Goal: Task Accomplishment & Management: Use online tool/utility

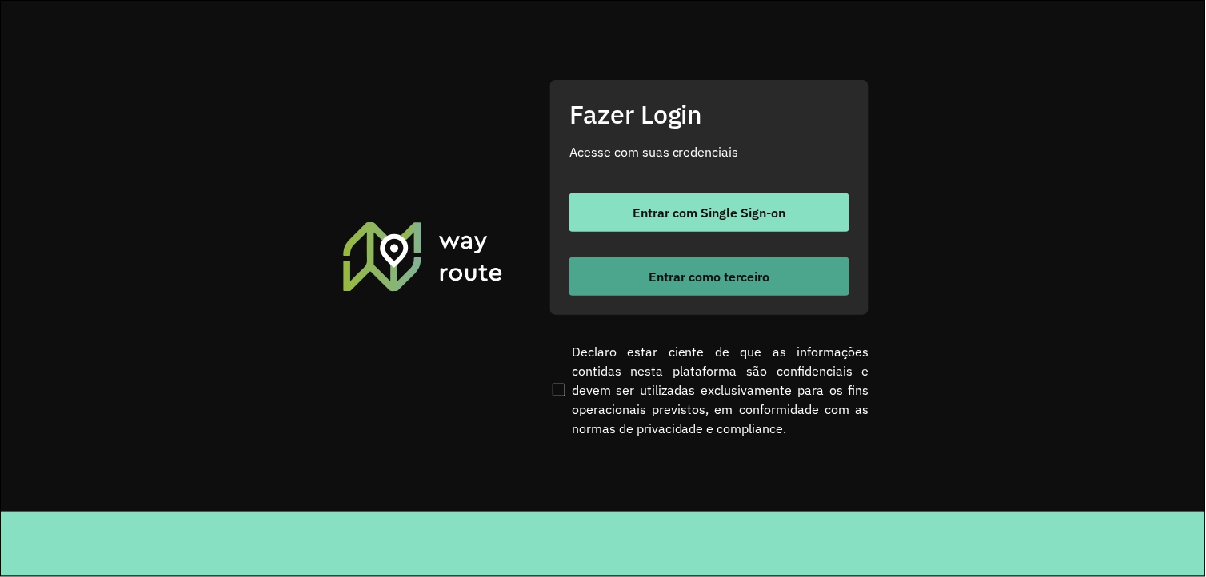
click at [624, 257] on div "Entrar com Single Sign-on Entrar como terceiro" at bounding box center [709, 245] width 280 height 102
click at [625, 262] on button "Entrar como terceiro" at bounding box center [709, 276] width 280 height 38
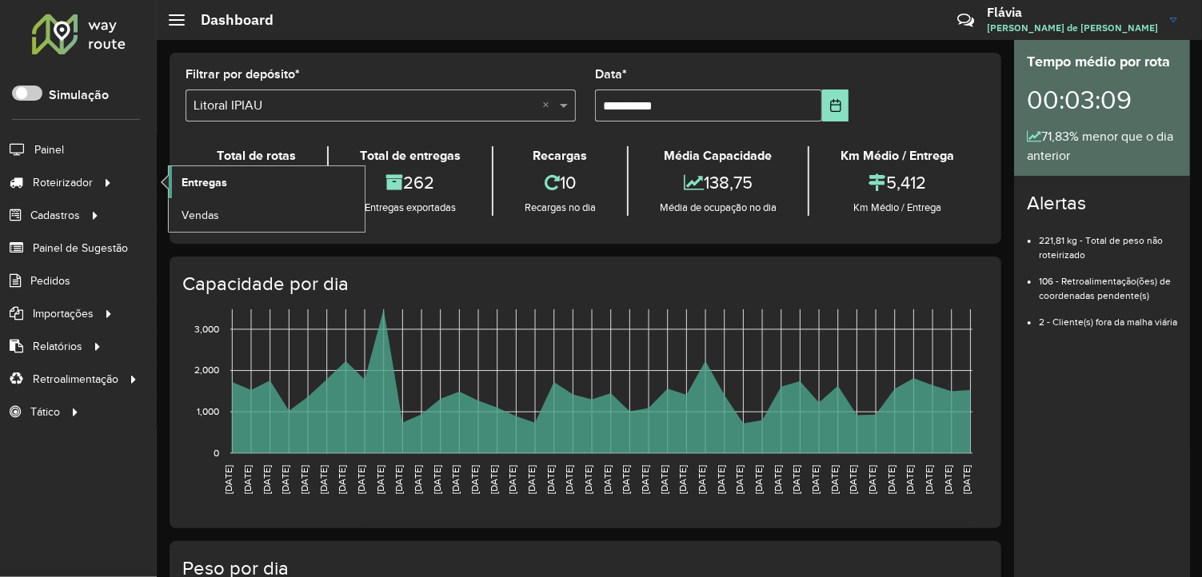
click at [200, 185] on span "Entregas" at bounding box center [205, 182] width 46 height 17
click at [102, 185] on icon at bounding box center [109, 182] width 14 height 24
click at [212, 172] on link "Entregas" at bounding box center [267, 182] width 196 height 32
click at [201, 180] on span "Entregas" at bounding box center [205, 182] width 46 height 17
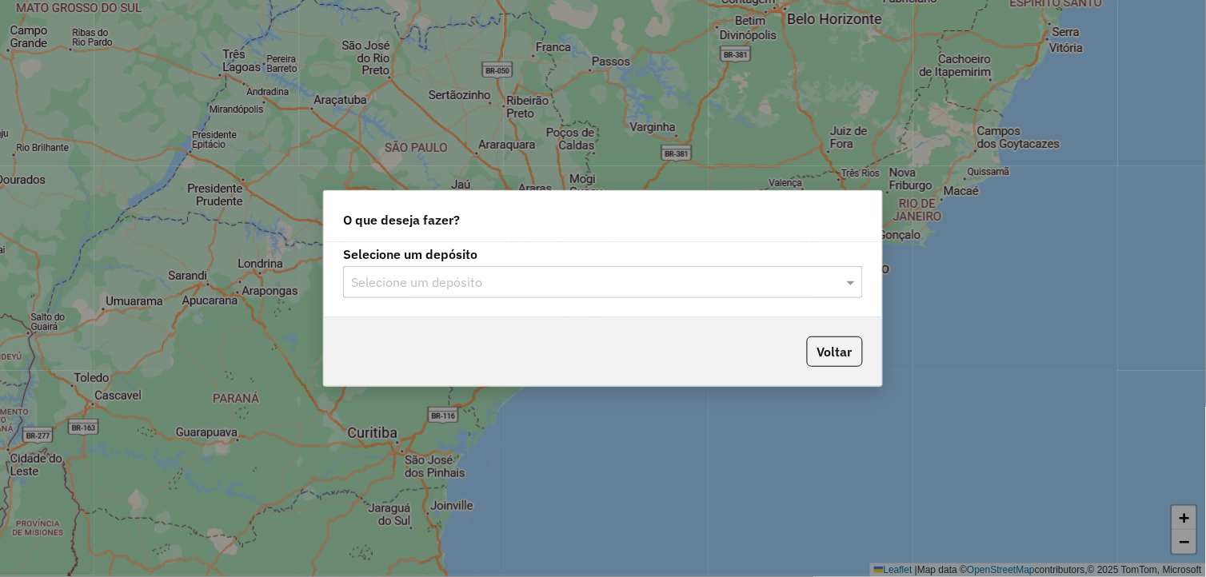
click at [577, 277] on input "text" at bounding box center [587, 282] width 472 height 19
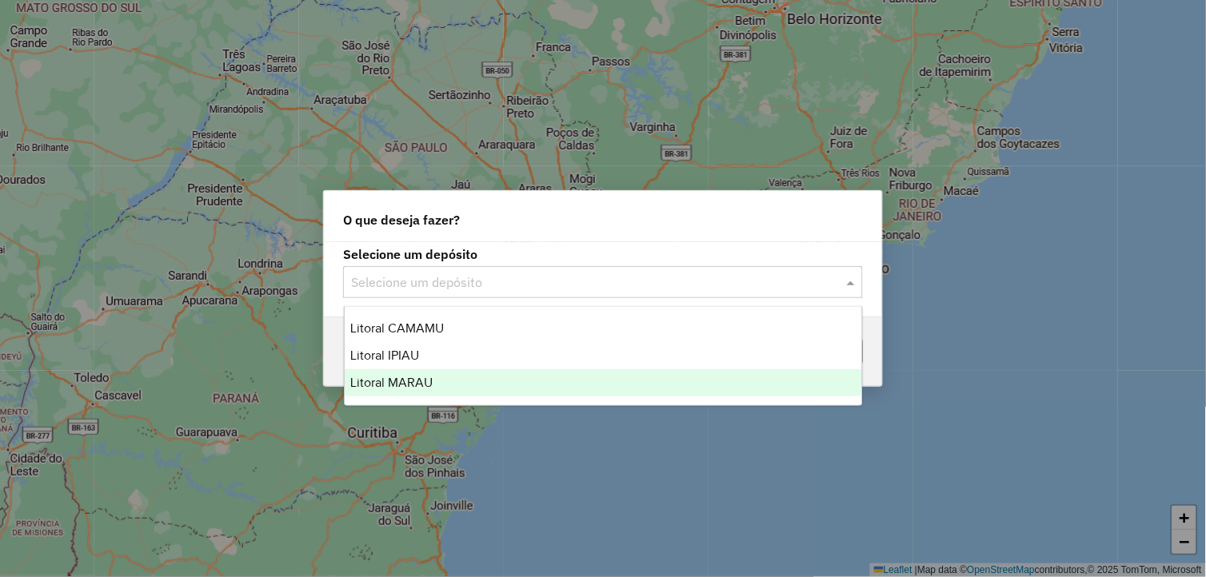
click at [517, 389] on div "Litoral MARAU" at bounding box center [604, 382] width 518 height 27
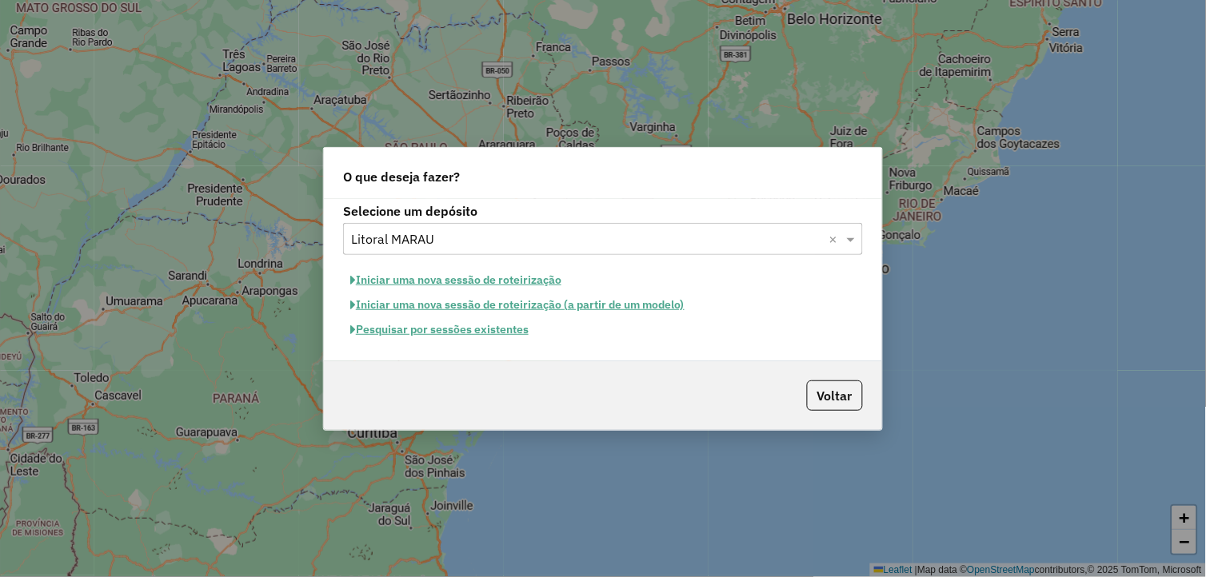
click at [504, 280] on button "Iniciar uma nova sessão de roteirização" at bounding box center [455, 280] width 225 height 25
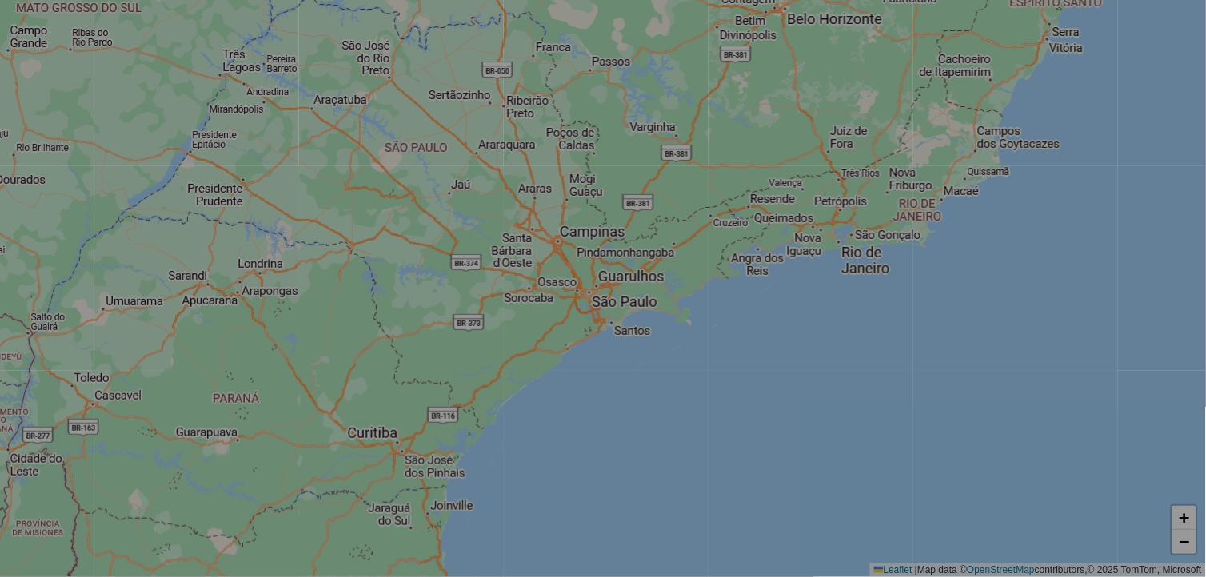
select select "*"
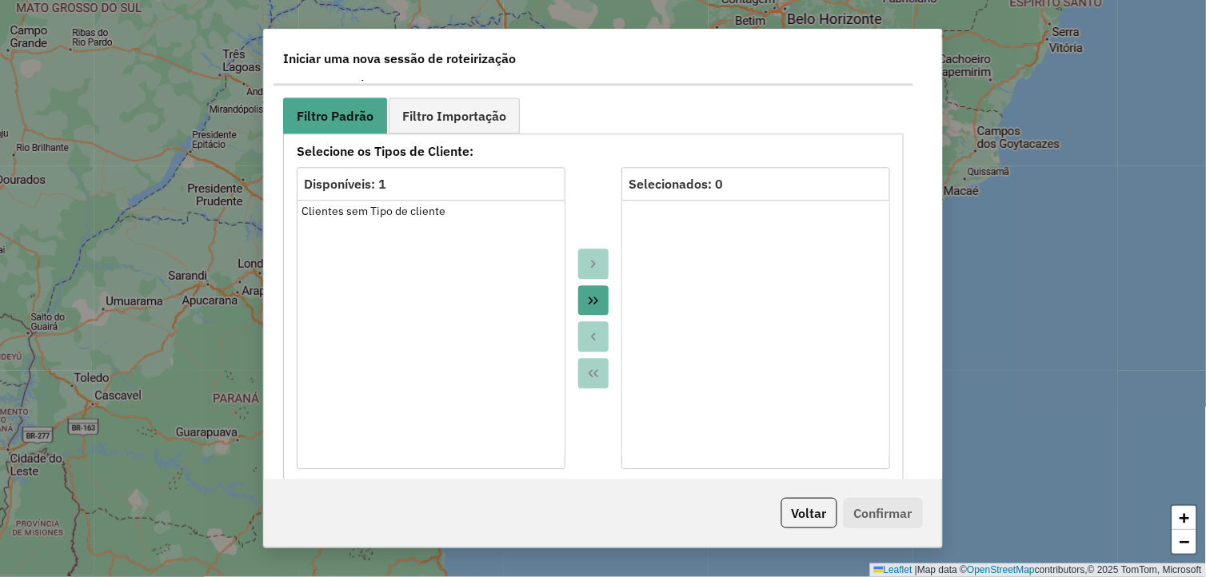
click at [593, 298] on icon "Move All to Target" at bounding box center [593, 300] width 13 height 13
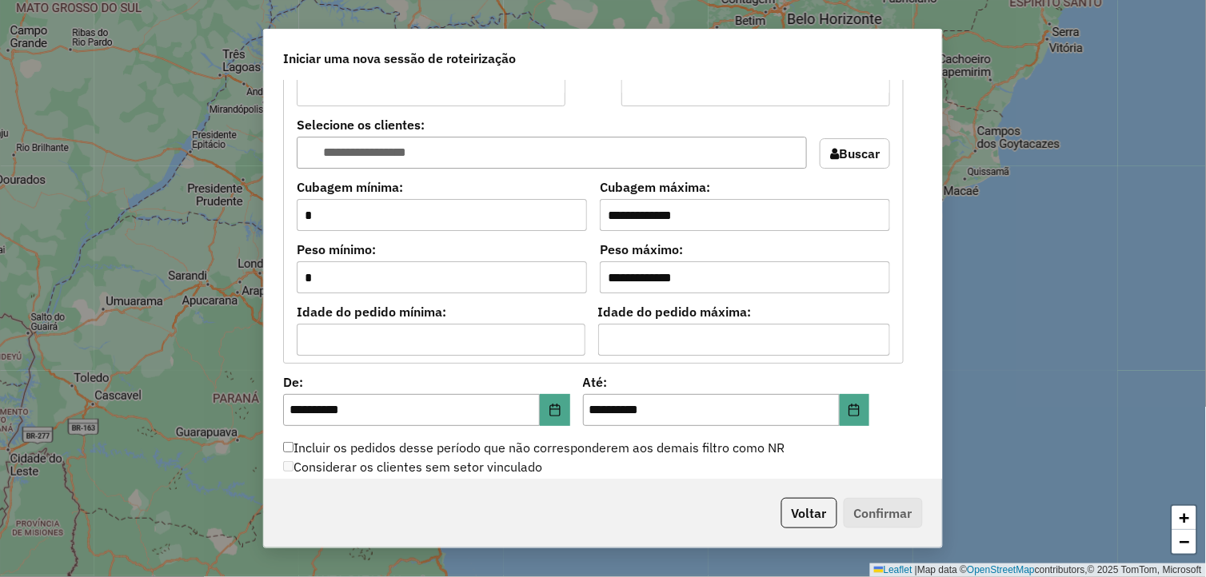
scroll to position [1510, 0]
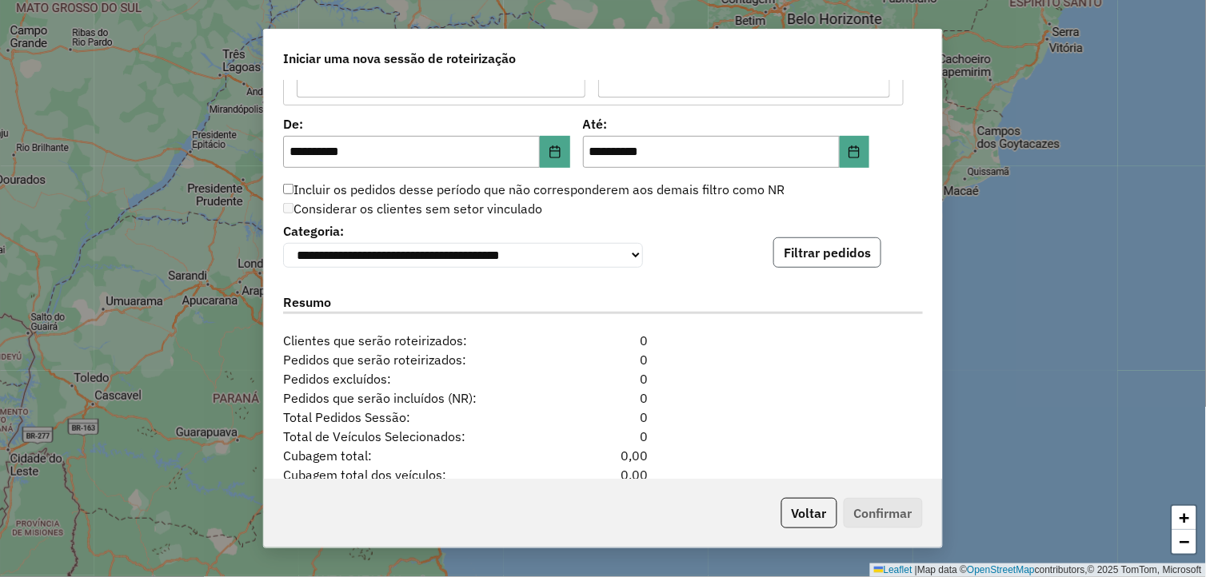
click at [792, 261] on button "Filtrar pedidos" at bounding box center [827, 252] width 108 height 30
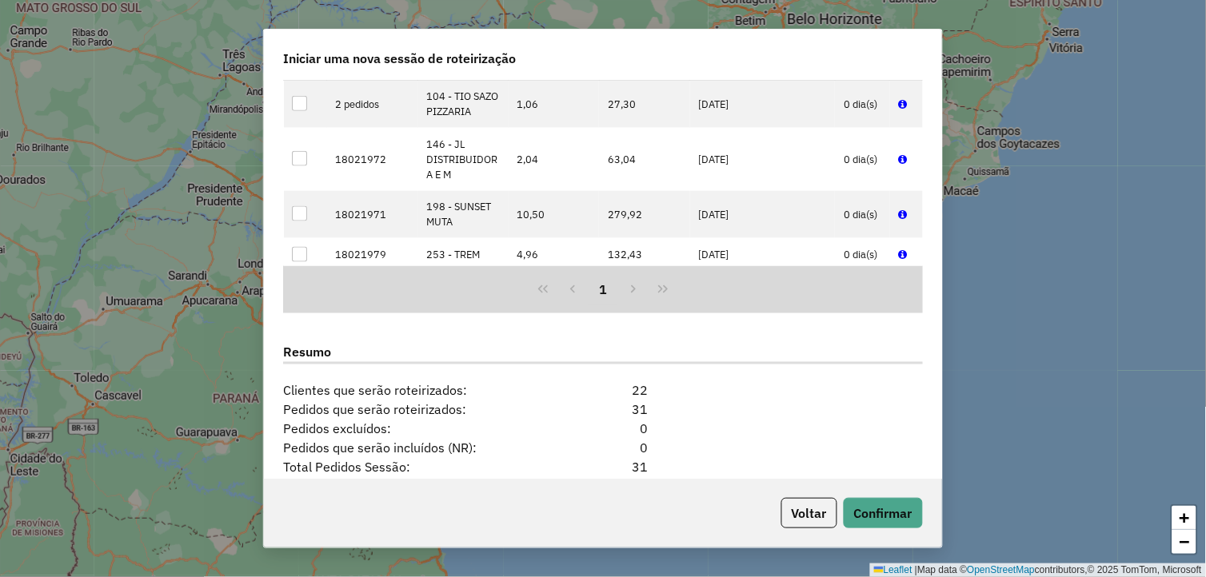
scroll to position [1957, 0]
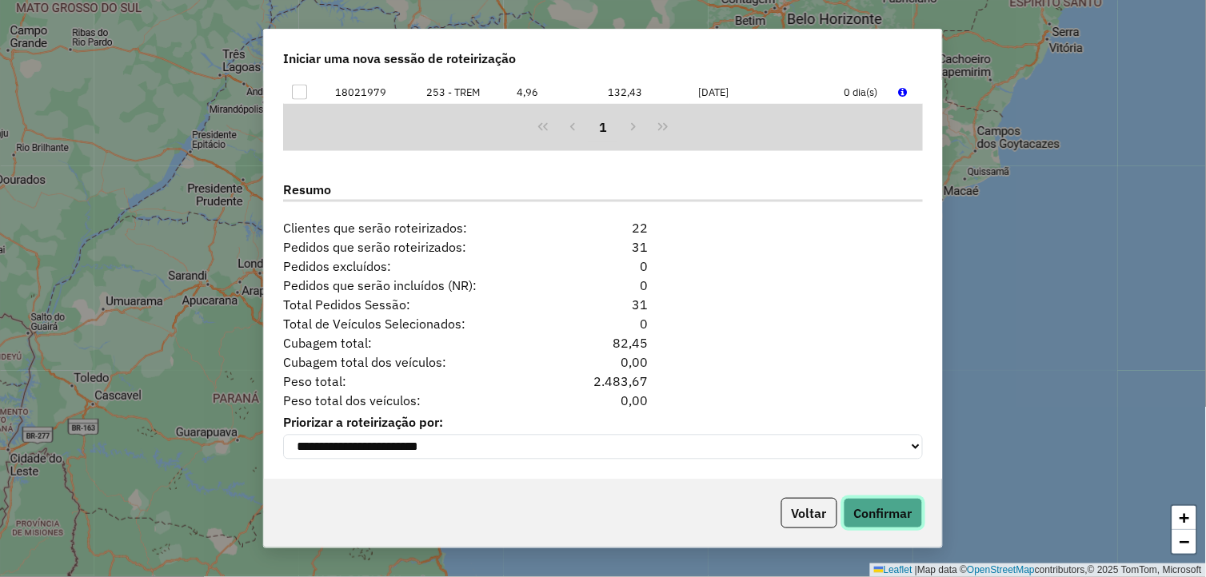
click at [876, 509] on button "Confirmar" at bounding box center [883, 513] width 79 height 30
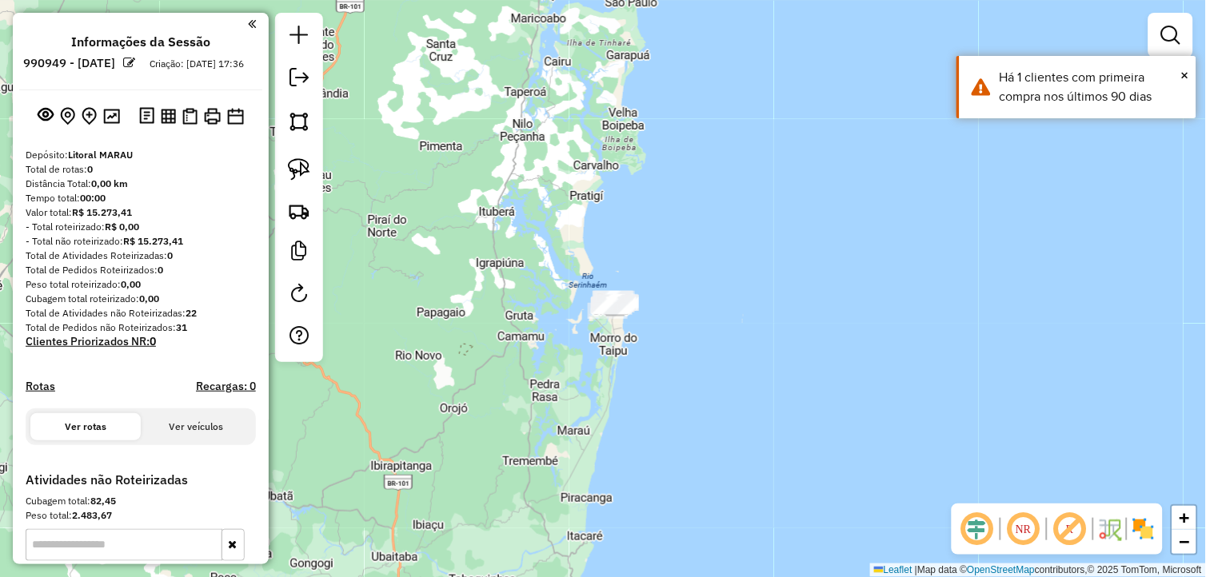
drag, startPoint x: 640, startPoint y: 298, endPoint x: 674, endPoint y: 341, distance: 54.1
click at [667, 339] on div "Janela de atendimento Grade de atendimento Capacidade Transportadoras Veículos …" at bounding box center [603, 288] width 1206 height 577
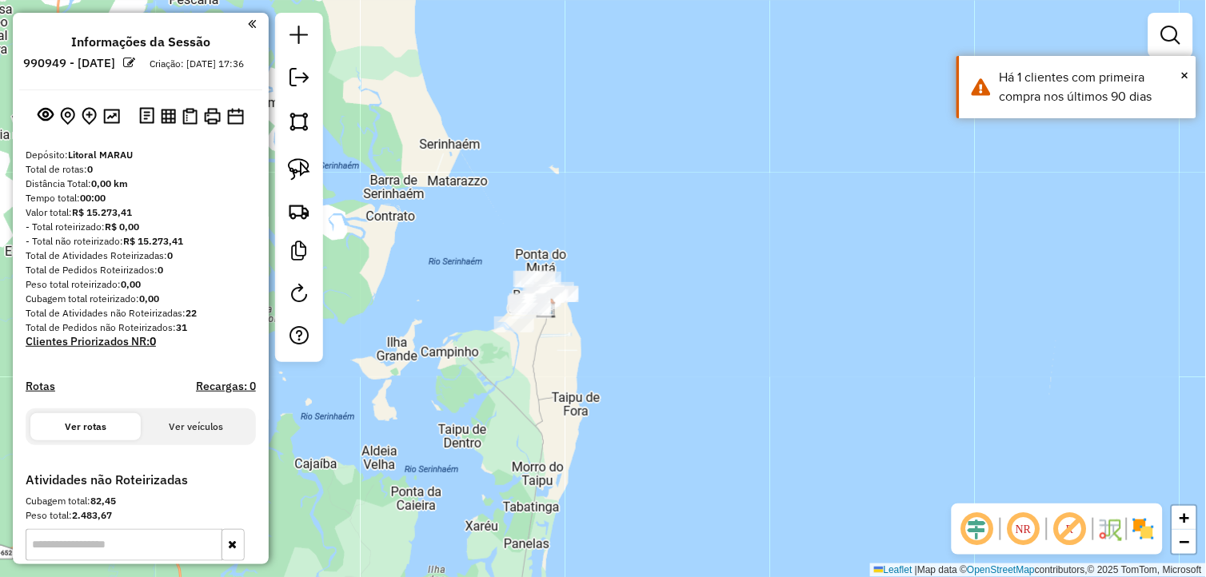
drag, startPoint x: 584, startPoint y: 390, endPoint x: 744, endPoint y: 425, distance: 164.5
click at [744, 425] on div "Janela de atendimento Grade de atendimento Capacidade Transportadoras Veículos …" at bounding box center [603, 288] width 1206 height 577
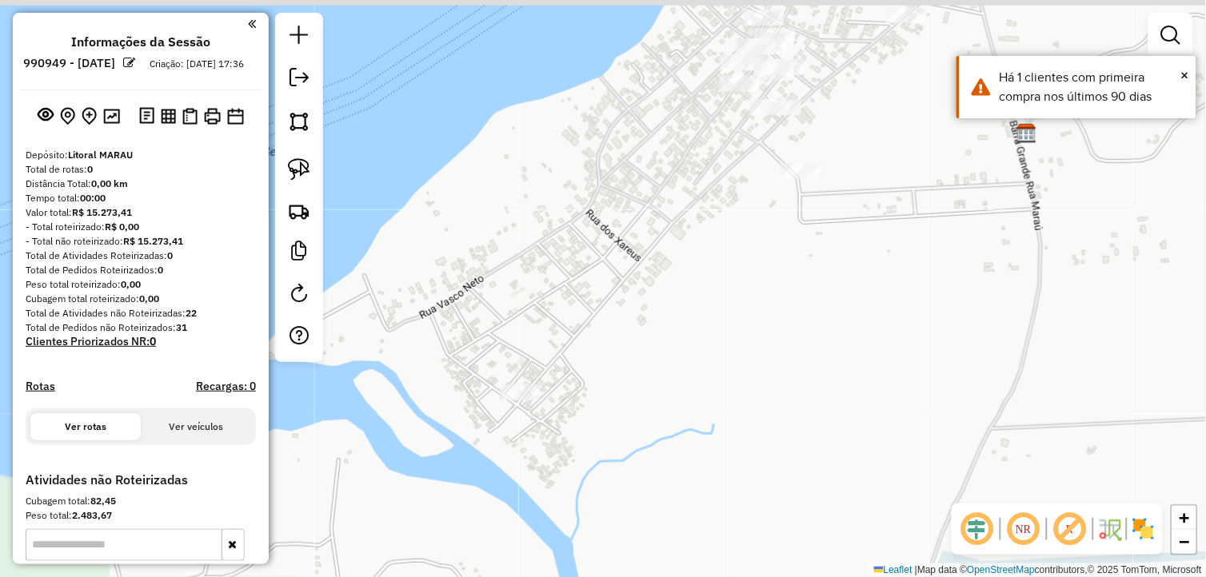
drag, startPoint x: 693, startPoint y: 304, endPoint x: 739, endPoint y: 413, distance: 118.6
click at [724, 441] on div "Janela de atendimento Grade de atendimento Capacidade Transportadoras Veículos …" at bounding box center [603, 288] width 1206 height 577
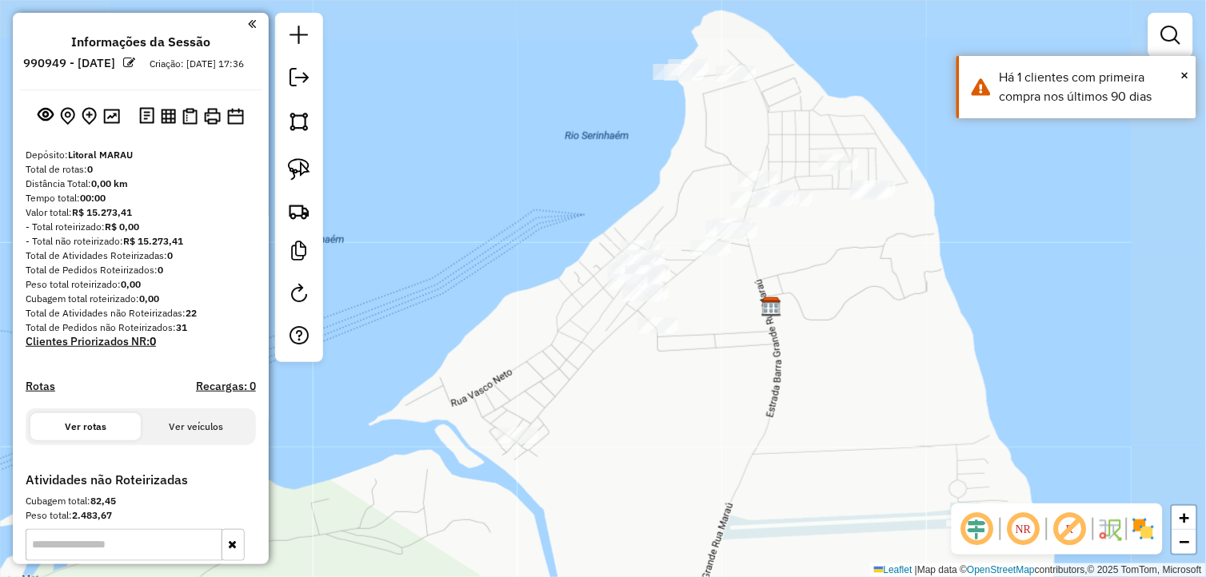
drag, startPoint x: 779, startPoint y: 347, endPoint x: 683, endPoint y: 381, distance: 101.9
click at [683, 381] on div "Janela de atendimento Grade de atendimento Capacidade Transportadoras Veículos …" at bounding box center [603, 288] width 1206 height 577
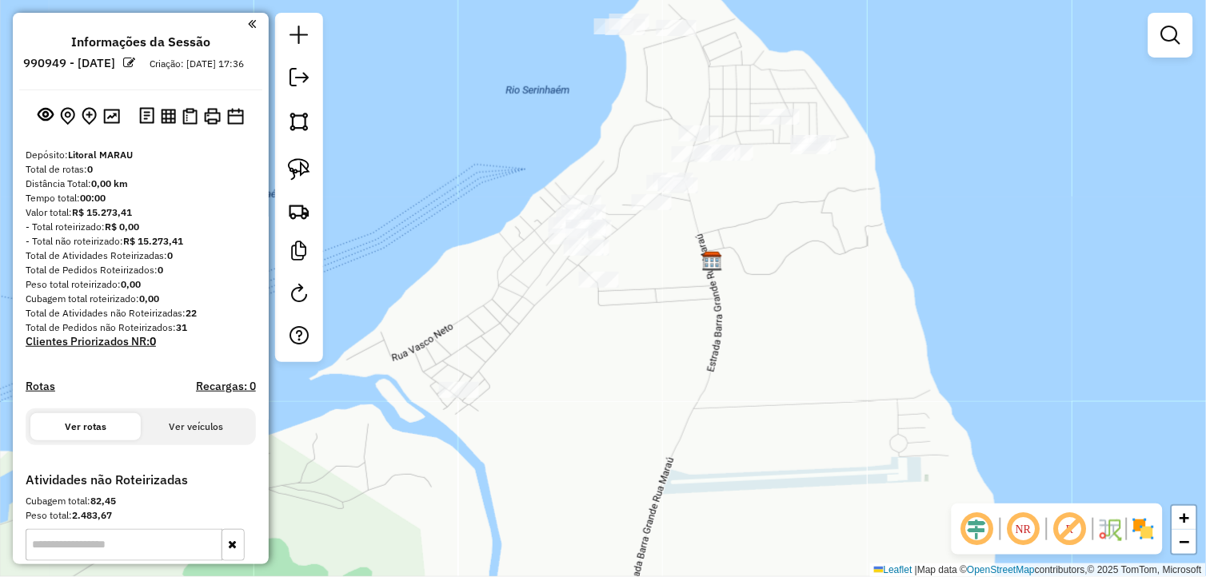
drag, startPoint x: 756, startPoint y: 370, endPoint x: 611, endPoint y: 350, distance: 146.9
click at [689, 336] on div "Janela de atendimento Grade de atendimento Capacidade Transportadoras Veículos …" at bounding box center [603, 288] width 1206 height 577
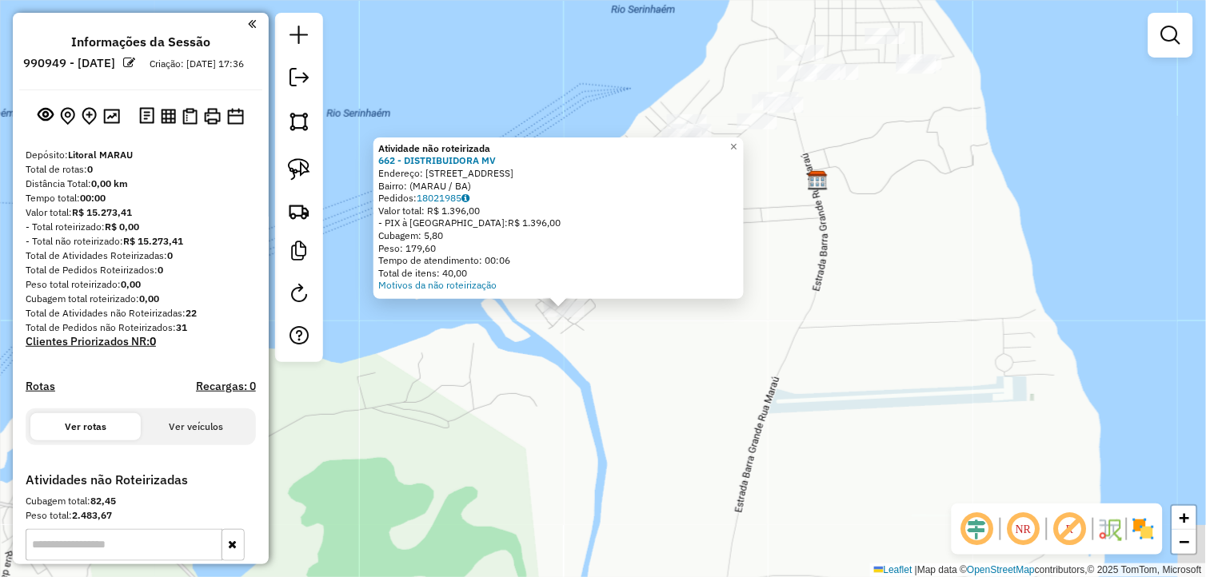
drag, startPoint x: 665, startPoint y: 350, endPoint x: 612, endPoint y: 382, distance: 62.4
click at [612, 382] on div "Atividade não roteirizada 662 - DISTRIBUIDORA MV Endereço: Rua Doutora Lili 99 …" at bounding box center [603, 288] width 1206 height 577
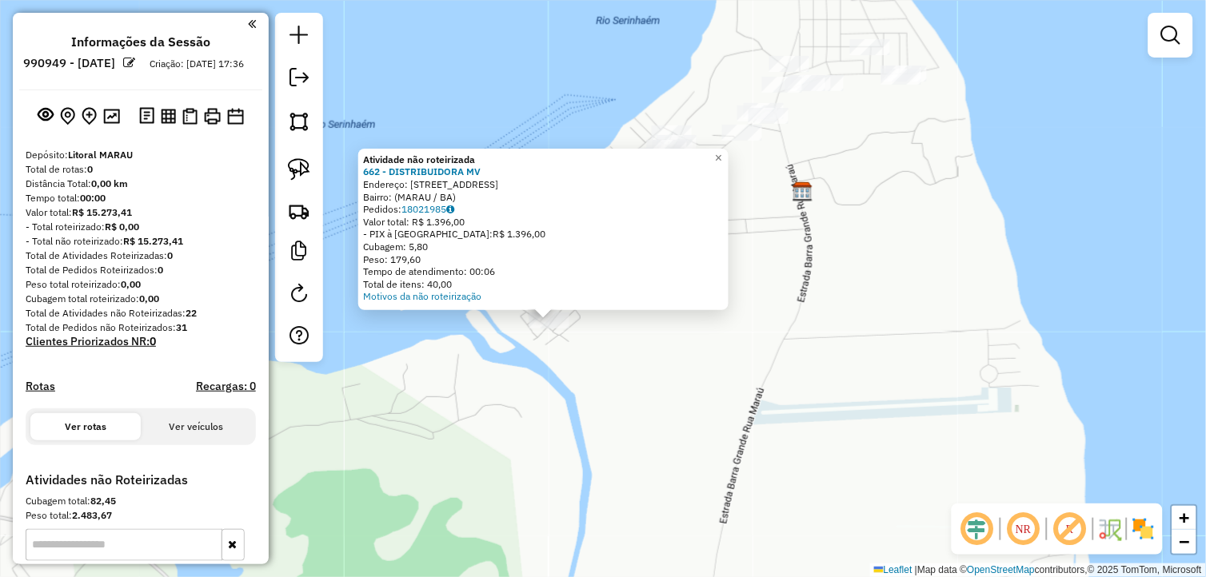
drag, startPoint x: 705, startPoint y: 345, endPoint x: 637, endPoint y: 392, distance: 82.7
click at [638, 392] on div "Atividade não roteirizada 662 - DISTRIBUIDORA MV Endereço: Rua Doutora Lili 99 …" at bounding box center [603, 288] width 1206 height 577
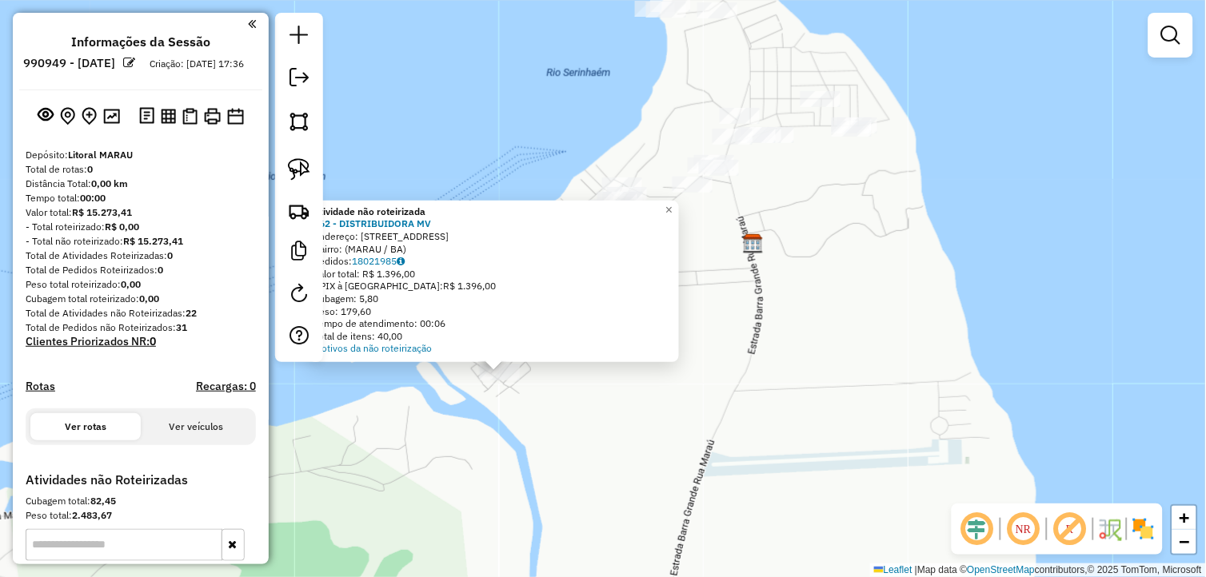
drag, startPoint x: 746, startPoint y: 466, endPoint x: 931, endPoint y: 497, distance: 187.2
click at [940, 500] on div "Atividade não roteirizada 662 - DISTRIBUIDORA MV Endereço: Rua Doutora Lili 99 …" at bounding box center [603, 288] width 1206 height 577
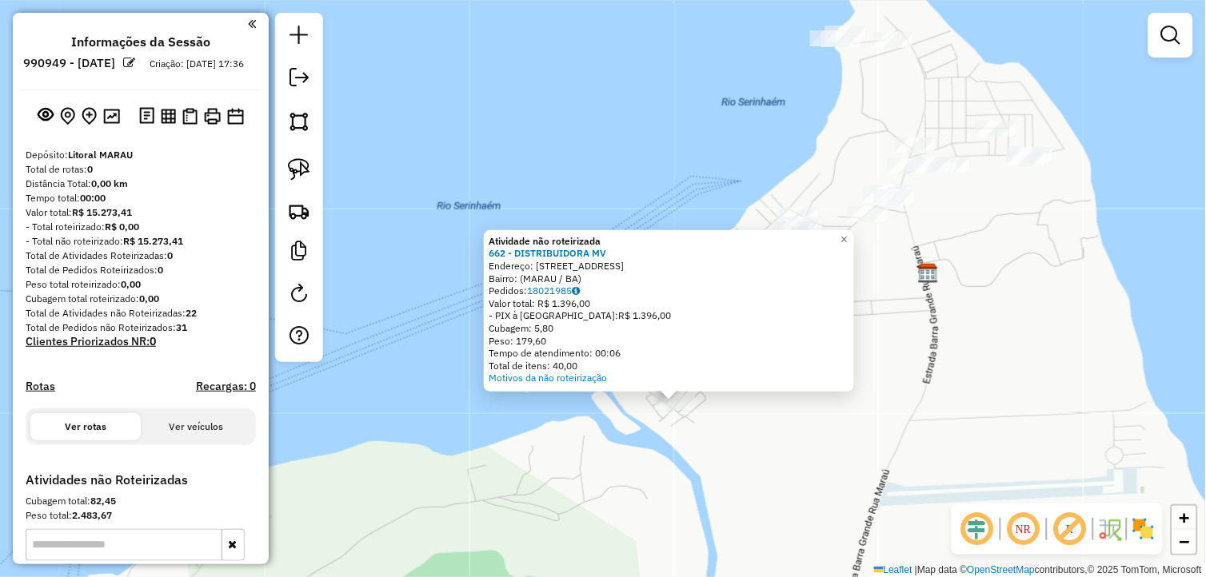
click at [720, 453] on div "Atividade não roteirizada 662 - DISTRIBUIDORA MV Endereço: Rua Doutora Lili 99 …" at bounding box center [603, 288] width 1206 height 577
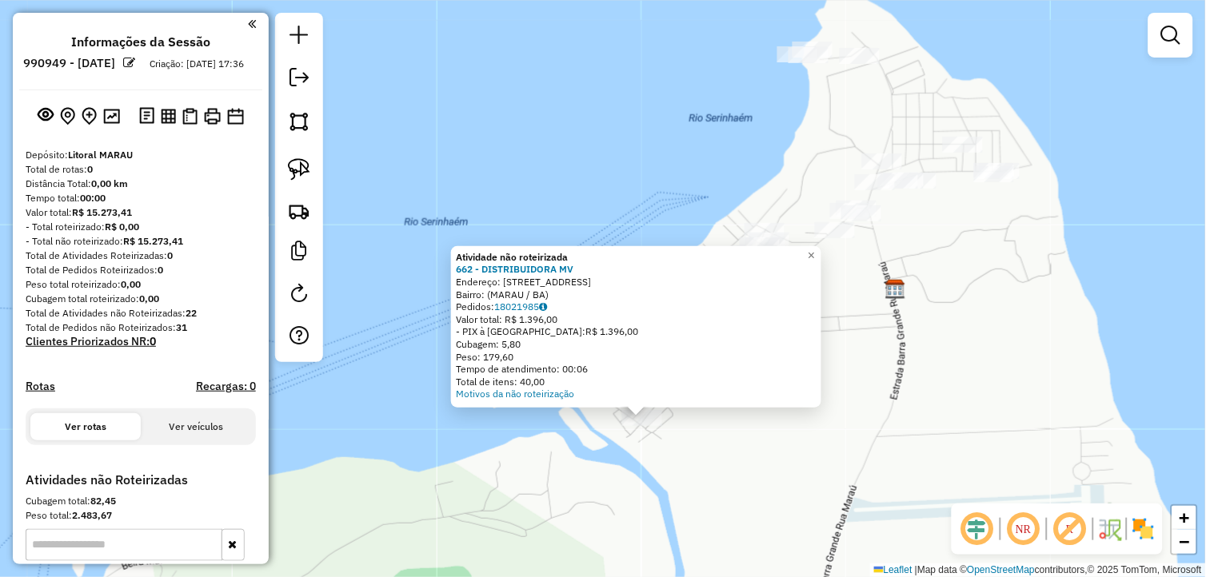
drag, startPoint x: 712, startPoint y: 437, endPoint x: 692, endPoint y: 433, distance: 20.4
click at [692, 433] on div "Atividade não roteirizada 662 - DISTRIBUIDORA MV Endereço: Rua Doutora Lili 99 …" at bounding box center [603, 288] width 1206 height 577
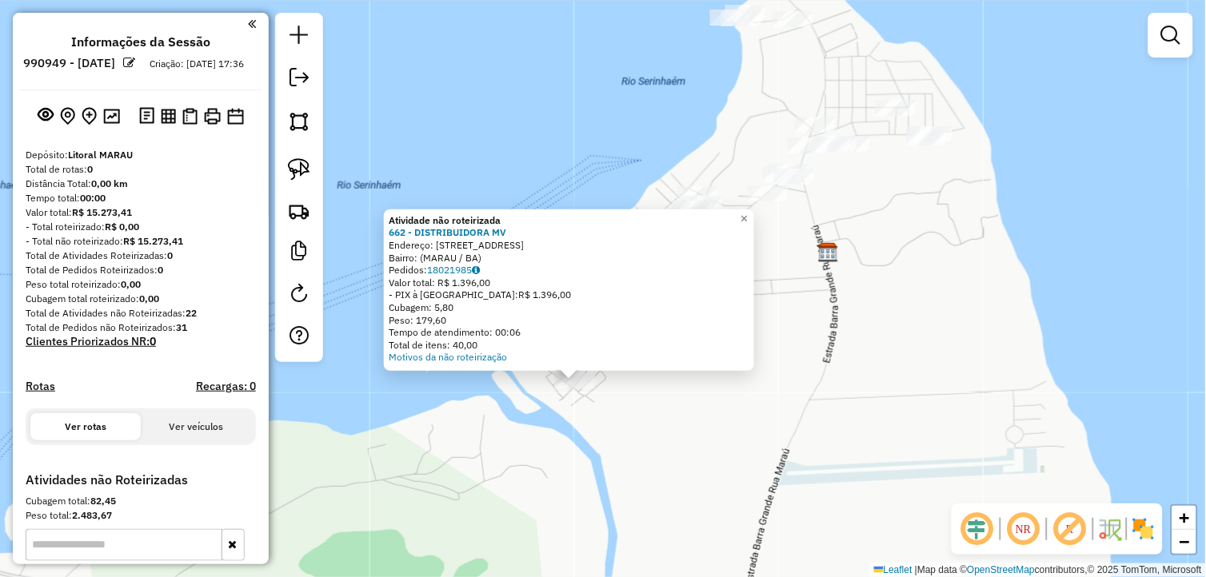
drag, startPoint x: 688, startPoint y: 438, endPoint x: 643, endPoint y: 418, distance: 49.8
click at [650, 418] on div "Atividade não roteirizada 662 - DISTRIBUIDORA MV Endereço: Rua Doutora Lili 99 …" at bounding box center [603, 288] width 1206 height 577
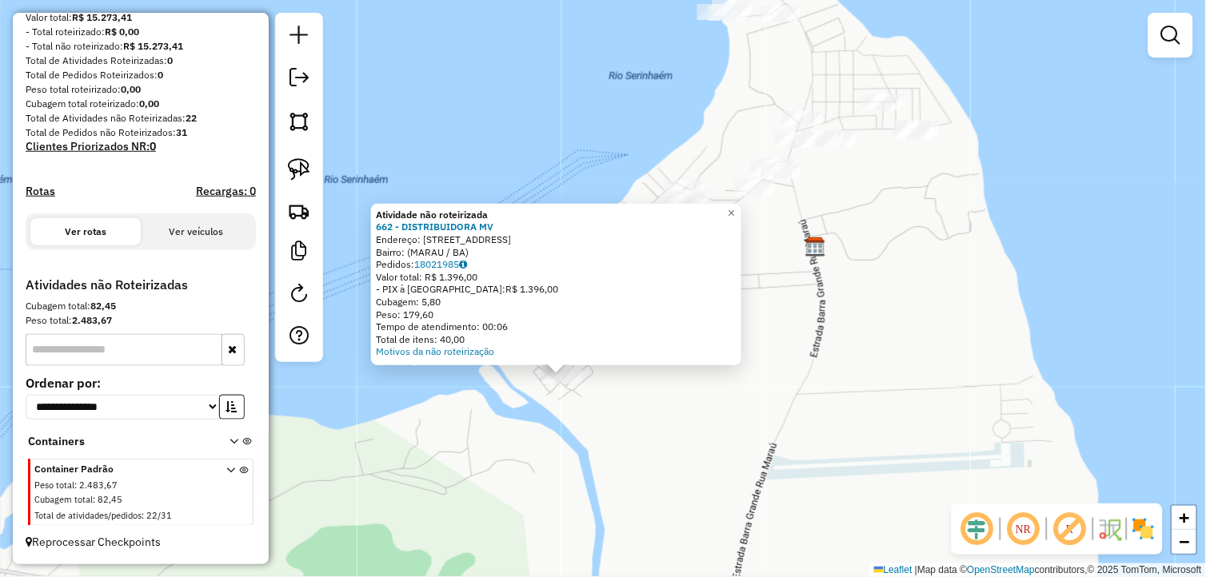
scroll to position [209, 0]
click at [643, 432] on div "Atividade não roteirizada 662 - DISTRIBUIDORA MV Endereço: Rua Doutora Lili 99 …" at bounding box center [603, 288] width 1206 height 577
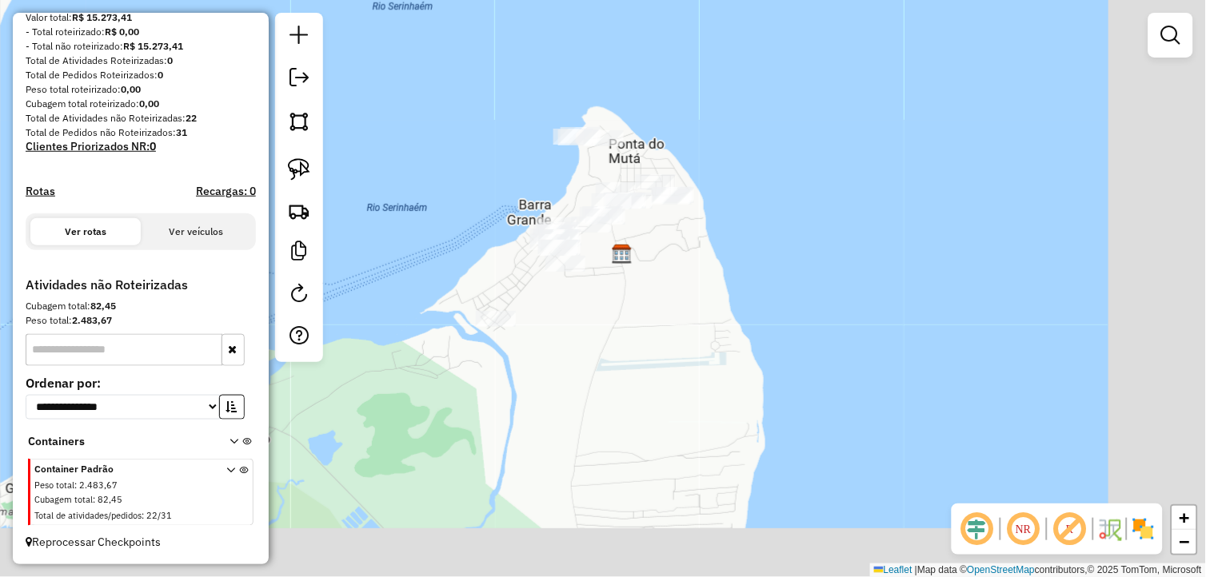
drag, startPoint x: 732, startPoint y: 449, endPoint x: 613, endPoint y: 373, distance: 141.1
click at [613, 373] on div "Janela de atendimento Grade de atendimento Capacidade Transportadoras Veículos …" at bounding box center [603, 288] width 1206 height 577
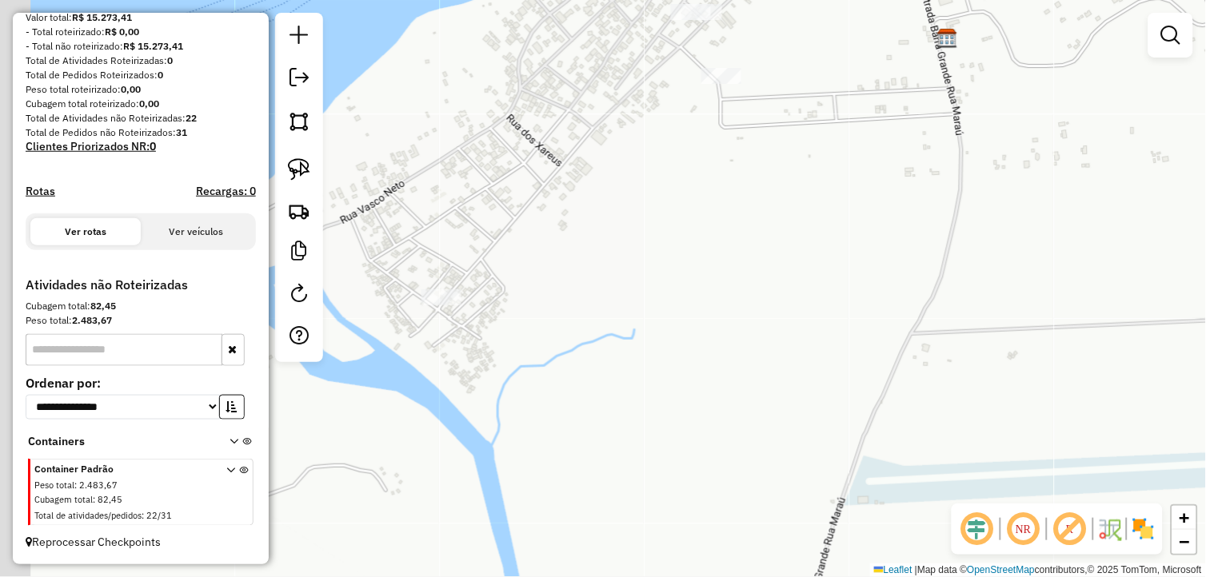
drag, startPoint x: 437, startPoint y: 322, endPoint x: 684, endPoint y: 342, distance: 247.1
click at [684, 342] on div "Janela de atendimento Grade de atendimento Capacidade Transportadoras Veículos …" at bounding box center [603, 288] width 1206 height 577
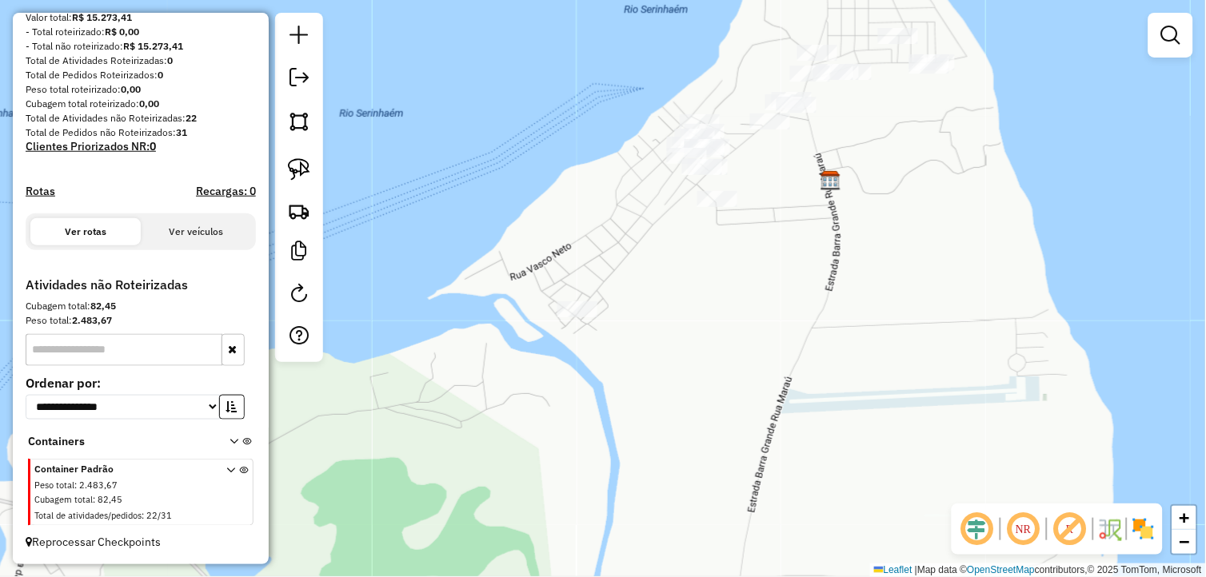
drag, startPoint x: 657, startPoint y: 308, endPoint x: 644, endPoint y: 326, distance: 22.9
click at [644, 325] on div "Janela de atendimento Grade de atendimento Capacidade Transportadoras Veículos …" at bounding box center [603, 288] width 1206 height 577
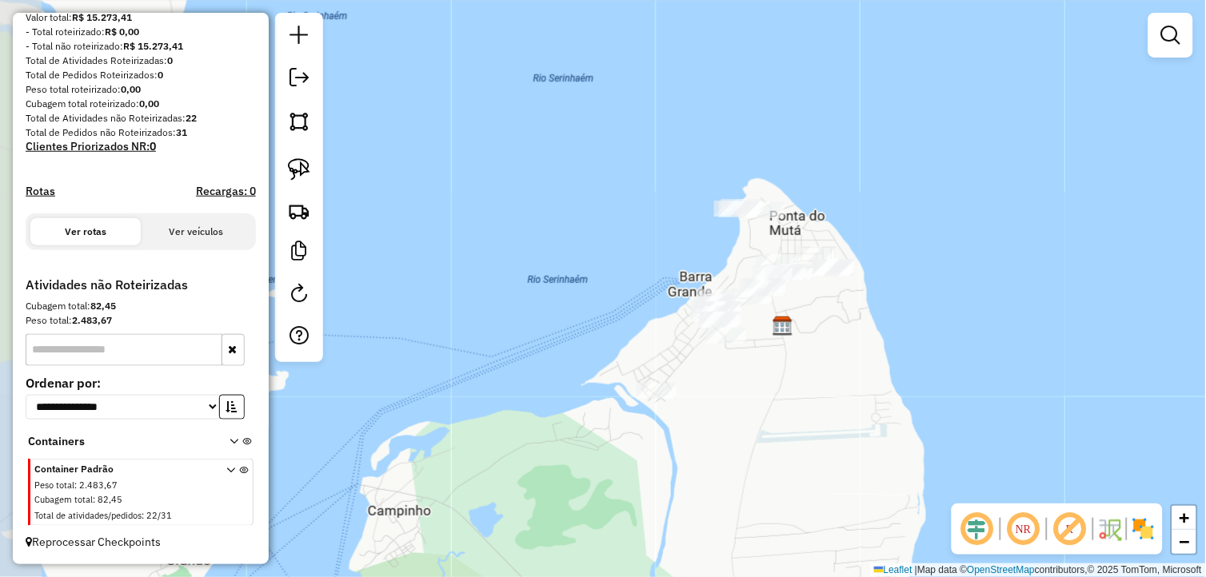
drag, startPoint x: 610, startPoint y: 364, endPoint x: 676, endPoint y: 408, distance: 79.6
click at [676, 408] on div "Janela de atendimento Grade de atendimento Capacidade Transportadoras Veículos …" at bounding box center [603, 288] width 1206 height 577
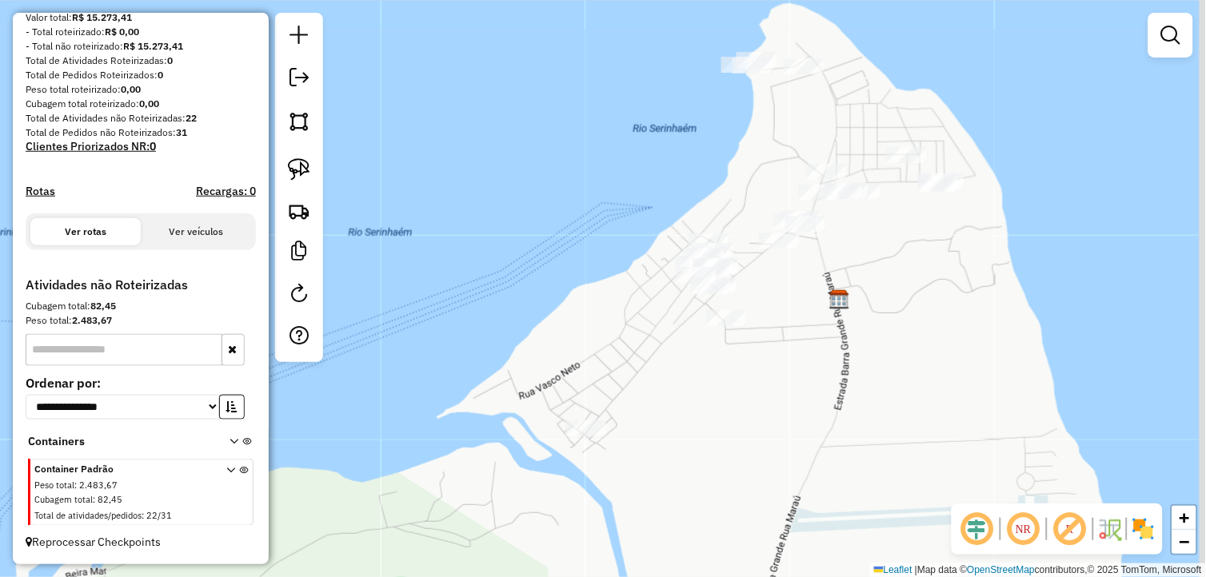
drag, startPoint x: 856, startPoint y: 349, endPoint x: 561, endPoint y: 340, distance: 295.2
click at [828, 365] on div "Janela de atendimento Grade de atendimento Capacidade Transportadoras Veículos …" at bounding box center [603, 288] width 1206 height 577
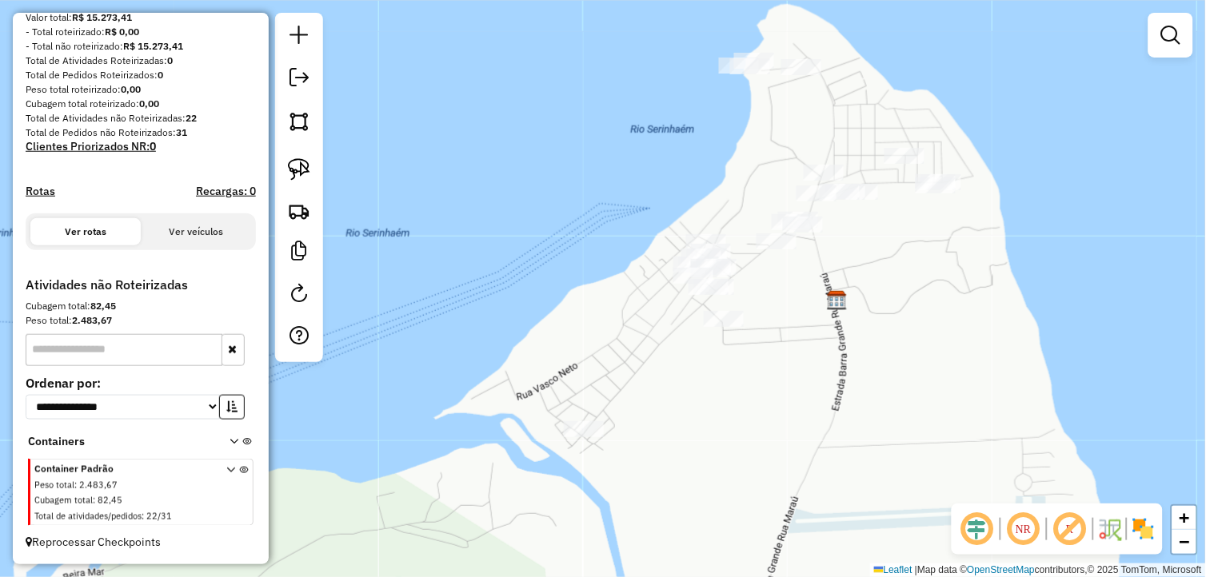
click at [134, 356] on input "text" at bounding box center [124, 350] width 197 height 32
click at [230, 440] on icon at bounding box center [233, 444] width 9 height 15
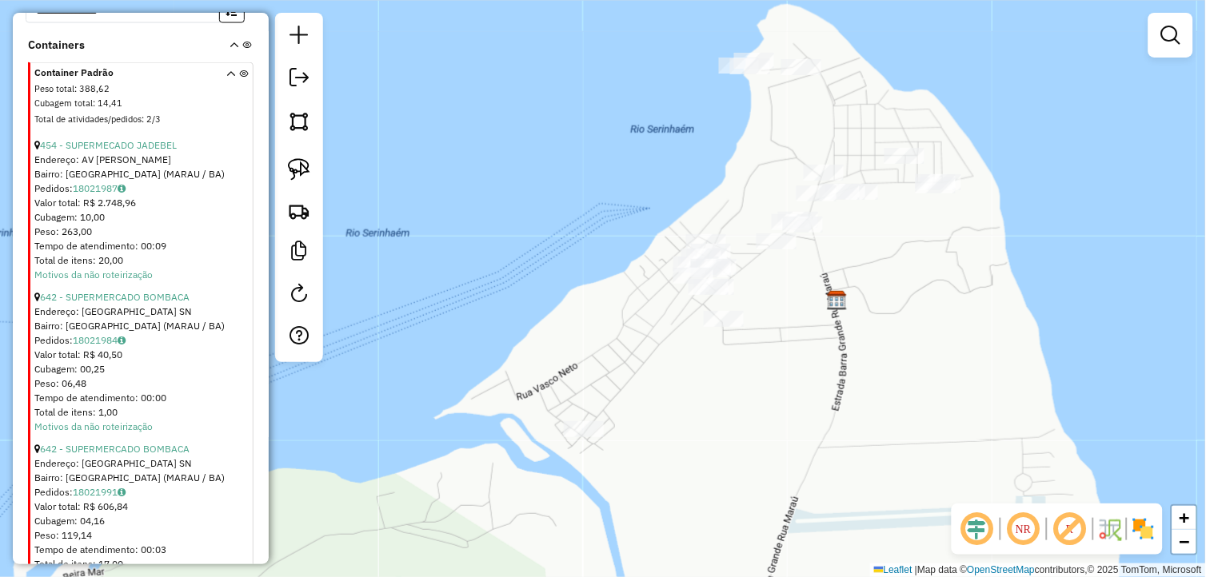
scroll to position [491, 0]
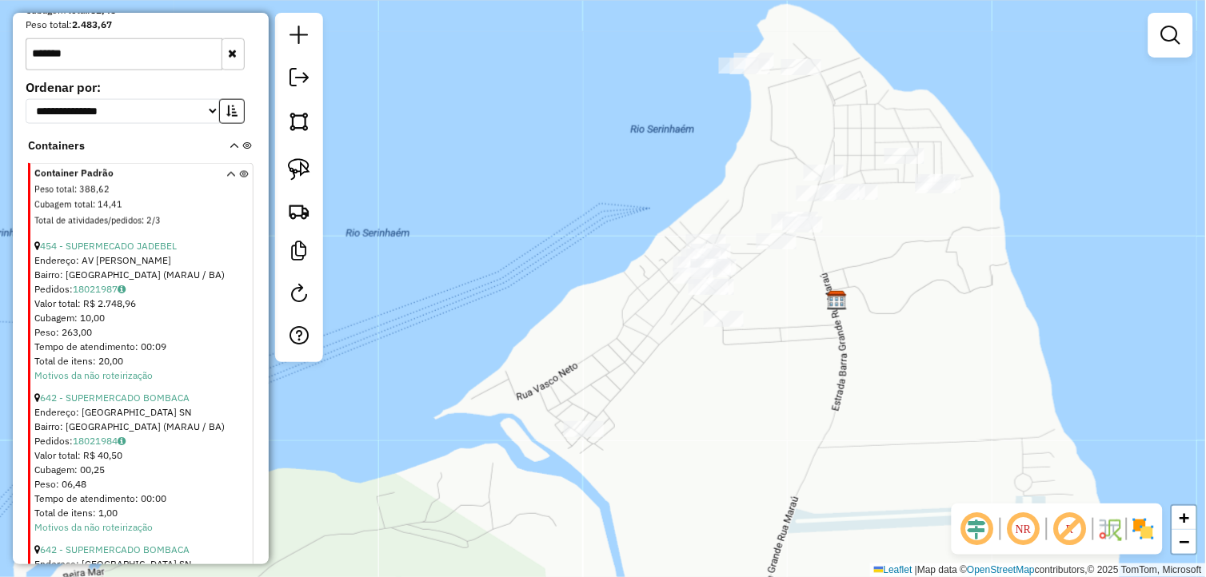
click at [154, 66] on input "*******" at bounding box center [124, 54] width 197 height 32
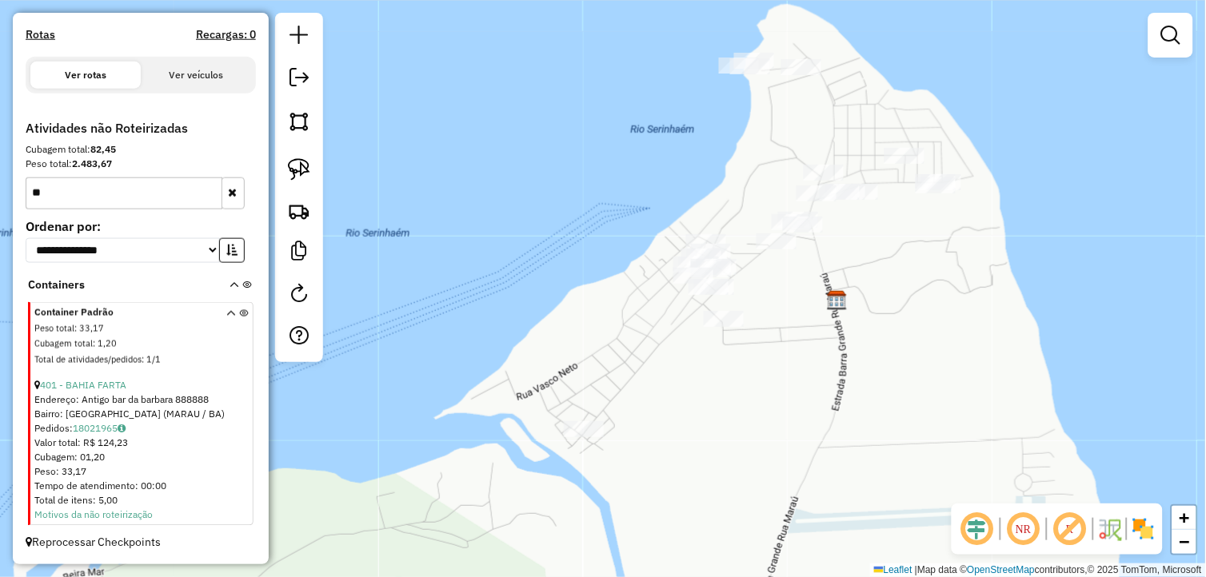
type input "*"
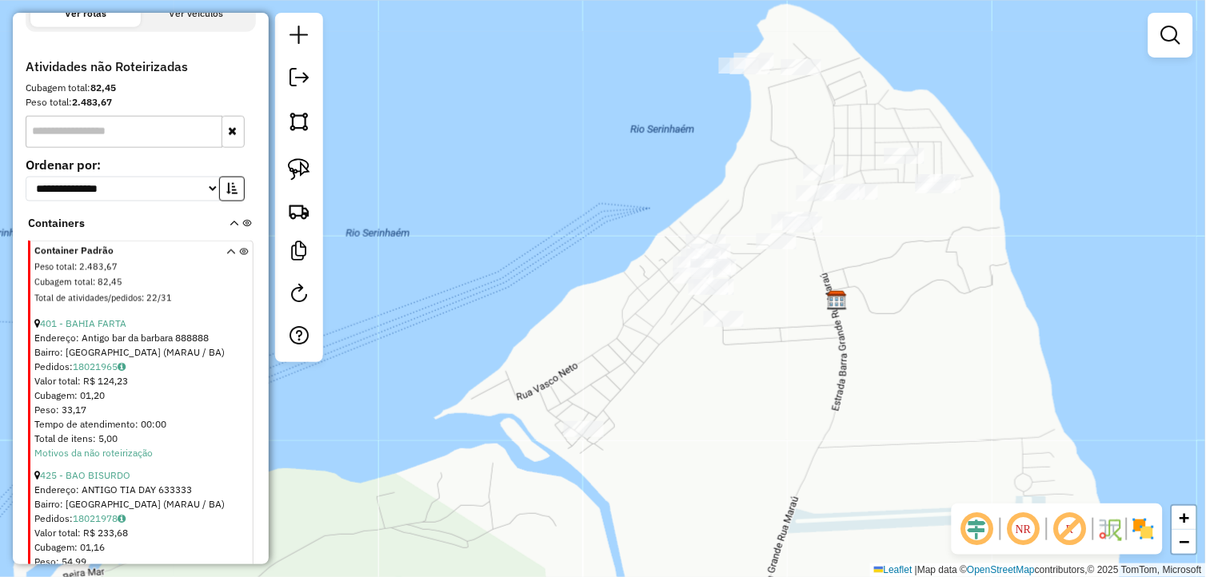
scroll to position [225, 0]
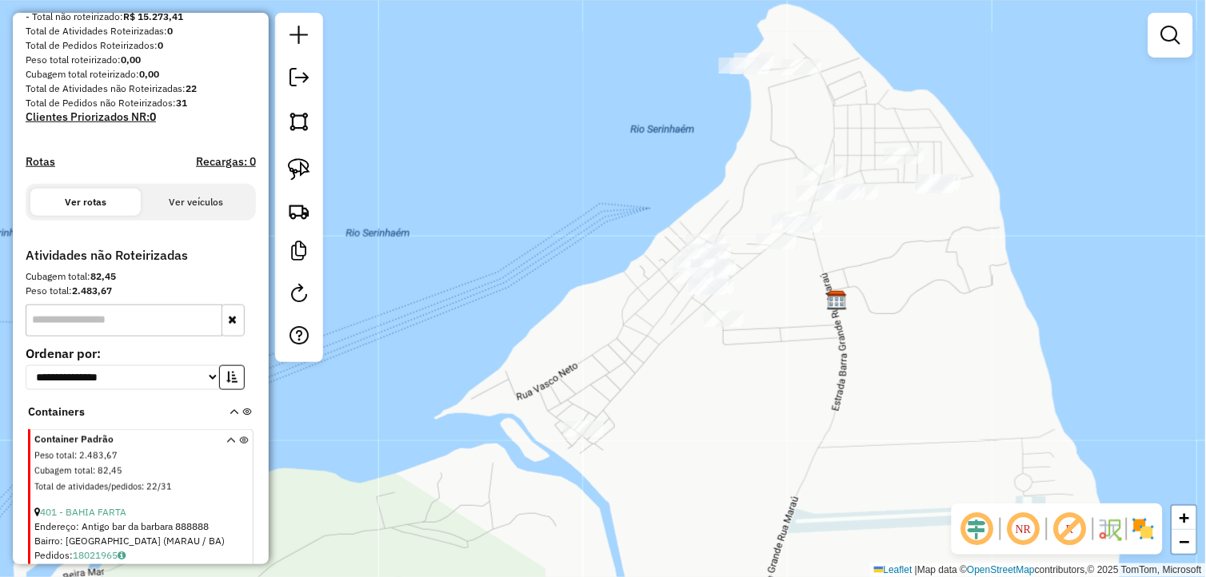
click at [113, 337] on input "text" at bounding box center [124, 321] width 197 height 32
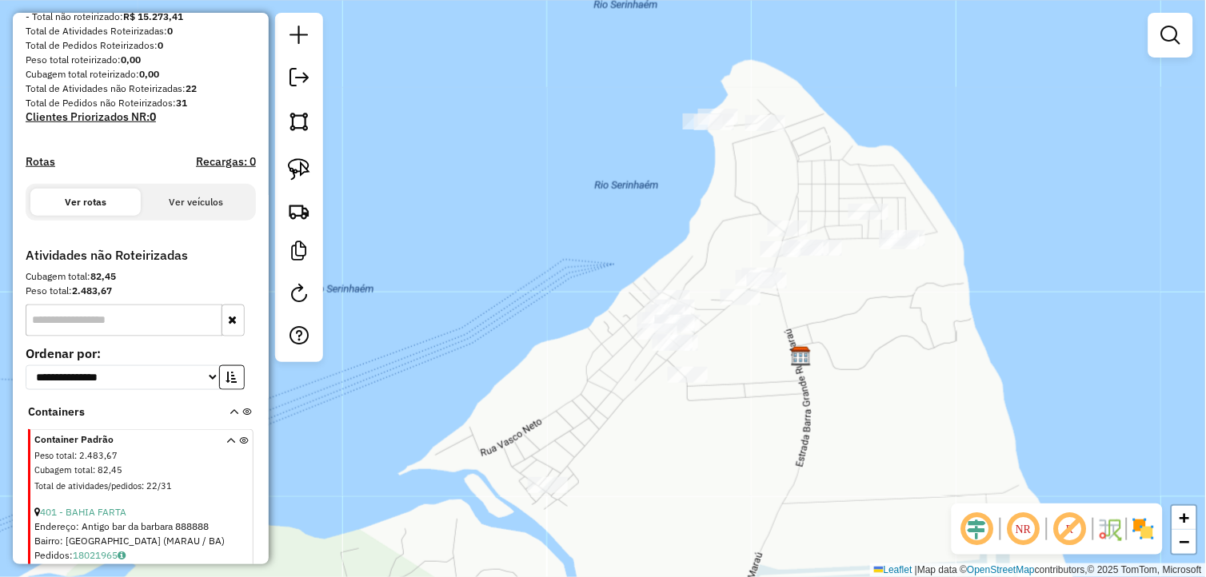
drag, startPoint x: 880, startPoint y: 293, endPoint x: 820, endPoint y: 354, distance: 86.5
click at [843, 350] on div "Janela de atendimento Grade de atendimento Capacidade Transportadoras Veículos …" at bounding box center [603, 288] width 1206 height 577
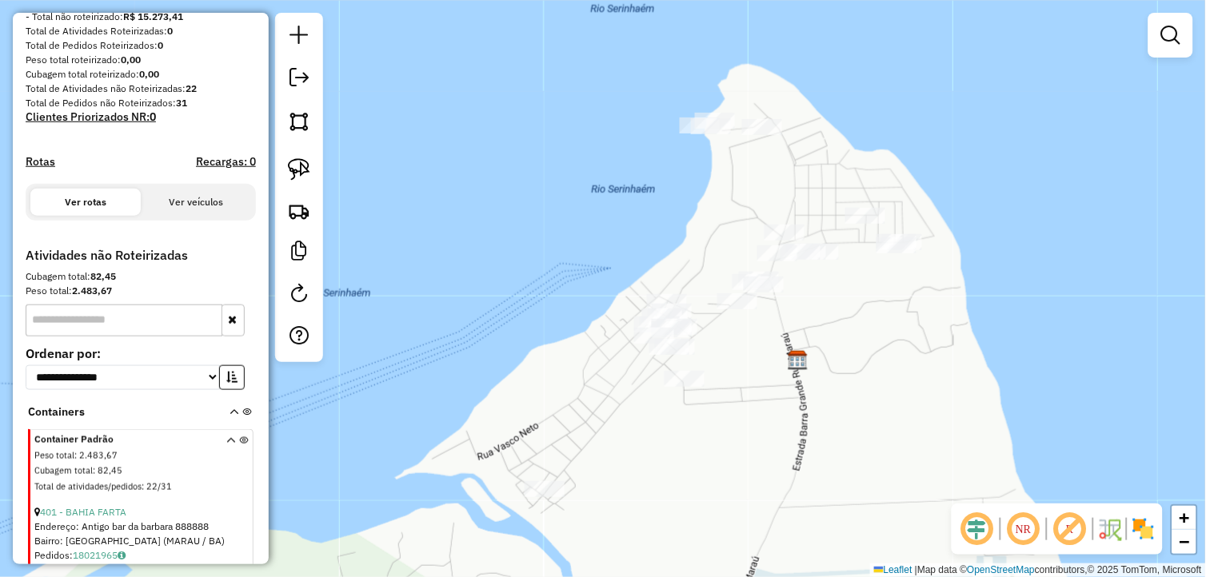
click at [129, 337] on input "text" at bounding box center [124, 321] width 197 height 32
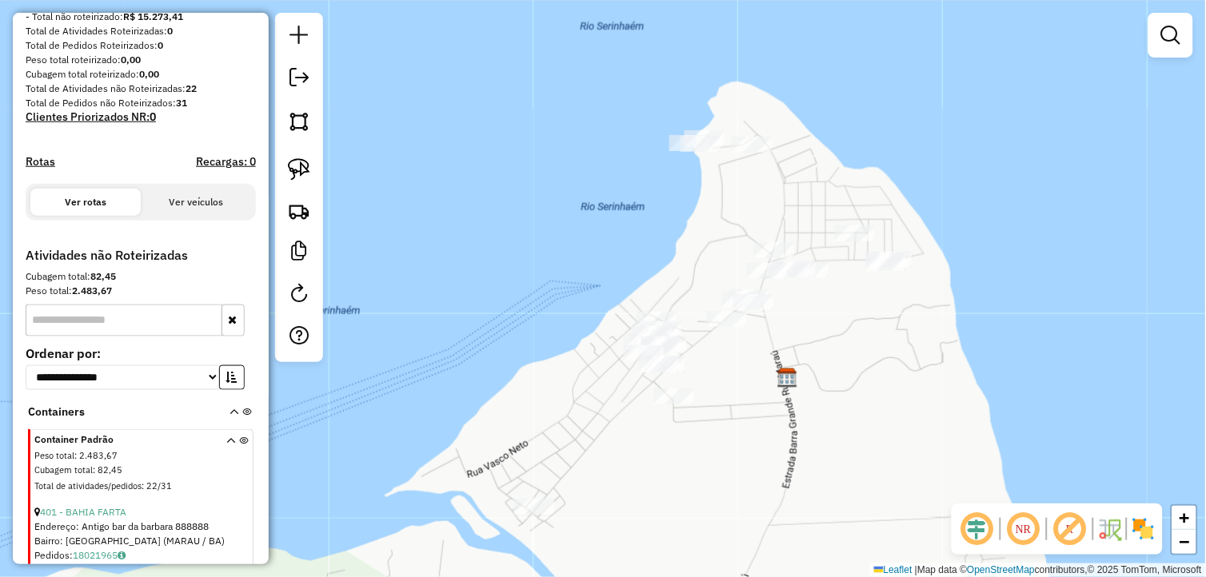
drag, startPoint x: 891, startPoint y: 296, endPoint x: 865, endPoint y: 332, distance: 44.2
click at [865, 332] on div "Janela de atendimento Grade de atendimento Capacidade Transportadoras Veículos …" at bounding box center [603, 288] width 1206 height 577
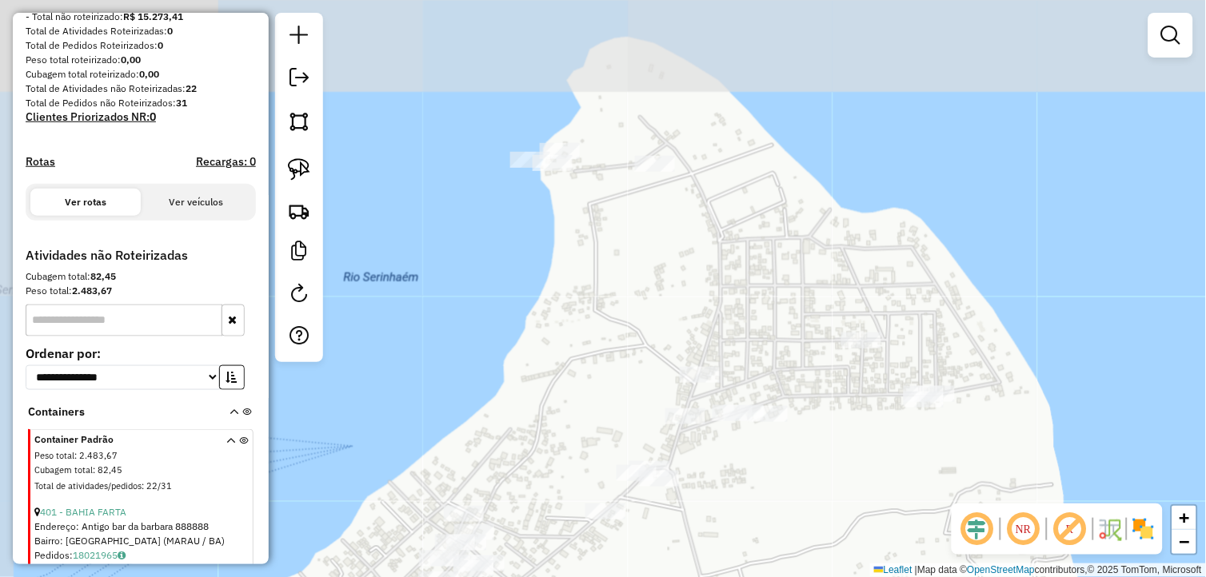
drag, startPoint x: 670, startPoint y: 125, endPoint x: 744, endPoint y: 310, distance: 199.9
click at [744, 310] on div "Janela de atendimento Grade de atendimento Capacidade Transportadoras Veículos …" at bounding box center [603, 288] width 1206 height 577
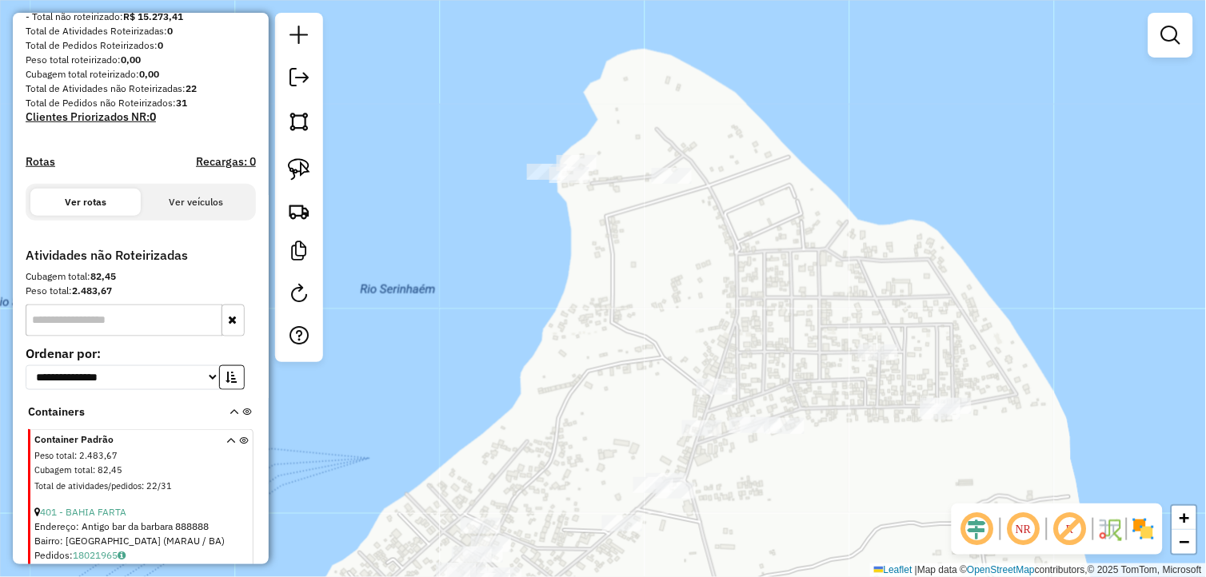
drag, startPoint x: 789, startPoint y: 281, endPoint x: 789, endPoint y: 257, distance: 24.8
click at [789, 258] on div "Janela de atendimento Grade de atendimento Capacidade Transportadoras Veículos …" at bounding box center [603, 288] width 1206 height 577
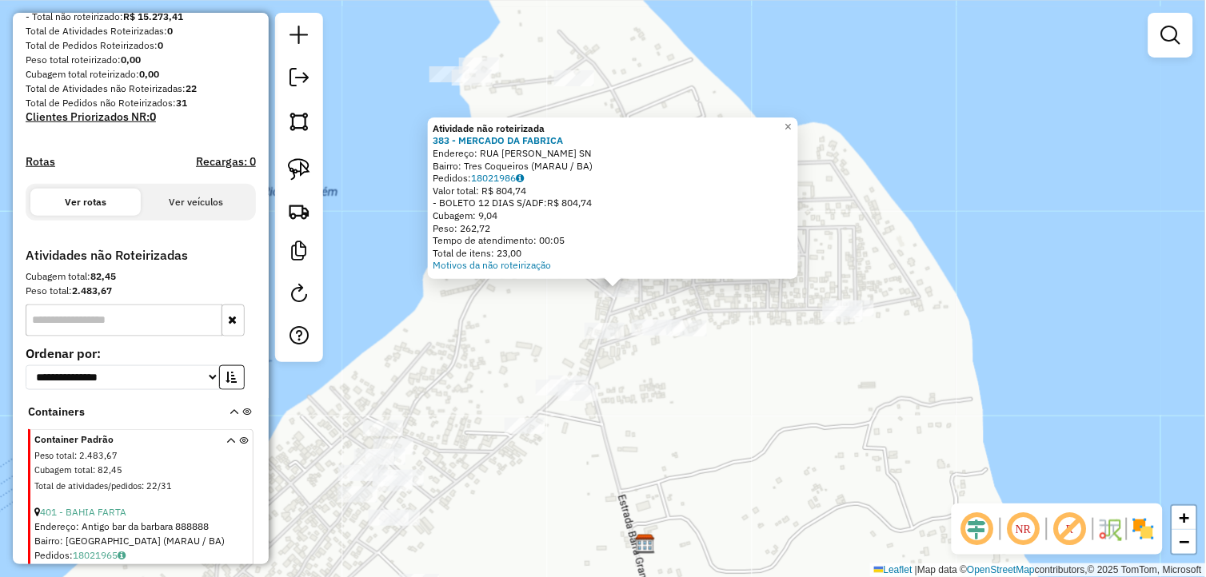
drag, startPoint x: 717, startPoint y: 425, endPoint x: 736, endPoint y: 425, distance: 18.4
click at [736, 425] on div "Atividade não roteirizada 383 - MERCADO DA FABRICA Endereço: RUA ANTONIO CALUMB…" at bounding box center [603, 288] width 1206 height 577
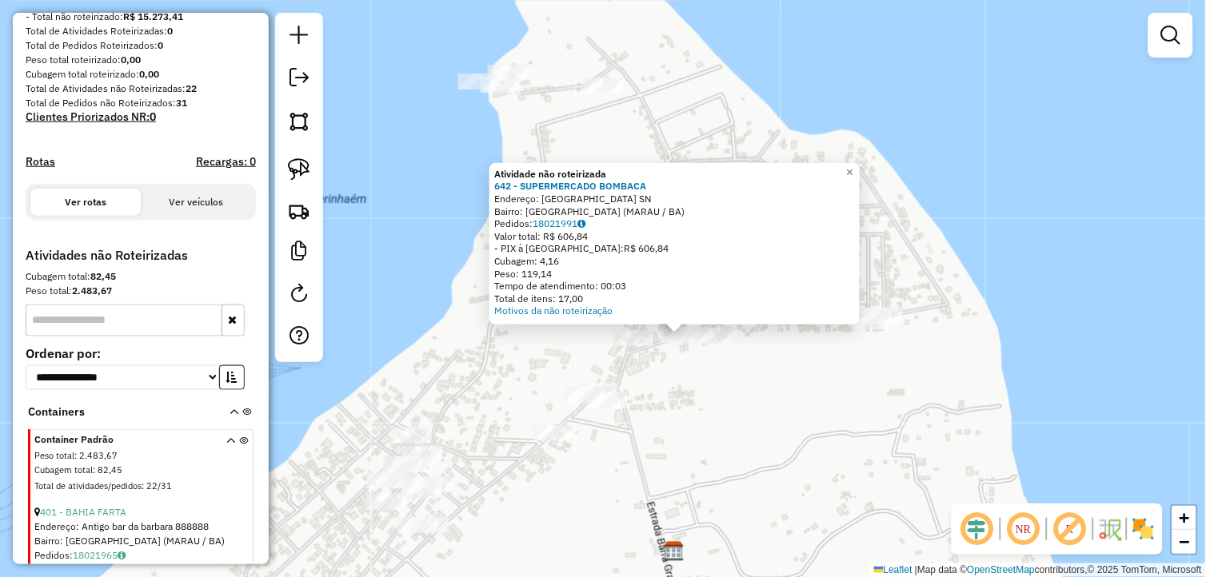
drag, startPoint x: 627, startPoint y: 379, endPoint x: 713, endPoint y: 425, distance: 97.6
click at [713, 425] on div "Atividade não roteirizada 642 - SUPERMERCADO BOMBACA Endereço: Rua da Bombaca S…" at bounding box center [603, 288] width 1206 height 577
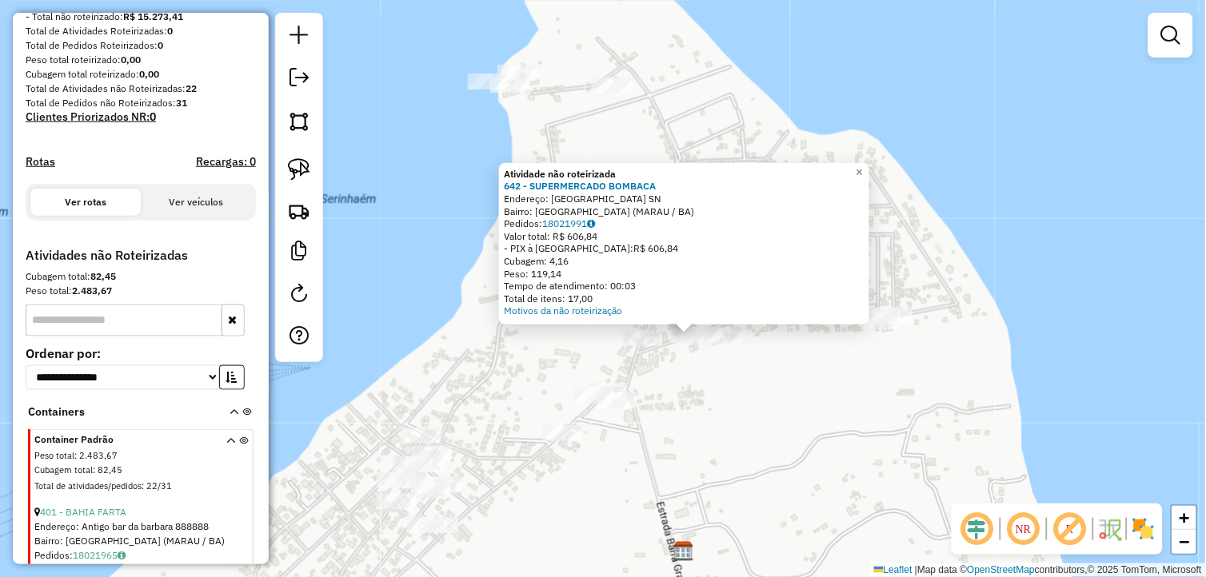
drag, startPoint x: 713, startPoint y: 409, endPoint x: 724, endPoint y: 437, distance: 29.9
click at [724, 437] on div "Atividade não roteirizada 642 - SUPERMERCADO BOMBACA Endereço: Rua da Bombaca S…" at bounding box center [603, 288] width 1206 height 577
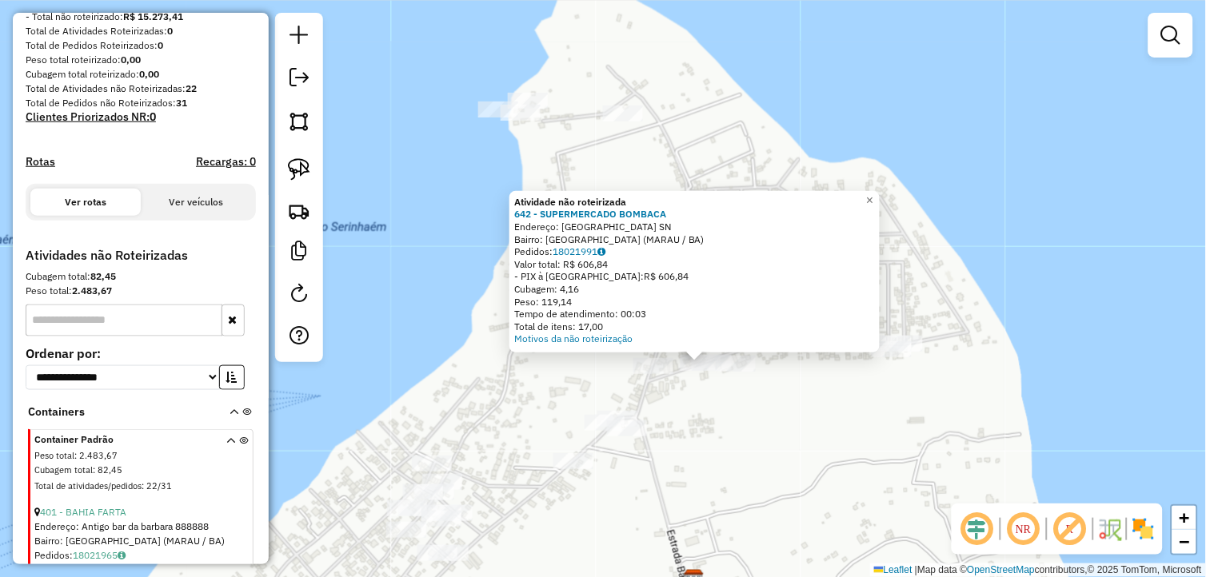
click at [724, 437] on div "Atividade não roteirizada 642 - SUPERMERCADO BOMBACA Endereço: Rua da Bombaca S…" at bounding box center [603, 288] width 1206 height 577
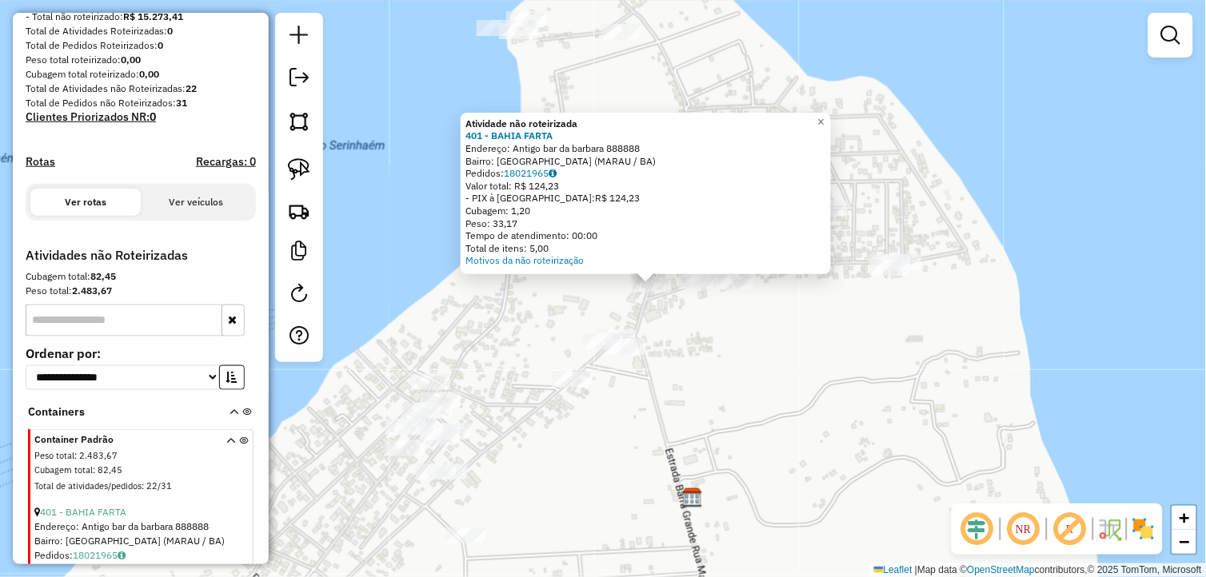
drag, startPoint x: 674, startPoint y: 433, endPoint x: 734, endPoint y: 428, distance: 60.2
click at [734, 428] on div "Atividade não roteirizada 401 - BAHIA FARTA Endereço: Antigo bar da barbara 888…" at bounding box center [603, 288] width 1206 height 577
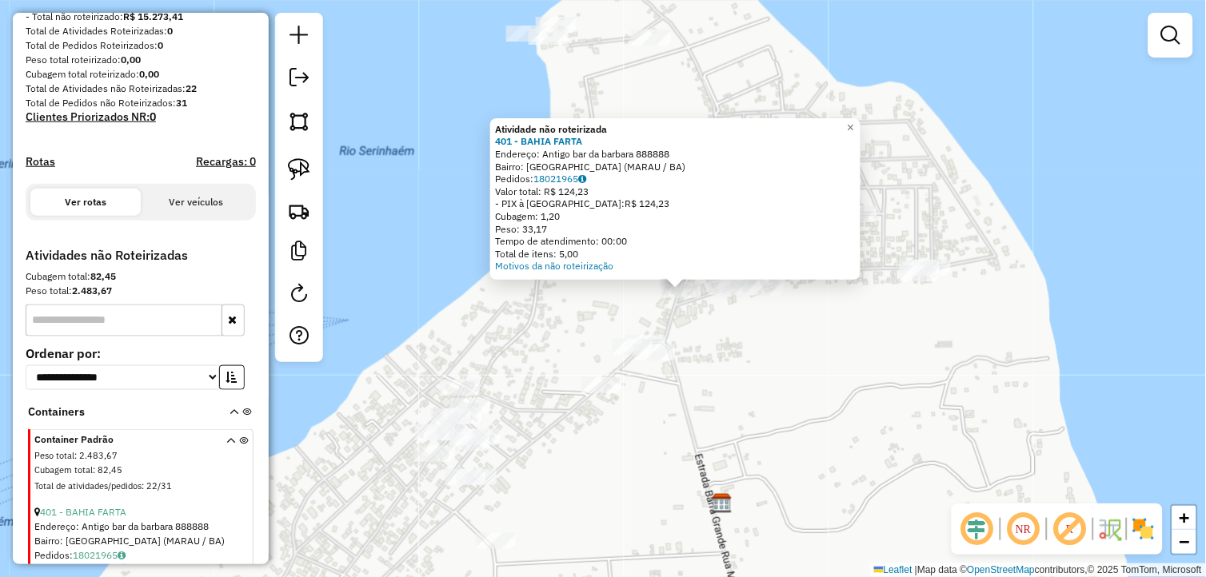
drag, startPoint x: 609, startPoint y: 414, endPoint x: 659, endPoint y: 434, distance: 53.5
click at [658, 434] on div "Atividade não roteirizada 401 - BAHIA FARTA Endereço: Antigo bar da barbara 888…" at bounding box center [603, 288] width 1206 height 577
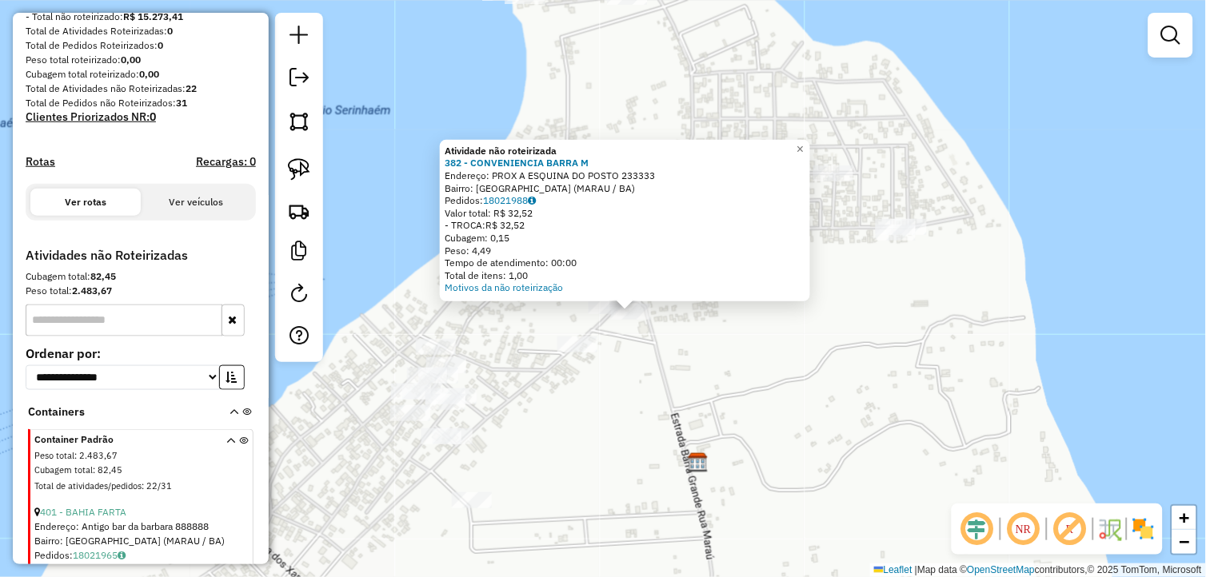
click at [661, 443] on div "Atividade não roteirizada 382 - CONVENIENCIA BARRA M Endereço: PROX A ESQUINA D…" at bounding box center [603, 288] width 1206 height 577
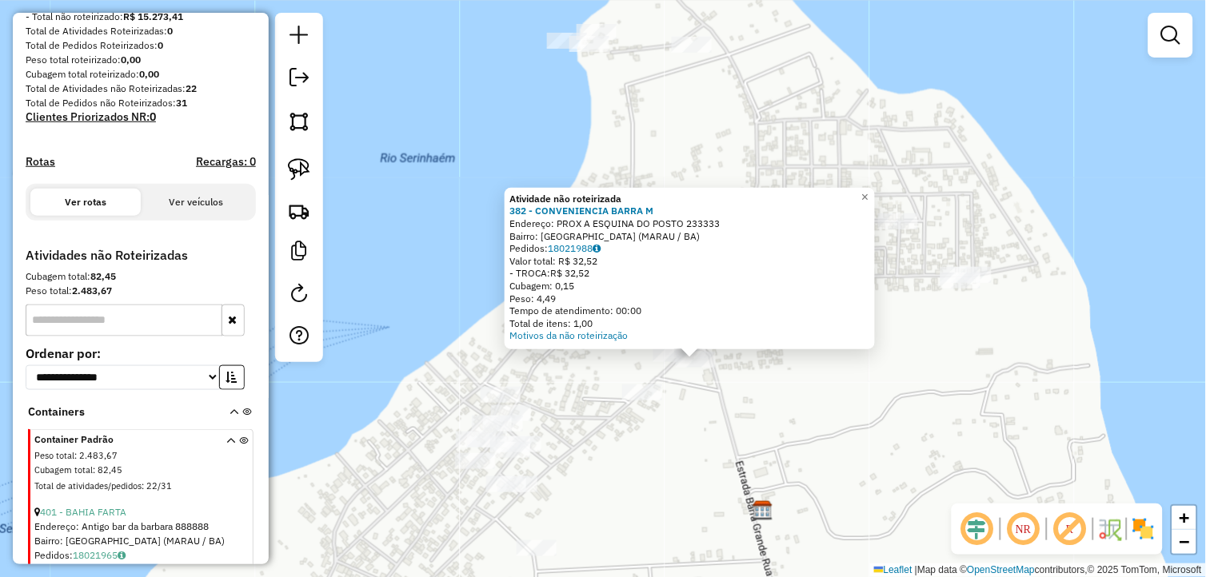
drag, startPoint x: 634, startPoint y: 456, endPoint x: 621, endPoint y: 445, distance: 16.5
click at [636, 457] on div "Atividade não roteirizada 382 - CONVENIENCIA BARRA M Endereço: PROX A ESQUINA D…" at bounding box center [603, 288] width 1206 height 577
click at [620, 445] on div "Atividade não roteirizada 382 - CONVENIENCIA BARRA M Endereço: PROX A ESQUINA D…" at bounding box center [603, 288] width 1206 height 577
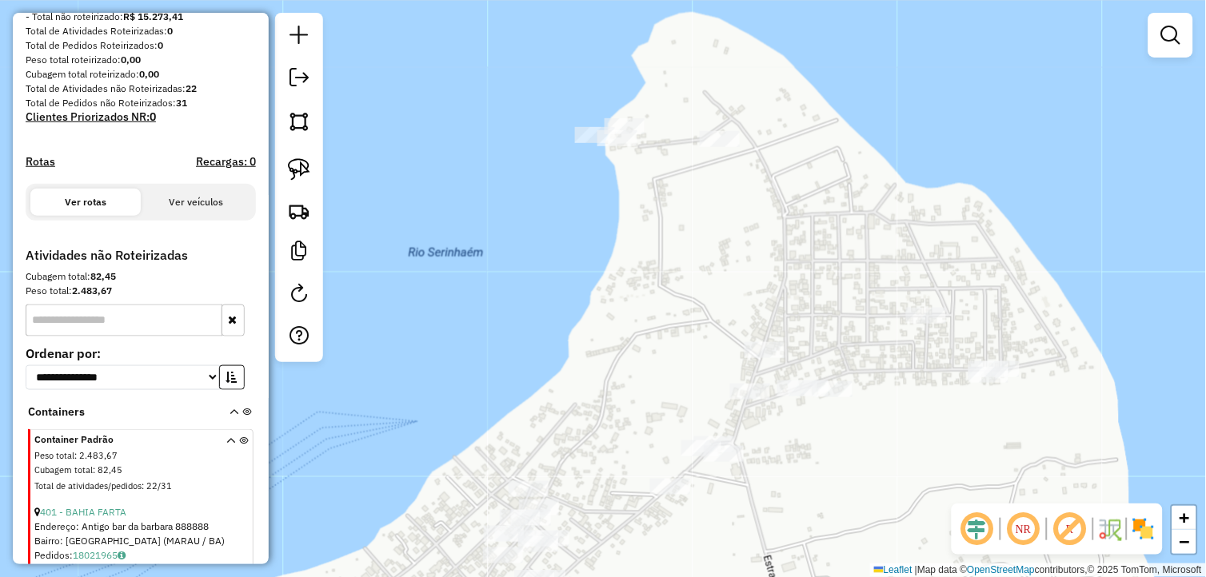
drag, startPoint x: 587, startPoint y: 328, endPoint x: 630, endPoint y: 509, distance: 185.8
click at [630, 508] on div "Janela de atendimento Grade de atendimento Capacidade Transportadoras Veículos …" at bounding box center [603, 288] width 1206 height 577
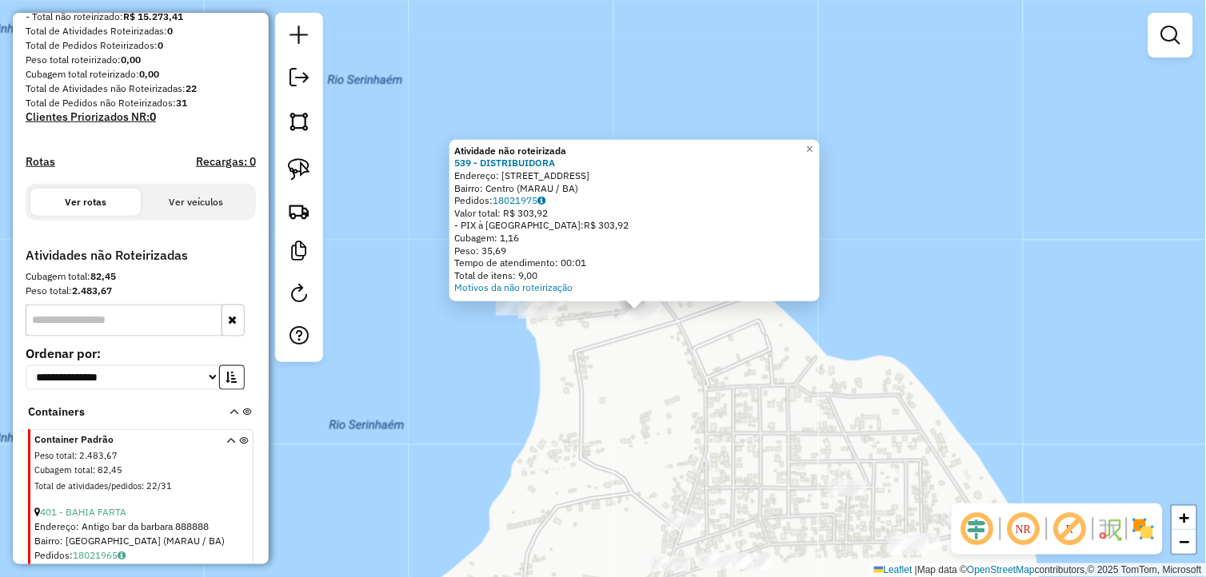
drag, startPoint x: 622, startPoint y: 322, endPoint x: 659, endPoint y: 345, distance: 43.5
click at [659, 345] on div "Atividade não roteirizada 539 - DISTRIBUIDORA Endereço: Rua Ponta do Muta 21 Ba…" at bounding box center [603, 288] width 1206 height 577
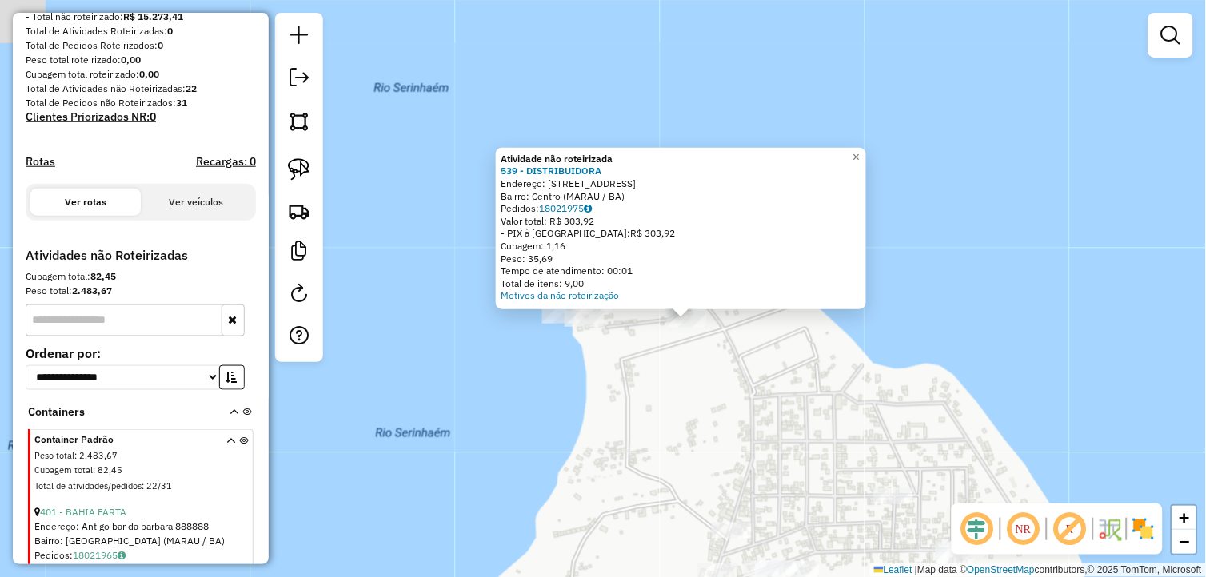
drag, startPoint x: 562, startPoint y: 413, endPoint x: 668, endPoint y: 430, distance: 107.0
click at [667, 430] on div "Atividade não roteirizada 539 - DISTRIBUIDORA Endereço: Rua Ponta do Muta 21 Ba…" at bounding box center [603, 288] width 1206 height 577
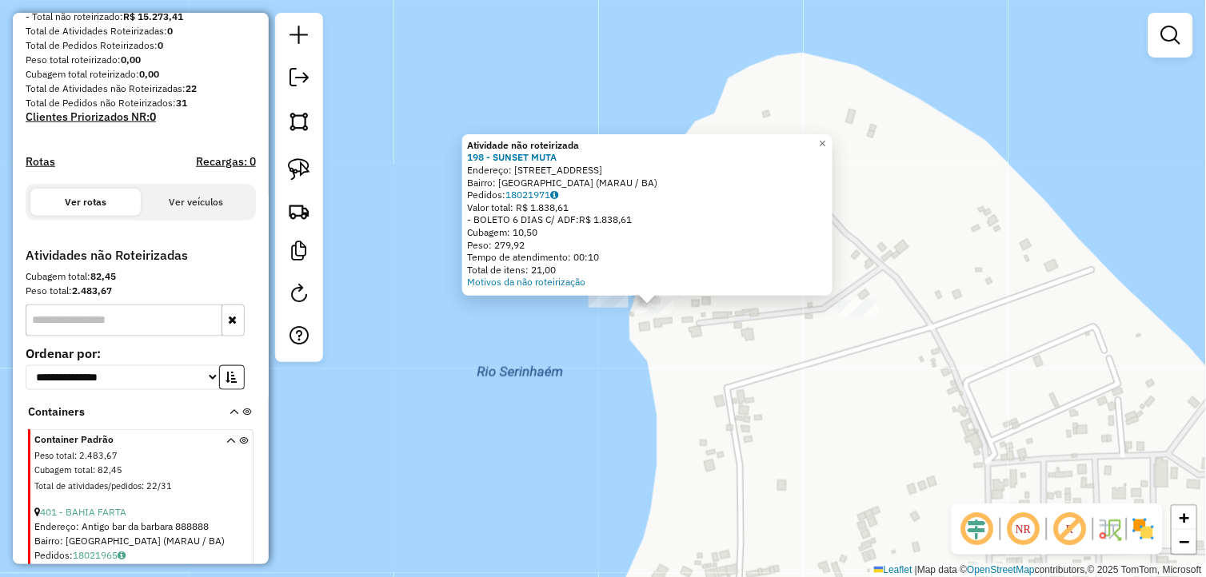
drag, startPoint x: 649, startPoint y: 352, endPoint x: 744, endPoint y: 387, distance: 100.7
click at [744, 387] on div "Atividade não roteirizada 198 - SUNSET MUTA Endereço: RUA BEIRA MAR 88 Bairro: …" at bounding box center [603, 288] width 1206 height 577
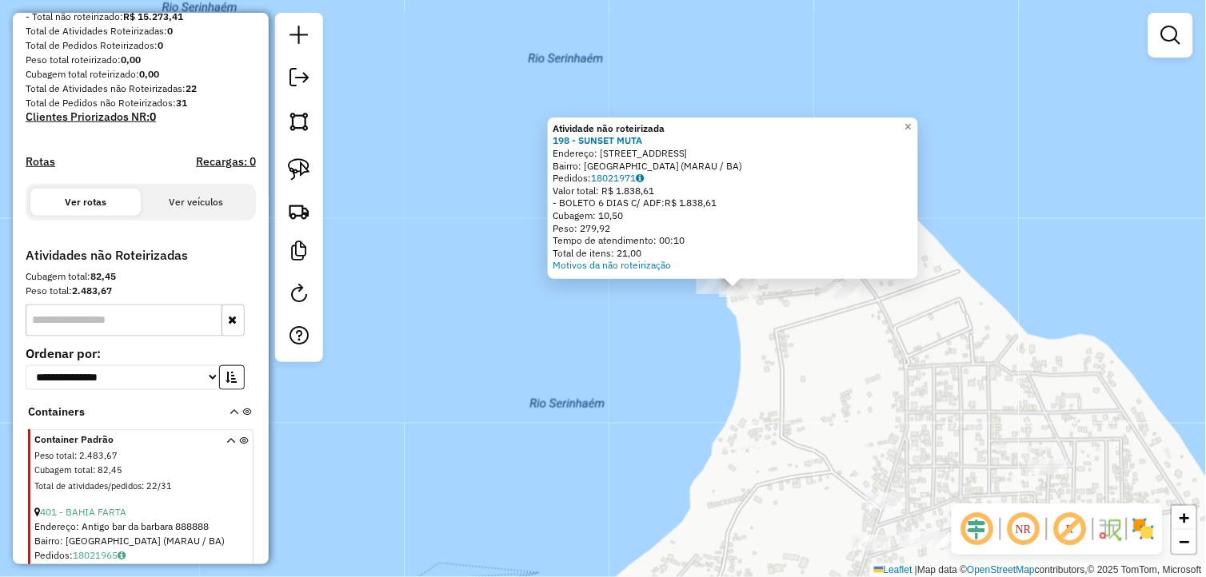
drag, startPoint x: 812, startPoint y: 451, endPoint x: 838, endPoint y: 236, distance: 216.6
click at [836, 274] on div "Atividade não roteirizada 198 - SUNSET MUTA Endereço: RUA BEIRA MAR 88 Bairro: …" at bounding box center [603, 288] width 1206 height 577
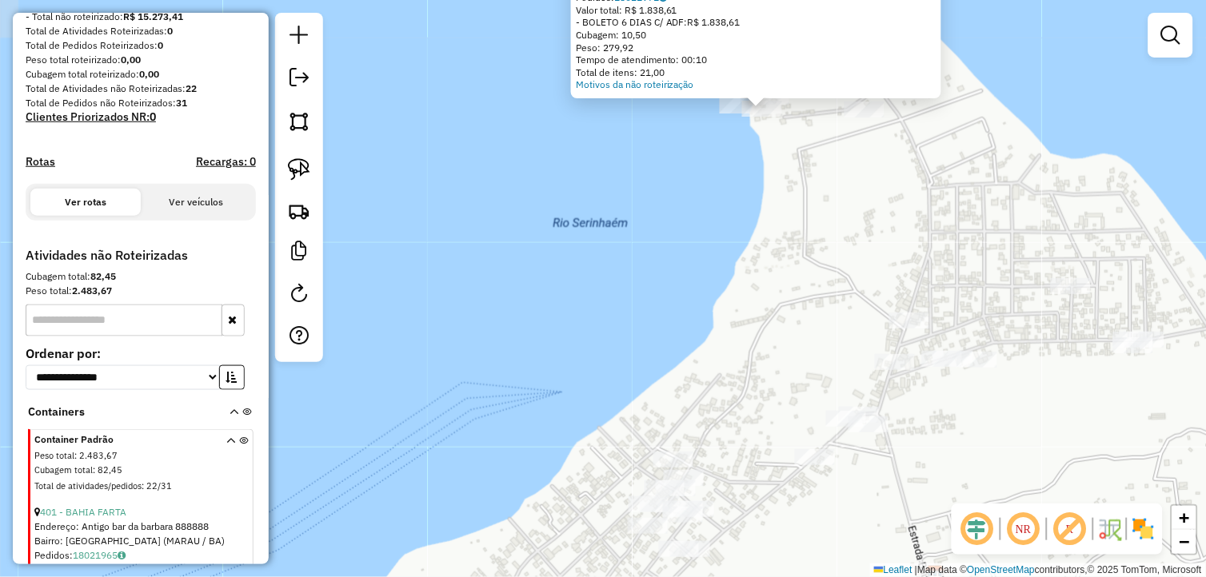
drag, startPoint x: 781, startPoint y: 370, endPoint x: 868, endPoint y: 158, distance: 229.9
click at [862, 179] on div "Atividade não roteirizada 198 - SUNSET MUTA Endereço: RUA BEIRA MAR 88 Bairro: …" at bounding box center [603, 288] width 1206 height 577
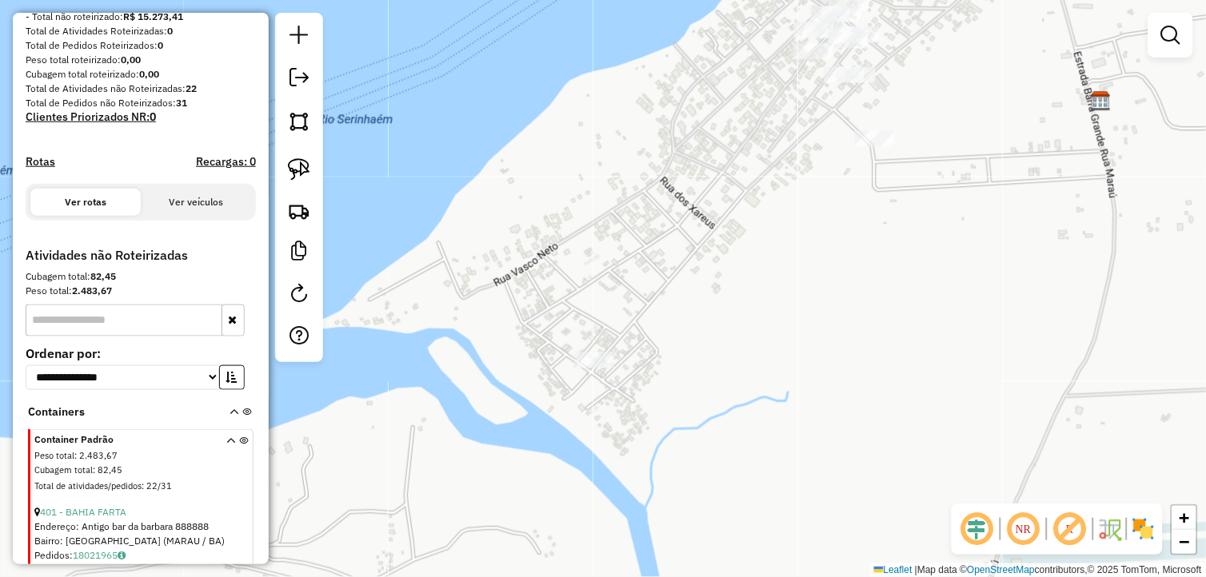
drag, startPoint x: 656, startPoint y: 284, endPoint x: 712, endPoint y: 164, distance: 132.4
click at [712, 165] on div "Atividade não roteirizada 198 - SUNSET MUTA Endereço: RUA BEIRA MAR 88 Bairro: …" at bounding box center [603, 288] width 1206 height 577
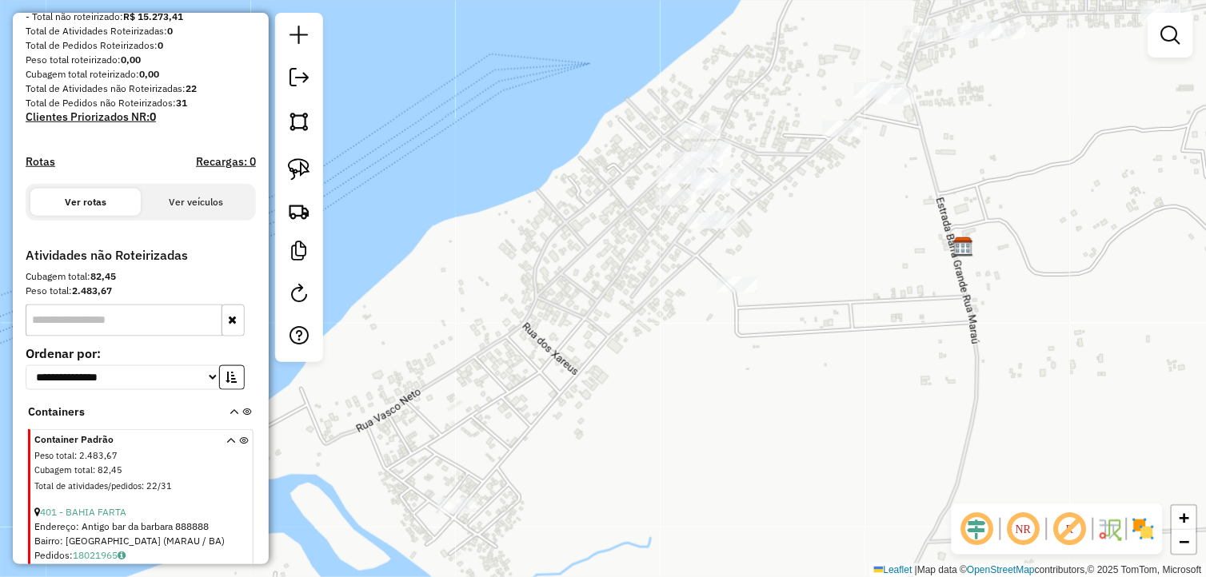
drag, startPoint x: 561, startPoint y: 342, endPoint x: 485, endPoint y: 371, distance: 80.5
click at [472, 388] on div "Atividade não roteirizada 198 - SUNSET MUTA Endereço: RUA BEIRA MAR 88 Bairro: …" at bounding box center [603, 288] width 1206 height 577
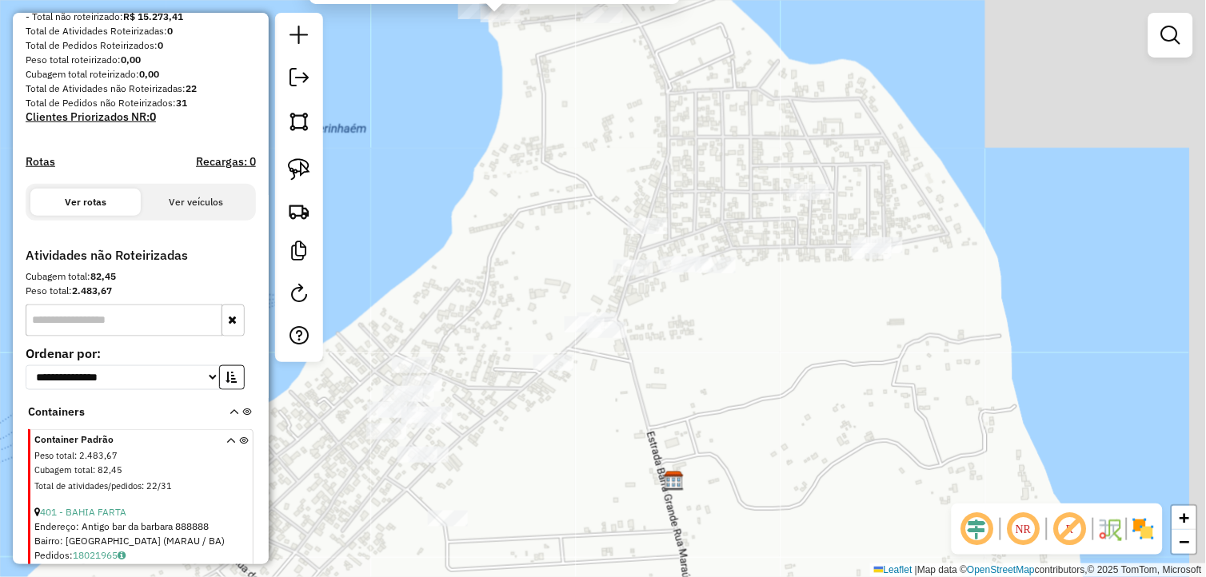
drag, startPoint x: 888, startPoint y: 229, endPoint x: 701, endPoint y: 348, distance: 221.1
click at [680, 419] on div "Atividade não roteirizada 198 - SUNSET MUTA Endereço: RUA BEIRA MAR 88 Bairro: …" at bounding box center [603, 288] width 1206 height 577
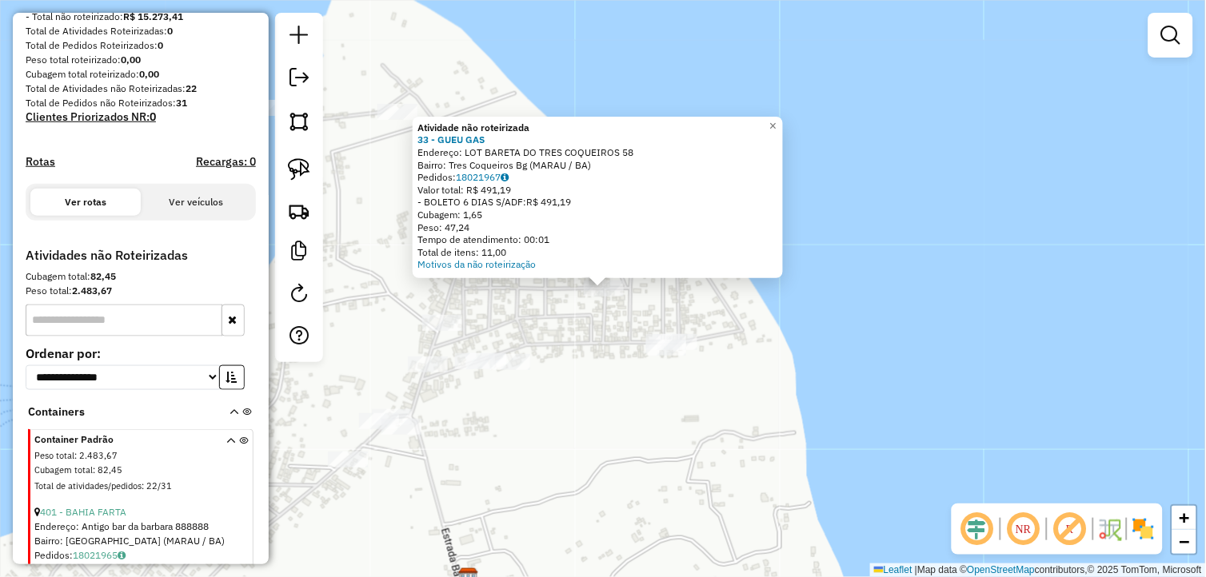
drag, startPoint x: 620, startPoint y: 372, endPoint x: 609, endPoint y: 376, distance: 11.9
click at [616, 372] on div "Atividade não roteirizada 33 - GUEU GAS Endereço: LOT BARETA DO TRES COQUEIROS …" at bounding box center [603, 288] width 1206 height 577
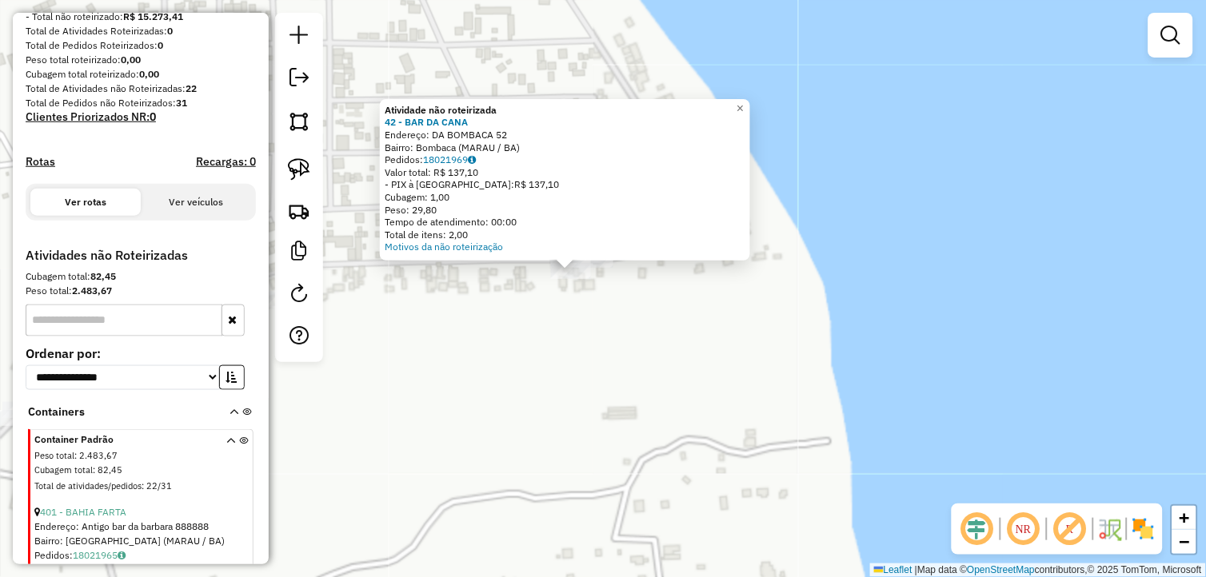
click at [571, 347] on div "Atividade não roteirizada 42 - BAR DA CANA Endereço: DA BOMBACA 52 Bairro: Bomb…" at bounding box center [603, 288] width 1206 height 577
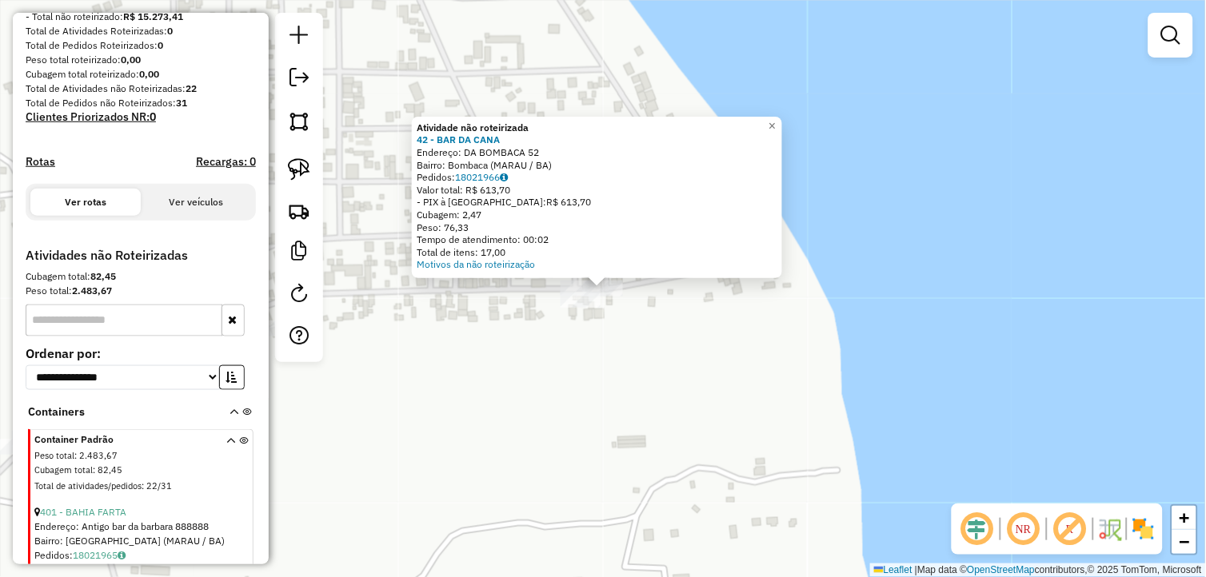
drag, startPoint x: 542, startPoint y: 388, endPoint x: 676, endPoint y: 424, distance: 139.1
click at [672, 422] on div "Atividade não roteirizada 42 - BAR DA CANA Endereço: DA BOMBACA 52 Bairro: Bomb…" at bounding box center [603, 288] width 1206 height 577
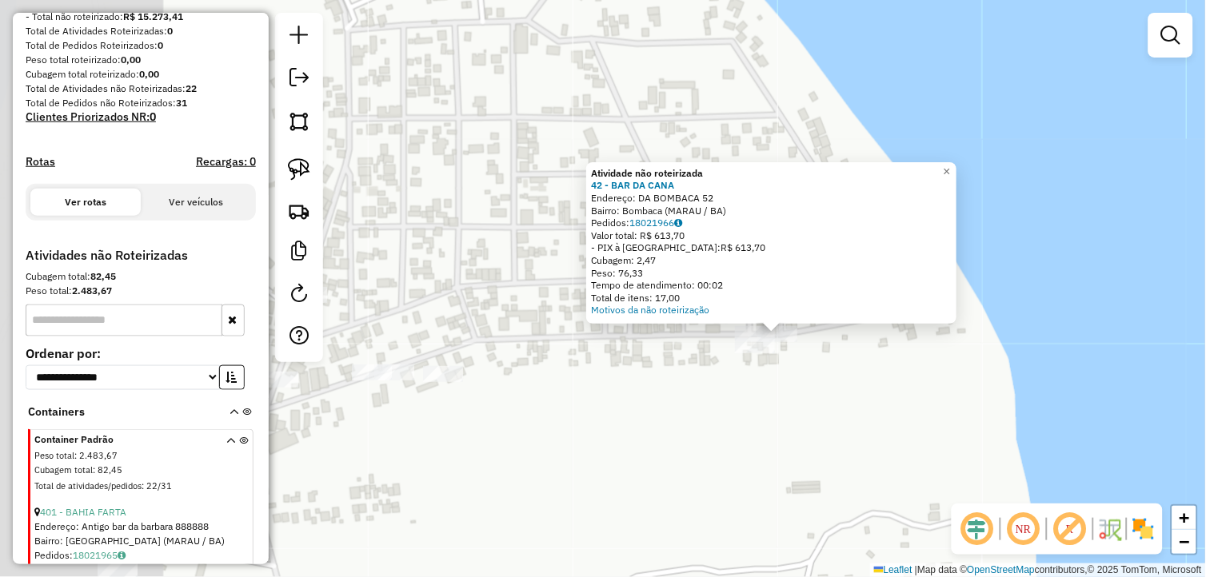
click at [676, 424] on div "Atividade não roteirizada 42 - BAR DA CANA Endereço: DA BOMBACA 52 Bairro: Bomb…" at bounding box center [603, 288] width 1206 height 577
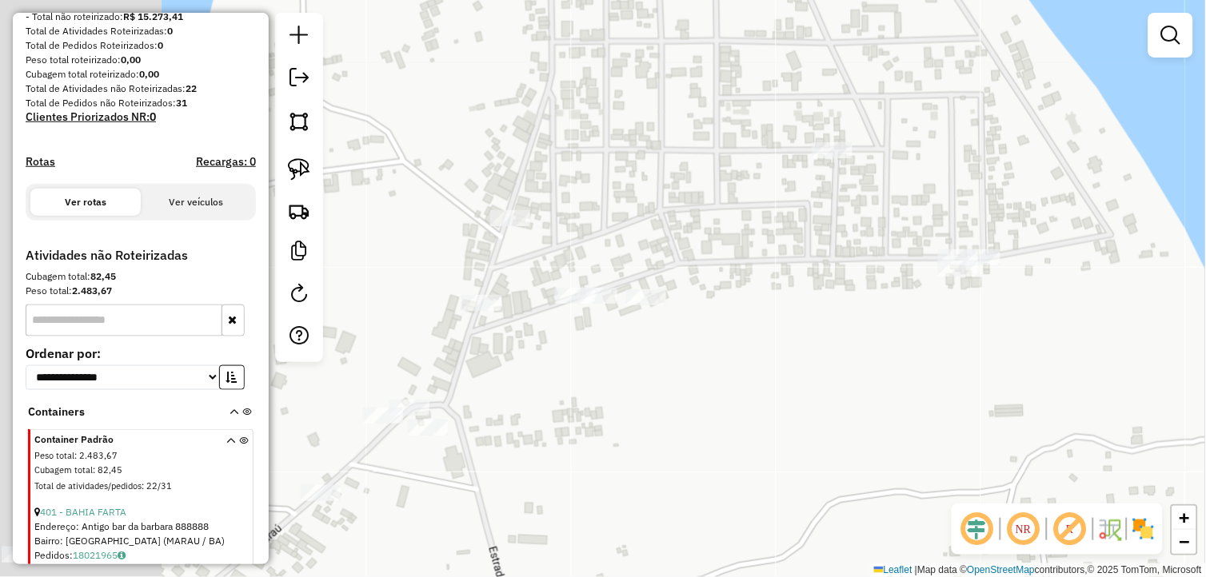
drag, startPoint x: 576, startPoint y: 449, endPoint x: 864, endPoint y: 333, distance: 311.1
click at [867, 333] on div "Janela de atendimento Grade de atendimento Capacidade Transportadoras Veículos …" at bounding box center [603, 288] width 1206 height 577
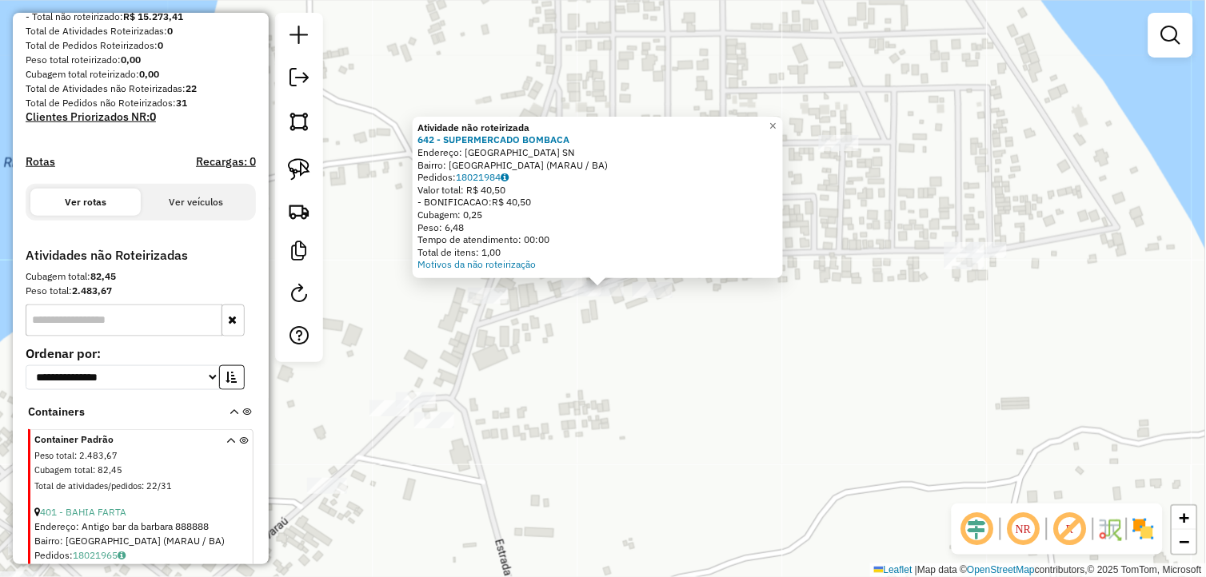
drag, startPoint x: 537, startPoint y: 368, endPoint x: 634, endPoint y: 370, distance: 97.6
click at [633, 370] on div "Atividade não roteirizada 642 - SUPERMERCADO BOMBACA Endereço: Rua da Bombaca S…" at bounding box center [603, 288] width 1206 height 577
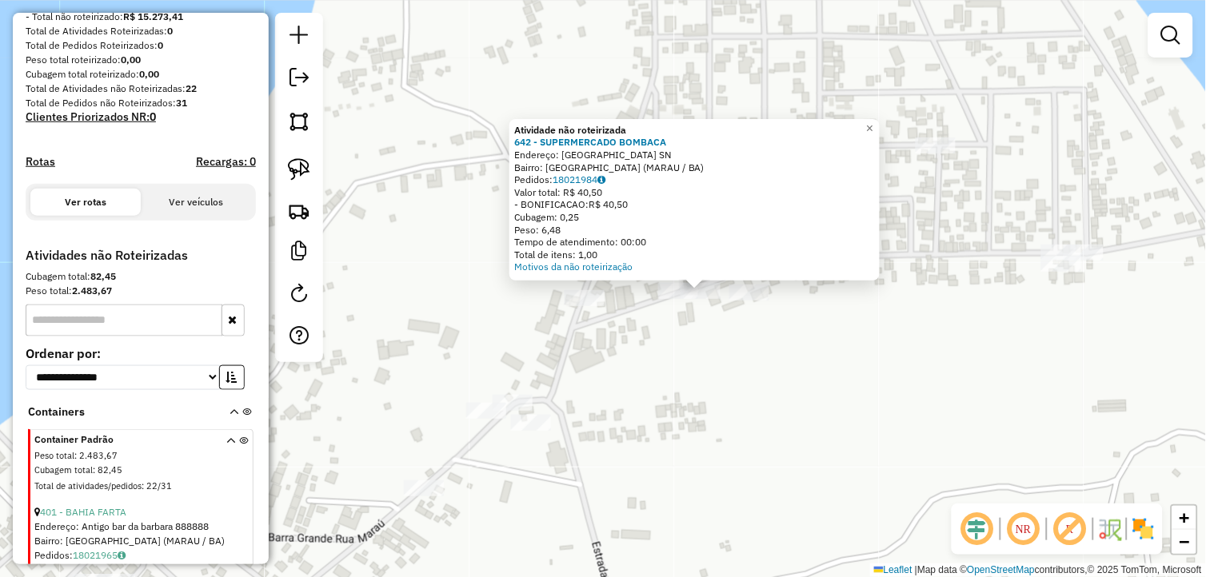
drag, startPoint x: 626, startPoint y: 379, endPoint x: 626, endPoint y: 395, distance: 16.0
click at [629, 376] on div "Atividade não roteirizada 642 - SUPERMERCADO BOMBACA Endereço: Rua da Bombaca S…" at bounding box center [603, 288] width 1206 height 577
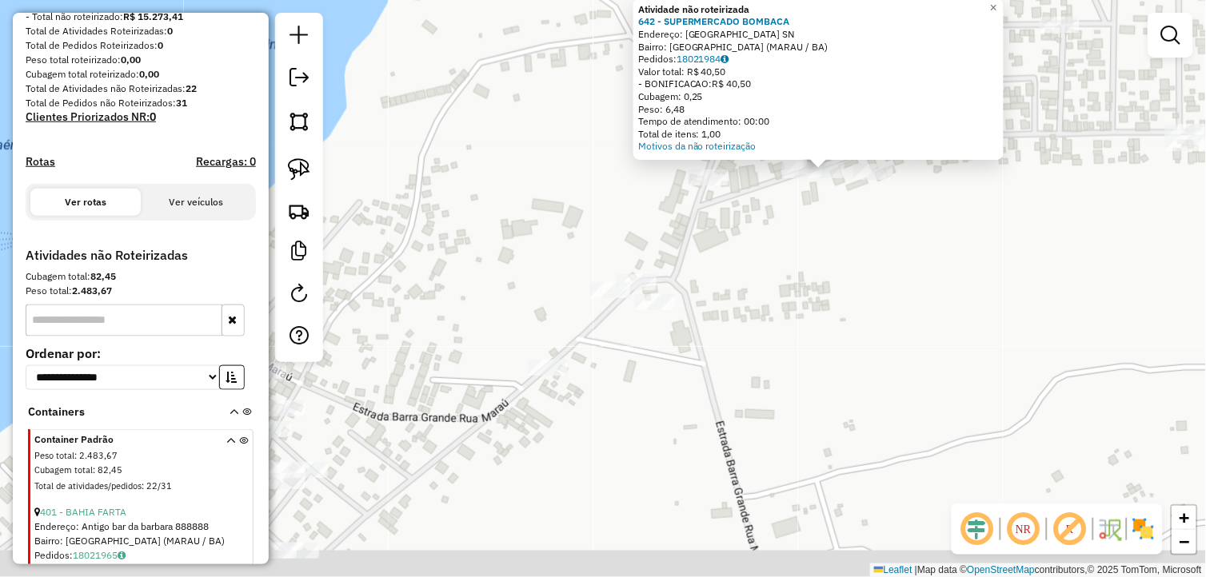
drag, startPoint x: 628, startPoint y: 453, endPoint x: 776, endPoint y: 273, distance: 234.0
click at [827, 259] on div "Atividade não roteirizada 642 - SUPERMERCADO BOMBACA Endereço: Rua da Bombaca S…" at bounding box center [603, 288] width 1206 height 577
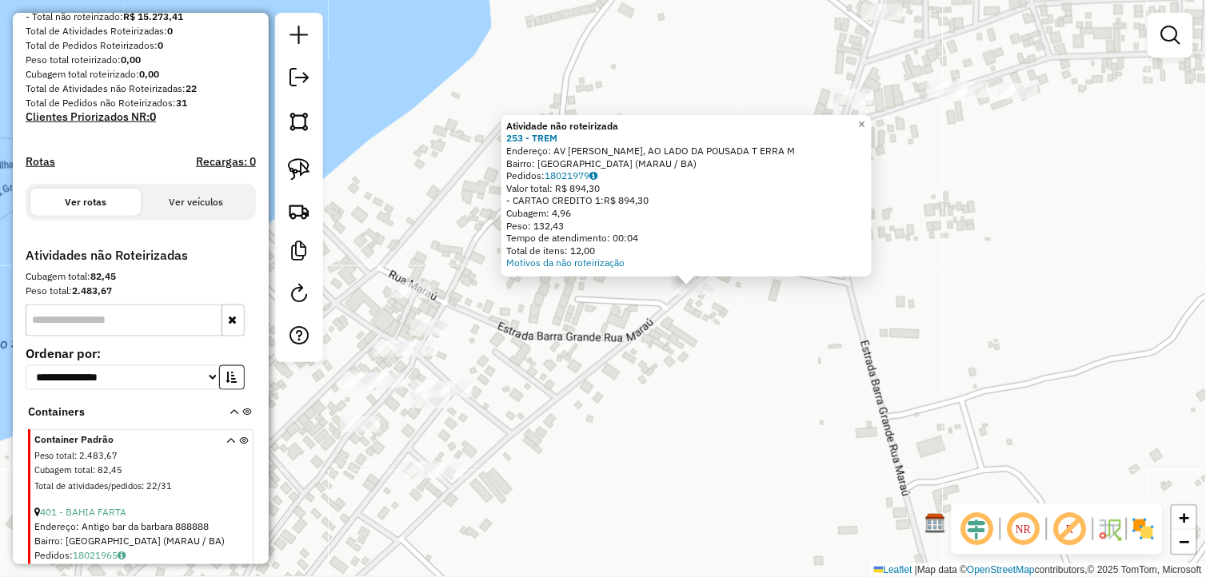
drag, startPoint x: 530, startPoint y: 355, endPoint x: 612, endPoint y: 353, distance: 81.6
click at [612, 354] on div "Atividade não roteirizada 253 - TREM Endereço: AV MARAU, AO LADO DA POUSADA T E…" at bounding box center [603, 288] width 1206 height 577
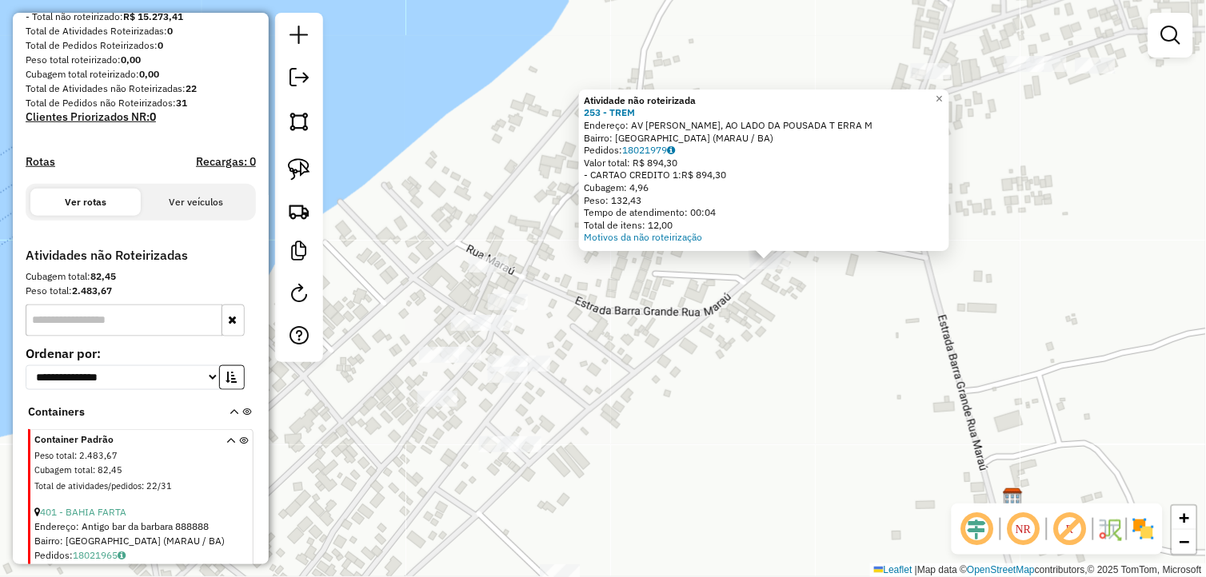
drag, startPoint x: 579, startPoint y: 366, endPoint x: 640, endPoint y: 348, distance: 63.5
click at [640, 348] on div "Atividade não roteirizada 253 - TREM Endereço: AV MARAU, AO LADO DA POUSADA T E…" at bounding box center [603, 288] width 1206 height 577
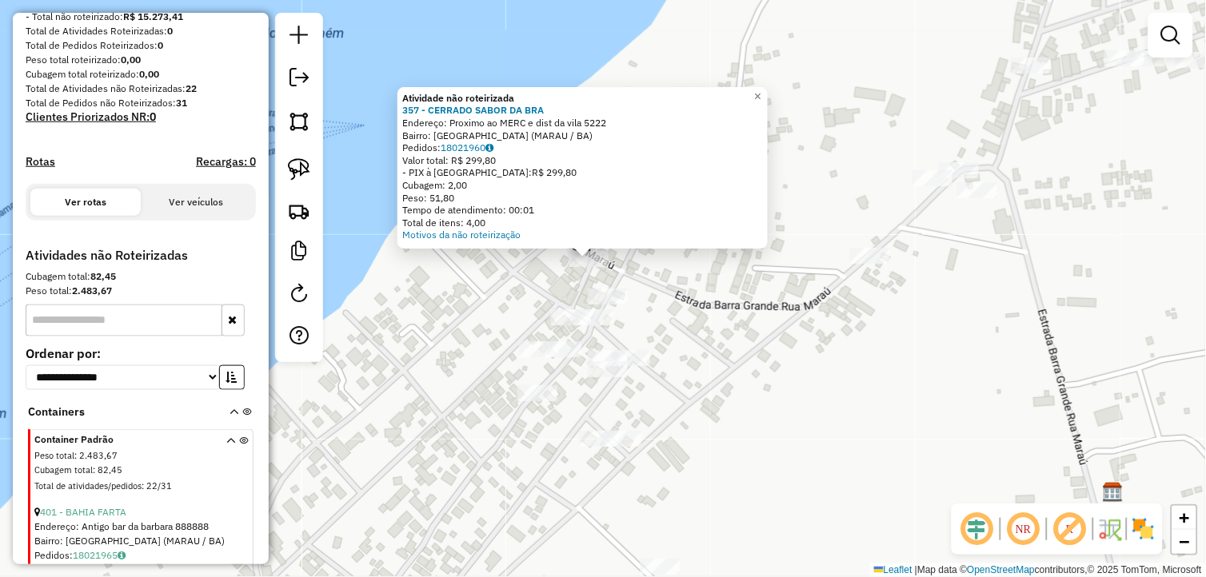
drag, startPoint x: 706, startPoint y: 388, endPoint x: 690, endPoint y: 362, distance: 30.2
click at [690, 362] on div "Atividade não roteirizada 357 - CERRADO SABOR DA BRA Endereço: Proximo ao MERC …" at bounding box center [603, 288] width 1206 height 577
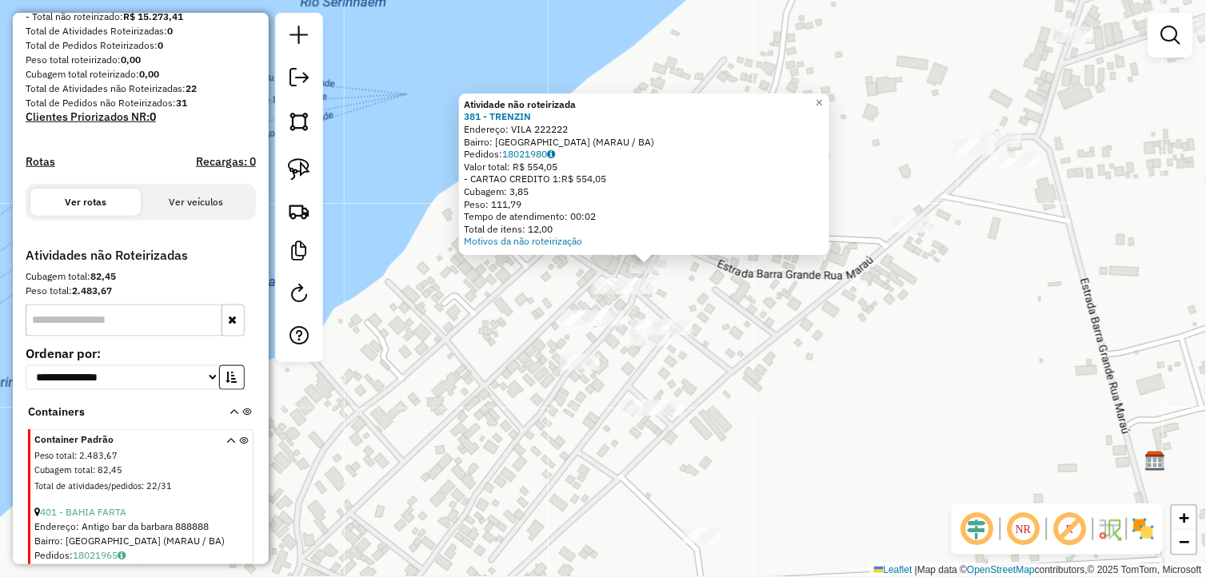
drag, startPoint x: 713, startPoint y: 365, endPoint x: 760, endPoint y: 341, distance: 51.9
click at [760, 341] on div "Atividade não roteirizada 381 - TRENZIN Endereço: VILA 222222 Bairro: Barra Gra…" at bounding box center [603, 288] width 1206 height 577
click at [770, 344] on div "Atividade não roteirizada 381 - TRENZIN Endereço: VILA 222222 Bairro: Barra Gra…" at bounding box center [603, 288] width 1206 height 577
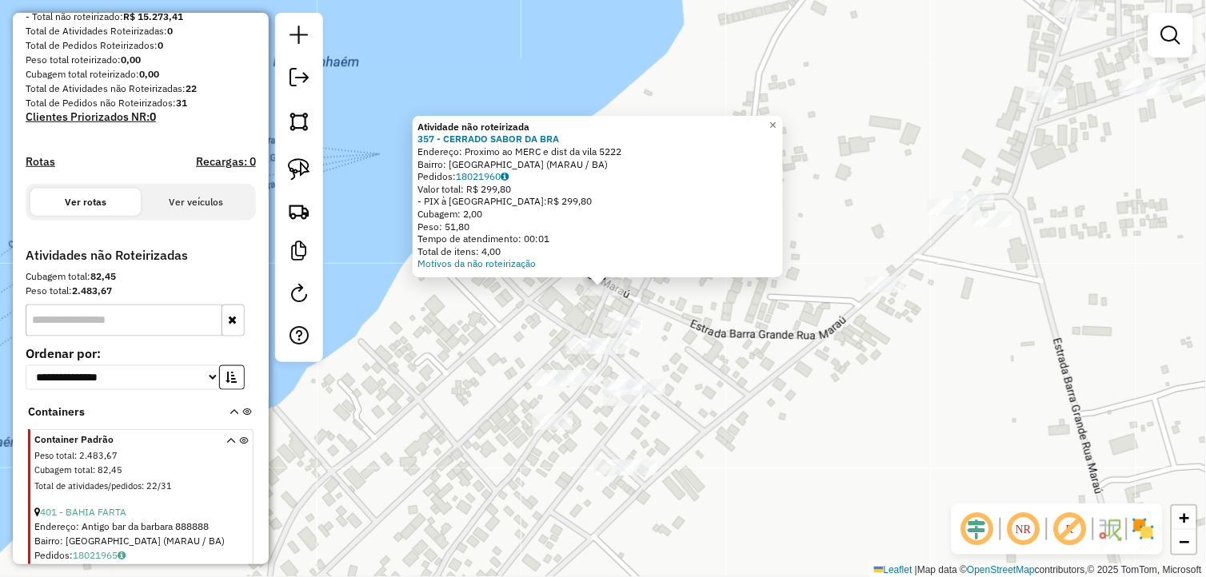
drag, startPoint x: 744, startPoint y: 321, endPoint x: 561, endPoint y: 339, distance: 183.9
click at [744, 323] on div "Atividade não roteirizada 357 - CERRADO SABOR DA BRA Endereço: Proximo ao MERC …" at bounding box center [603, 288] width 1206 height 577
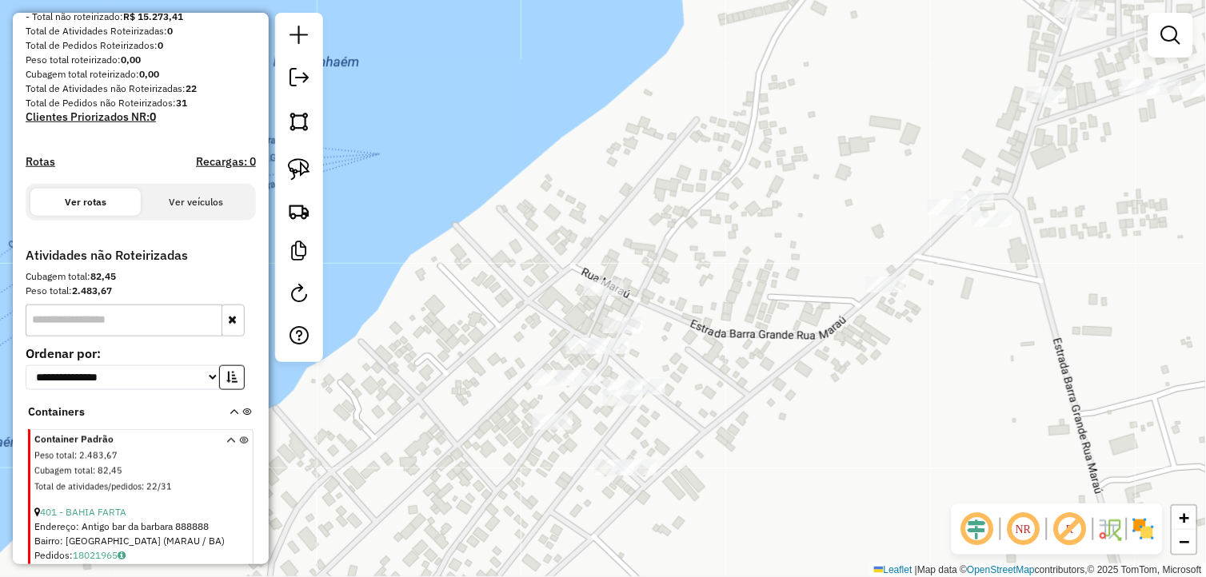
click at [137, 337] on input "text" at bounding box center [124, 321] width 197 height 32
click at [77, 519] on link "253 - TREM" at bounding box center [65, 513] width 51 height 12
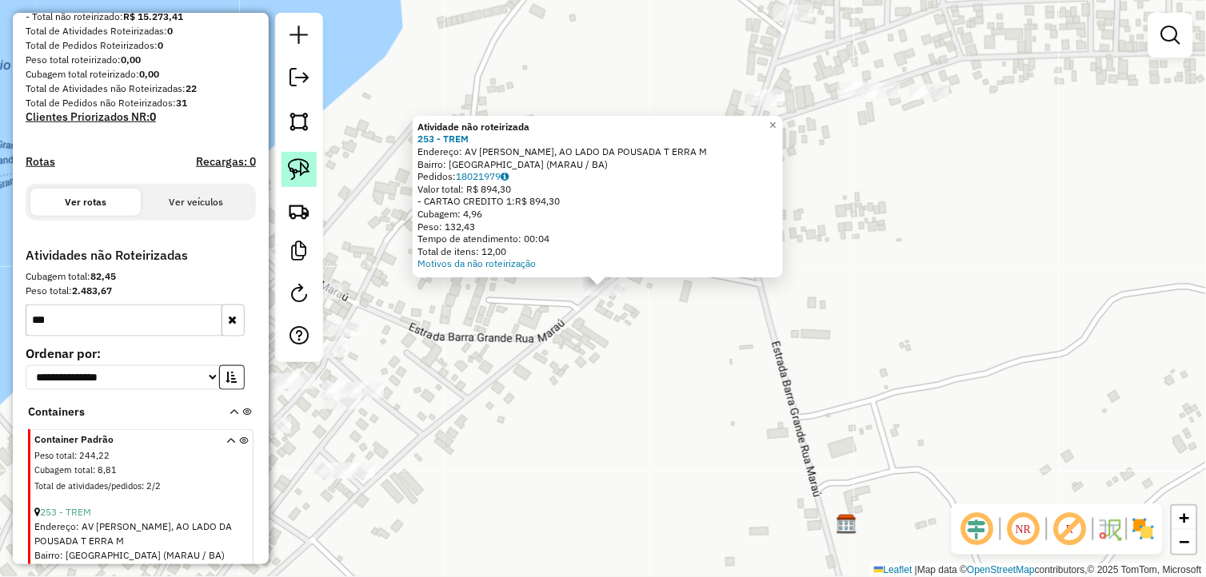
click at [288, 166] on img at bounding box center [299, 169] width 22 height 22
drag
click at [569, 276] on div "Atividade não roteirizada 253 - TREM Endereço: AV MARAU, AO LADO DA POUSADA T E…" at bounding box center [603, 288] width 1206 height 577
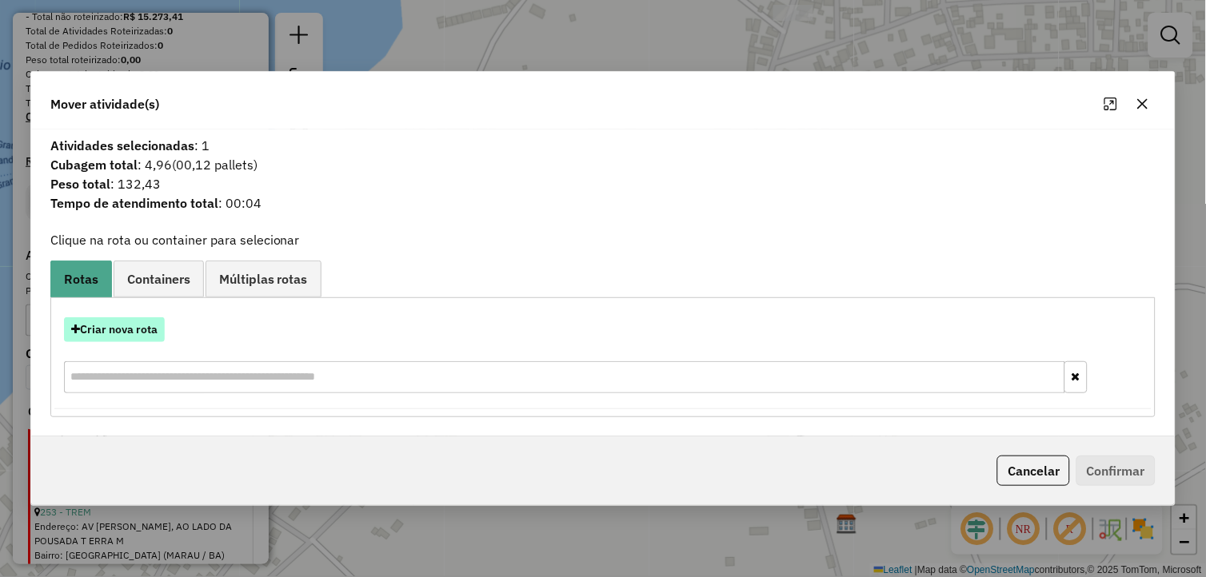
click at [94, 330] on button "Criar nova rota" at bounding box center [114, 329] width 101 height 25
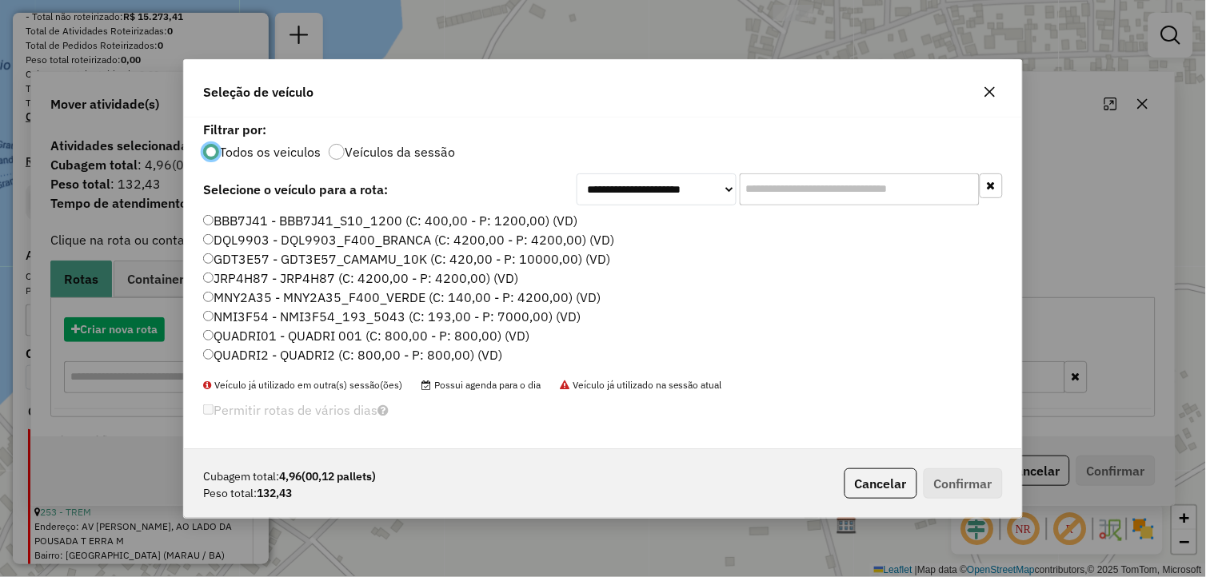
scroll to position [9, 4]
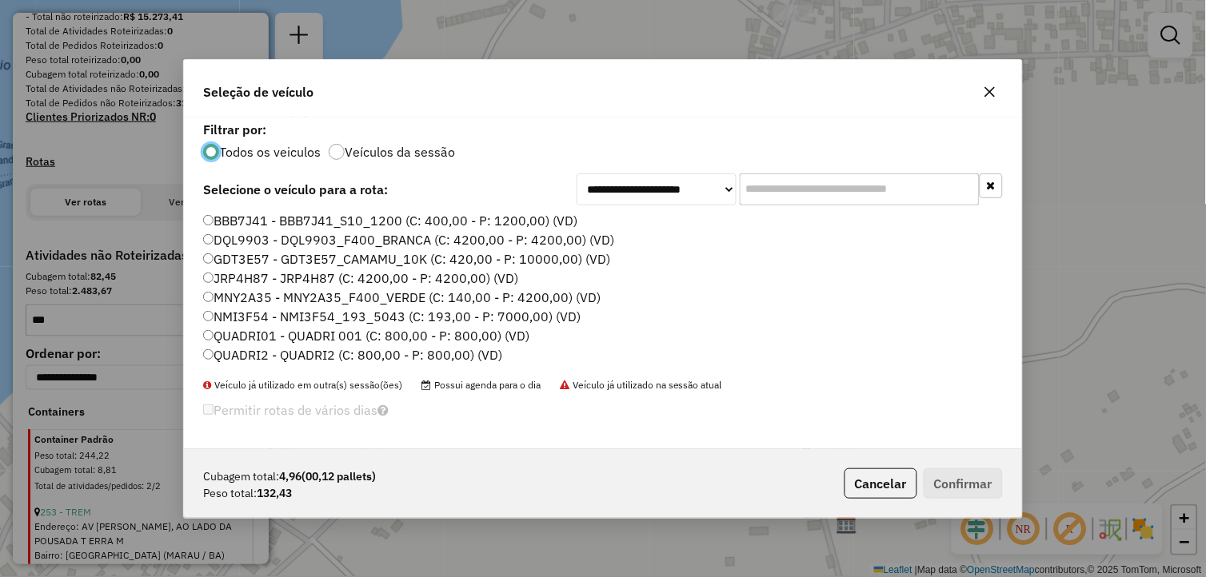
click at [254, 329] on label "QUADRI01 - QUADRI 001 (C: 800,00 - P: 800,00) (VD)" at bounding box center [366, 335] width 326 height 19
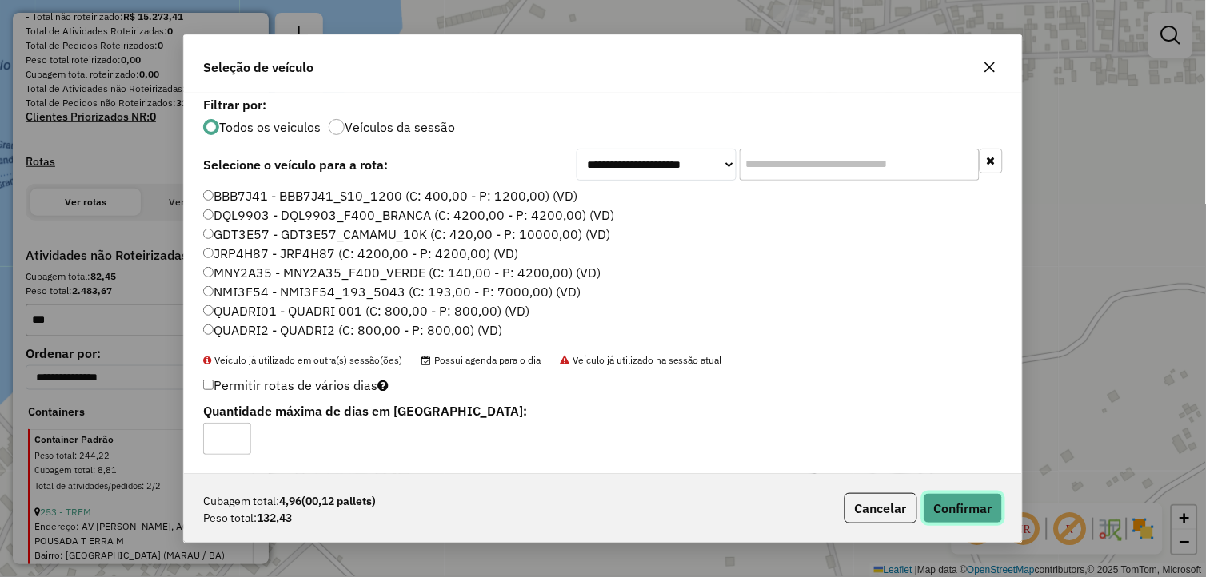
click at [948, 509] on button "Confirmar" at bounding box center [963, 508] width 79 height 30
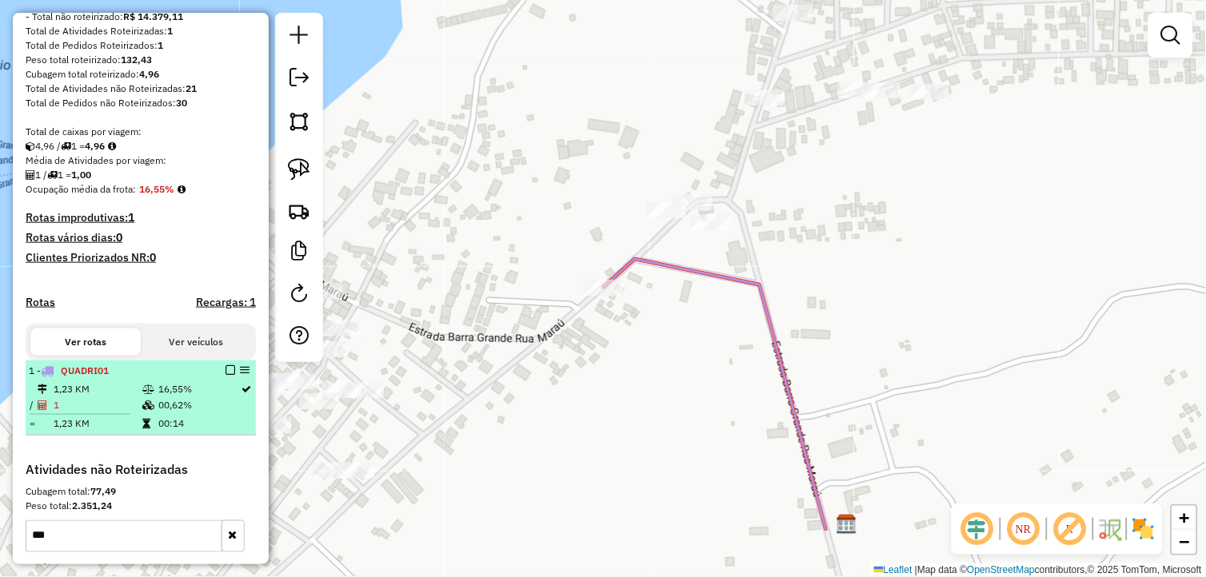
scroll to position [313, 0]
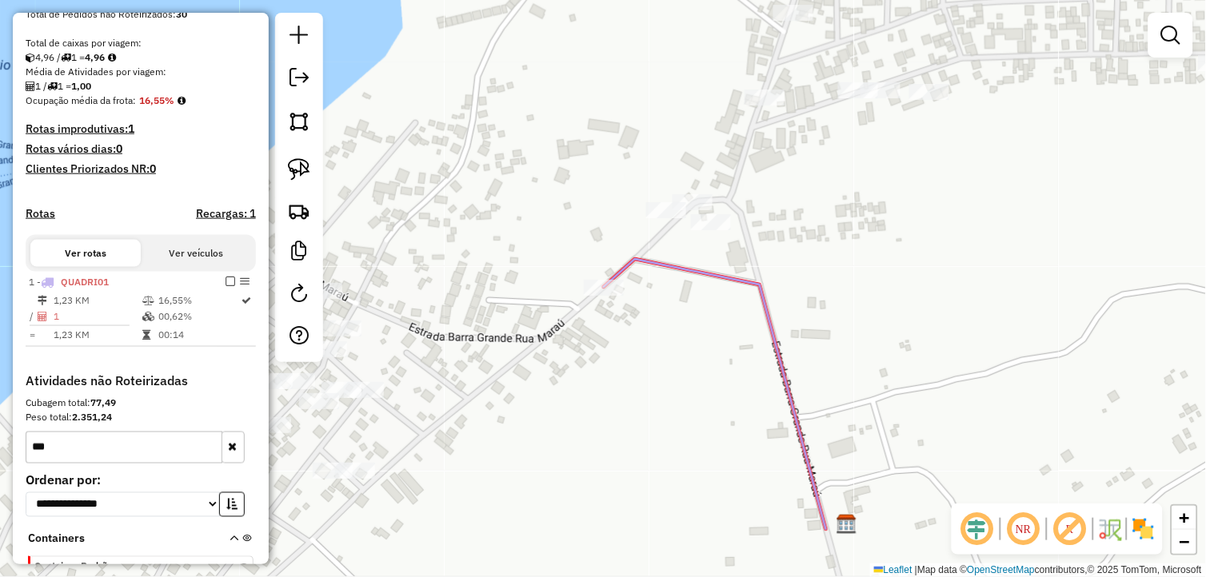
click at [130, 464] on input "***" at bounding box center [124, 448] width 197 height 32
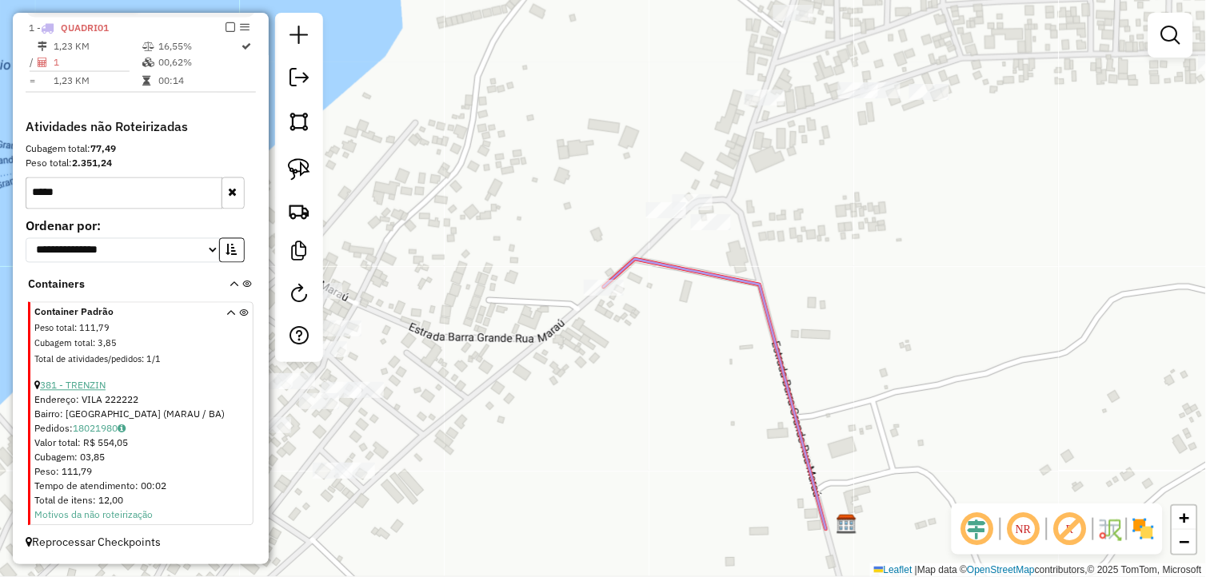
click at [98, 380] on link "381 - TRENZIN" at bounding box center [73, 386] width 66 height 12
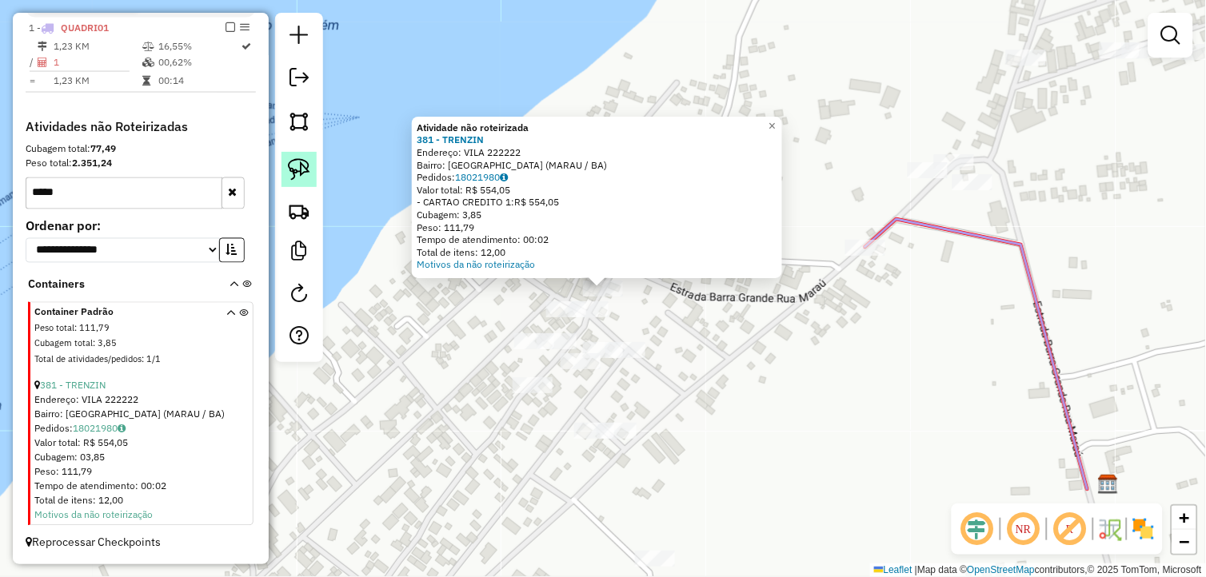
click at [291, 172] on img at bounding box center [299, 169] width 22 height 22
drag, startPoint x: 640, startPoint y: 300, endPoint x: 624, endPoint y: 273, distance: 30.9
click at [624, 273] on div "Atividade não roteirizada 381 - TRENZIN Endereço: VILA 222222 Bairro: Barra Gra…" at bounding box center [603, 288] width 1206 height 577
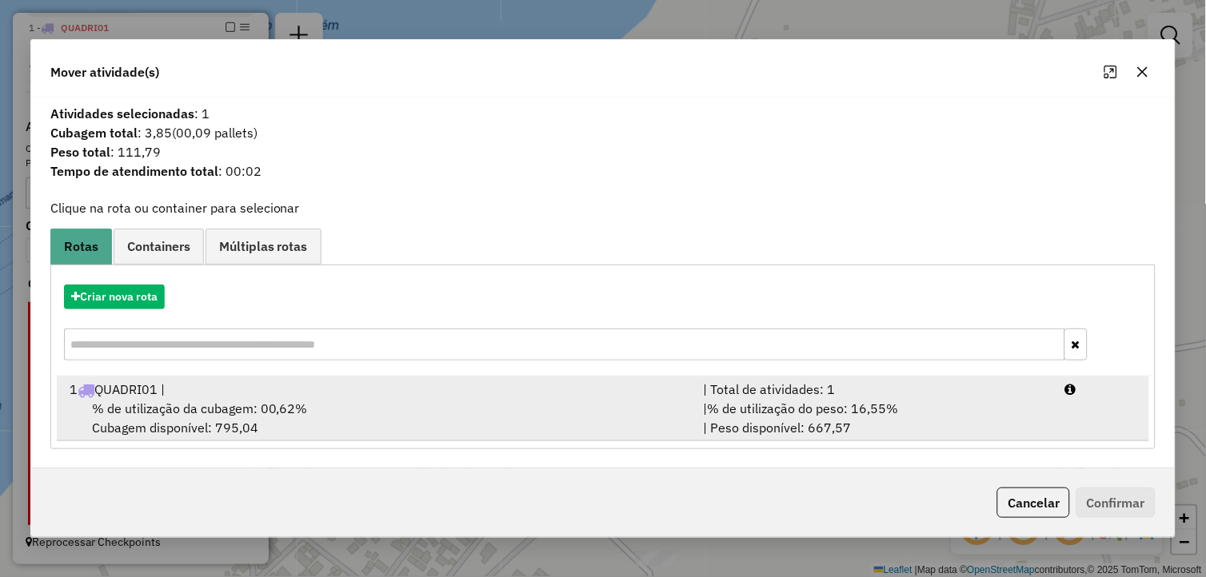
click at [245, 390] on div "1 QUADRI01 |" at bounding box center [377, 389] width 634 height 19
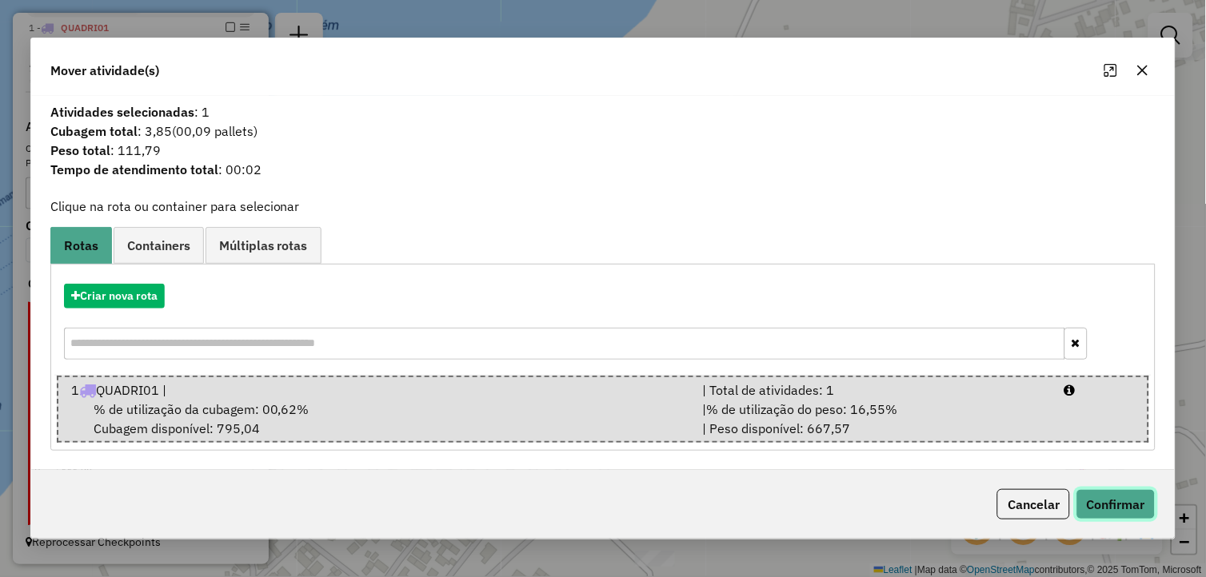
click at [1145, 509] on button "Confirmar" at bounding box center [1115, 504] width 79 height 30
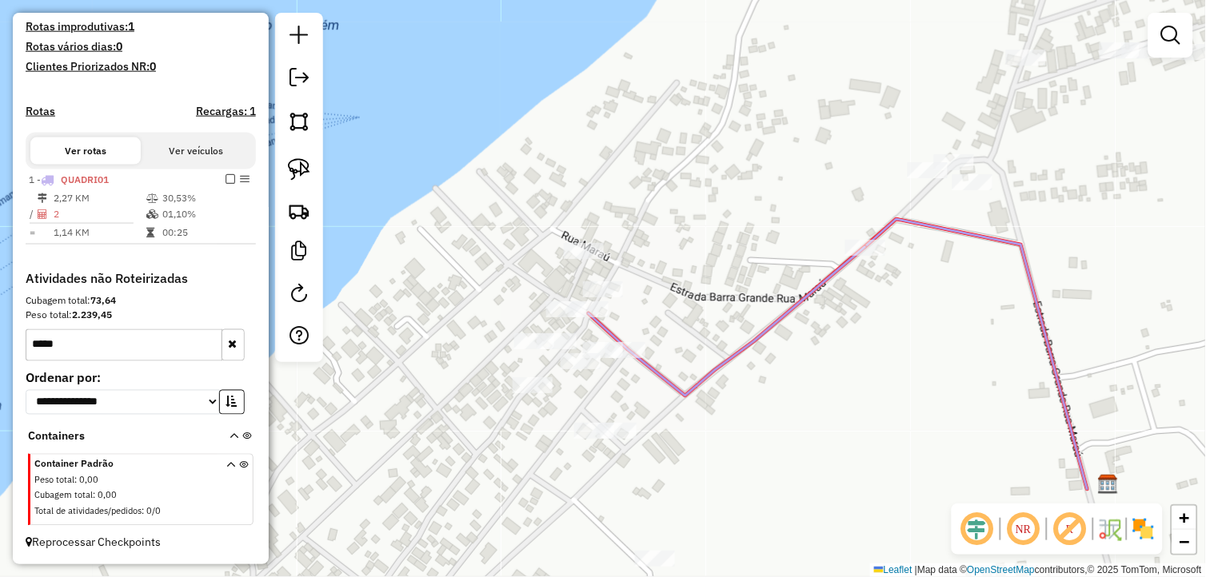
scroll to position [429, 0]
click at [100, 342] on input "*****" at bounding box center [124, 345] width 197 height 32
click at [99, 341] on input "*****" at bounding box center [124, 345] width 197 height 32
type input "*"
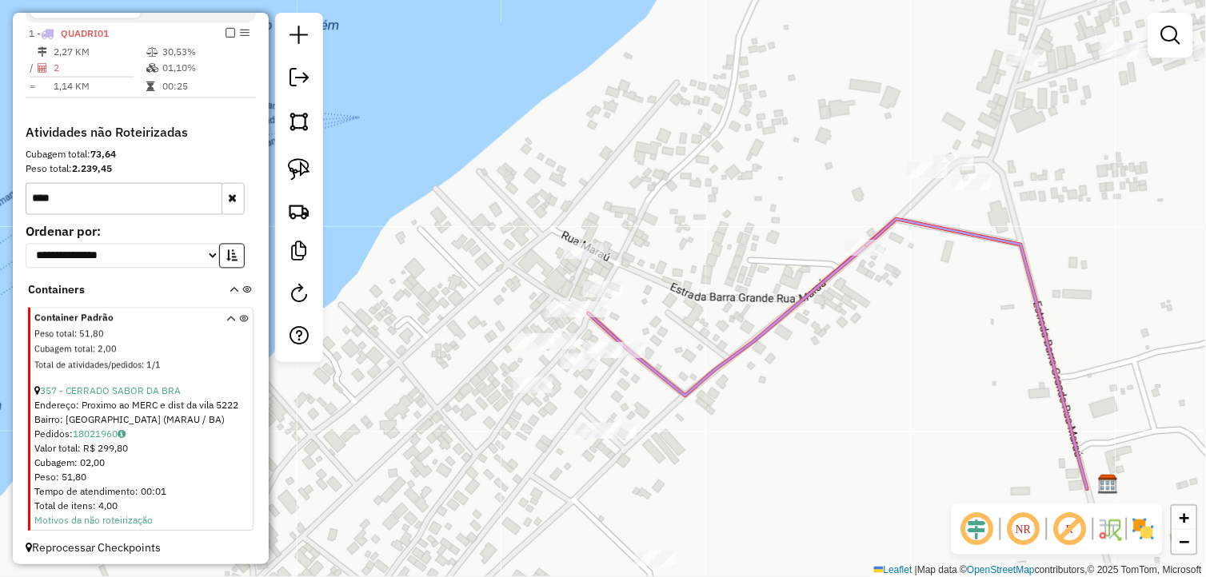
scroll to position [581, 0]
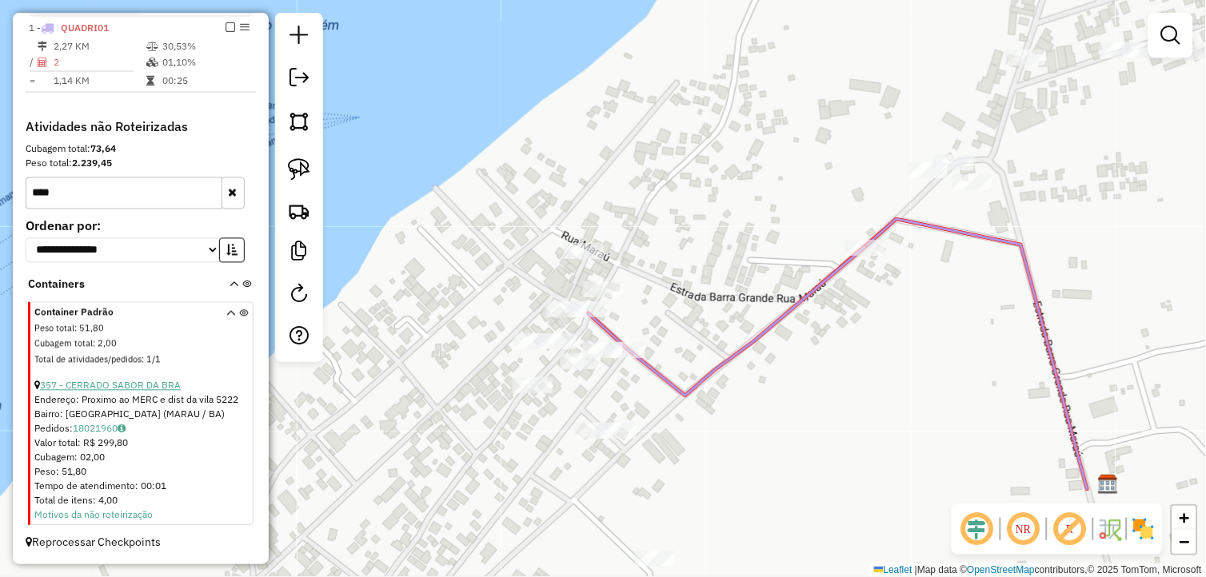
type input "****"
click at [130, 384] on link "357 - CERRADO SABOR DA BRA" at bounding box center [110, 386] width 141 height 12
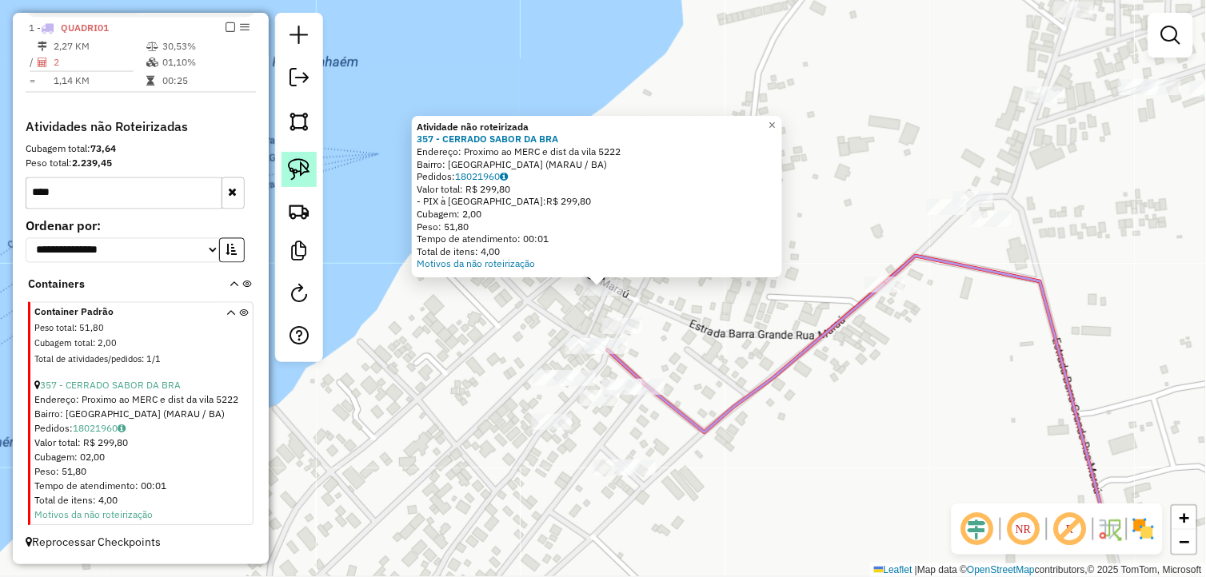
click at [309, 165] on img at bounding box center [299, 169] width 22 height 22
drag, startPoint x: 658, startPoint y: 290, endPoint x: 592, endPoint y: 265, distance: 70.1
click at [593, 265] on div "Atividade não roteirizada 357 - CERRADO SABOR DA BRA Endereço: Proximo ao MERC …" at bounding box center [603, 288] width 1206 height 577
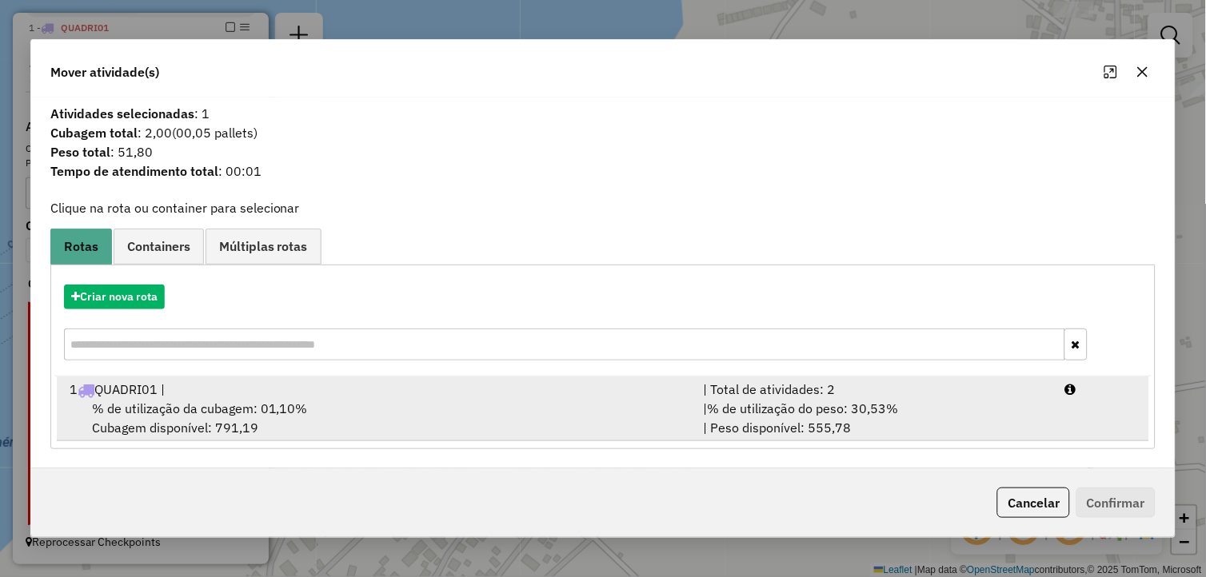
drag, startPoint x: 443, startPoint y: 392, endPoint x: 532, endPoint y: 395, distance: 88.8
click at [445, 392] on div "1 QUADRI01 |" at bounding box center [377, 389] width 634 height 19
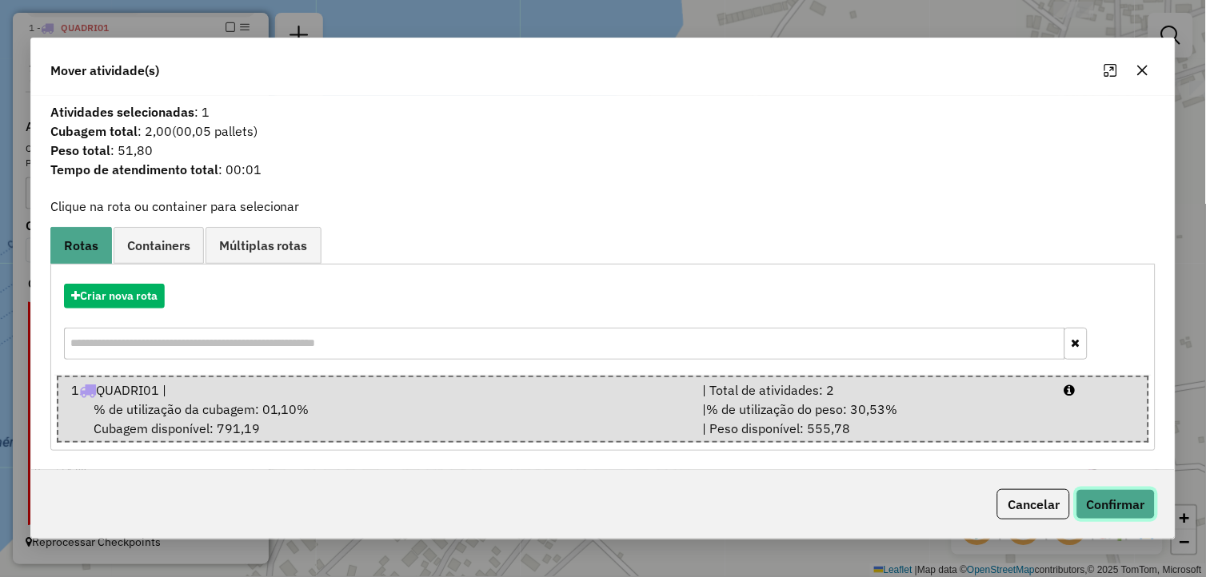
click at [1106, 497] on button "Confirmar" at bounding box center [1115, 504] width 79 height 30
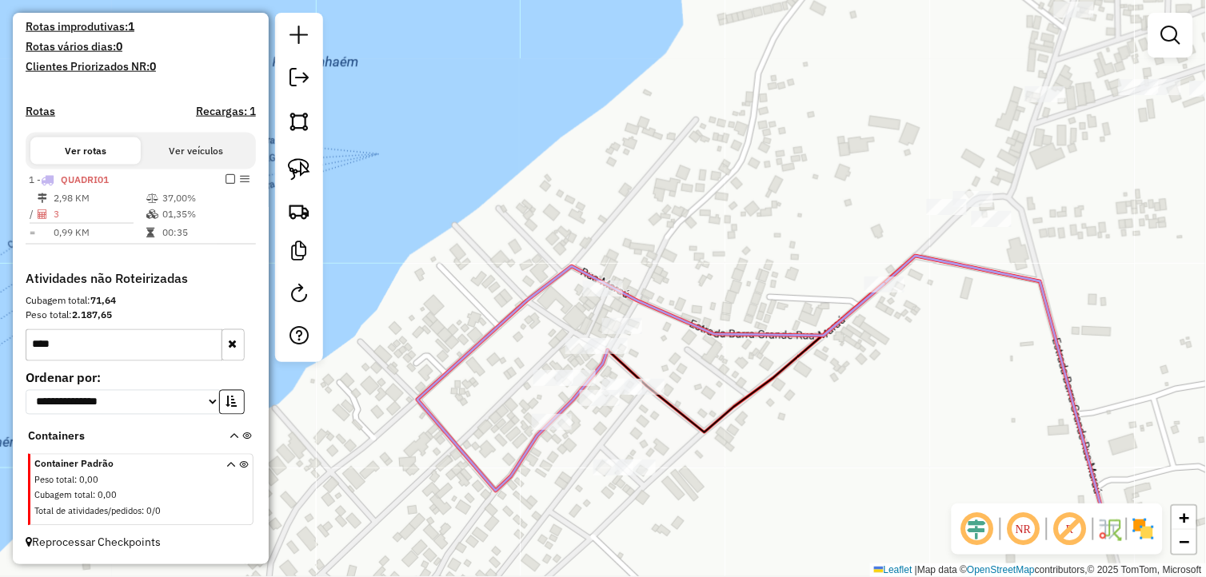
scroll to position [429, 0]
drag, startPoint x: 720, startPoint y: 354, endPoint x: 662, endPoint y: 342, distance: 58.8
click at [664, 347] on div "Janela de atendimento Grade de atendimento Capacidade Transportadoras Veículos …" at bounding box center [603, 288] width 1206 height 577
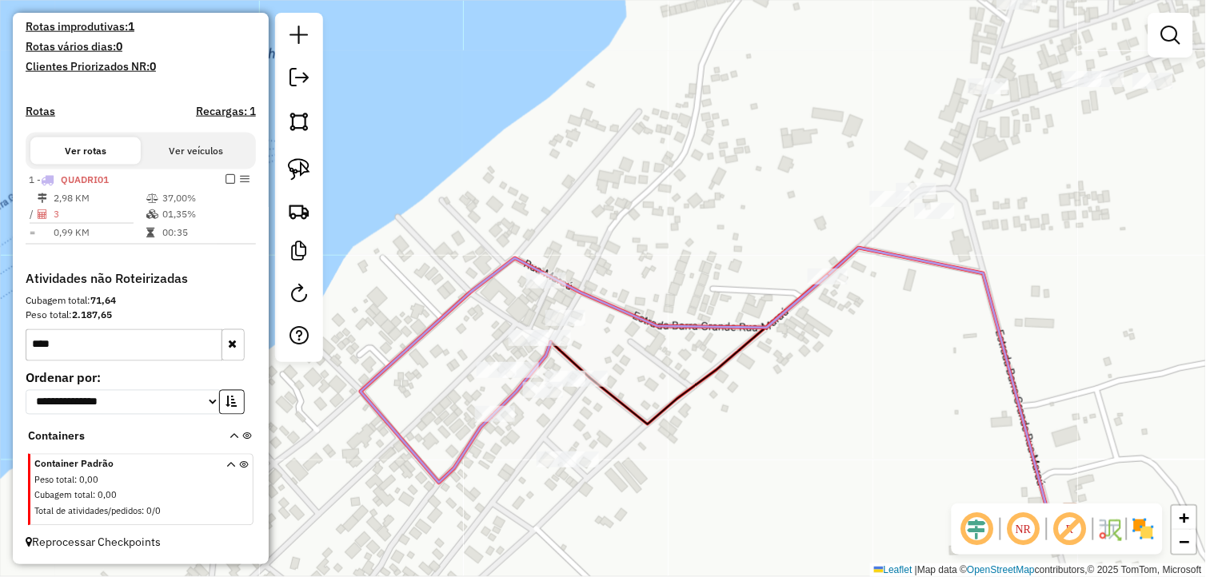
click at [546, 269] on icon at bounding box center [594, 370] width 467 height 225
select select "**********"
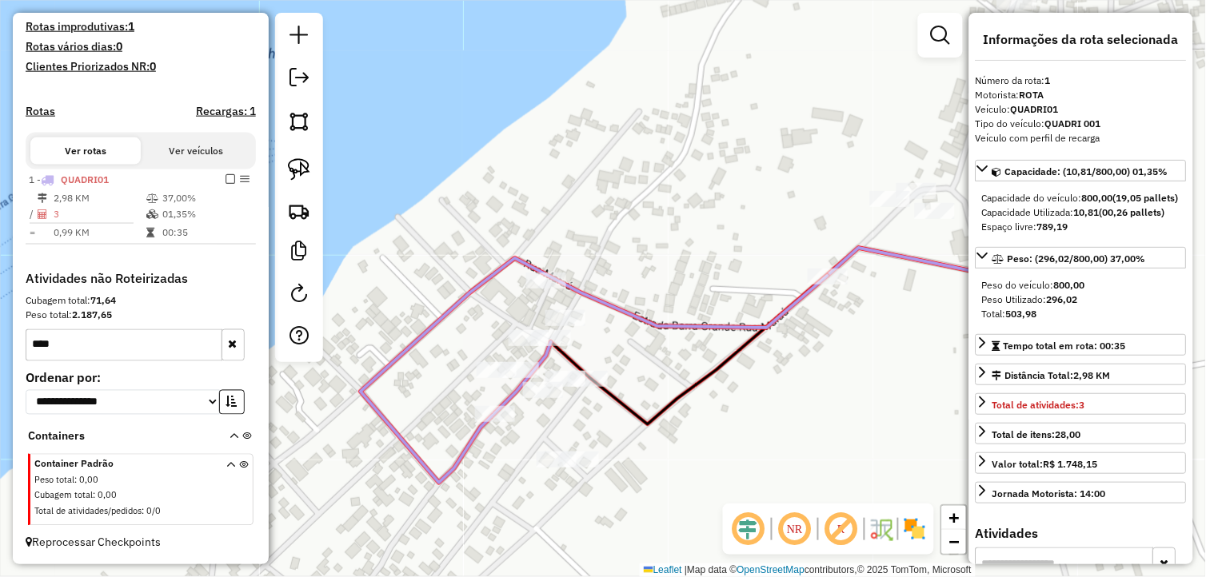
drag, startPoint x: 651, startPoint y: 425, endPoint x: 594, endPoint y: 385, distance: 69.0
click at [595, 385] on icon at bounding box center [800, 383] width 499 height 270
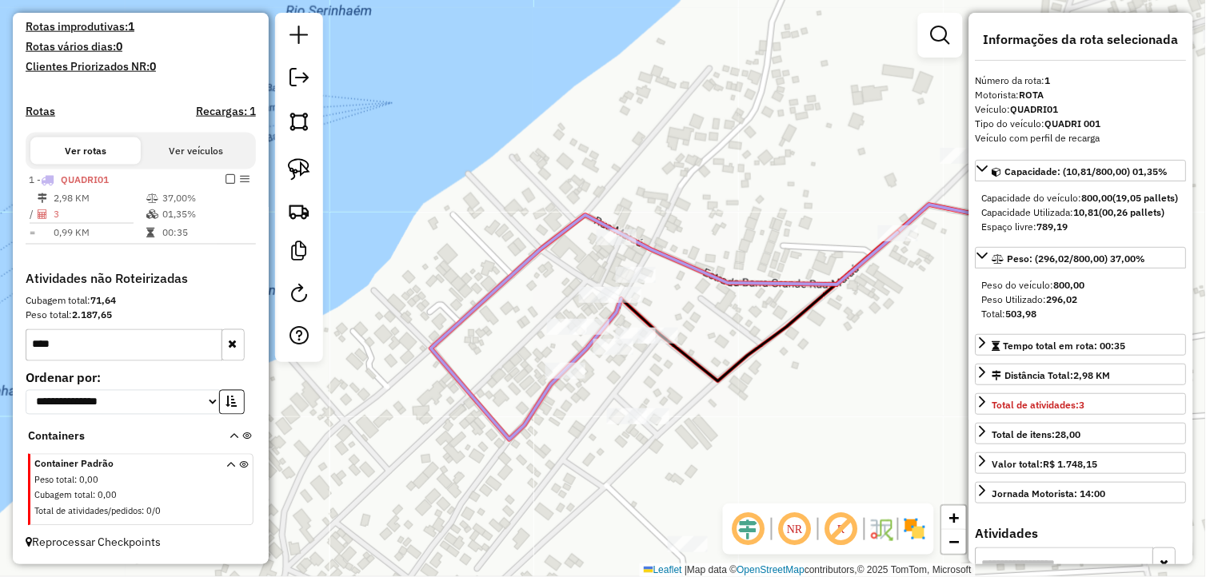
drag, startPoint x: 716, startPoint y: 381, endPoint x: 726, endPoint y: 380, distance: 10.5
click at [722, 382] on icon at bounding box center [870, 340] width 499 height 270
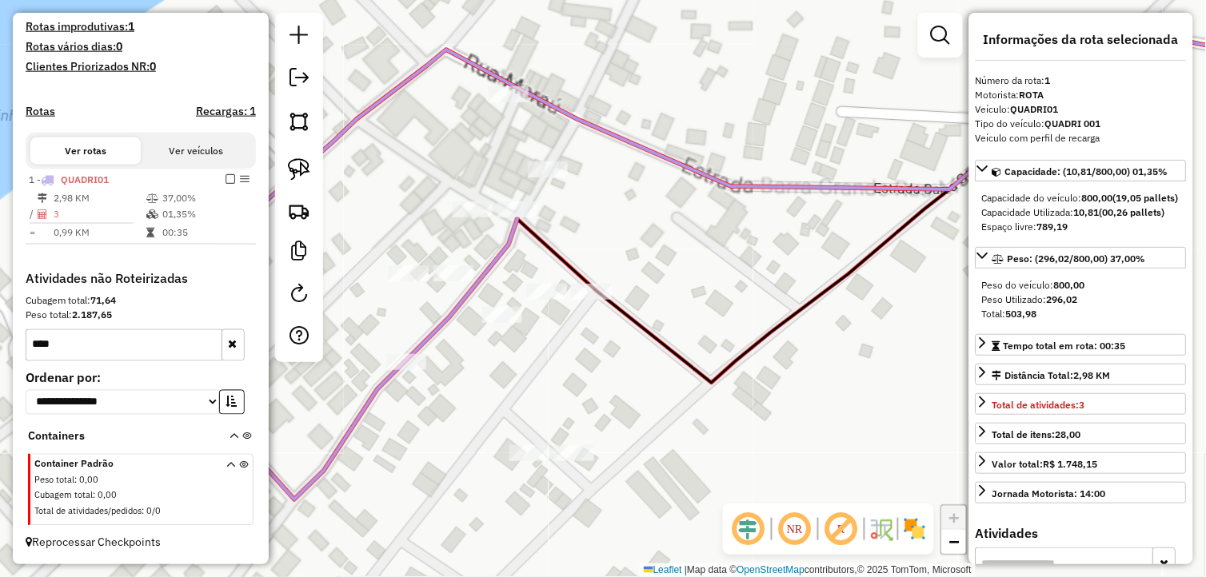
drag, startPoint x: 608, startPoint y: 341, endPoint x: 804, endPoint y: 380, distance: 199.8
click at [804, 380] on div "Janela de atendimento Grade de atendimento Capacidade Transportadoras Veículos …" at bounding box center [603, 288] width 1206 height 577
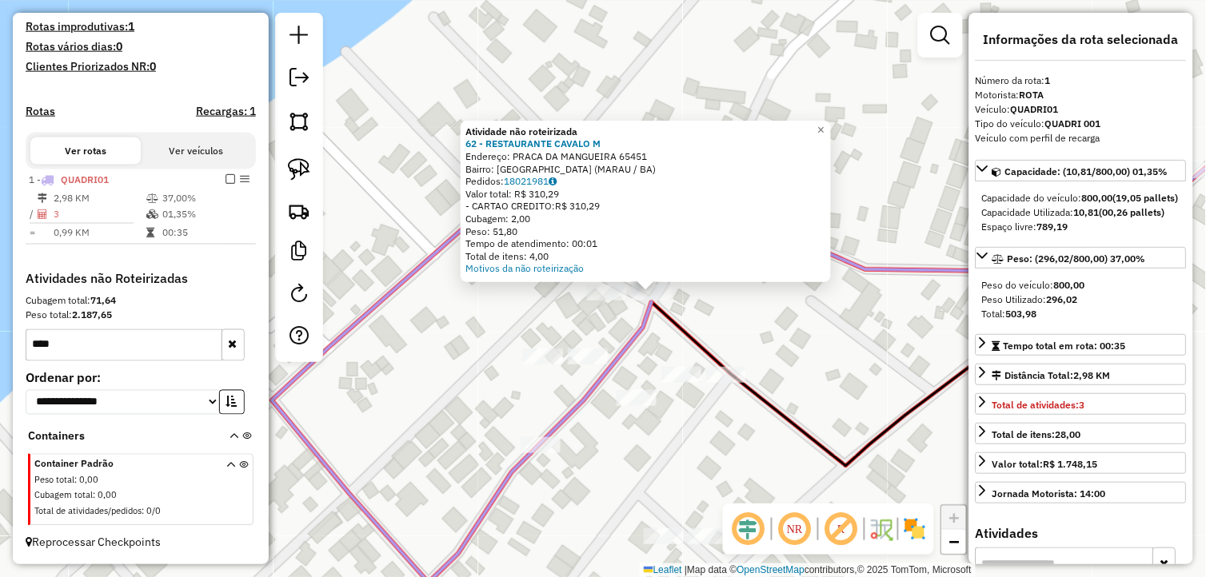
drag, startPoint x: 683, startPoint y: 305, endPoint x: 748, endPoint y: 310, distance: 64.9
click at [748, 310] on div "Atividade não roteirizada 62 - RESTAURANTE CAVALO M Endereço: PRACA DA MANGUEIR…" at bounding box center [603, 288] width 1206 height 577
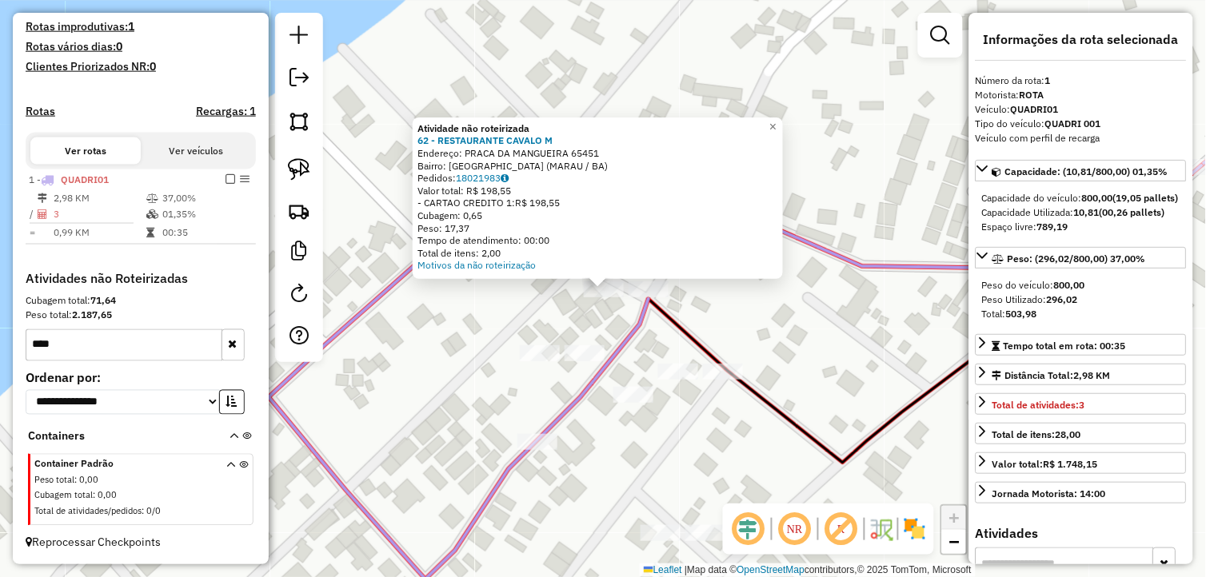
click at [732, 329] on div "Atividade não roteirizada 62 - RESTAURANTE CAVALO M Endereço: PRACA DA MANGUEIR…" at bounding box center [603, 288] width 1206 height 577
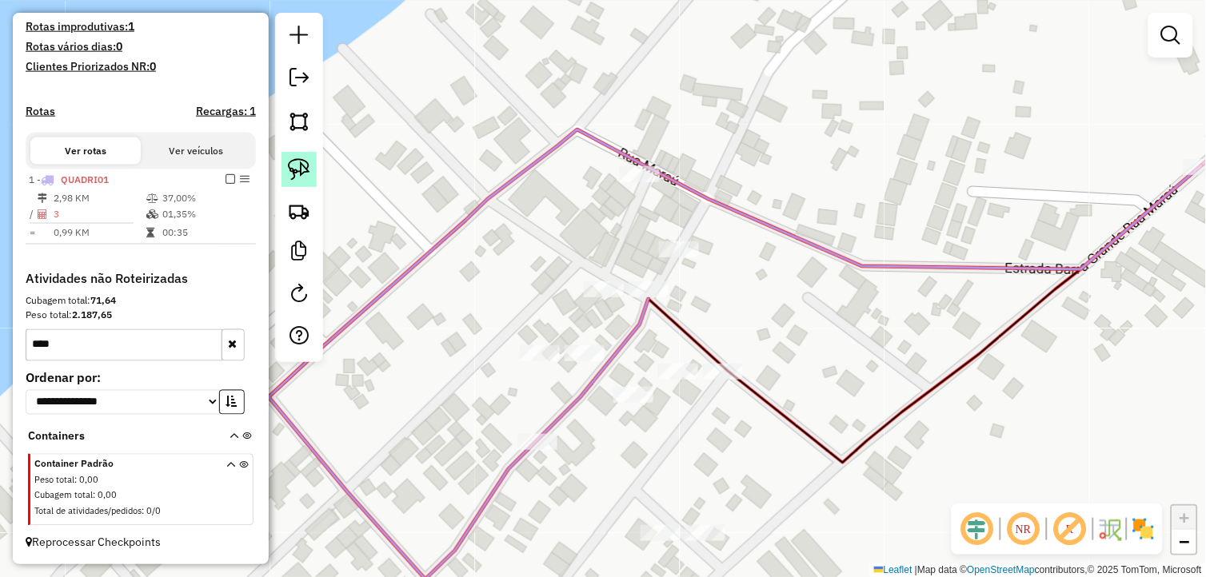
click at [310, 166] on link at bounding box center [298, 169] width 35 height 35
drag, startPoint x: 605, startPoint y: 265, endPoint x: 699, endPoint y: 293, distance: 97.6
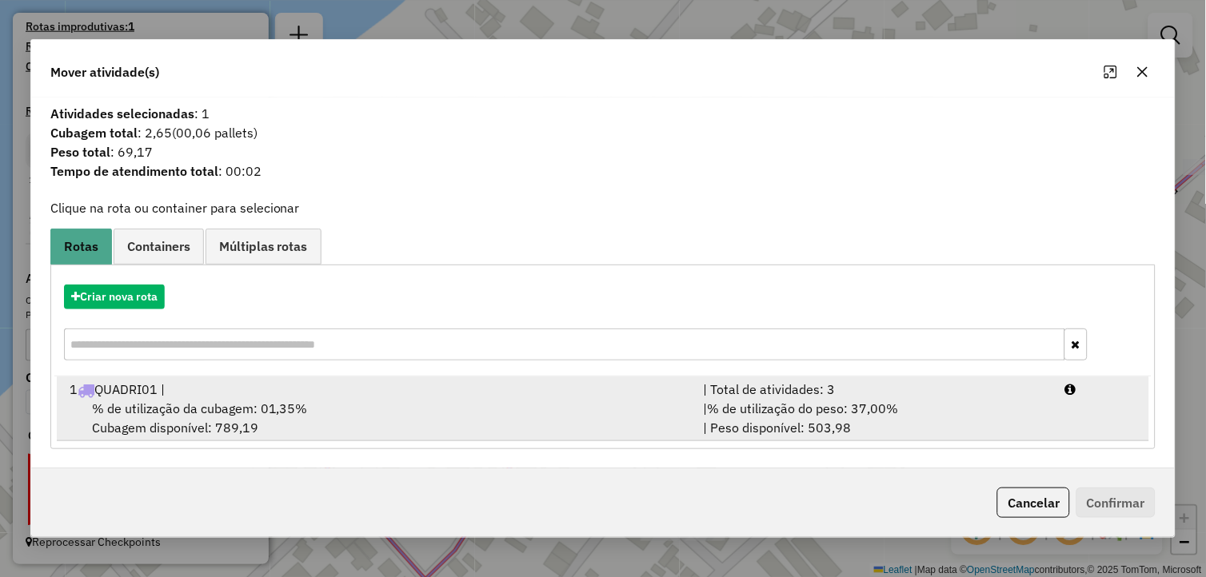
drag, startPoint x: 237, startPoint y: 412, endPoint x: 248, endPoint y: 409, distance: 11.6
click at [245, 409] on span "% de utilização da cubagem: 01,35%" at bounding box center [200, 409] width 216 height 16
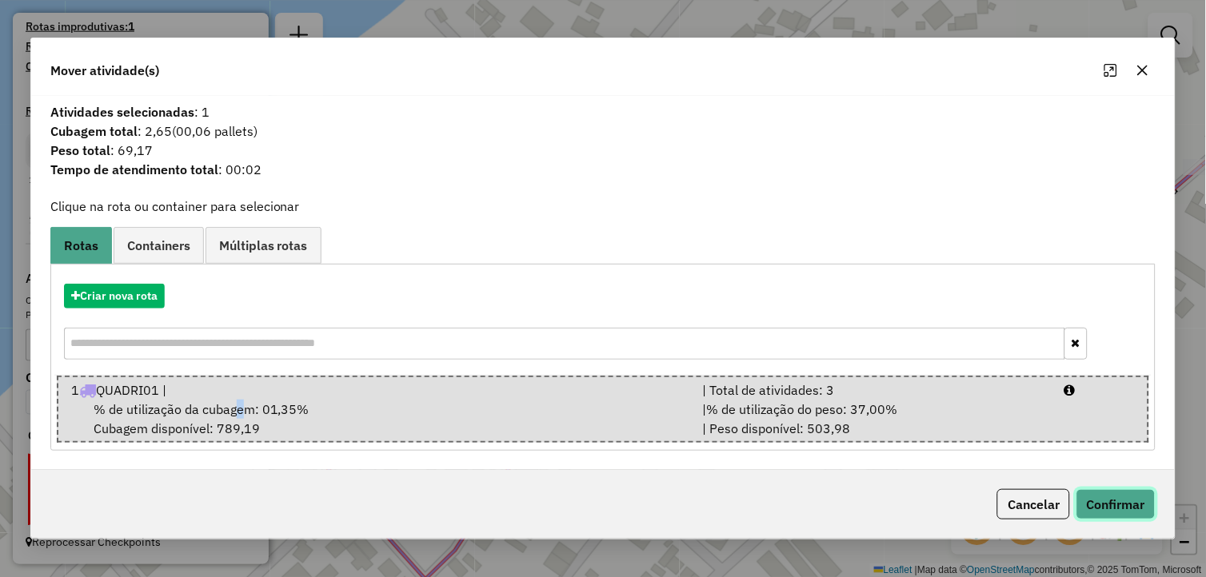
click at [1101, 493] on button "Confirmar" at bounding box center [1115, 504] width 79 height 30
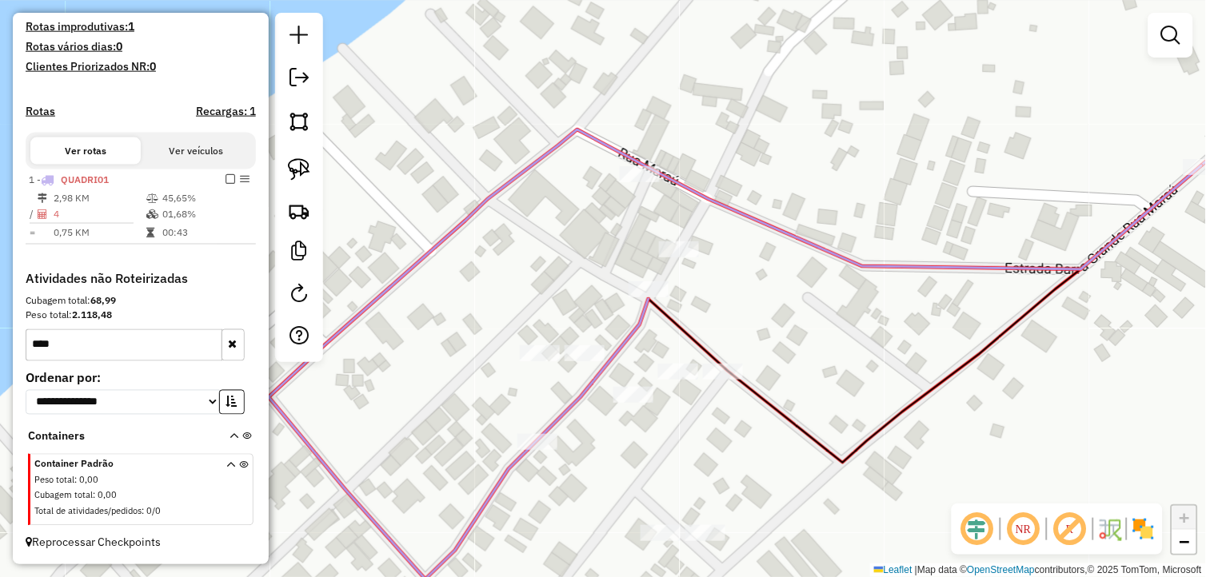
click at [584, 361] on div at bounding box center [585, 353] width 40 height 16
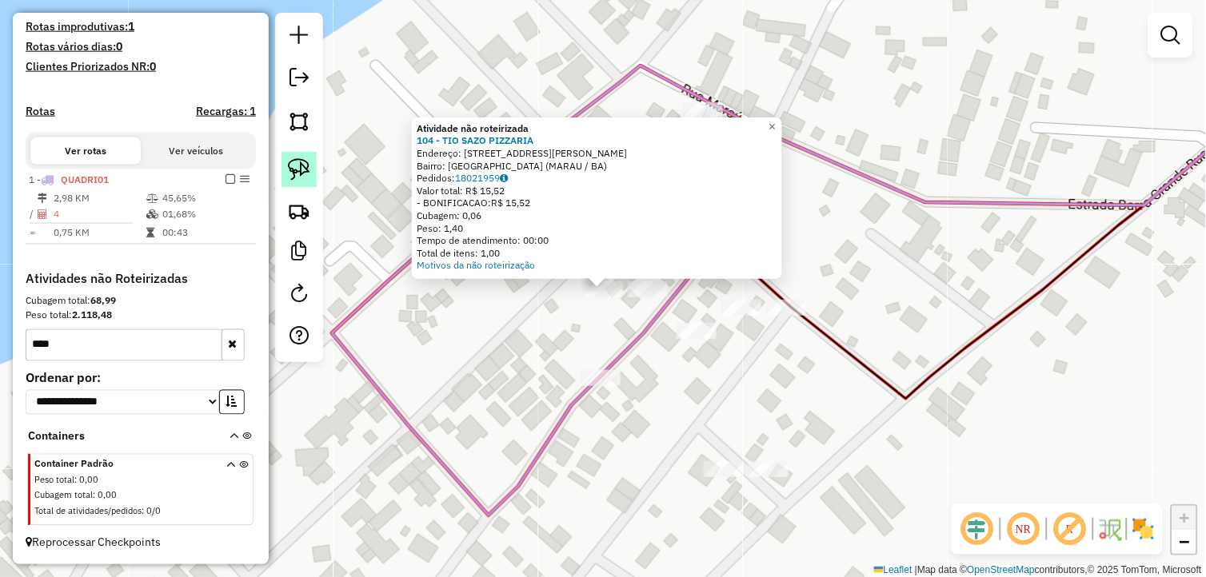
click at [296, 169] on img at bounding box center [299, 169] width 22 height 22
drag, startPoint x: 584, startPoint y: 321, endPoint x: 565, endPoint y: 278, distance: 46.5
click at [565, 278] on div "Atividade não roteirizada 104 - TIO SAZO PIZZARIA Endereço: AV AV JOSE MELO PIR…" at bounding box center [603, 288] width 1206 height 577
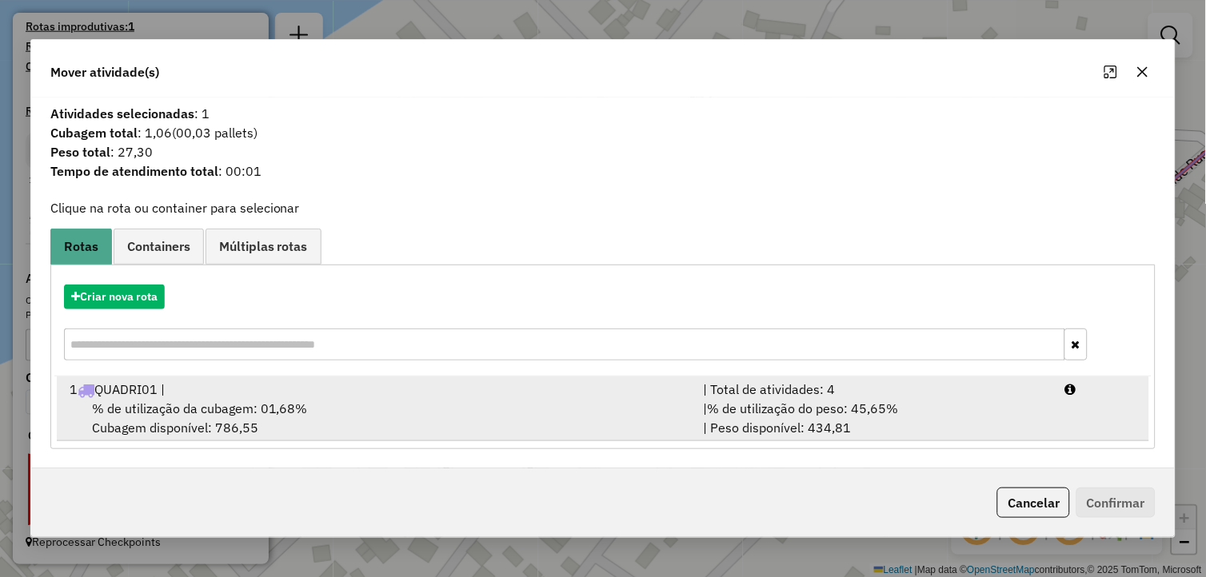
click at [206, 417] on div "% de utilização da cubagem: 01,68% Cubagem disponível: 786,55" at bounding box center [377, 418] width 634 height 38
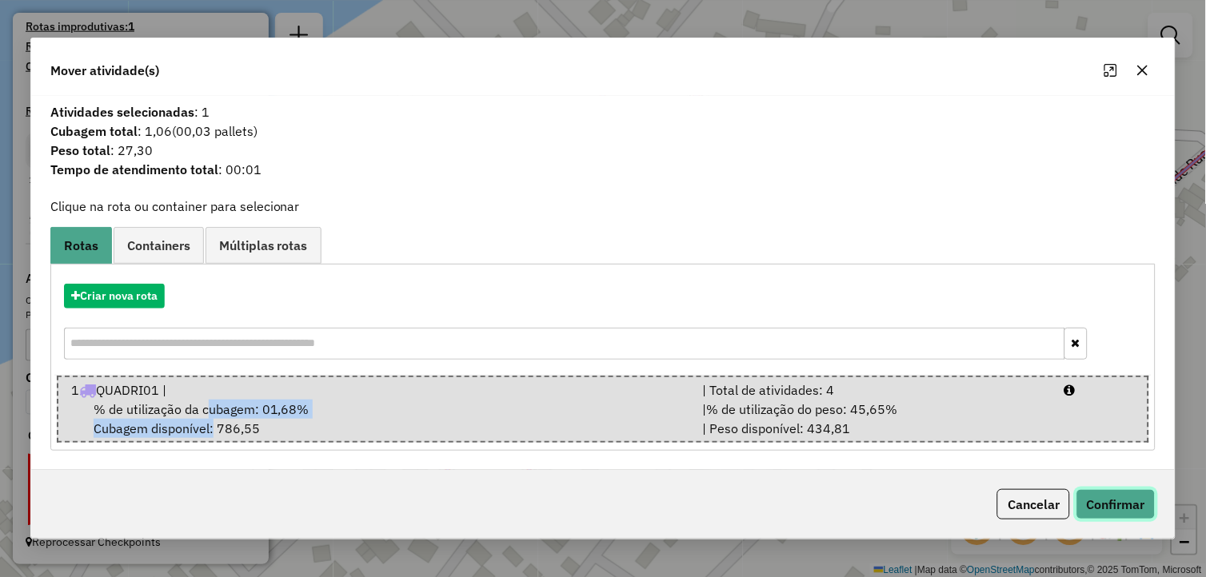
click at [1104, 500] on button "Confirmar" at bounding box center [1115, 504] width 79 height 30
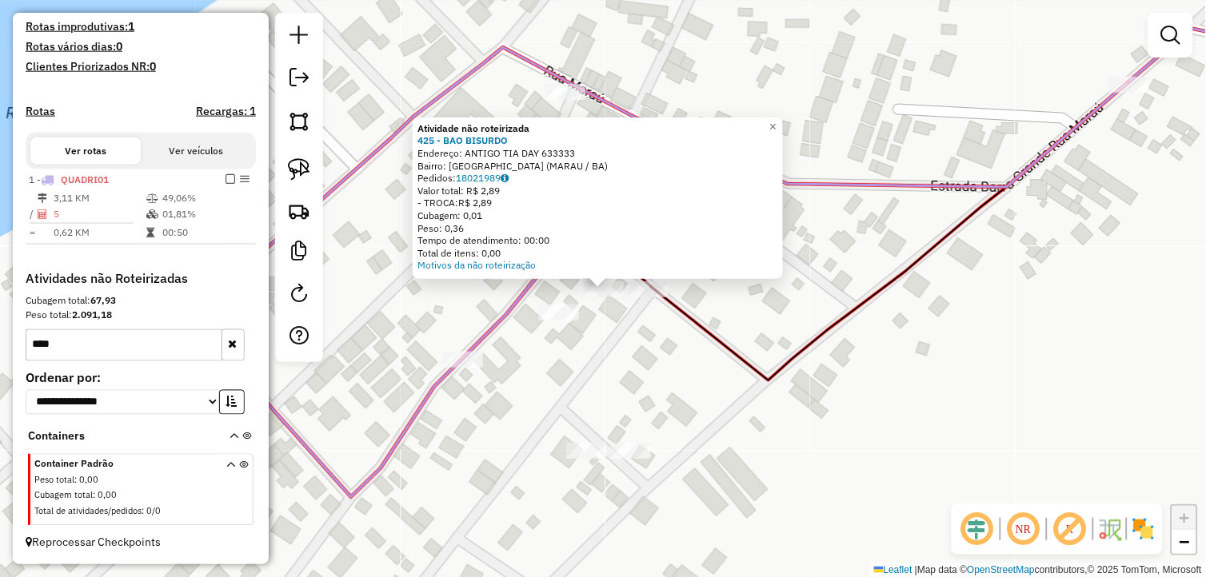
click at [569, 373] on div "Atividade não roteirizada 425 - BAO BISURDO Endereço: ANTIGO TIA DAY 633333 Bai…" at bounding box center [603, 288] width 1206 height 577
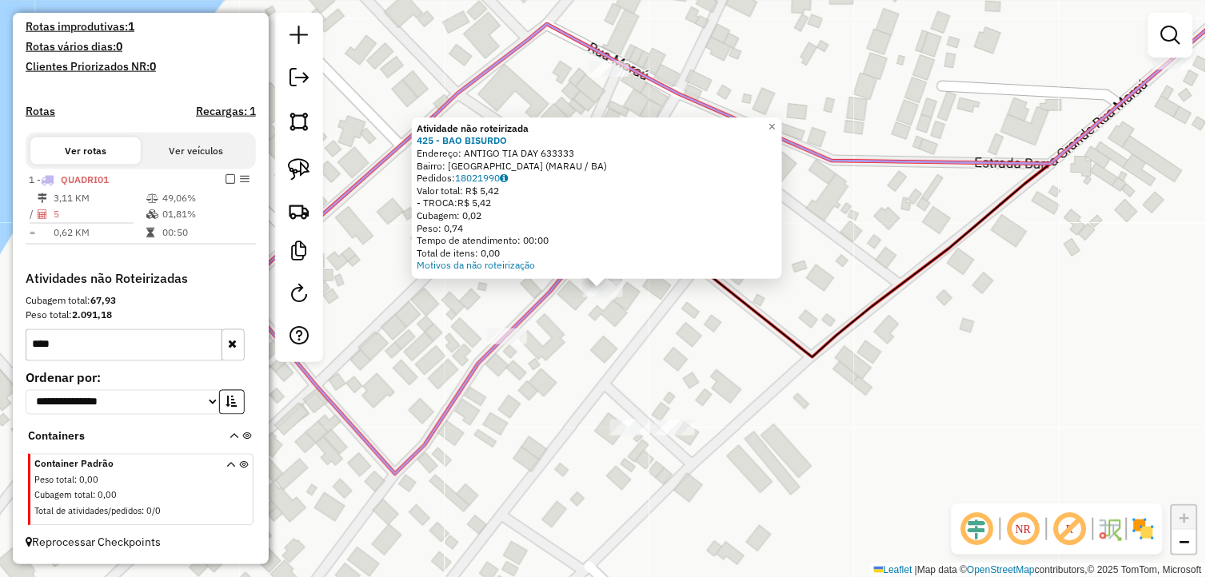
click at [600, 345] on div "Atividade não roteirizada 425 - BAO BISURDO Endereço: ANTIGO TIA DAY 633333 Bai…" at bounding box center [603, 288] width 1206 height 577
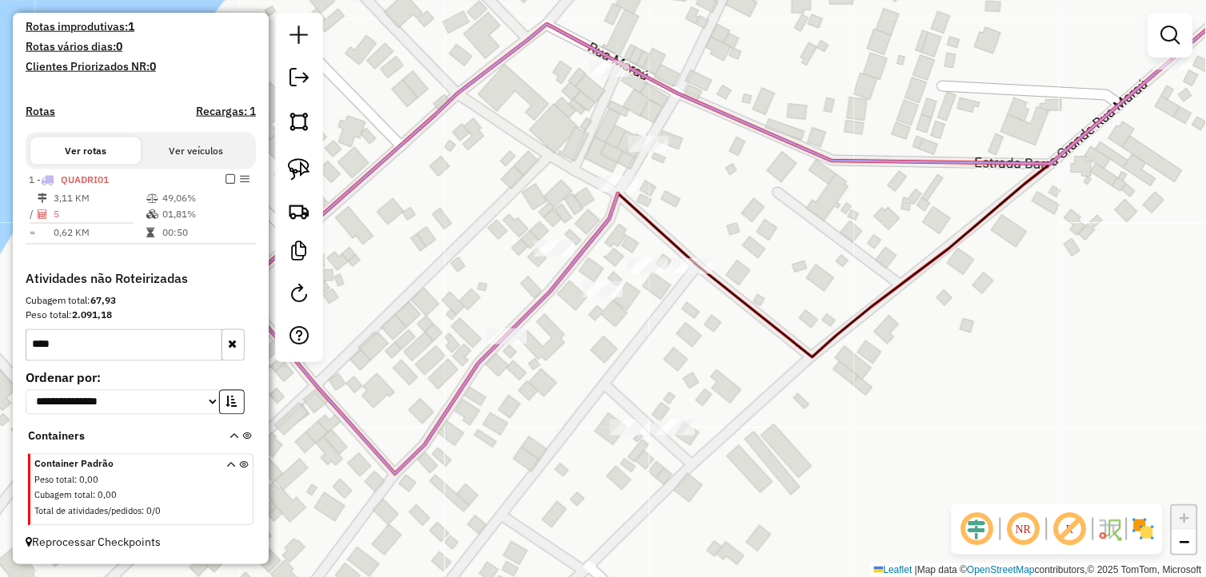
click at [692, 278] on div "Janela de atendimento Grade de atendimento Capacidade Transportadoras Veículos …" at bounding box center [603, 288] width 1206 height 577
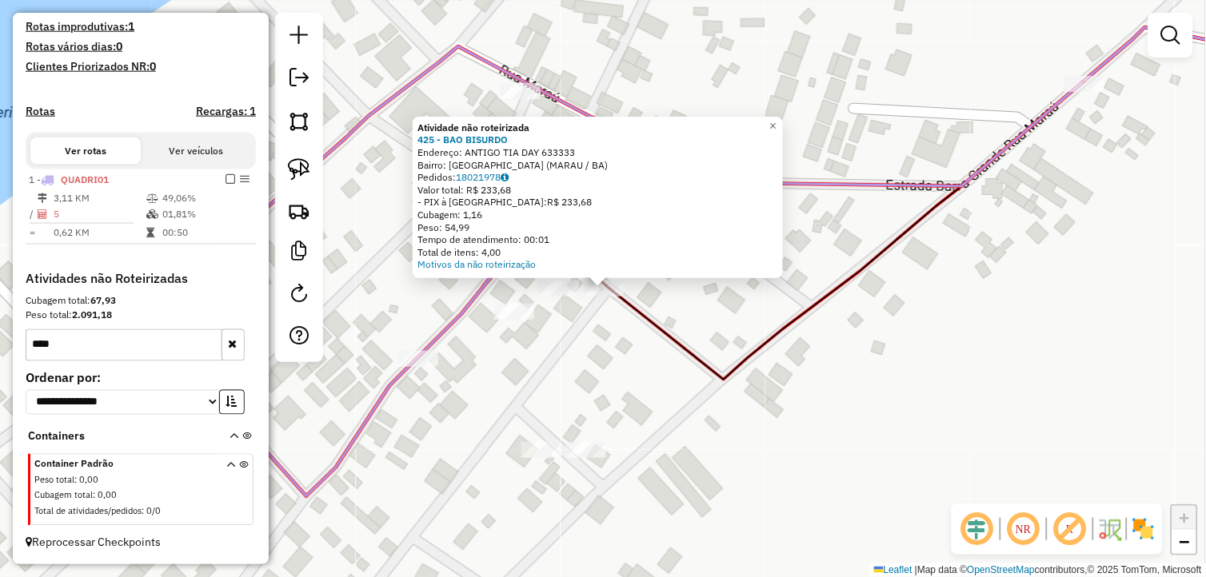
click at [557, 384] on div "Atividade não roteirizada 425 - BAO BISURDO Endereço: ANTIGO TIA DAY 633333 Bai…" at bounding box center [603, 288] width 1206 height 577
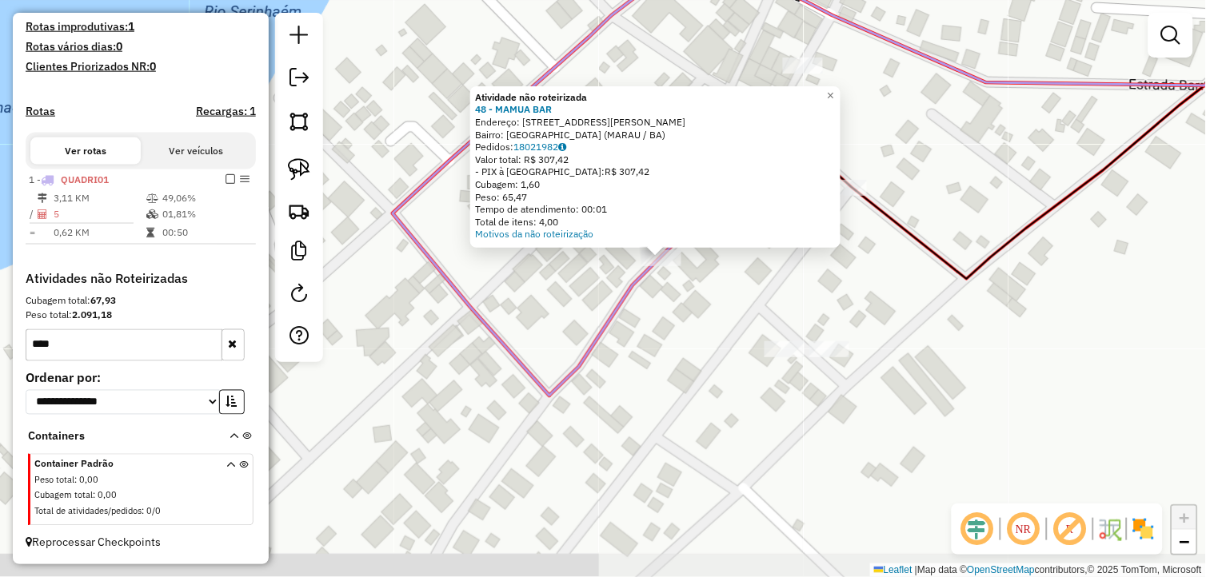
drag, startPoint x: 563, startPoint y: 358, endPoint x: 578, endPoint y: 340, distance: 23.9
click at [578, 340] on div "Atividade não roteirizada 48 - MAMUA BAR Endereço: AV JOSE MELO PIRAJA 20 Bairr…" at bounding box center [603, 288] width 1206 height 577
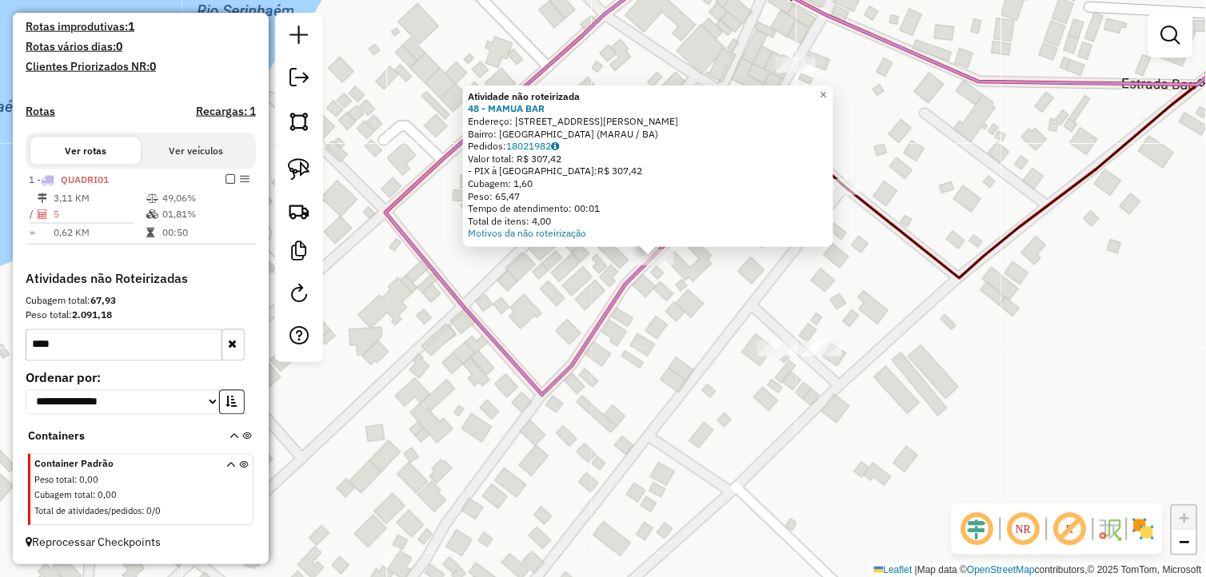
drag, startPoint x: 604, startPoint y: 352, endPoint x: 522, endPoint y: 342, distance: 82.9
click at [514, 349] on div "Atividade não roteirizada 48 - MAMUA BAR Endereço: AV JOSE MELO PIRAJA 20 Bairr…" at bounding box center [603, 288] width 1206 height 577
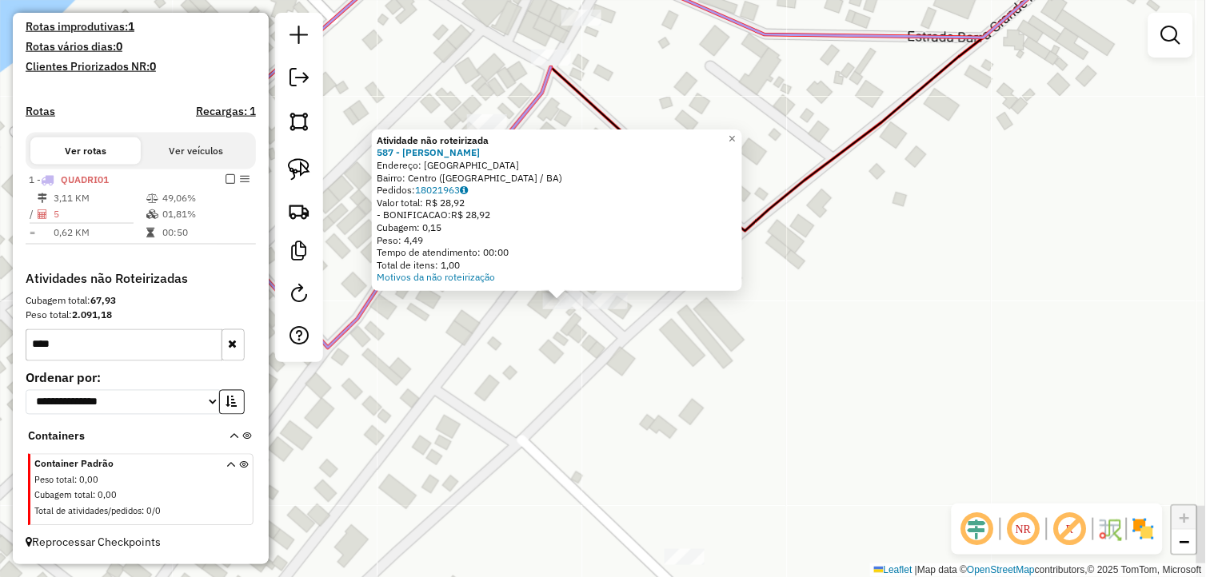
drag, startPoint x: 571, startPoint y: 369, endPoint x: 530, endPoint y: 381, distance: 42.7
click at [530, 381] on div "Atividade não roteirizada 587 - VANESSA OLIVEIRA Endereço: Rua da Vitória Bairr…" at bounding box center [603, 288] width 1206 height 577
click at [572, 373] on div "Atividade não roteirizada 587 - VANESSA OLIVEIRA Endereço: Rua da Vitória Bairr…" at bounding box center [603, 288] width 1206 height 577
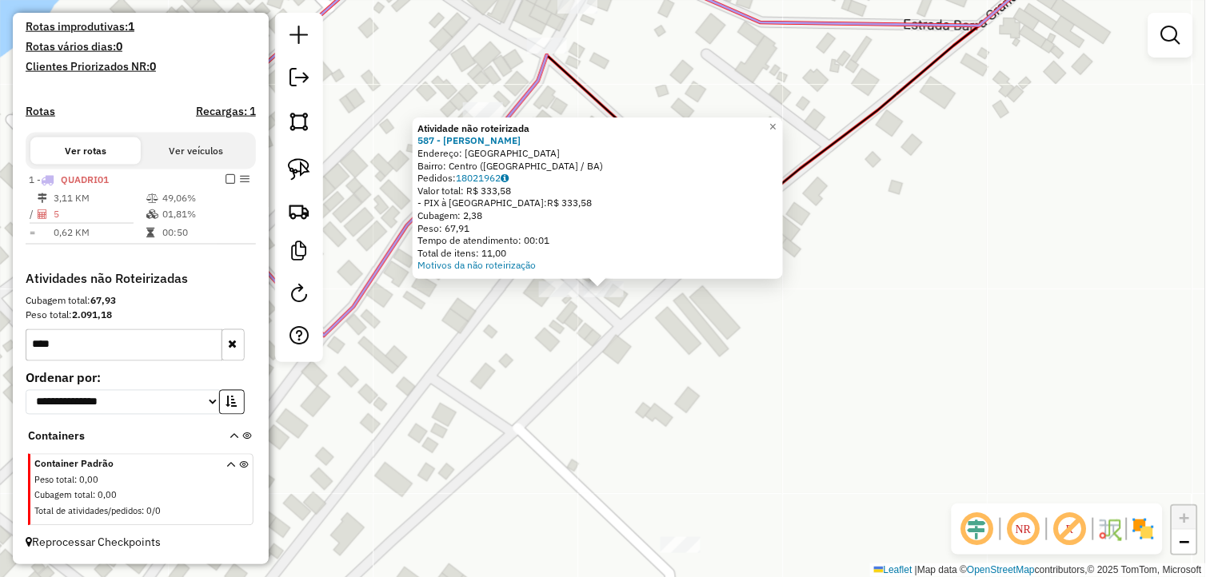
click at [534, 366] on div "Atividade não roteirizada 587 - VANESSA OLIVEIRA Endereço: Rua da Vitória Bairr…" at bounding box center [603, 288] width 1206 height 577
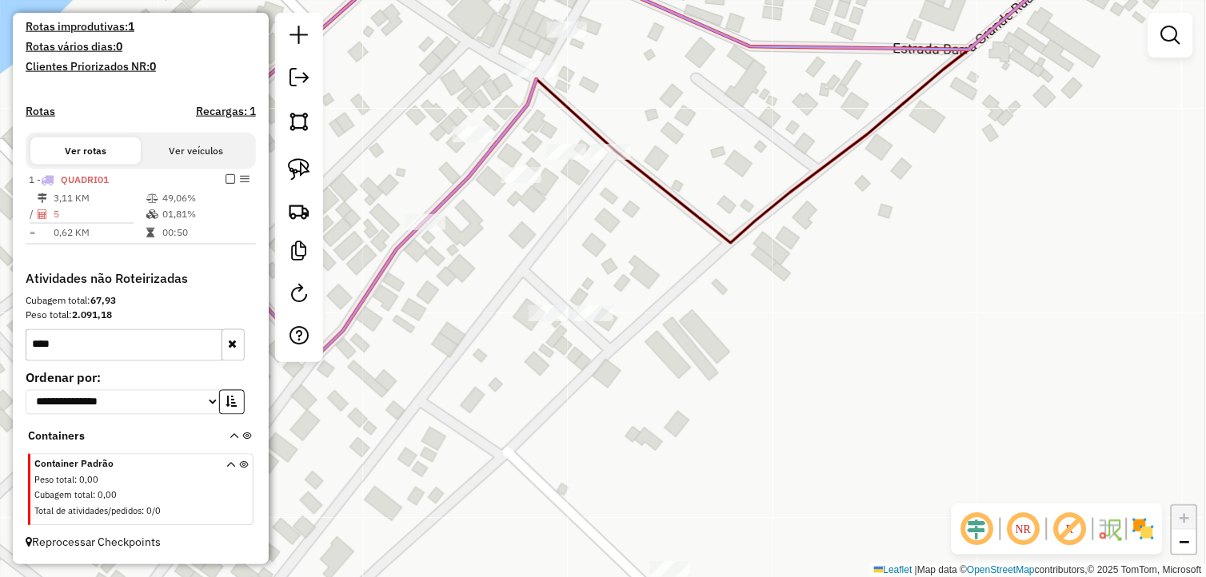
drag, startPoint x: 538, startPoint y: 330, endPoint x: 545, endPoint y: 358, distance: 28.7
click at [545, 358] on div "Janela de atendimento Grade de atendimento Capacidade Transportadoras Veículos …" at bounding box center [603, 288] width 1206 height 577
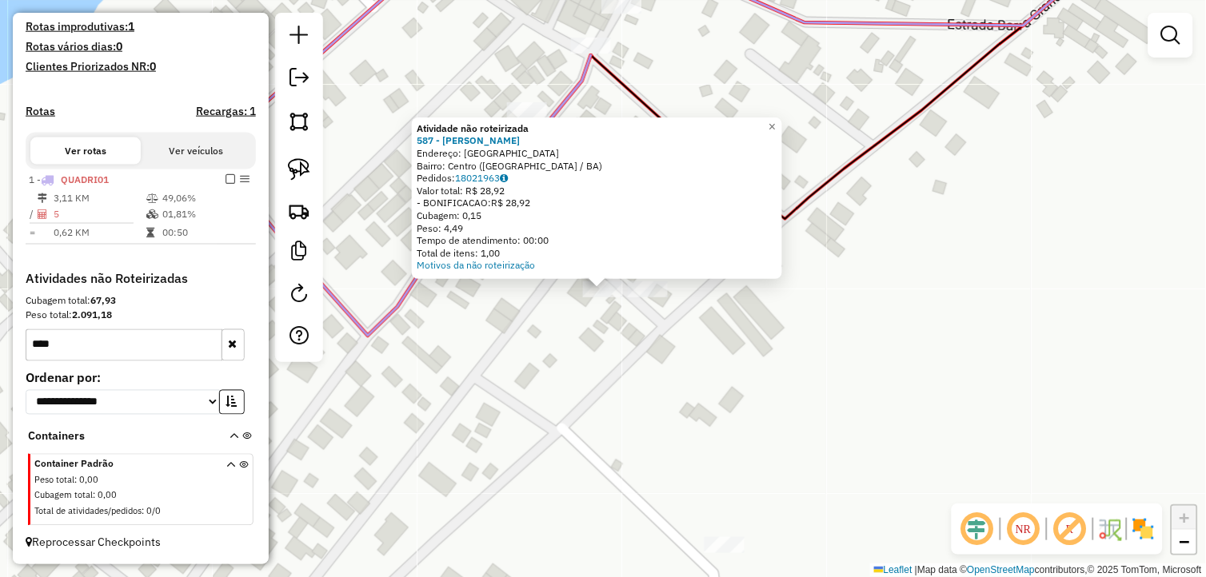
click at [603, 363] on div "Atividade não roteirizada 587 - VANESSA OLIVEIRA Endereço: Rua da Vitória Bairr…" at bounding box center [603, 288] width 1206 height 577
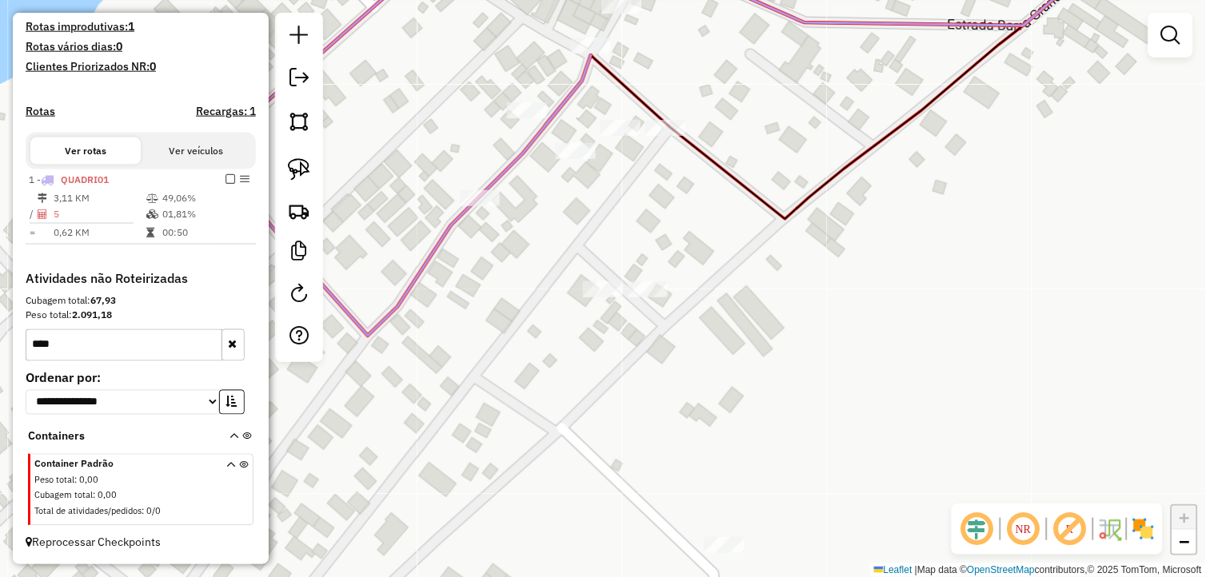
click at [486, 213] on div "Janela de atendimento Grade de atendimento Capacidade Transportadoras Veículos …" at bounding box center [603, 288] width 1206 height 577
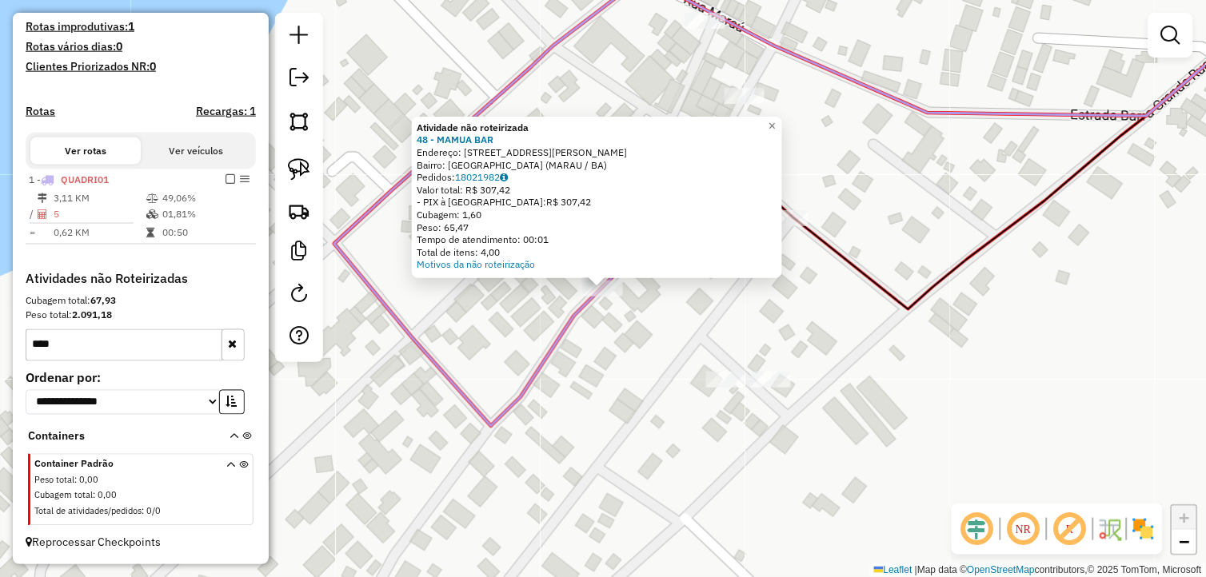
click at [570, 329] on icon at bounding box center [800, 201] width 933 height 450
select select "**********"
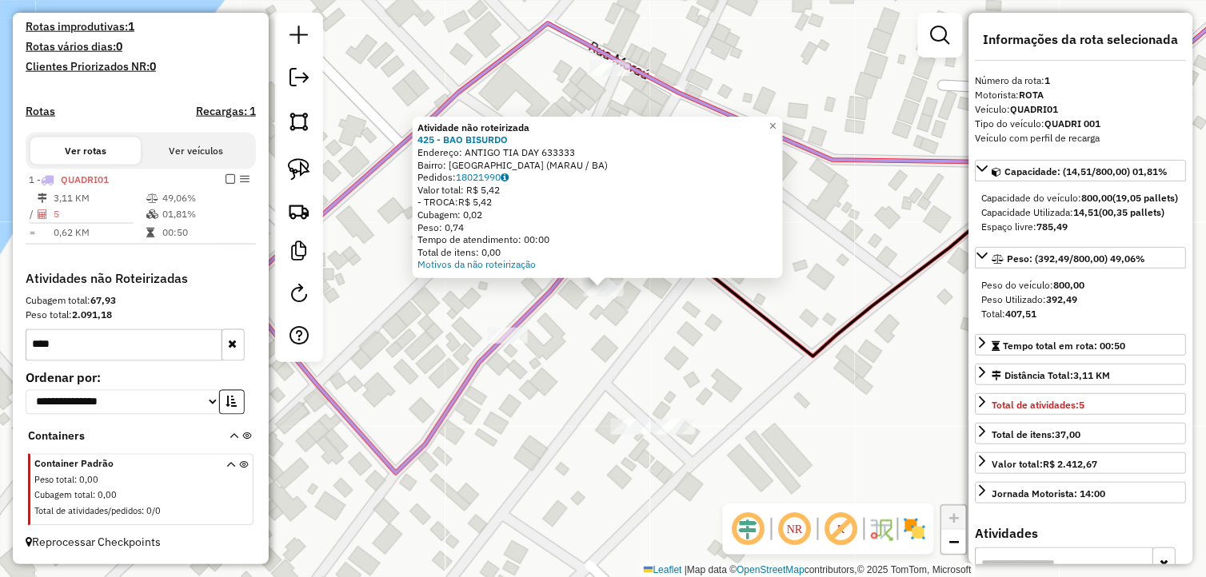
click at [557, 371] on div "Atividade não roteirizada 425 - BAO BISURDO Endereço: ANTIGO TIA DAY 633333 Bai…" at bounding box center [603, 288] width 1206 height 577
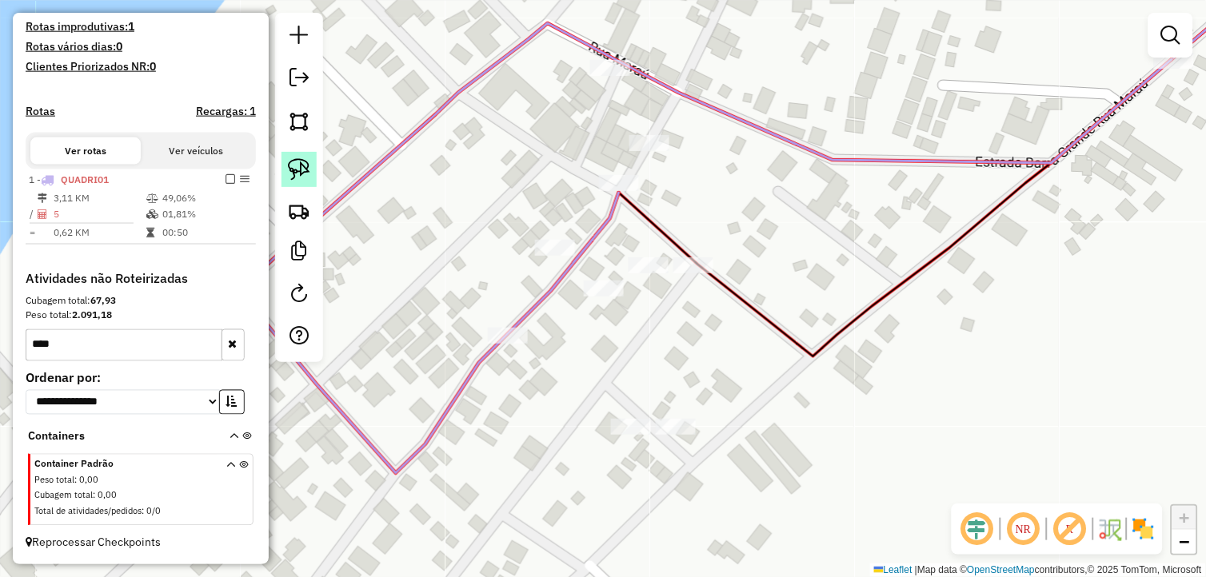
drag, startPoint x: 304, startPoint y: 165, endPoint x: 314, endPoint y: 176, distance: 15.3
click at [306, 166] on img at bounding box center [299, 169] width 22 height 22
drag, startPoint x: 499, startPoint y: 305, endPoint x: 550, endPoint y: 340, distance: 62.1
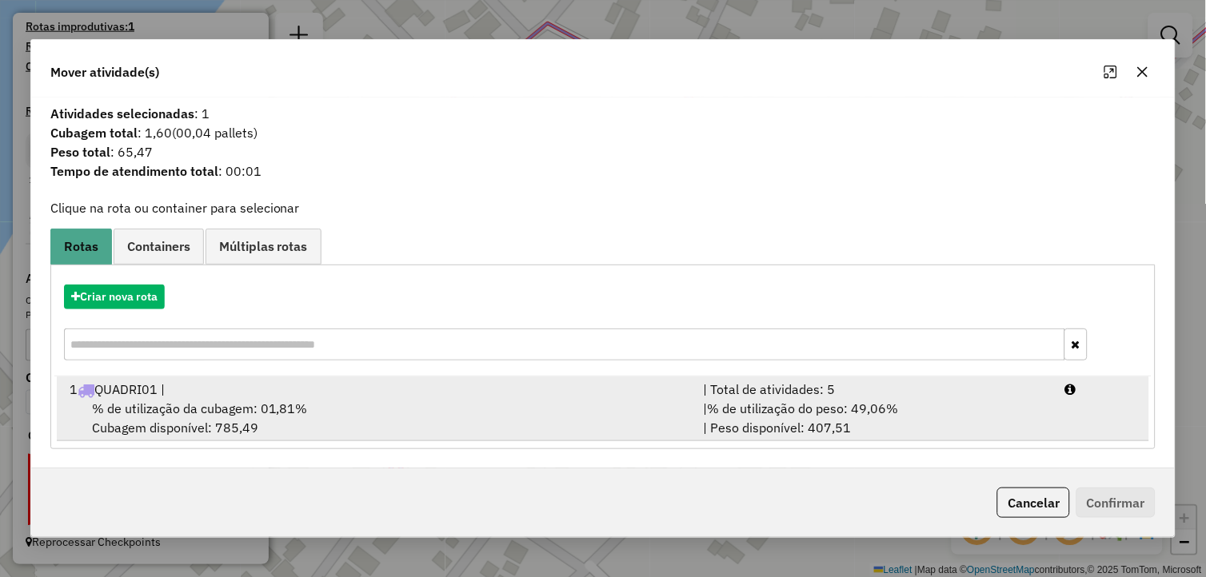
drag, startPoint x: 301, startPoint y: 393, endPoint x: 547, endPoint y: 401, distance: 245.6
click at [305, 392] on div "1 QUADRI01 |" at bounding box center [377, 389] width 634 height 19
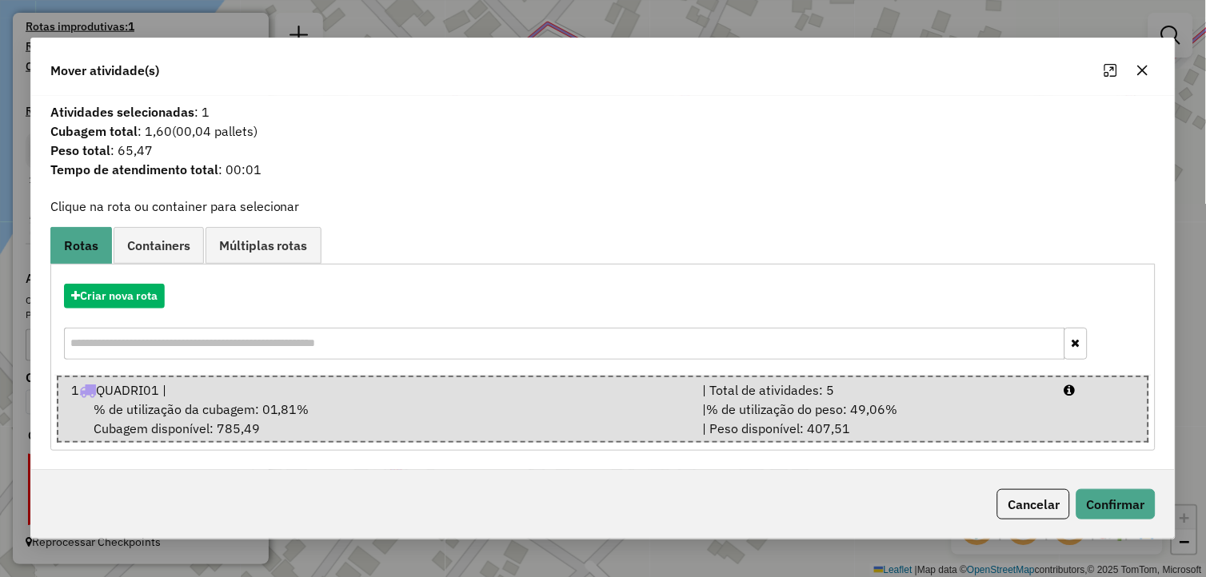
click at [1089, 489] on div "Cancelar Confirmar" at bounding box center [1073, 504] width 165 height 30
click at [1086, 494] on button "Confirmar" at bounding box center [1115, 504] width 79 height 30
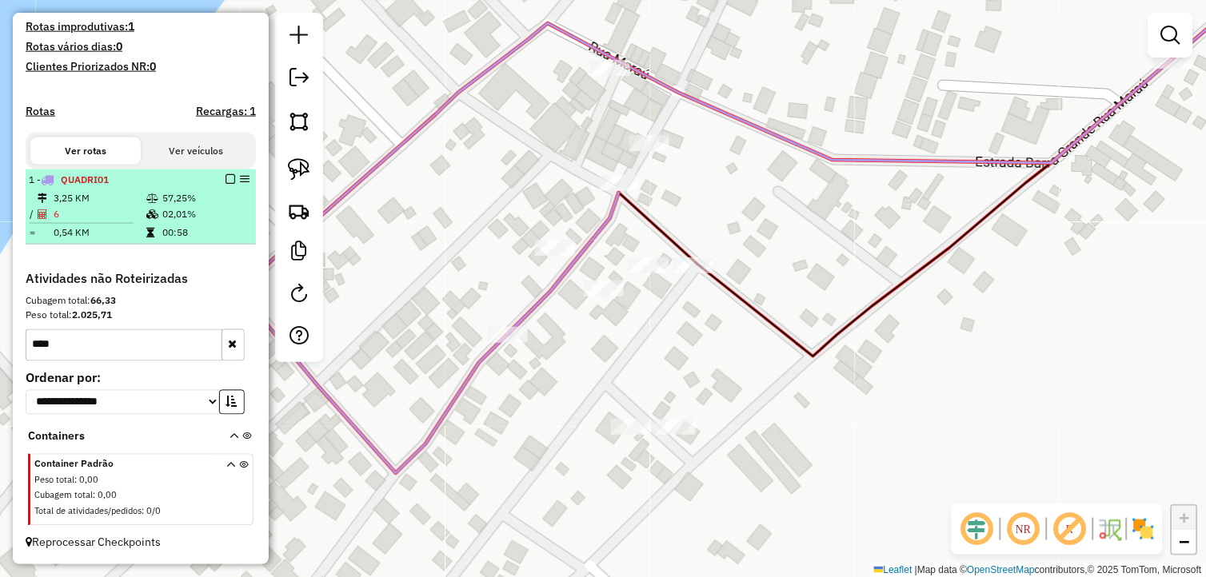
click at [230, 178] on div at bounding box center [225, 179] width 48 height 10
select select "**********"
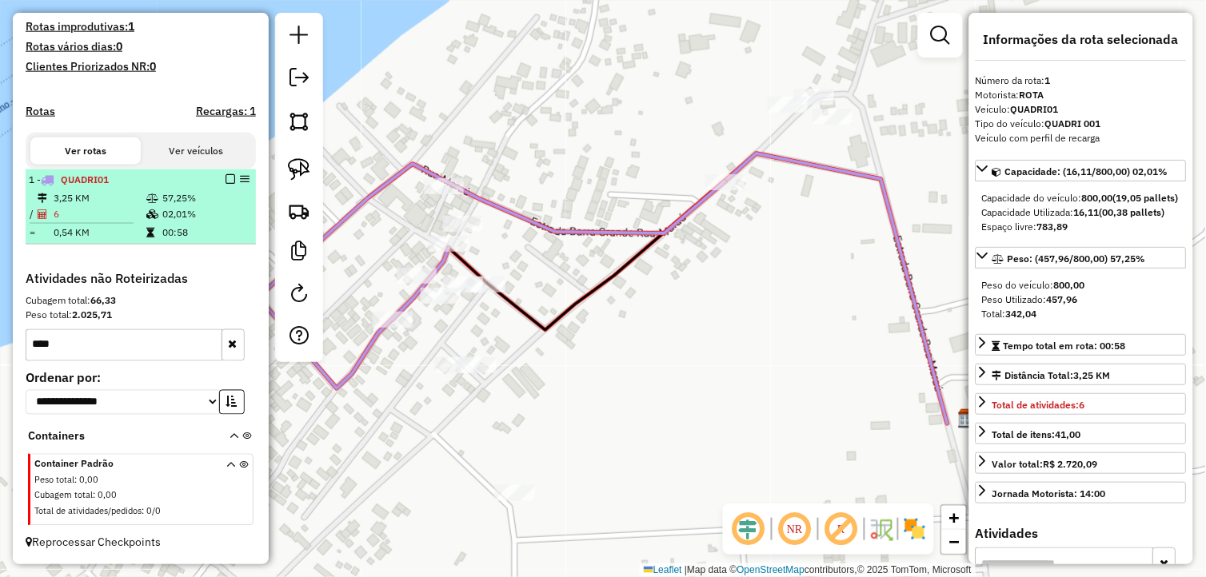
click at [225, 177] on em at bounding box center [230, 179] width 10 height 10
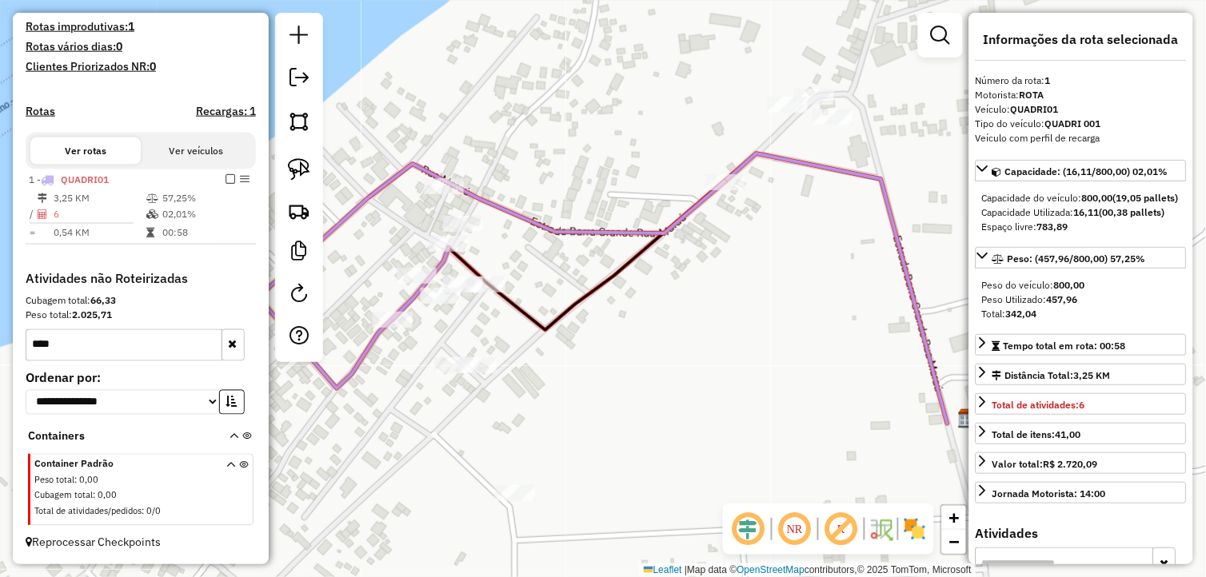
scroll to position [376, 0]
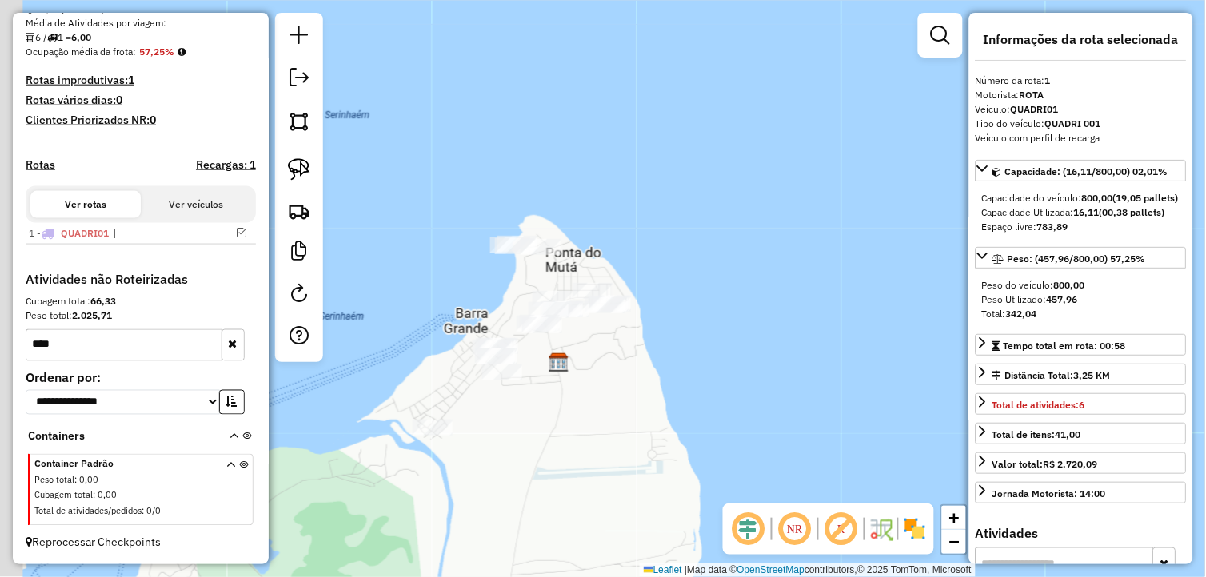
click at [430, 396] on div "Janela de atendimento Grade de atendimento Capacidade Transportadoras Veículos …" at bounding box center [603, 288] width 1206 height 577
click at [289, 146] on div at bounding box center [299, 187] width 48 height 349
click at [294, 168] on img at bounding box center [299, 169] width 22 height 22
drag, startPoint x: 294, startPoint y: 168, endPoint x: 516, endPoint y: 177, distance: 221.7
click at [314, 174] on link at bounding box center [298, 169] width 35 height 35
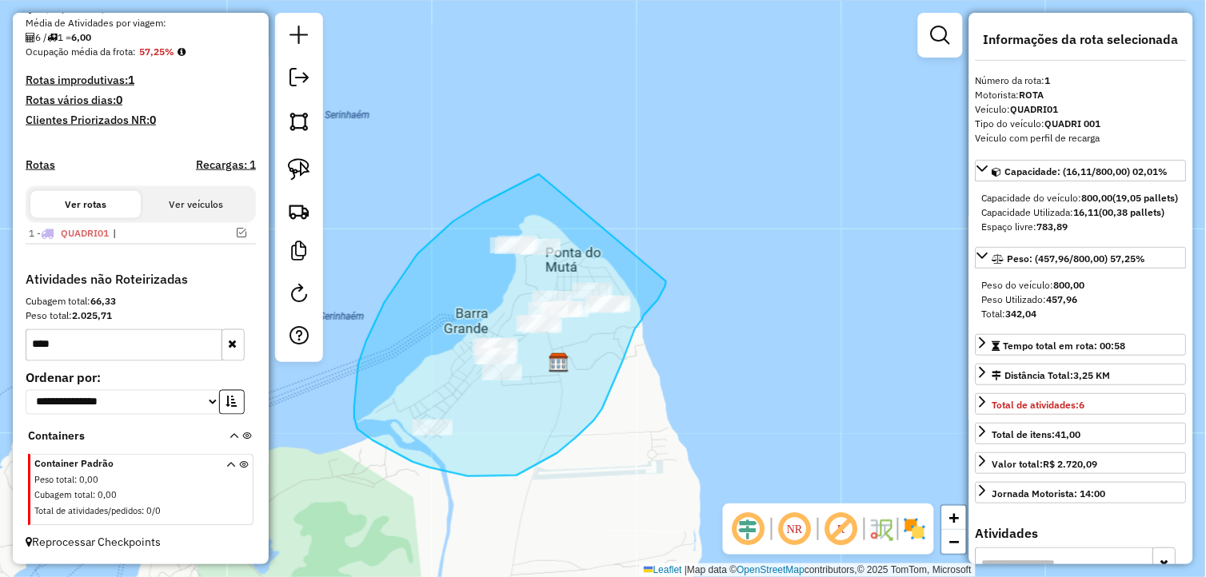
drag, startPoint x: 453, startPoint y: 221, endPoint x: 667, endPoint y: 275, distance: 220.1
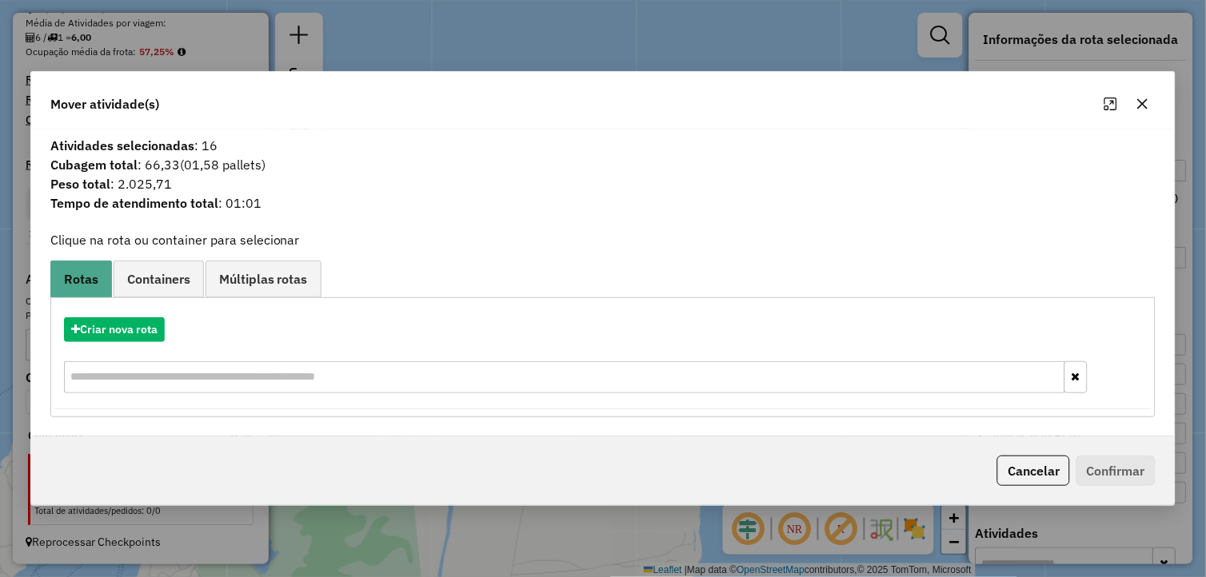
click at [1143, 109] on icon "button" at bounding box center [1142, 104] width 13 height 13
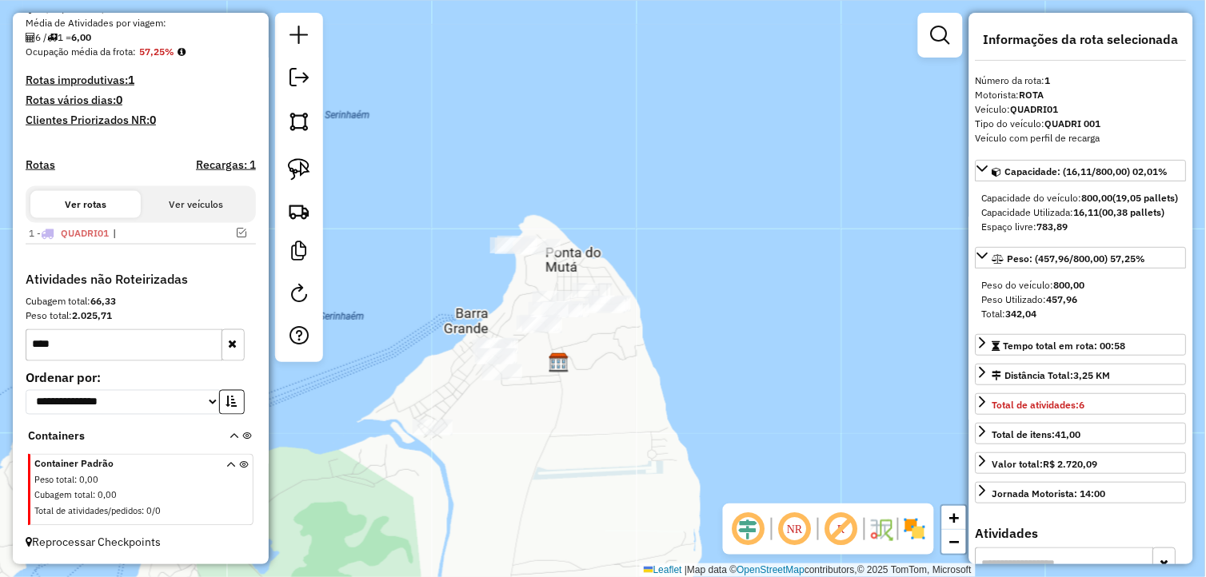
click at [226, 465] on icon at bounding box center [230, 491] width 9 height 60
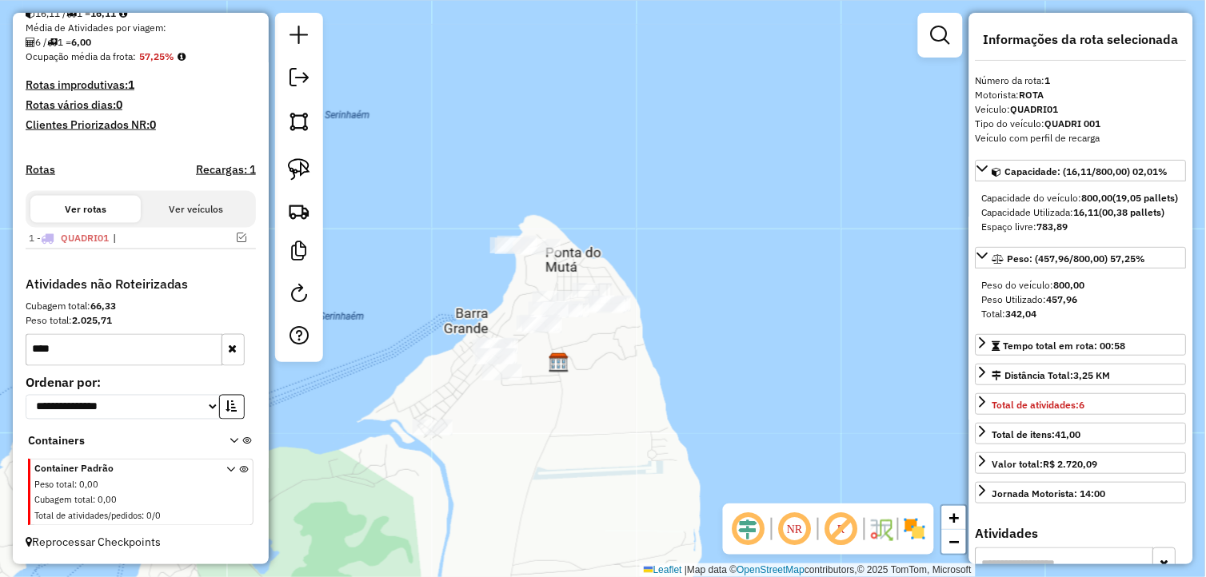
scroll to position [370, 0]
click at [228, 336] on button "button" at bounding box center [232, 350] width 23 height 32
click at [229, 449] on icon at bounding box center [233, 444] width 9 height 15
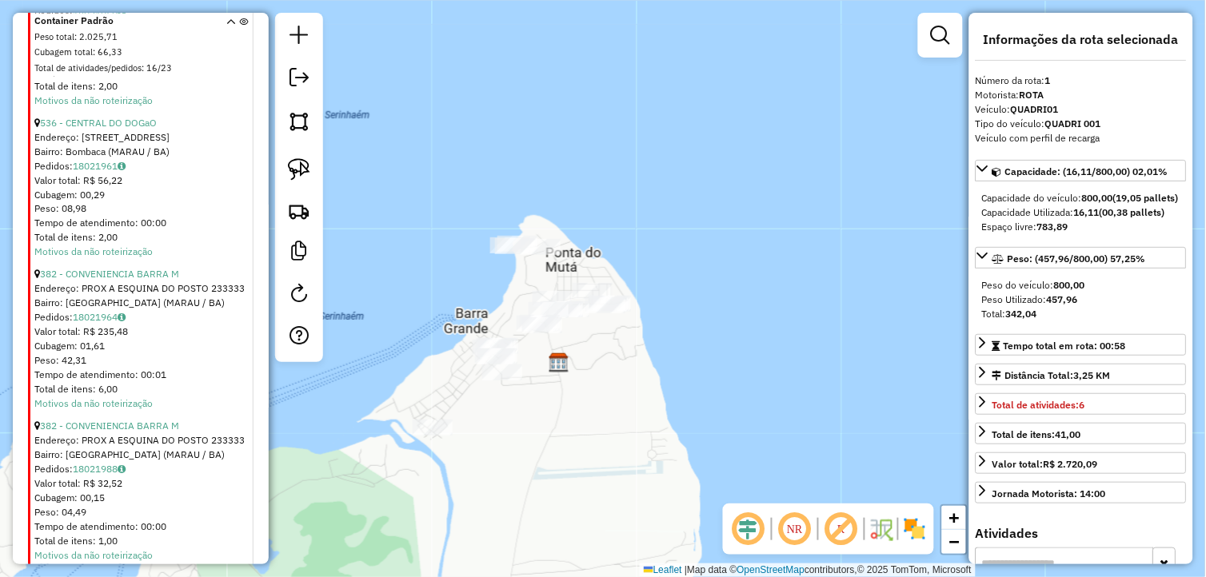
scroll to position [1881, 0]
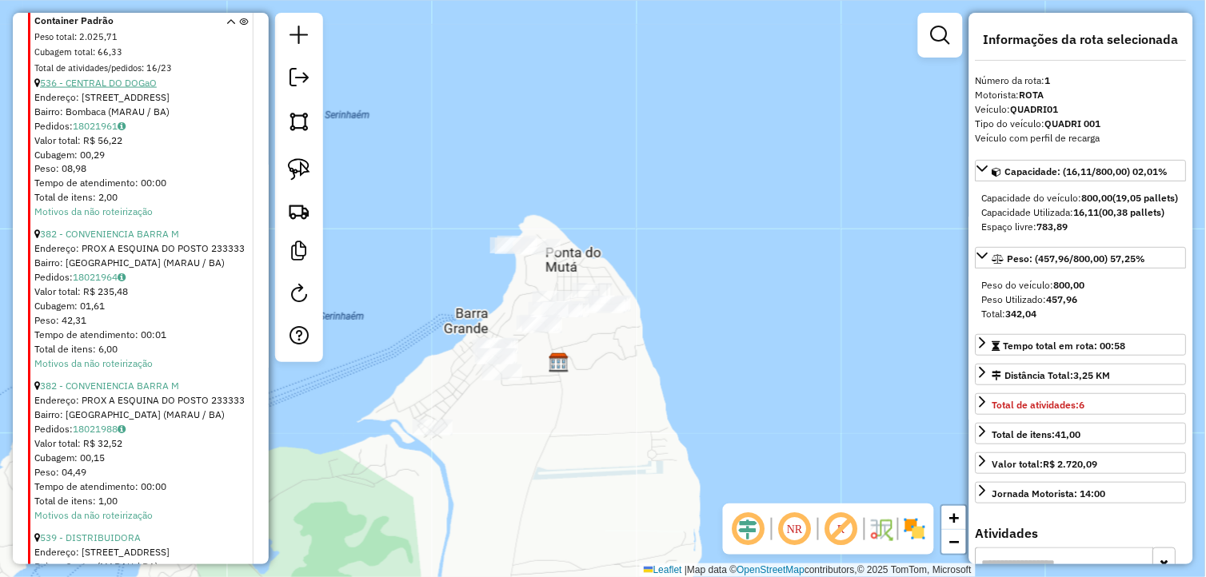
click at [125, 89] on link "536 - CENTRAL DO DOGaO" at bounding box center [98, 83] width 117 height 12
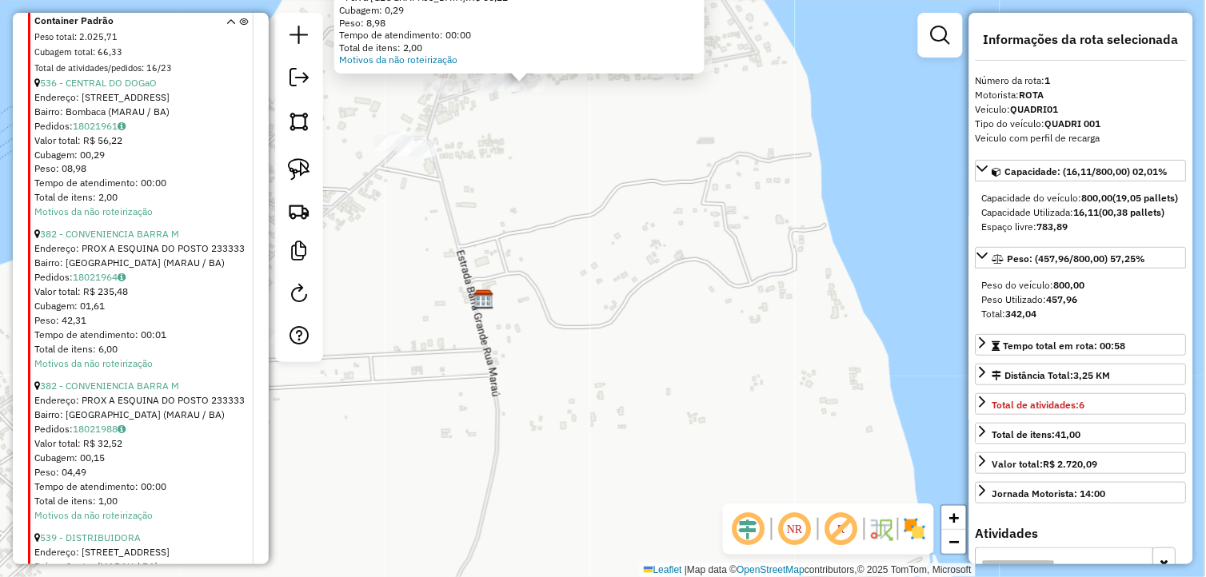
drag, startPoint x: 569, startPoint y: 190, endPoint x: 577, endPoint y: 429, distance: 240.0
click at [584, 475] on div "Atividade não roteirizada 536 - CENTRAL DO DOGaO Endereço: Rua da Oficina 77 Ba…" at bounding box center [603, 288] width 1206 height 577
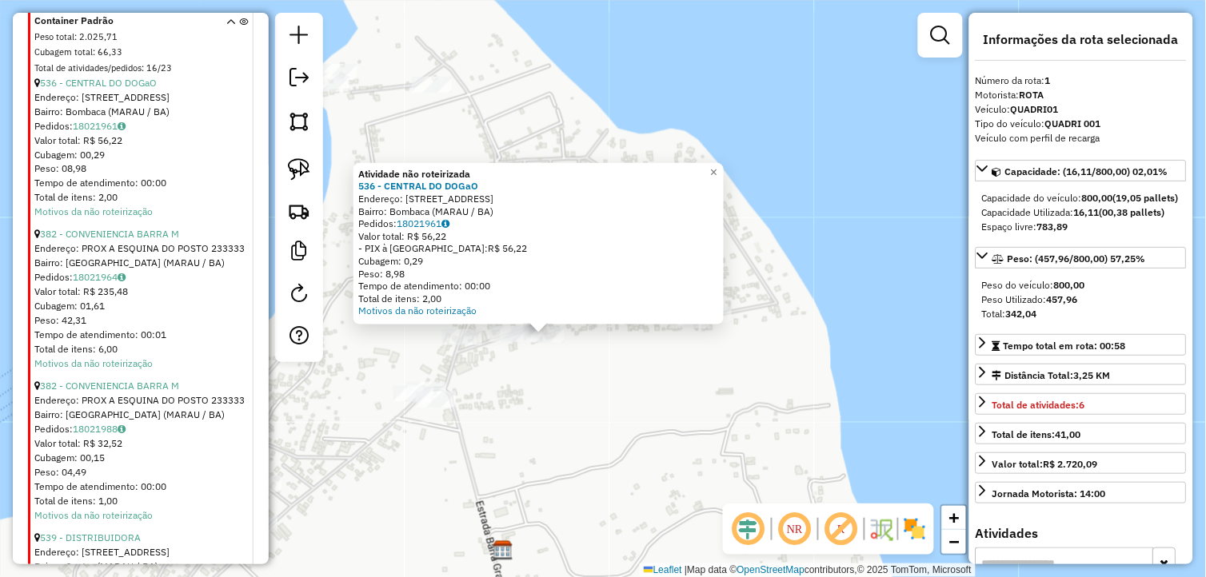
drag, startPoint x: 579, startPoint y: 411, endPoint x: 579, endPoint y: 424, distance: 12.8
click at [579, 424] on div "Atividade não roteirizada 536 - CENTRAL DO DOGaO Endereço: Rua da Oficina 77 Ba…" at bounding box center [603, 288] width 1206 height 577
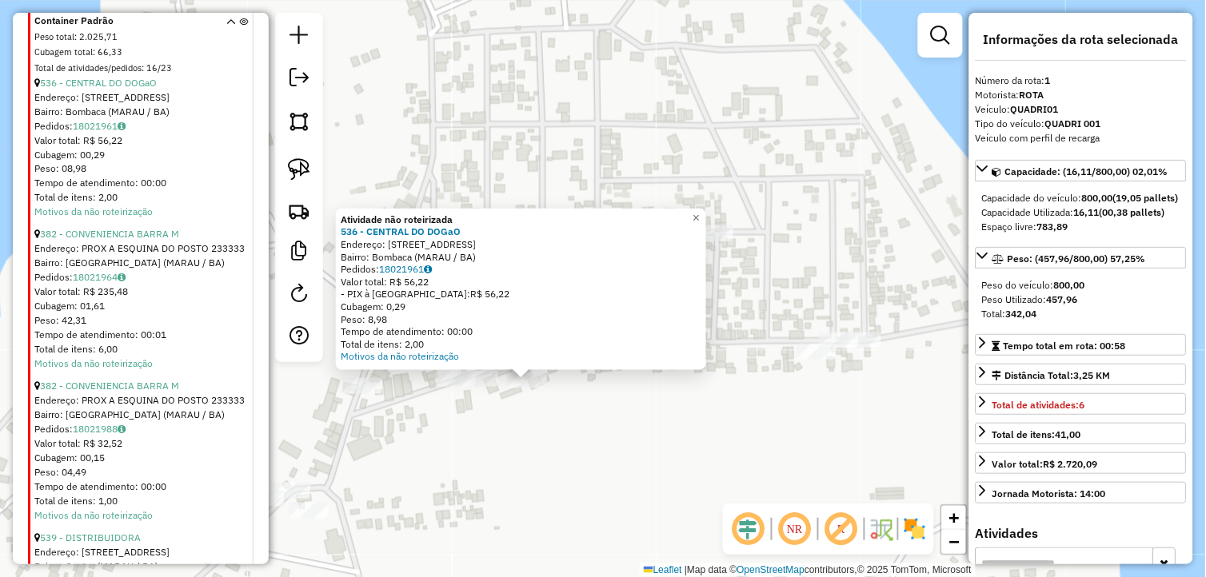
click at [518, 435] on div "Atividade não roteirizada 536 - CENTRAL DO DOGaO Endereço: Rua da Oficina 77 Ba…" at bounding box center [603, 288] width 1206 height 577
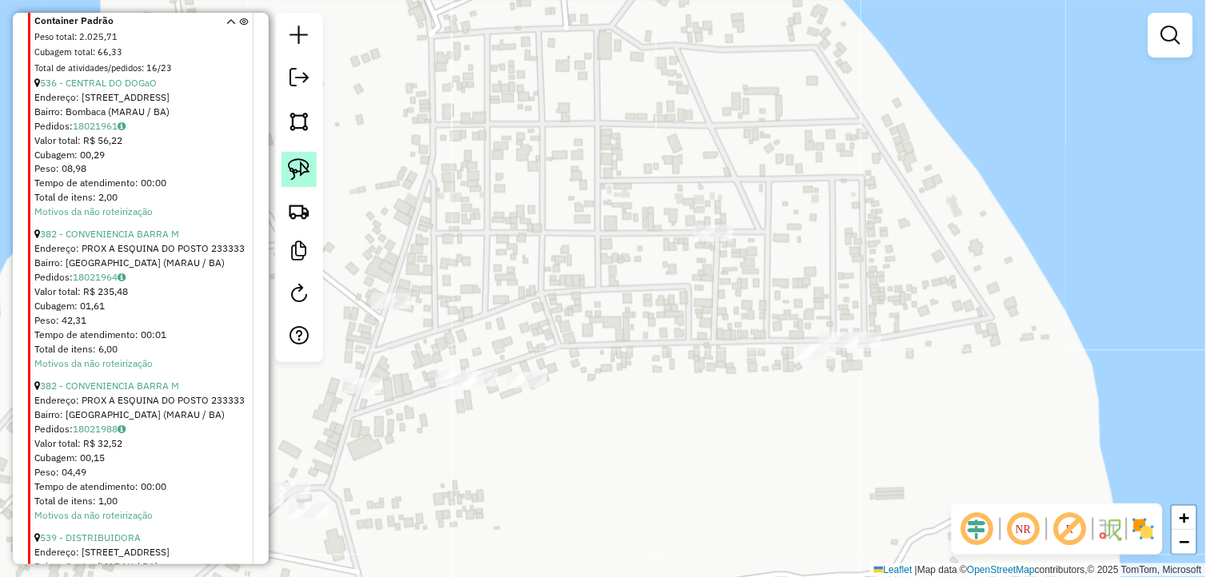
click at [300, 178] on img at bounding box center [299, 169] width 22 height 22
drag, startPoint x: 553, startPoint y: 361, endPoint x: 525, endPoint y: 401, distance: 49.5
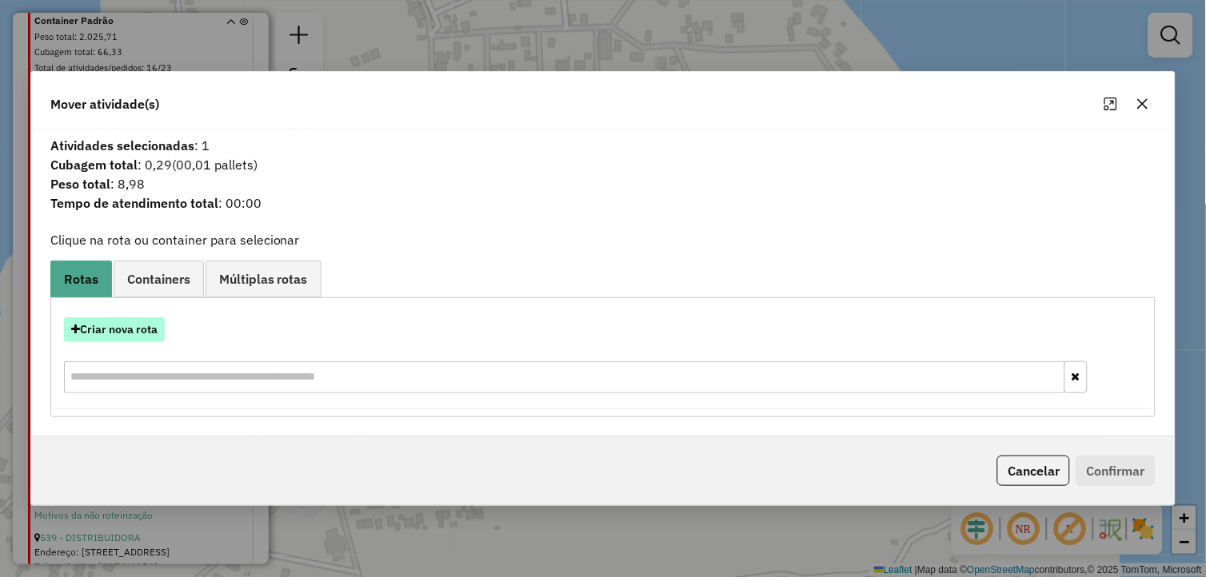
click at [158, 333] on button "Criar nova rota" at bounding box center [114, 329] width 101 height 25
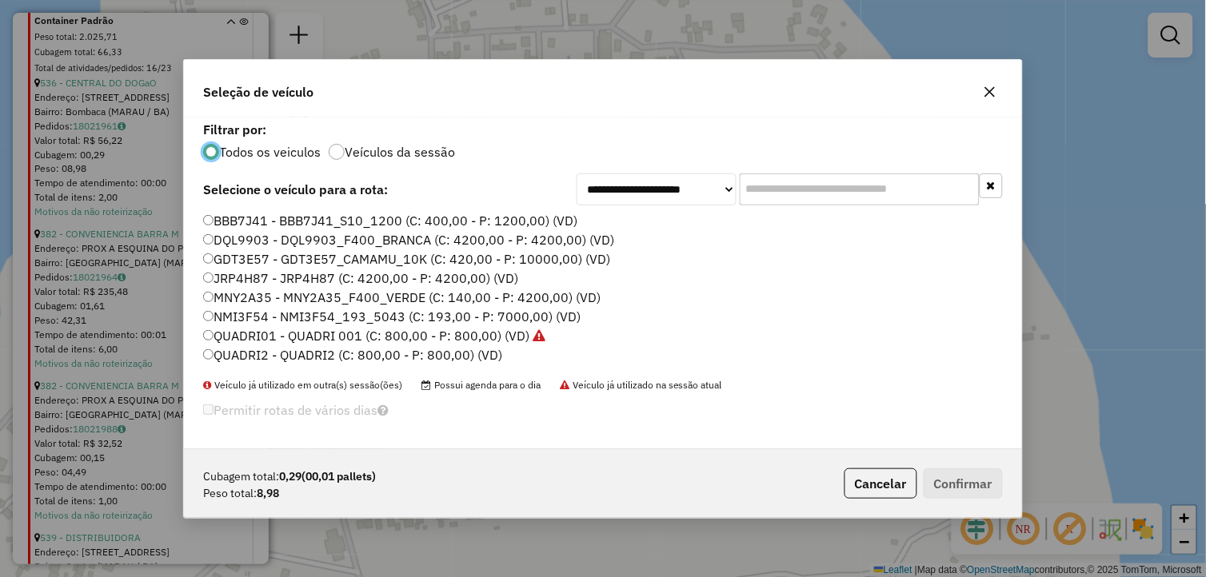
scroll to position [9, 4]
click at [995, 83] on button "button" at bounding box center [990, 92] width 26 height 26
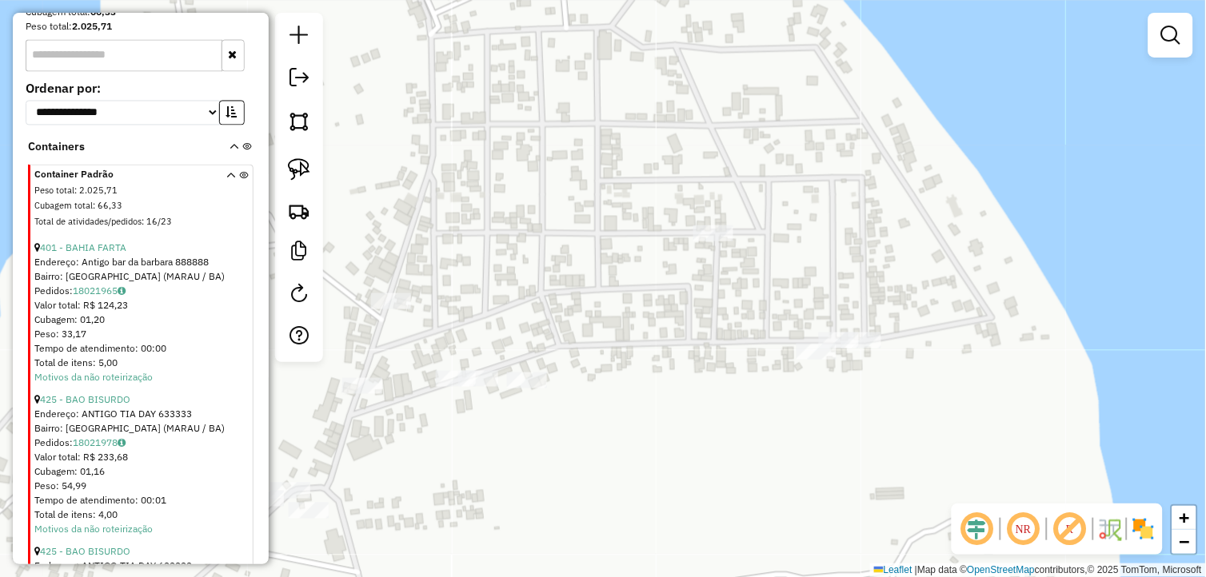
scroll to position [281, 0]
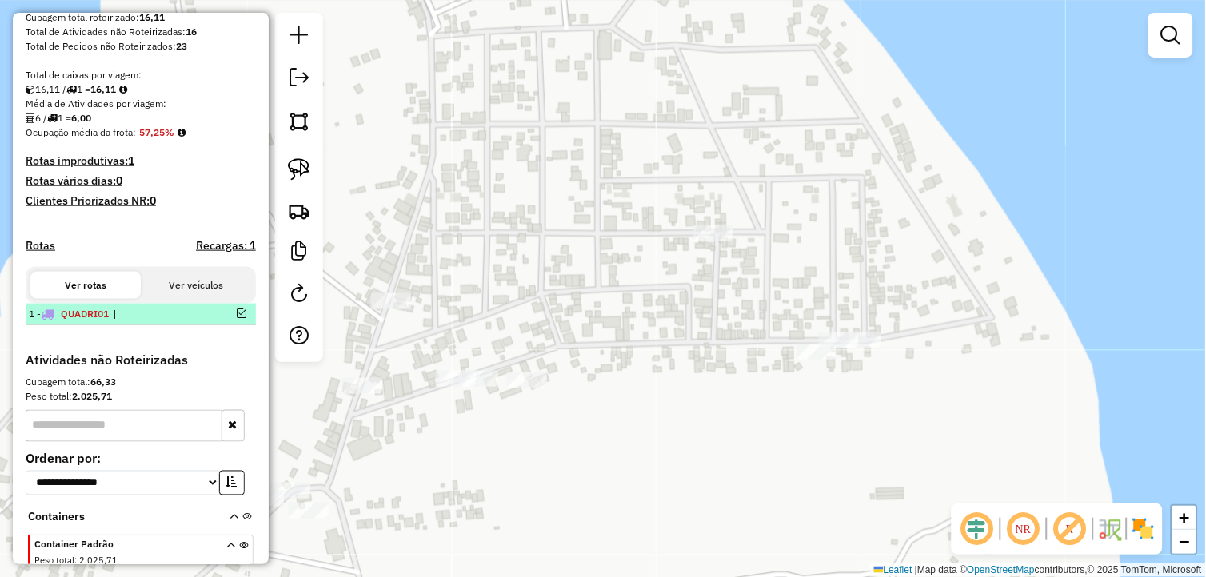
click at [238, 318] on em at bounding box center [242, 314] width 10 height 10
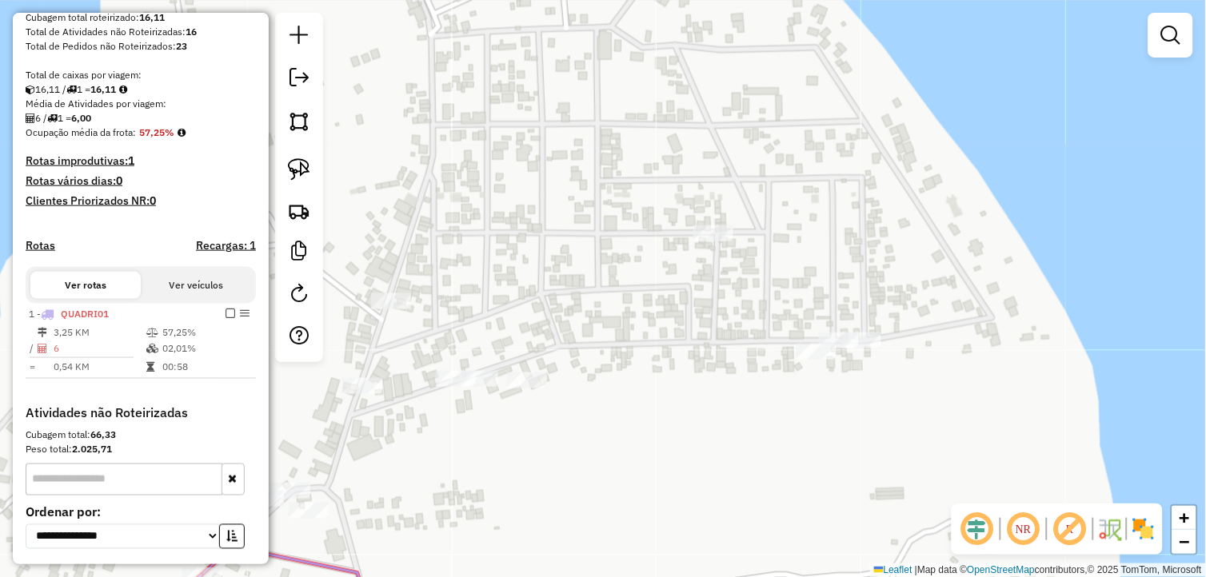
click at [124, 490] on input "text" at bounding box center [124, 480] width 197 height 32
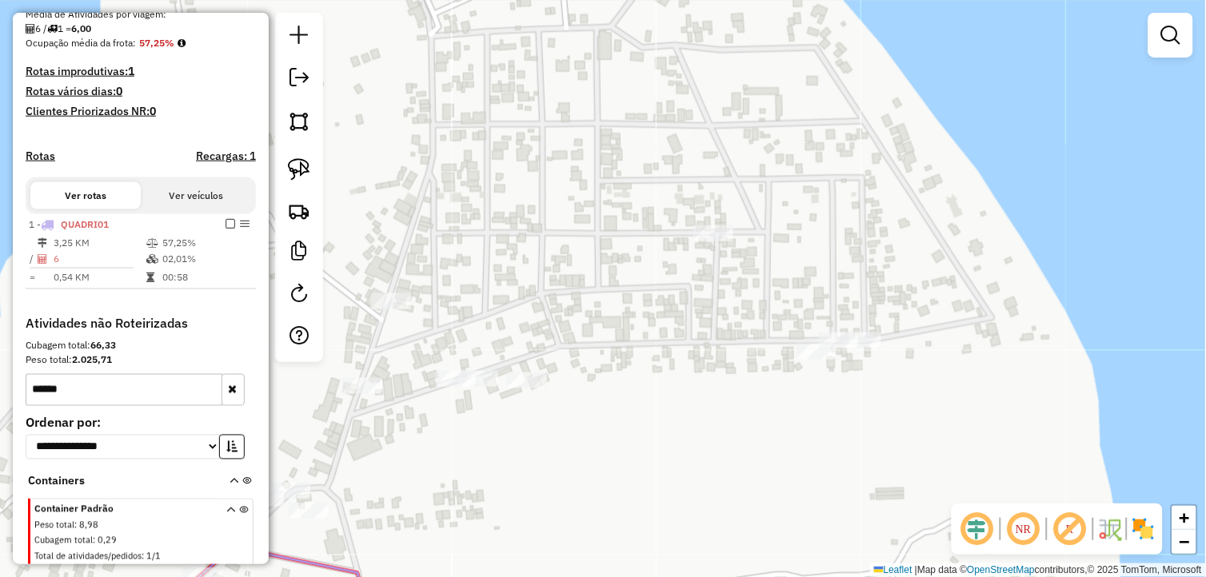
scroll to position [581, 0]
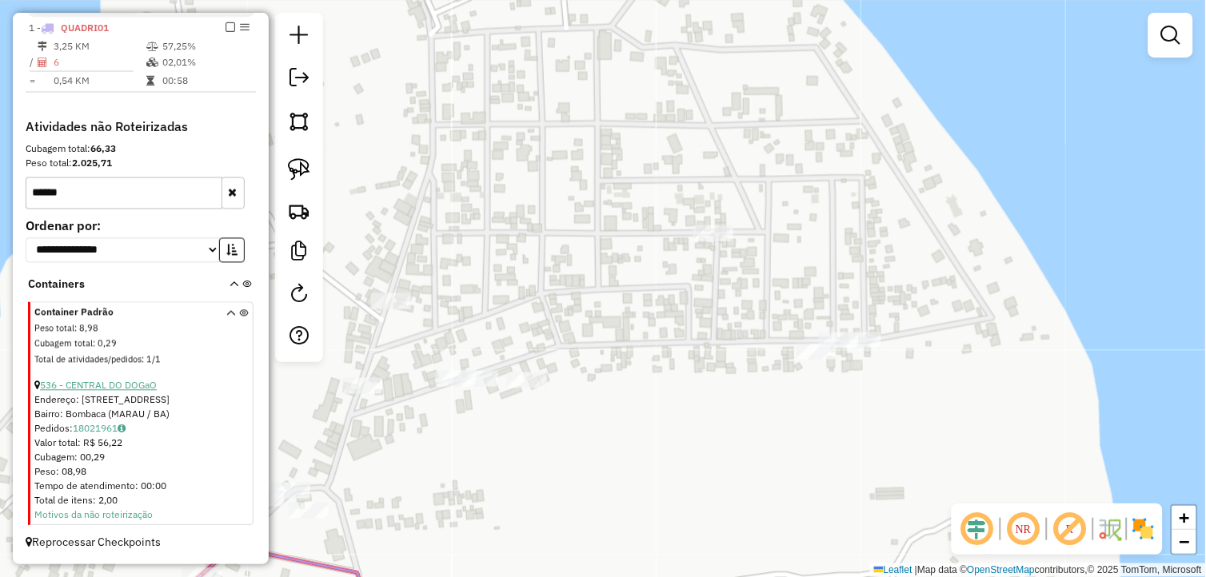
type input "******"
click at [122, 387] on link "536 - CENTRAL DO DOGaO" at bounding box center [98, 386] width 117 height 12
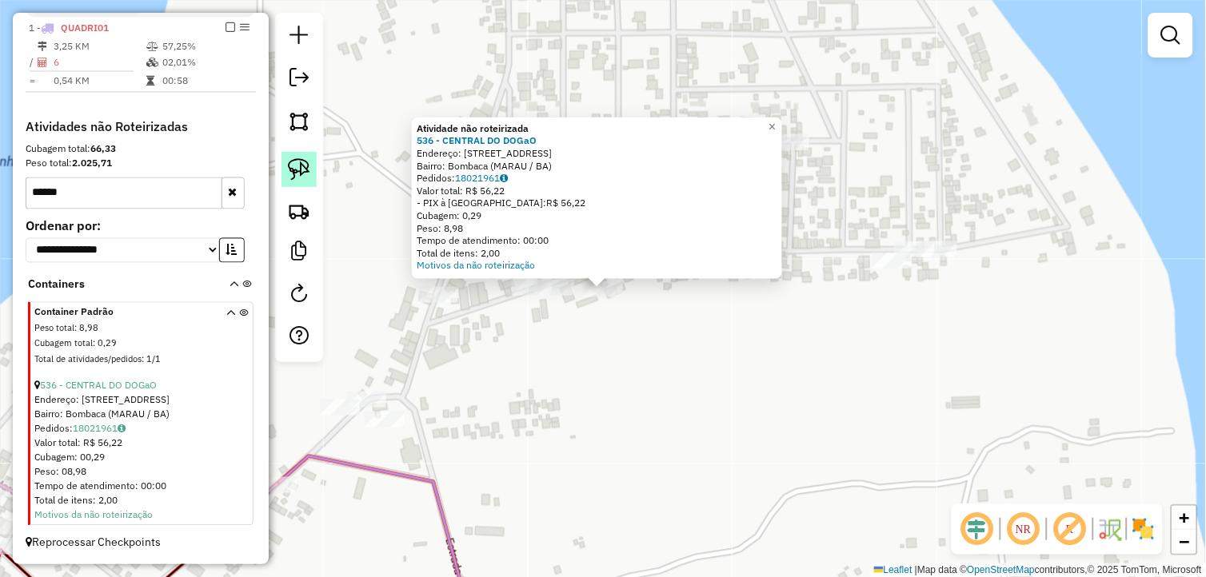
click at [285, 169] on link at bounding box center [298, 169] width 35 height 35
drag, startPoint x: 285, startPoint y: 169, endPoint x: 317, endPoint y: 186, distance: 36.5
click at [285, 169] on link at bounding box center [298, 169] width 35 height 35
drag, startPoint x: 629, startPoint y: 339, endPoint x: 629, endPoint y: 274, distance: 64.8
click at [629, 274] on div "Atividade não roteirizada 536 - CENTRAL DO DOGaO Endereço: Rua da Oficina 77 Ba…" at bounding box center [603, 288] width 1206 height 577
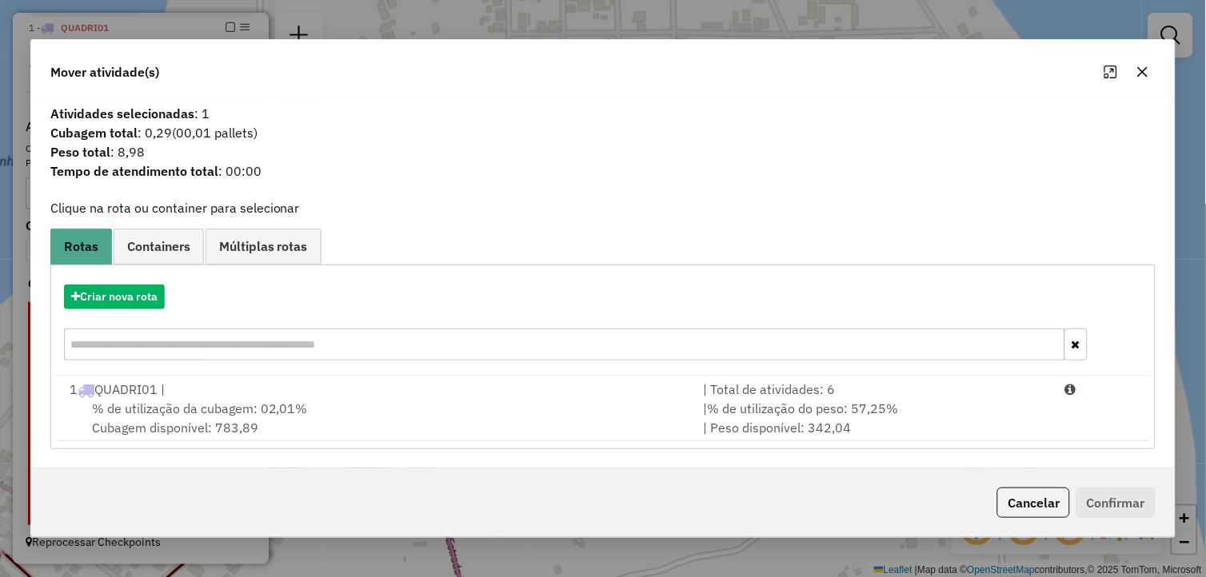
click at [498, 411] on div "% de utilização da cubagem: 02,01% Cubagem disponível: 783,89" at bounding box center [377, 418] width 634 height 38
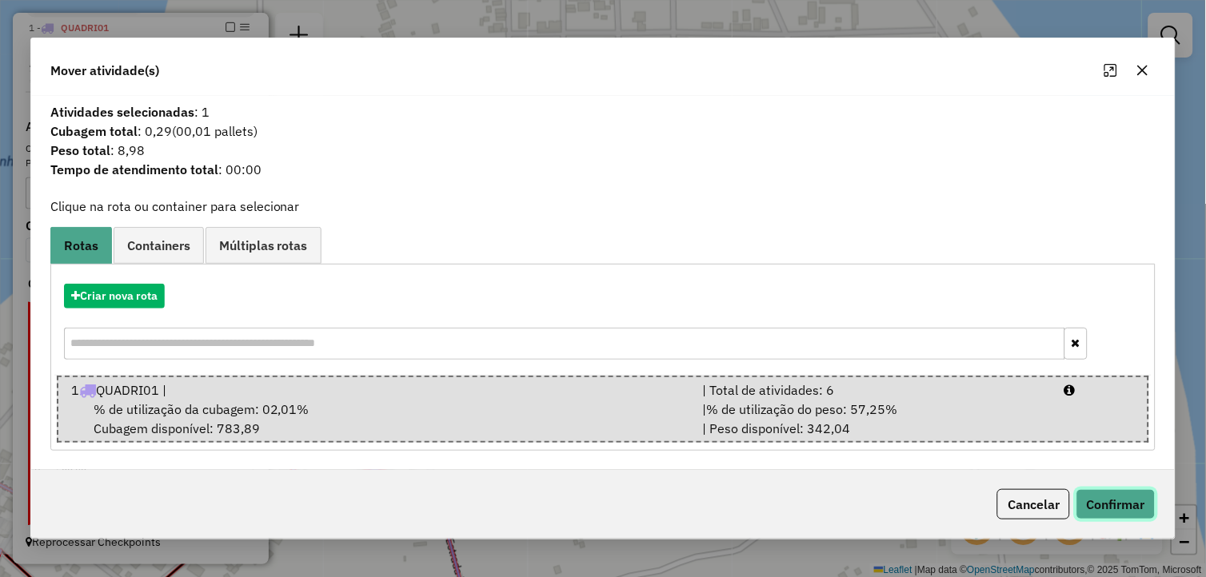
click at [1148, 504] on button "Confirmar" at bounding box center [1115, 504] width 79 height 30
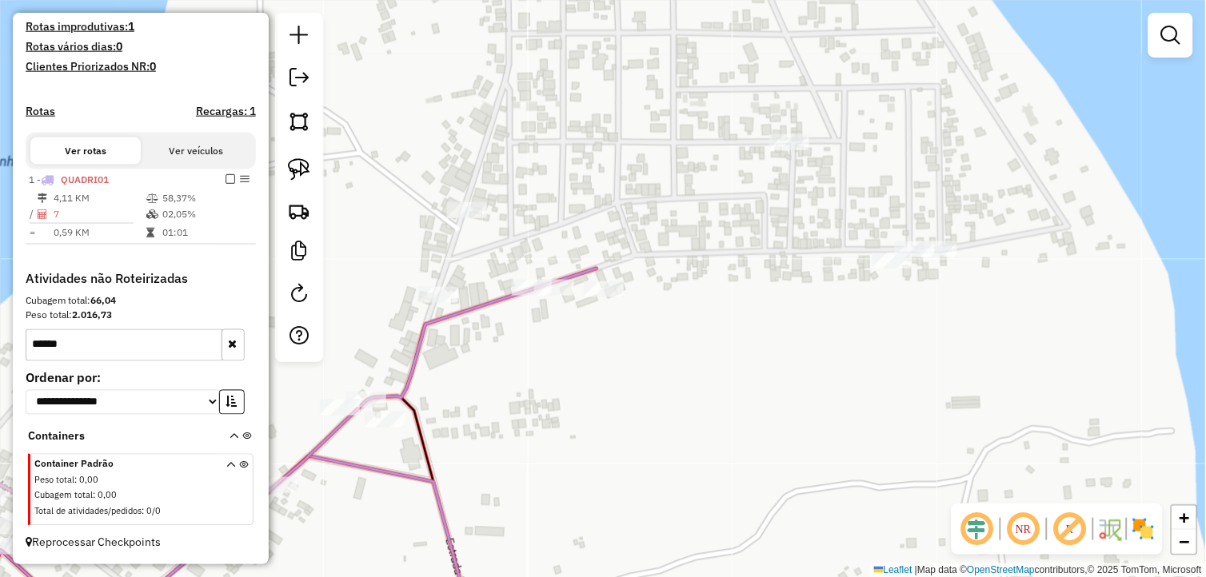
scroll to position [429, 0]
select select "**********"
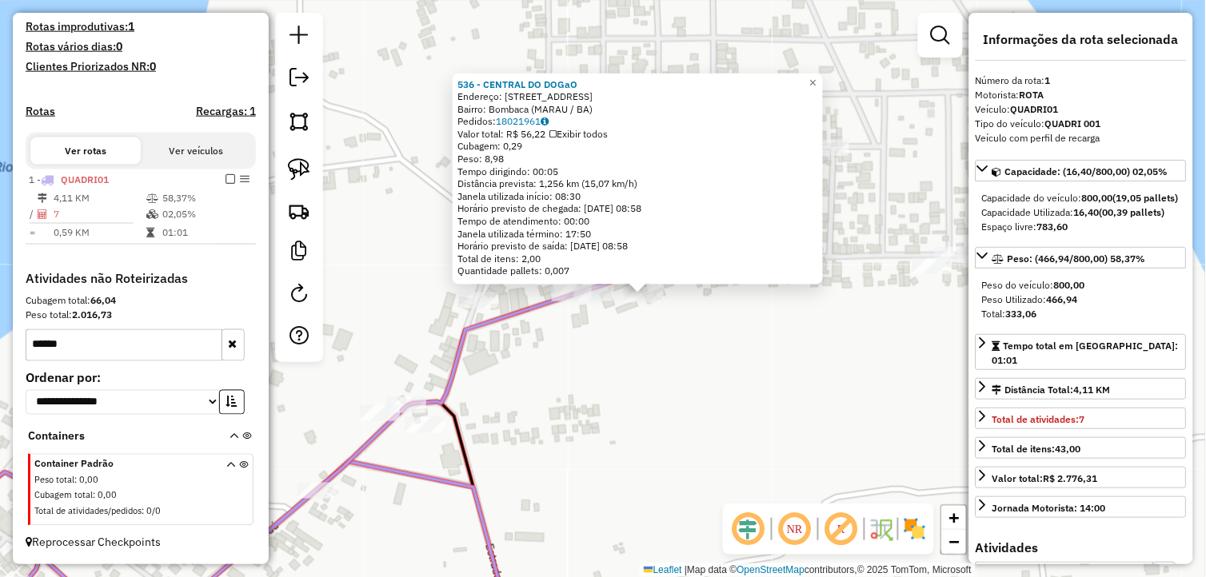
drag, startPoint x: 614, startPoint y: 466, endPoint x: 654, endPoint y: 472, distance: 40.4
click at [654, 472] on div "536 - CENTRAL DO DOGaO Endereço: Rua da Oficina 77 Bairro: Bombaca (MARAU / BA)…" at bounding box center [603, 288] width 1206 height 577
click at [229, 349] on icon "button" at bounding box center [233, 344] width 9 height 11
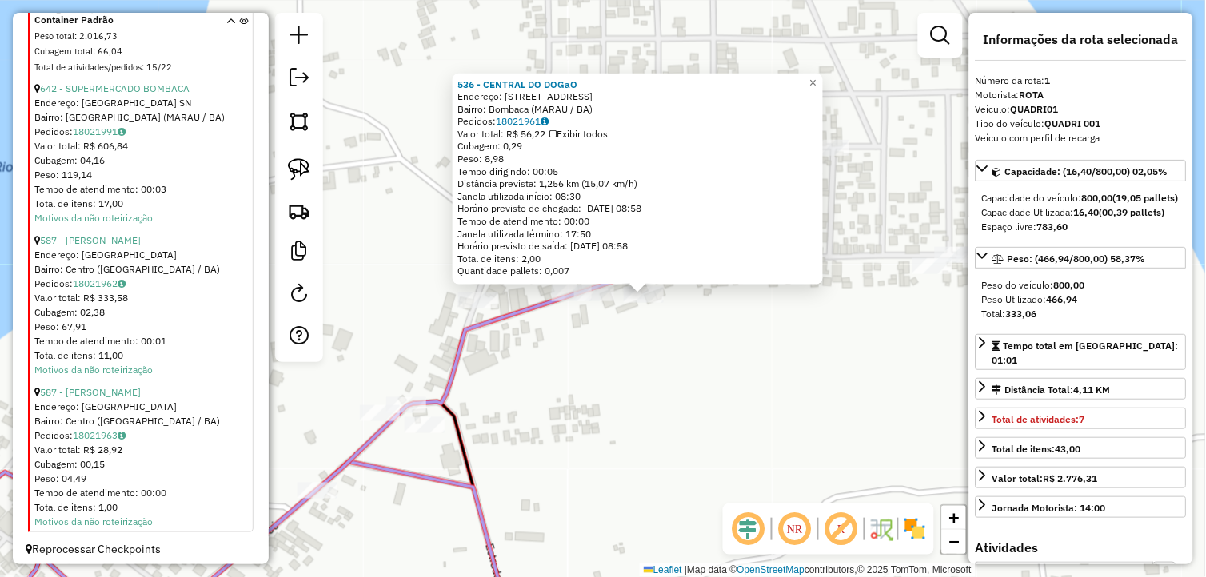
scroll to position [3768, 0]
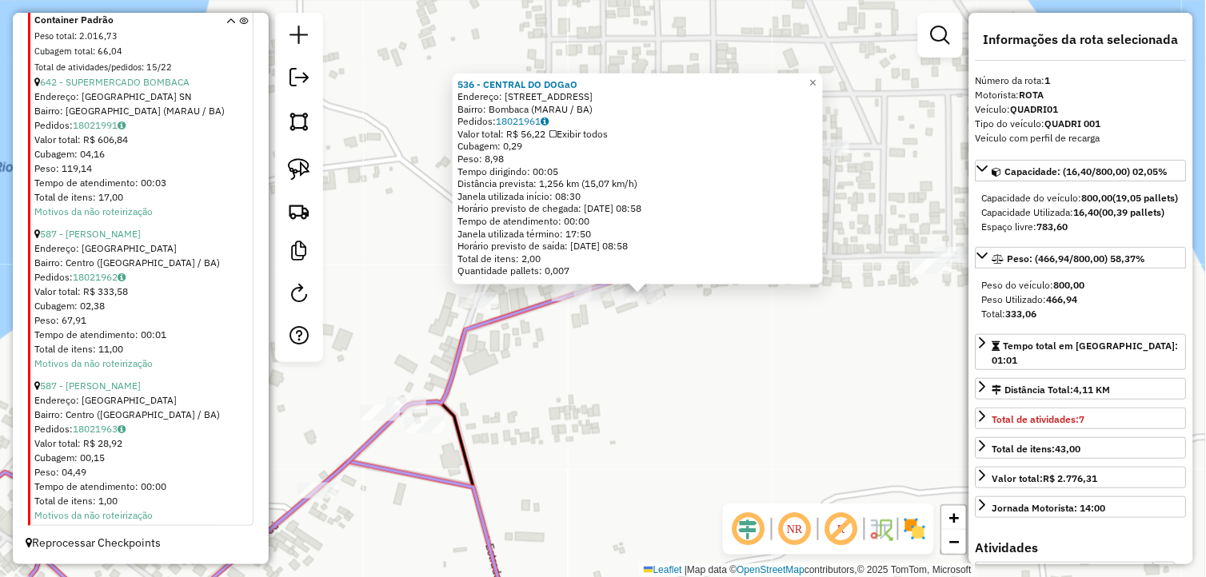
click at [588, 433] on div "536 - CENTRAL DO DOGaO Endereço: Rua da Oficina 77 Bairro: Bombaca (MARAU / BA)…" at bounding box center [603, 288] width 1206 height 577
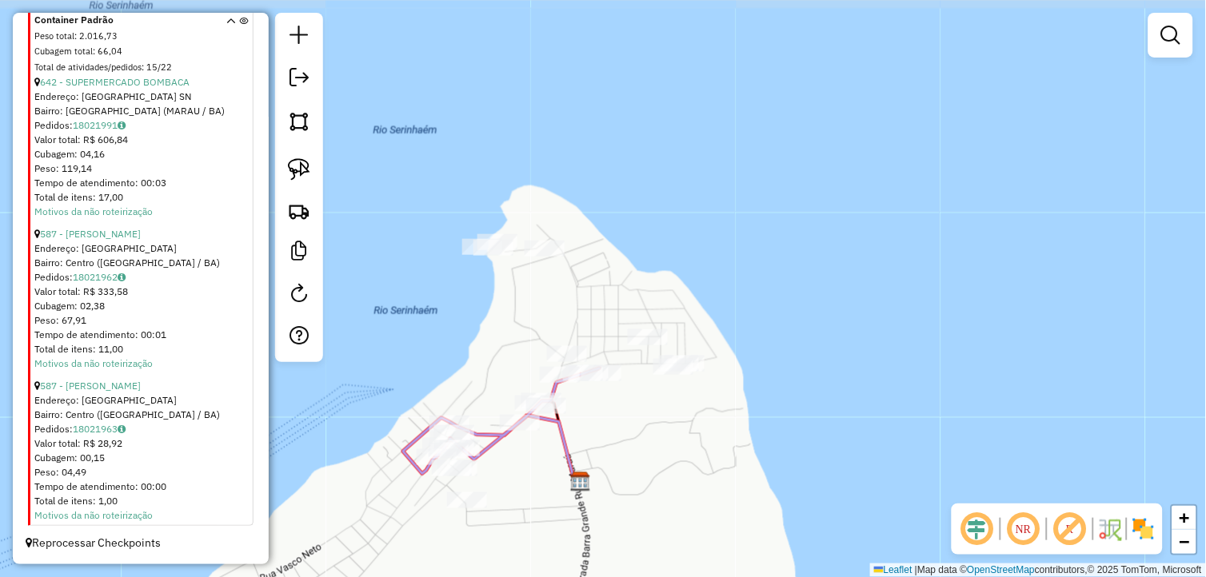
drag, startPoint x: 675, startPoint y: 452, endPoint x: 633, endPoint y: 348, distance: 112.0
click at [633, 348] on div "Janela de atendimento Grade de atendimento Capacidade Transportadoras Veículos …" at bounding box center [603, 288] width 1206 height 577
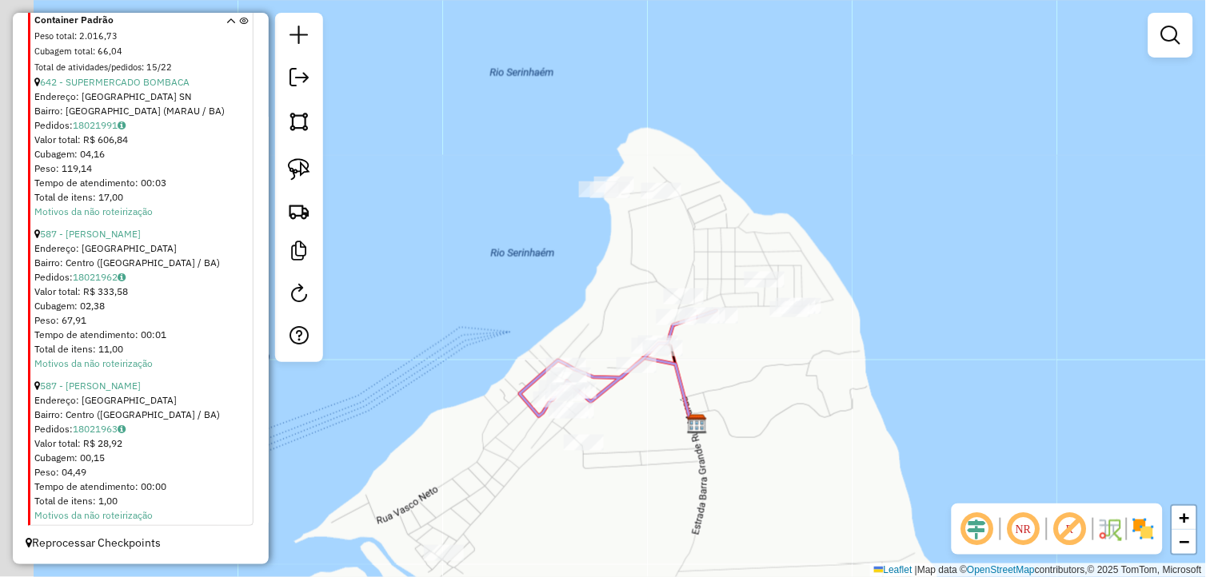
drag, startPoint x: 550, startPoint y: 365, endPoint x: 690, endPoint y: 418, distance: 149.5
click at [713, 413] on div "Janela de atendimento Grade de atendimento Capacidade Transportadoras Veículos …" at bounding box center [603, 288] width 1206 height 577
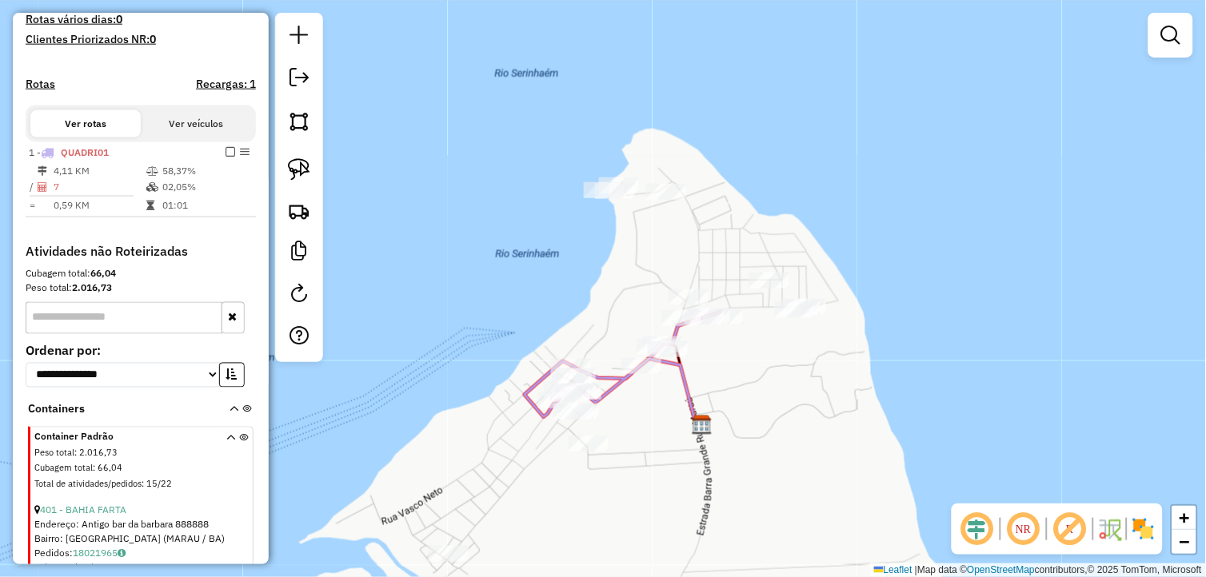
scroll to position [304, 0]
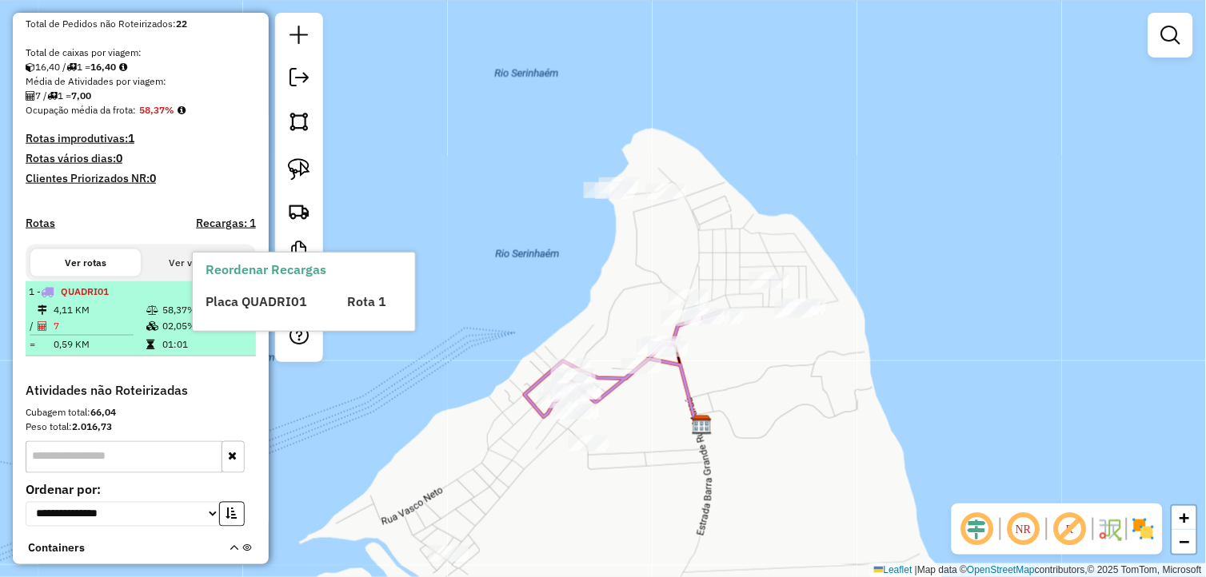
click at [224, 302] on div "Reordenar Recargas Placa QUADRI01 Rota 1" at bounding box center [304, 292] width 222 height 78
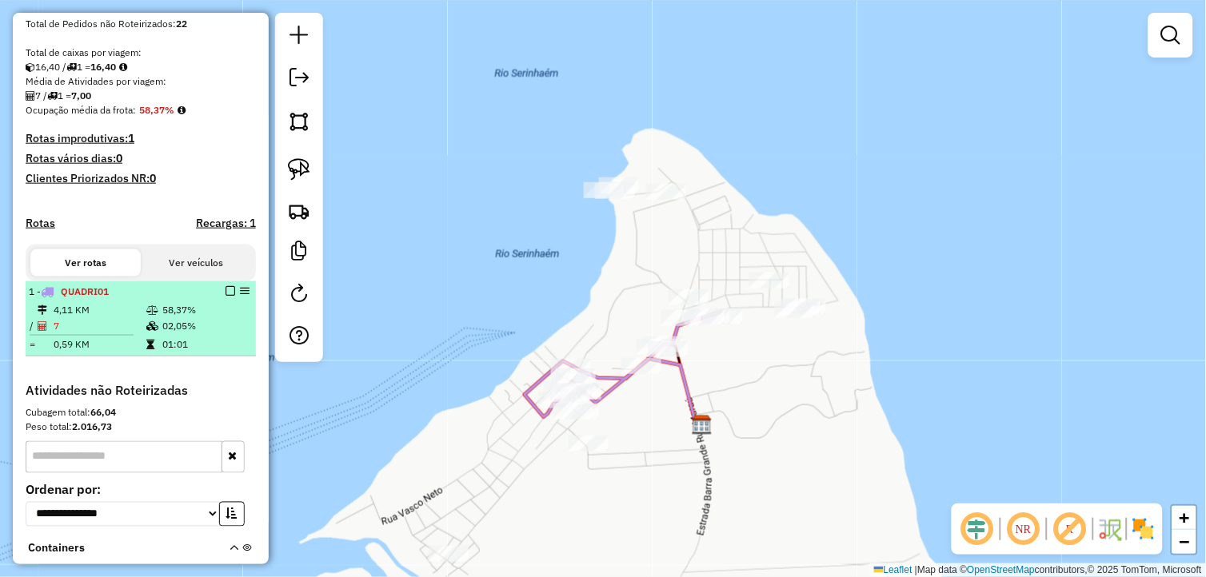
click at [228, 296] on em at bounding box center [230, 291] width 10 height 10
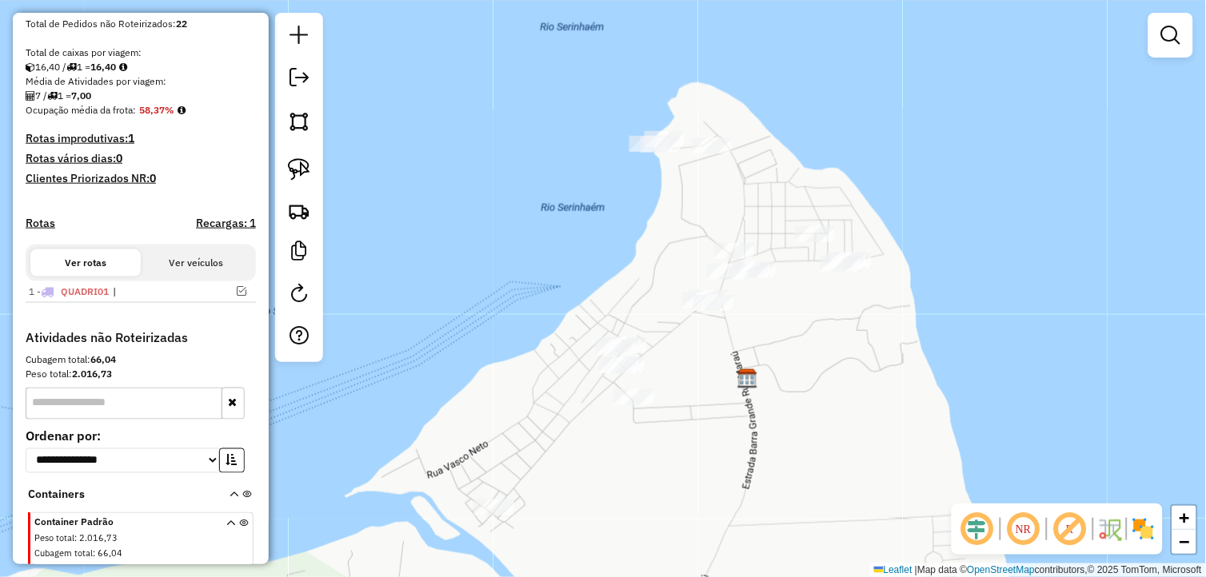
drag, startPoint x: 513, startPoint y: 411, endPoint x: 536, endPoint y: 370, distance: 46.5
click at [537, 371] on div "Janela de atendimento Grade de atendimento Capacidade Transportadoras Veículos …" at bounding box center [603, 288] width 1206 height 577
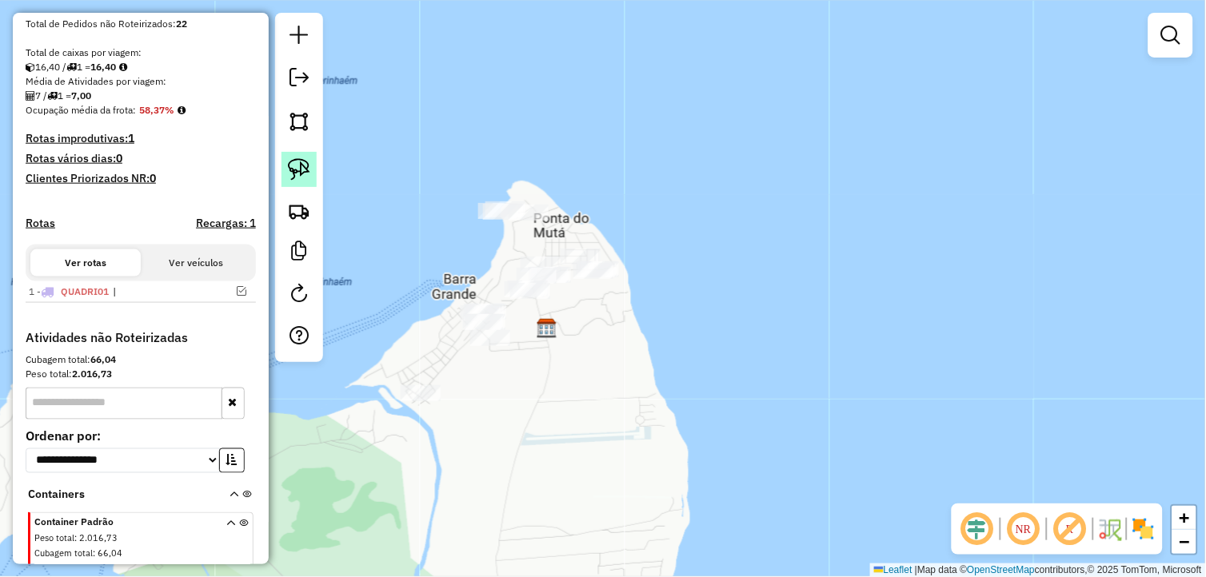
click at [293, 170] on img at bounding box center [299, 169] width 22 height 22
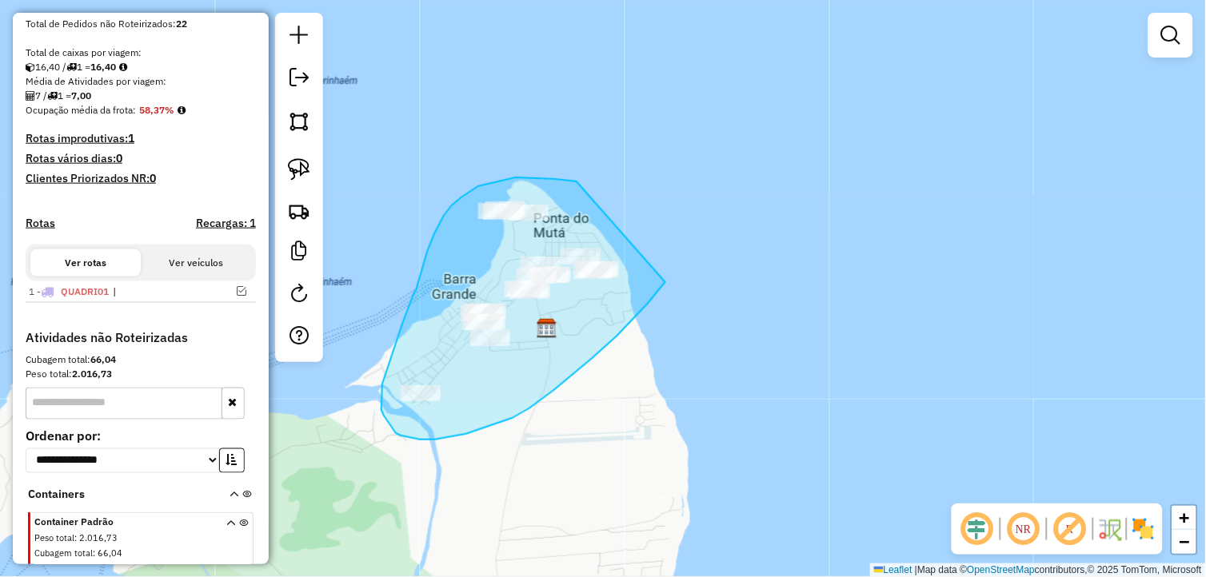
drag, startPoint x: 577, startPoint y: 182, endPoint x: 677, endPoint y: 253, distance: 123.3
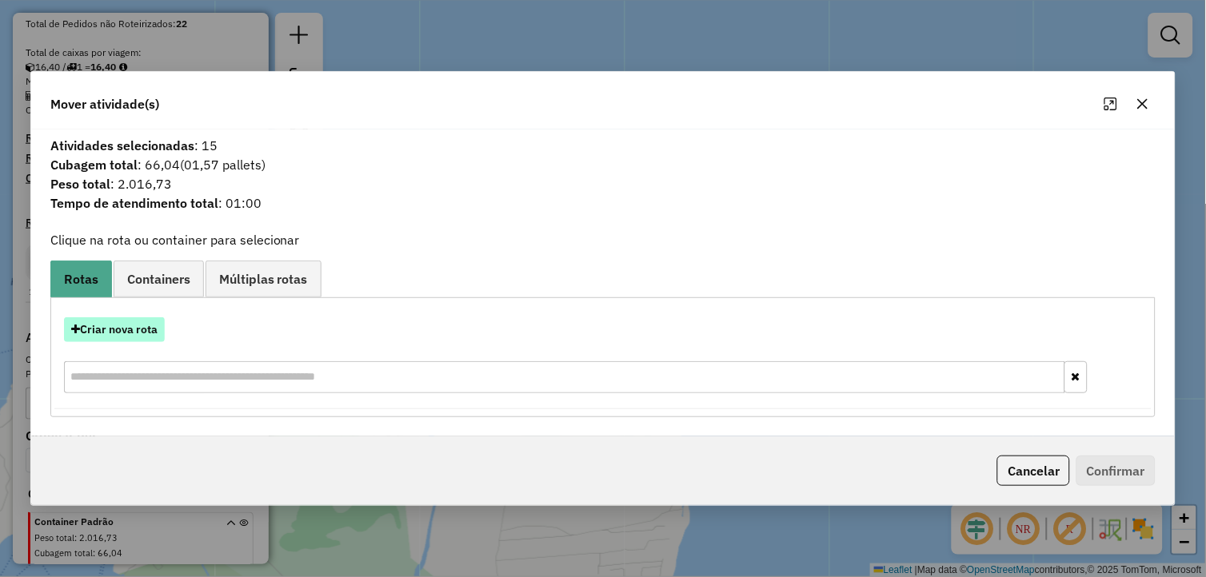
click at [145, 330] on button "Criar nova rota" at bounding box center [114, 329] width 101 height 25
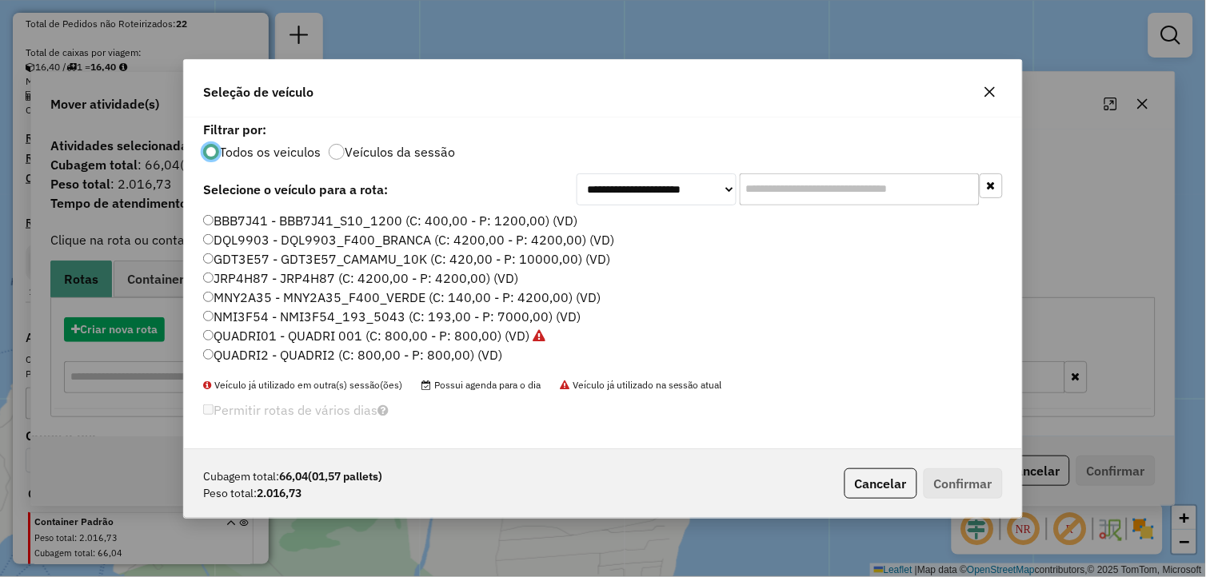
scroll to position [9, 4]
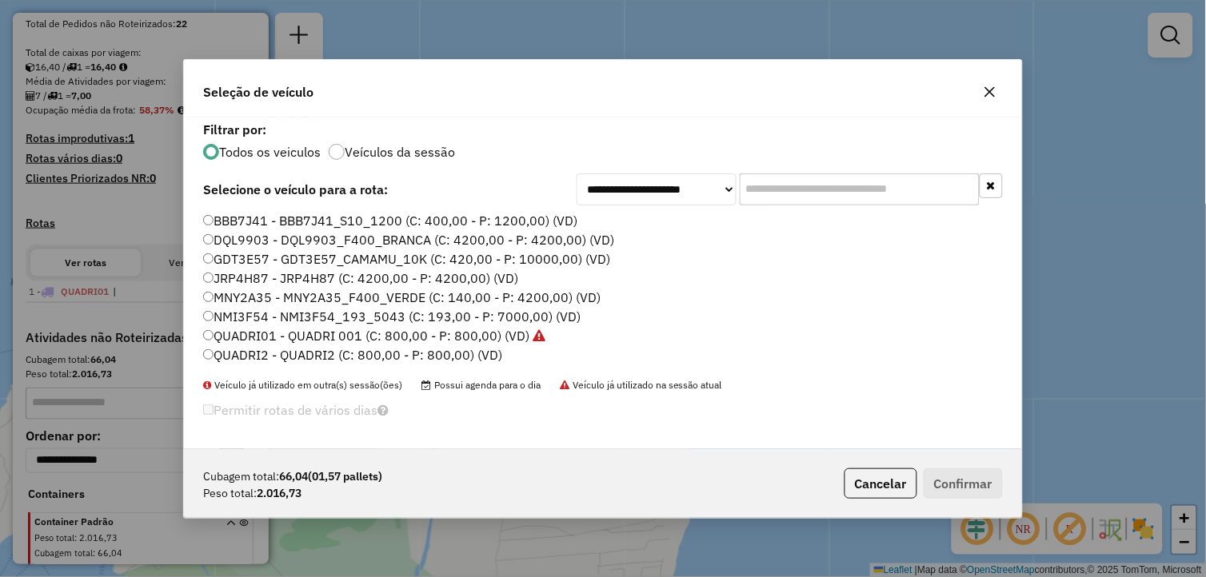
click at [249, 291] on label "MNY2A35 - MNY2A35_F400_VERDE (C: 140,00 - P: 4200,00) (VD)" at bounding box center [401, 297] width 397 height 19
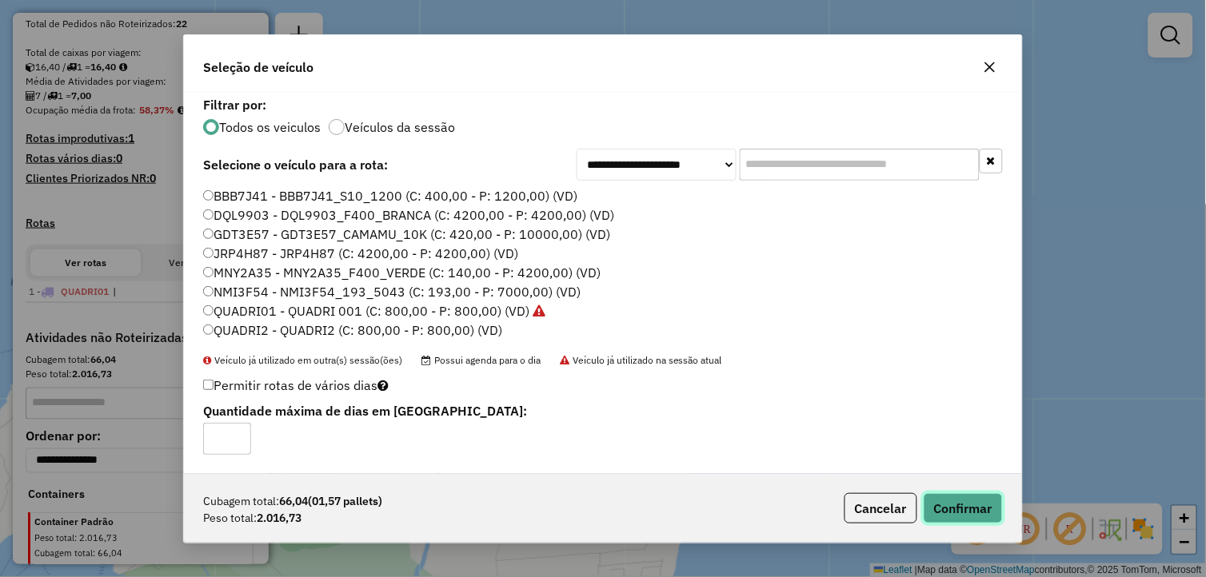
click at [945, 497] on button "Confirmar" at bounding box center [963, 508] width 79 height 30
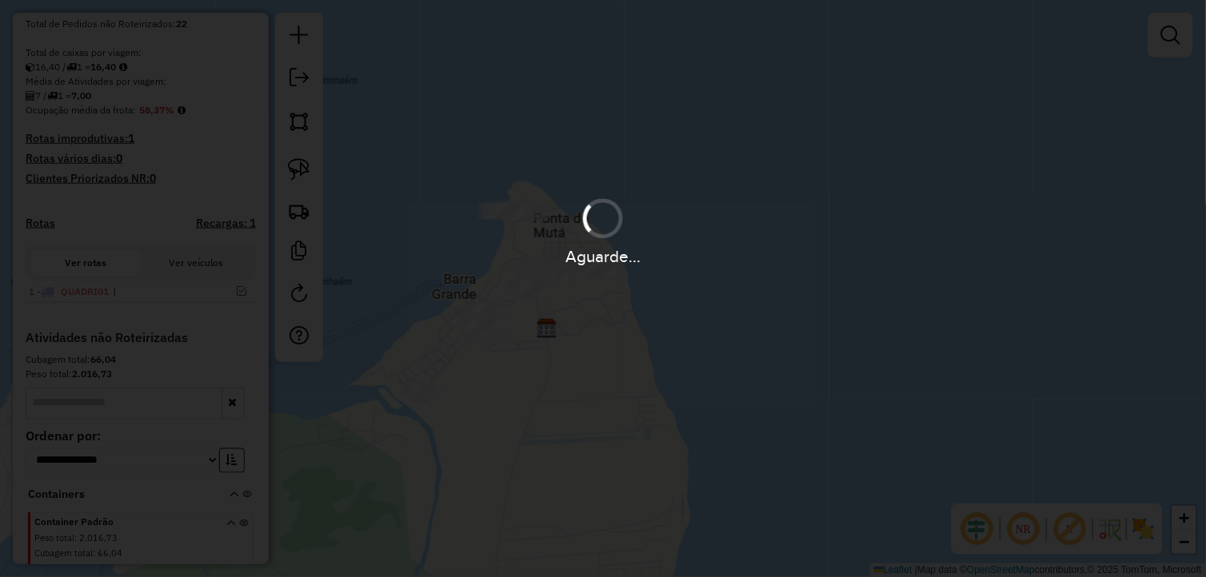
scroll to position [226, 0]
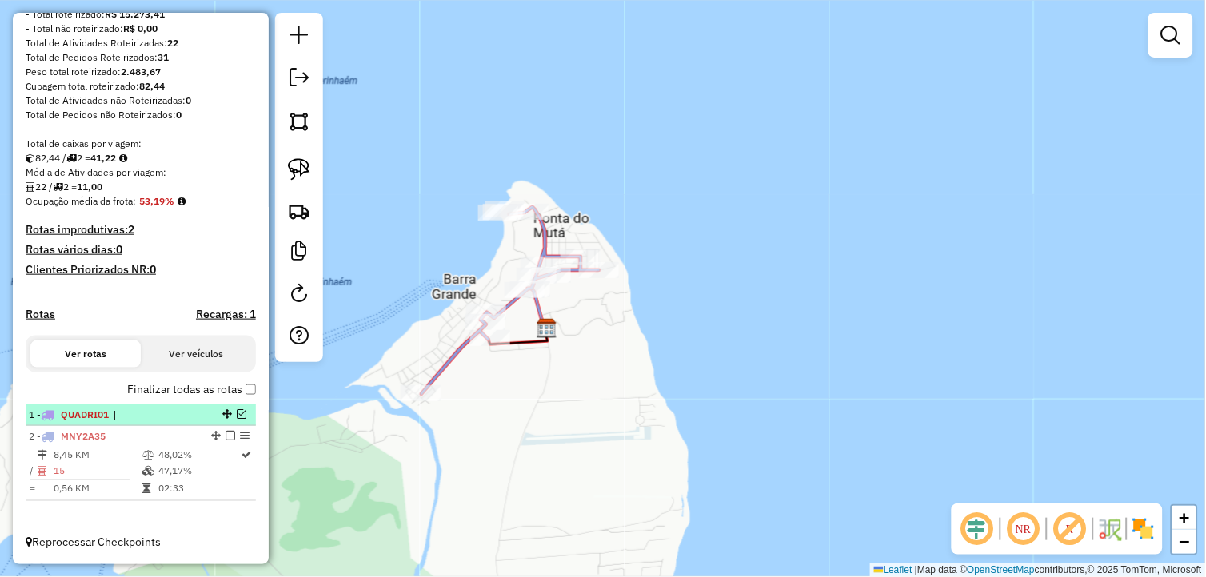
click at [237, 414] on em at bounding box center [242, 414] width 10 height 10
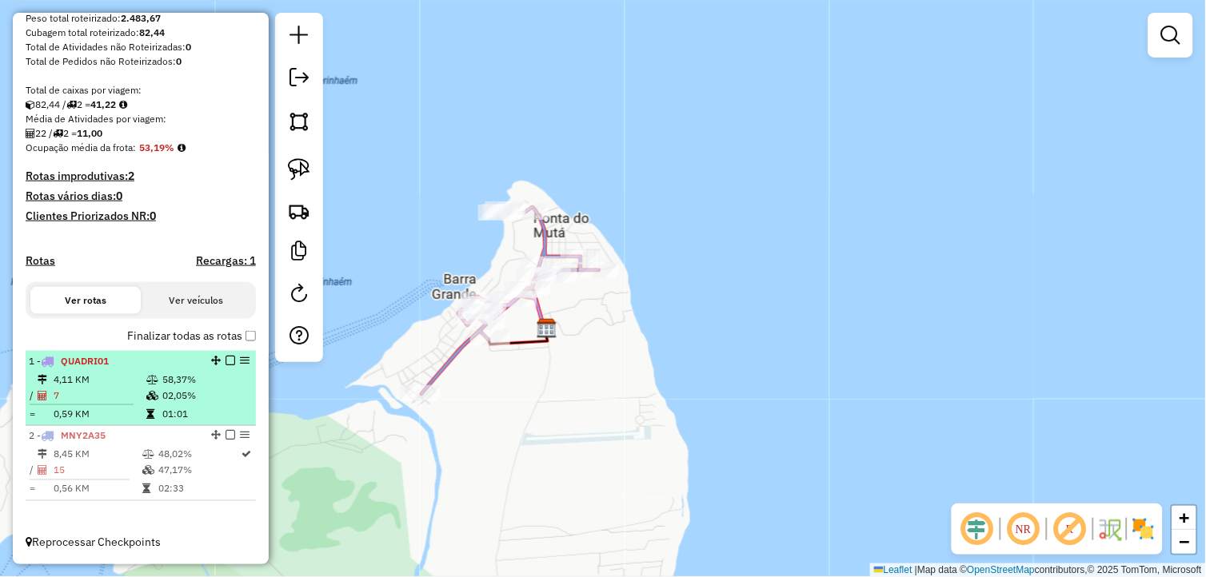
click at [118, 393] on td "7" at bounding box center [99, 396] width 93 height 16
select select "**********"
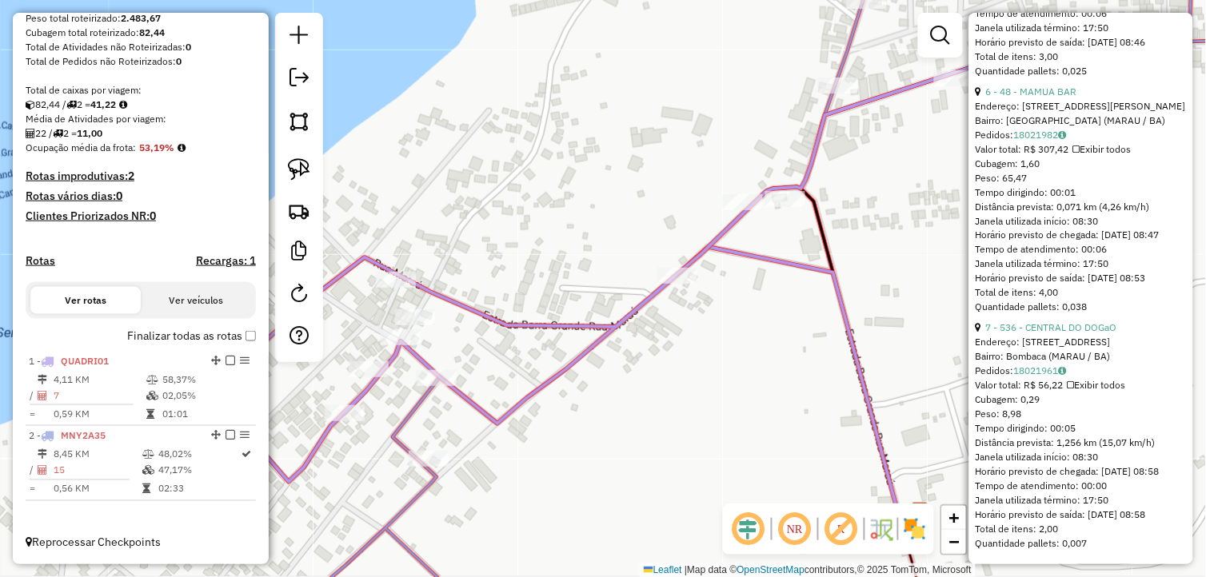
scroll to position [1913, 0]
click at [664, 456] on div "Janela de atendimento Grade de atendimento Capacidade Transportadoras Veículos …" at bounding box center [603, 288] width 1206 height 577
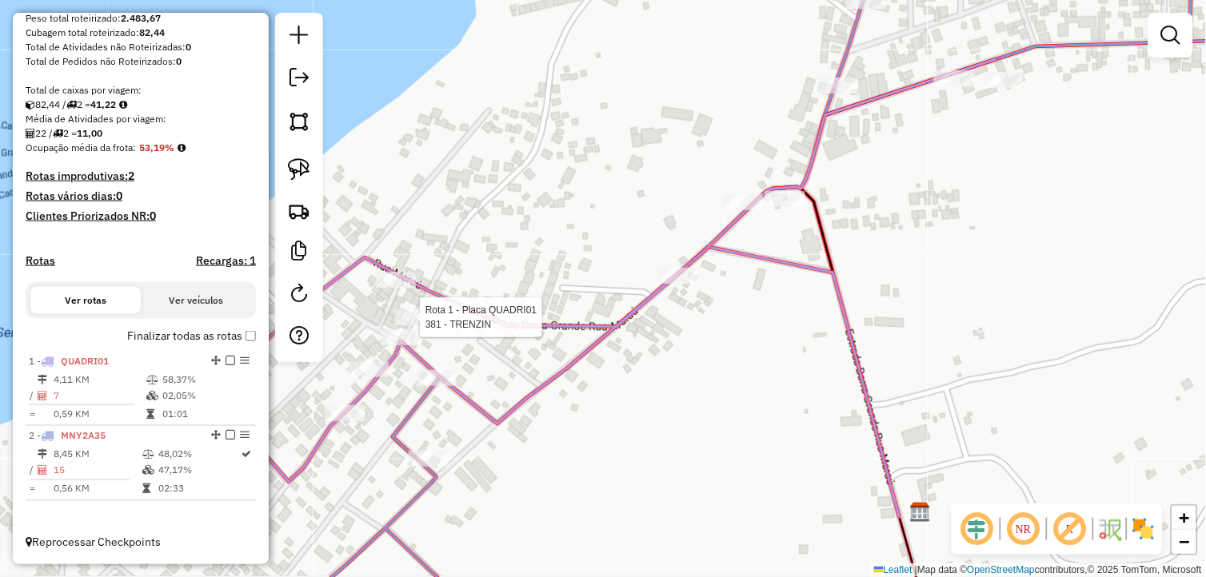
select select "**********"
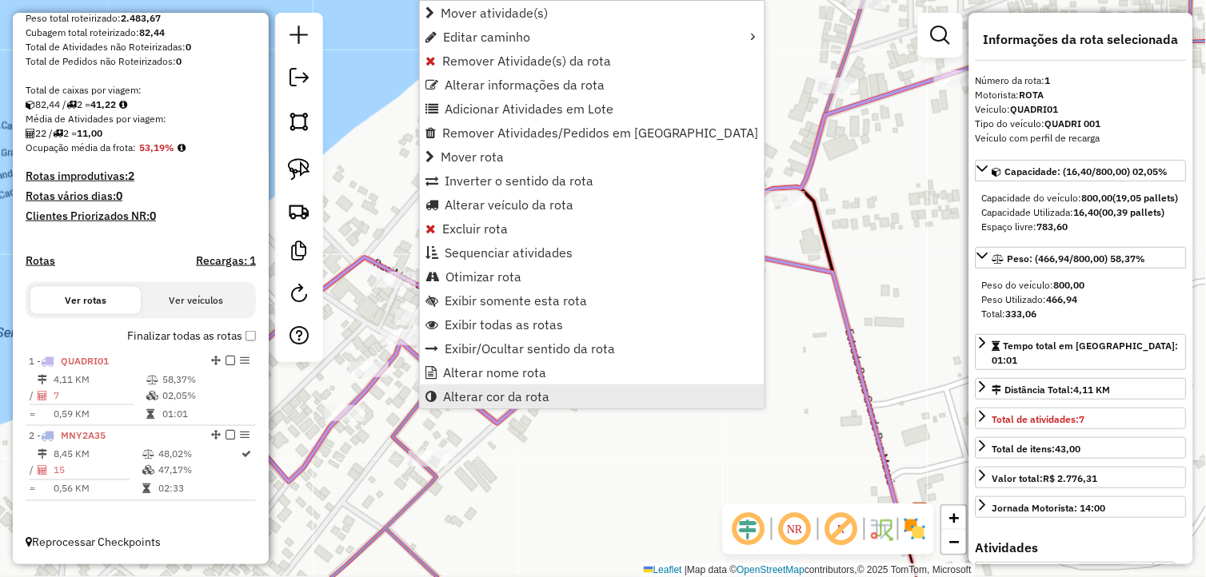
click at [496, 398] on span "Alterar cor da rota" at bounding box center [496, 396] width 106 height 13
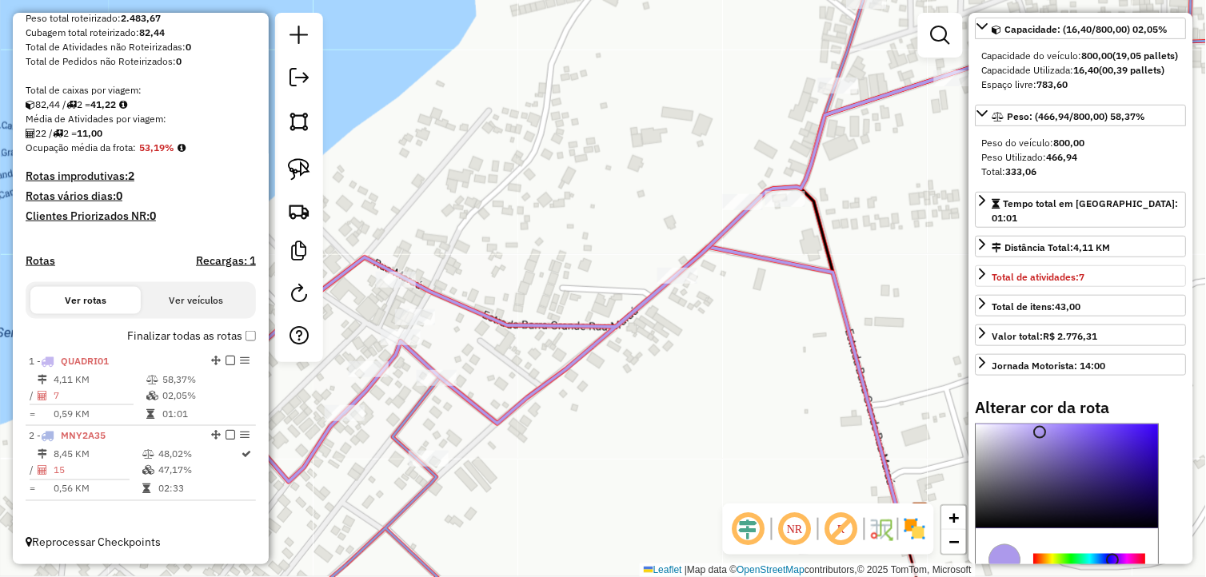
scroll to position [300, 0]
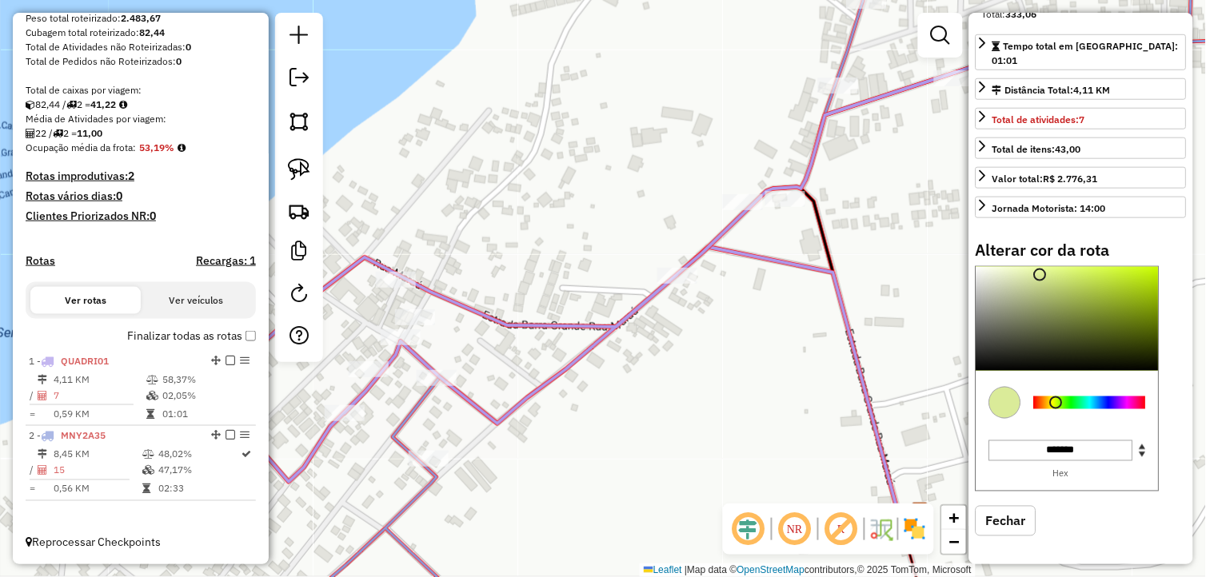
drag, startPoint x: 1057, startPoint y: 400, endPoint x: 1066, endPoint y: 393, distance: 11.4
click at [1056, 400] on div at bounding box center [1090, 403] width 112 height 13
type input "*******"
drag, startPoint x: 1133, startPoint y: 306, endPoint x: 1174, endPoint y: 262, distance: 60.0
click at [1175, 262] on div "Alterar cor da rota C M Y K ** *** ** H S L *** *** * R G B ******* Hex Fechar" at bounding box center [1080, 401] width 211 height 320
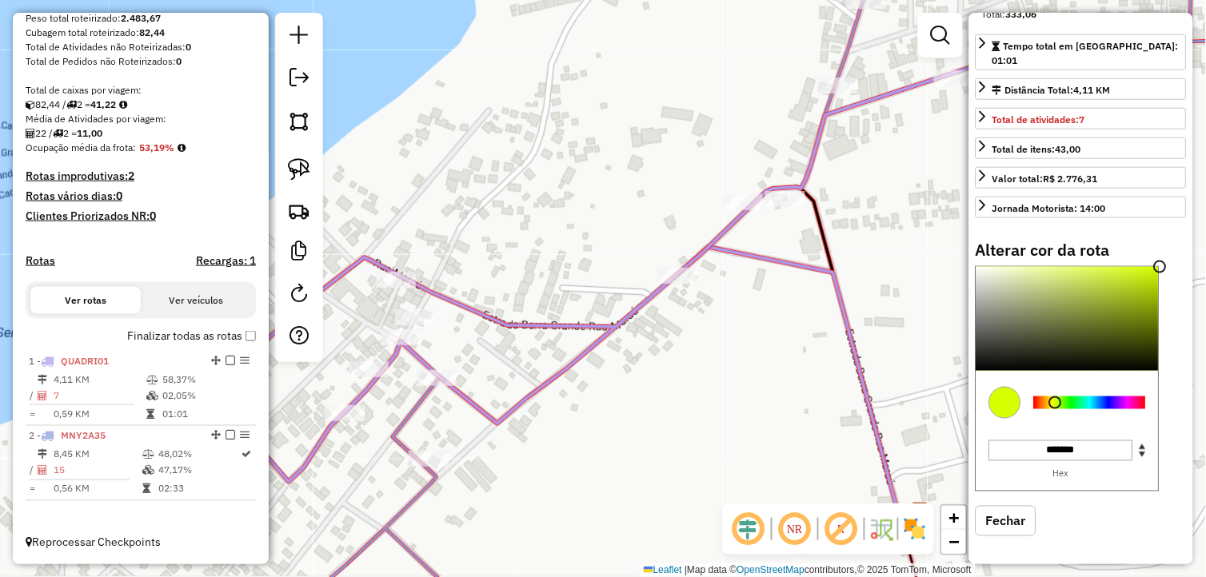
click at [648, 457] on div "Janela de atendimento Grade de atendimento Capacidade Transportadoras Veículos …" at bounding box center [603, 288] width 1206 height 577
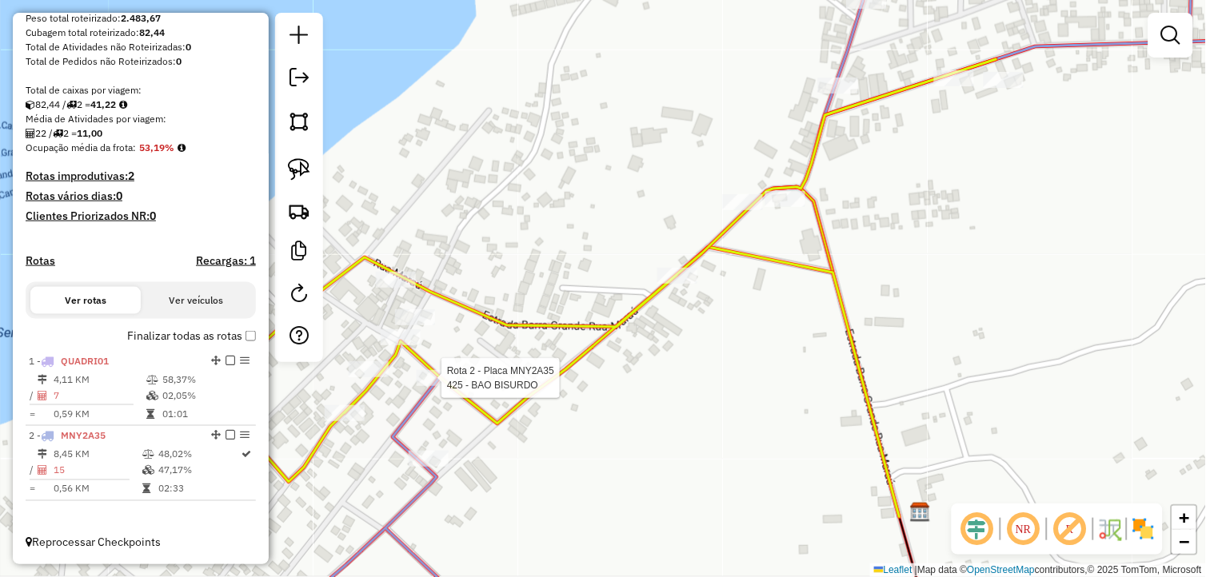
click at [442, 386] on div at bounding box center [437, 378] width 40 height 16
select select "**********"
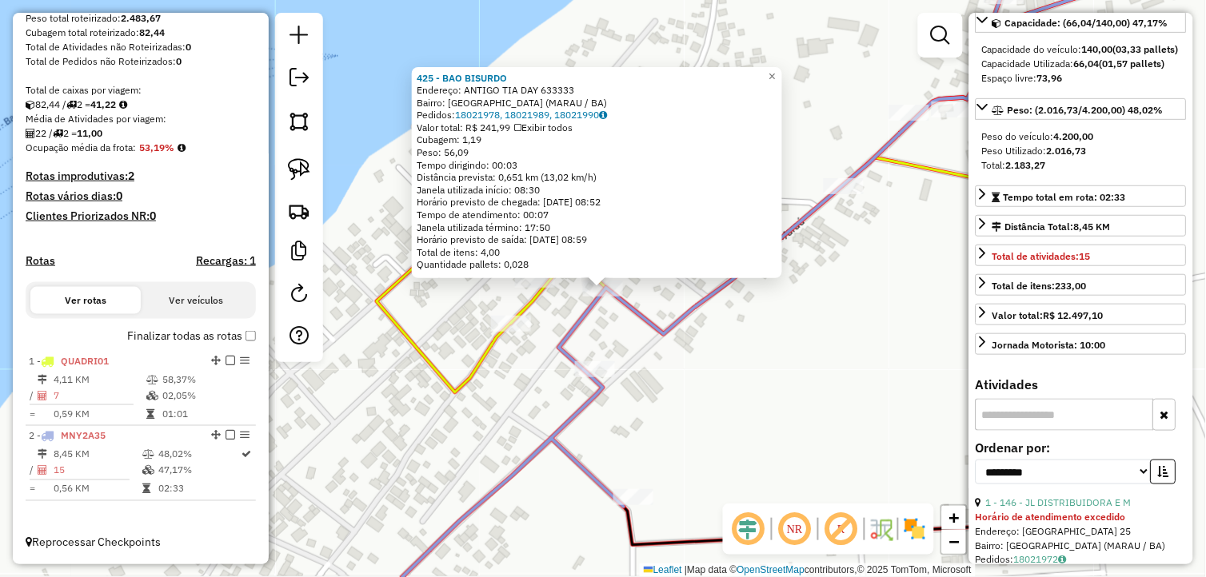
scroll to position [355, 0]
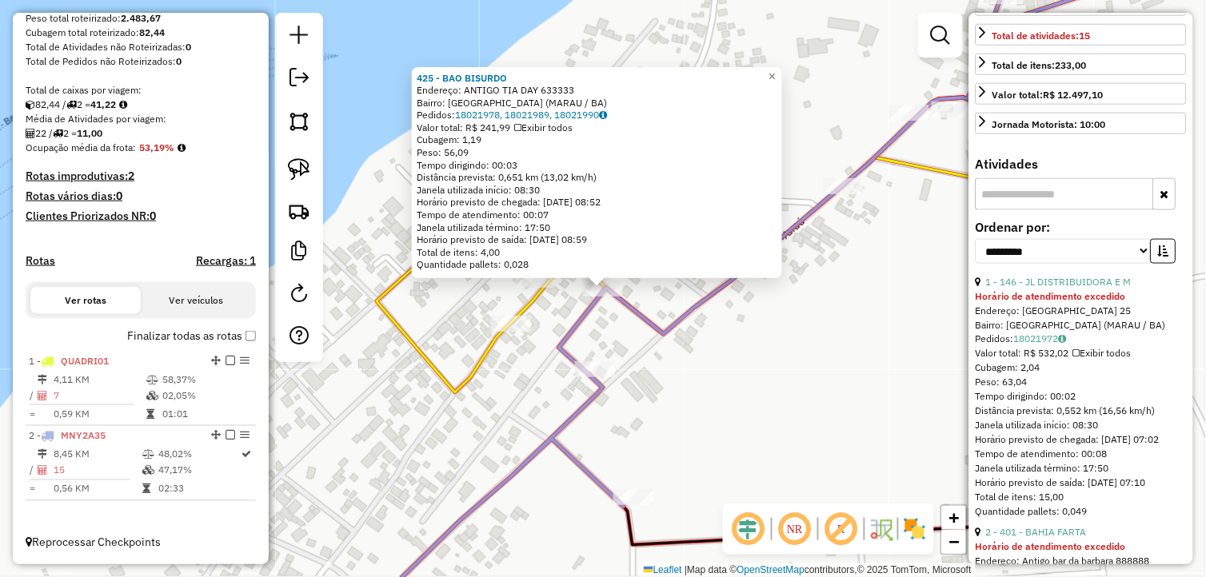
click at [1043, 210] on input "text" at bounding box center [1064, 194] width 178 height 32
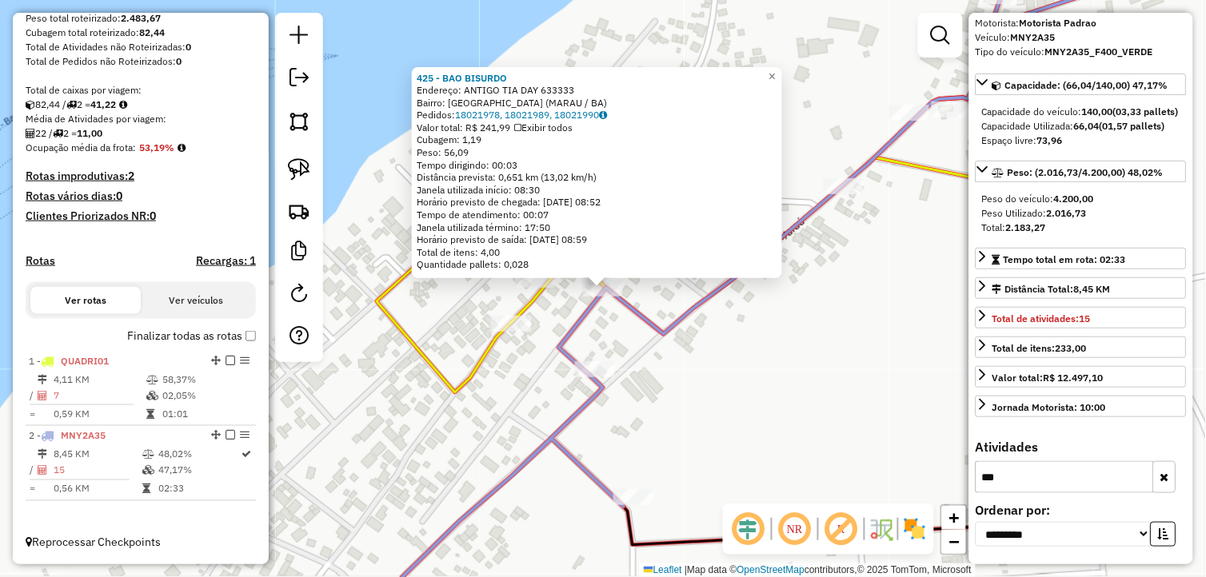
scroll to position [85, 0]
type input "*****"
click at [1160, 477] on icon "button" at bounding box center [1164, 477] width 9 height 11
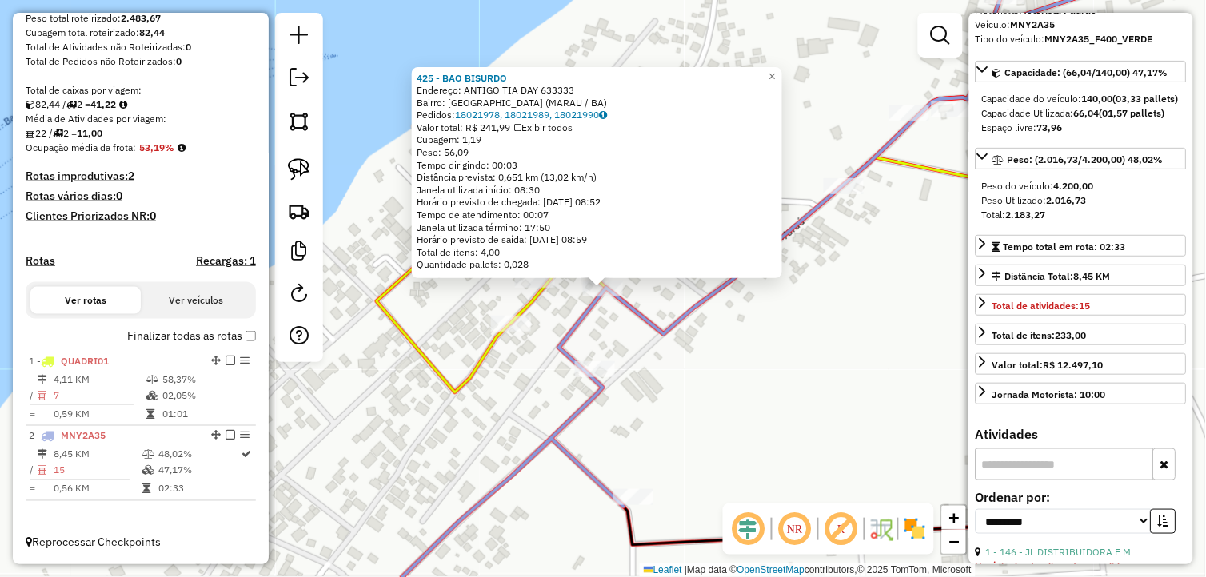
click at [1166, 481] on button "button" at bounding box center [1164, 465] width 23 height 32
click at [676, 358] on div "425 - BAO BISURDO Endereço: ANTIGO TIA DAY 633333 Bairro: Barra Grande (MARAU /…" at bounding box center [603, 288] width 1206 height 577
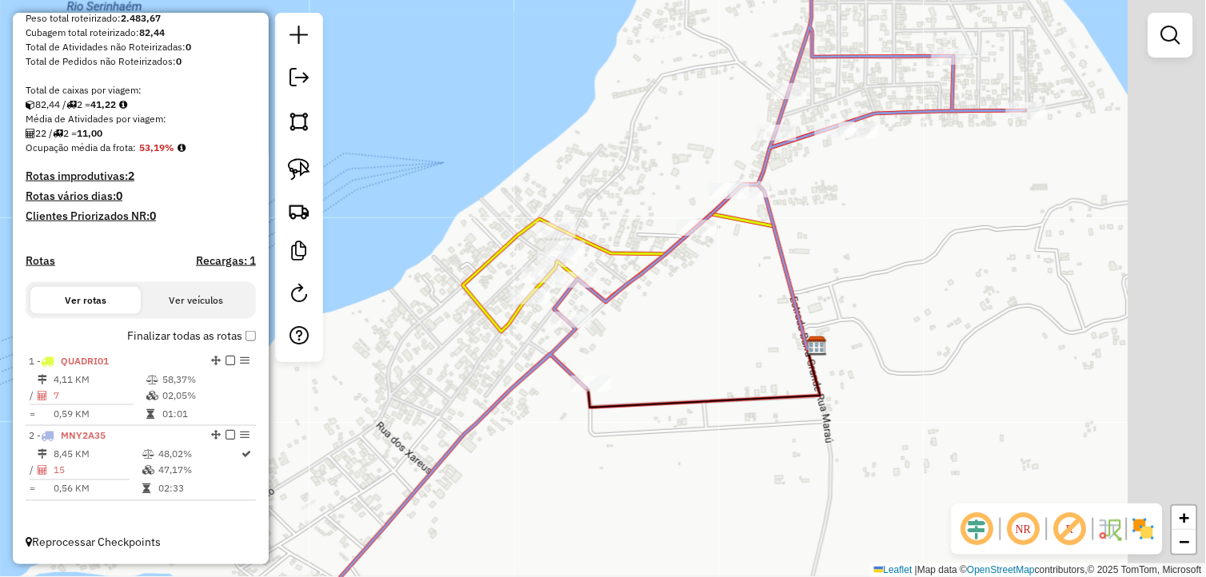
drag, startPoint x: 860, startPoint y: 393, endPoint x: 694, endPoint y: 289, distance: 195.4
click at [696, 290] on div "Janela de atendimento Grade de atendimento Capacidade Transportadoras Veículos …" at bounding box center [603, 288] width 1206 height 577
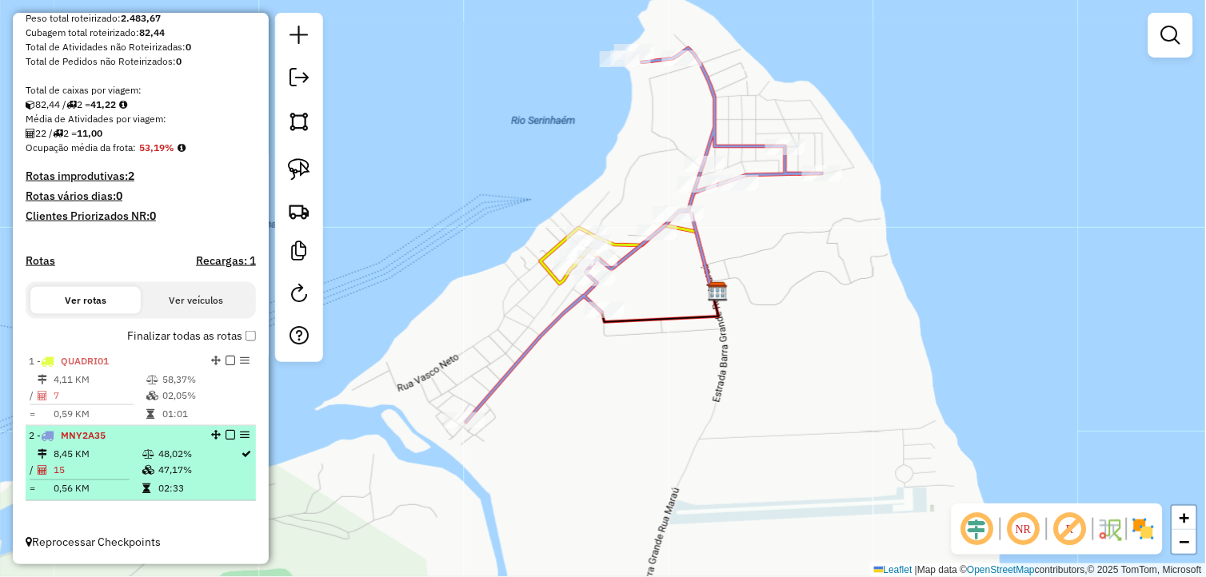
click at [121, 445] on li "2 - MNY2A35 8,45 KM 48,02% / 15 47,17% = 0,56 KM 02:33" at bounding box center [141, 463] width 230 height 75
select select "**********"
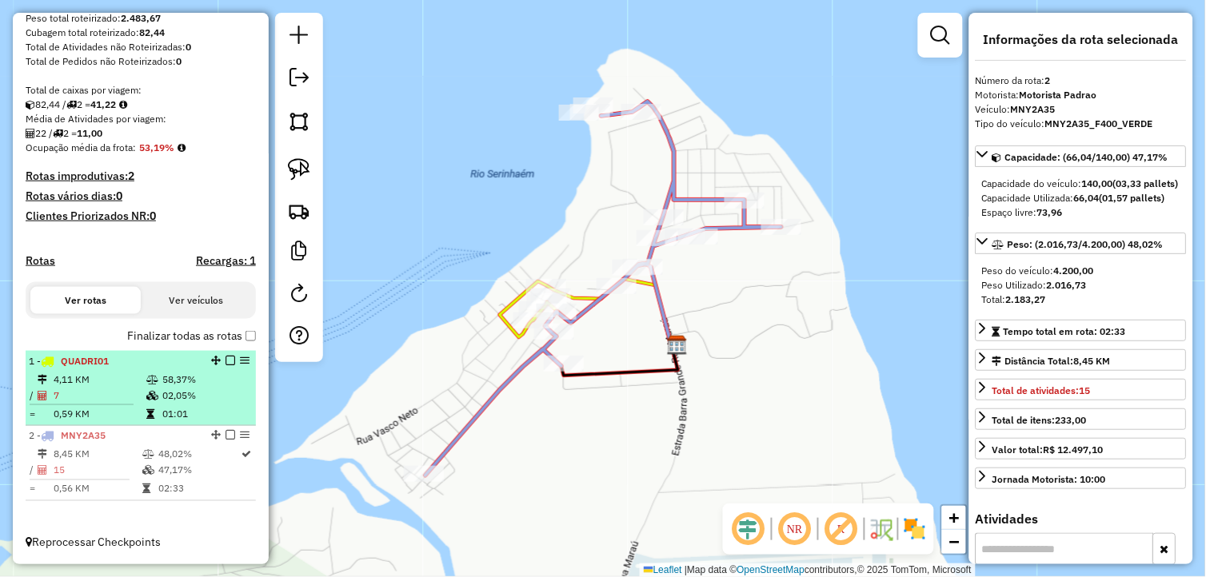
click at [50, 405] on hr at bounding box center [82, 405] width 104 height 1
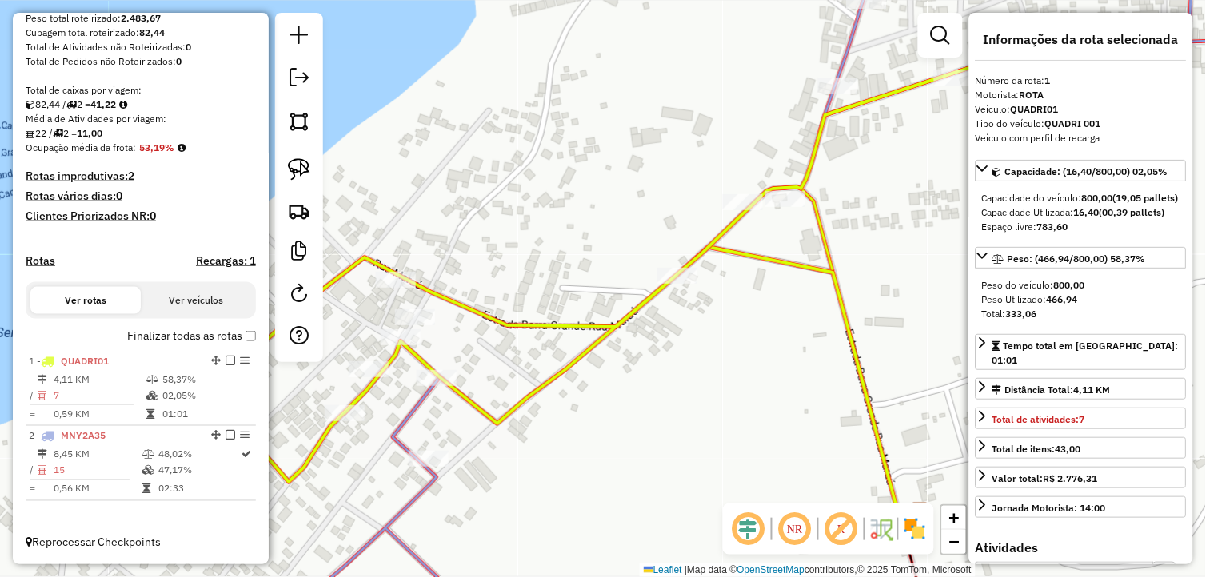
click at [243, 341] on label "Finalizar todas as rotas" at bounding box center [191, 336] width 129 height 17
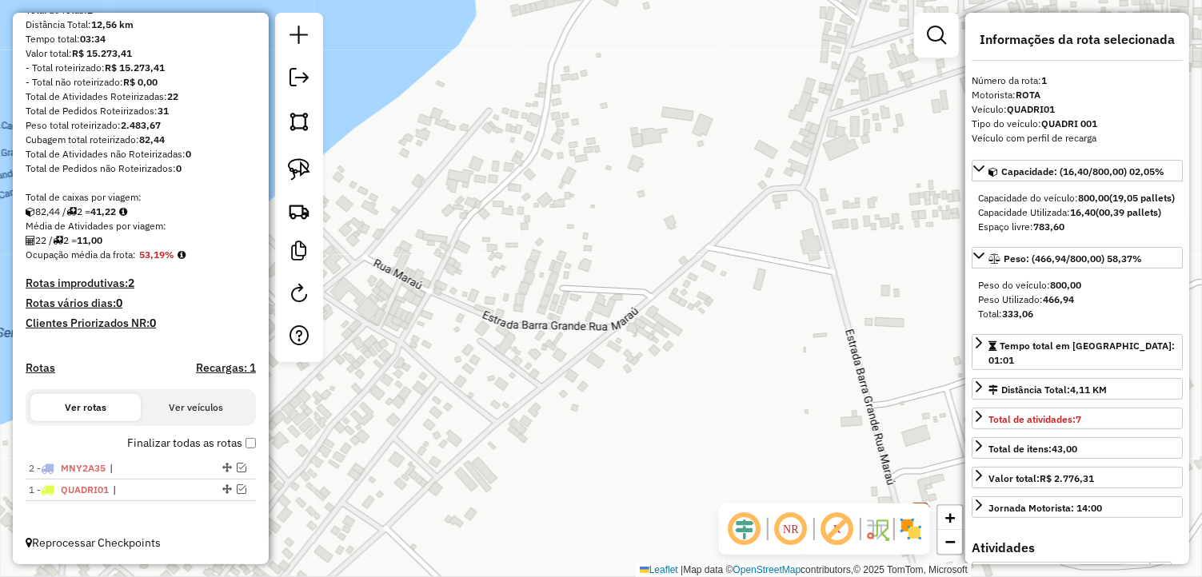
drag, startPoint x: 225, startPoint y: 468, endPoint x: 144, endPoint y: 493, distance: 84.7
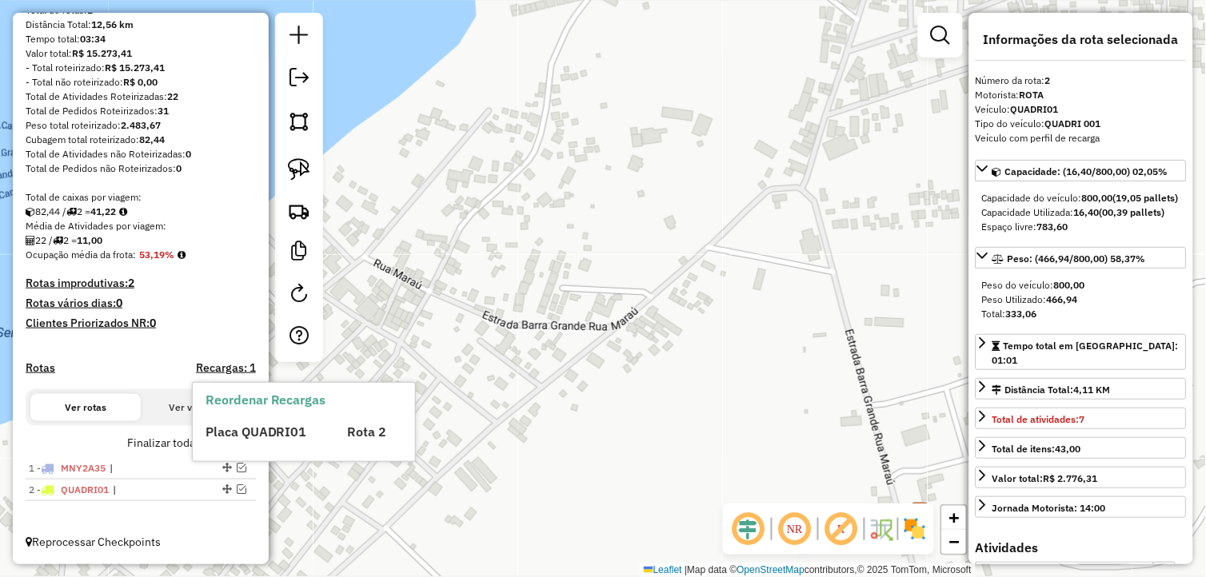
click at [243, 437] on span "Placa QUADRI01" at bounding box center [256, 432] width 102 height 16
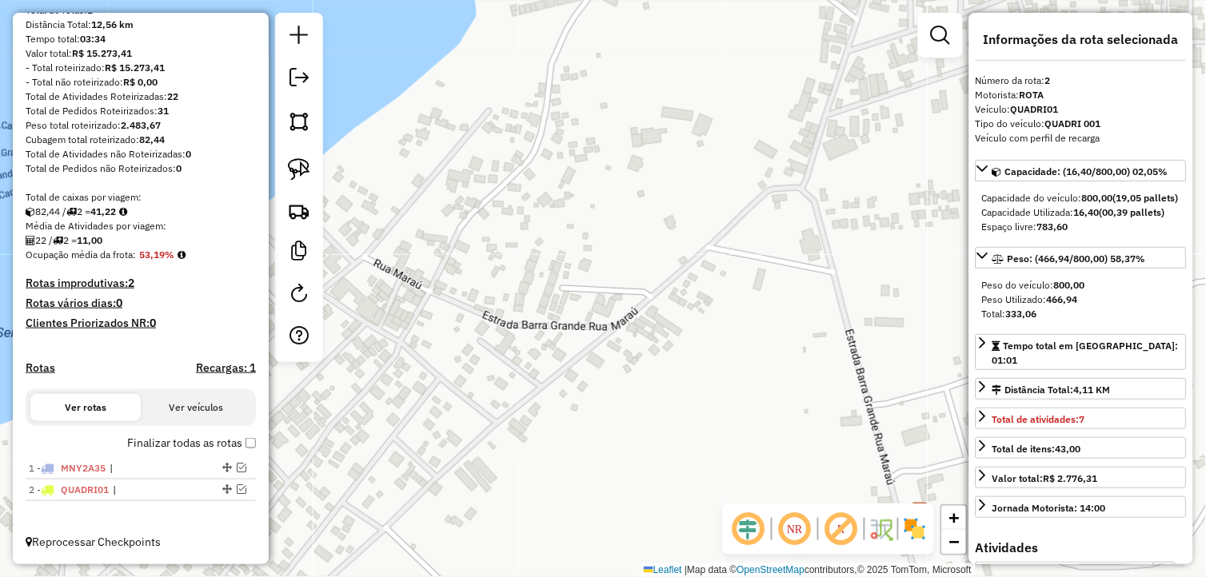
click at [353, 485] on div "Janela de atendimento Grade de atendimento Capacidade Transportadoras Veículos …" at bounding box center [603, 288] width 1206 height 577
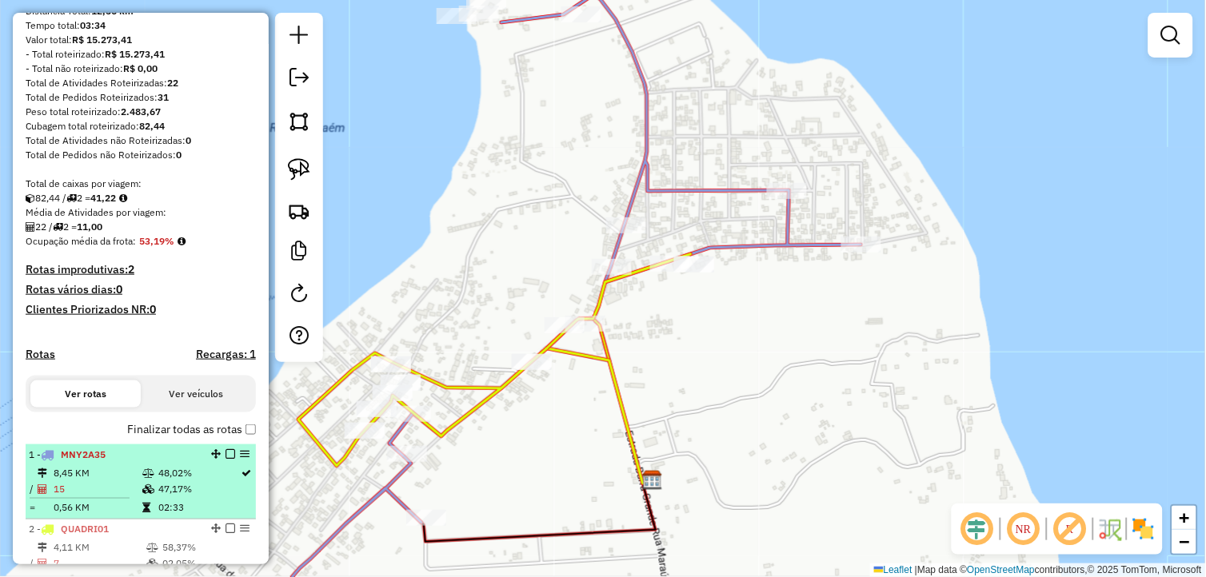
click at [164, 460] on li "1 - MNY2A35 8,45 KM 48,02% / 15 47,17% = 0,56 KM 02:33" at bounding box center [141, 482] width 230 height 75
select select "**********"
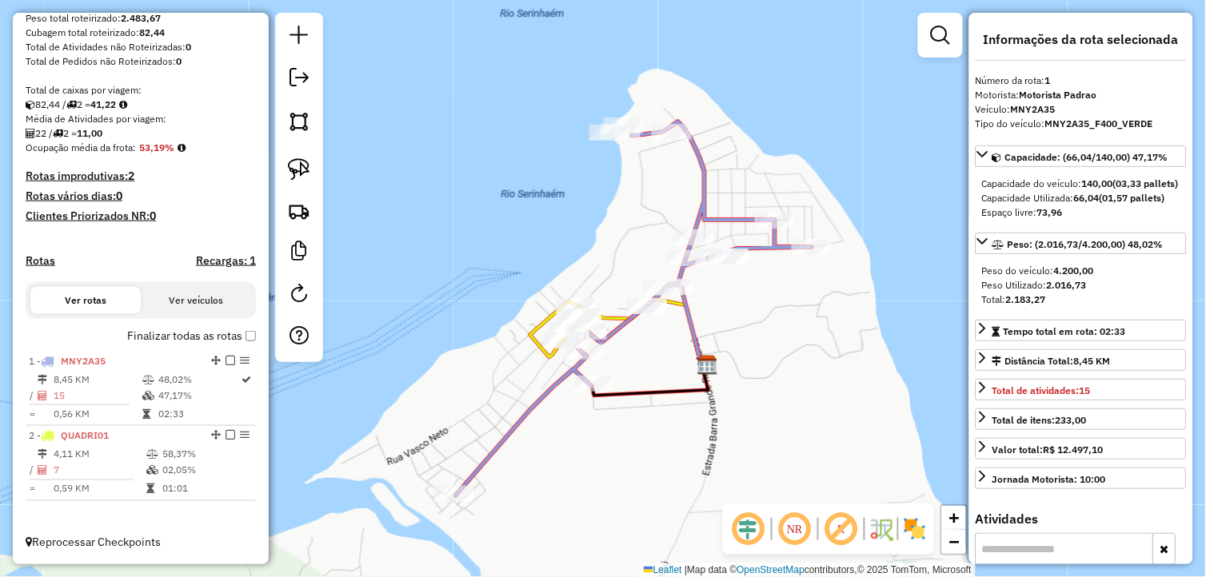
scroll to position [280, 0]
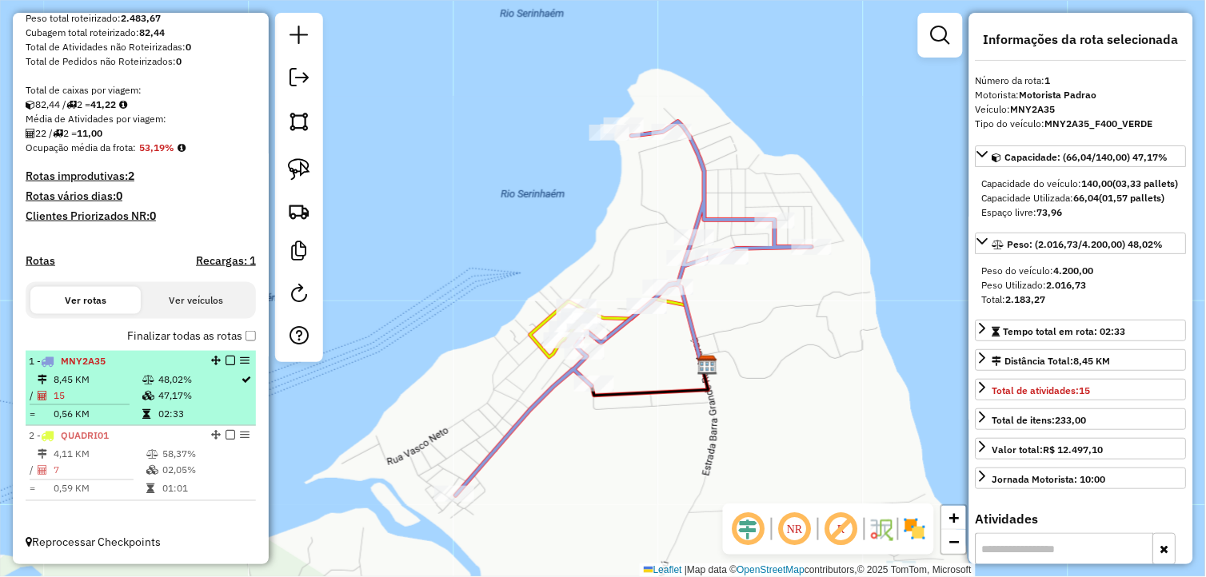
click at [195, 395] on td "47,17%" at bounding box center [199, 396] width 83 height 16
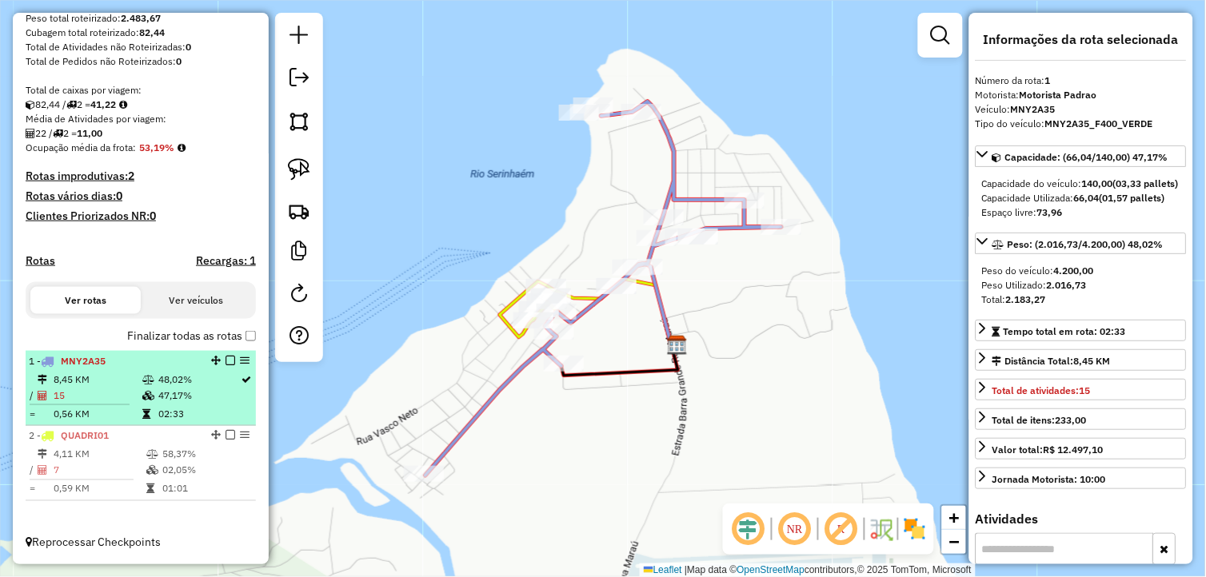
click at [225, 358] on em at bounding box center [230, 361] width 10 height 10
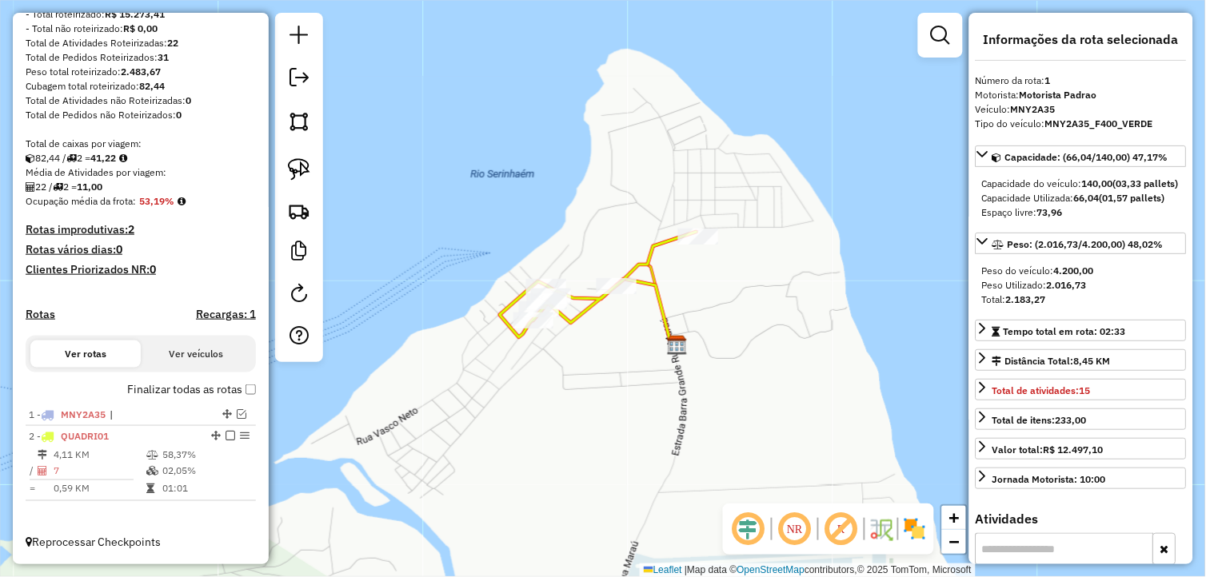
scroll to position [226, 0]
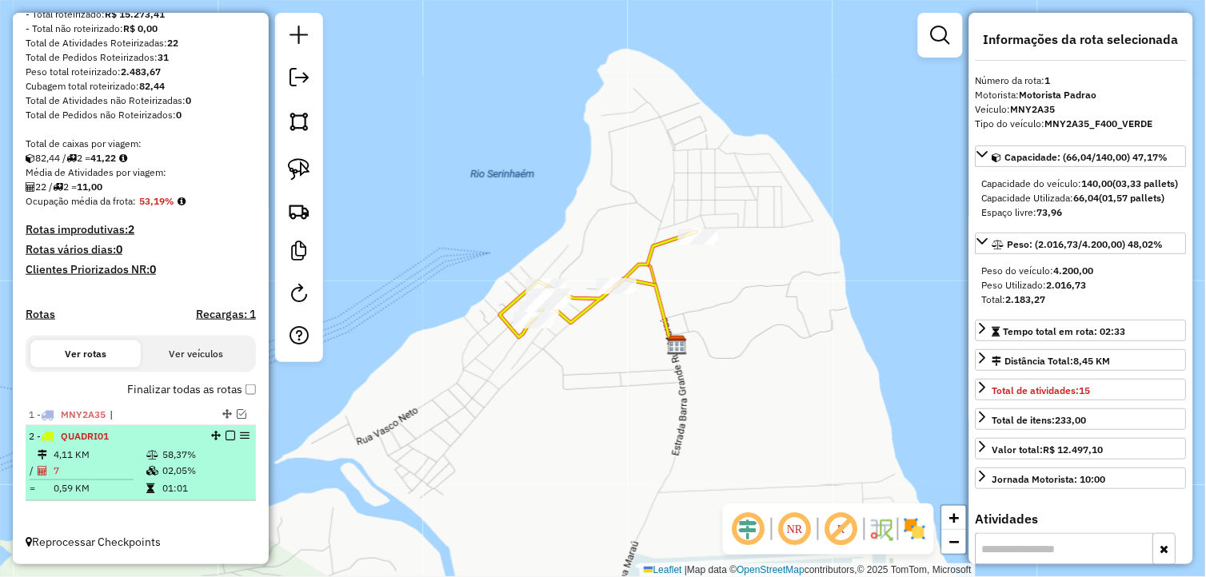
click at [187, 464] on td "02,05%" at bounding box center [205, 471] width 87 height 16
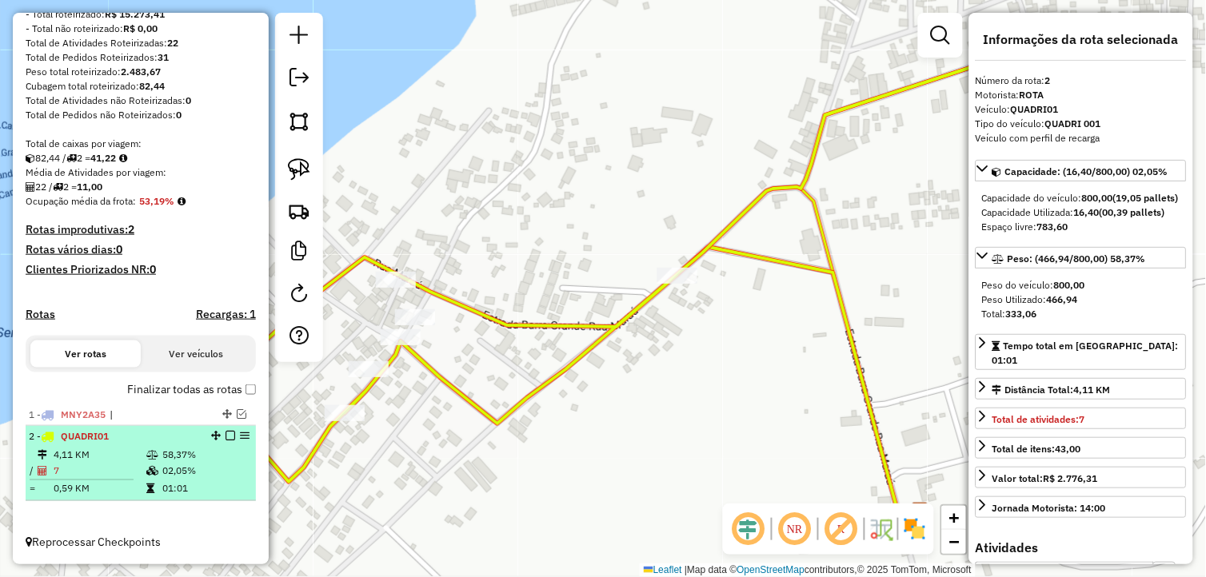
click at [77, 443] on div "2 - QUADRI01" at bounding box center [114, 436] width 170 height 14
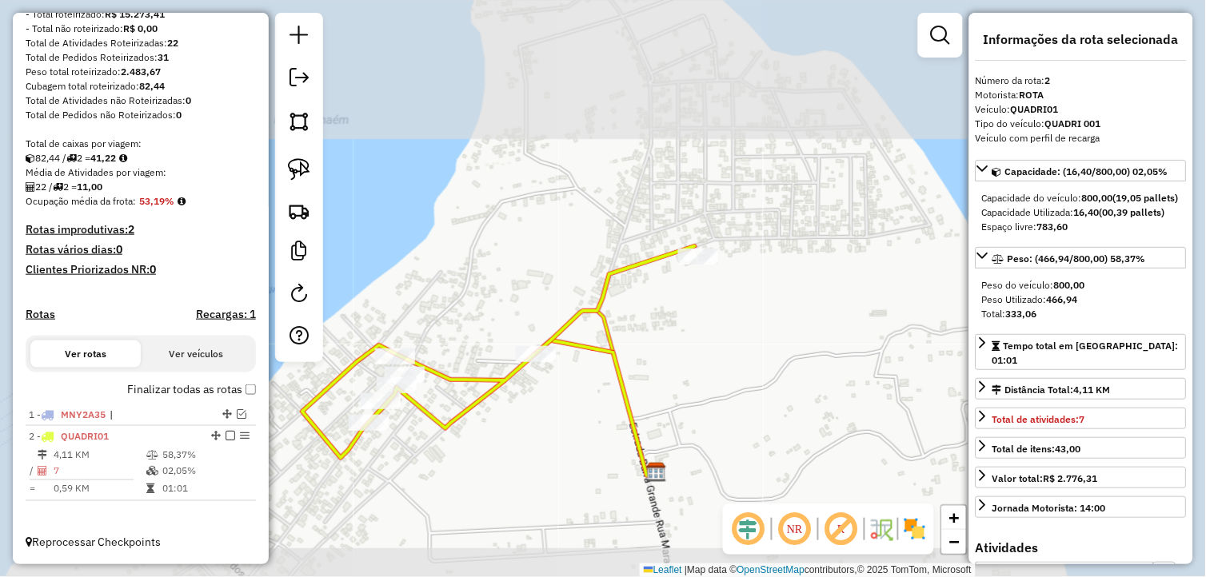
drag, startPoint x: 525, startPoint y: 461, endPoint x: 500, endPoint y: 450, distance: 26.9
click at [526, 457] on div "Janela de atendimento Grade de atendimento Capacidade Transportadoras Veículos …" at bounding box center [603, 288] width 1206 height 577
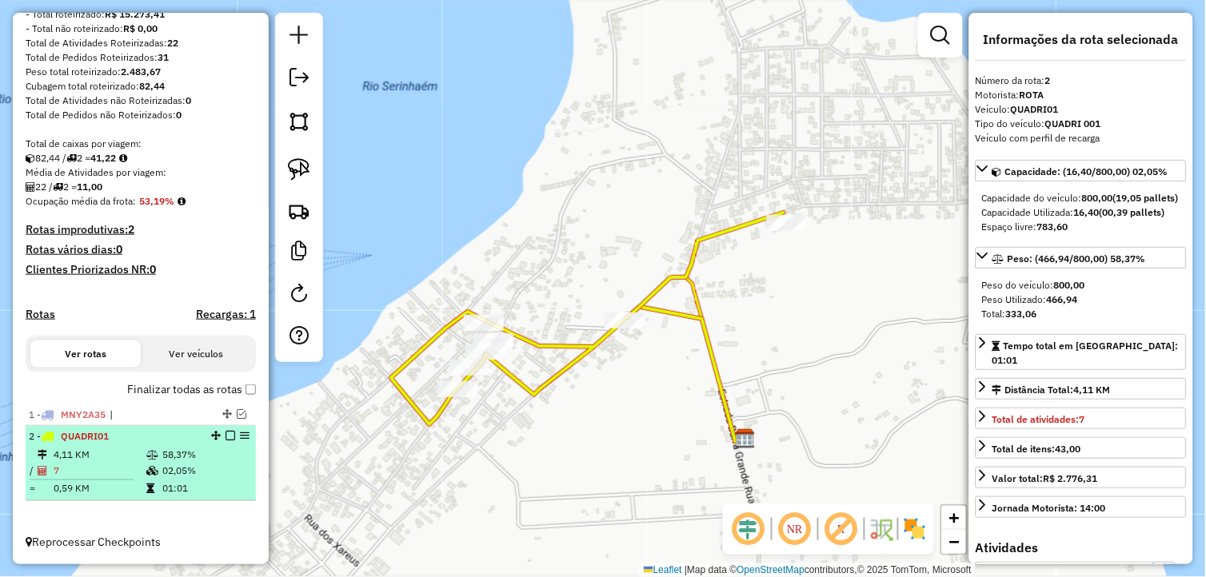
click at [137, 460] on td "4,11 KM" at bounding box center [99, 455] width 93 height 16
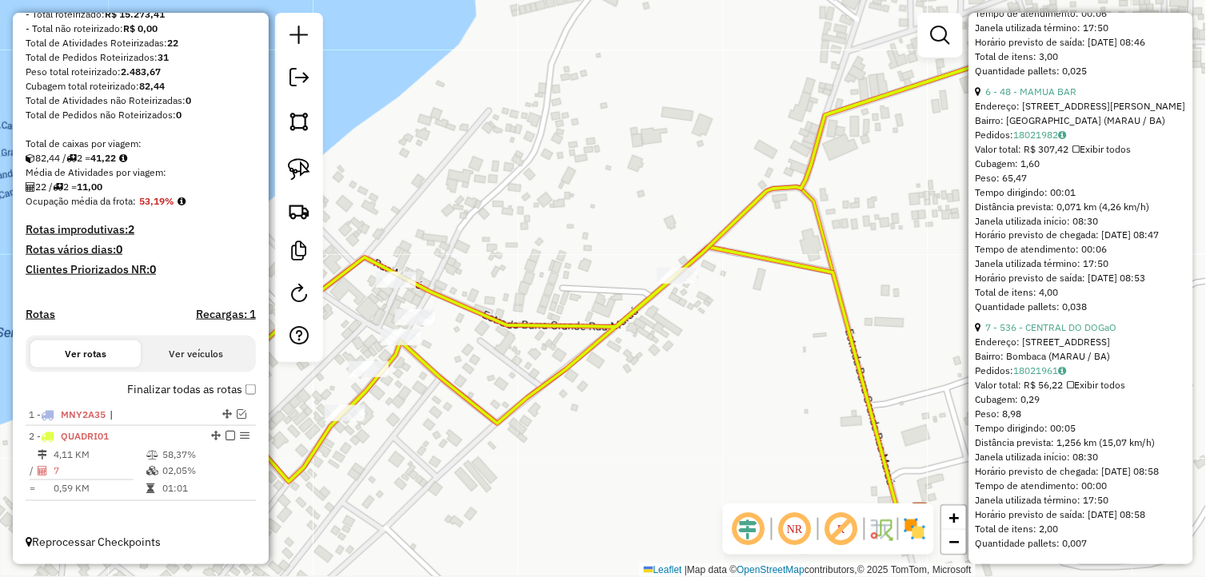
scroll to position [1913, 0]
click at [241, 412] on em at bounding box center [242, 414] width 10 height 10
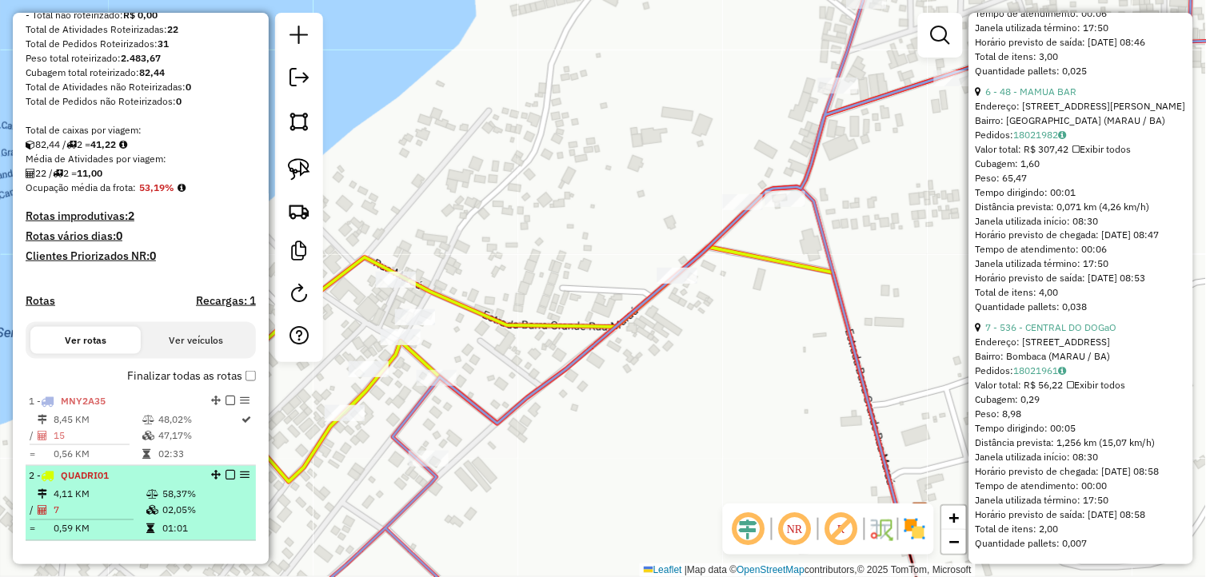
scroll to position [280, 0]
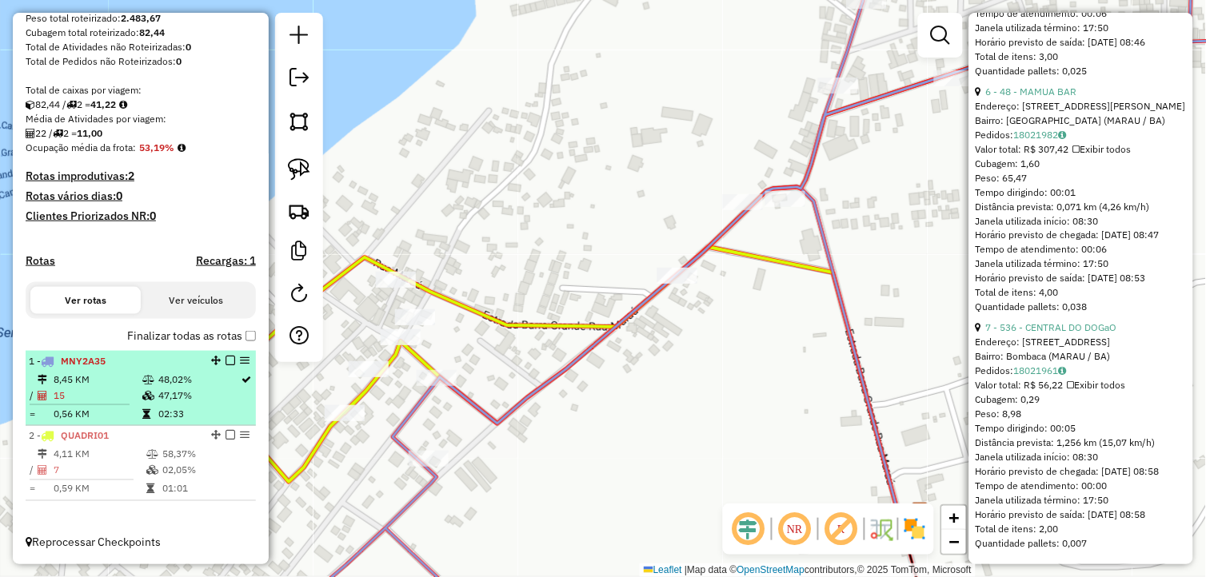
click at [134, 406] on td "0,56 KM" at bounding box center [97, 414] width 89 height 16
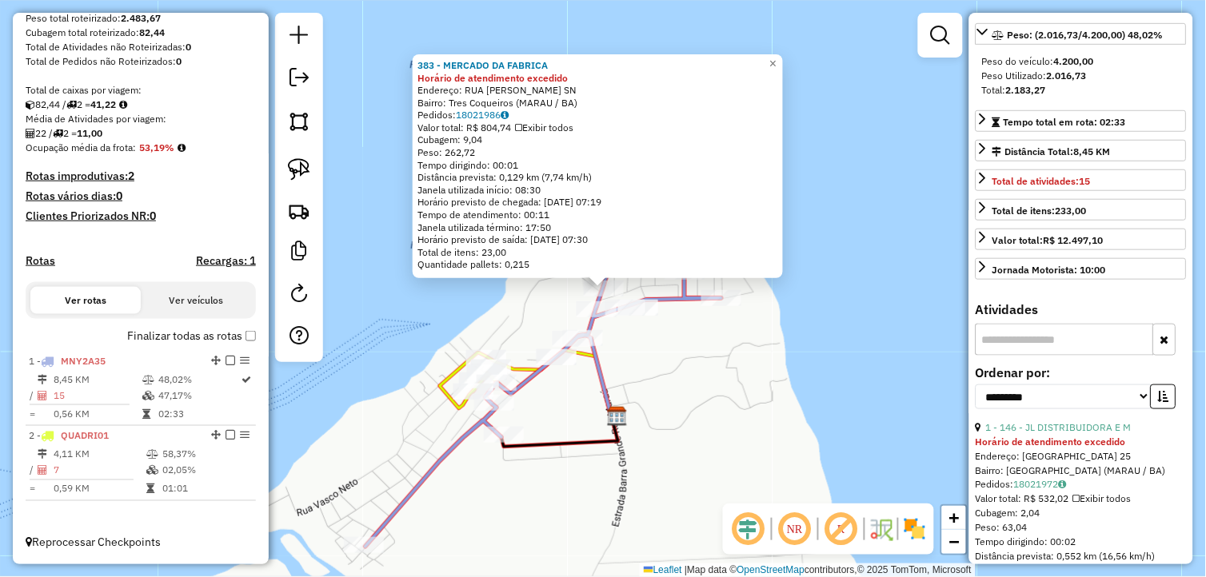
scroll to position [210, 0]
click at [1041, 346] on input "text" at bounding box center [1064, 339] width 178 height 32
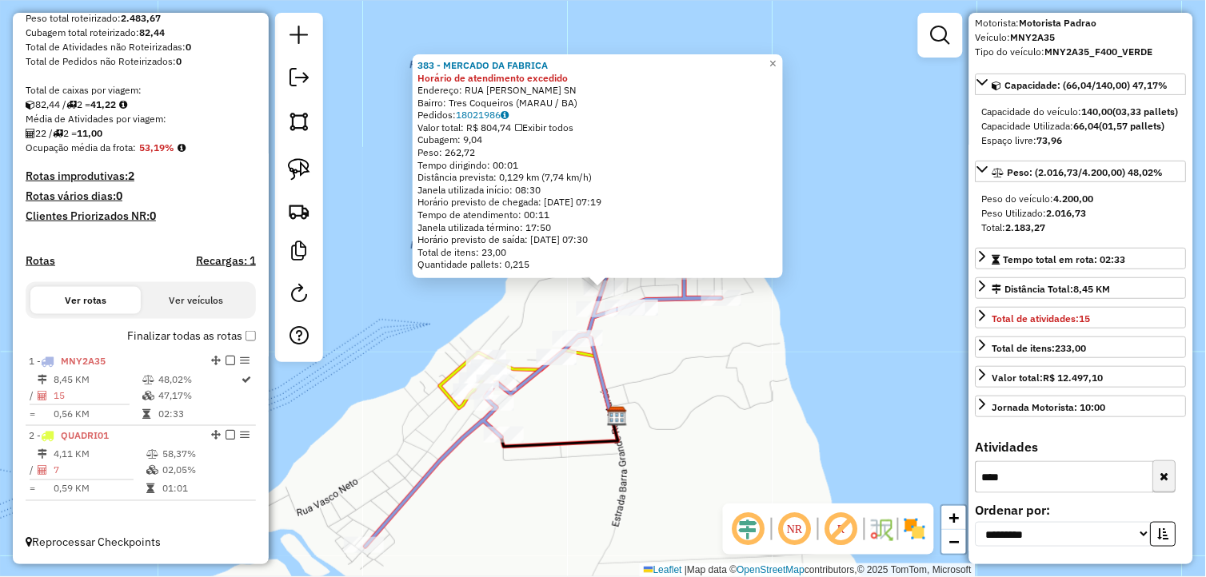
type input "****"
click at [1163, 477] on icon "button" at bounding box center [1164, 477] width 9 height 11
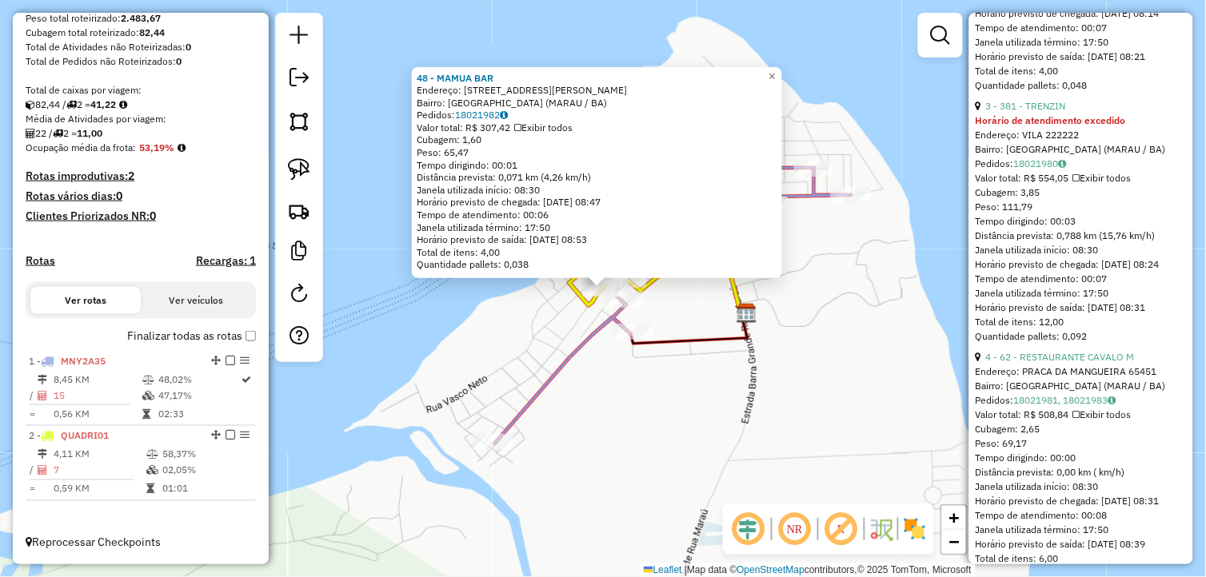
scroll to position [1165, 0]
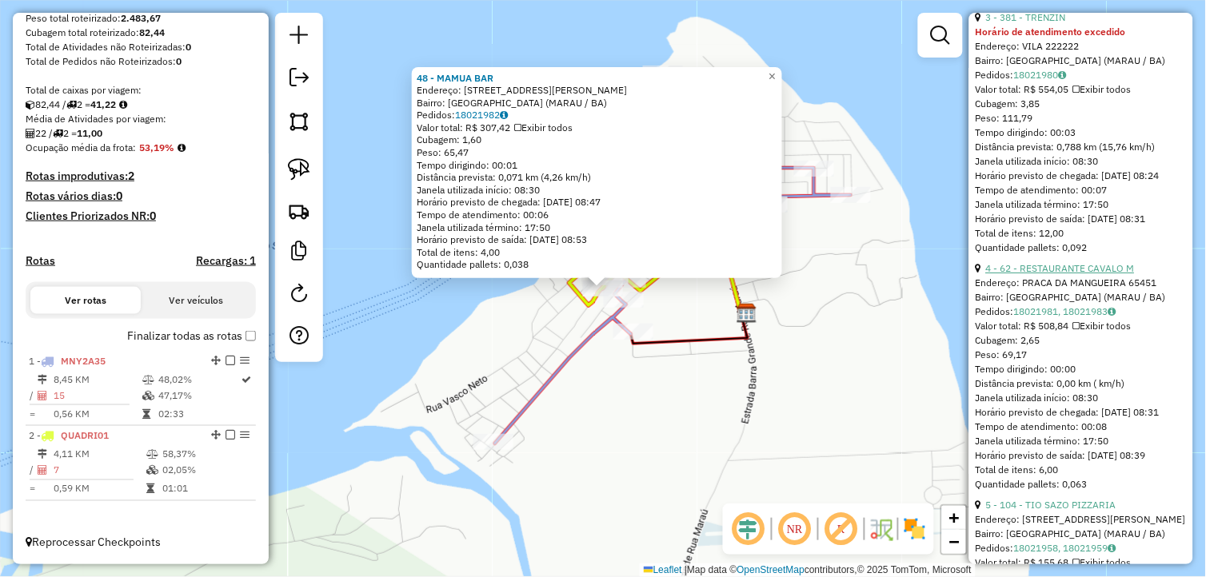
click at [1102, 274] on link "4 - 62 - RESTAURANTE CAVALO M" at bounding box center [1060, 268] width 149 height 12
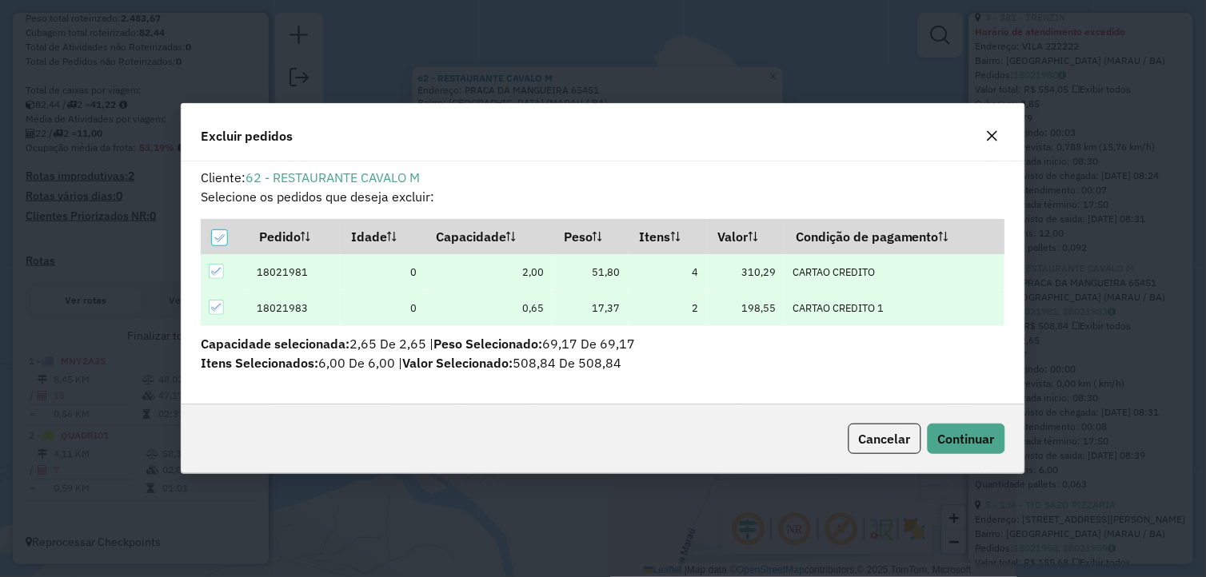
scroll to position [0, 0]
click at [960, 446] on span "Continuar" at bounding box center [966, 439] width 57 height 16
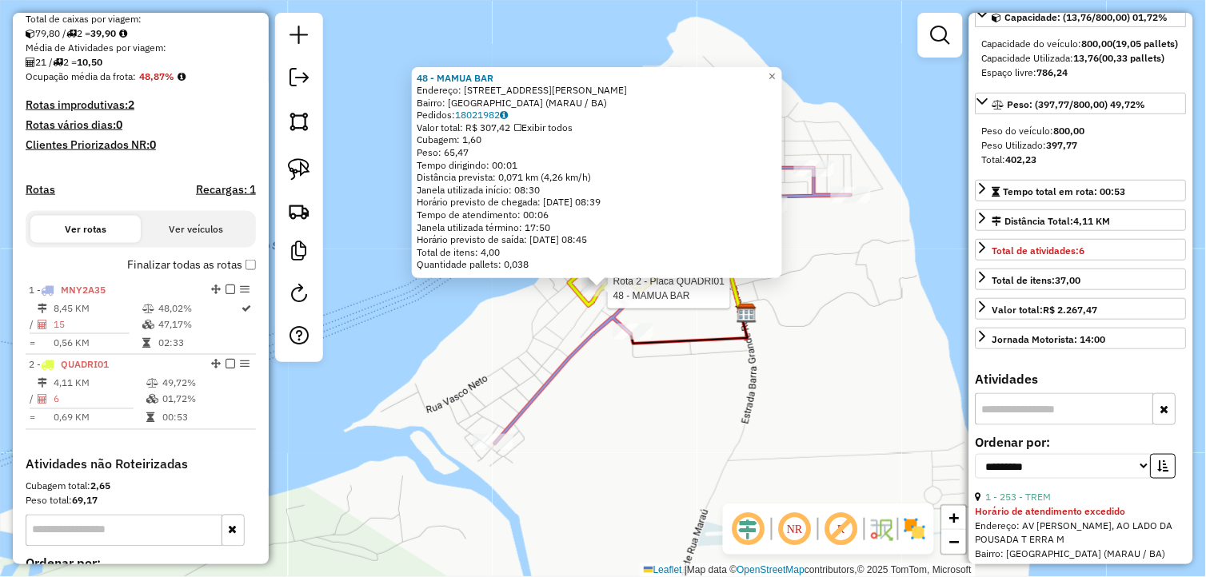
scroll to position [89, 0]
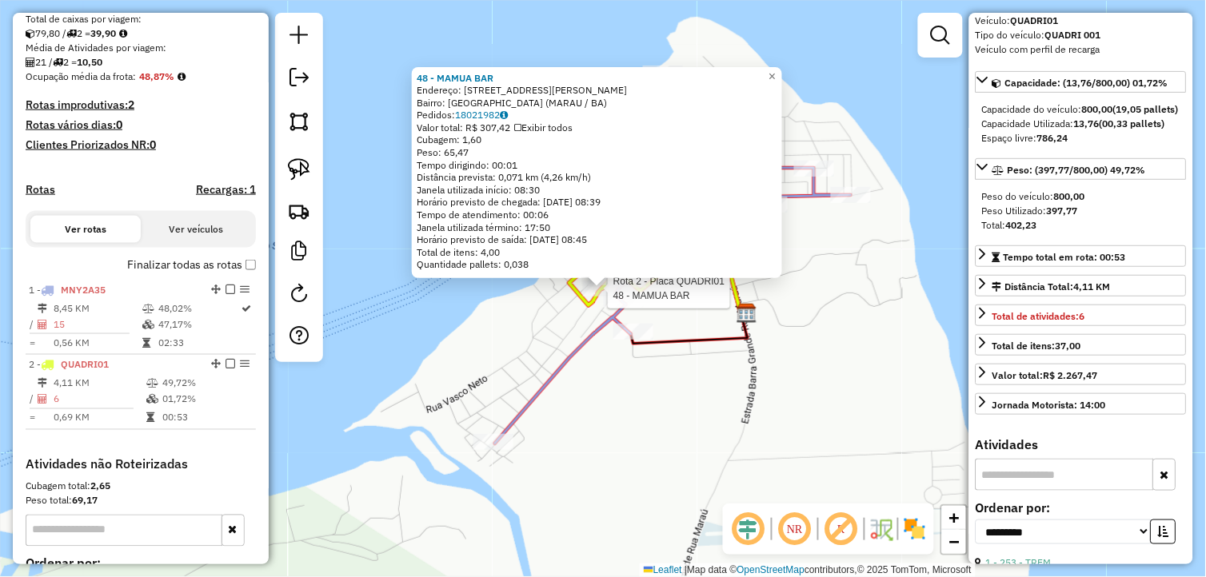
drag, startPoint x: 450, startPoint y: 323, endPoint x: 580, endPoint y: 385, distance: 143.4
click at [451, 323] on div "Rota 2 - Placa QUADRI01 48 - MAMUA BAR 48 - MAMUA BAR Endereço: AV JOSE MELO PI…" at bounding box center [603, 288] width 1206 height 577
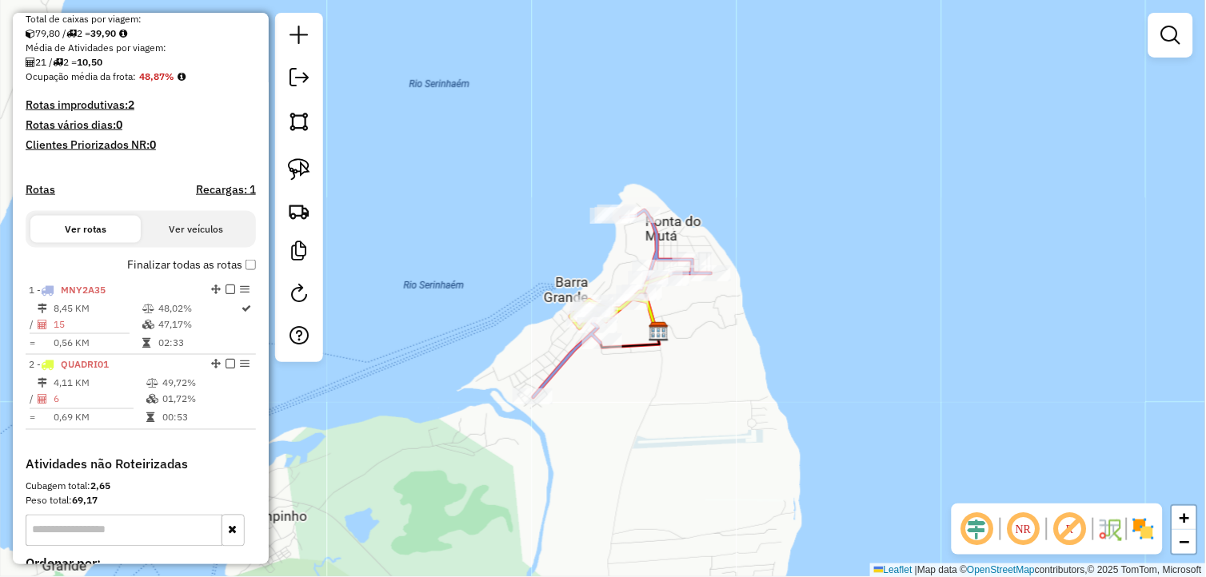
drag, startPoint x: 672, startPoint y: 457, endPoint x: 627, endPoint y: 412, distance: 63.9
click at [628, 413] on div "Janela de atendimento Grade de atendimento Capacidade Transportadoras Veículos …" at bounding box center [603, 288] width 1206 height 577
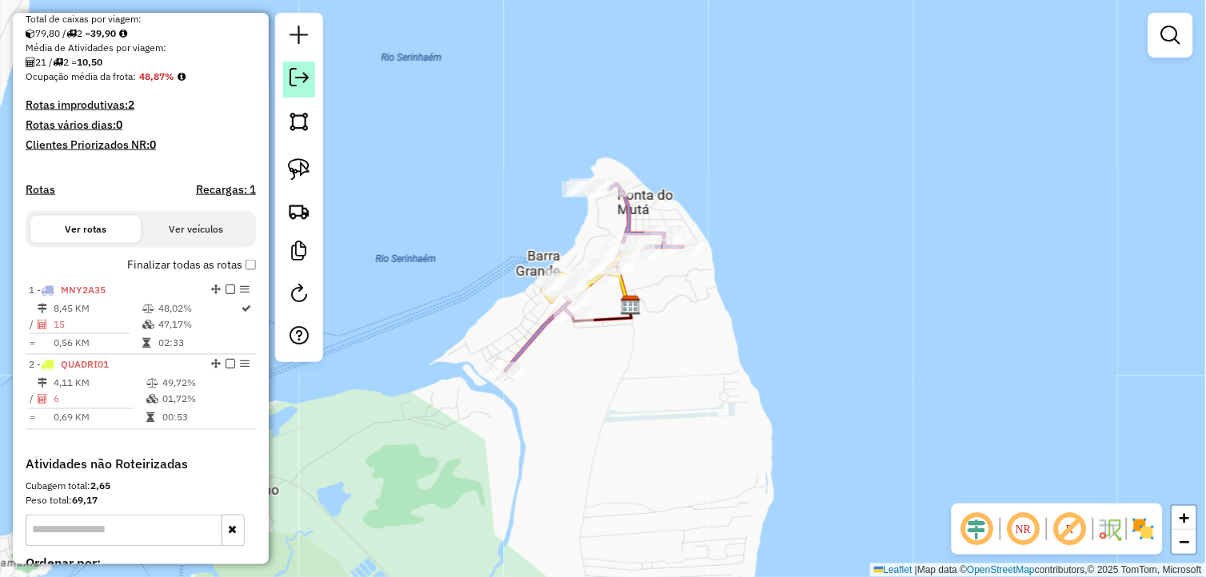
click at [289, 74] on em at bounding box center [298, 77] width 19 height 19
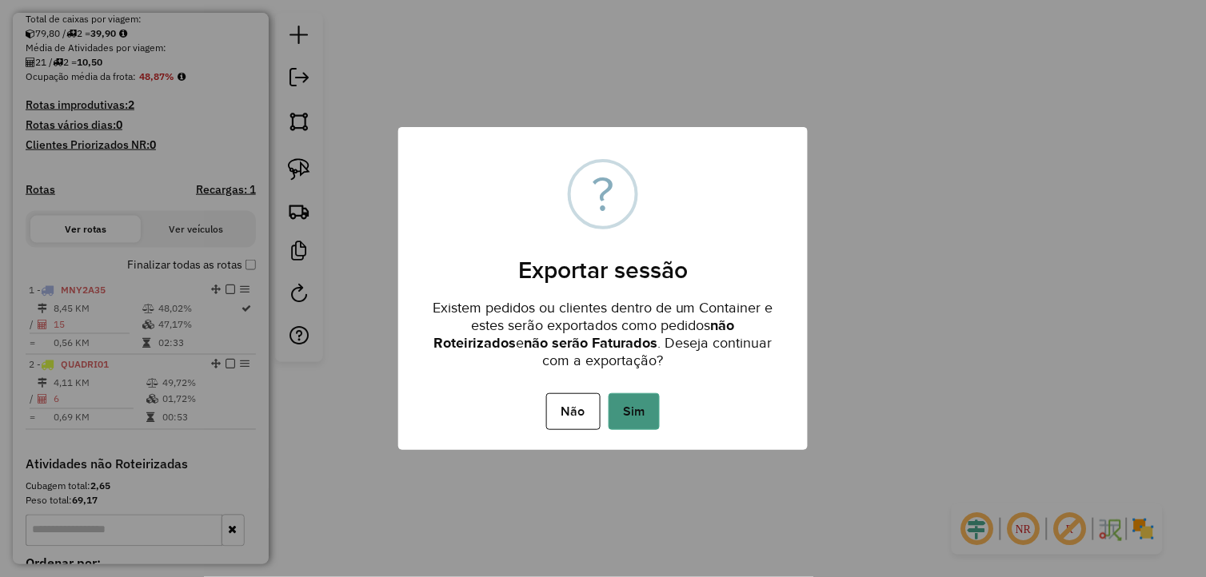
click at [645, 401] on button "Sim" at bounding box center [633, 411] width 51 height 37
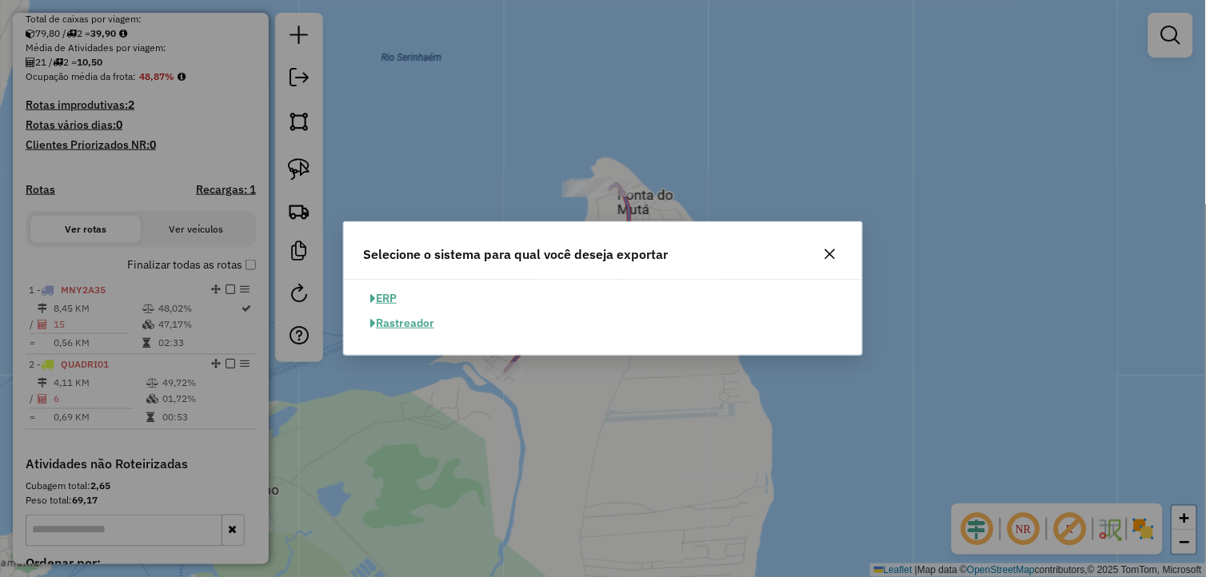
click at [397, 304] on button "ERP" at bounding box center [383, 298] width 41 height 25
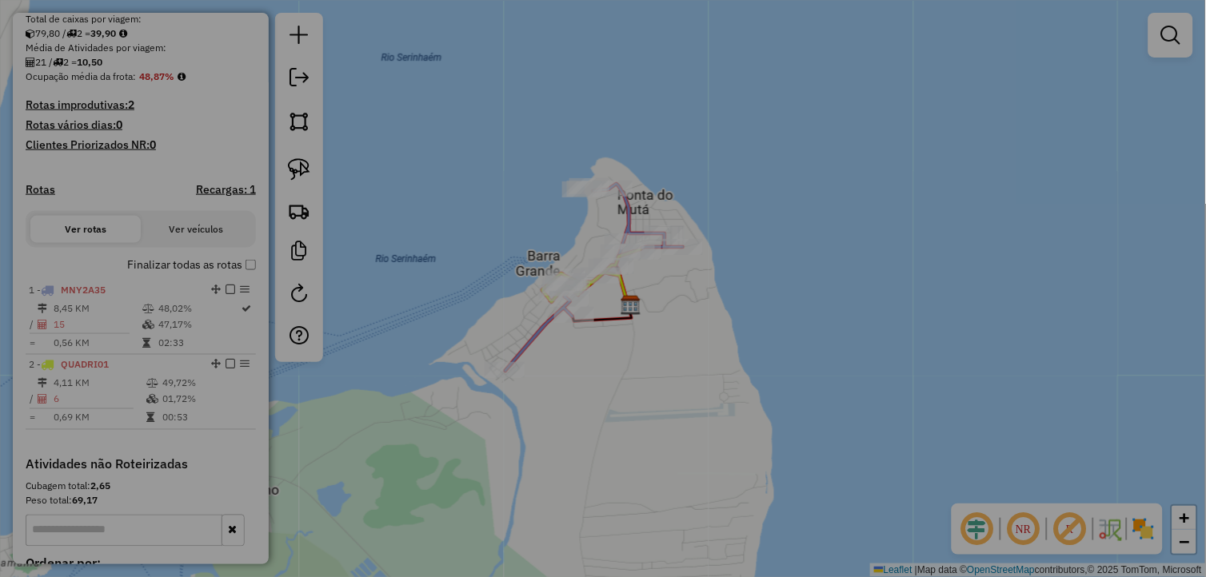
select select "**"
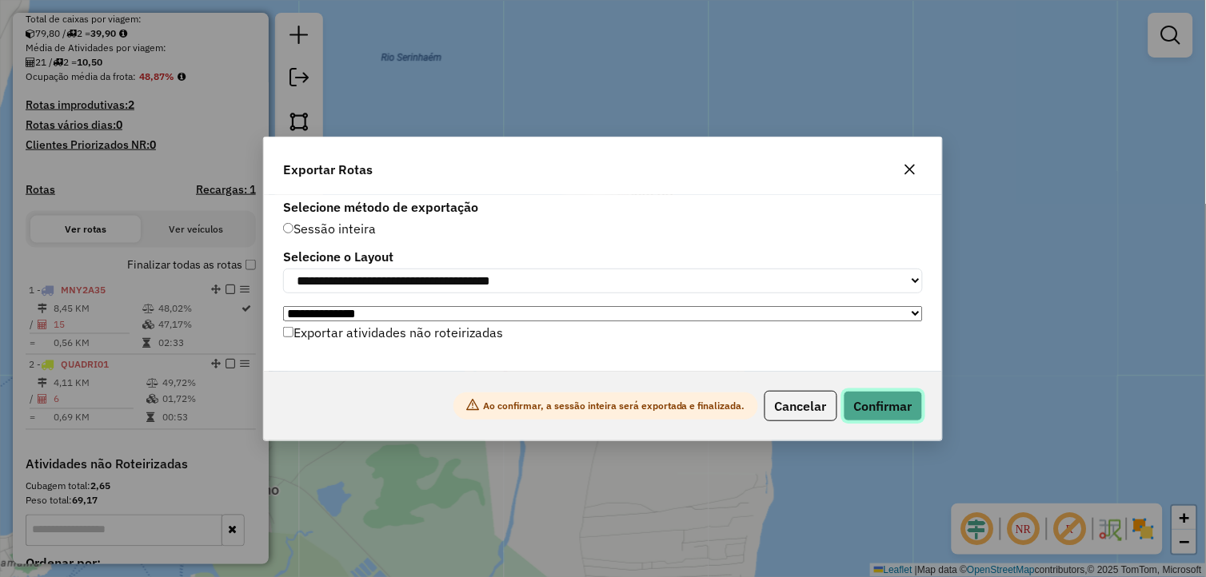
click at [893, 409] on button "Confirmar" at bounding box center [883, 406] width 79 height 30
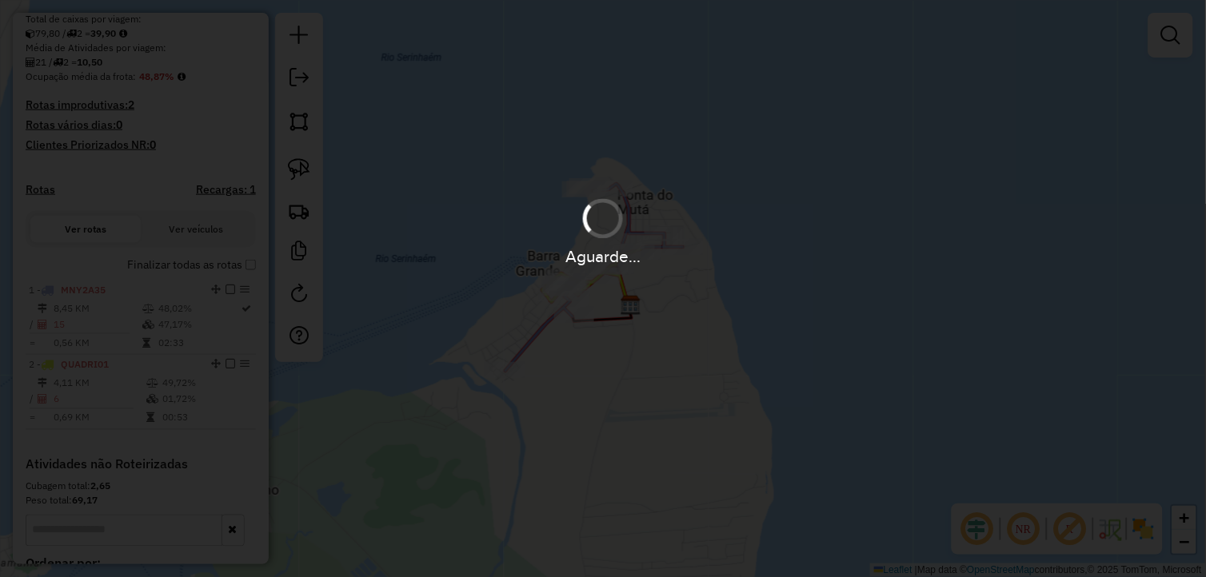
scroll to position [380, 0]
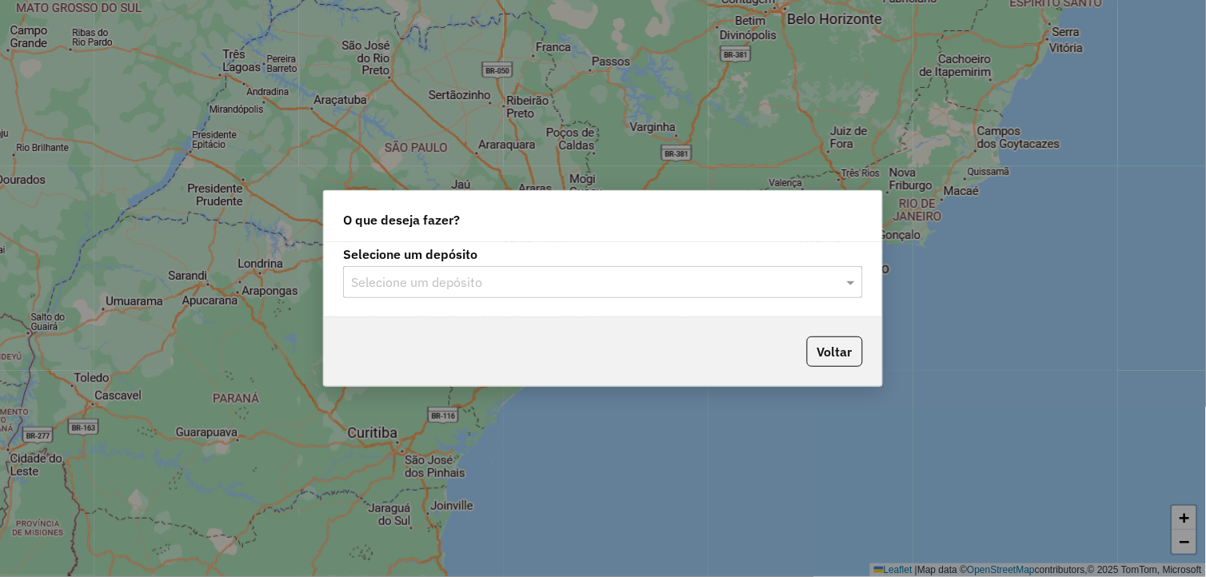
click at [546, 276] on input "text" at bounding box center [587, 282] width 472 height 19
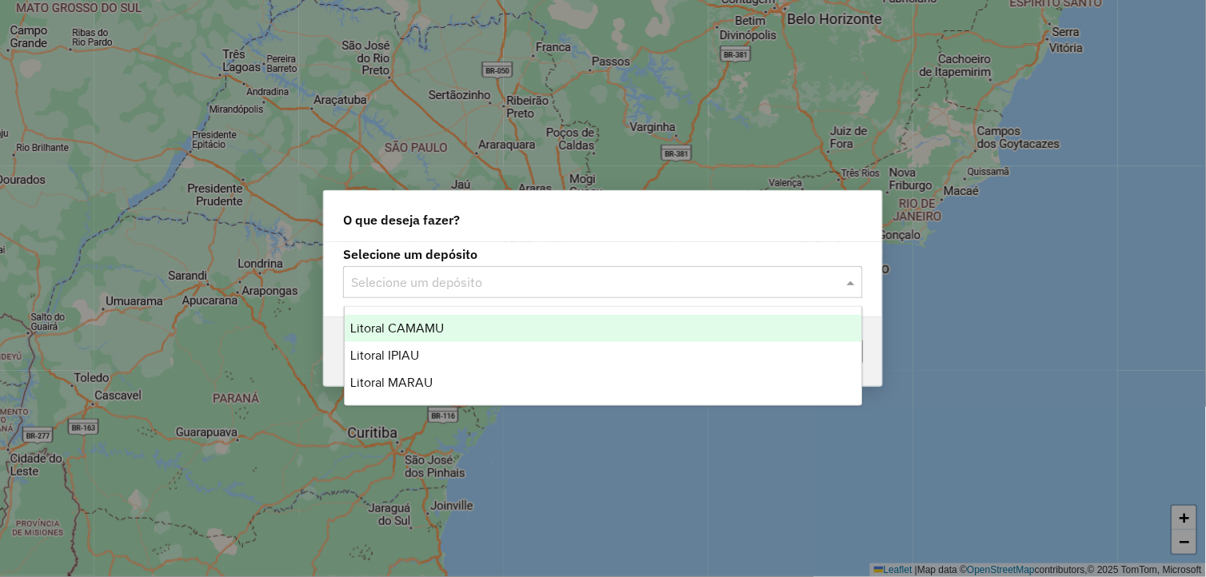
click at [490, 333] on div "Litoral CAMAMU" at bounding box center [604, 328] width 518 height 27
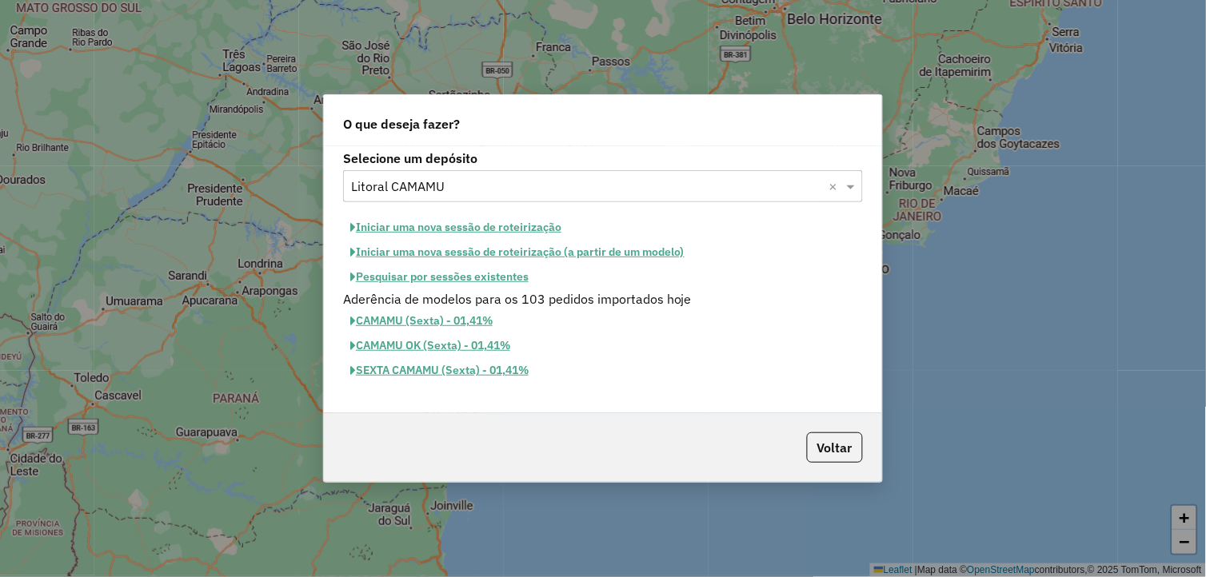
click at [509, 230] on button "Iniciar uma nova sessão de roteirização" at bounding box center [455, 227] width 225 height 25
select select "*"
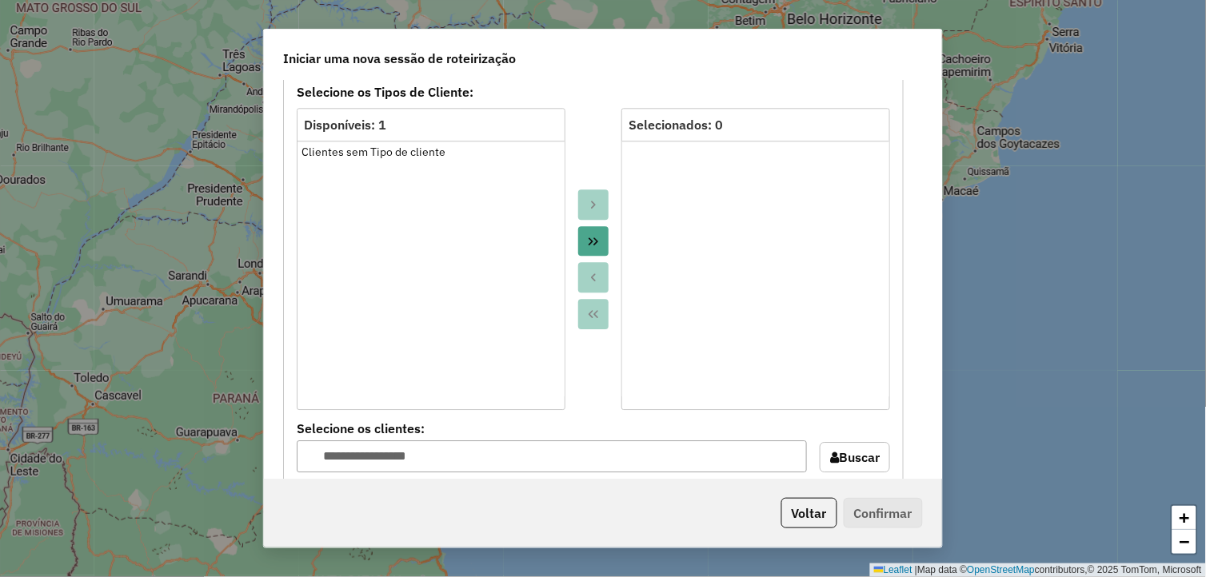
scroll to position [977, 0]
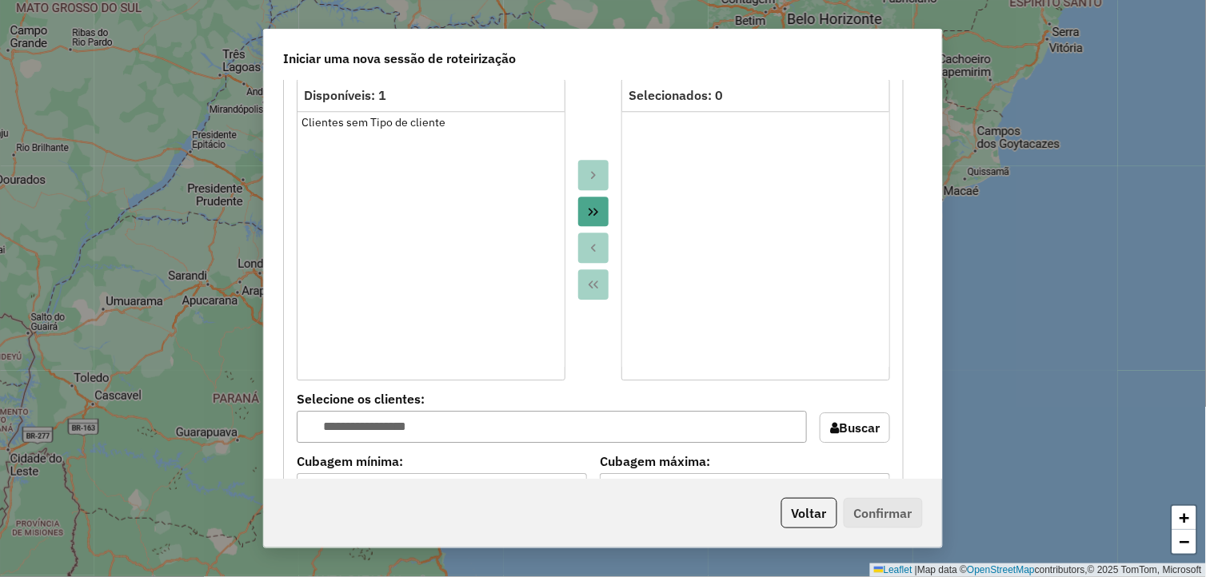
click at [592, 211] on icon "Move All to Target" at bounding box center [593, 211] width 13 height 13
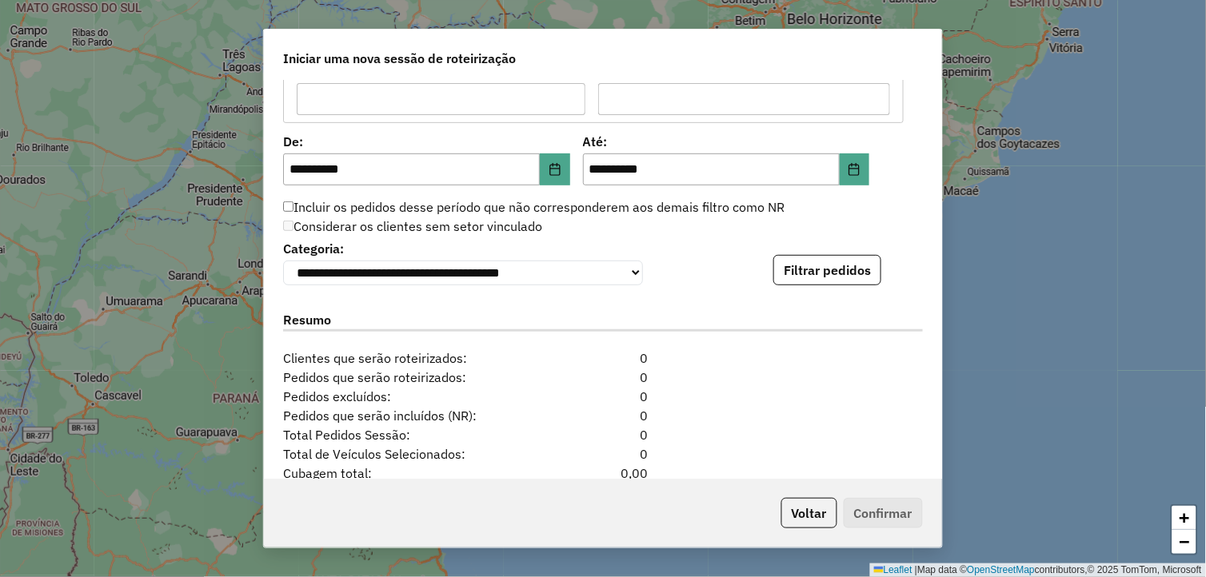
scroll to position [1510, 0]
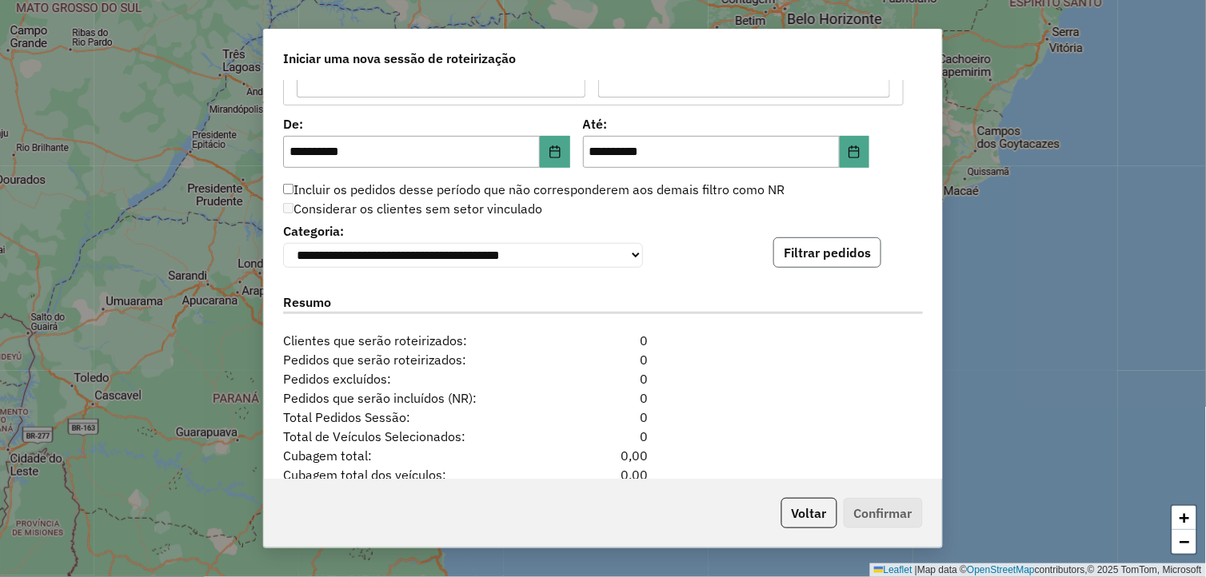
click at [804, 249] on button "Filtrar pedidos" at bounding box center [827, 252] width 108 height 30
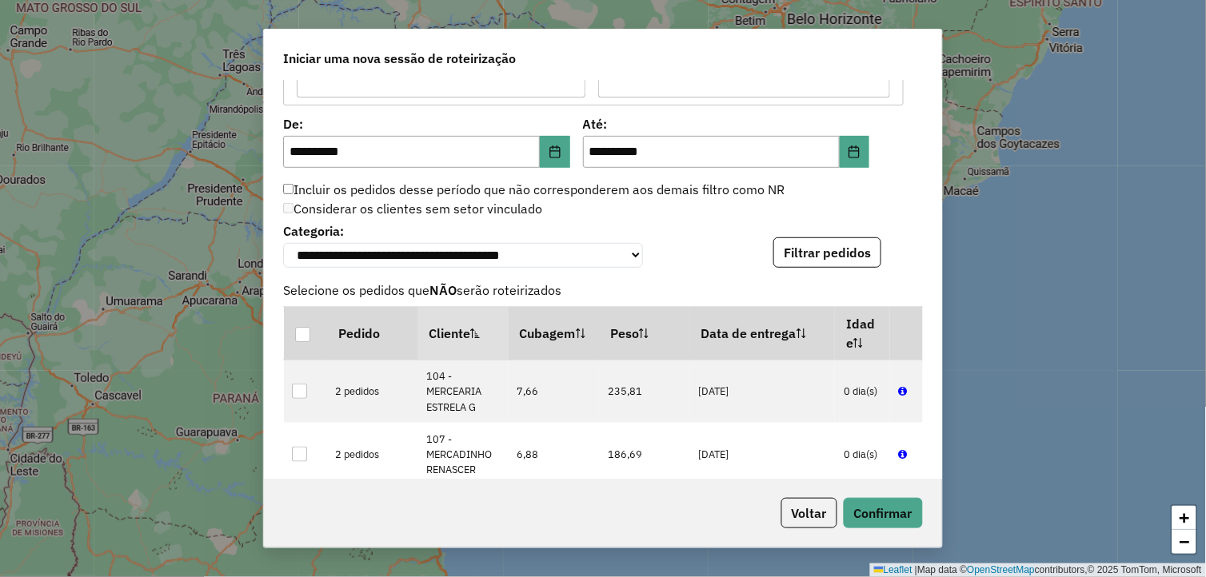
scroll to position [1957, 0]
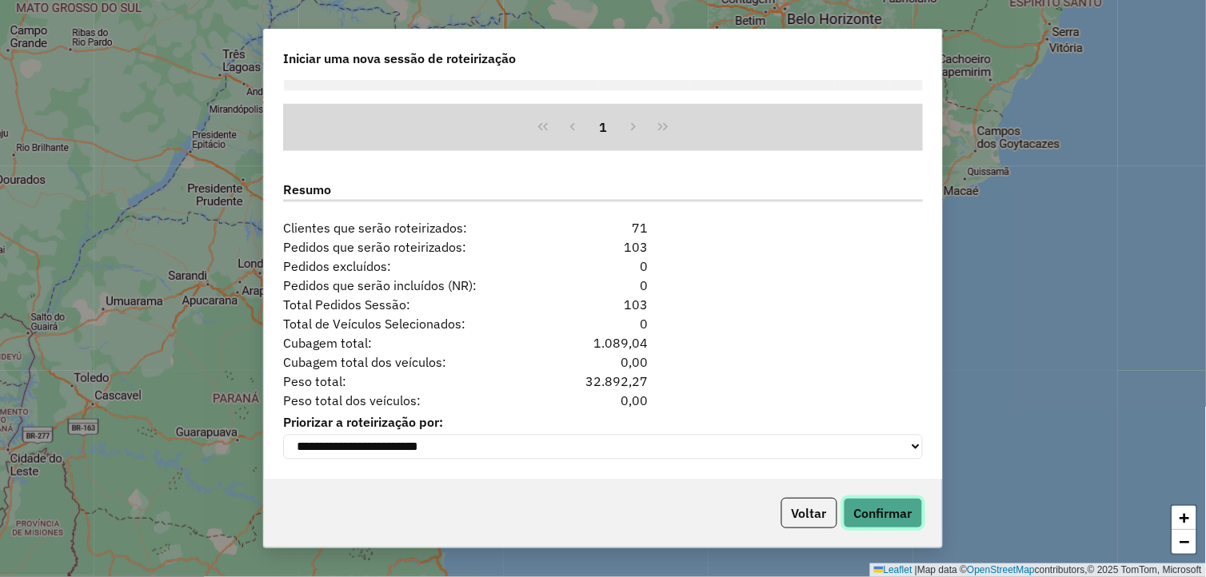
click at [874, 509] on button "Confirmar" at bounding box center [883, 513] width 79 height 30
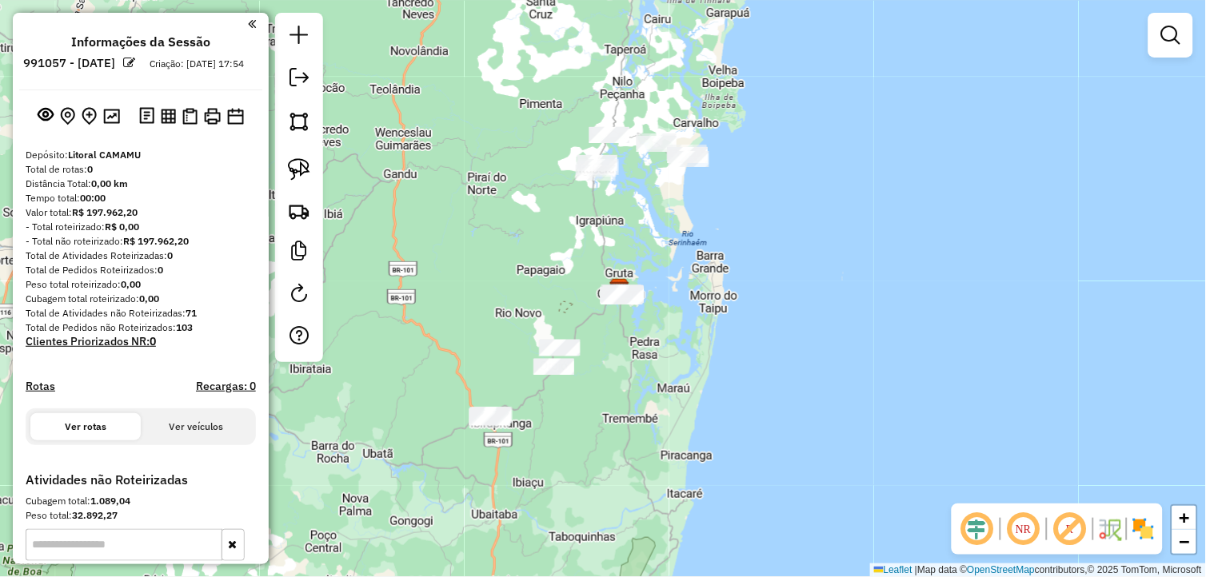
drag, startPoint x: 589, startPoint y: 440, endPoint x: 624, endPoint y: 441, distance: 35.2
click at [624, 441] on div "Janela de atendimento Grade de atendimento Capacidade Transportadoras Veículos …" at bounding box center [603, 288] width 1206 height 577
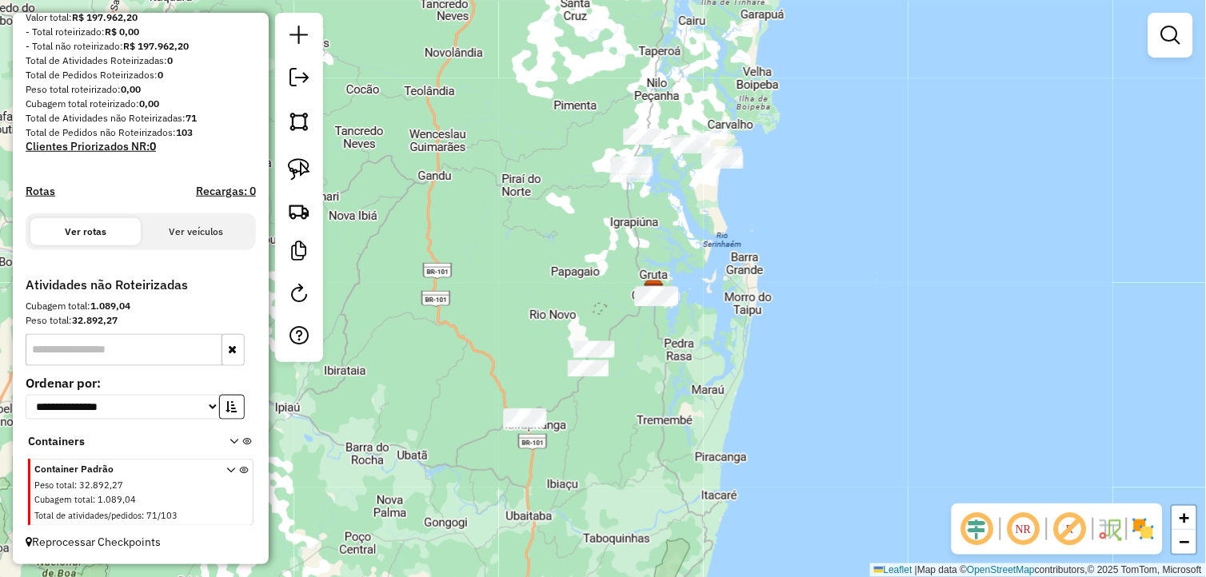
scroll to position [209, 0]
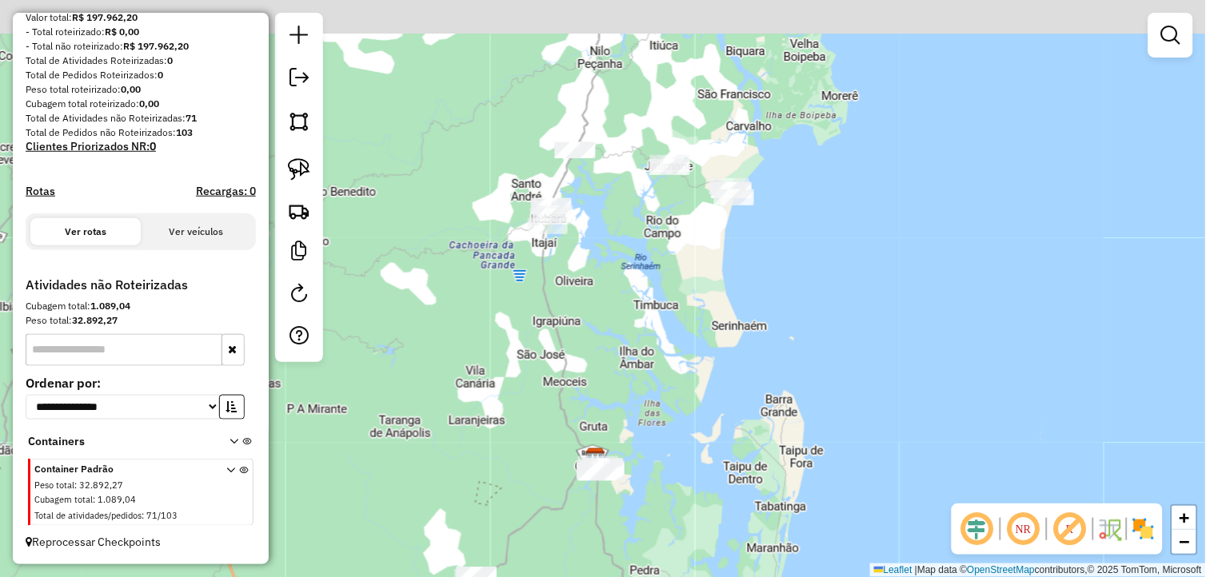
drag, startPoint x: 531, startPoint y: 156, endPoint x: 556, endPoint y: 353, distance: 199.0
click at [550, 352] on div "Janela de atendimento Grade de atendimento Capacidade Transportadoras Veículos …" at bounding box center [603, 288] width 1206 height 577
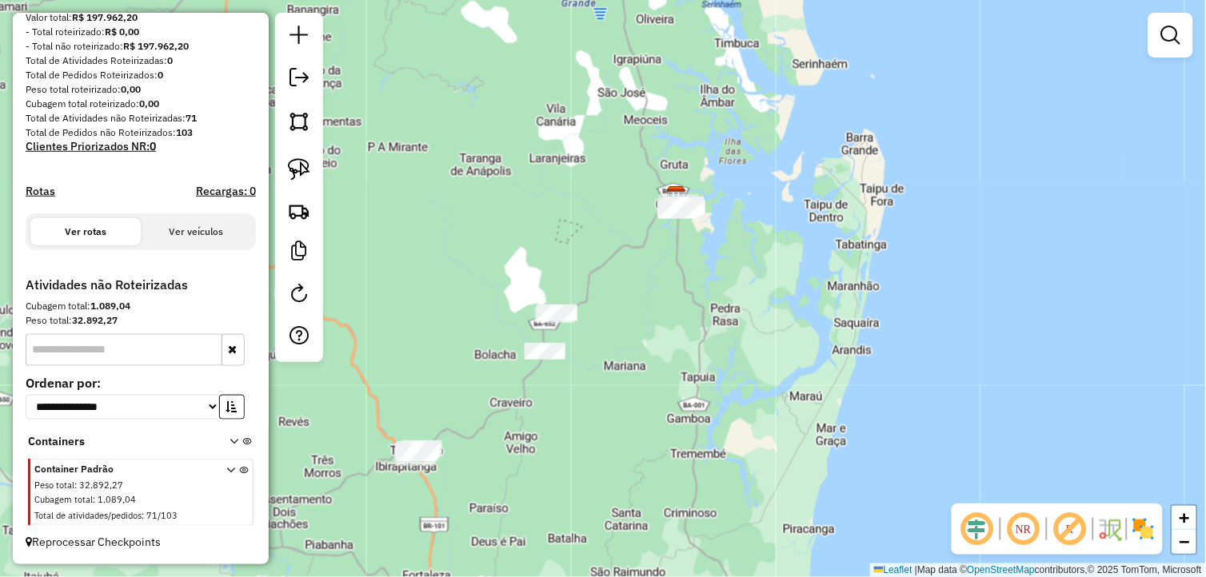
drag, startPoint x: 736, startPoint y: 234, endPoint x: 757, endPoint y: 162, distance: 75.1
click at [756, 163] on div "Janela de atendimento Grade de atendimento Capacidade Transportadoras Veículos …" at bounding box center [603, 288] width 1206 height 577
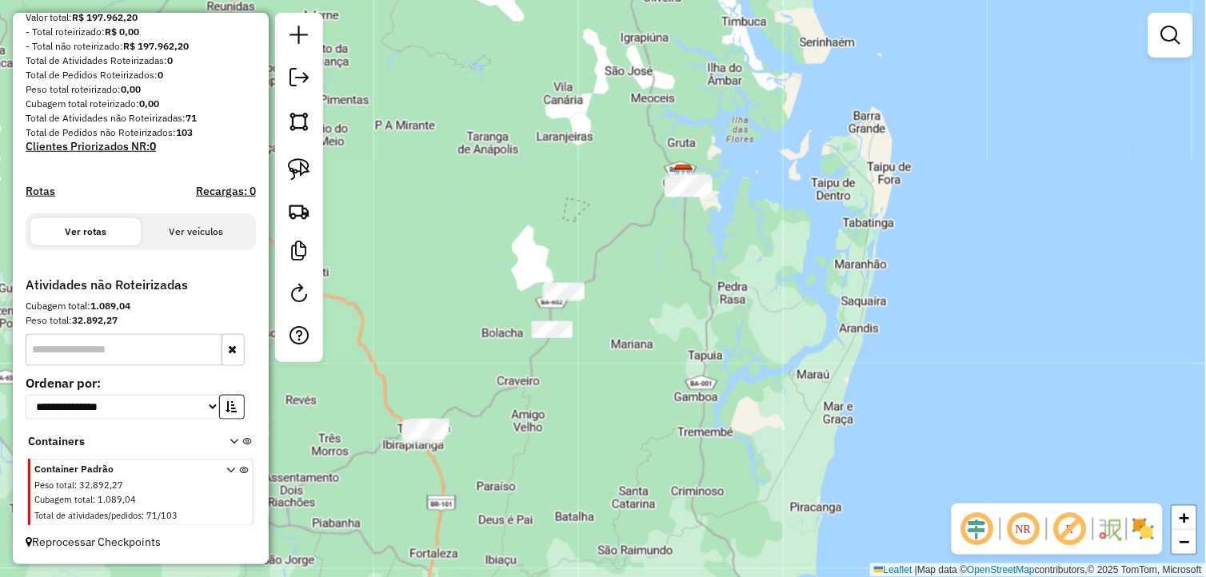
drag, startPoint x: 293, startPoint y: 162, endPoint x: 390, endPoint y: 237, distance: 123.1
click at [293, 162] on img at bounding box center [299, 169] width 22 height 22
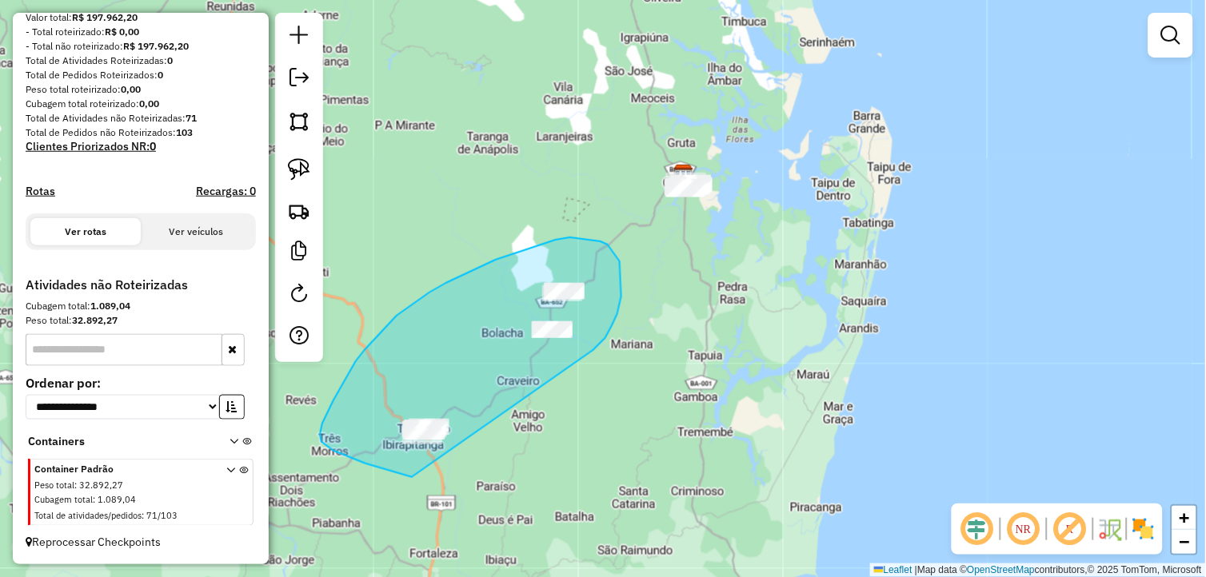
drag, startPoint x: 598, startPoint y: 346, endPoint x: 490, endPoint y: 491, distance: 180.5
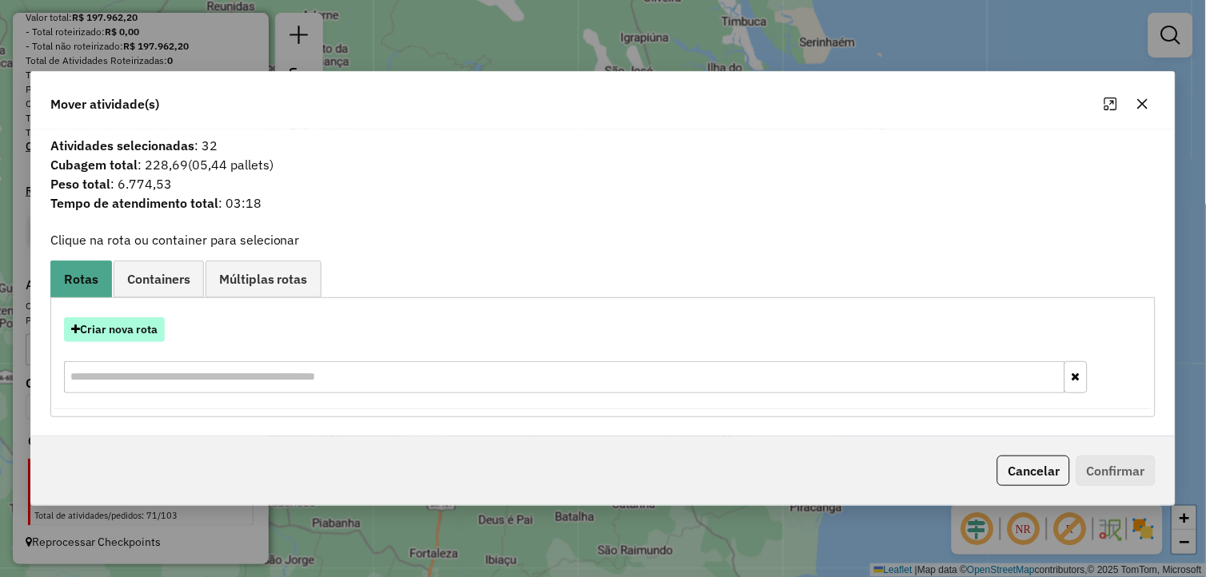
click at [142, 334] on button "Criar nova rota" at bounding box center [114, 329] width 101 height 25
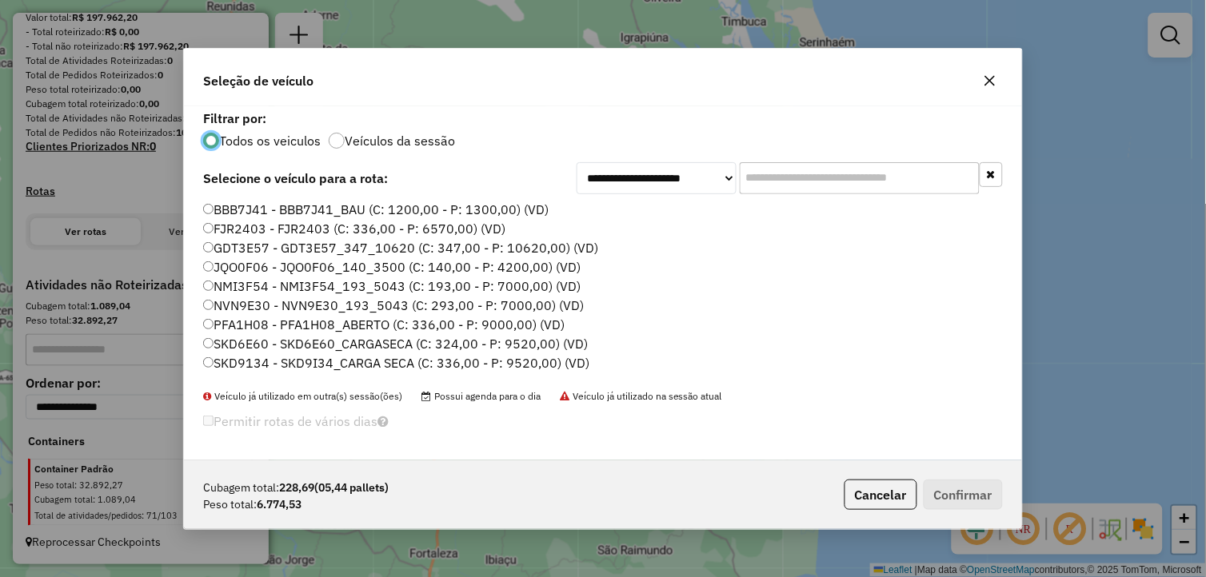
scroll to position [35, 0]
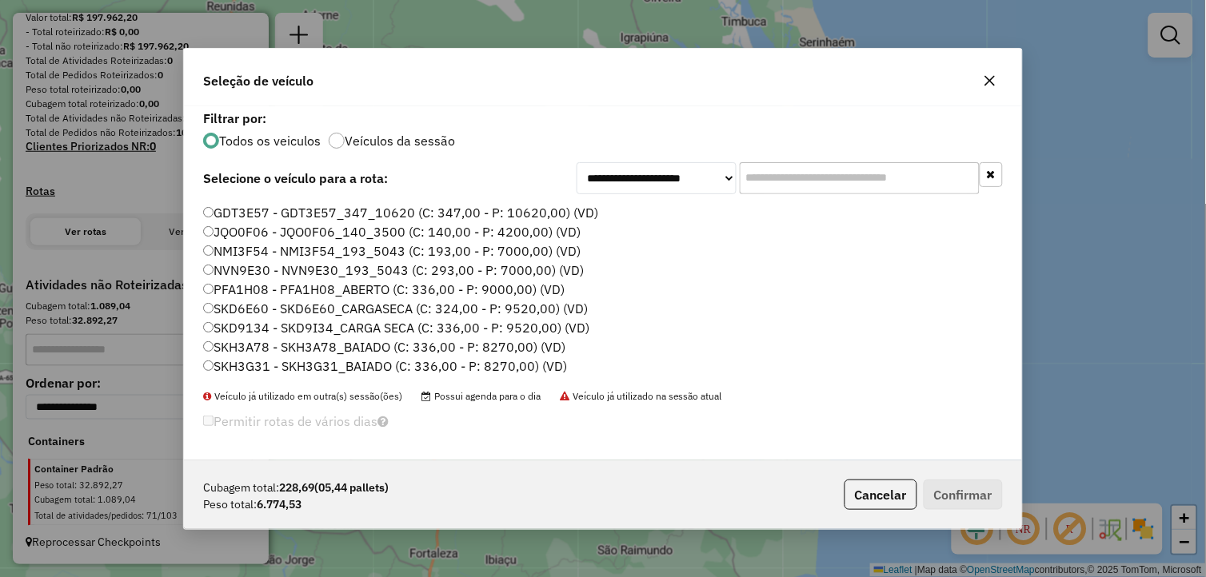
click at [266, 341] on label "SKH3A78 - SKH3A78_BAIADO (C: 336,00 - P: 8270,00) (VD)" at bounding box center [384, 346] width 362 height 19
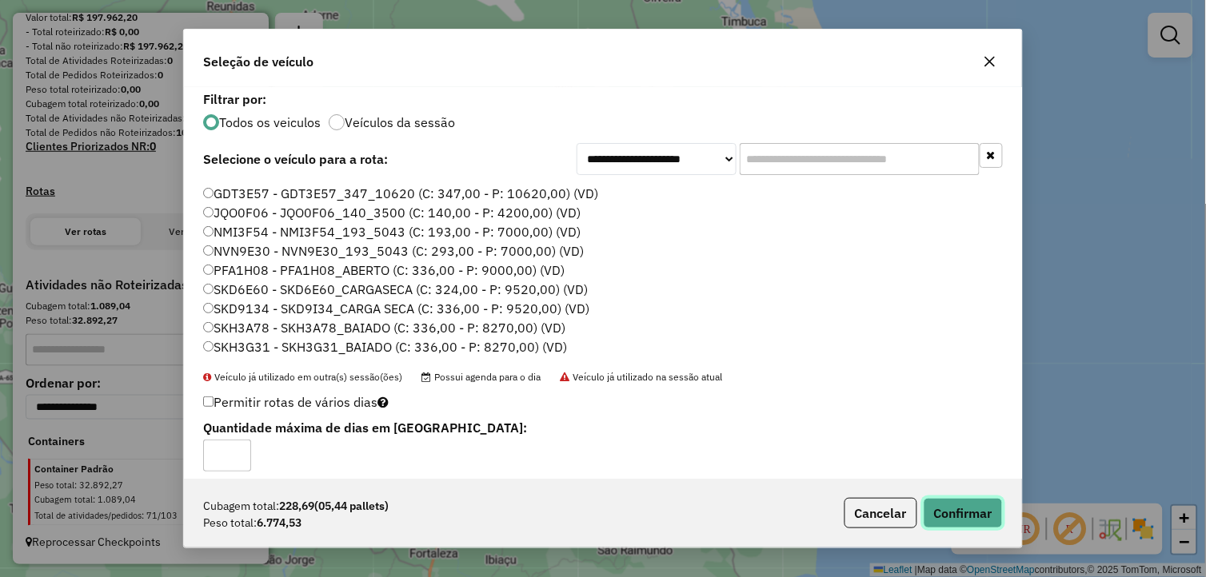
click at [964, 502] on button "Confirmar" at bounding box center [963, 513] width 79 height 30
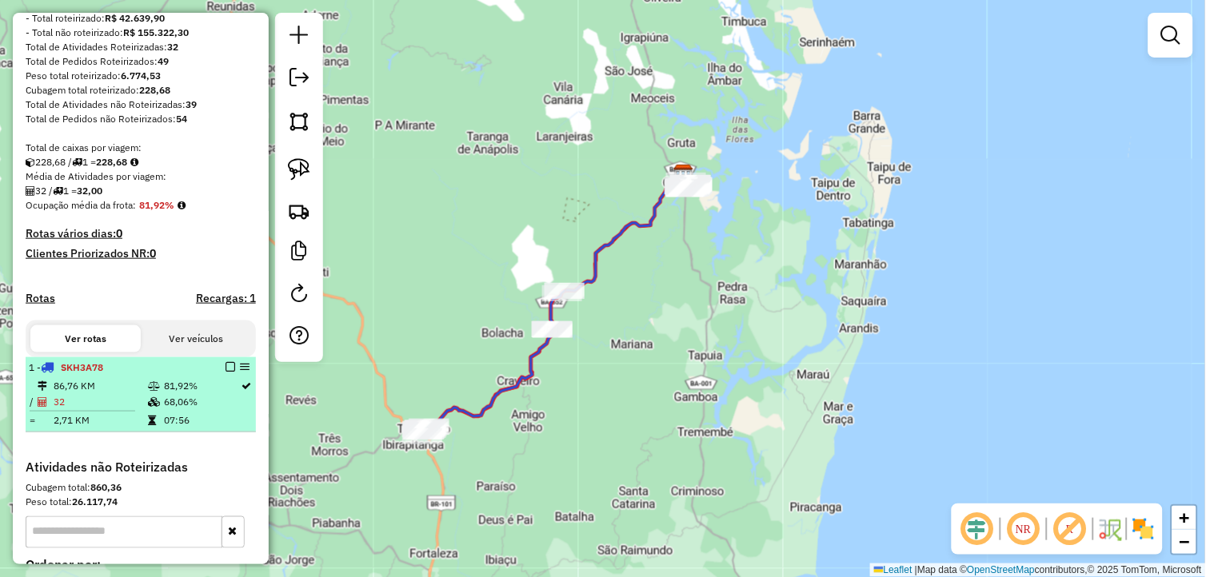
click at [229, 372] on em at bounding box center [230, 367] width 10 height 10
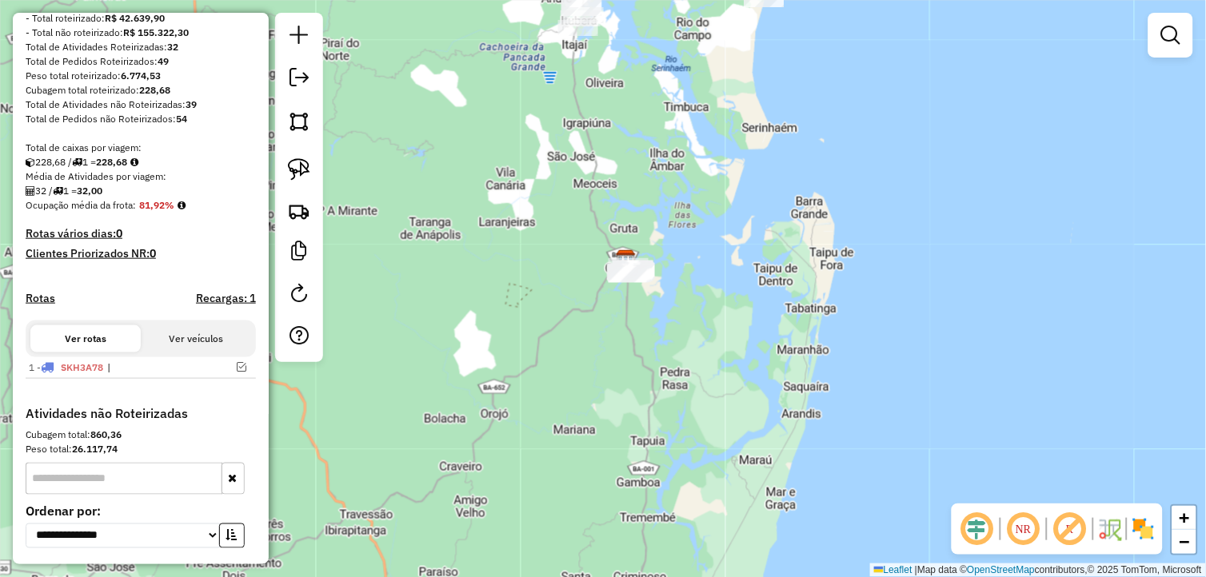
drag, startPoint x: 684, startPoint y: 302, endPoint x: 610, endPoint y: 405, distance: 126.5
click at [611, 408] on div "Janela de atendimento Grade de atendimento Capacidade Transportadoras Veículos …" at bounding box center [603, 288] width 1206 height 577
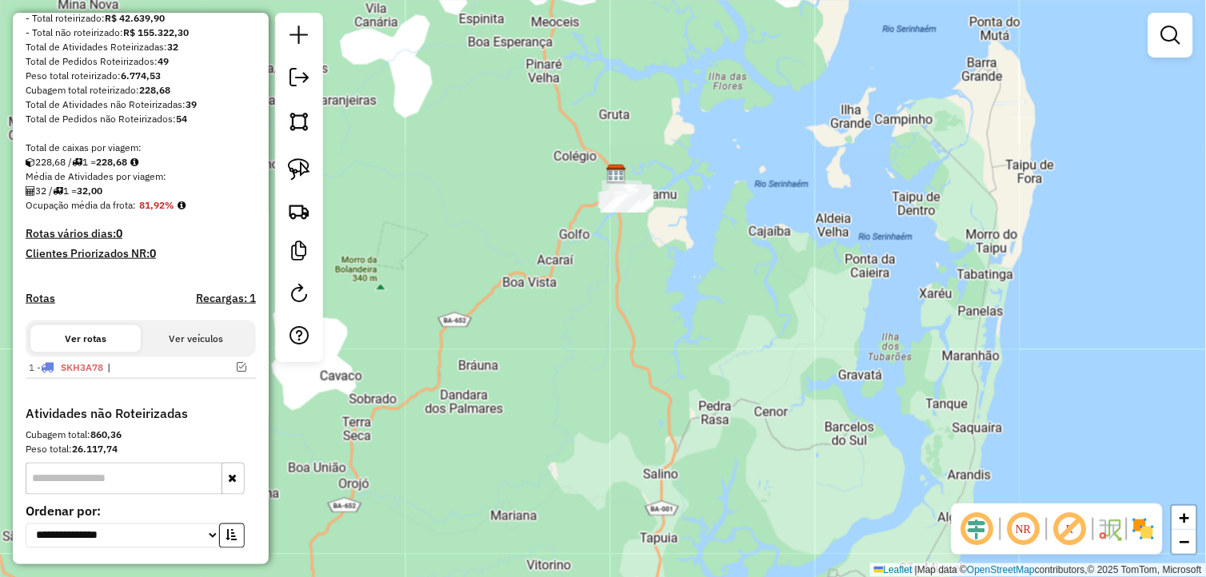
scroll to position [350, 0]
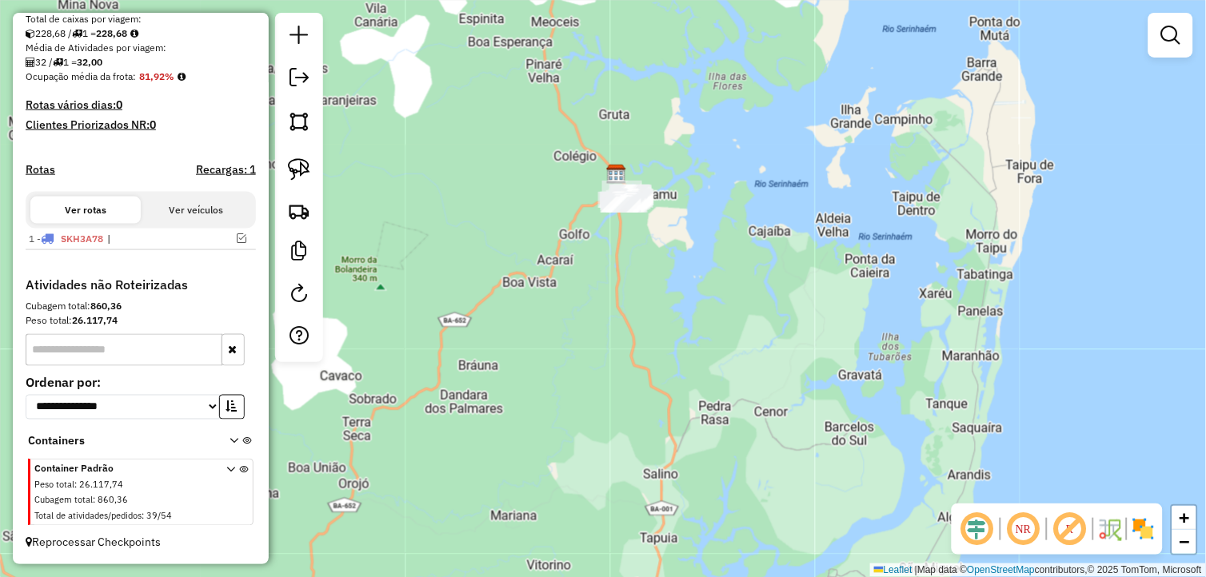
click at [229, 443] on icon at bounding box center [233, 444] width 9 height 15
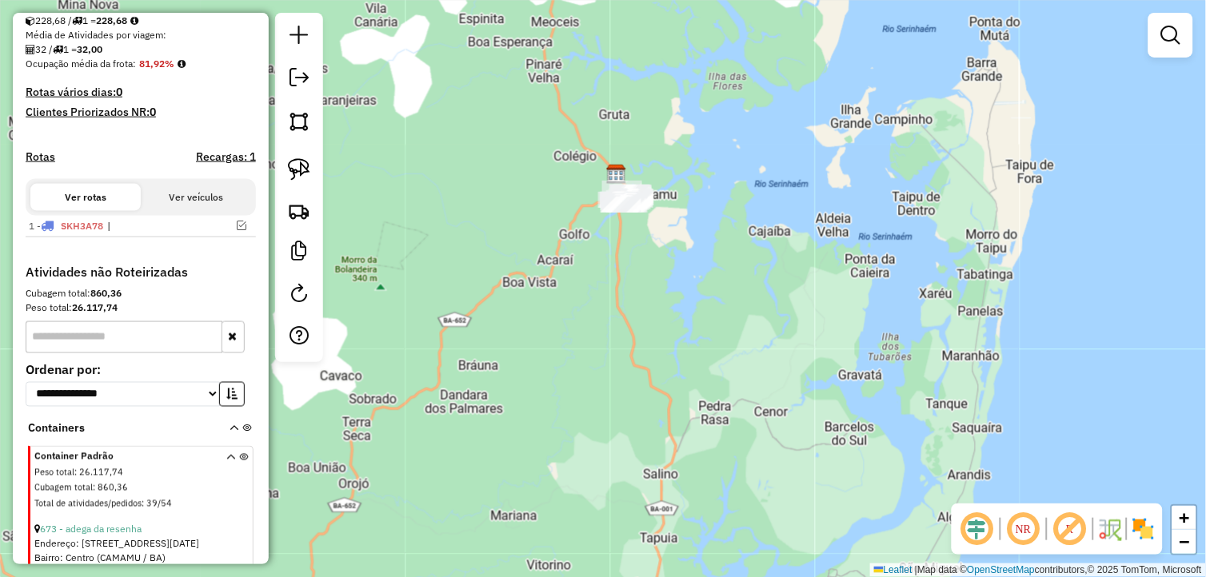
click at [153, 348] on input "text" at bounding box center [124, 337] width 197 height 32
drag, startPoint x: 209, startPoint y: 411, endPoint x: 201, endPoint y: 409, distance: 8.3
click at [209, 407] on select "**********" at bounding box center [123, 394] width 194 height 25
select select "*********"
click at [26, 394] on select "**********" at bounding box center [123, 394] width 194 height 25
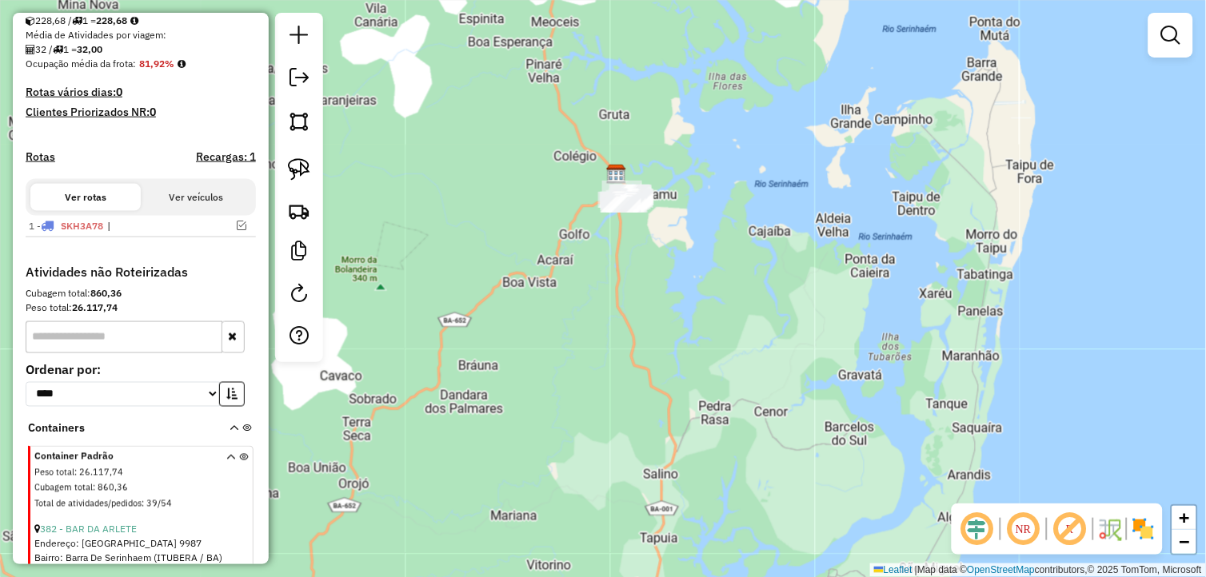
click at [120, 337] on input "text" at bounding box center [124, 337] width 197 height 32
type input "***"
click at [163, 301] on div "Cubagem total: 860,36" at bounding box center [141, 293] width 230 height 14
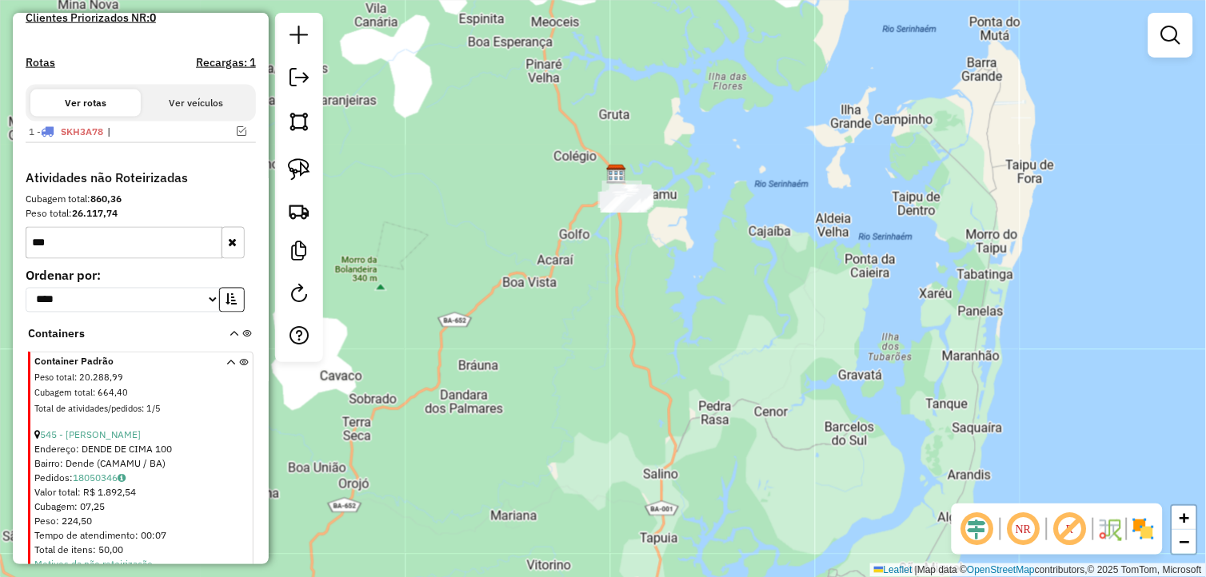
scroll to position [529, 0]
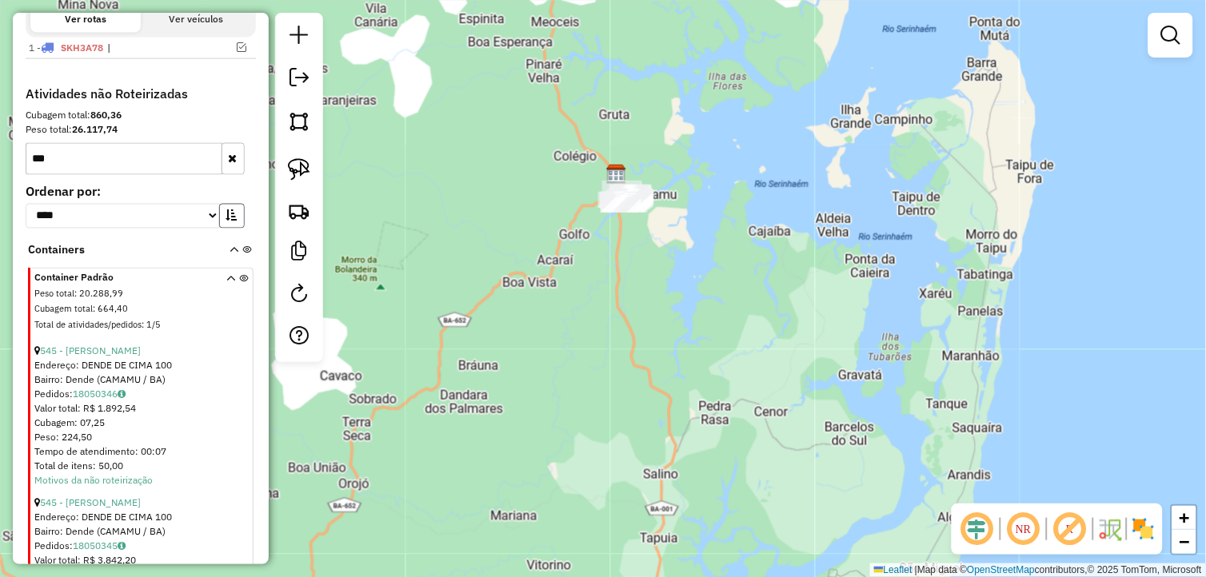
click at [232, 221] on icon "button" at bounding box center [231, 215] width 11 height 11
click at [98, 357] on link "545 - DEP SOUZA" at bounding box center [90, 351] width 101 height 12
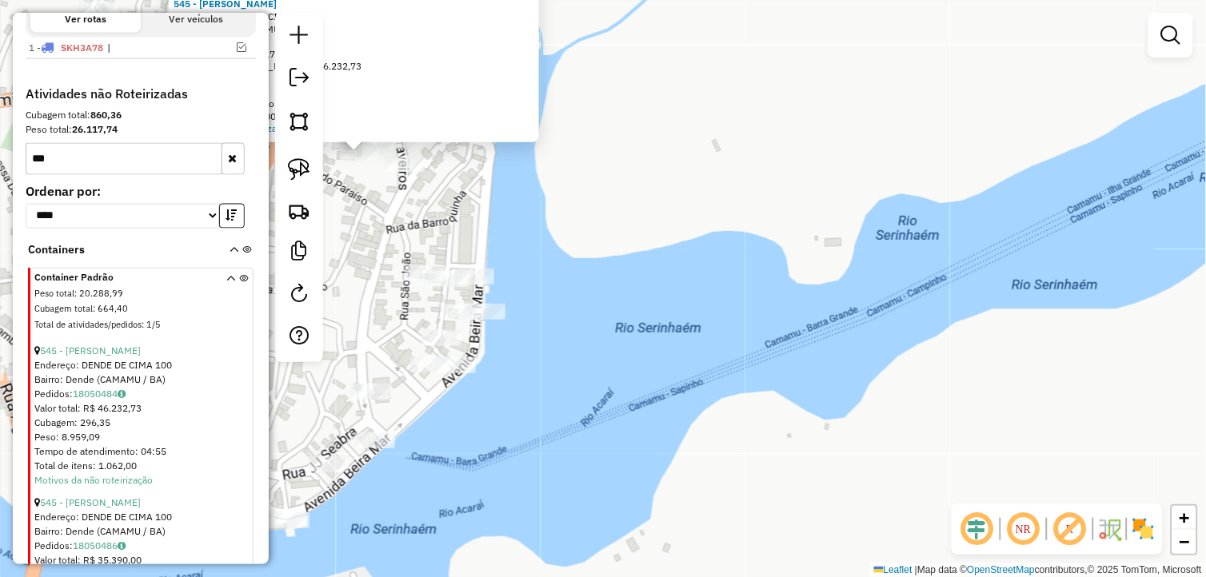
drag, startPoint x: 401, startPoint y: 209, endPoint x: 493, endPoint y: 325, distance: 148.5
click at [493, 321] on div "Atividade não roteirizada 545 - DEP SOUZA Endereço: DENDE DE CIMA 100 Bairro: D…" at bounding box center [603, 288] width 1206 height 577
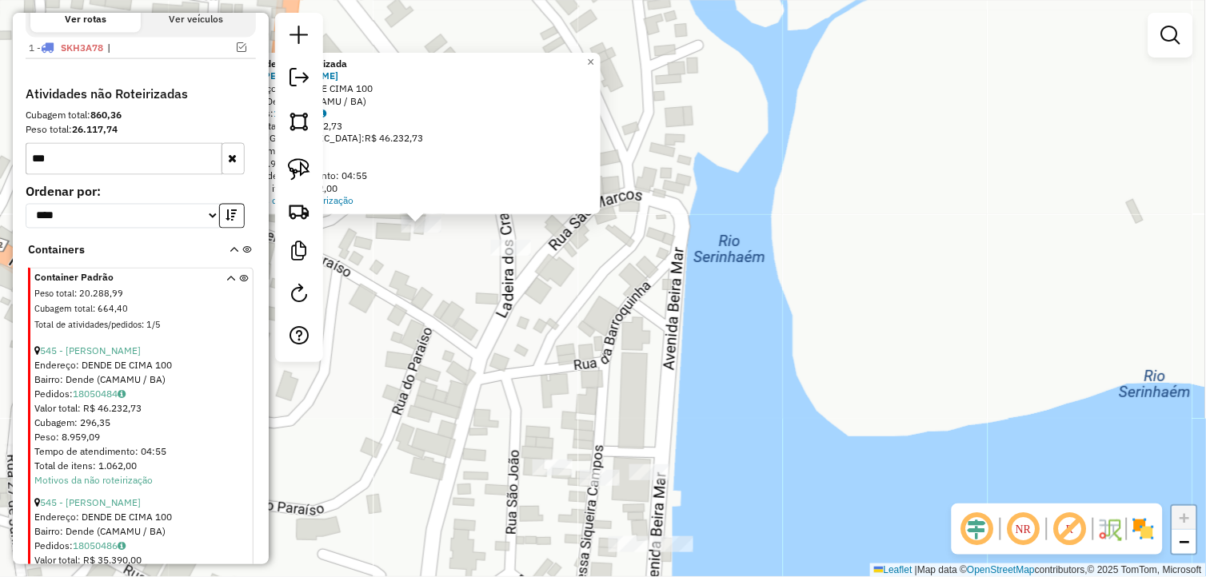
click at [437, 292] on div "Atividade não roteirizada 545 - DEP SOUZA Endereço: DENDE DE CIMA 100 Bairro: D…" at bounding box center [603, 288] width 1206 height 577
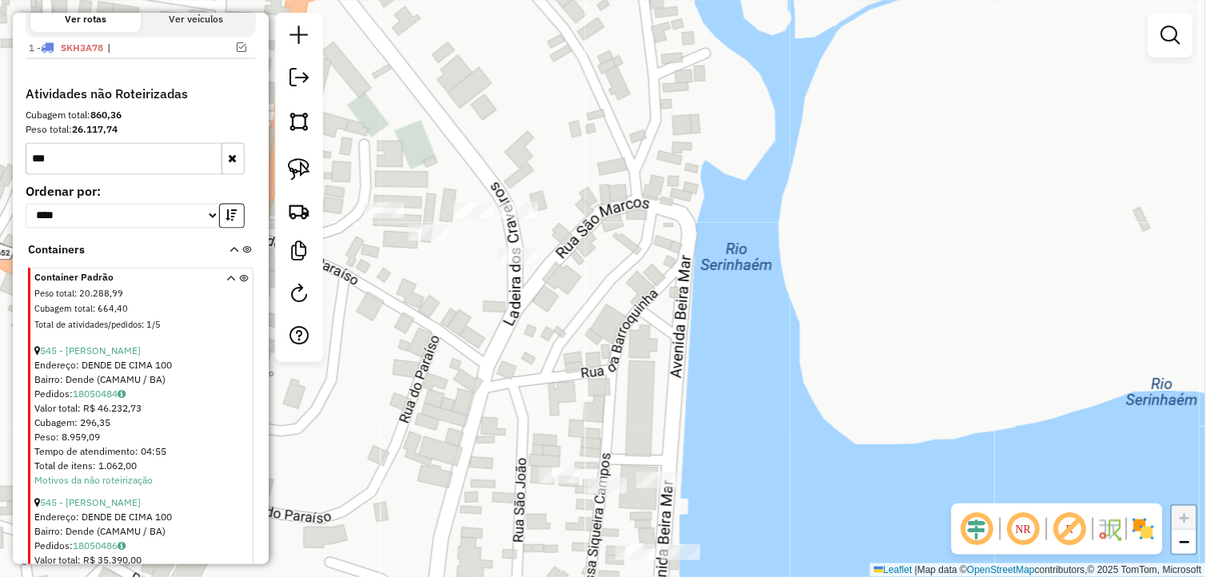
drag, startPoint x: 449, startPoint y: 298, endPoint x: 485, endPoint y: 360, distance: 71.3
click at [484, 358] on div "Janela de atendimento Grade de atendimento Capacidade Transportadoras Veículos …" at bounding box center [603, 288] width 1206 height 577
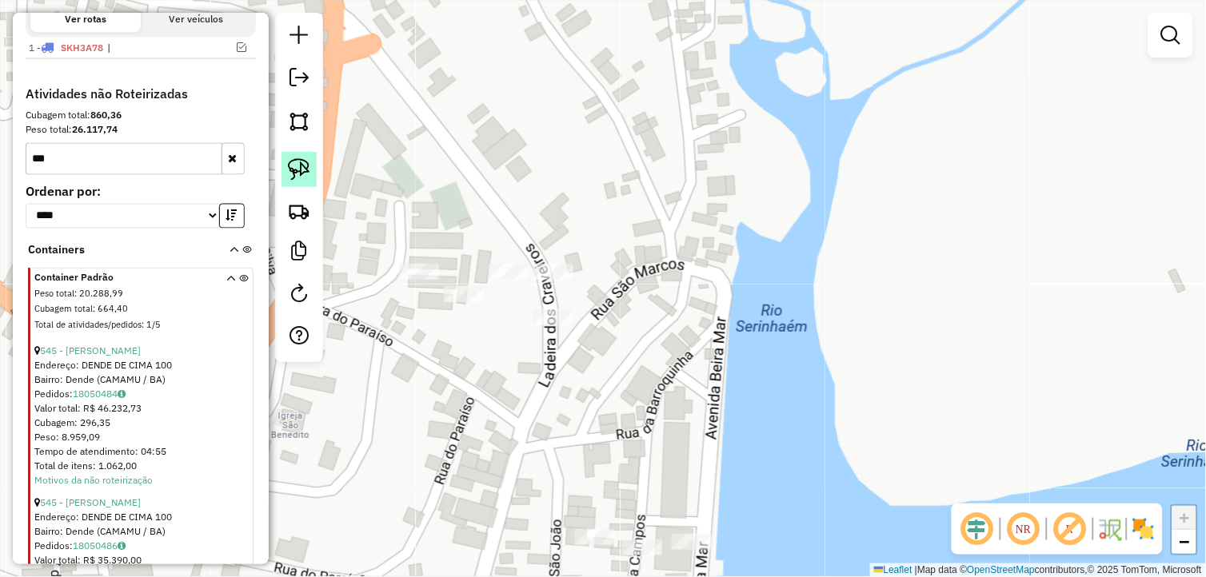
click at [301, 161] on img at bounding box center [299, 169] width 22 height 22
drag, startPoint x: 441, startPoint y: 315, endPoint x: 433, endPoint y: 305, distance: 13.1
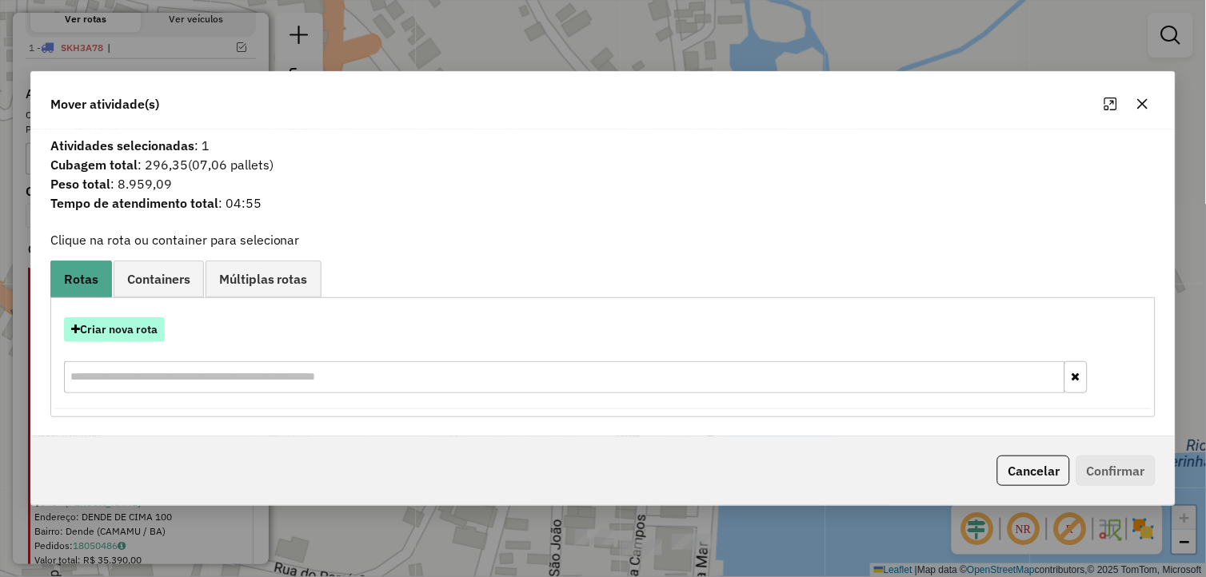
click at [114, 323] on button "Criar nova rota" at bounding box center [114, 329] width 101 height 25
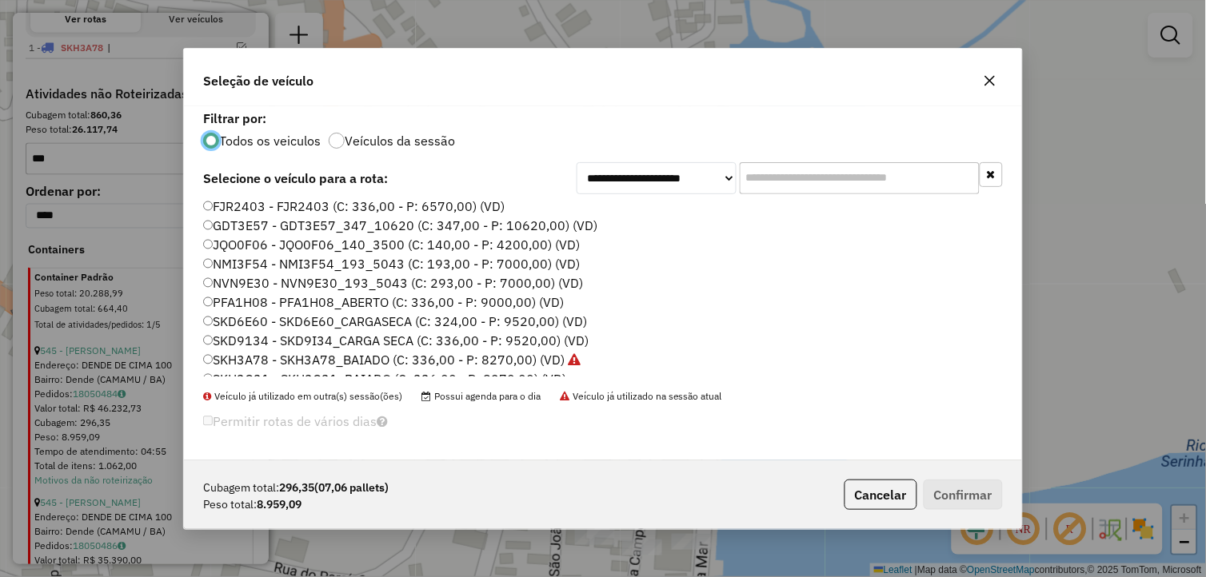
scroll to position [35, 0]
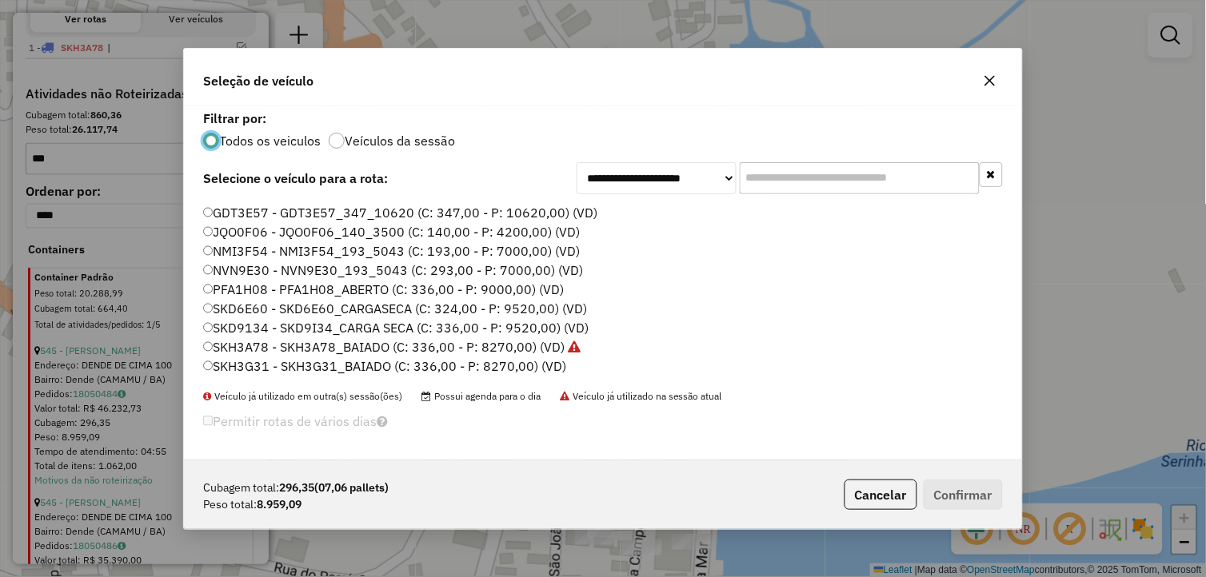
click at [266, 333] on label "SKD9134 - SKD9I34_CARGA SECA (C: 336,00 - P: 9520,00) (VD)" at bounding box center [395, 327] width 385 height 19
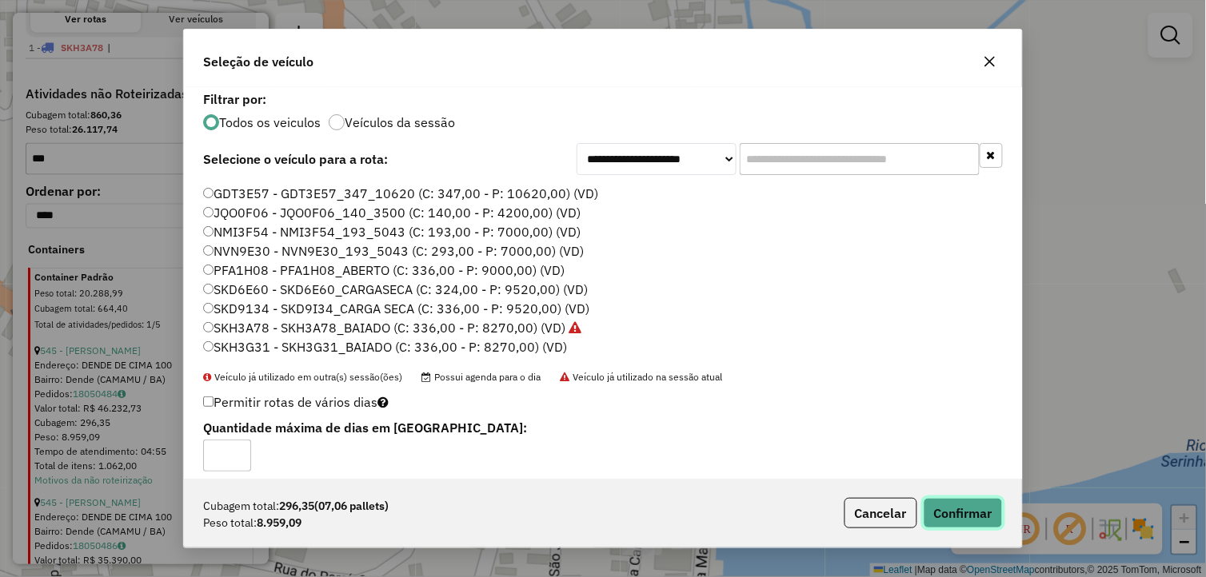
click at [985, 517] on button "Confirmar" at bounding box center [963, 513] width 79 height 30
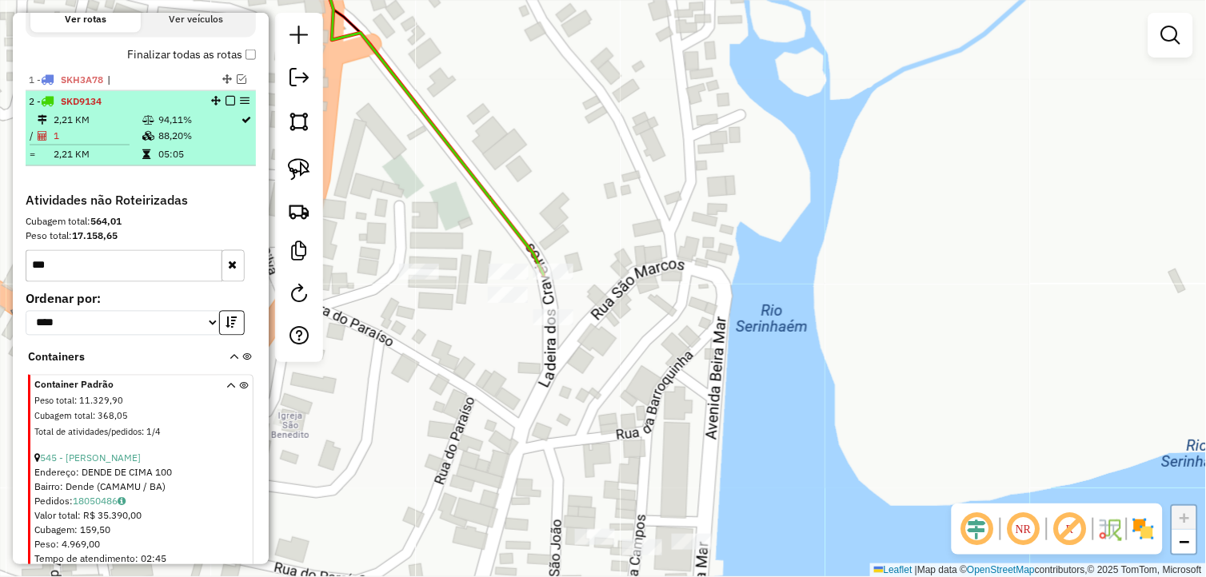
click at [225, 106] on em at bounding box center [230, 101] width 10 height 10
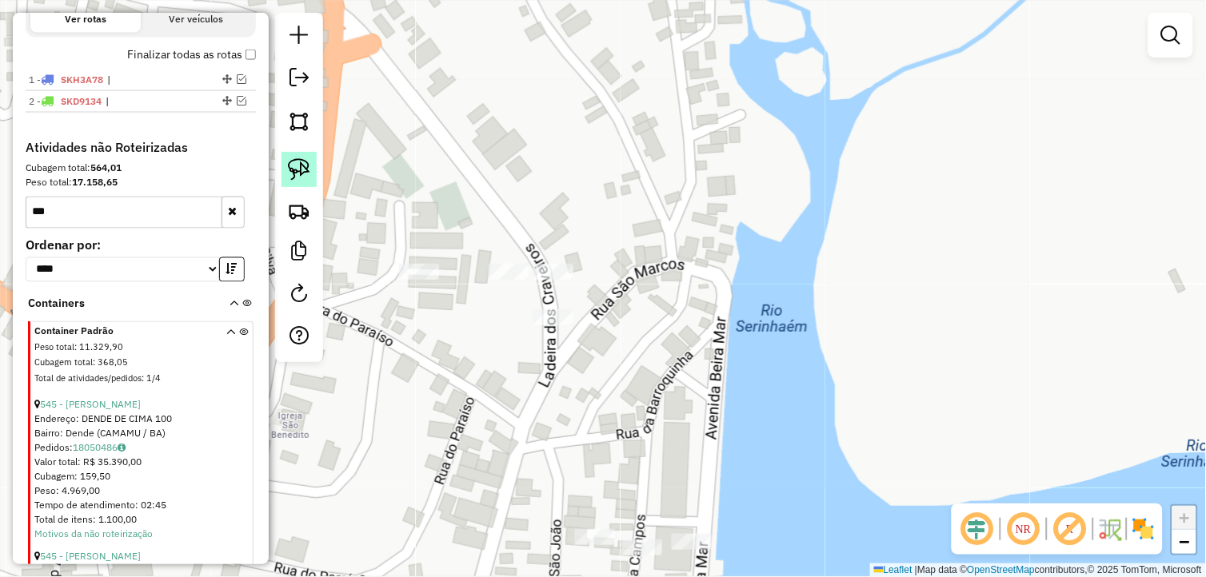
click at [306, 168] on img at bounding box center [299, 169] width 22 height 22
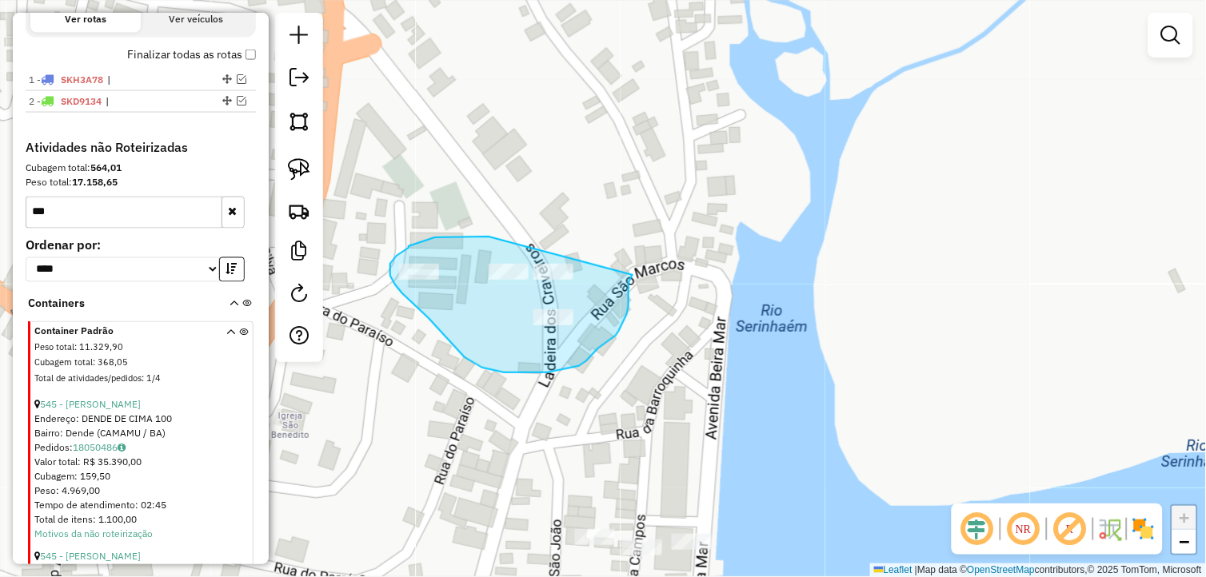
drag, startPoint x: 478, startPoint y: 237, endPoint x: 632, endPoint y: 275, distance: 159.0
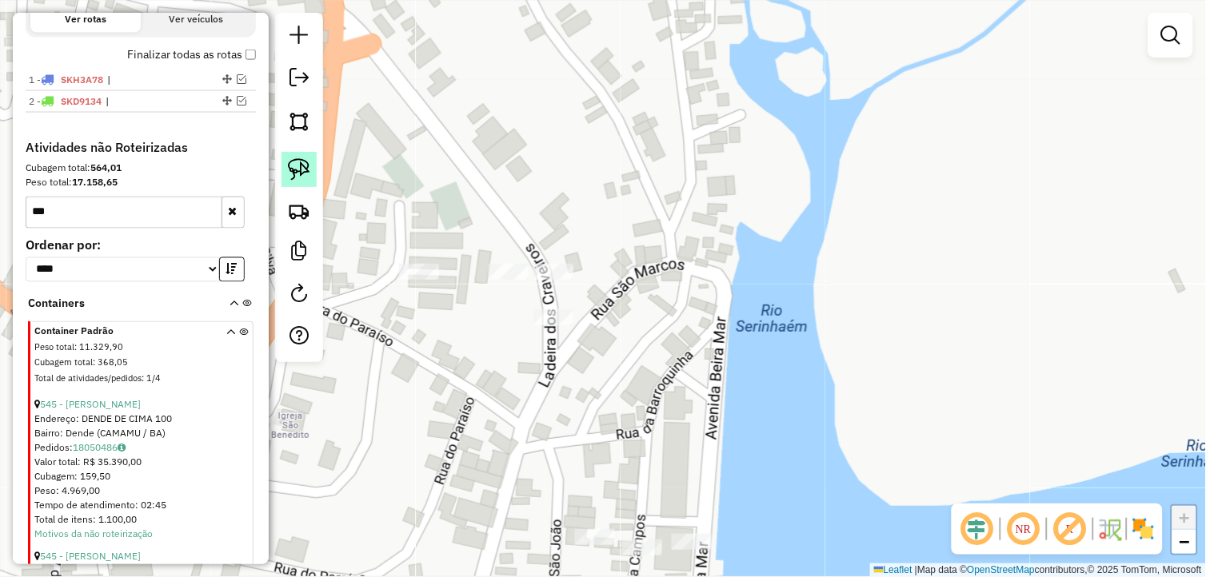
click at [307, 172] on img at bounding box center [299, 169] width 22 height 22
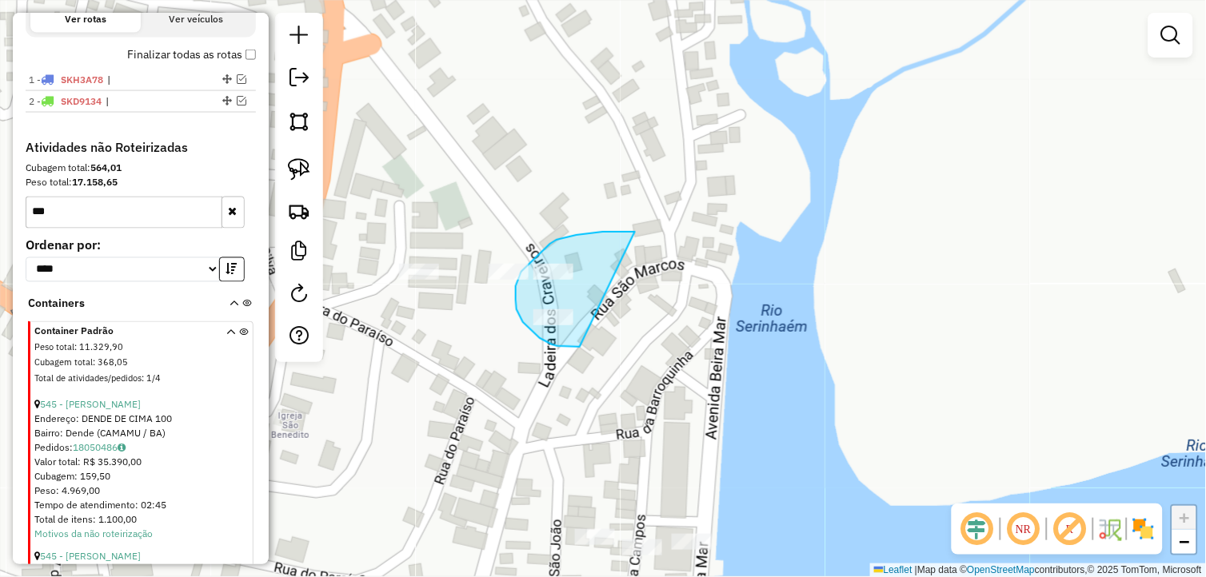
drag, startPoint x: 635, startPoint y: 232, endPoint x: 580, endPoint y: 347, distance: 127.7
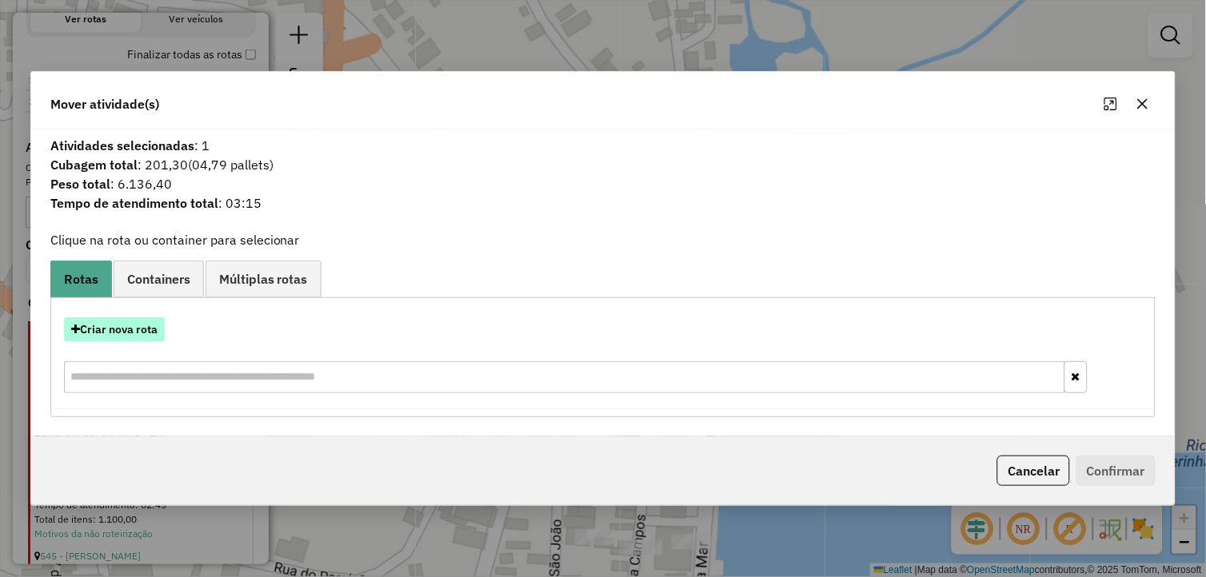
click at [148, 331] on button "Criar nova rota" at bounding box center [114, 329] width 101 height 25
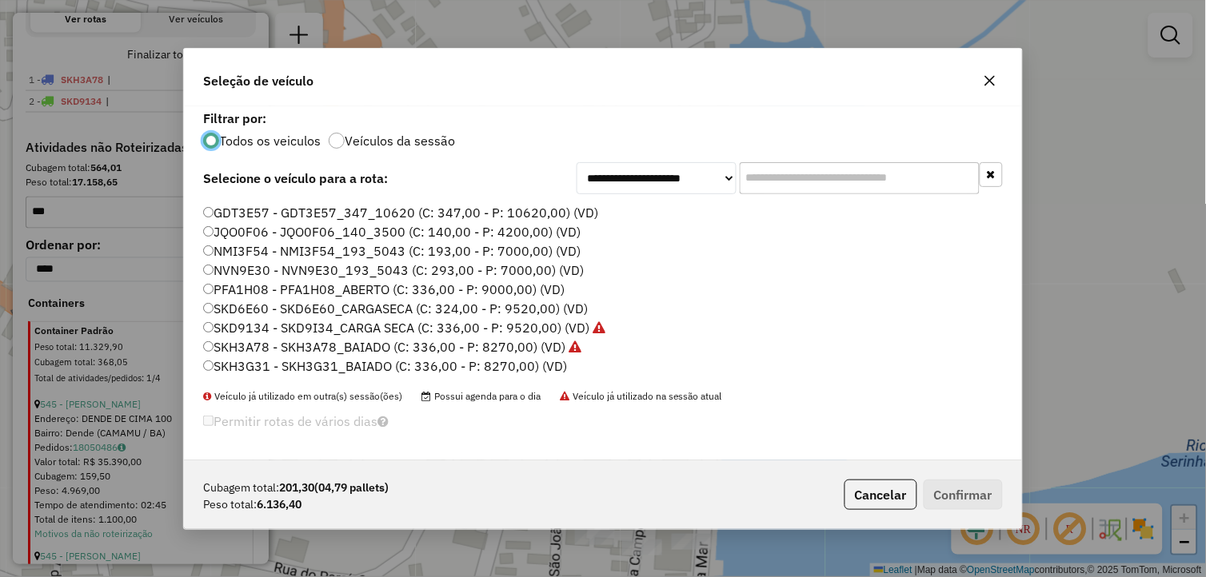
click at [400, 322] on label "SKD9134 - SKD9I34_CARGA SECA (C: 336,00 - P: 9520,00) (VD)" at bounding box center [404, 327] width 402 height 19
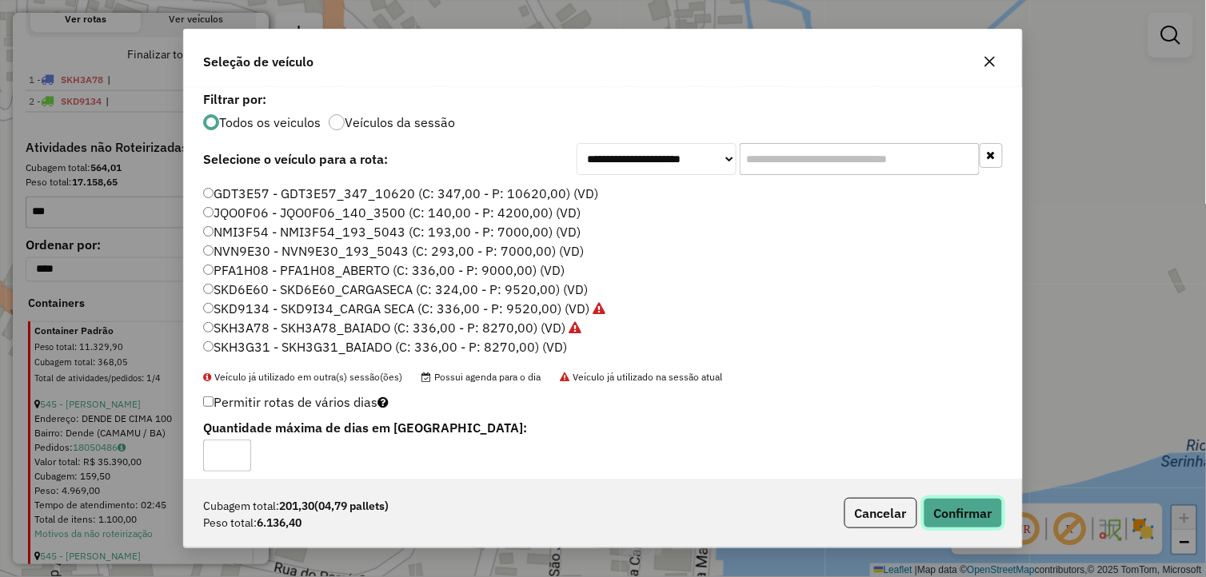
click at [960, 514] on button "Confirmar" at bounding box center [963, 513] width 79 height 30
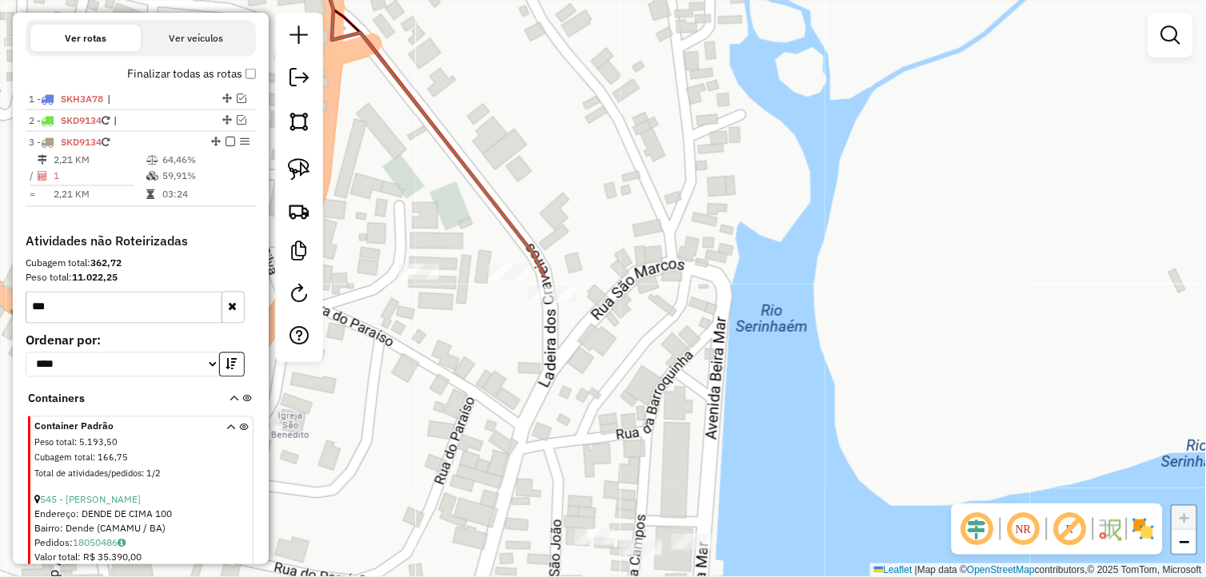
scroll to position [549, 0]
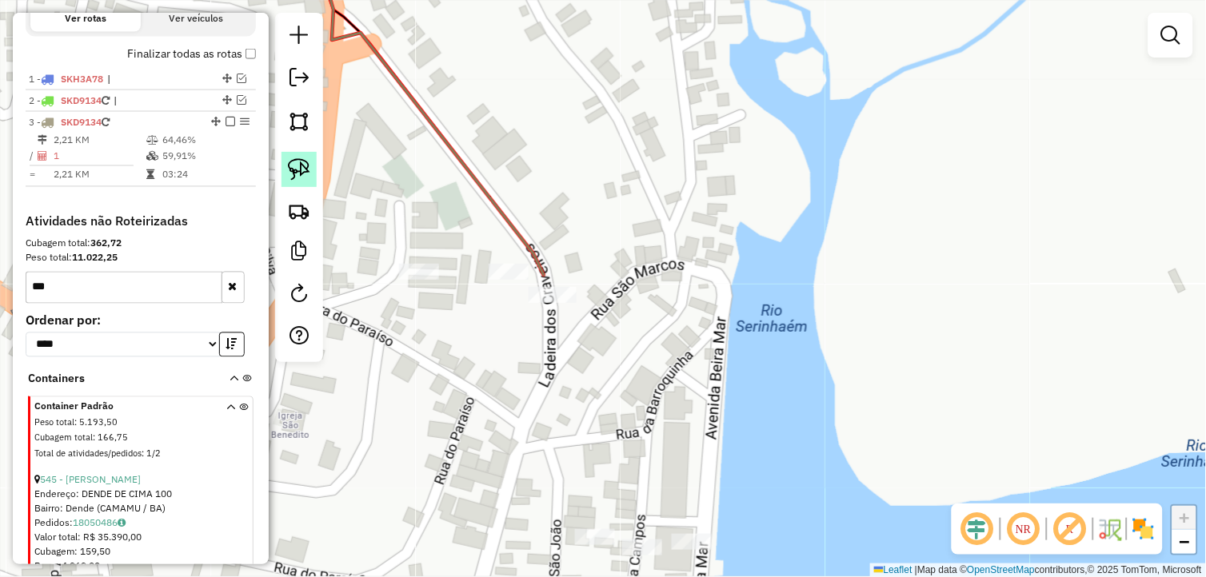
click at [301, 179] on img at bounding box center [299, 169] width 22 height 22
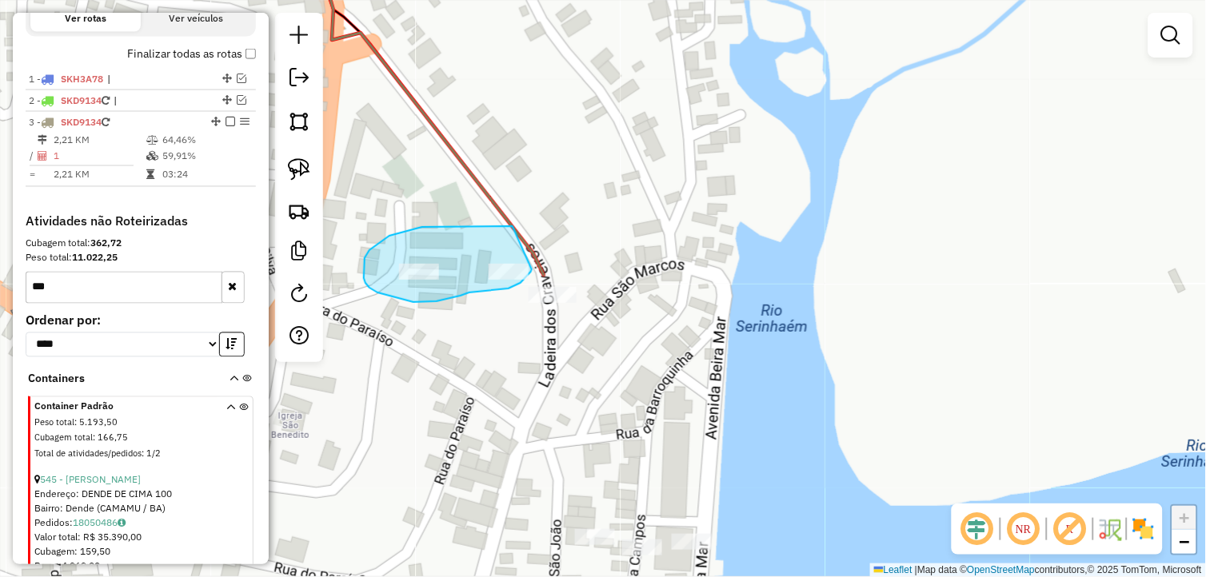
drag, startPoint x: 513, startPoint y: 226, endPoint x: 532, endPoint y: 269, distance: 47.3
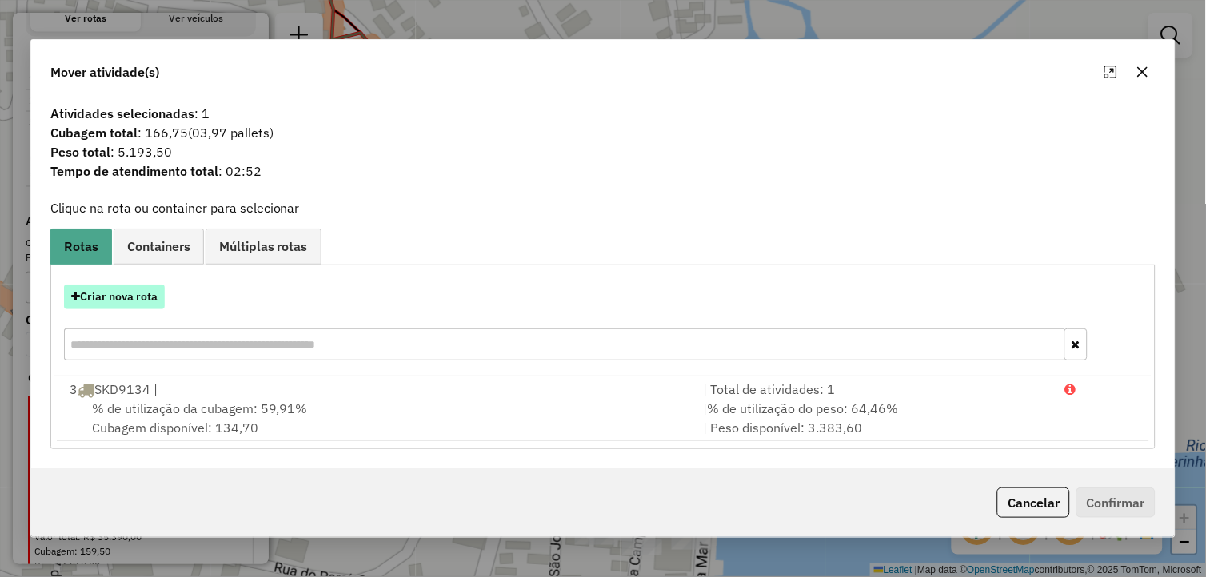
click at [128, 297] on button "Criar nova rota" at bounding box center [114, 297] width 101 height 25
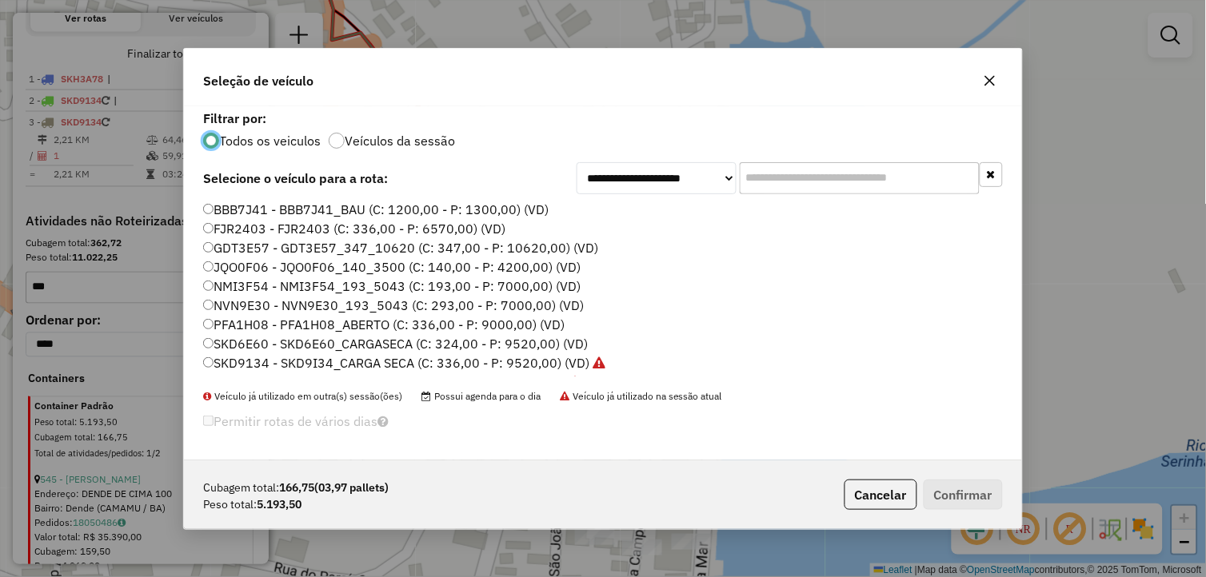
scroll to position [9, 4]
click at [261, 357] on label "SKD9134 - SKD9I34_CARGA SECA (C: 336,00 - P: 9520,00) (VD)" at bounding box center [404, 362] width 402 height 19
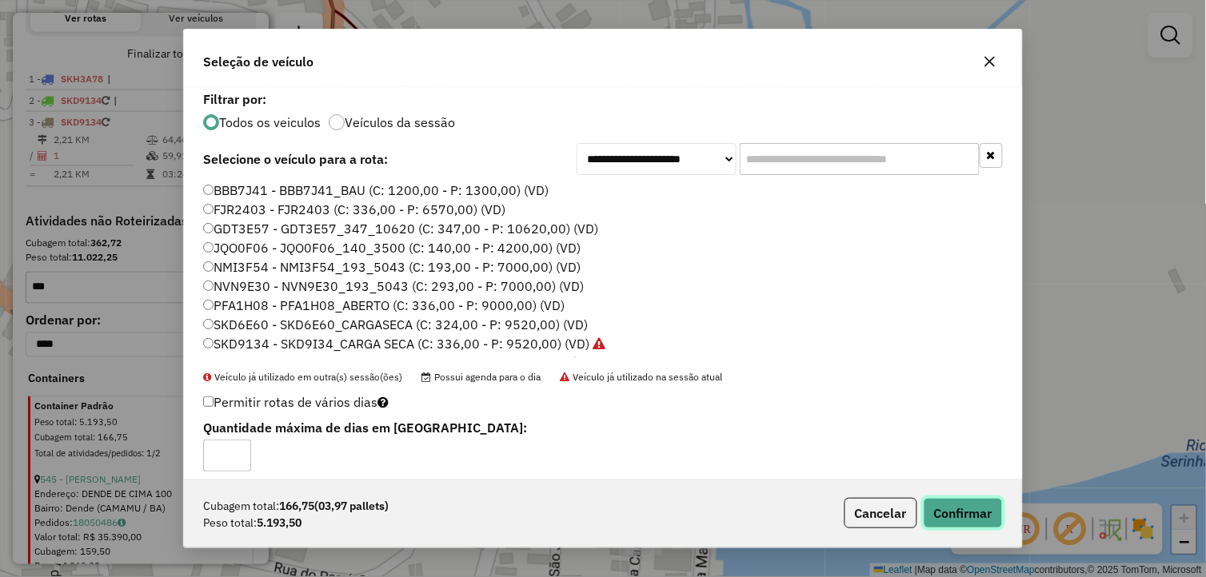
click at [975, 509] on button "Confirmar" at bounding box center [963, 513] width 79 height 30
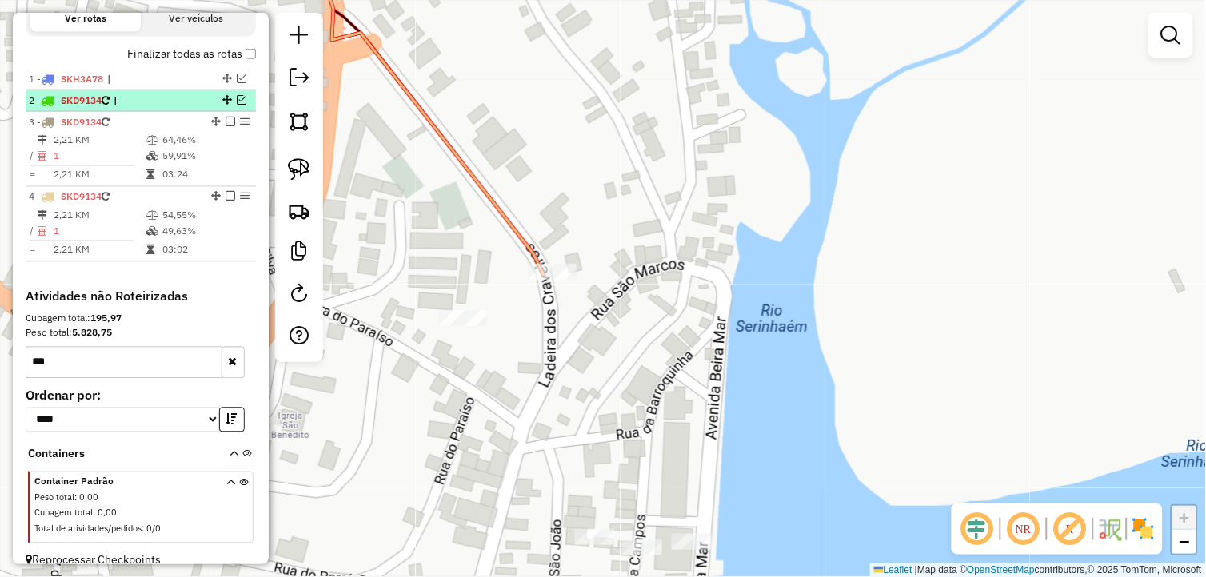
click at [237, 105] on em at bounding box center [242, 100] width 10 height 10
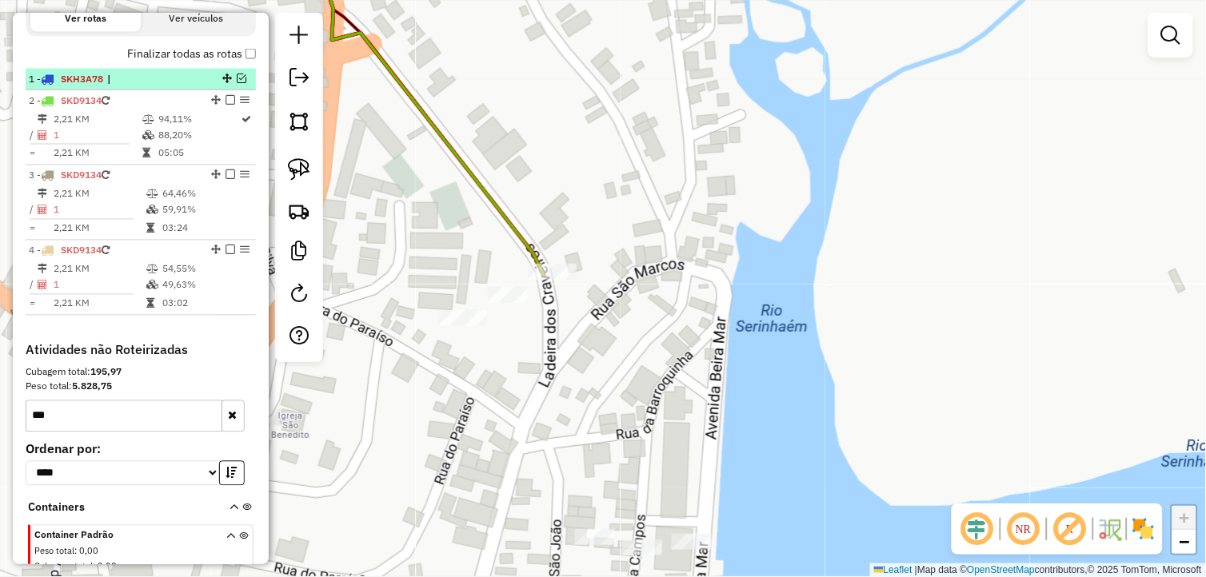
click at [237, 83] on em at bounding box center [242, 79] width 10 height 10
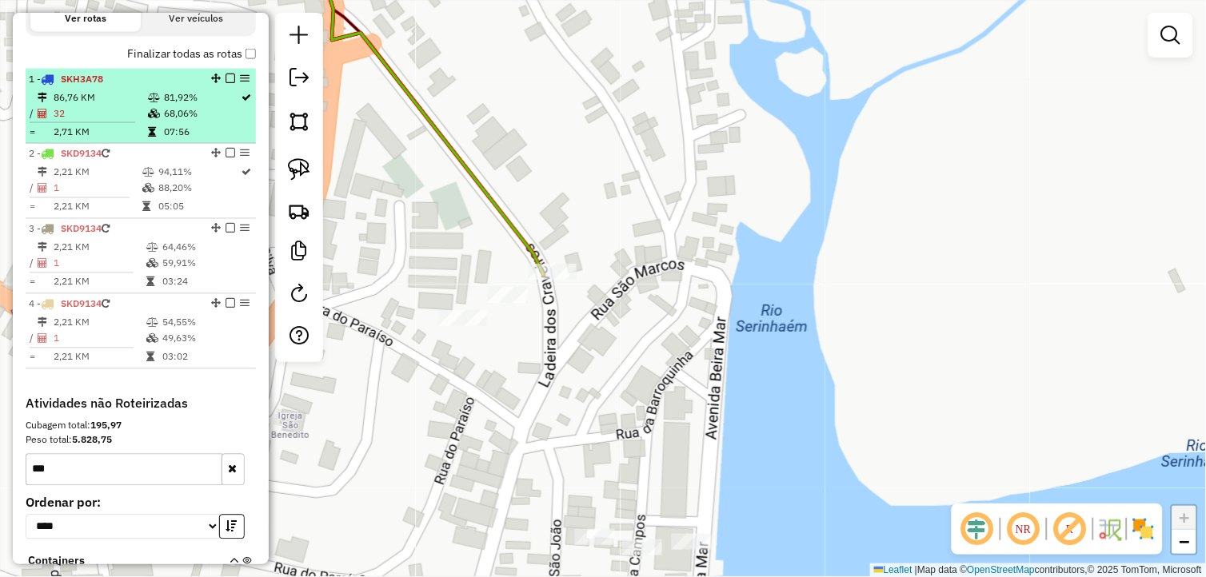
click at [168, 106] on td "81,92%" at bounding box center [202, 98] width 78 height 16
select select "**********"
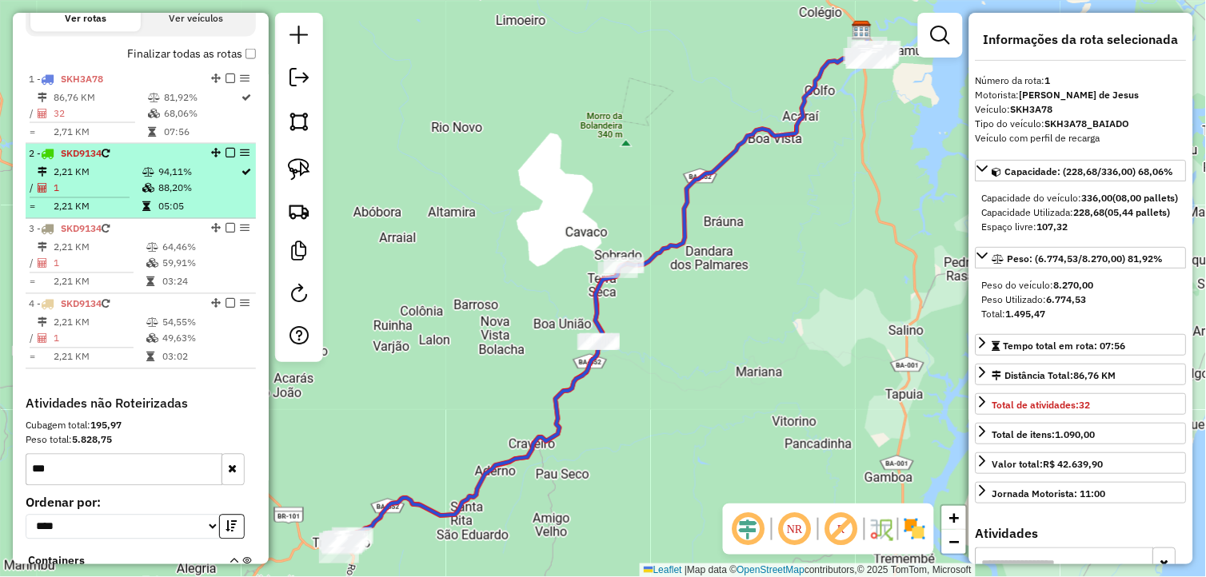
click at [142, 180] on td at bounding box center [150, 173] width 16 height 16
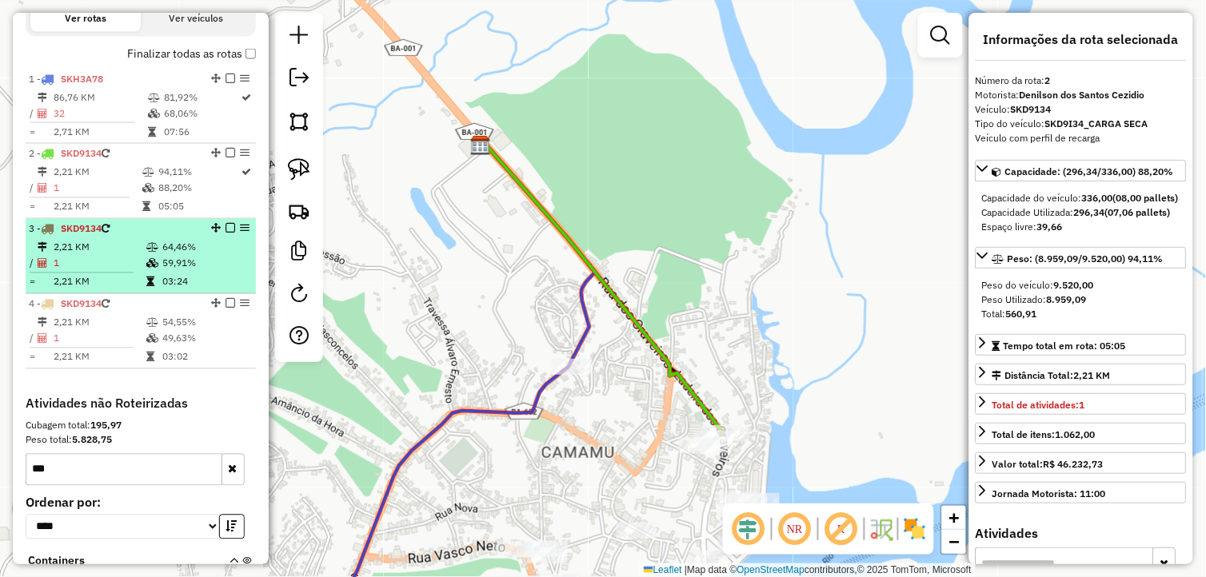
click at [91, 273] on hr at bounding box center [82, 273] width 104 height 1
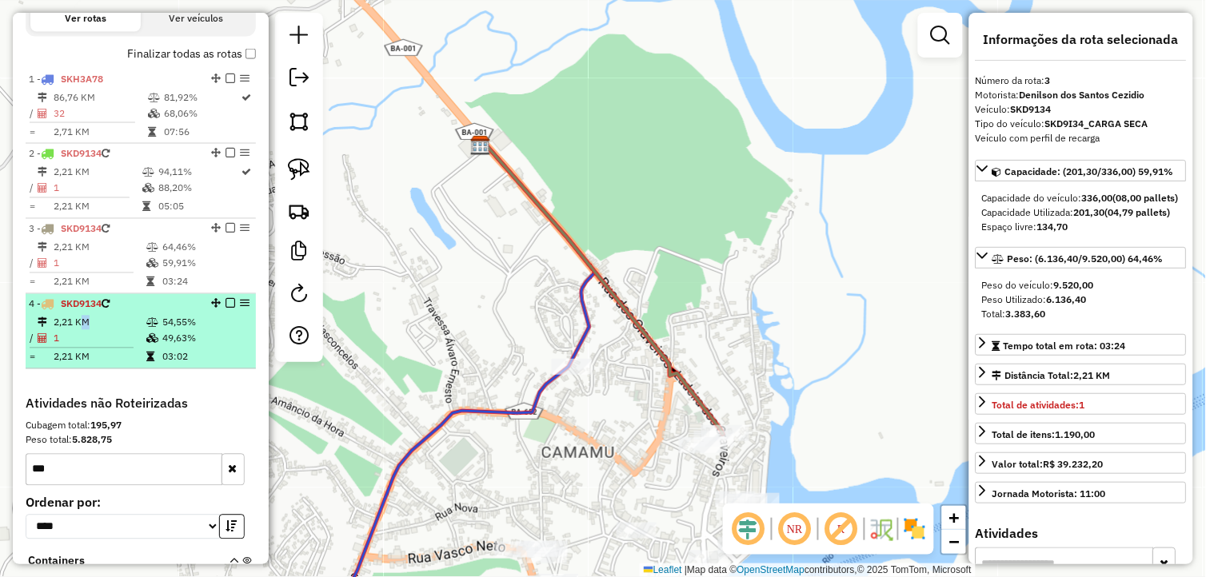
click at [78, 331] on td "2,21 KM" at bounding box center [99, 323] width 93 height 16
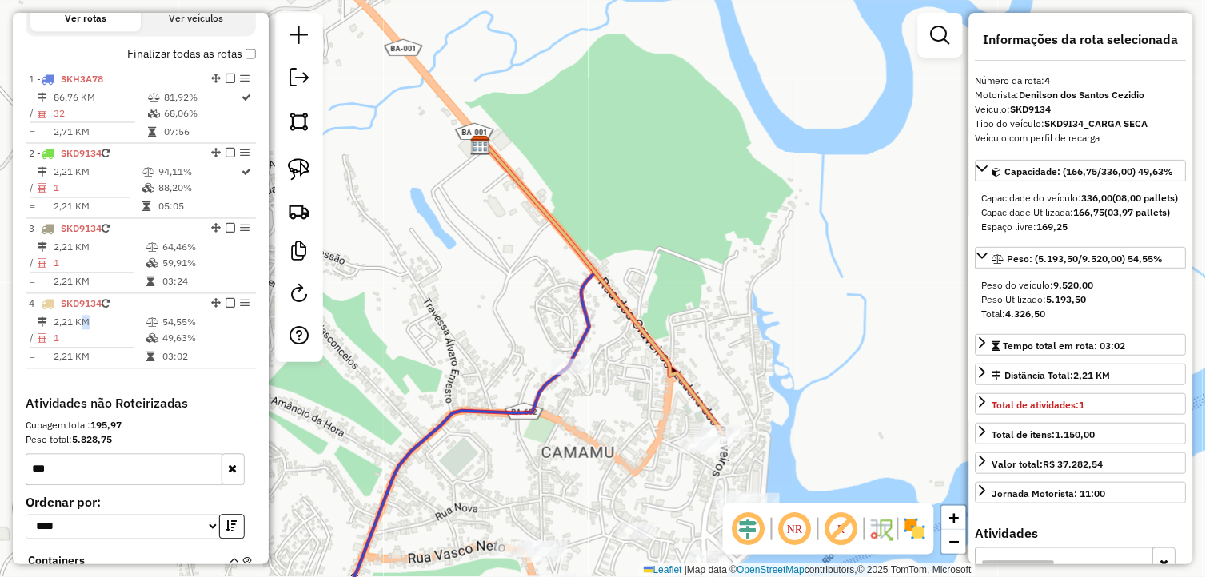
click at [458, 395] on div "Janela de atendimento Grade de atendimento Capacidade Transportadoras Veículos …" at bounding box center [603, 288] width 1206 height 577
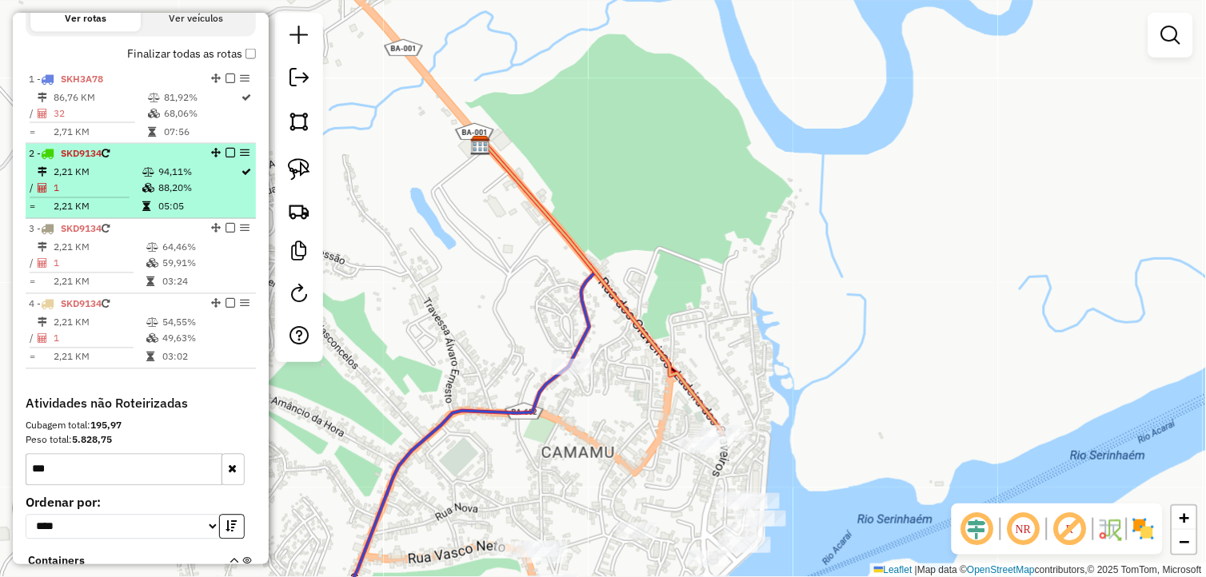
click at [142, 215] on td at bounding box center [150, 207] width 16 height 16
select select "**********"
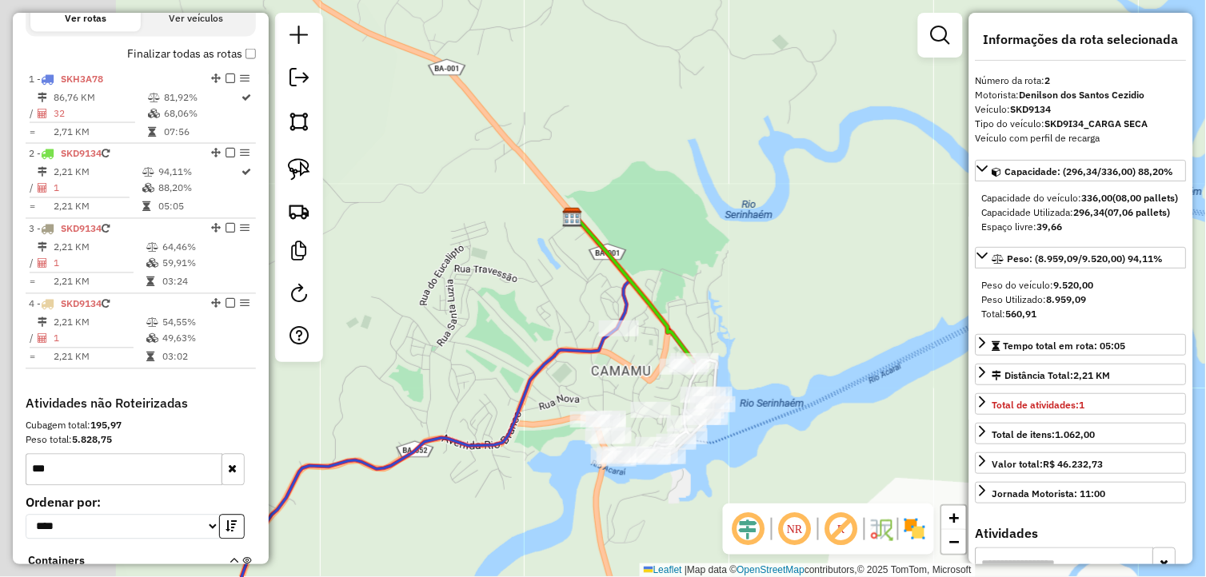
drag, startPoint x: 457, startPoint y: 400, endPoint x: 643, endPoint y: 372, distance: 187.6
click at [636, 377] on div "Janela de atendimento Grade de atendimento Capacidade Transportadoras Veículos …" at bounding box center [603, 288] width 1206 height 577
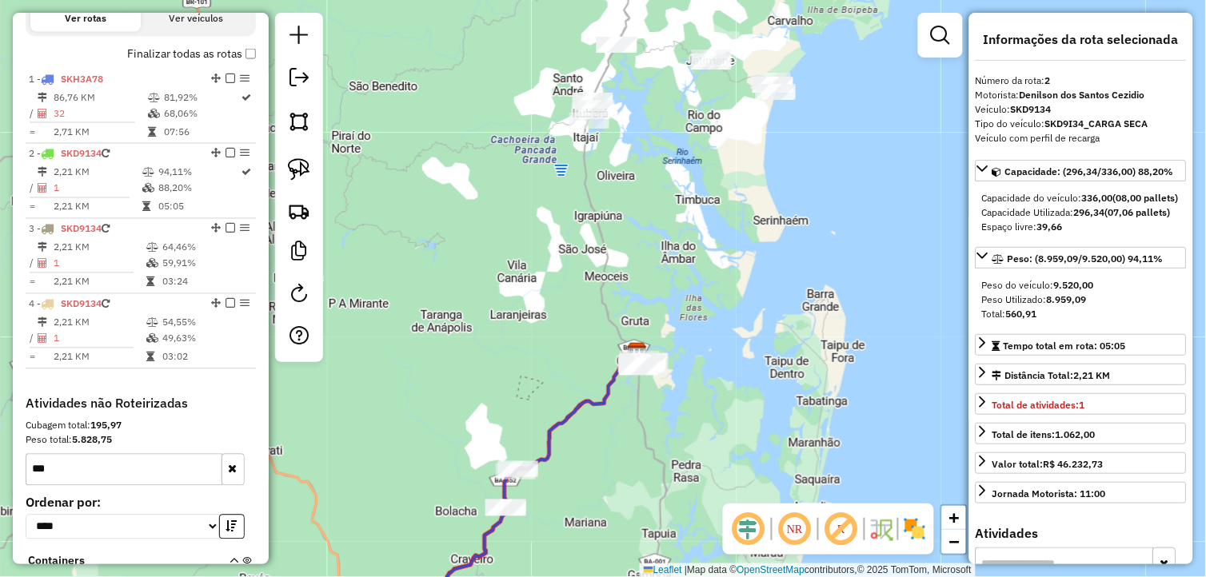
drag, startPoint x: 529, startPoint y: 349, endPoint x: 564, endPoint y: 221, distance: 133.5
click at [564, 225] on div "Janela de atendimento Grade de atendimento Capacidade Transportadoras Veículos …" at bounding box center [603, 288] width 1206 height 577
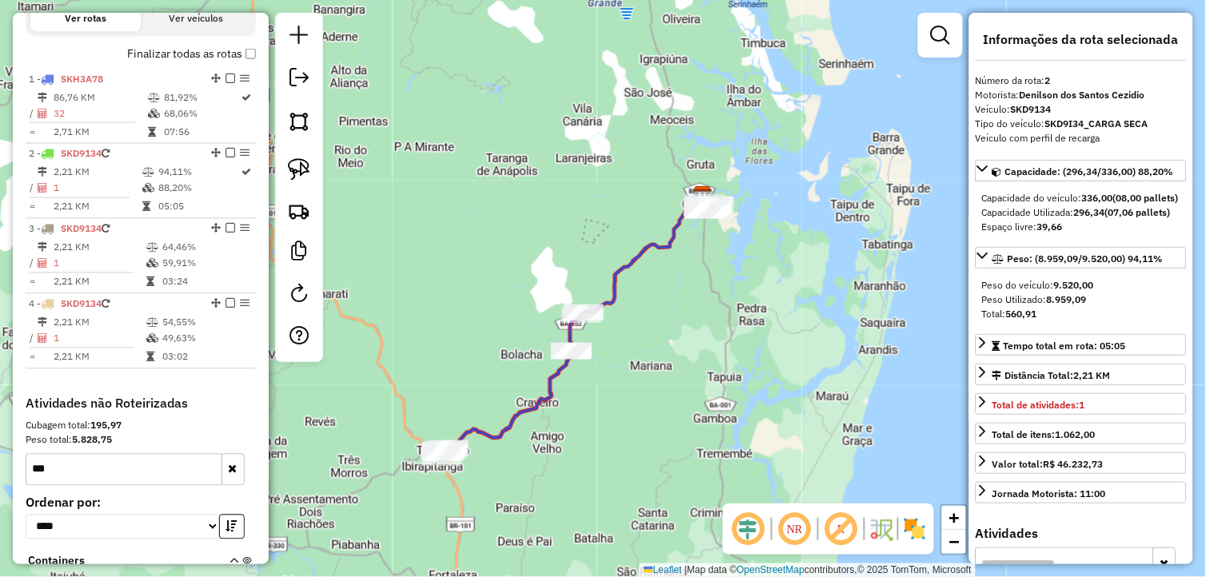
click at [653, 347] on div "Janela de atendimento Grade de atendimento Capacidade Transportadoras Veículos …" at bounding box center [603, 288] width 1206 height 577
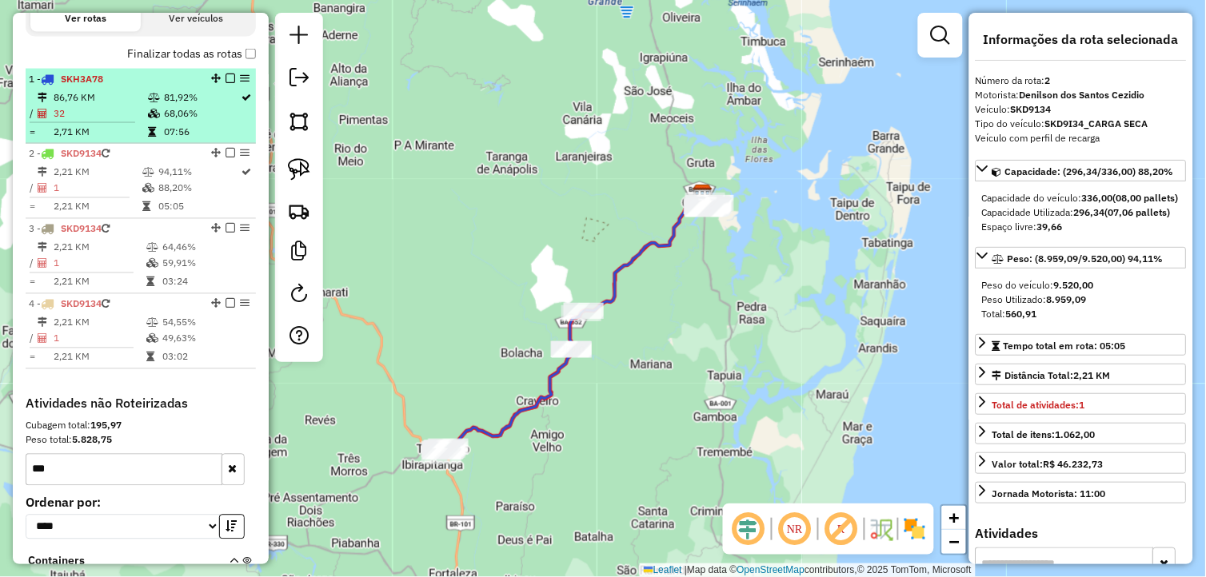
click at [179, 136] on table "86,76 KM 81,92% / 32 68,06% = 2,71 KM 07:56" at bounding box center [141, 115] width 224 height 50
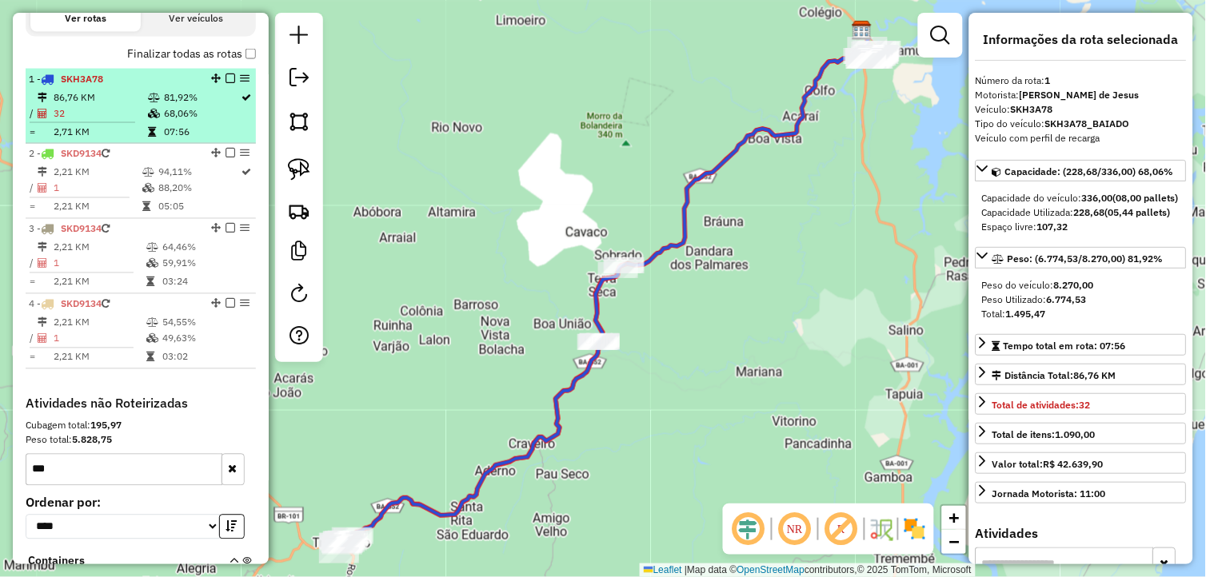
click at [198, 122] on td "68,06%" at bounding box center [202, 114] width 78 height 16
click at [189, 122] on td "68,06%" at bounding box center [202, 114] width 78 height 16
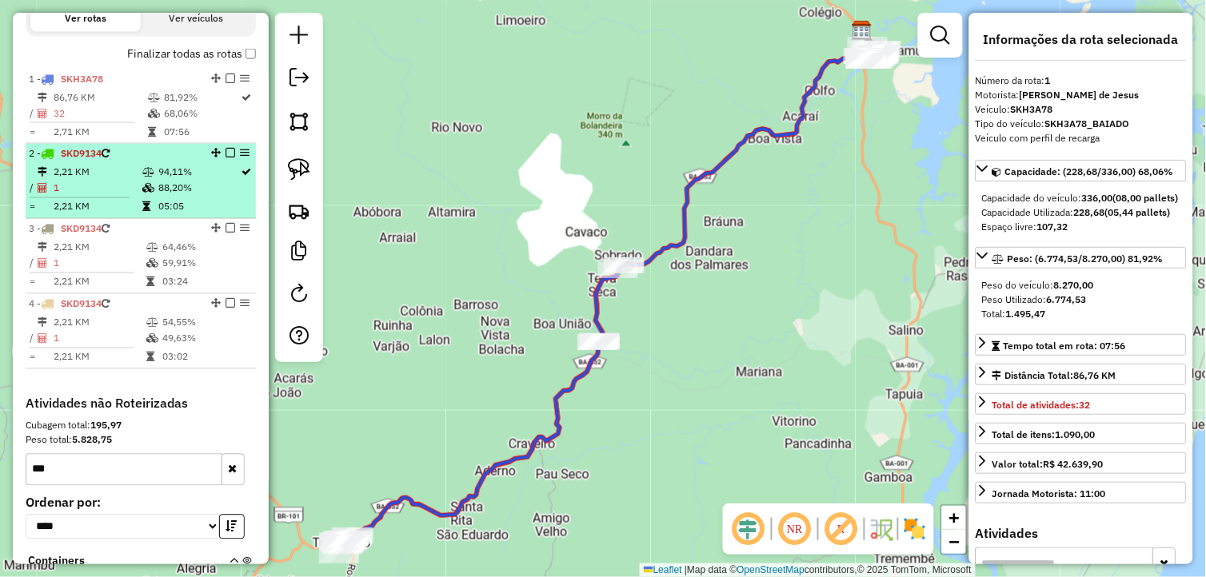
click at [128, 197] on td "1" at bounding box center [97, 189] width 89 height 16
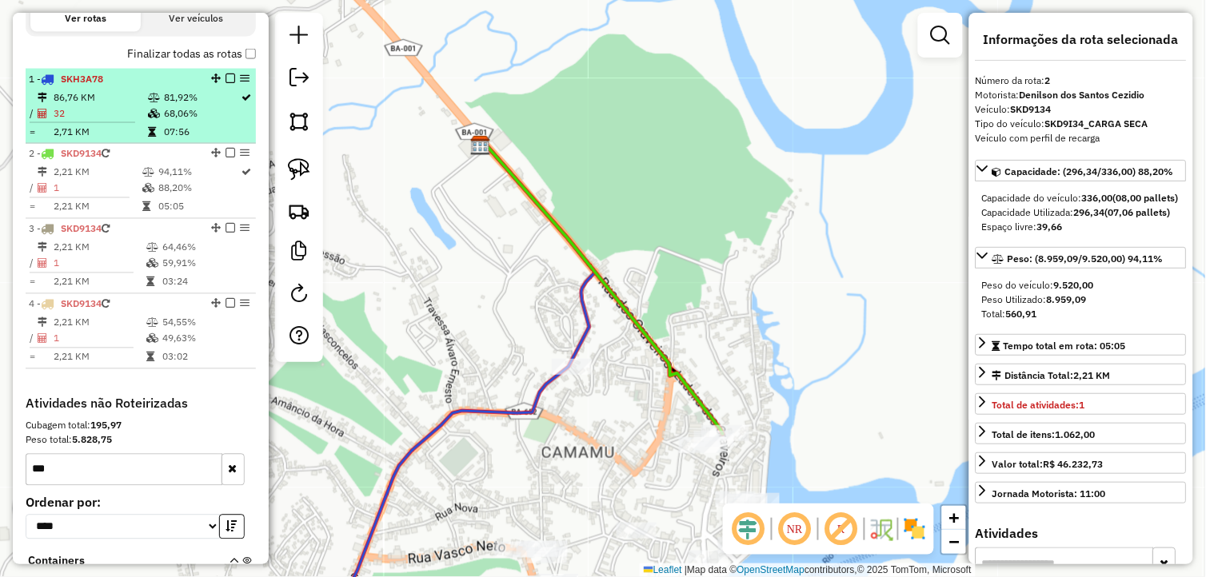
click at [225, 83] on em at bounding box center [230, 79] width 10 height 10
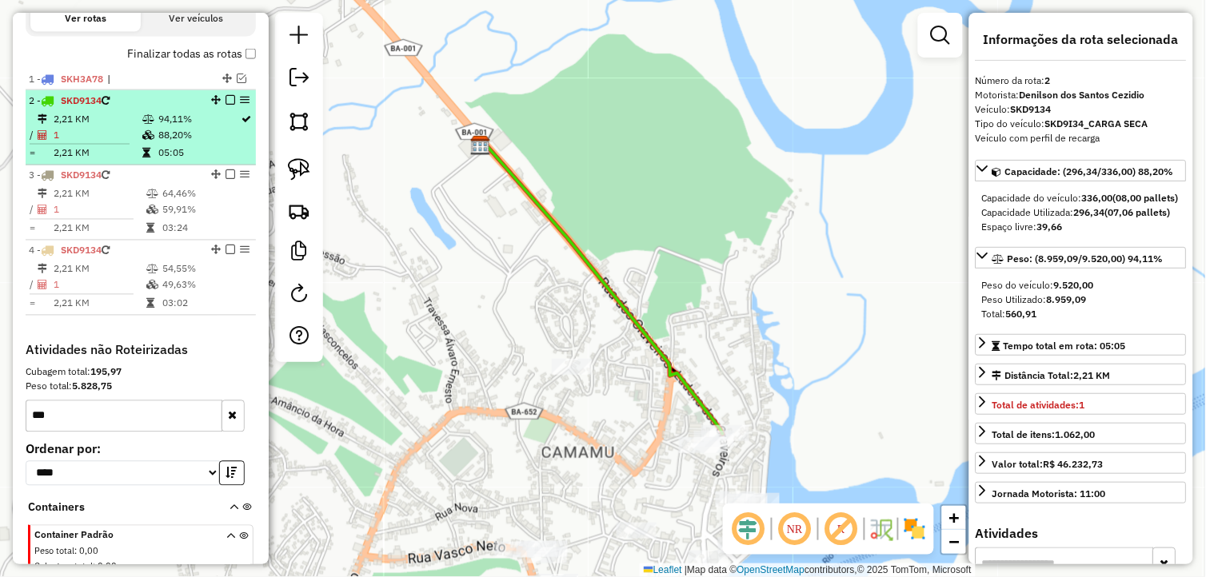
click at [178, 157] on table "2,21 KM 94,11% / 1 88,20% = 2,21 KM 05:05" at bounding box center [141, 136] width 224 height 50
click at [228, 106] on div "2 - SKD9134" at bounding box center [141, 101] width 224 height 14
click at [227, 105] on em at bounding box center [230, 100] width 10 height 10
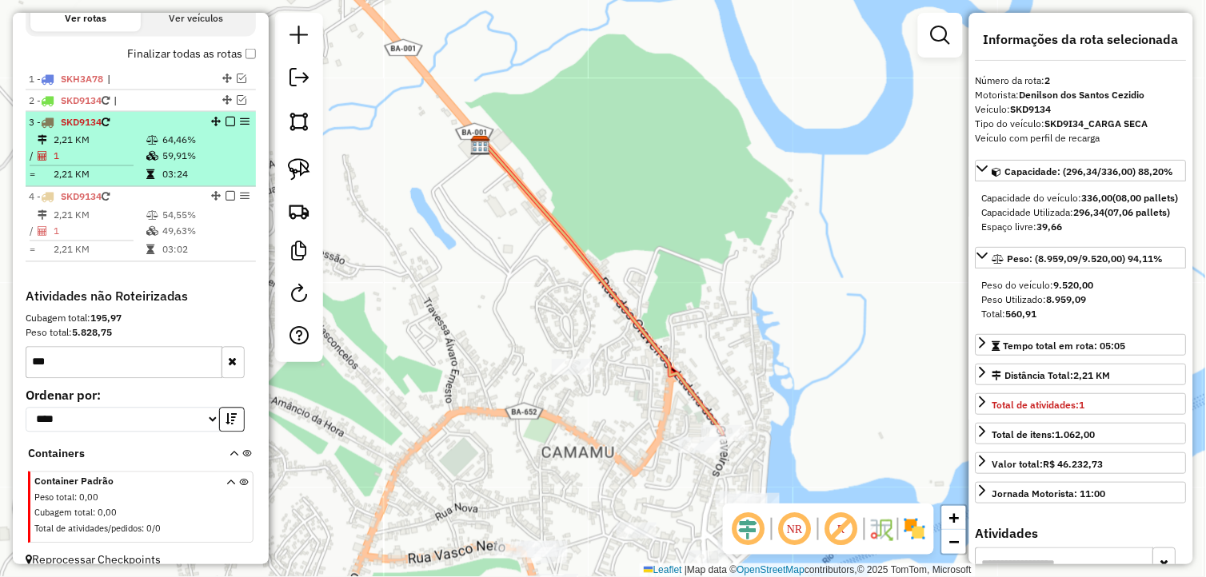
click at [182, 164] on td "59,91%" at bounding box center [205, 157] width 87 height 16
click at [171, 149] on td "64,46%" at bounding box center [205, 141] width 87 height 16
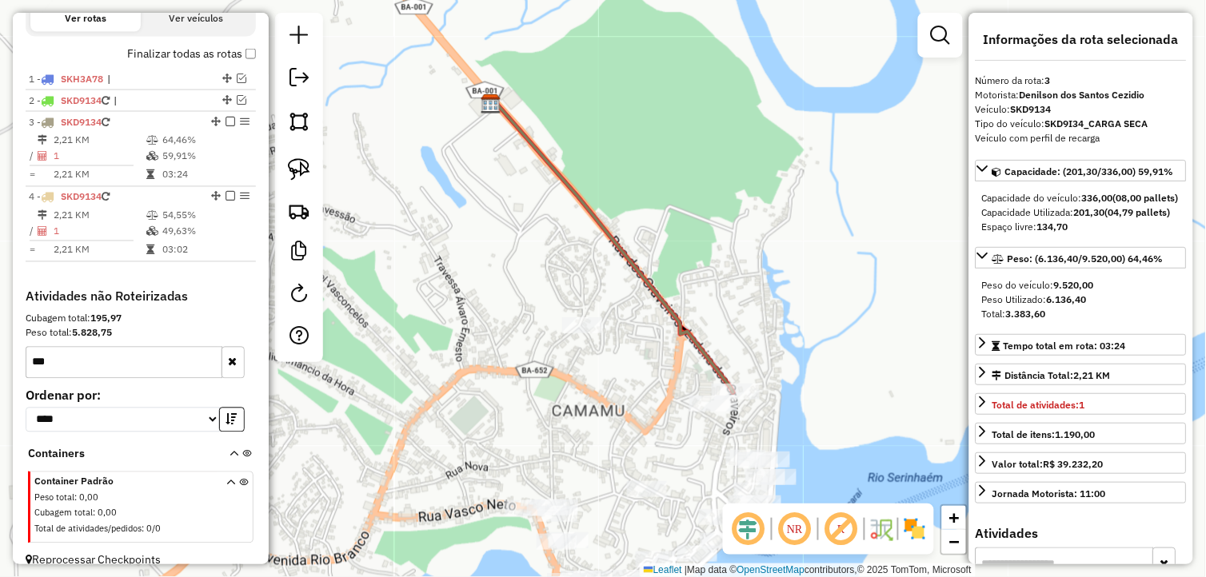
drag, startPoint x: 626, startPoint y: 420, endPoint x: 638, endPoint y: 368, distance: 53.3
click at [638, 369] on div "Janela de atendimento Grade de atendimento Capacidade Transportadoras Veículos …" at bounding box center [603, 288] width 1206 height 577
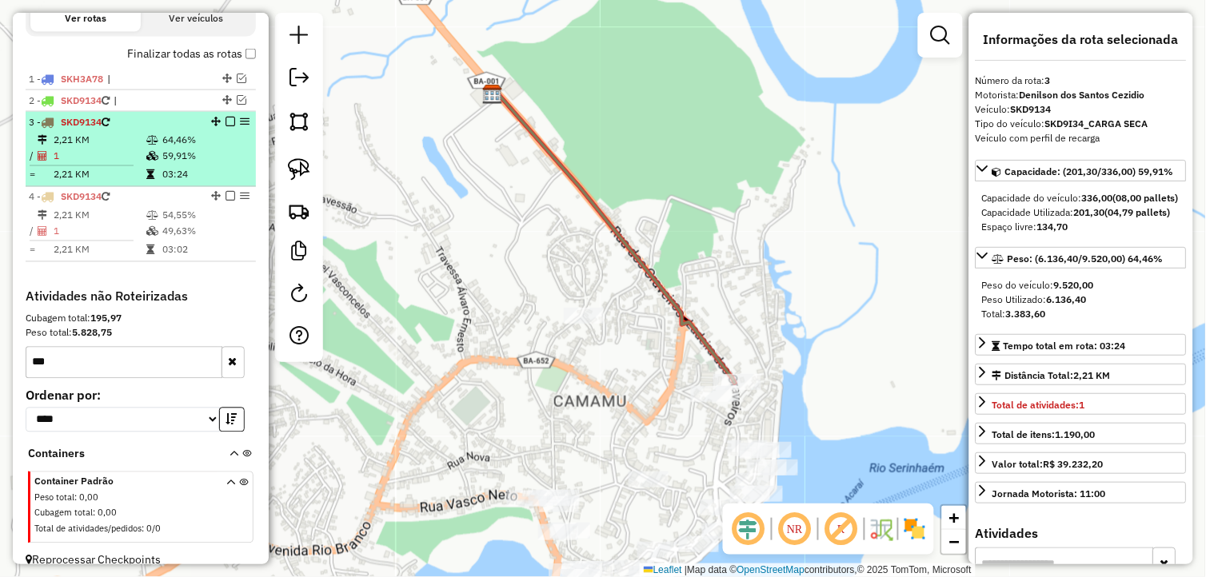
click at [170, 149] on td "64,46%" at bounding box center [205, 141] width 87 height 16
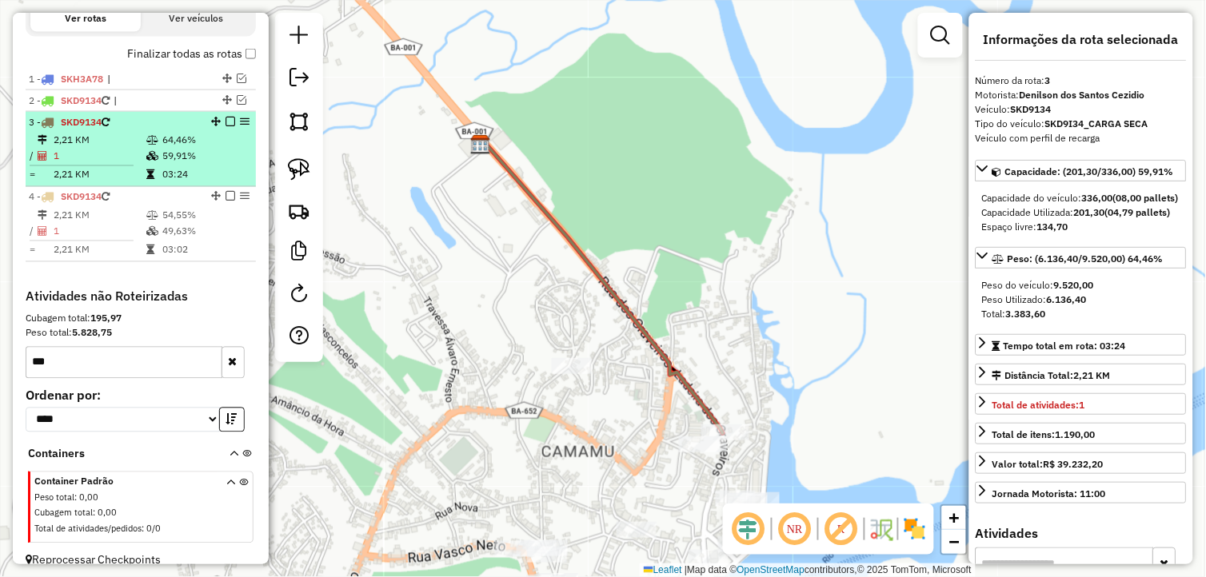
click at [194, 165] on td "59,91%" at bounding box center [205, 157] width 87 height 16
click at [225, 126] on em at bounding box center [230, 122] width 10 height 10
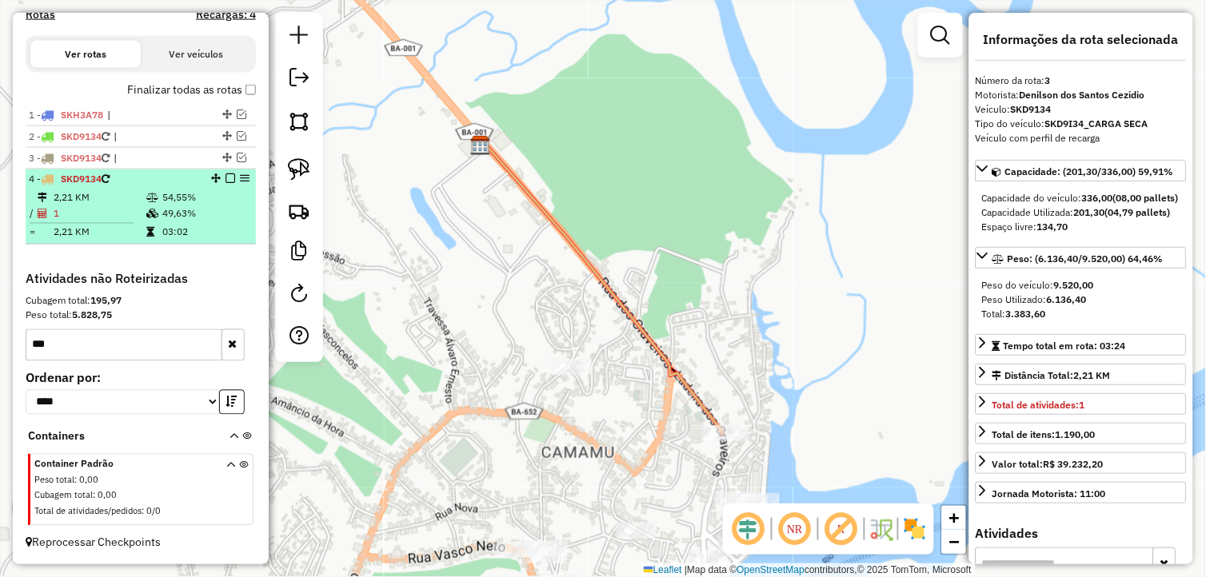
scroll to position [526, 0]
click at [174, 216] on td "49,63%" at bounding box center [205, 214] width 87 height 16
click at [184, 192] on td "54,55%" at bounding box center [205, 198] width 87 height 16
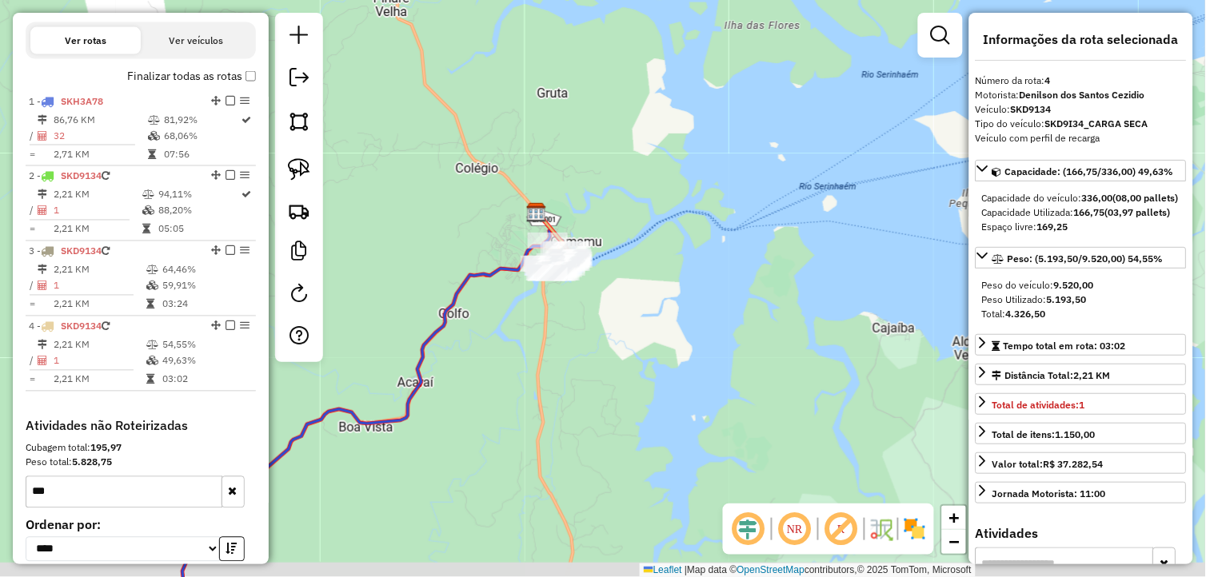
drag, startPoint x: 529, startPoint y: 394, endPoint x: 509, endPoint y: 361, distance: 38.8
click at [528, 385] on div "Janela de atendimento Grade de atendimento Capacidade Transportadoras Veículos …" at bounding box center [603, 288] width 1206 height 577
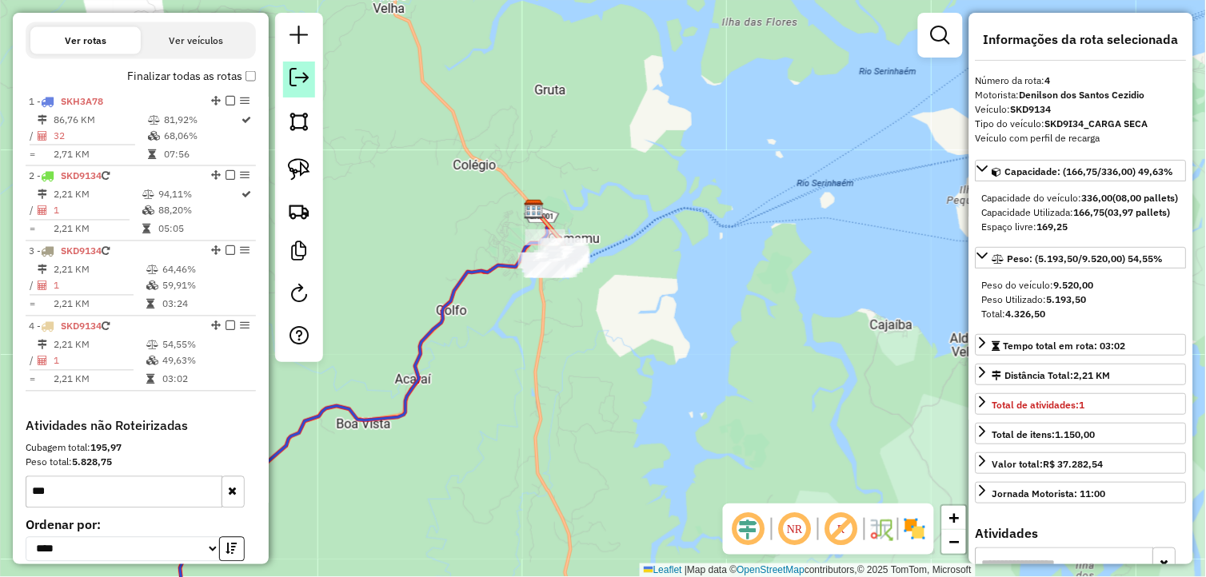
click at [299, 86] on em at bounding box center [298, 77] width 19 height 19
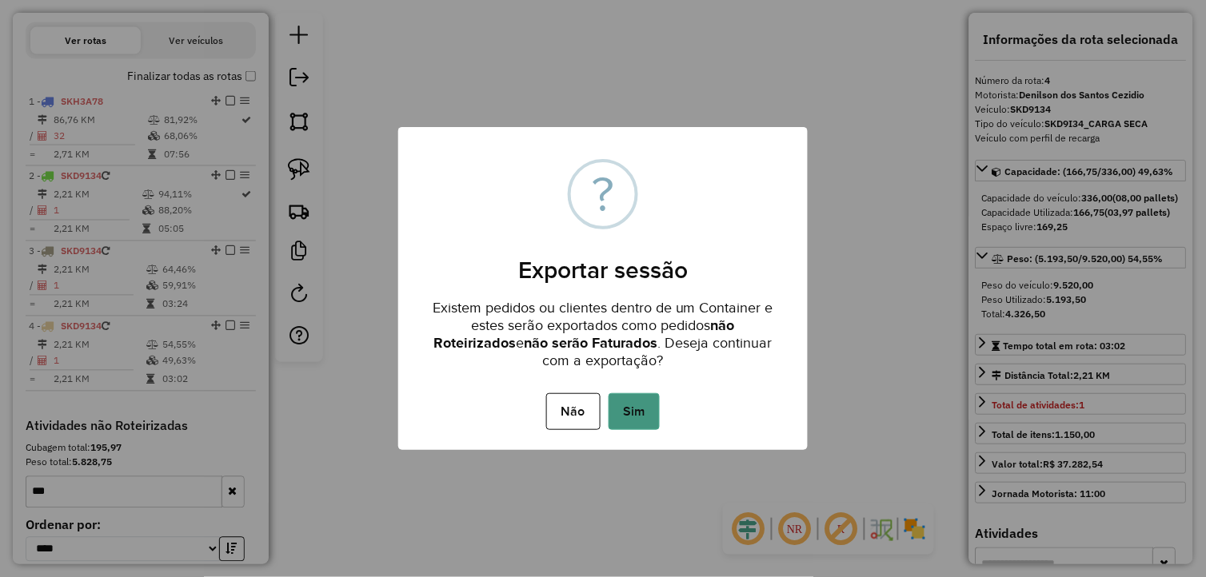
click at [644, 405] on button "Sim" at bounding box center [633, 411] width 51 height 37
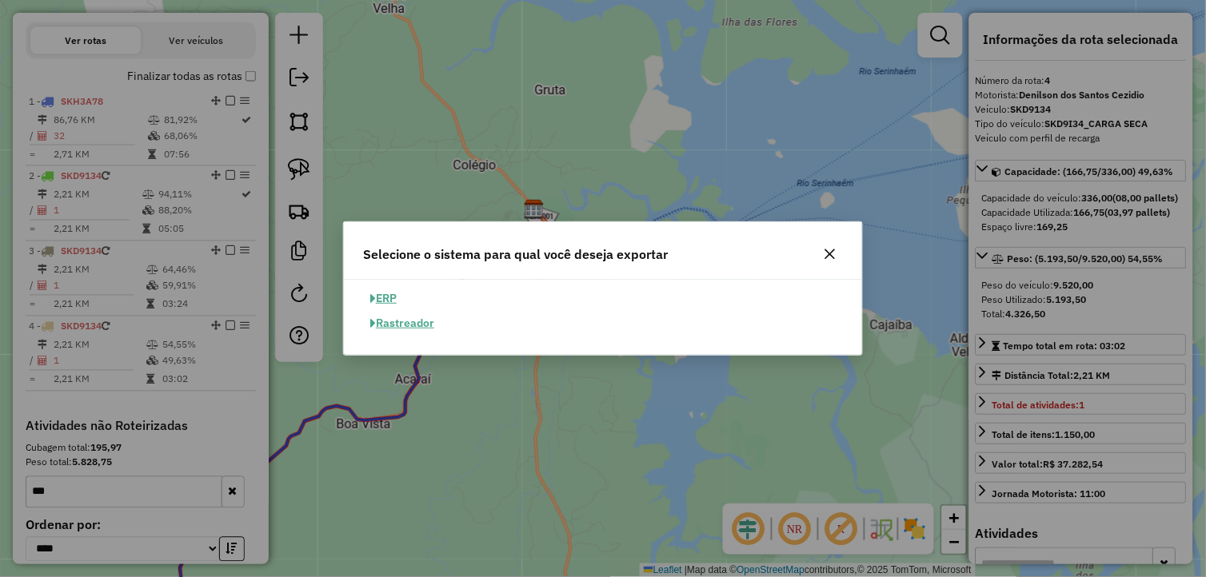
click at [389, 304] on button "ERP" at bounding box center [383, 298] width 41 height 25
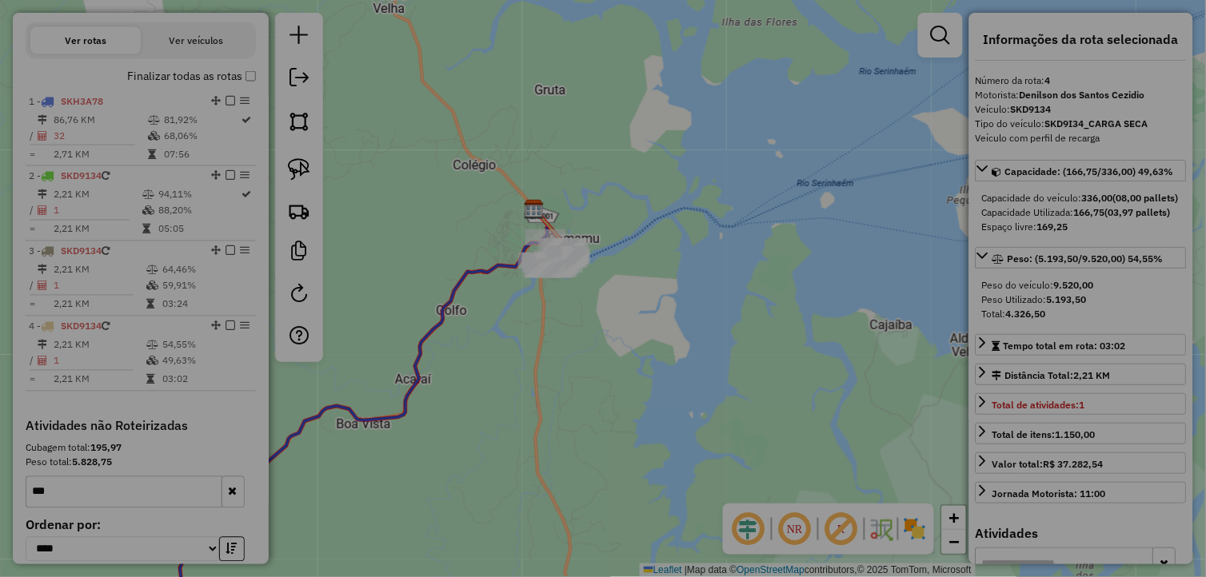
select select "**"
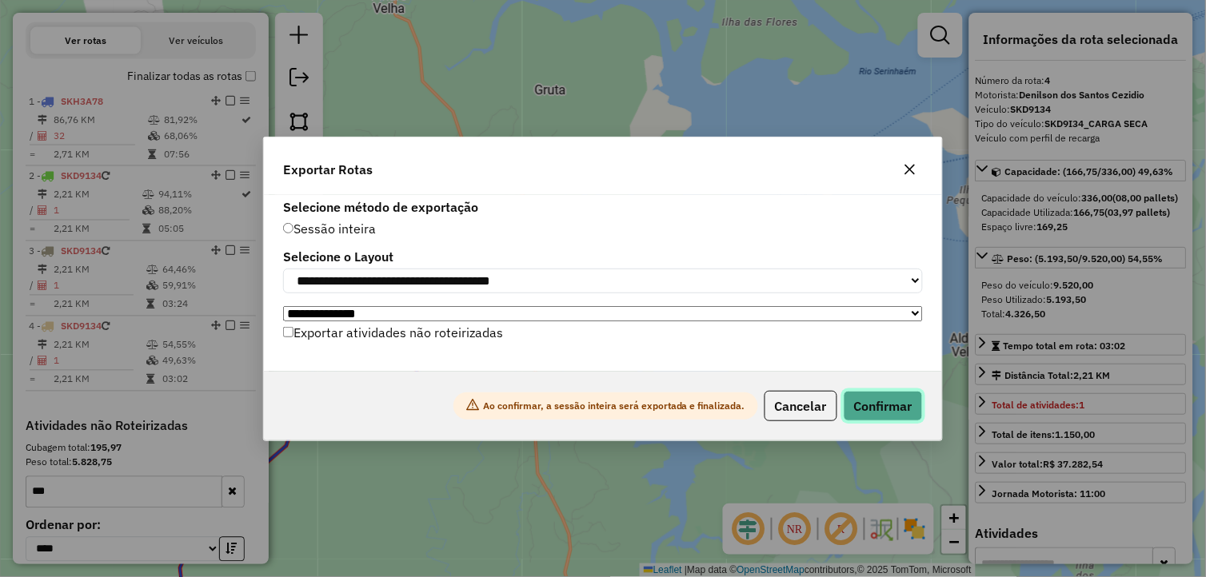
click at [865, 420] on button "Confirmar" at bounding box center [883, 406] width 79 height 30
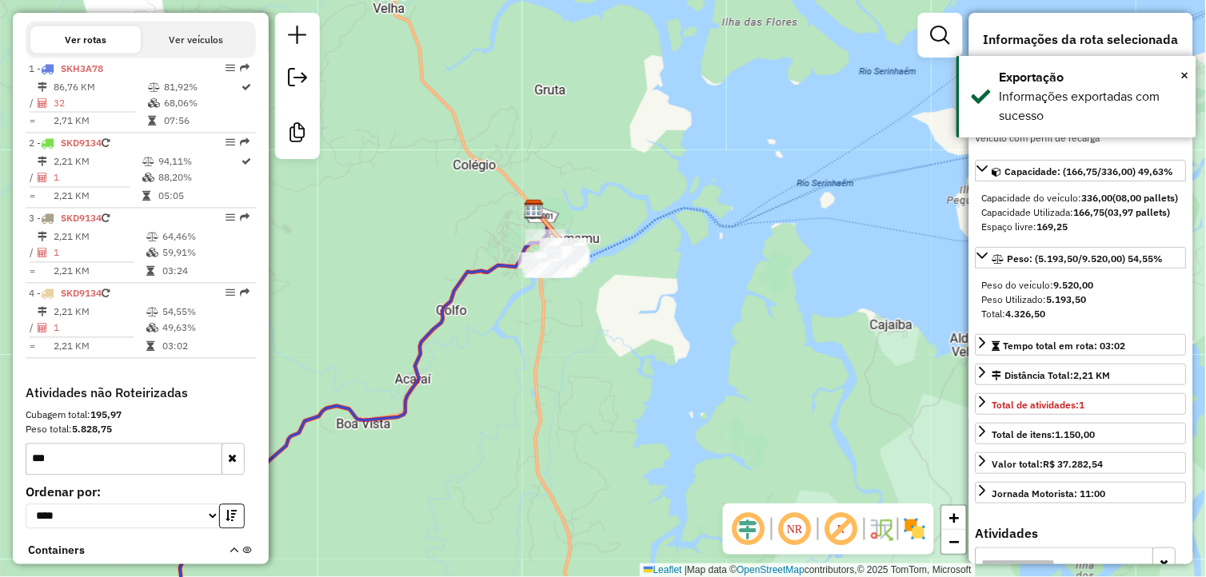
scroll to position [661, 0]
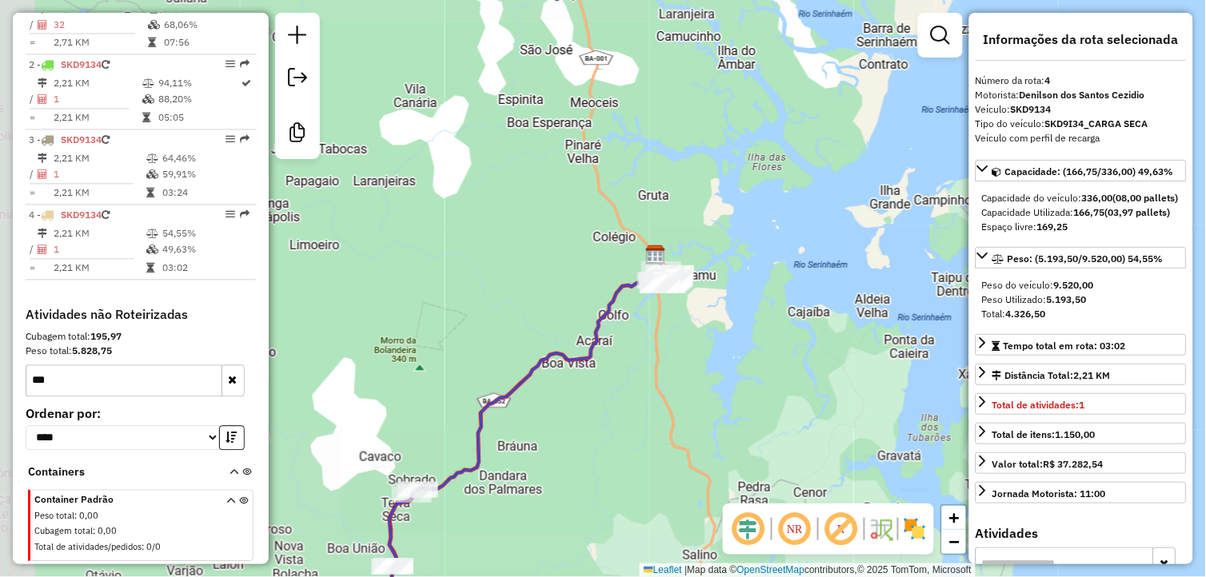
drag, startPoint x: 549, startPoint y: 437, endPoint x: 534, endPoint y: 385, distance: 53.9
click at [632, 397] on div "Janela de atendimento Grade de atendimento Capacidade Transportadoras Veículos …" at bounding box center [603, 288] width 1206 height 577
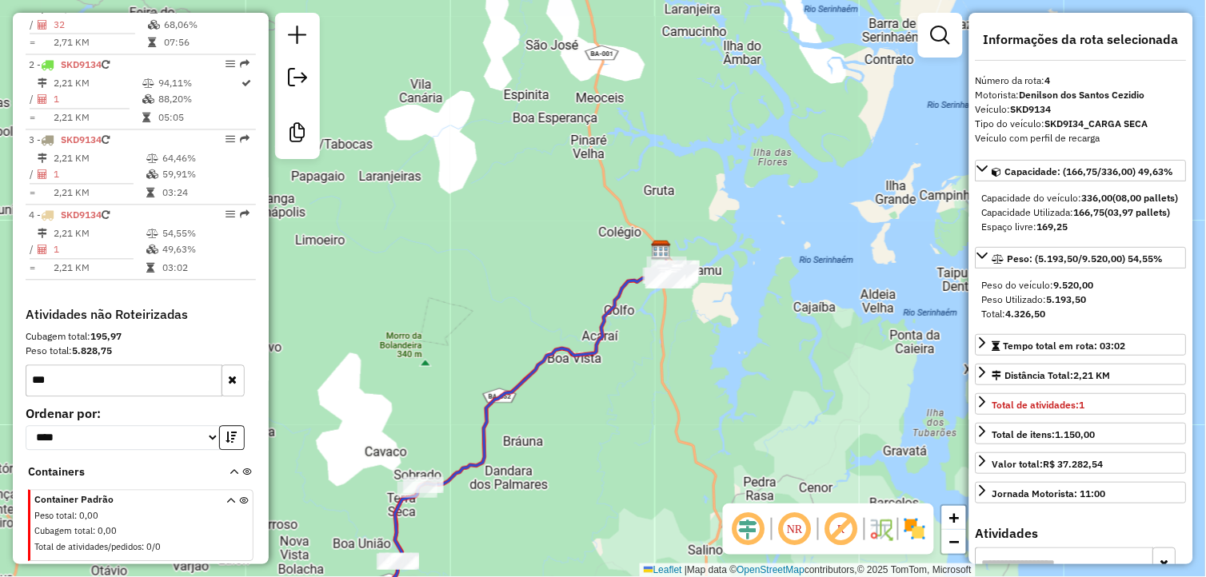
drag, startPoint x: 228, startPoint y: 389, endPoint x: 266, endPoint y: 390, distance: 38.4
click at [229, 389] on button "button" at bounding box center [232, 381] width 23 height 32
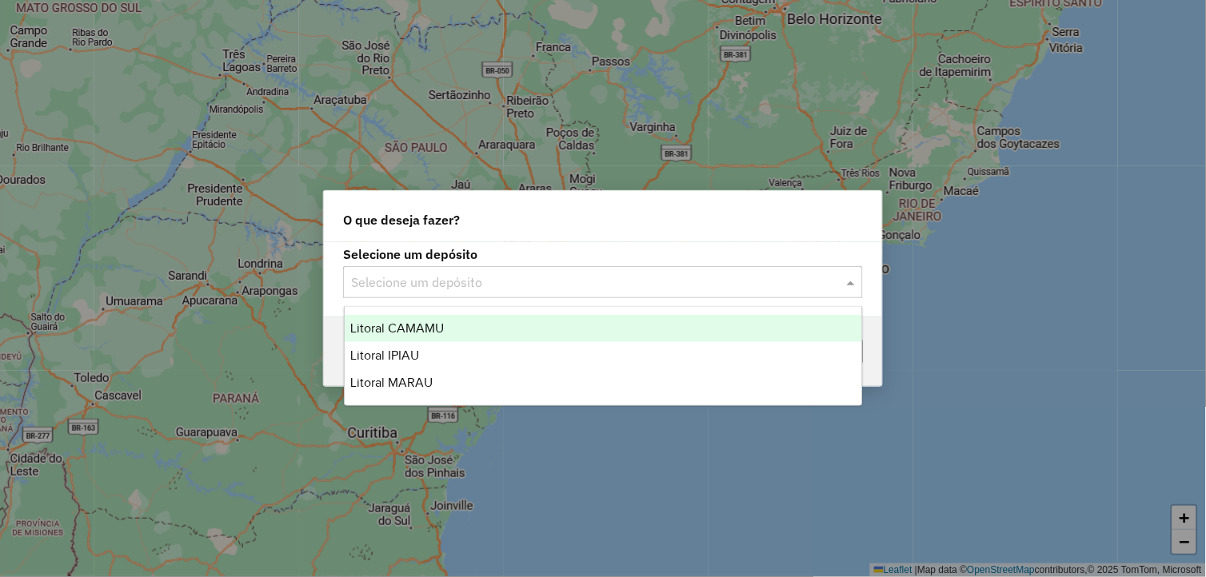
click at [541, 284] on input "text" at bounding box center [587, 282] width 472 height 19
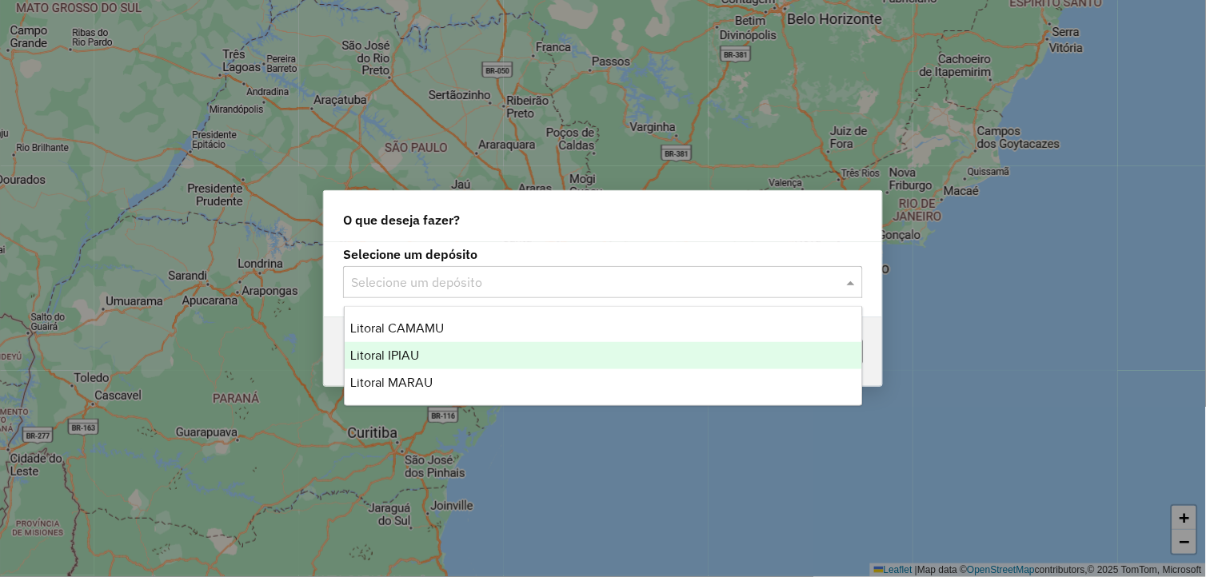
click at [457, 348] on div "Litoral IPIAU" at bounding box center [604, 355] width 518 height 27
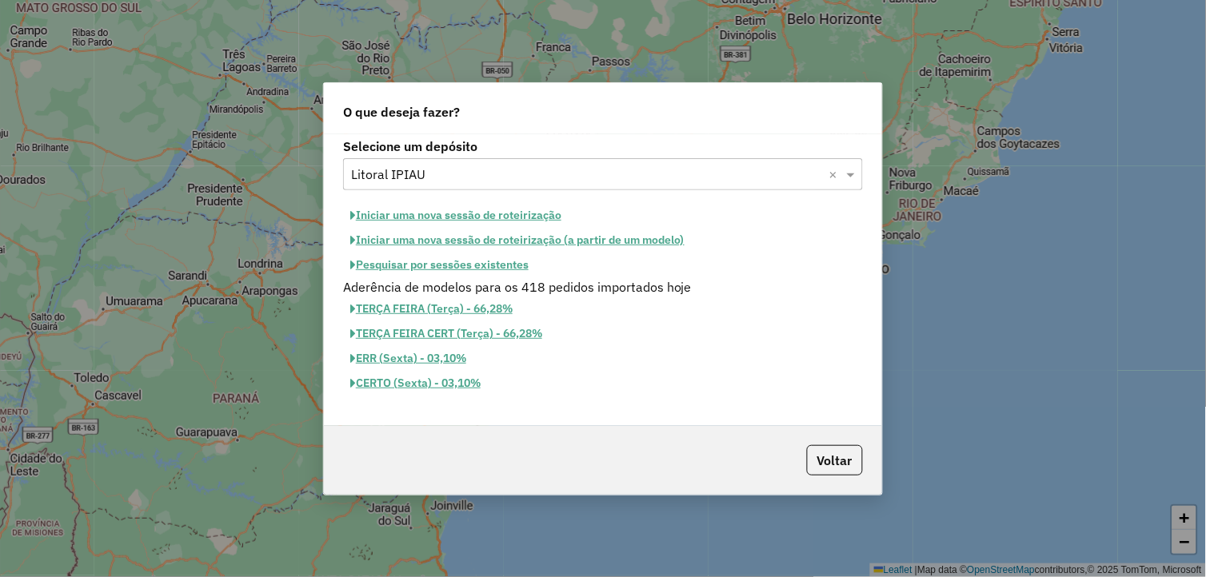
click at [523, 219] on button "Iniciar uma nova sessão de roteirização" at bounding box center [455, 215] width 225 height 25
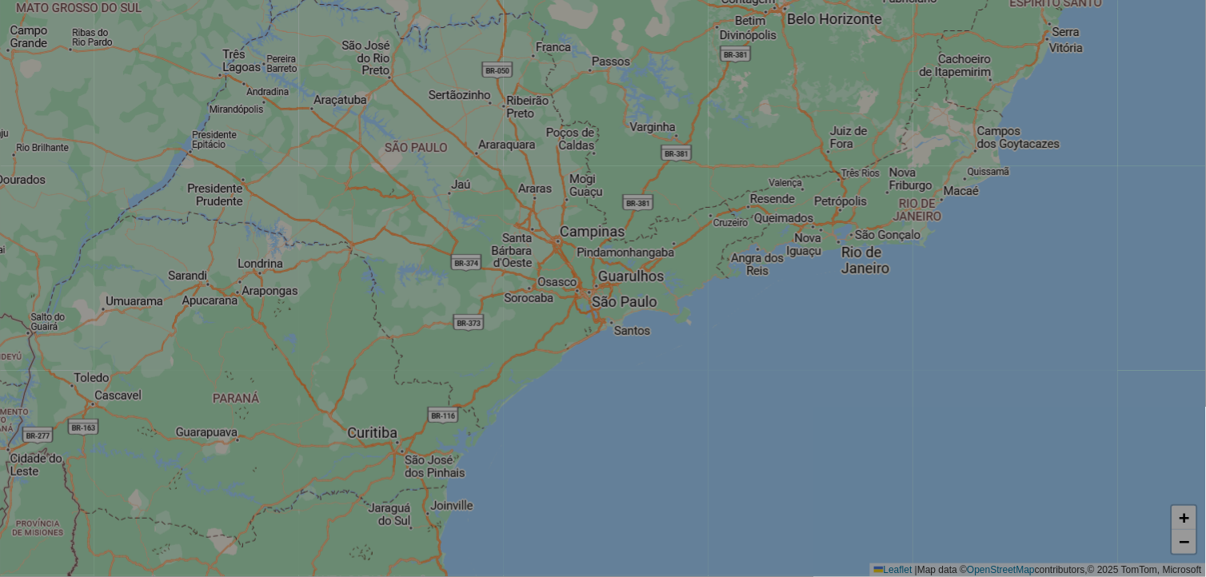
select select "*"
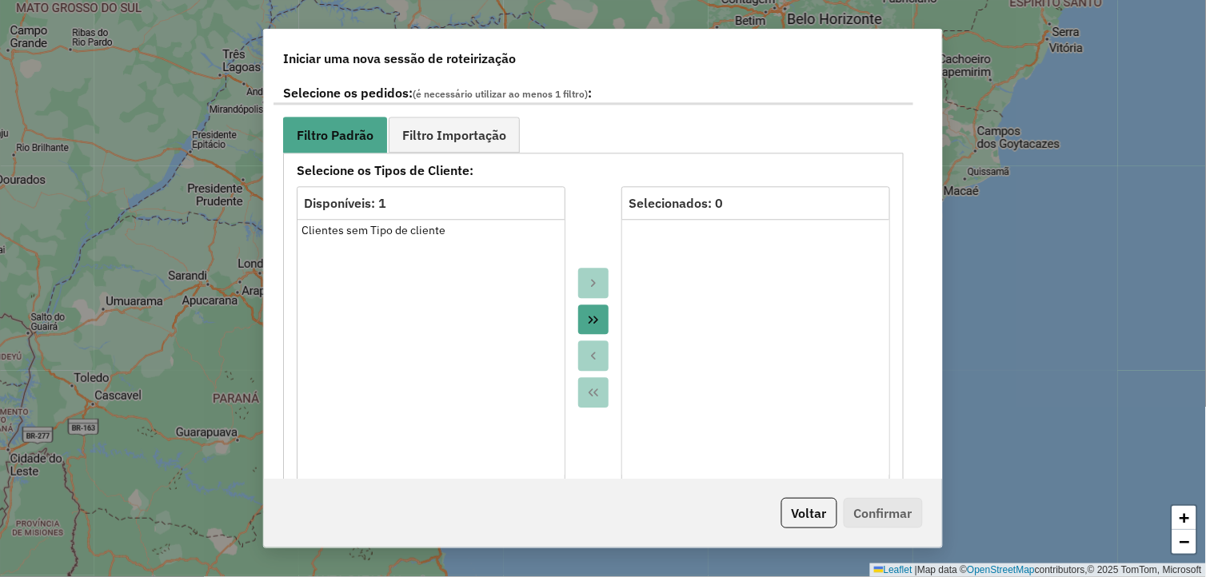
scroll to position [888, 0]
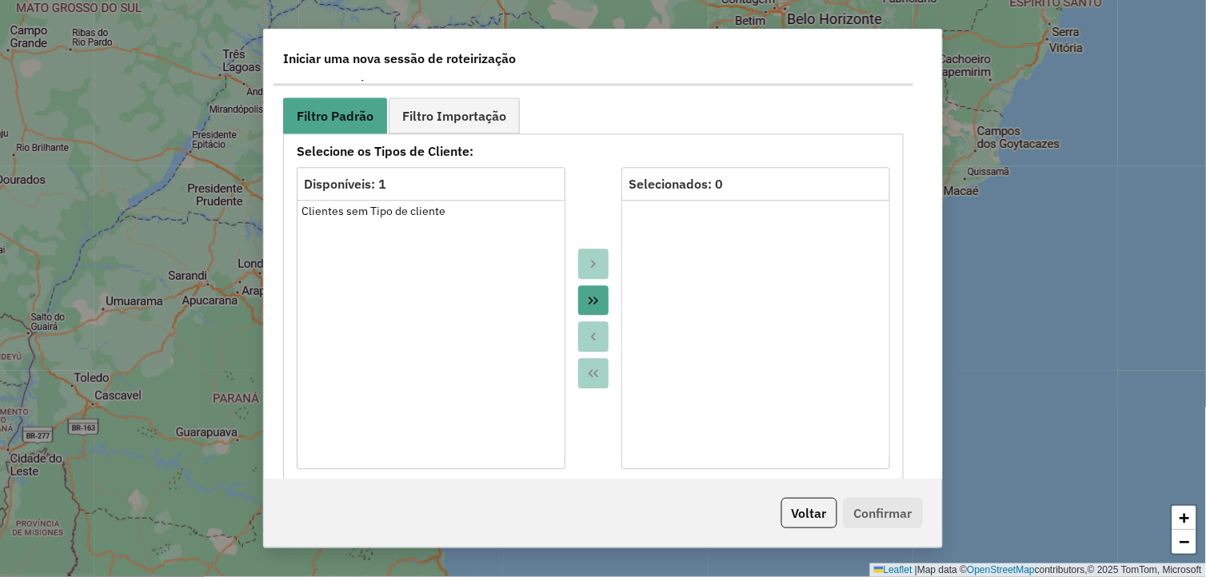
click at [587, 297] on icon "Move All to Target" at bounding box center [593, 300] width 13 height 13
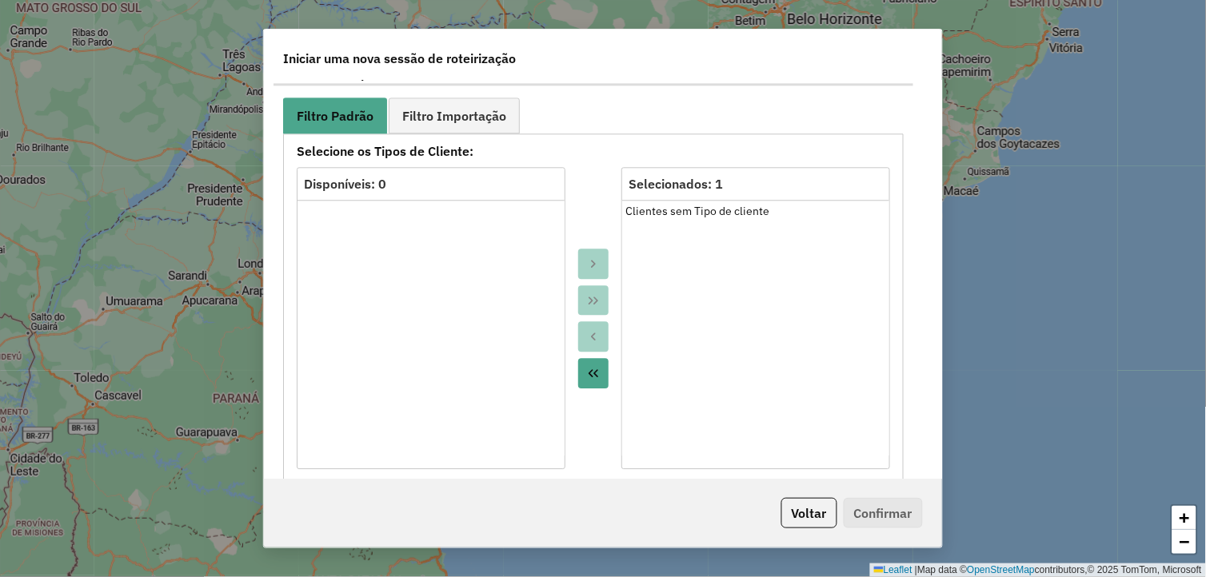
scroll to position [1510, 0]
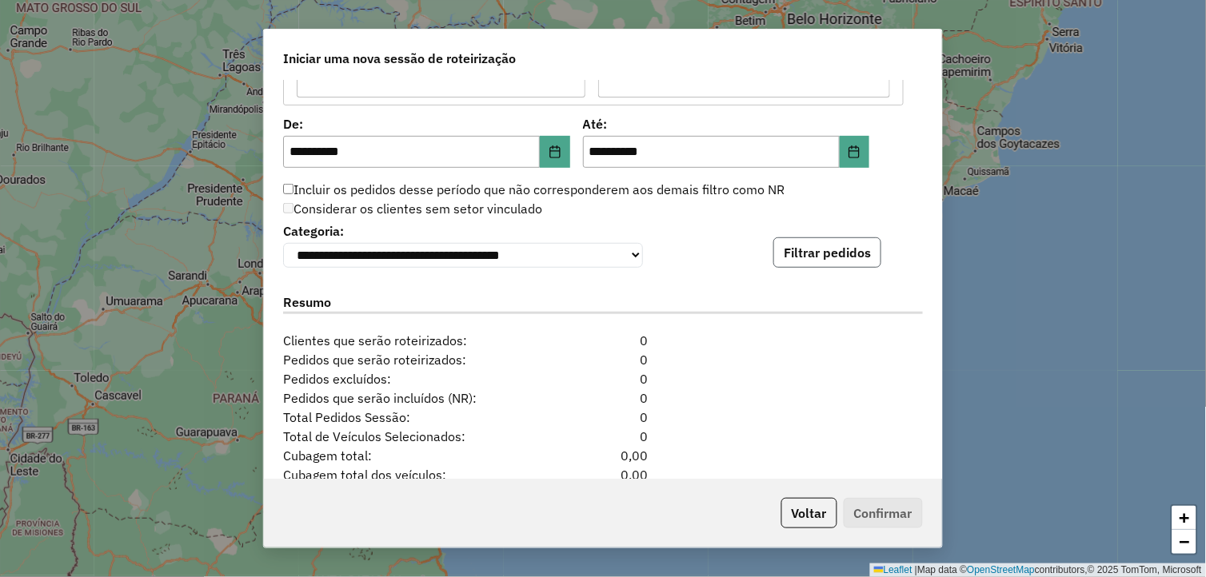
click at [801, 248] on button "Filtrar pedidos" at bounding box center [827, 252] width 108 height 30
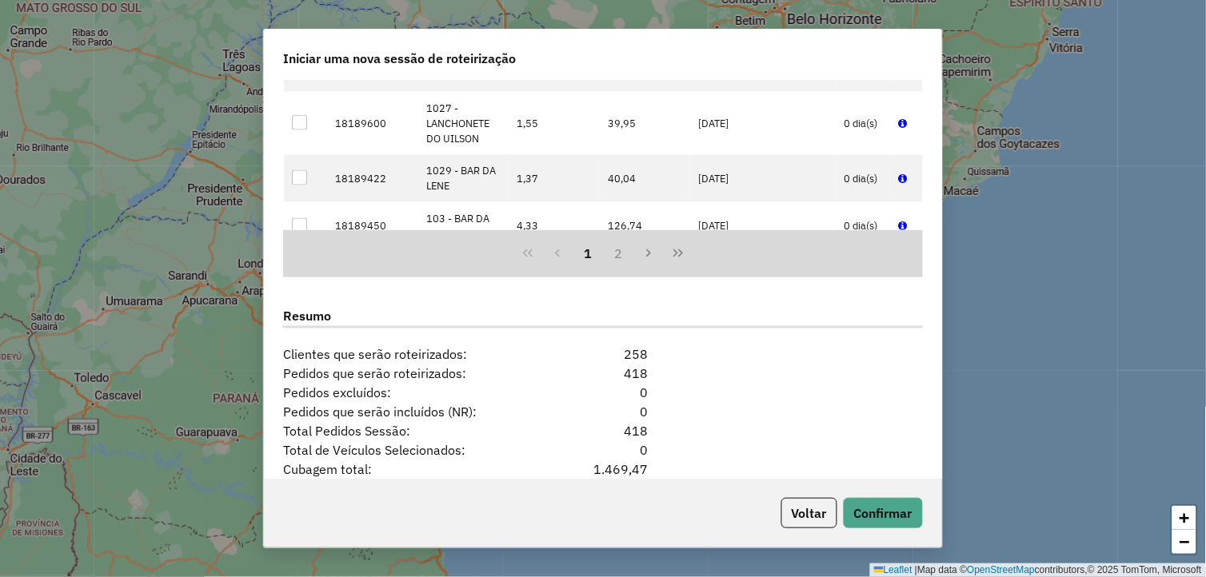
scroll to position [1957, 0]
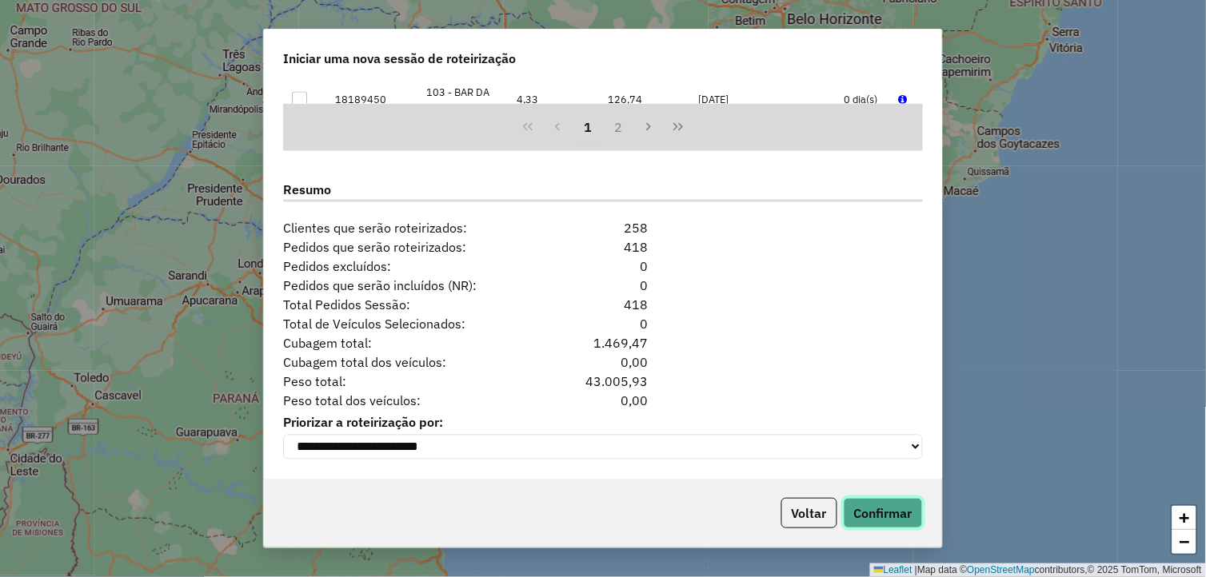
click at [873, 513] on button "Confirmar" at bounding box center [883, 513] width 79 height 30
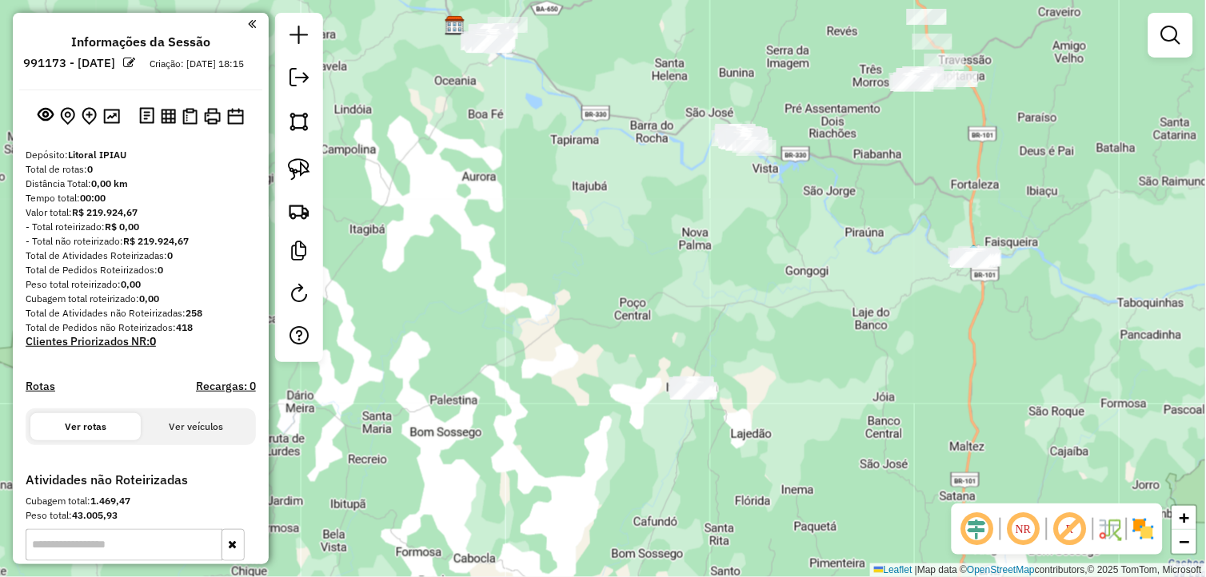
drag, startPoint x: 744, startPoint y: 453, endPoint x: 756, endPoint y: 402, distance: 52.6
click at [756, 402] on div "Janela de atendimento Grade de atendimento Capacidade Transportadoras Veículos …" at bounding box center [603, 288] width 1206 height 577
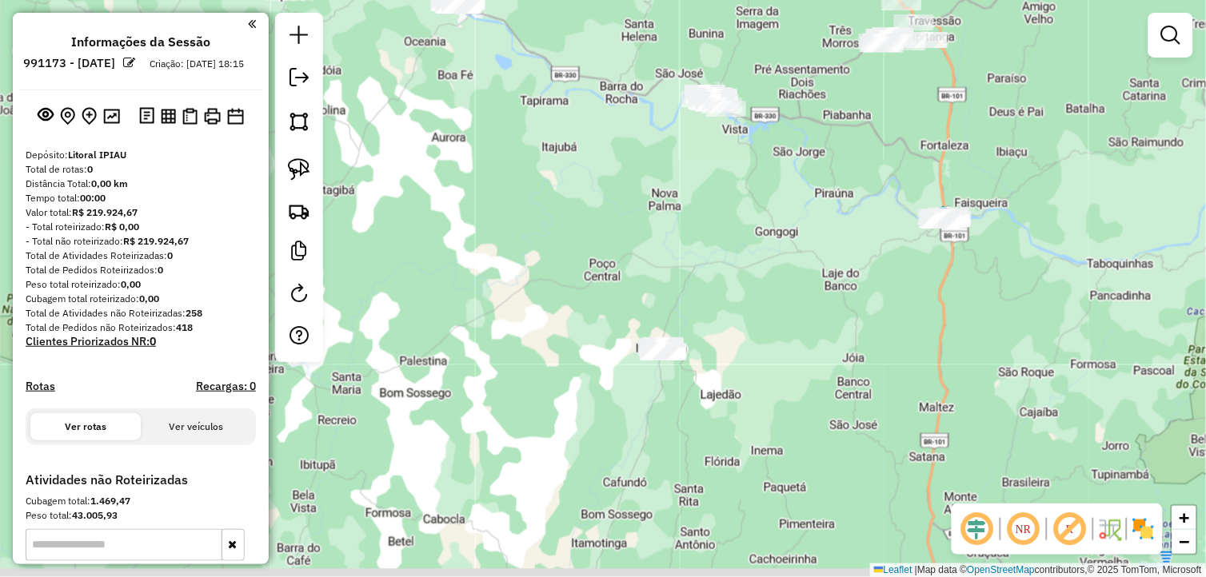
drag, startPoint x: 766, startPoint y: 315, endPoint x: 650, endPoint y: 272, distance: 123.7
click at [738, 285] on div "Janela de atendimento Grade de atendimento Capacidade Transportadoras Veículos …" at bounding box center [603, 288] width 1206 height 577
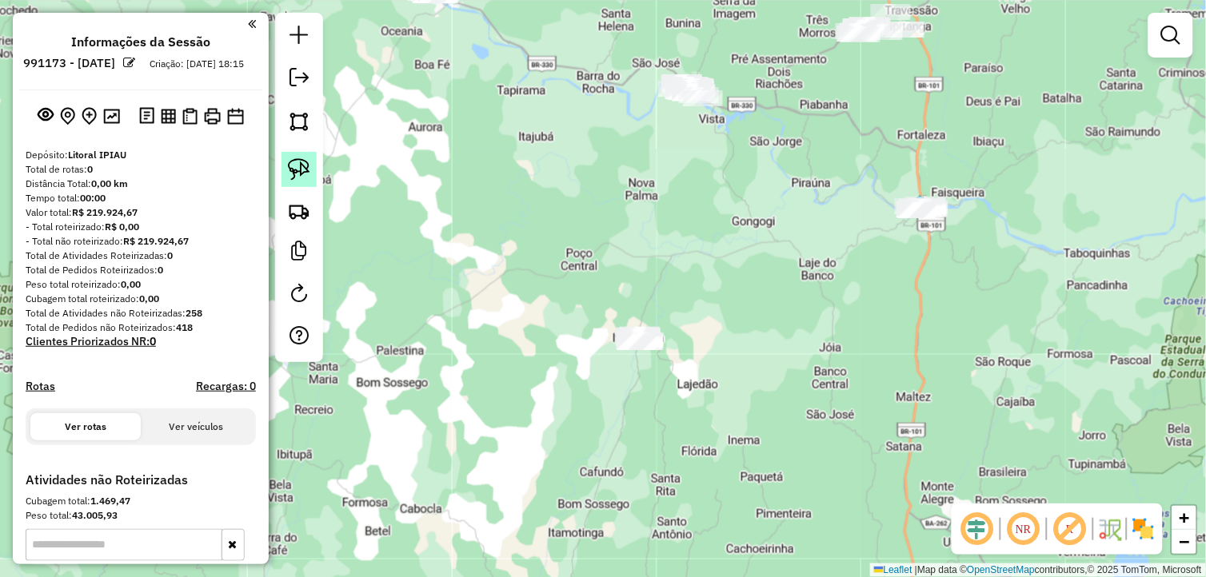
click at [305, 164] on img at bounding box center [299, 169] width 22 height 22
drag, startPoint x: 624, startPoint y: 280, endPoint x: 672, endPoint y: 333, distance: 71.3
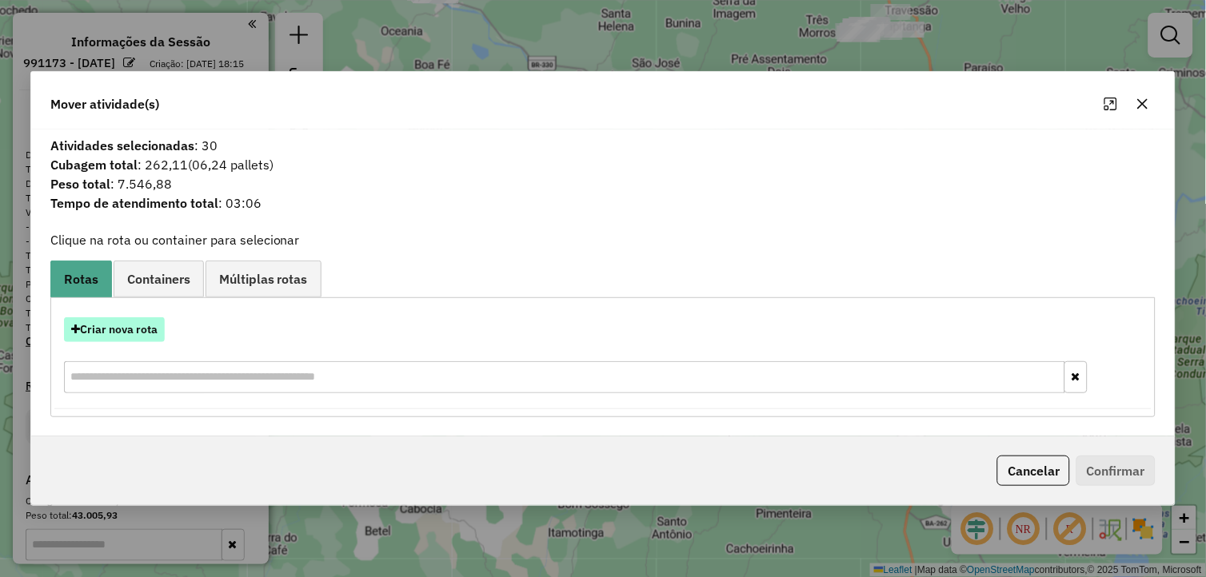
click at [138, 334] on button "Criar nova rota" at bounding box center [114, 329] width 101 height 25
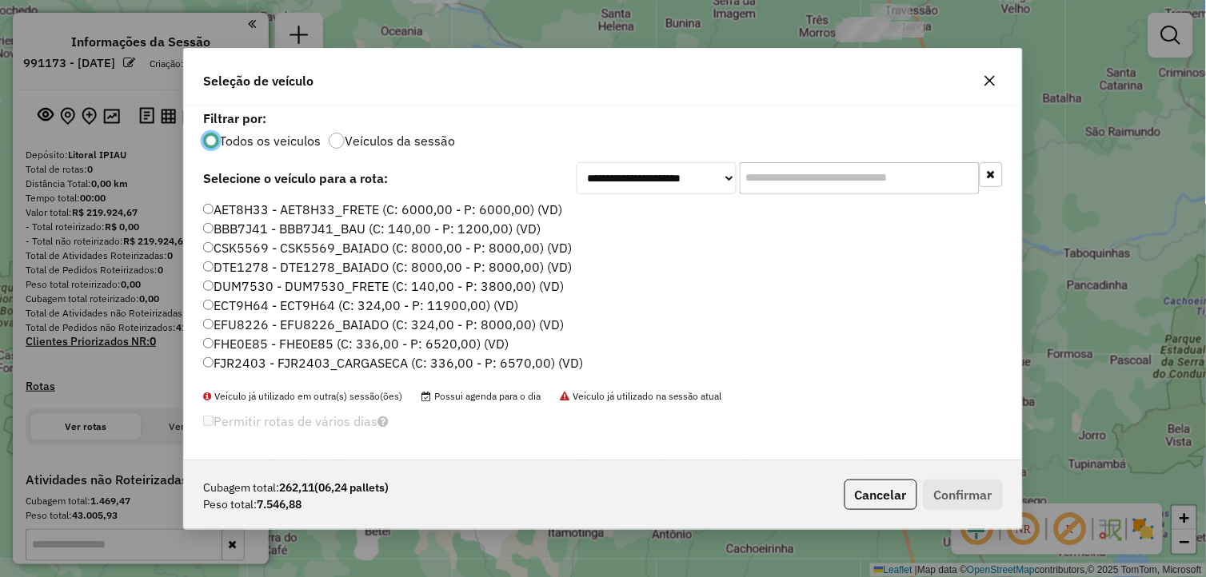
scroll to position [323, 0]
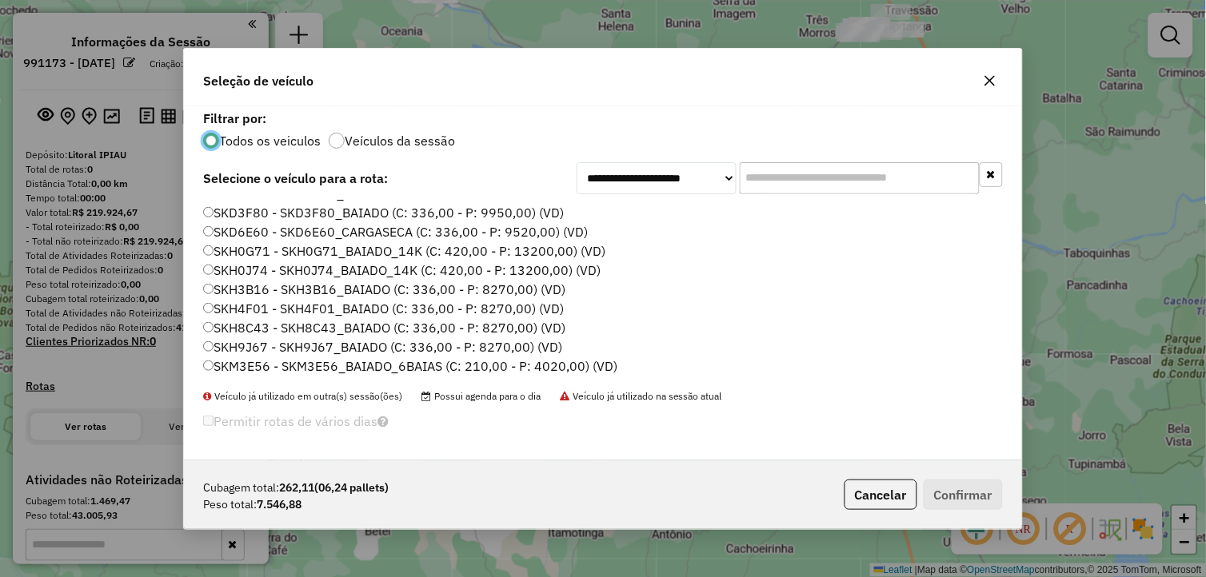
click at [288, 228] on label "SKD6E60 - SKD6E60_CARGASECA (C: 336,00 - P: 9520,00) (VD)" at bounding box center [395, 231] width 385 height 19
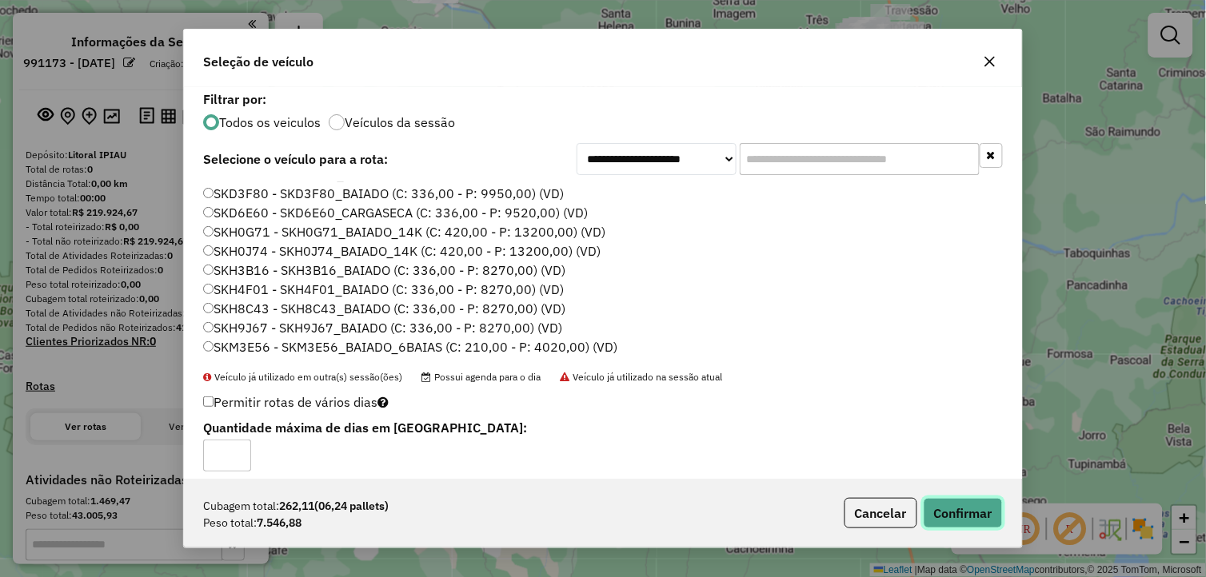
click at [950, 504] on button "Confirmar" at bounding box center [963, 513] width 79 height 30
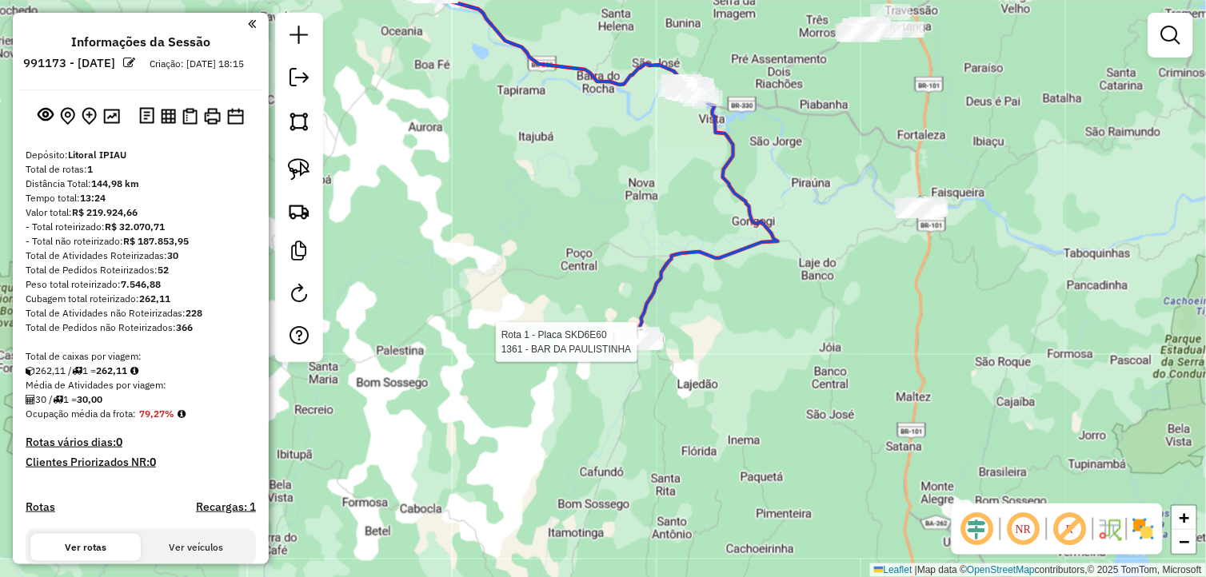
select select "**********"
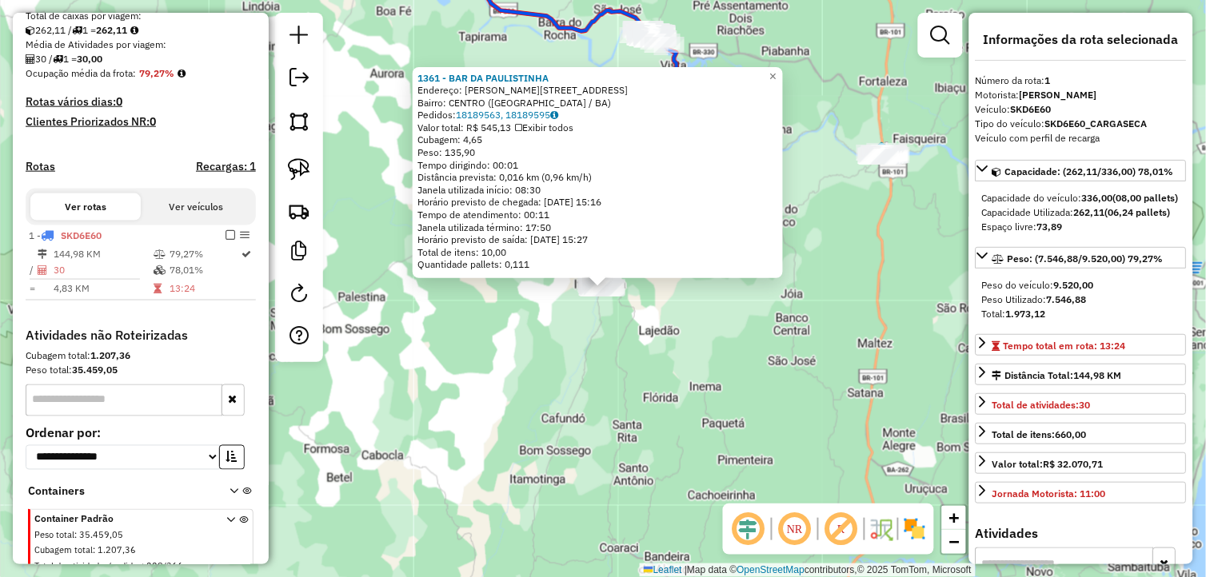
scroll to position [405, 0]
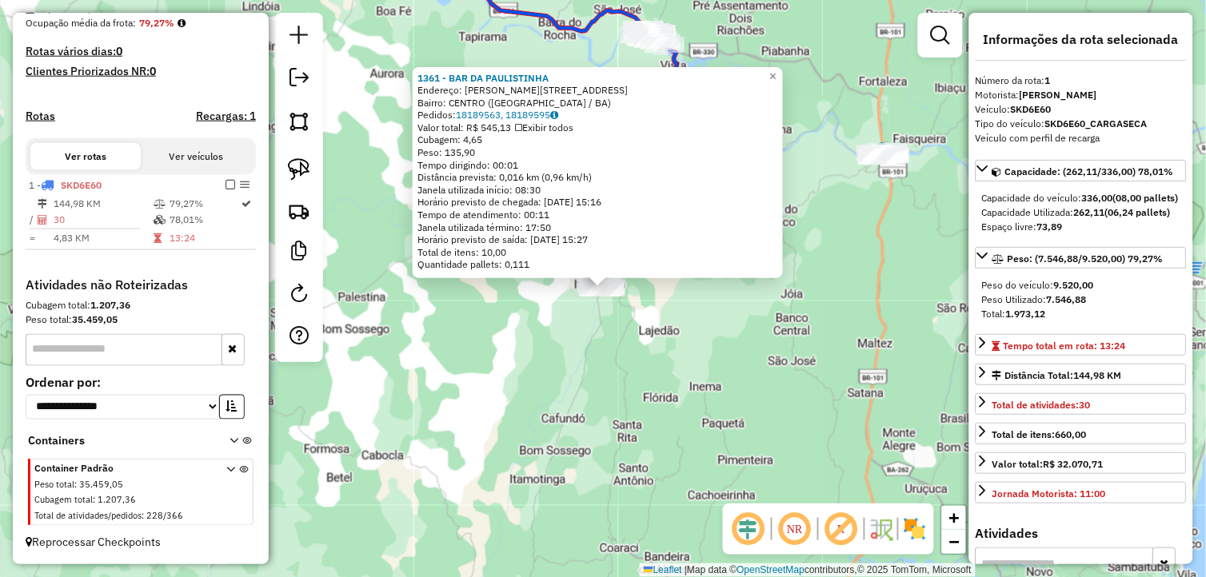
click at [596, 331] on div "1361 - BAR DA PAULISTINHA Endereço: EDUARDO QUINTO 206 Bairro: CENTRO (ITAPITAN…" at bounding box center [603, 288] width 1206 height 577
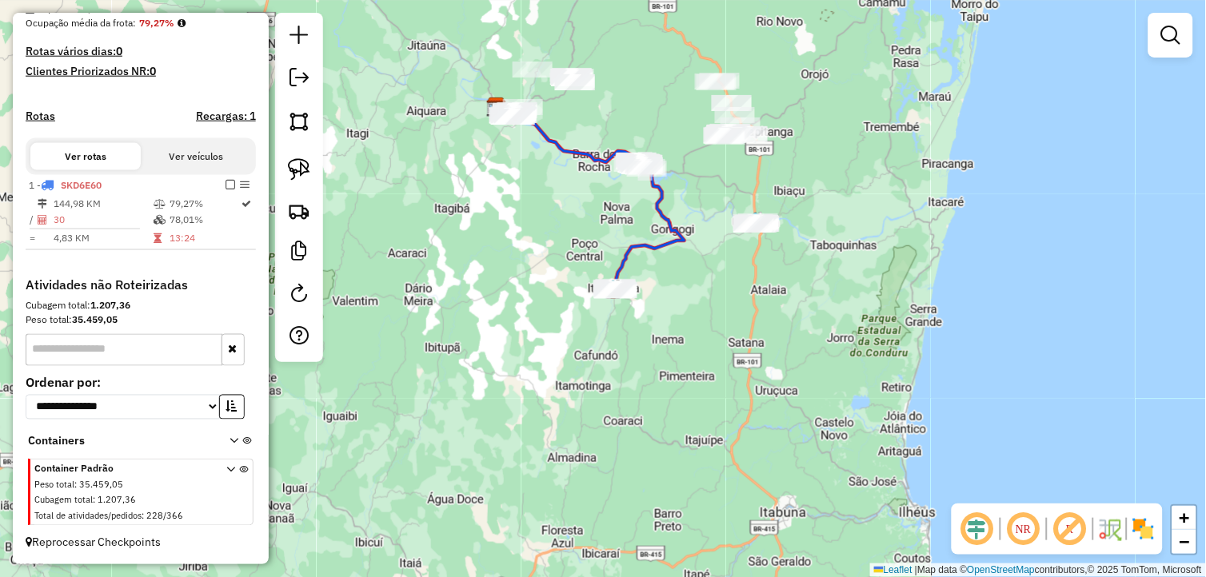
drag, startPoint x: 685, startPoint y: 208, endPoint x: 688, endPoint y: 257, distance: 49.7
click at [688, 257] on div "Janela de atendimento Grade de atendimento Capacidade Transportadoras Veículos …" at bounding box center [603, 288] width 1206 height 577
click at [620, 304] on div "Janela de atendimento Grade de atendimento Capacidade Transportadoras Veículos …" at bounding box center [603, 288] width 1206 height 577
select select "**********"
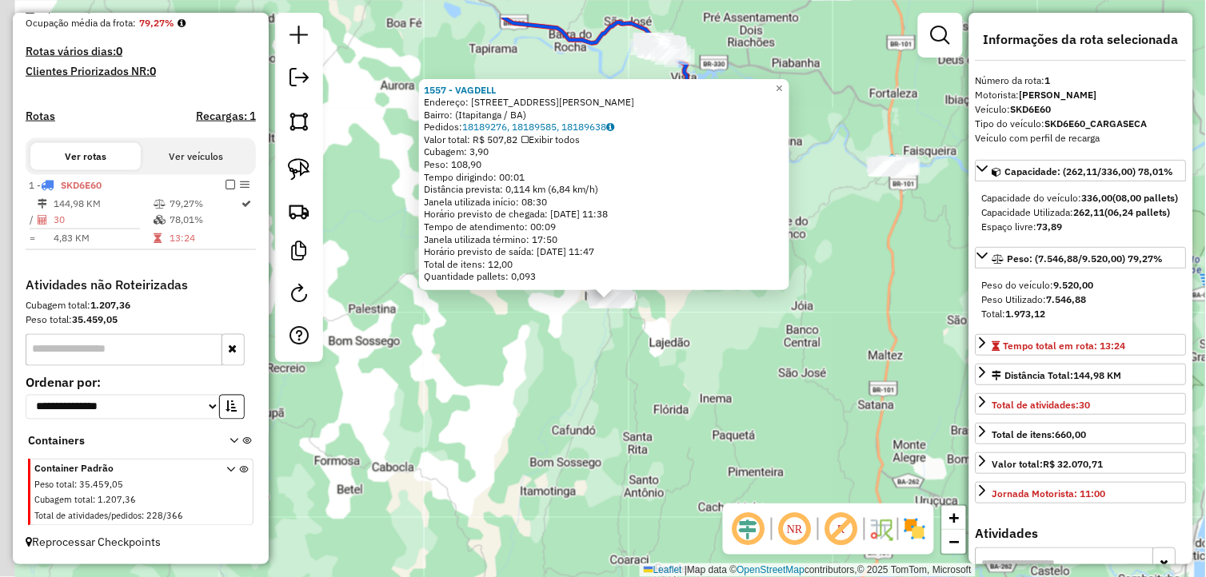
drag, startPoint x: 626, startPoint y: 340, endPoint x: 664, endPoint y: 404, distance: 74.2
click at [664, 404] on div "1557 - VAGDELL Endereço: Travessa Pedro I, 43 Bairro: (Itapitanga / BA) Pedidos…" at bounding box center [603, 288] width 1206 height 577
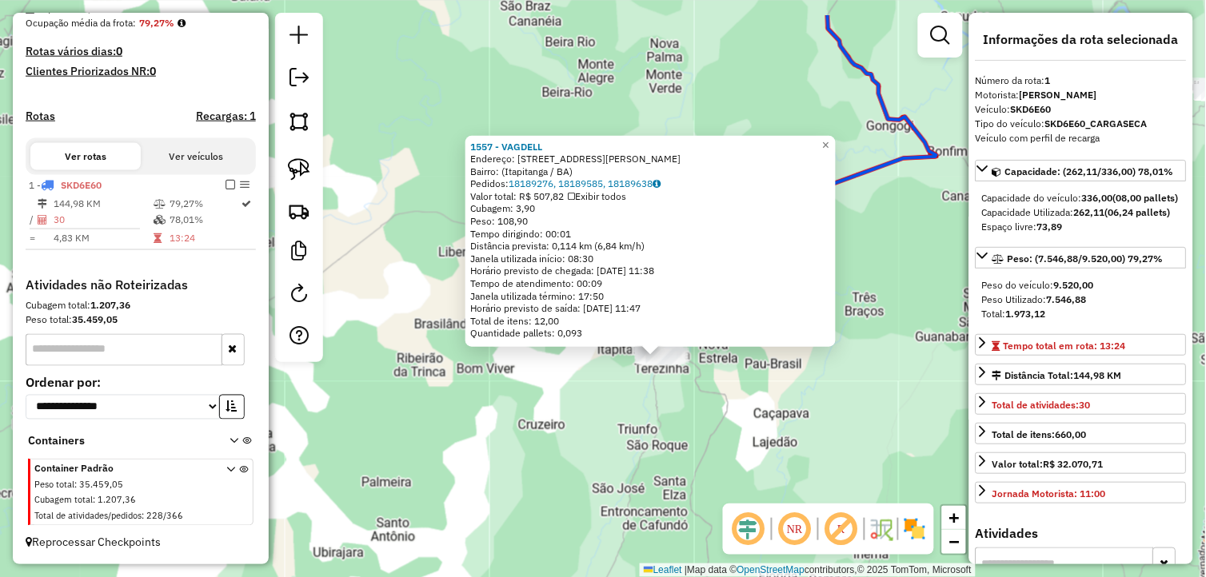
drag, startPoint x: 621, startPoint y: 362, endPoint x: 704, endPoint y: 437, distance: 111.5
click at [696, 437] on div "1557 - VAGDELL Endereço: Travessa Pedro I, 43 Bairro: (Itapitanga / BA) Pedidos…" at bounding box center [603, 288] width 1206 height 577
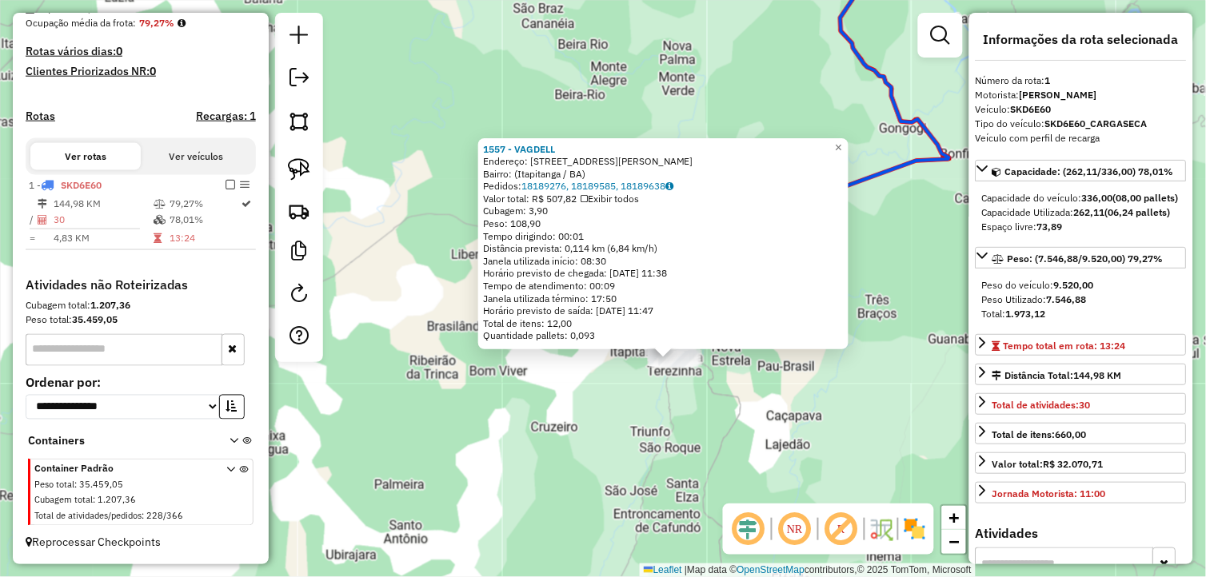
drag, startPoint x: 702, startPoint y: 428, endPoint x: 630, endPoint y: 414, distance: 73.2
click at [632, 418] on div "1557 - VAGDELL Endereço: Travessa Pedro I, 43 Bairro: (Itapitanga / BA) Pedidos…" at bounding box center [603, 288] width 1206 height 577
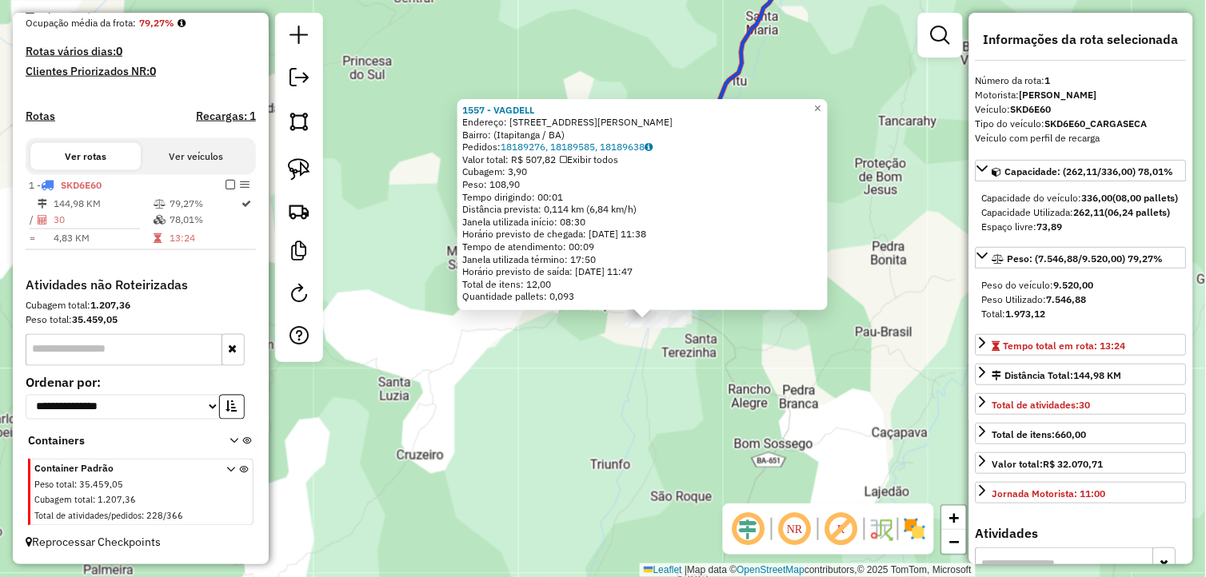
drag, startPoint x: 617, startPoint y: 409, endPoint x: 686, endPoint y: 437, distance: 74.2
click at [686, 437] on div "1557 - VAGDELL Endereço: Travessa Pedro I, 43 Bairro: (Itapitanga / BA) Pedidos…" at bounding box center [603, 288] width 1206 height 577
click at [729, 497] on div "1557 - VAGDELL Endereço: Travessa Pedro I, 43 Bairro: (Itapitanga / BA) Pedidos…" at bounding box center [603, 288] width 1206 height 577
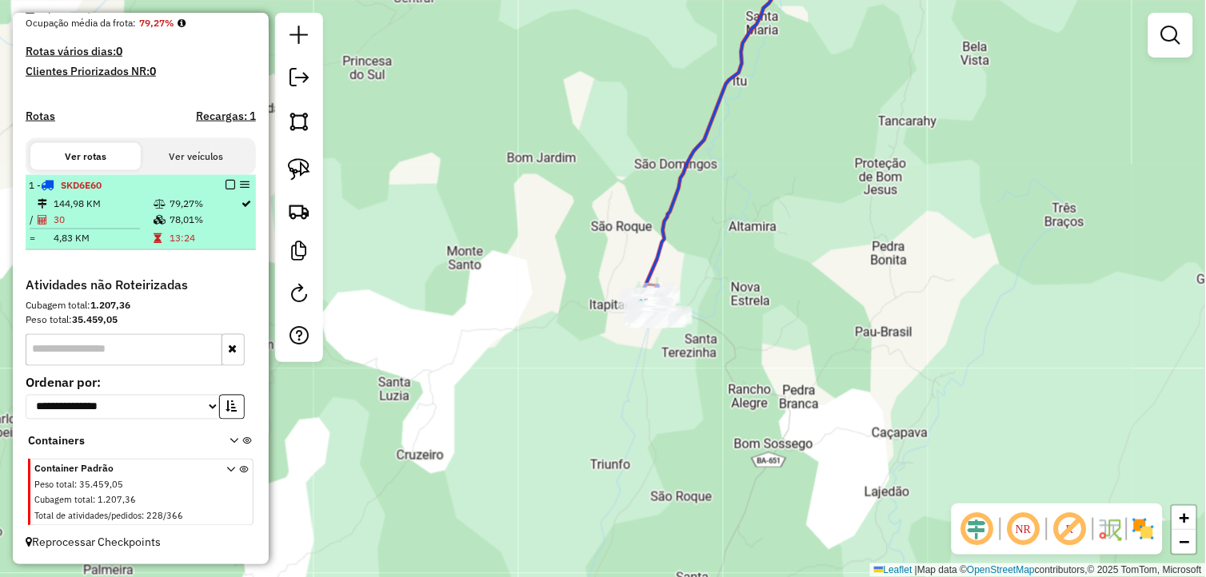
click at [229, 184] on em at bounding box center [230, 185] width 10 height 10
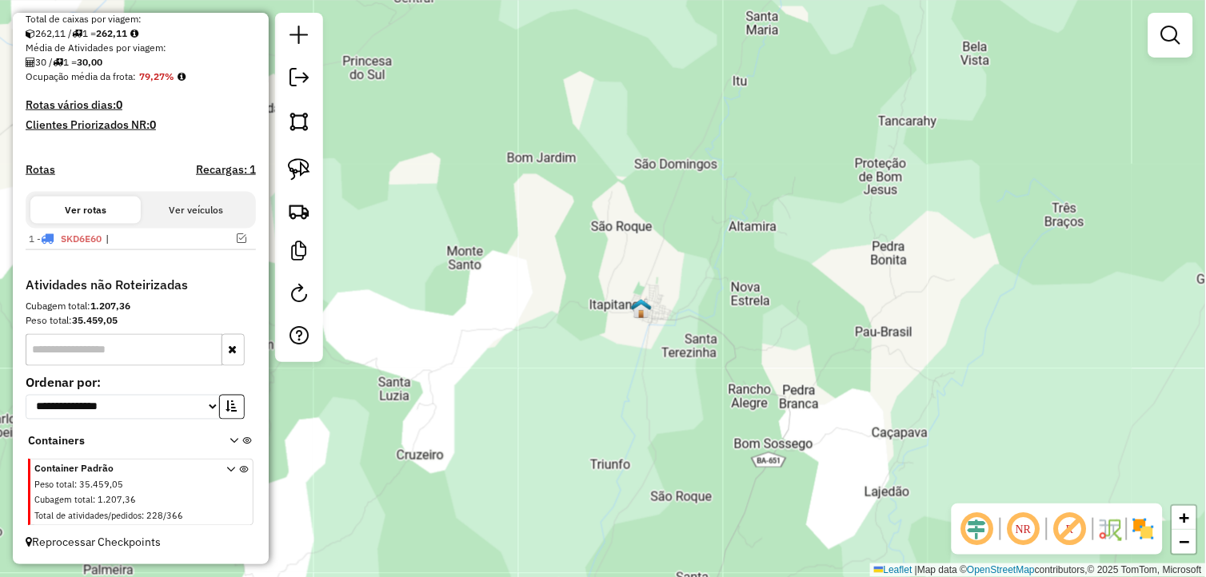
scroll to position [352, 0]
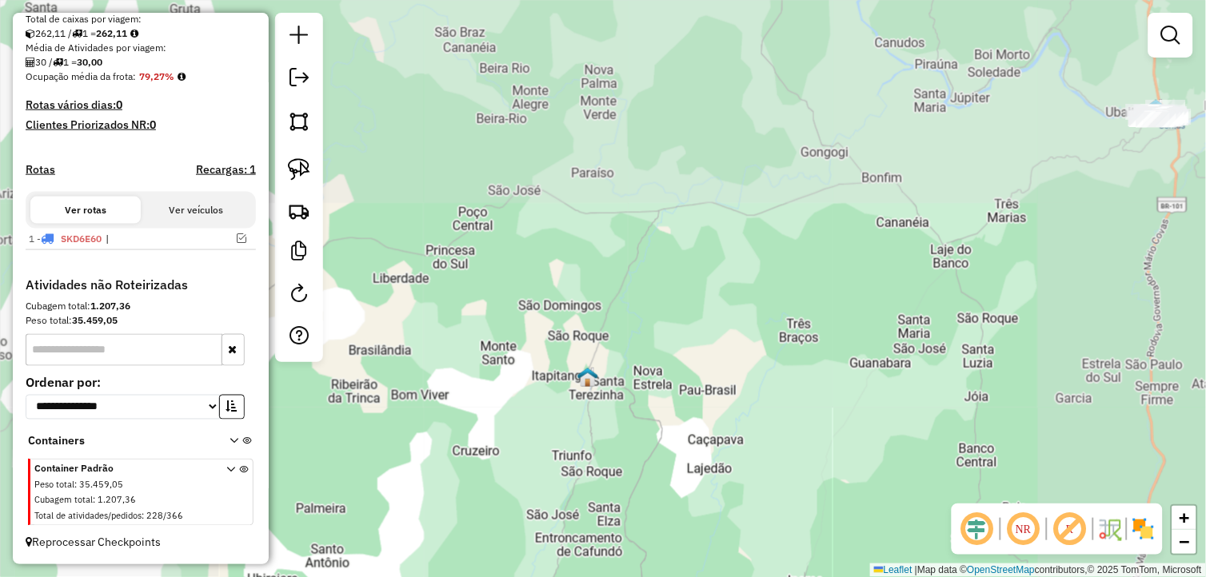
drag, startPoint x: 732, startPoint y: 266, endPoint x: 692, endPoint y: 366, distance: 107.6
click at [692, 366] on div "Janela de atendimento Grade de atendimento Capacidade Transportadoras Veículos …" at bounding box center [603, 288] width 1206 height 577
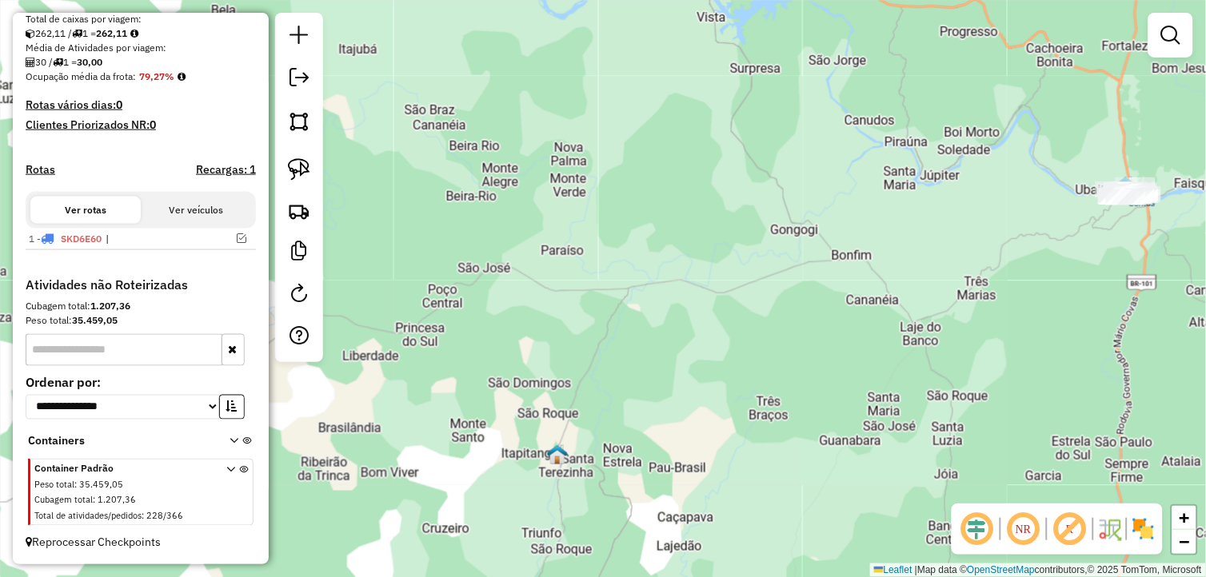
drag, startPoint x: 790, startPoint y: 310, endPoint x: 769, endPoint y: 357, distance: 51.6
click at [769, 357] on div "Janela de atendimento Grade de atendimento Capacidade Transportadoras Veículos …" at bounding box center [603, 288] width 1206 height 577
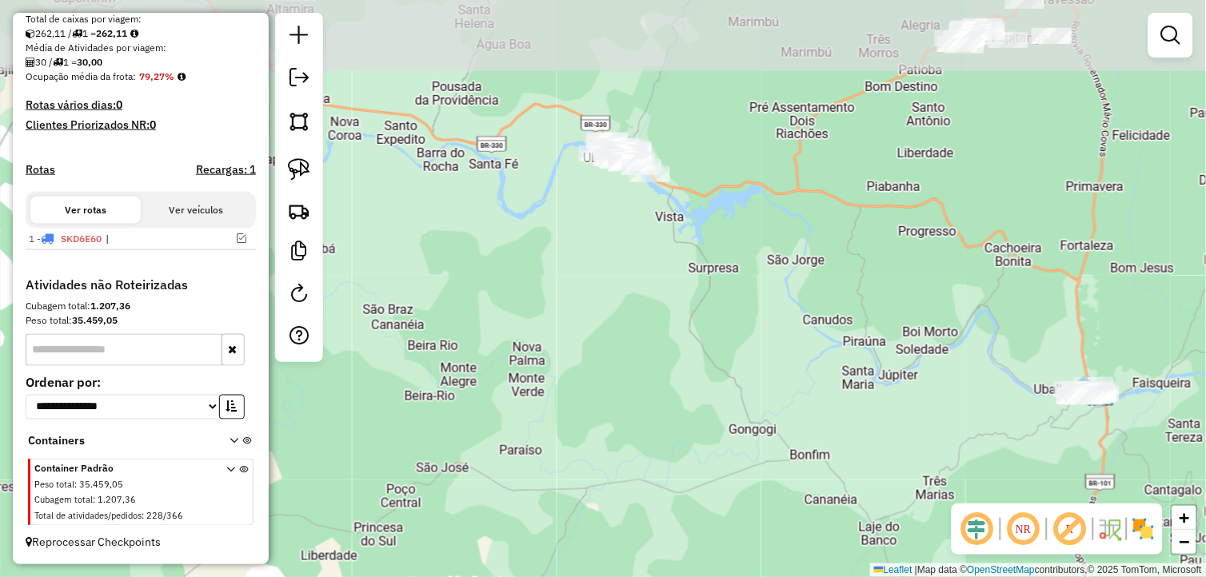
drag, startPoint x: 786, startPoint y: 205, endPoint x: 765, endPoint y: 362, distance: 158.9
click at [765, 362] on div "Janela de atendimento Grade de atendimento Capacidade Transportadoras Veículos …" at bounding box center [603, 288] width 1206 height 577
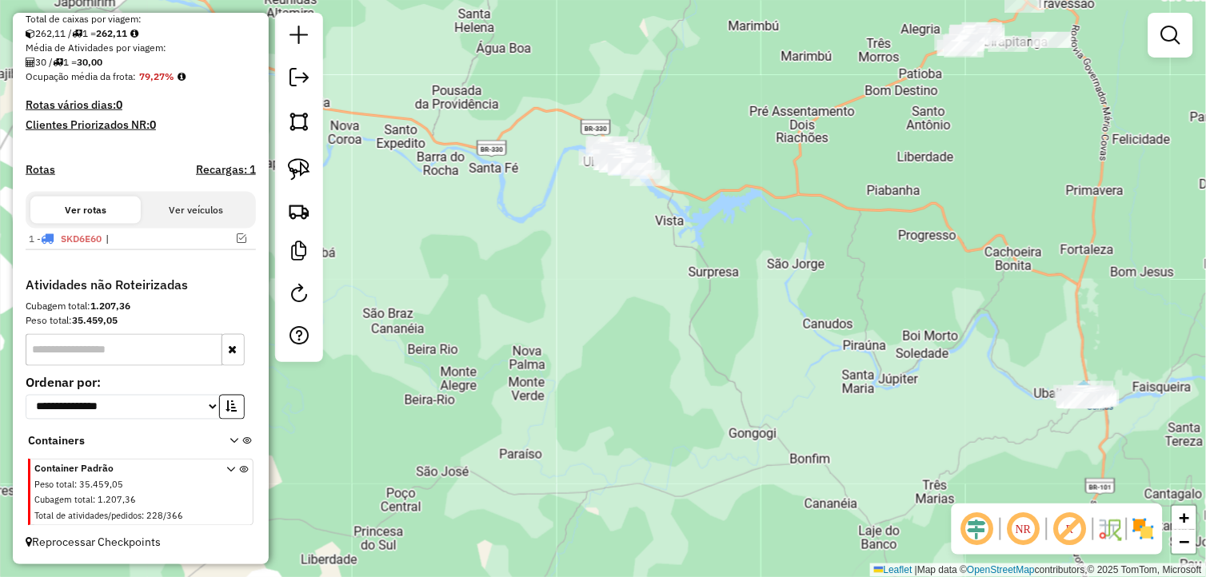
drag, startPoint x: 809, startPoint y: 229, endPoint x: 804, endPoint y: 241, distance: 13.7
click at [804, 242] on div "Janela de atendimento Grade de atendimento Capacidade Transportadoras Veículos …" at bounding box center [603, 288] width 1206 height 577
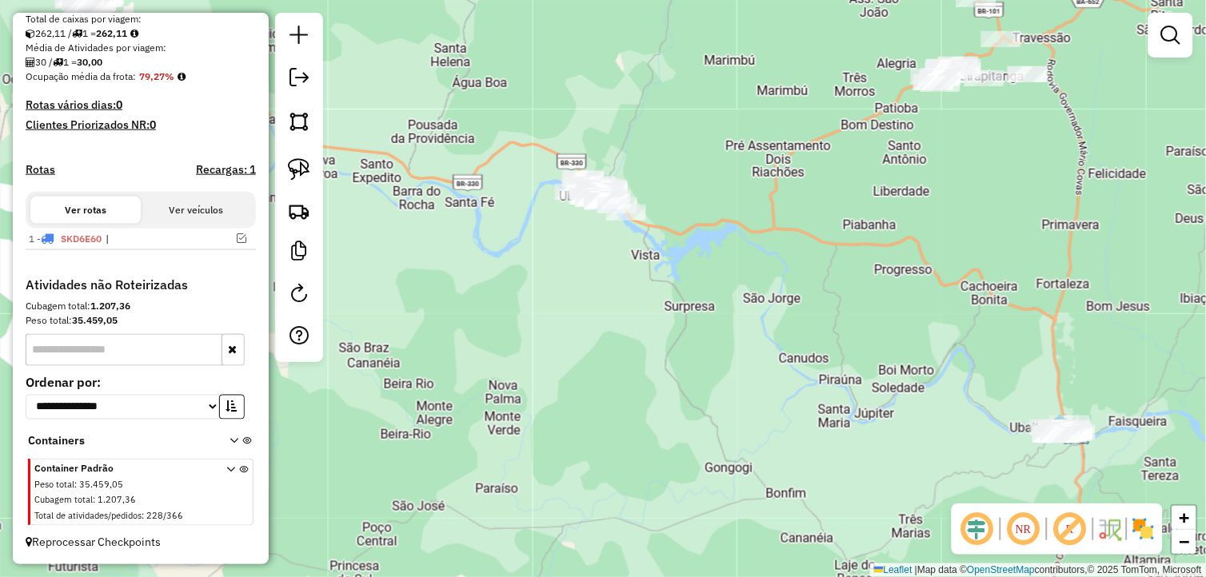
drag, startPoint x: 752, startPoint y: 261, endPoint x: 688, endPoint y: 377, distance: 132.7
click at [688, 377] on div "Janela de atendimento Grade de atendimento Capacidade Transportadoras Veículos …" at bounding box center [603, 288] width 1206 height 577
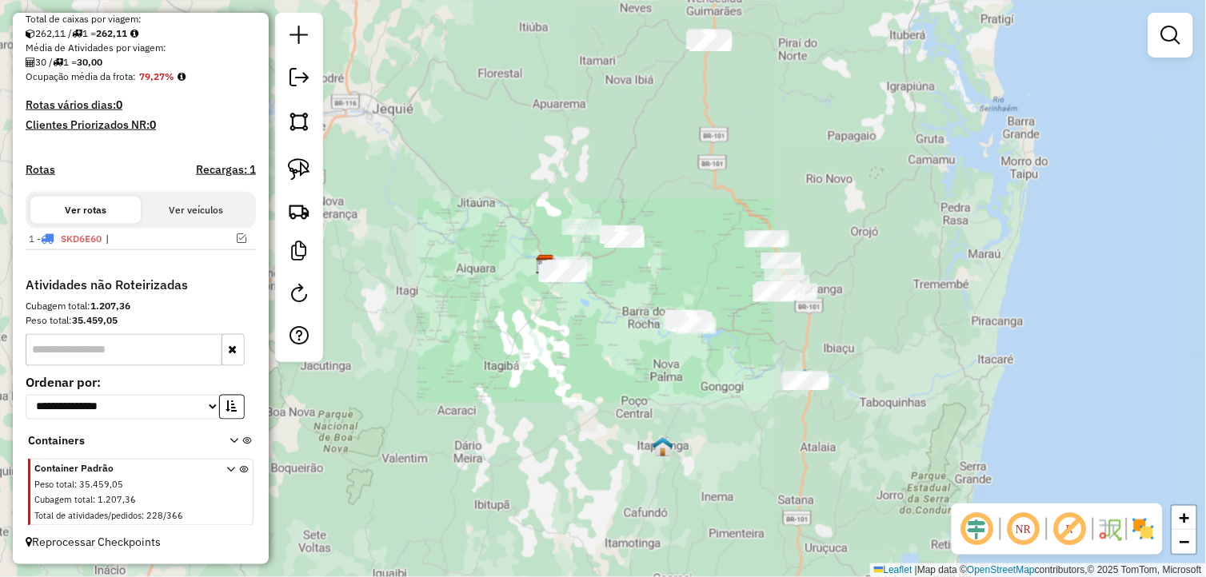
drag, startPoint x: 686, startPoint y: 346, endPoint x: 626, endPoint y: 387, distance: 72.5
click at [626, 387] on div "Janela de atendimento Grade de atendimento Capacidade Transportadoras Veículos …" at bounding box center [603, 288] width 1206 height 577
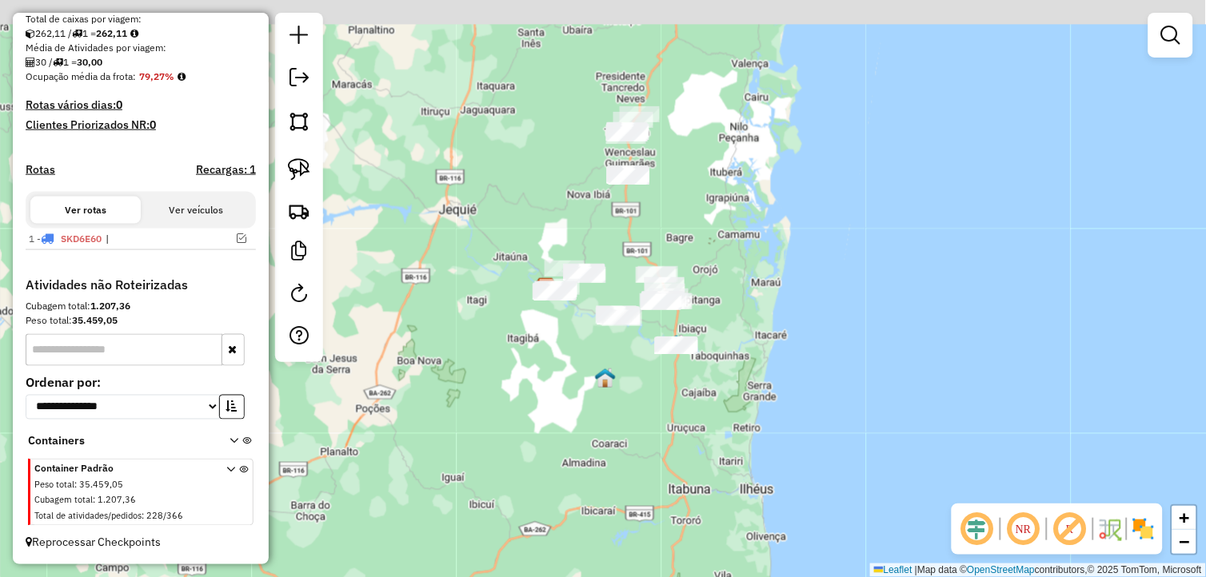
drag, startPoint x: 628, startPoint y: 229, endPoint x: 621, endPoint y: 252, distance: 24.1
click at [622, 251] on div "Janela de atendimento Grade de atendimento Capacidade Transportadoras Veículos …" at bounding box center [603, 288] width 1206 height 577
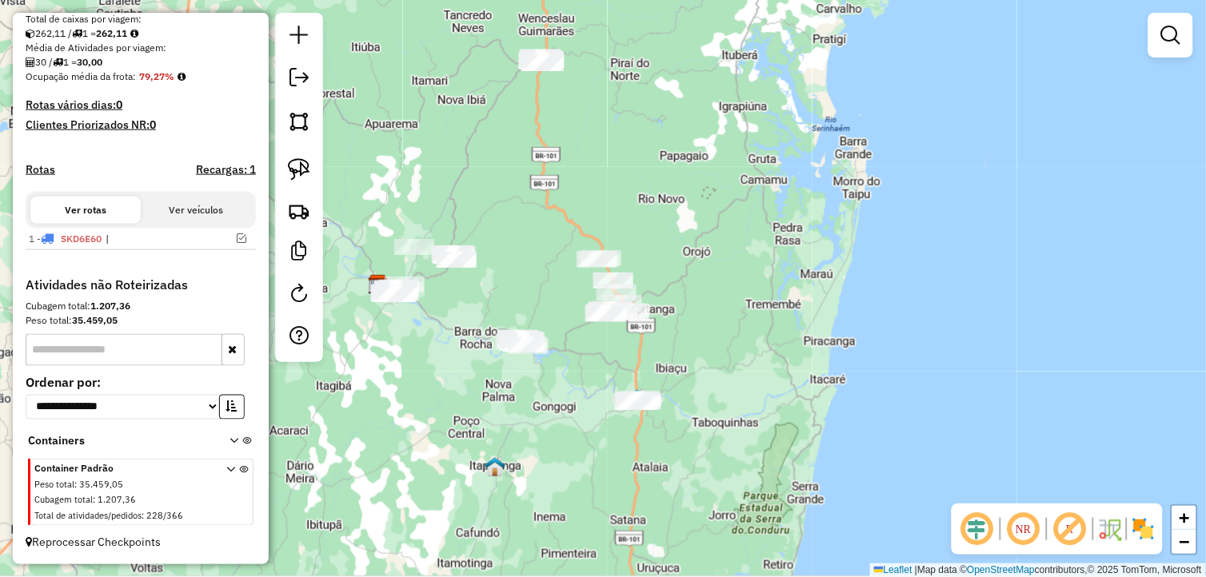
drag, startPoint x: 601, startPoint y: 264, endPoint x: 542, endPoint y: 208, distance: 81.4
click at [542, 209] on div "Janela de atendimento Grade de atendimento Capacidade Transportadoras Veículos …" at bounding box center [603, 288] width 1206 height 577
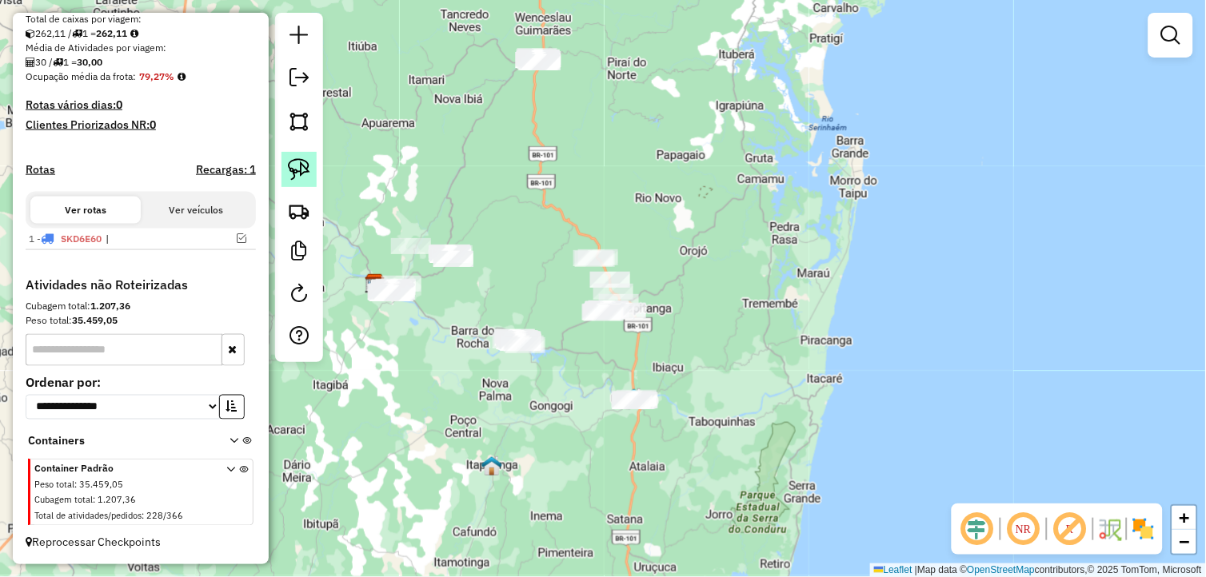
click at [308, 169] on img at bounding box center [299, 169] width 22 height 22
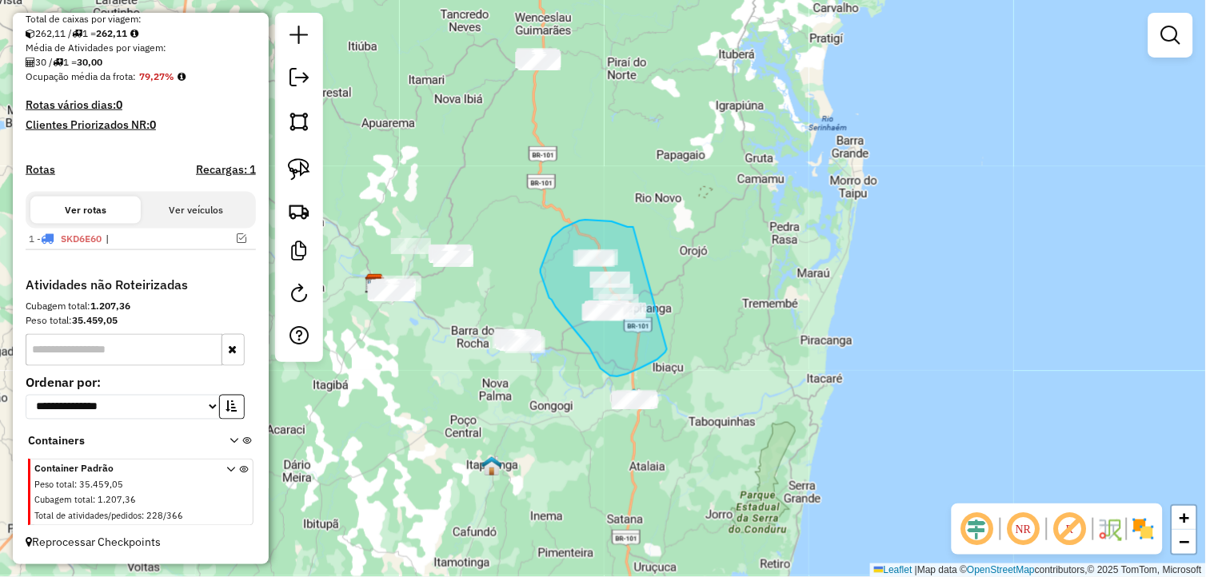
drag, startPoint x: 633, startPoint y: 227, endPoint x: 676, endPoint y: 337, distance: 118.2
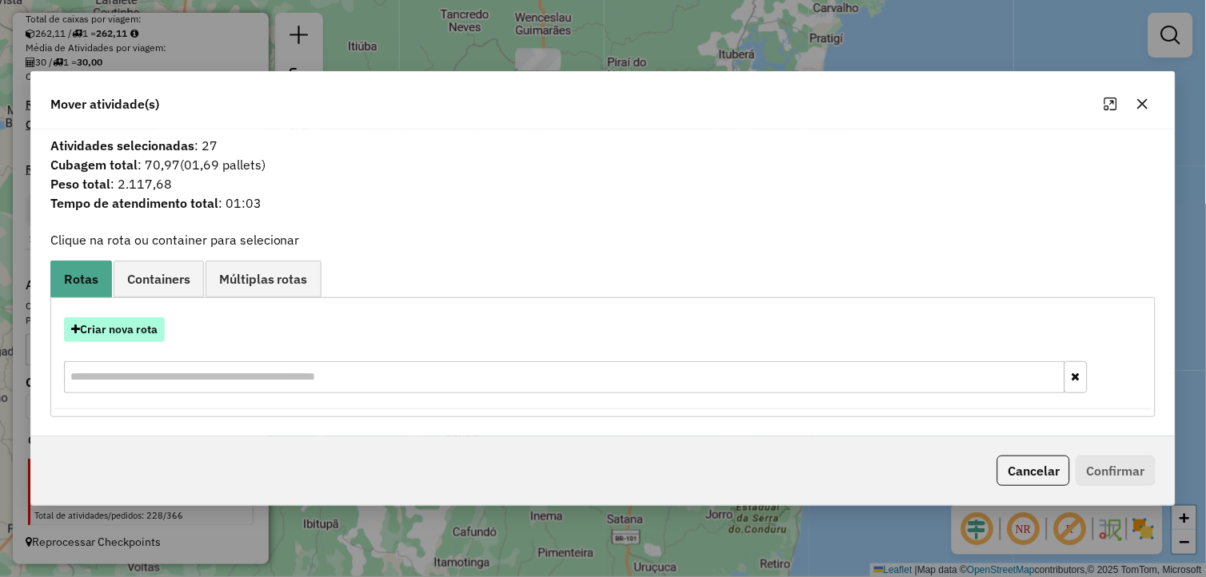
click at [122, 331] on button "Criar nova rota" at bounding box center [114, 329] width 101 height 25
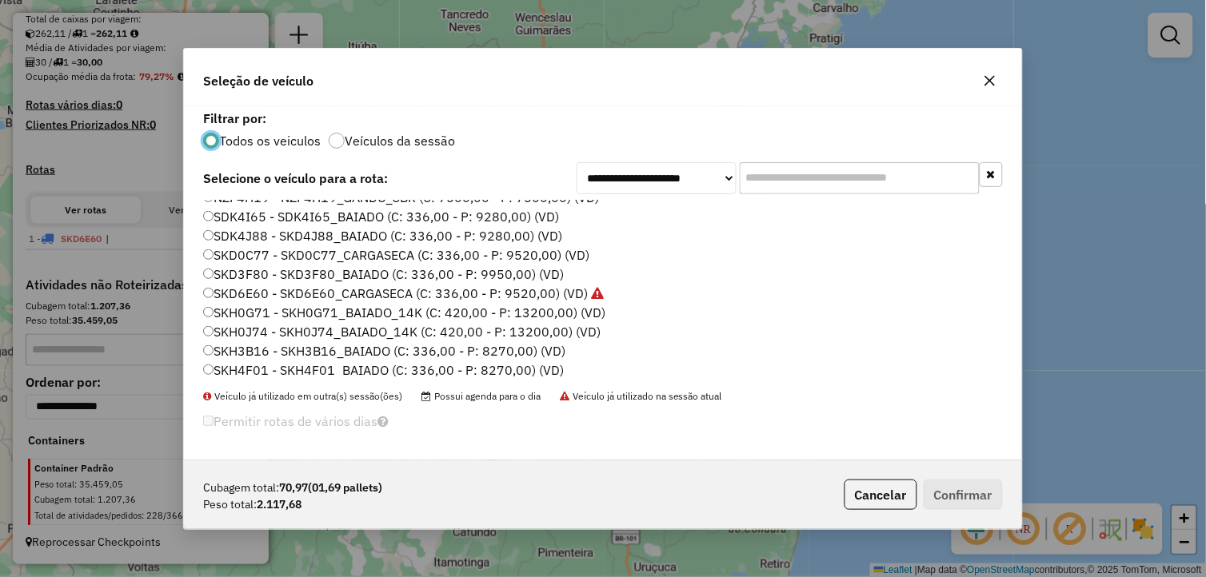
scroll to position [266, 0]
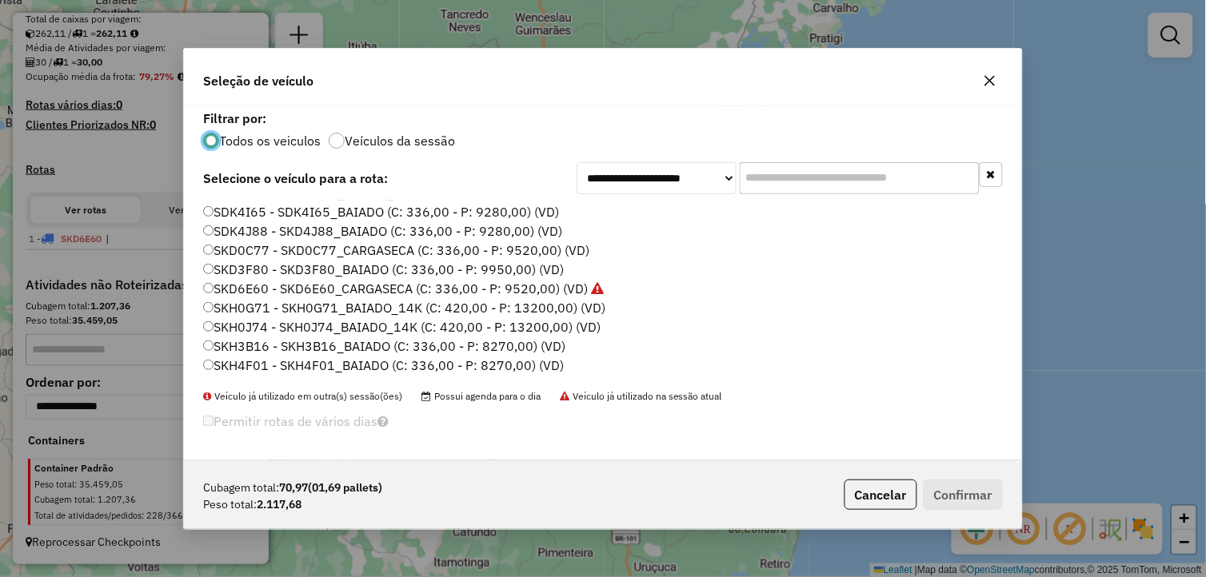
drag, startPoint x: 330, startPoint y: 329, endPoint x: 293, endPoint y: 323, distance: 38.1
click at [330, 329] on label "SKH0J74 - SKH0J74_BAIADO_14K (C: 420,00 - P: 13200,00) (VD)" at bounding box center [401, 326] width 397 height 19
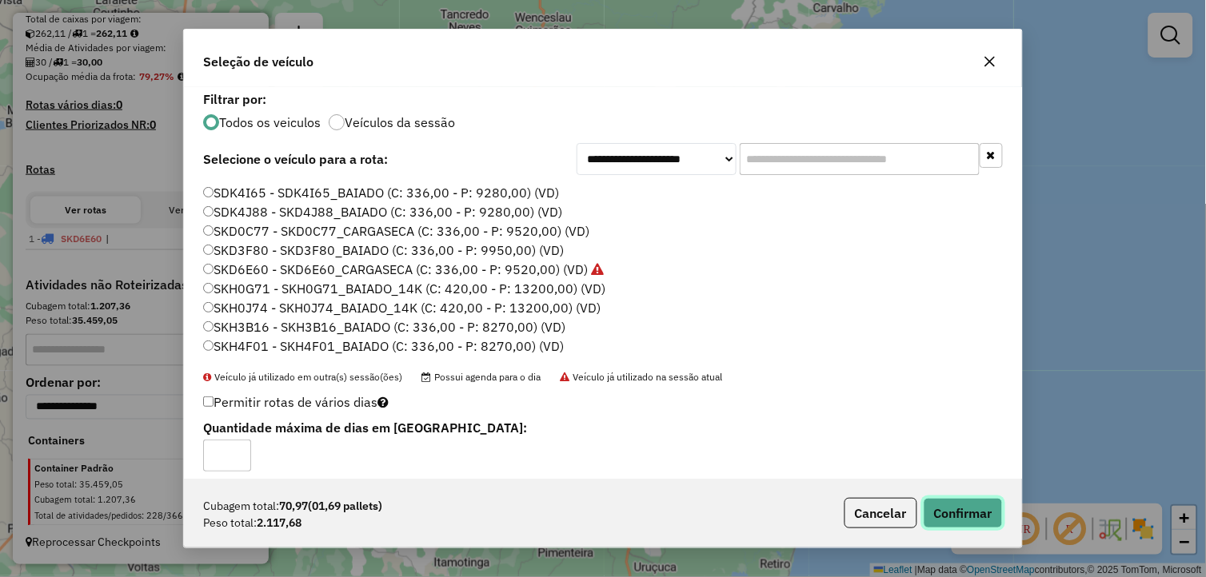
click at [964, 520] on button "Confirmar" at bounding box center [963, 513] width 79 height 30
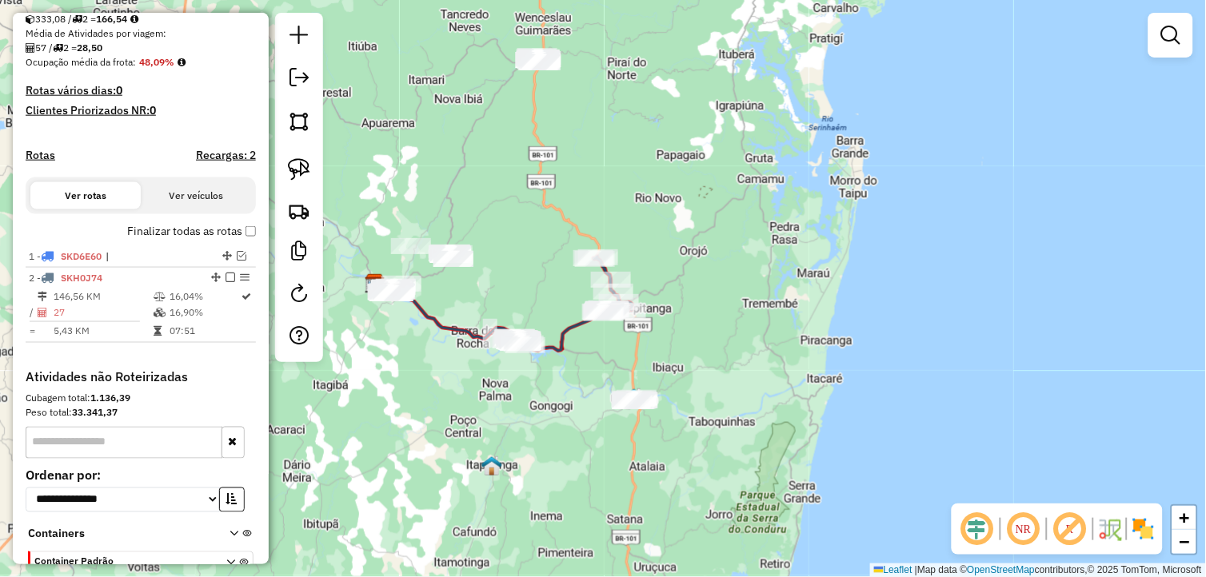
scroll to position [405, 0]
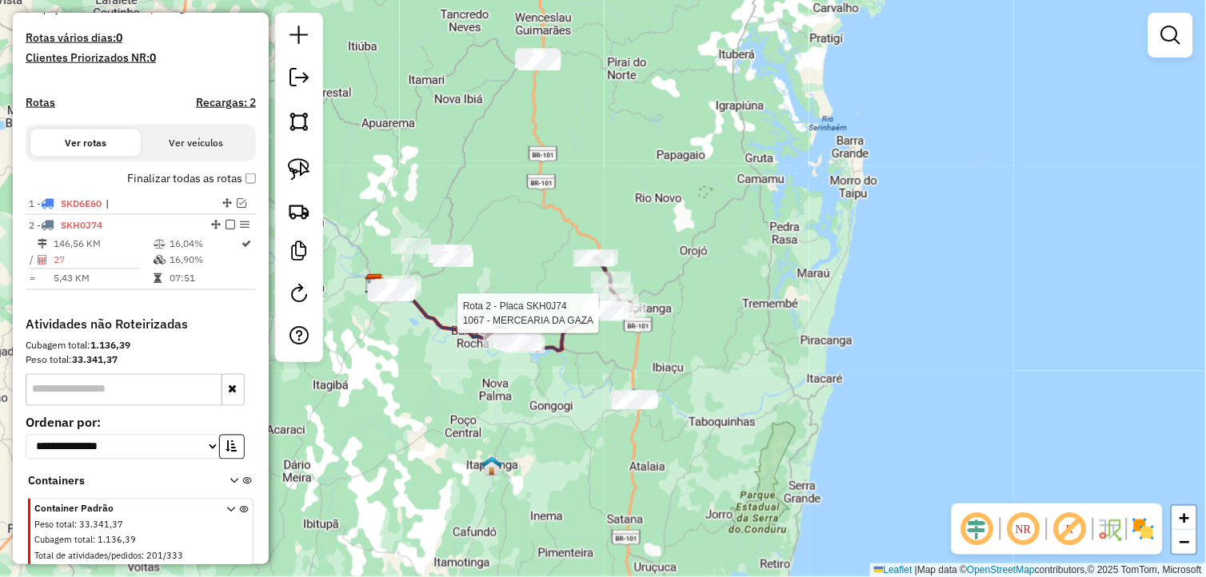
select select "**********"
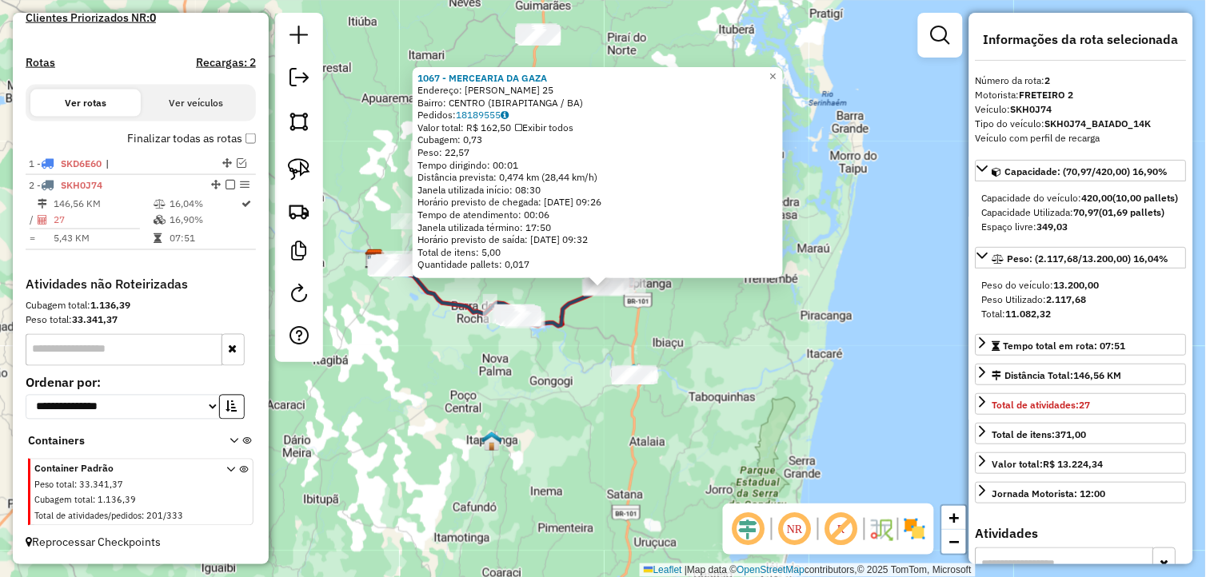
scroll to position [458, 0]
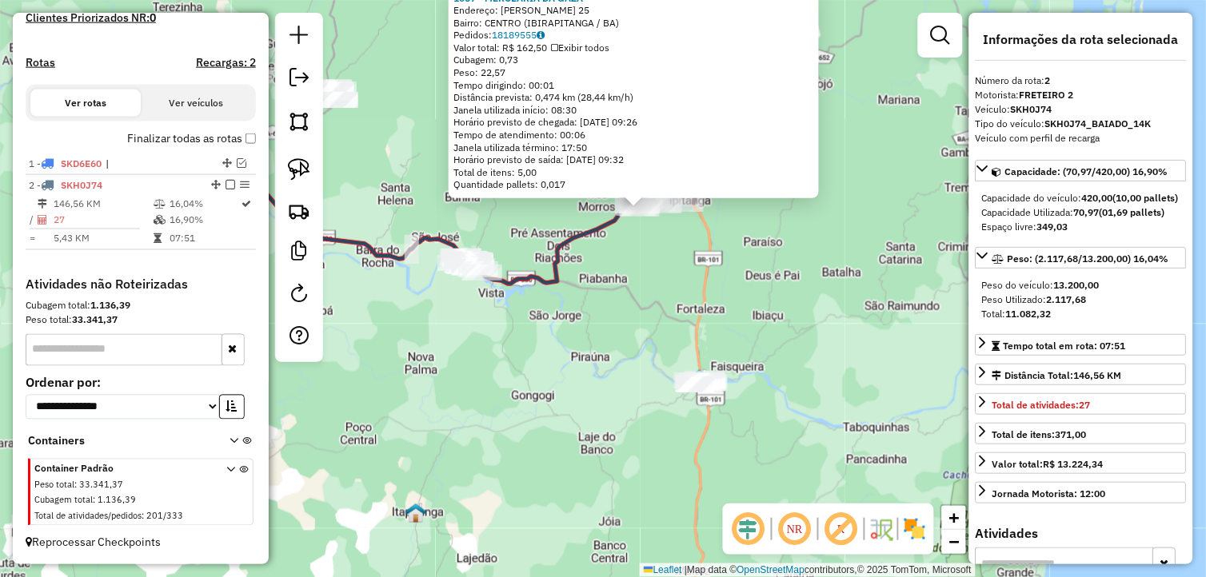
drag, startPoint x: 590, startPoint y: 305, endPoint x: 582, endPoint y: 369, distance: 63.7
click at [584, 369] on div "1067 - MERCEARIA DA GAZA Endereço: ALEXANDRE QUINTO 25 Bairro: CENTRO (IBIRAPIT…" at bounding box center [603, 288] width 1206 height 577
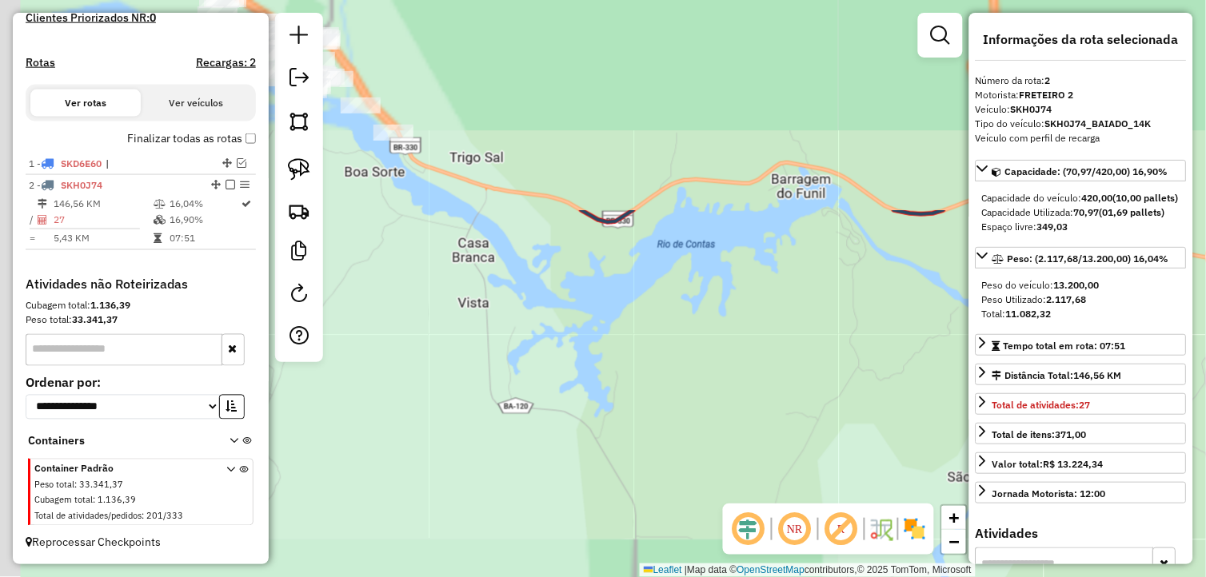
drag, startPoint x: 497, startPoint y: 464, endPoint x: 513, endPoint y: 505, distance: 44.5
click at [510, 501] on div "1067 - MERCEARIA DA GAZA Endereço: ALEXANDRE QUINTO 25 Bairro: CENTRO (IBIRAPIT…" at bounding box center [603, 288] width 1206 height 577
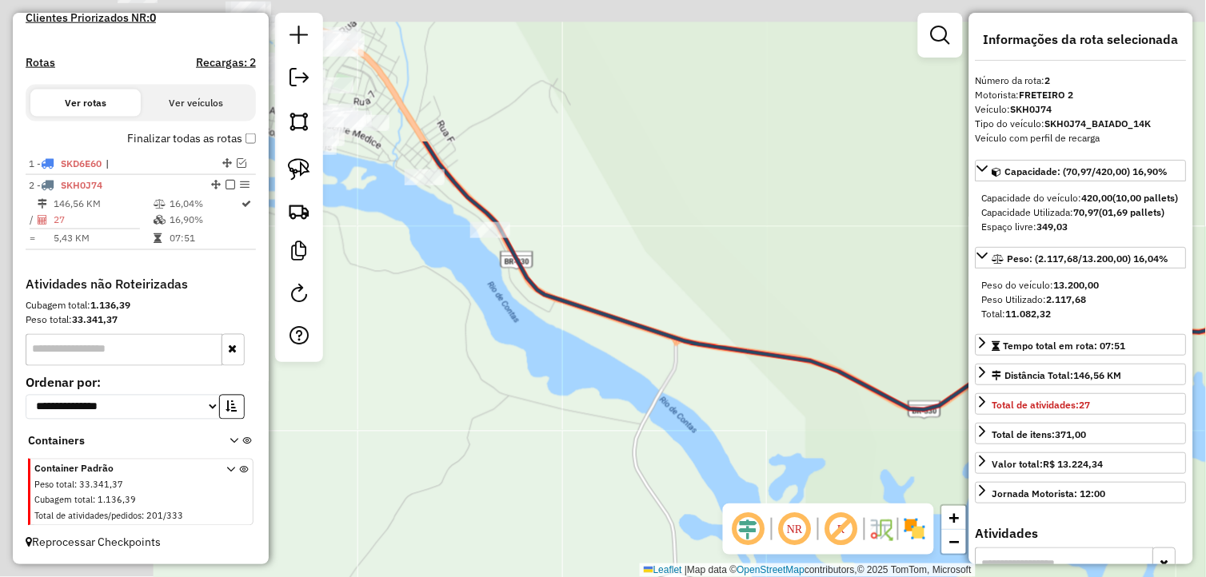
drag, startPoint x: 590, startPoint y: 509, endPoint x: 604, endPoint y: 521, distance: 17.6
click at [608, 536] on div "1067 - MERCEARIA DA GAZA Endereço: ALEXANDRE QUINTO 25 Bairro: CENTRO (IBIRAPIT…" at bounding box center [603, 288] width 1206 height 577
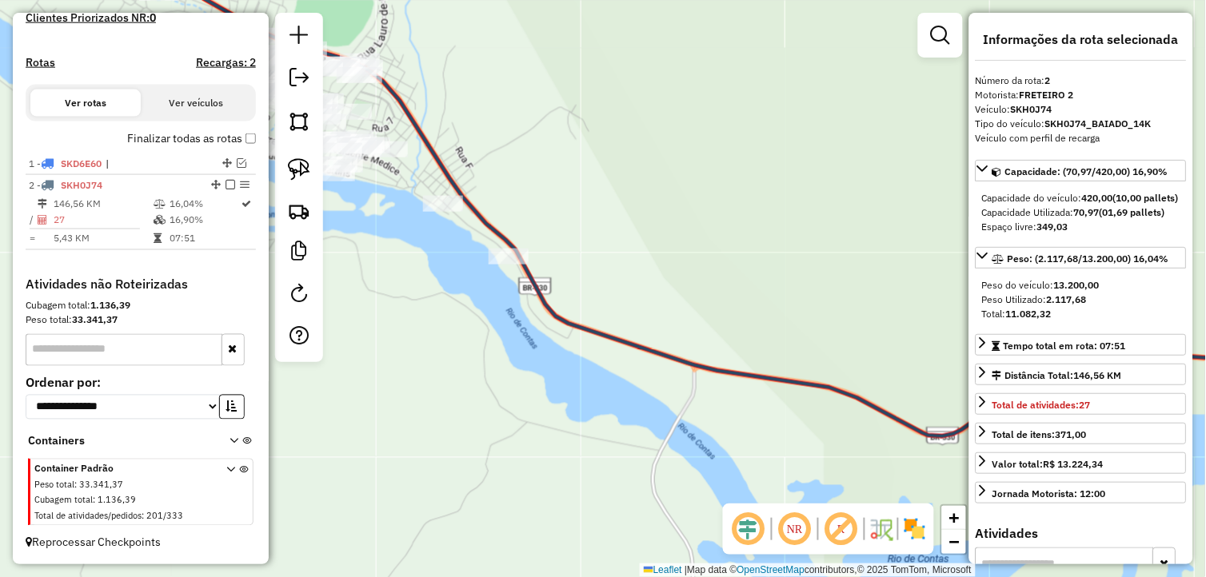
drag, startPoint x: 435, startPoint y: 338, endPoint x: 413, endPoint y: 324, distance: 26.6
click at [445, 362] on div "1067 - MERCEARIA DA GAZA Endereço: ALEXANDRE QUINTO 25 Bairro: CENTRO (IBIRAPIT…" at bounding box center [603, 288] width 1206 height 577
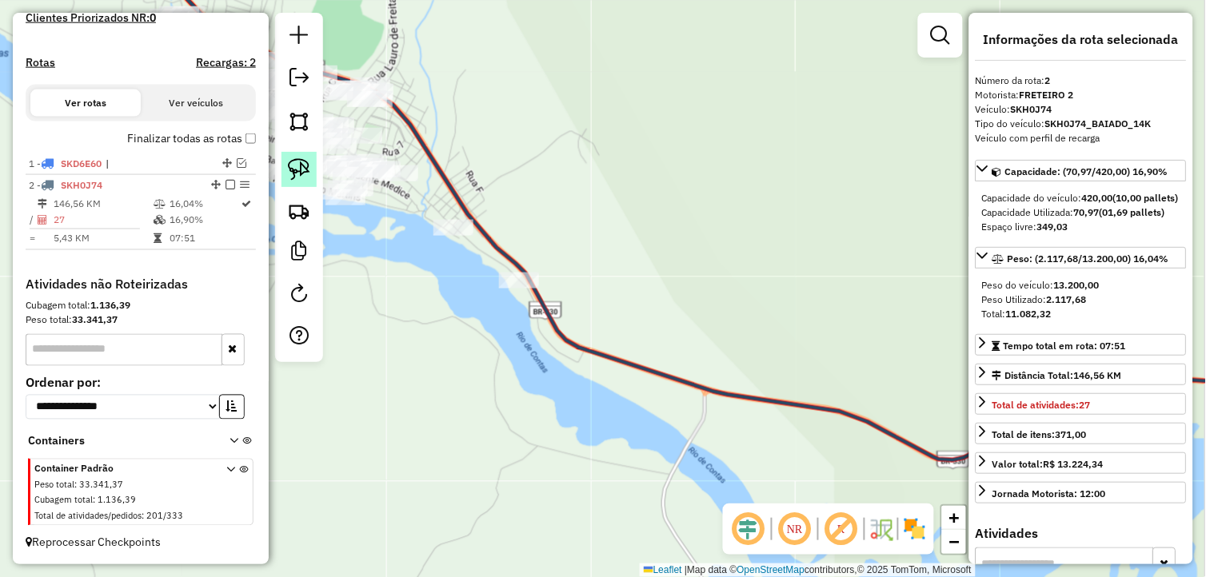
click at [304, 160] on img at bounding box center [299, 169] width 22 height 22
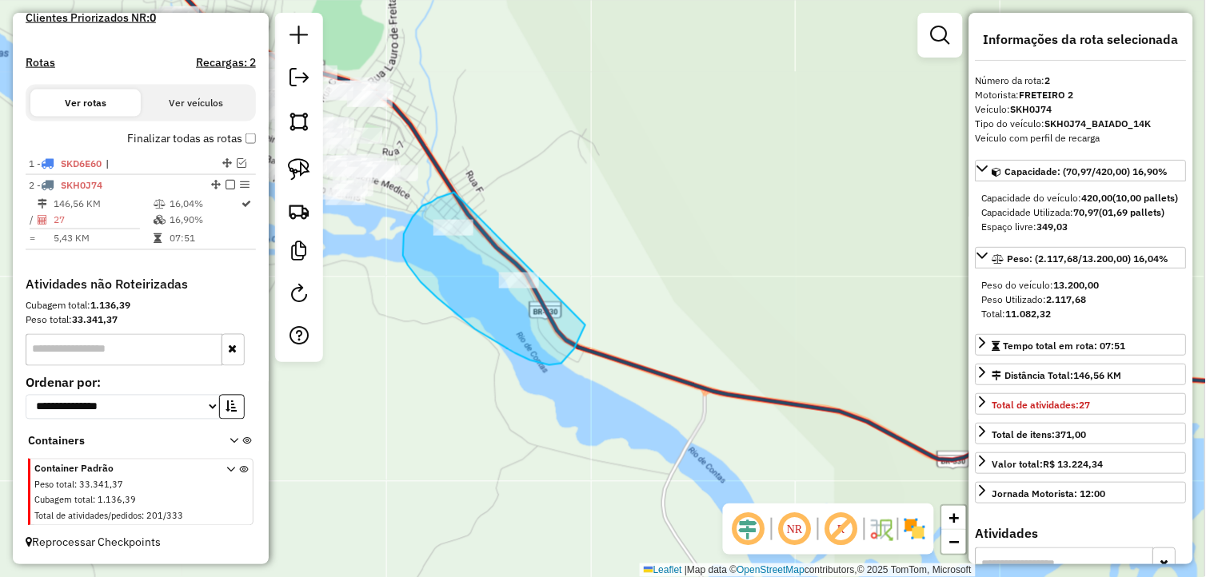
drag, startPoint x: 419, startPoint y: 210, endPoint x: 601, endPoint y: 265, distance: 190.5
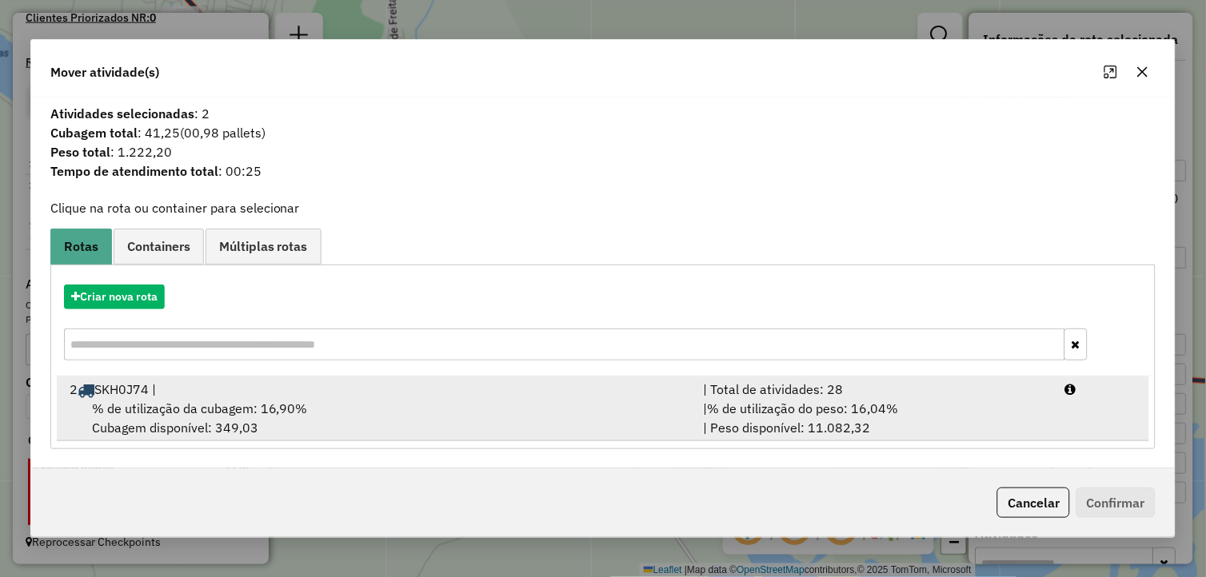
click at [169, 402] on span "% de utilização da cubagem: 16,90%" at bounding box center [200, 409] width 216 height 16
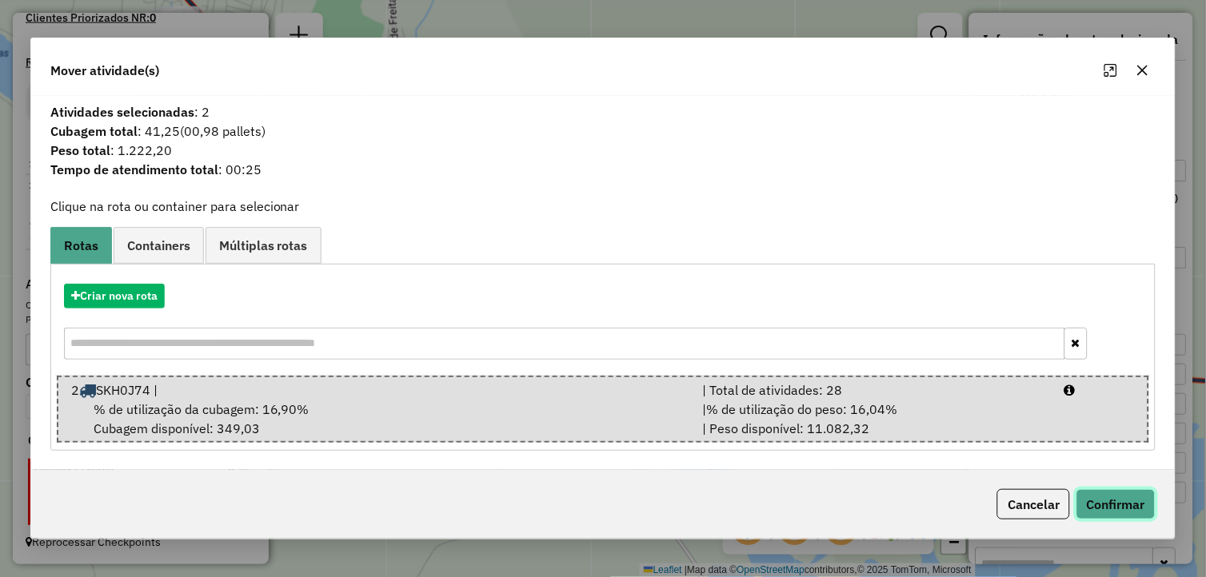
click at [1142, 496] on button "Confirmar" at bounding box center [1115, 504] width 79 height 30
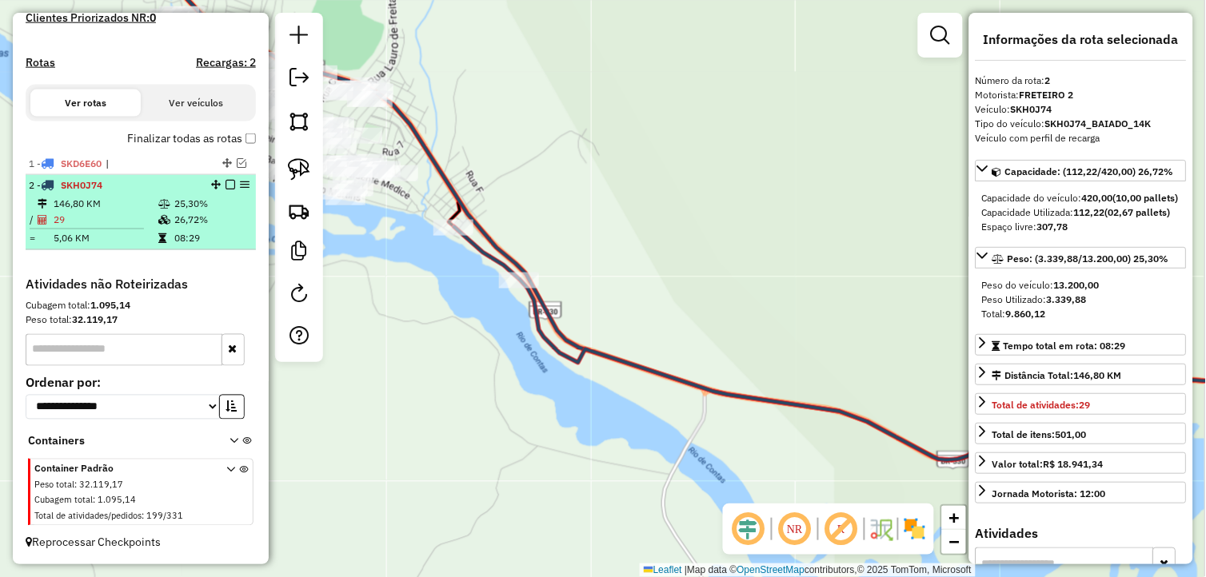
click at [166, 227] on table "146,80 KM 25,30% / 29 26,72% = 5,06 KM 08:29" at bounding box center [141, 221] width 224 height 50
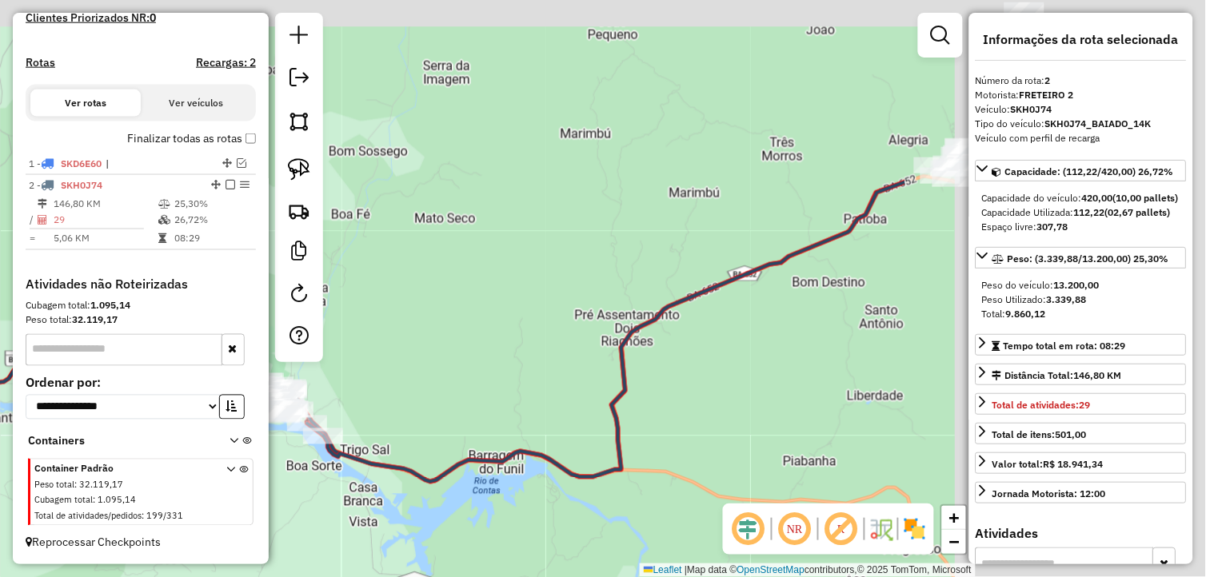
drag, startPoint x: 664, startPoint y: 337, endPoint x: 341, endPoint y: 339, distance: 323.0
click at [348, 341] on div "Janela de atendimento Grade de atendimento Capacidade Transportadoras Veículos …" at bounding box center [603, 288] width 1206 height 577
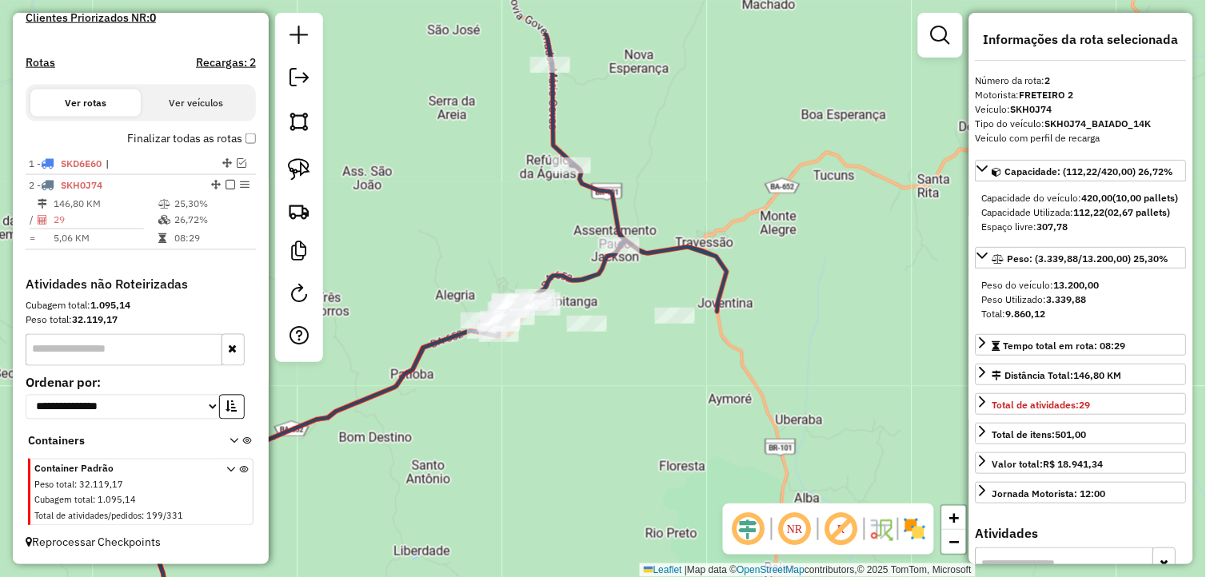
drag, startPoint x: 464, startPoint y: 309, endPoint x: 529, endPoint y: 385, distance: 99.8
click at [544, 418] on div "Janela de atendimento Grade de atendimento Capacidade Transportadoras Veículos …" at bounding box center [603, 288] width 1206 height 577
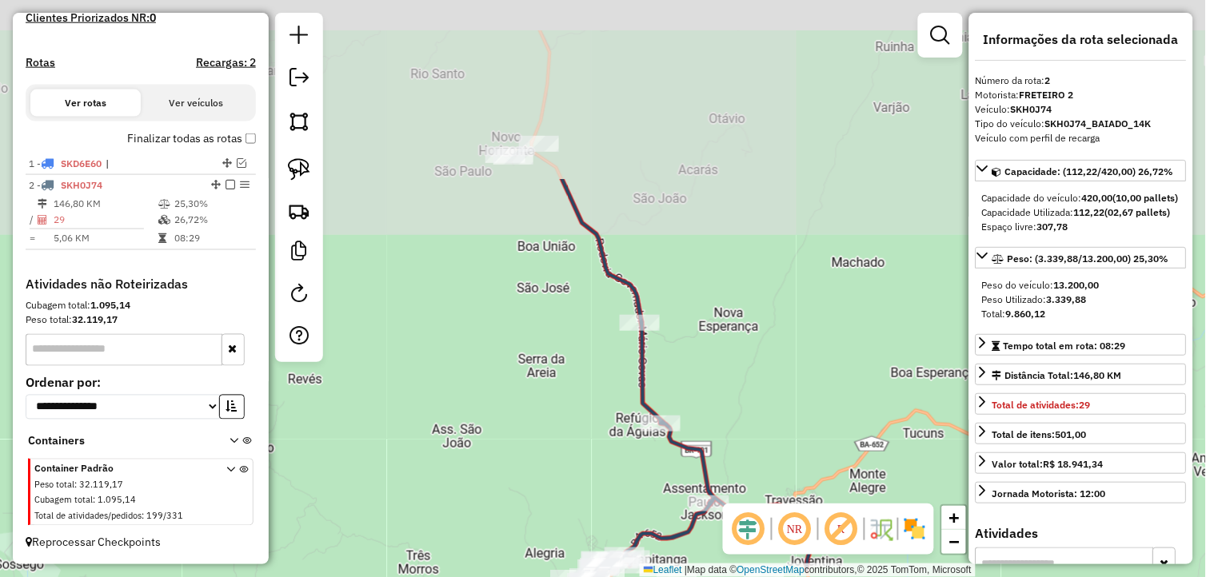
drag, startPoint x: 472, startPoint y: 172, endPoint x: 550, endPoint y: 409, distance: 249.3
click at [550, 409] on div "Janela de atendimento Grade de atendimento Capacidade Transportadoras Veículos …" at bounding box center [603, 288] width 1206 height 577
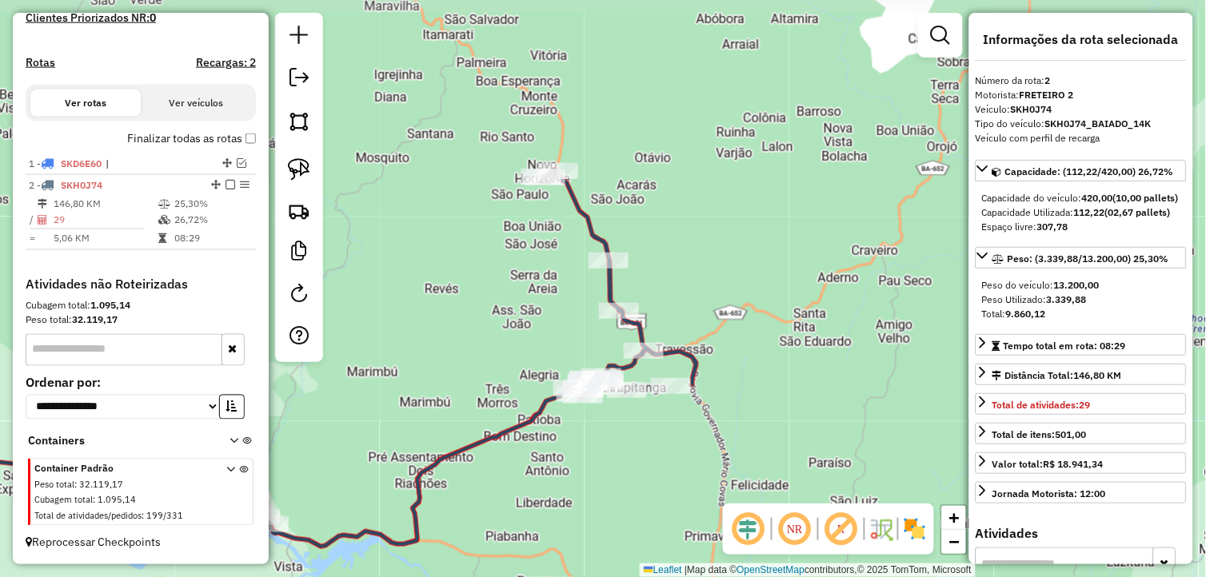
drag, startPoint x: 513, startPoint y: 341, endPoint x: 584, endPoint y: 241, distance: 122.5
click at [584, 242] on div "Janela de atendimento Grade de atendimento Capacidade Transportadoras Veículos …" at bounding box center [603, 288] width 1206 height 577
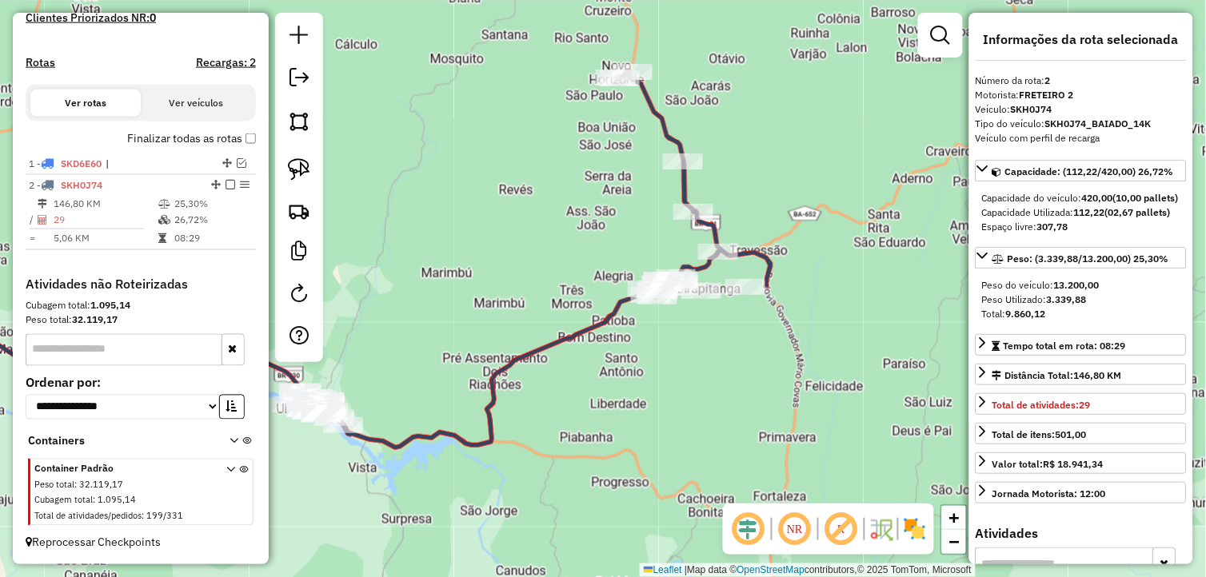
drag, startPoint x: 633, startPoint y: 418, endPoint x: 724, endPoint y: 372, distance: 102.3
click at [726, 382] on div "Janela de atendimento Grade de atendimento Capacidade Transportadoras Veículos …" at bounding box center [603, 288] width 1206 height 577
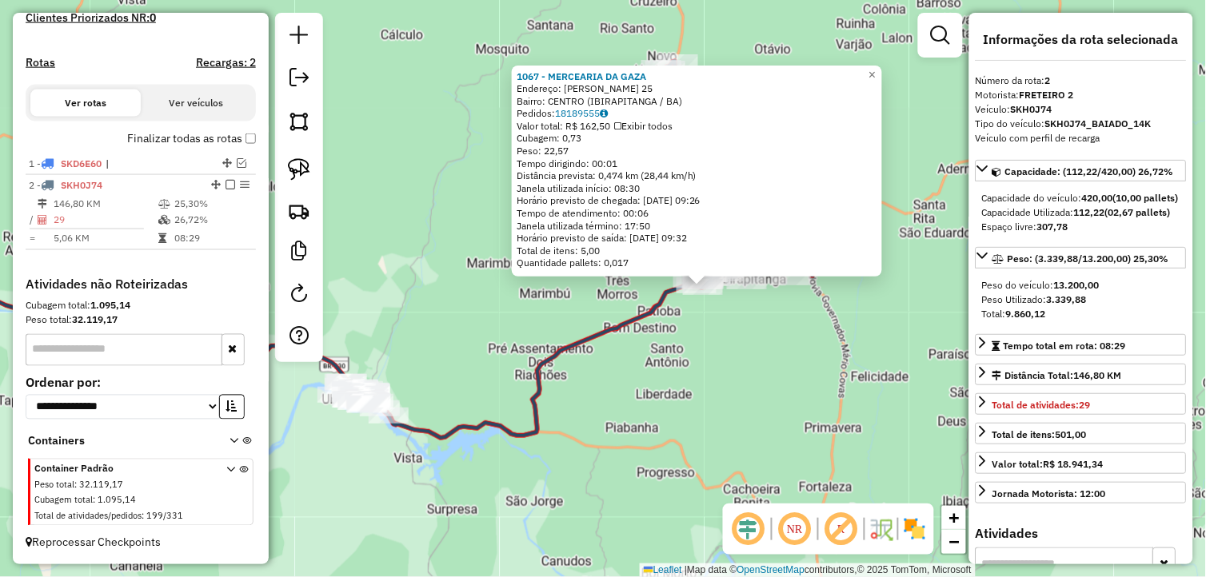
drag, startPoint x: 601, startPoint y: 409, endPoint x: 665, endPoint y: 408, distance: 64.0
click at [665, 408] on div "1067 - MERCEARIA DA GAZA Endereço: ALEXANDRE QUINTO 25 Bairro: CENTRO (IBIRAPIT…" at bounding box center [603, 288] width 1206 height 577
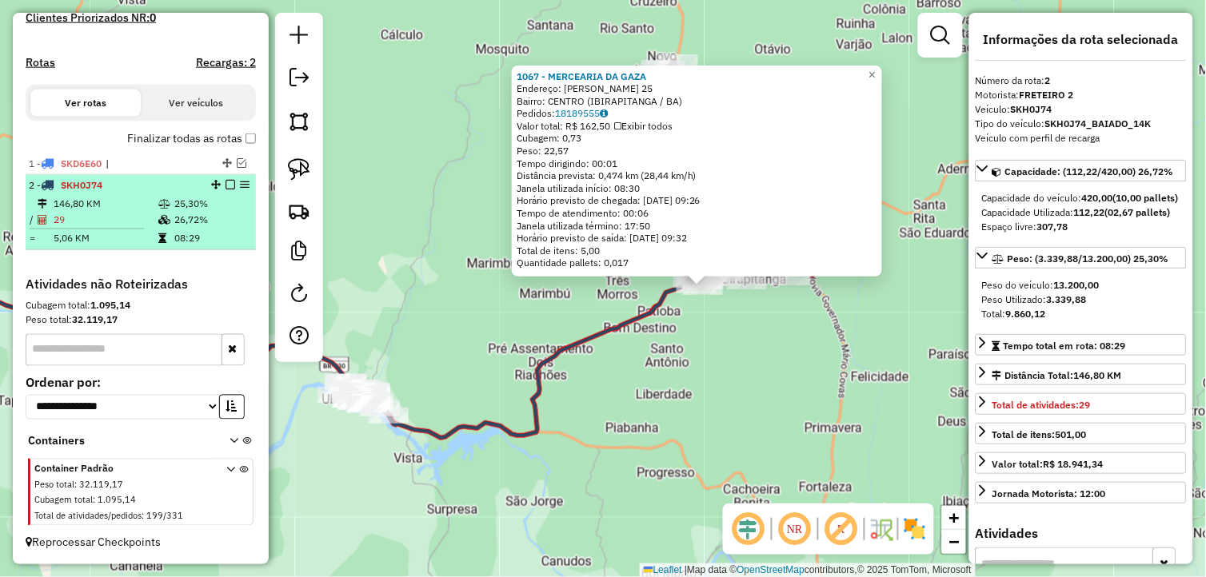
click at [226, 178] on div "2 - SKH0J74" at bounding box center [141, 185] width 224 height 14
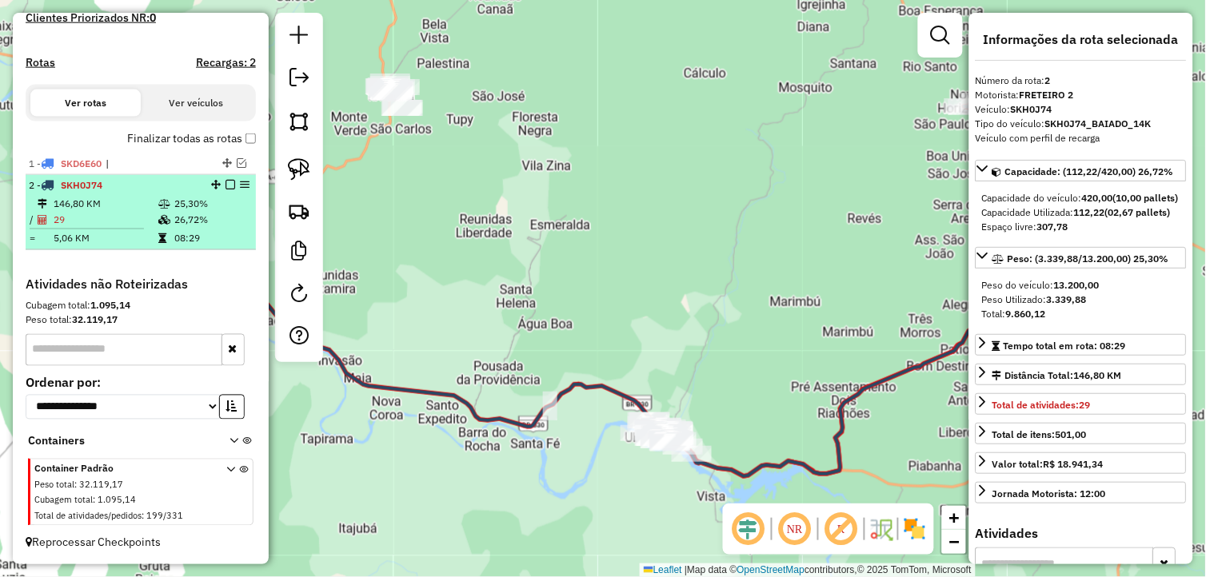
click at [225, 182] on em at bounding box center [230, 185] width 10 height 10
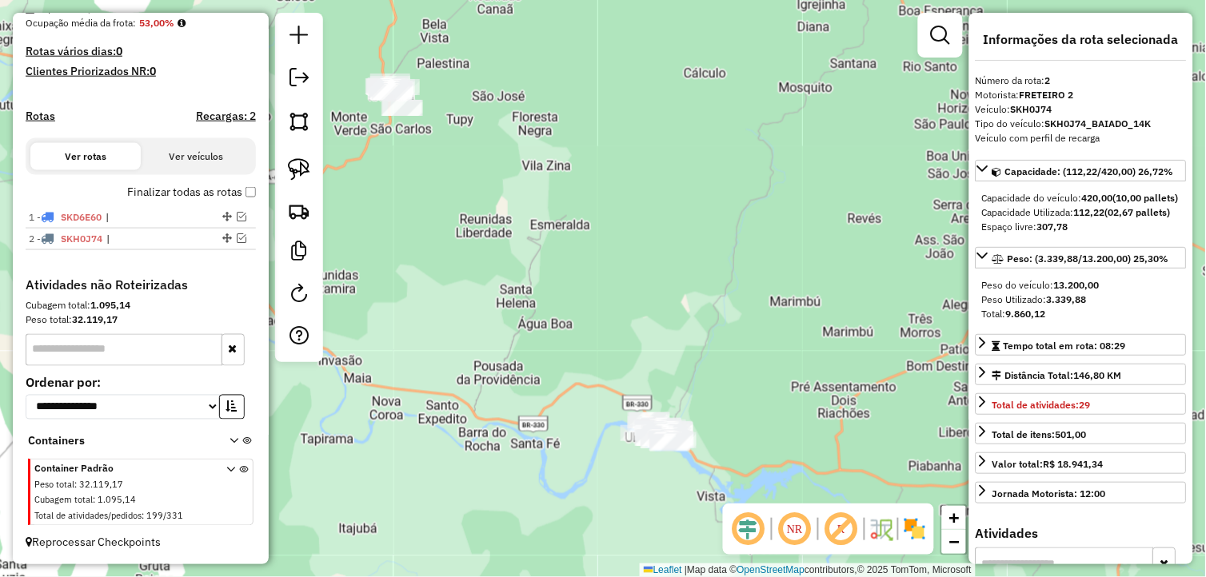
scroll to position [405, 0]
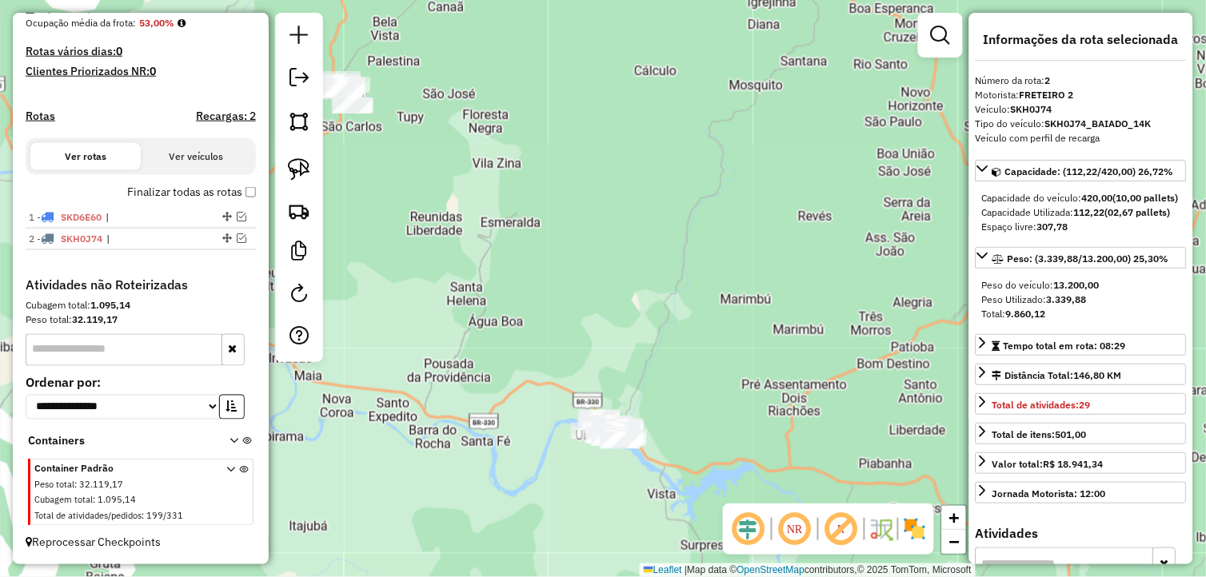
drag, startPoint x: 666, startPoint y: 342, endPoint x: 381, endPoint y: 308, distance: 287.5
click at [381, 308] on div "Janela de atendimento Grade de atendimento Capacidade Transportadoras Veículos …" at bounding box center [603, 288] width 1206 height 577
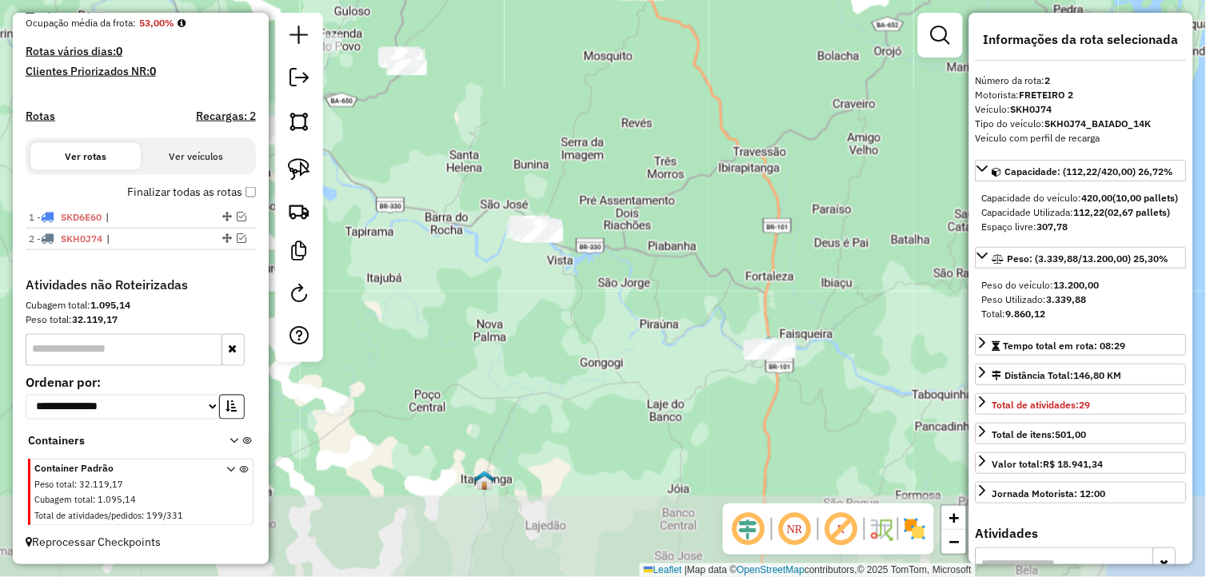
drag, startPoint x: 458, startPoint y: 426, endPoint x: 562, endPoint y: 276, distance: 182.8
click at [562, 276] on div "Janela de atendimento Grade de atendimento Capacidade Transportadoras Veículos …" at bounding box center [603, 288] width 1206 height 577
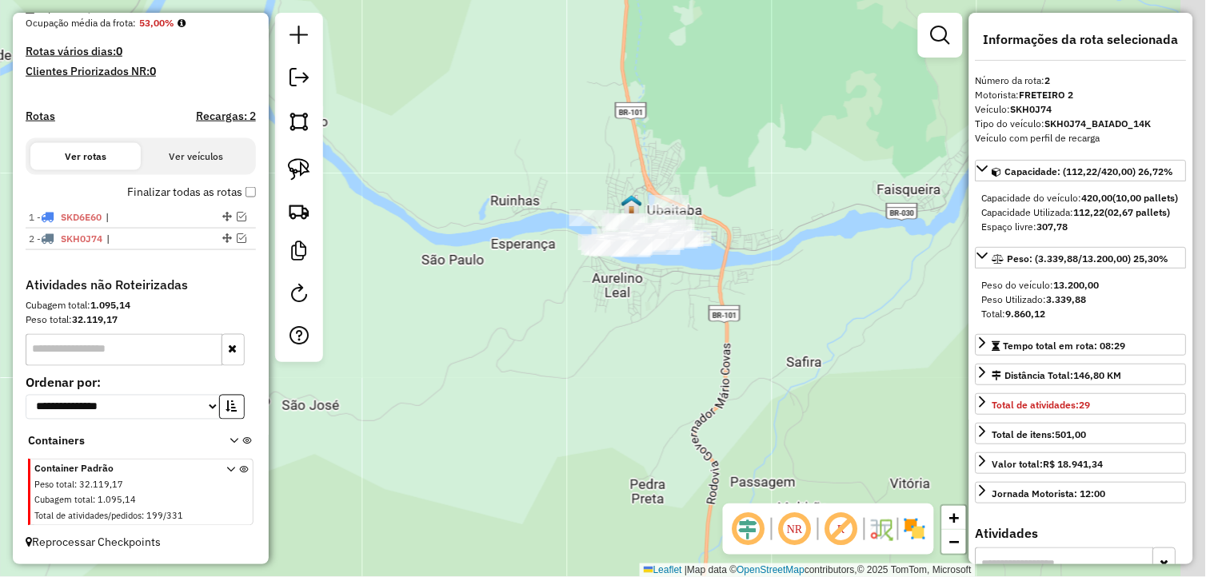
drag, startPoint x: 729, startPoint y: 329, endPoint x: 566, endPoint y: 398, distance: 177.3
click at [568, 398] on div "Janela de atendimento Grade de atendimento Capacidade Transportadoras Veículos …" at bounding box center [603, 288] width 1206 height 577
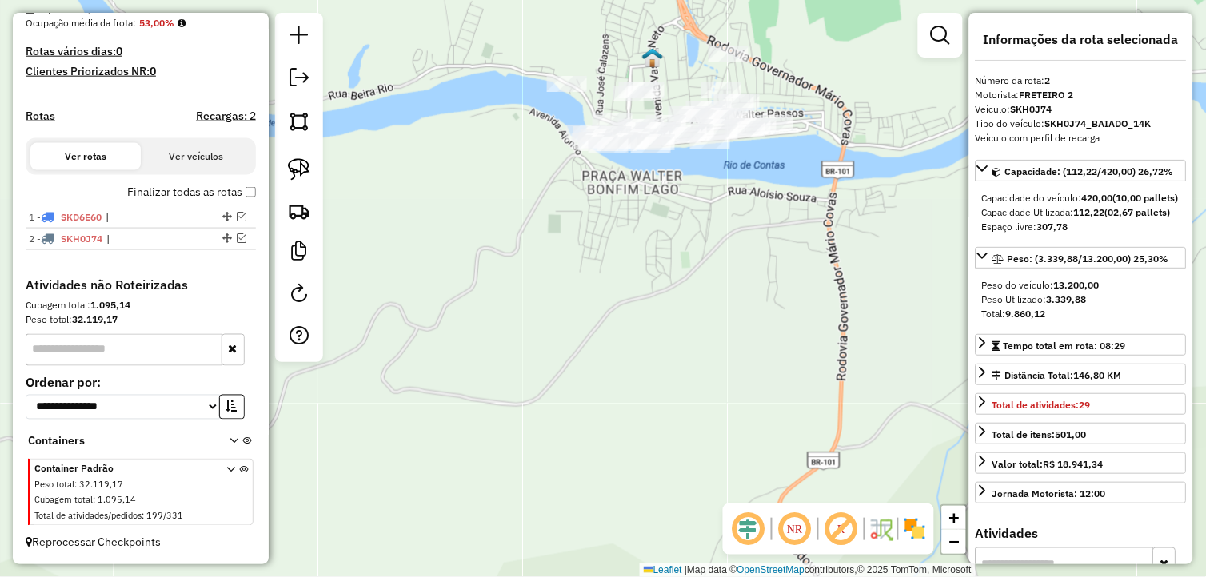
drag, startPoint x: 665, startPoint y: 253, endPoint x: 576, endPoint y: 332, distance: 119.0
click at [572, 333] on div "Janela de atendimento Grade de atendimento Capacidade Transportadoras Veículos …" at bounding box center [603, 288] width 1206 height 577
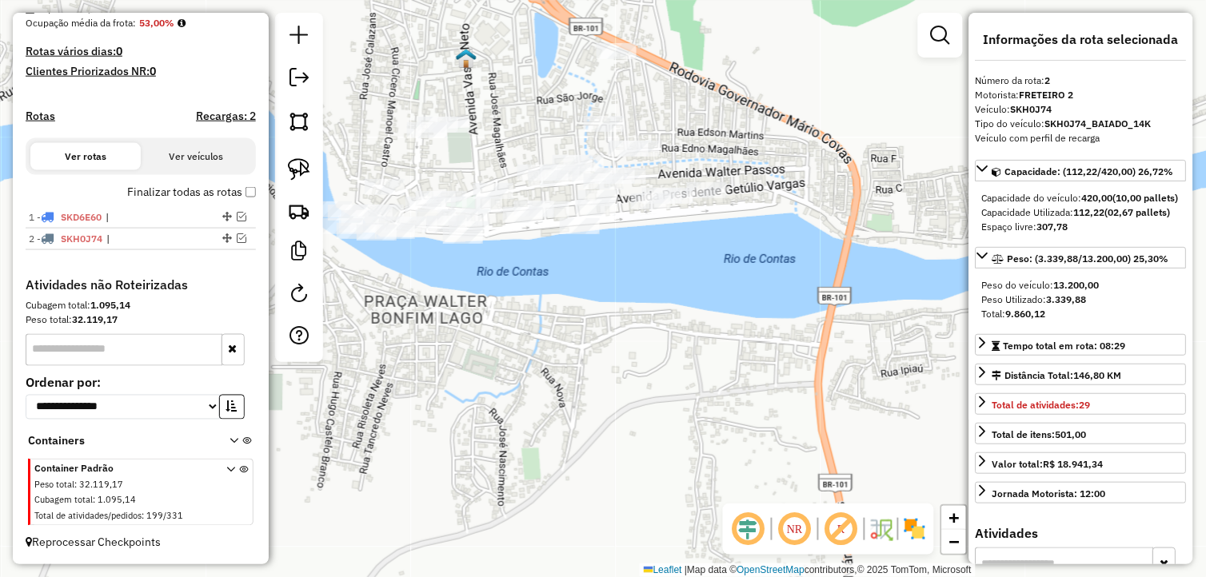
drag, startPoint x: 650, startPoint y: 246, endPoint x: 610, endPoint y: 357, distance: 117.4
click at [610, 357] on div "Janela de atendimento Grade de atendimento Capacidade Transportadoras Veículos …" at bounding box center [603, 288] width 1206 height 577
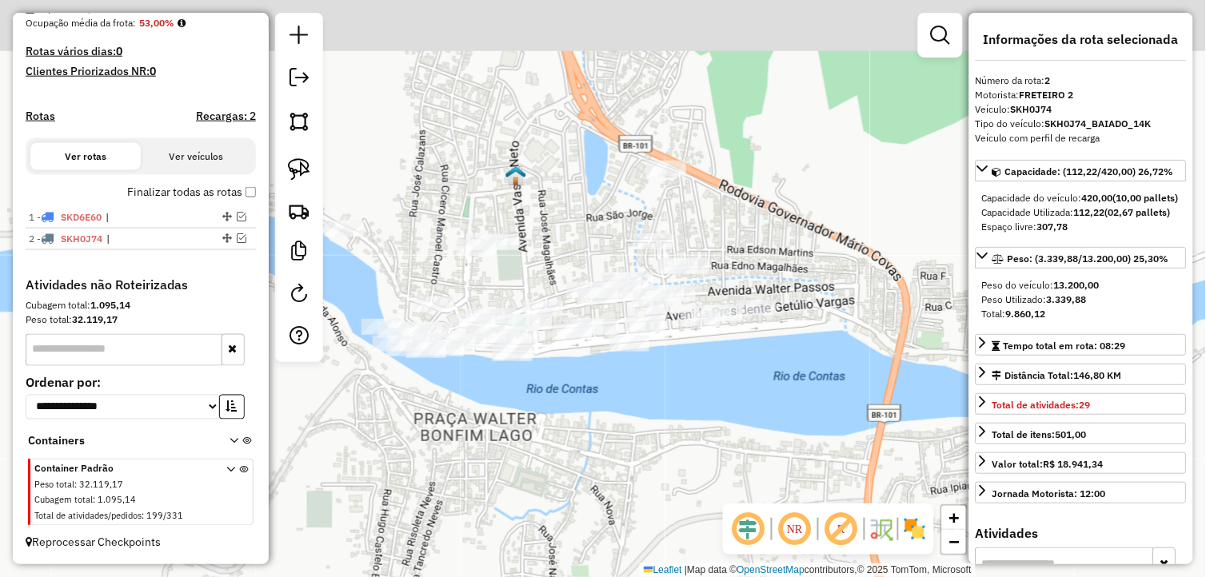
drag, startPoint x: 601, startPoint y: 378, endPoint x: 728, endPoint y: 427, distance: 135.4
click at [720, 434] on div "Janela de atendimento Grade de atendimento Capacidade Transportadoras Veículos …" at bounding box center [603, 288] width 1206 height 577
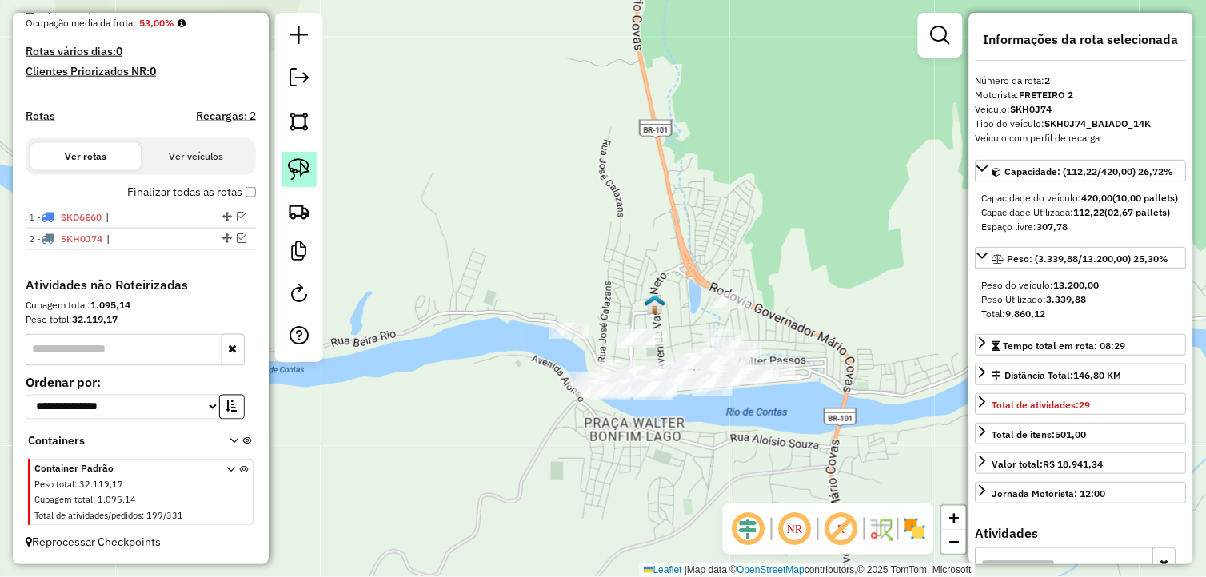
click at [298, 158] on link at bounding box center [298, 169] width 35 height 35
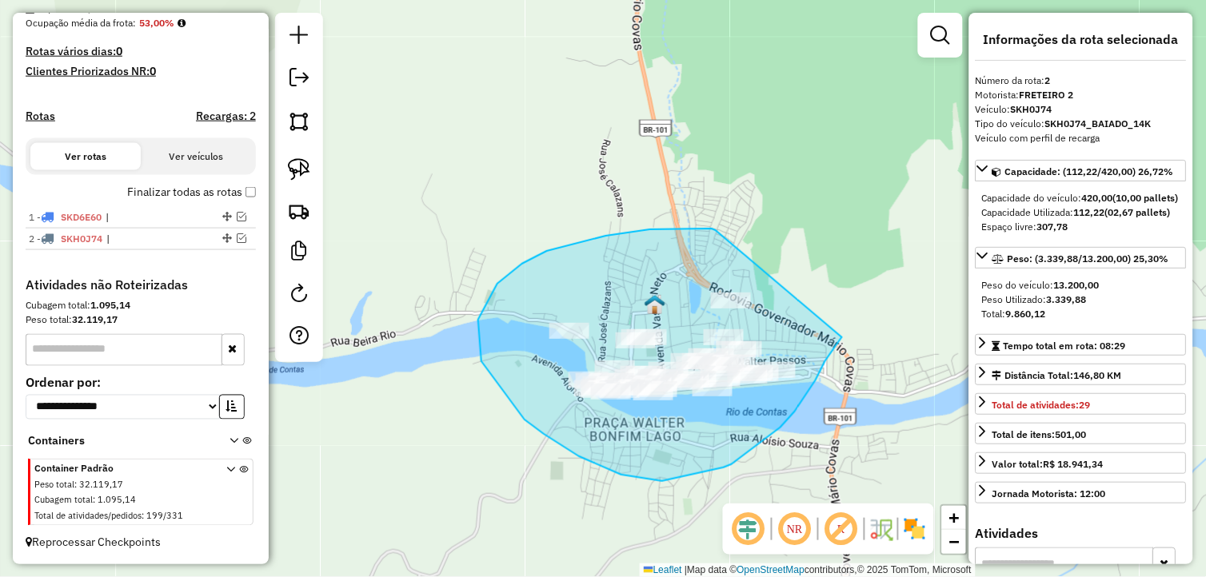
drag, startPoint x: 712, startPoint y: 229, endPoint x: 842, endPoint y: 337, distance: 169.7
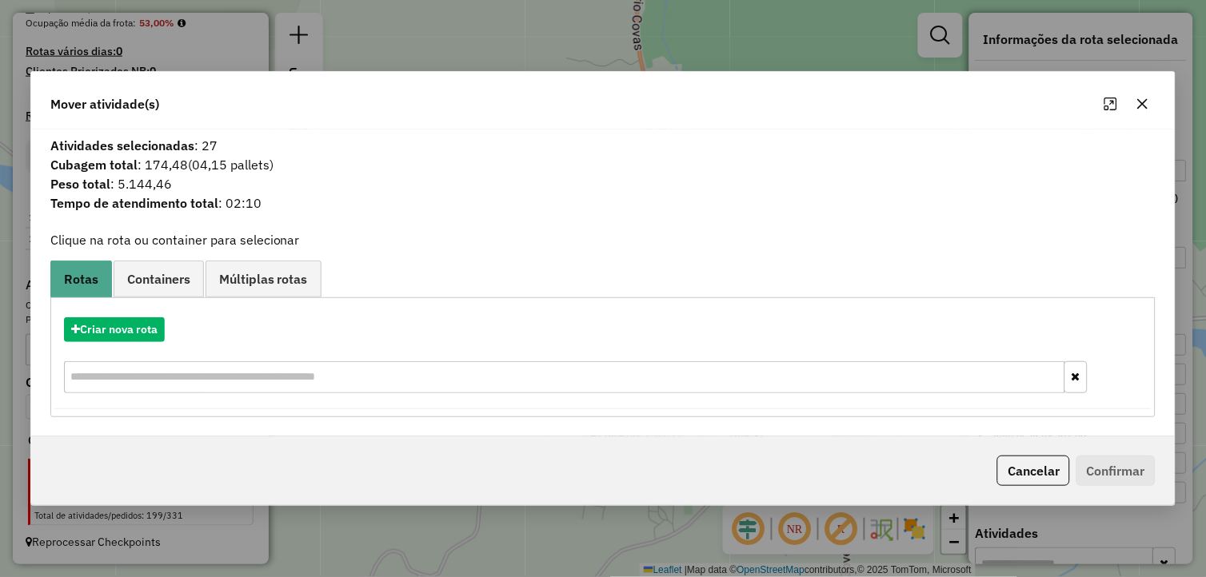
click at [1148, 99] on icon "button" at bounding box center [1142, 104] width 13 height 13
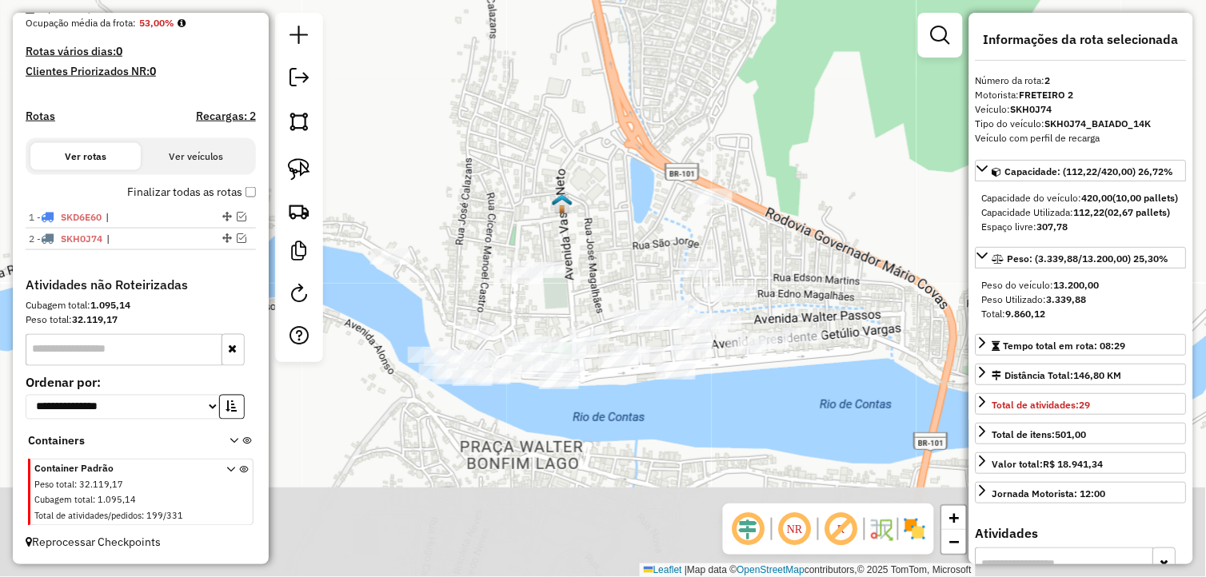
drag, startPoint x: 668, startPoint y: 310, endPoint x: 624, endPoint y: 193, distance: 125.2
click at [625, 194] on div "Janela de atendimento Grade de atendimento Capacidade Transportadoras Veículos …" at bounding box center [603, 288] width 1206 height 577
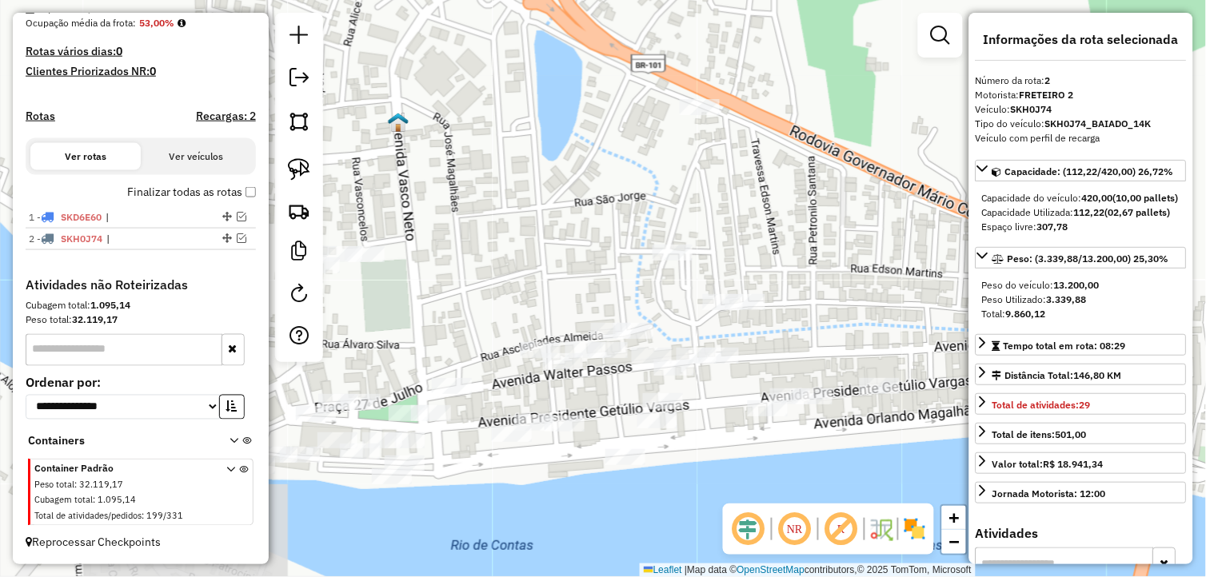
drag, startPoint x: 604, startPoint y: 197, endPoint x: 497, endPoint y: 121, distance: 131.3
click at [497, 121] on div "Janela de atendimento Grade de atendimento Capacidade Transportadoras Veículos …" at bounding box center [603, 288] width 1206 height 577
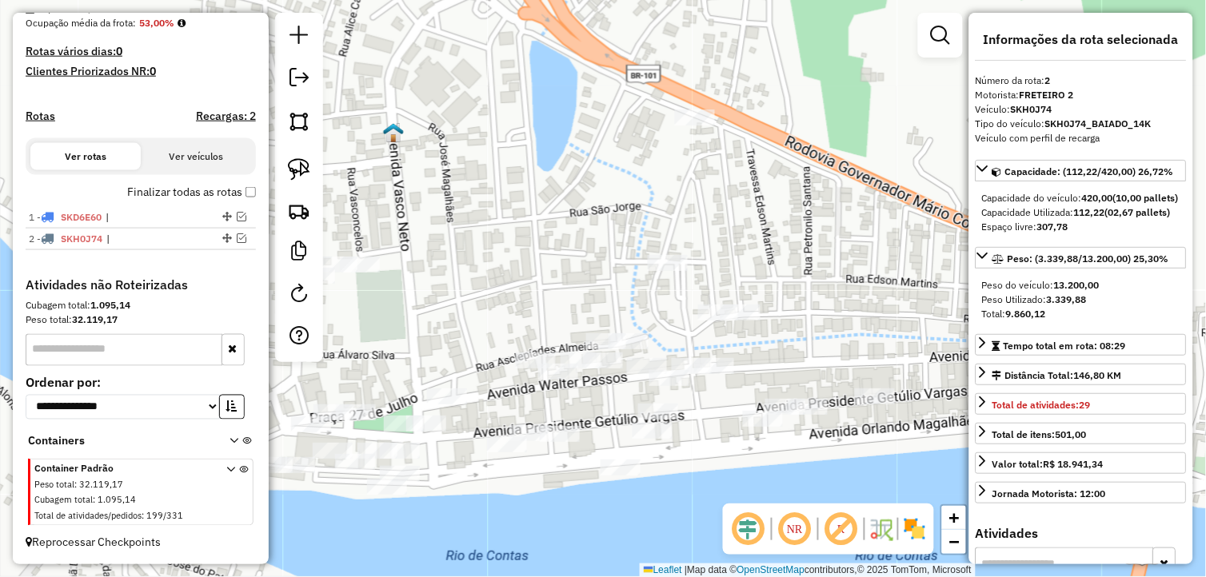
drag, startPoint x: 301, startPoint y: 176, endPoint x: 361, endPoint y: 168, distance: 59.7
click at [301, 176] on img at bounding box center [299, 169] width 22 height 22
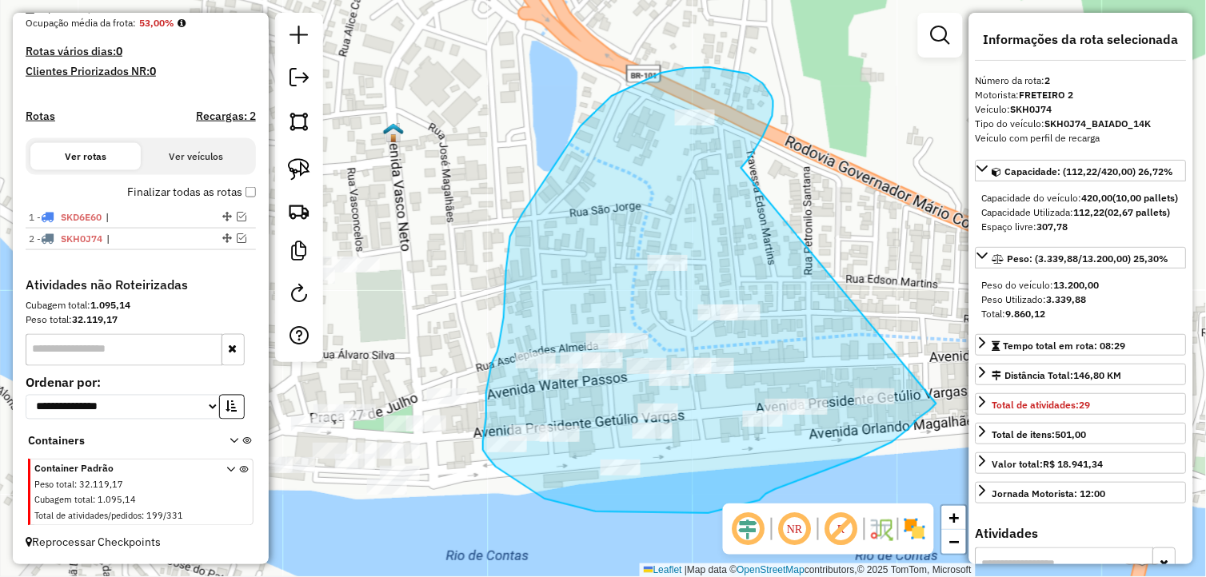
drag, startPoint x: 763, startPoint y: 137, endPoint x: 949, endPoint y: 362, distance: 292.5
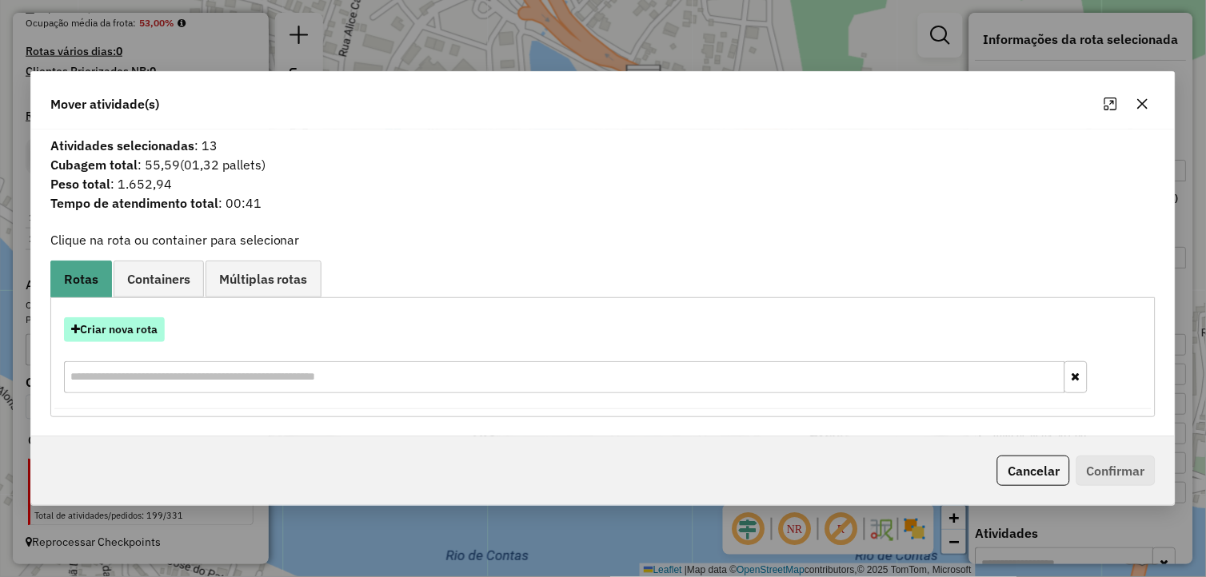
click at [118, 334] on button "Criar nova rota" at bounding box center [114, 329] width 101 height 25
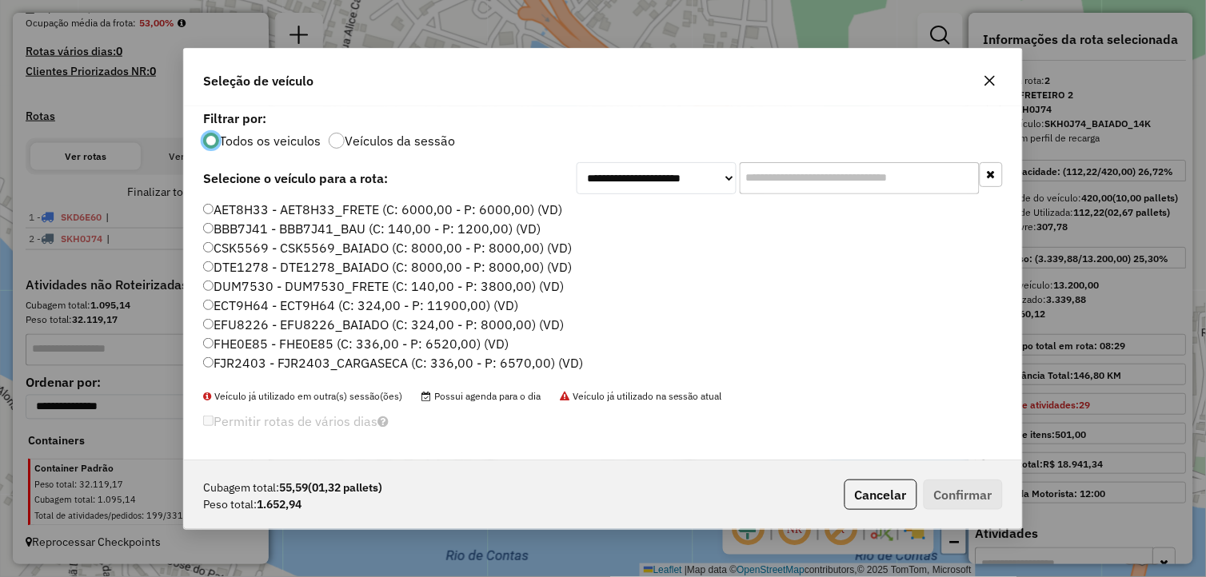
scroll to position [9, 4]
click at [233, 362] on label "FJR2403 - FJR2403_CARGASECA (C: 336,00 - P: 6570,00) (VD)" at bounding box center [393, 362] width 380 height 19
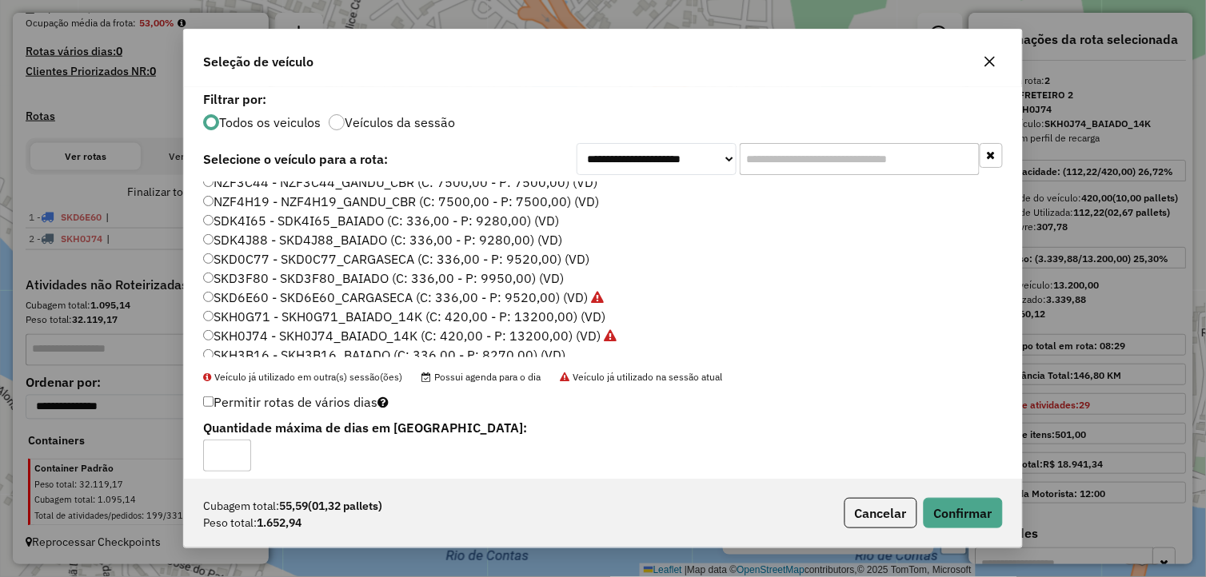
scroll to position [266, 0]
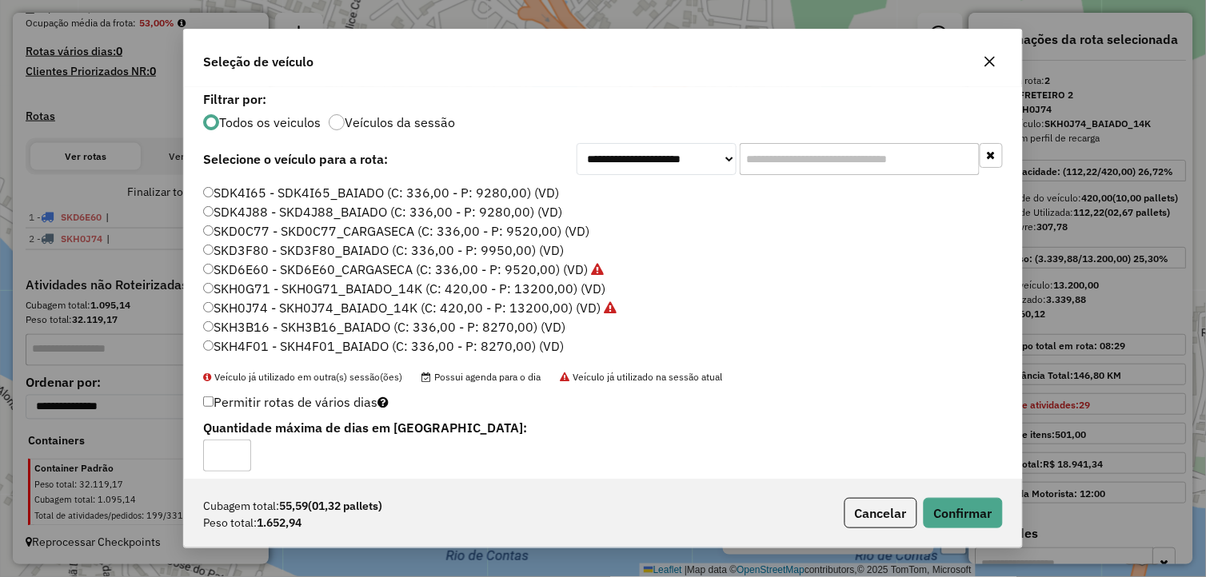
click at [269, 269] on label "SKD6E60 - SKD6E60_CARGASECA (C: 336,00 - P: 9520,00) (VD)" at bounding box center [403, 269] width 401 height 19
click at [326, 288] on label "SKH0G71 - SKH0G71_BAIADO_14K (C: 420,00 - P: 13200,00) (VD)" at bounding box center [404, 288] width 402 height 19
click at [288, 252] on label "SKD3F80 - SKD3F80_BAIADO (C: 336,00 - P: 9950,00) (VD)" at bounding box center [383, 250] width 361 height 19
click at [964, 517] on button "Confirmar" at bounding box center [963, 513] width 79 height 30
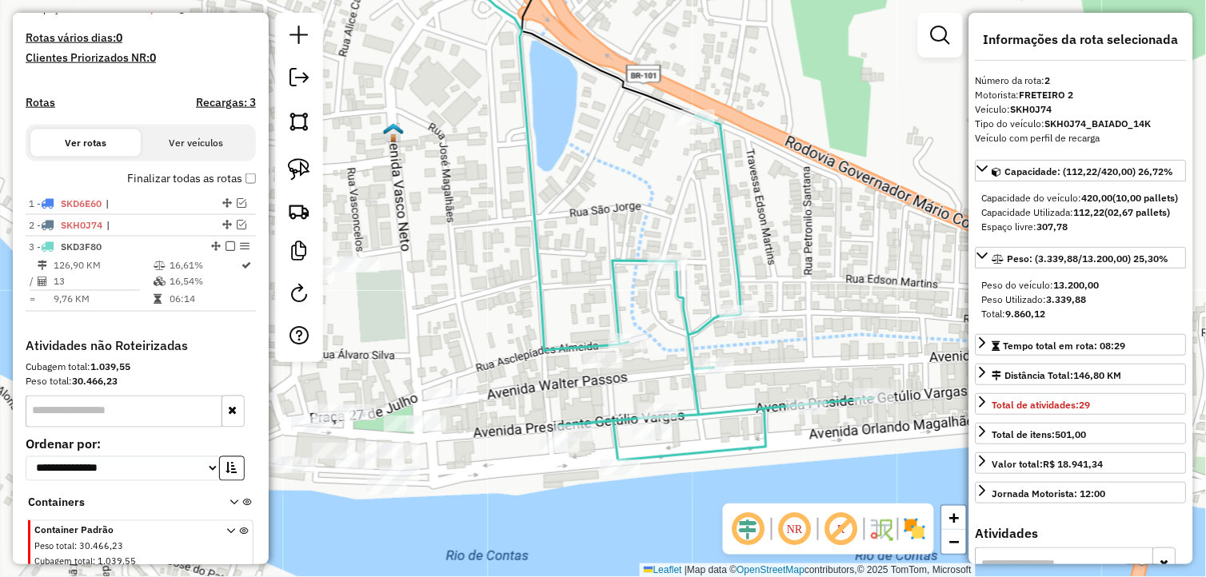
scroll to position [480, 0]
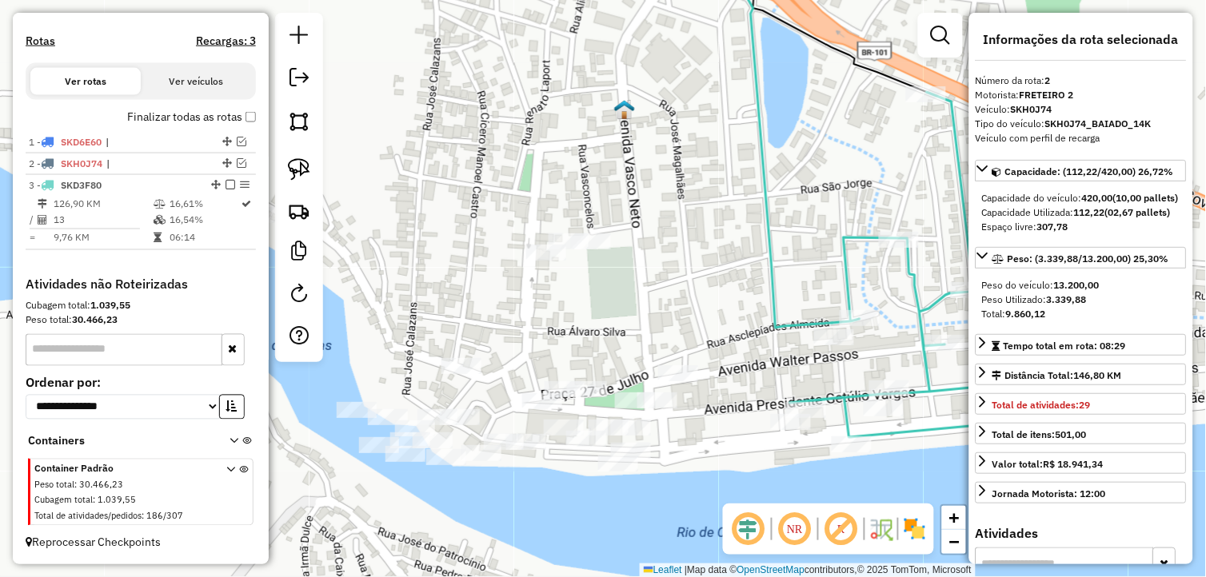
drag, startPoint x: 544, startPoint y: 402, endPoint x: 740, endPoint y: 380, distance: 198.0
click at [746, 386] on div "Janela de atendimento Grade de atendimento Capacidade Transportadoras Veículos …" at bounding box center [603, 288] width 1206 height 577
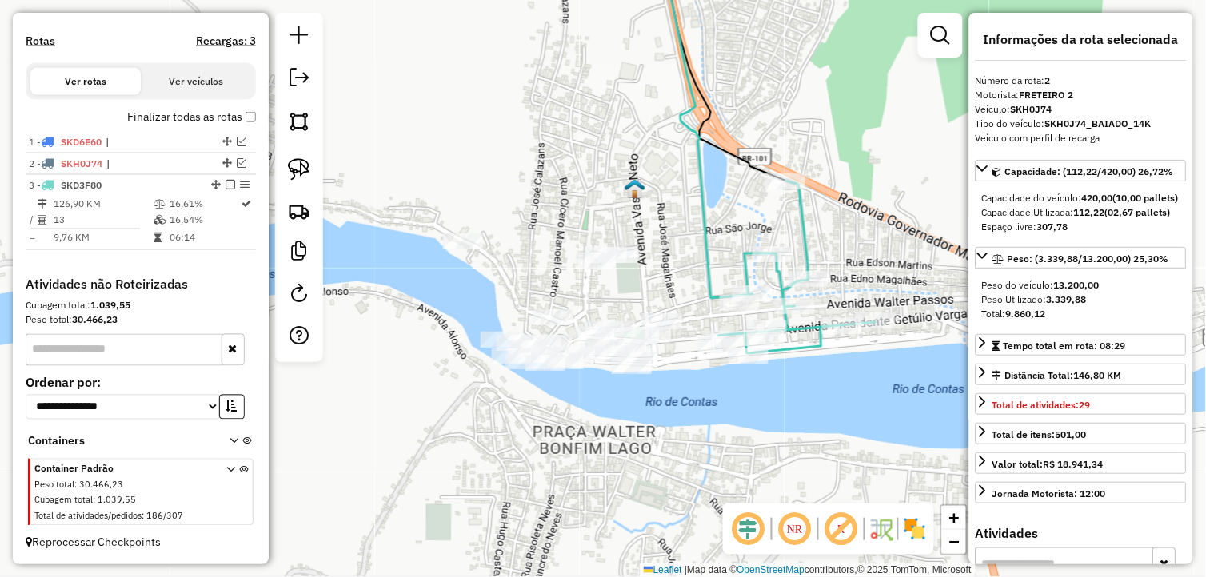
drag, startPoint x: 297, startPoint y: 170, endPoint x: 385, endPoint y: 203, distance: 93.9
click at [297, 170] on img at bounding box center [299, 169] width 22 height 22
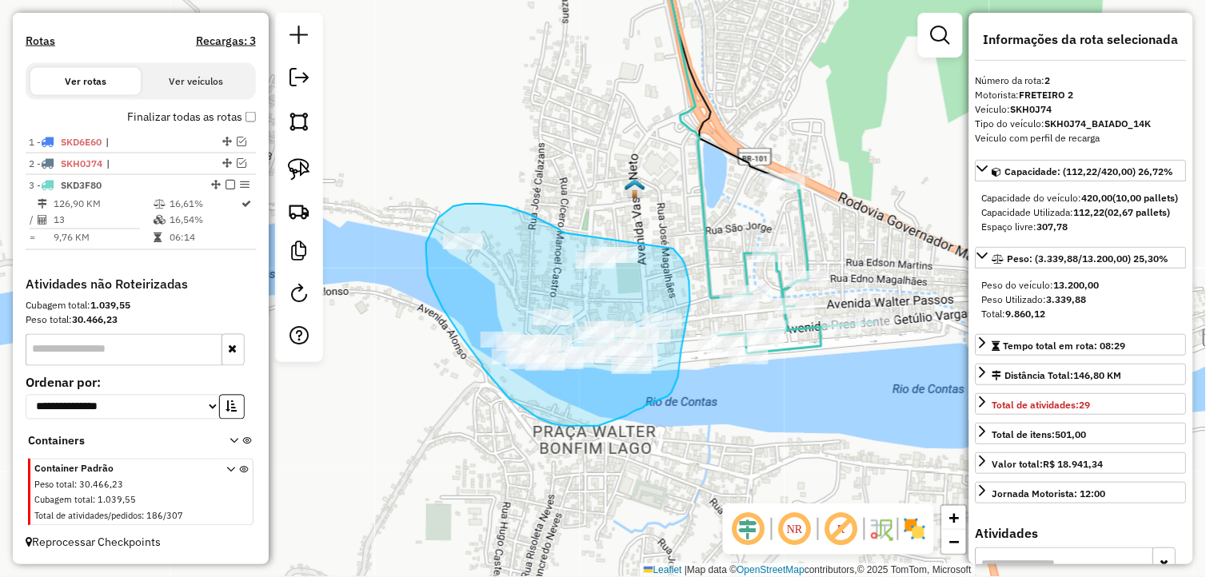
drag, startPoint x: 506, startPoint y: 206, endPoint x: 673, endPoint y: 249, distance: 172.4
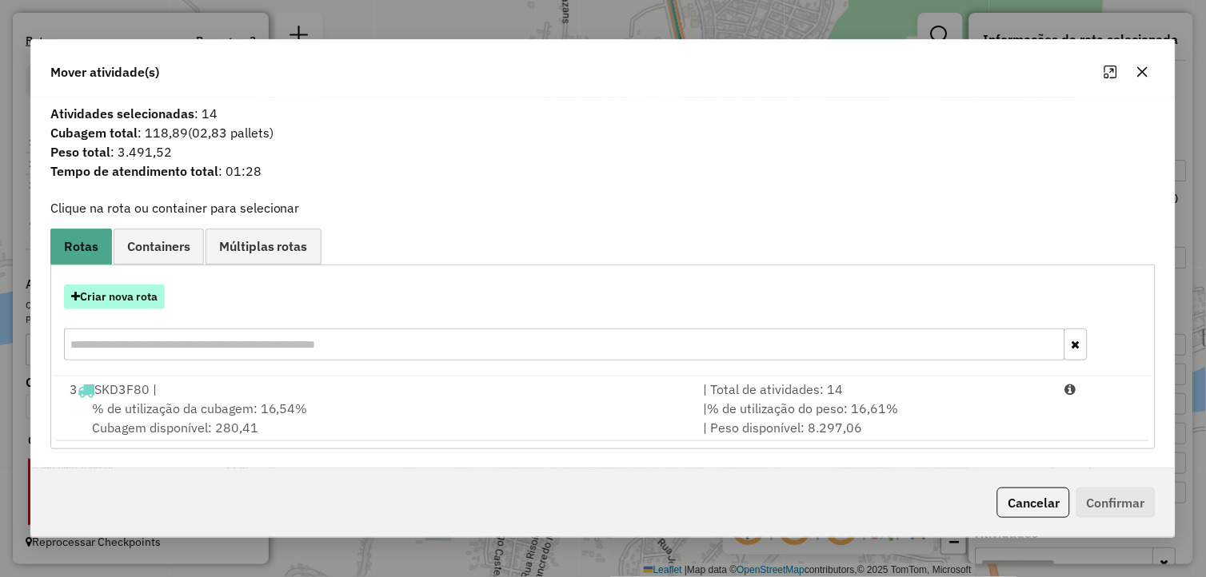
click at [131, 285] on button "Criar nova rota" at bounding box center [114, 297] width 101 height 25
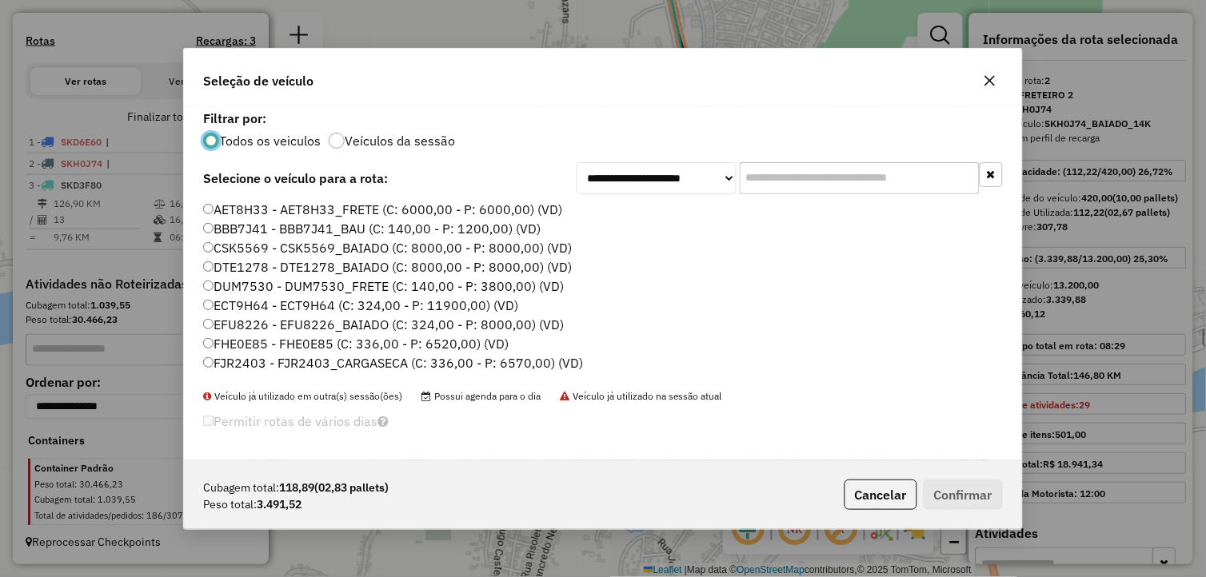
scroll to position [9, 4]
click at [242, 358] on label "FJR2403 - FJR2403_CARGASECA (C: 336,00 - P: 6570,00) (VD)" at bounding box center [393, 362] width 380 height 19
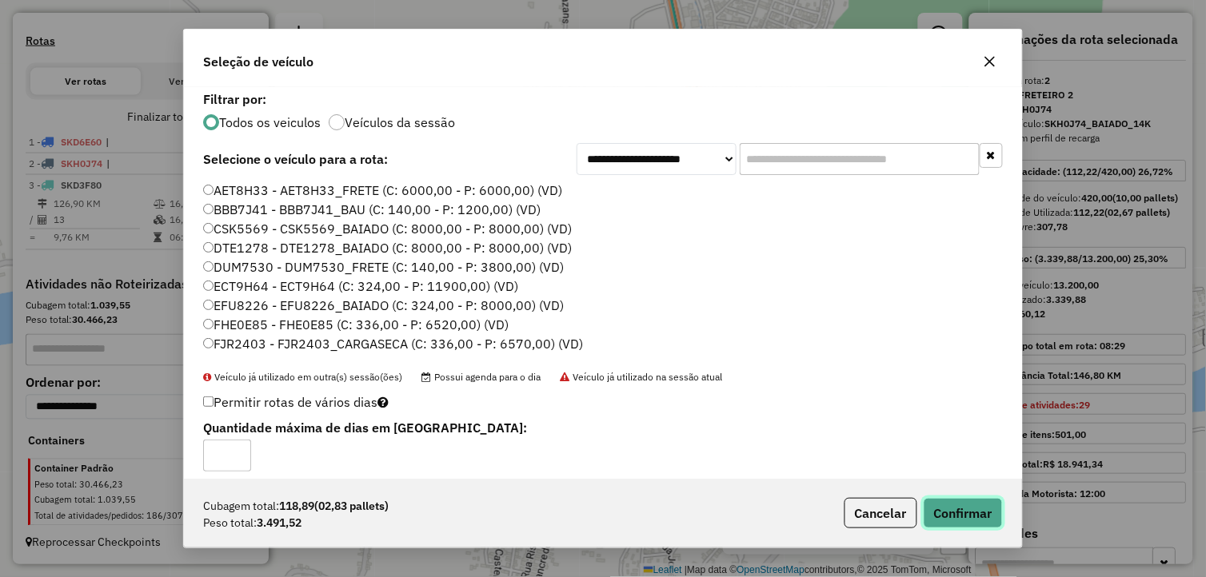
click at [953, 510] on button "Confirmar" at bounding box center [963, 513] width 79 height 30
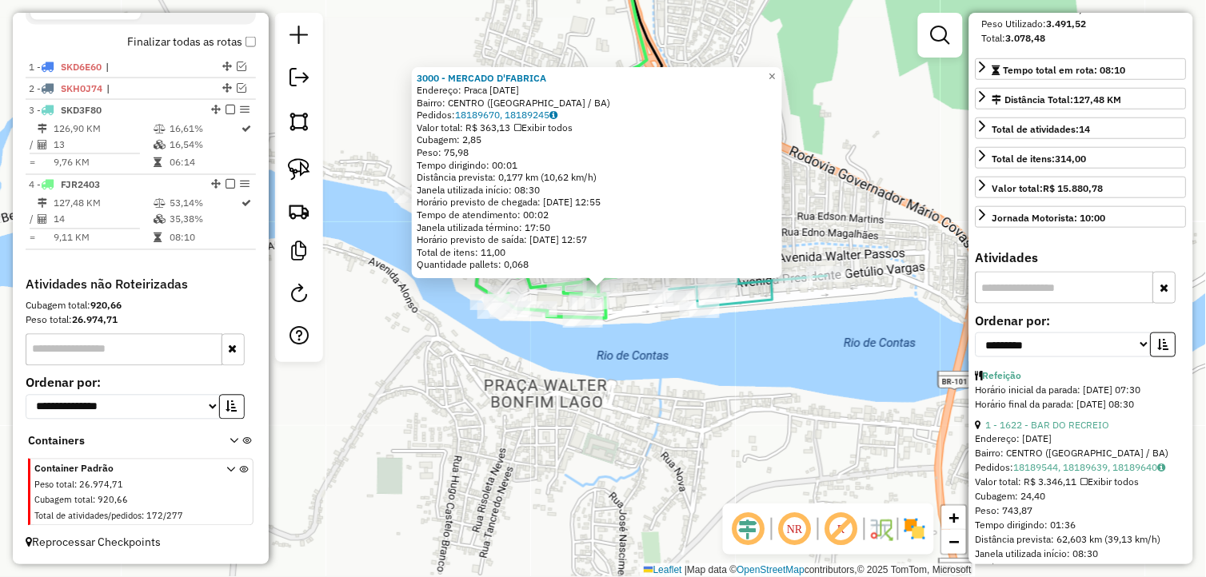
scroll to position [266, 0]
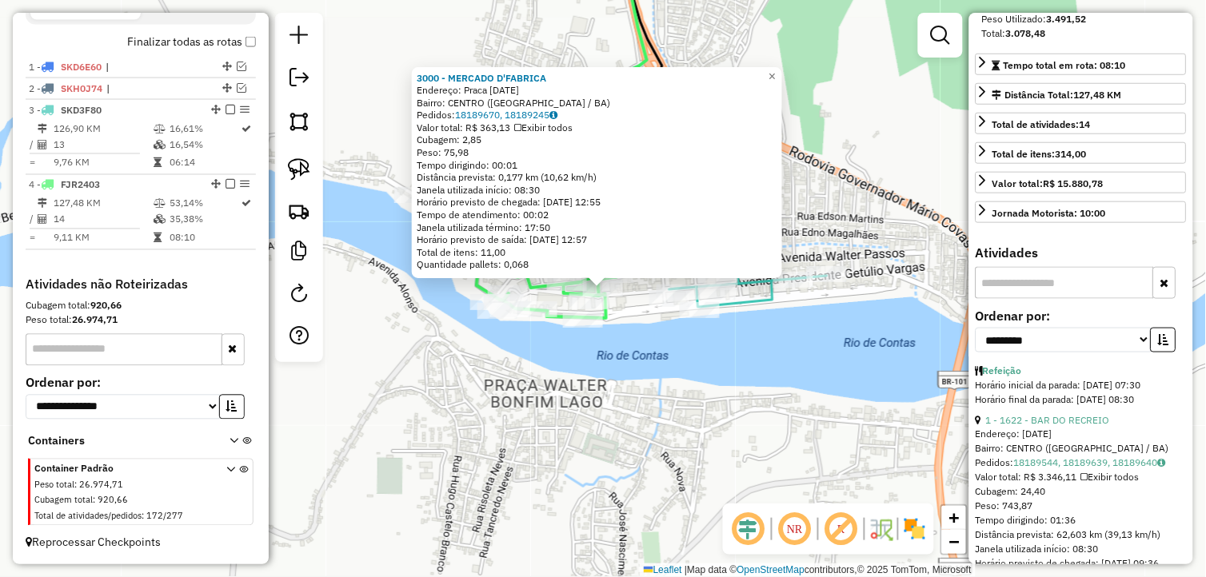
click at [870, 428] on div "3000 - MERCADO D'FABRICA Endereço: Praca 27 de Julho 20 Bairro: CENTRO (UBAITAB…" at bounding box center [603, 288] width 1206 height 577
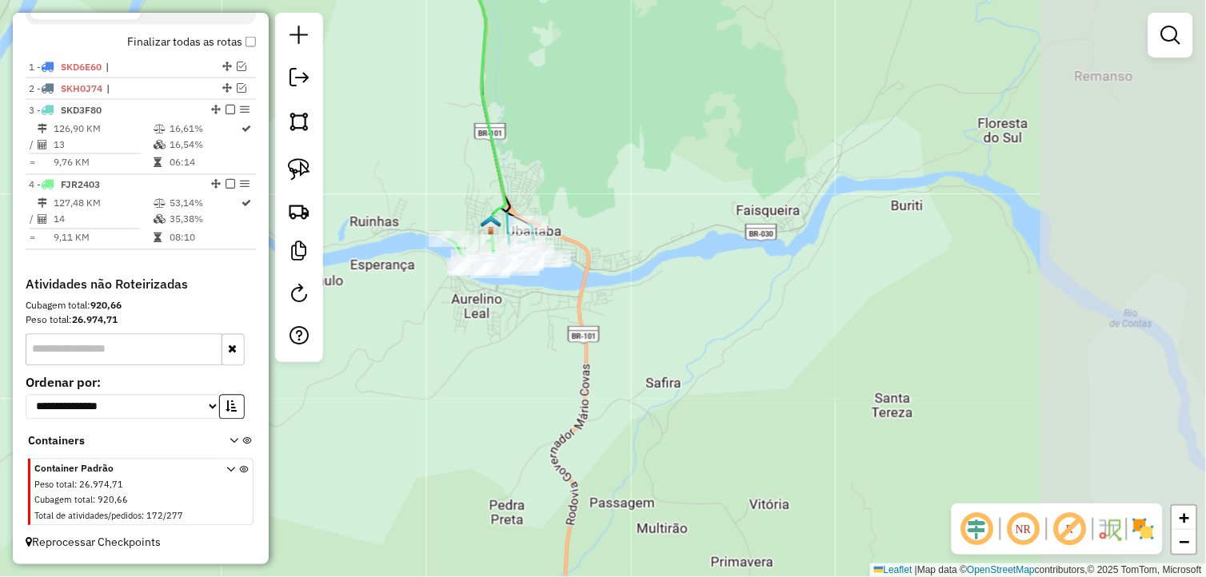
drag, startPoint x: 920, startPoint y: 434, endPoint x: 613, endPoint y: 304, distance: 333.6
click at [613, 304] on div "Janela de atendimento Grade de atendimento Capacidade Transportadoras Veículos …" at bounding box center [603, 288] width 1206 height 577
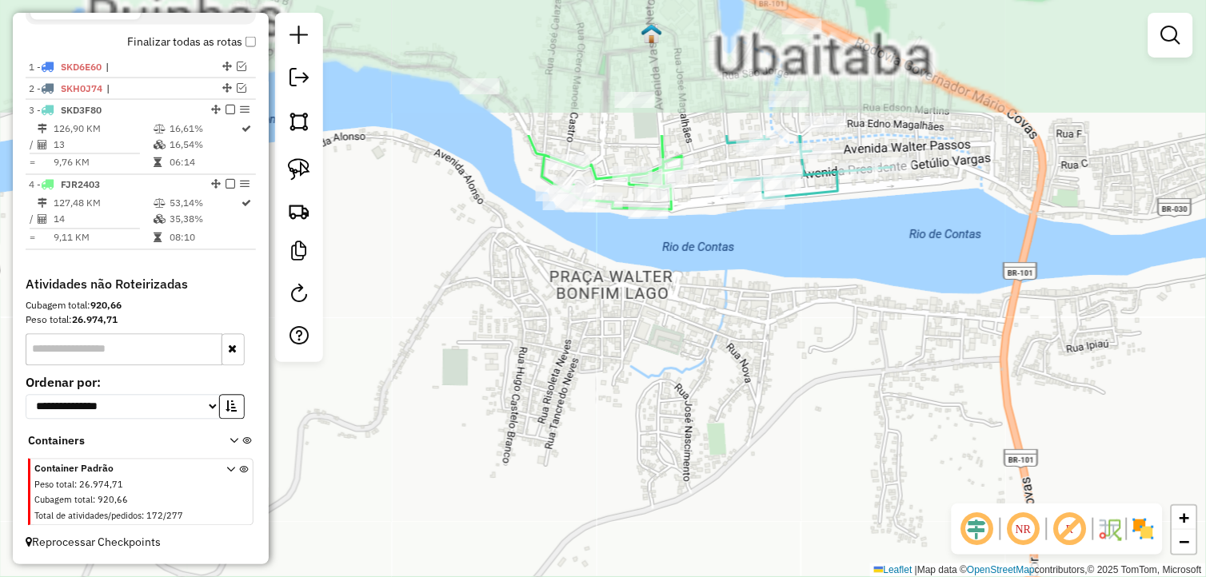
drag, startPoint x: 513, startPoint y: 280, endPoint x: 501, endPoint y: 437, distance: 158.0
click at [484, 482] on div "Janela de atendimento Grade de atendimento Capacidade Transportadoras Veículos …" at bounding box center [603, 288] width 1206 height 577
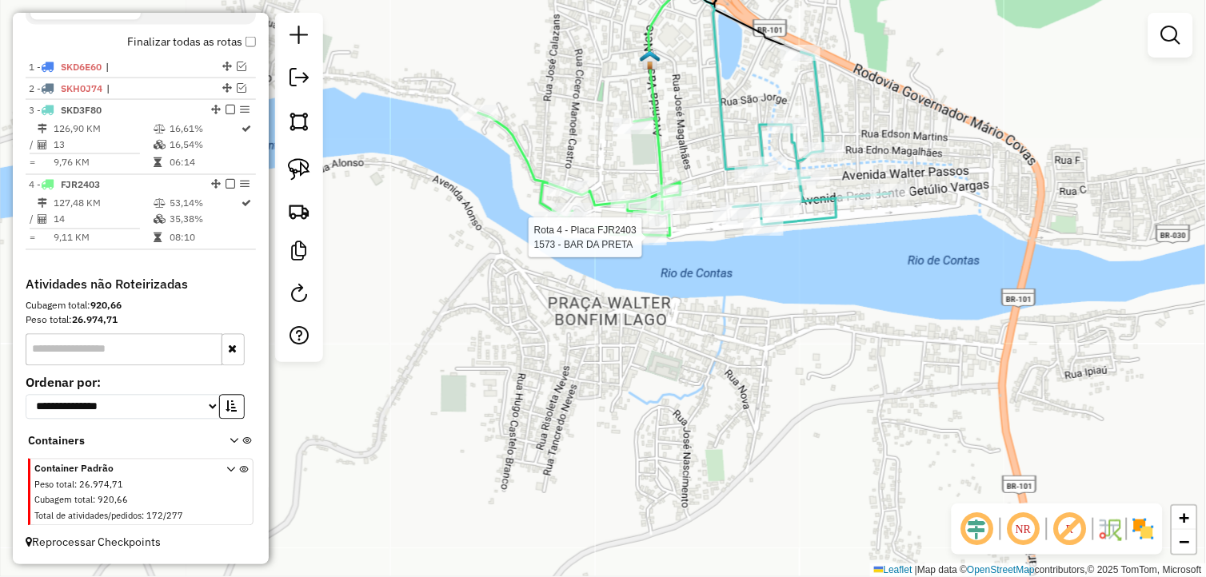
click at [640, 245] on div at bounding box center [647, 237] width 40 height 16
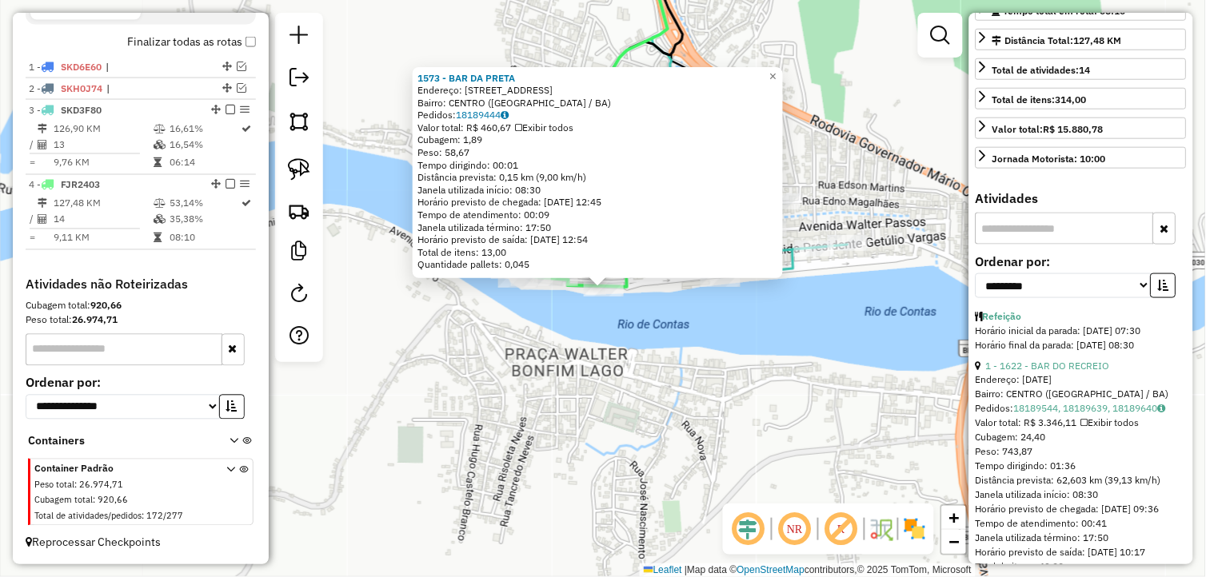
scroll to position [355, 0]
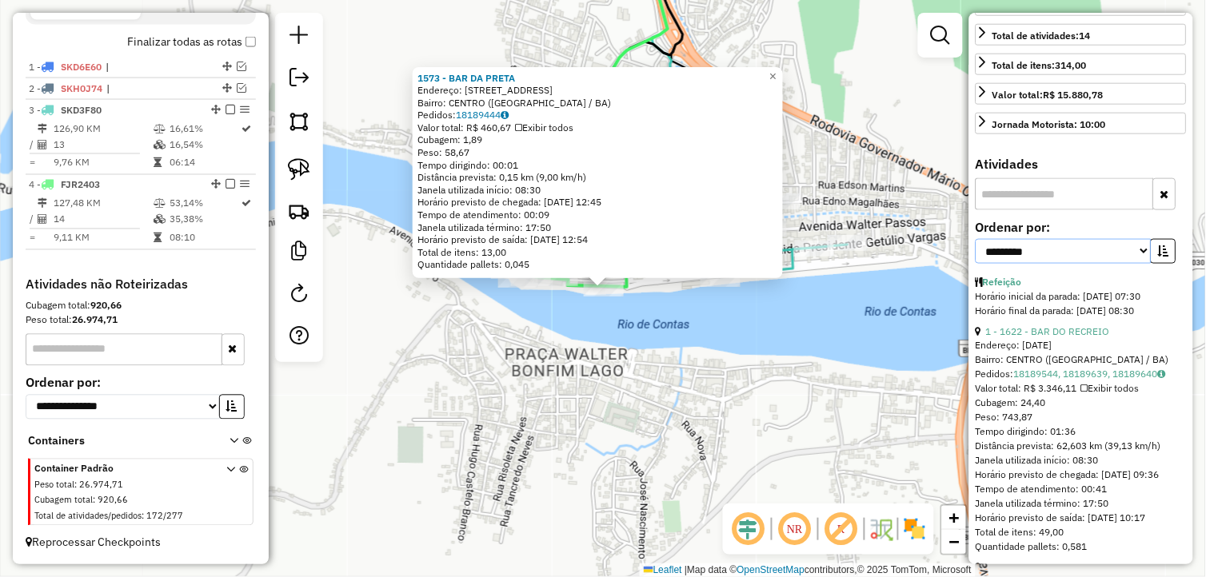
click at [1092, 264] on select "**********" at bounding box center [1063, 251] width 176 height 25
select select "*********"
click at [975, 264] on select "**********" at bounding box center [1063, 251] width 176 height 25
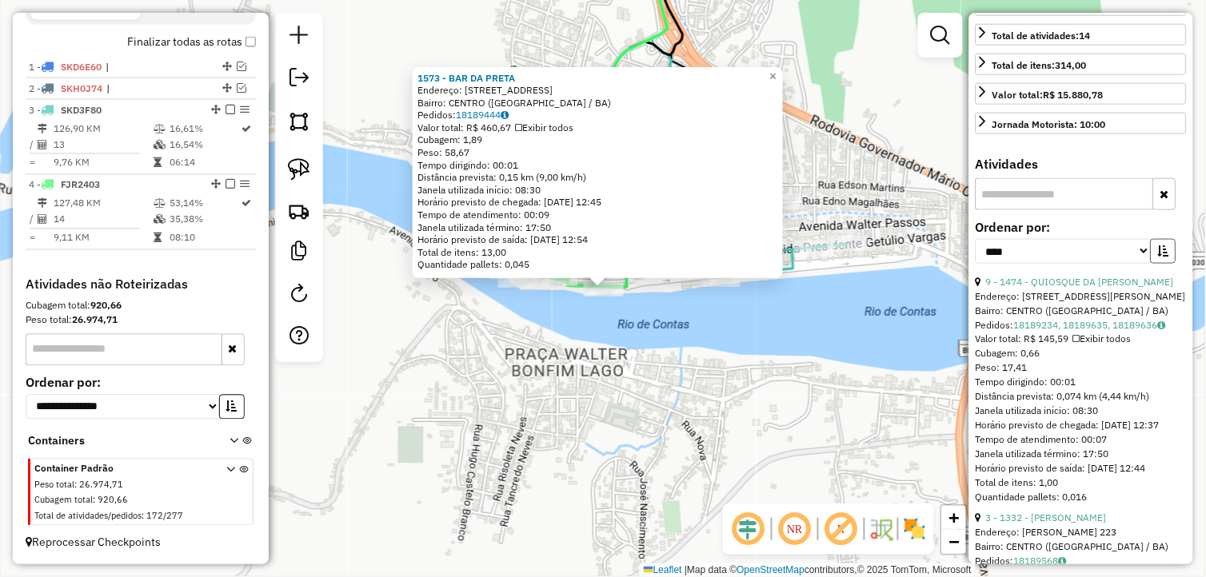
click at [1158, 257] on icon "button" at bounding box center [1163, 250] width 11 height 11
click at [1072, 275] on div "**********" at bounding box center [1080, 248] width 211 height 54
click at [1072, 288] on link "1 - 1622 - BAR DO RECREIO" at bounding box center [1048, 282] width 124 height 12
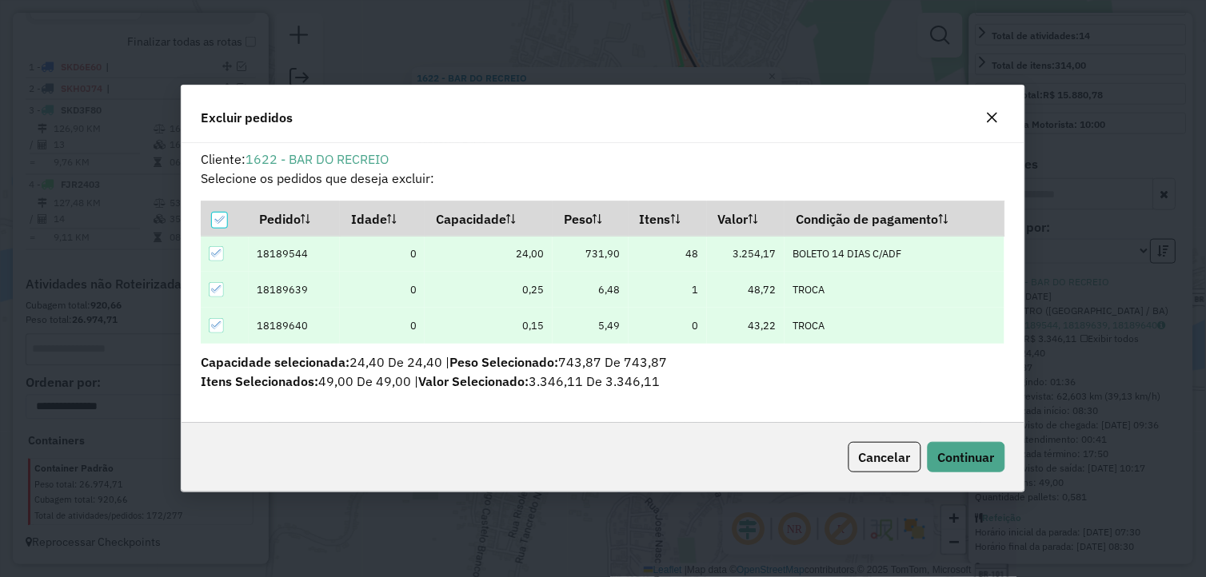
scroll to position [0, 0]
click at [957, 460] on span "Continuar" at bounding box center [966, 457] width 57 height 16
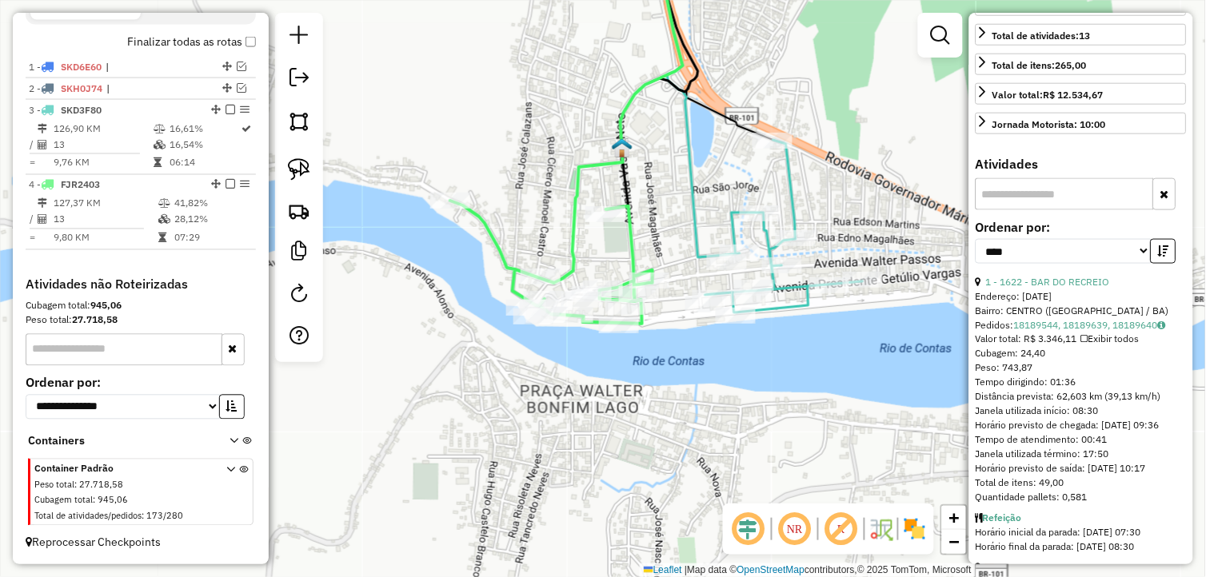
scroll to position [341, 0]
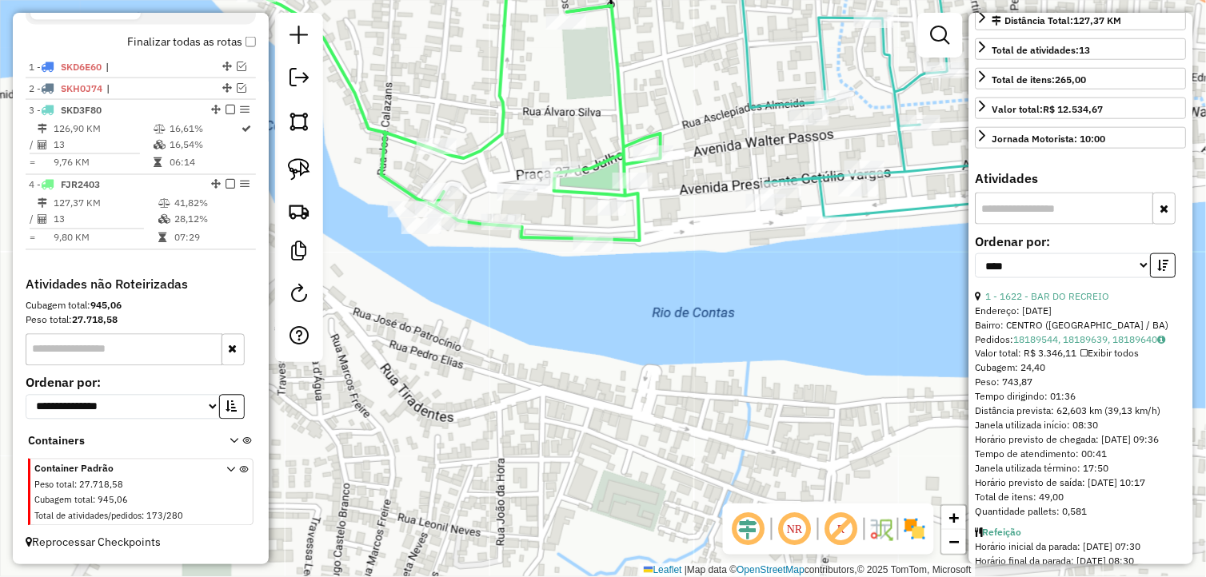
drag, startPoint x: 603, startPoint y: 266, endPoint x: 616, endPoint y: 309, distance: 45.3
click at [616, 309] on div "Janela de atendimento Grade de atendimento Capacidade Transportadoras Veículos …" at bounding box center [603, 288] width 1206 height 577
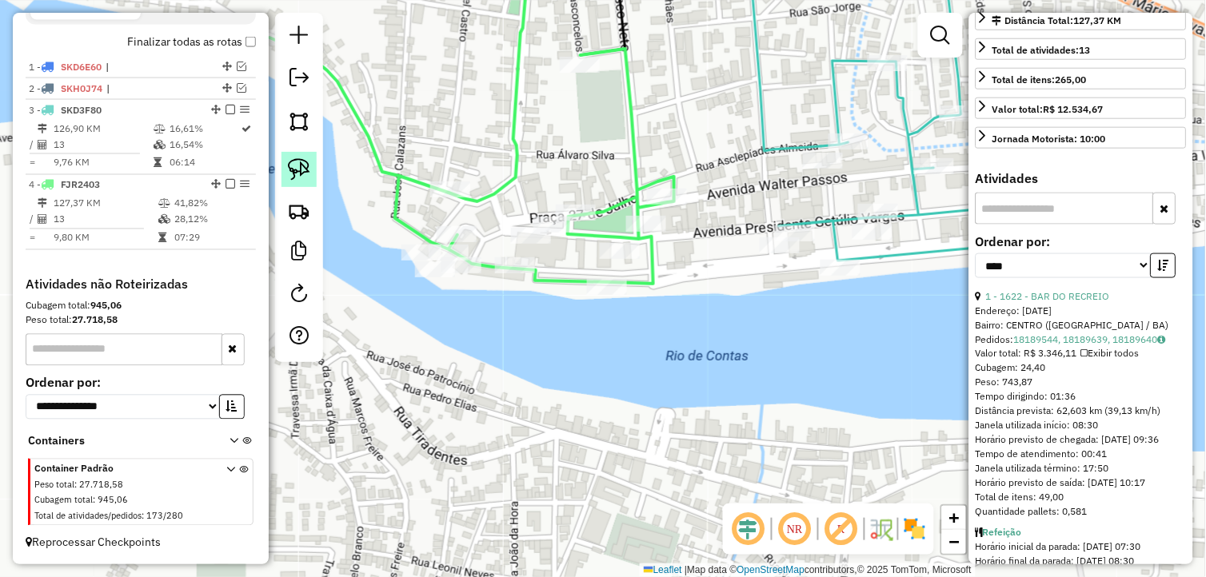
click at [291, 171] on img at bounding box center [299, 169] width 22 height 22
click at [292, 171] on img at bounding box center [299, 169] width 22 height 22
drag, startPoint x: 541, startPoint y: 184, endPoint x: 600, endPoint y: 202, distance: 62.7
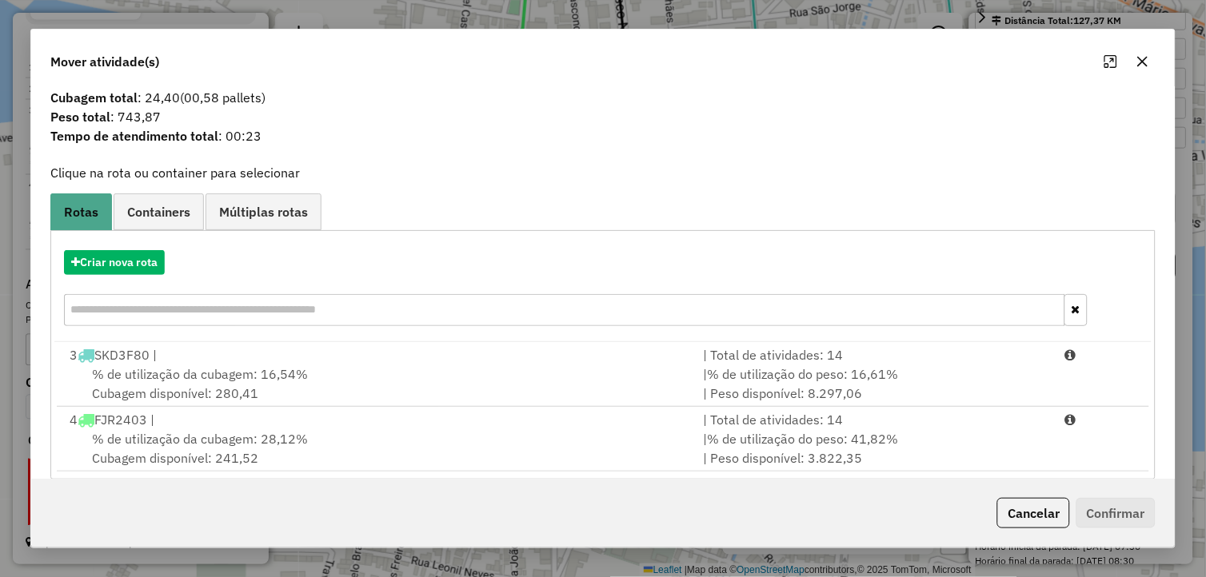
scroll to position [44, 0]
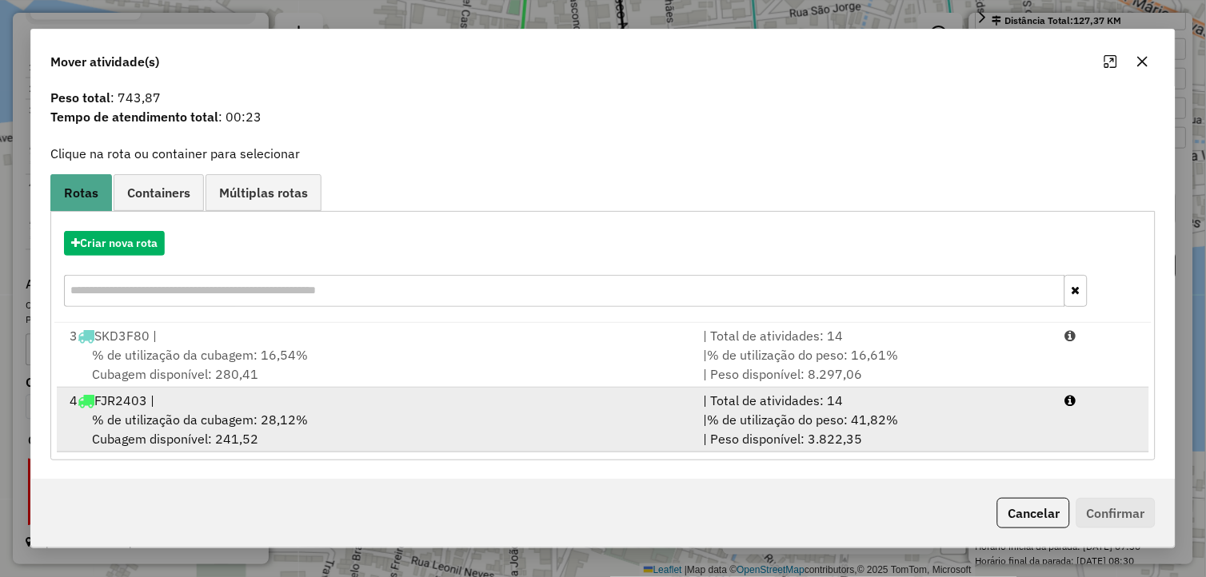
click at [329, 417] on div "% de utilização da cubagem: 28,12% Cubagem disponível: 241,52" at bounding box center [377, 429] width 634 height 38
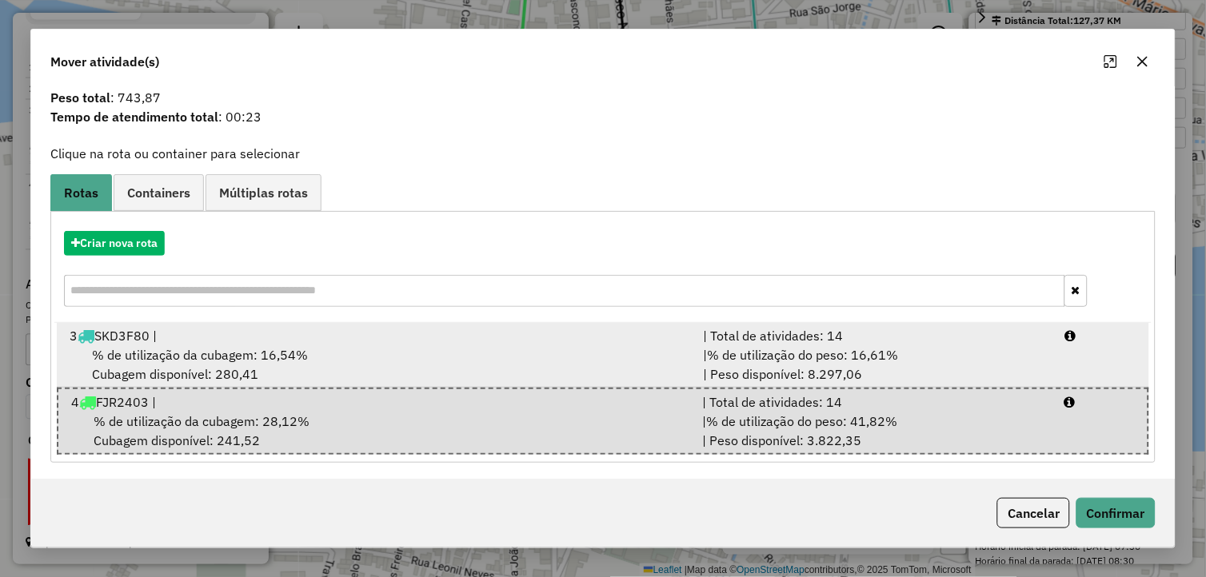
click at [941, 329] on div "| Total de atividades: 14" at bounding box center [874, 335] width 362 height 19
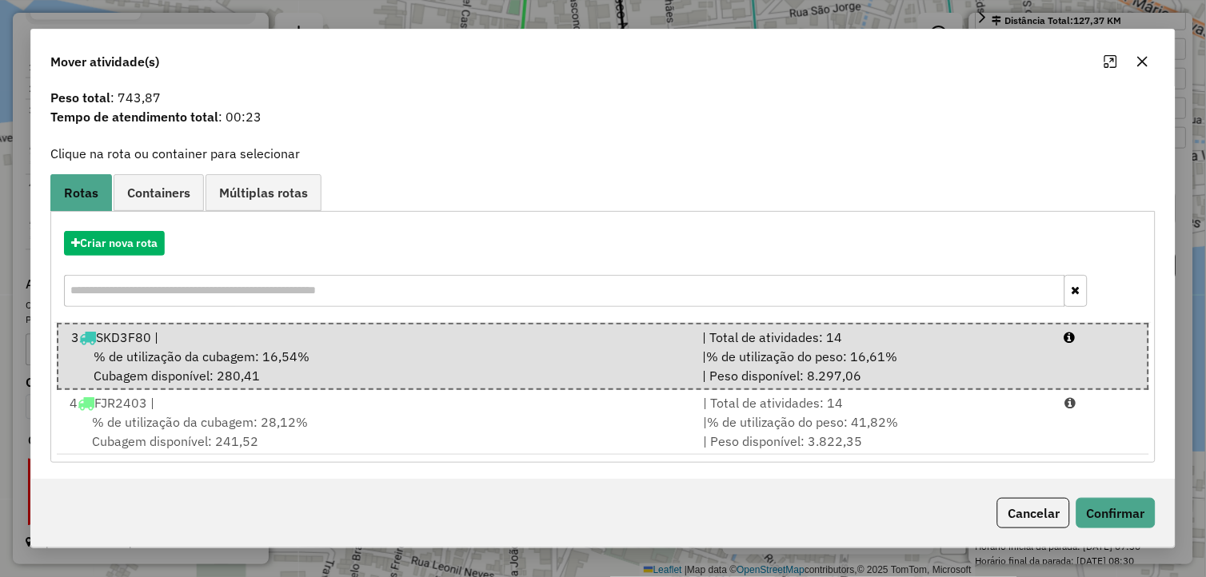
click at [1158, 515] on div "Cancelar Confirmar" at bounding box center [603, 513] width 1144 height 69
click at [1151, 513] on button "Confirmar" at bounding box center [1115, 513] width 79 height 30
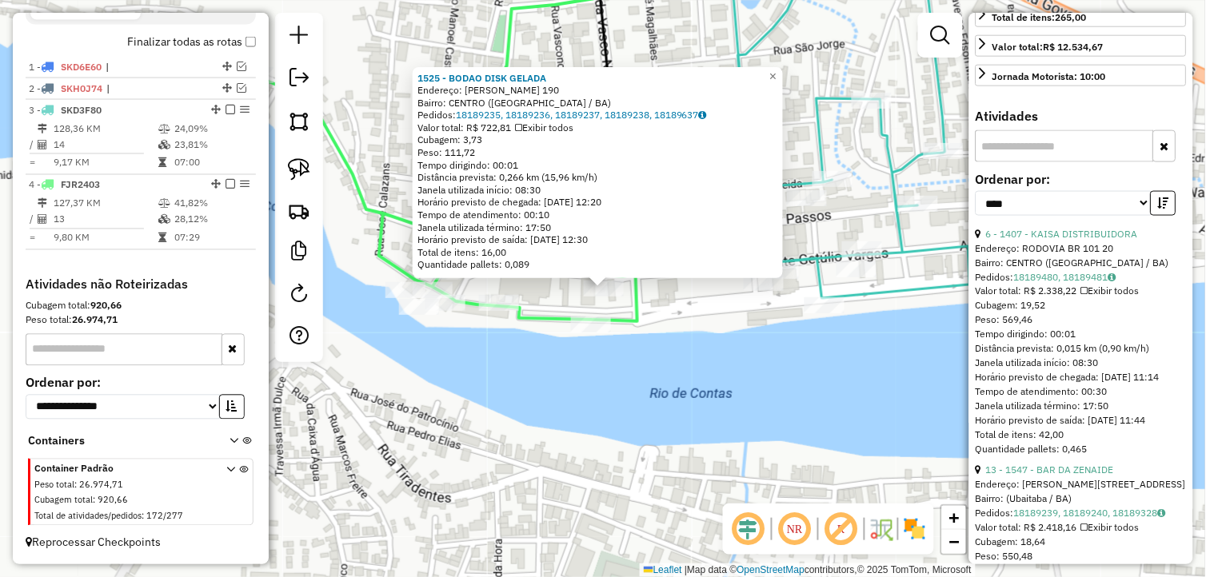
scroll to position [429, 0]
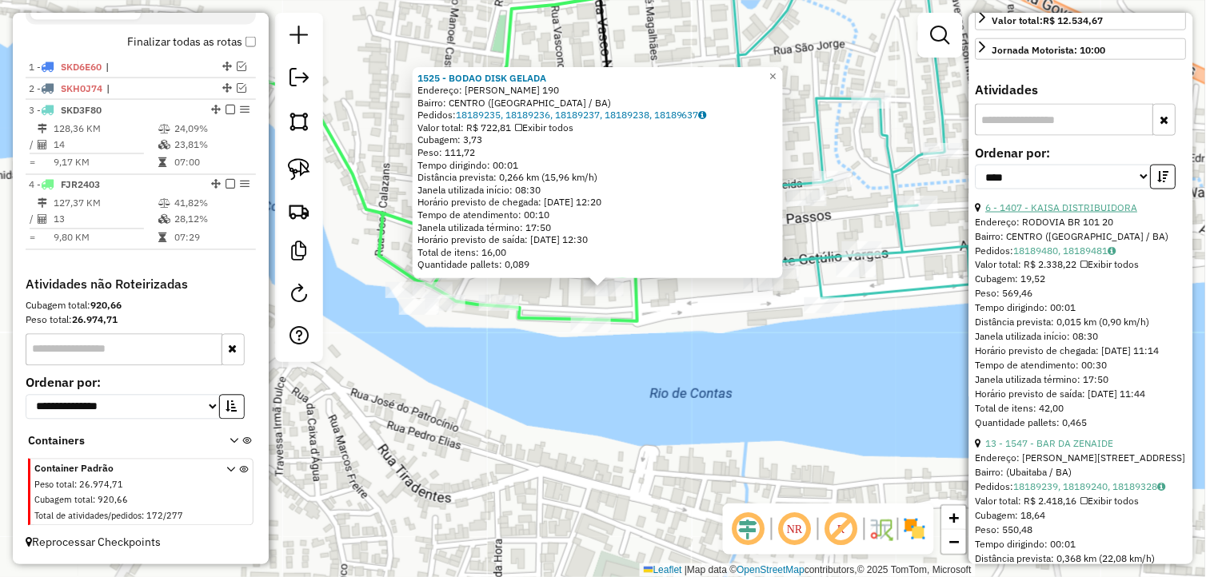
click at [1053, 213] on link "6 - 1407 - KAISA DISTRIBUIDORA" at bounding box center [1062, 207] width 152 height 12
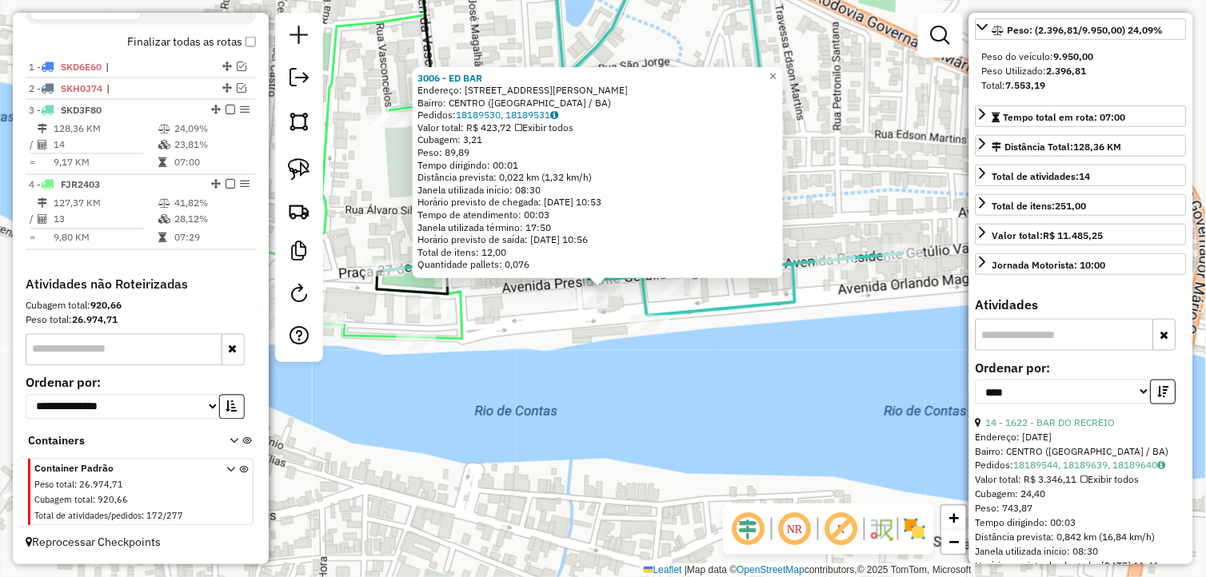
scroll to position [0, 0]
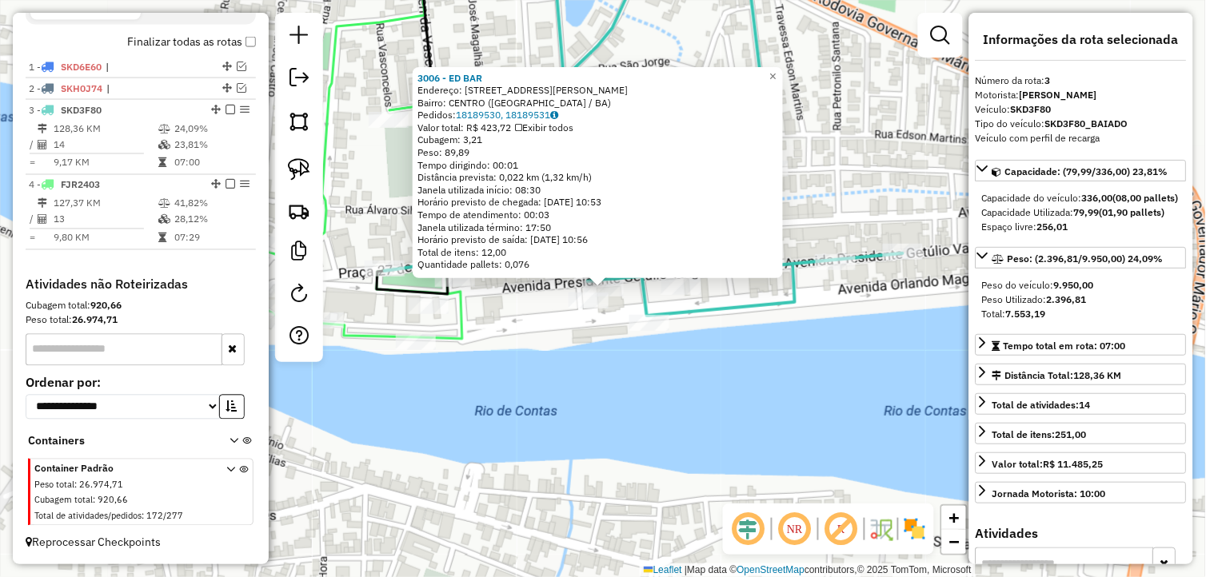
click at [773, 416] on div "3006 - ED BAR Endereço: Avenida Presidente Vargas 18 Bairro: CENTRO (UBAITABA /…" at bounding box center [603, 288] width 1206 height 577
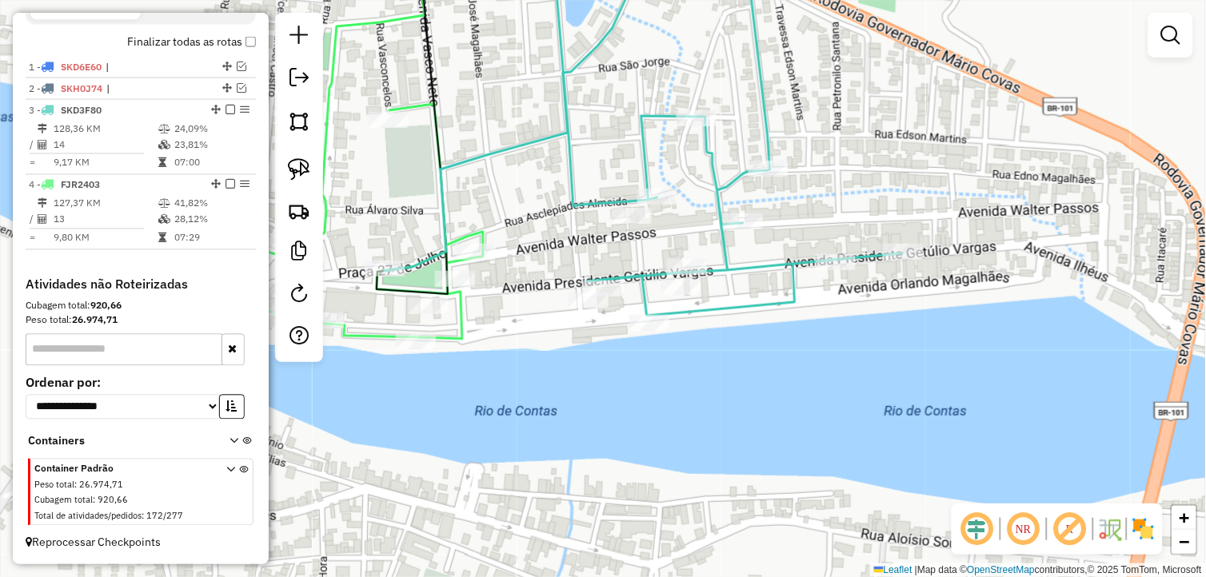
click at [448, 260] on icon at bounding box center [412, 118] width 71 height 352
select select "*********"
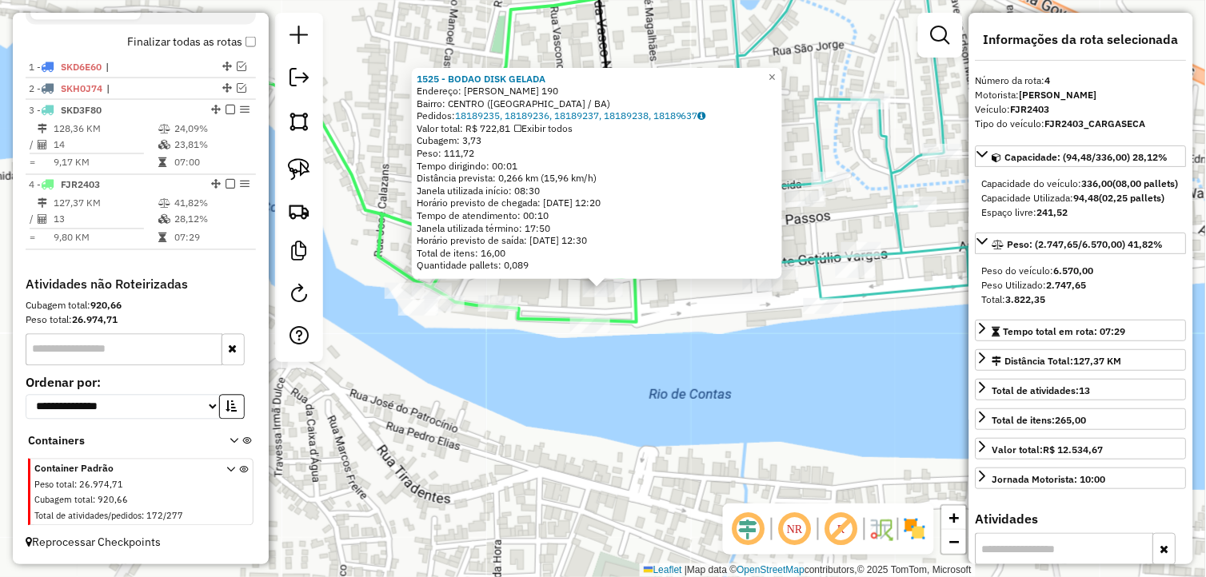
drag, startPoint x: 562, startPoint y: 413, endPoint x: 654, endPoint y: 453, distance: 100.0
click at [654, 453] on div "1525 - BODAO DISK GELADA Endereço: SEBASTIAO MATHIAS 190 Bairro: CENTRO (UBAITA…" at bounding box center [603, 288] width 1206 height 577
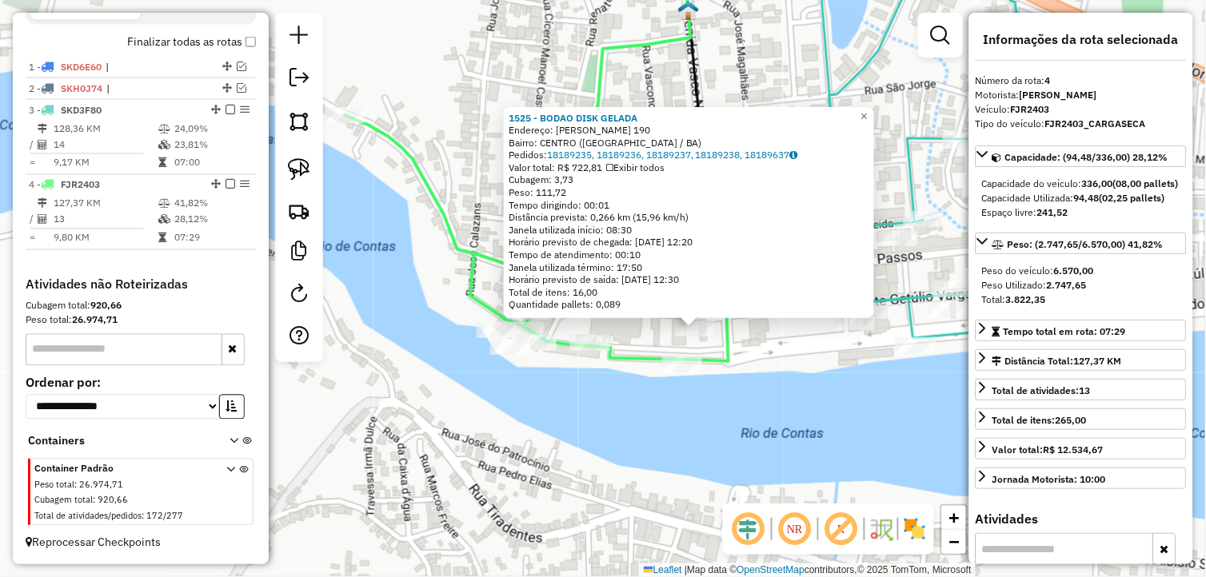
click at [601, 434] on div "1525 - BODAO DISK GELADA Endereço: SEBASTIAO MATHIAS 190 Bairro: CENTRO (UBAITA…" at bounding box center [603, 288] width 1206 height 577
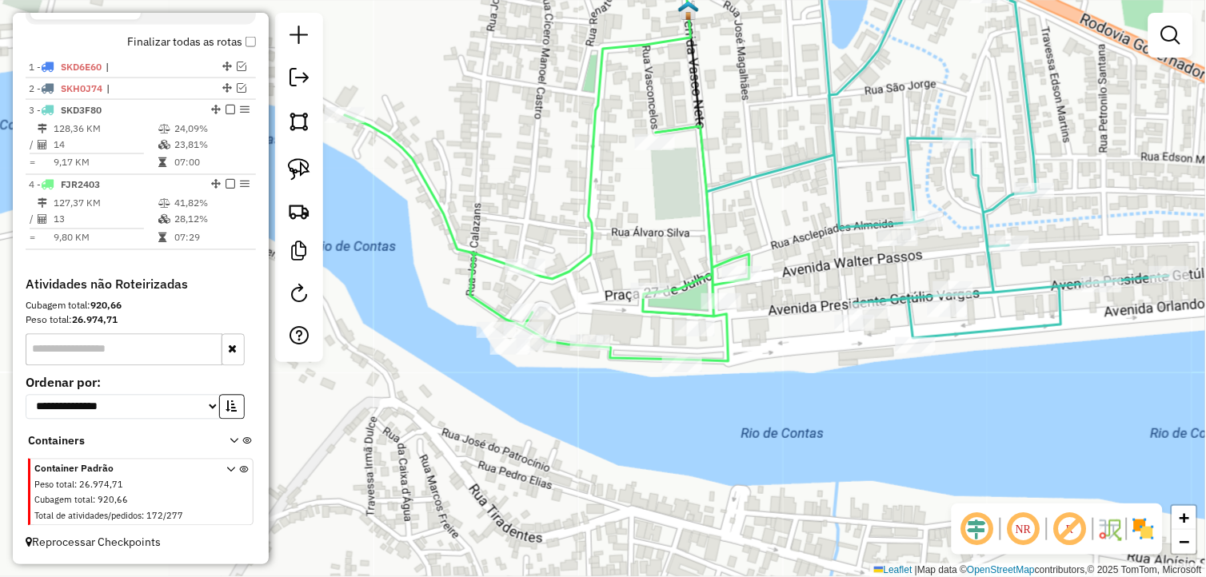
click at [700, 317] on icon at bounding box center [547, 238] width 405 height 246
select select "*********"
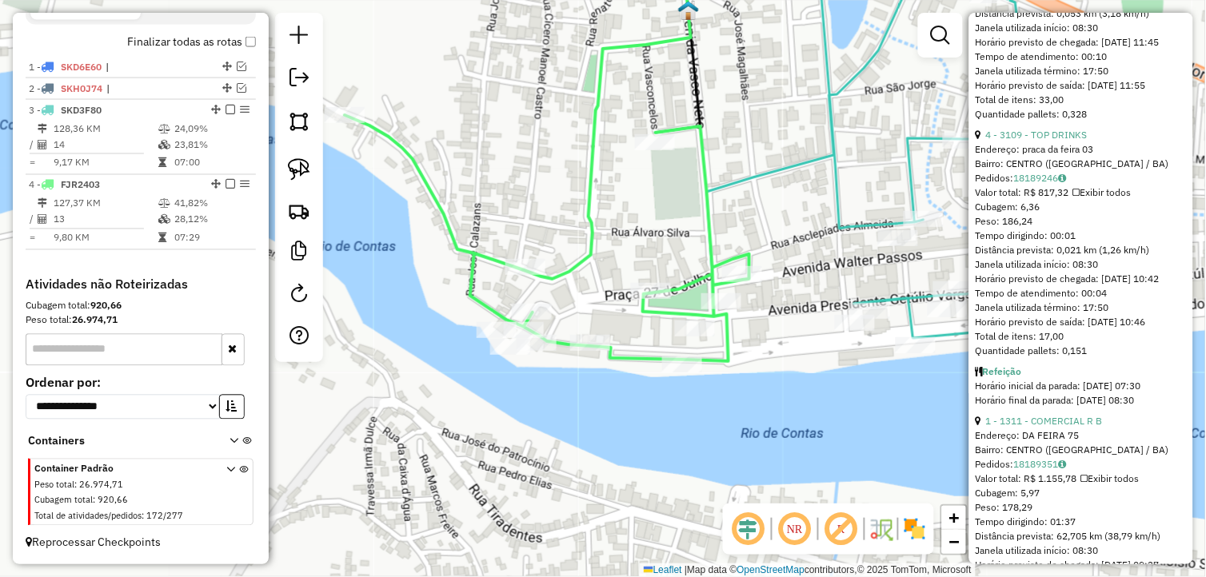
scroll to position [1421, 0]
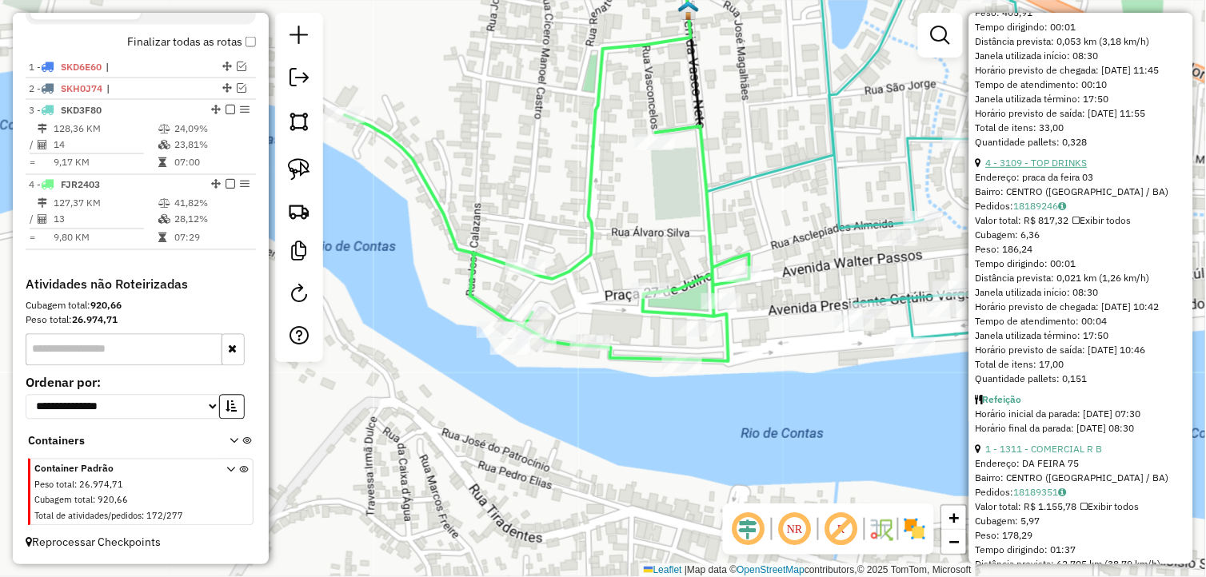
click at [1031, 169] on link "4 - 3109 - TOP DRINKS" at bounding box center [1037, 163] width 102 height 12
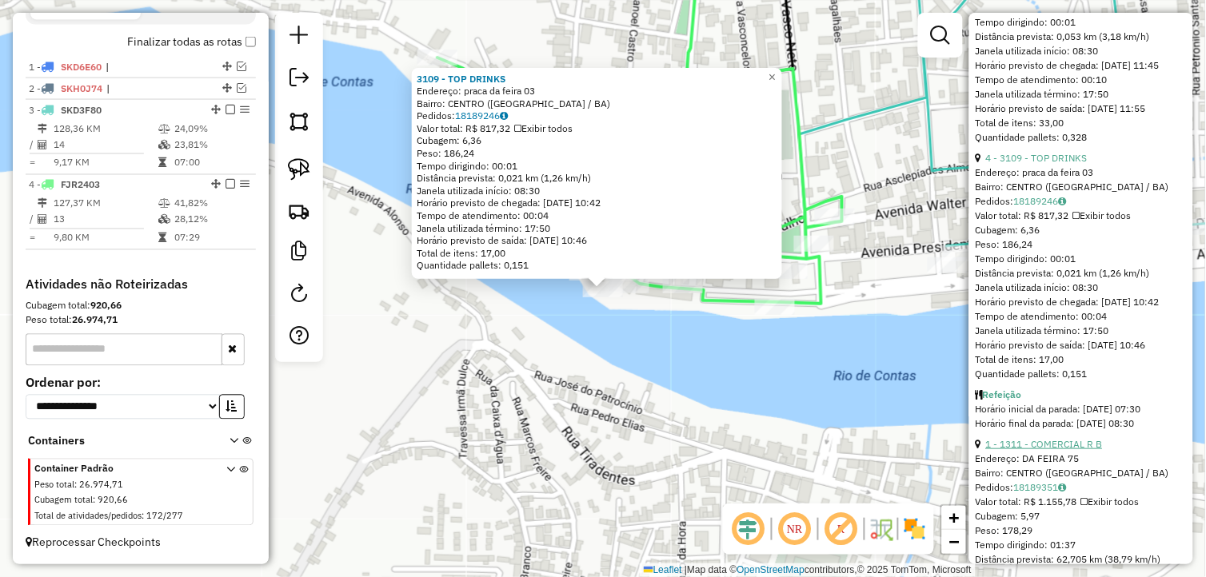
scroll to position [1332, 0]
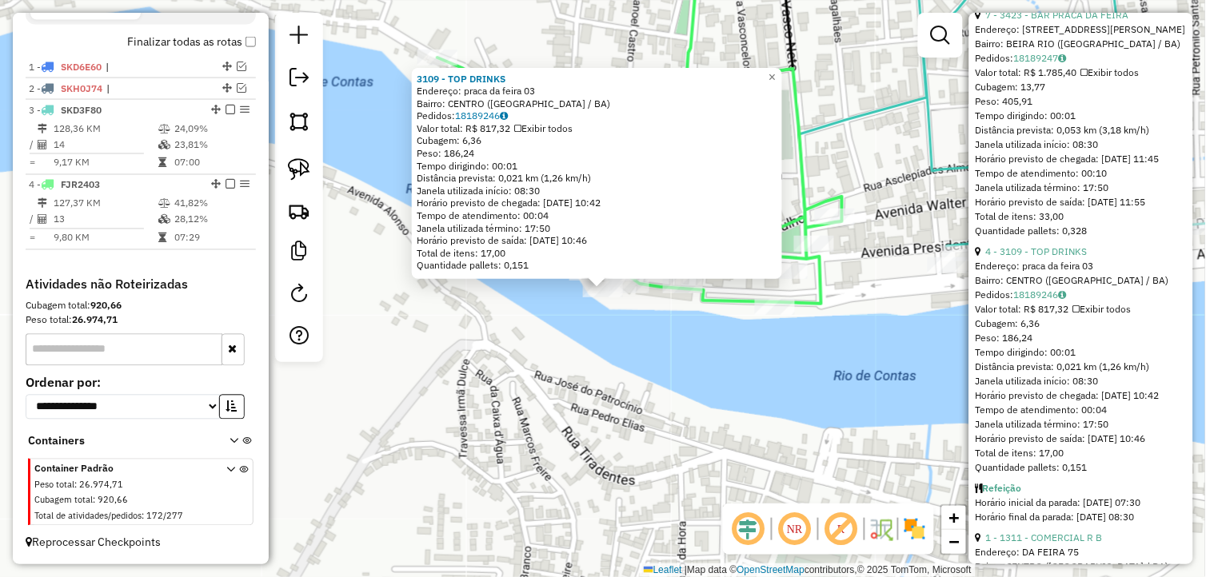
click at [1026, 22] on div "7 - 3423 - BAR PRACA DA FEIRA" at bounding box center [1080, 15] width 211 height 14
click at [1032, 21] on link "7 - 3423 - BAR PRACA DA FEIRA" at bounding box center [1057, 15] width 143 height 12
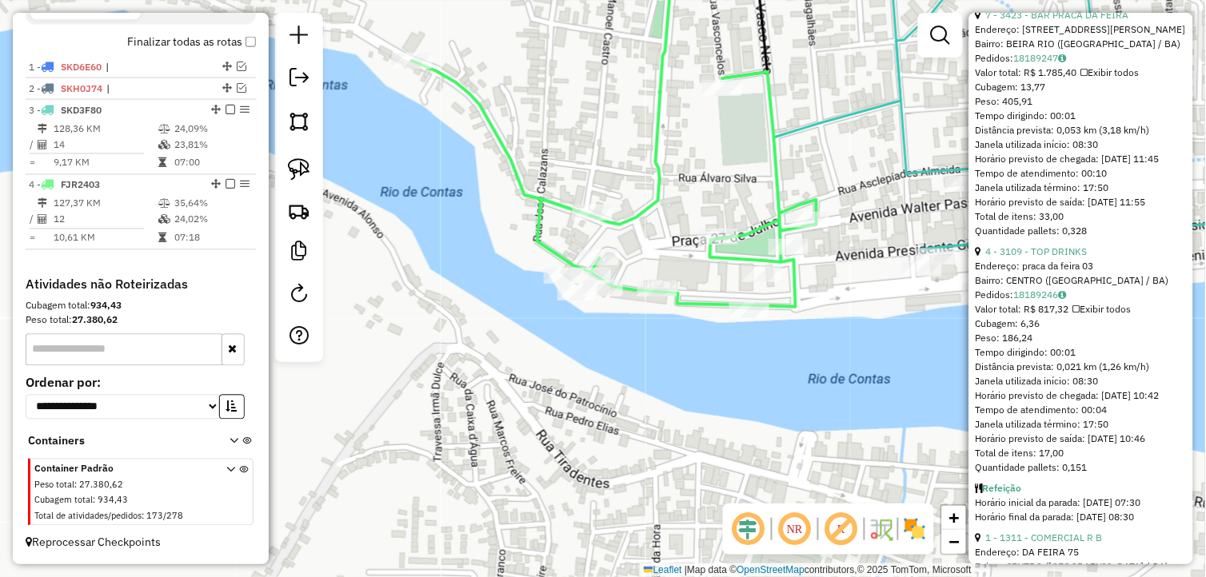
scroll to position [580, 0]
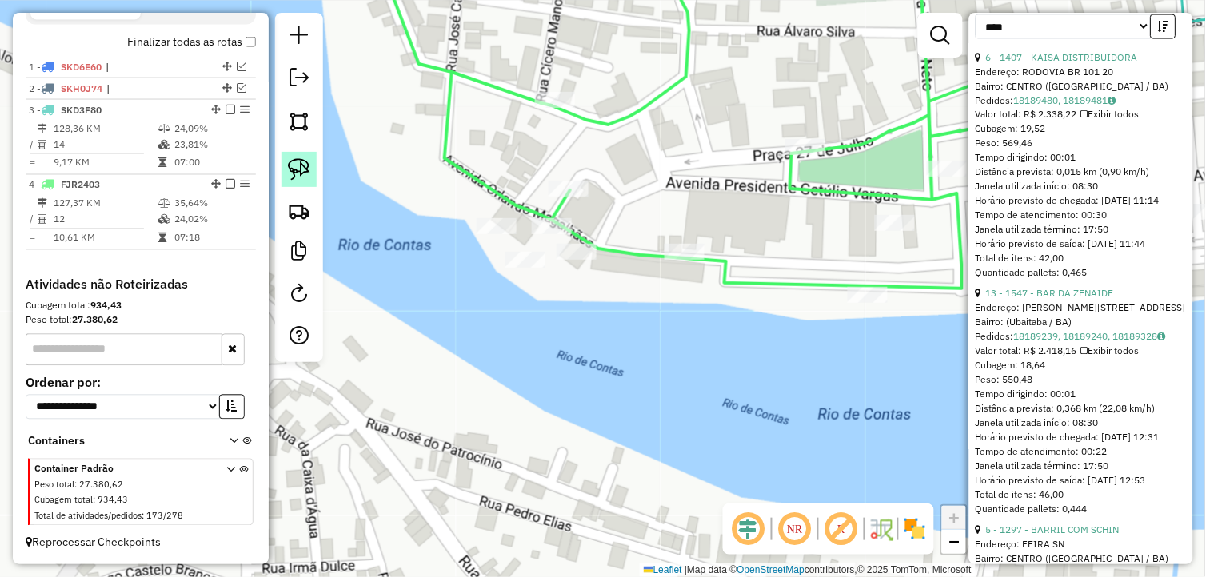
click at [300, 162] on img at bounding box center [299, 169] width 22 height 22
drag, startPoint x: 601, startPoint y: 273, endPoint x: 601, endPoint y: 246, distance: 26.4
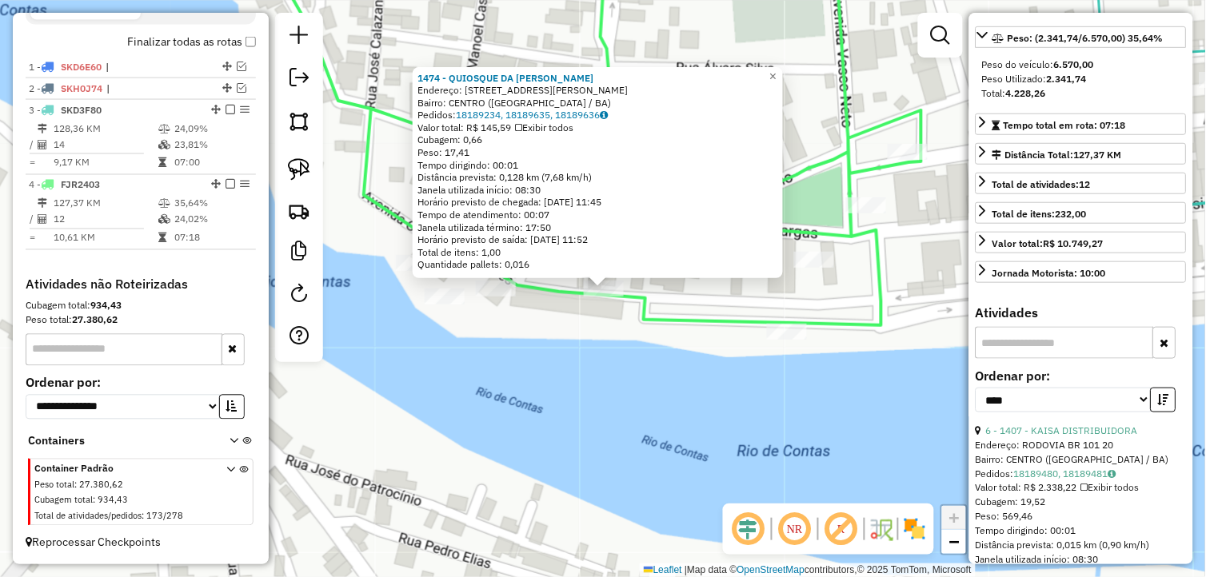
scroll to position [0, 0]
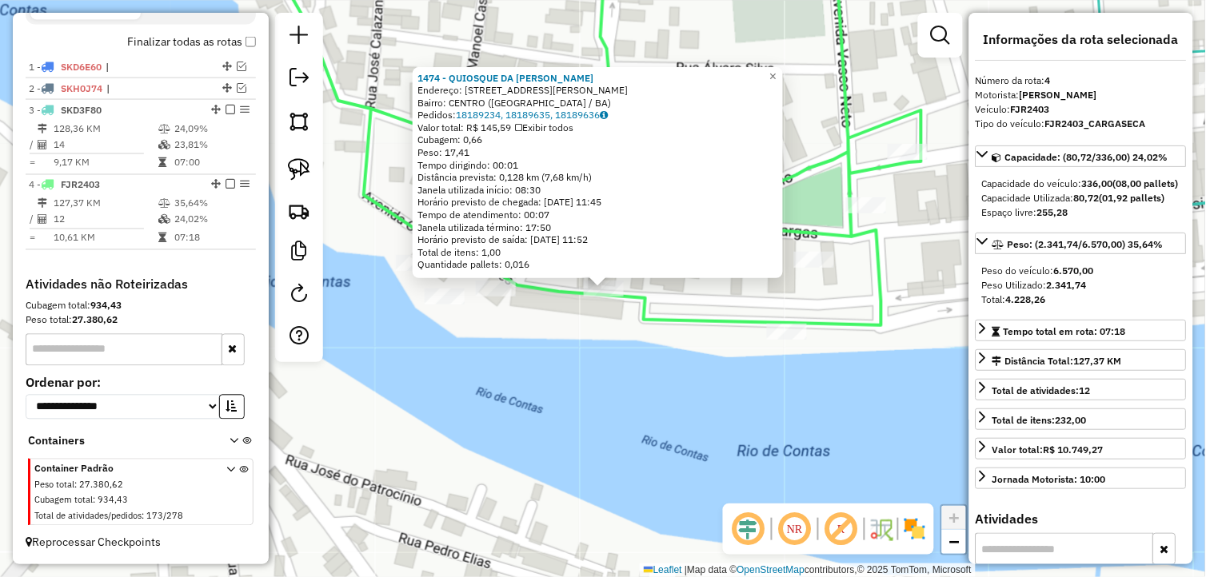
click at [502, 334] on div "1474 - QUIOSQUE DA ARILMA Endereço: RUA ORLANDO MAGALHAES 713 Bairro: CENTRO (U…" at bounding box center [603, 288] width 1206 height 577
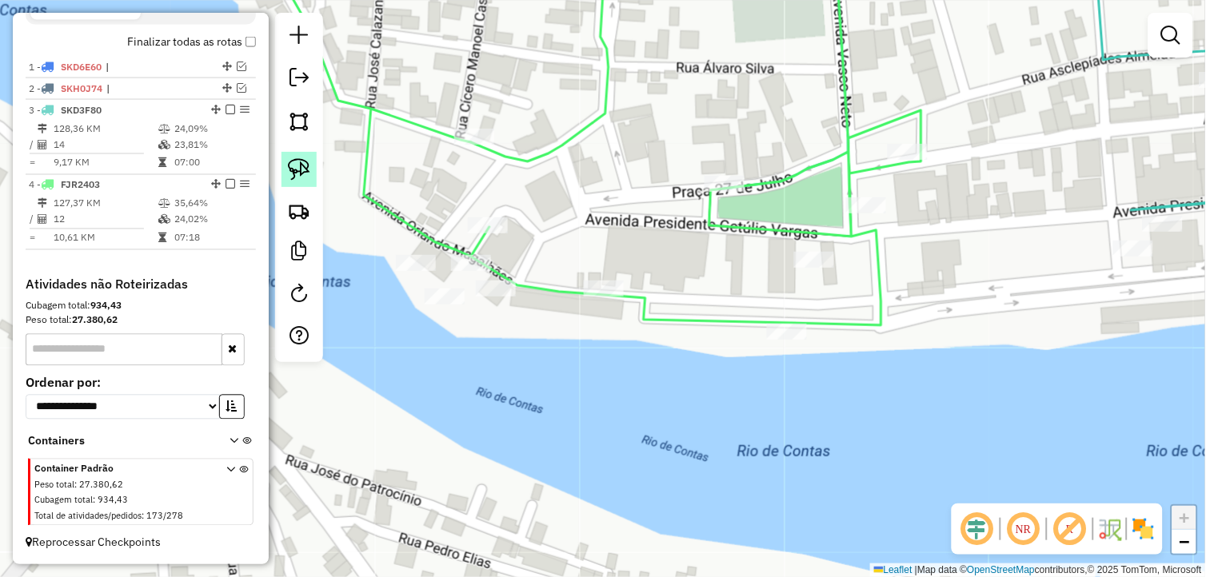
click at [298, 166] on img at bounding box center [299, 169] width 22 height 22
drag, startPoint x: 509, startPoint y: 314, endPoint x: 473, endPoint y: 283, distance: 47.0
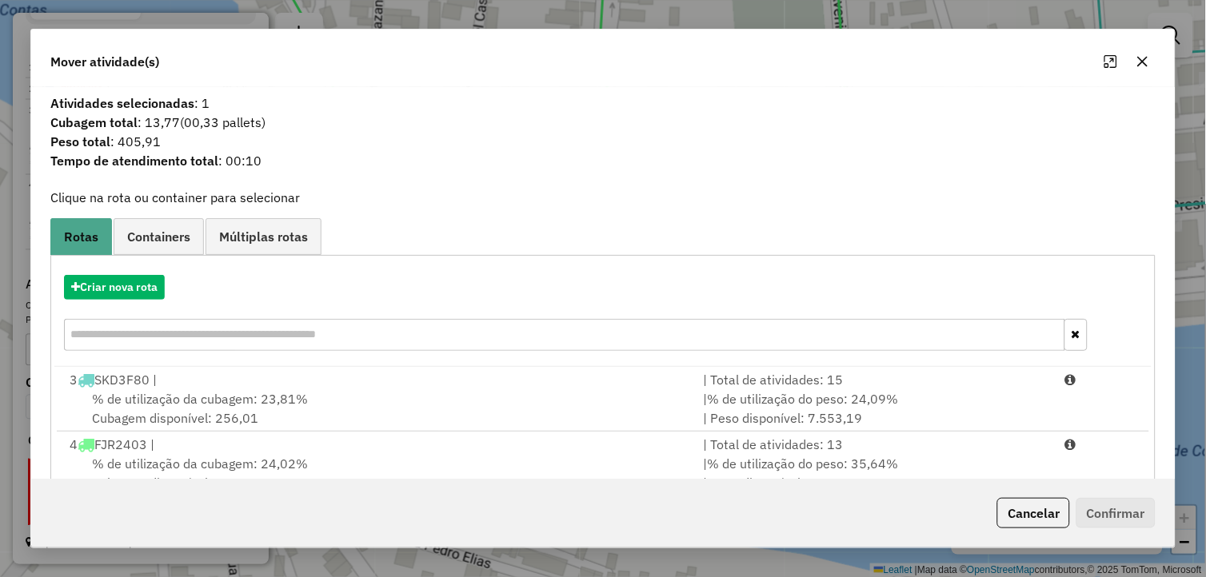
click at [544, 488] on div "Cancelar Confirmar" at bounding box center [603, 513] width 1144 height 69
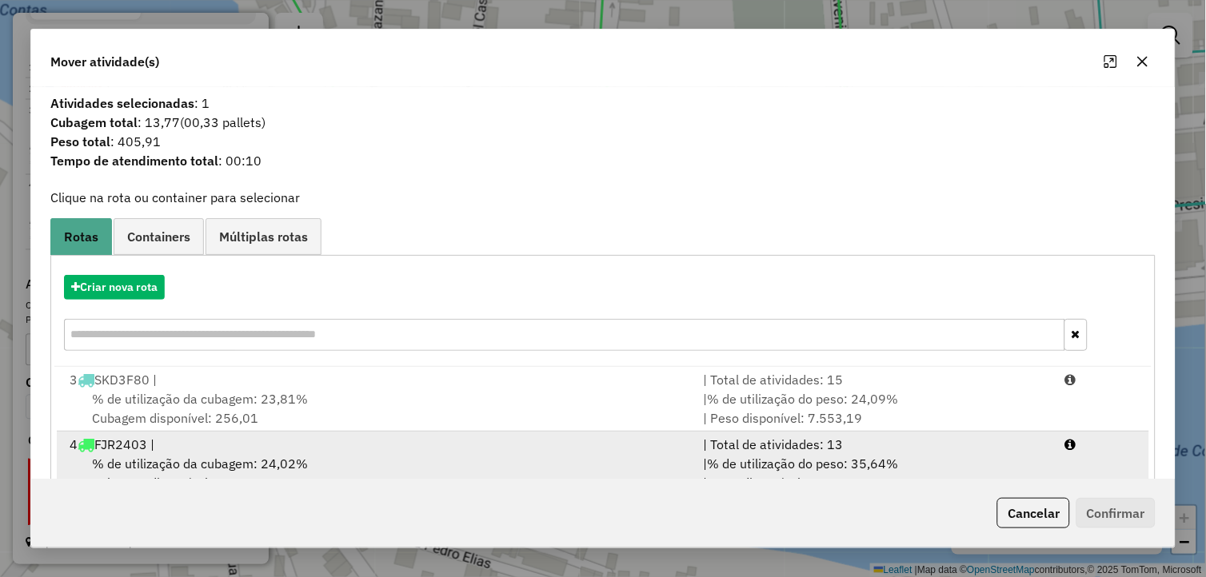
click at [562, 473] on div "% de utilização da cubagem: 24,02% Cubagem disponível: 255,28" at bounding box center [377, 473] width 634 height 38
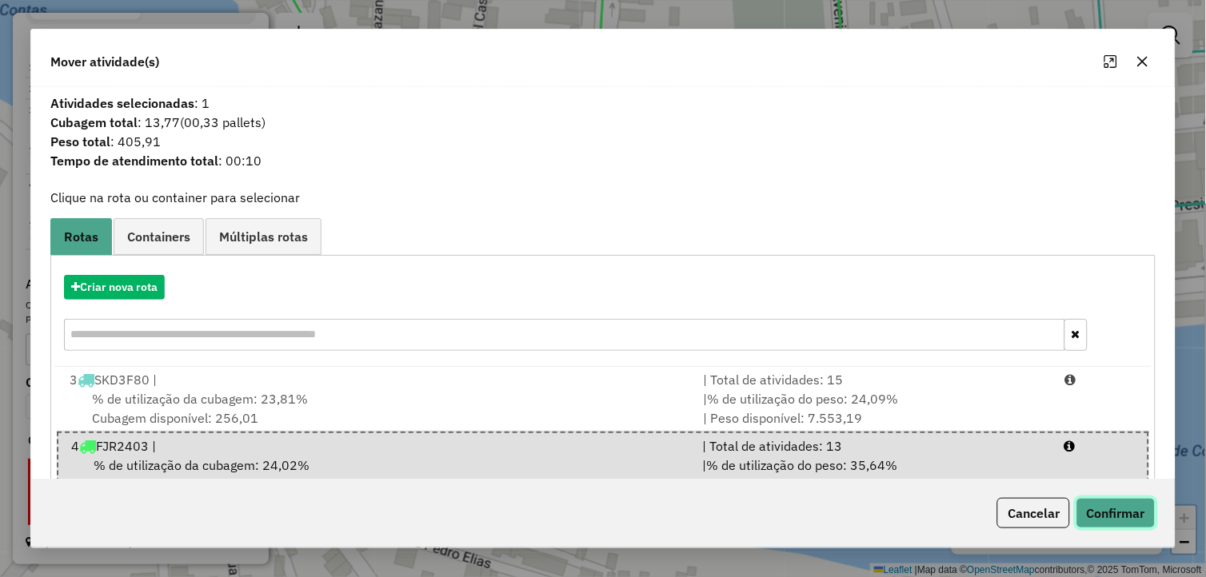
click at [1132, 521] on button "Confirmar" at bounding box center [1115, 513] width 79 height 30
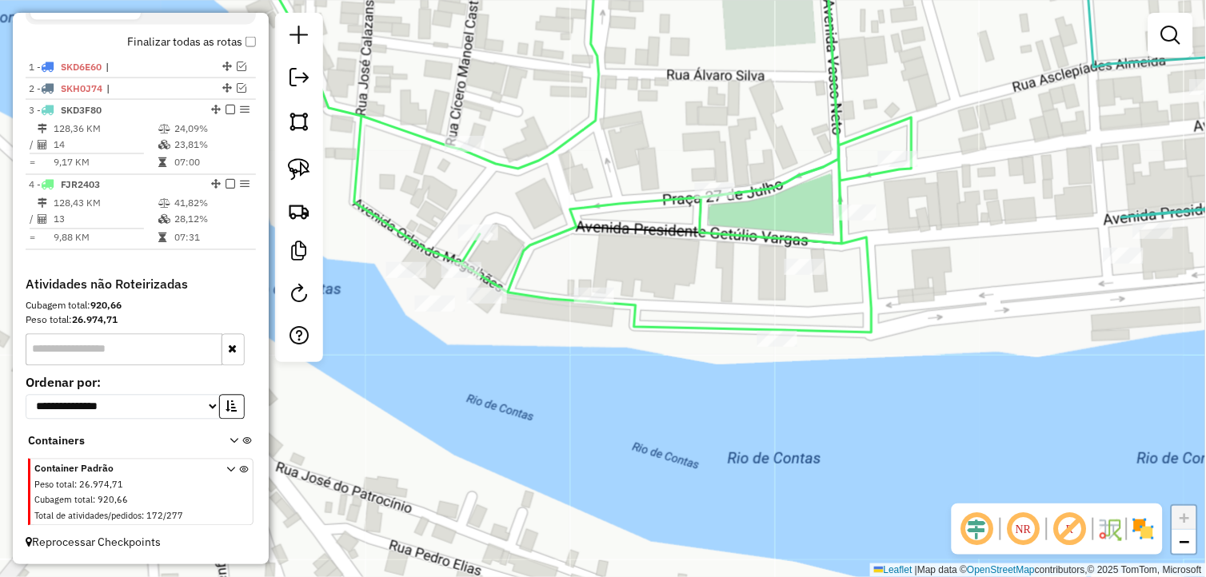
drag, startPoint x: 852, startPoint y: 333, endPoint x: 652, endPoint y: 485, distance: 251.7
click at [652, 333] on icon at bounding box center [581, 141] width 660 height 383
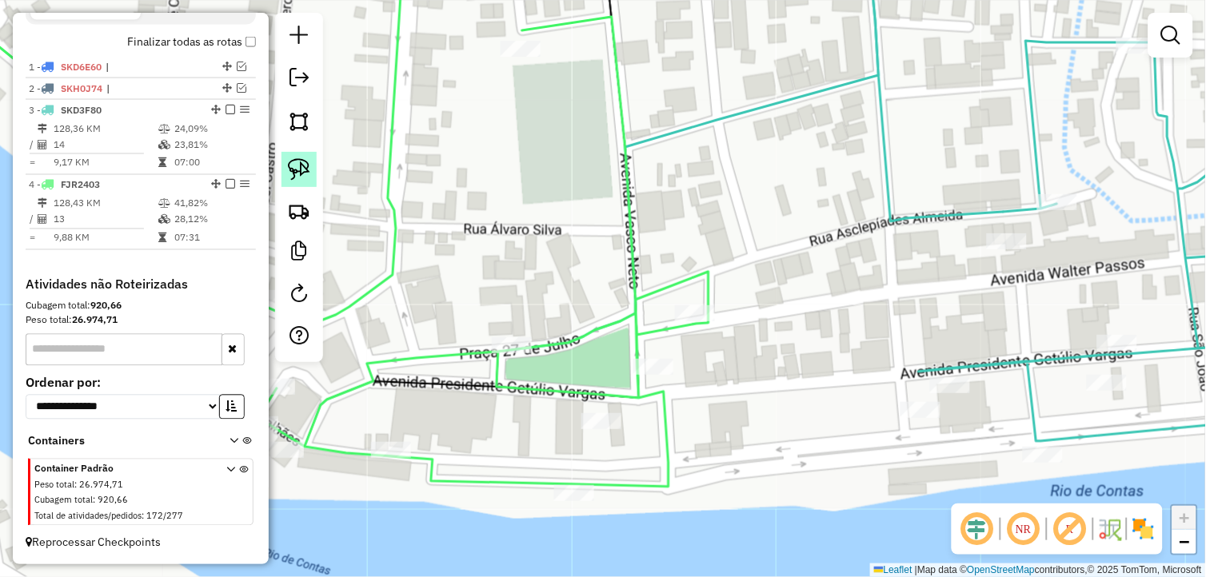
click at [297, 165] on img at bounding box center [299, 169] width 22 height 22
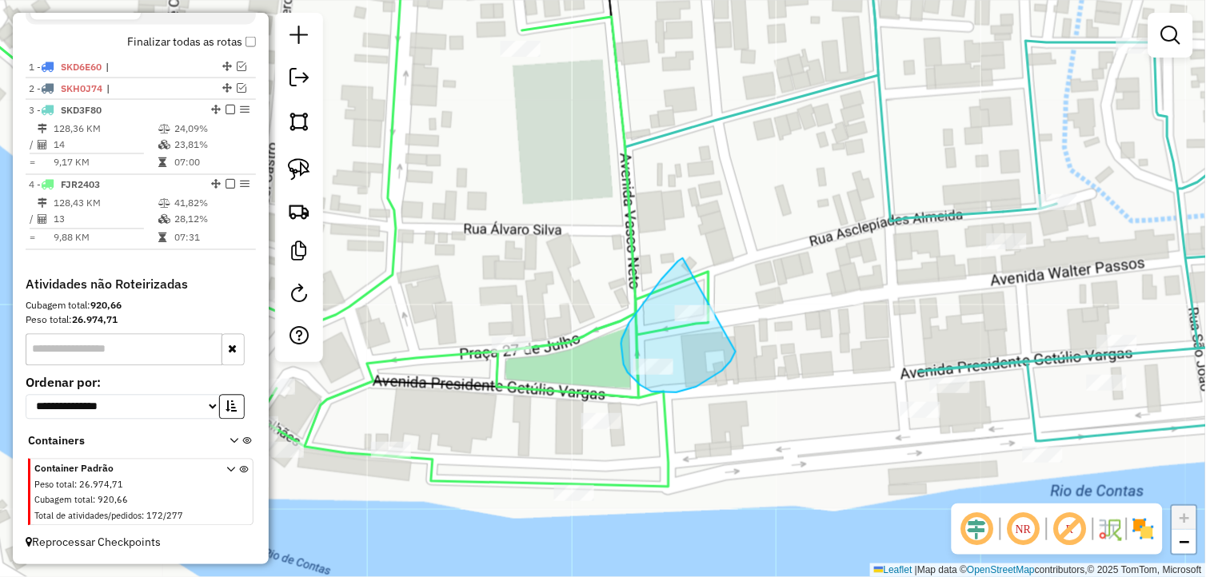
drag, startPoint x: 657, startPoint y: 285, endPoint x: 748, endPoint y: 326, distance: 99.9
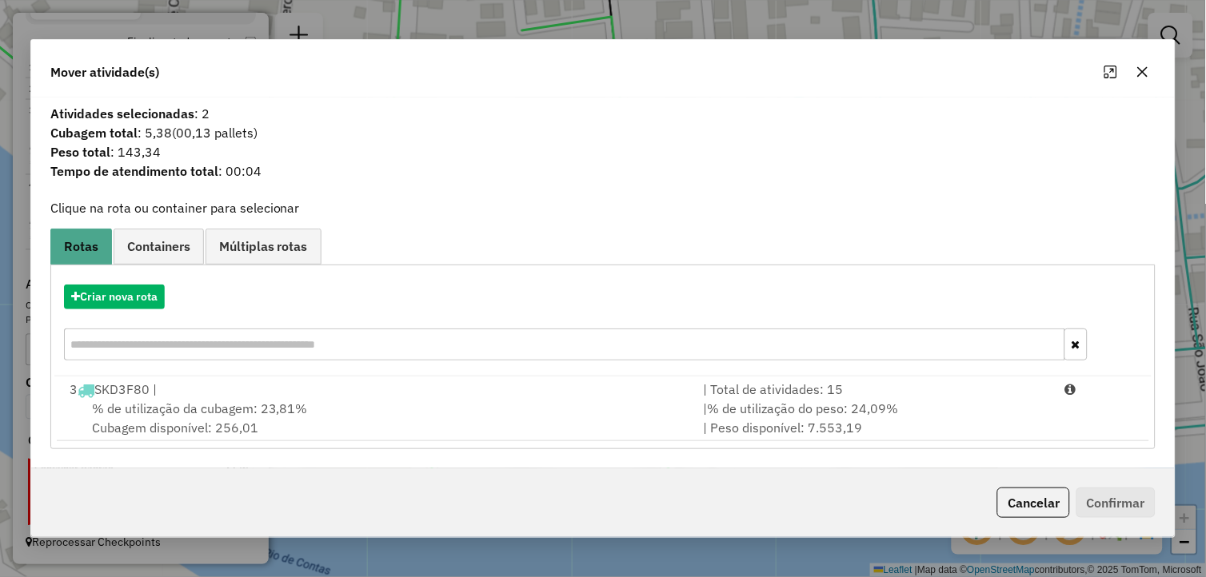
click at [1149, 67] on icon "button" at bounding box center [1142, 72] width 13 height 13
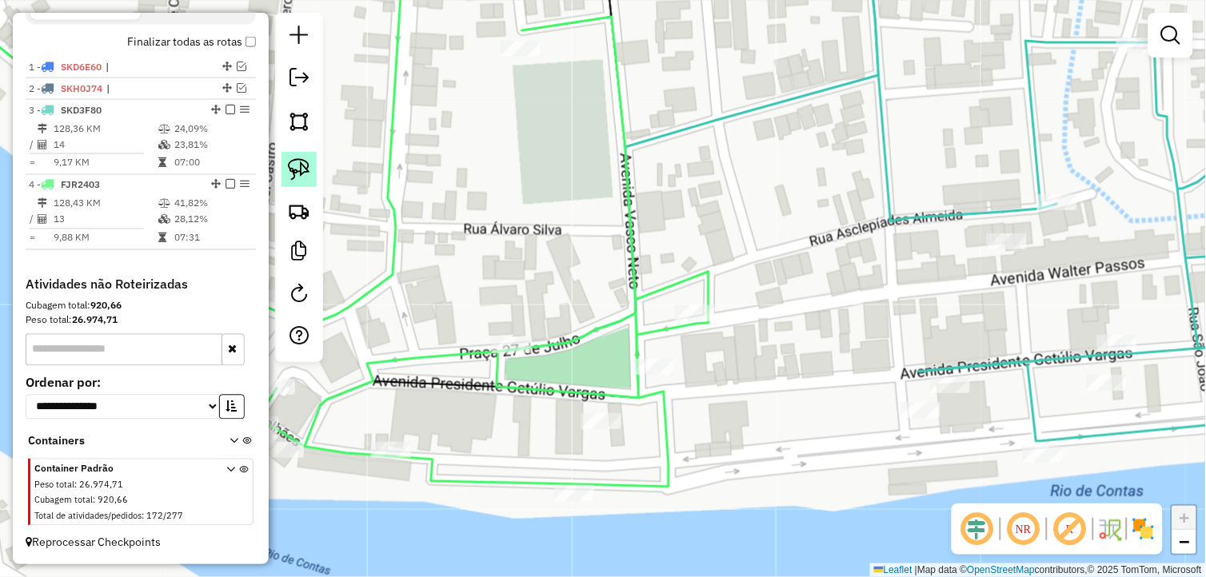
click at [299, 170] on img at bounding box center [299, 169] width 22 height 22
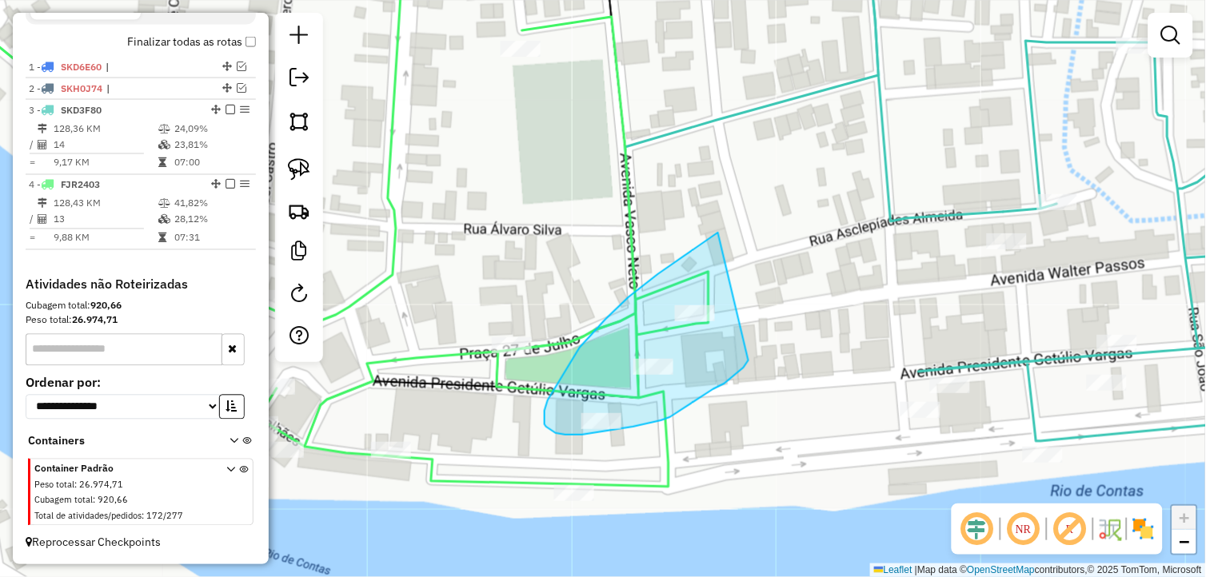
drag, startPoint x: 658, startPoint y: 274, endPoint x: 770, endPoint y: 306, distance: 116.4
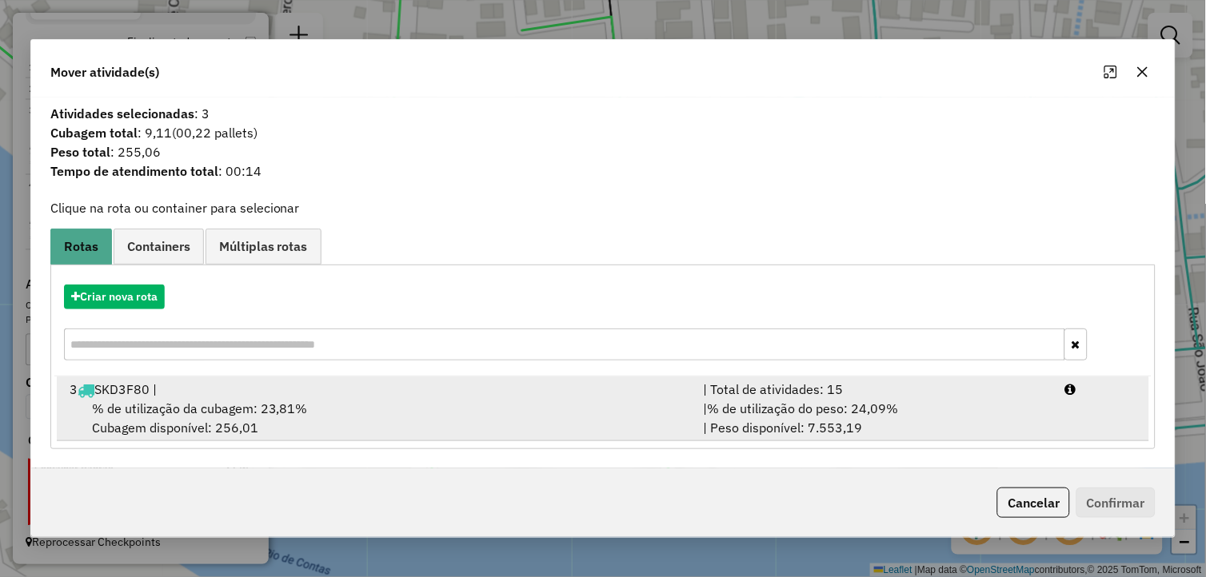
click at [292, 417] on div "% de utilização da cubagem: 23,81% Cubagem disponível: 256,01" at bounding box center [377, 418] width 634 height 38
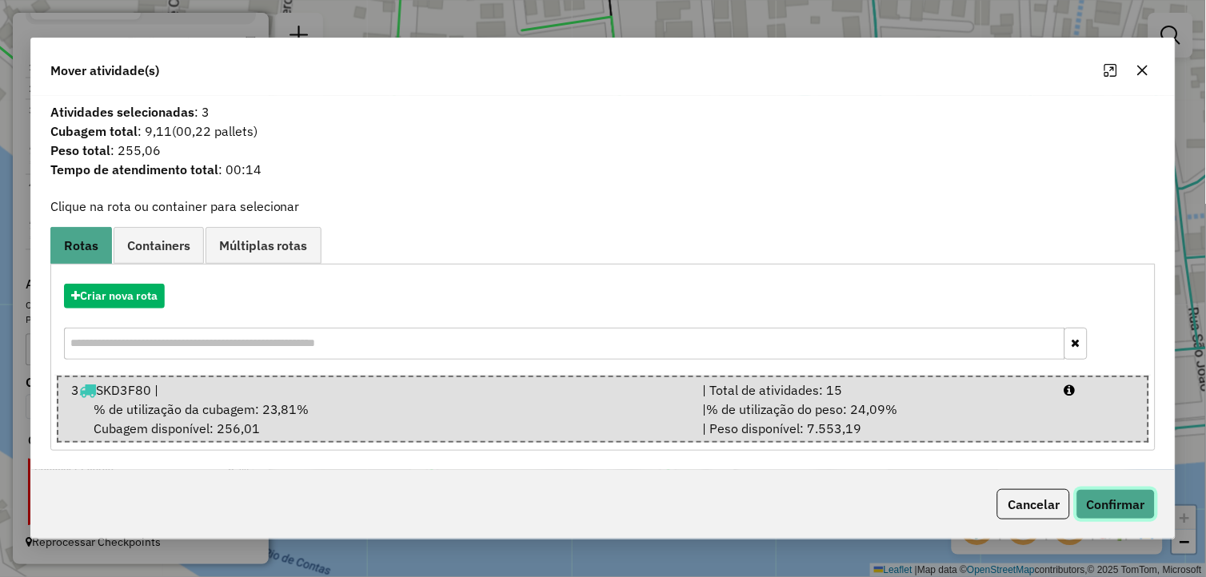
click at [1094, 501] on button "Confirmar" at bounding box center [1115, 504] width 79 height 30
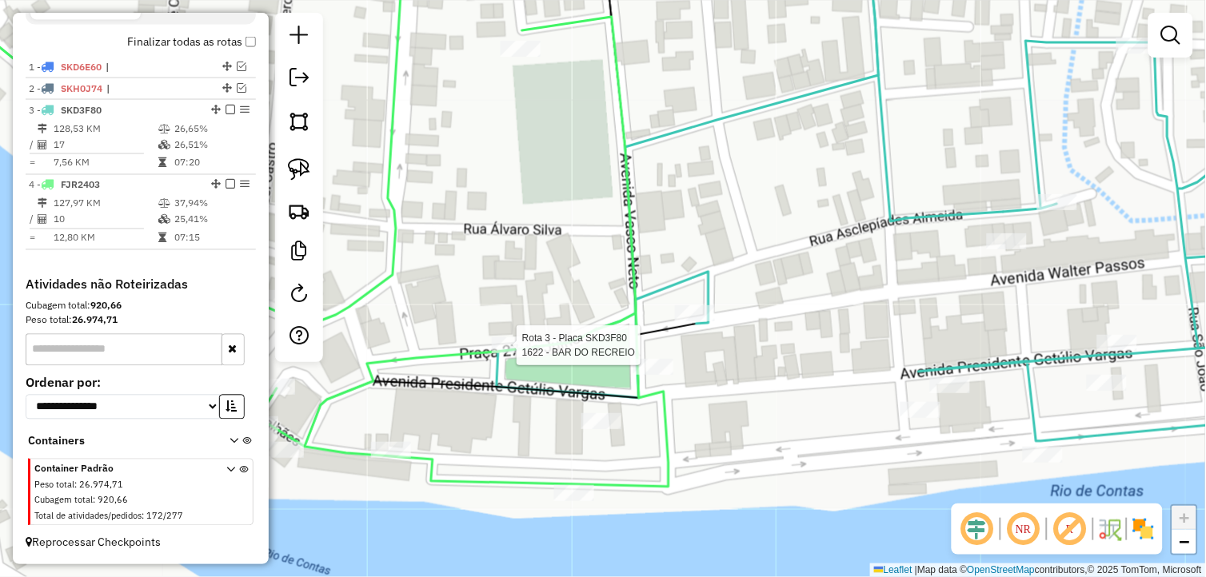
select select "*********"
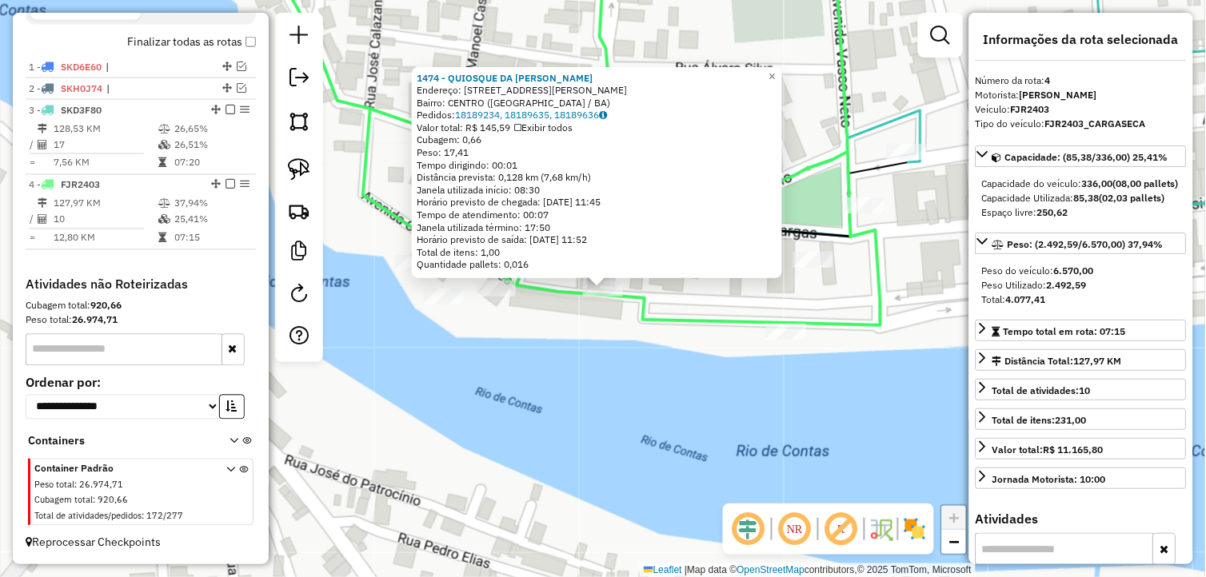
click at [624, 380] on div "1474 - QUIOSQUE DA ARILMA Endereço: RUA ORLANDO MAGALHAES 713 Bairro: CENTRO (U…" at bounding box center [603, 288] width 1206 height 577
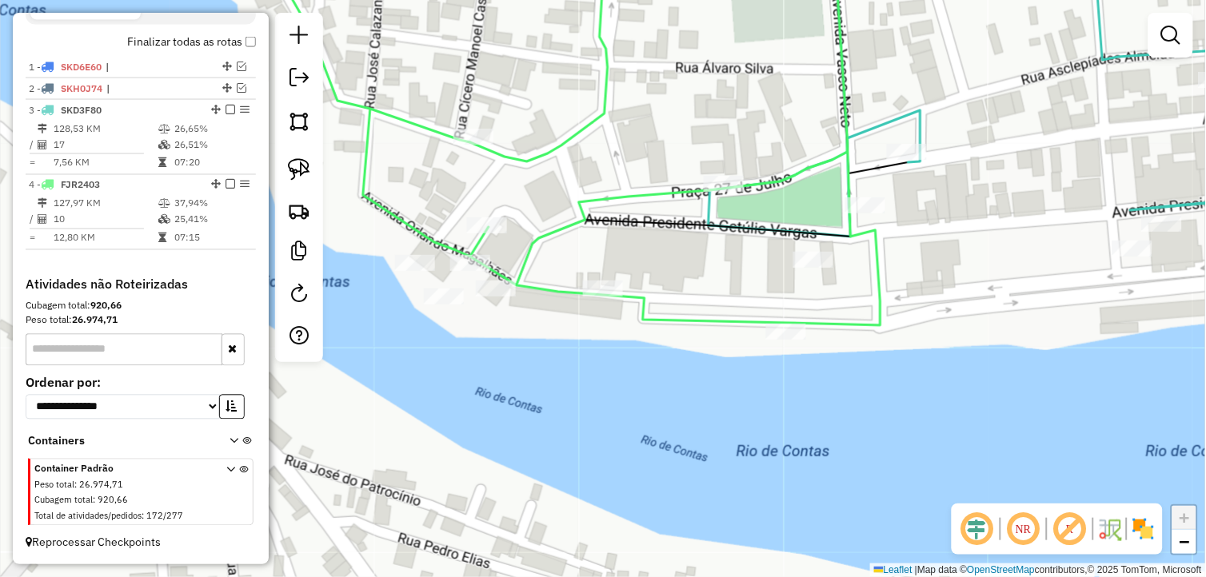
click at [601, 278] on div "Rota 4 - Placa FJR2403 1474 - QUIOSQUE DA ARILMA Janela de atendimento Grade de…" at bounding box center [603, 288] width 1206 height 577
select select "*********"
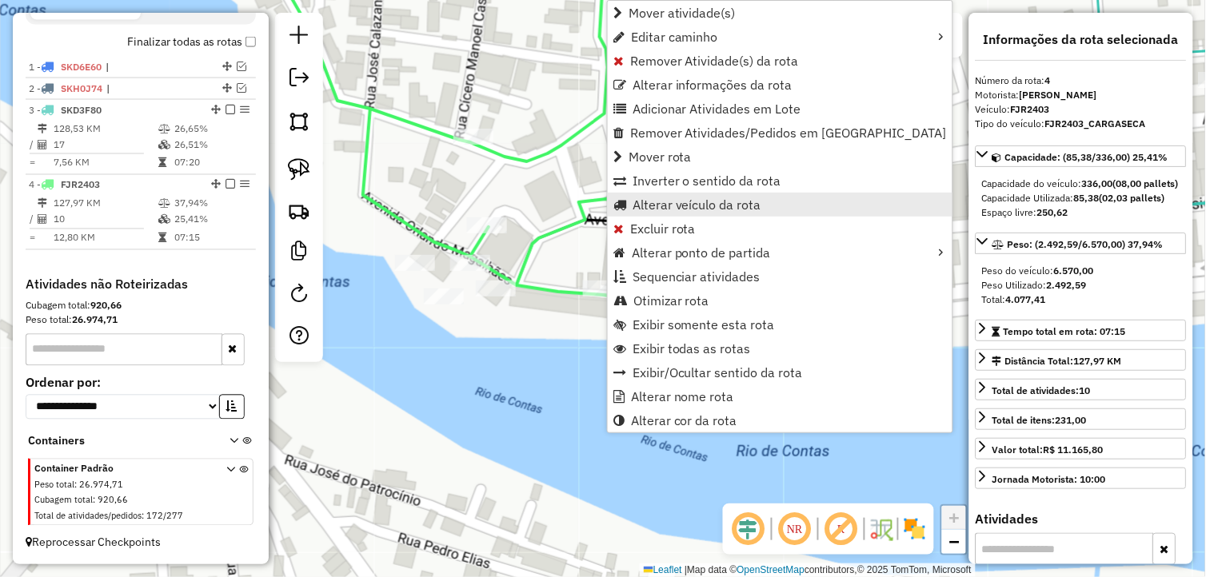
click at [651, 201] on span "Alterar veículo da rota" at bounding box center [696, 204] width 129 height 13
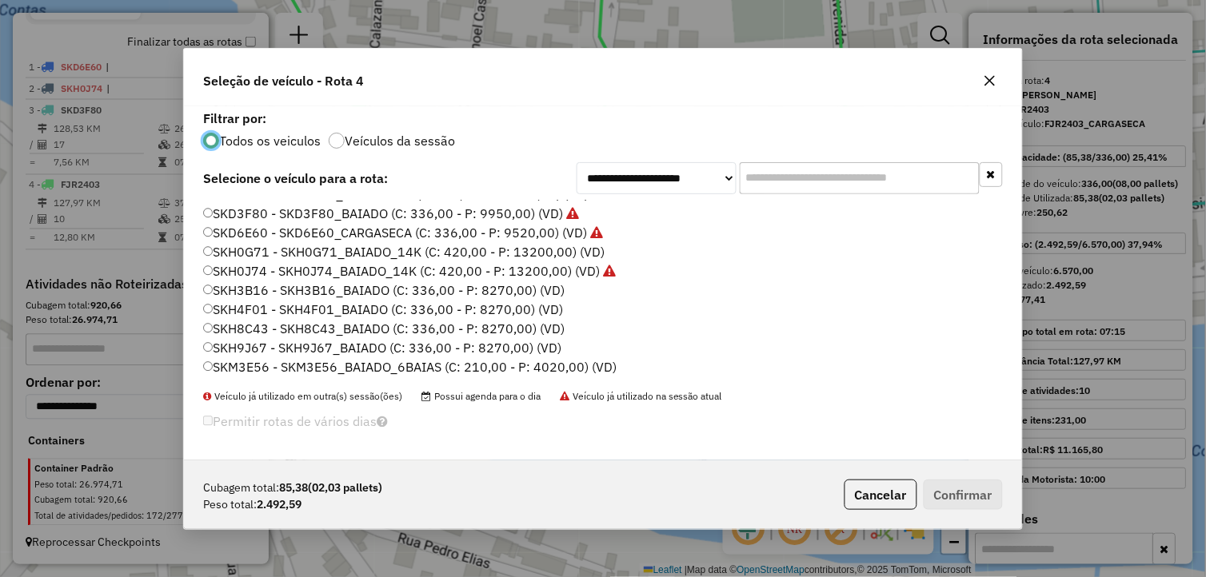
scroll to position [323, 0]
click at [266, 340] on label "SKH9J67 - SKH9J67_BAIADO (C: 336,00 - P: 8270,00) (VD)" at bounding box center [382, 346] width 358 height 19
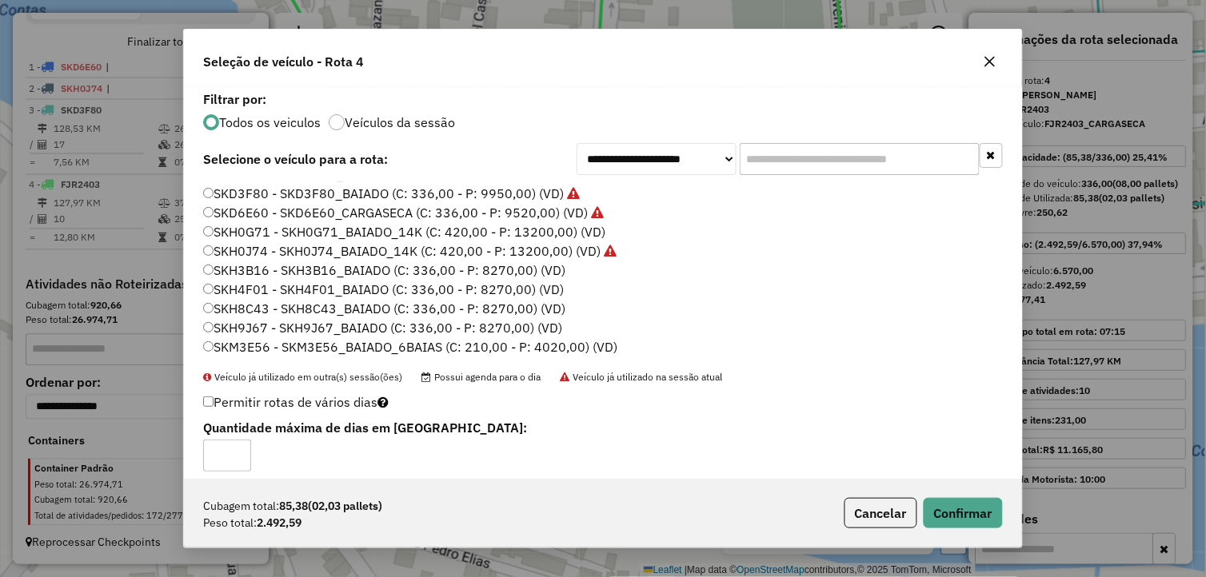
click at [995, 60] on icon "button" at bounding box center [989, 61] width 13 height 13
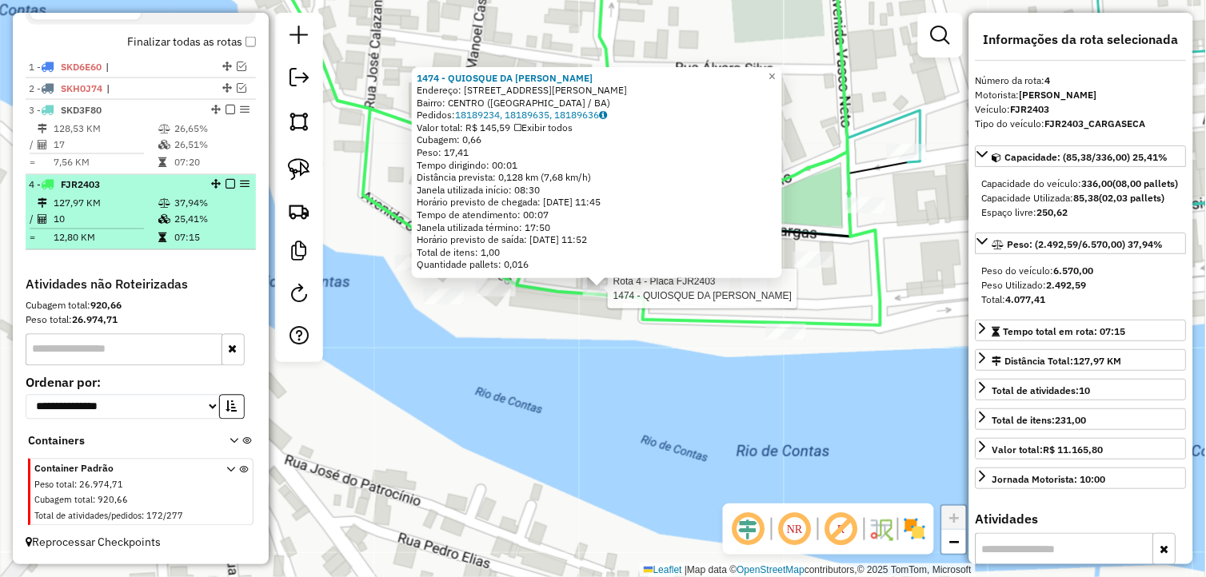
click at [232, 180] on div at bounding box center [225, 185] width 48 height 10
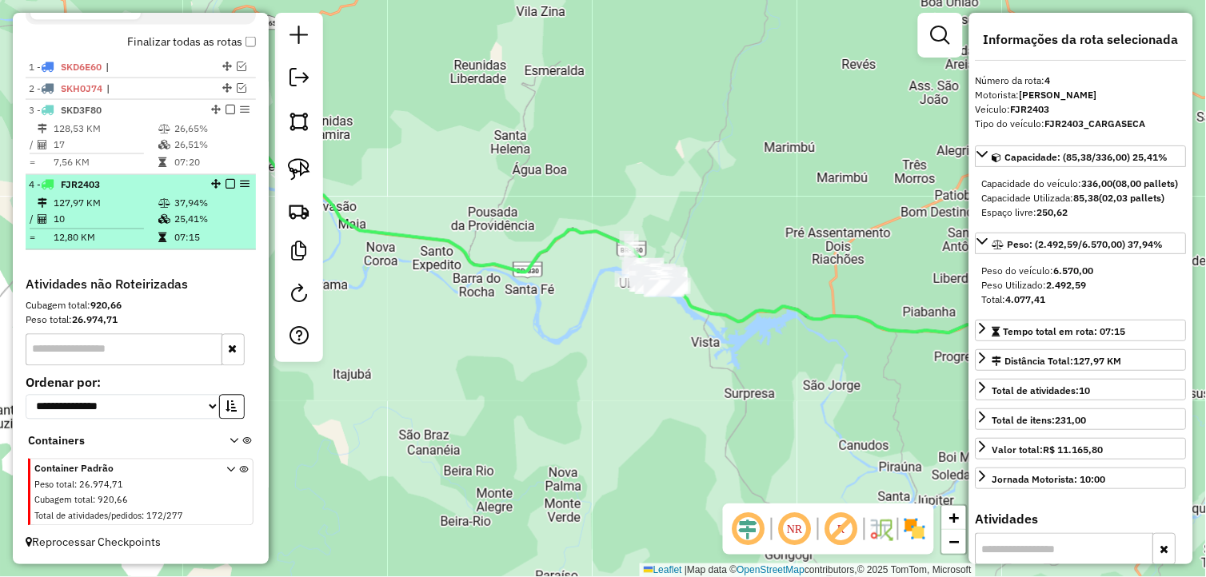
click at [225, 182] on em at bounding box center [230, 185] width 10 height 10
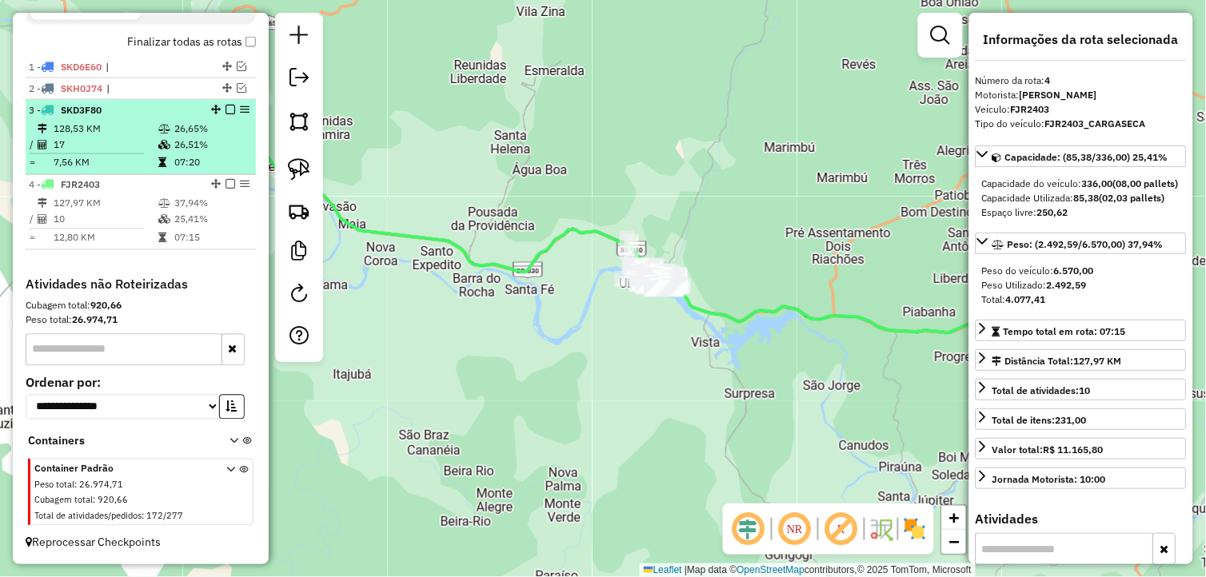
scroll to position [501, 0]
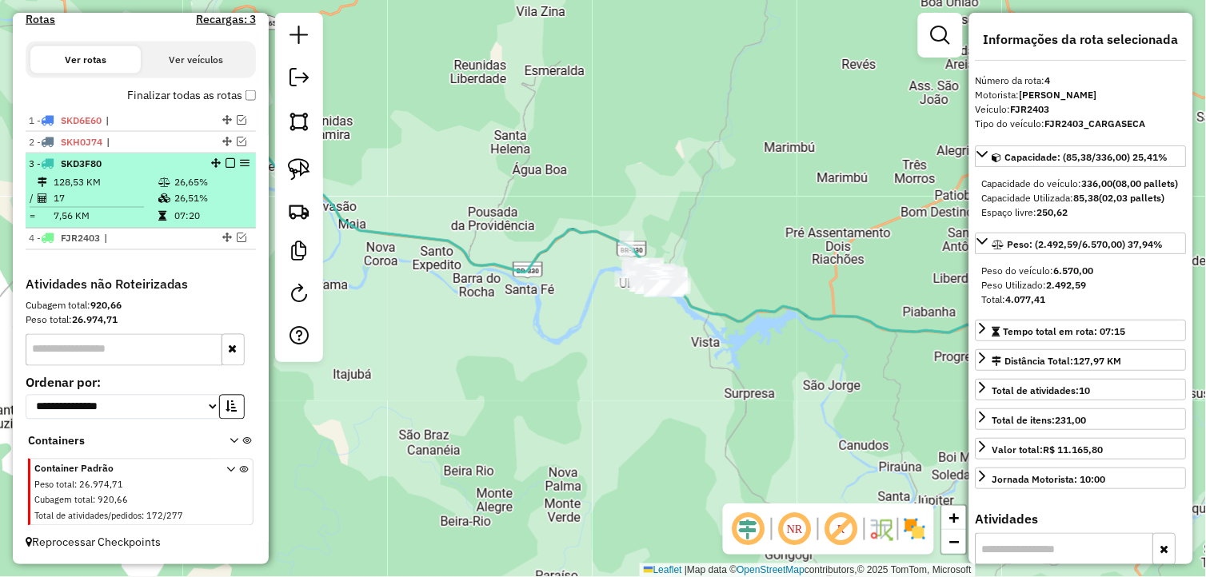
click at [158, 182] on td at bounding box center [166, 182] width 16 height 16
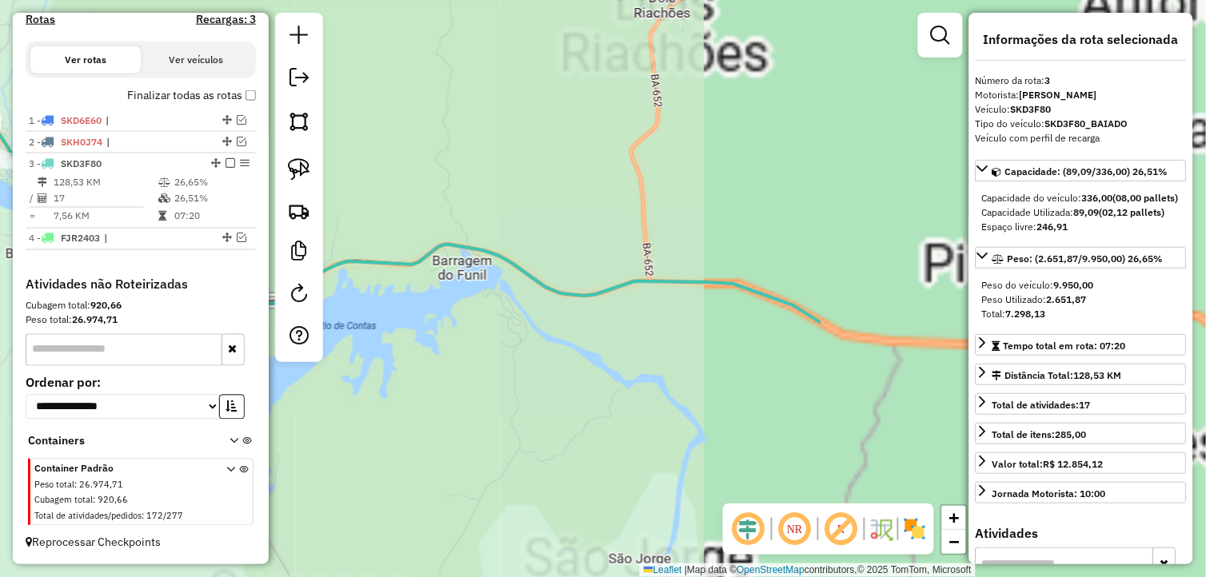
drag, startPoint x: 852, startPoint y: 328, endPoint x: 387, endPoint y: 314, distance: 465.6
click at [302, 332] on hb-router-mapa "Informações da Sessão 991173 - 19/08/2025 Criação: 18/08/2025 18:15 Depósito: L…" at bounding box center [603, 288] width 1206 height 577
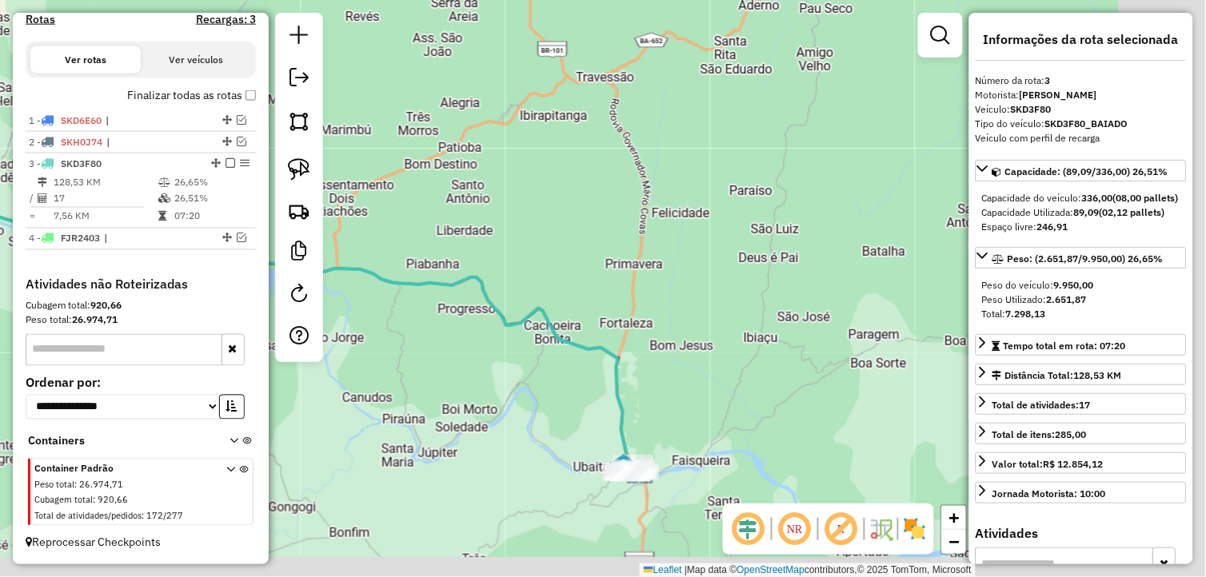
drag, startPoint x: 509, startPoint y: 354, endPoint x: 497, endPoint y: 339, distance: 19.4
click at [457, 341] on div "Janela de atendimento Grade de atendimento Capacidade Transportadoras Veículos …" at bounding box center [603, 288] width 1206 height 577
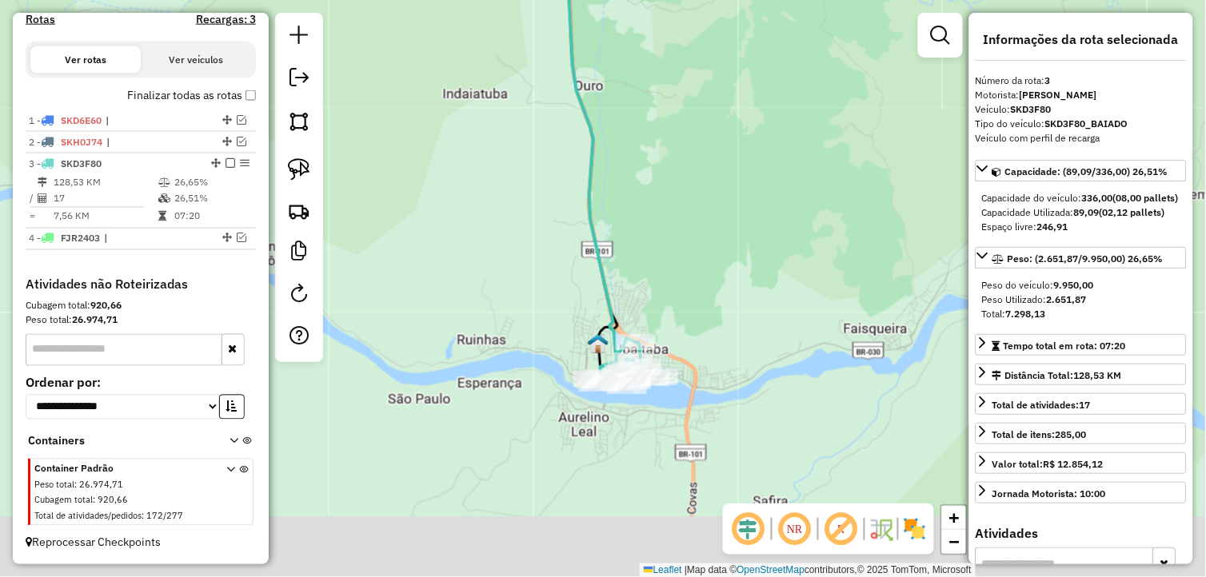
drag, startPoint x: 560, startPoint y: 387, endPoint x: 604, endPoint y: 241, distance: 152.0
click at [609, 232] on icon at bounding box center [359, 54] width 529 height 633
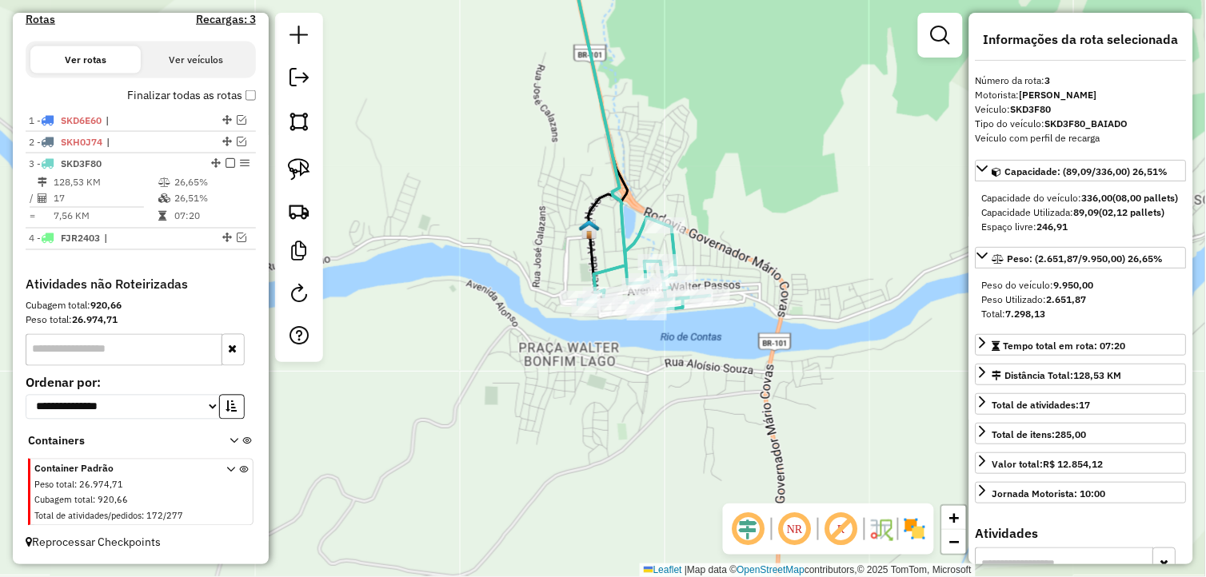
drag, startPoint x: 640, startPoint y: 397, endPoint x: 592, endPoint y: 420, distance: 52.9
click at [592, 420] on div "Janela de atendimento Grade de atendimento Capacidade Transportadoras Veículos …" at bounding box center [603, 288] width 1206 height 577
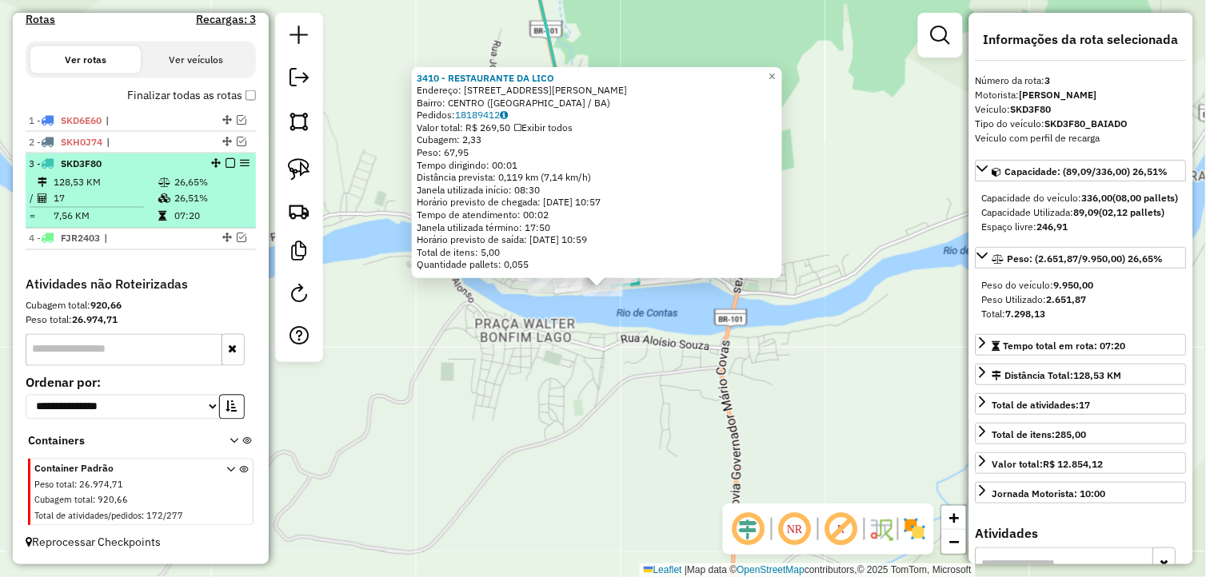
click at [169, 186] on td at bounding box center [166, 182] width 16 height 16
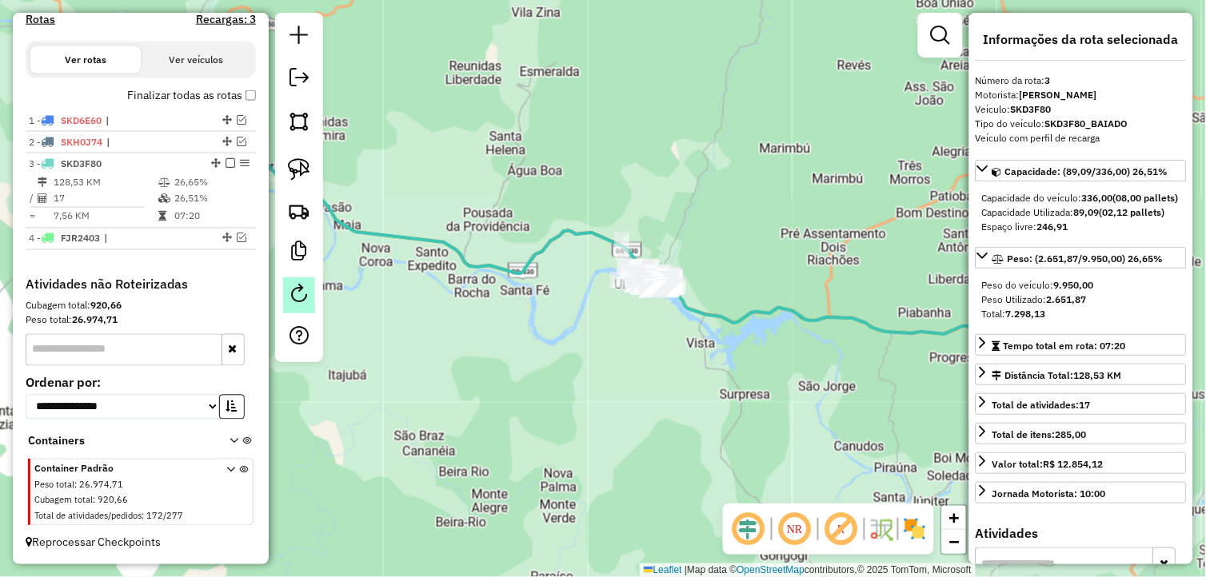
drag, startPoint x: 714, startPoint y: 366, endPoint x: 298, endPoint y: 296, distance: 421.7
click at [293, 298] on hb-router-mapa "Informações da Sessão 991173 - 19/08/2025 Criação: 18/08/2025 18:15 Depósito: L…" at bounding box center [603, 288] width 1206 height 577
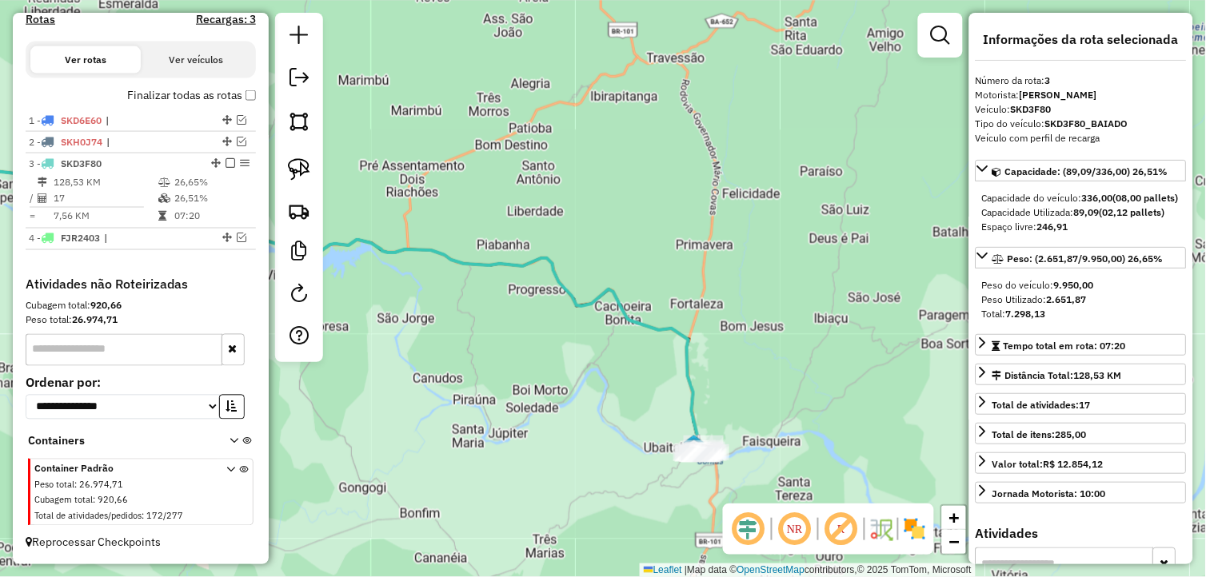
drag, startPoint x: 638, startPoint y: 308, endPoint x: 552, endPoint y: 233, distance: 114.5
click at [594, 242] on div "Janela de atendimento Grade de atendimento Capacidade Transportadoras Veículos …" at bounding box center [603, 288] width 1206 height 577
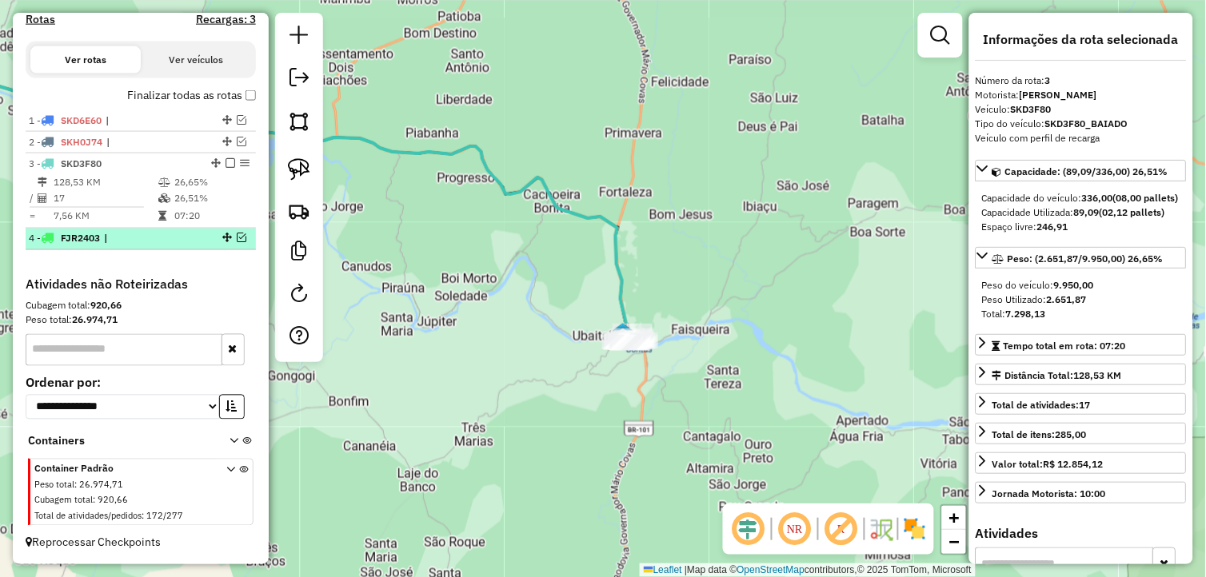
click at [240, 233] on em at bounding box center [242, 238] width 10 height 10
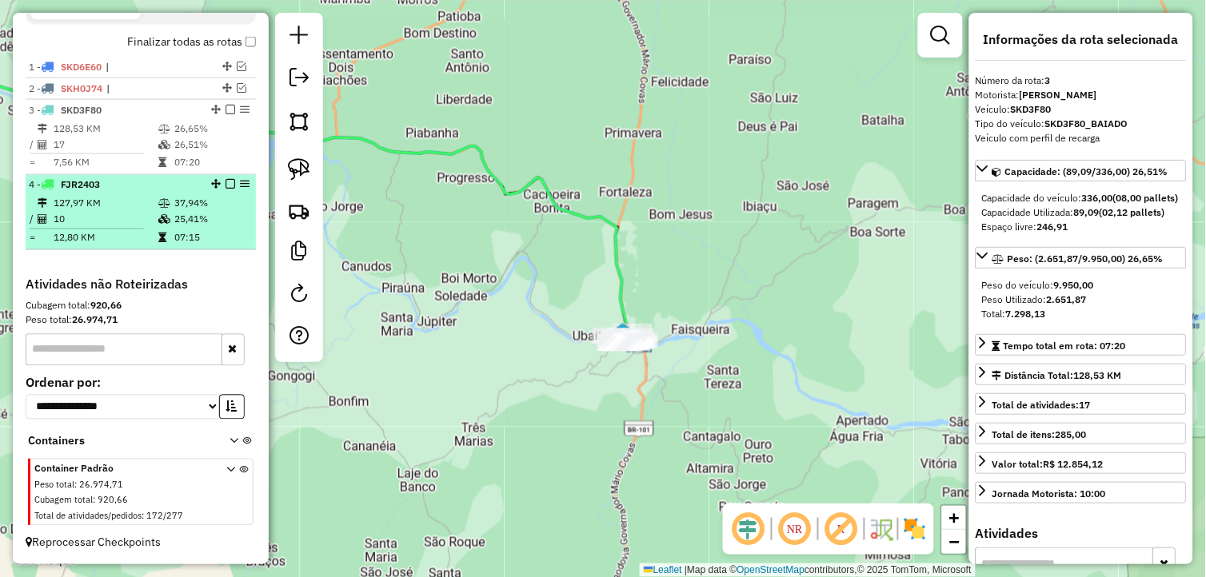
click at [105, 218] on td "10" at bounding box center [105, 220] width 105 height 16
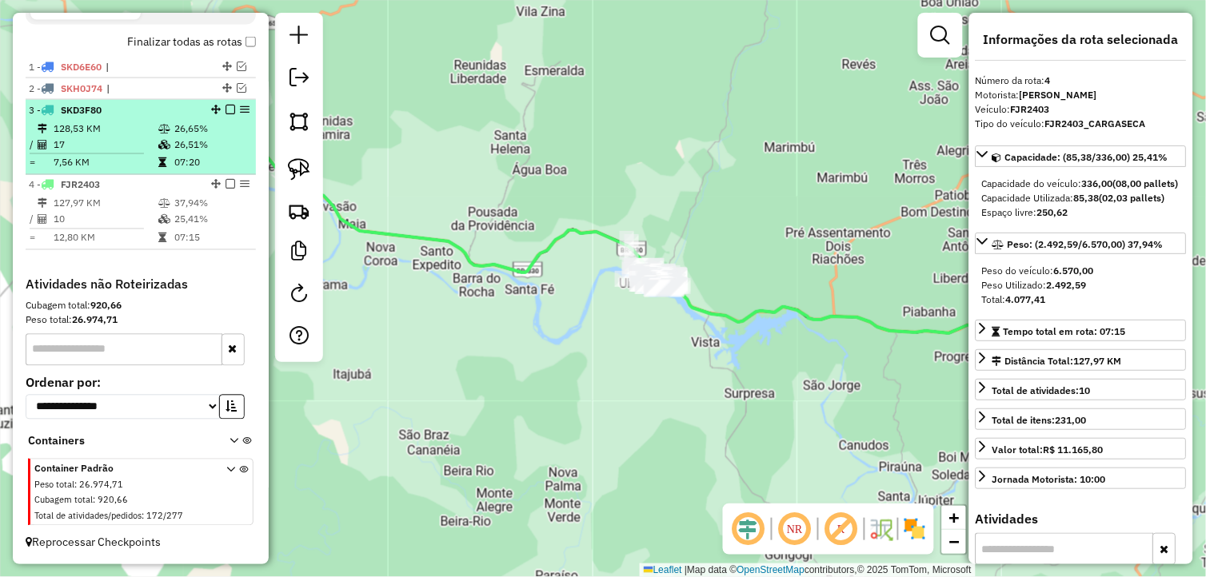
click at [110, 150] on td "17" at bounding box center [105, 145] width 105 height 16
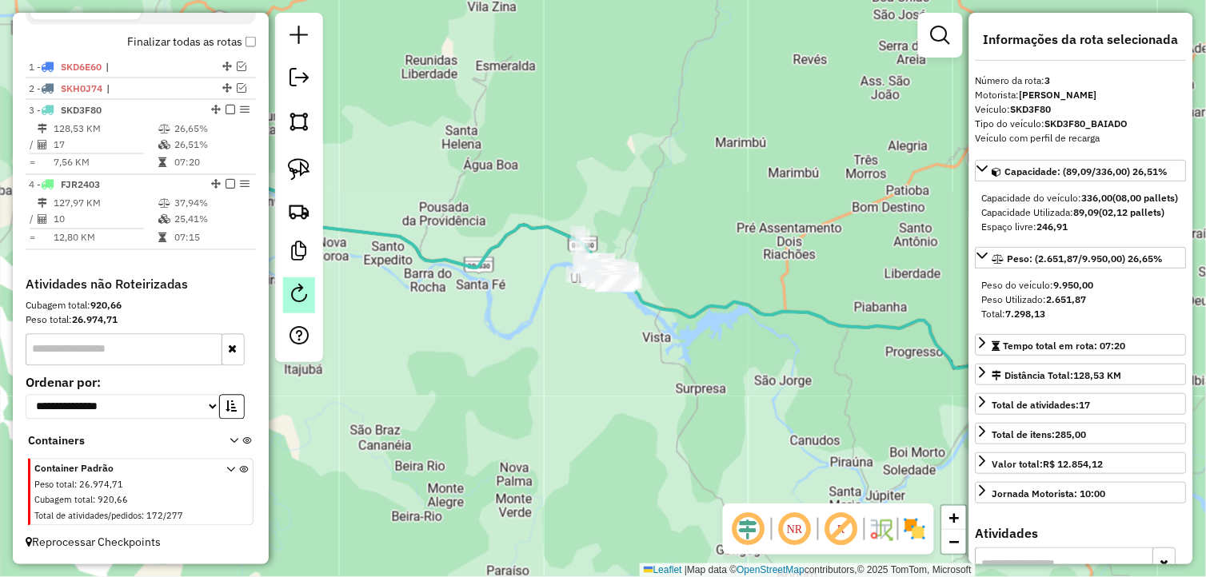
drag, startPoint x: 682, startPoint y: 385, endPoint x: 312, endPoint y: 307, distance: 378.2
click at [298, 313] on hb-router-mapa "Informações da Sessão 991173 - 19/08/2025 Criação: 18/08/2025 18:15 Depósito: L…" at bounding box center [603, 288] width 1206 height 577
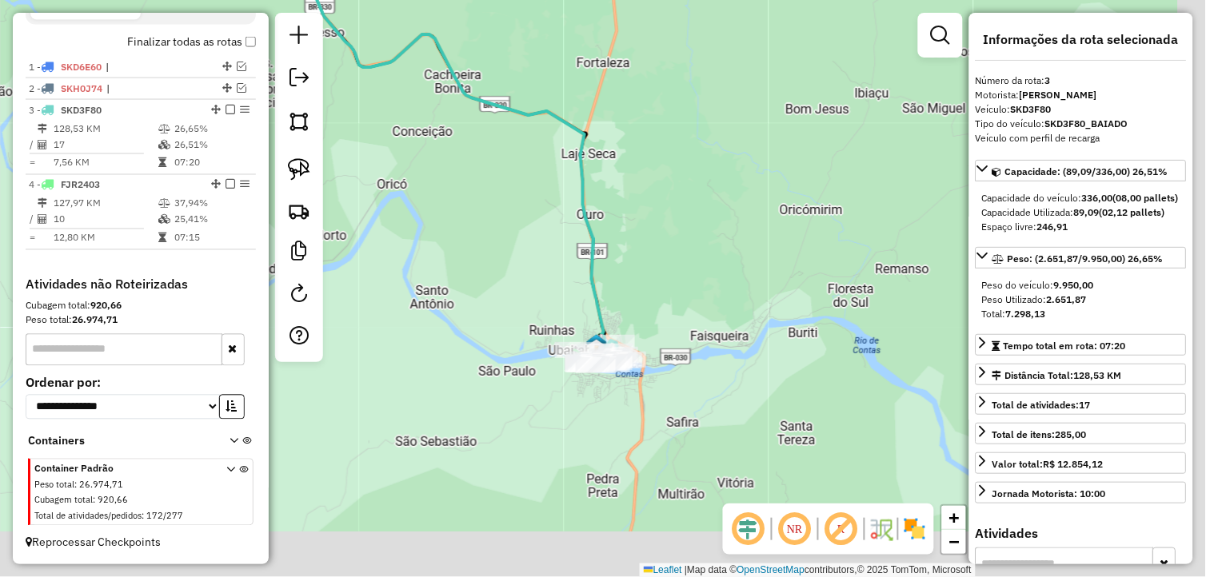
drag, startPoint x: 528, startPoint y: 396, endPoint x: 509, endPoint y: 377, distance: 27.1
click at [509, 377] on div "Janela de atendimento Grade de atendimento Capacidade Transportadoras Veículos …" at bounding box center [603, 288] width 1206 height 577
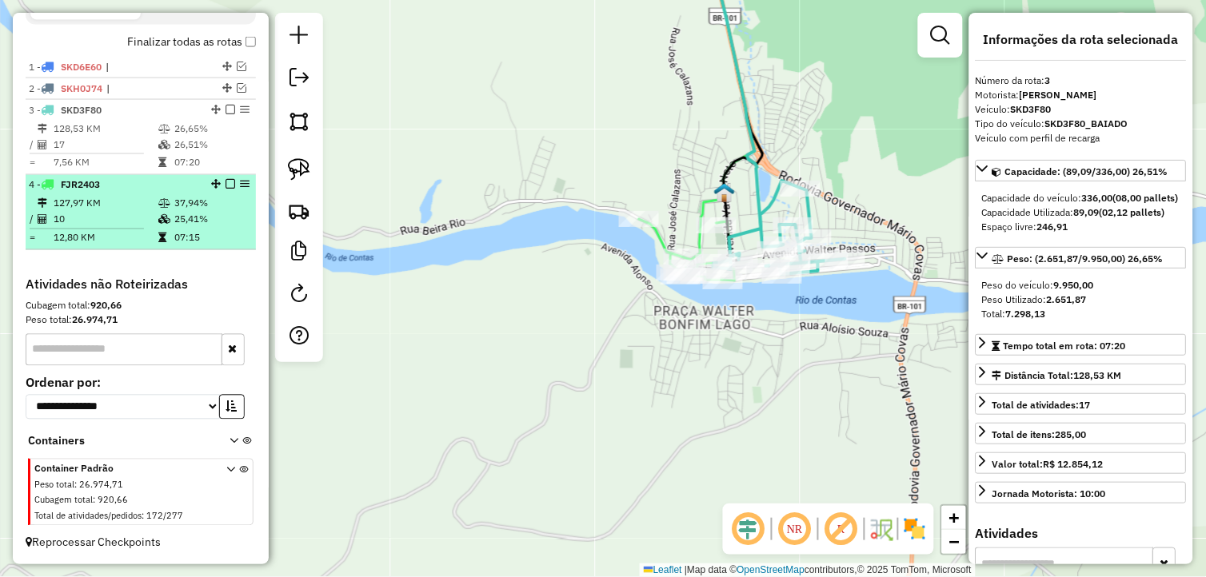
click at [225, 181] on em at bounding box center [230, 185] width 10 height 10
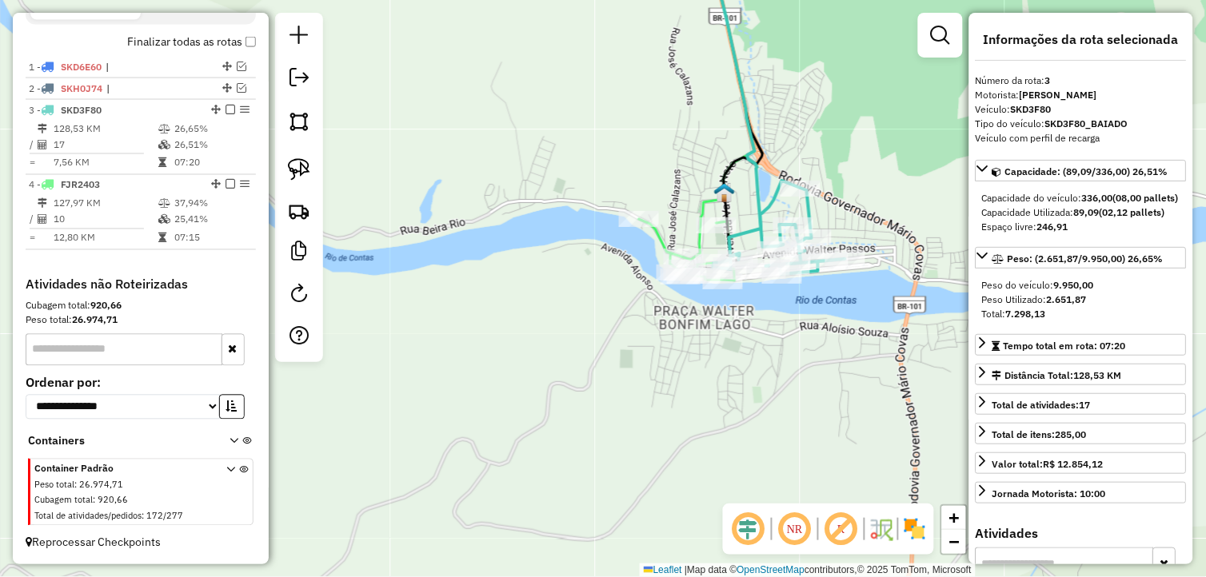
scroll to position [501, 0]
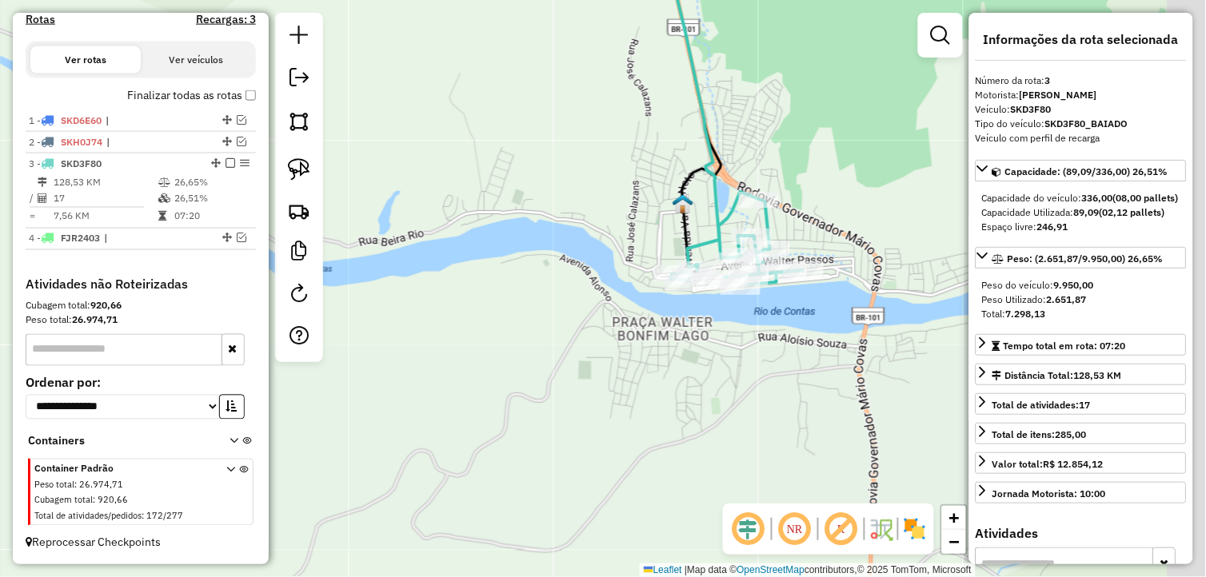
drag, startPoint x: 640, startPoint y: 357, endPoint x: 521, endPoint y: 363, distance: 119.3
click at [509, 370] on div "Janela de atendimento Grade de atendimento Capacidade Transportadoras Veículos …" at bounding box center [603, 288] width 1206 height 577
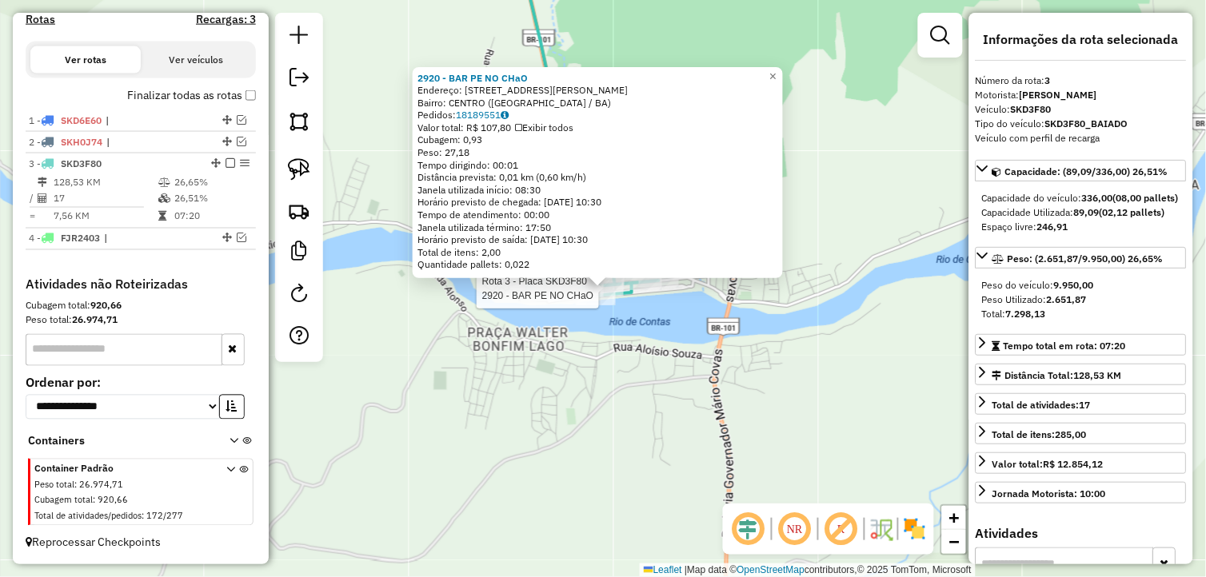
drag, startPoint x: 226, startPoint y: 162, endPoint x: 320, endPoint y: 249, distance: 127.9
click at [226, 162] on em at bounding box center [230, 163] width 10 height 10
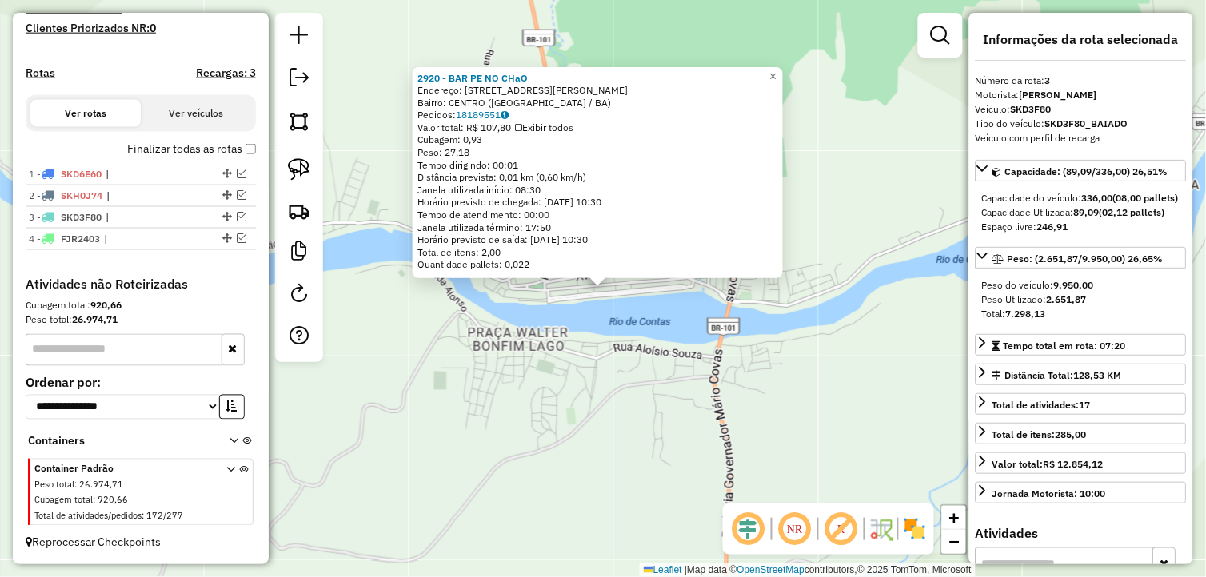
scroll to position [449, 0]
click at [670, 456] on div "2920 - BAR PE NO CHaO Endereço: Avenida Presidente Vargas 326 Bairro: CENTRO (U…" at bounding box center [603, 288] width 1206 height 577
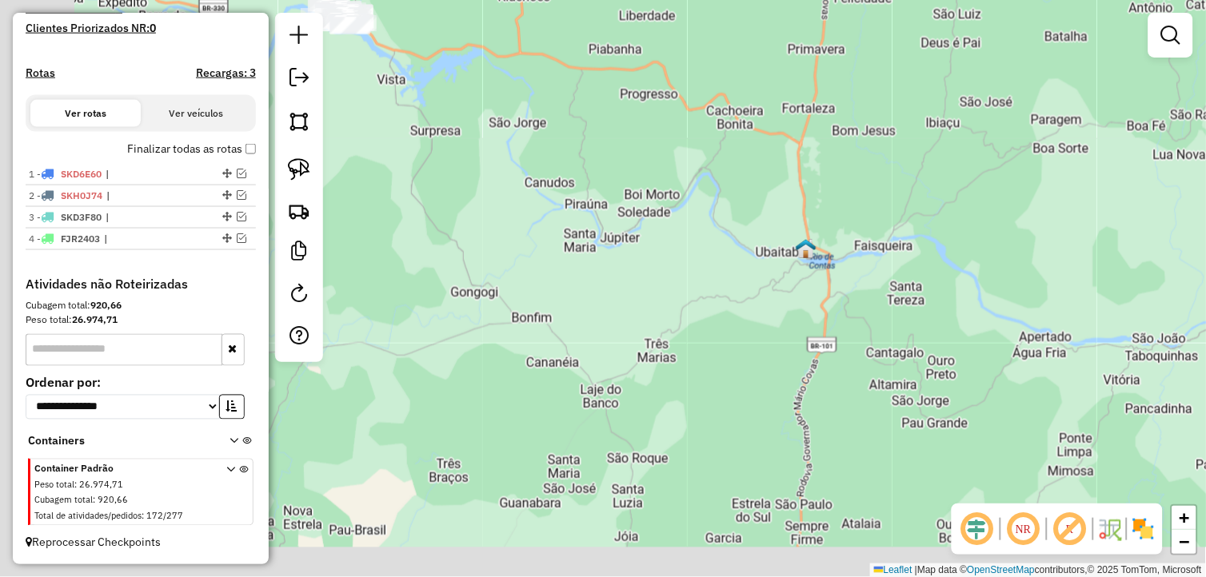
drag, startPoint x: 540, startPoint y: 476, endPoint x: 716, endPoint y: 268, distance: 272.3
click at [716, 269] on div "Janela de atendimento Grade de atendimento Capacidade Transportadoras Veículos …" at bounding box center [603, 288] width 1206 height 577
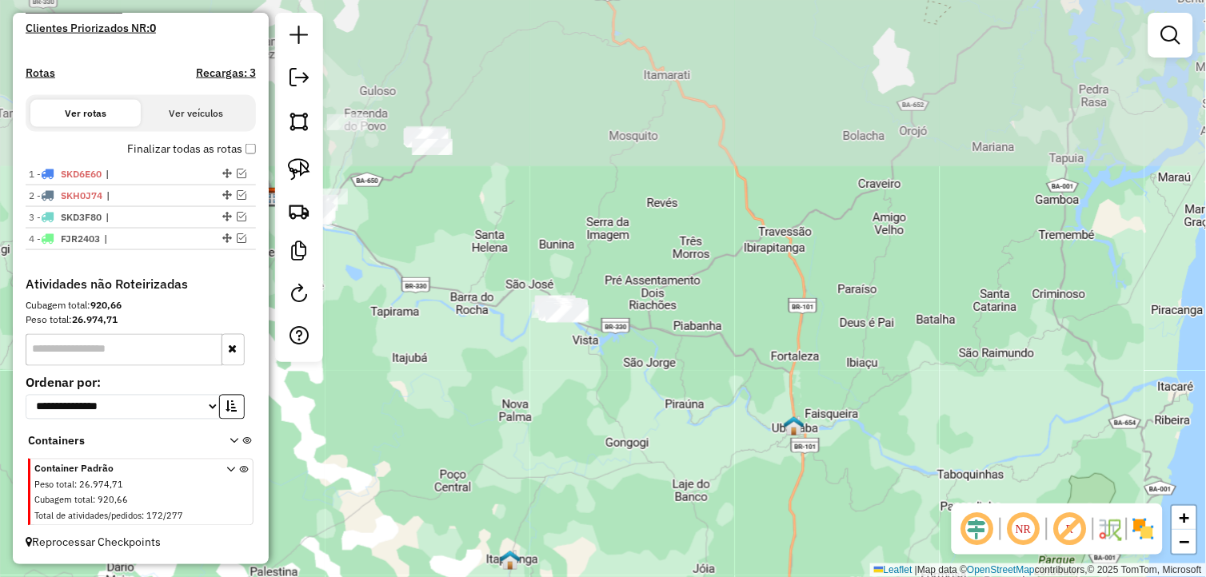
drag, startPoint x: 616, startPoint y: 305, endPoint x: 618, endPoint y: 440, distance: 134.4
click at [618, 440] on div "Janela de atendimento Grade de atendimento Capacidade Transportadoras Veículos …" at bounding box center [603, 288] width 1206 height 577
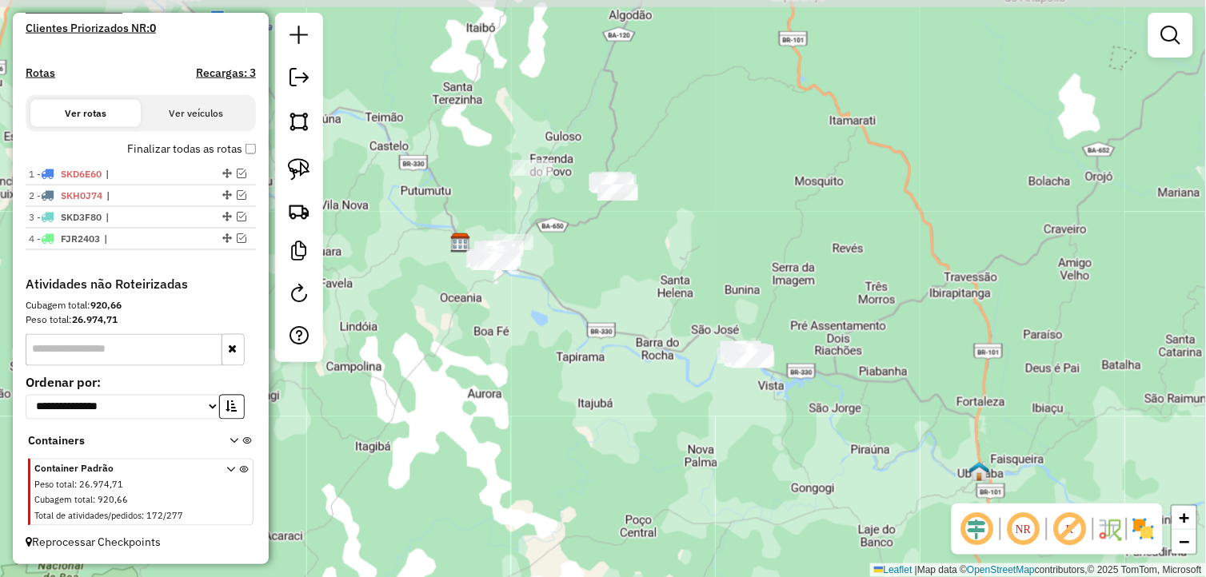
drag, startPoint x: 417, startPoint y: 301, endPoint x: 685, endPoint y: 405, distance: 288.4
click at [685, 405] on div "Janela de atendimento Grade de atendimento Capacidade Transportadoras Veículos …" at bounding box center [603, 288] width 1206 height 577
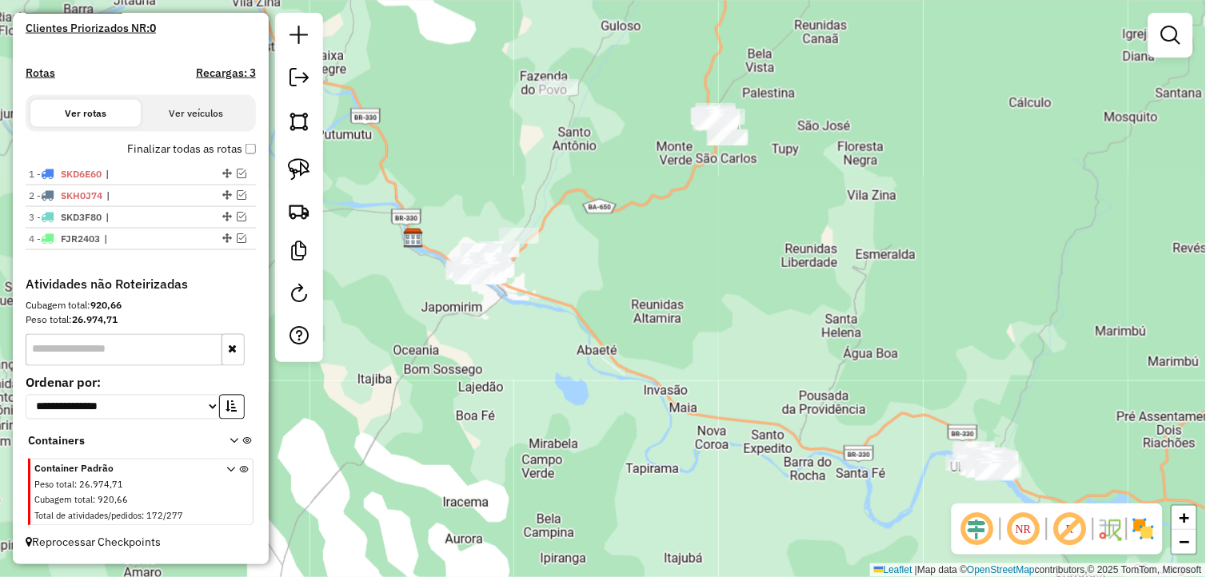
drag, startPoint x: 590, startPoint y: 262, endPoint x: 574, endPoint y: 321, distance: 60.5
click at [584, 321] on div "Janela de atendimento Grade de atendimento Capacidade Transportadoras Veículos …" at bounding box center [603, 288] width 1206 height 577
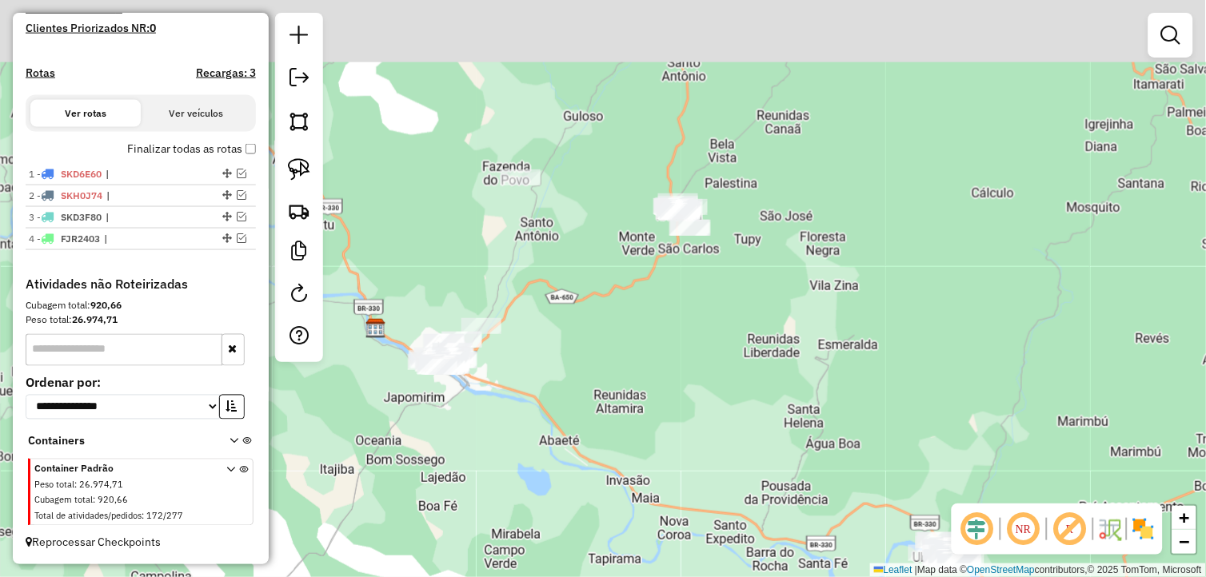
drag, startPoint x: 538, startPoint y: 171, endPoint x: 481, endPoint y: 291, distance: 132.7
click at [486, 286] on div "Janela de atendimento Grade de atendimento Capacidade Transportadoras Veículos …" at bounding box center [603, 288] width 1206 height 577
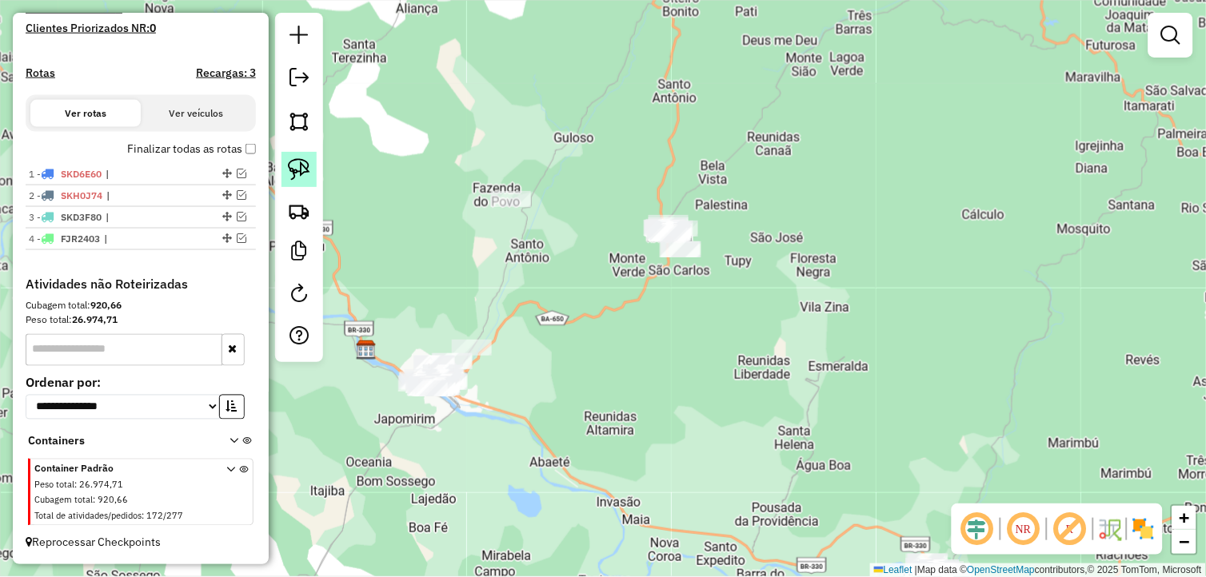
click at [291, 170] on img at bounding box center [299, 169] width 22 height 22
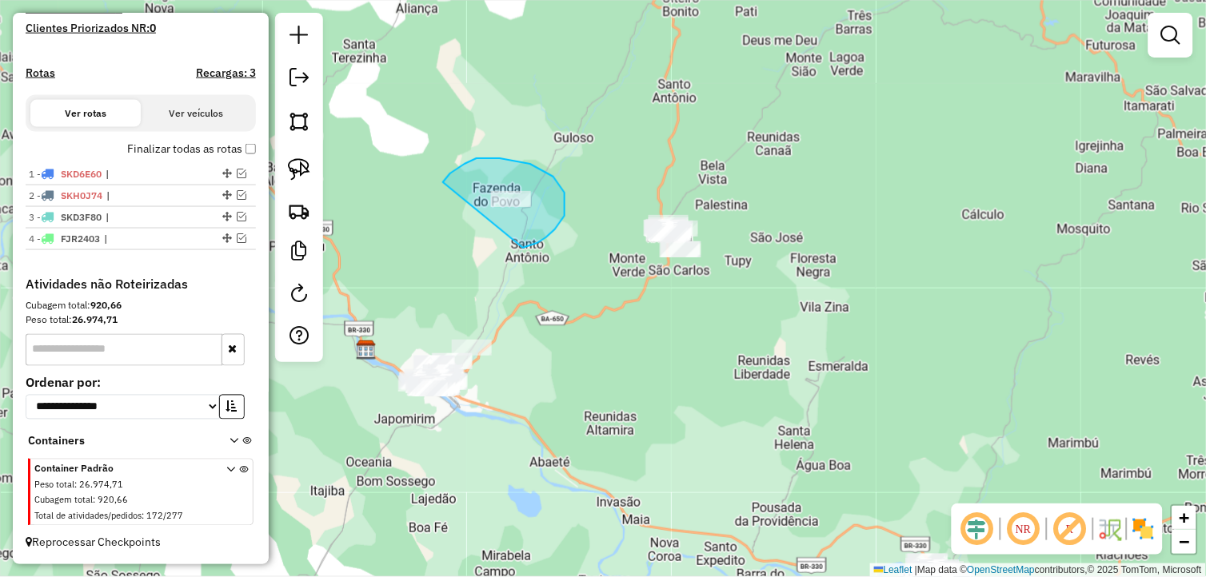
drag, startPoint x: 523, startPoint y: 248, endPoint x: 442, endPoint y: 182, distance: 104.0
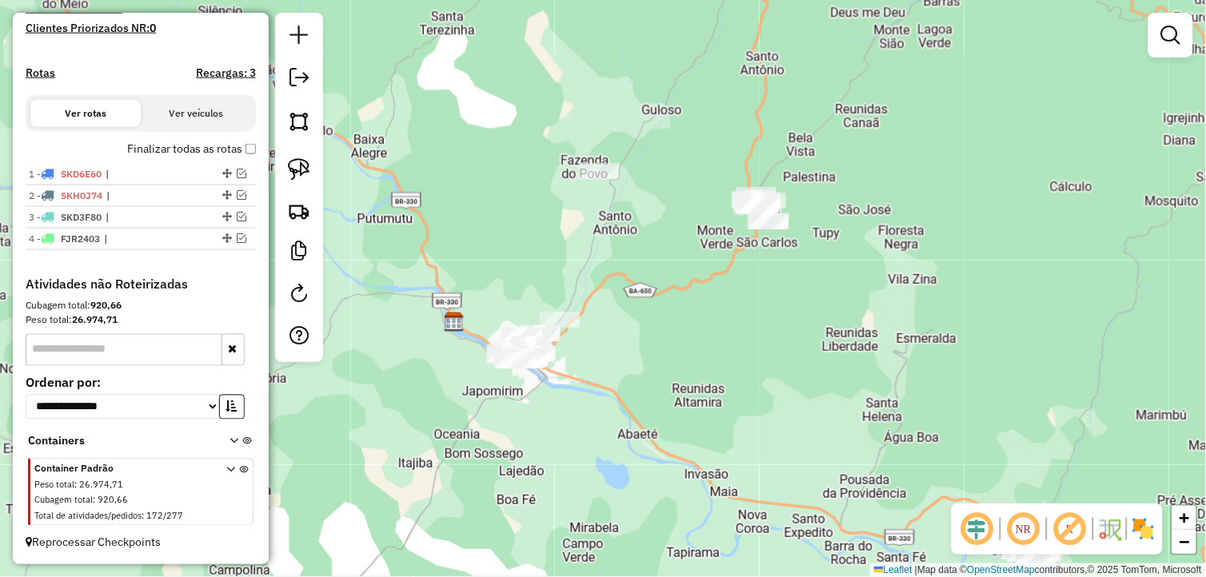
drag, startPoint x: 636, startPoint y: 261, endPoint x: 436, endPoint y: 193, distance: 211.4
click at [634, 252] on div "Janela de atendimento Grade de atendimento Capacidade Transportadoras Veículos …" at bounding box center [603, 288] width 1206 height 577
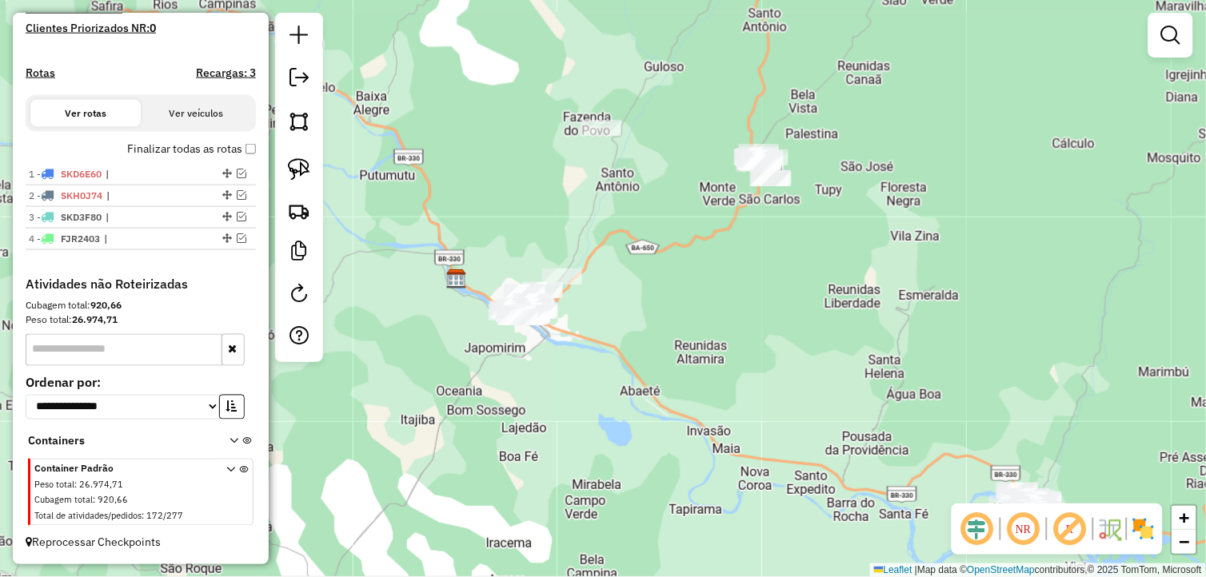
drag, startPoint x: 657, startPoint y: 174, endPoint x: 590, endPoint y: 249, distance: 100.8
click at [648, 245] on div "Janela de atendimento Grade de atendimento Capacidade Transportadoras Veículos …" at bounding box center [603, 288] width 1206 height 577
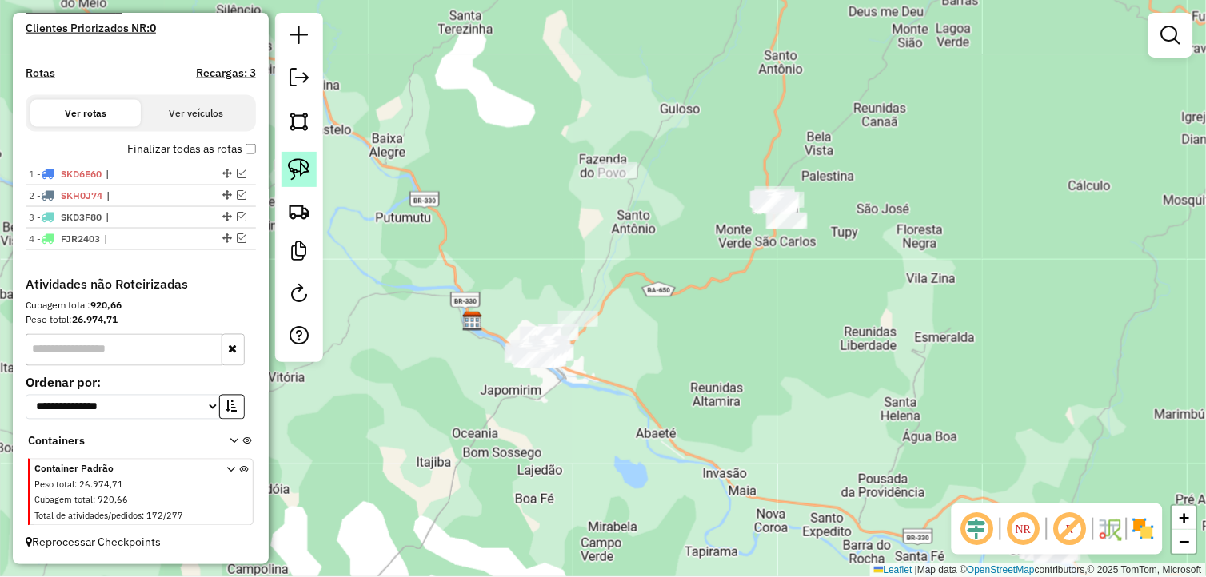
click at [302, 178] on img at bounding box center [299, 169] width 22 height 22
drag, startPoint x: 302, startPoint y: 178, endPoint x: 554, endPoint y: 213, distance: 254.3
click at [312, 178] on link at bounding box center [298, 169] width 35 height 35
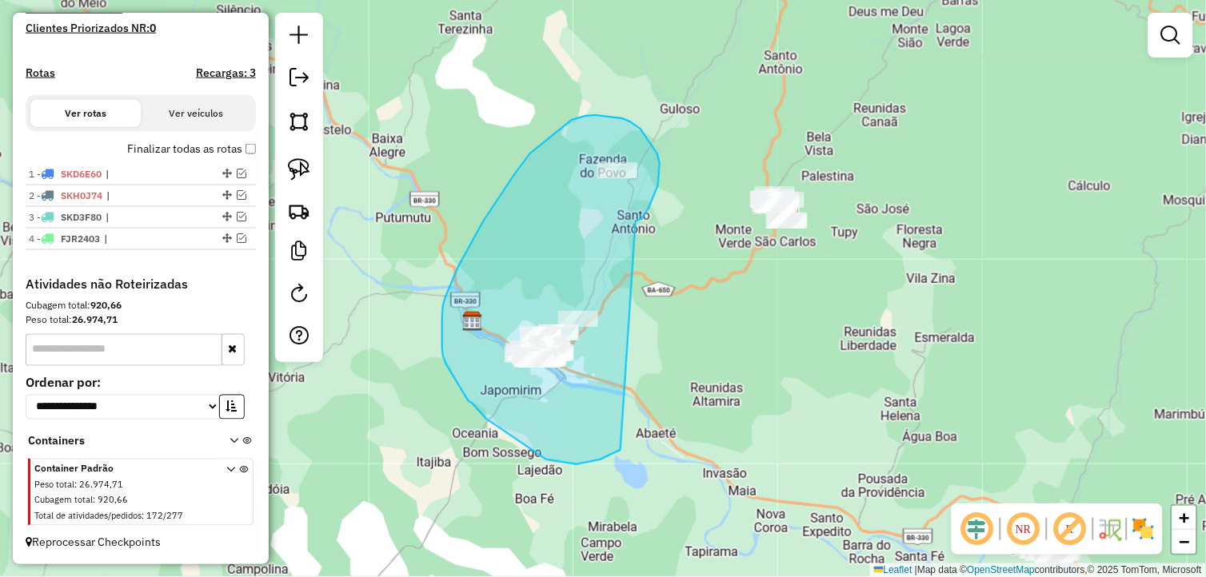
drag, startPoint x: 636, startPoint y: 221, endPoint x: 622, endPoint y: 450, distance: 229.1
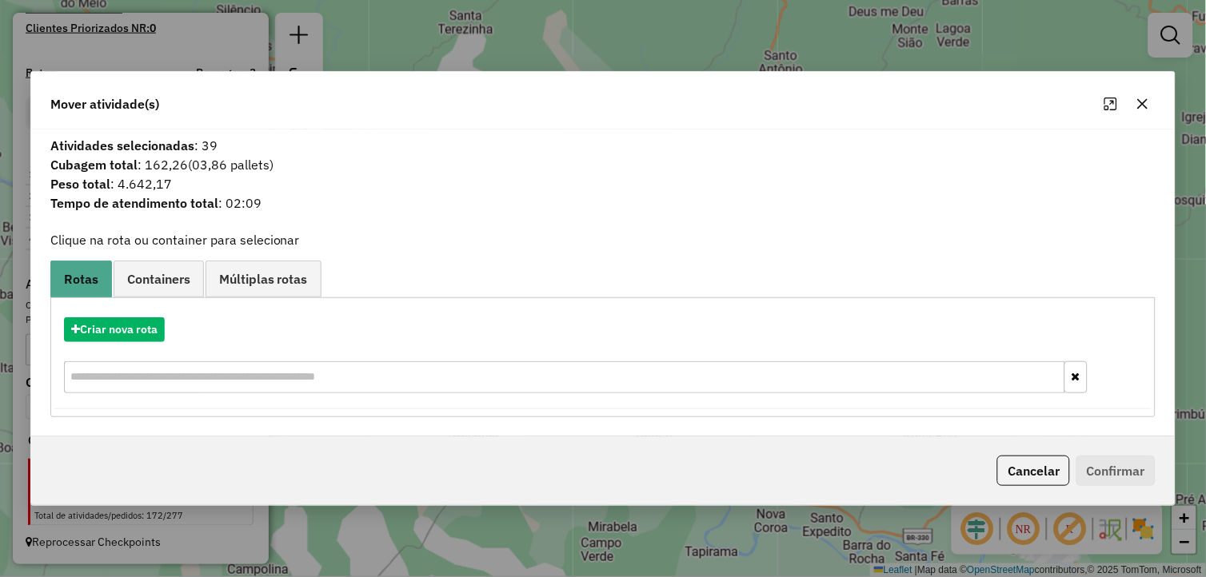
click at [1151, 100] on button "button" at bounding box center [1143, 104] width 26 height 26
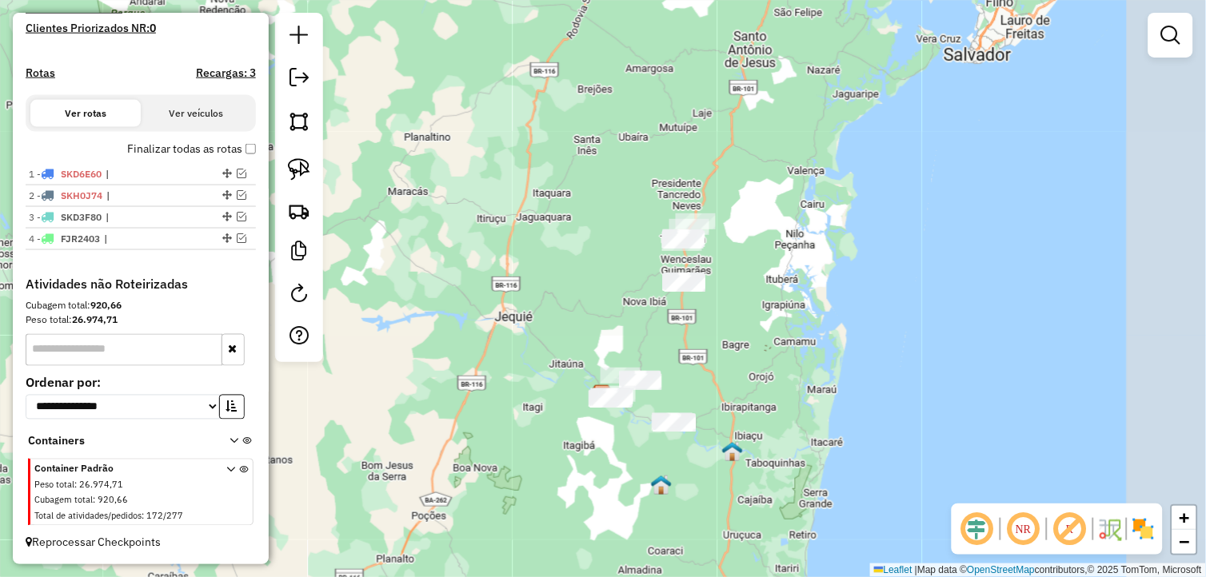
drag, startPoint x: 862, startPoint y: 196, endPoint x: 664, endPoint y: 313, distance: 229.4
click at [672, 313] on div "Janela de atendimento Grade de atendimento Capacidade Transportadoras Veículos …" at bounding box center [603, 288] width 1206 height 577
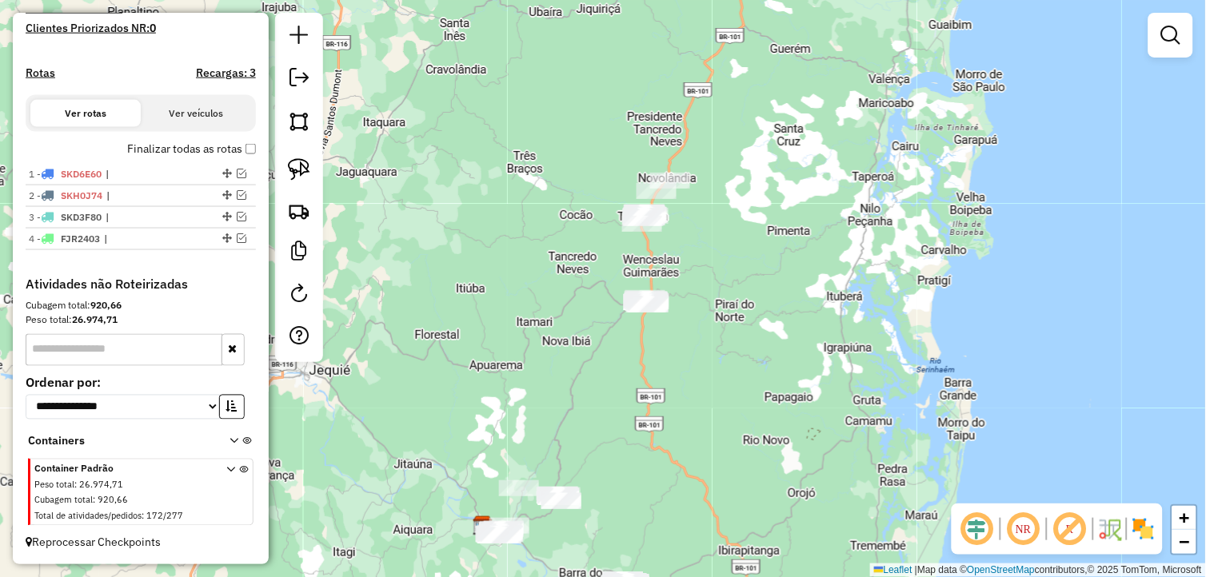
drag, startPoint x: 670, startPoint y: 241, endPoint x: 538, endPoint y: 241, distance: 131.9
click at [640, 278] on div "Janela de atendimento Grade de atendimento Capacidade Transportadoras Veículos …" at bounding box center [603, 288] width 1206 height 577
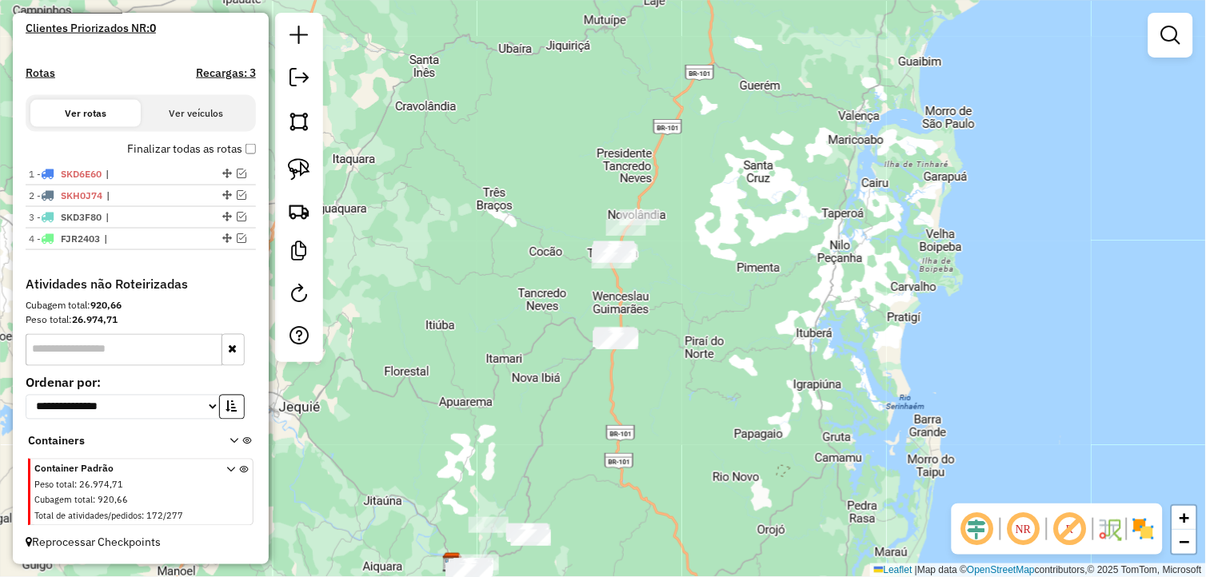
drag, startPoint x: 302, startPoint y: 170, endPoint x: 333, endPoint y: 168, distance: 31.3
click at [302, 170] on img at bounding box center [299, 169] width 22 height 22
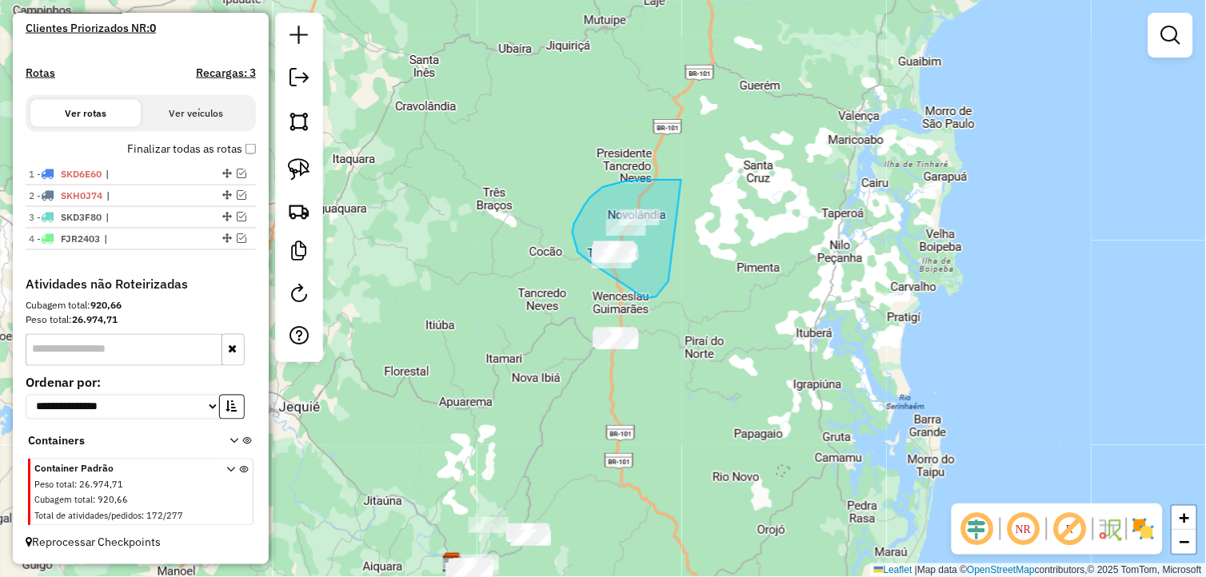
drag, startPoint x: 624, startPoint y: 182, endPoint x: 680, endPoint y: 265, distance: 99.8
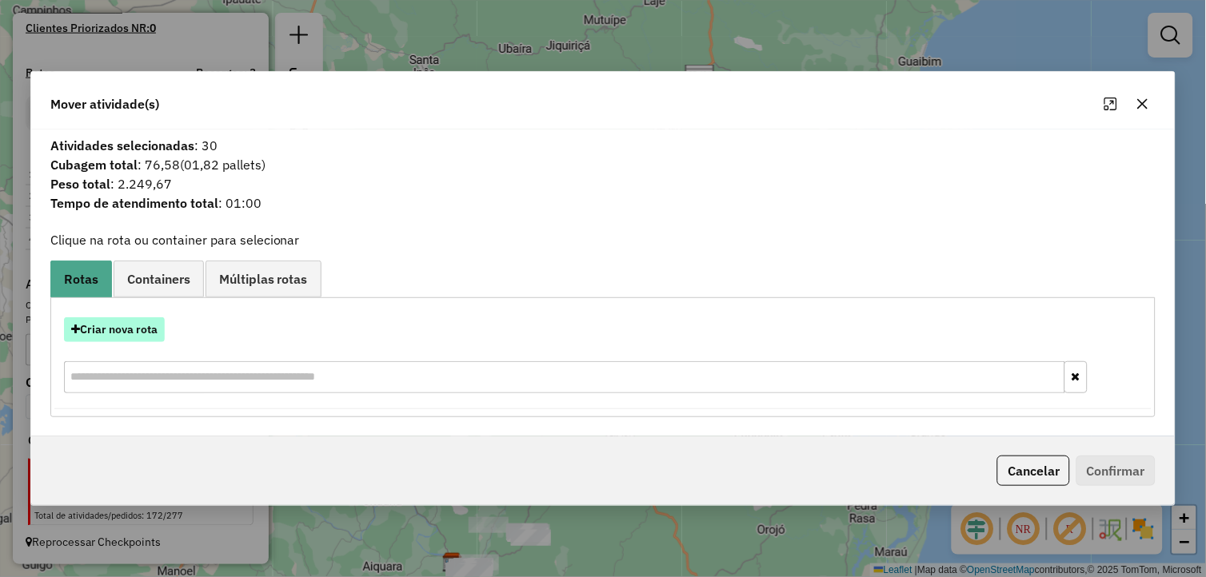
click at [129, 332] on button "Criar nova rota" at bounding box center [114, 329] width 101 height 25
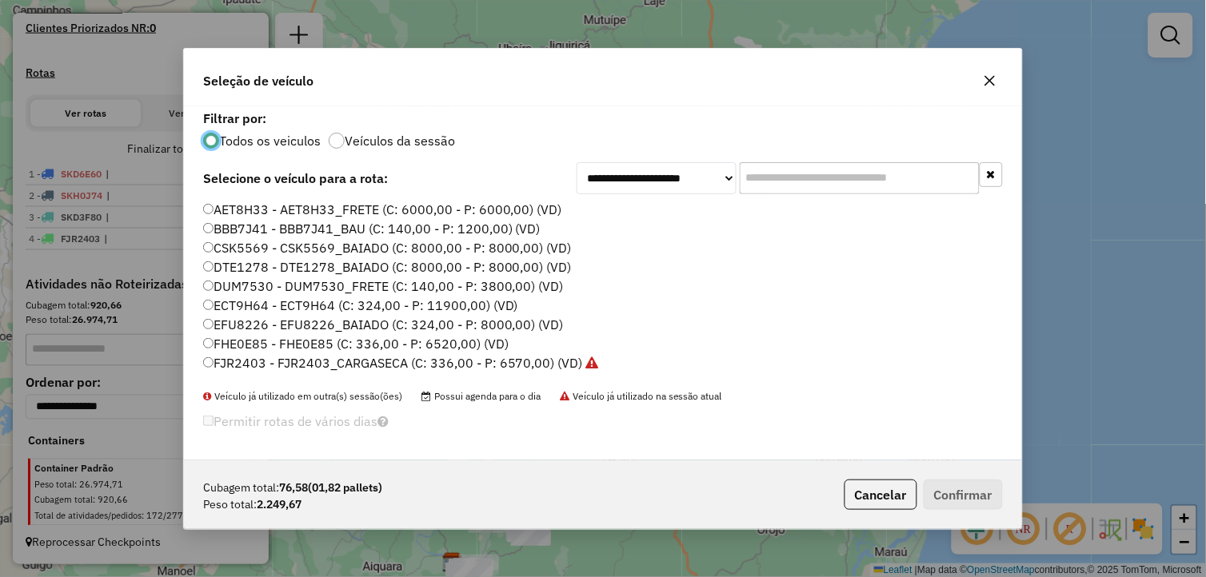
scroll to position [323, 0]
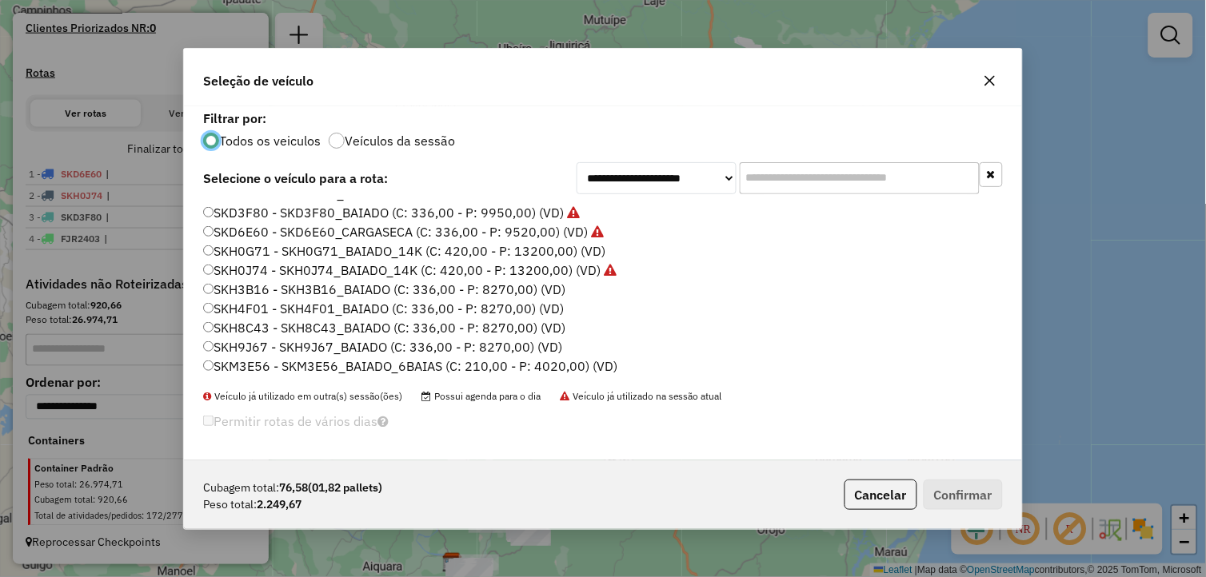
click at [272, 361] on label "SKM3E56 - SKM3E56_BAIADO_6BAIAS (C: 210,00 - P: 4020,00) (VD)" at bounding box center [410, 366] width 414 height 19
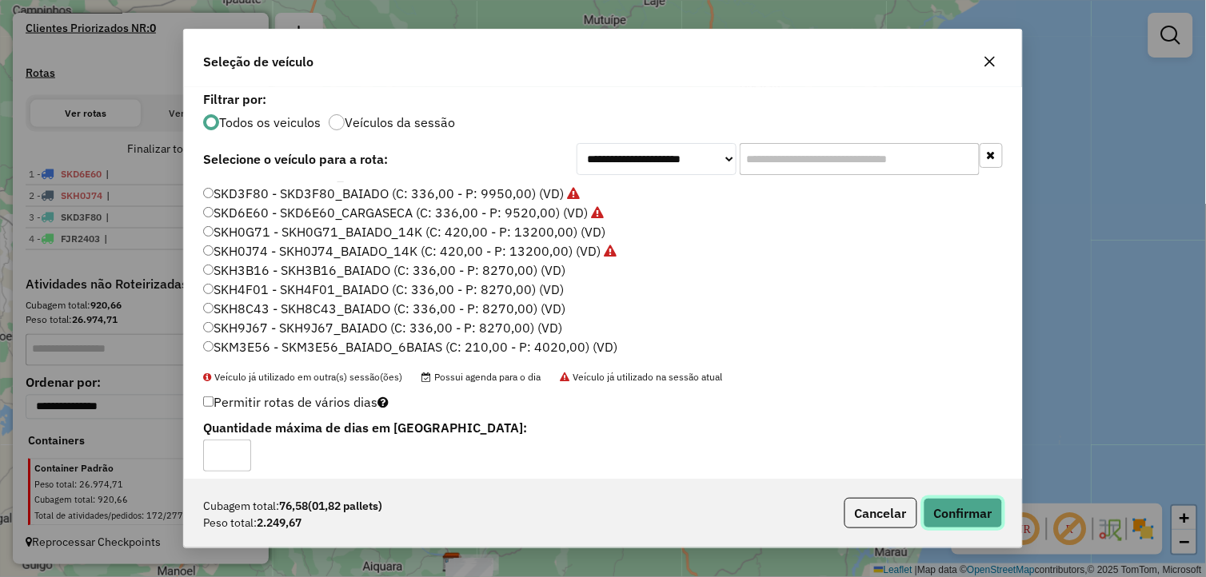
click at [953, 510] on button "Confirmar" at bounding box center [963, 513] width 79 height 30
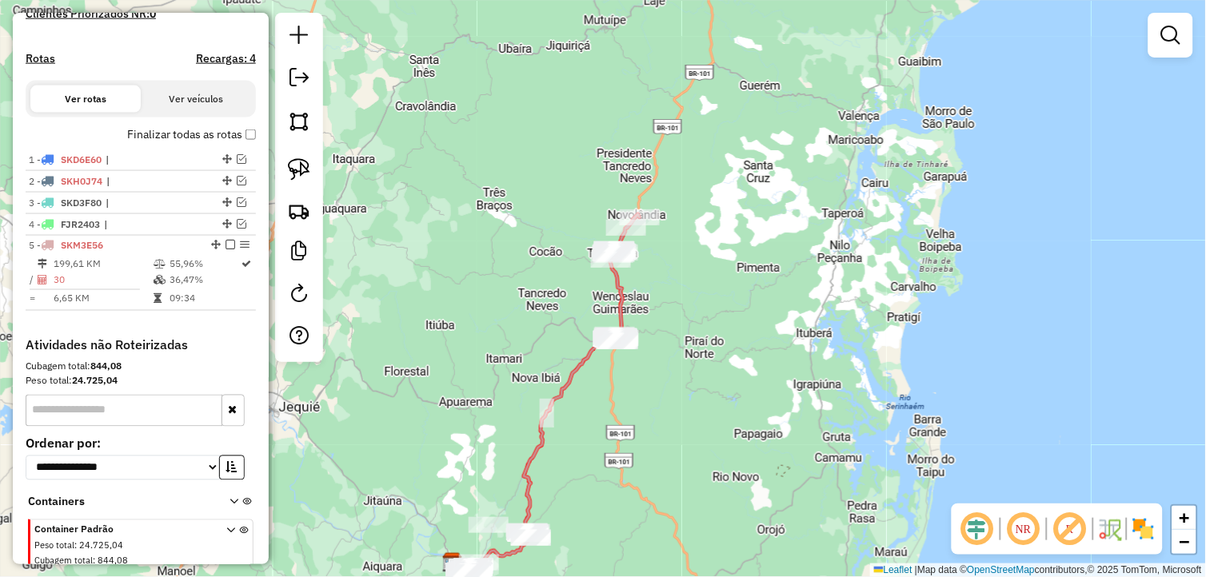
scroll to position [523, 0]
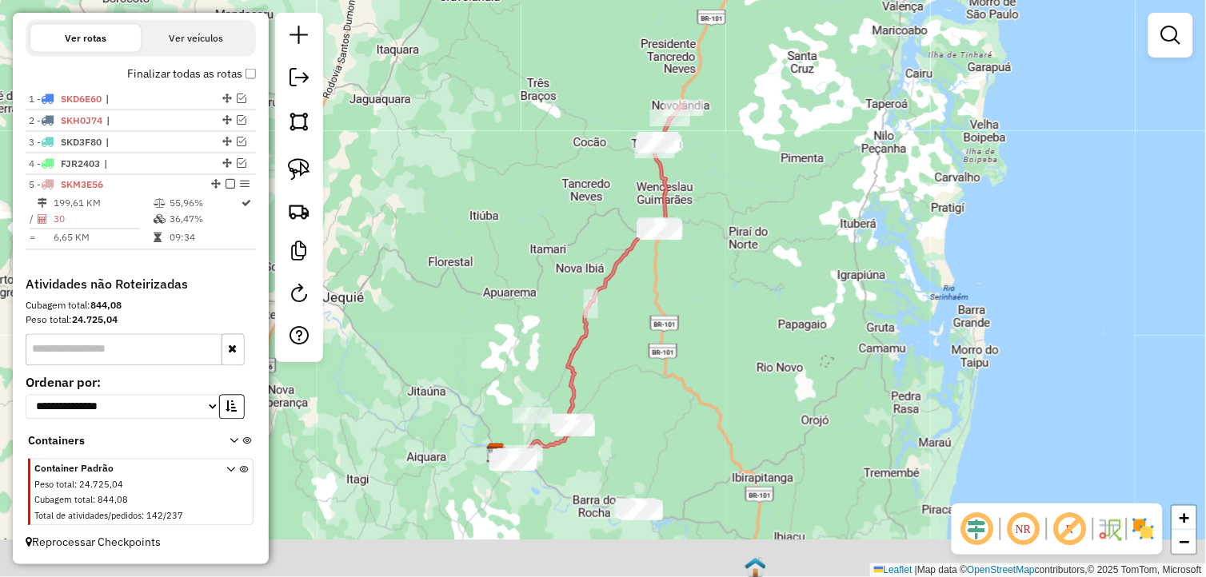
drag, startPoint x: 645, startPoint y: 393, endPoint x: 686, endPoint y: 297, distance: 105.0
click at [685, 297] on div "Janela de atendimento Grade de atendimento Capacidade Transportadoras Veículos …" at bounding box center [603, 288] width 1206 height 577
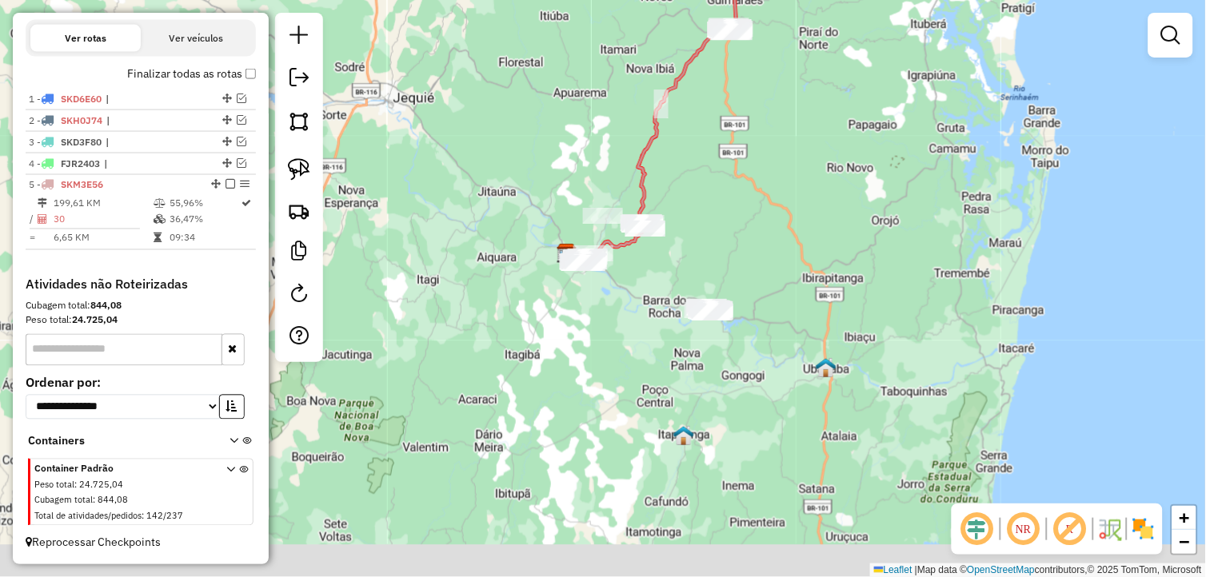
drag, startPoint x: 712, startPoint y: 310, endPoint x: 762, endPoint y: 196, distance: 124.6
click at [762, 196] on div "Janela de atendimento Grade de atendimento Capacidade Transportadoras Veículos …" at bounding box center [603, 288] width 1206 height 577
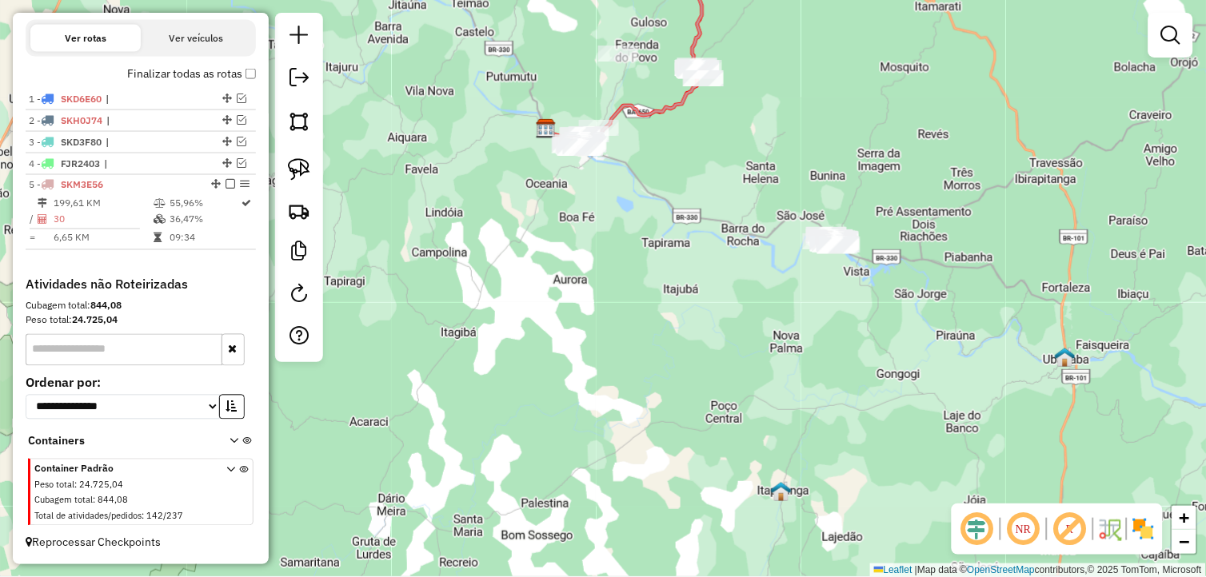
drag, startPoint x: 612, startPoint y: 285, endPoint x: 608, endPoint y: 299, distance: 14.0
click at [608, 299] on div "Janela de atendimento Grade de atendimento Capacidade Transportadoras Veículos …" at bounding box center [603, 288] width 1206 height 577
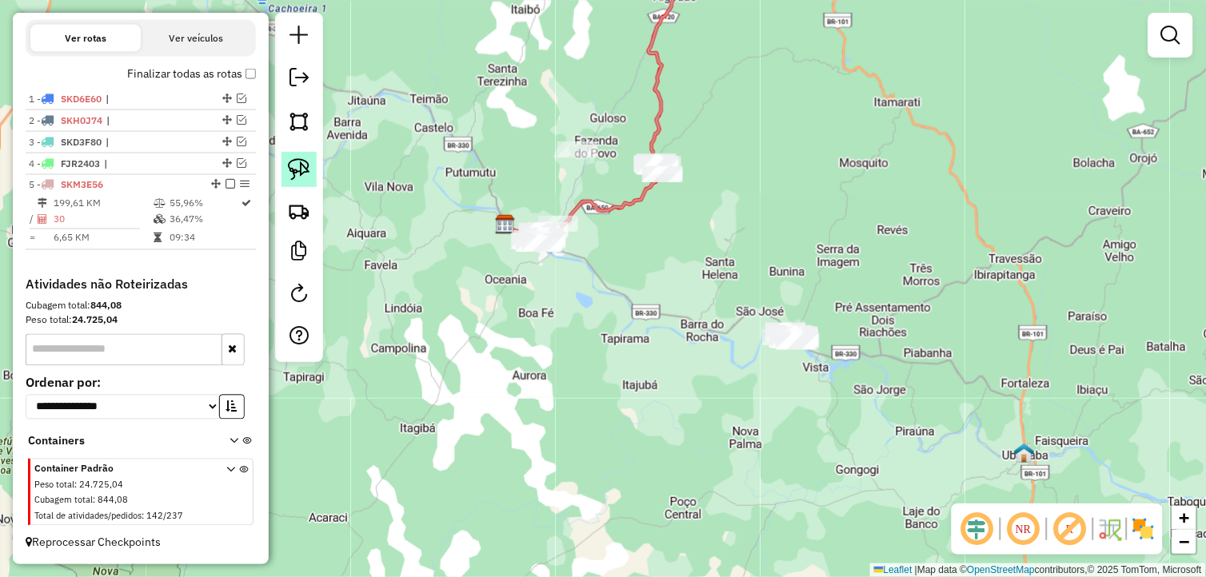
click at [308, 170] on img at bounding box center [299, 169] width 22 height 22
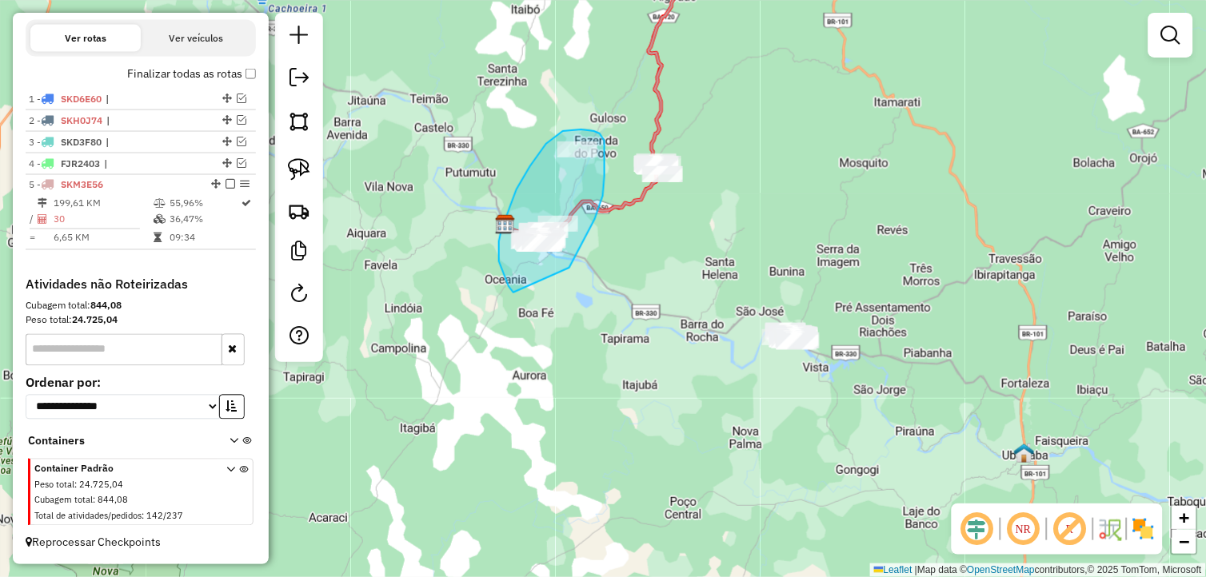
drag, startPoint x: 578, startPoint y: 250, endPoint x: 513, endPoint y: 293, distance: 77.4
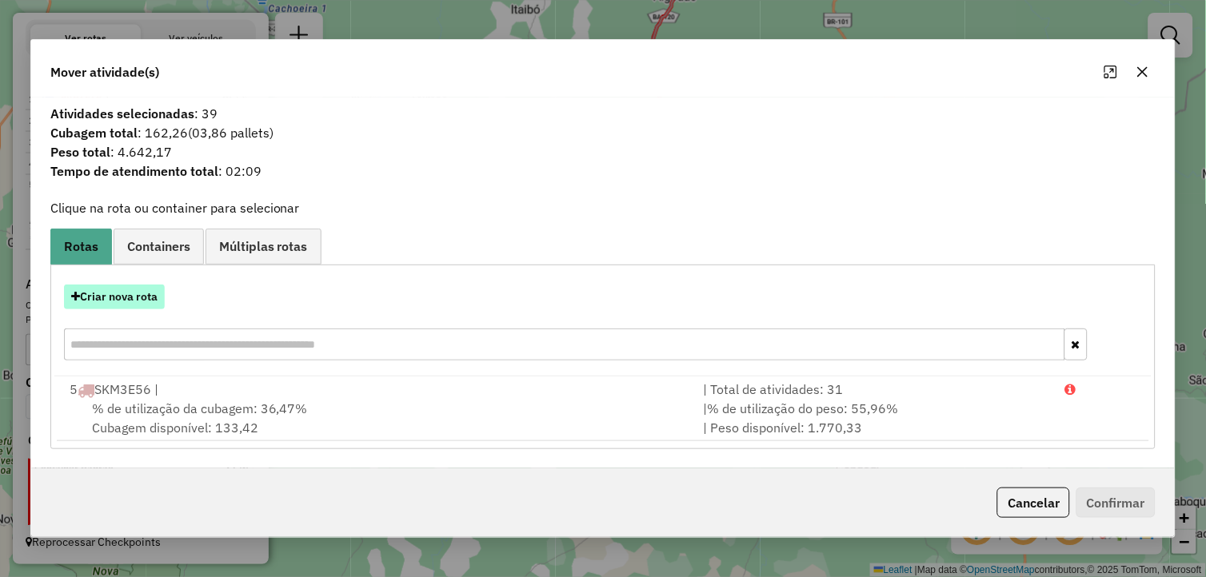
click at [148, 297] on button "Criar nova rota" at bounding box center [114, 297] width 101 height 25
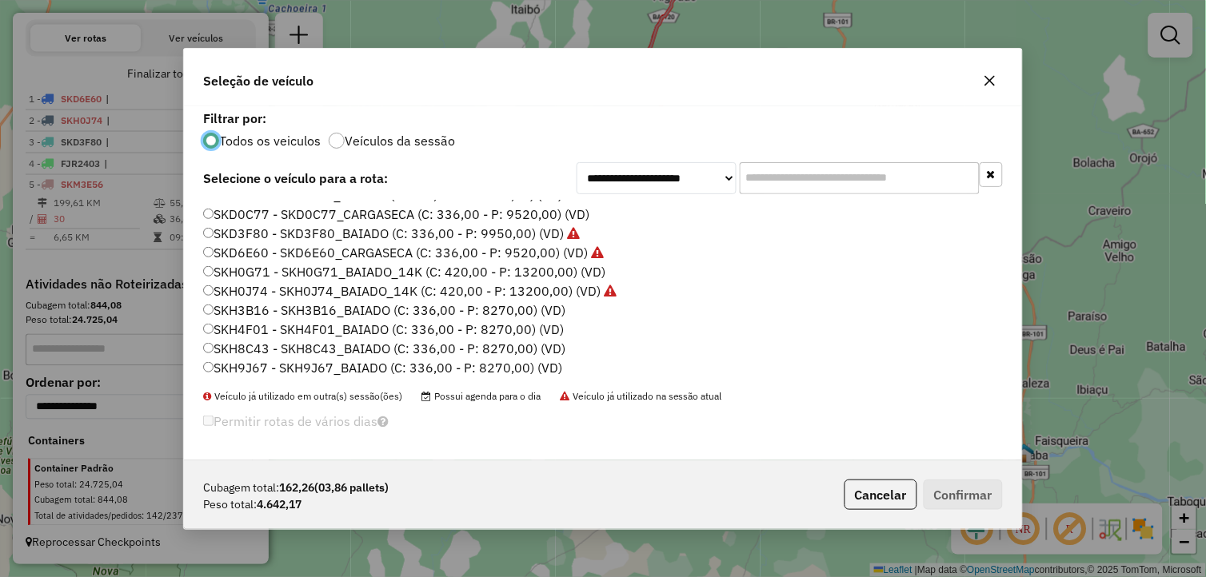
scroll to position [323, 0]
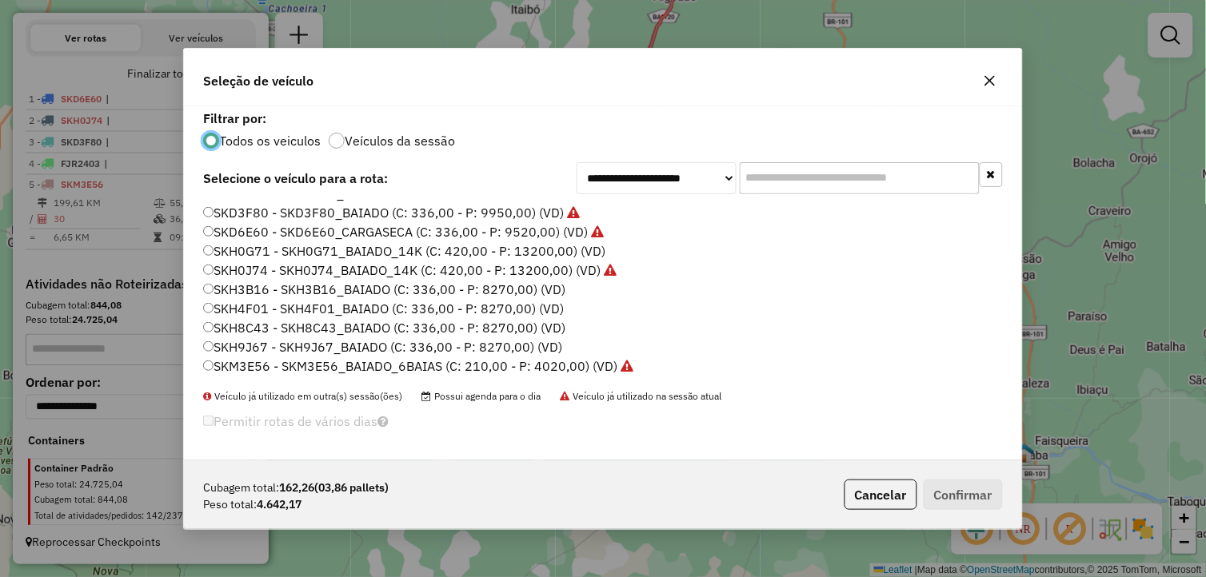
click at [297, 291] on label "SKH3B16 - SKH3B16_BAIADO (C: 336,00 - P: 8270,00) (VD)" at bounding box center [384, 289] width 362 height 19
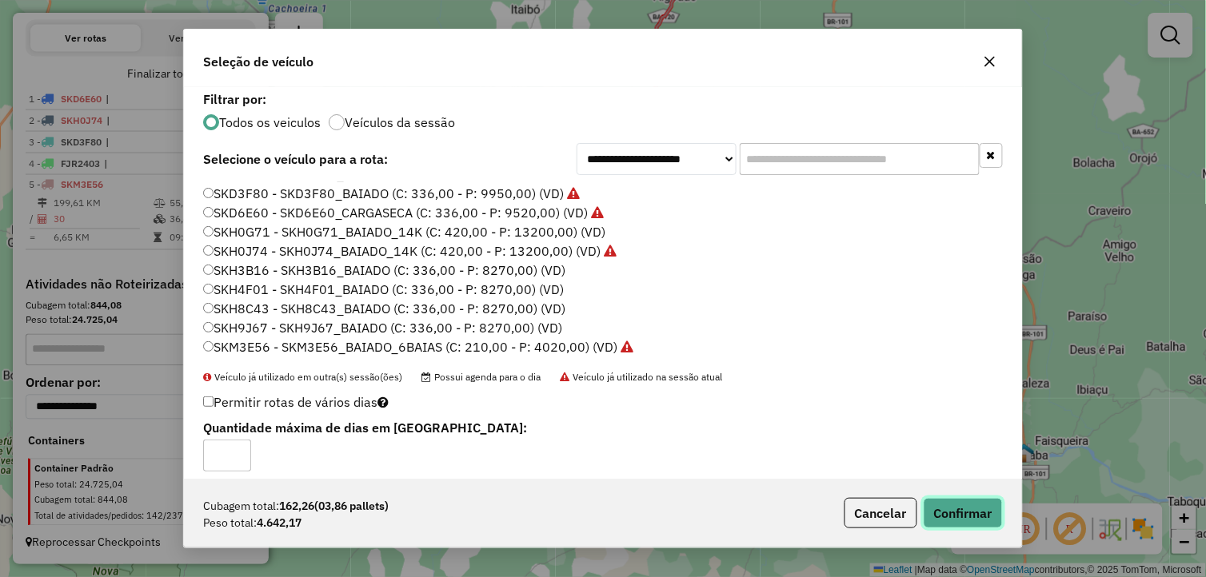
click at [948, 500] on button "Confirmar" at bounding box center [963, 513] width 79 height 30
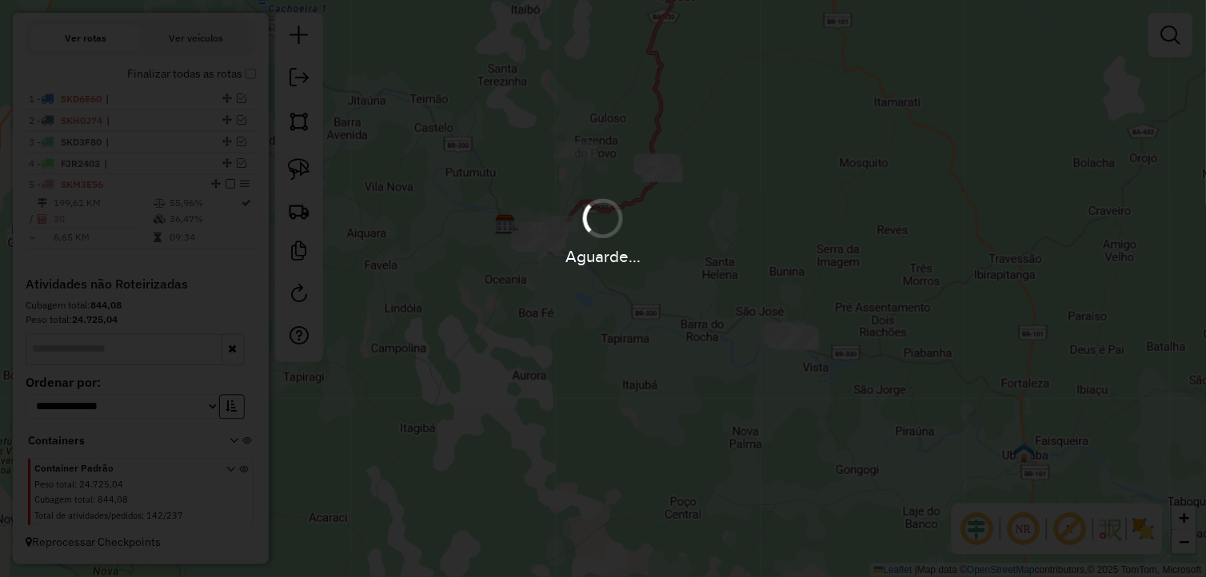
scroll to position [555, 0]
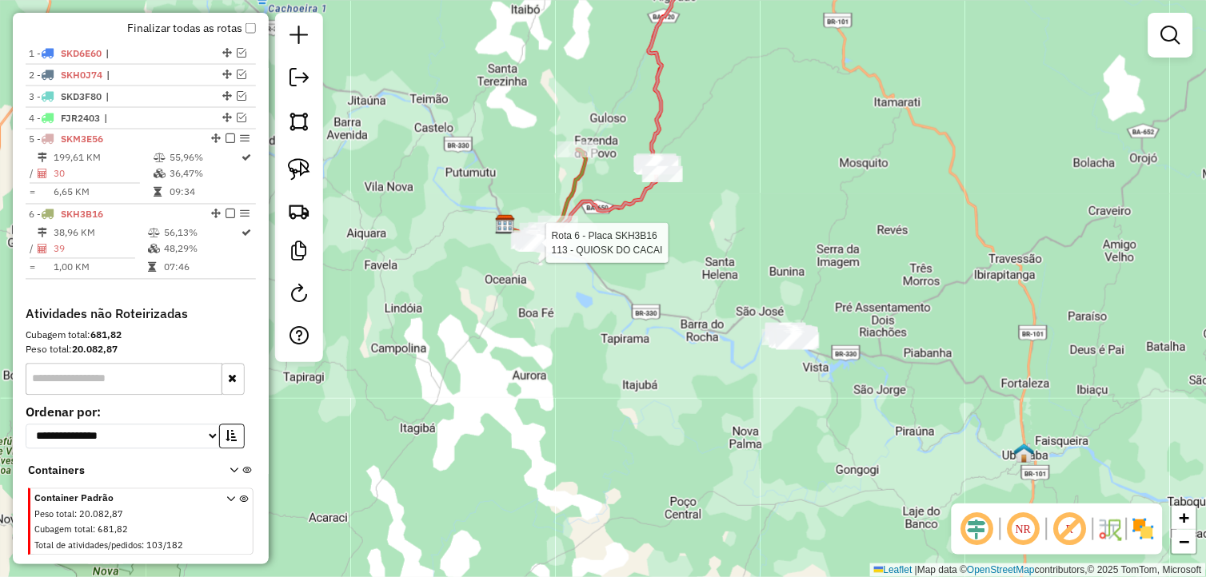
select select "*********"
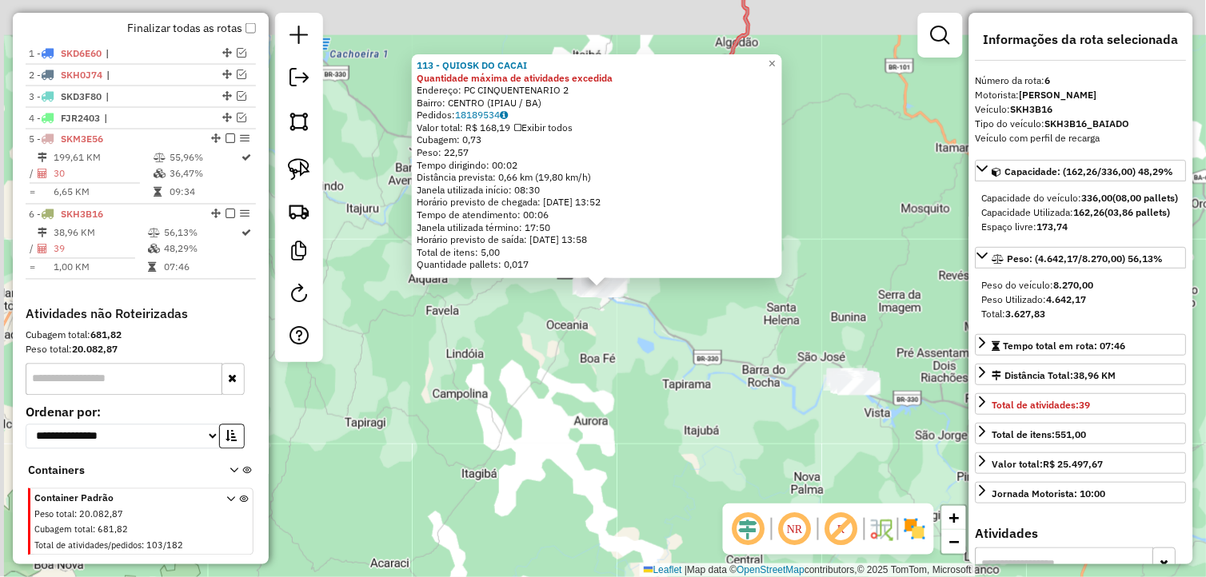
scroll to position [598, 0]
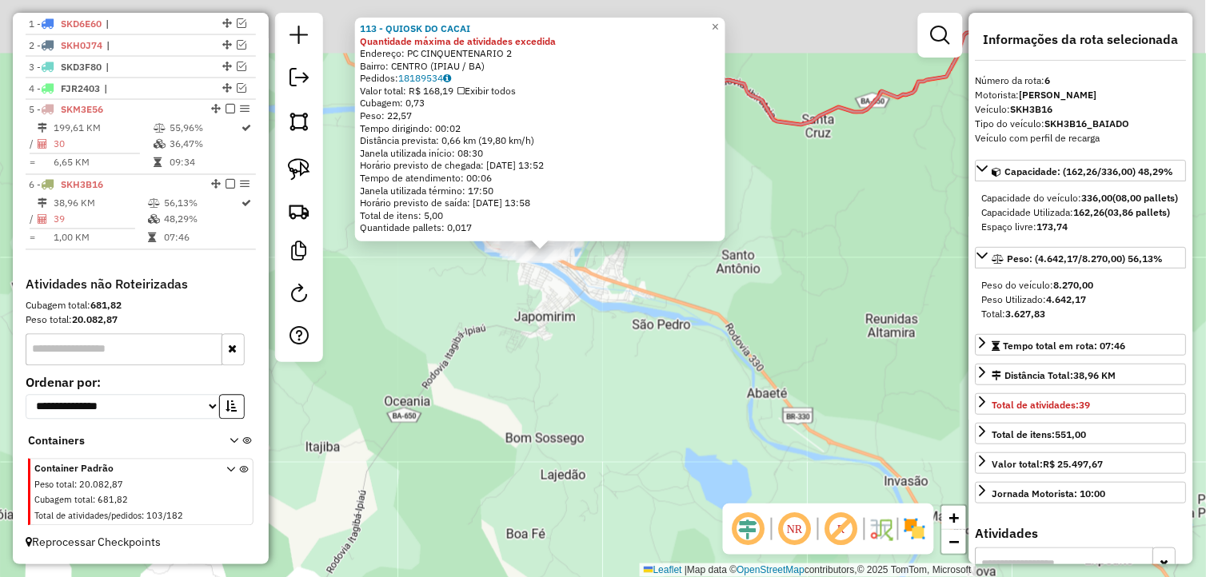
drag, startPoint x: 604, startPoint y: 285, endPoint x: 545, endPoint y: 395, distance: 124.5
click at [545, 395] on div "113 - QUIOSK DO CACAI Quantidade máxima de atividades excedida Endereço: PC CIN…" at bounding box center [603, 288] width 1206 height 577
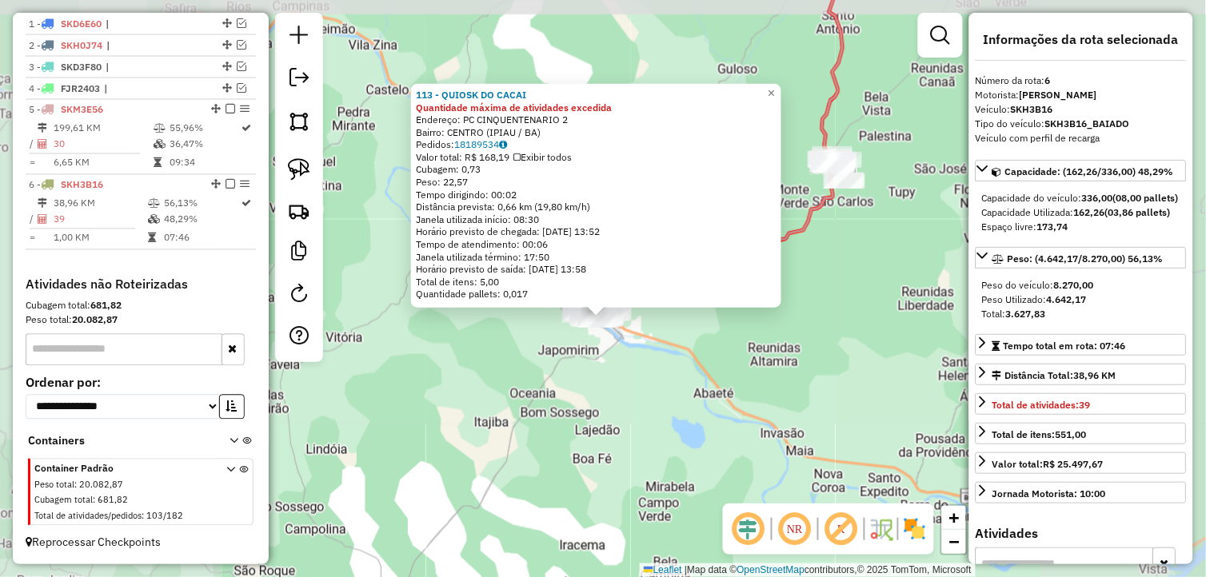
click at [744, 345] on div "113 - QUIOSK DO CACAI Quantidade máxima de atividades excedida Endereço: PC CIN…" at bounding box center [603, 288] width 1206 height 577
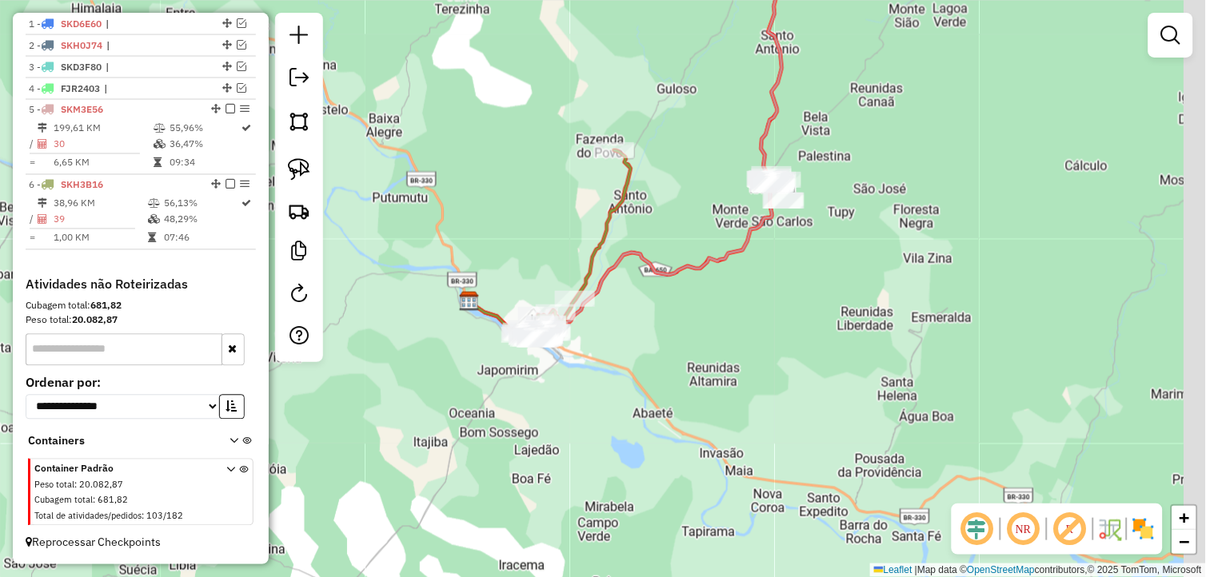
drag, startPoint x: 786, startPoint y: 313, endPoint x: 646, endPoint y: 364, distance: 148.7
click at [656, 369] on div "Janela de atendimento Grade de atendimento Capacidade Transportadoras Veículos …" at bounding box center [603, 288] width 1206 height 577
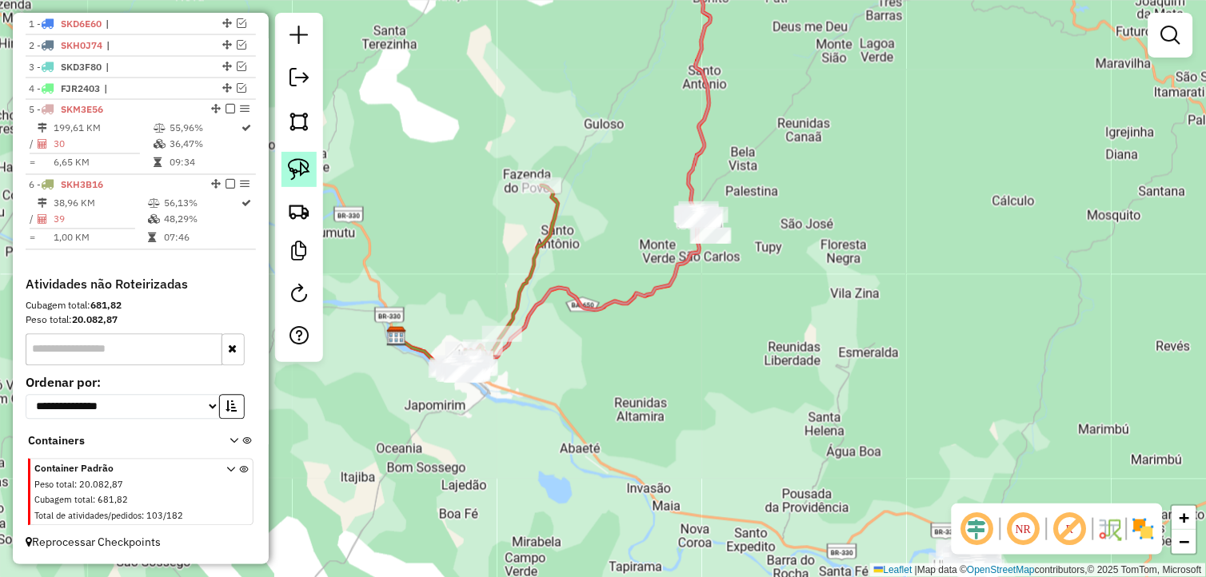
click at [305, 168] on img at bounding box center [299, 169] width 22 height 22
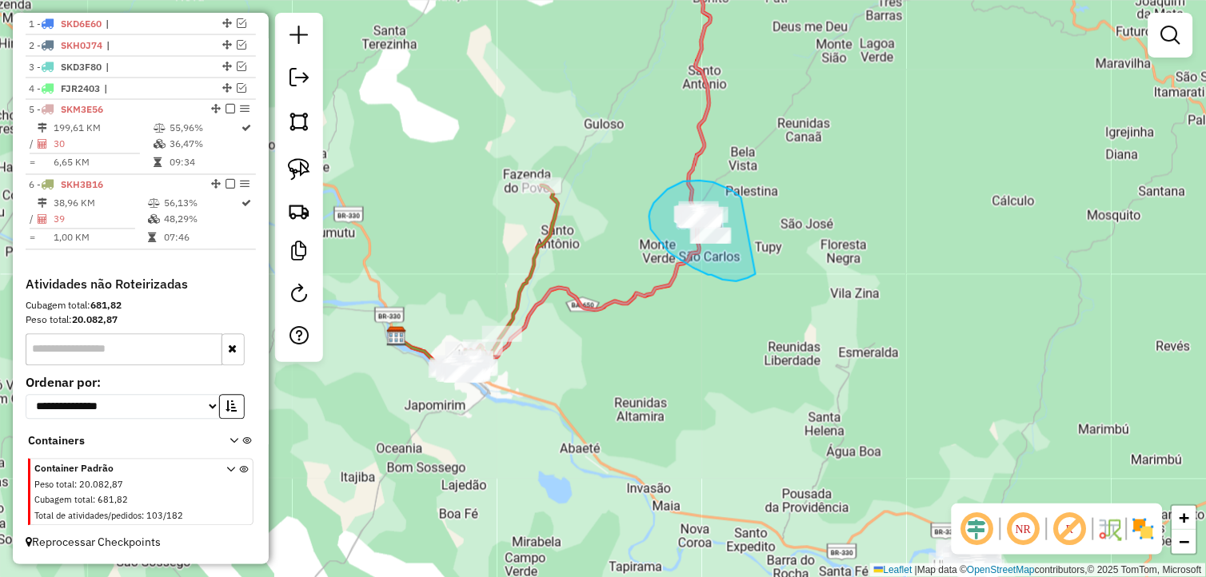
drag, startPoint x: 730, startPoint y: 190, endPoint x: 760, endPoint y: 272, distance: 87.5
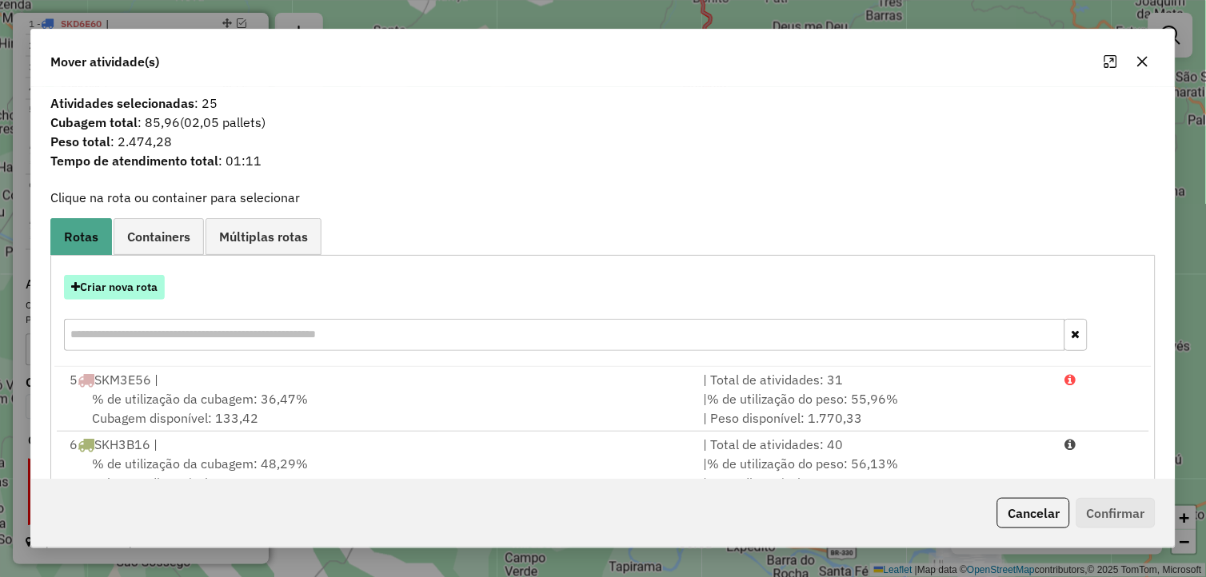
click at [131, 288] on button "Criar nova rota" at bounding box center [114, 287] width 101 height 25
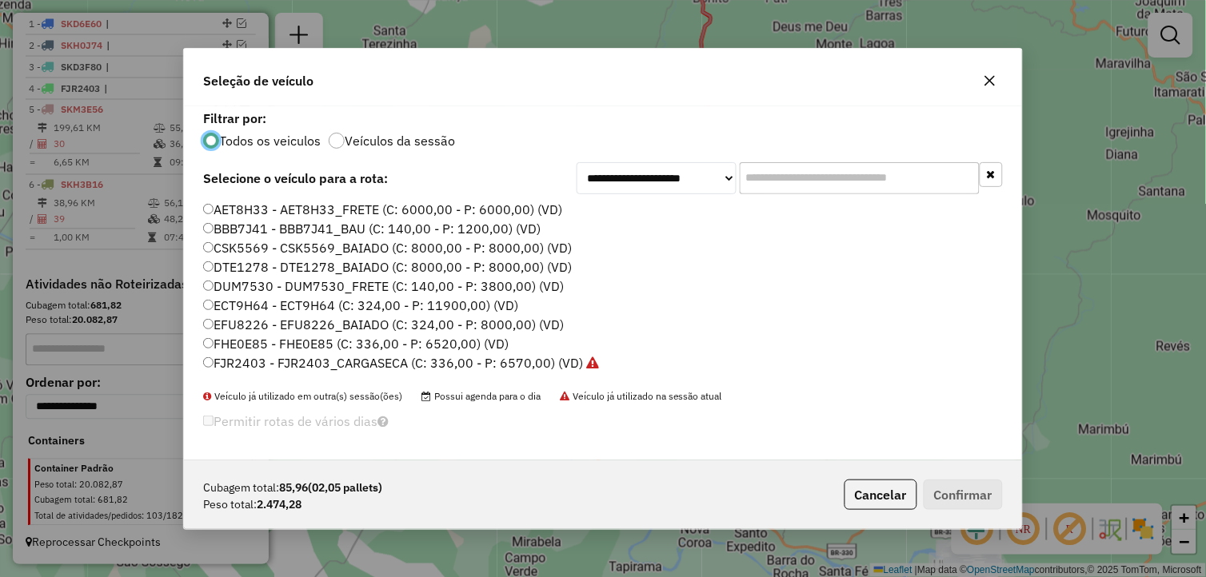
scroll to position [323, 0]
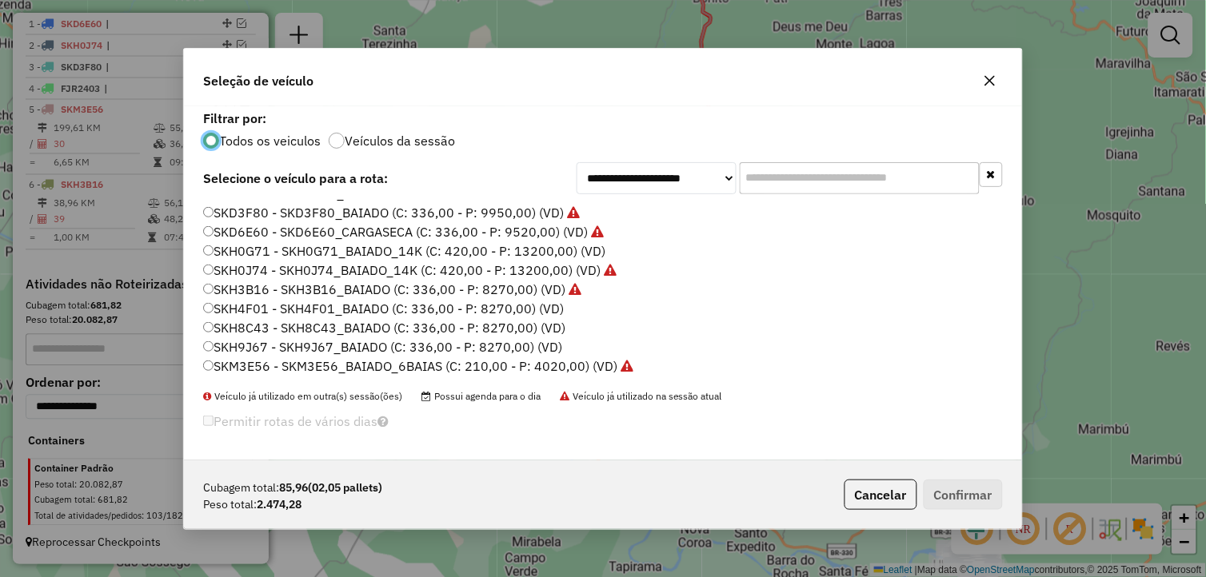
click at [265, 308] on label "SKH4F01 - SKH4F01_BAIADO (C: 336,00 - P: 8270,00) (VD)" at bounding box center [383, 308] width 361 height 19
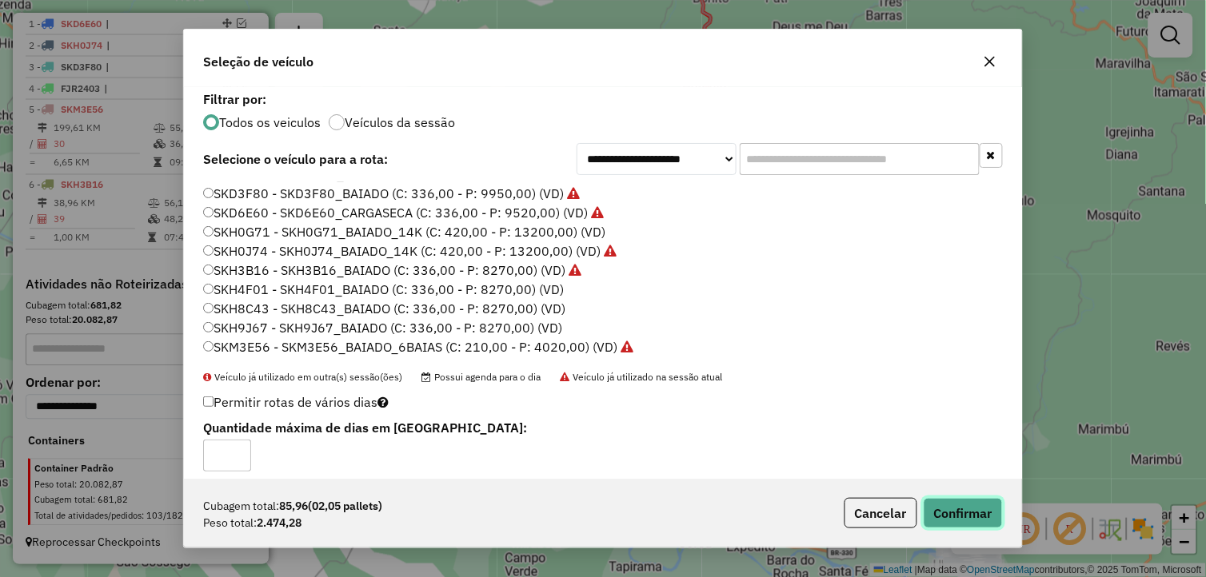
click at [932, 509] on button "Confirmar" at bounding box center [963, 513] width 79 height 30
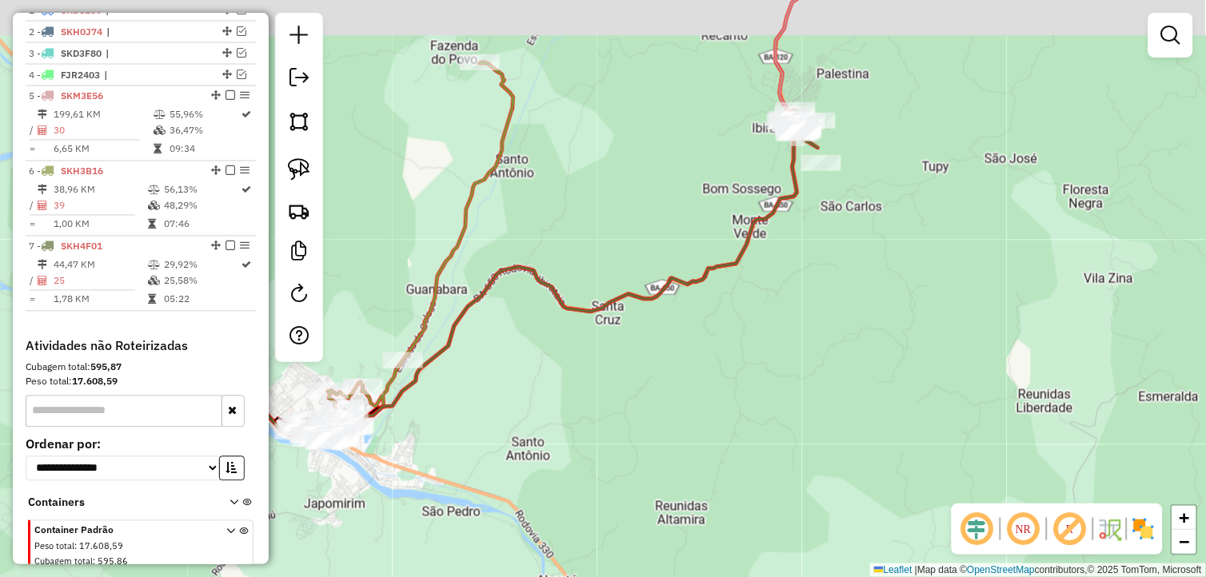
drag, startPoint x: 666, startPoint y: 425, endPoint x: 706, endPoint y: 377, distance: 62.4
click at [670, 433] on div "Janela de atendimento Grade de atendimento Capacidade Transportadoras Veículos …" at bounding box center [603, 288] width 1206 height 577
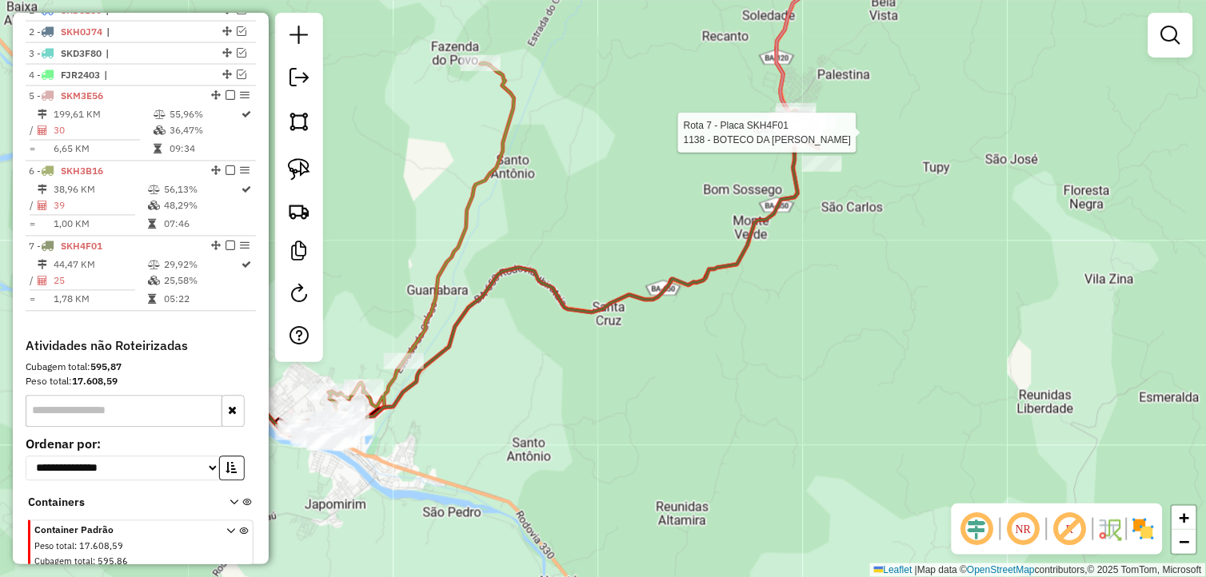
scroll to position [673, 0]
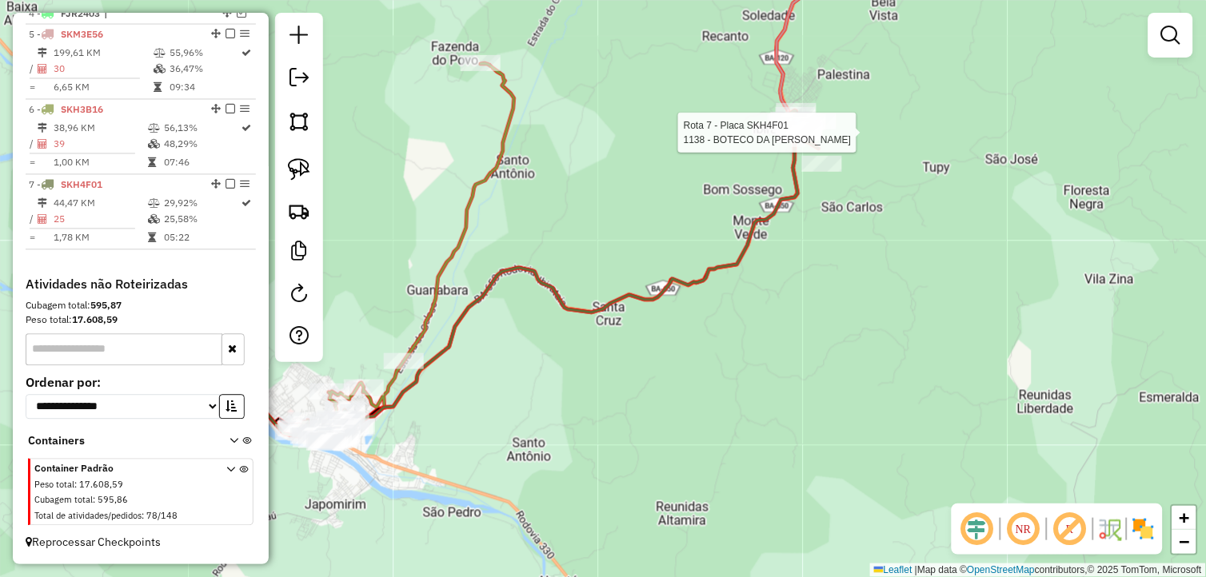
select select "*********"
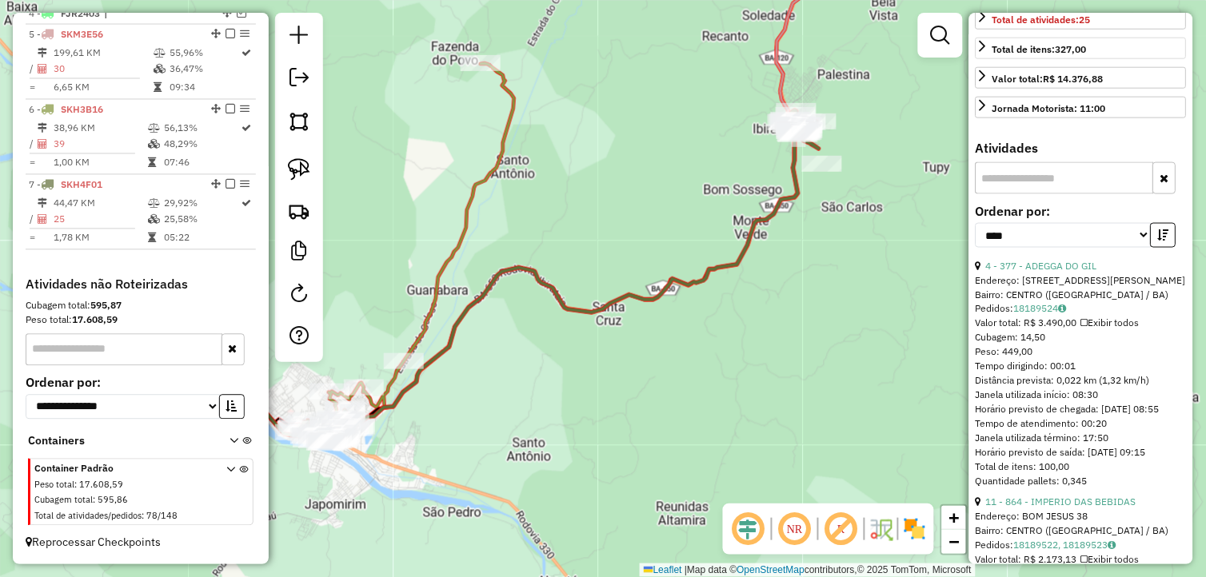
scroll to position [444, 0]
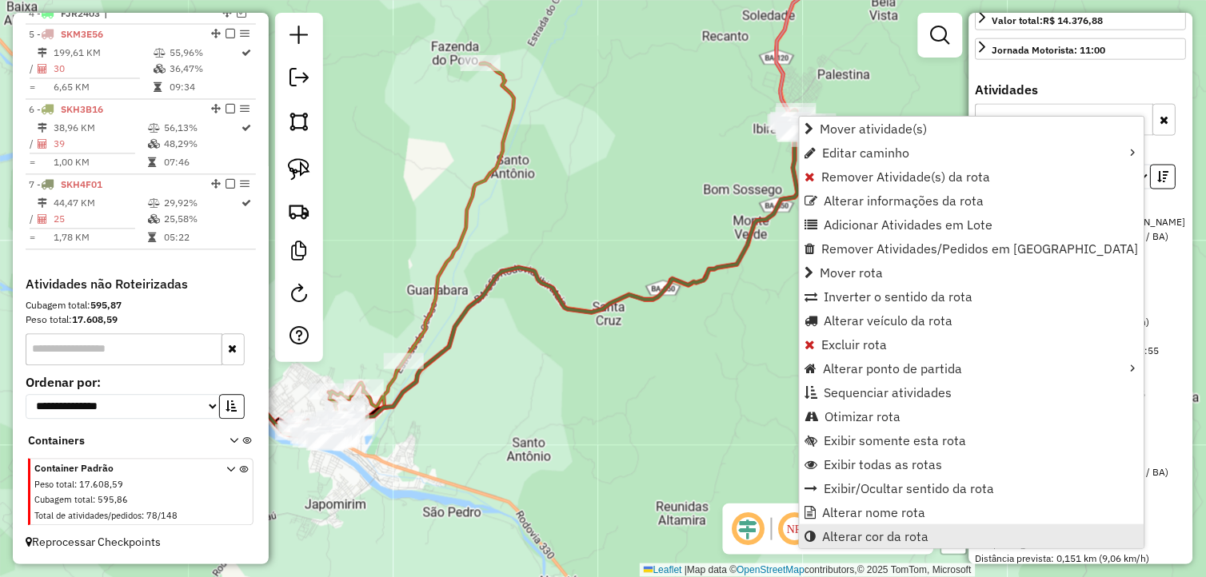
click at [934, 537] on link "Alterar cor da rota" at bounding box center [972, 537] width 345 height 24
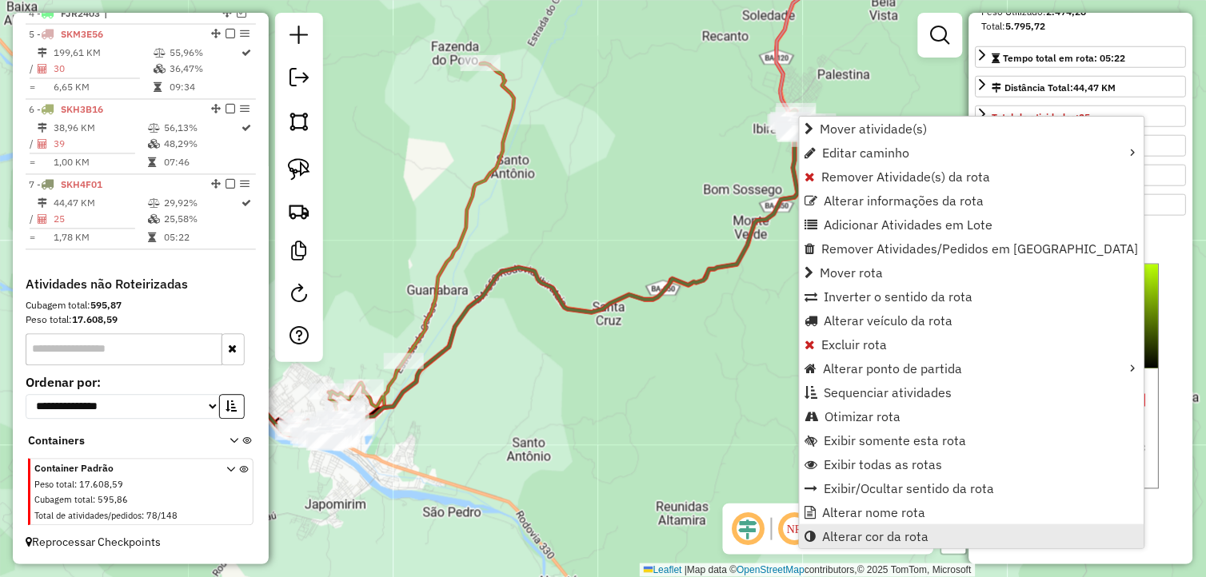
scroll to position [301, 0]
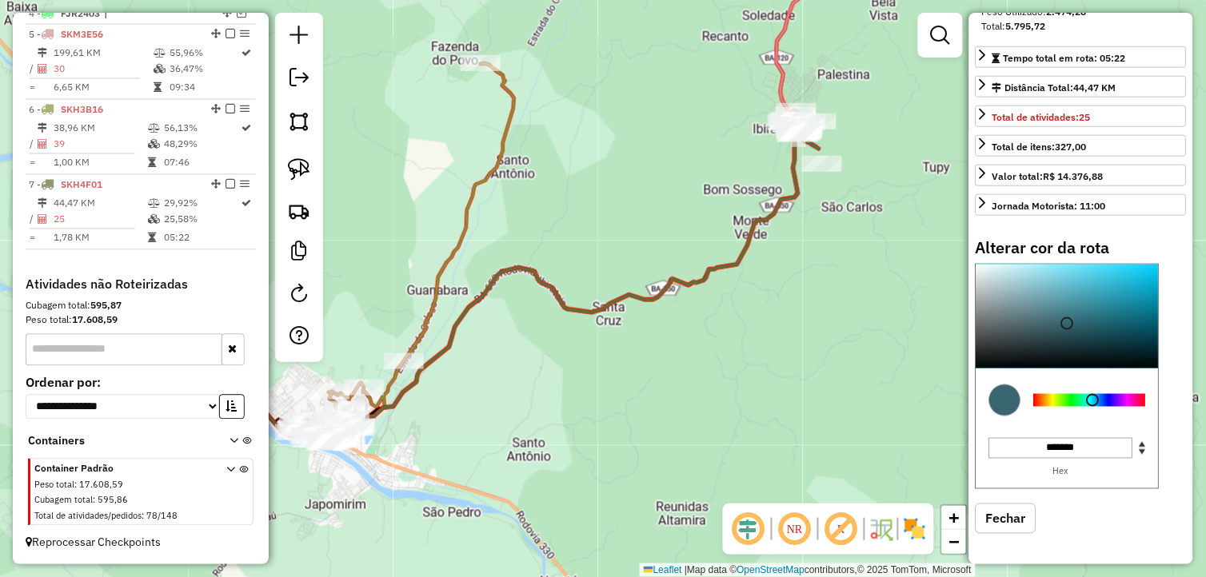
drag, startPoint x: 1062, startPoint y: 400, endPoint x: 1097, endPoint y: 401, distance: 35.2
click at [1097, 401] on div at bounding box center [1093, 400] width 13 height 13
type input "*******"
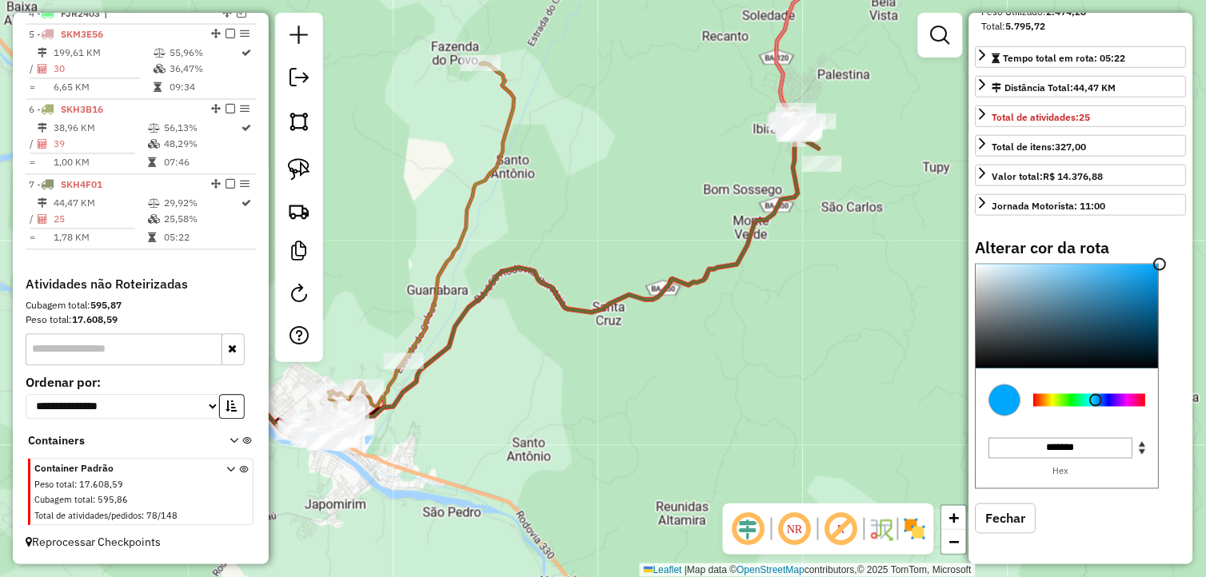
drag, startPoint x: 1068, startPoint y: 322, endPoint x: 1168, endPoint y: 248, distance: 124.6
click at [1168, 248] on div "Alterar cor da rota C M Y K *** *** ** H S L * *** *** R G B ******* Hex Fechar" at bounding box center [1080, 398] width 211 height 320
click at [746, 337] on div "Janela de atendimento Grade de atendimento Capacidade Transportadoras Veículos …" at bounding box center [603, 288] width 1206 height 577
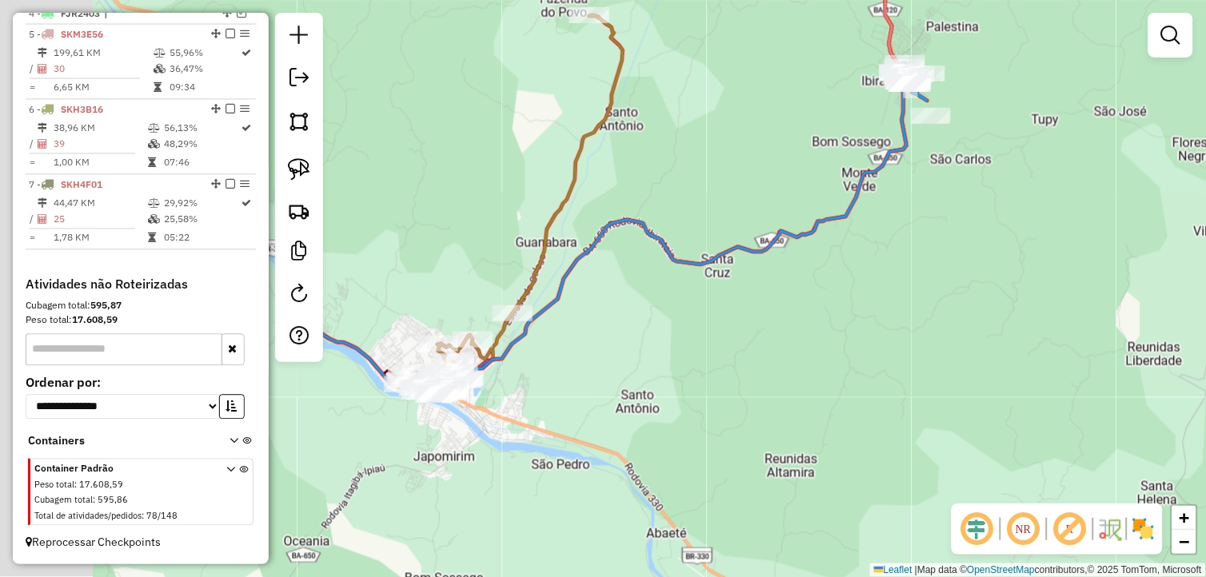
drag, startPoint x: 720, startPoint y: 382, endPoint x: 744, endPoint y: 369, distance: 26.5
click at [744, 369] on div "Janela de atendimento Grade de atendimento Capacidade Transportadoras Veículos …" at bounding box center [603, 288] width 1206 height 577
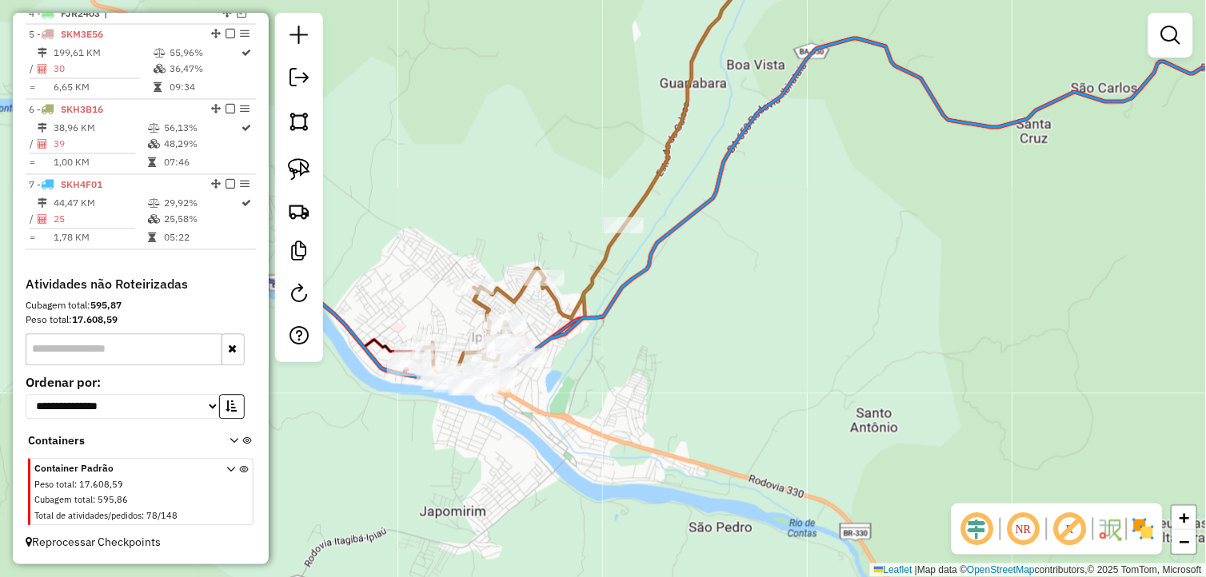
drag, startPoint x: 592, startPoint y: 381, endPoint x: 731, endPoint y: 376, distance: 139.2
click at [755, 365] on div "Janela de atendimento Grade de atendimento Capacidade Transportadoras Veículos …" at bounding box center [603, 288] width 1206 height 577
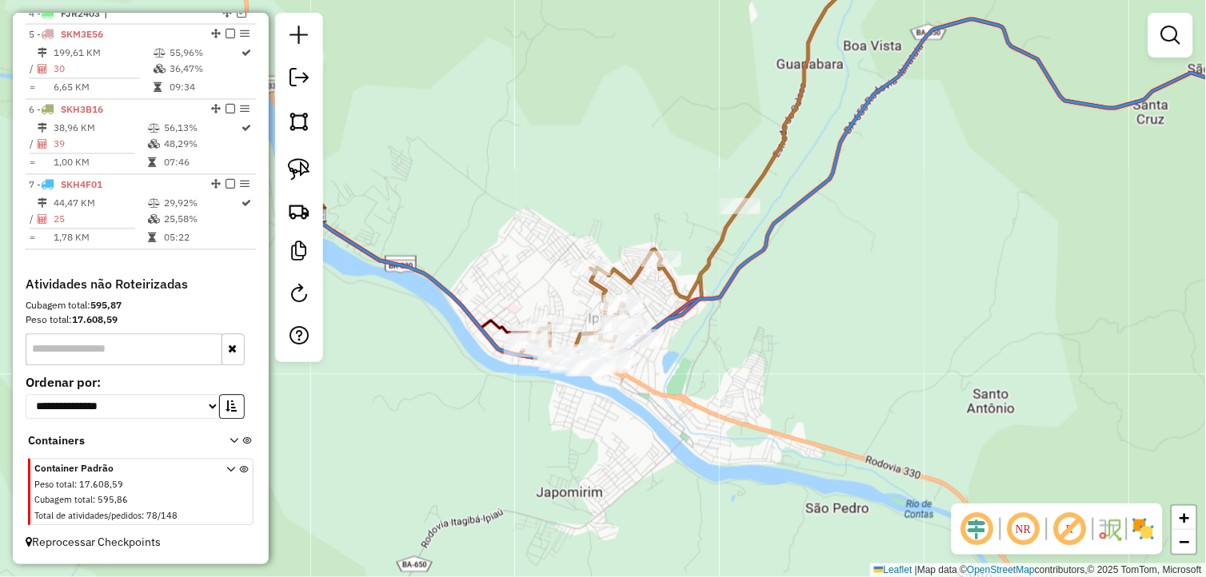
drag, startPoint x: 698, startPoint y: 385, endPoint x: 724, endPoint y: 373, distance: 29.0
click at [724, 373] on div "Janela de atendimento Grade de atendimento Capacidade Transportadoras Veículos …" at bounding box center [603, 288] width 1206 height 577
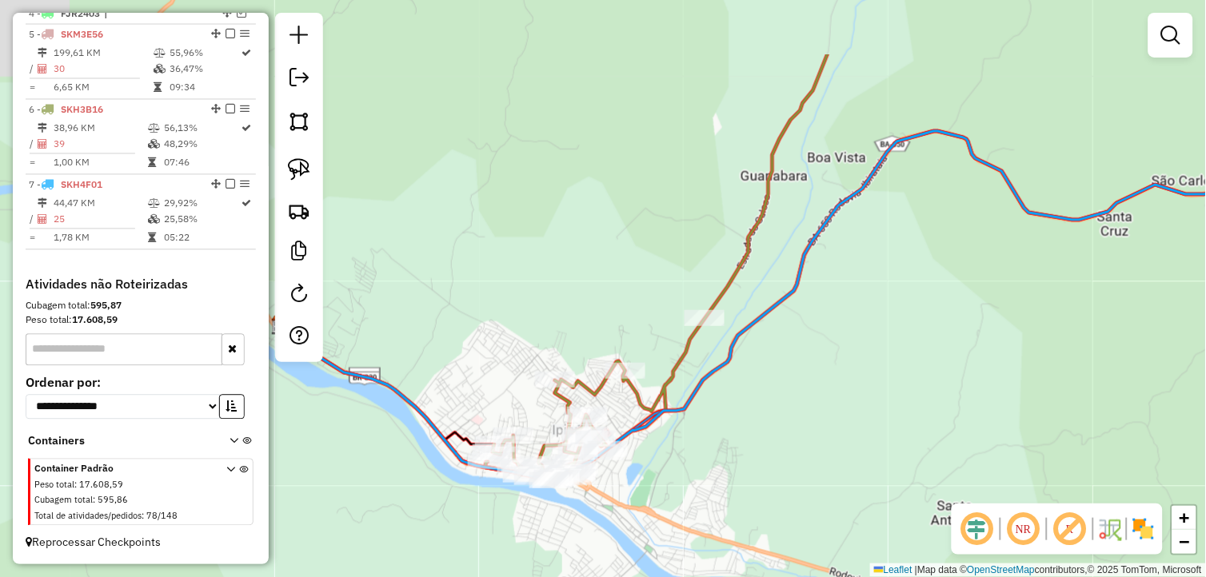
drag, startPoint x: 853, startPoint y: 254, endPoint x: 796, endPoint y: 429, distance: 184.3
click at [817, 373] on div "Janela de atendimento Grade de atendimento Capacidade Transportadoras Veículos …" at bounding box center [603, 288] width 1206 height 577
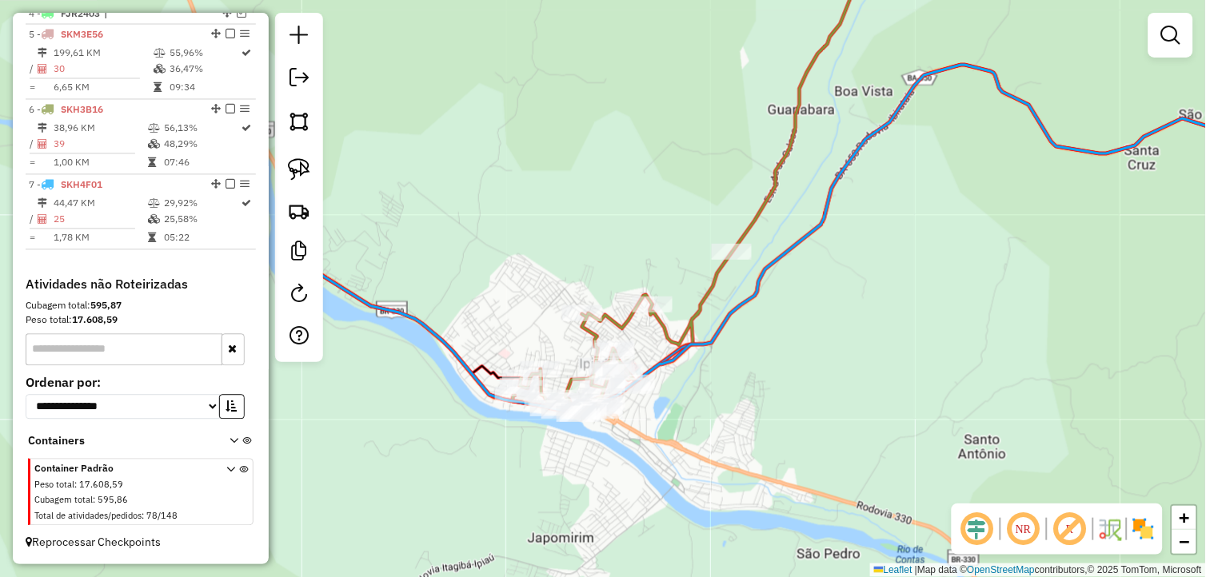
drag, startPoint x: 796, startPoint y: 389, endPoint x: 802, endPoint y: 346, distance: 43.5
click at [814, 346] on div "Janela de atendimento Grade de atendimento Capacidade Transportadoras Veículos …" at bounding box center [603, 288] width 1206 height 577
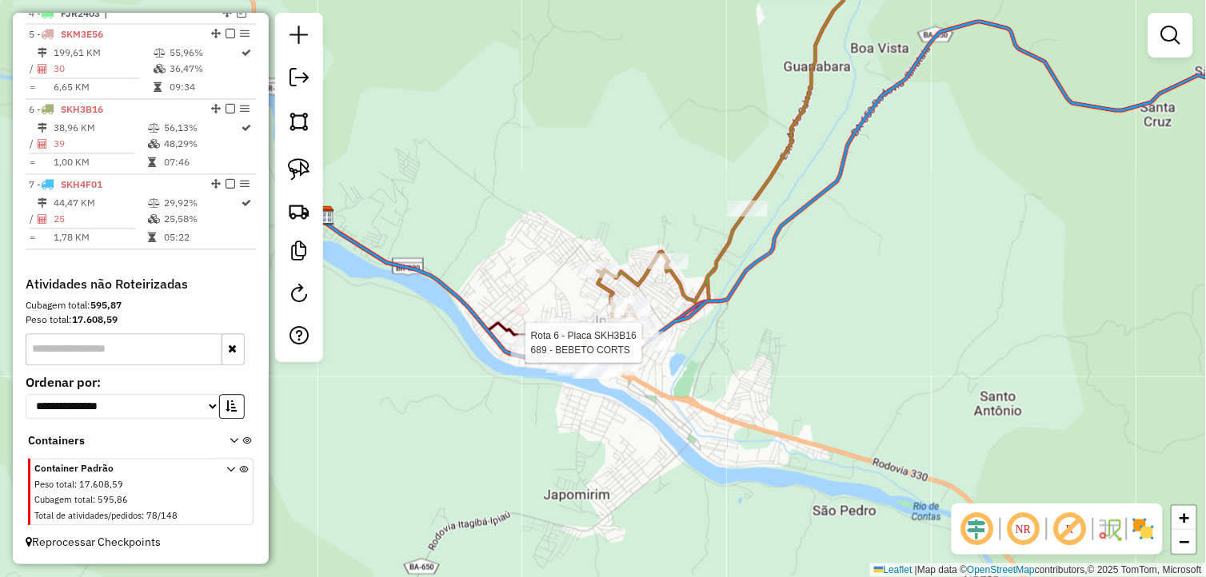
select select "*********"
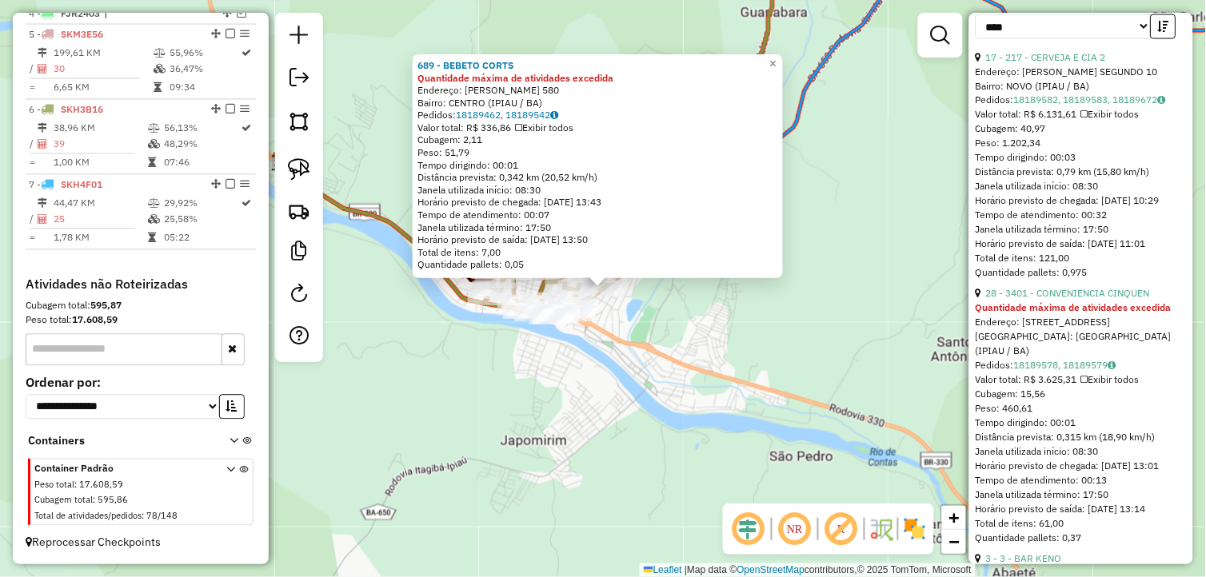
scroll to position [621, 0]
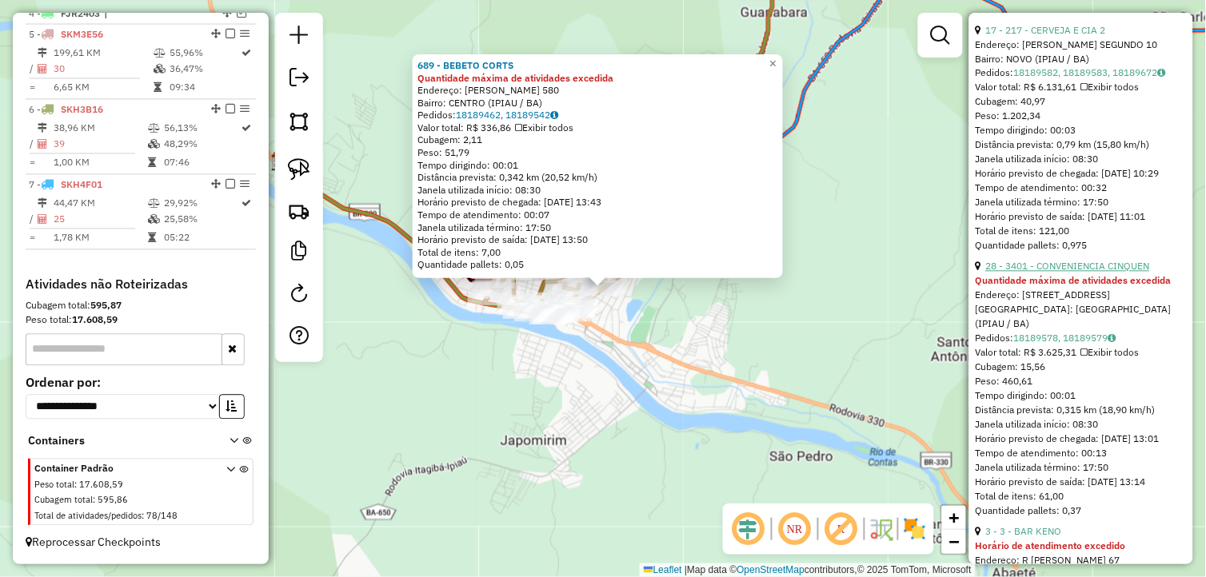
click at [1059, 273] on link "28 - 3401 - CONVENIENCIA CINQUEN" at bounding box center [1068, 267] width 164 height 12
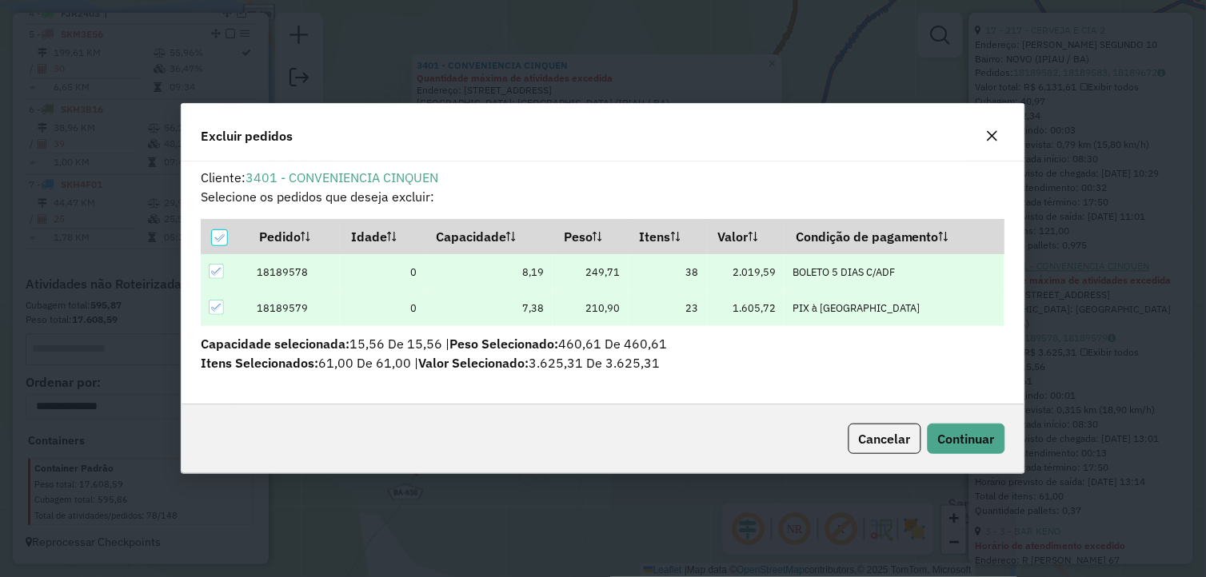
scroll to position [0, 0]
click at [970, 435] on span "Continuar" at bounding box center [966, 439] width 57 height 16
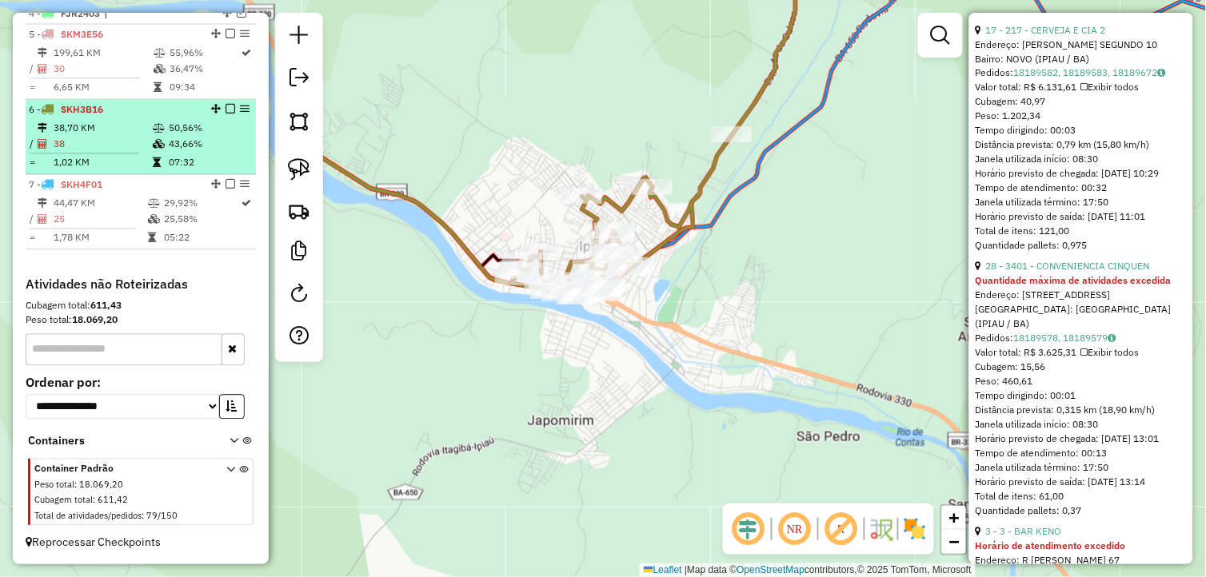
click at [225, 108] on em at bounding box center [230, 110] width 10 height 10
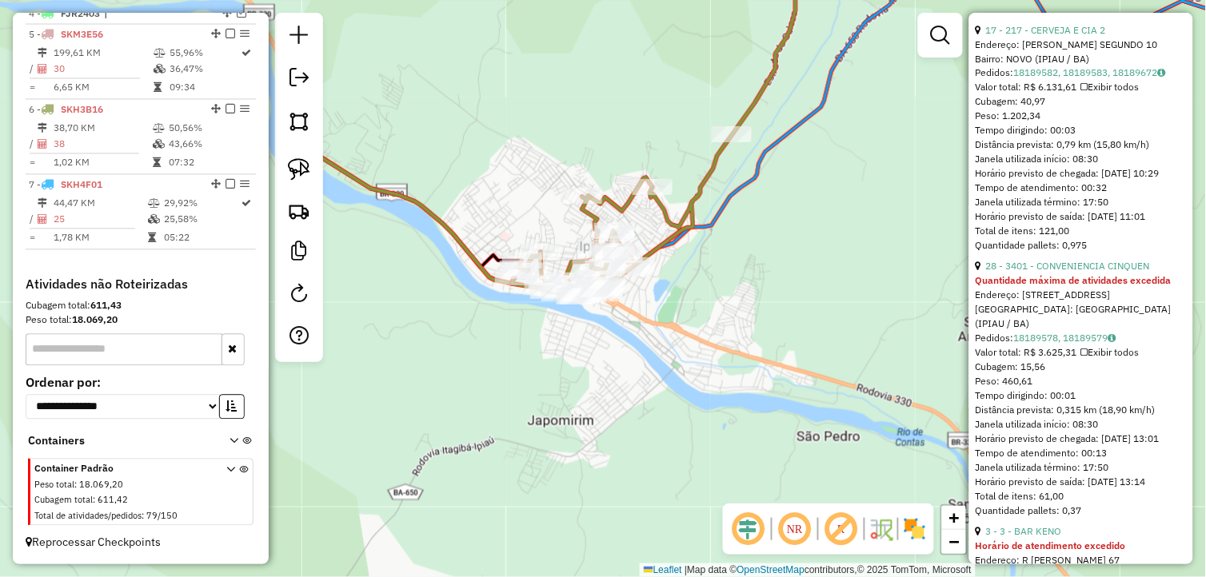
scroll to position [620, 0]
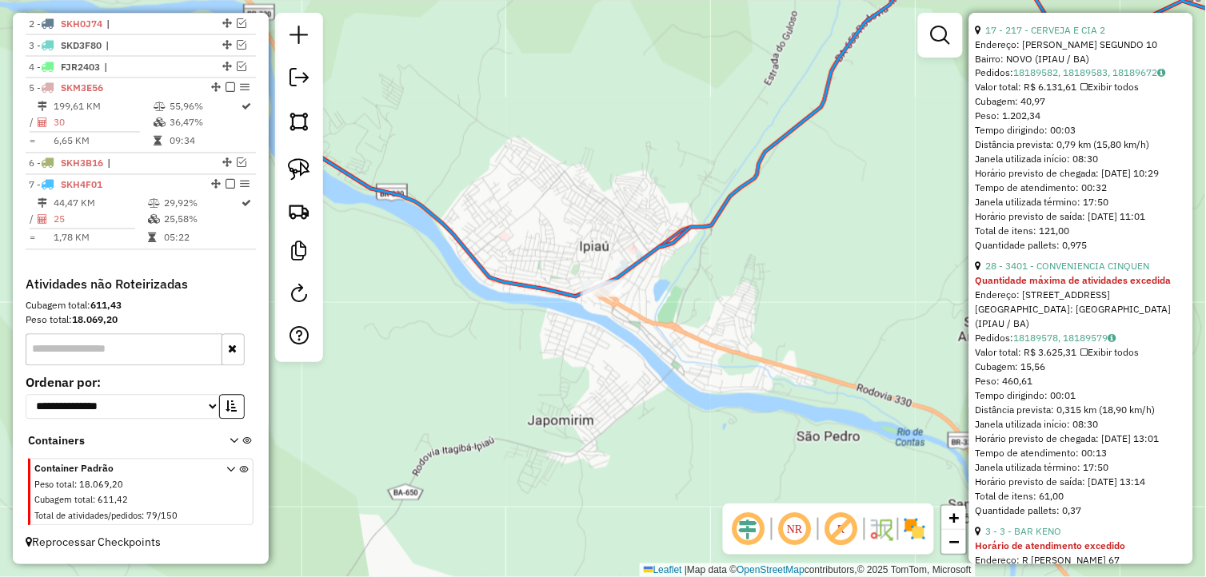
drag, startPoint x: 296, startPoint y: 174, endPoint x: 594, endPoint y: 266, distance: 312.3
click at [298, 174] on img at bounding box center [299, 169] width 22 height 22
drag, startPoint x: 594, startPoint y: 265, endPoint x: 632, endPoint y: 288, distance: 44.2
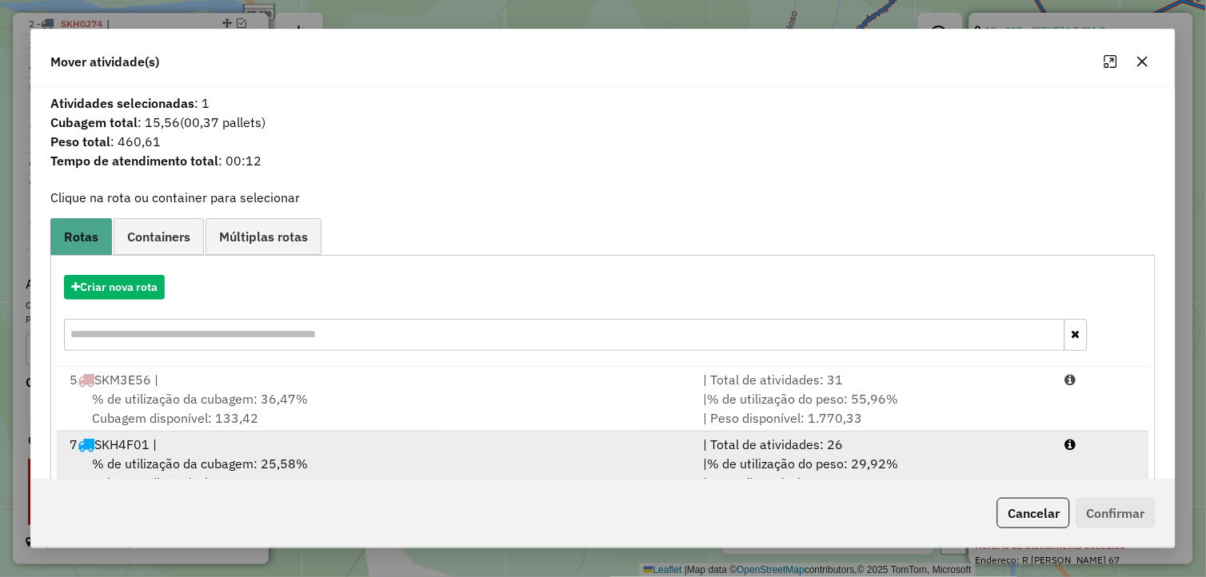
click at [257, 456] on span "% de utilização da cubagem: 25,58%" at bounding box center [200, 464] width 216 height 16
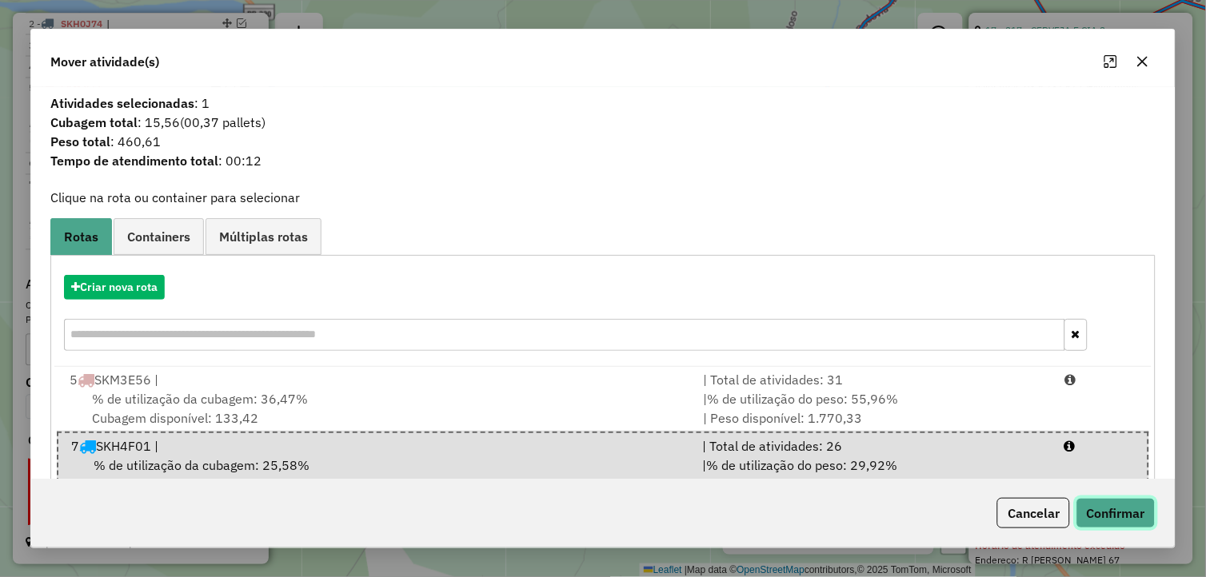
click at [1100, 504] on button "Confirmar" at bounding box center [1115, 513] width 79 height 30
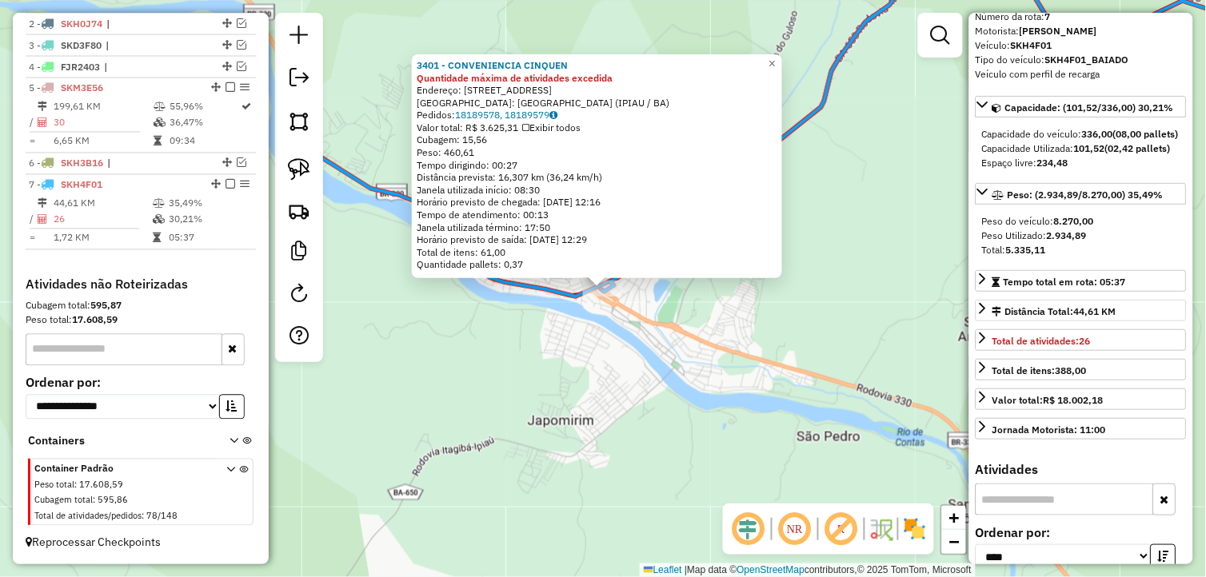
scroll to position [0, 0]
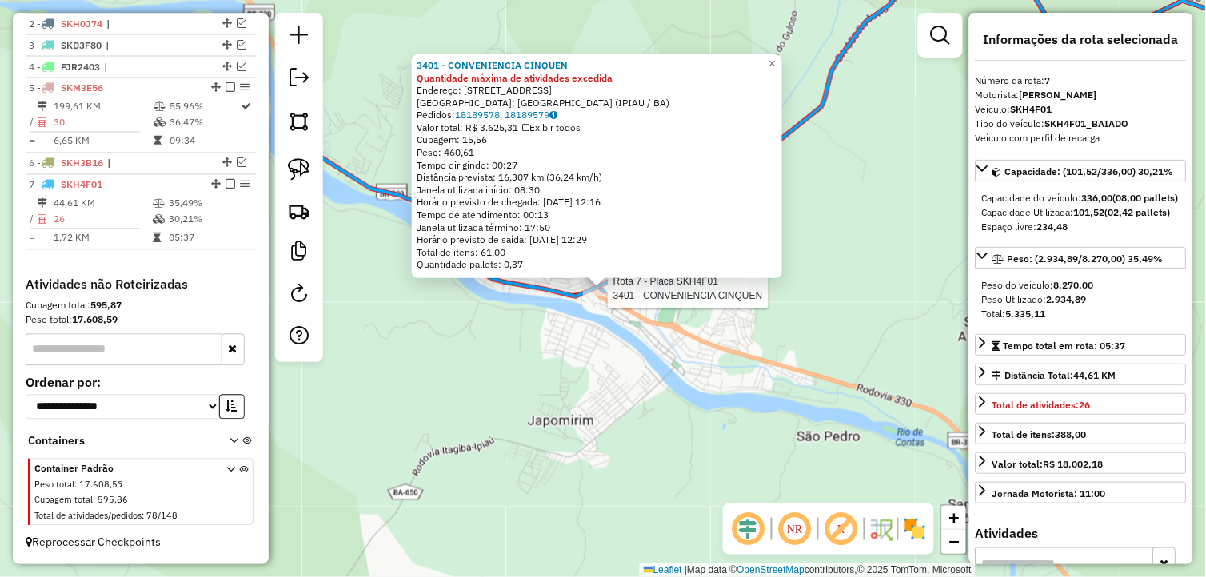
drag, startPoint x: 557, startPoint y: 414, endPoint x: 532, endPoint y: 460, distance: 52.3
click at [533, 460] on div "Rota 7 - Placa SKH4F01 3401 - CONVENIENCIA CINQUEN 3401 - CONVENIENCIA CINQUEN …" at bounding box center [603, 288] width 1206 height 577
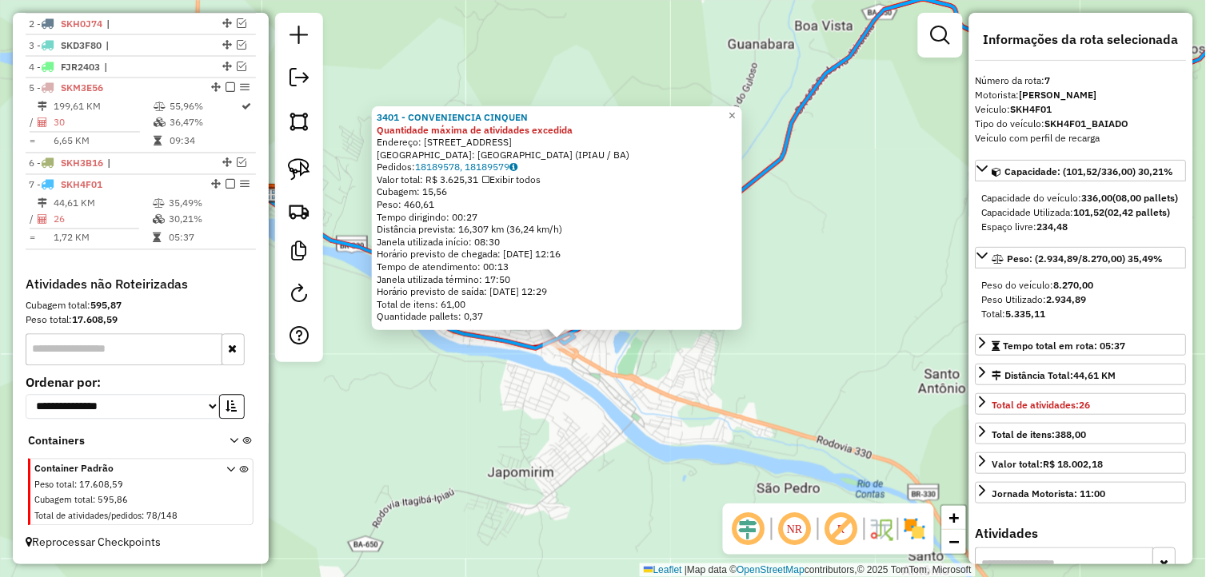
drag, startPoint x: 656, startPoint y: 432, endPoint x: 616, endPoint y: 438, distance: 40.5
click at [626, 445] on div "3401 - CONVENIENCIA CINQUEN Quantidade máxima de atividades excedida Endereço: …" at bounding box center [603, 288] width 1206 height 577
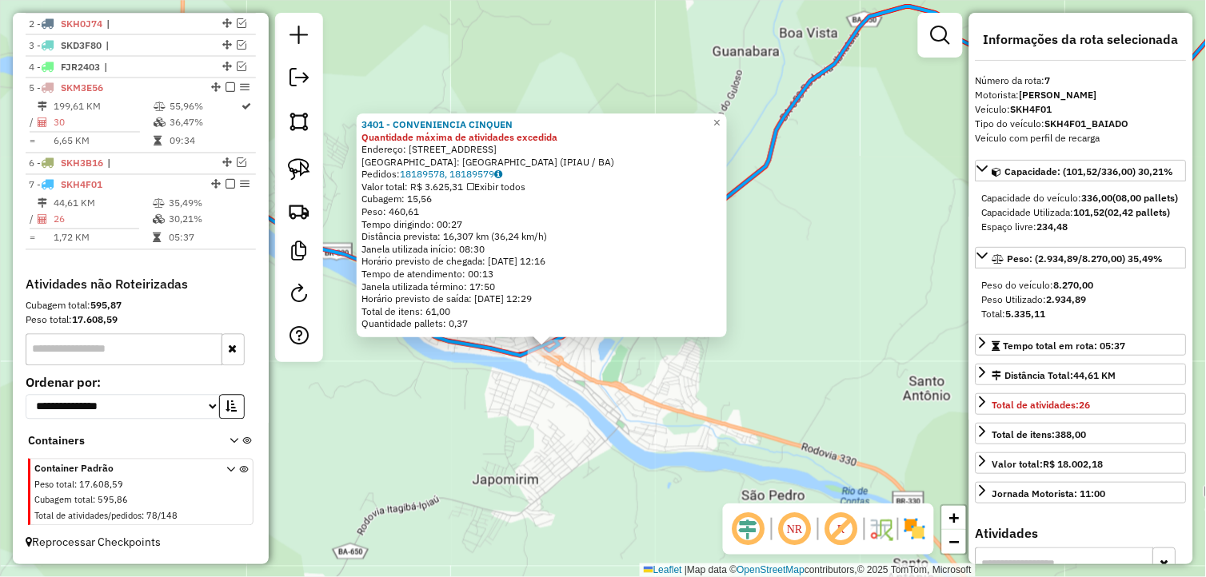
click at [616, 438] on div "3401 - CONVENIENCIA CINQUEN Quantidade máxima de atividades excedida Endereço: …" at bounding box center [603, 288] width 1206 height 577
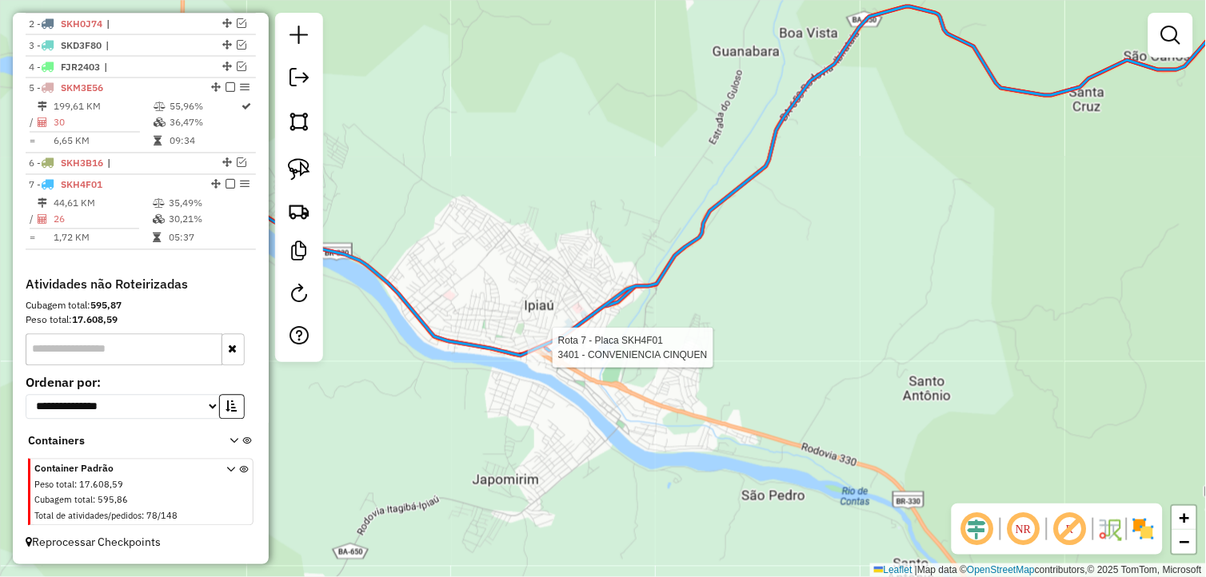
select select "*********"
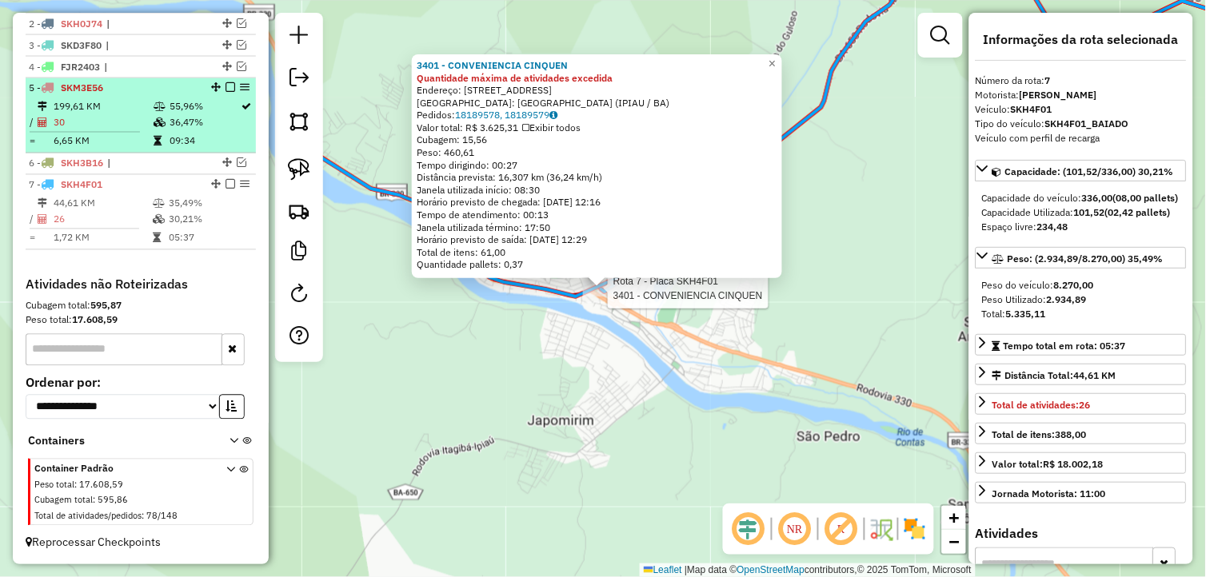
drag, startPoint x: 225, startPoint y: 181, endPoint x: 224, endPoint y: 192, distance: 11.3
click at [225, 181] on em at bounding box center [230, 185] width 10 height 10
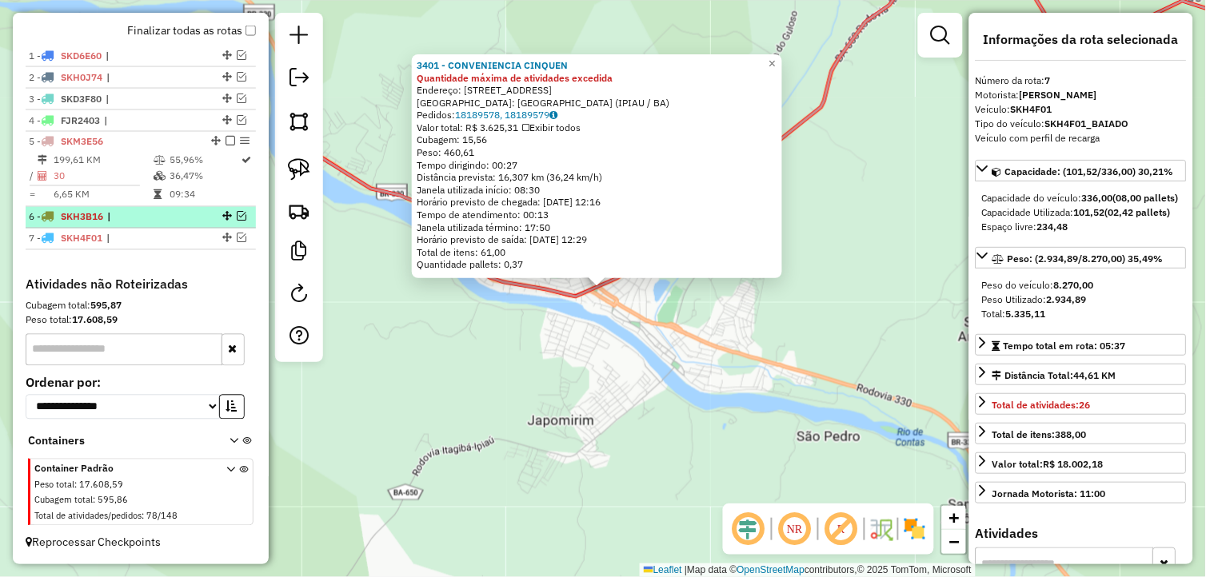
click at [237, 213] on em at bounding box center [242, 217] width 10 height 10
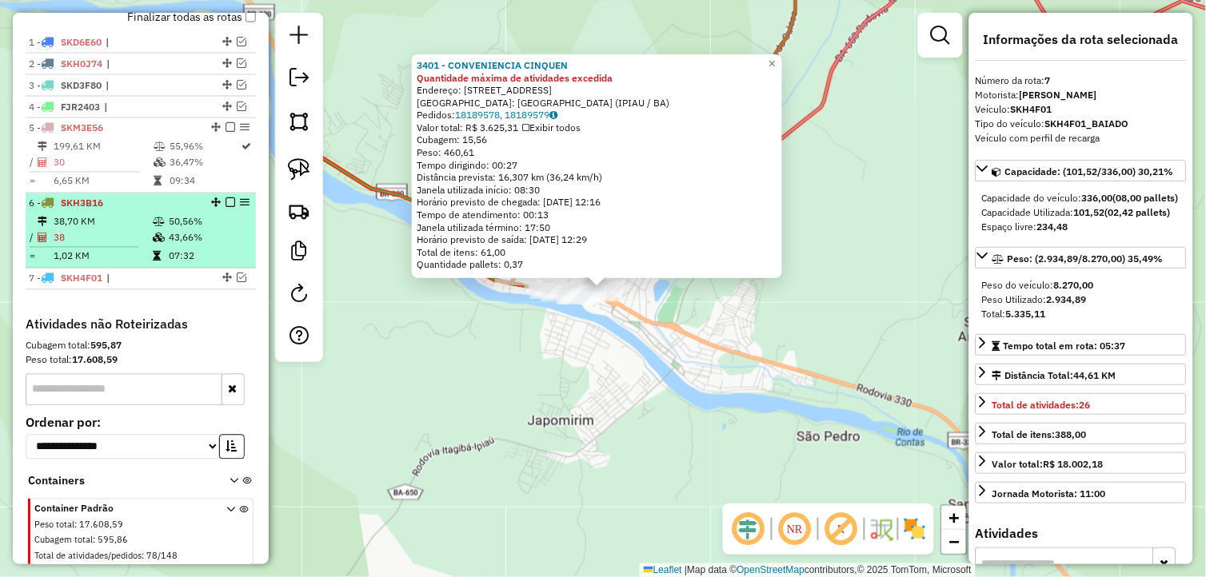
scroll to position [620, 0]
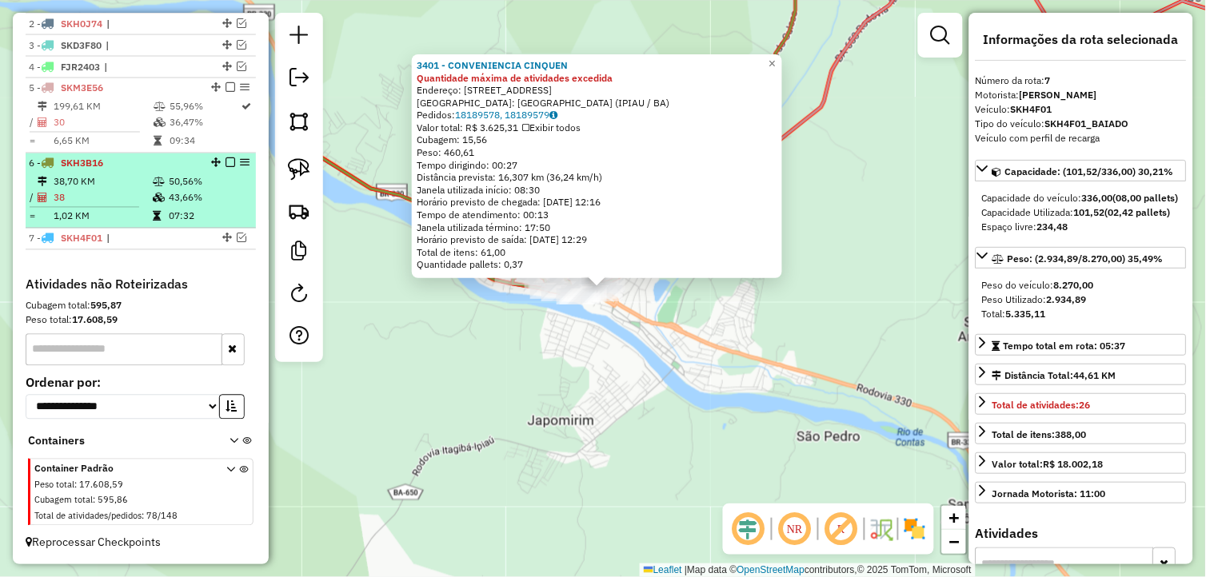
click at [186, 201] on td "43,66%" at bounding box center [208, 198] width 81 height 16
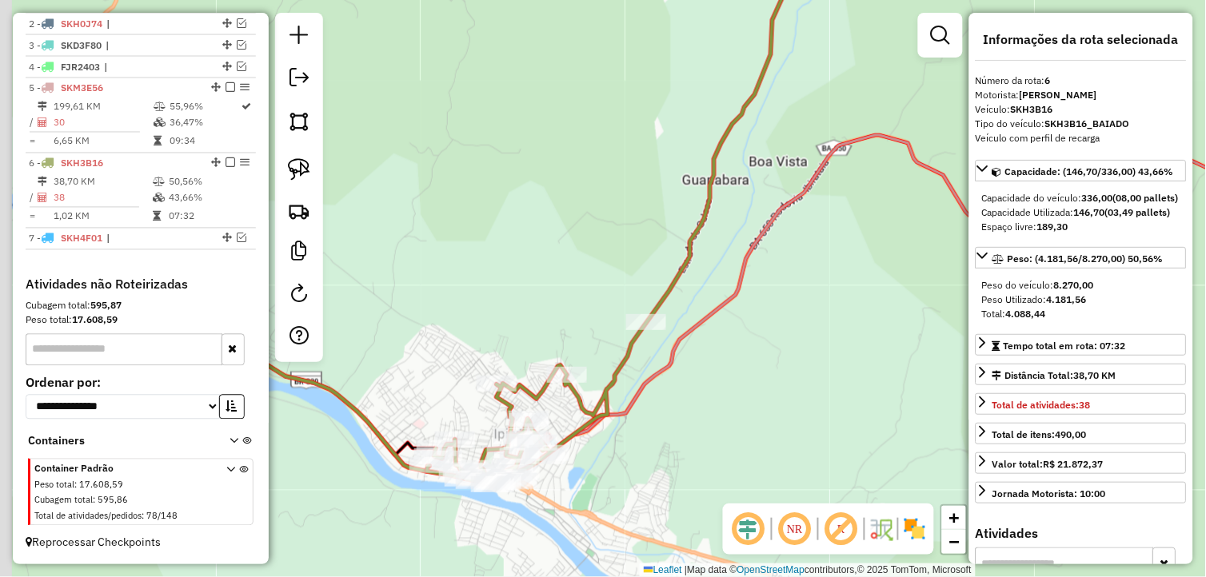
drag, startPoint x: 733, startPoint y: 443, endPoint x: 837, endPoint y: 384, distance: 119.6
click at [837, 384] on div "Janela de atendimento Grade de atendimento Capacidade Transportadoras Veículos …" at bounding box center [603, 288] width 1206 height 577
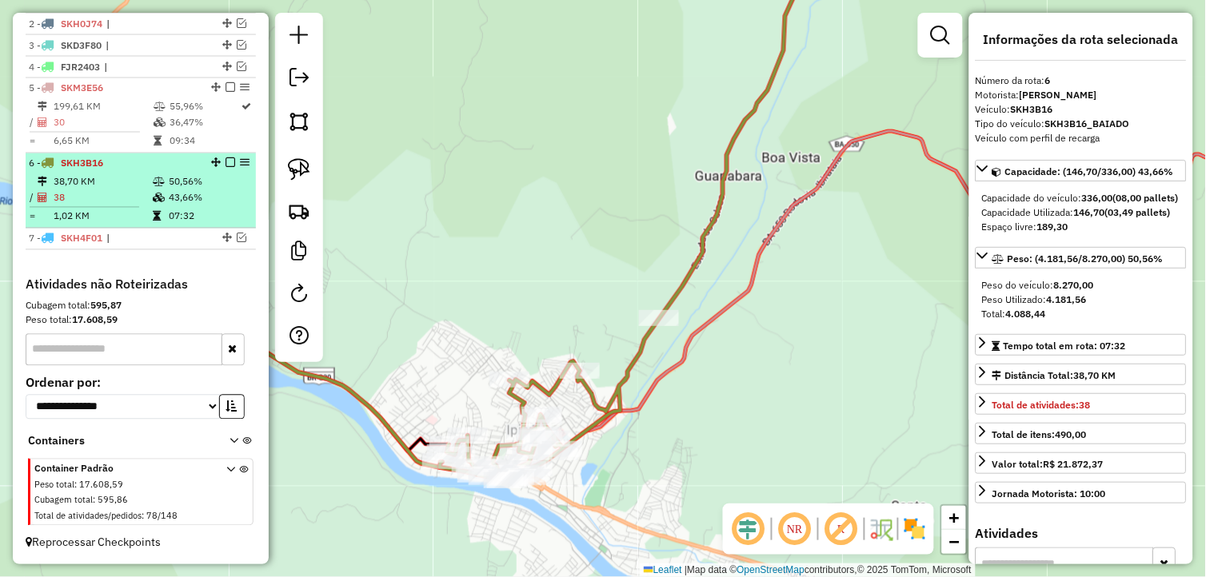
click at [228, 165] on em at bounding box center [230, 163] width 10 height 10
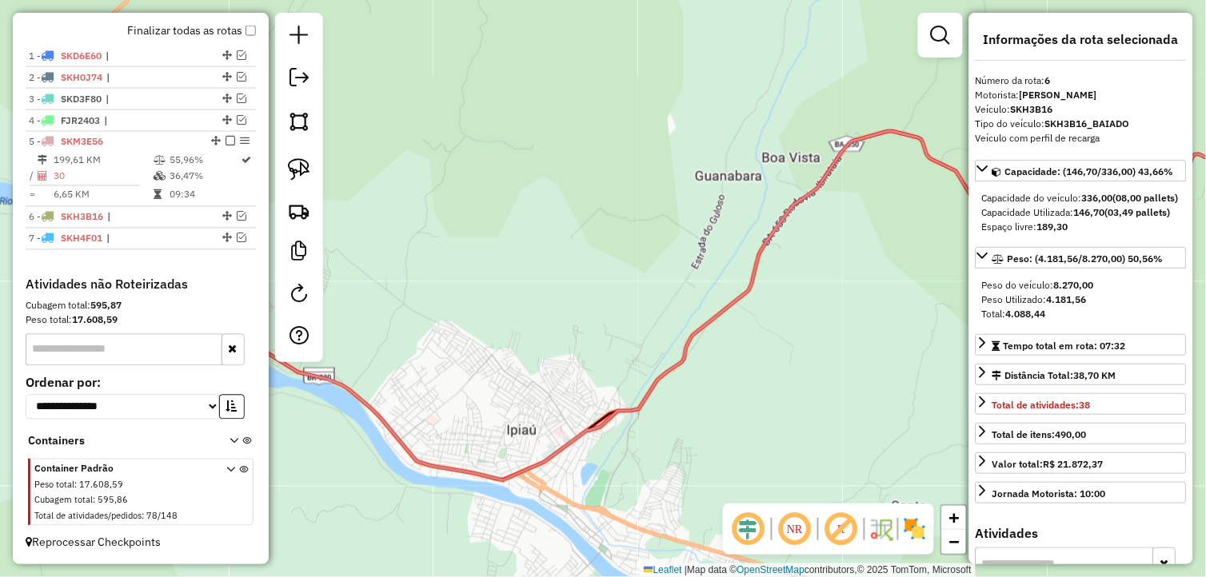
scroll to position [566, 0]
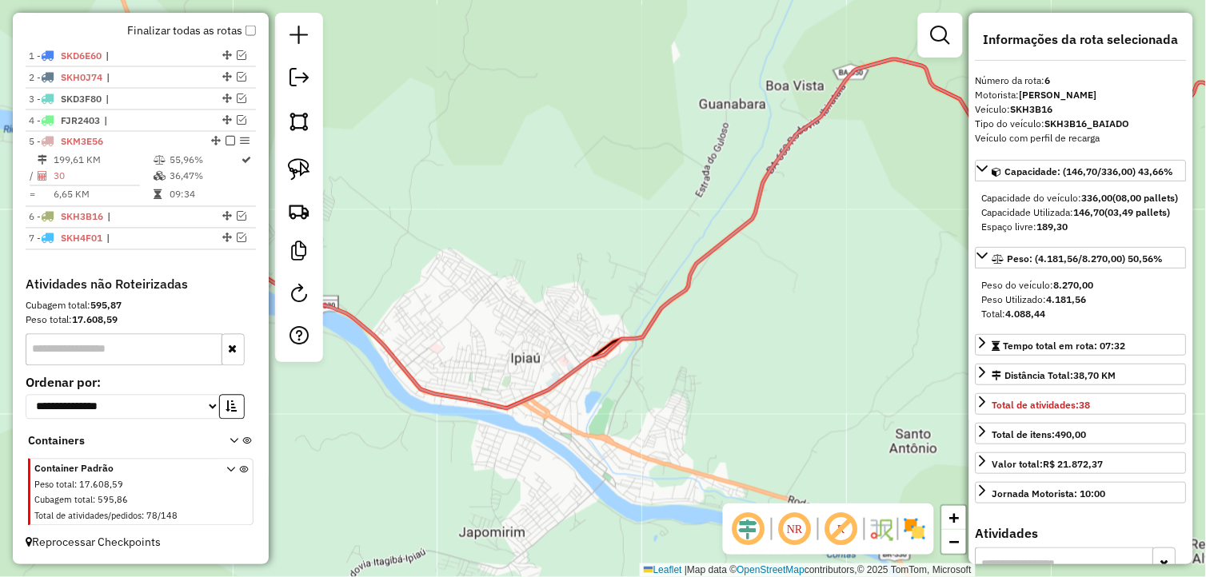
drag, startPoint x: 425, startPoint y: 293, endPoint x: 420, endPoint y: 257, distance: 35.6
click at [420, 257] on div "Janela de atendimento Grade de atendimento Capacidade Transportadoras Veículos …" at bounding box center [603, 288] width 1206 height 577
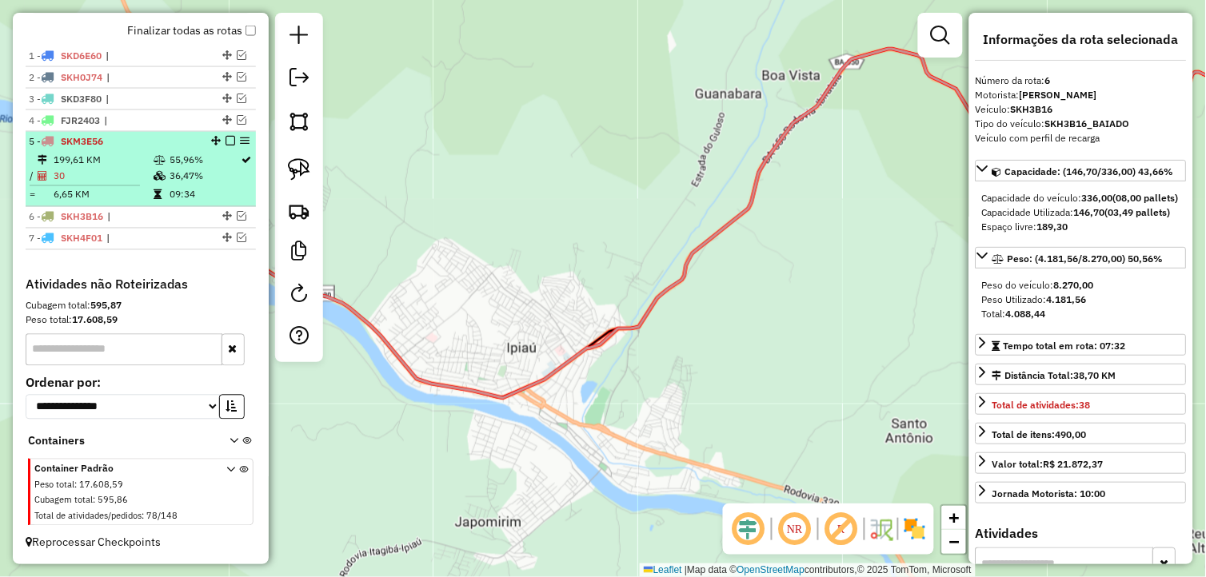
click at [184, 169] on td "36,47%" at bounding box center [205, 177] width 72 height 16
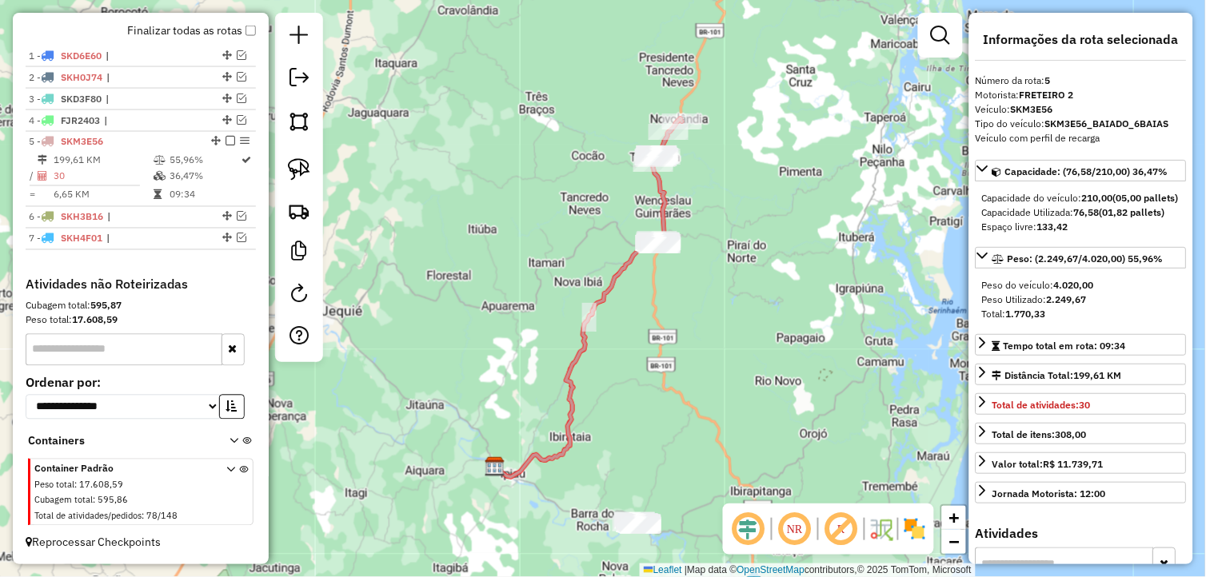
drag, startPoint x: 669, startPoint y: 298, endPoint x: 563, endPoint y: 416, distance: 158.5
click at [568, 413] on div "Janela de atendimento Grade de atendimento Capacidade Transportadoras Veículos …" at bounding box center [603, 288] width 1206 height 577
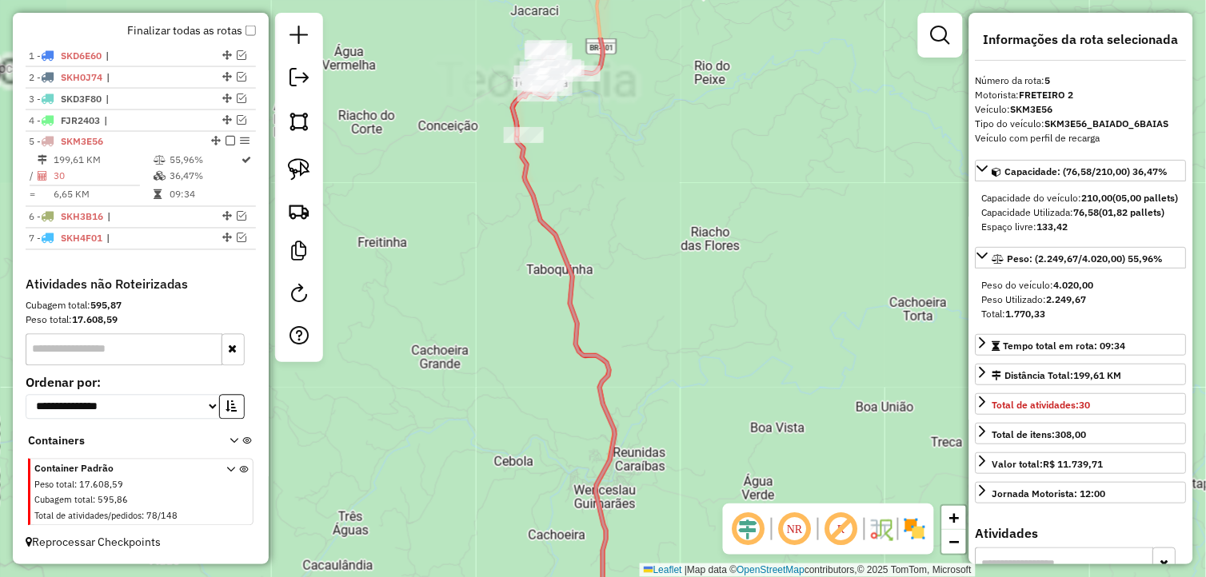
drag, startPoint x: 680, startPoint y: 162, endPoint x: 637, endPoint y: 392, distance: 234.3
click at [640, 389] on div "Janela de atendimento Grade de atendimento Capacidade Transportadoras Veículos …" at bounding box center [603, 288] width 1206 height 577
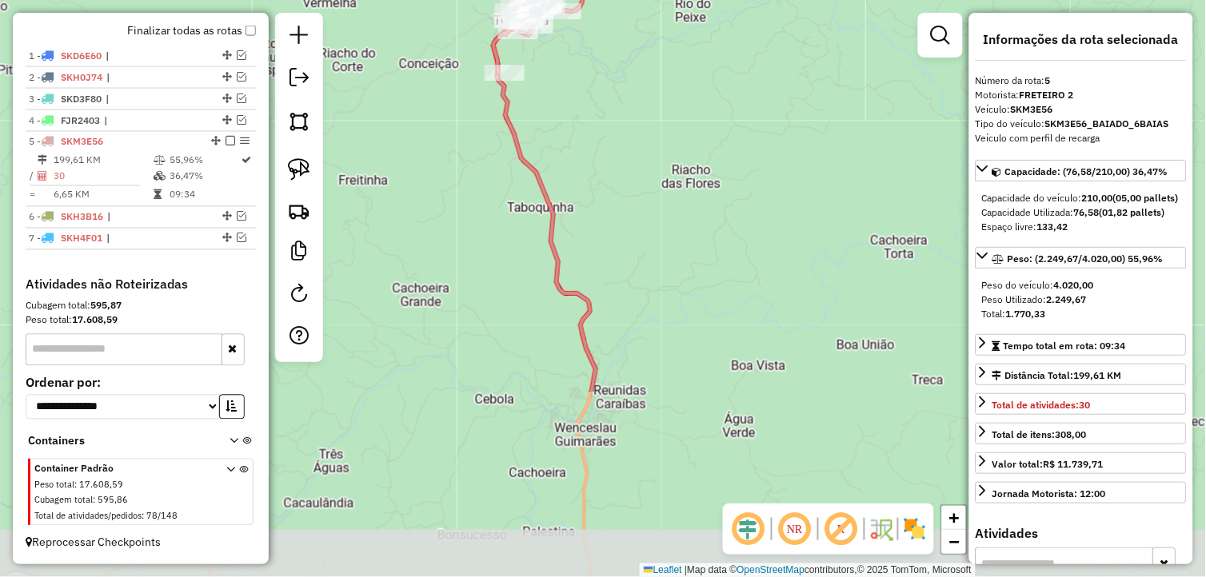
drag, startPoint x: 668, startPoint y: 370, endPoint x: 658, endPoint y: 163, distance: 207.4
click at [658, 163] on div "Janela de atendimento Grade de atendimento Capacidade Transportadoras Veículos …" at bounding box center [603, 288] width 1206 height 577
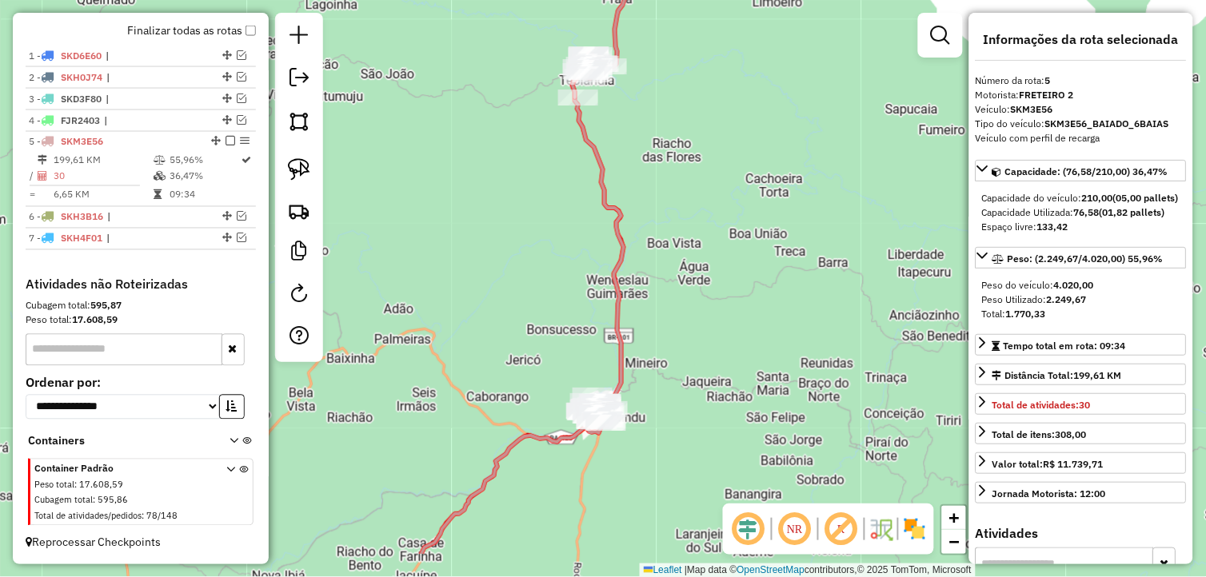
drag, startPoint x: 742, startPoint y: 369, endPoint x: 707, endPoint y: 269, distance: 106.7
click at [708, 270] on div "Janela de atendimento Grade de atendimento Capacidade Transportadoras Veículos …" at bounding box center [603, 288] width 1206 height 577
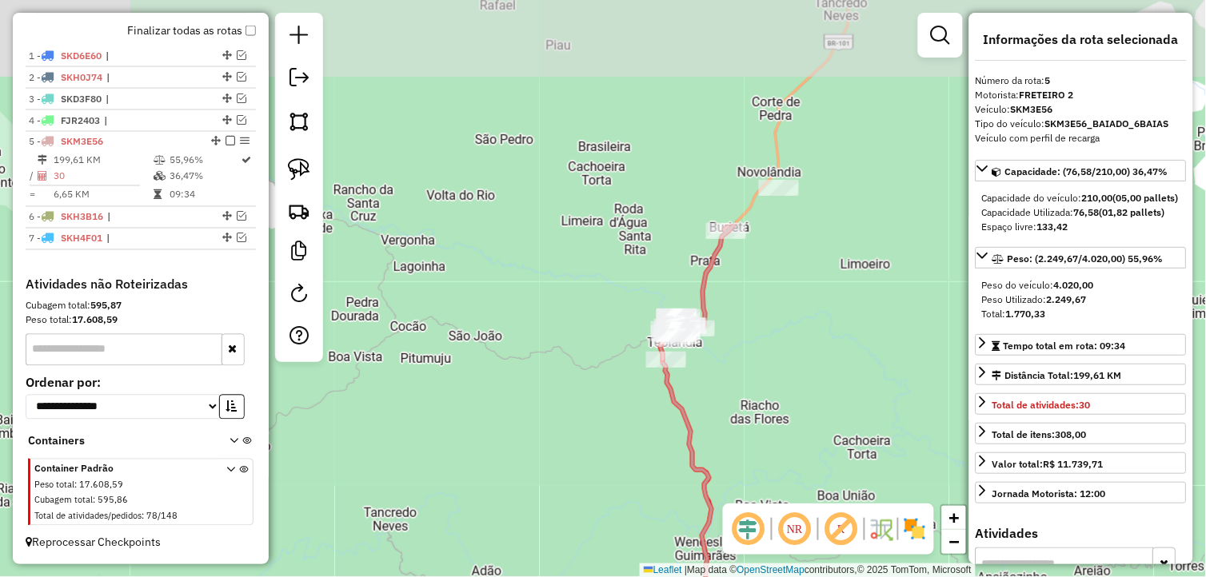
drag, startPoint x: 628, startPoint y: 107, endPoint x: 724, endPoint y: 389, distance: 298.1
click at [724, 389] on div "Janela de atendimento Grade de atendimento Capacidade Transportadoras Veículos …" at bounding box center [603, 288] width 1206 height 577
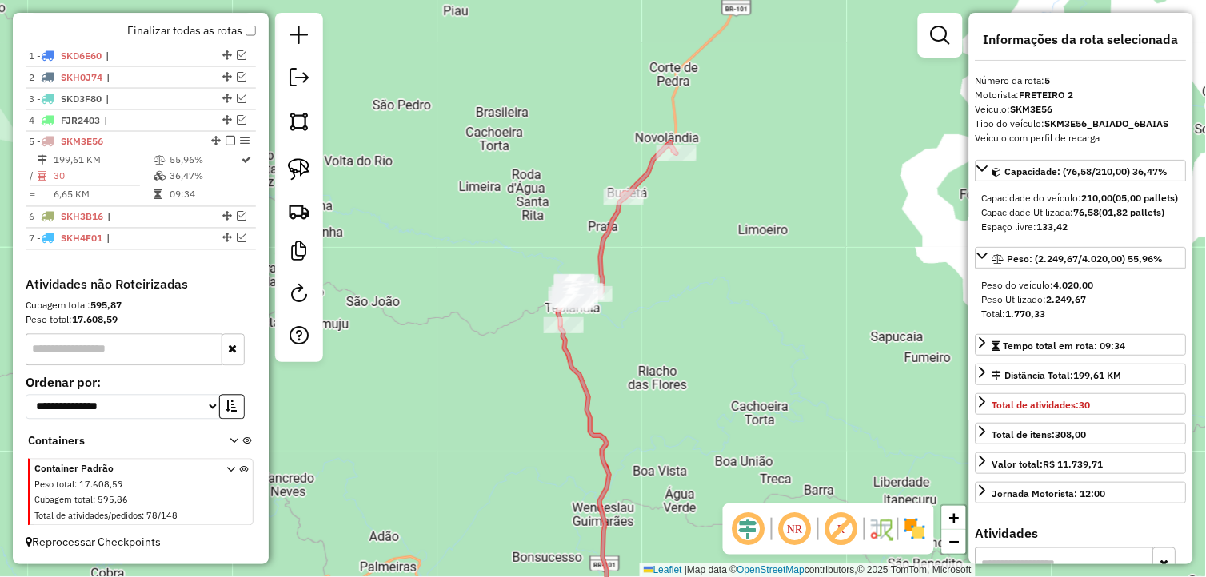
drag, startPoint x: 758, startPoint y: 336, endPoint x: 668, endPoint y: 305, distance: 94.8
click at [668, 305] on div "Janela de atendimento Grade de atendimento Capacidade Transportadoras Veículos …" at bounding box center [603, 288] width 1206 height 577
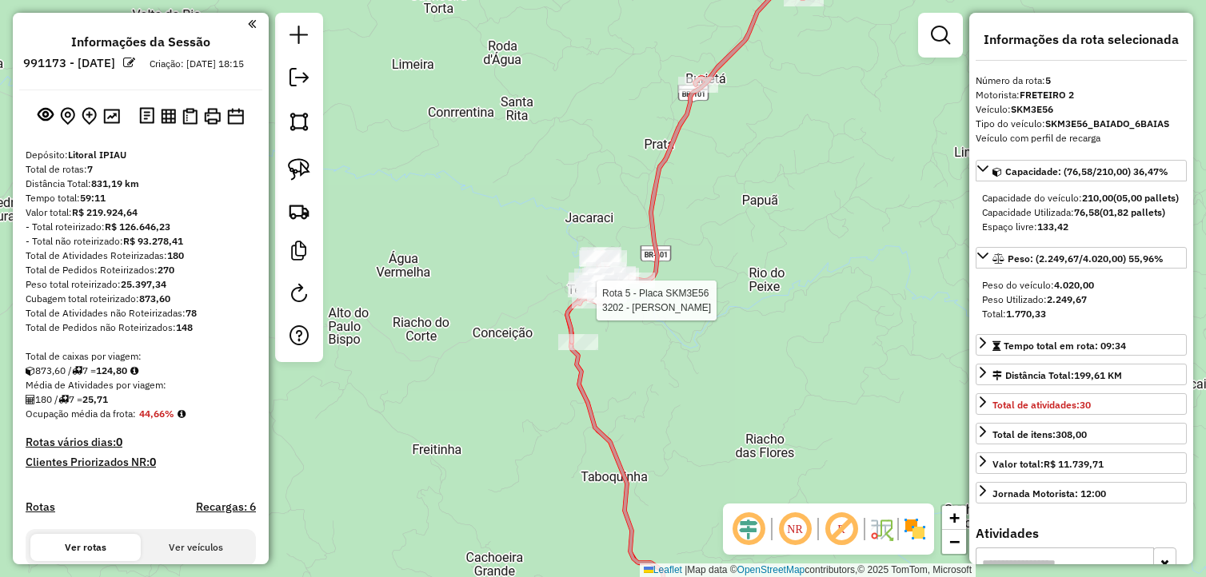
select select "*********"
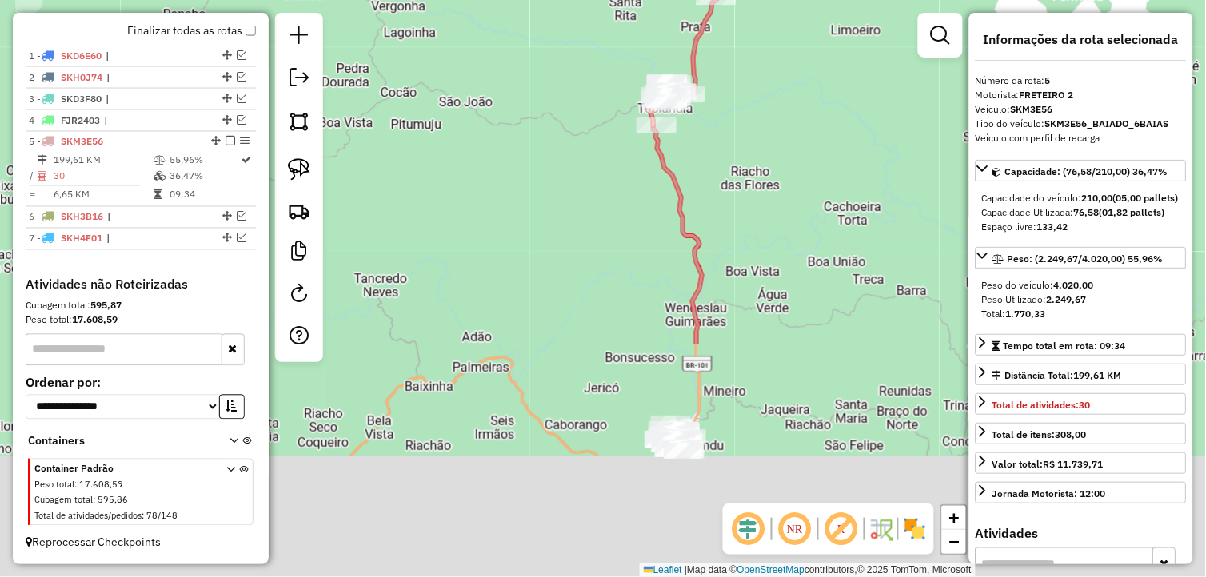
drag, startPoint x: 446, startPoint y: 478, endPoint x: 550, endPoint y: 187, distance: 309.1
click at [550, 189] on div "Janela de atendimento Grade de atendimento Capacidade Transportadoras Veículos …" at bounding box center [603, 288] width 1206 height 577
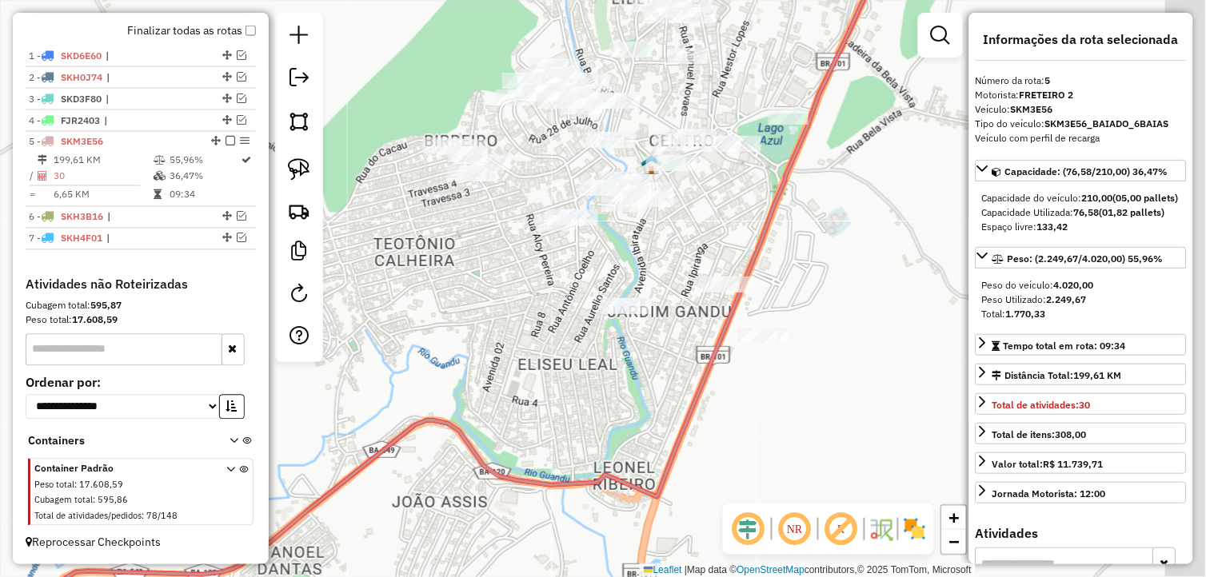
drag, startPoint x: 761, startPoint y: 406, endPoint x: 683, endPoint y: 412, distance: 78.6
click at [683, 412] on div "Janela de atendimento Grade de atendimento Capacidade Transportadoras Veículos …" at bounding box center [603, 288] width 1206 height 577
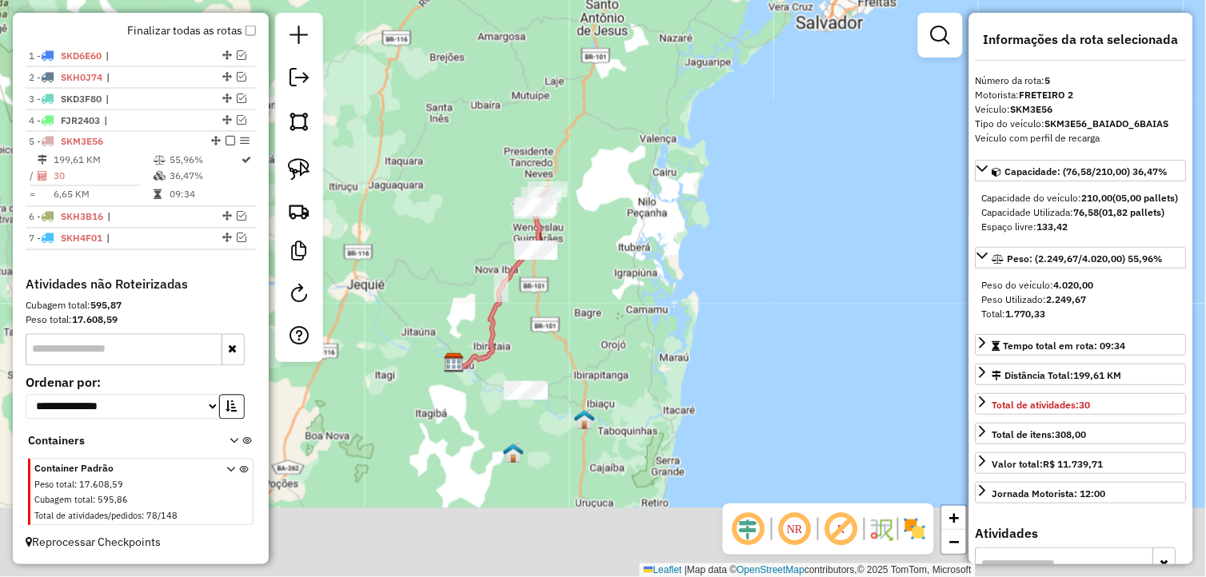
drag, startPoint x: 613, startPoint y: 318, endPoint x: 620, endPoint y: 284, distance: 35.0
click at [620, 285] on div "Janela de atendimento Grade de atendimento Capacidade Transportadoras Veículos …" at bounding box center [603, 288] width 1206 height 577
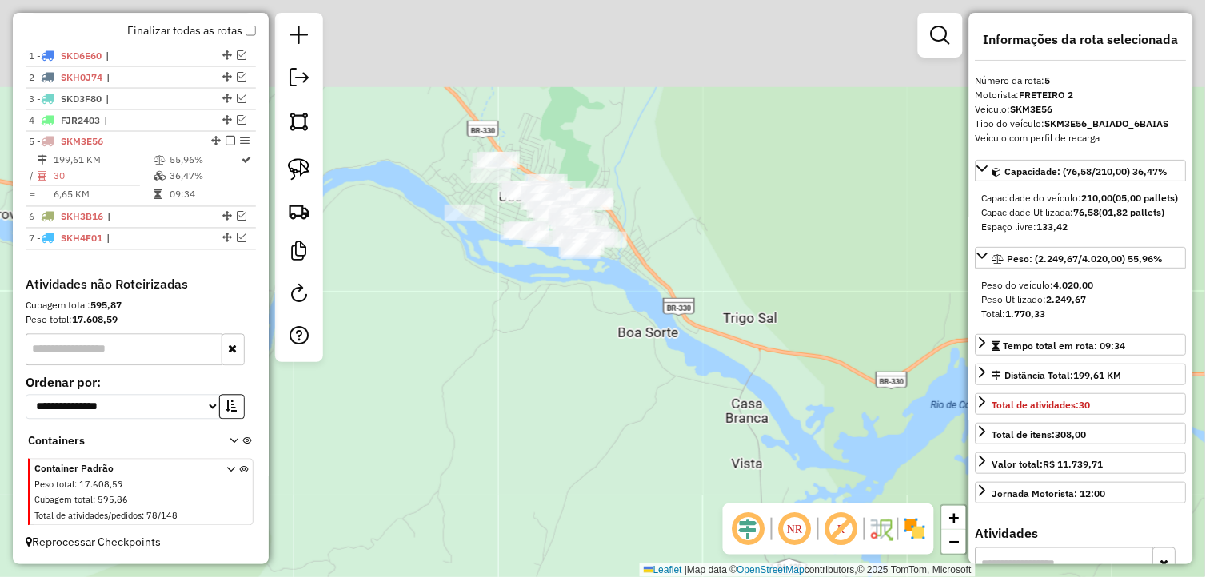
drag, startPoint x: 521, startPoint y: 339, endPoint x: 505, endPoint y: 369, distance: 34.0
click at [529, 373] on div "Janela de atendimento Grade de atendimento Capacidade Transportadoras Veículos …" at bounding box center [603, 288] width 1206 height 577
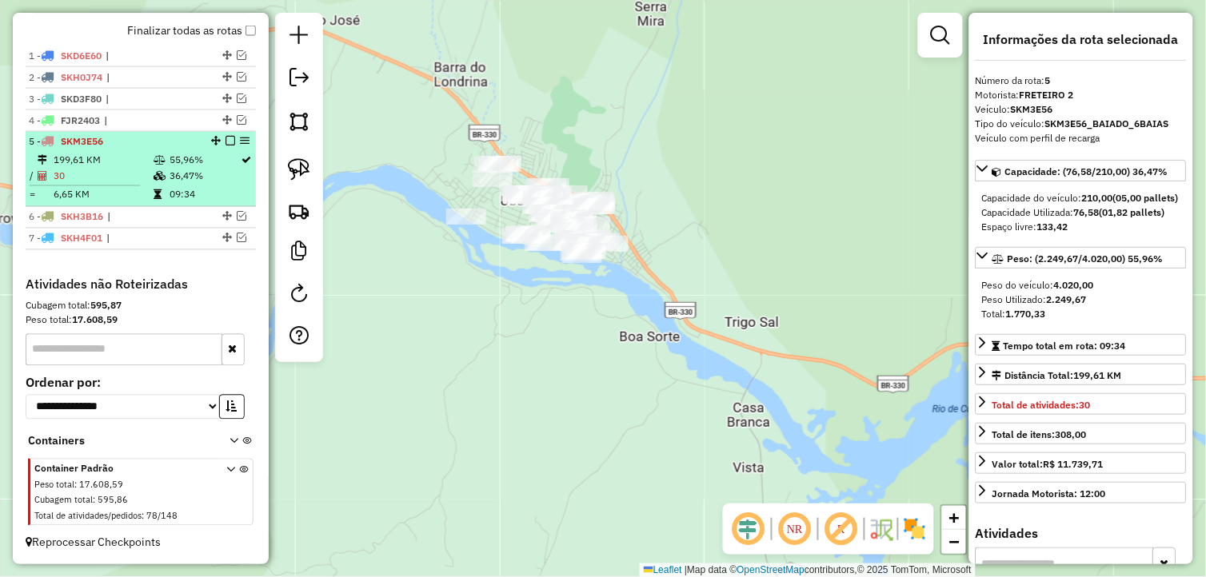
click at [225, 138] on em at bounding box center [230, 142] width 10 height 10
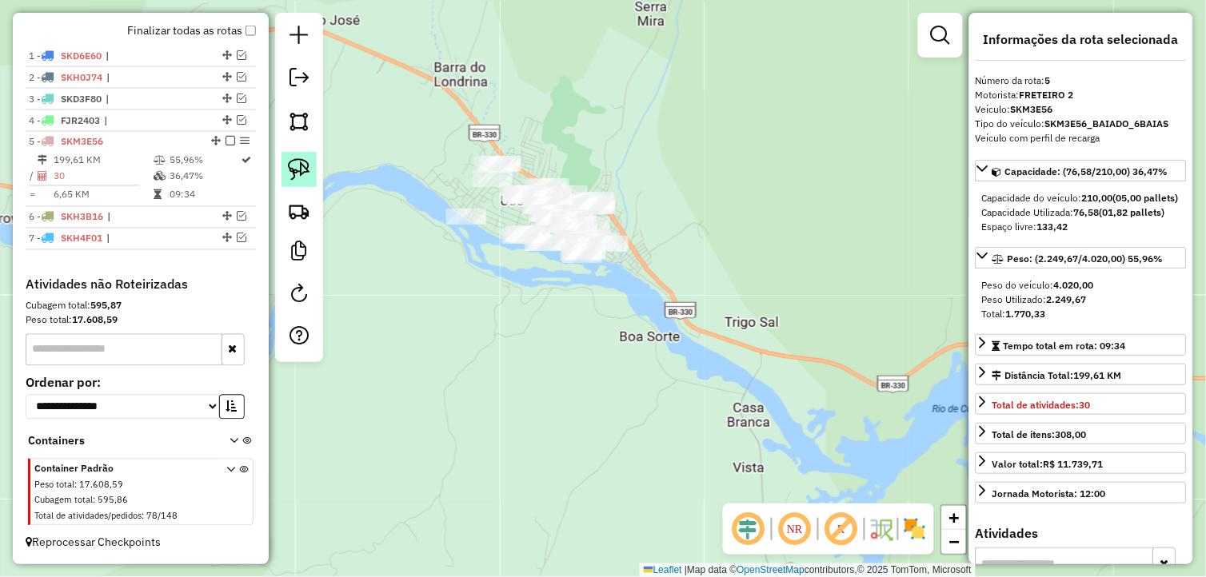
scroll to position [513, 0]
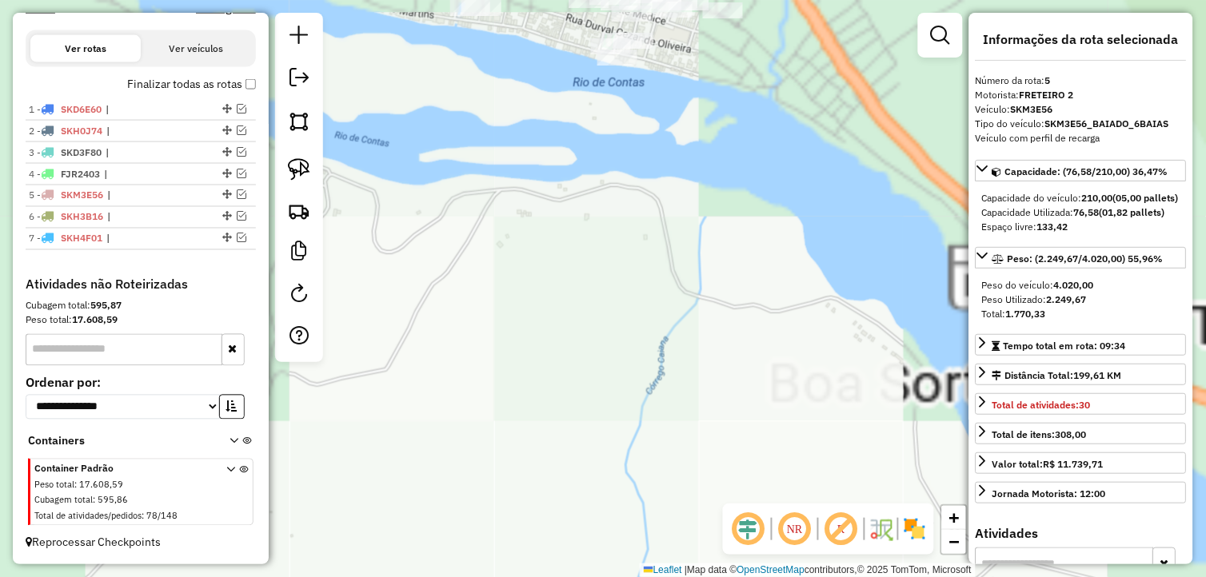
drag, startPoint x: 467, startPoint y: 257, endPoint x: 536, endPoint y: 566, distance: 316.2
click at [536, 565] on div "Janela de atendimento Grade de atendimento Capacidade Transportadoras Veículos …" at bounding box center [603, 288] width 1206 height 577
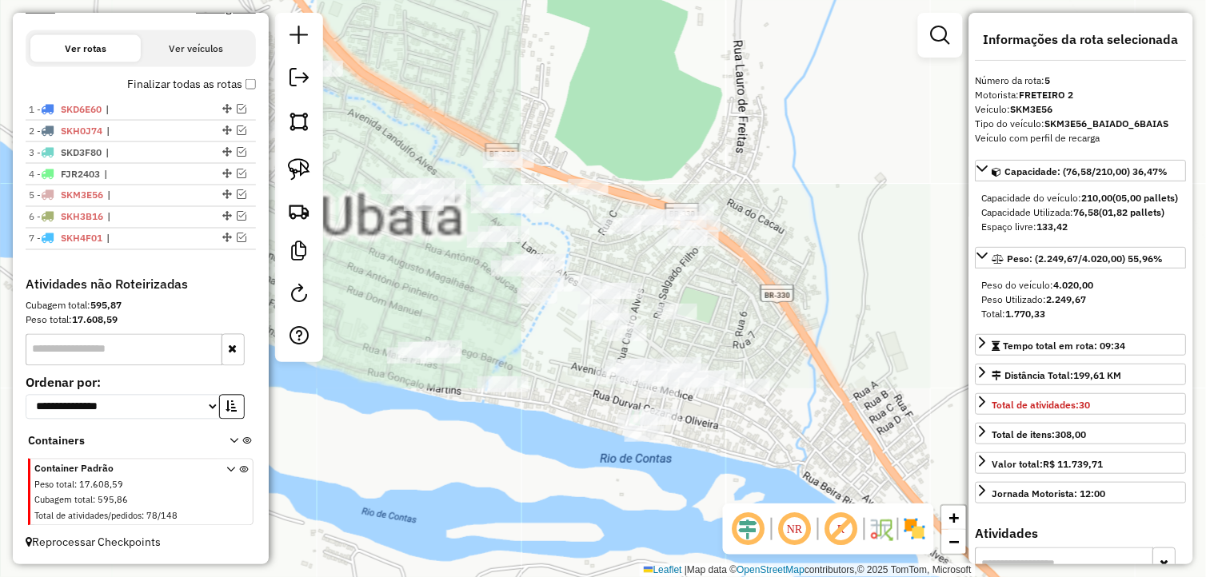
drag, startPoint x: 571, startPoint y: 377, endPoint x: 529, endPoint y: 461, distance: 94.0
click at [529, 461] on div "Janela de atendimento Grade de atendimento Capacidade Transportadoras Veículos …" at bounding box center [603, 288] width 1206 height 577
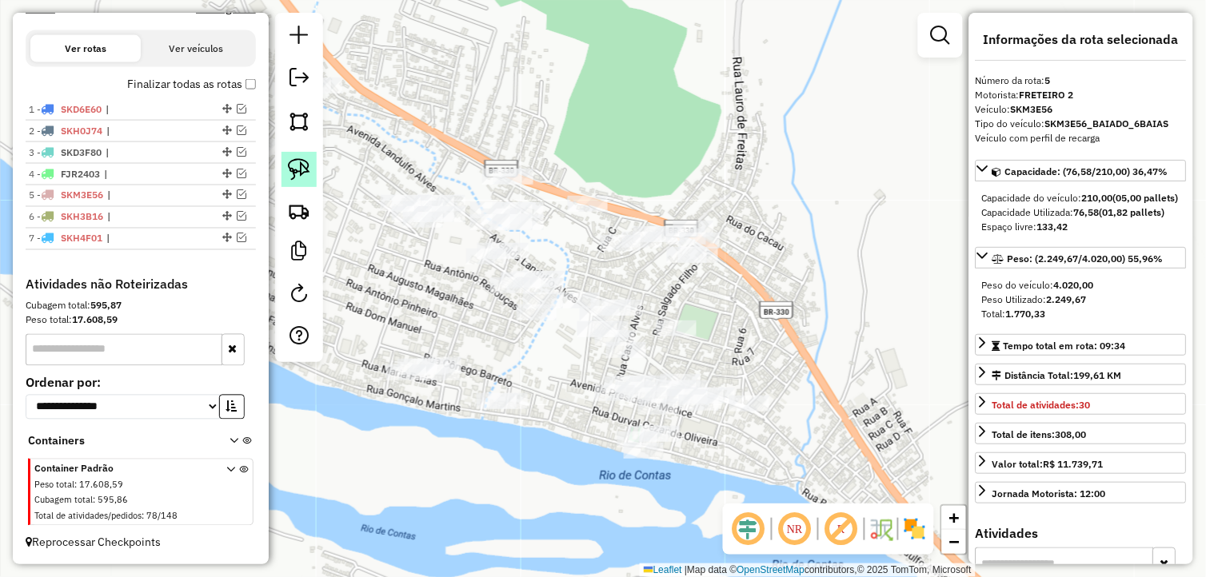
click at [298, 169] on img at bounding box center [299, 169] width 22 height 22
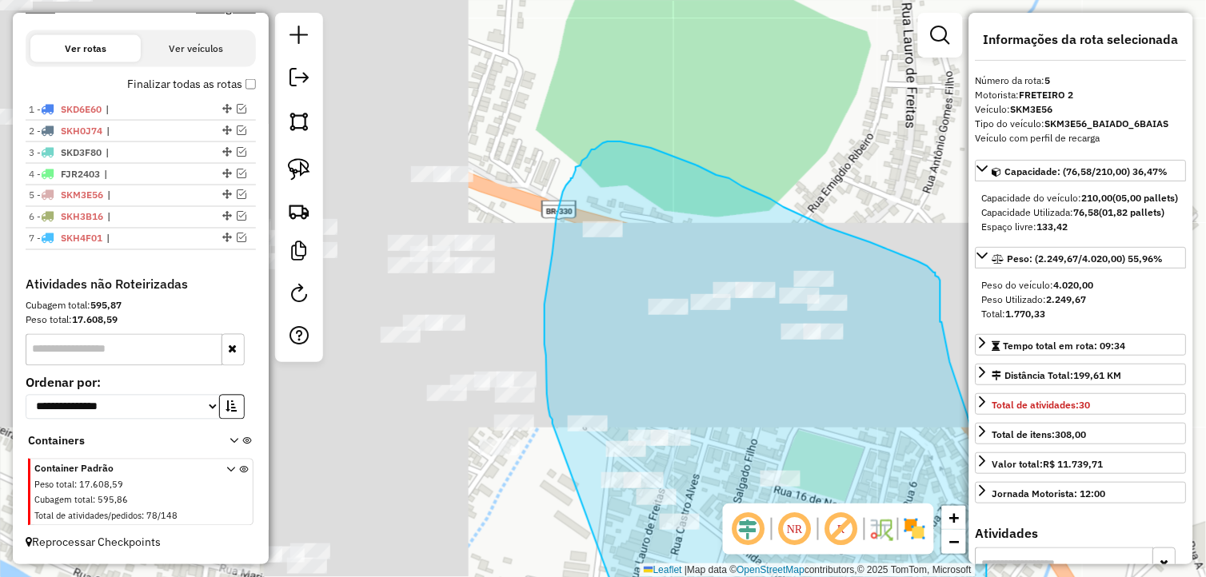
drag, startPoint x: 629, startPoint y: 483, endPoint x: 553, endPoint y: 424, distance: 96.9
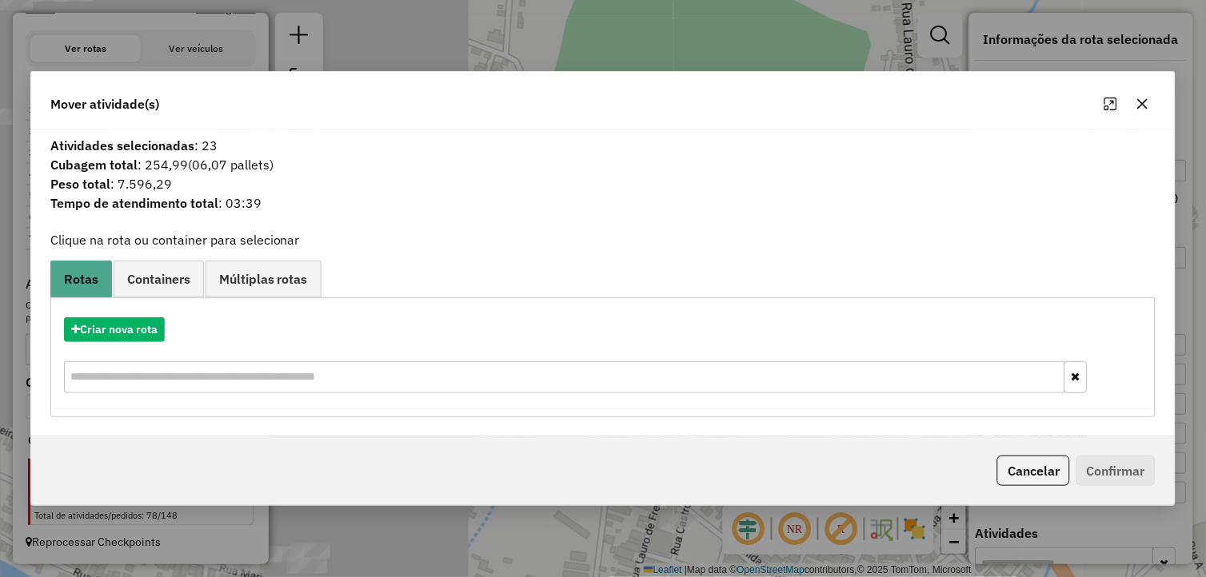
click at [1142, 106] on icon "button" at bounding box center [1142, 104] width 13 height 13
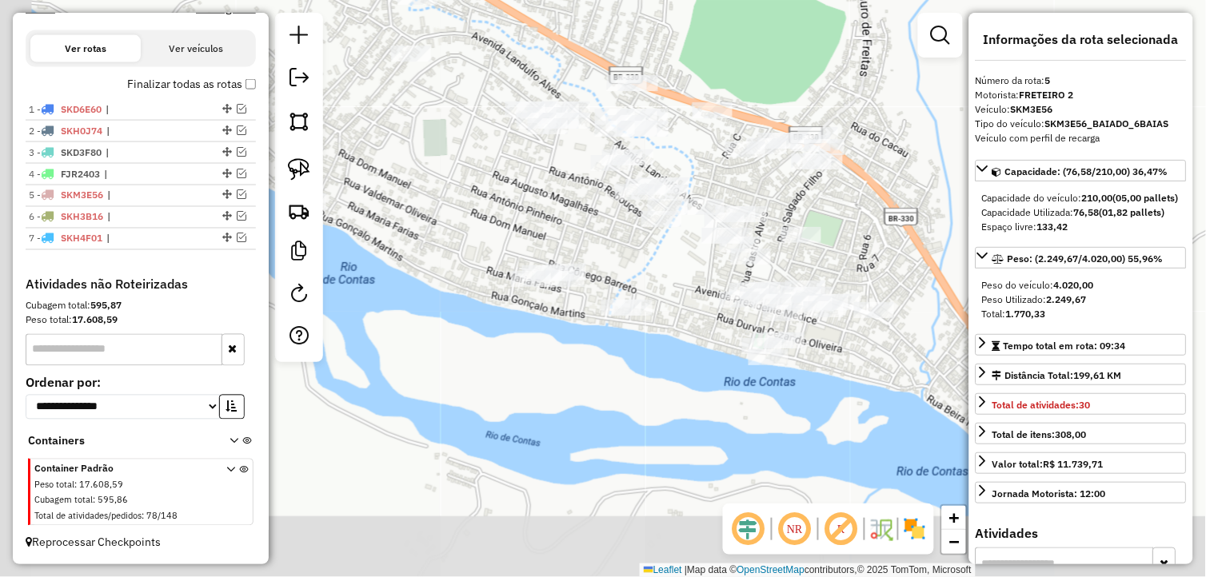
drag, startPoint x: 794, startPoint y: 385, endPoint x: 774, endPoint y: 205, distance: 181.0
click at [774, 205] on div "Janela de atendimento Grade de atendimento Capacidade Transportadoras Veículos …" at bounding box center [603, 288] width 1206 height 577
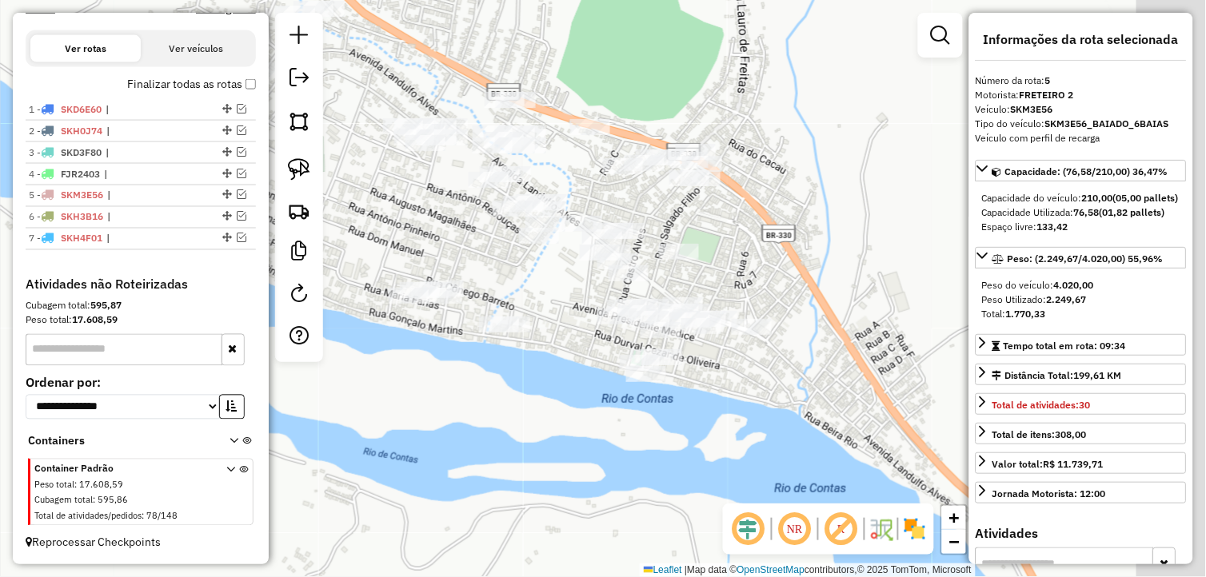
drag, startPoint x: 705, startPoint y: 424, endPoint x: 329, endPoint y: 313, distance: 392.4
click at [564, 441] on div "Janela de atendimento Grade de atendimento Capacidade Transportadoras Veículos …" at bounding box center [603, 288] width 1206 height 577
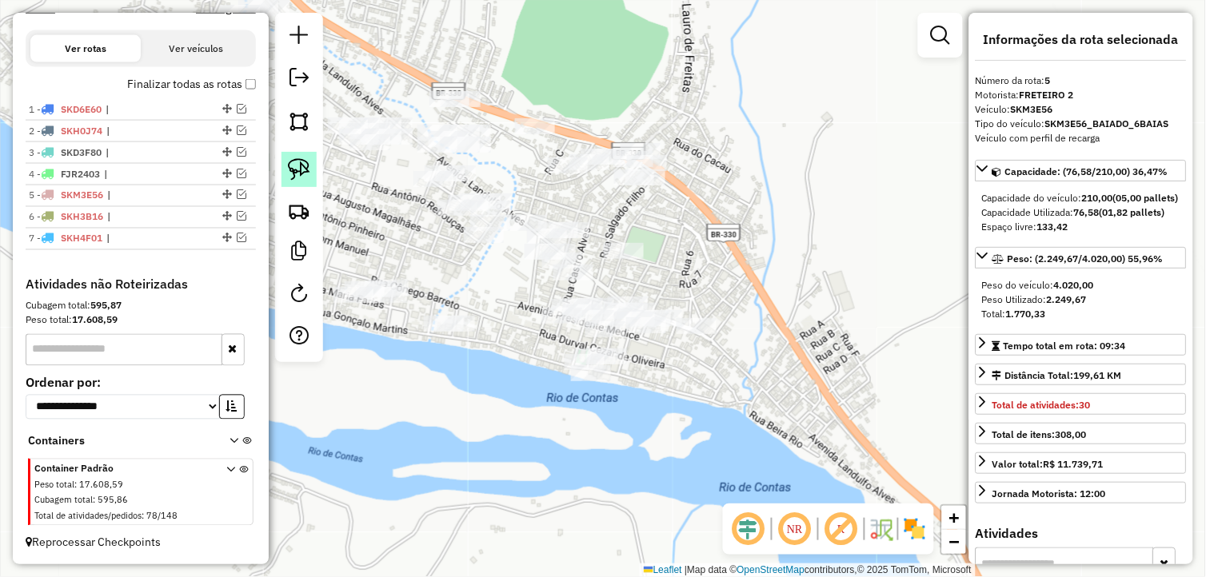
click at [288, 168] on img at bounding box center [299, 169] width 22 height 22
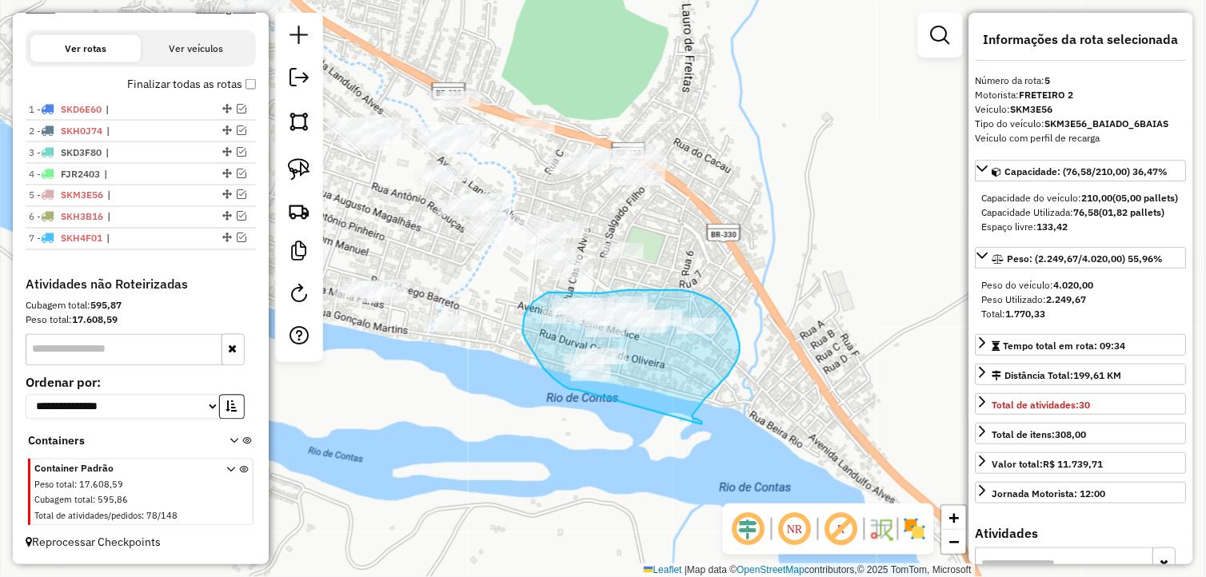
drag, startPoint x: 692, startPoint y: 416, endPoint x: 579, endPoint y: 390, distance: 116.4
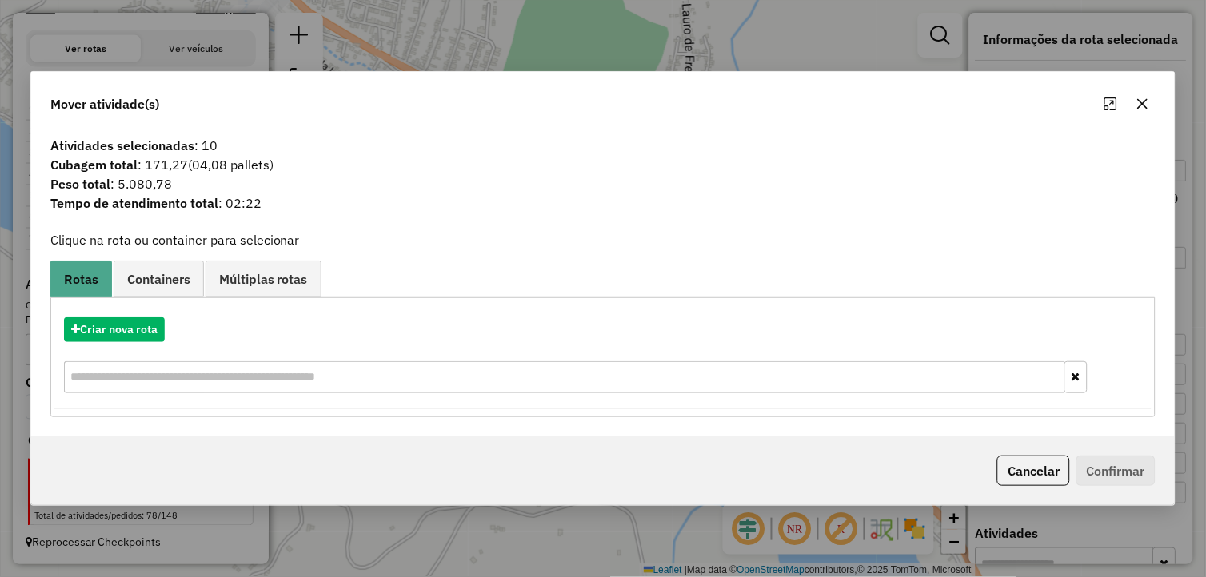
click at [1139, 106] on icon "button" at bounding box center [1142, 104] width 13 height 13
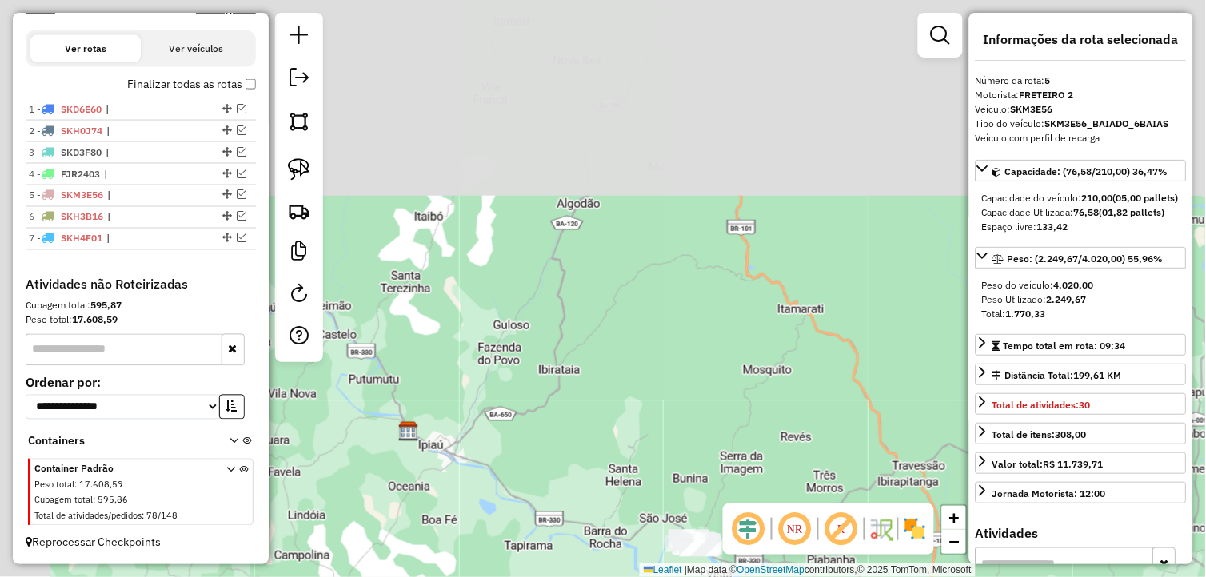
drag, startPoint x: 660, startPoint y: 113, endPoint x: 728, endPoint y: 445, distance: 338.9
click at [728, 465] on div "Janela de atendimento Grade de atendimento Capacidade Transportadoras Veículos …" at bounding box center [603, 288] width 1206 height 577
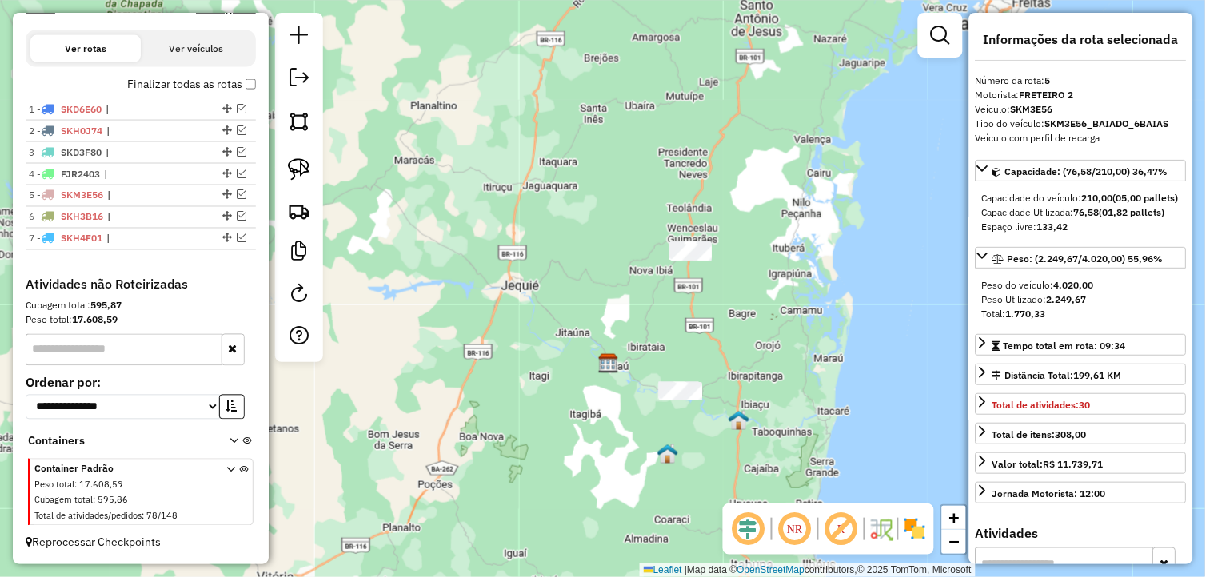
drag, startPoint x: 700, startPoint y: 225, endPoint x: 693, endPoint y: 269, distance: 44.6
click at [693, 269] on div "Janela de atendimento Grade de atendimento Capacidade Transportadoras Veículos …" at bounding box center [603, 288] width 1206 height 577
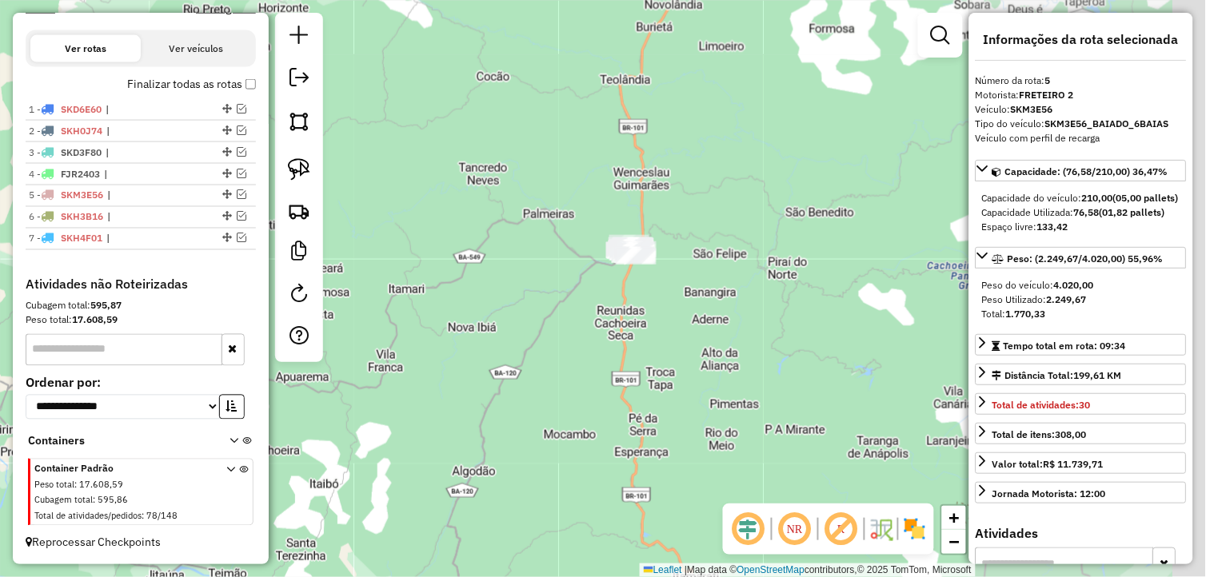
drag, startPoint x: 668, startPoint y: 331, endPoint x: 325, endPoint y: 281, distance: 346.6
click at [357, 317] on div "Janela de atendimento Grade de atendimento Capacidade Transportadoras Veículos …" at bounding box center [603, 288] width 1206 height 577
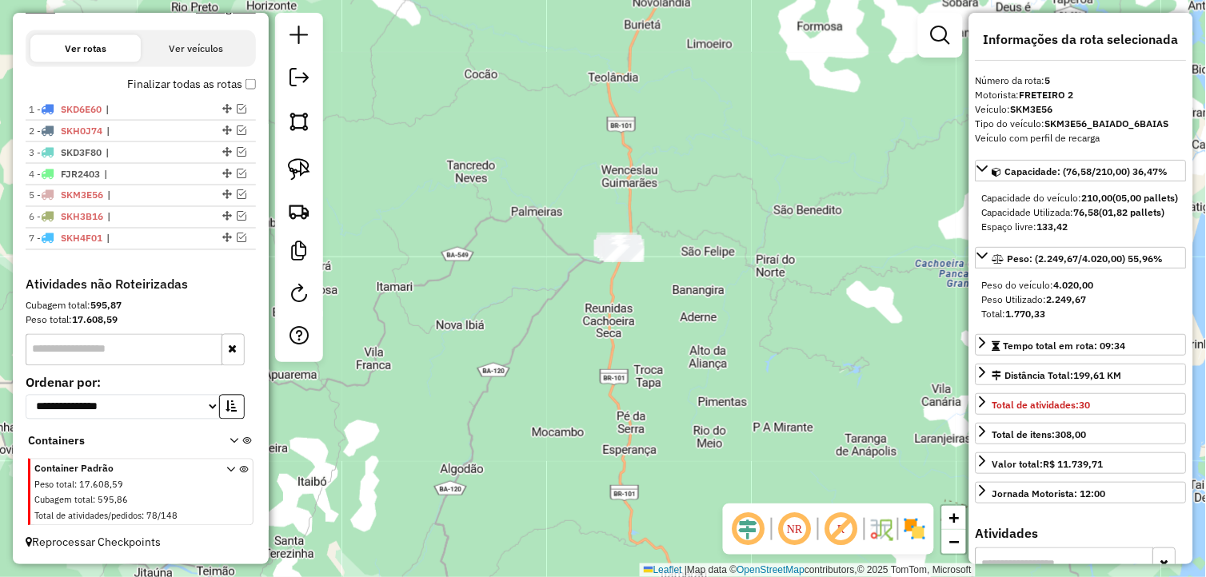
drag, startPoint x: 289, startPoint y: 169, endPoint x: 538, endPoint y: 213, distance: 252.7
click at [291, 169] on img at bounding box center [299, 169] width 22 height 22
drag, startPoint x: 577, startPoint y: 210, endPoint x: 675, endPoint y: 244, distance: 103.2
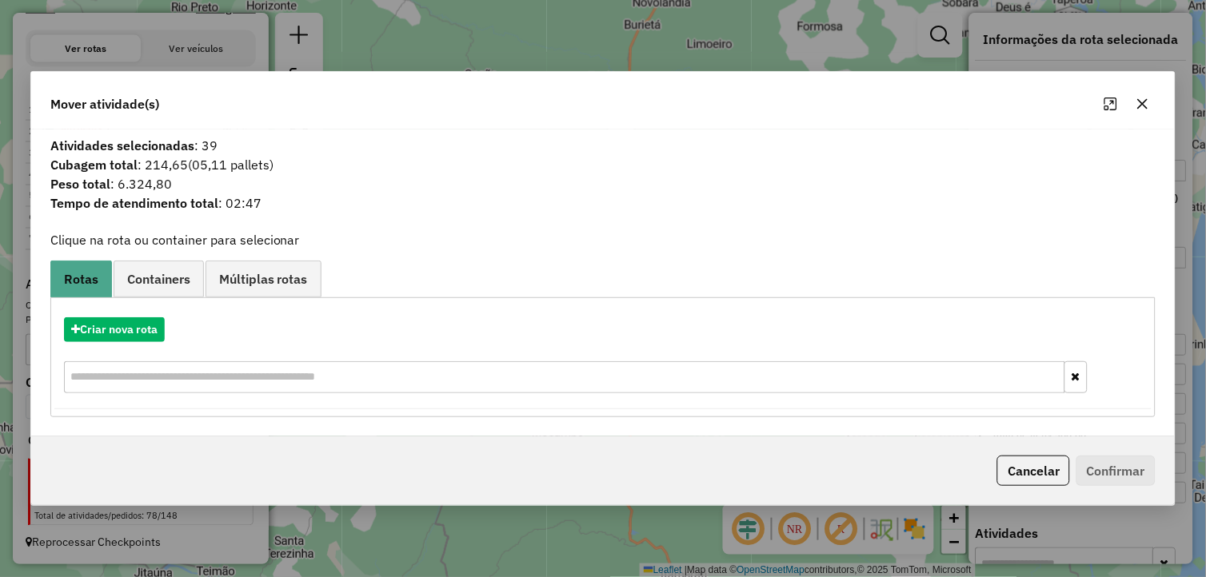
click at [1147, 109] on icon "button" at bounding box center [1142, 104] width 13 height 13
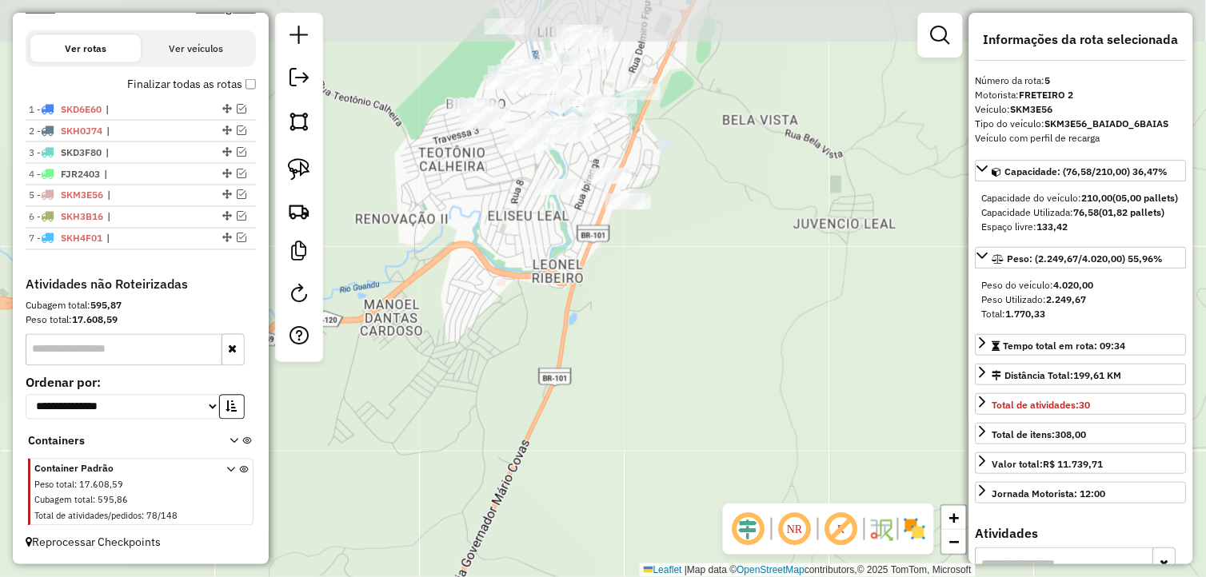
drag, startPoint x: 589, startPoint y: 198, endPoint x: 581, endPoint y: 285, distance: 86.7
click at [581, 284] on div "Janela de atendimento Grade de atendimento Capacidade Transportadoras Veículos …" at bounding box center [603, 288] width 1206 height 577
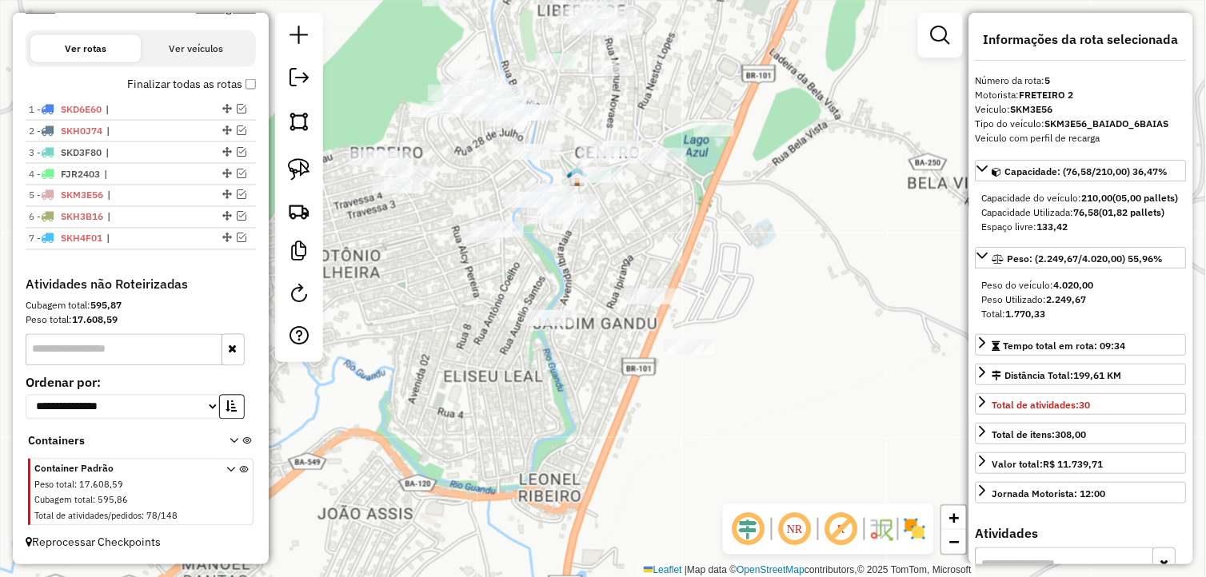
drag, startPoint x: 493, startPoint y: 230, endPoint x: 486, endPoint y: 347, distance: 117.0
click at [489, 346] on div "Janela de atendimento Grade de atendimento Capacidade Transportadoras Veículos …" at bounding box center [603, 288] width 1206 height 577
click at [292, 165] on img at bounding box center [299, 169] width 22 height 22
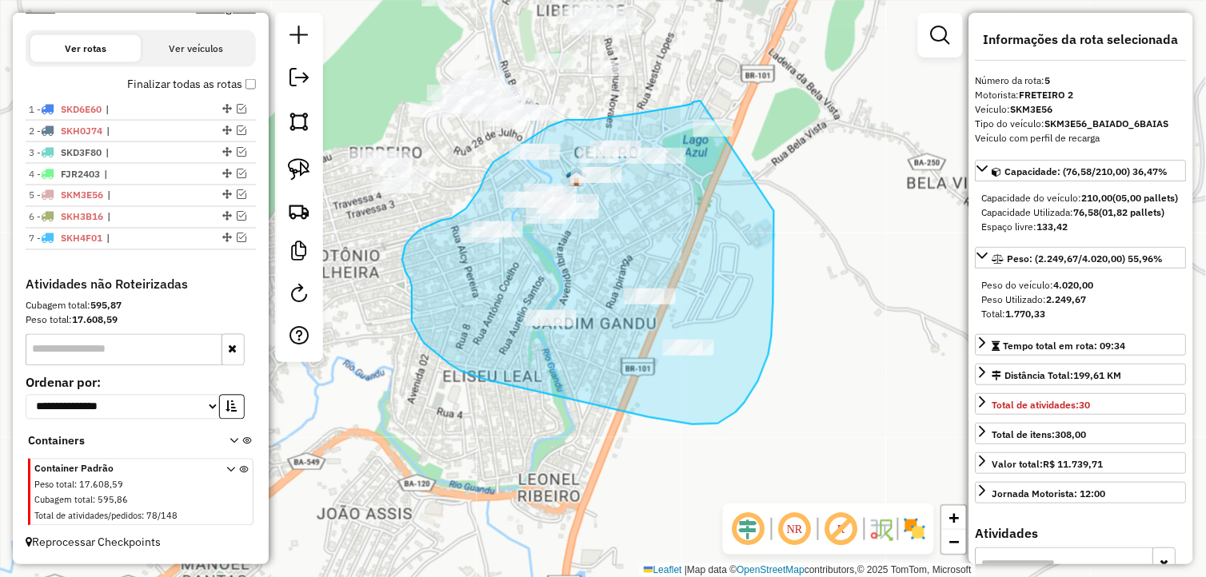
drag, startPoint x: 773, startPoint y: 245, endPoint x: 753, endPoint y: 93, distance: 153.2
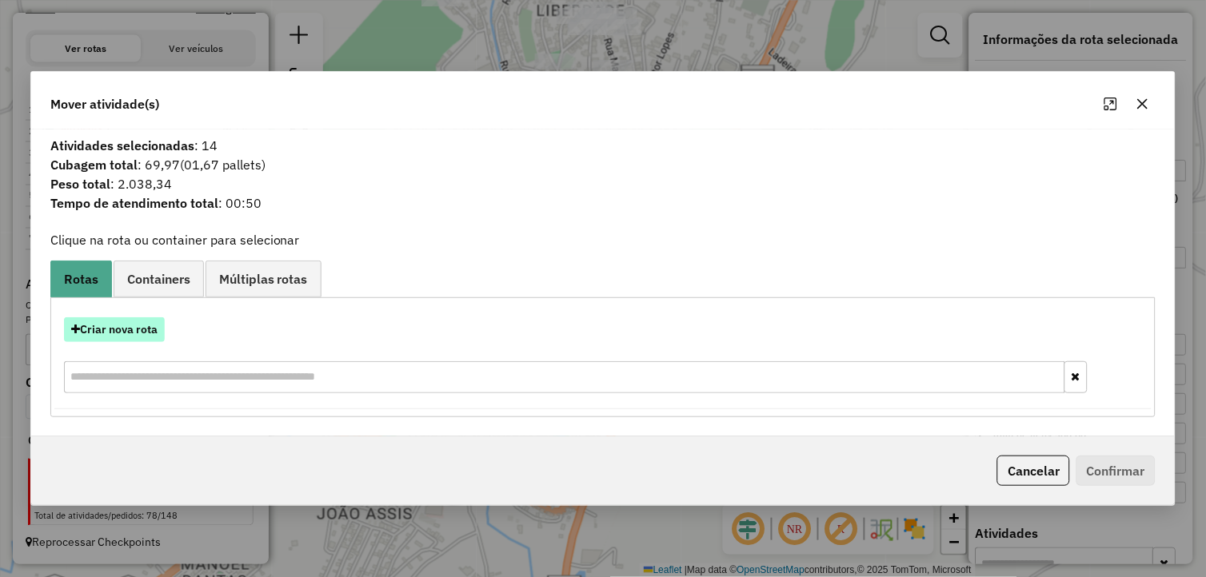
click at [150, 330] on button "Criar nova rota" at bounding box center [114, 329] width 101 height 25
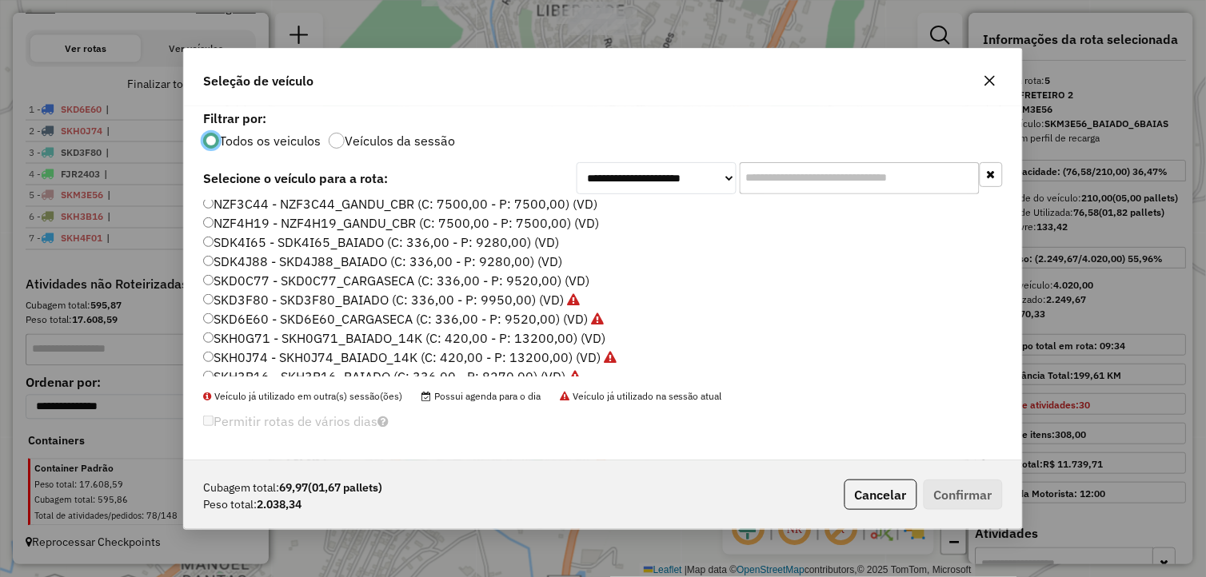
scroll to position [266, 0]
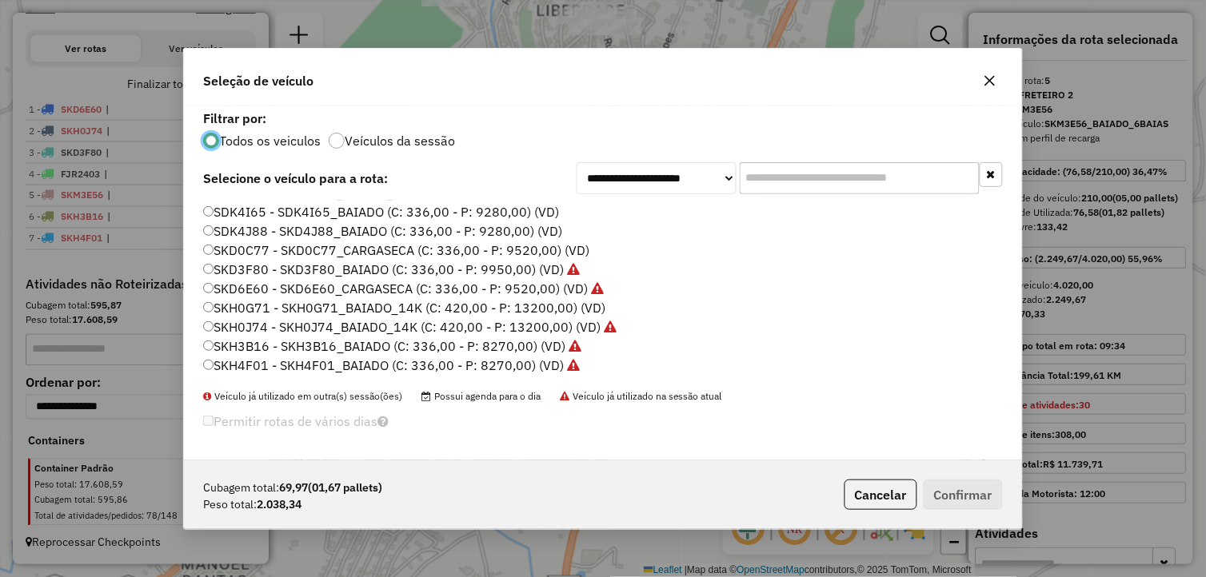
click at [352, 304] on label "SKH0G71 - SKH0G71_BAIADO_14K (C: 420,00 - P: 13200,00) (VD)" at bounding box center [404, 307] width 402 height 19
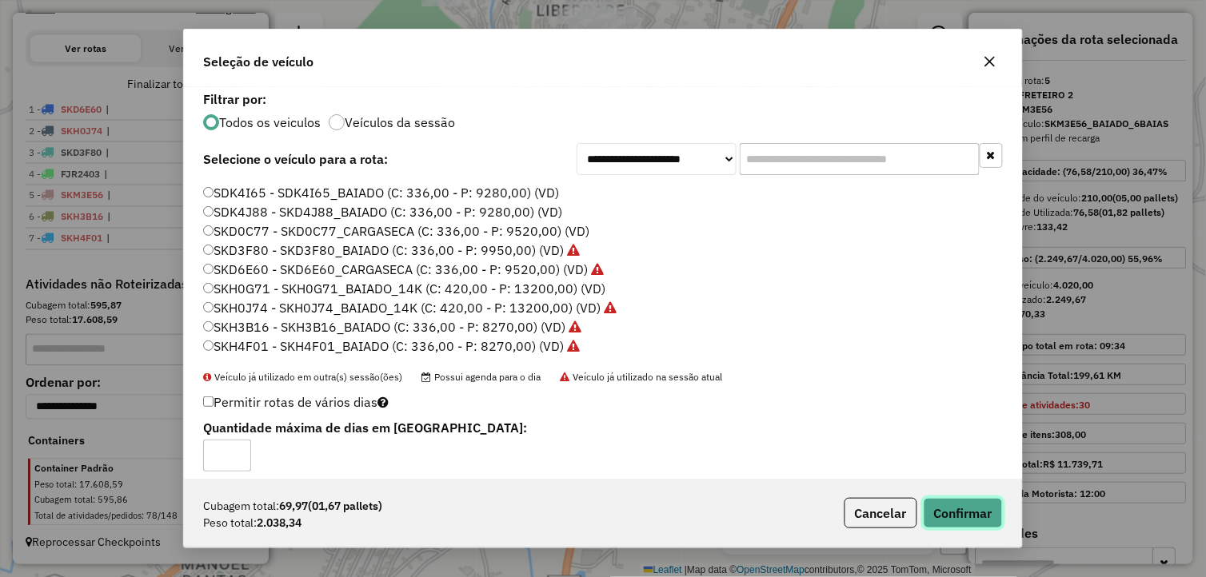
click at [960, 516] on button "Confirmar" at bounding box center [963, 513] width 79 height 30
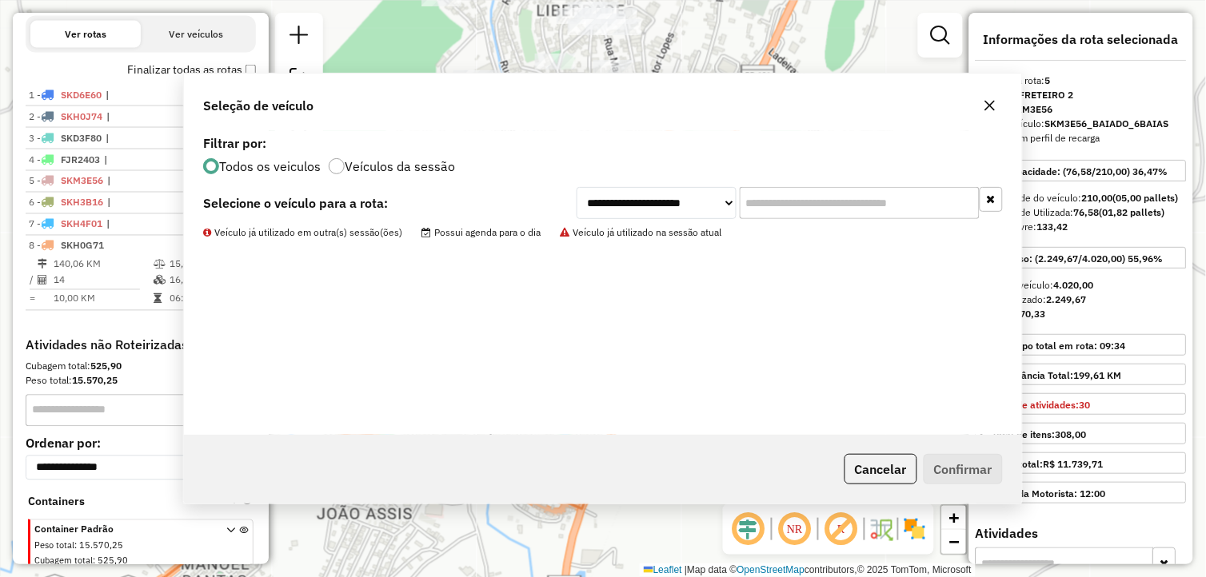
scroll to position [588, 0]
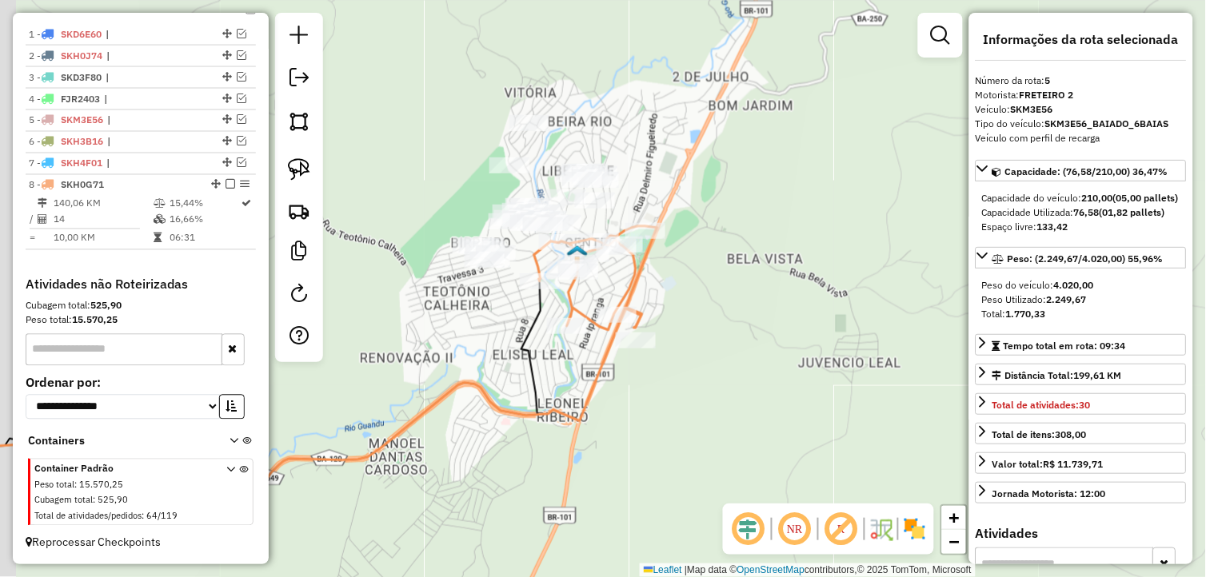
drag, startPoint x: 451, startPoint y: 301, endPoint x: 517, endPoint y: 371, distance: 96.7
click at [515, 370] on div "Janela de atendimento Grade de atendimento Capacidade Transportadoras Veículos …" at bounding box center [603, 288] width 1206 height 577
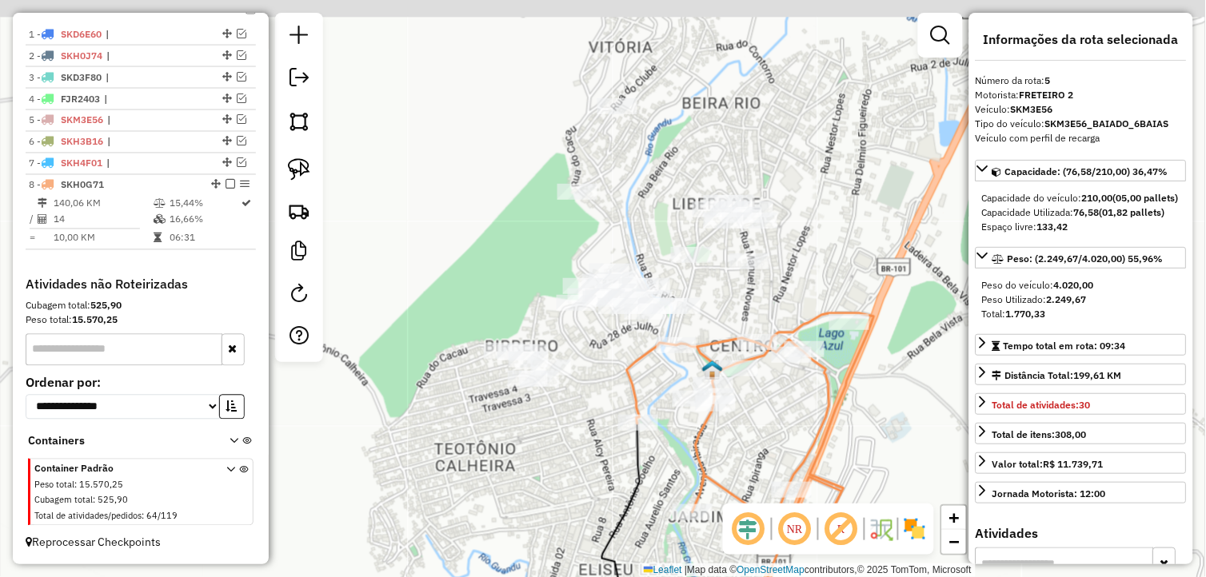
drag, startPoint x: 594, startPoint y: 274, endPoint x: 585, endPoint y: 377, distance: 103.5
click at [585, 377] on div "Janela de atendimento Grade de atendimento Capacidade Transportadoras Veículos …" at bounding box center [603, 288] width 1206 height 577
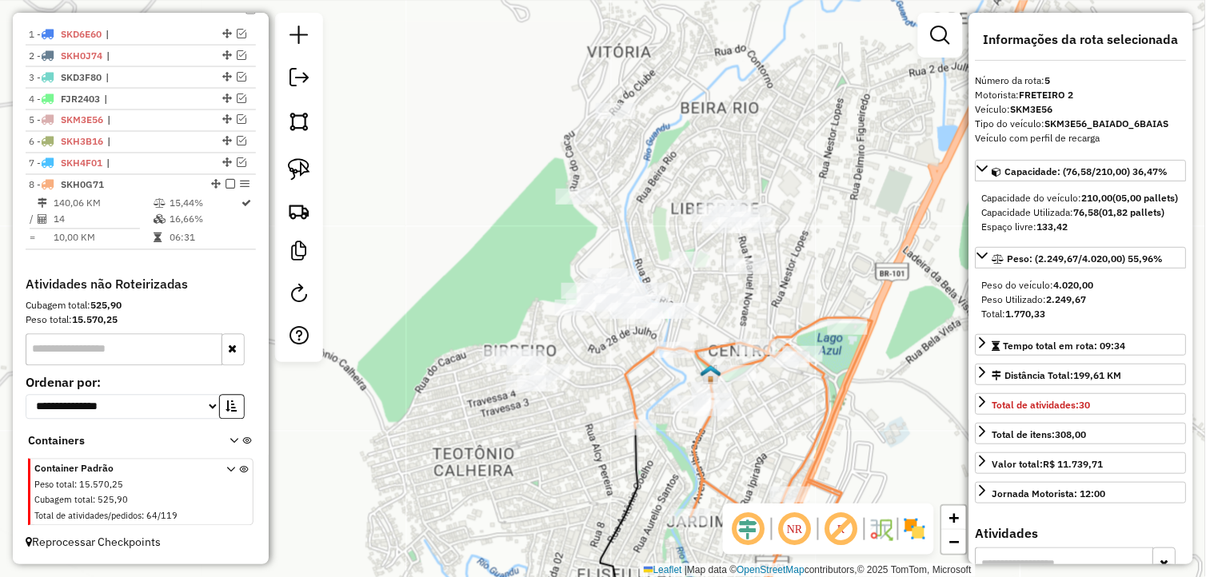
drag, startPoint x: 301, startPoint y: 166, endPoint x: 401, endPoint y: 156, distance: 100.5
click at [301, 166] on img at bounding box center [299, 169] width 22 height 22
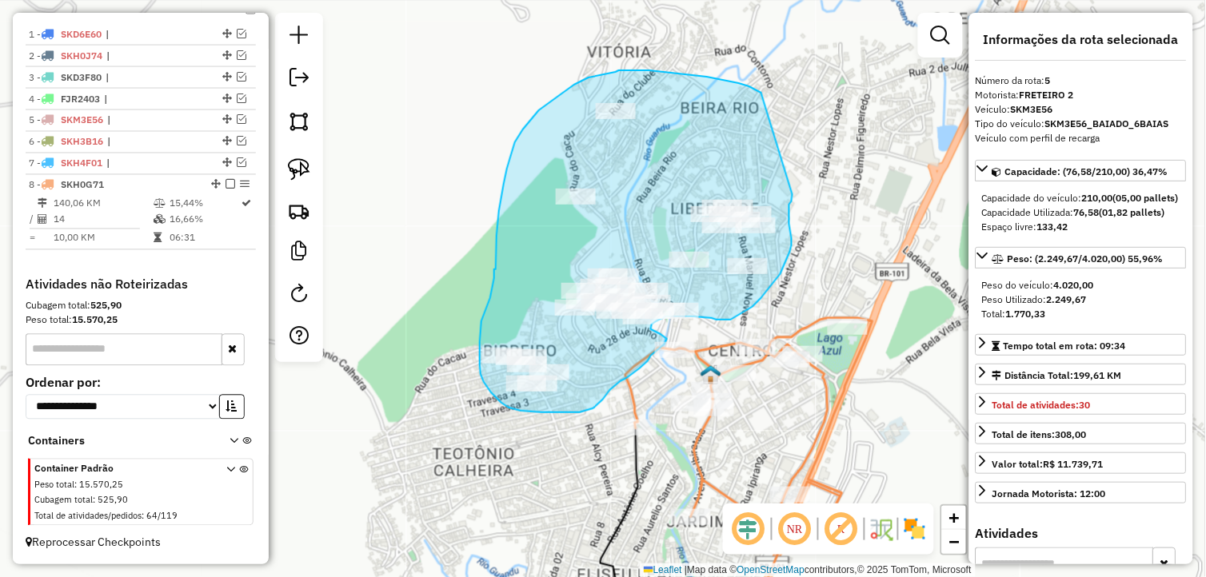
drag, startPoint x: 690, startPoint y: 74, endPoint x: 792, endPoint y: 194, distance: 157.7
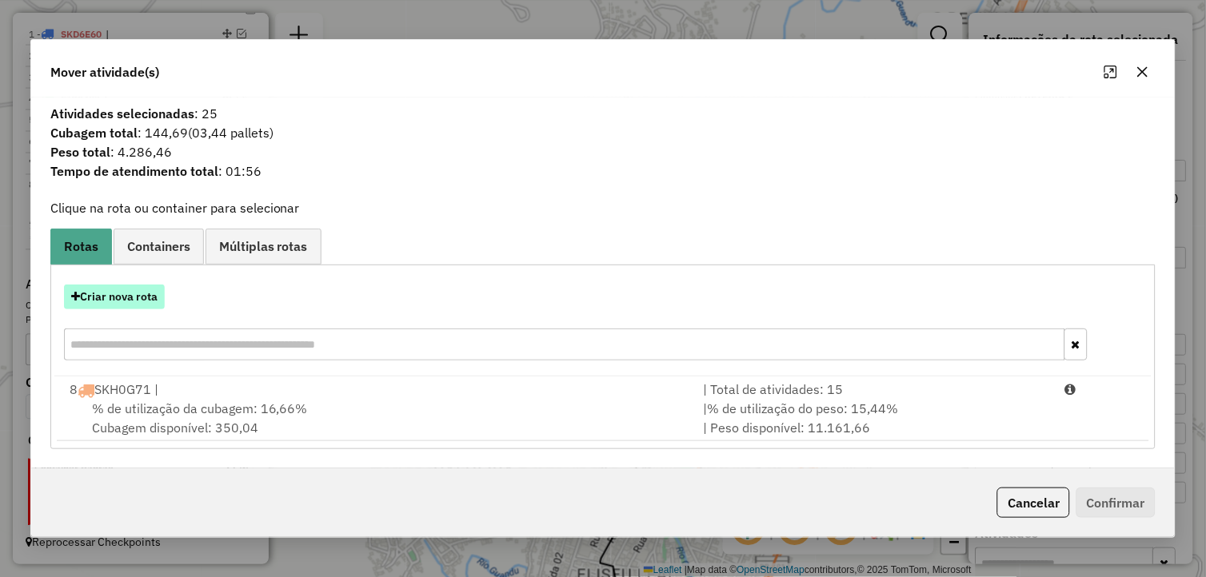
click at [121, 300] on button "Criar nova rota" at bounding box center [114, 297] width 101 height 25
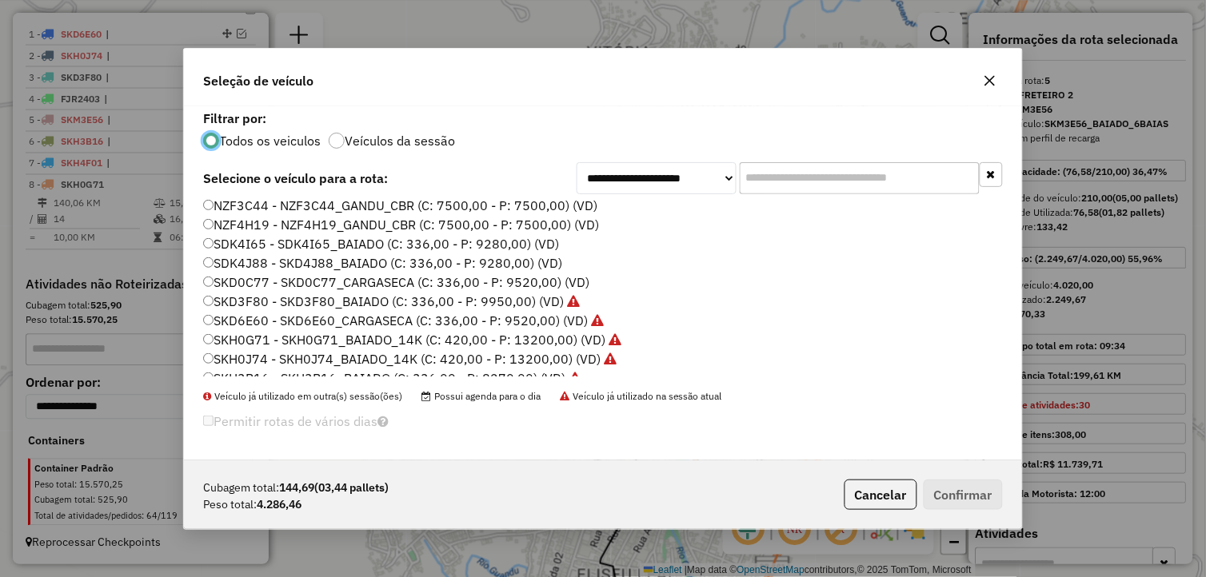
scroll to position [146, 0]
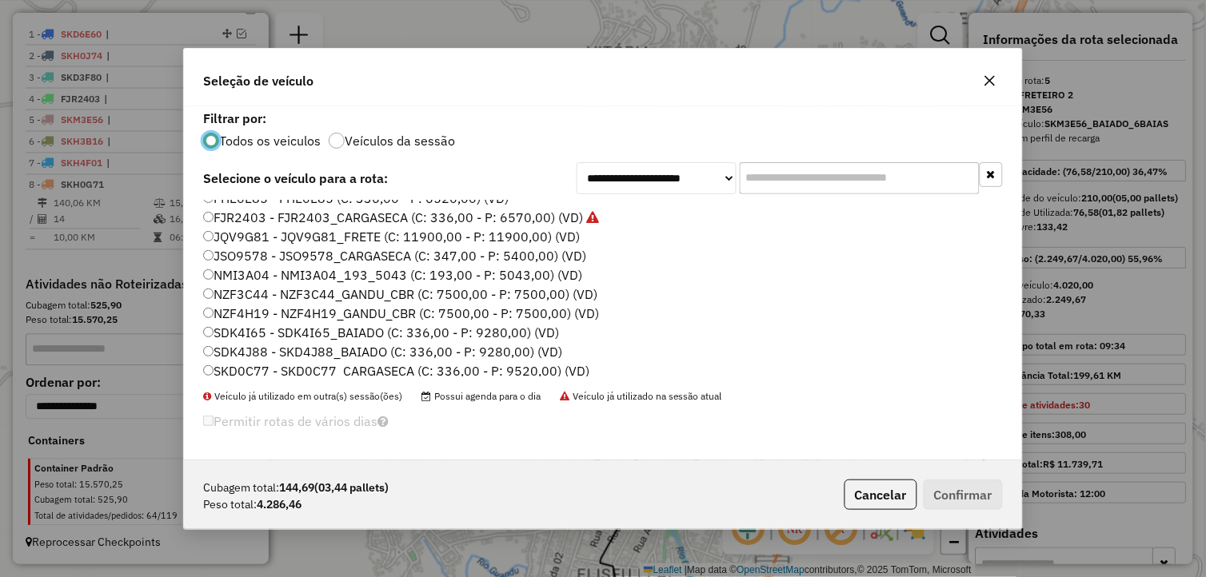
click at [329, 329] on label "SDK4I65 - SDK4I65_BAIADO (C: 336,00 - P: 9280,00) (VD)" at bounding box center [381, 332] width 356 height 19
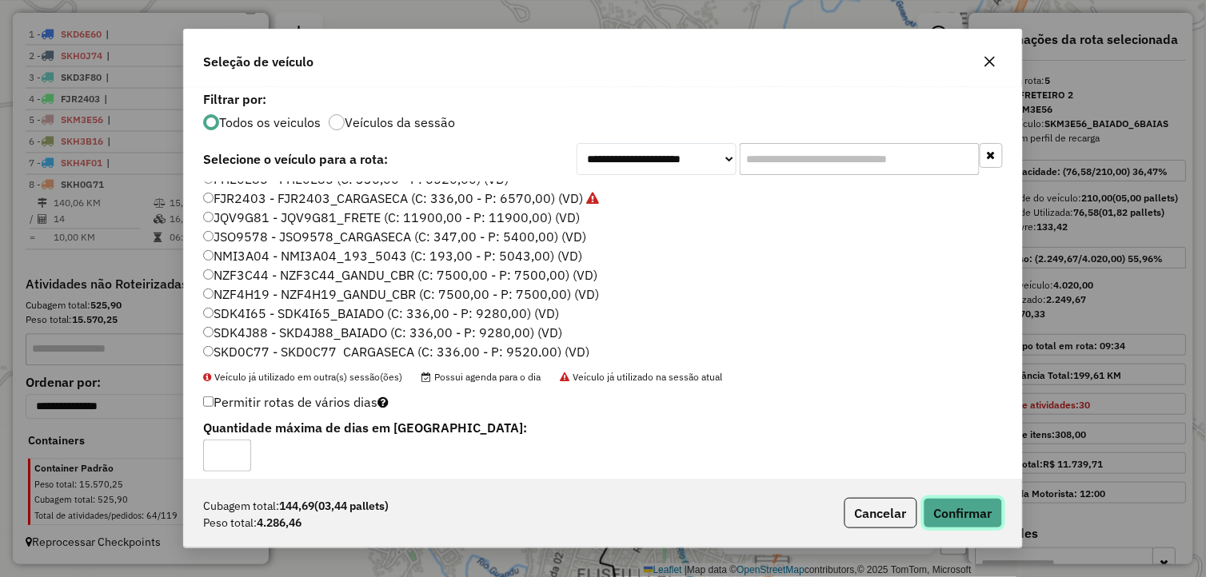
click at [953, 508] on button "Confirmar" at bounding box center [963, 513] width 79 height 30
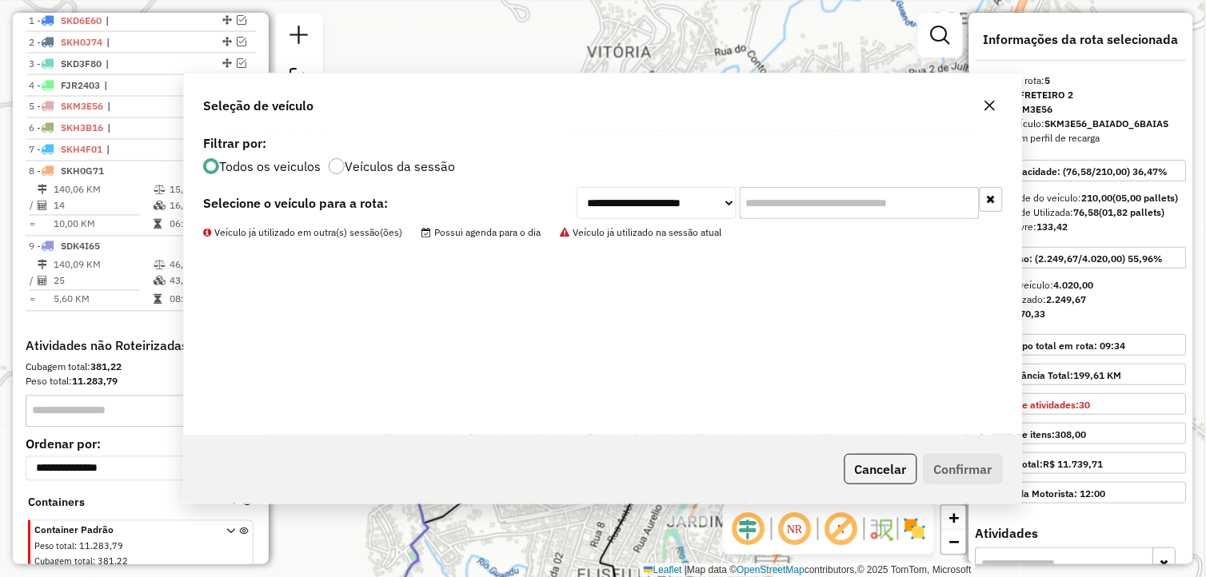
scroll to position [664, 0]
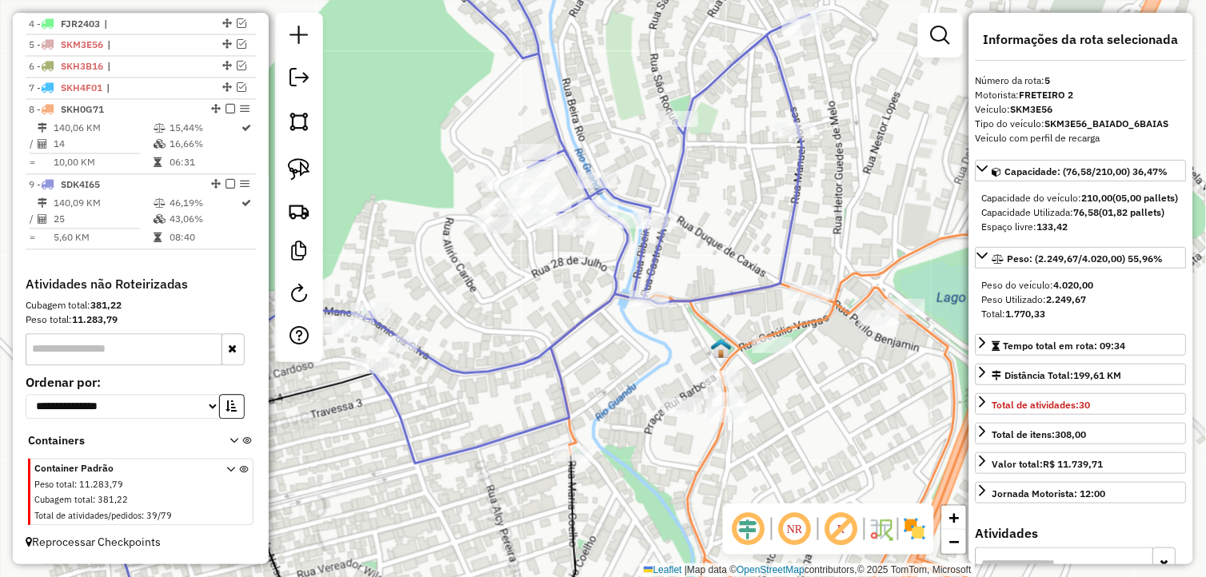
drag, startPoint x: 649, startPoint y: 381, endPoint x: 644, endPoint y: 373, distance: 9.3
click at [644, 378] on div "Janela de atendimento Grade de atendimento Capacidade Transportadoras Veículos …" at bounding box center [603, 288] width 1206 height 577
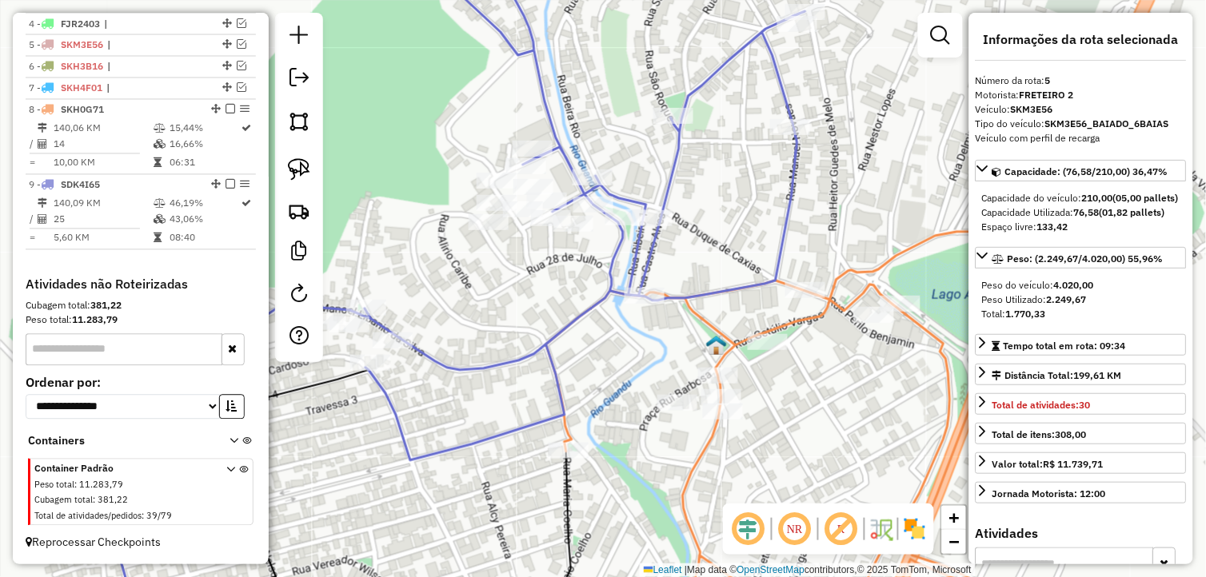
click at [643, 202] on icon at bounding box center [577, 201] width 457 height 518
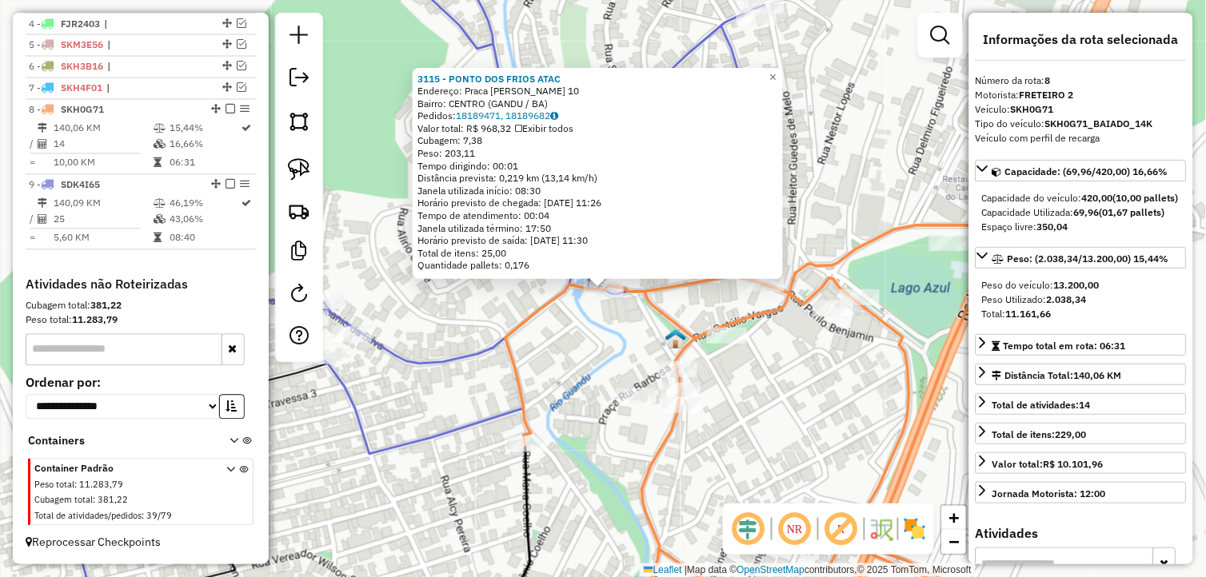
click at [558, 382] on div "3115 - PONTO DOS FRIOS ATAC Endereço: Praca [PERSON_NAME] 10 Bairro: CENTRO ([G…" at bounding box center [603, 288] width 1206 height 577
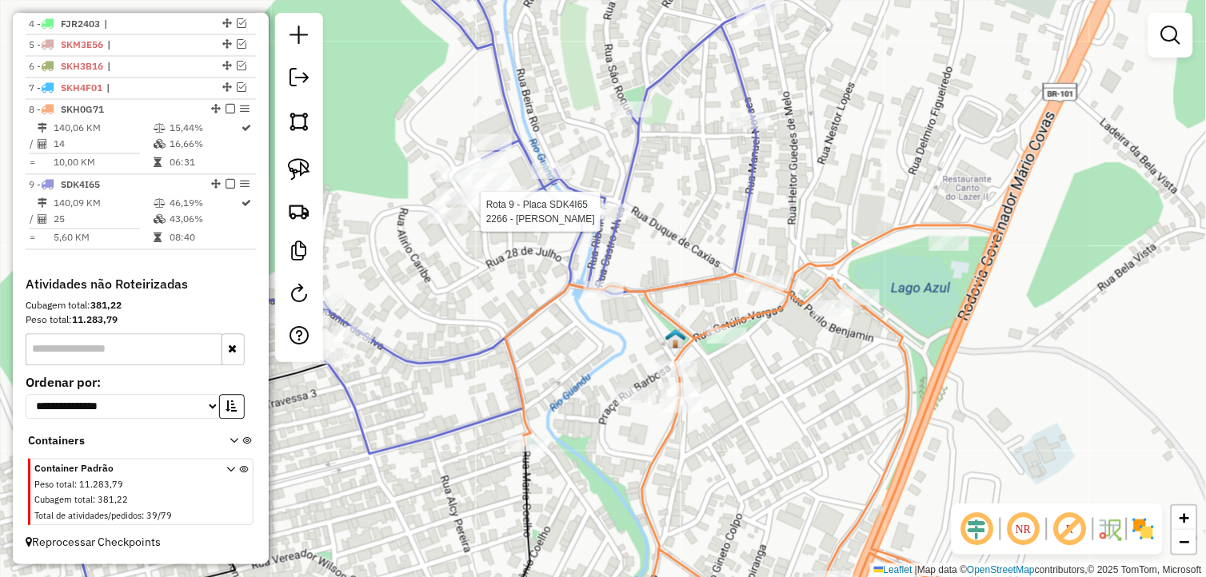
select select "*********"
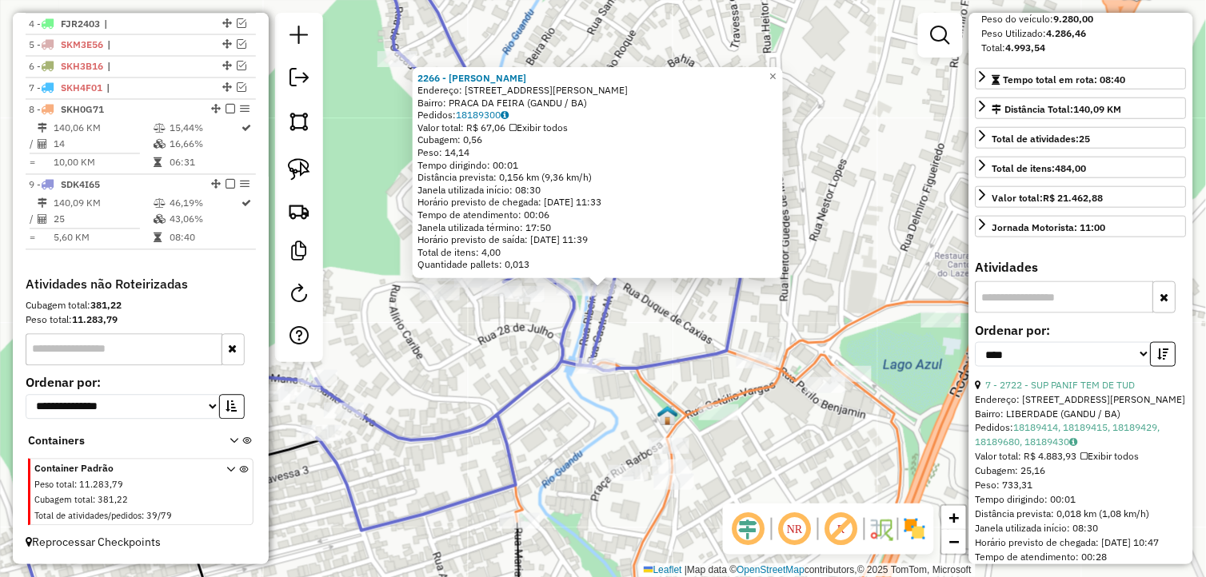
scroll to position [355, 0]
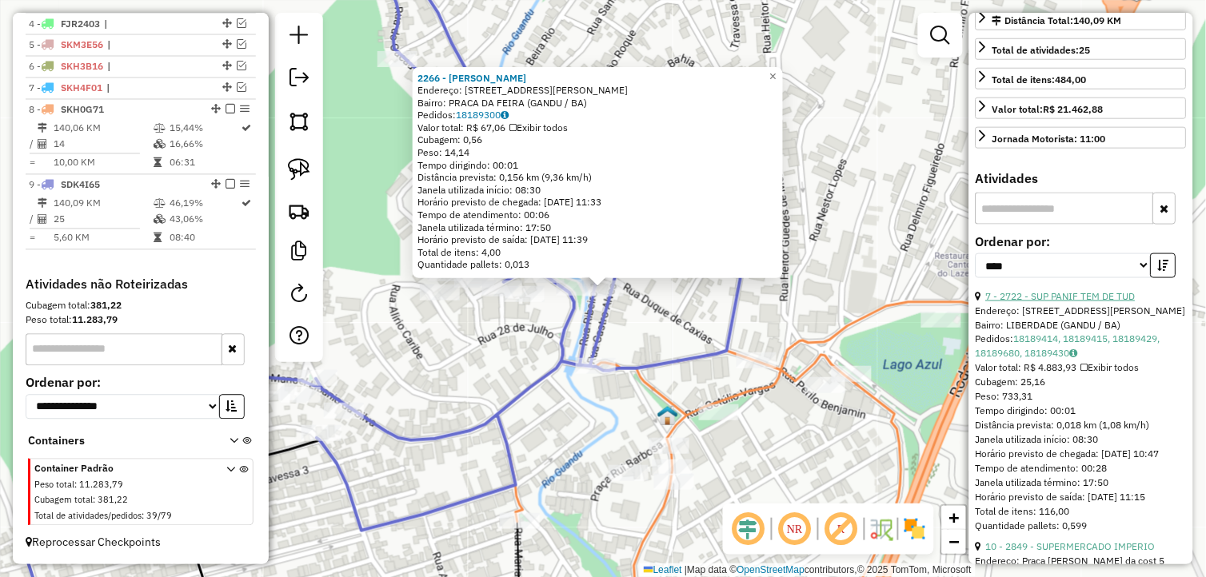
click at [1113, 302] on link "7 - 2722 - SUP PANIF TEM DE TUD" at bounding box center [1061, 296] width 150 height 12
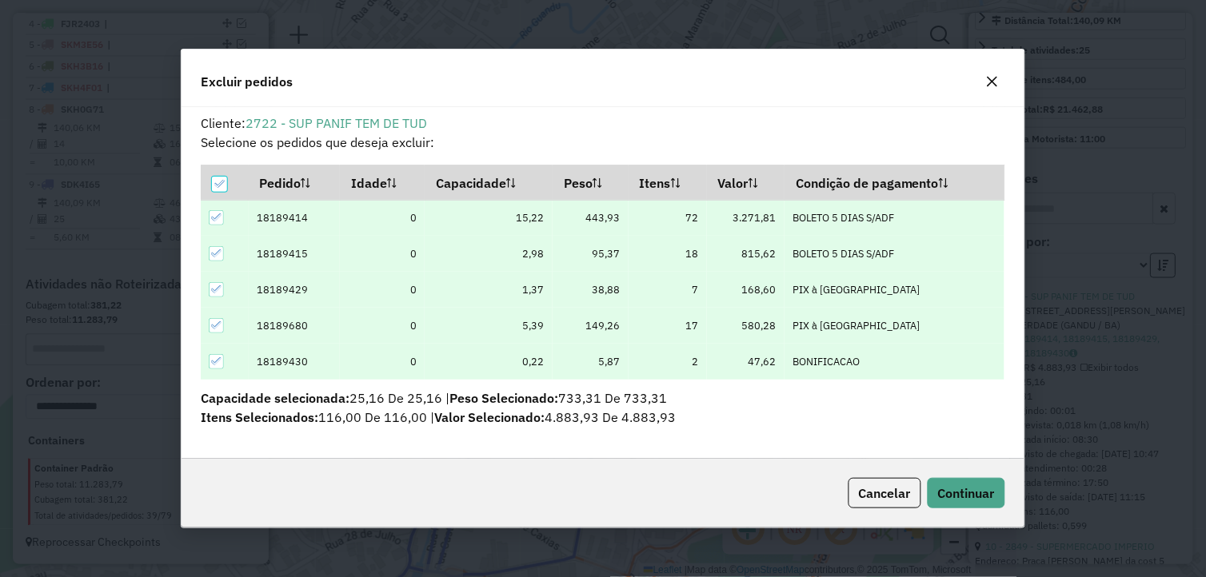
scroll to position [0, 0]
click at [952, 491] on span "Continuar" at bounding box center [966, 493] width 57 height 16
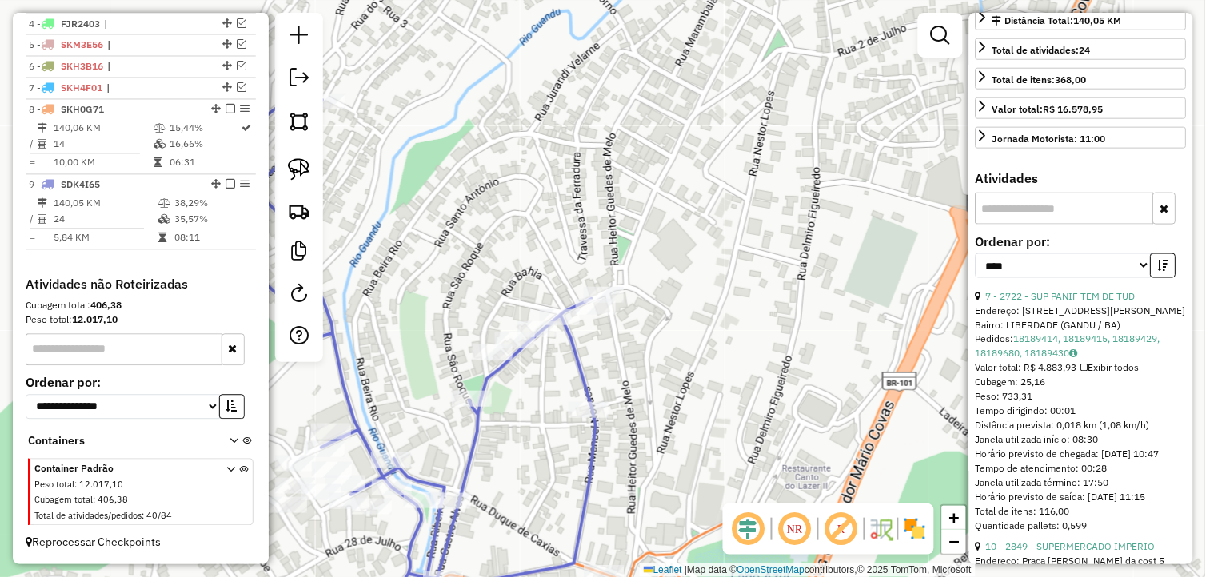
drag, startPoint x: 645, startPoint y: 362, endPoint x: 513, endPoint y: 360, distance: 132.8
click at [643, 378] on div "Janela de atendimento Grade de atendimento Capacidade Transportadoras Veículos …" at bounding box center [603, 288] width 1206 height 577
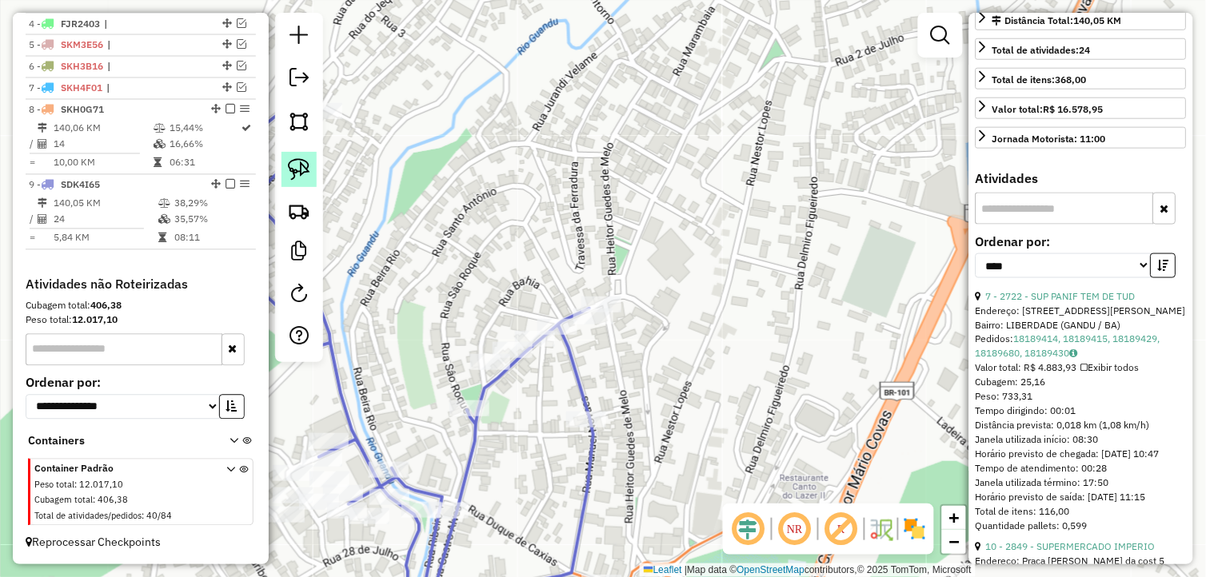
click at [302, 161] on img at bounding box center [299, 169] width 22 height 22
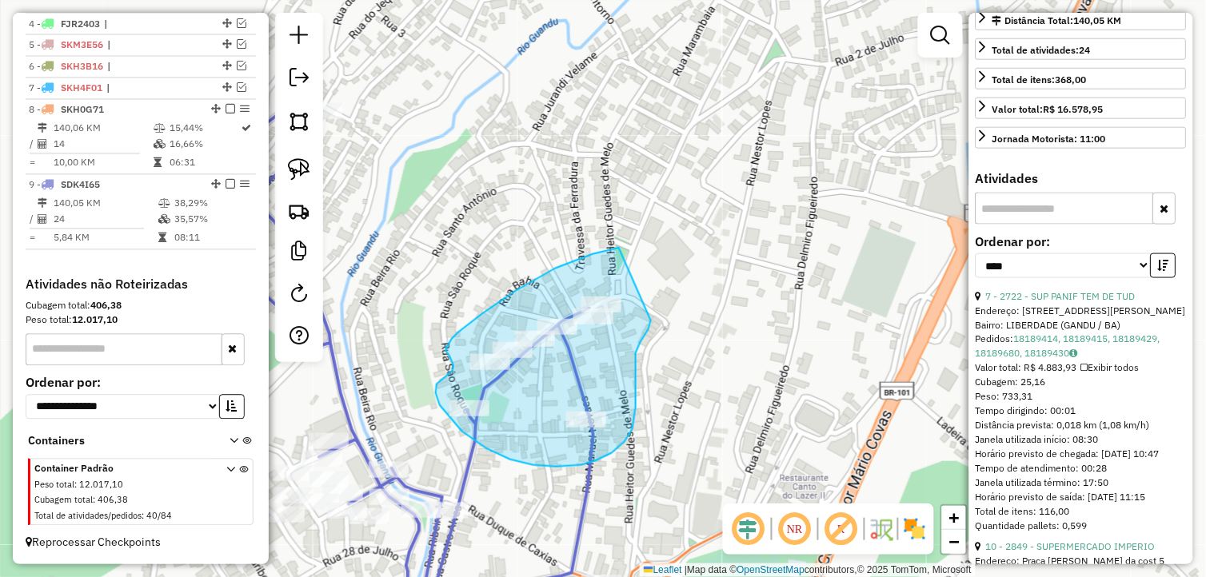
drag, startPoint x: 619, startPoint y: 248, endPoint x: 651, endPoint y: 321, distance: 79.5
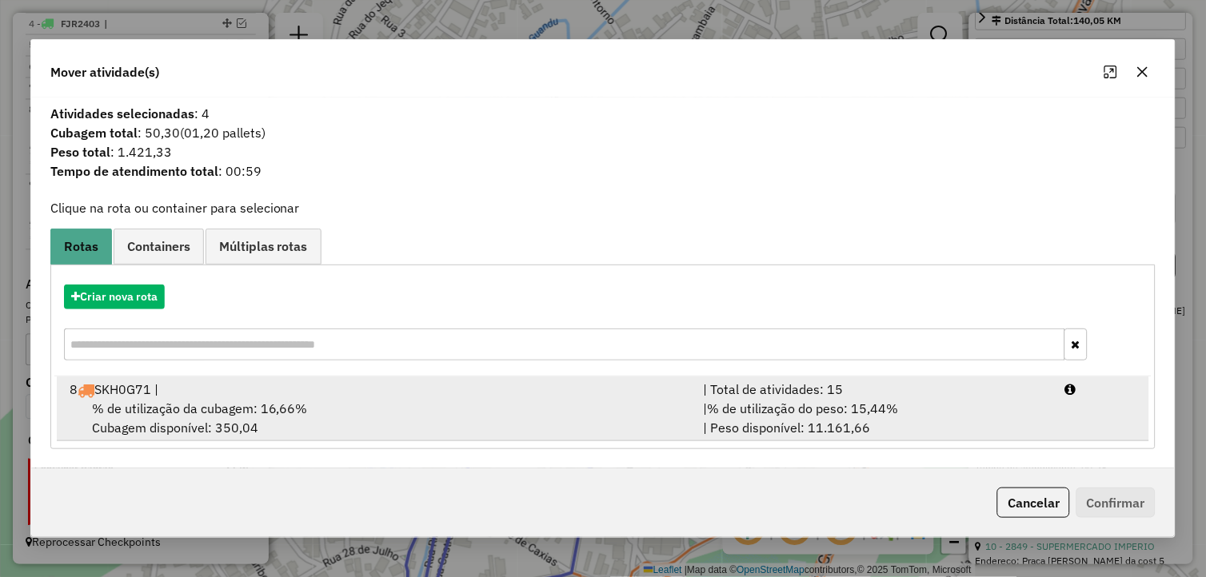
drag, startPoint x: 388, startPoint y: 406, endPoint x: 440, endPoint y: 398, distance: 52.6
click at [388, 405] on div "% de utilização da cubagem: 16,66% Cubagem disponível: 350,04" at bounding box center [377, 418] width 634 height 38
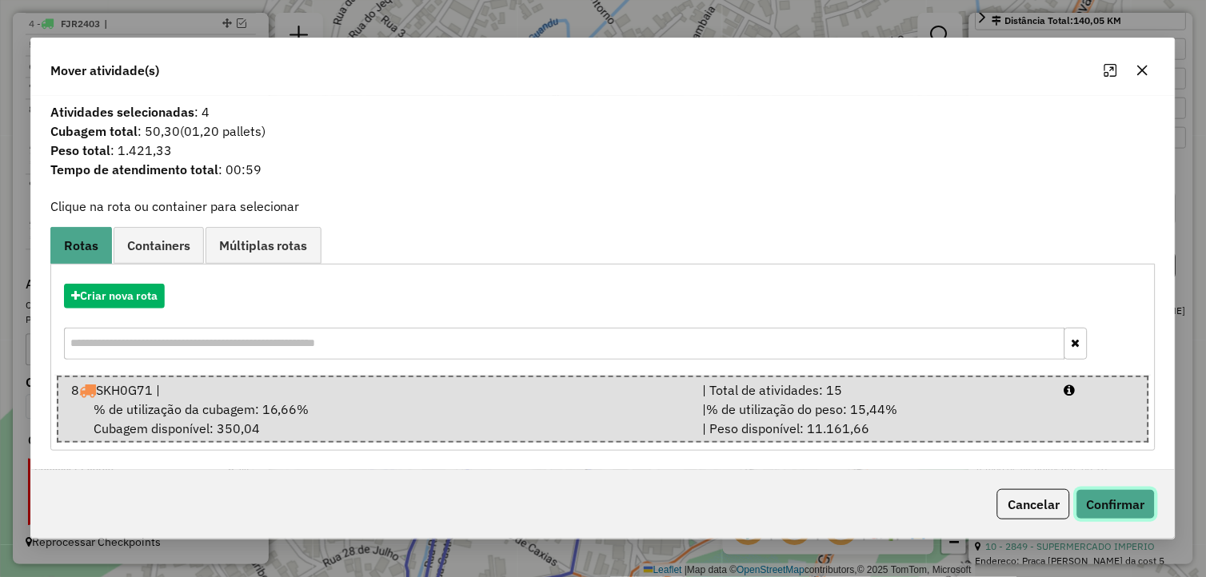
click at [1129, 501] on button "Confirmar" at bounding box center [1115, 504] width 79 height 30
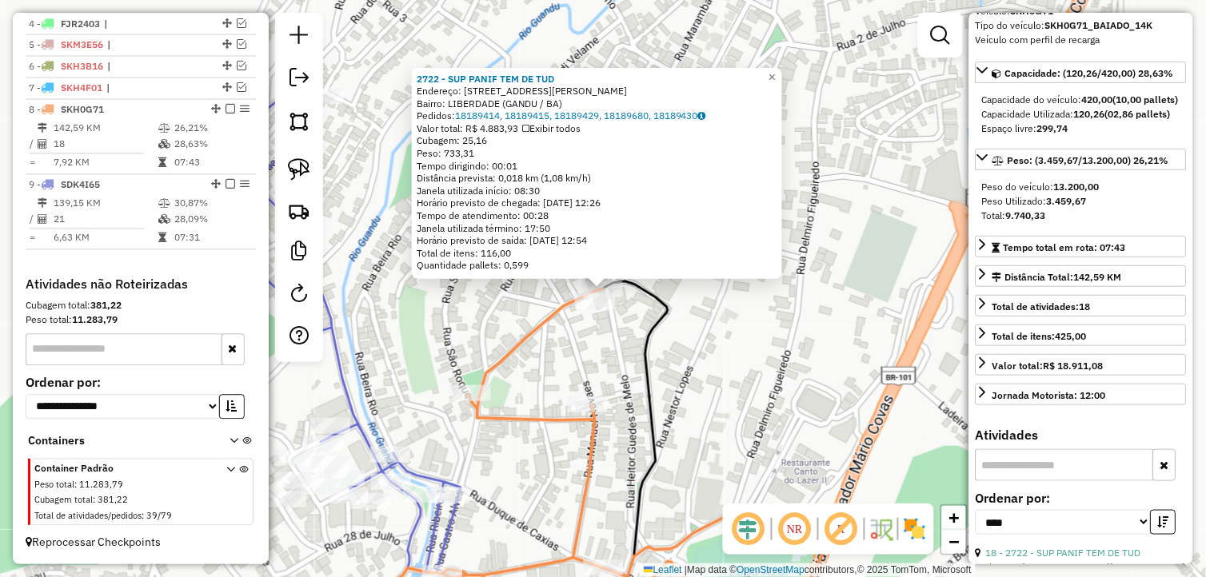
scroll to position [89, 0]
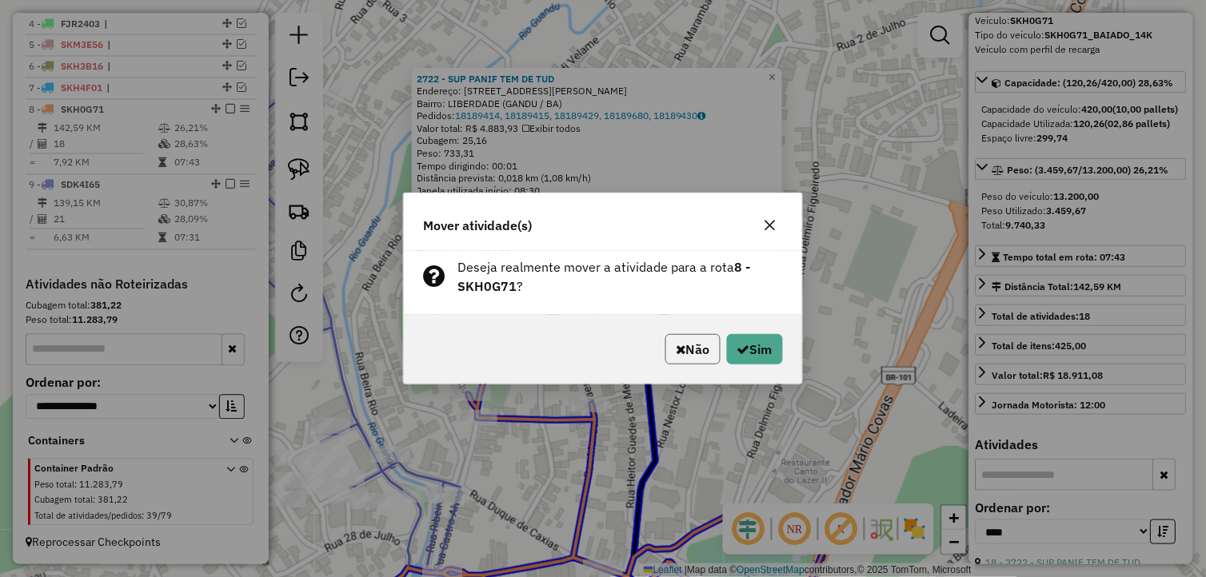
click at [688, 348] on button "Não" at bounding box center [692, 349] width 55 height 30
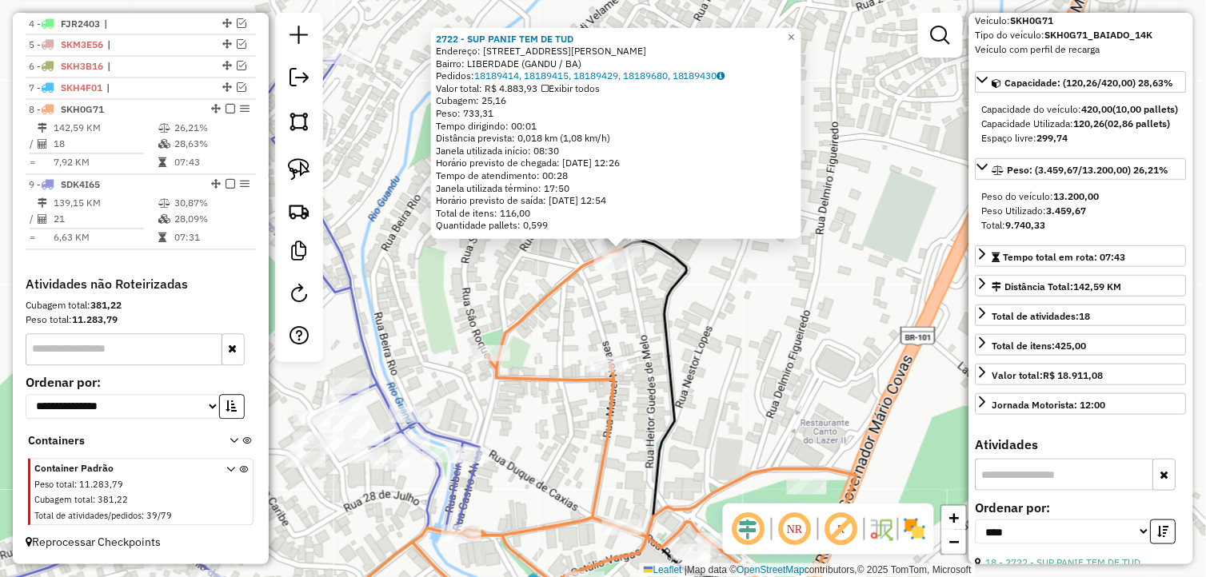
drag, startPoint x: 489, startPoint y: 462, endPoint x: 508, endPoint y: 412, distance: 53.6
click at [509, 412] on div "2722 - SUP PANIF TEM DE TUD Endereço: [STREET_ADDRESS][PERSON_NAME] Bairro: LIB…" at bounding box center [603, 288] width 1206 height 577
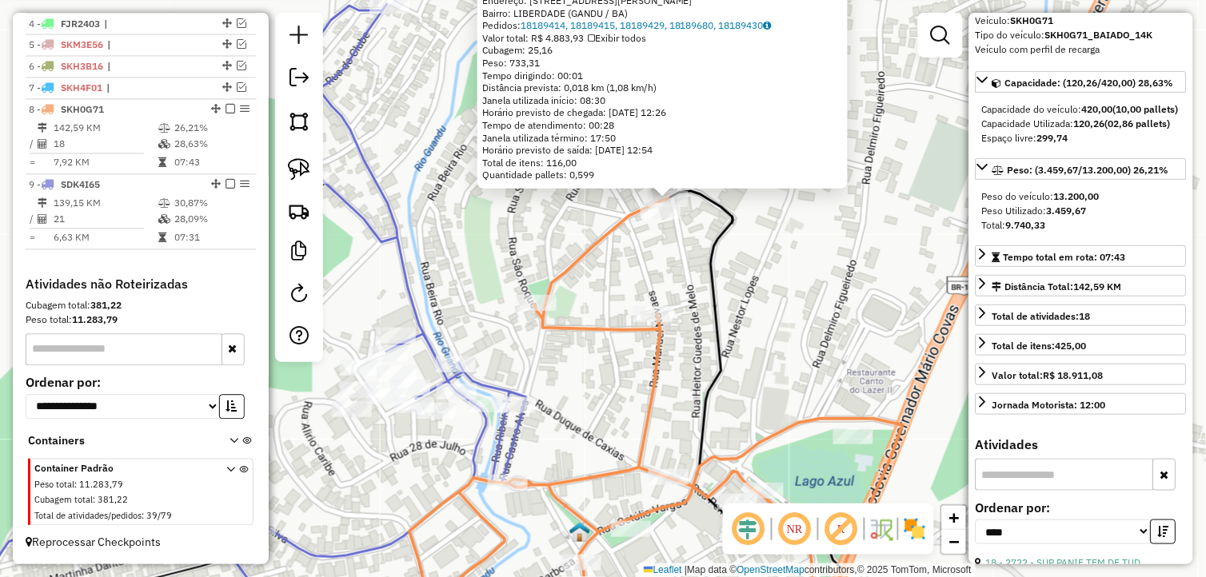
drag, startPoint x: 542, startPoint y: 419, endPoint x: 546, endPoint y: 404, distance: 15.7
click at [573, 397] on div "2722 - SUP PANIF TEM DE TUD Endereço: [STREET_ADDRESS][PERSON_NAME] Bairro: LIB…" at bounding box center [603, 288] width 1206 height 577
click at [569, 357] on div "2722 - SUP PANIF TEM DE TUD Endereço: [STREET_ADDRESS][PERSON_NAME] Bairro: LIB…" at bounding box center [603, 288] width 1206 height 577
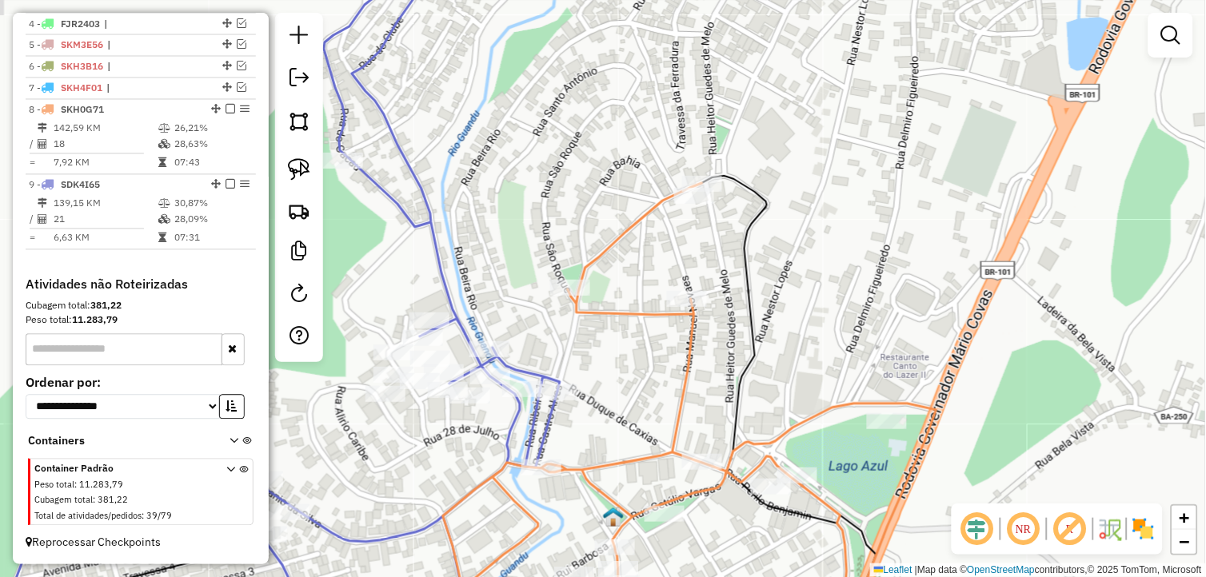
drag, startPoint x: 595, startPoint y: 378, endPoint x: 604, endPoint y: 371, distance: 12.0
click at [604, 371] on div "Janela de atendimento Grade de atendimento Capacidade Transportadoras Veículos …" at bounding box center [603, 288] width 1206 height 577
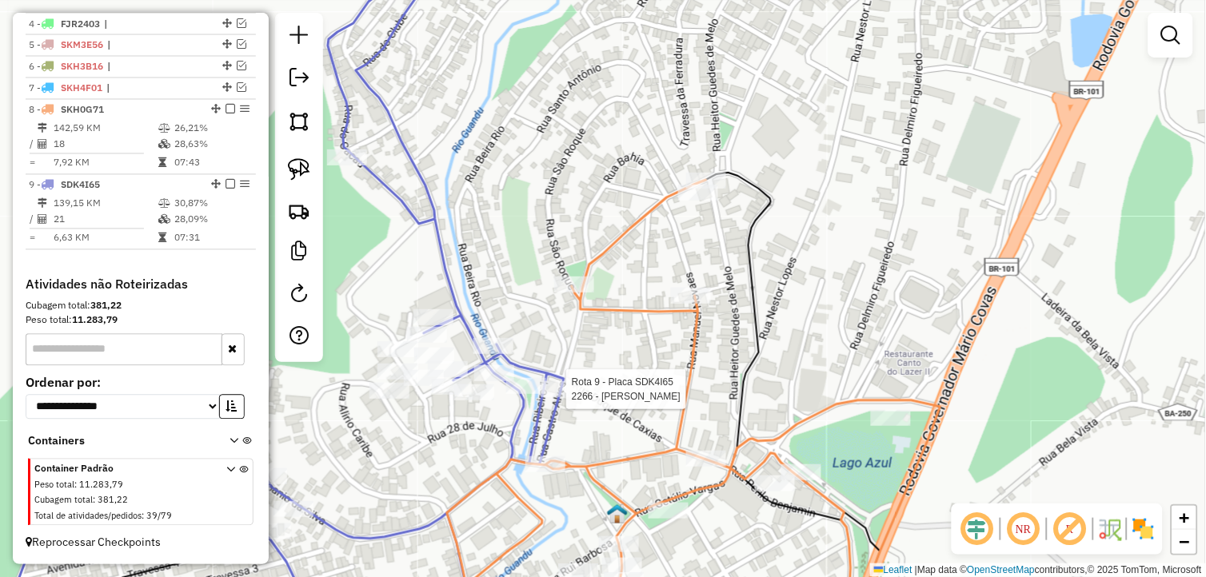
select select "*********"
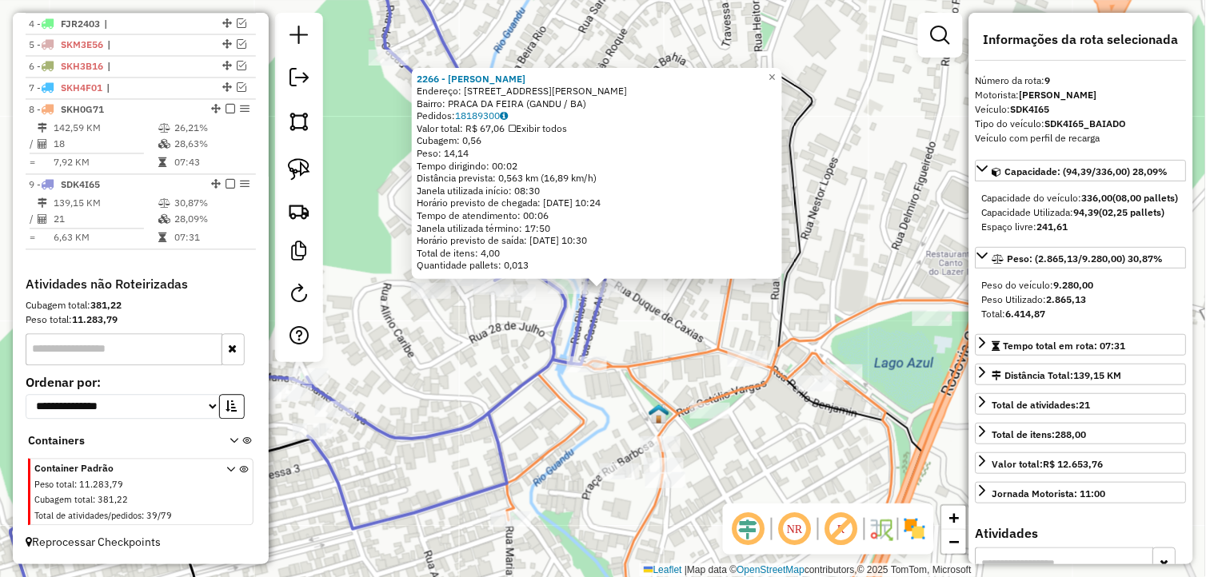
click at [650, 314] on div "2266 - [PERSON_NAME] Endereço: [STREET_ADDRESS] Pedidos: 18189300 Valor total: …" at bounding box center [603, 288] width 1206 height 577
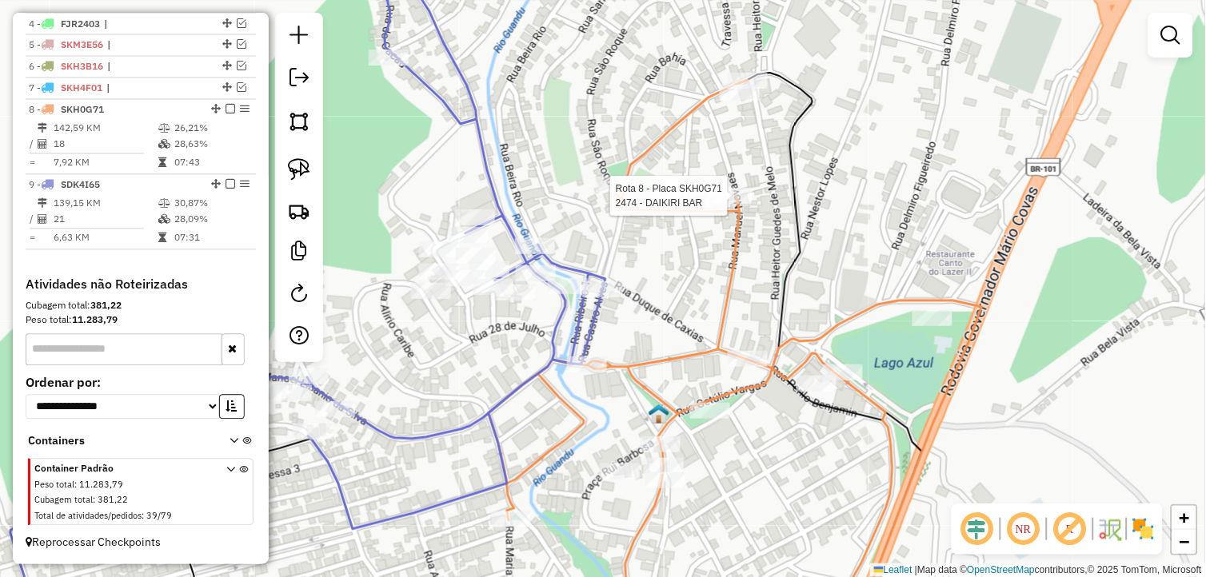
click at [736, 186] on div "Rota 8 - Placa SKH0G71 2474 - DAIKIRI BAR Janela de atendimento Grade de atendi…" at bounding box center [603, 288] width 1206 height 577
select select "*********"
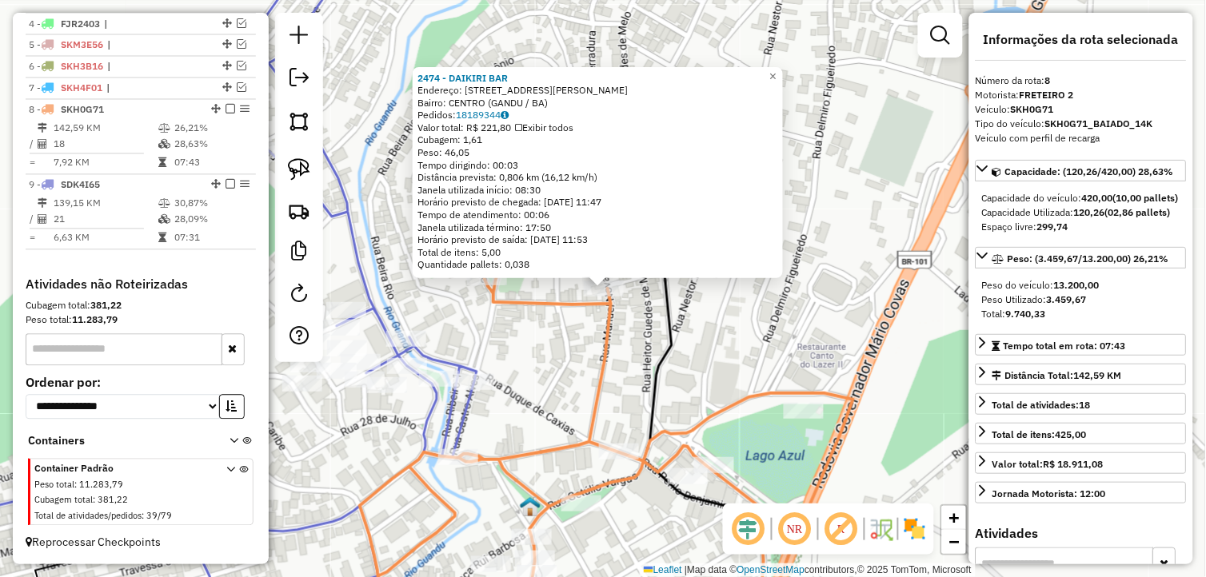
click at [777, 334] on div "2474 - DAIKIRI BAR Endereço: [STREET_ADDRESS][PERSON_NAME]) Pedidos: 18189344 V…" at bounding box center [603, 288] width 1206 height 577
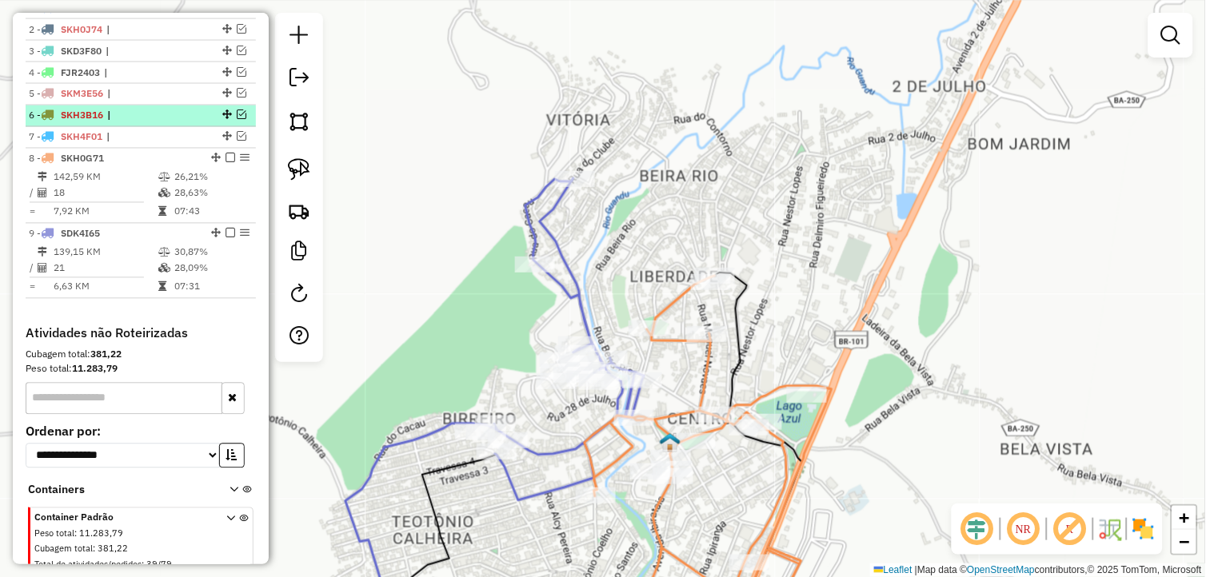
scroll to position [574, 0]
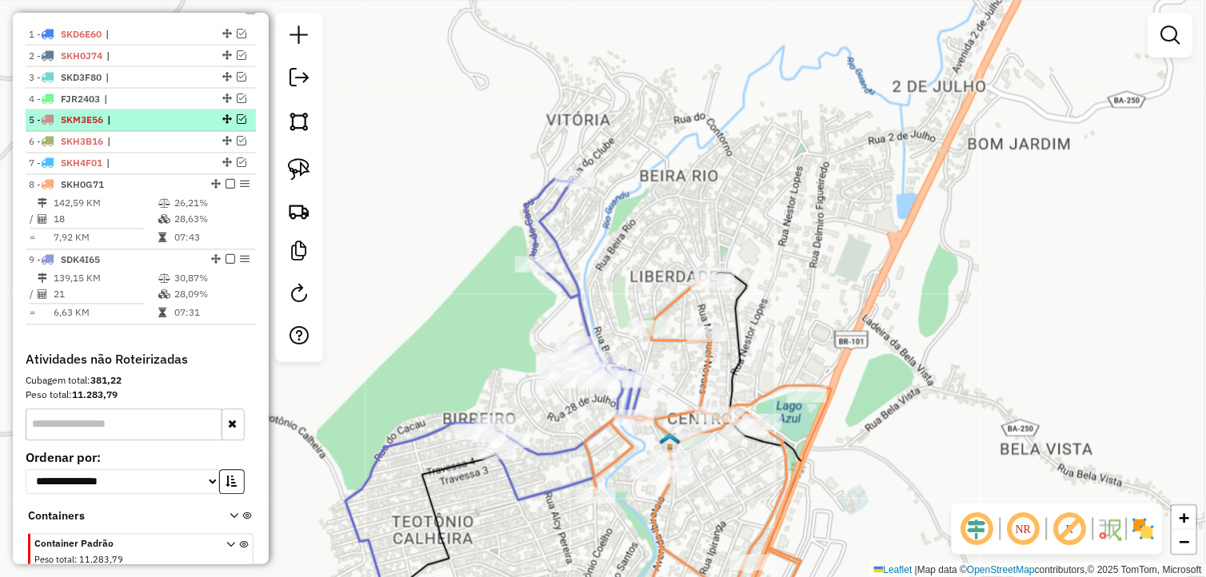
click at [237, 125] on em at bounding box center [242, 120] width 10 height 10
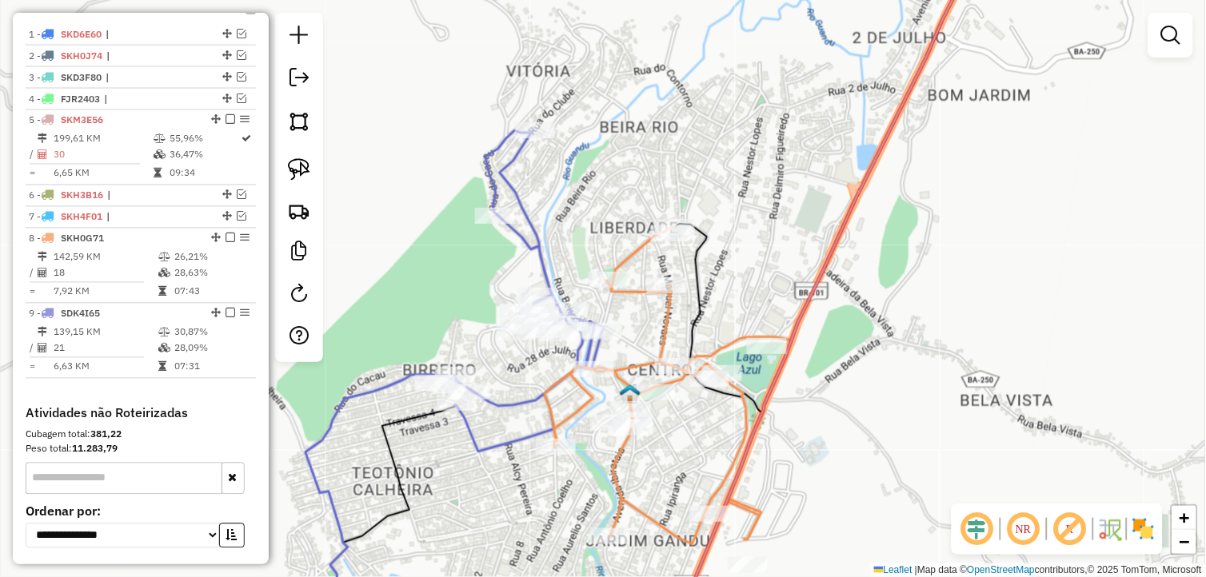
drag, startPoint x: 772, startPoint y: 309, endPoint x: 725, endPoint y: 256, distance: 71.4
click at [725, 256] on div "Janela de atendimento Grade de atendimento Capacidade Transportadoras Veículos …" at bounding box center [603, 288] width 1206 height 577
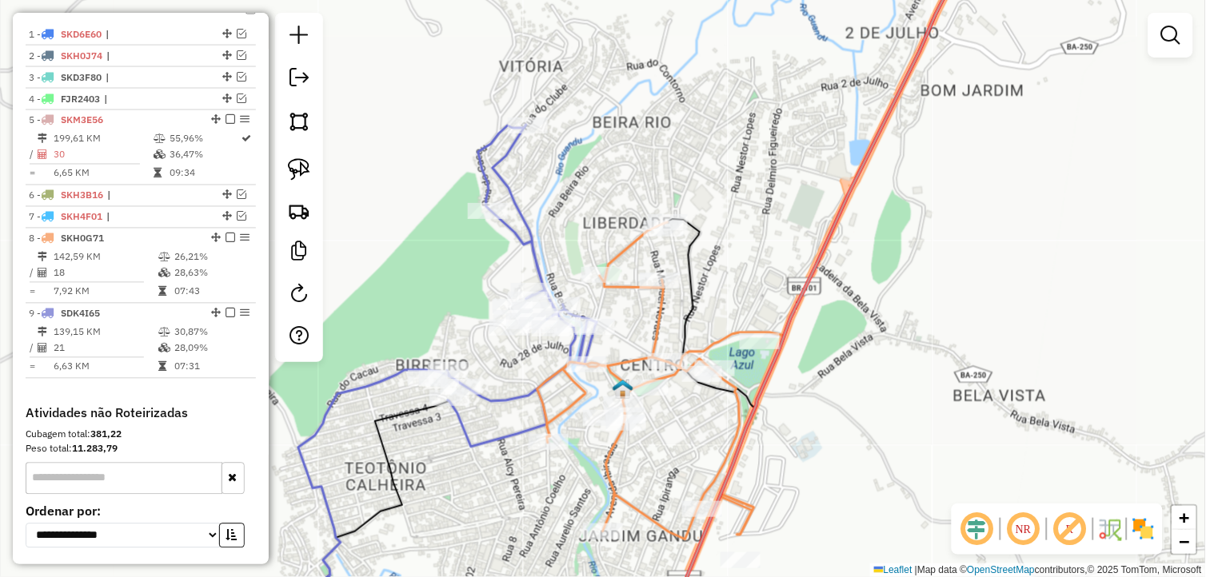
click at [792, 321] on icon at bounding box center [818, 288] width 309 height 692
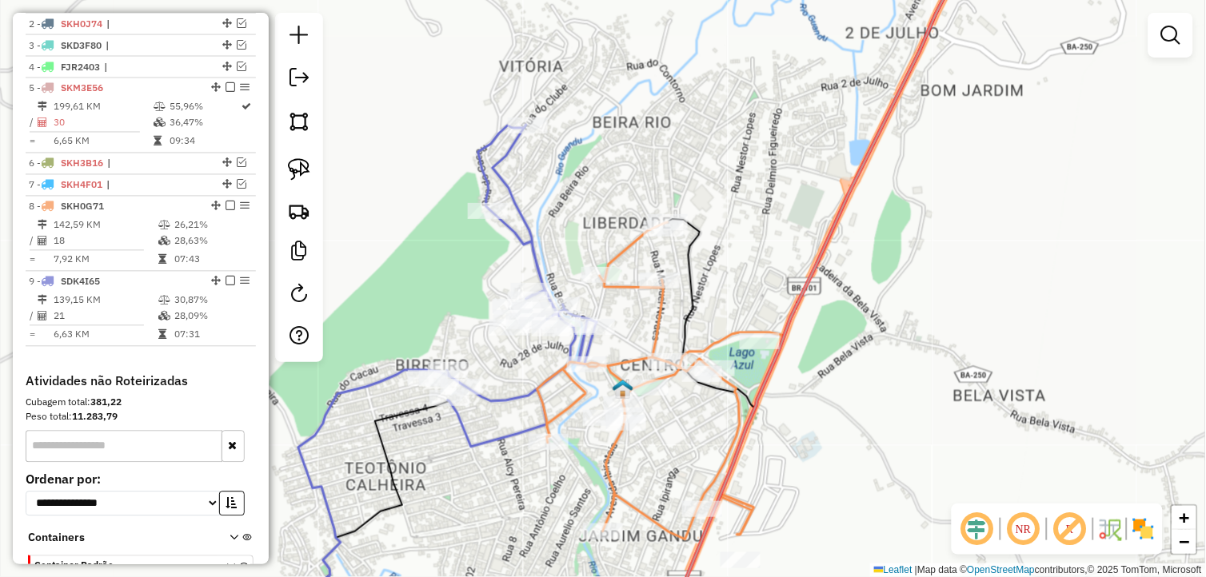
select select "*********"
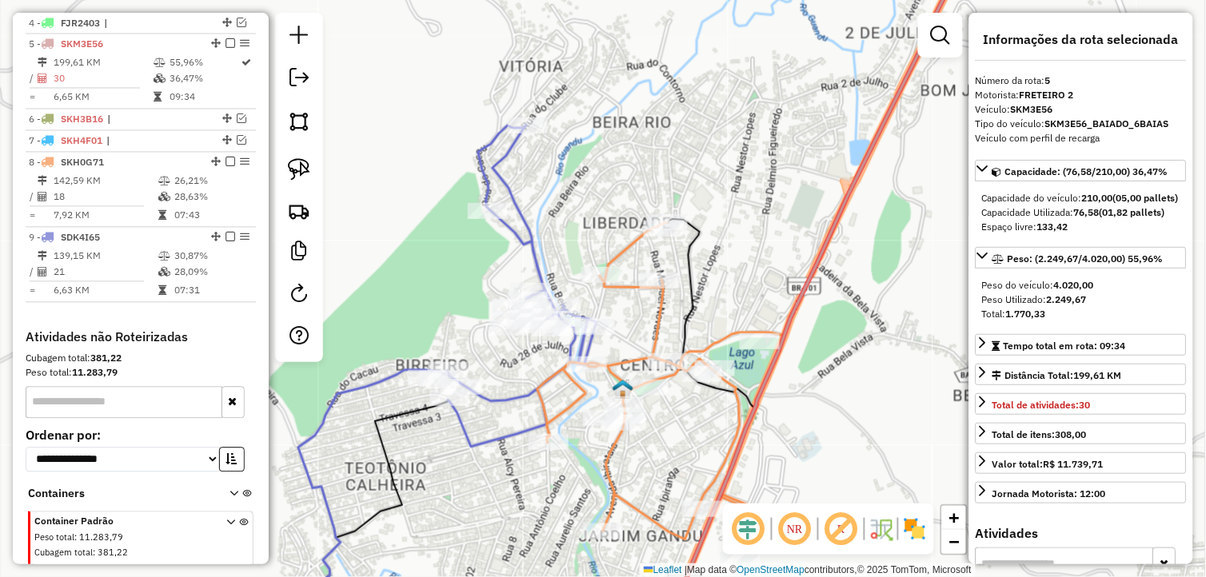
scroll to position [684, 0]
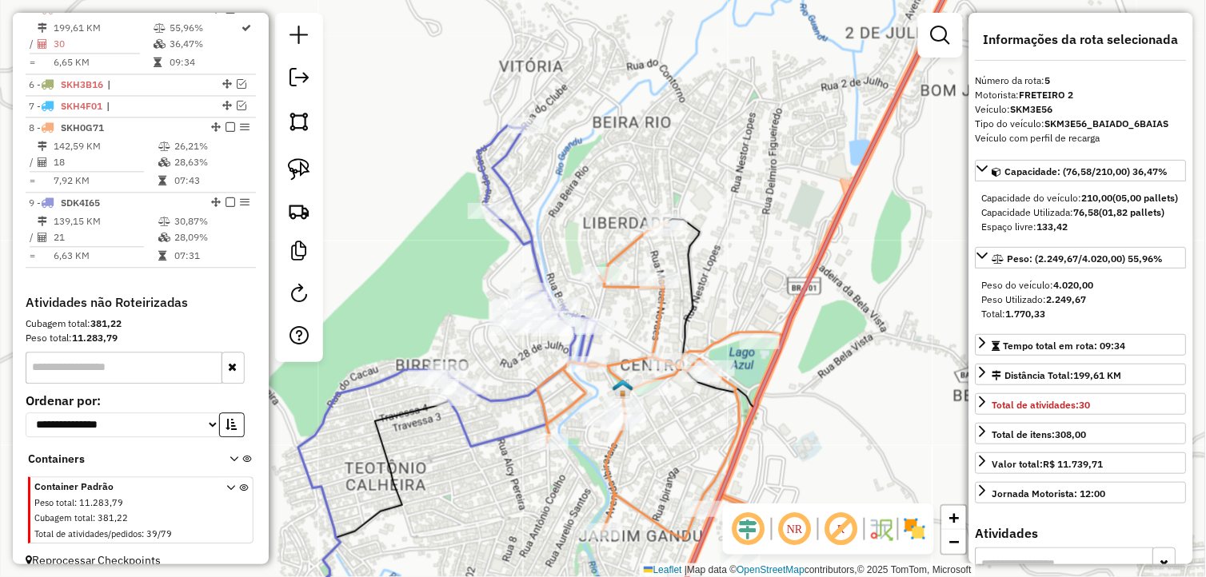
click at [699, 500] on icon at bounding box center [660, 380] width 247 height 317
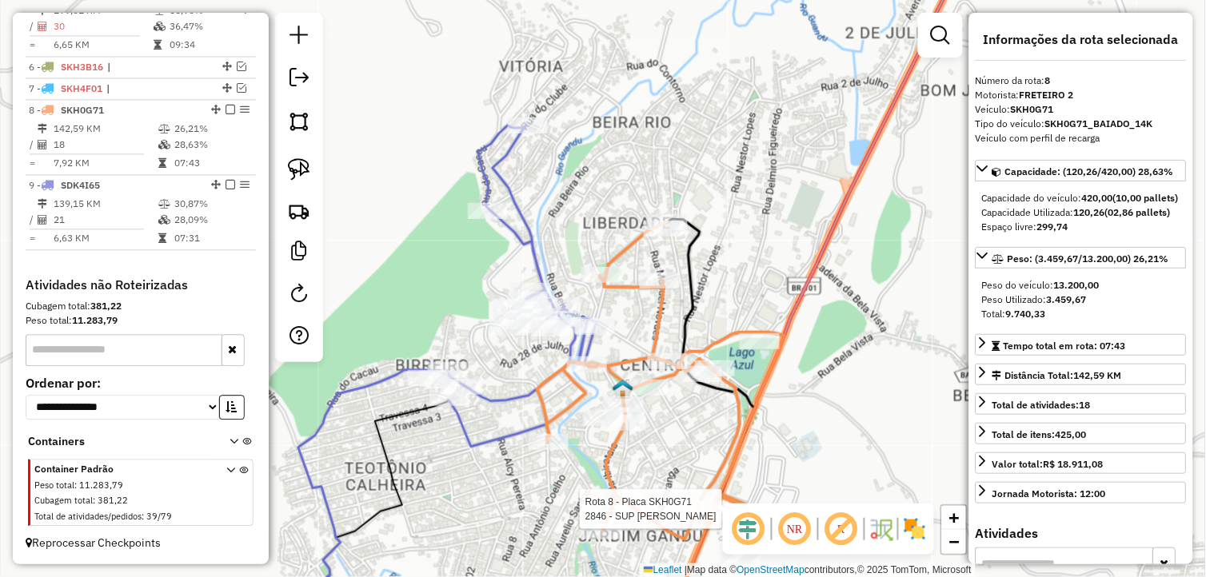
scroll to position [716, 0]
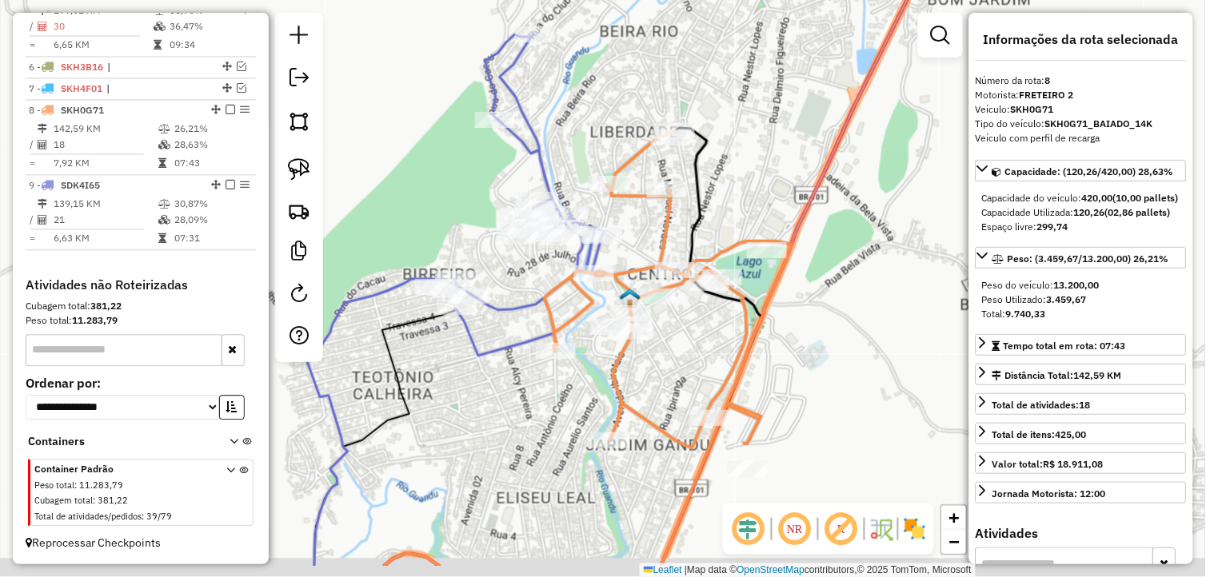
drag, startPoint x: 796, startPoint y: 402, endPoint x: 745, endPoint y: 365, distance: 62.4
click at [787, 346] on div "Janela de atendimento Grade de atendimento Capacidade Transportadoras Veículos …" at bounding box center [603, 288] width 1206 height 577
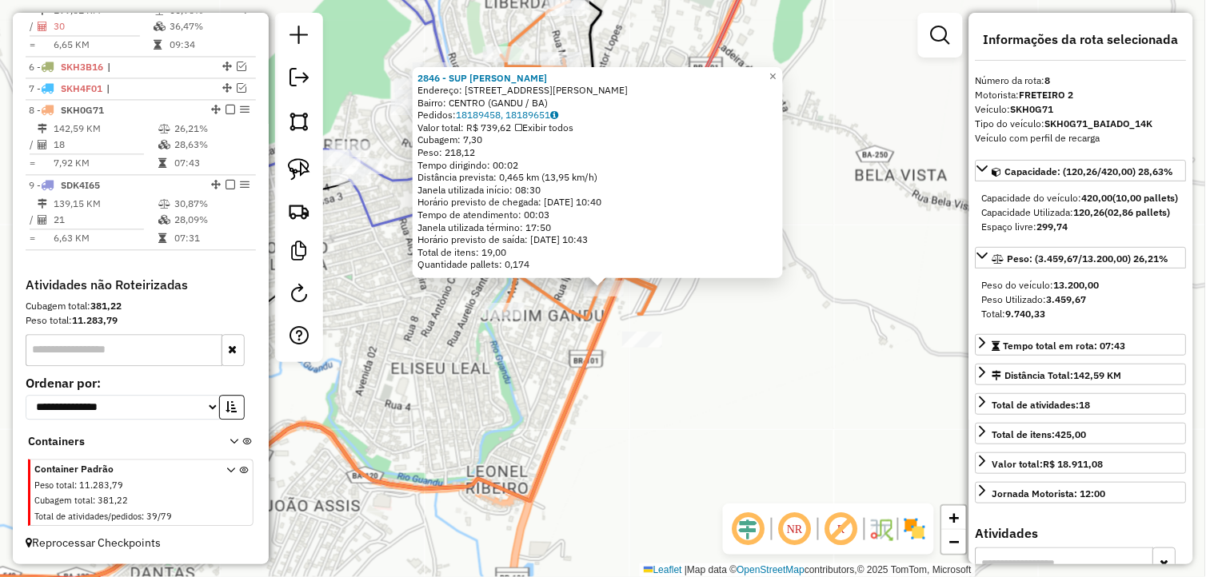
click at [732, 353] on div "2846 - SUP [PERSON_NAME]: [STREET_ADDRESS] [GEOGRAPHIC_DATA]: 18189458, 1818965…" at bounding box center [603, 288] width 1206 height 577
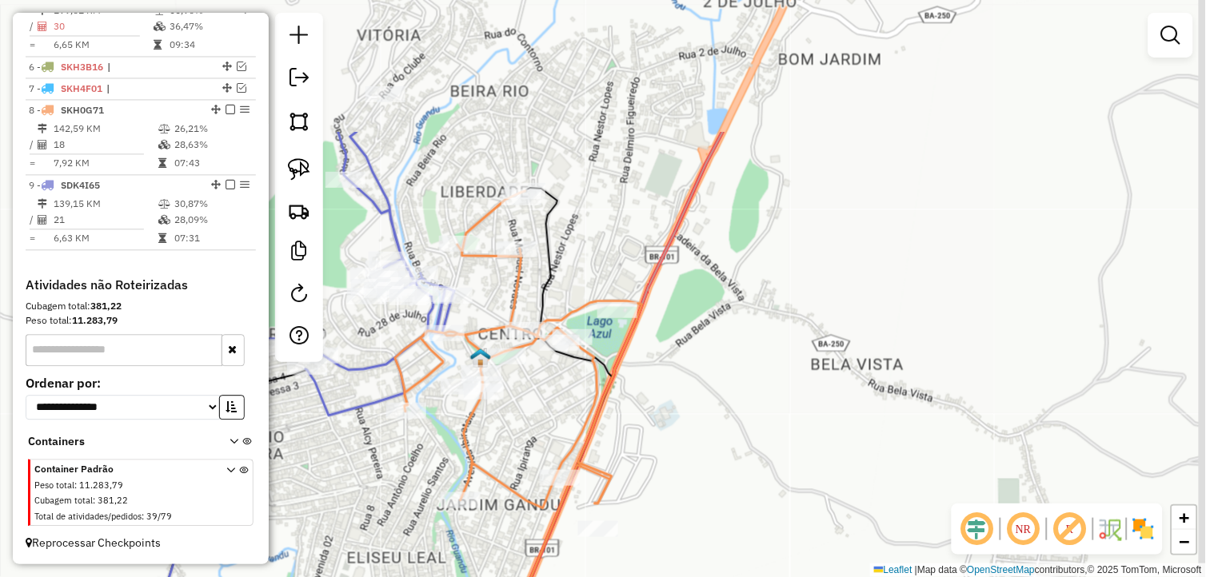
drag, startPoint x: 732, startPoint y: 436, endPoint x: 731, endPoint y: 389, distance: 47.2
click at [732, 438] on div "Janela de atendimento Grade de atendimento Capacidade Transportadoras Veículos …" at bounding box center [603, 288] width 1206 height 577
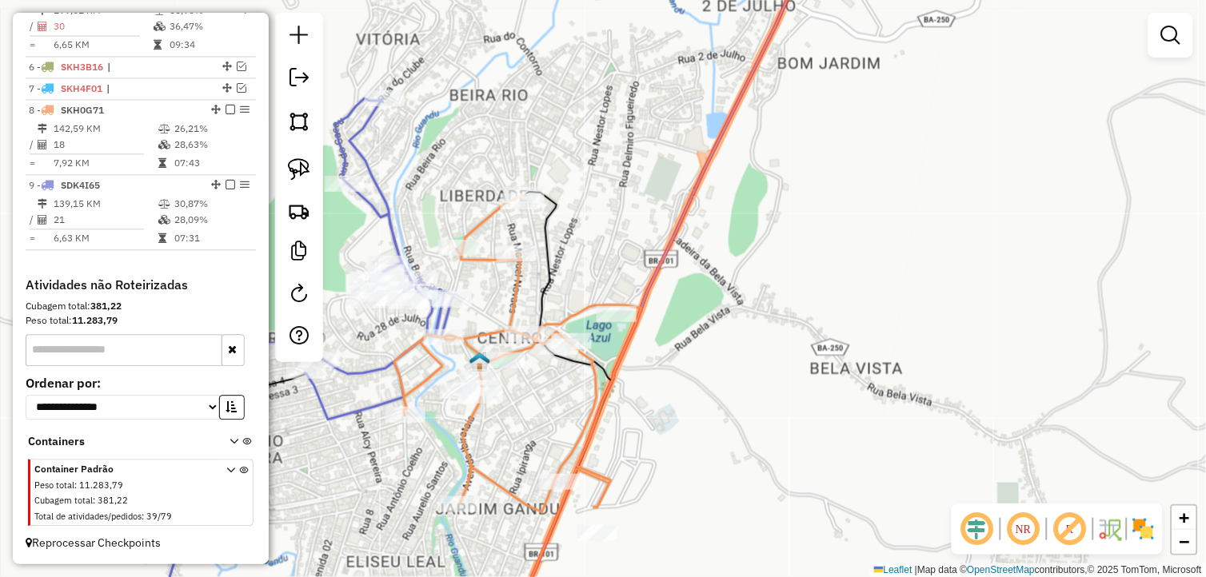
click at [684, 225] on icon at bounding box center [522, 288] width 588 height 692
select select "*********"
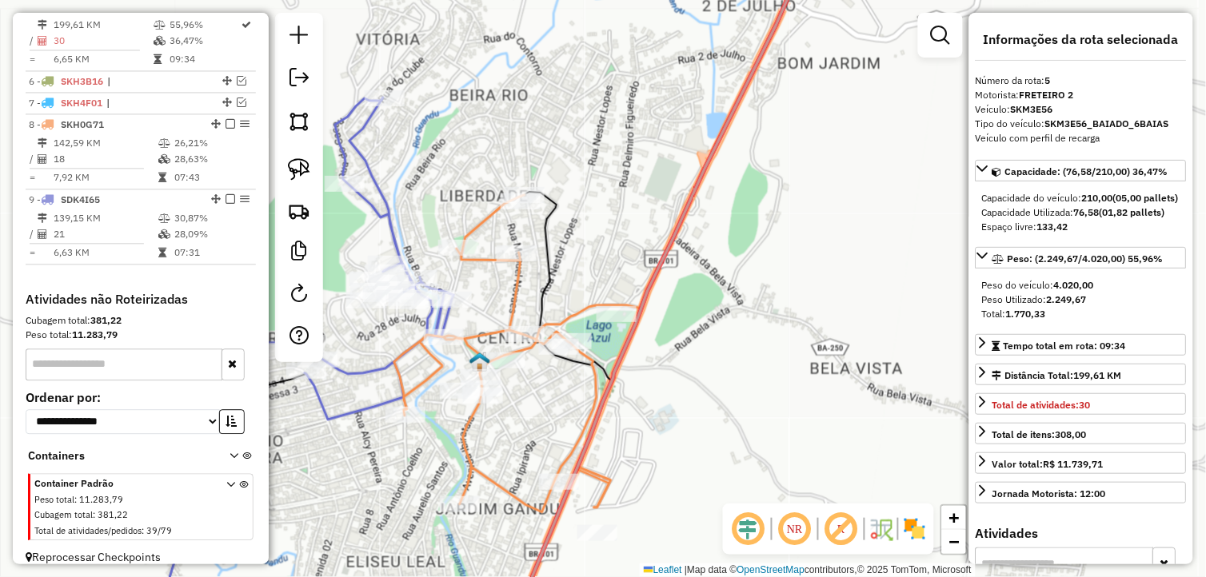
scroll to position [684, 0]
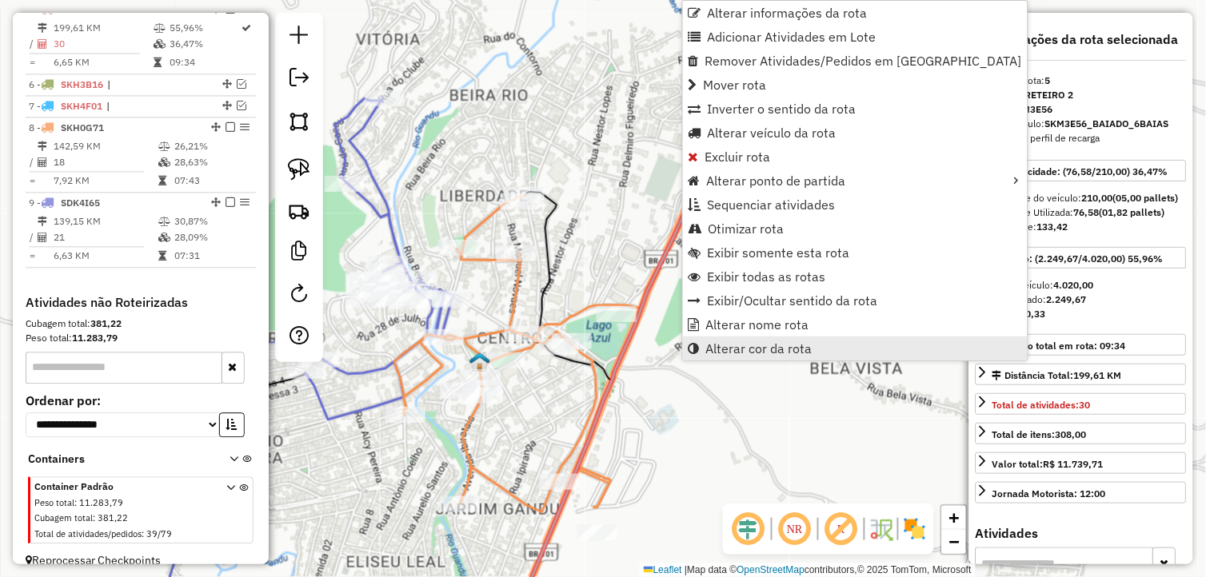
click at [756, 349] on span "Alterar cor da rota" at bounding box center [759, 348] width 106 height 13
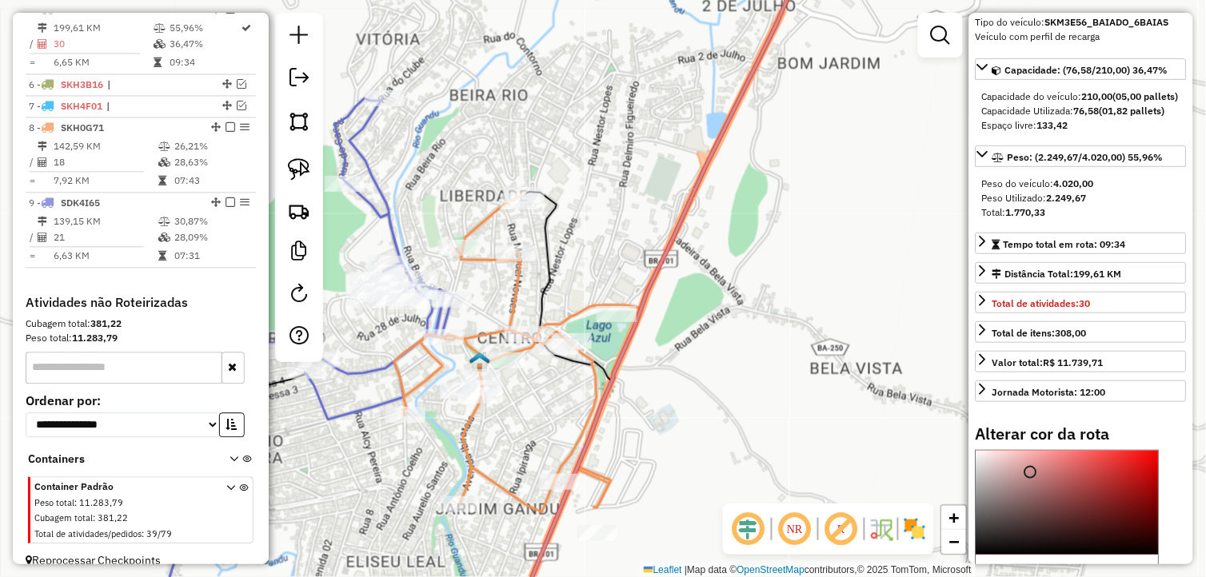
scroll to position [266, 0]
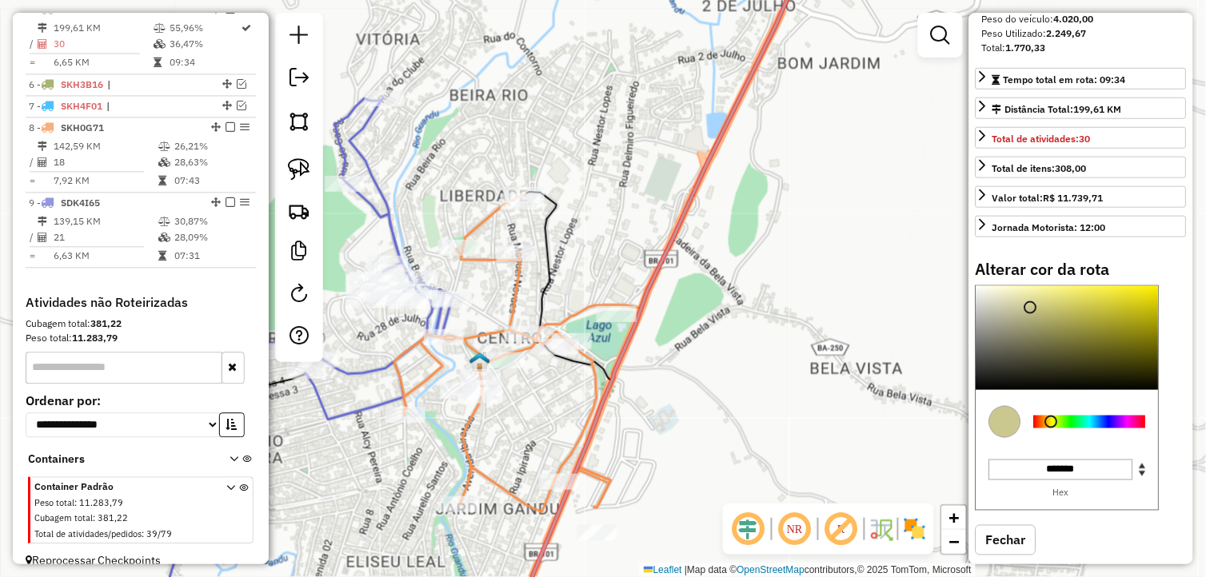
drag, startPoint x: 1041, startPoint y: 433, endPoint x: 1057, endPoint y: 429, distance: 16.3
click at [1053, 429] on div at bounding box center [1090, 422] width 112 height 13
type input "*******"
drag, startPoint x: 1126, startPoint y: 316, endPoint x: 1209, endPoint y: 269, distance: 95.2
click at [1205, 269] on html "Aguarde... Pop-up bloqueado! Seu navegador bloqueou automáticamente a abertura …" at bounding box center [603, 288] width 1206 height 577
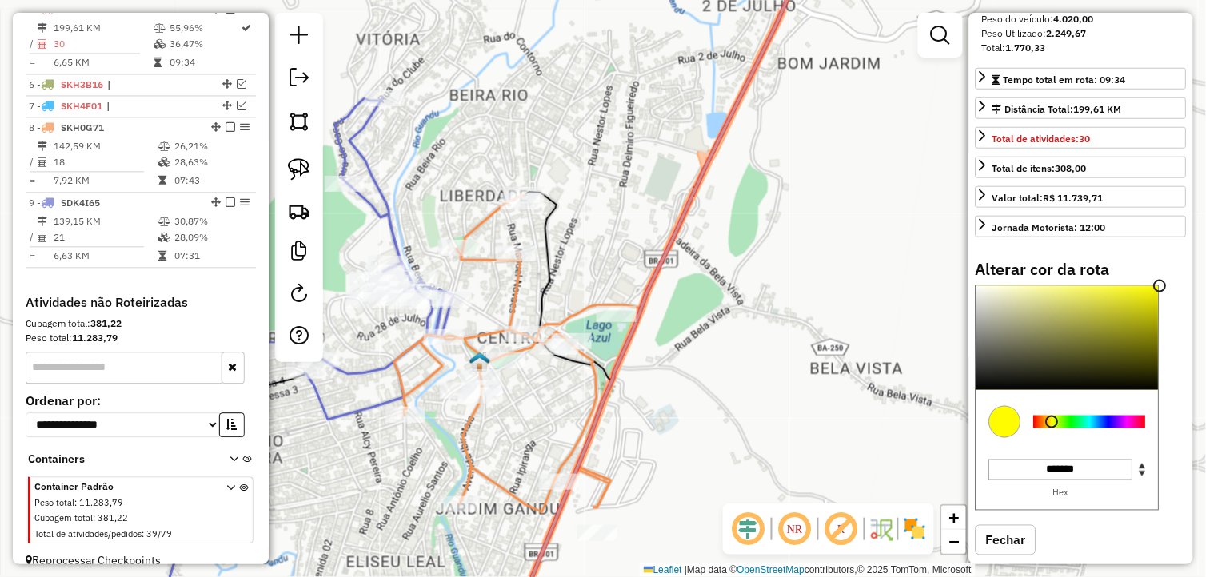
click at [764, 313] on div "Janela de atendimento Grade de atendimento Capacidade Transportadoras Veículos …" at bounding box center [603, 288] width 1206 height 577
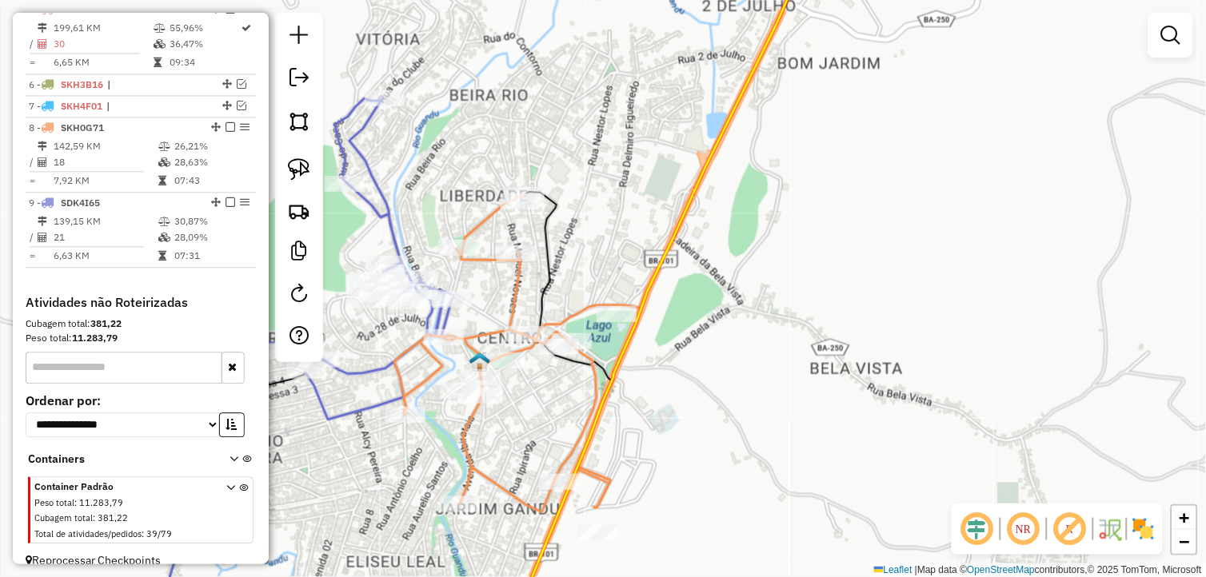
drag, startPoint x: 792, startPoint y: 304, endPoint x: 849, endPoint y: 276, distance: 64.0
click at [849, 276] on div "Janela de atendimento Grade de atendimento Capacidade Transportadoras Veículos …" at bounding box center [603, 288] width 1206 height 577
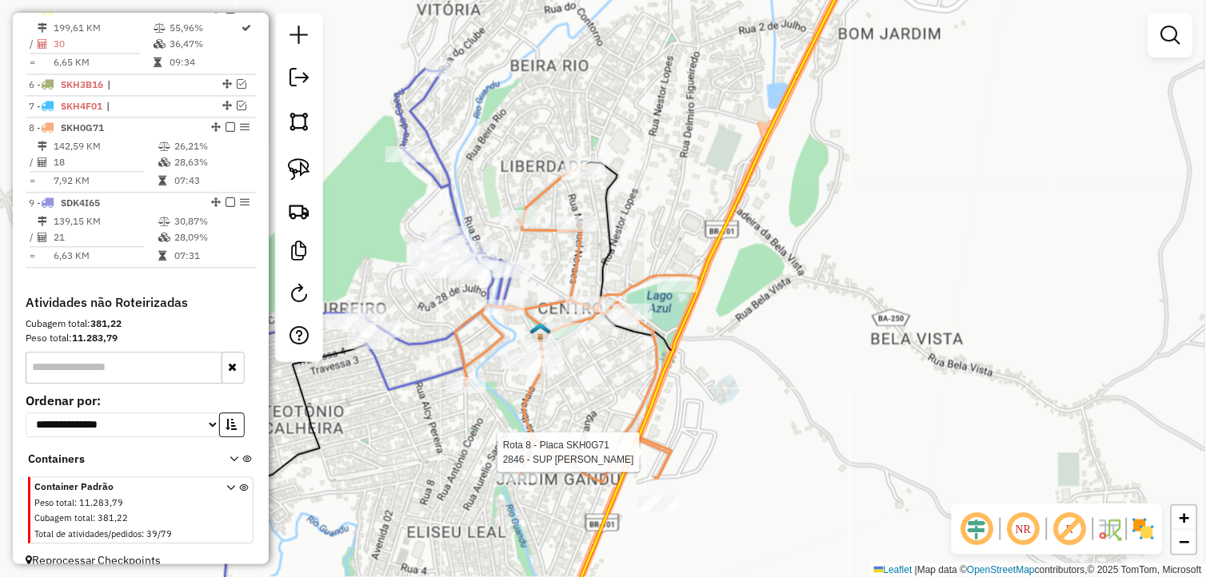
select select "*********"
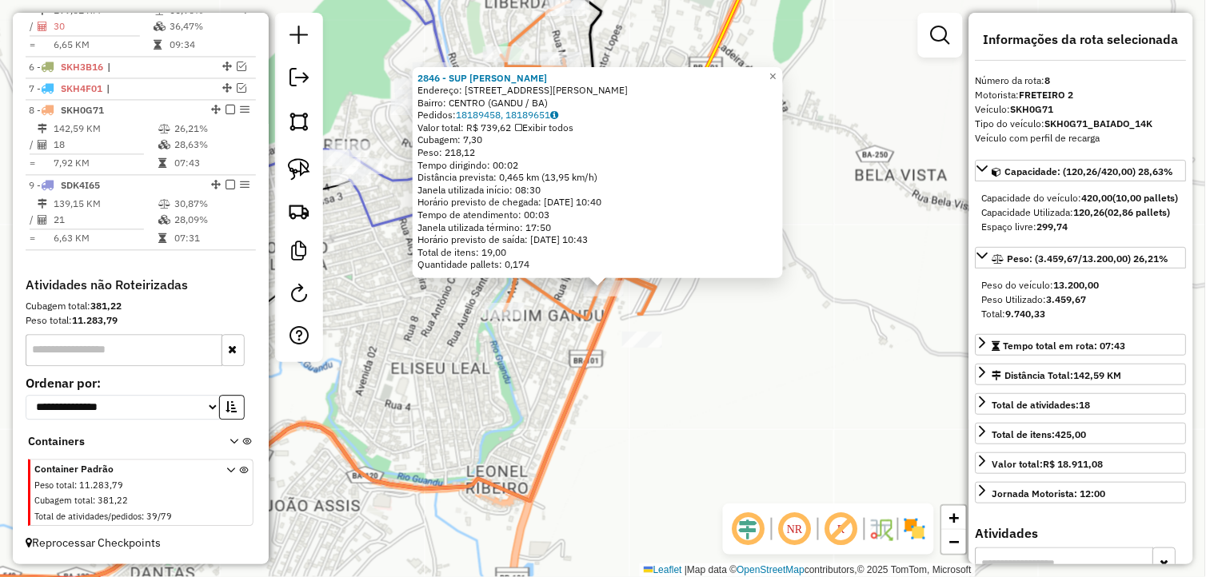
scroll to position [716, 0]
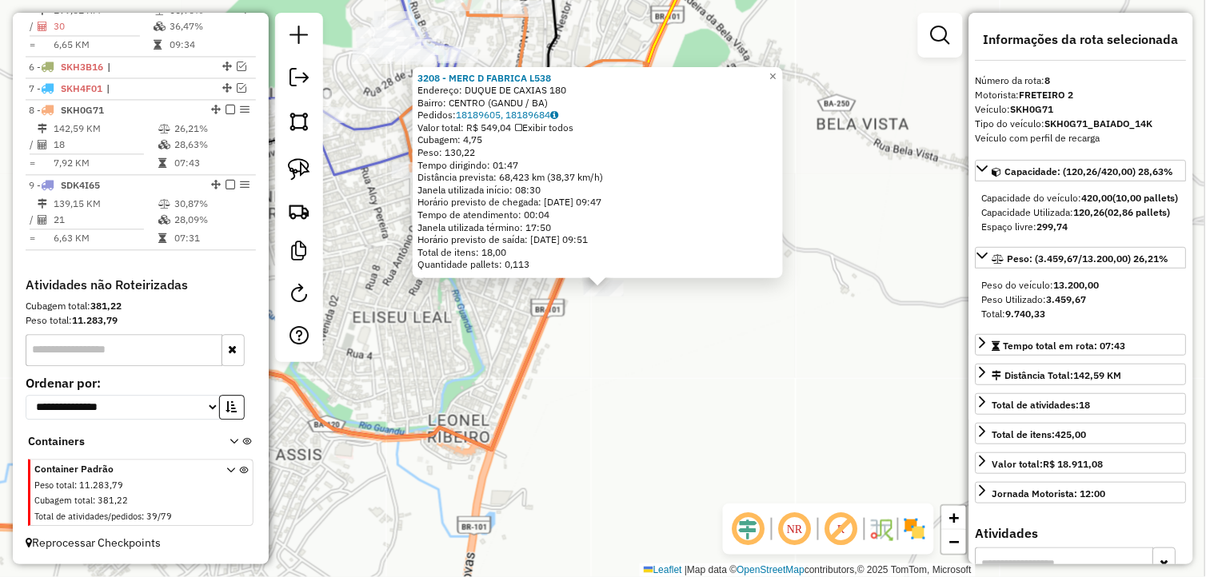
click at [644, 350] on div "3208 - MERC D FABRICA L538 Endereço: DUQUE DE CAXIAS 180 Bairro: CENTRO ([GEOGR…" at bounding box center [603, 288] width 1206 height 577
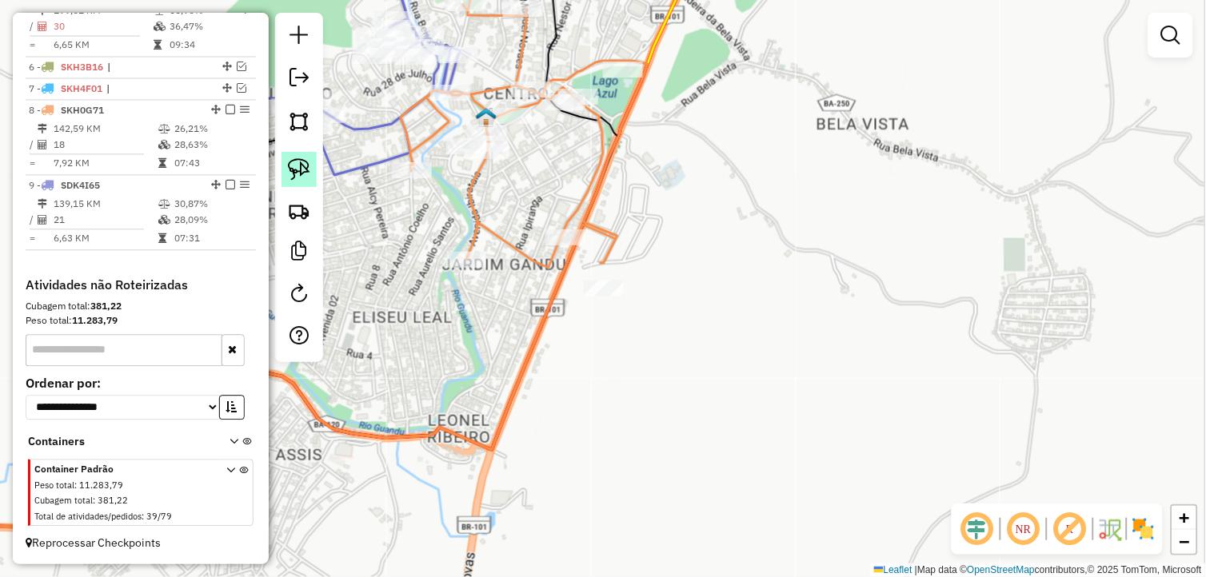
click at [297, 164] on img at bounding box center [299, 169] width 22 height 22
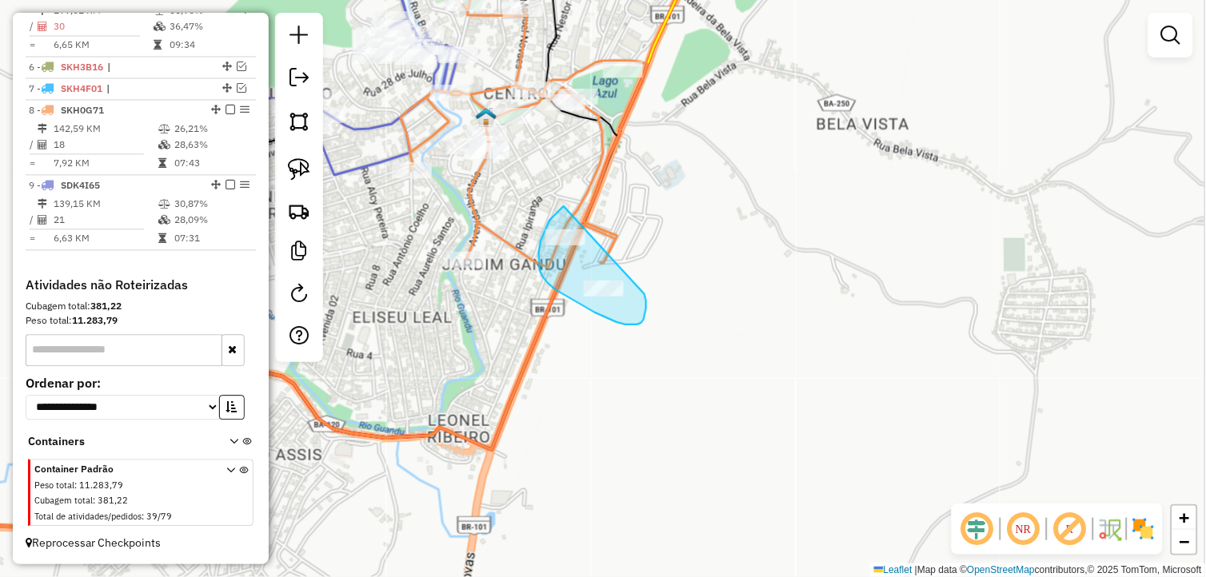
drag, startPoint x: 564, startPoint y: 206, endPoint x: 600, endPoint y: 269, distance: 72.7
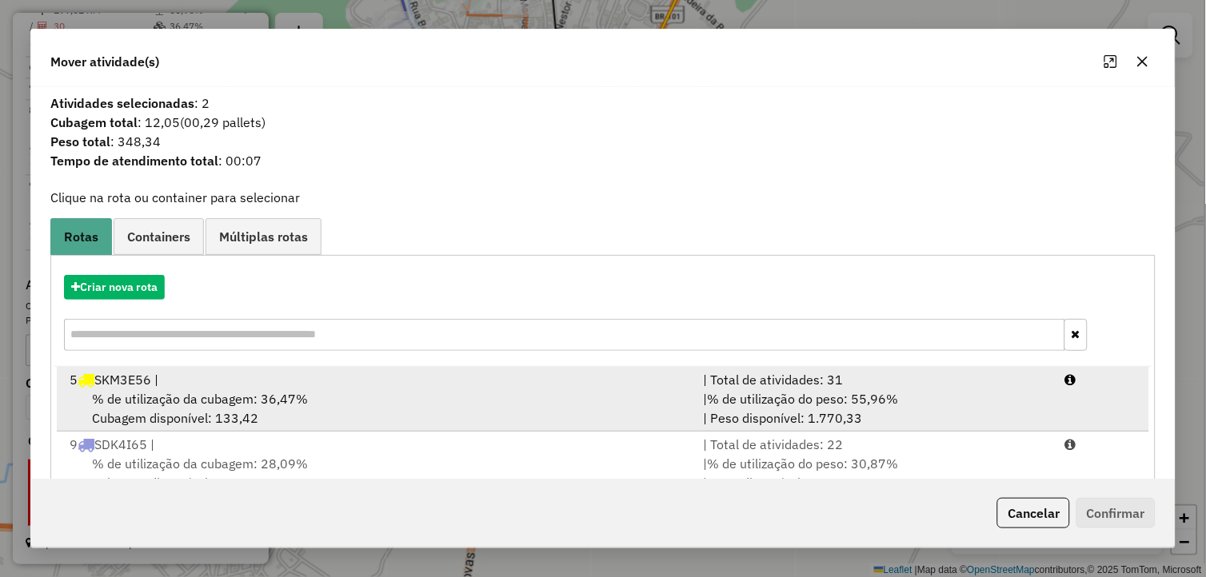
click at [400, 377] on div "5 SKM3E56 |" at bounding box center [377, 379] width 634 height 19
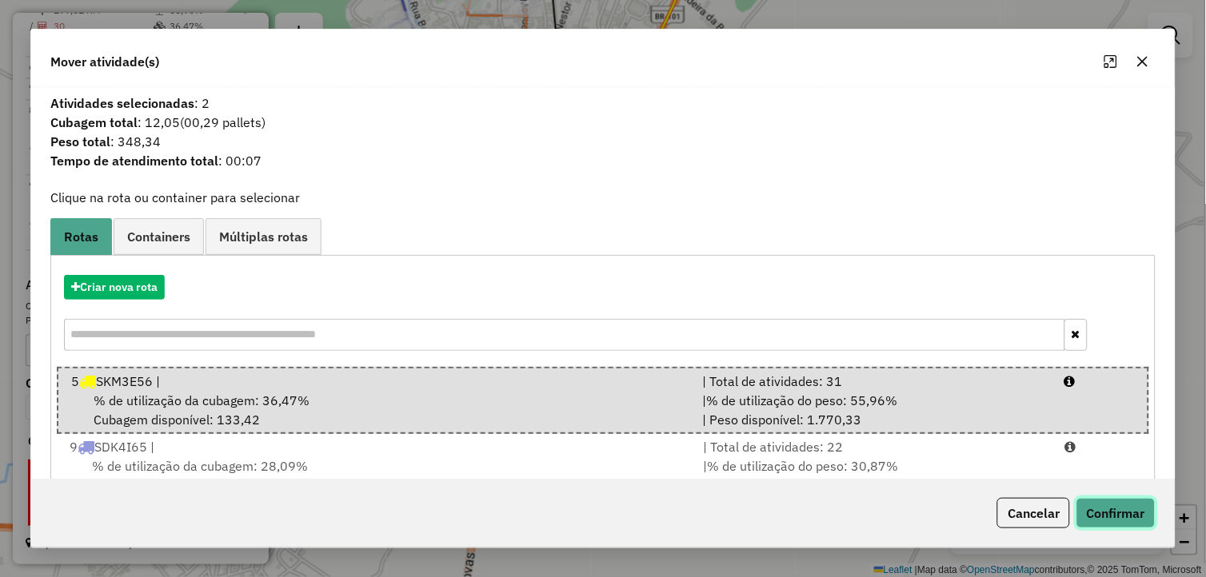
click at [1114, 507] on button "Confirmar" at bounding box center [1115, 513] width 79 height 30
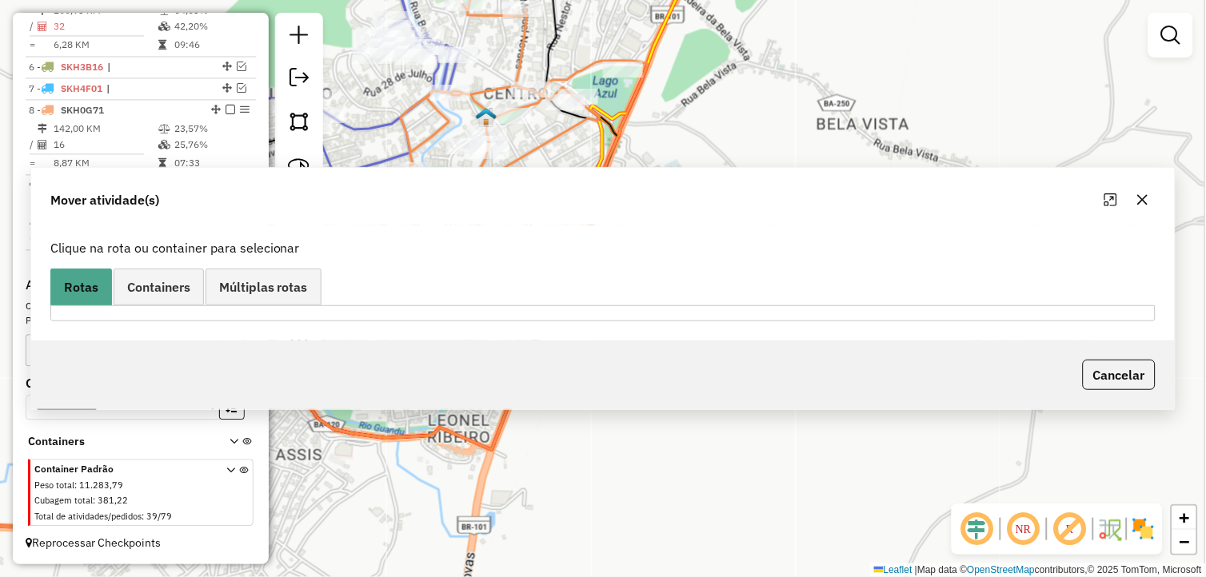
scroll to position [641, 0]
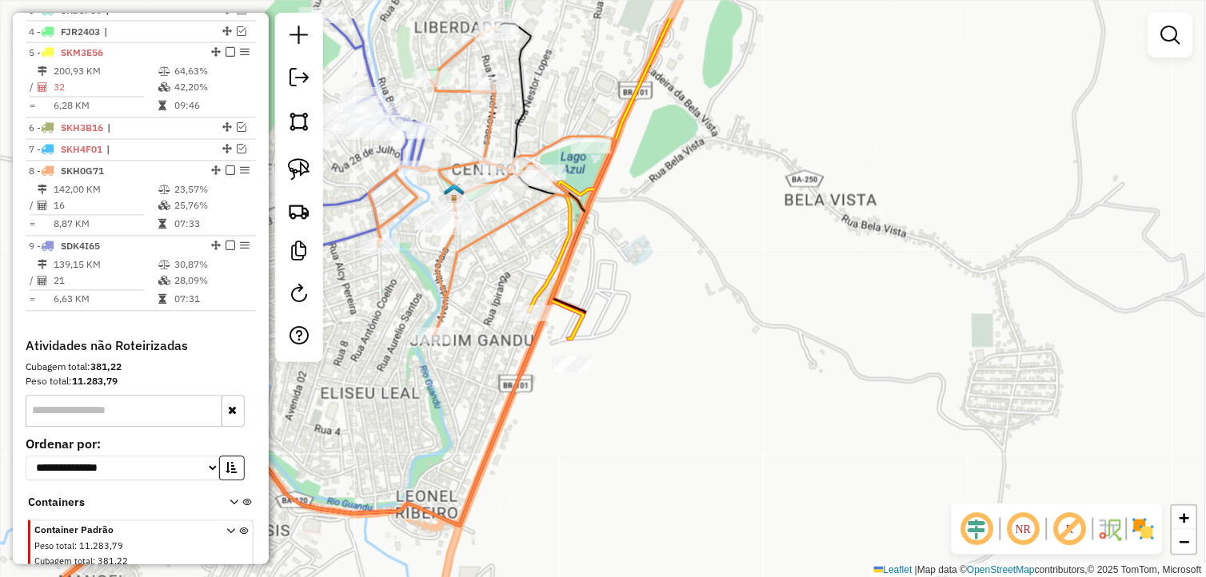
drag, startPoint x: 723, startPoint y: 225, endPoint x: 686, endPoint y: 305, distance: 87.3
click at [688, 302] on div "Janela de atendimento Grade de atendimento Capacidade Transportadoras Veículos …" at bounding box center [603, 288] width 1206 height 577
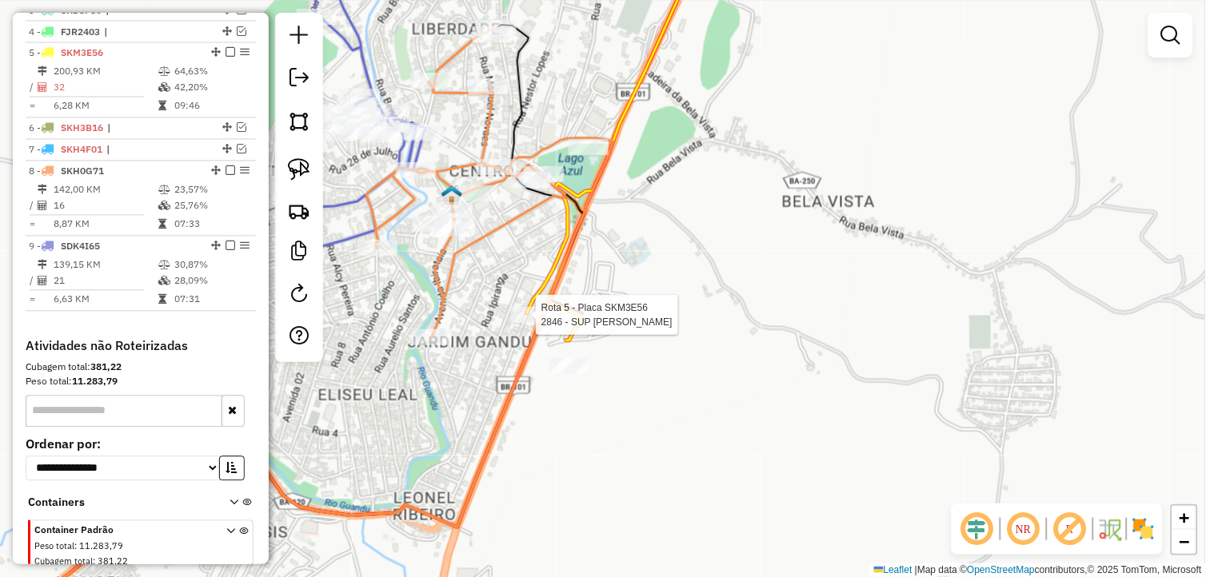
select select "*********"
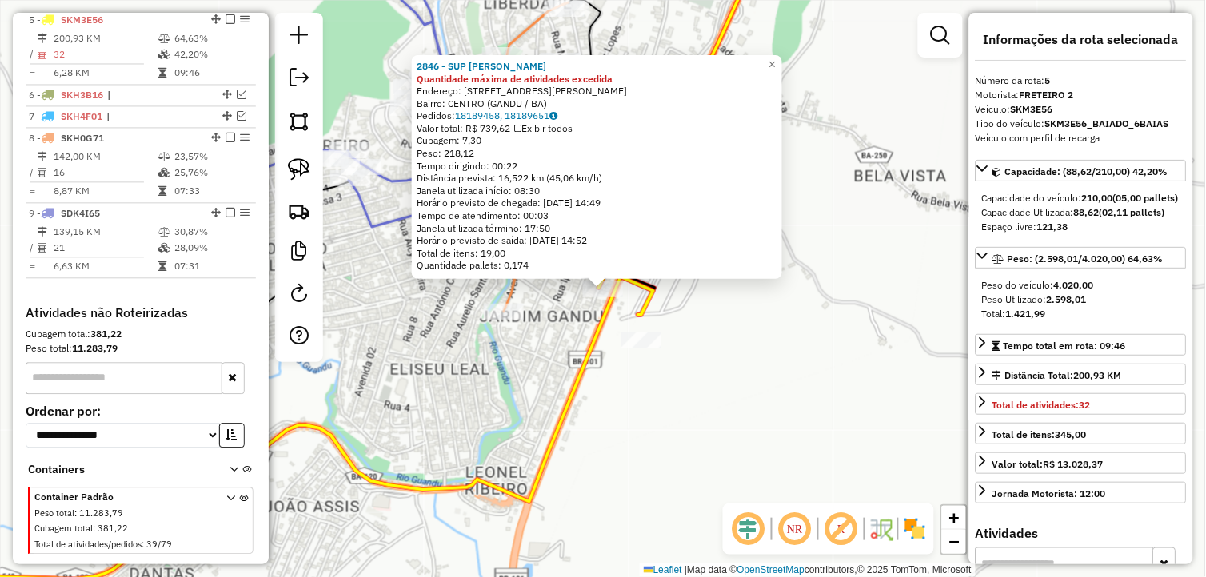
scroll to position [684, 0]
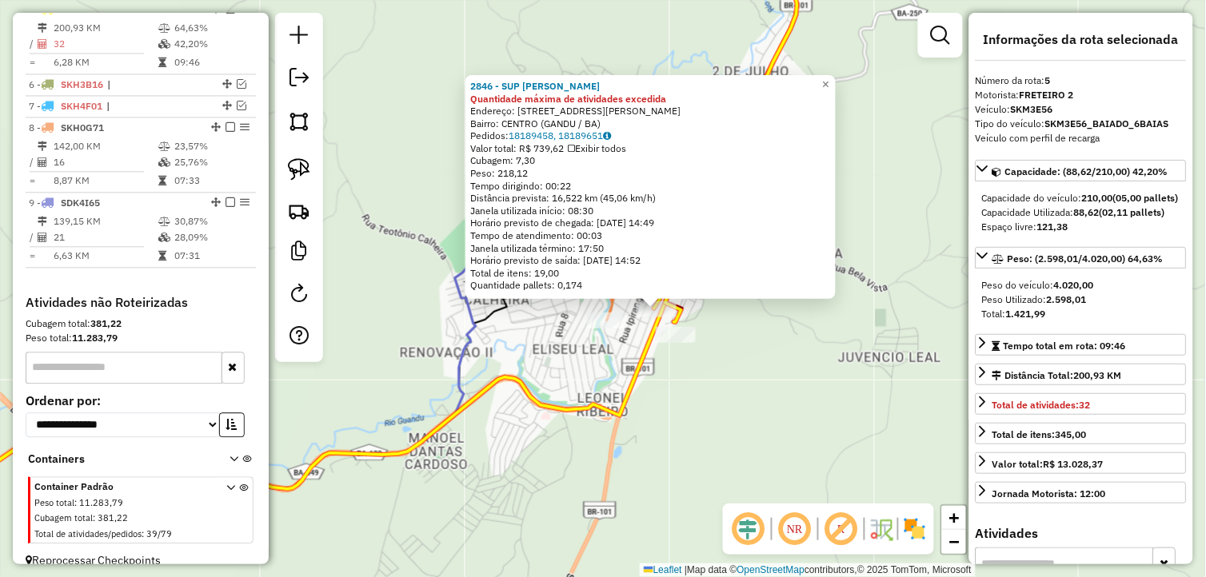
click at [777, 362] on div "2846 - SUP [PERSON_NAME] máxima de atividades excedida Endereço: [STREET_ADDRES…" at bounding box center [603, 288] width 1206 height 577
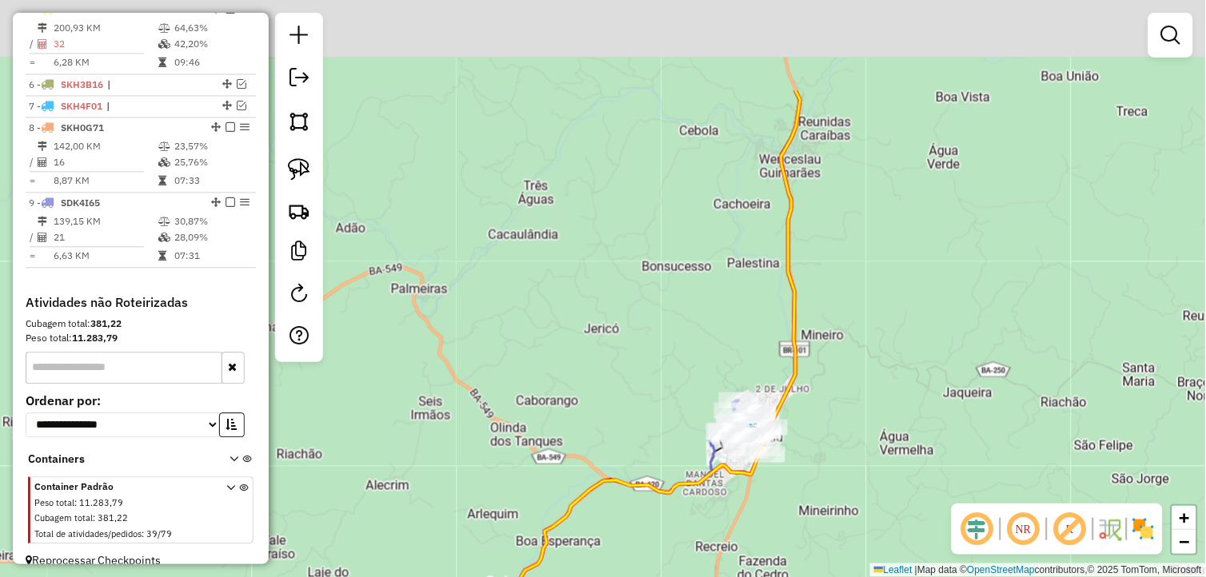
drag, startPoint x: 905, startPoint y: 229, endPoint x: 877, endPoint y: 497, distance: 270.1
click at [877, 497] on div "Janela de atendimento Grade de atendimento Capacidade Transportadoras Veículos …" at bounding box center [603, 288] width 1206 height 577
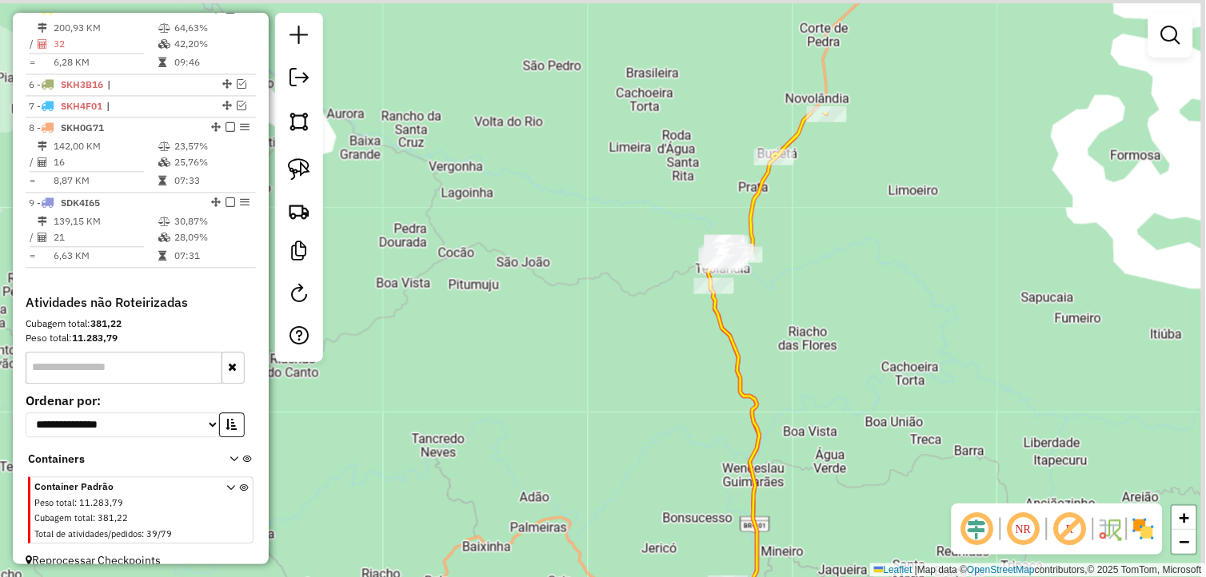
drag, startPoint x: 822, startPoint y: 266, endPoint x: 746, endPoint y: 474, distance: 221.3
click at [746, 474] on div "Janela de atendimento Grade de atendimento Capacidade Transportadoras Veículos …" at bounding box center [603, 288] width 1206 height 577
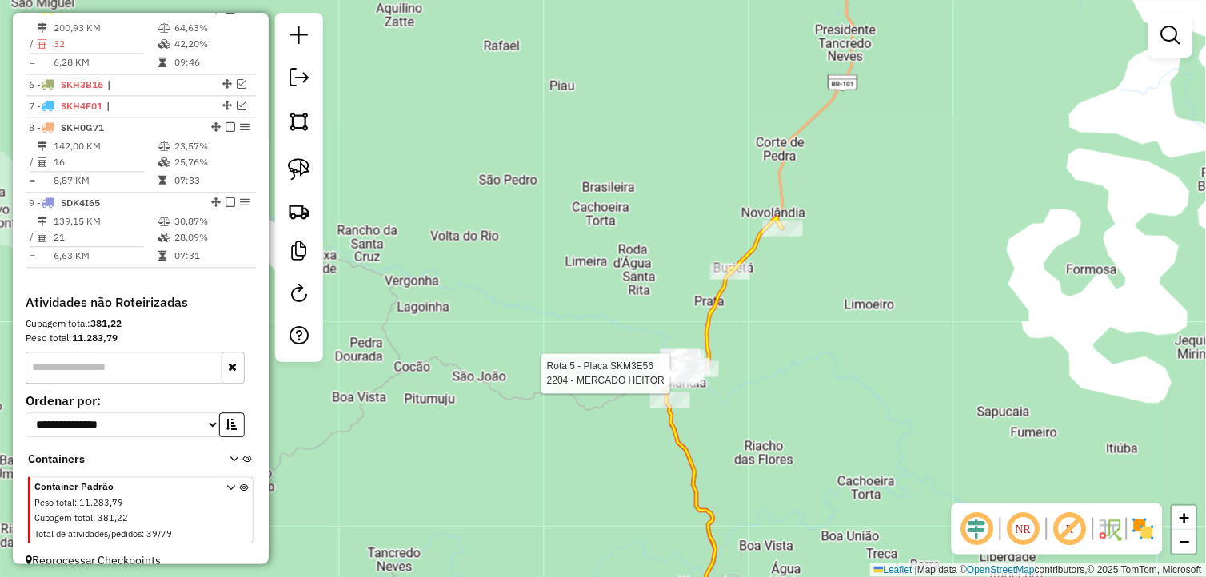
select select "*********"
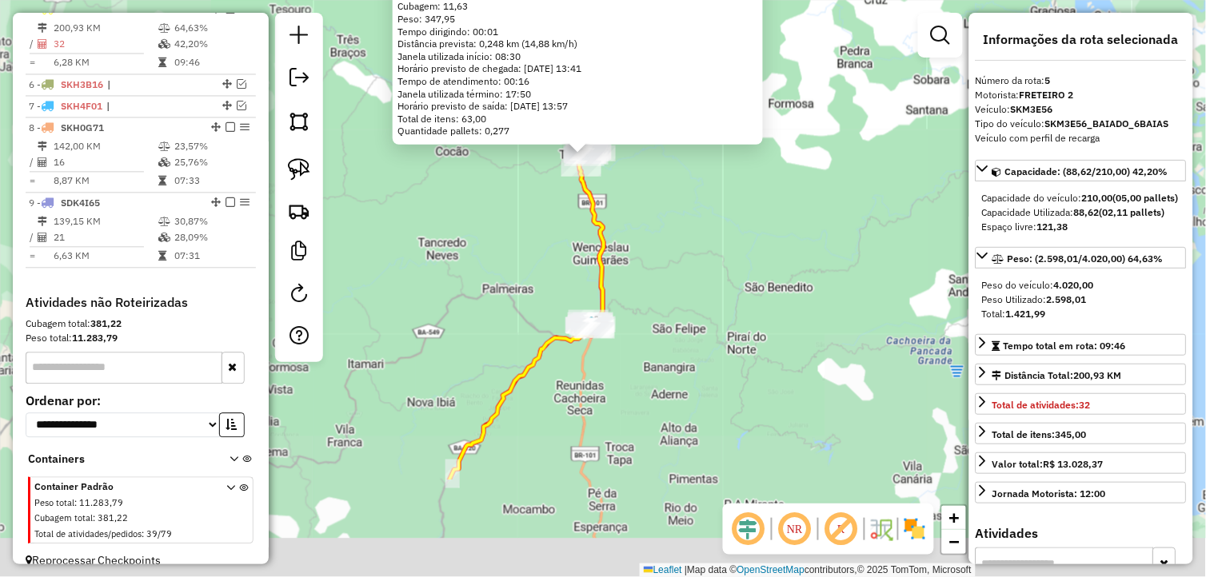
drag, startPoint x: 628, startPoint y: 393, endPoint x: 651, endPoint y: 292, distance: 103.2
click at [651, 293] on div "2204 - MERCADO HEITOR Quantidade máxima de atividades excedida Endereço: [GEOGR…" at bounding box center [603, 288] width 1206 height 577
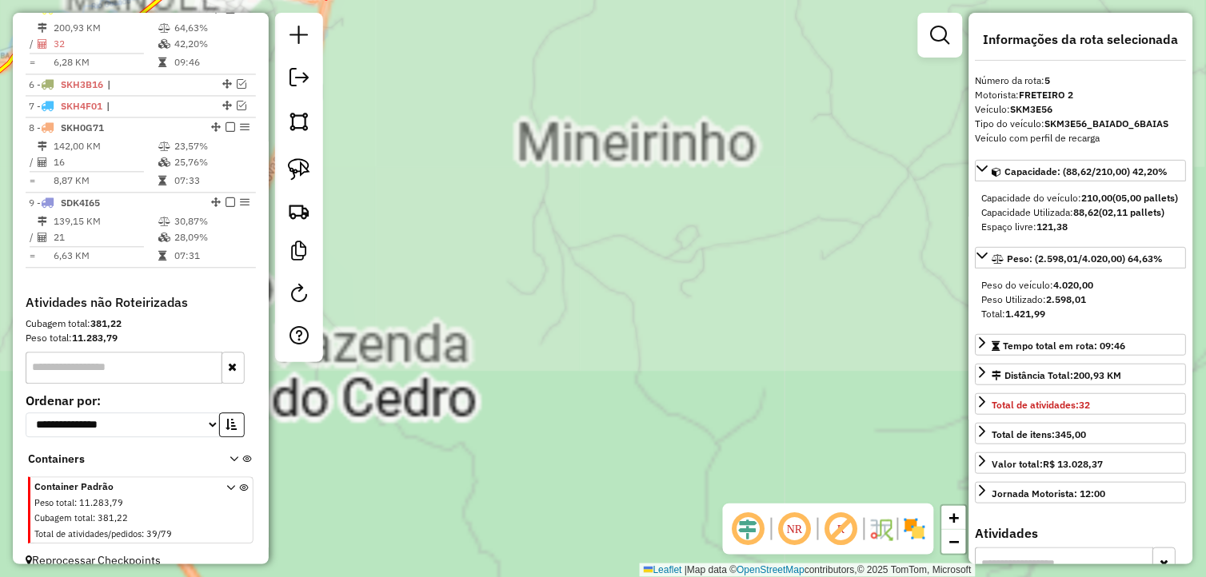
drag, startPoint x: 712, startPoint y: 459, endPoint x: 680, endPoint y: 425, distance: 47.0
click at [729, 485] on div "2204 - MERCADO HEITOR Quantidade máxima de atividades excedida Endereço: [GEOGR…" at bounding box center [603, 288] width 1206 height 577
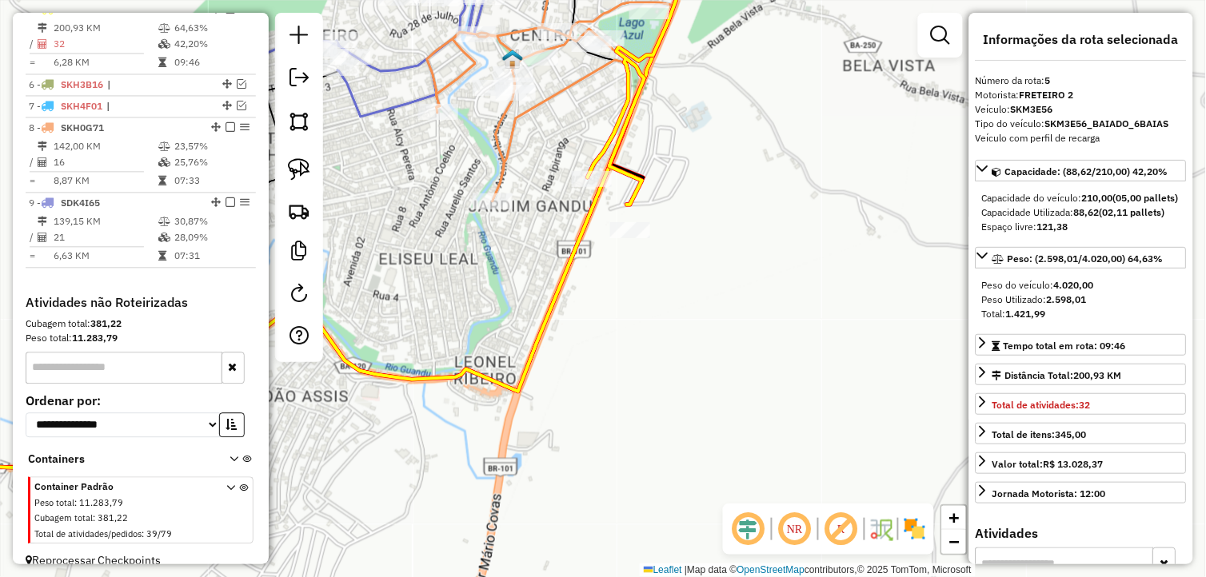
drag, startPoint x: 620, startPoint y: 277, endPoint x: 624, endPoint y: 285, distance: 8.9
click at [616, 306] on div "2204 - MERCADO HEITOR Quantidade máxima de atividades excedida Endereço: [GEOGR…" at bounding box center [603, 288] width 1206 height 577
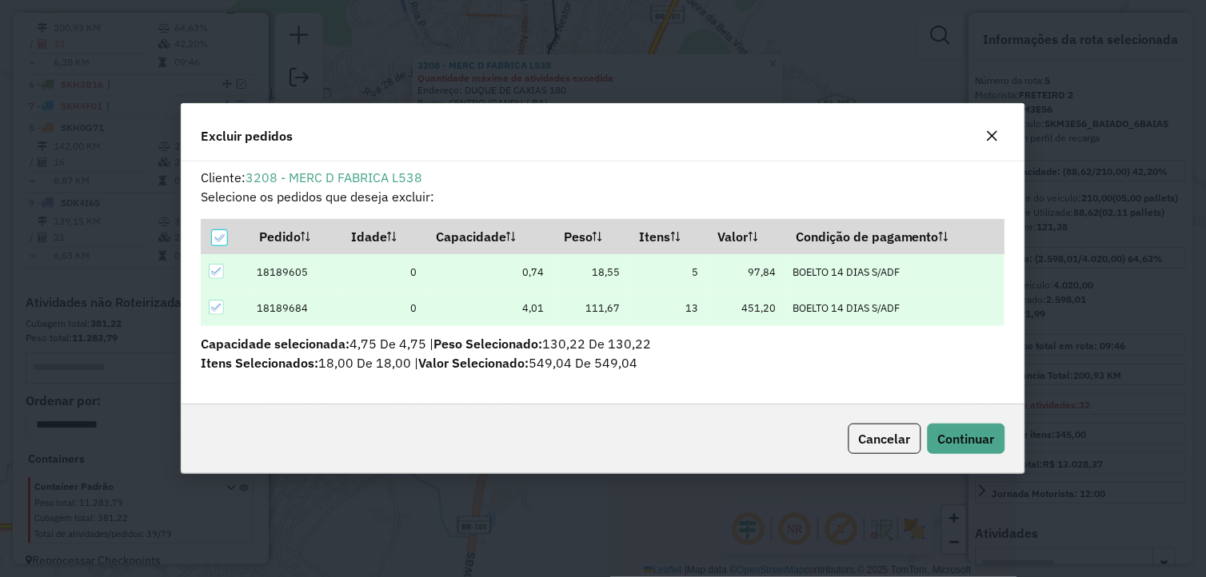
scroll to position [0, 0]
click at [950, 429] on button "Continuar" at bounding box center [967, 439] width 78 height 30
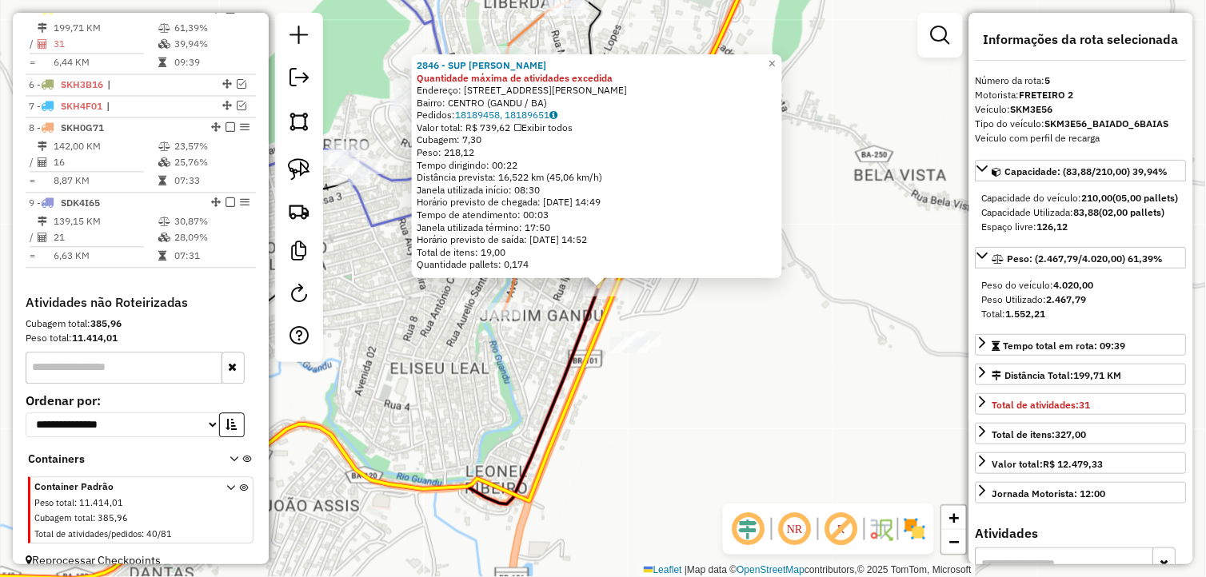
click at [637, 402] on div "2846 - SUP [PERSON_NAME] máxima de atividades excedida Endereço: [STREET_ADDRES…" at bounding box center [603, 288] width 1206 height 577
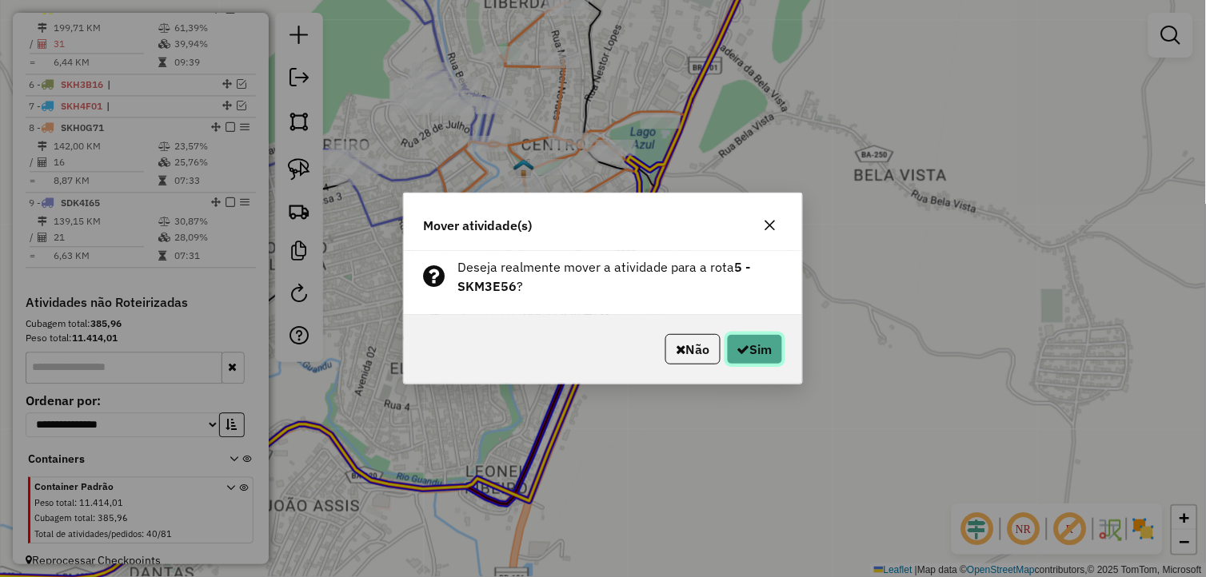
click at [753, 344] on button "Sim" at bounding box center [755, 349] width 56 height 30
click at [757, 344] on button "Sim" at bounding box center [755, 349] width 56 height 30
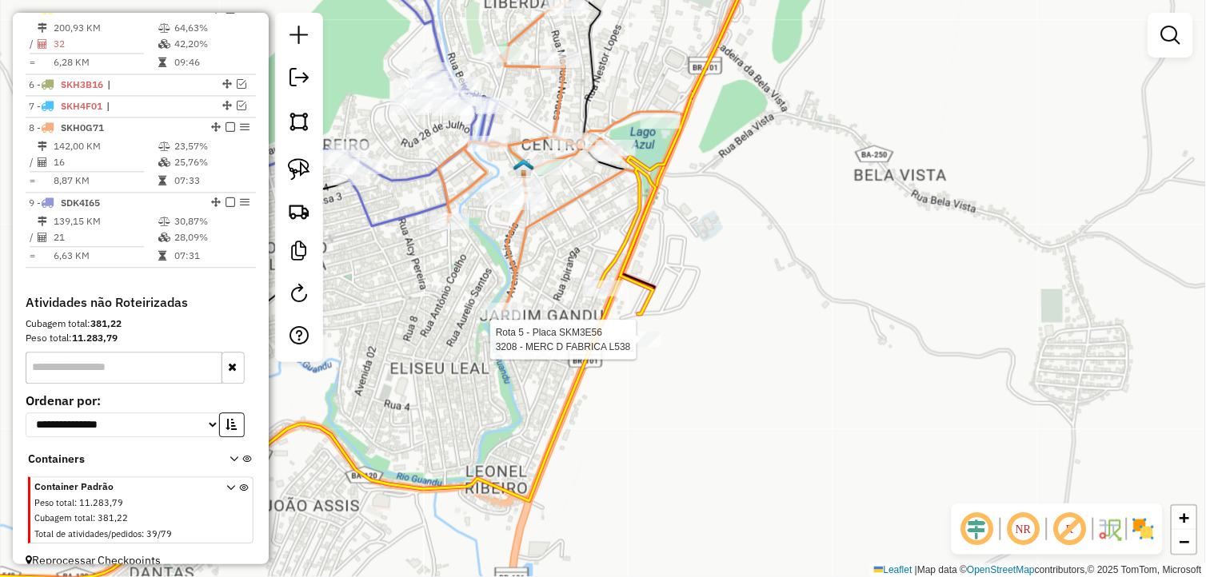
select select "*********"
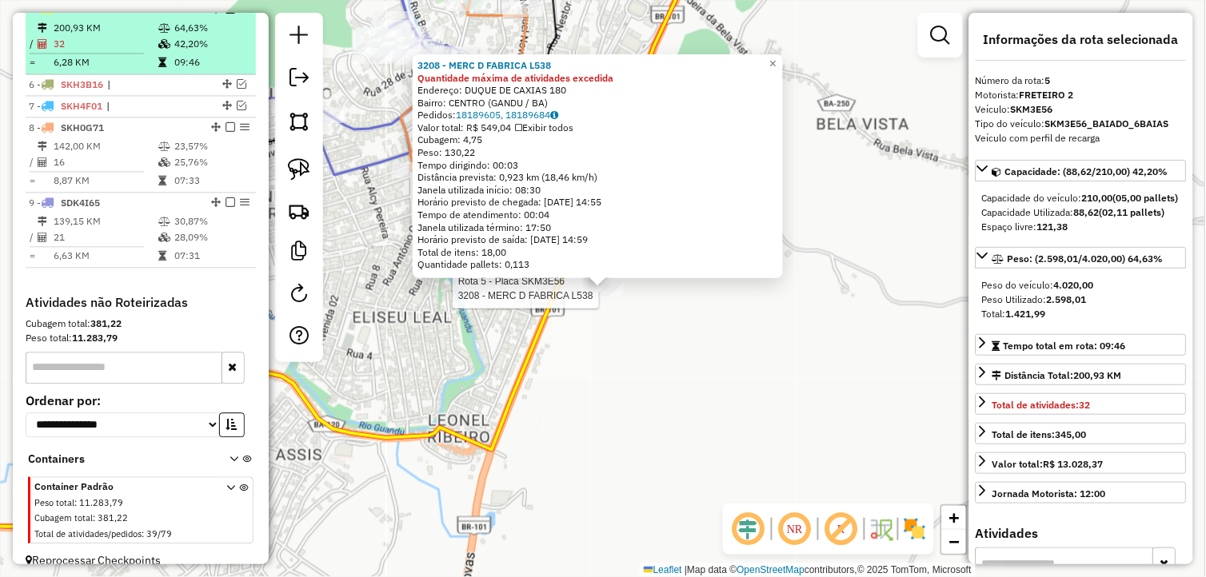
click at [225, 14] on em at bounding box center [230, 10] width 10 height 10
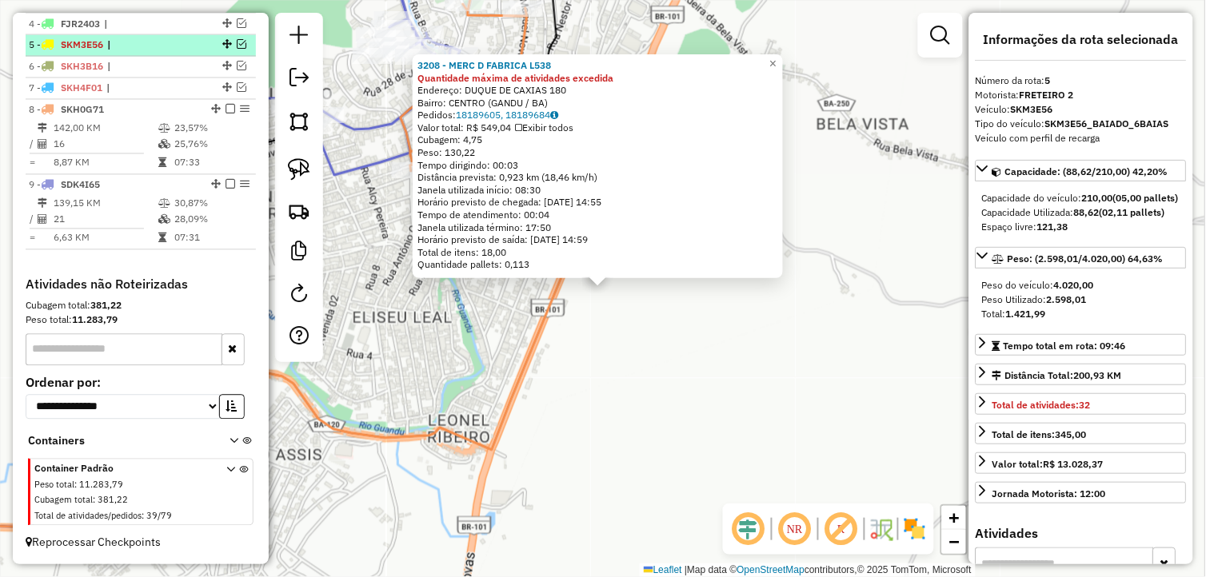
scroll to position [664, 0]
click at [613, 360] on div "3208 - MERC D FABRICA L538 Quantidade máxima de atividades excedida Endereço: D…" at bounding box center [603, 288] width 1206 height 577
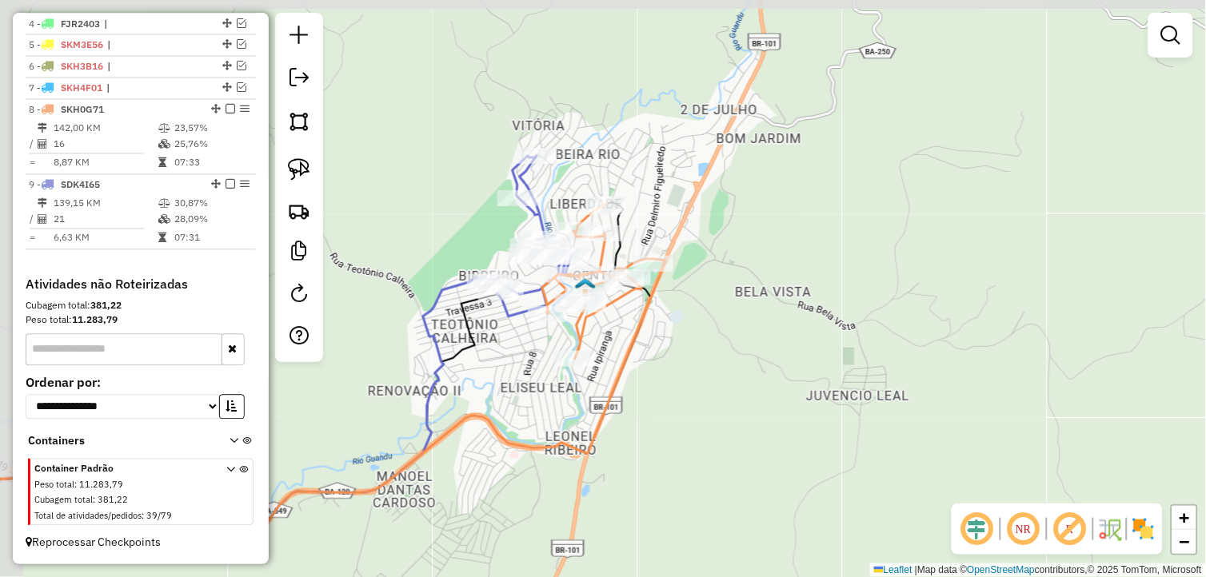
drag, startPoint x: 573, startPoint y: 345, endPoint x: 604, endPoint y: 390, distance: 54.6
click at [604, 390] on icon at bounding box center [289, 401] width 751 height 285
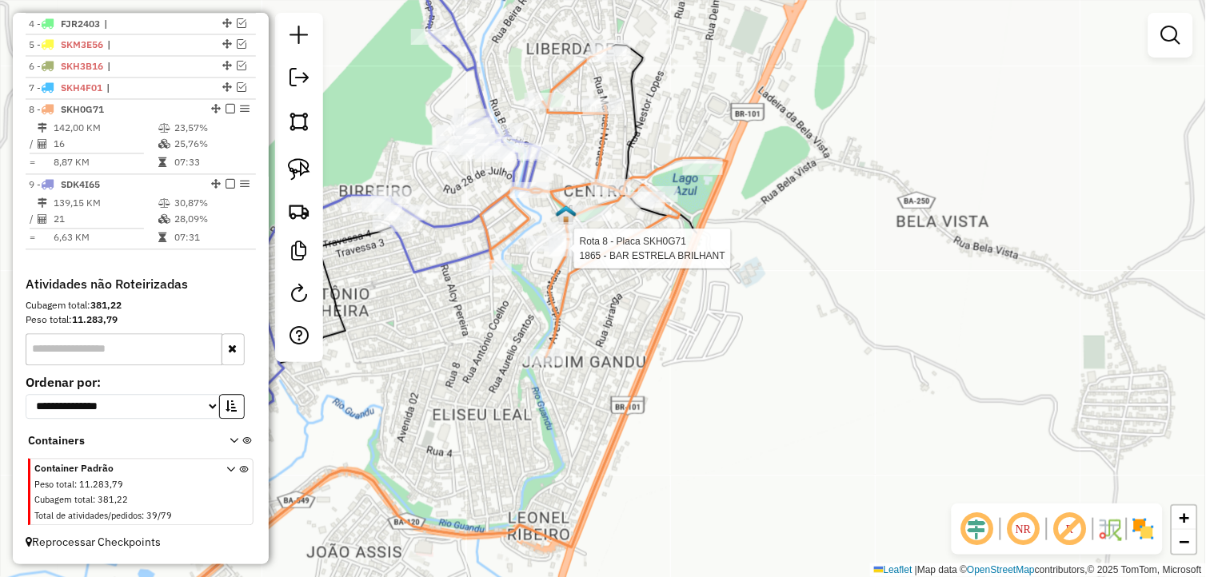
select select "*********"
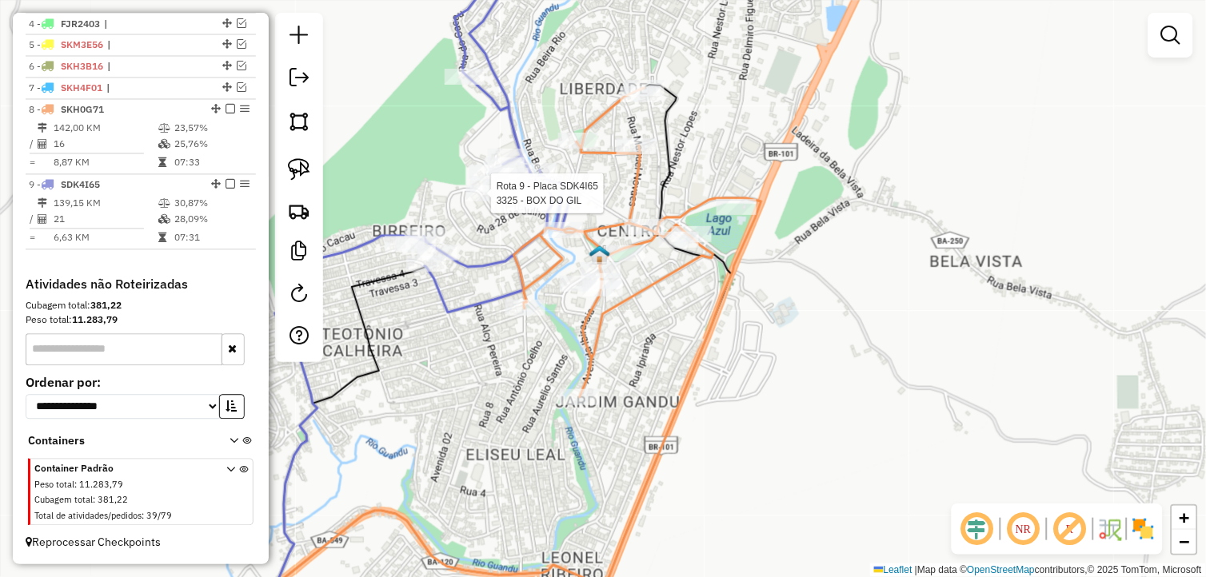
select select "*********"
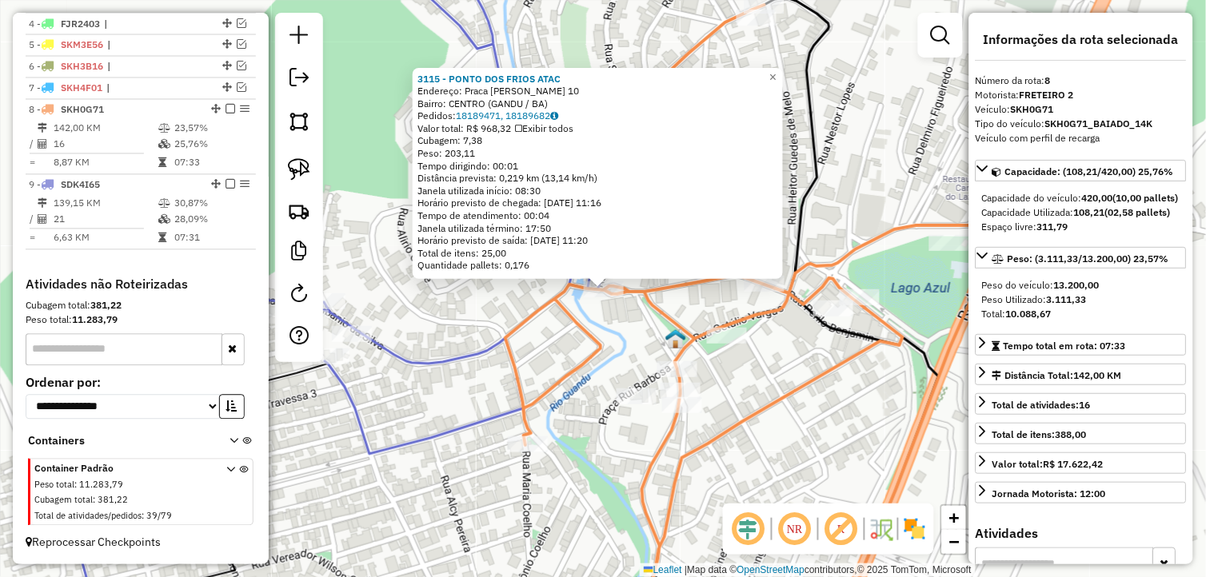
click at [604, 324] on div "3115 - PONTO DOS FRIOS ATAC Endereço: Praca [PERSON_NAME] 10 Bairro: [GEOGRAPHI…" at bounding box center [603, 288] width 1206 height 577
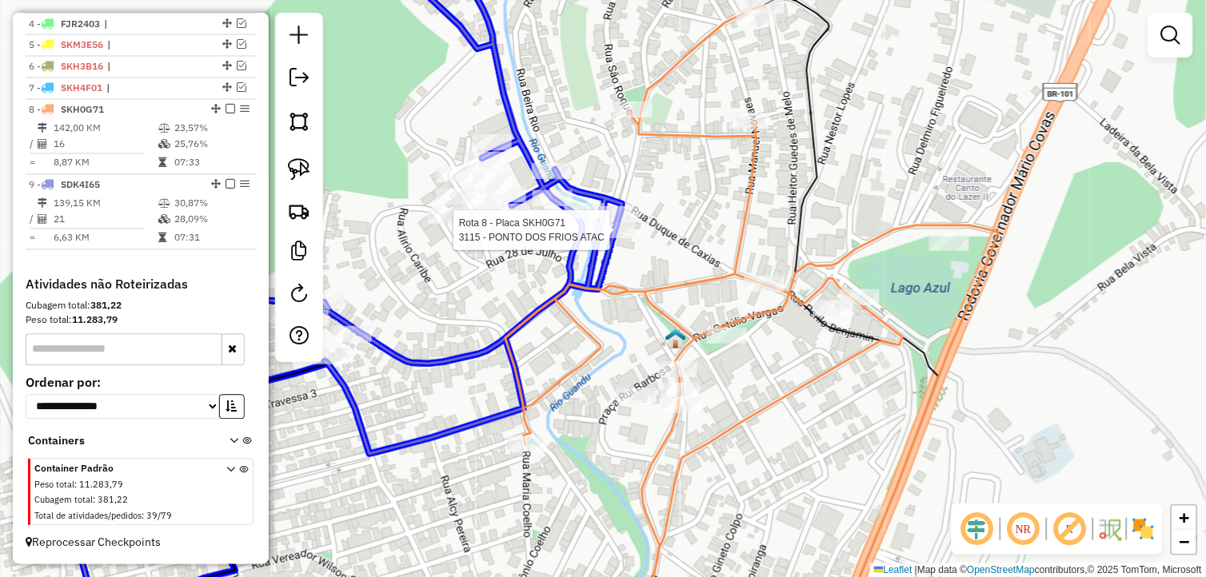
click at [618, 222] on div at bounding box center [615, 230] width 40 height 16
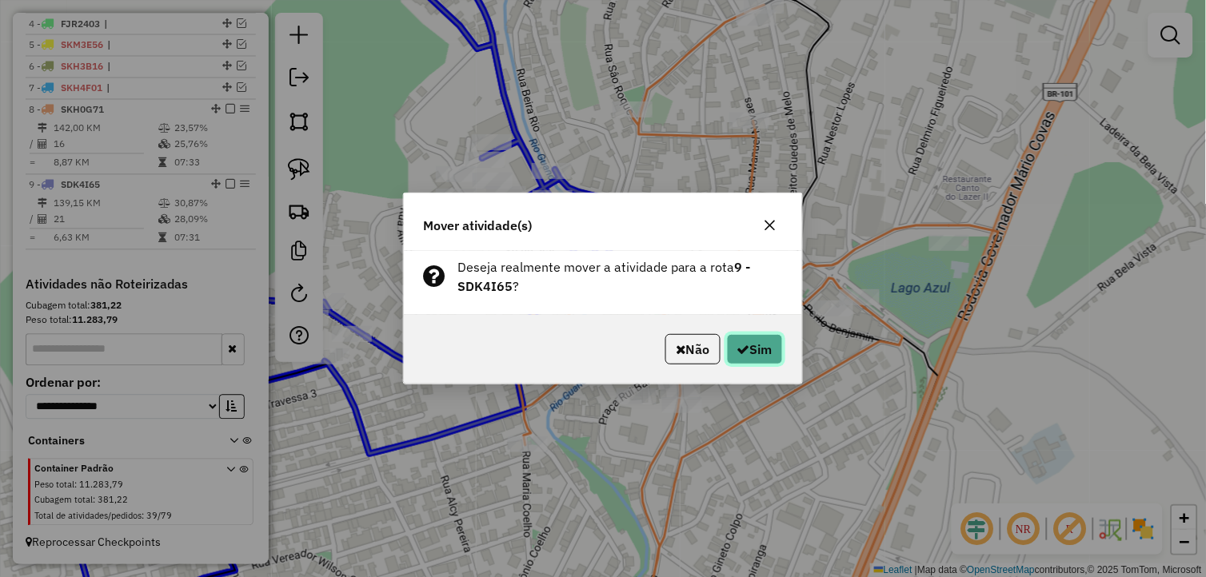
click at [742, 354] on icon "button" at bounding box center [743, 349] width 13 height 13
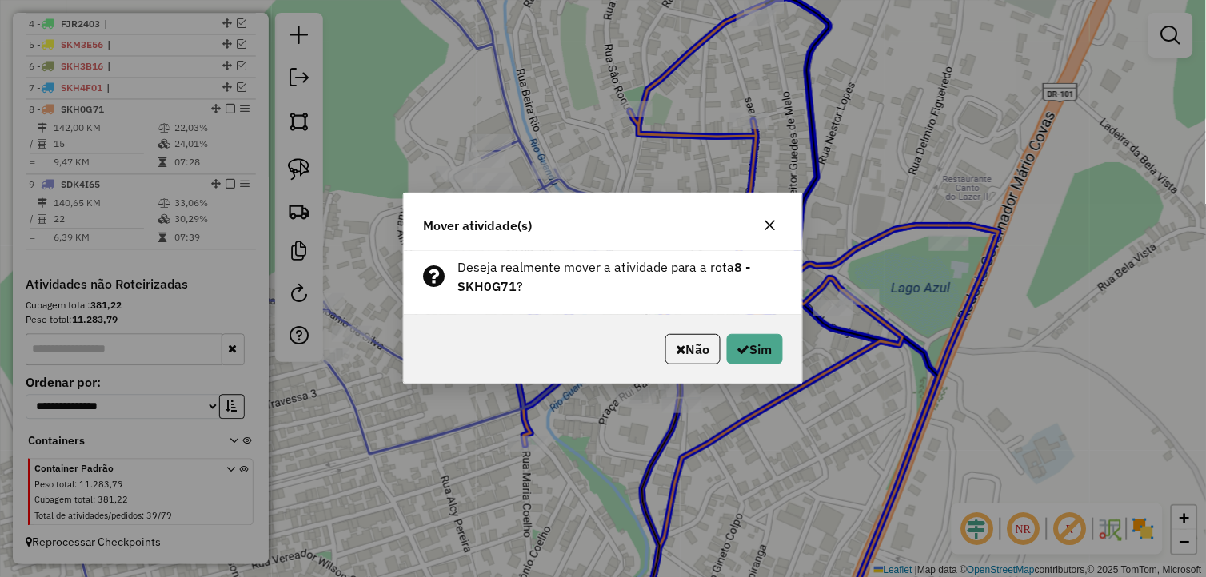
click at [771, 224] on icon "button" at bounding box center [770, 226] width 10 height 10
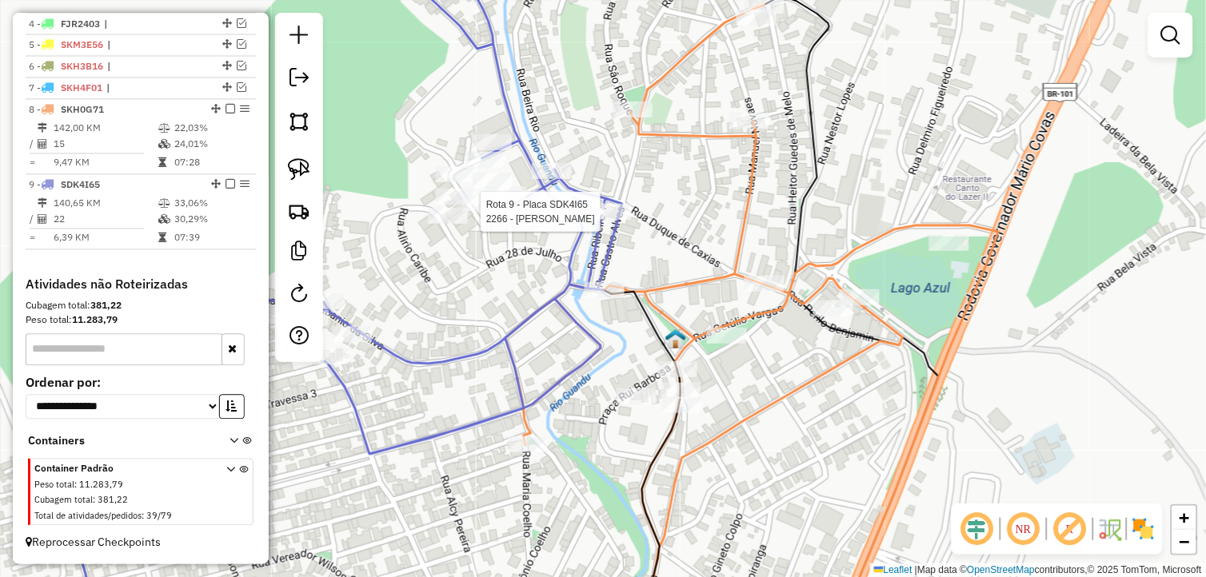
select select "*********"
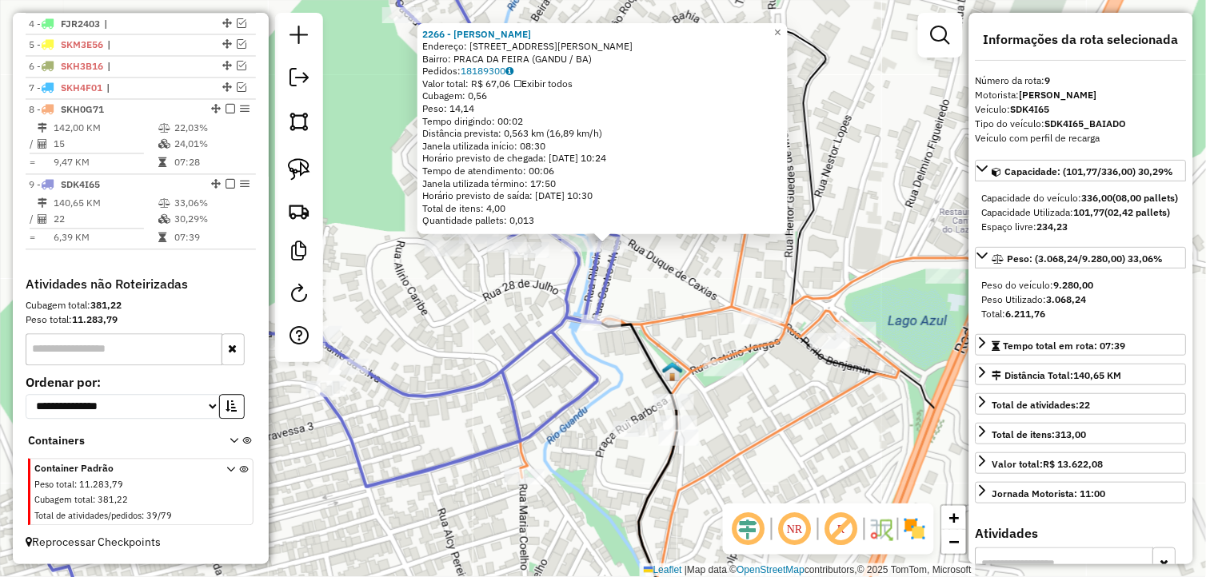
click at [669, 296] on div "2266 - [PERSON_NAME] Endereço: [STREET_ADDRESS] Pedidos: 18189300 Valor total: …" at bounding box center [603, 288] width 1206 height 577
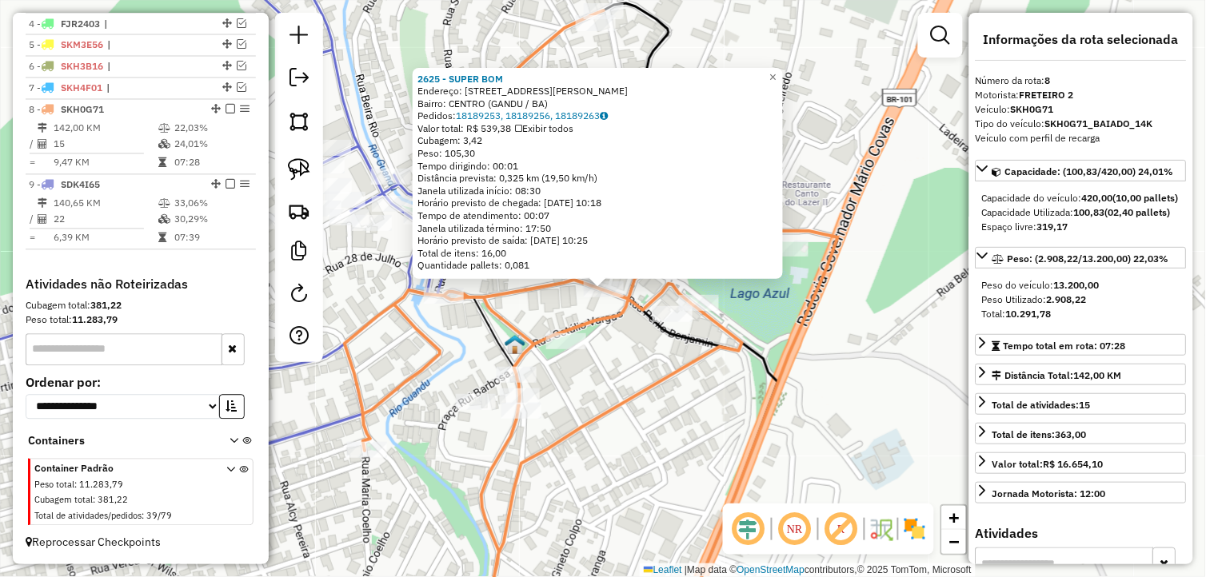
click at [430, 382] on div "2625 - SUPER BOM Endereço: [STREET_ADDRESS][PERSON_NAME] Bairro: CENTRO ([GEOGR…" at bounding box center [603, 288] width 1206 height 577
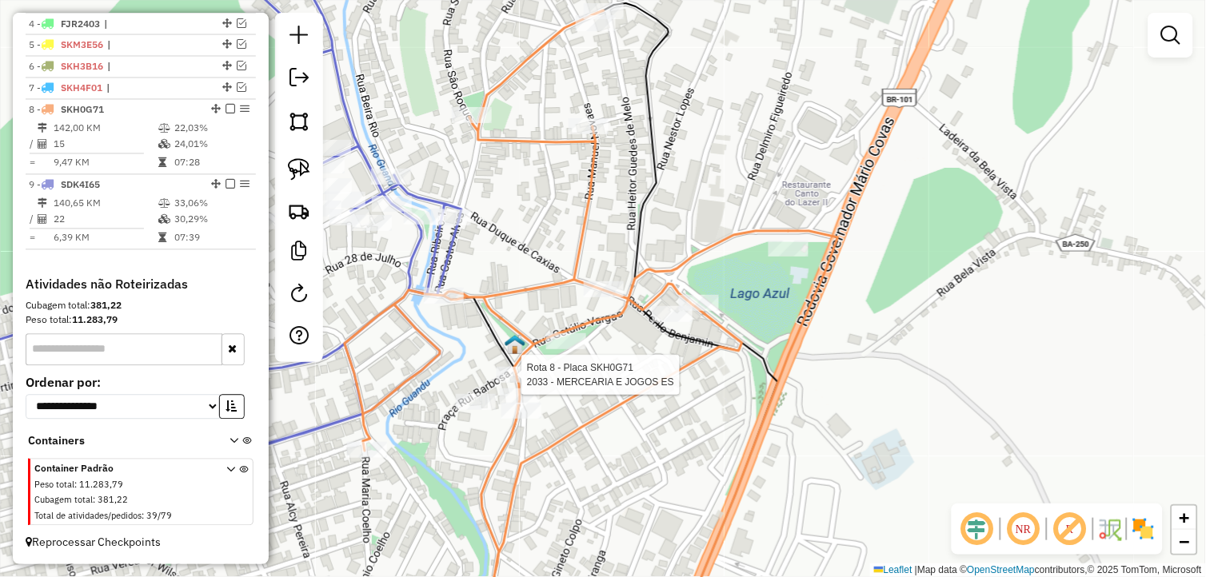
select select "*********"
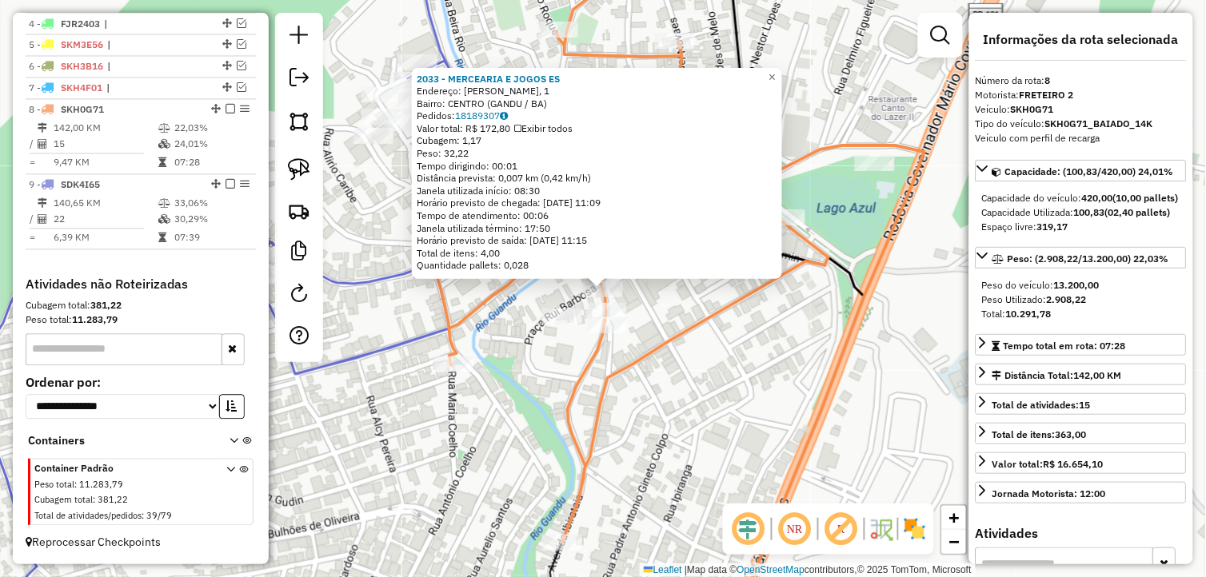
click at [379, 144] on div at bounding box center [373, 136] width 40 height 16
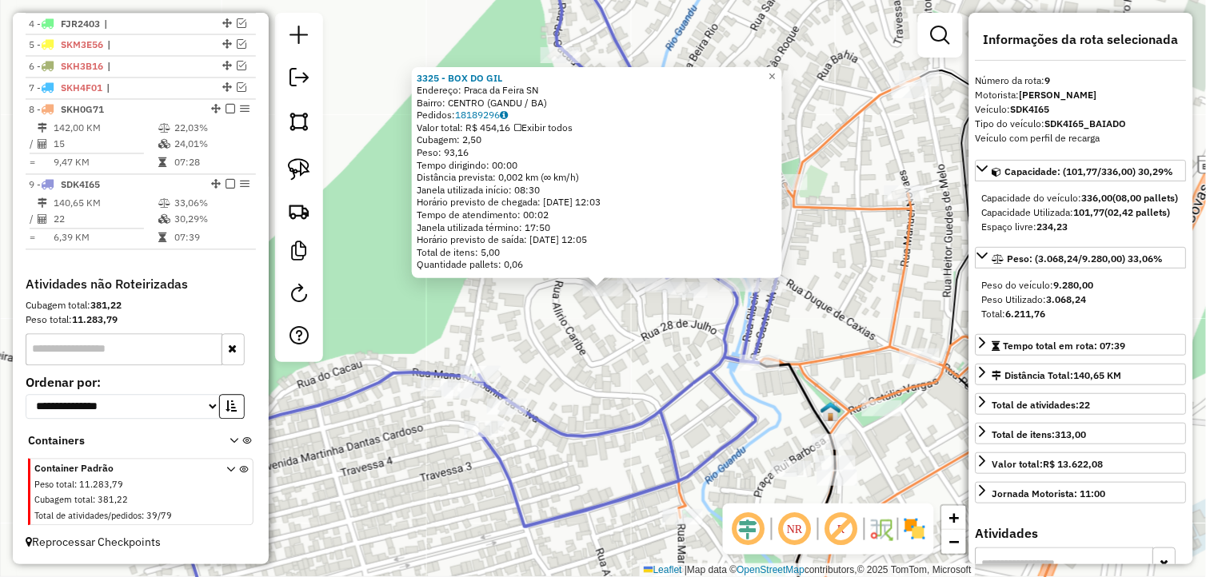
click at [665, 353] on div "3325 - BOX DO [PERSON_NAME]: Praca da Feira SN Bairro: CENTRO ([GEOGRAPHIC_DATA…" at bounding box center [603, 288] width 1206 height 577
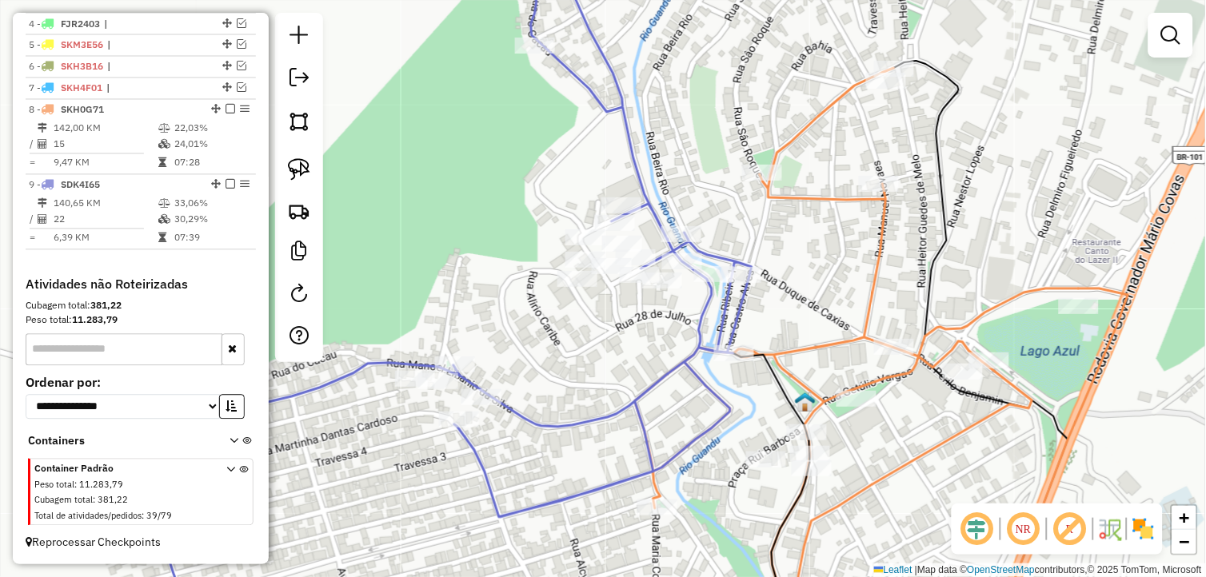
drag, startPoint x: 724, startPoint y: 379, endPoint x: 710, endPoint y: 370, distance: 16.2
click at [710, 370] on div "Janela de atendimento Grade de atendimento Capacidade Transportadoras Veículos …" at bounding box center [603, 288] width 1206 height 577
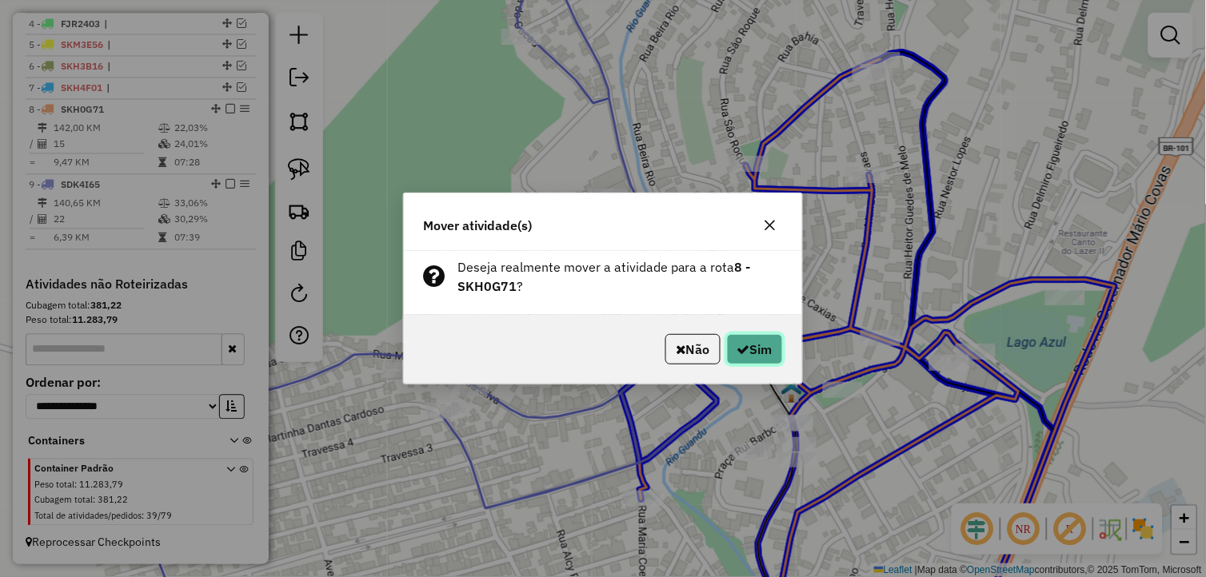
click at [770, 361] on button "Sim" at bounding box center [755, 349] width 56 height 30
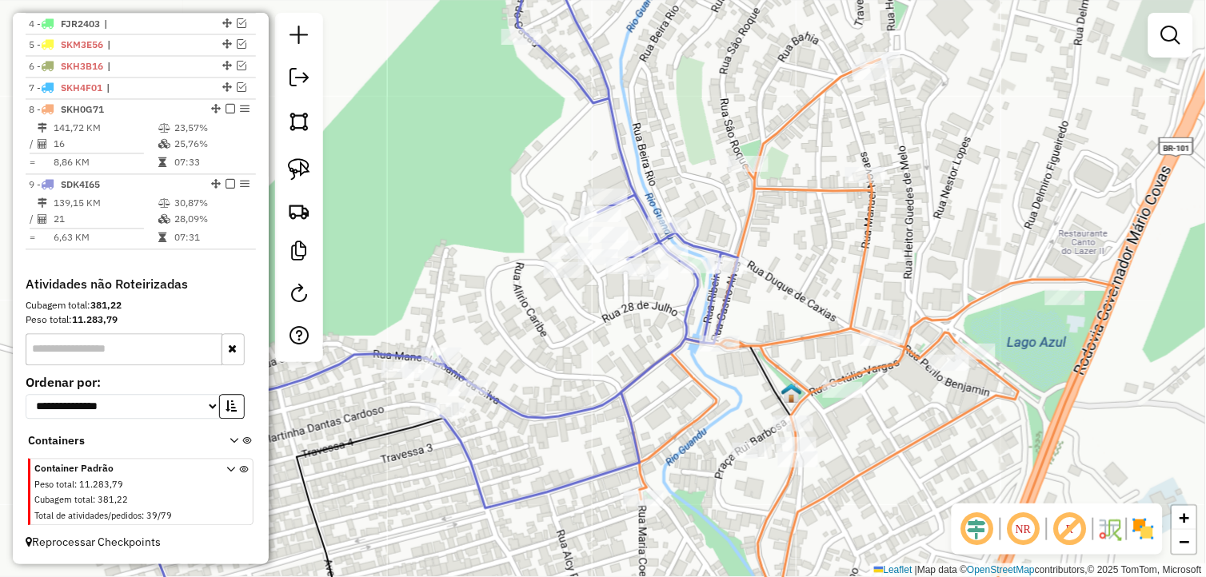
click at [720, 358] on div "Rota 8 - Placa SKH0G71 3115 - PONTO DOS FRIOS ATAC Janela de atendimento Grade …" at bounding box center [603, 288] width 1206 height 577
select select "*********"
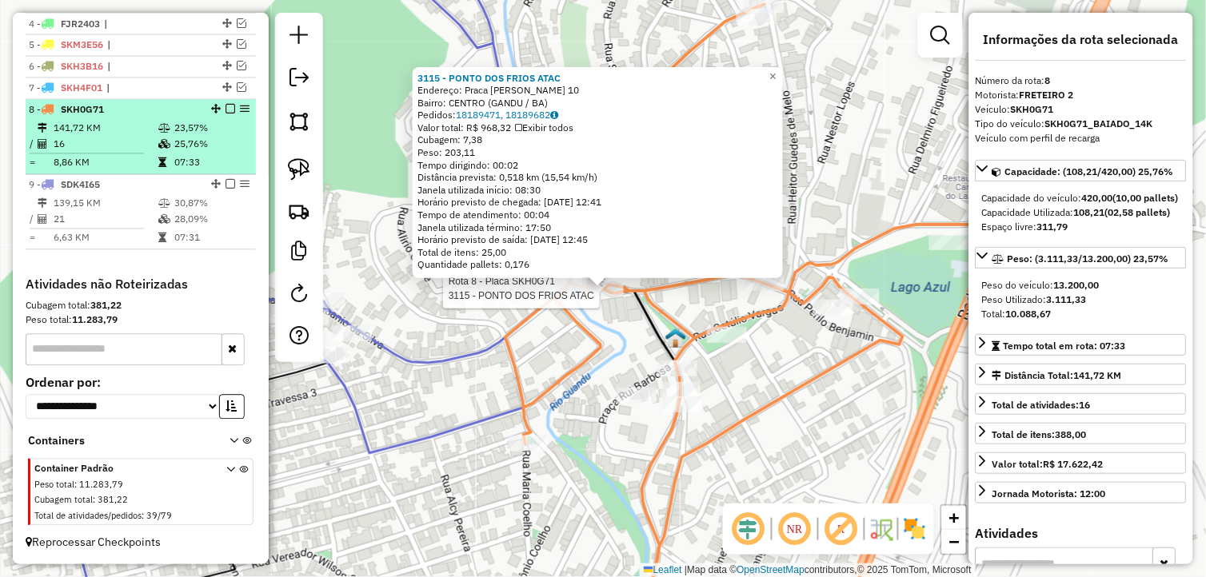
click at [229, 105] on em at bounding box center [230, 110] width 10 height 10
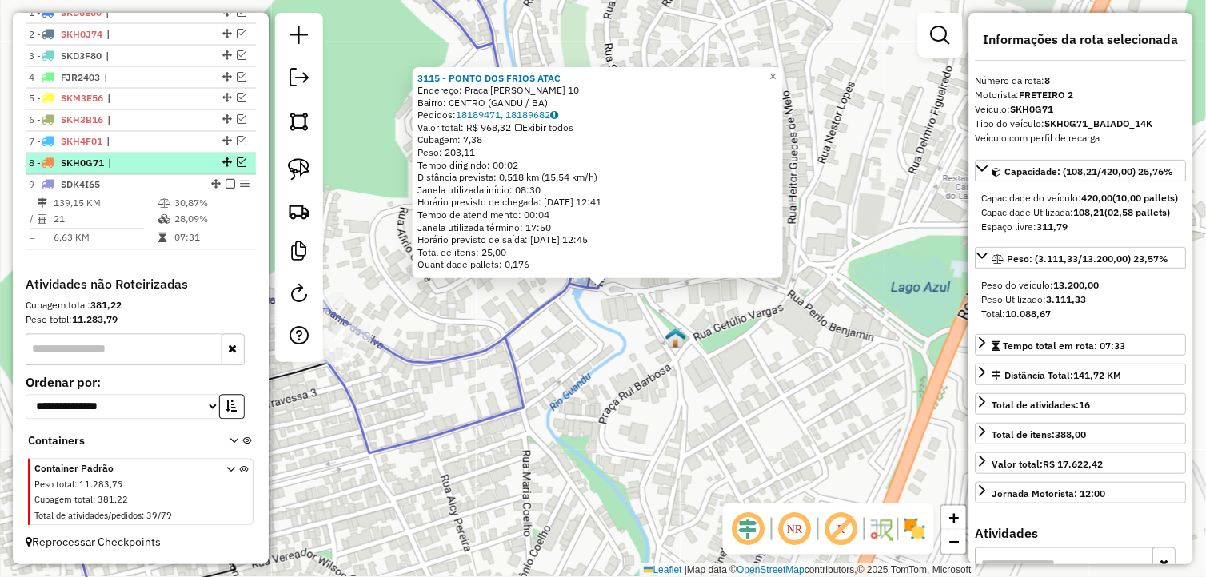
scroll to position [610, 0]
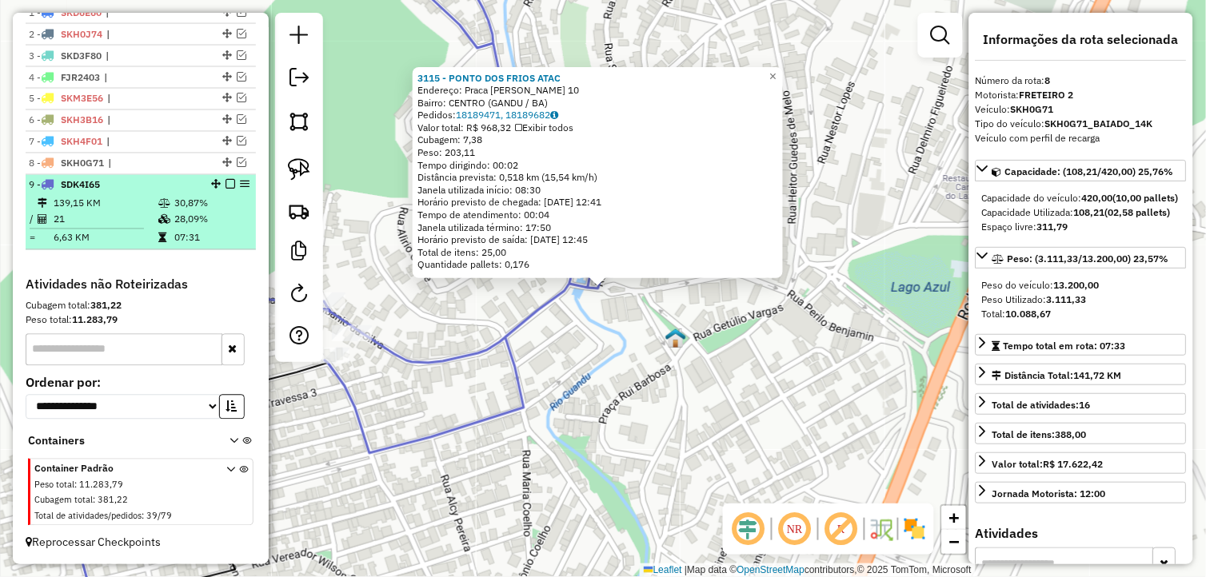
click at [158, 201] on icon at bounding box center [164, 204] width 12 height 10
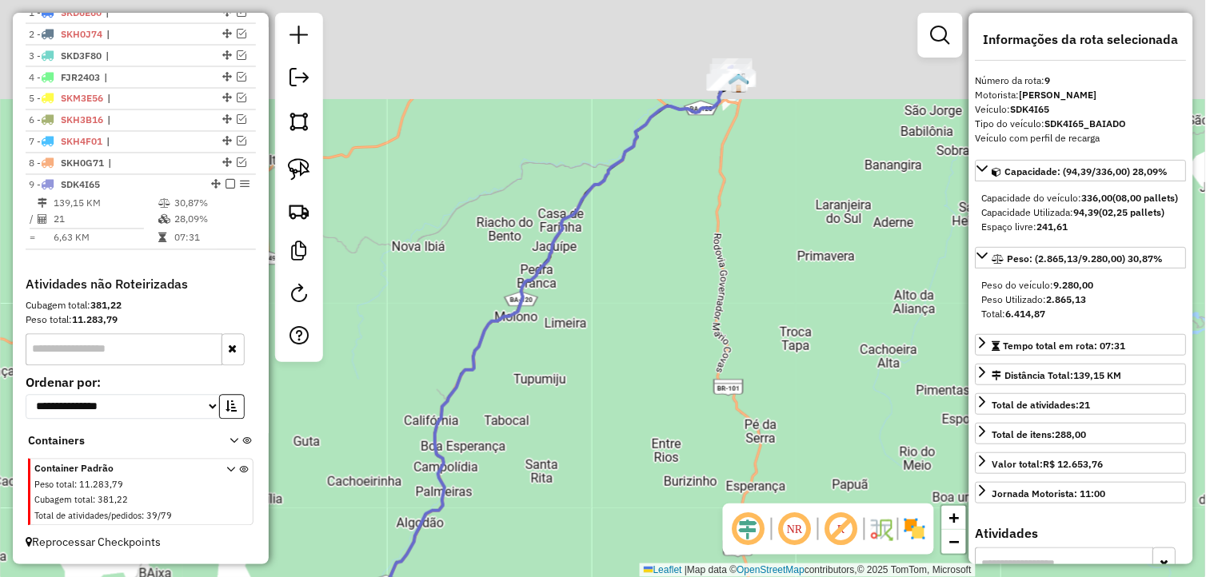
drag, startPoint x: 834, startPoint y: 219, endPoint x: 625, endPoint y: 388, distance: 268.4
click at [627, 401] on div "Janela de atendimento Grade de atendimento Capacidade Transportadoras Veículos …" at bounding box center [603, 288] width 1206 height 577
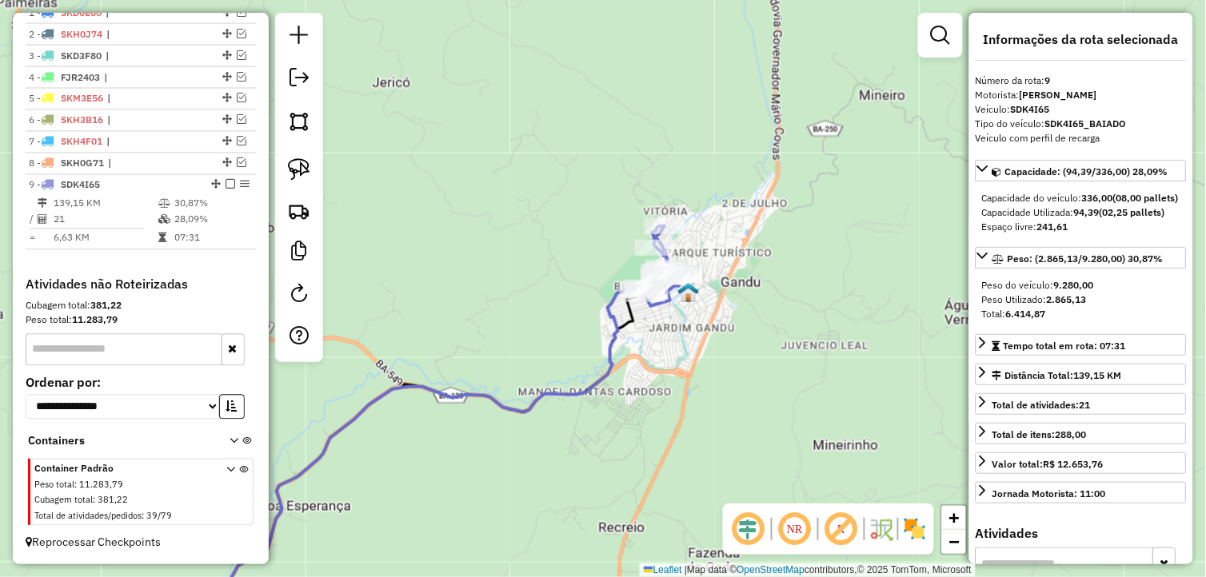
drag, startPoint x: 624, startPoint y: 266, endPoint x: 837, endPoint y: 489, distance: 308.8
click at [837, 489] on div "Janela de atendimento Grade de atendimento Capacidade Transportadoras Veículos …" at bounding box center [603, 288] width 1206 height 577
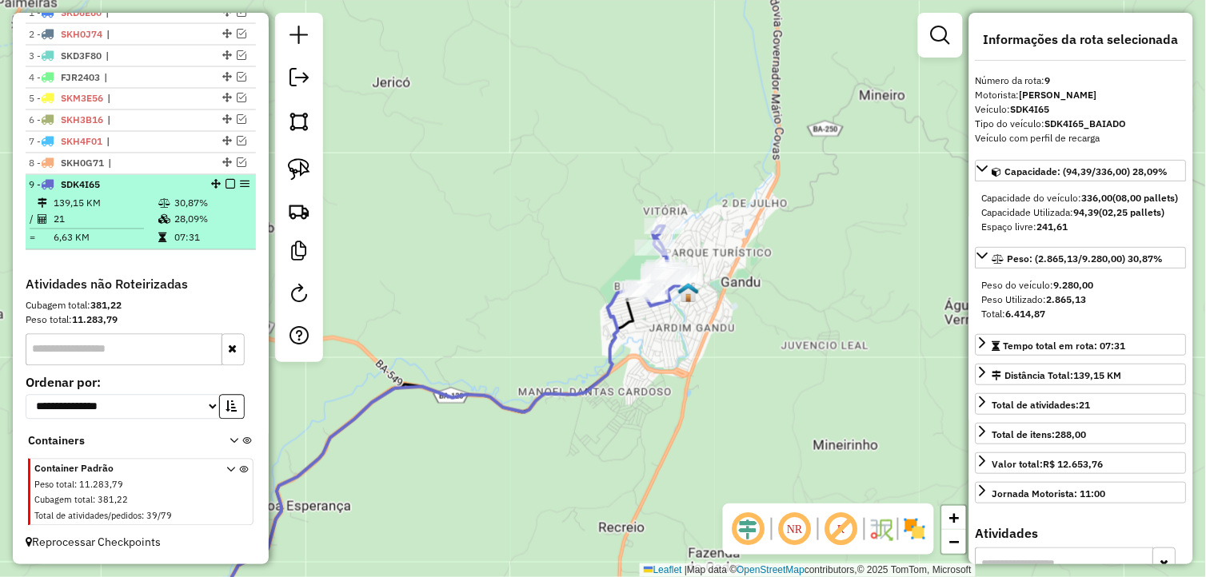
click at [229, 180] on em at bounding box center [230, 185] width 10 height 10
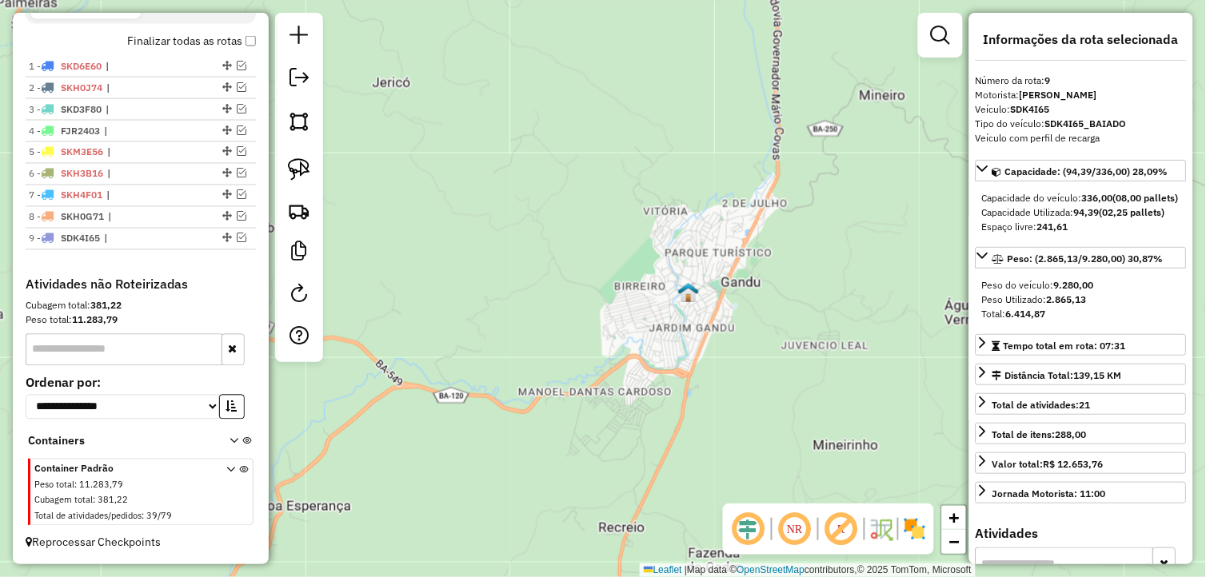
scroll to position [557, 0]
click at [497, 341] on div "Janela de atendimento Grade de atendimento Capacidade Transportadoras Veículos …" at bounding box center [603, 288] width 1206 height 577
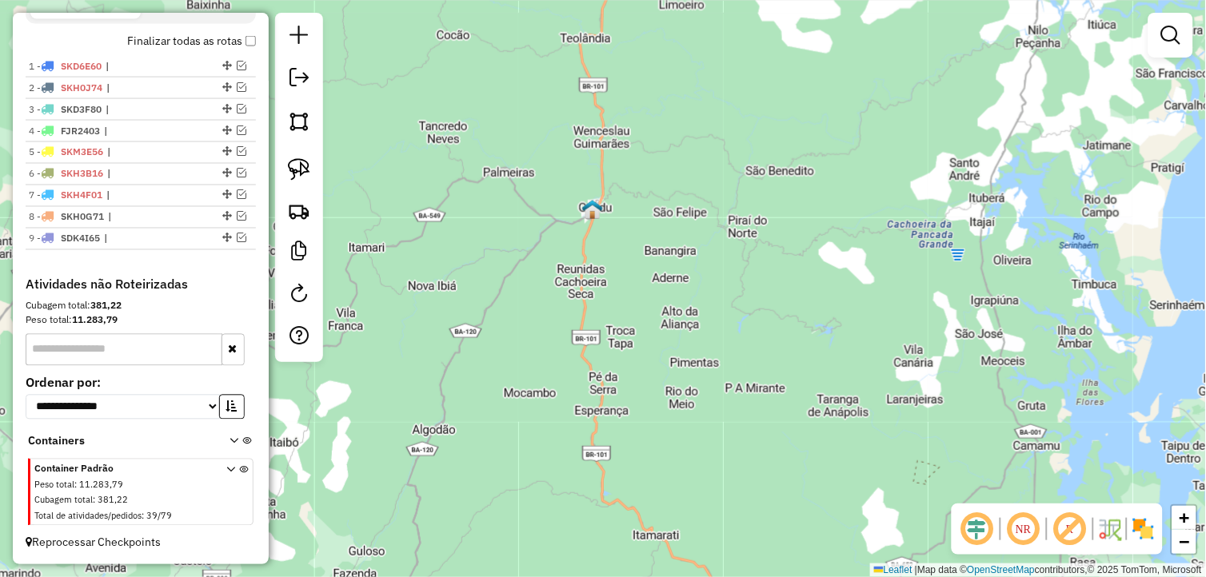
drag, startPoint x: 571, startPoint y: 341, endPoint x: 624, endPoint y: 281, distance: 81.0
click at [624, 281] on div "Janela de atendimento Grade de atendimento Capacidade Transportadoras Veículos …" at bounding box center [603, 288] width 1206 height 577
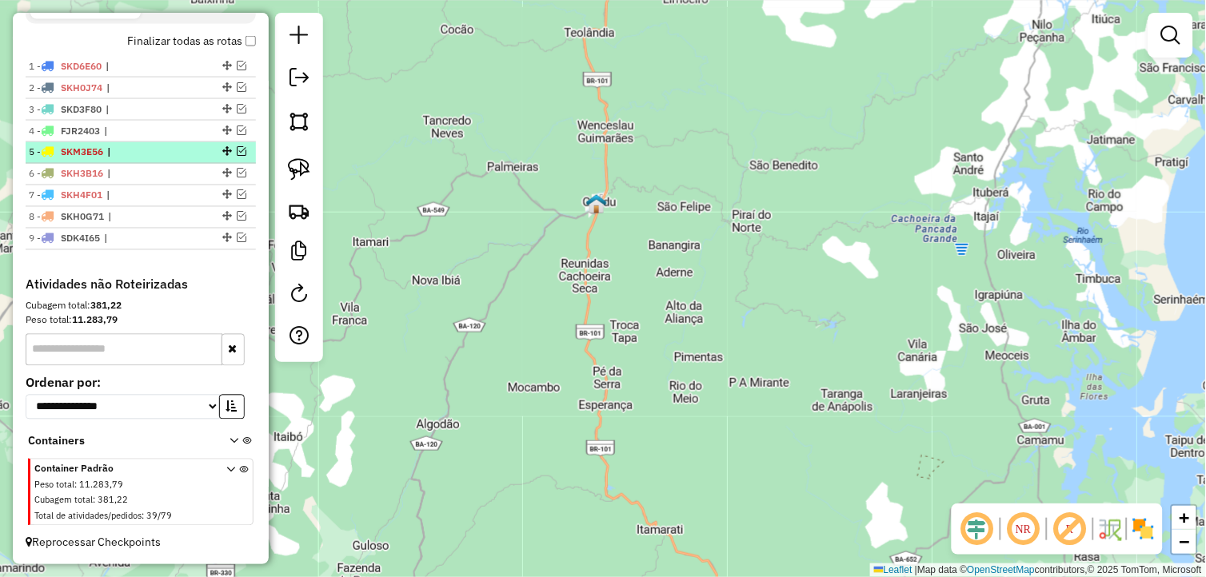
click at [237, 147] on em at bounding box center [242, 152] width 10 height 10
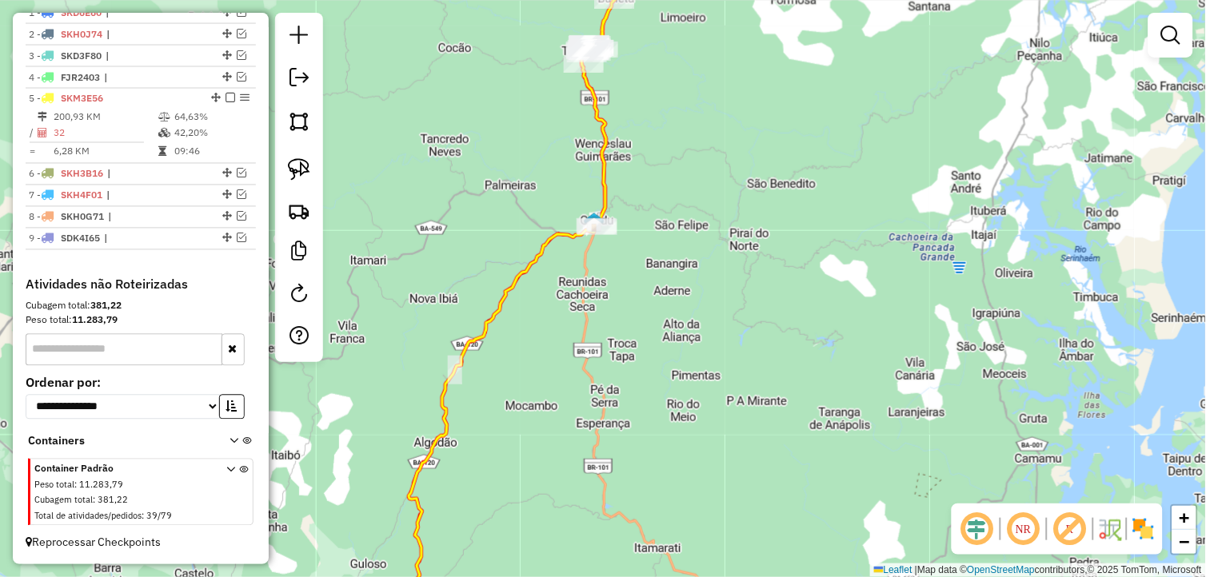
drag, startPoint x: 592, startPoint y: 166, endPoint x: 561, endPoint y: 273, distance: 112.4
click at [561, 273] on div "Janela de atendimento Grade de atendimento Capacidade Transportadoras Veículos …" at bounding box center [603, 288] width 1206 height 577
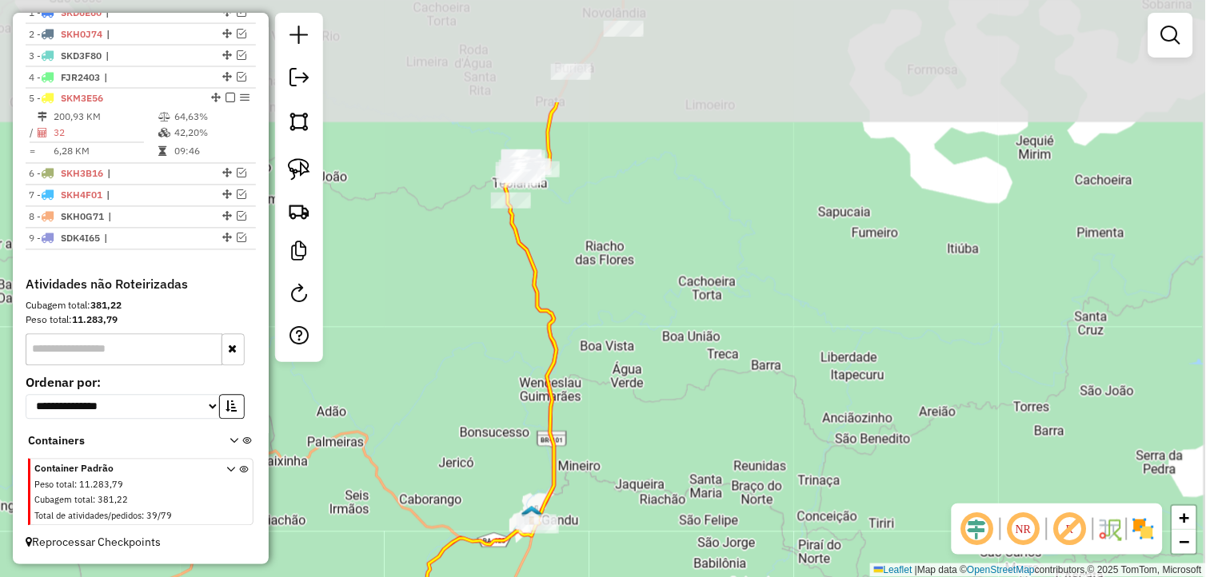
drag, startPoint x: 644, startPoint y: 200, endPoint x: 616, endPoint y: 365, distance: 167.9
click at [616, 365] on div "Janela de atendimento Grade de atendimento Capacidade Transportadoras Veículos …" at bounding box center [603, 288] width 1206 height 577
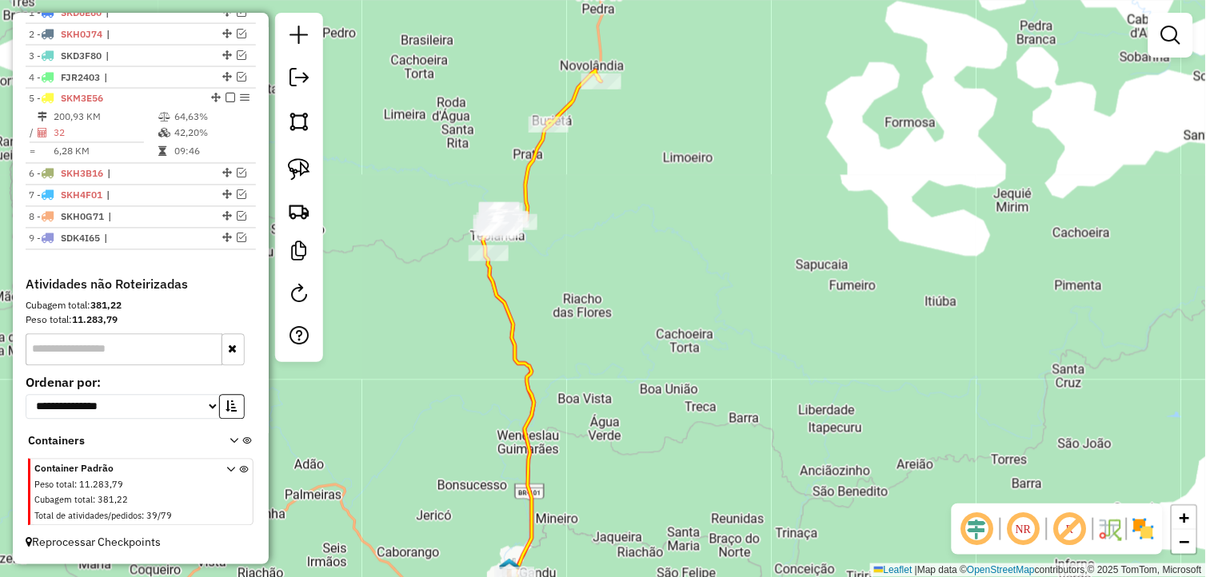
drag, startPoint x: 606, startPoint y: 218, endPoint x: 590, endPoint y: 281, distance: 64.4
click at [590, 281] on div "Janela de atendimento Grade de atendimento Capacidade Transportadoras Veículos …" at bounding box center [603, 288] width 1206 height 577
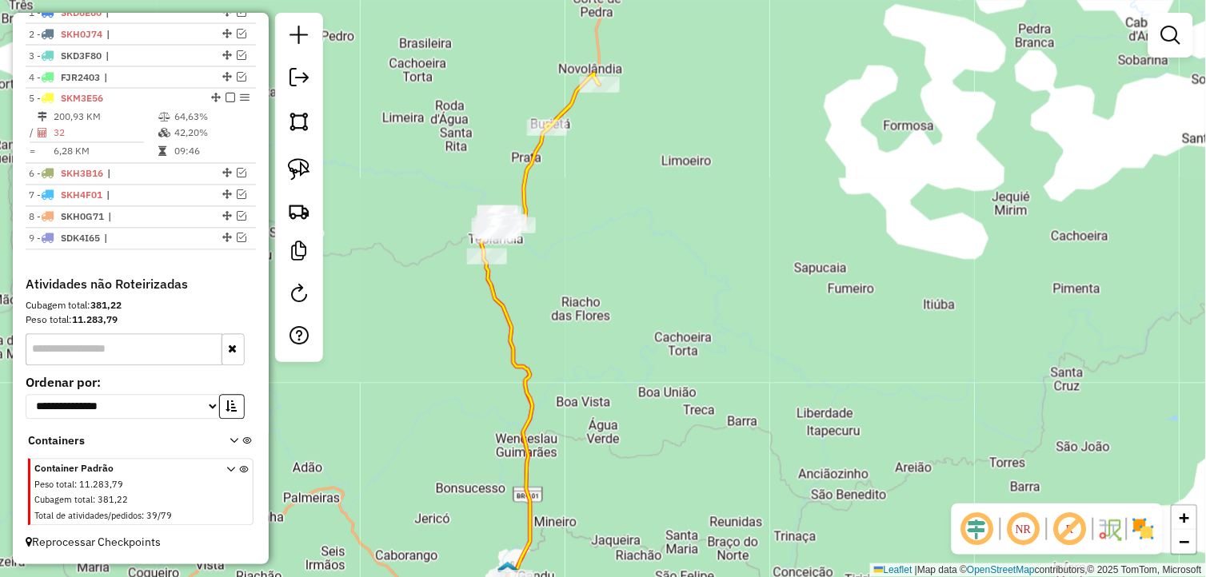
drag, startPoint x: 227, startPoint y: 91, endPoint x: 307, endPoint y: 146, distance: 97.1
click at [227, 94] on em at bounding box center [230, 99] width 10 height 10
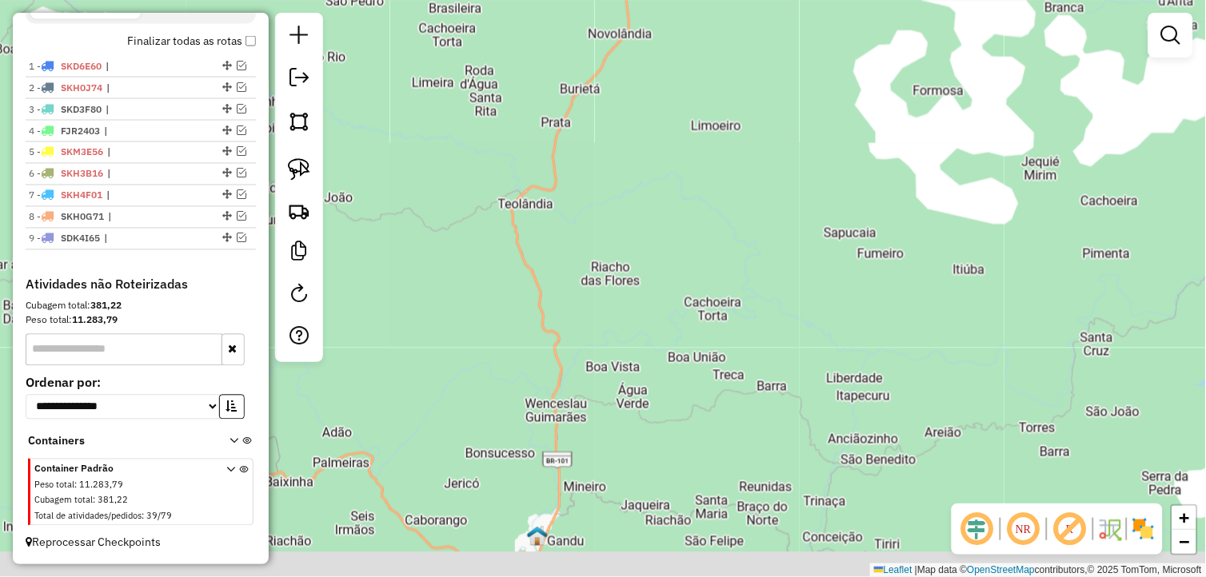
drag, startPoint x: 513, startPoint y: 257, endPoint x: 569, endPoint y: 98, distance: 168.4
click at [569, 99] on div "Janela de atendimento Grade de atendimento Capacidade Transportadoras Veículos …" at bounding box center [603, 288] width 1206 height 577
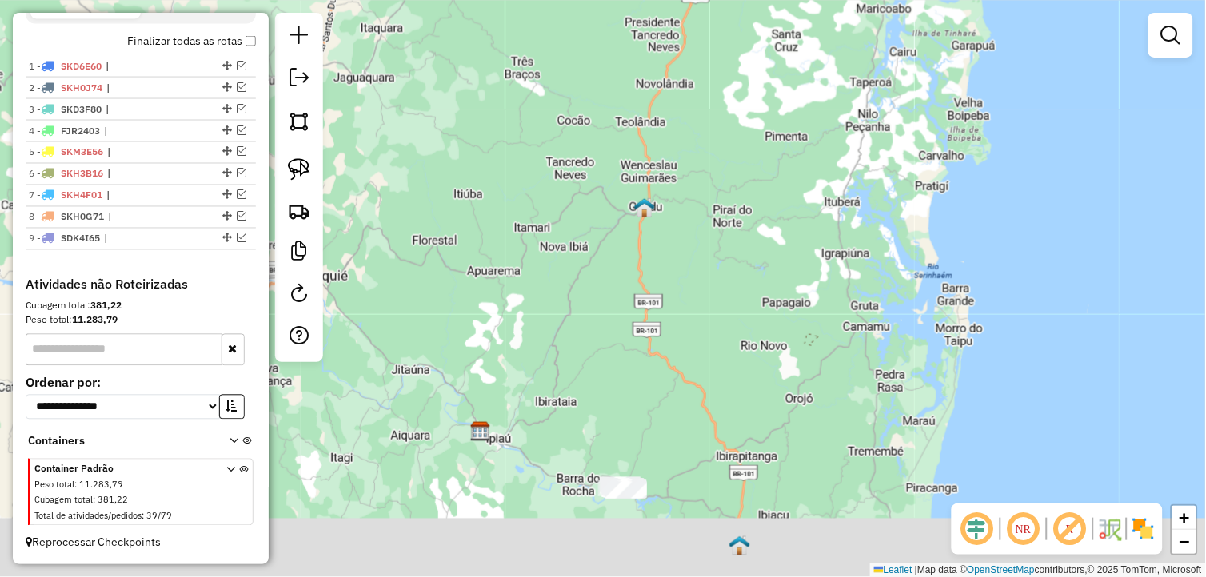
drag, startPoint x: 636, startPoint y: 377, endPoint x: 649, endPoint y: 220, distance: 158.1
click at [648, 220] on div "Janela de atendimento Grade de atendimento Capacidade Transportadoras Veículos …" at bounding box center [603, 288] width 1206 height 577
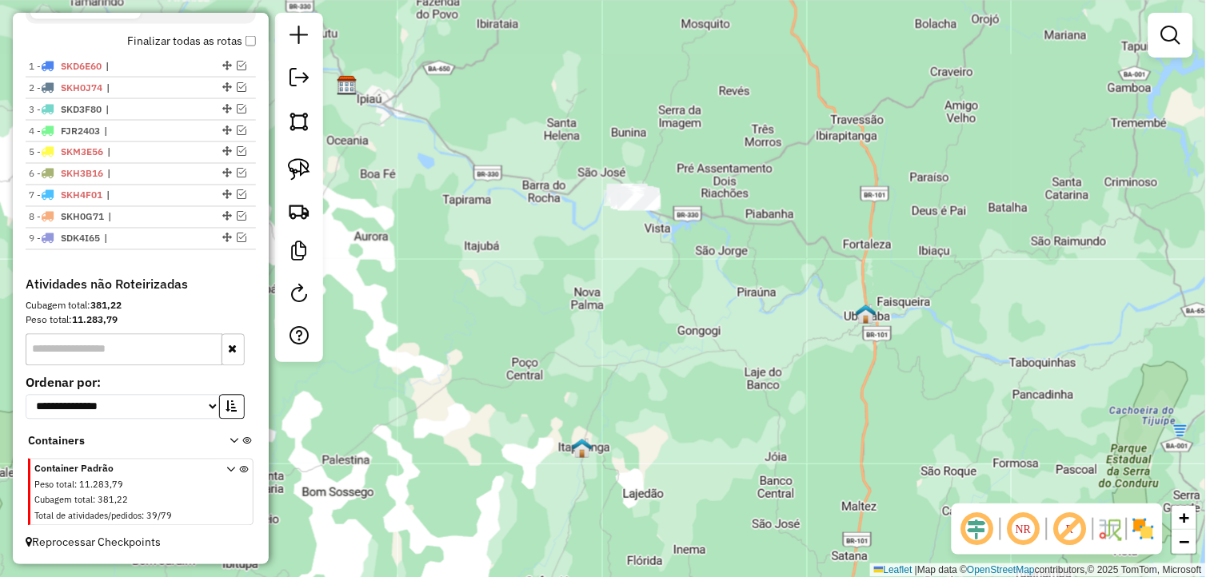
drag, startPoint x: 595, startPoint y: 269, endPoint x: 600, endPoint y: 350, distance: 81.0
click at [600, 349] on div "Janela de atendimento Grade de atendimento Capacidade Transportadoras Veículos …" at bounding box center [603, 288] width 1206 height 577
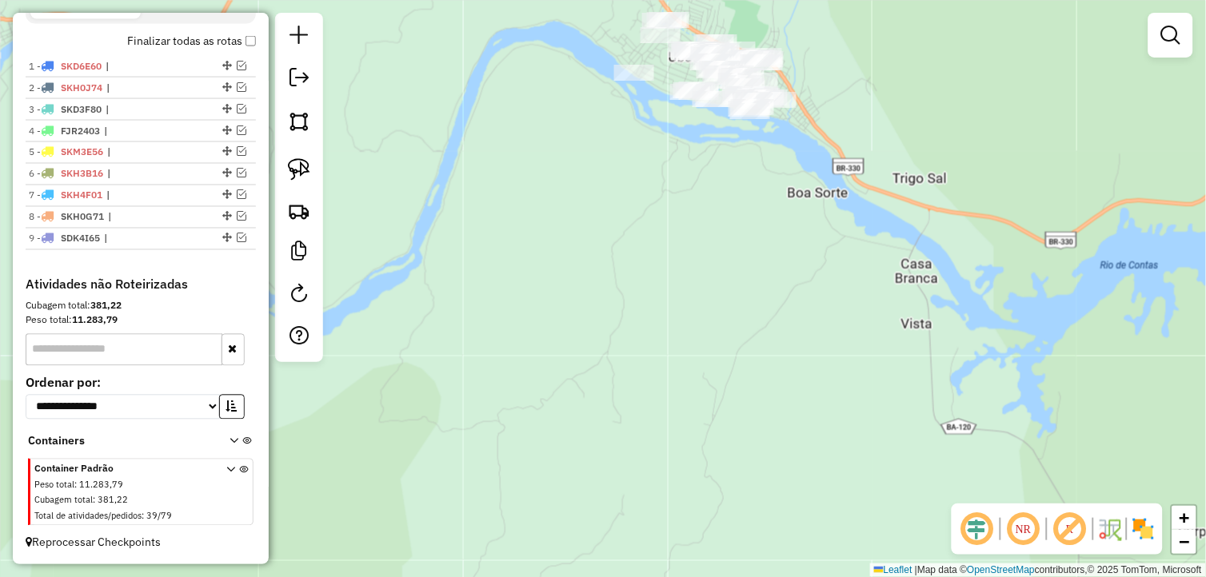
drag, startPoint x: 713, startPoint y: 211, endPoint x: 666, endPoint y: 278, distance: 82.1
click at [667, 278] on div "Janela de atendimento Grade de atendimento Capacidade Transportadoras Veículos …" at bounding box center [603, 288] width 1206 height 577
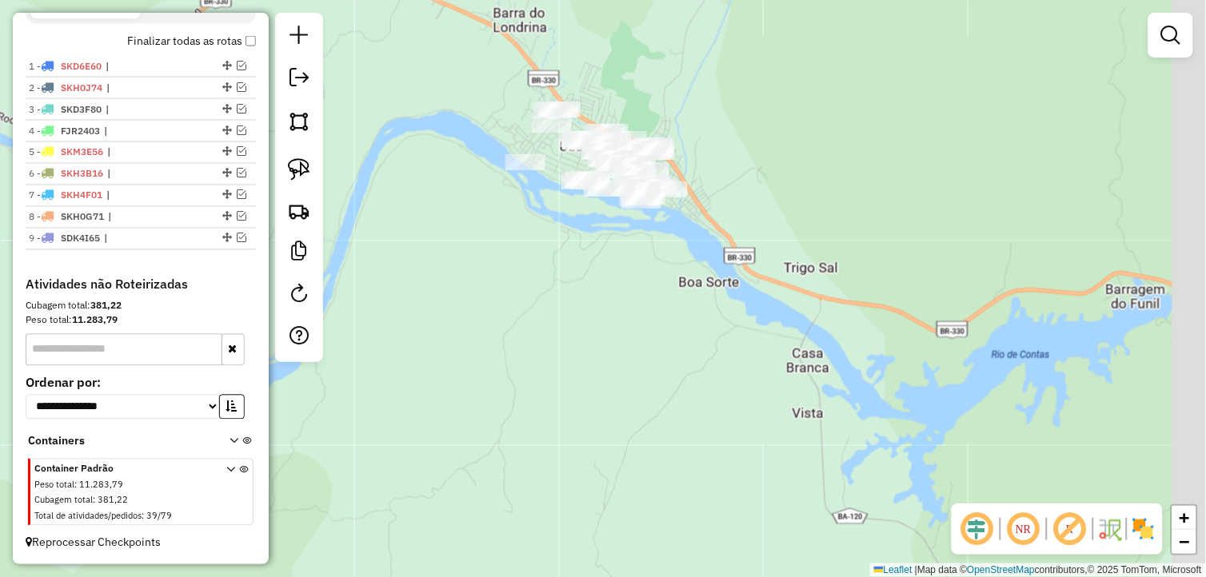
drag, startPoint x: 673, startPoint y: 381, endPoint x: 633, endPoint y: 437, distance: 68.8
click at [633, 437] on div "Janela de atendimento Grade de atendimento Capacidade Transportadoras Veículos …" at bounding box center [603, 288] width 1206 height 577
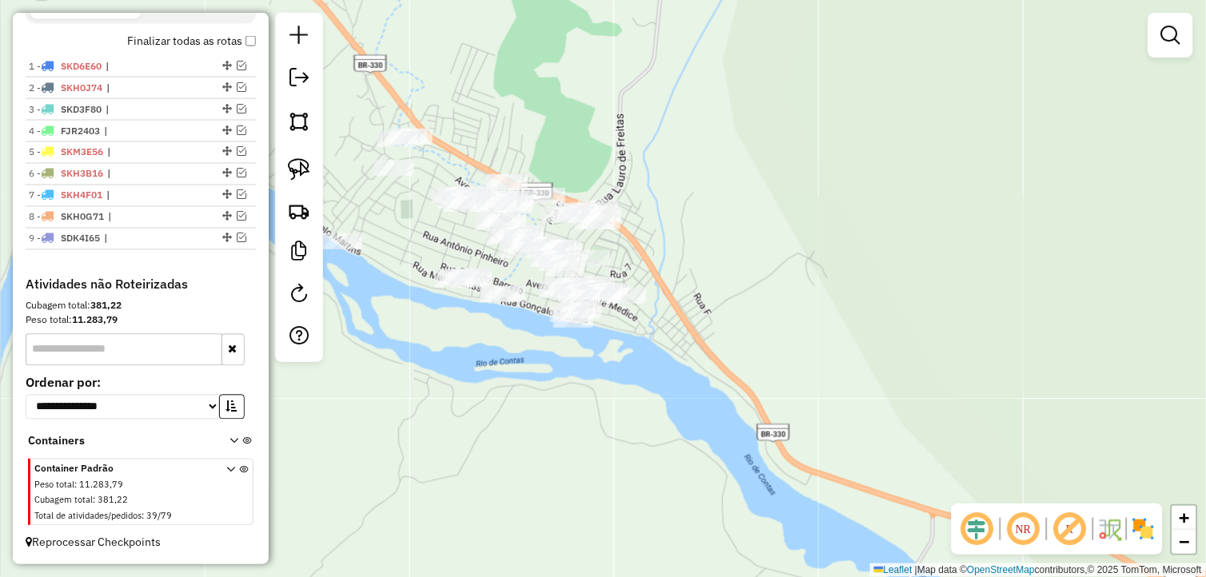
drag, startPoint x: 569, startPoint y: 245, endPoint x: 553, endPoint y: 376, distance: 131.3
click at [550, 377] on div "Janela de atendimento Grade de atendimento Capacidade Transportadoras Veículos …" at bounding box center [603, 288] width 1206 height 577
drag, startPoint x: 485, startPoint y: 379, endPoint x: 619, endPoint y: 429, distance: 142.4
click at [610, 432] on div "Janela de atendimento Grade de atendimento Capacidade Transportadoras Veículos …" at bounding box center [603, 288] width 1206 height 577
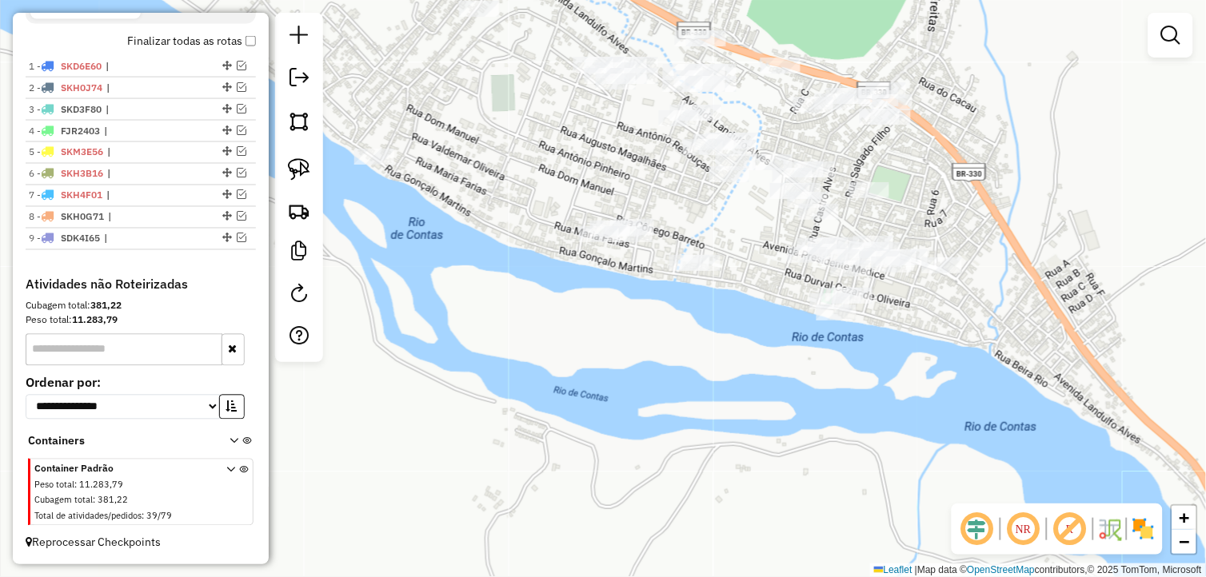
drag, startPoint x: 598, startPoint y: 305, endPoint x: 493, endPoint y: 229, distance: 129.4
click at [493, 229] on div "Janela de atendimento Grade de atendimento Capacidade Transportadoras Veículos …" at bounding box center [603, 288] width 1206 height 577
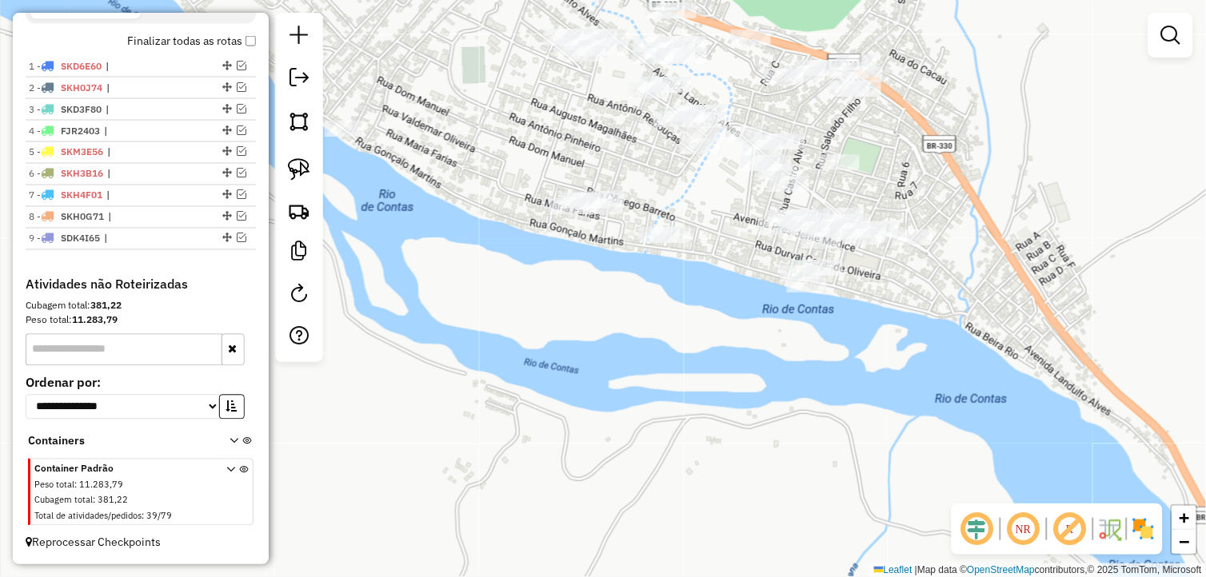
scroll to position [556, 0]
click at [208, 416] on select "**********" at bounding box center [123, 407] width 194 height 25
select select "*********"
click at [26, 395] on select "**********" at bounding box center [123, 407] width 194 height 25
click at [229, 446] on icon at bounding box center [233, 444] width 9 height 15
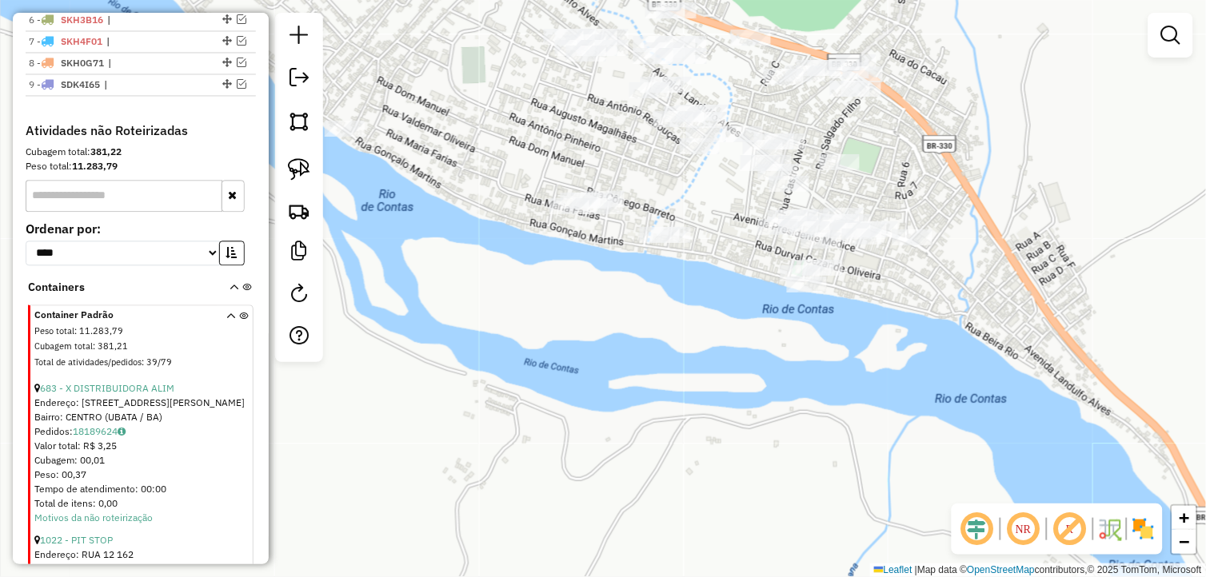
scroll to position [733, 0]
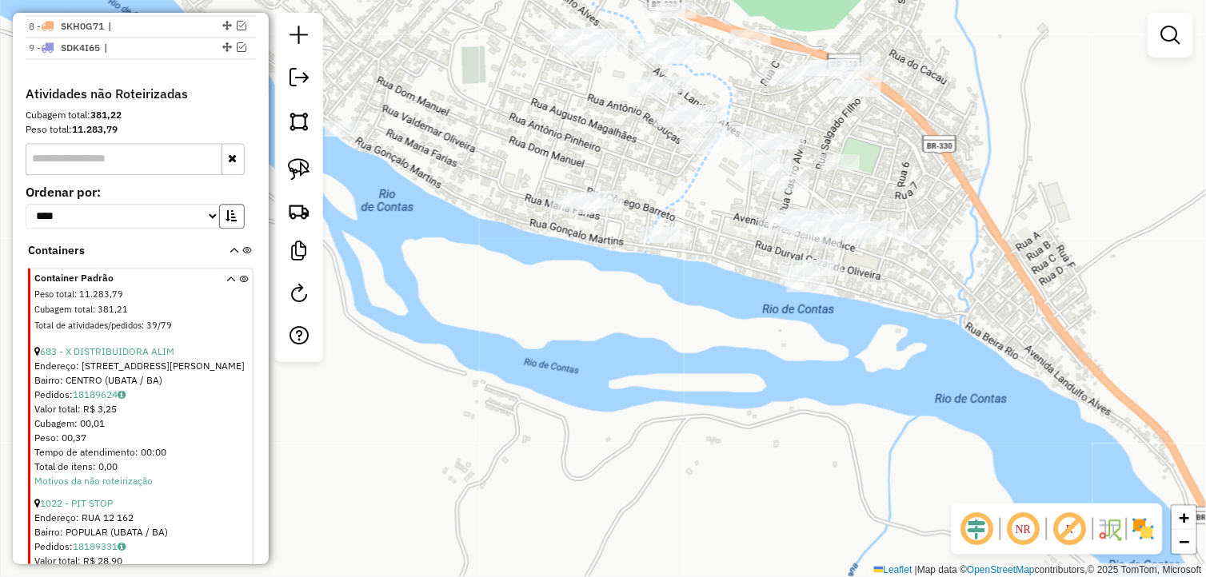
click at [226, 221] on icon "button" at bounding box center [231, 215] width 11 height 11
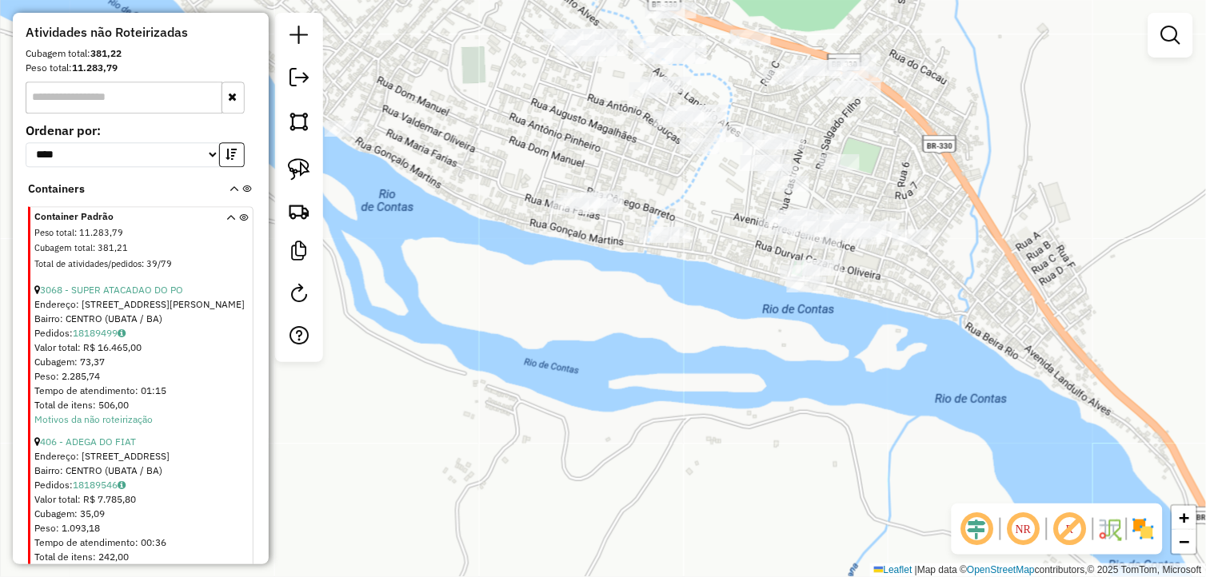
scroll to position [822, 0]
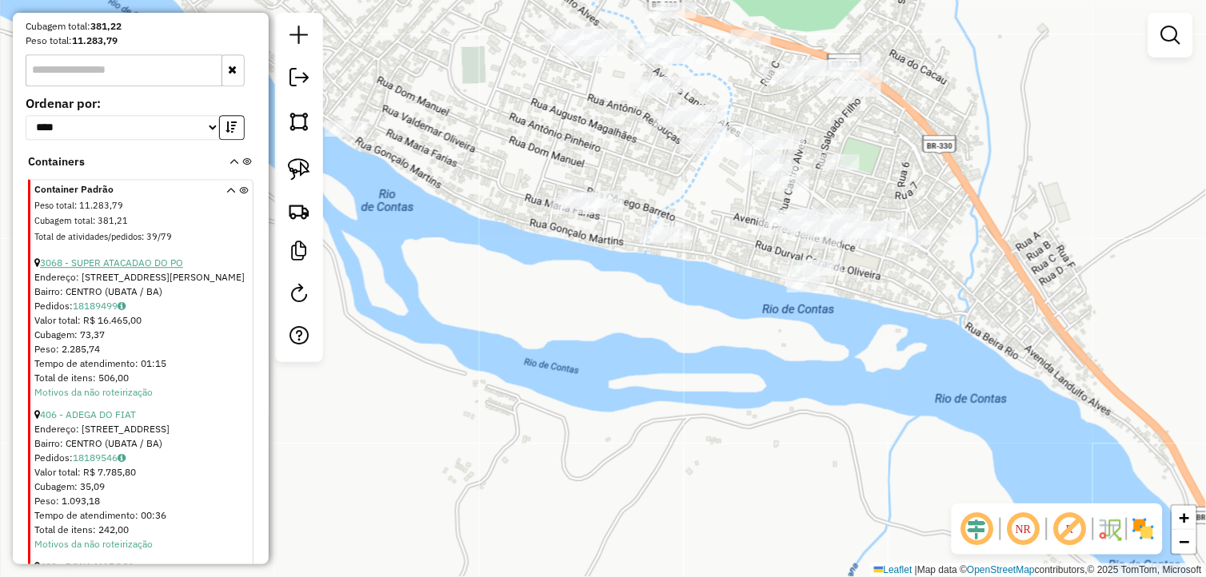
click at [164, 269] on link "3068 - SUPER ATACADAO DO PO" at bounding box center [111, 263] width 143 height 12
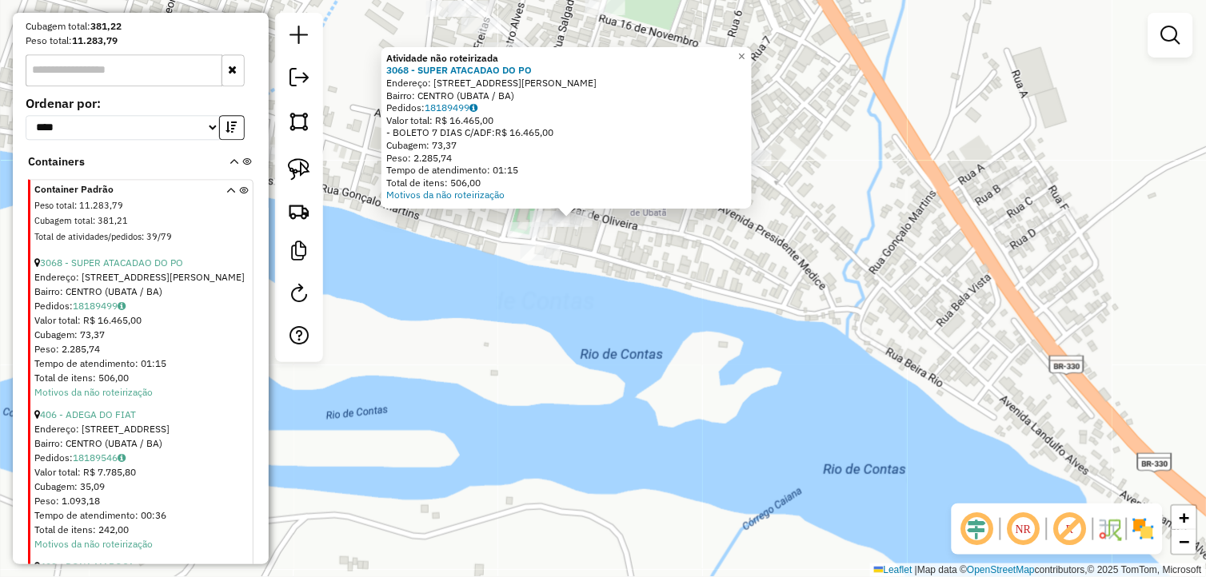
click at [494, 313] on div "Atividade não roteirizada 3068 - SUPER ATACADAO DO PO Endereço: [STREET_ADDRESS…" at bounding box center [603, 288] width 1206 height 577
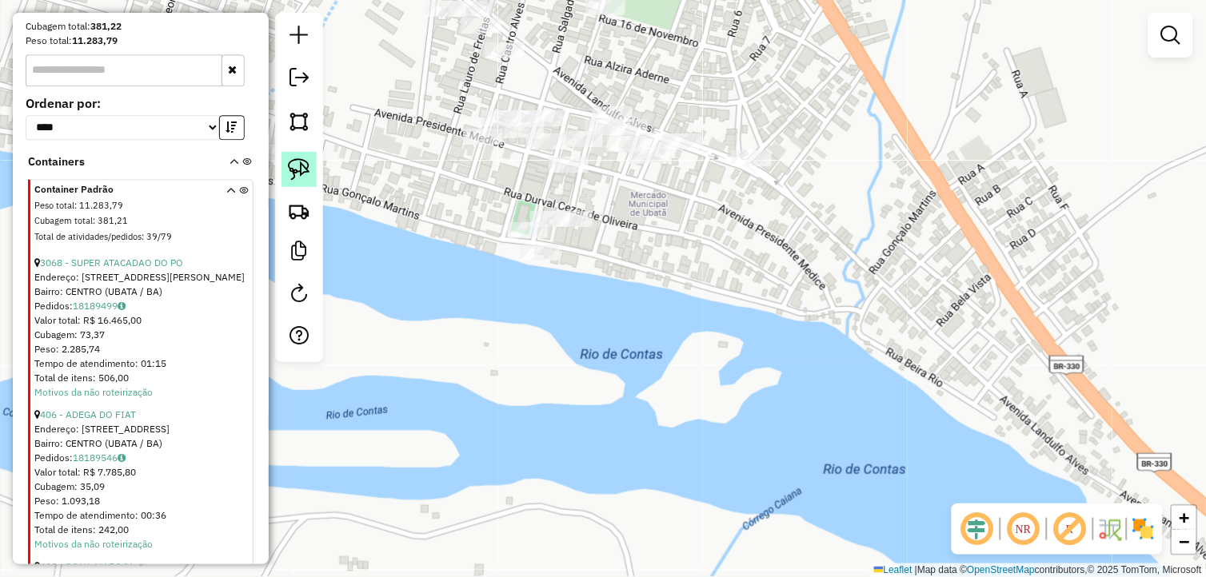
click at [307, 170] on img at bounding box center [299, 169] width 22 height 22
drag, startPoint x: 574, startPoint y: 269, endPoint x: 500, endPoint y: 242, distance: 78.9
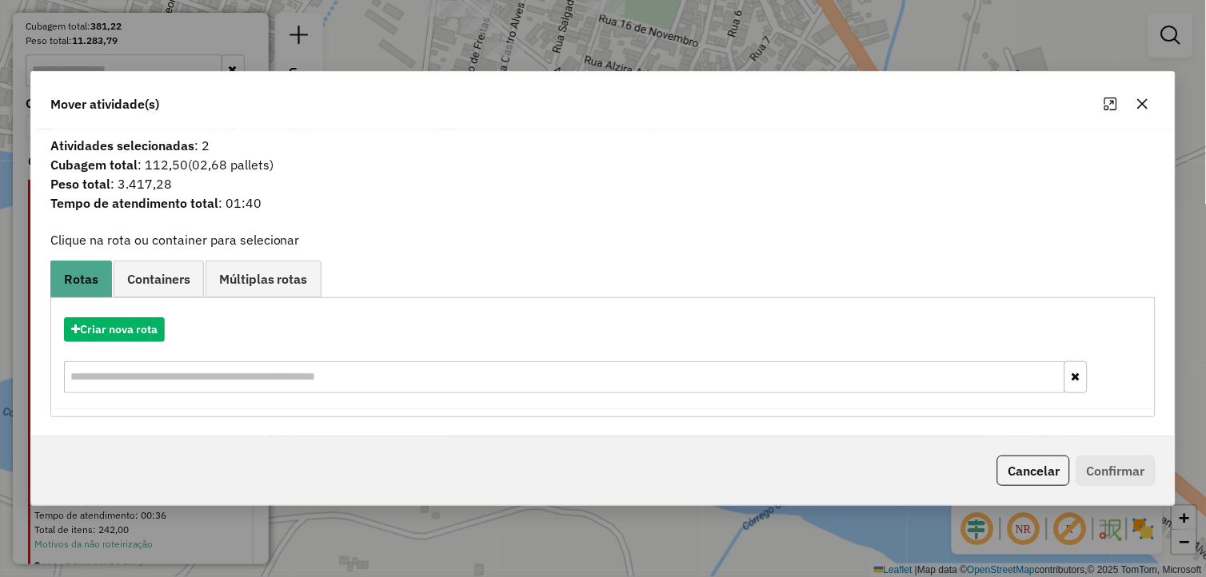
click at [1147, 106] on icon "button" at bounding box center [1142, 104] width 13 height 13
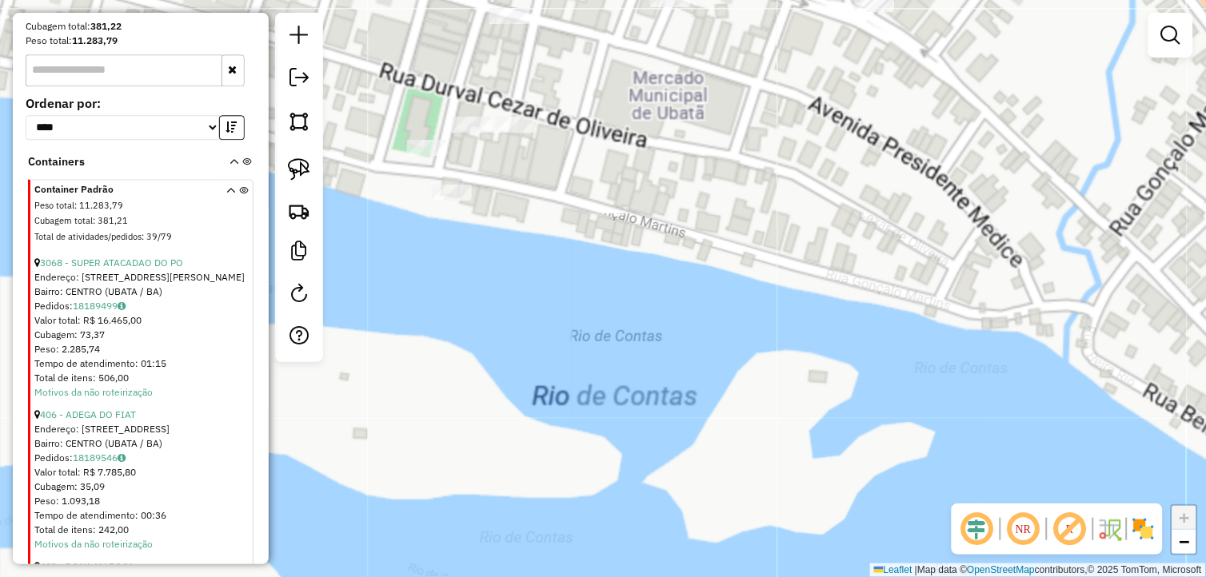
drag, startPoint x: 537, startPoint y: 249, endPoint x: 558, endPoint y: 305, distance: 60.0
click at [558, 305] on div "Janela de atendimento Grade de atendimento Capacidade Transportadoras Veículos …" at bounding box center [603, 288] width 1206 height 577
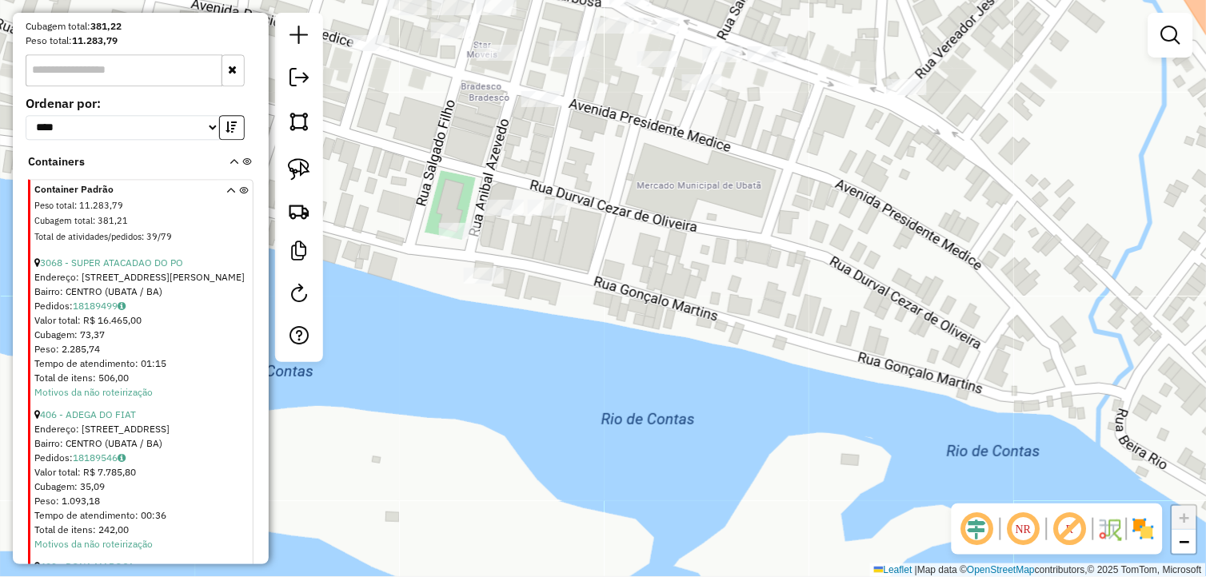
click at [548, 216] on div at bounding box center [548, 208] width 40 height 16
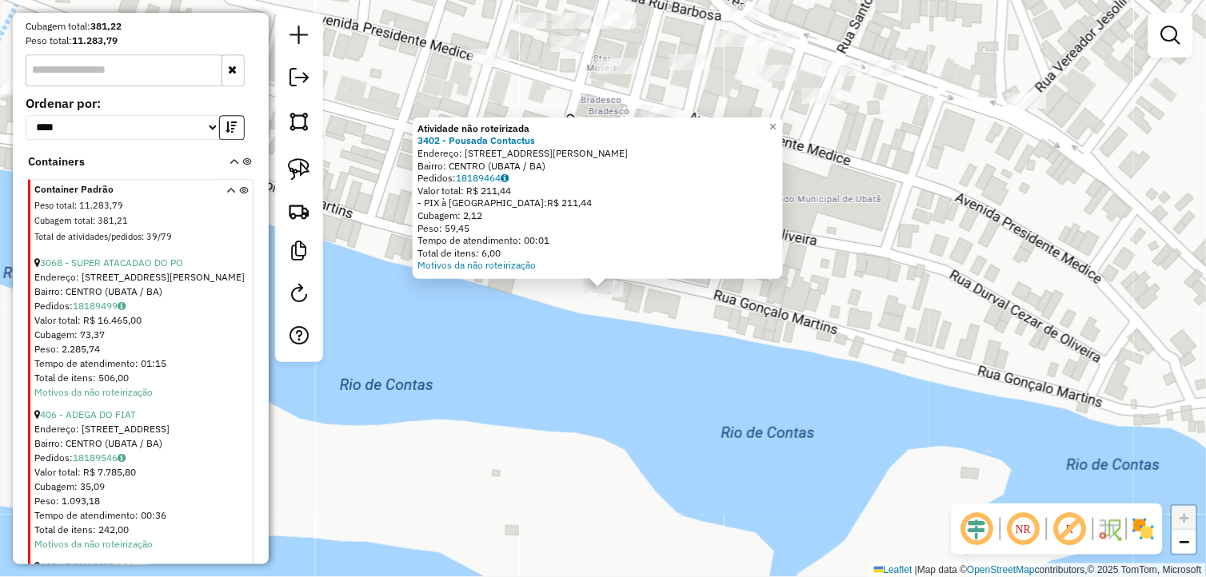
click at [672, 338] on div "Atividade não roteirizada 3402 - Pousada Contactus Endereço: [STREET_ADDRESS] P…" at bounding box center [603, 288] width 1206 height 577
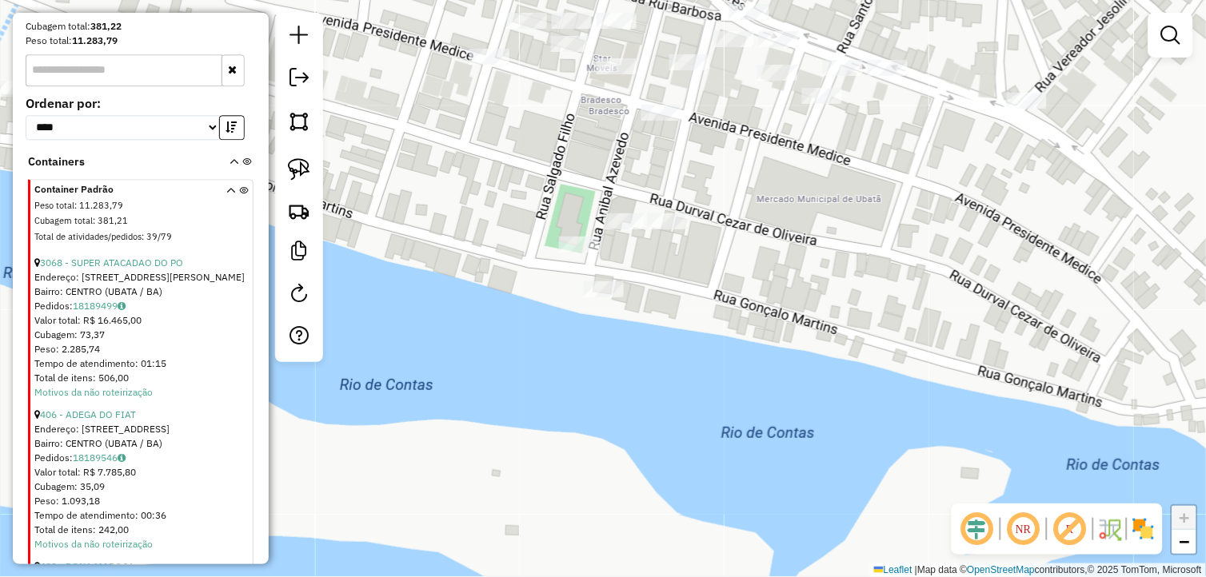
drag, startPoint x: 310, startPoint y: 171, endPoint x: 320, endPoint y: 173, distance: 9.7
click at [310, 171] on link at bounding box center [298, 169] width 35 height 35
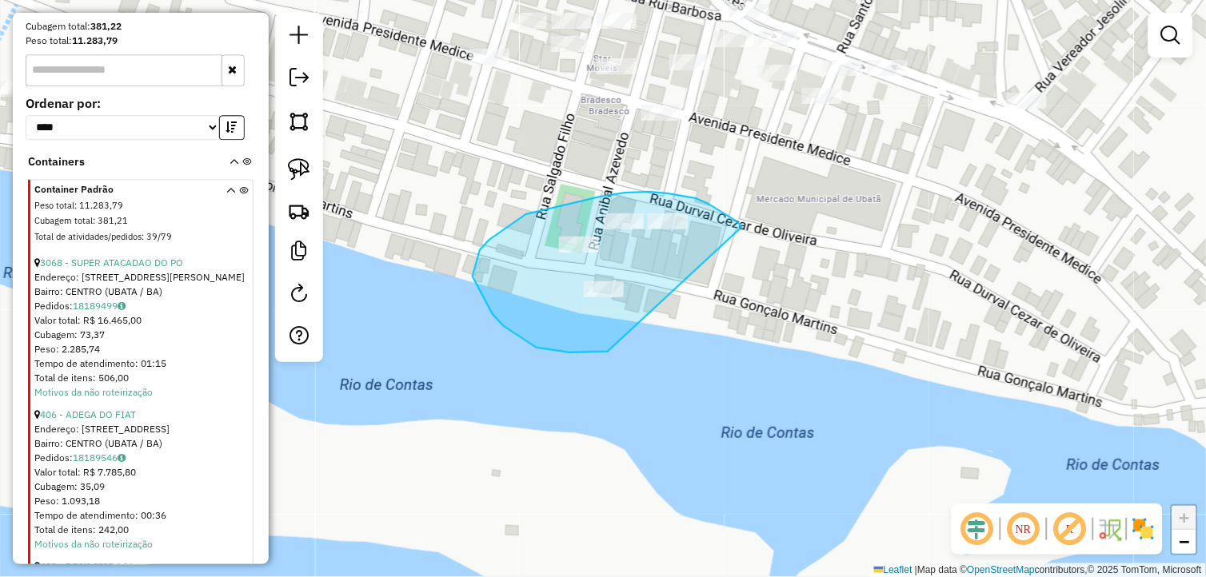
drag, startPoint x: 729, startPoint y: 217, endPoint x: 634, endPoint y: 341, distance: 156.9
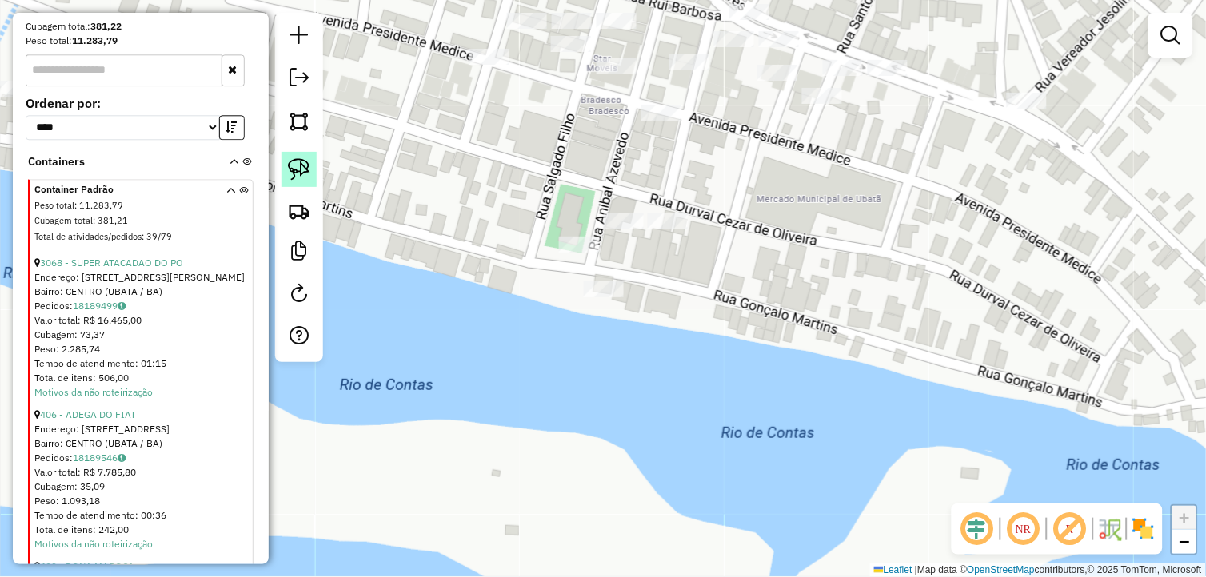
click at [306, 166] on img at bounding box center [299, 169] width 22 height 22
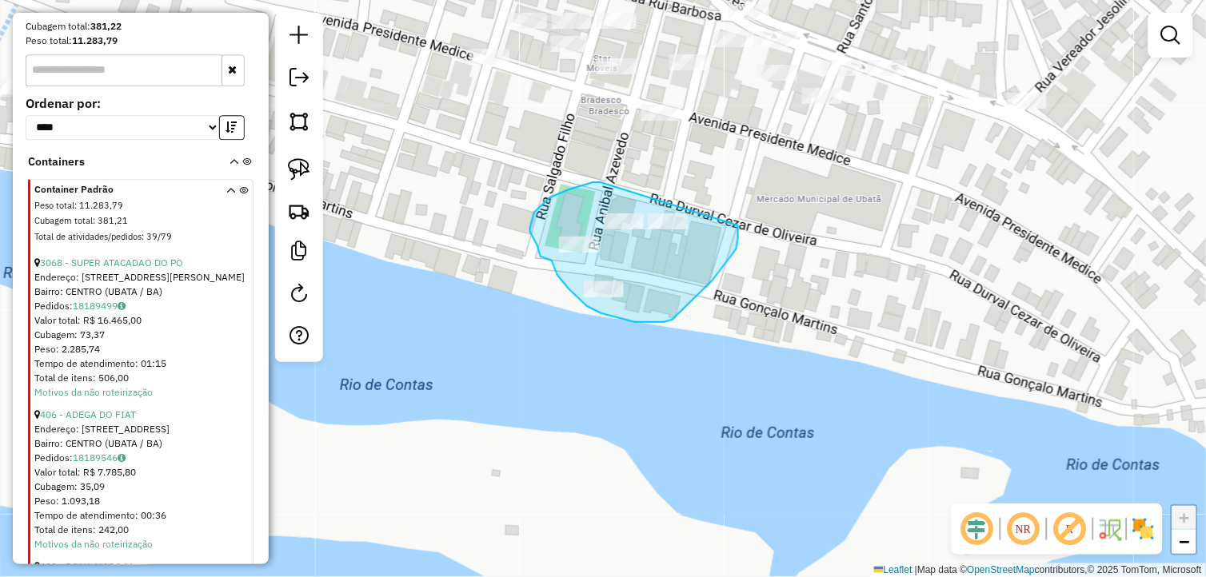
drag, startPoint x: 578, startPoint y: 187, endPoint x: 738, endPoint y: 217, distance: 162.8
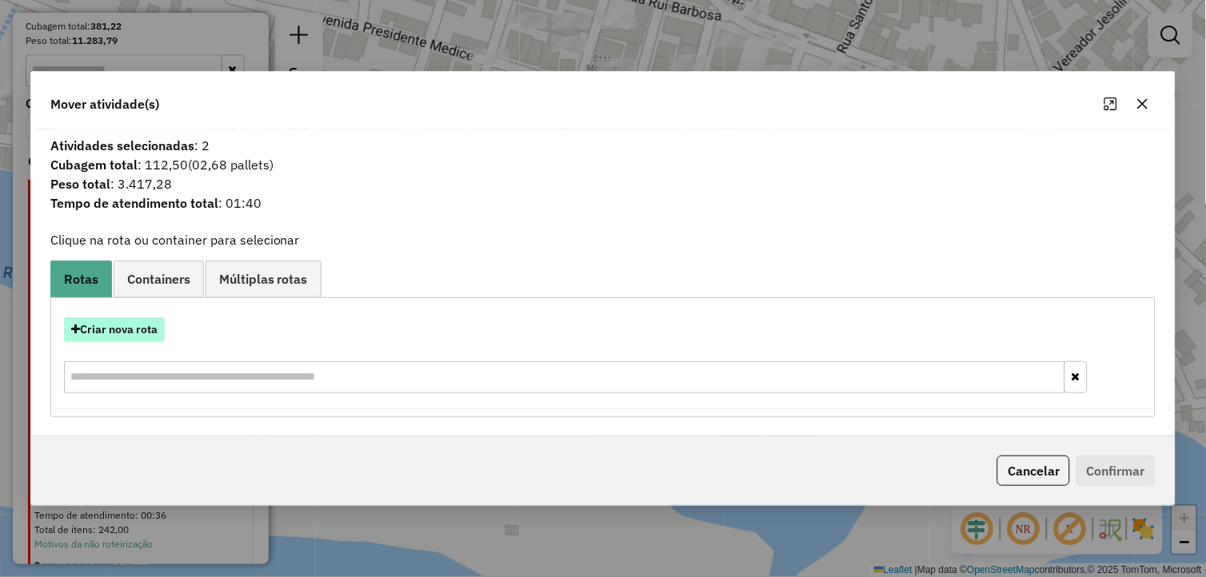
click at [153, 333] on button "Criar nova rota" at bounding box center [114, 329] width 101 height 25
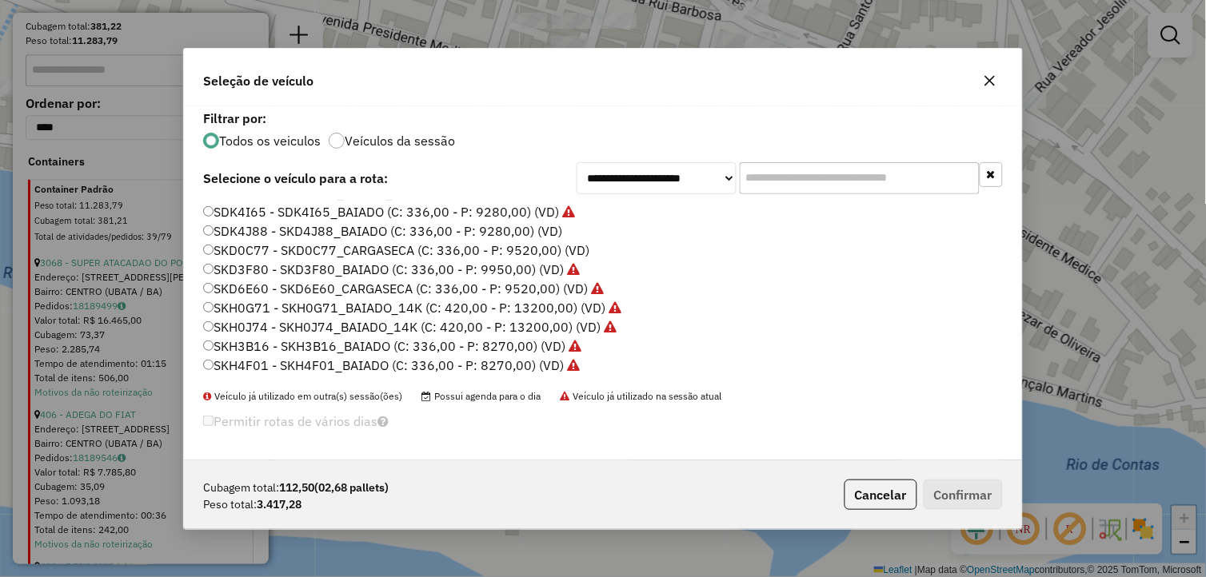
scroll to position [323, 0]
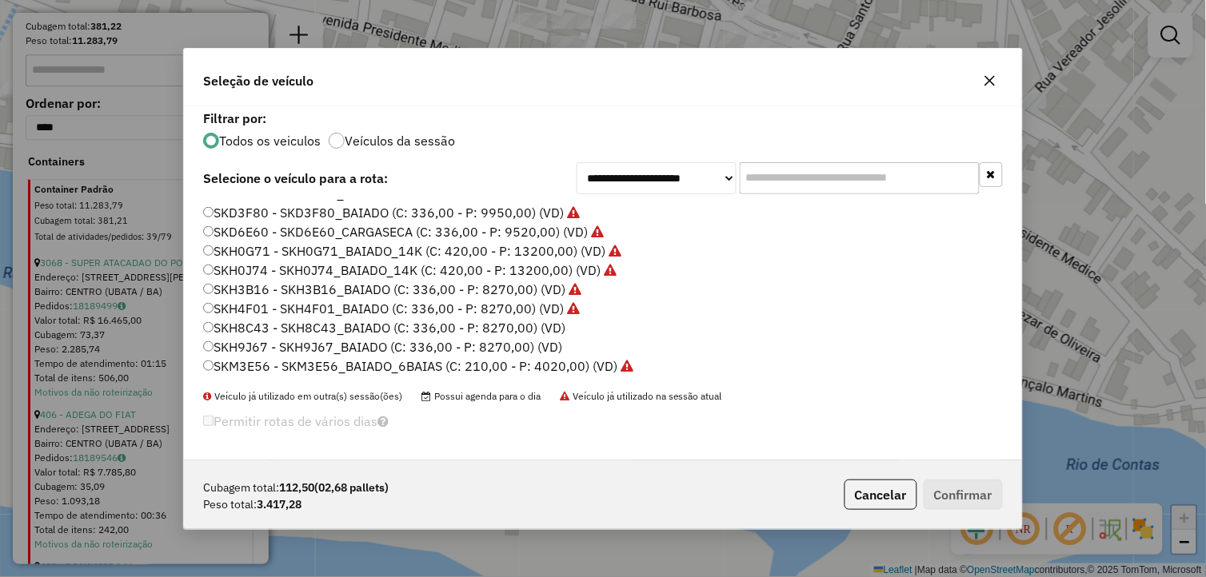
click at [275, 339] on label "SKH9J67 - SKH9J67_BAIADO (C: 336,00 - P: 8270,00) (VD)" at bounding box center [382, 346] width 359 height 19
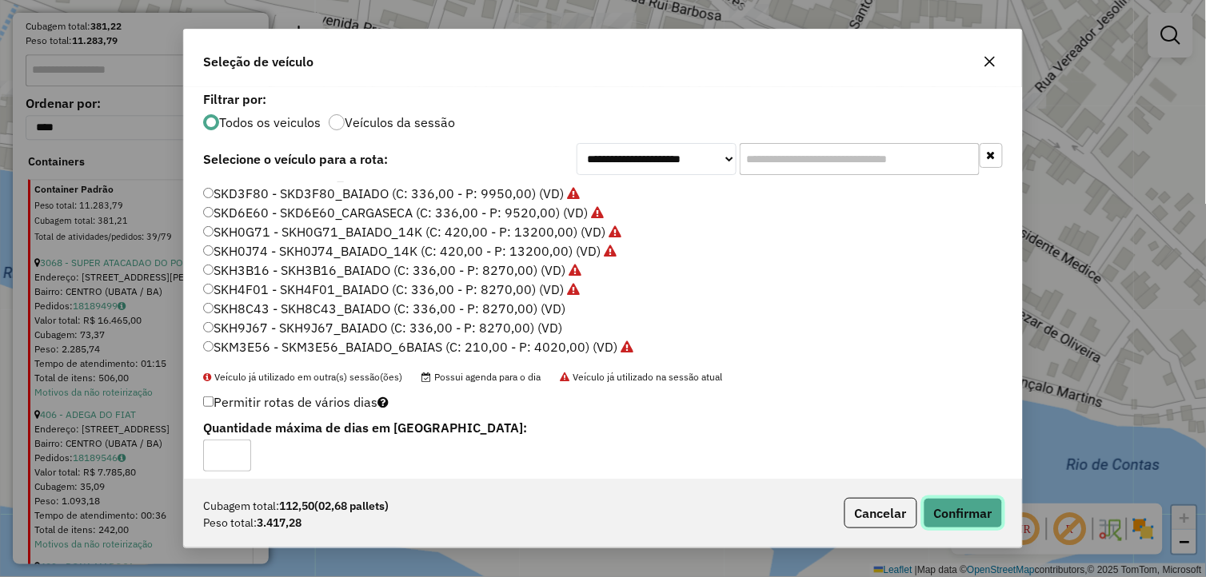
click at [965, 509] on button "Confirmar" at bounding box center [963, 513] width 79 height 30
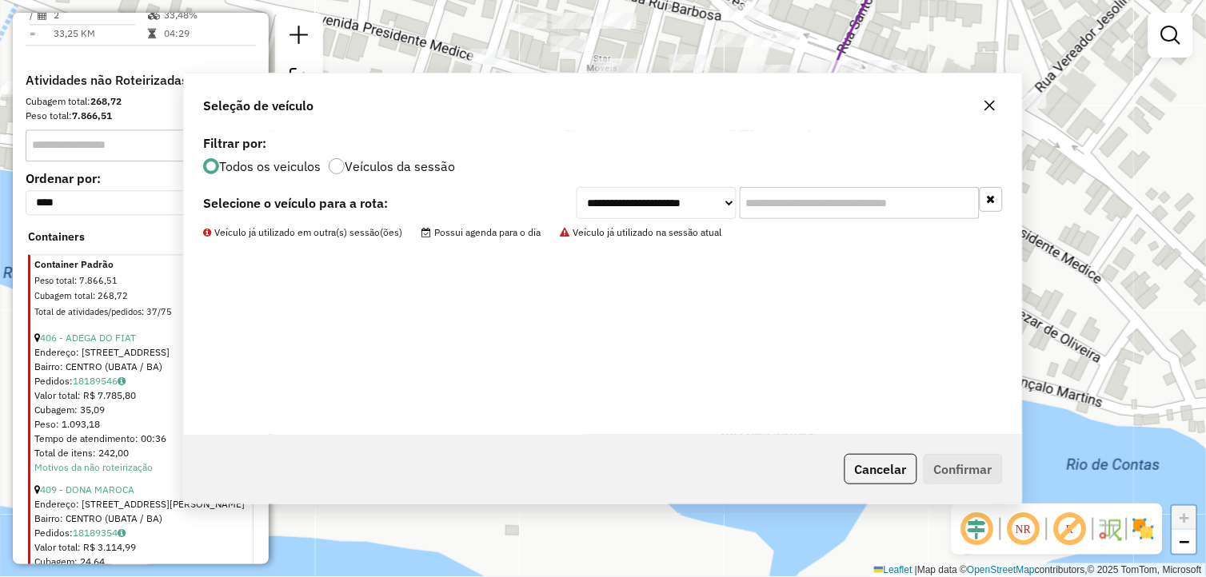
scroll to position [897, 0]
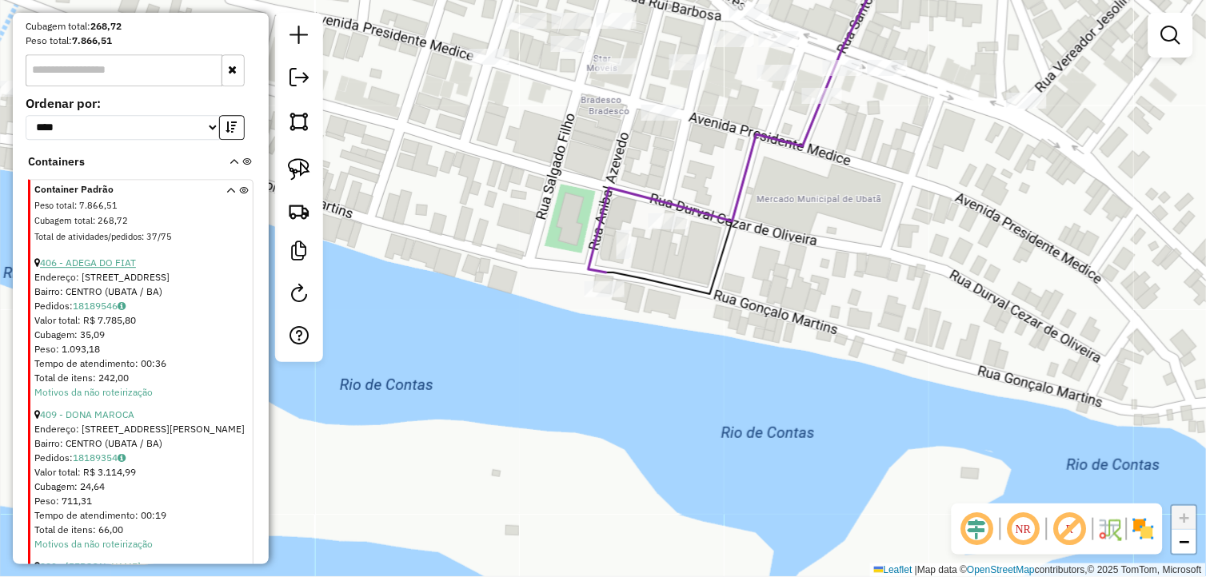
click at [82, 269] on link "406 - ADEGA DO FIAT" at bounding box center [88, 263] width 96 height 12
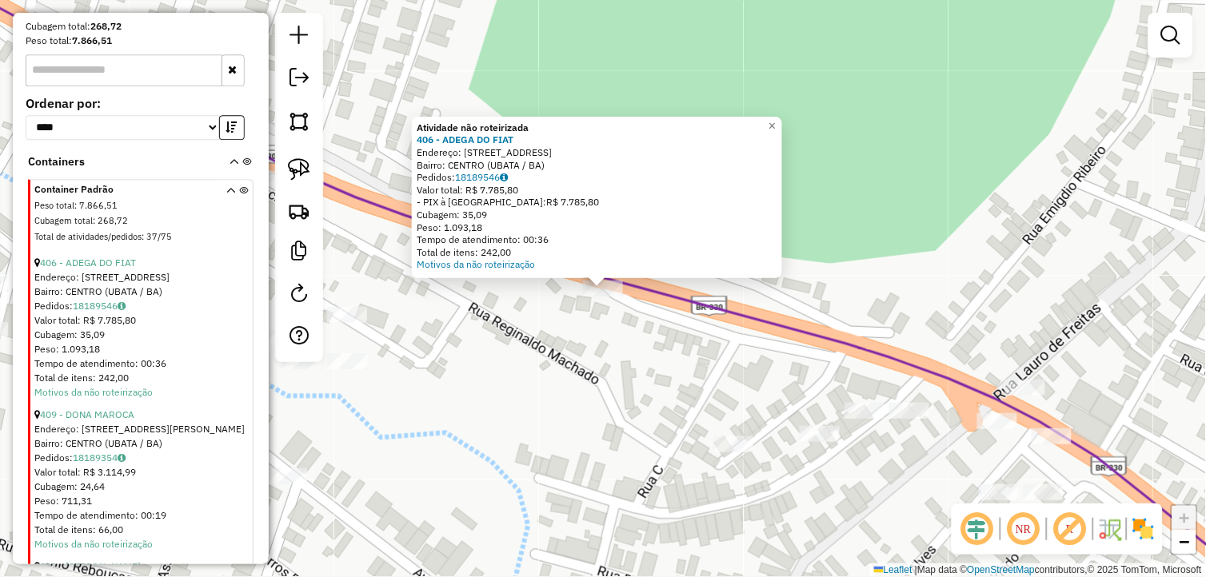
drag, startPoint x: 292, startPoint y: 161, endPoint x: 353, endPoint y: 209, distance: 77.9
click at [293, 161] on img at bounding box center [299, 169] width 22 height 22
drag, startPoint x: 488, startPoint y: 298, endPoint x: 616, endPoint y: 249, distance: 137.9
click at [616, 249] on div "Atividade não roteirizada 406 - ADEGA DO FIAT Endereço: [STREET_ADDRESS] Bairro…" at bounding box center [603, 288] width 1206 height 577
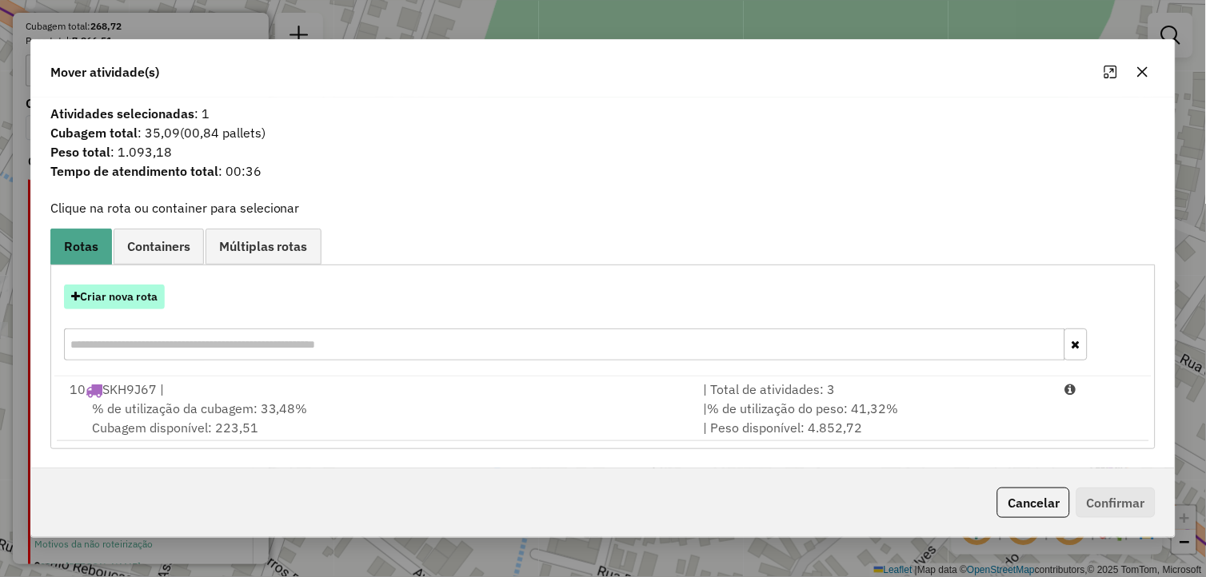
click at [134, 298] on button "Criar nova rota" at bounding box center [114, 297] width 101 height 25
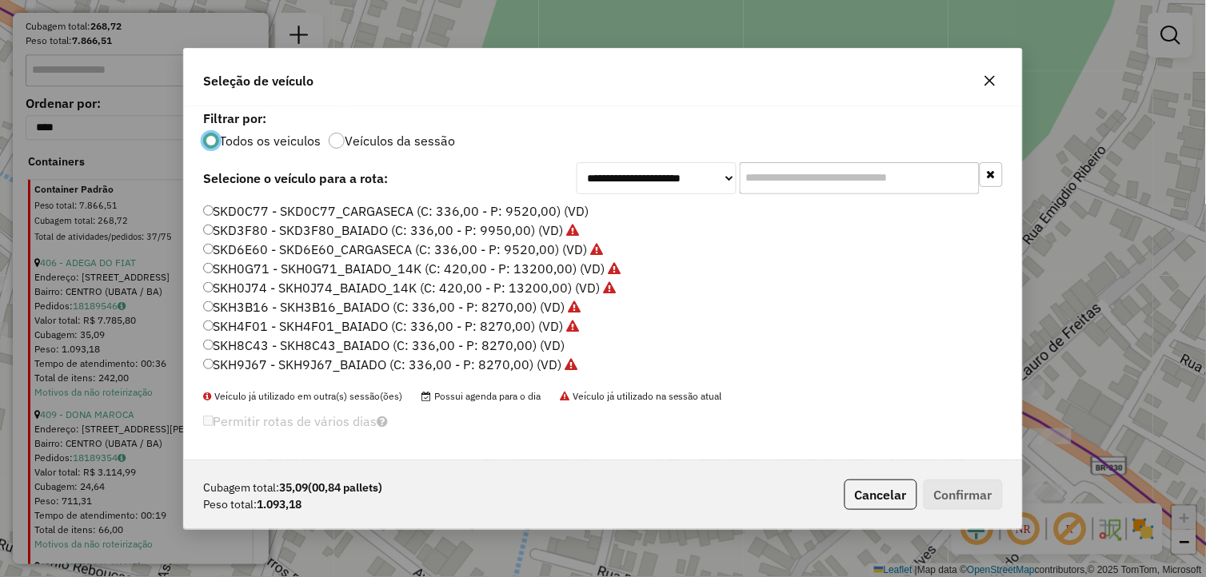
scroll to position [323, 0]
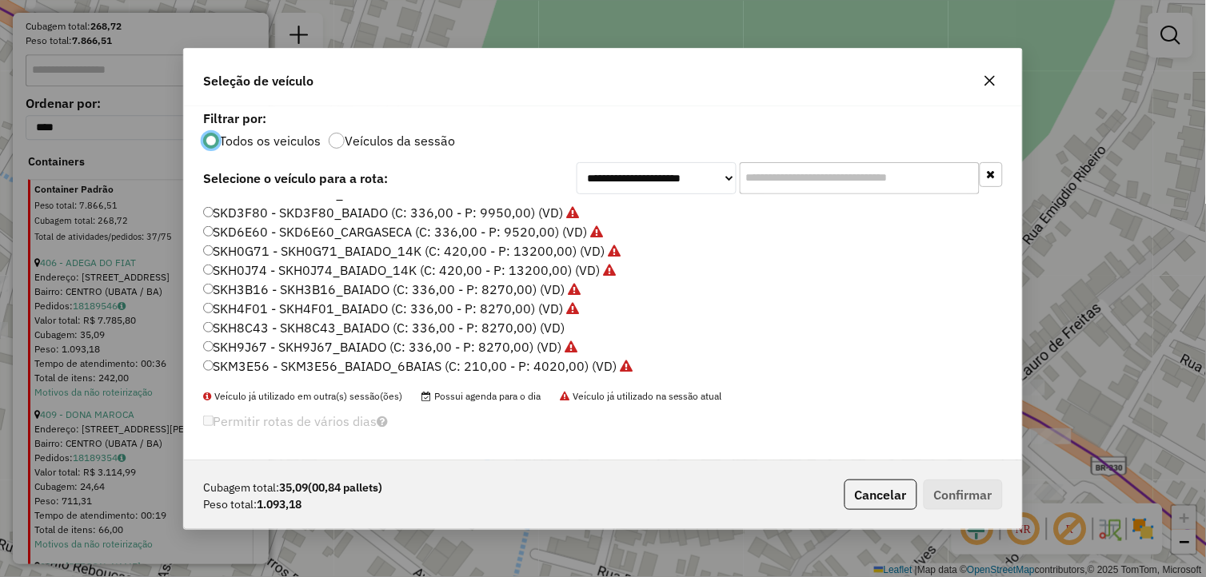
click at [293, 329] on label "SKH8C43 - SKH8C43_BAIADO (C: 336,00 - P: 8270,00) (VD)" at bounding box center [384, 327] width 362 height 19
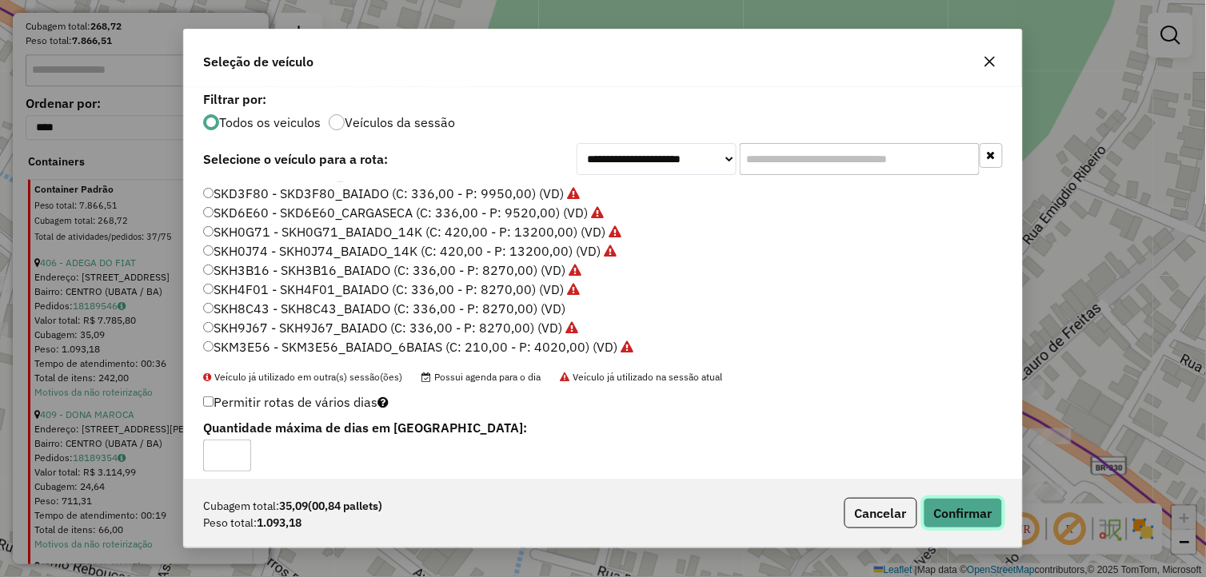
click at [954, 513] on button "Confirmar" at bounding box center [963, 513] width 79 height 30
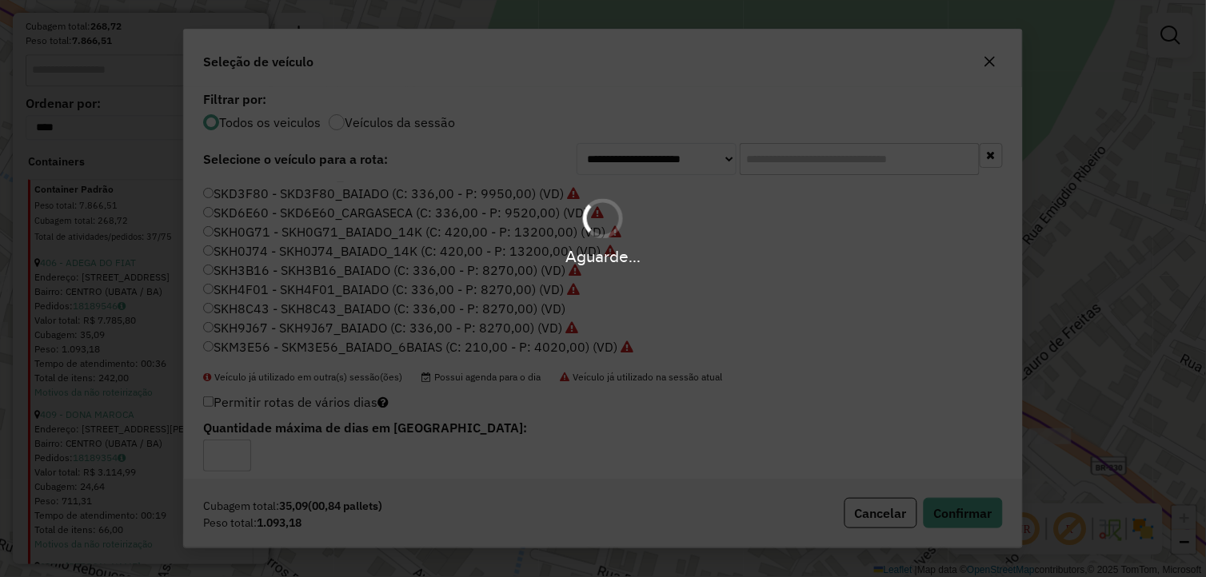
scroll to position [992, 0]
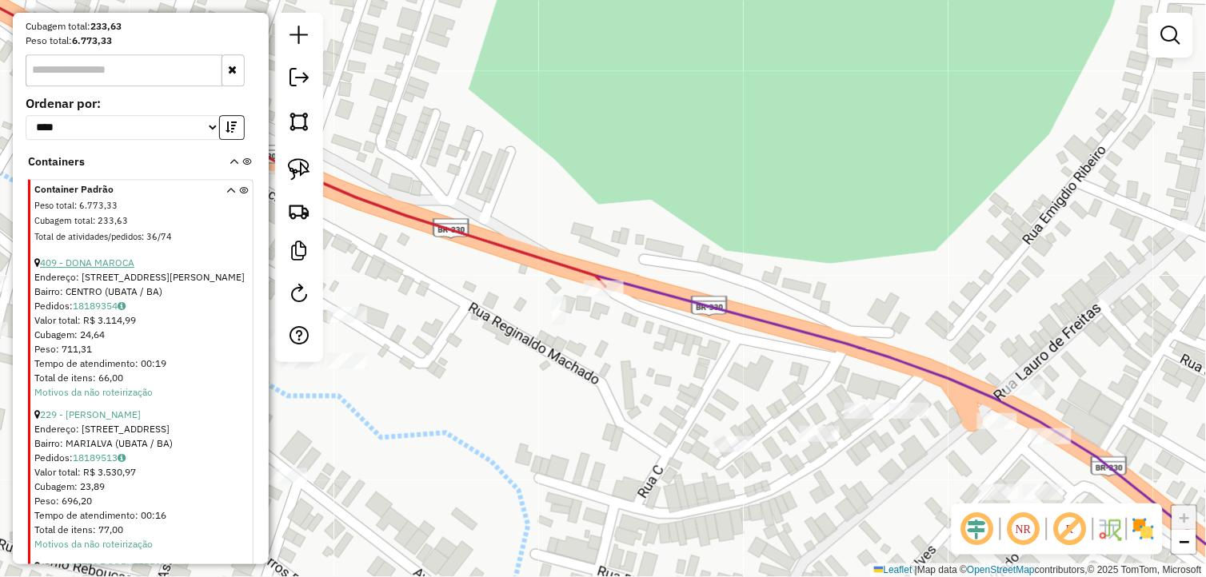
click at [130, 269] on link "409 - DONA MAROCA" at bounding box center [87, 263] width 94 height 12
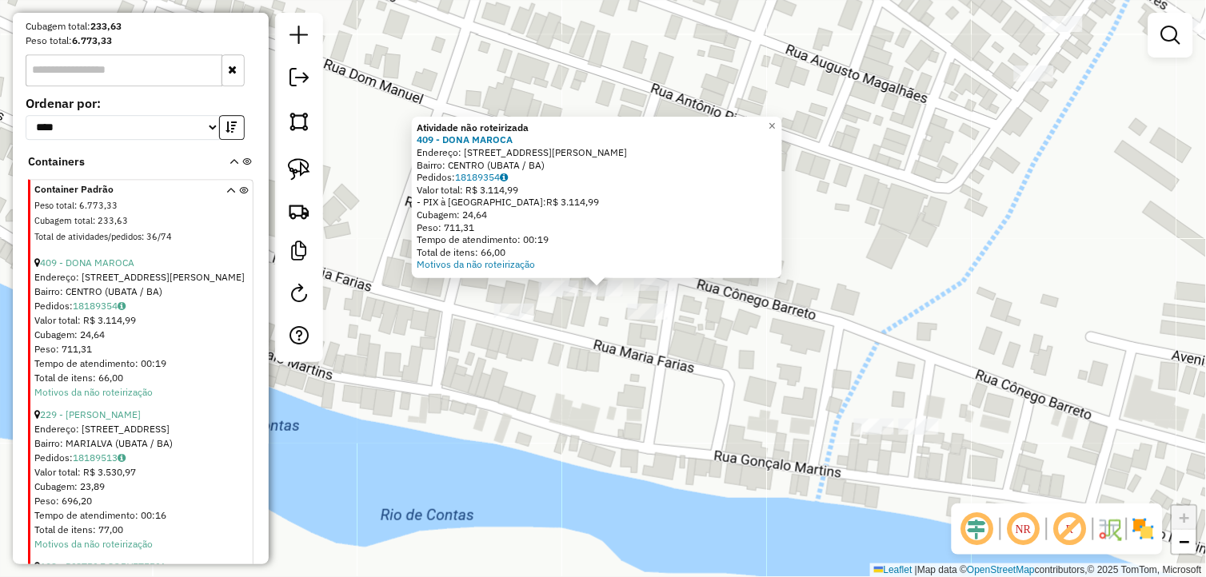
click at [545, 384] on div "Atividade não roteirizada 409 - DONA MAROCA Endereço: AV LEONEL ASSUNCAO 49 Bai…" at bounding box center [603, 288] width 1206 height 577
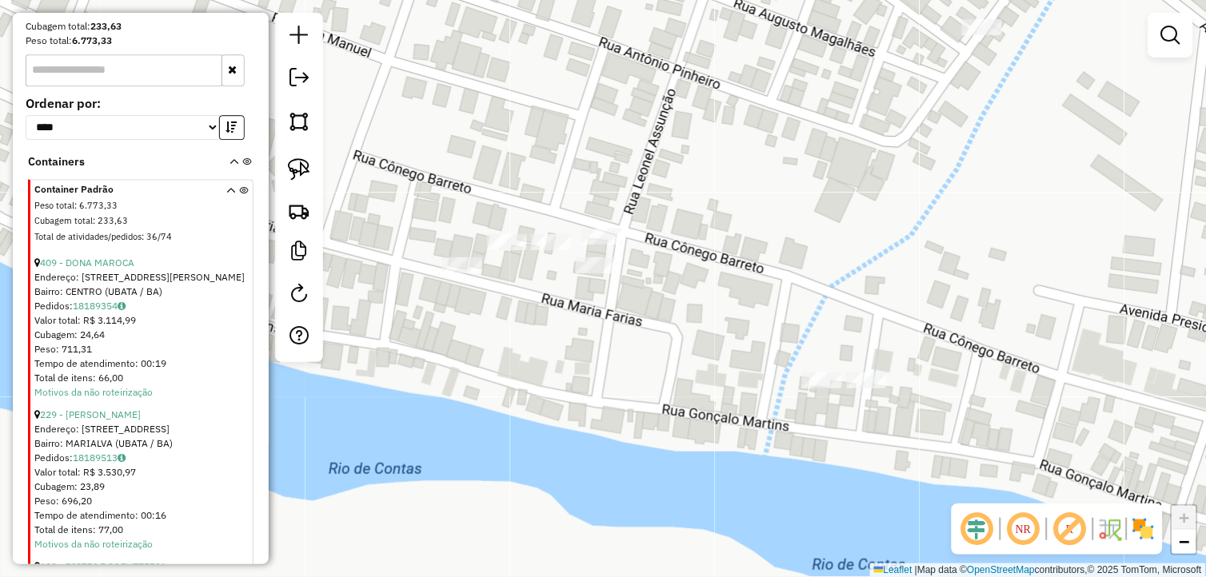
drag, startPoint x: 594, startPoint y: 237, endPoint x: 586, endPoint y: 194, distance: 43.9
click at [585, 194] on div "Janela de atendimento Grade de atendimento Capacidade Transportadoras Veículos …" at bounding box center [603, 288] width 1206 height 577
click at [294, 161] on img at bounding box center [299, 169] width 22 height 22
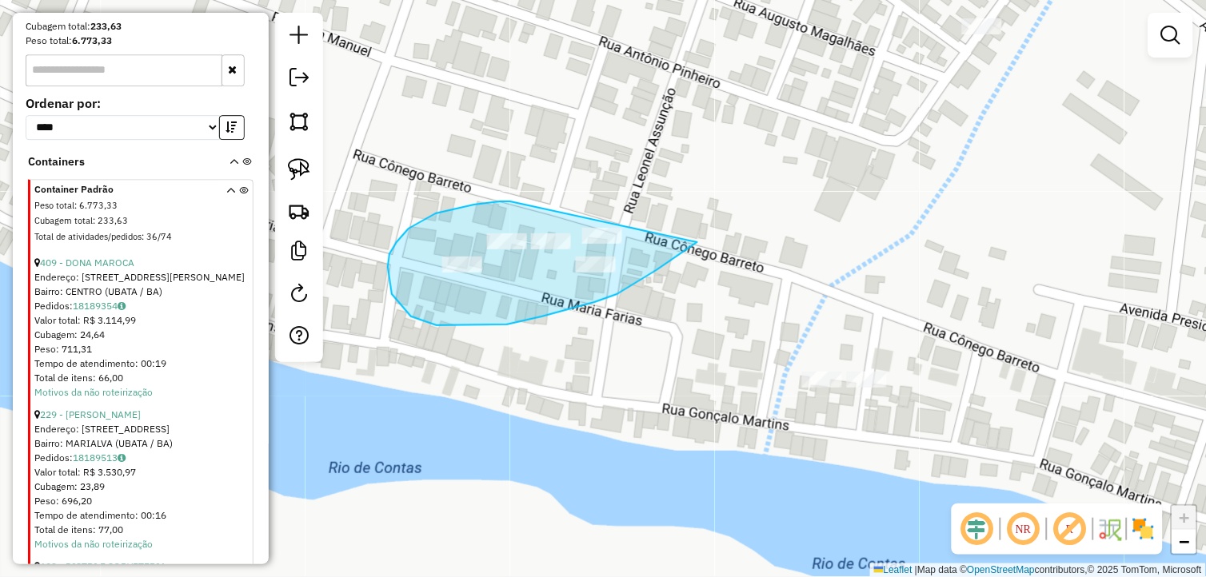
drag, startPoint x: 458, startPoint y: 208, endPoint x: 701, endPoint y: 209, distance: 243.1
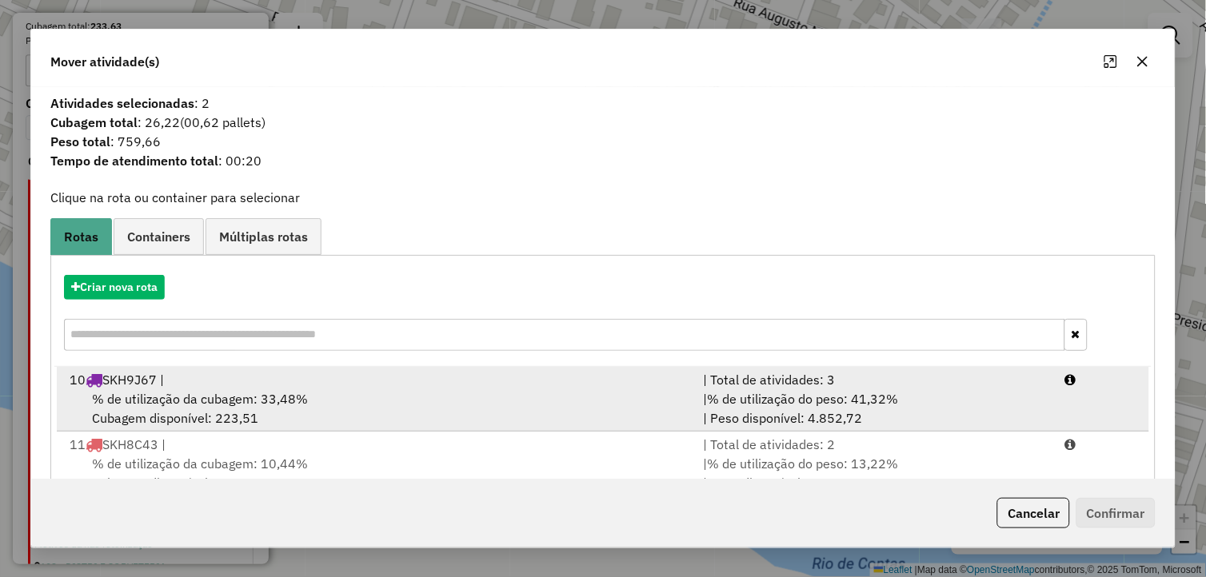
click at [243, 381] on div "10 SKH9J67 |" at bounding box center [377, 379] width 634 height 19
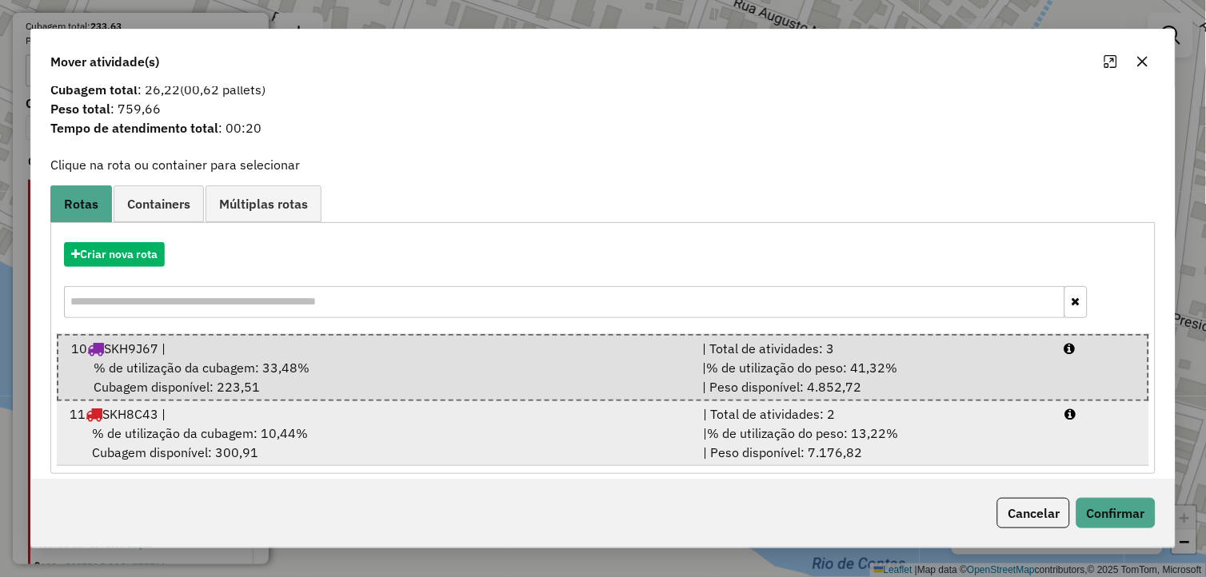
scroll to position [45, 0]
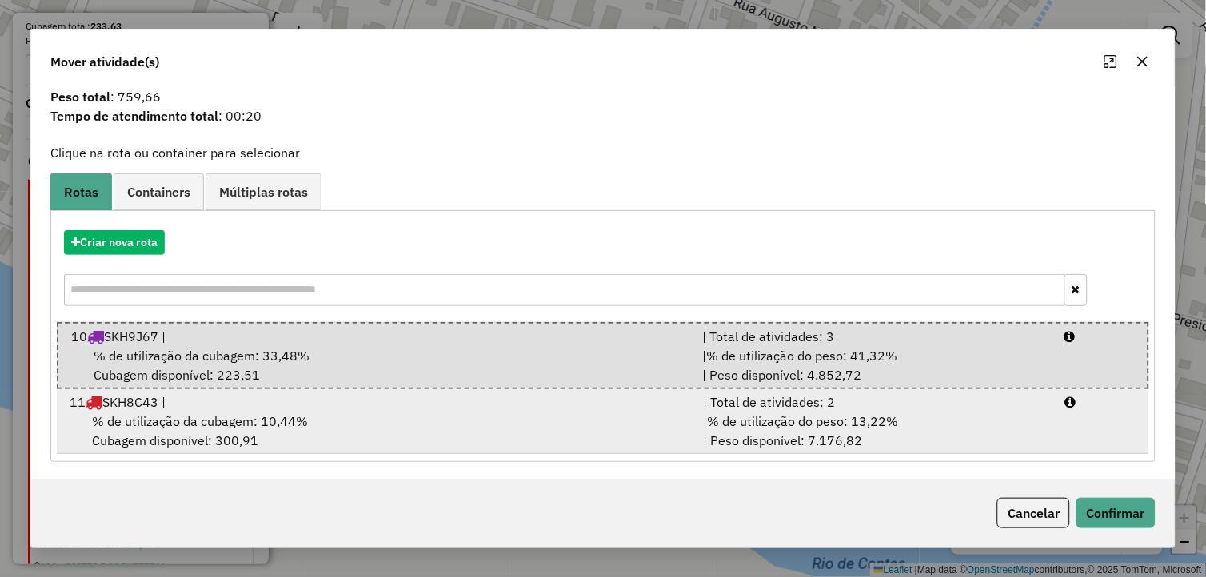
click at [360, 412] on div "% de utilização da cubagem: 10,44% Cubagem disponível: 300,91" at bounding box center [377, 431] width 634 height 38
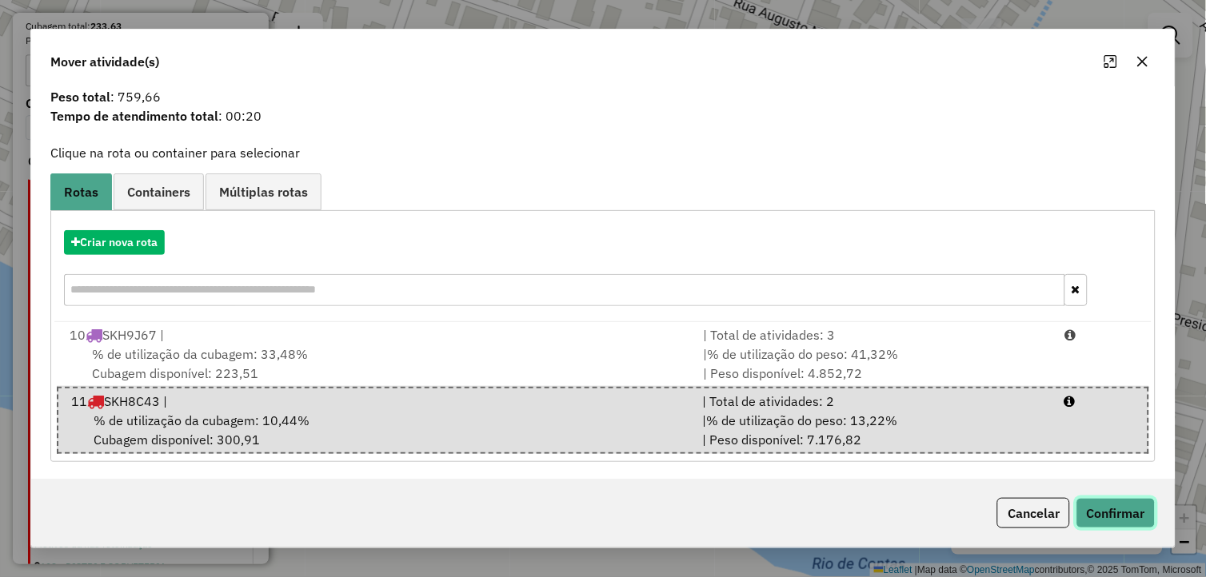
click at [1132, 509] on button "Confirmar" at bounding box center [1115, 513] width 79 height 30
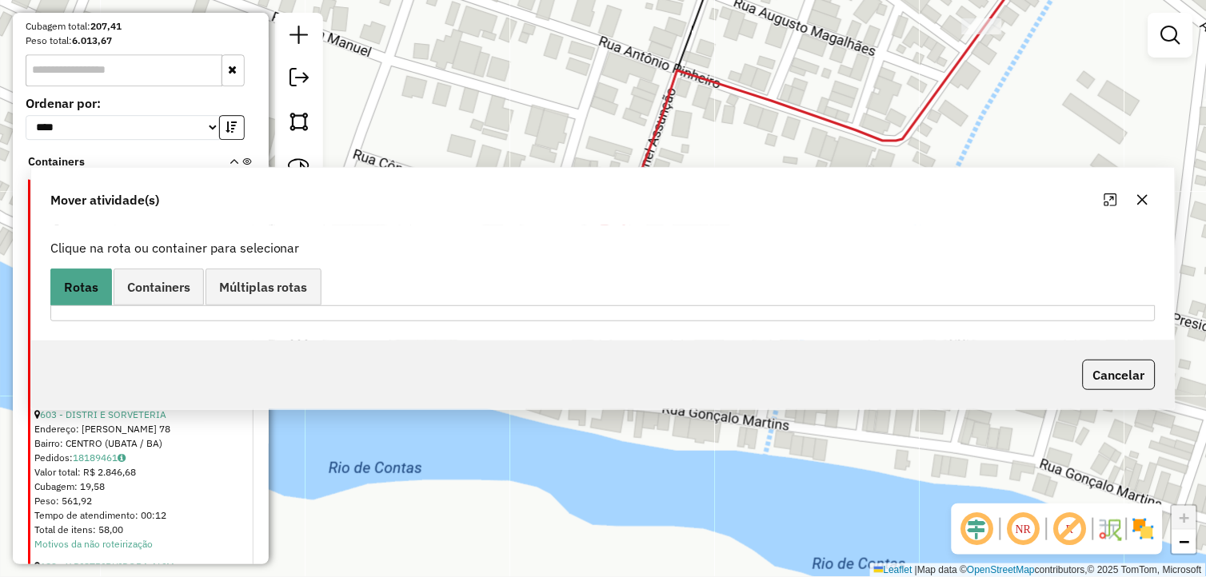
scroll to position [0, 0]
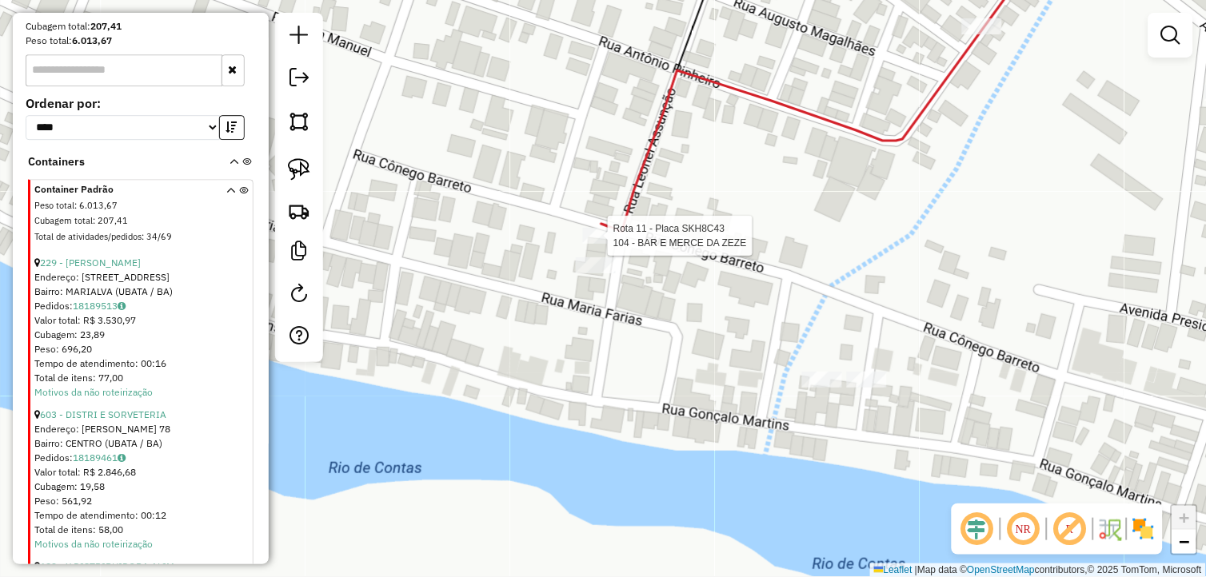
select select "*********"
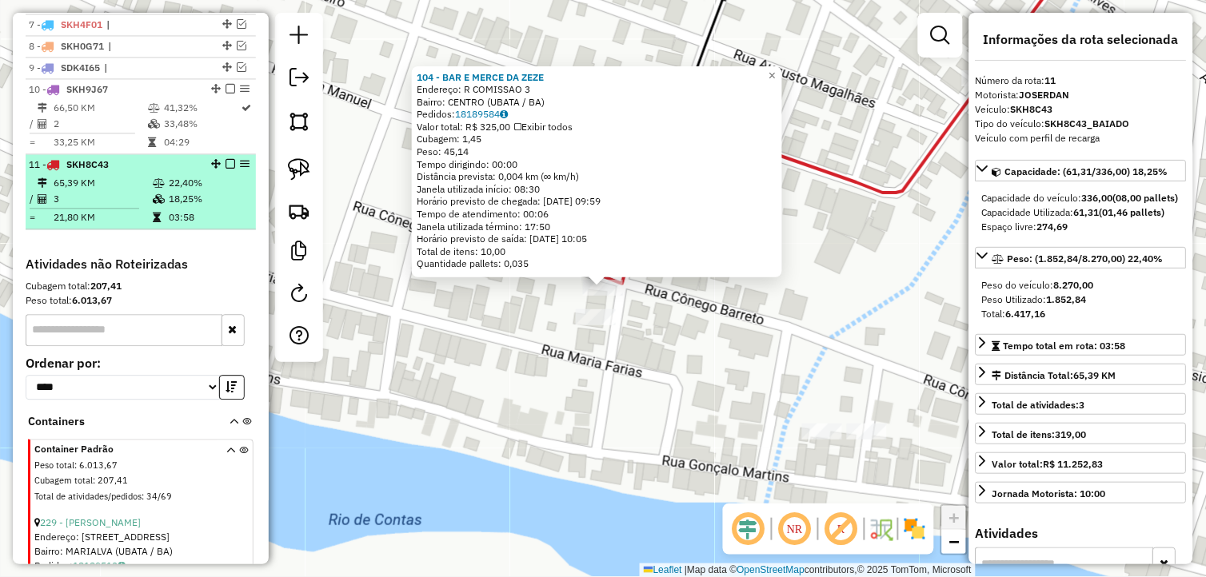
scroll to position [710, 0]
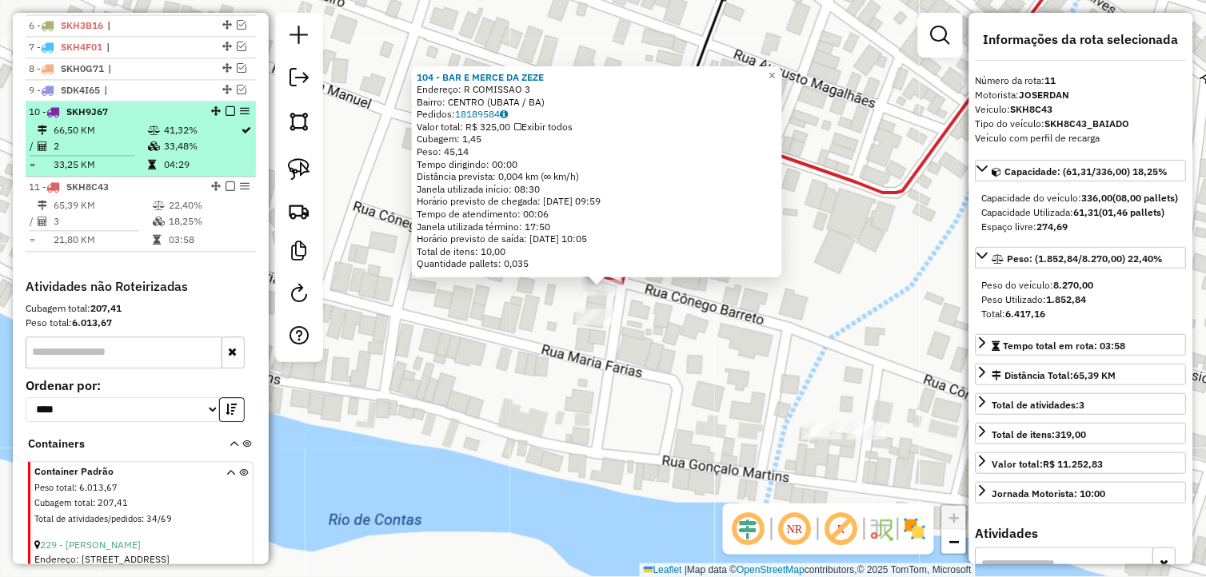
click at [144, 157] on td at bounding box center [88, 155] width 118 height 2
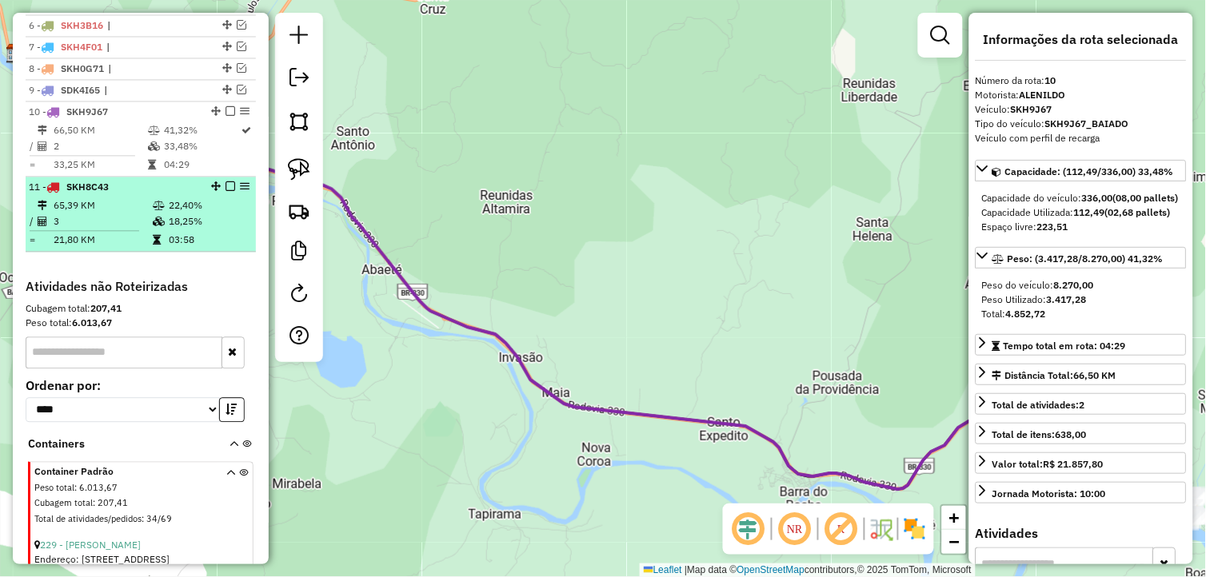
click at [122, 229] on td "3" at bounding box center [102, 221] width 99 height 16
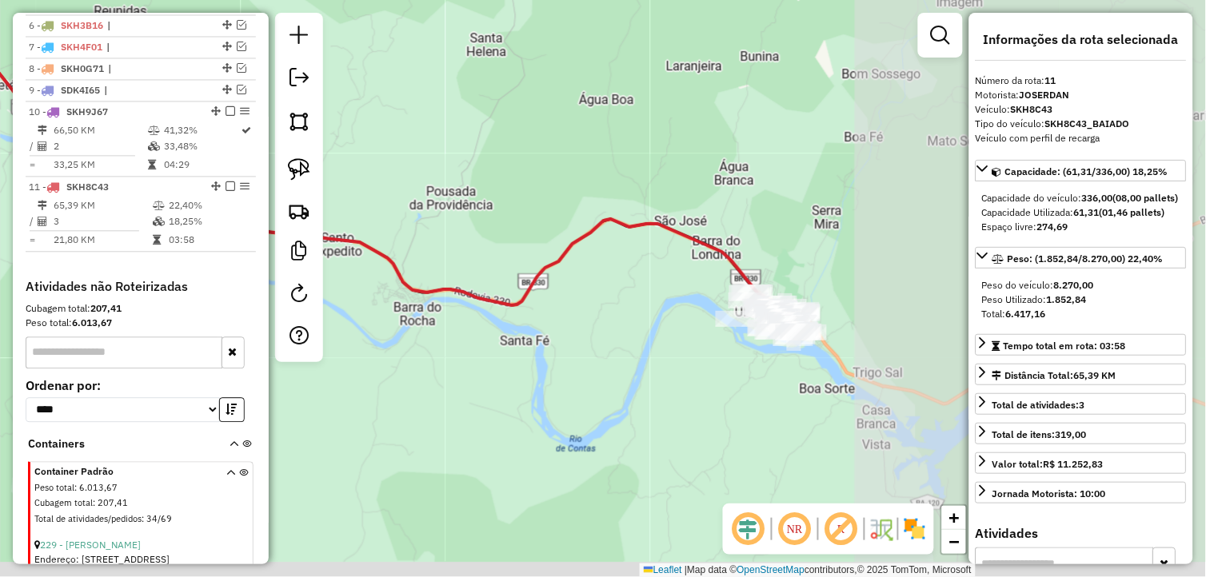
drag, startPoint x: 688, startPoint y: 474, endPoint x: 318, endPoint y: 300, distance: 409.2
click at [318, 300] on hb-router-mapa "Informações da Sessão 991173 - [DATE] Criação: [DATE] 18:15 Depósito: Litoral I…" at bounding box center [603, 288] width 1206 height 577
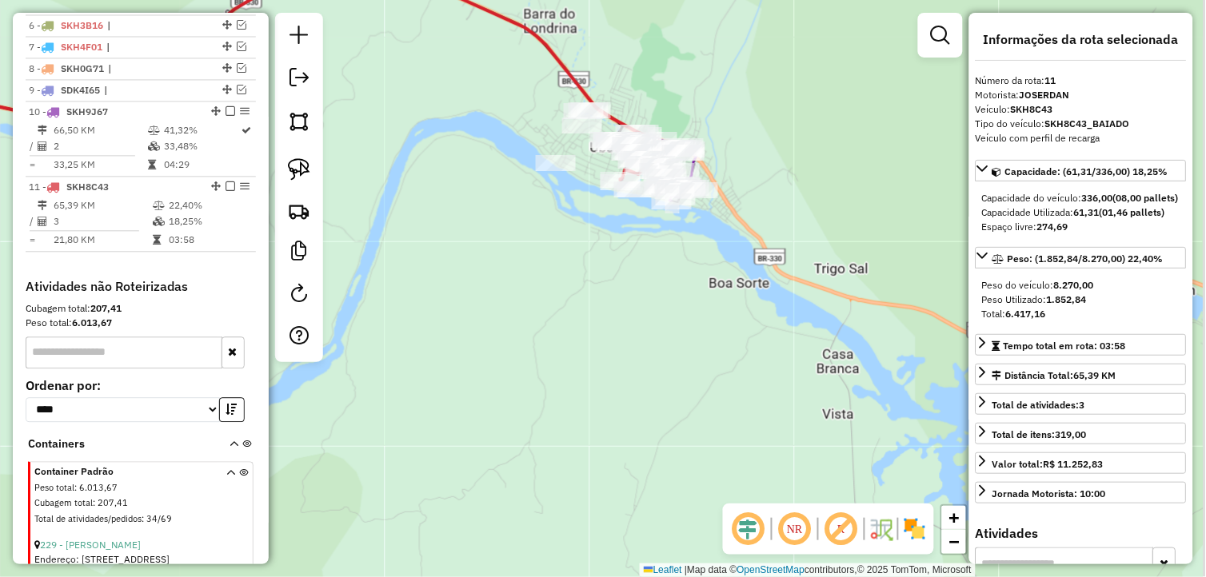
drag, startPoint x: 754, startPoint y: 348, endPoint x: 312, endPoint y: 365, distance: 442.5
click at [561, 289] on div "Janela de atendimento Grade de atendimento Capacidade Transportadoras Veículos …" at bounding box center [603, 288] width 1206 height 577
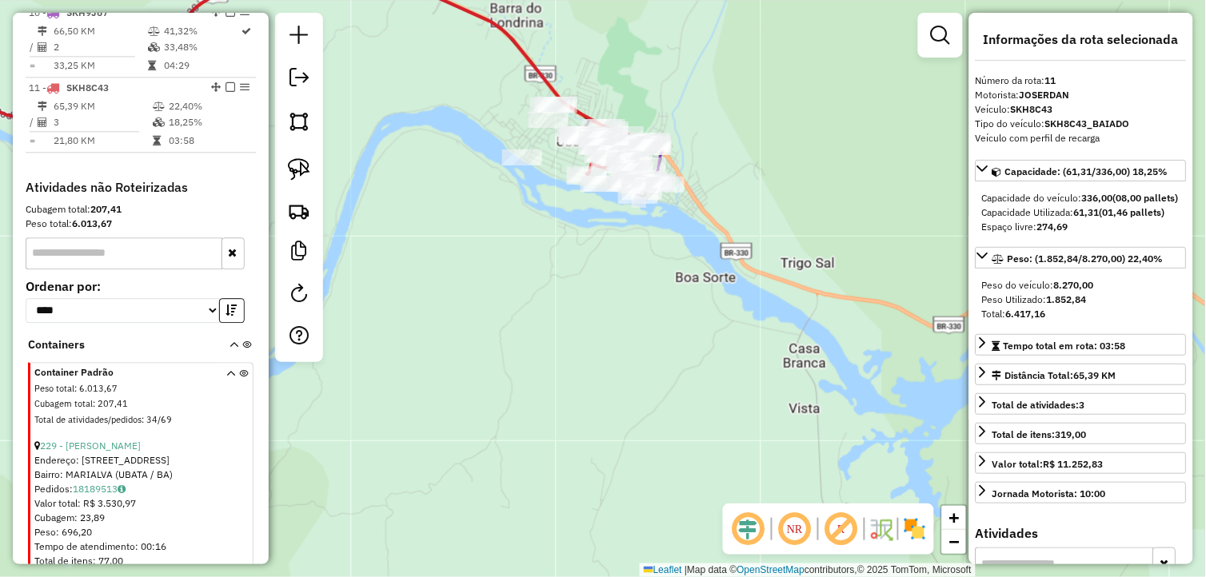
scroll to position [888, 0]
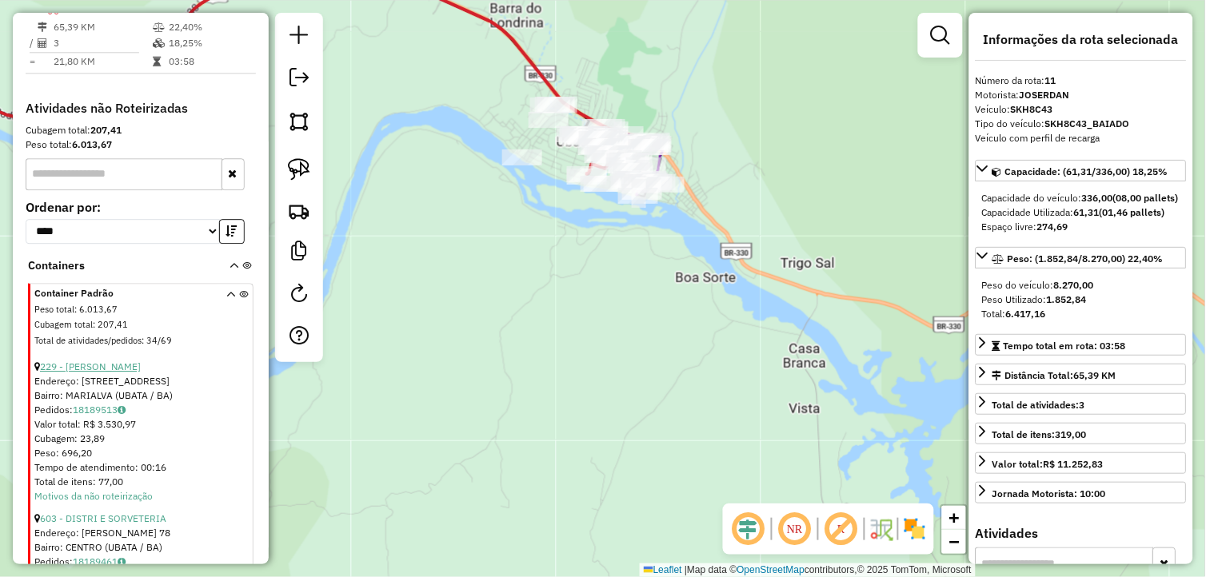
click at [130, 373] on link "229 - [PERSON_NAME]" at bounding box center [90, 367] width 101 height 12
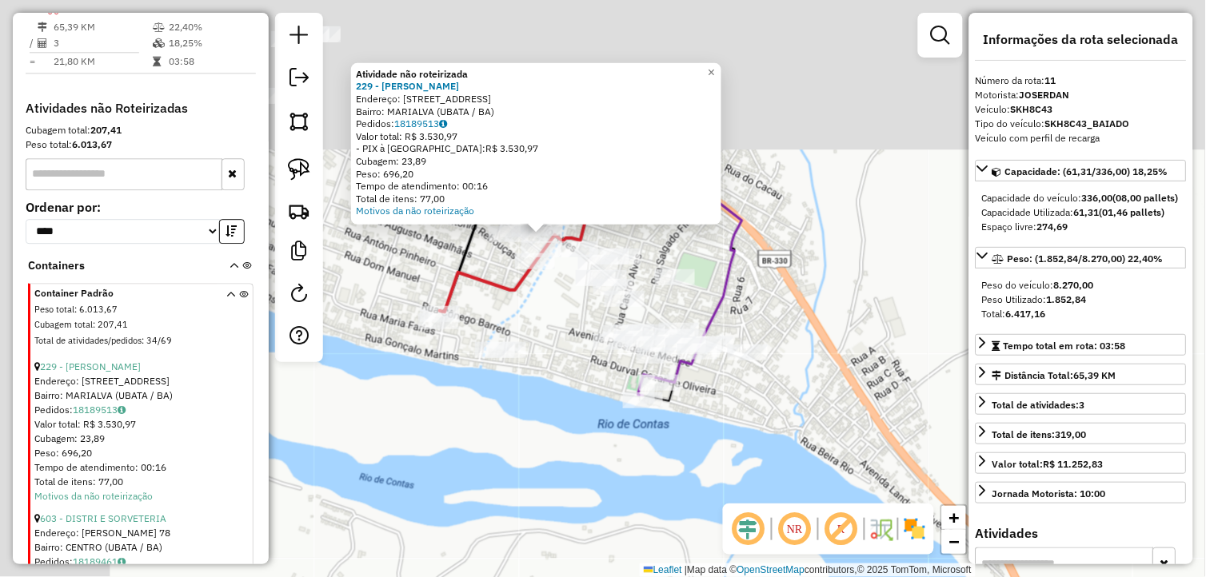
drag, startPoint x: 531, startPoint y: 332, endPoint x: 597, endPoint y: 449, distance: 134.3
click at [598, 449] on div "Atividade não roteirizada 229 - [PERSON_NAME]: [STREET_ADDRESS] Pedidos: 181895…" at bounding box center [603, 288] width 1206 height 577
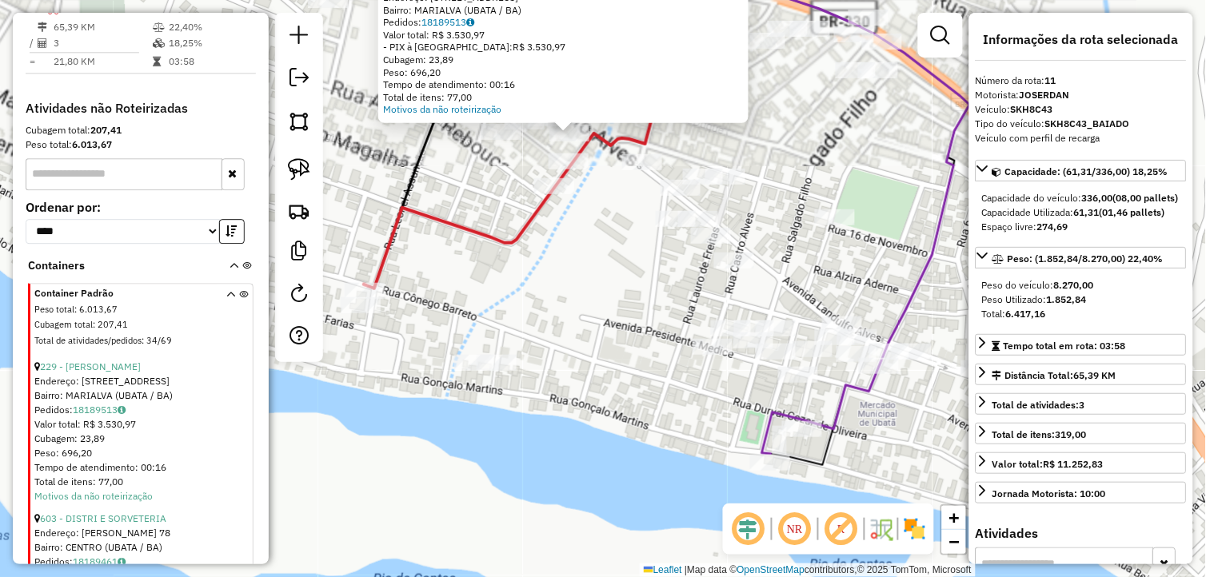
click at [560, 272] on div "Atividade não roteirizada 229 - [PERSON_NAME]: [STREET_ADDRESS] Pedidos: 181895…" at bounding box center [603, 288] width 1206 height 577
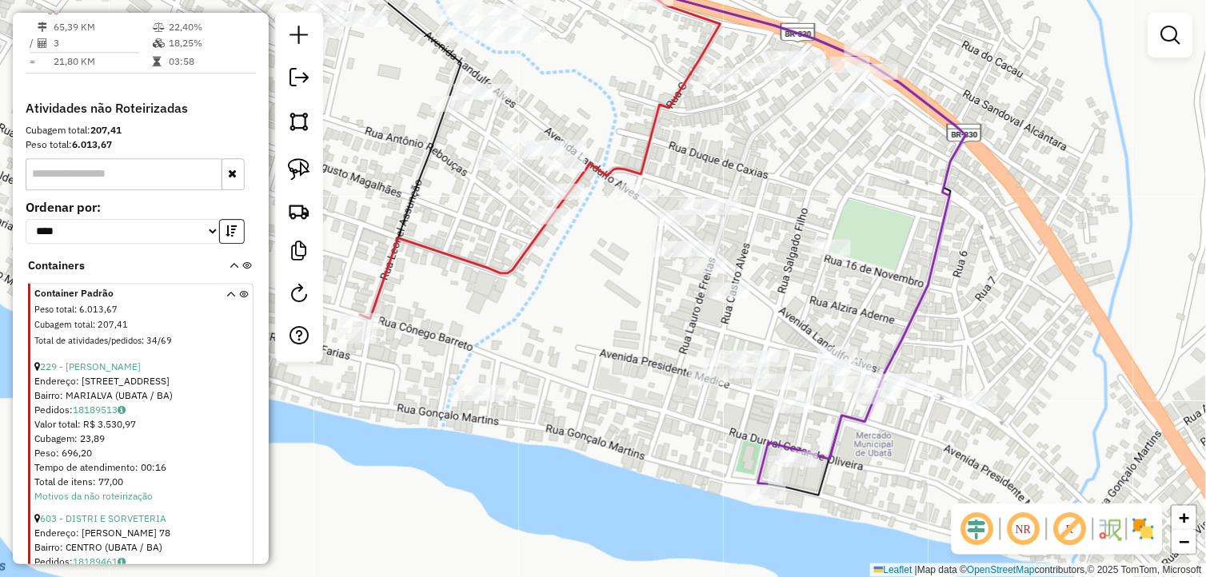
drag, startPoint x: 549, startPoint y: 285, endPoint x: 548, endPoint y: 317, distance: 32.0
click at [549, 317] on div "Janela de atendimento Grade de atendimento Capacidade Transportadoras Veículos …" at bounding box center [603, 288] width 1206 height 577
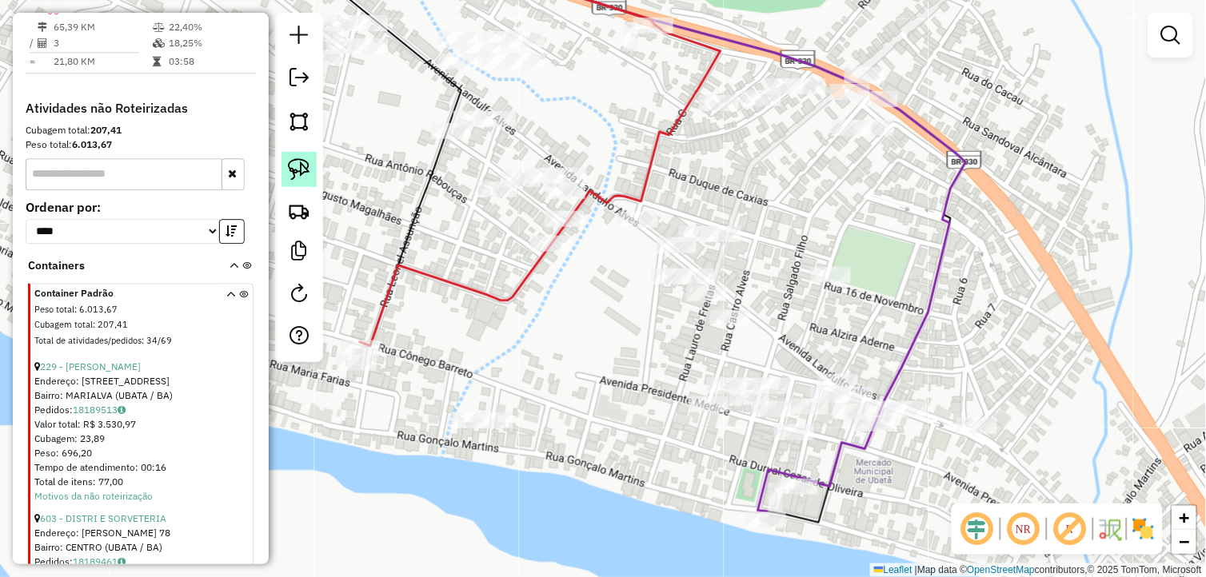
click at [307, 154] on link at bounding box center [298, 169] width 35 height 35
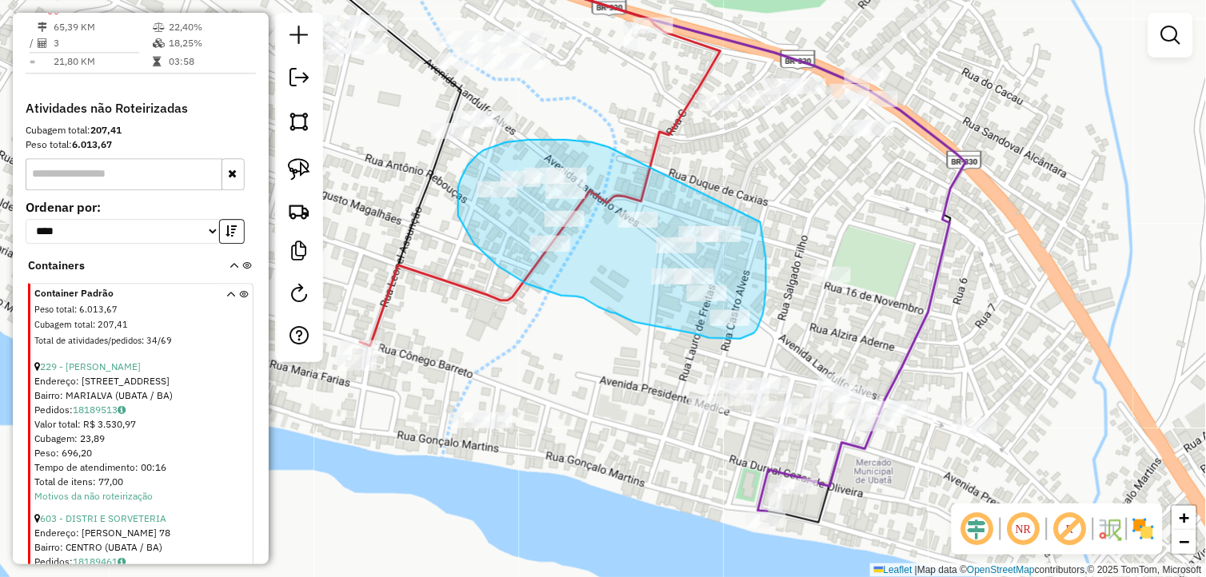
drag, startPoint x: 564, startPoint y: 140, endPoint x: 760, endPoint y: 217, distance: 210.7
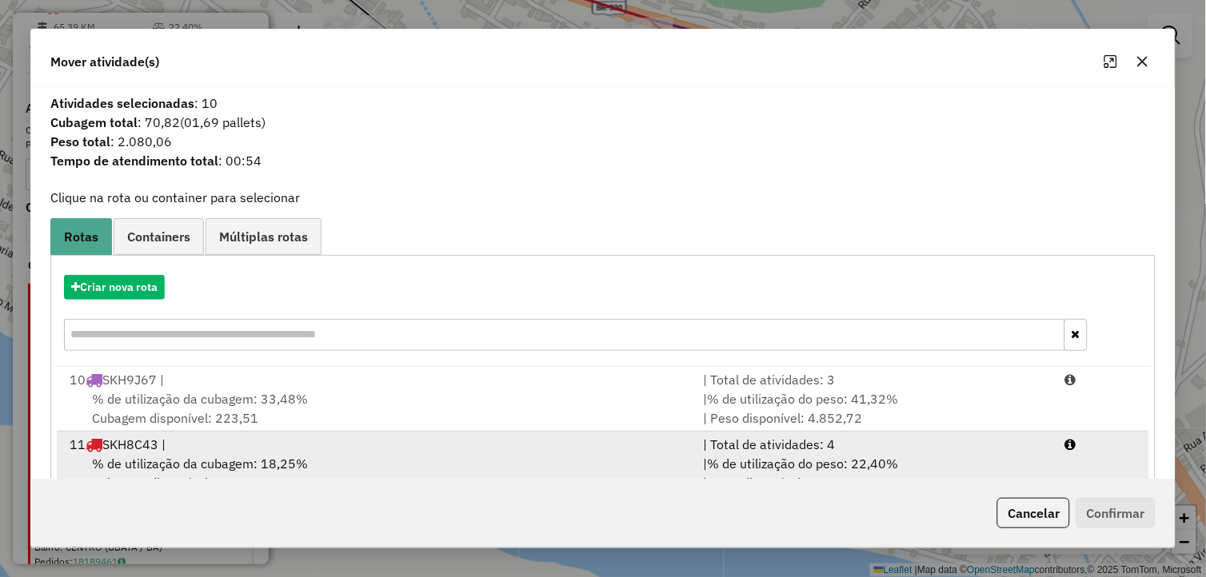
click at [226, 454] on div "% de utilização da cubagem: 18,25% Cubagem disponível: 274,69" at bounding box center [377, 473] width 634 height 38
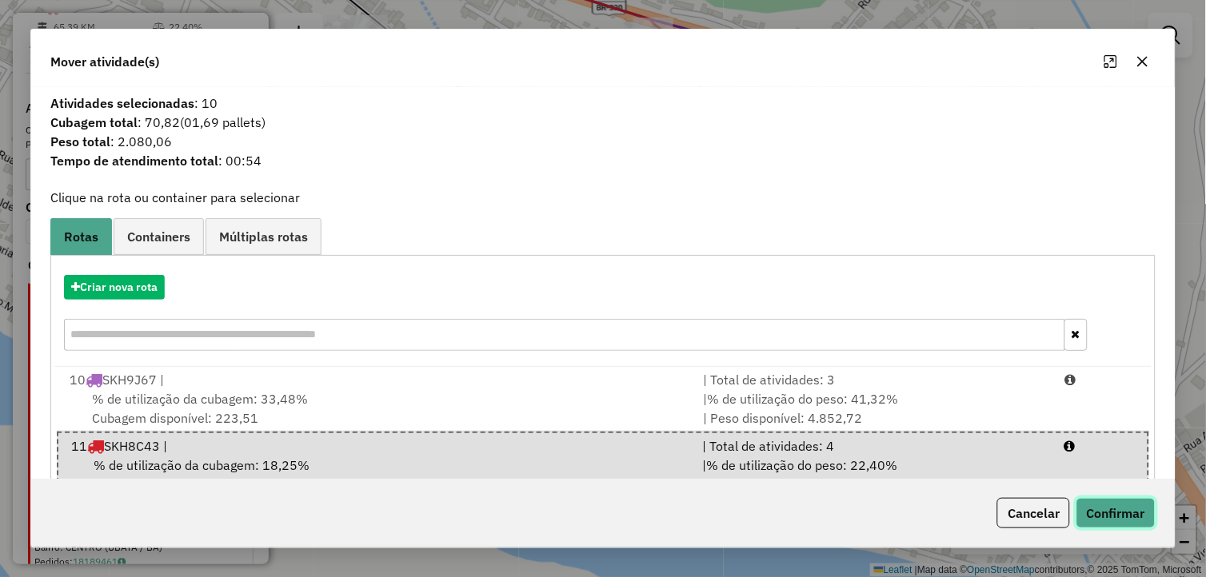
click at [1100, 512] on button "Confirmar" at bounding box center [1115, 513] width 79 height 30
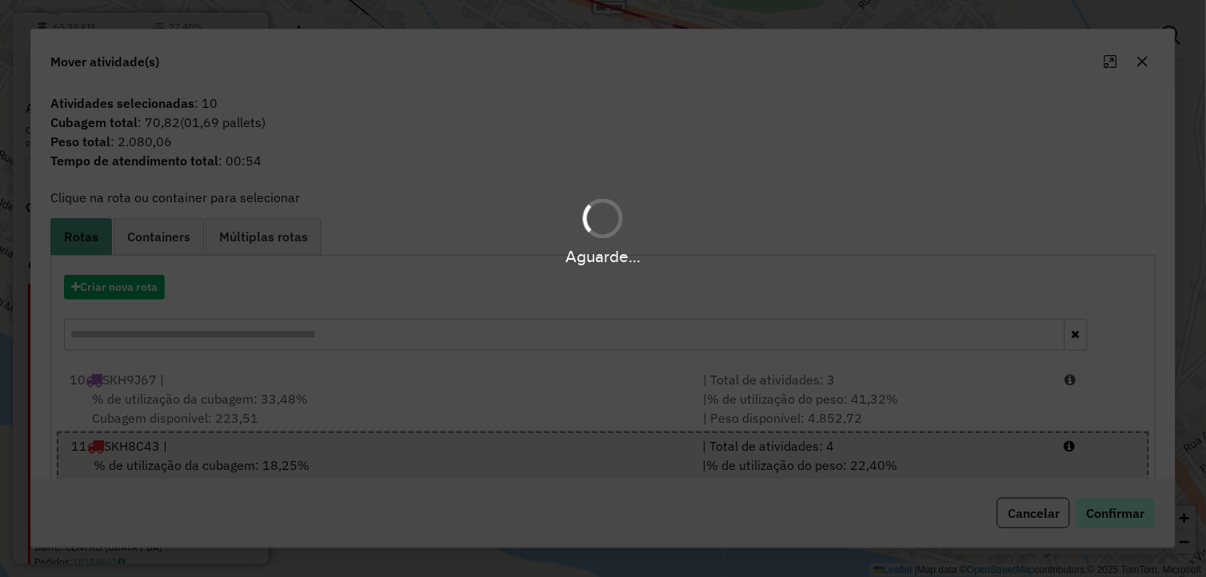
scroll to position [794, 0]
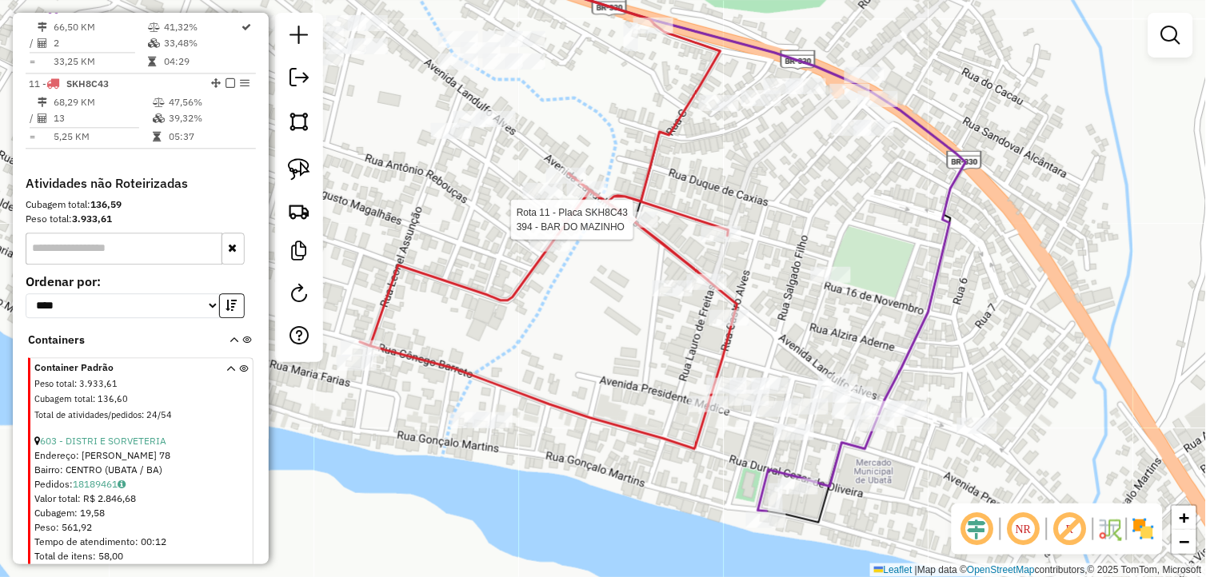
select select "*********"
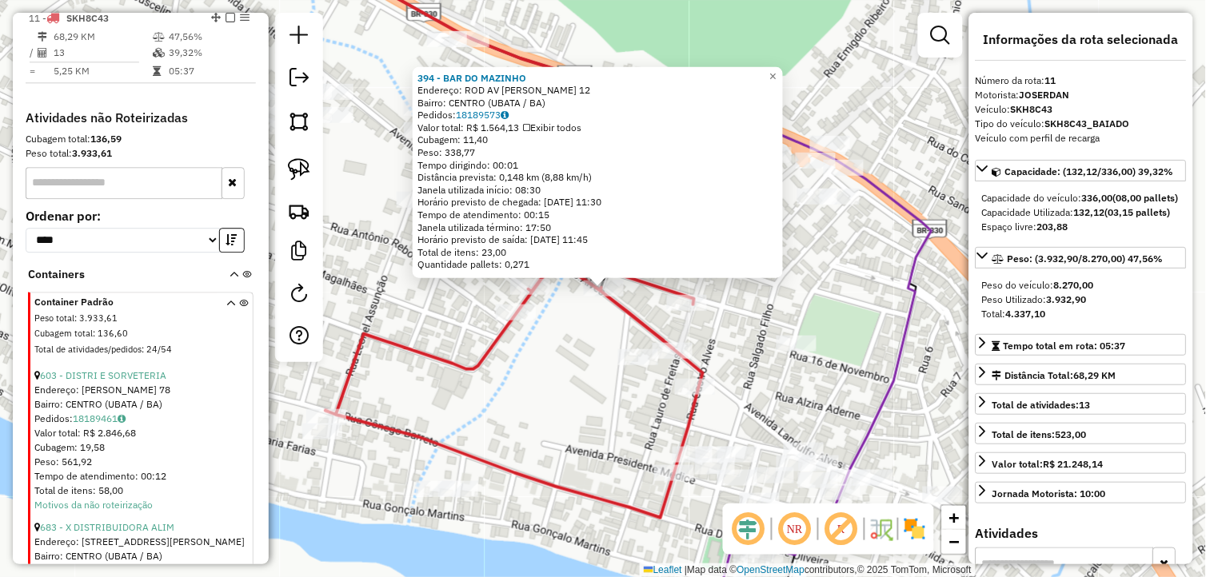
scroll to position [868, 0]
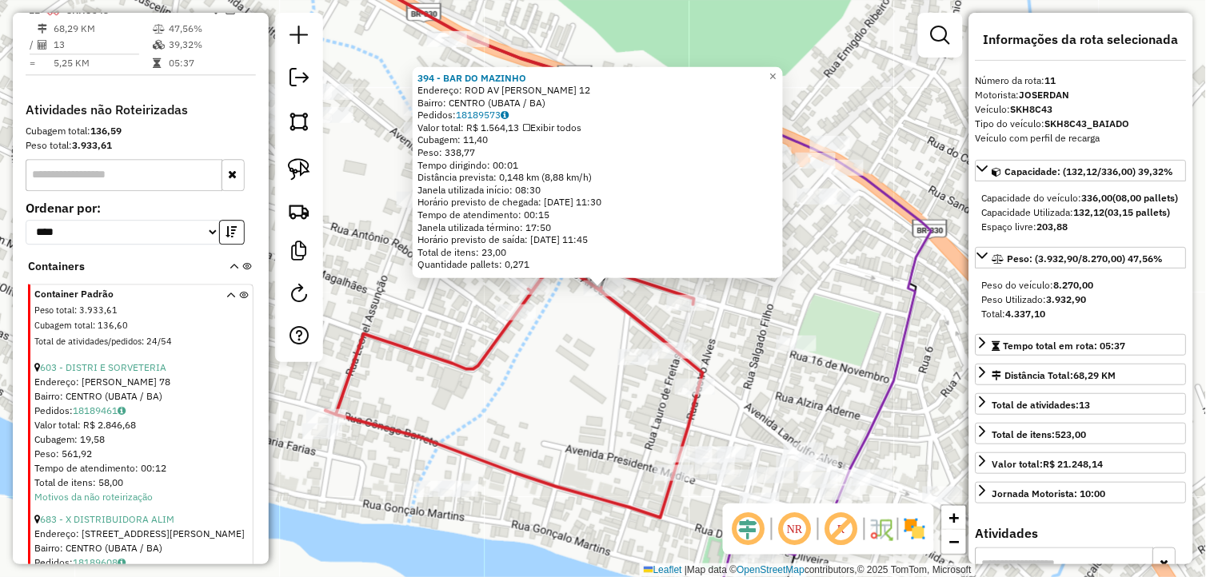
click at [859, 374] on div "394 - BAR DO MAZINHO Endereço: ROD AV [PERSON_NAME] 12 Bairro: CENTRO (UBATA / …" at bounding box center [603, 288] width 1206 height 577
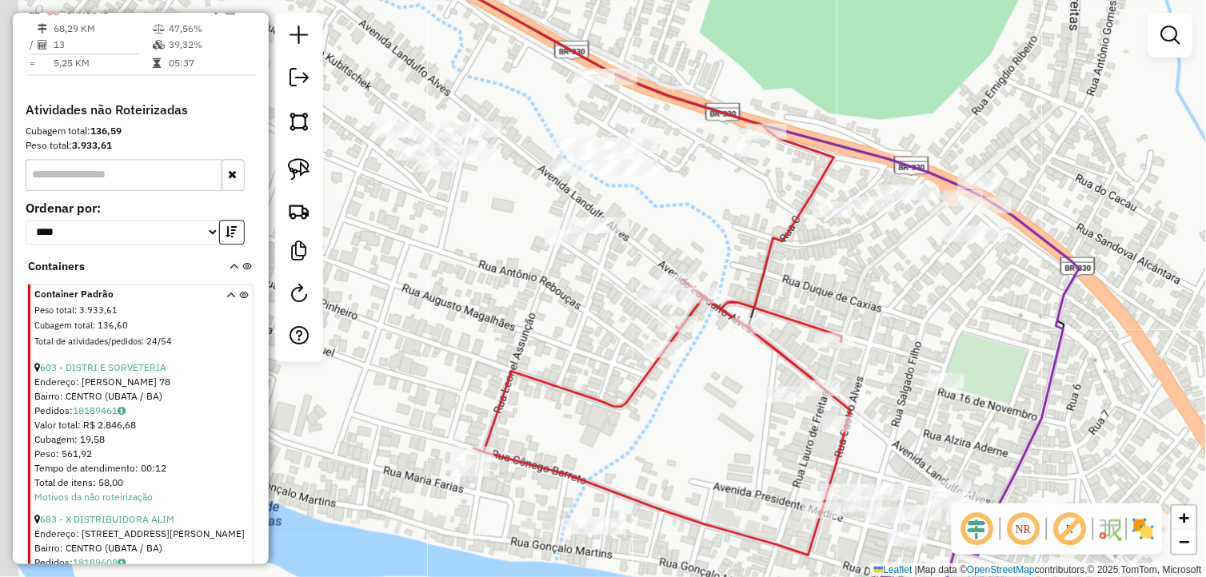
drag, startPoint x: 496, startPoint y: 419, endPoint x: 646, endPoint y: 456, distance: 154.8
click at [645, 456] on div "Janela de atendimento Grade de atendimento Capacidade Transportadoras Veículos …" at bounding box center [603, 288] width 1206 height 577
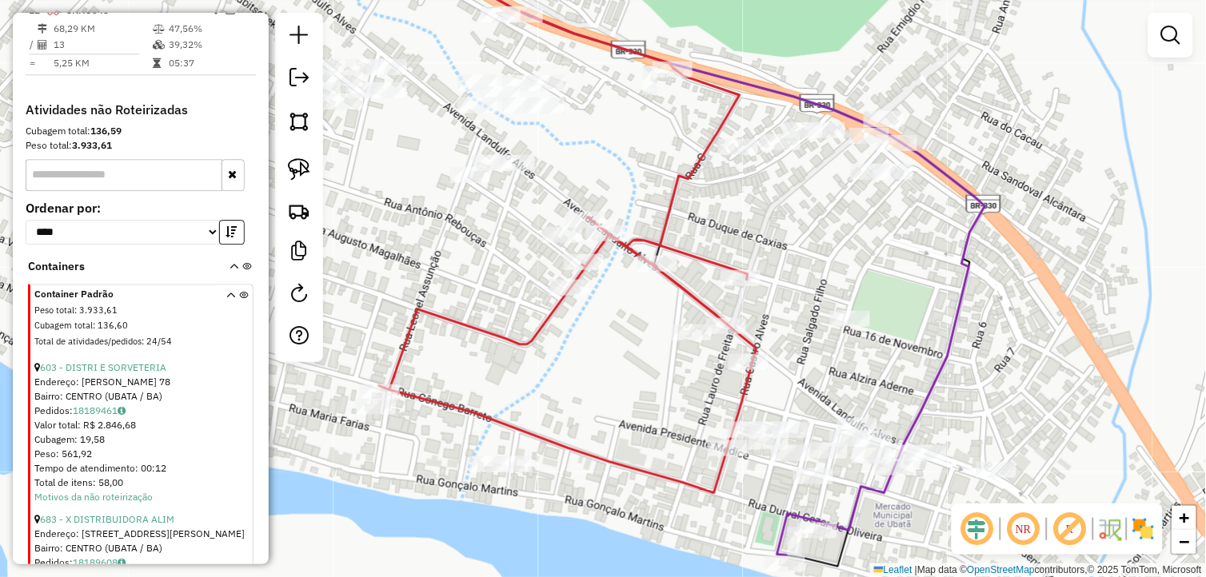
drag, startPoint x: 708, startPoint y: 437, endPoint x: 603, endPoint y: 380, distance: 120.2
click at [603, 380] on div "Janela de atendimento Grade de atendimento Capacidade Transportadoras Veículos …" at bounding box center [603, 288] width 1206 height 577
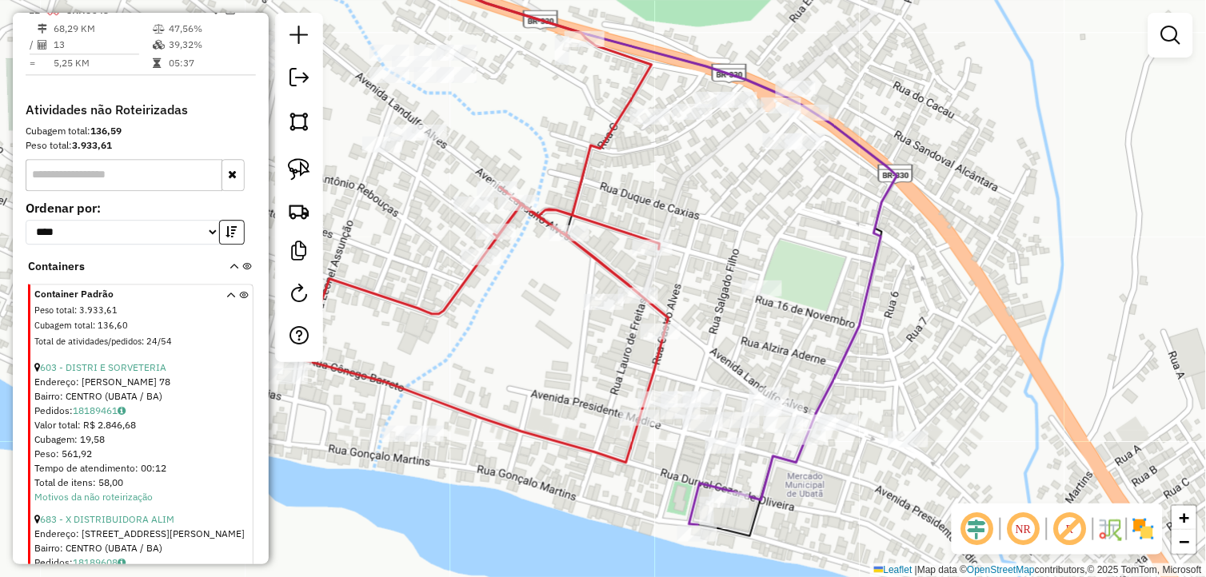
drag, startPoint x: 920, startPoint y: 522, endPoint x: 720, endPoint y: 456, distance: 210.6
click at [841, 496] on div "Janela de atendimento Grade de atendimento Capacidade Transportadoras Veículos …" at bounding box center [603, 288] width 1206 height 577
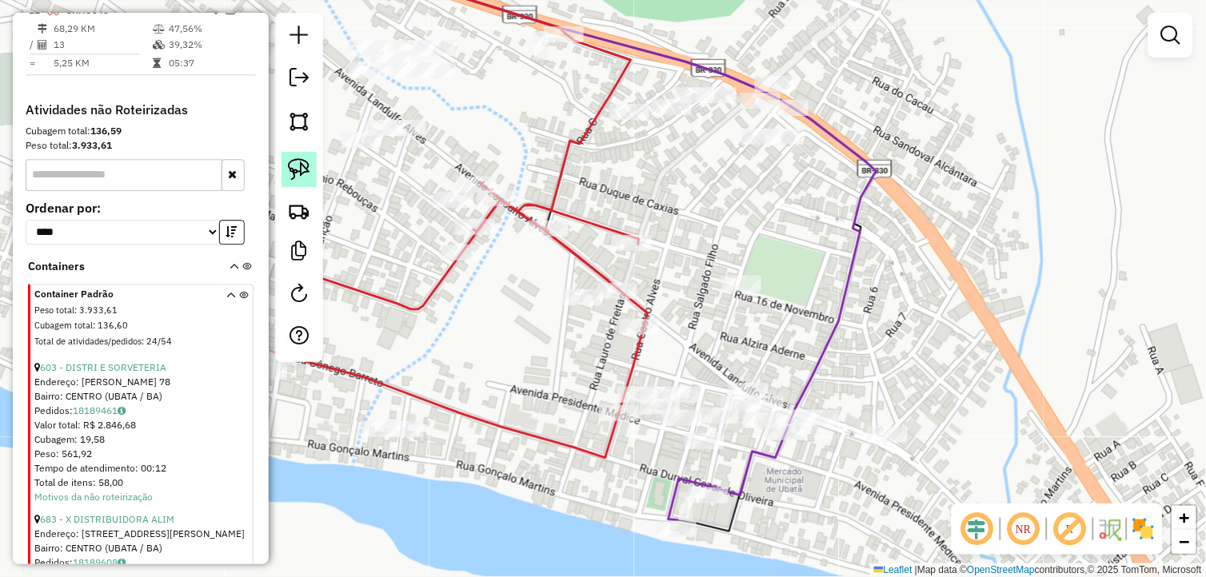
click at [299, 164] on img at bounding box center [299, 169] width 22 height 22
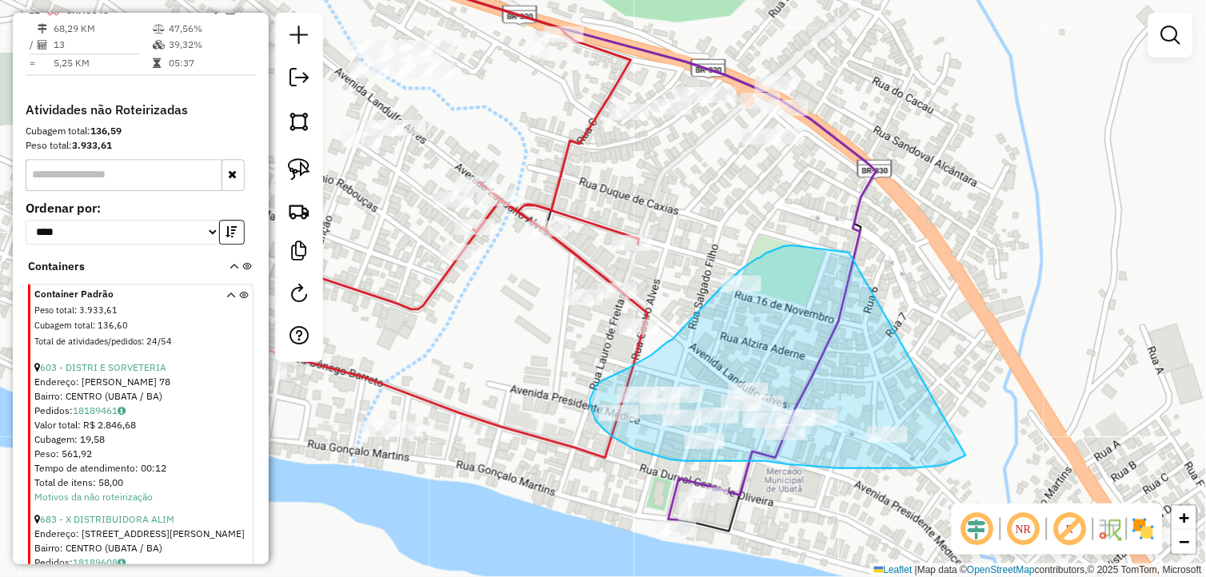
drag, startPoint x: 838, startPoint y: 251, endPoint x: 974, endPoint y: 449, distance: 240.4
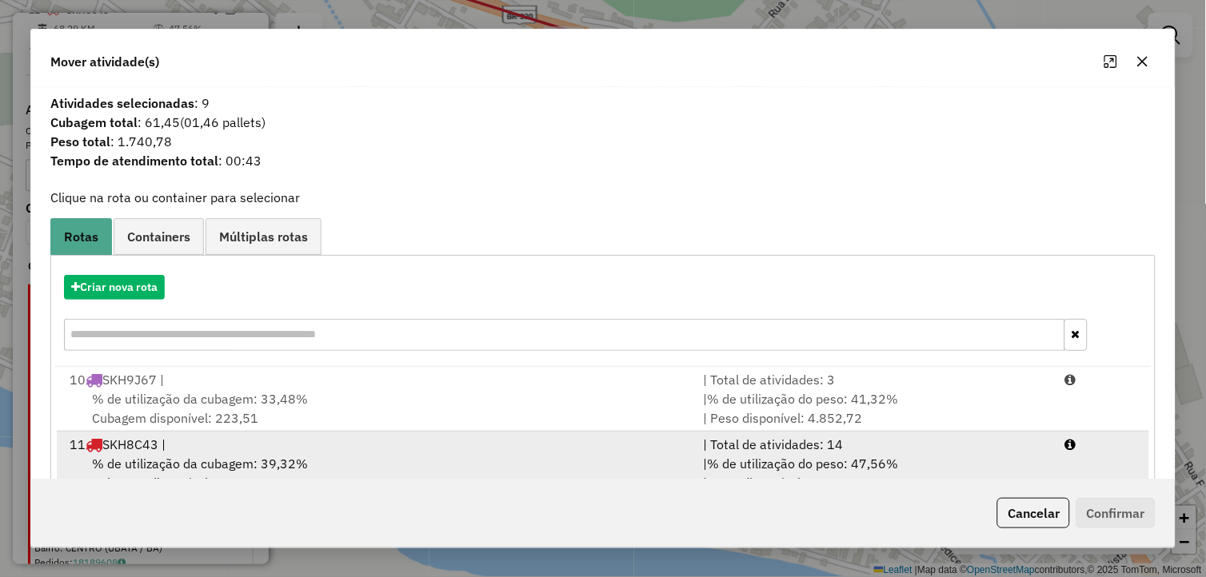
click at [337, 461] on div "% de utilização da cubagem: 39,32% Cubagem disponível: 203,88" at bounding box center [377, 473] width 634 height 38
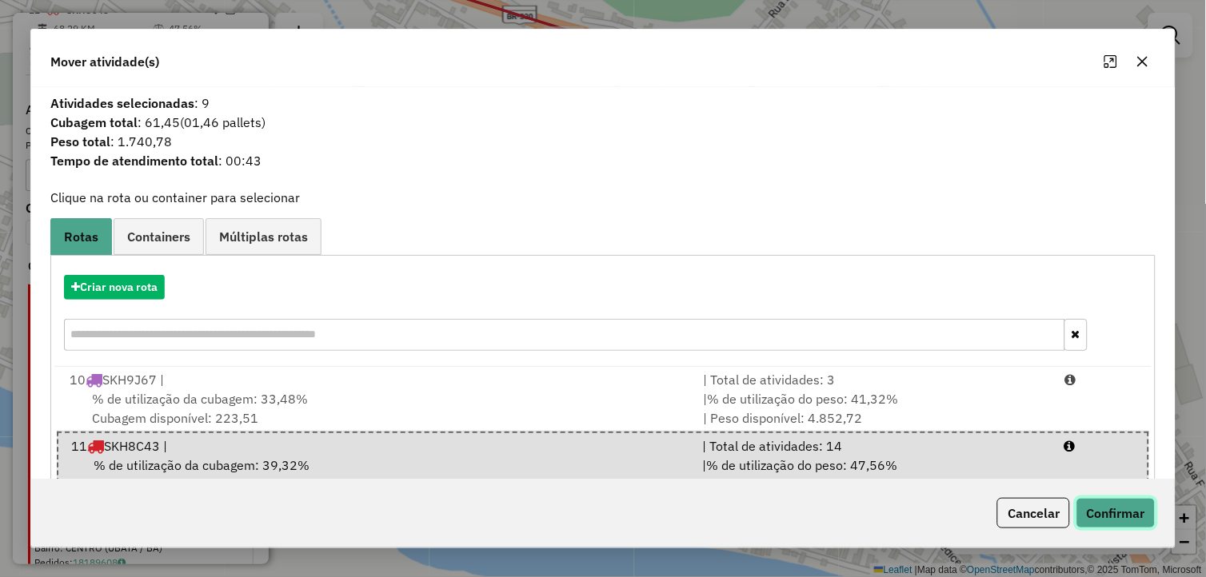
click at [1115, 515] on button "Confirmar" at bounding box center [1115, 513] width 79 height 30
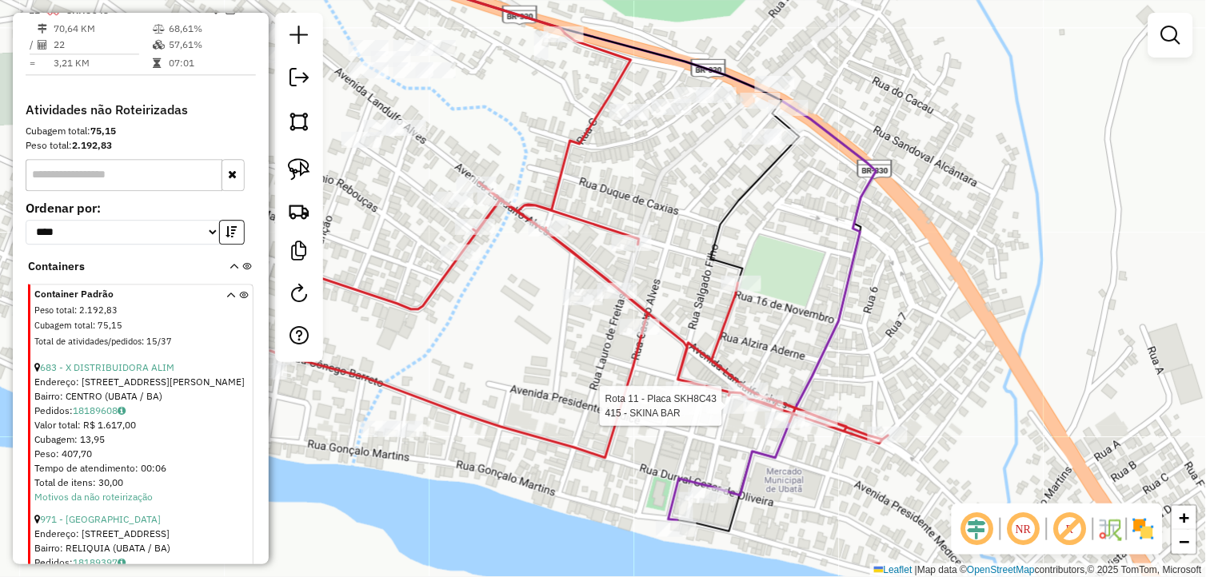
select select "*********"
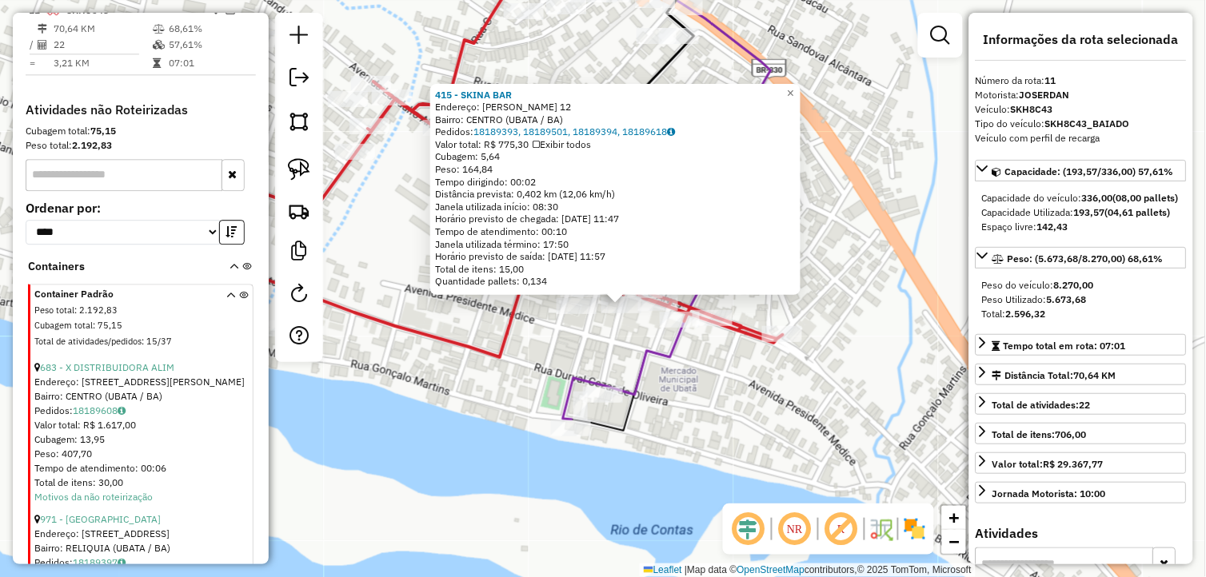
drag, startPoint x: 449, startPoint y: 345, endPoint x: 475, endPoint y: 385, distance: 47.5
click at [474, 357] on icon at bounding box center [474, 158] width 618 height 398
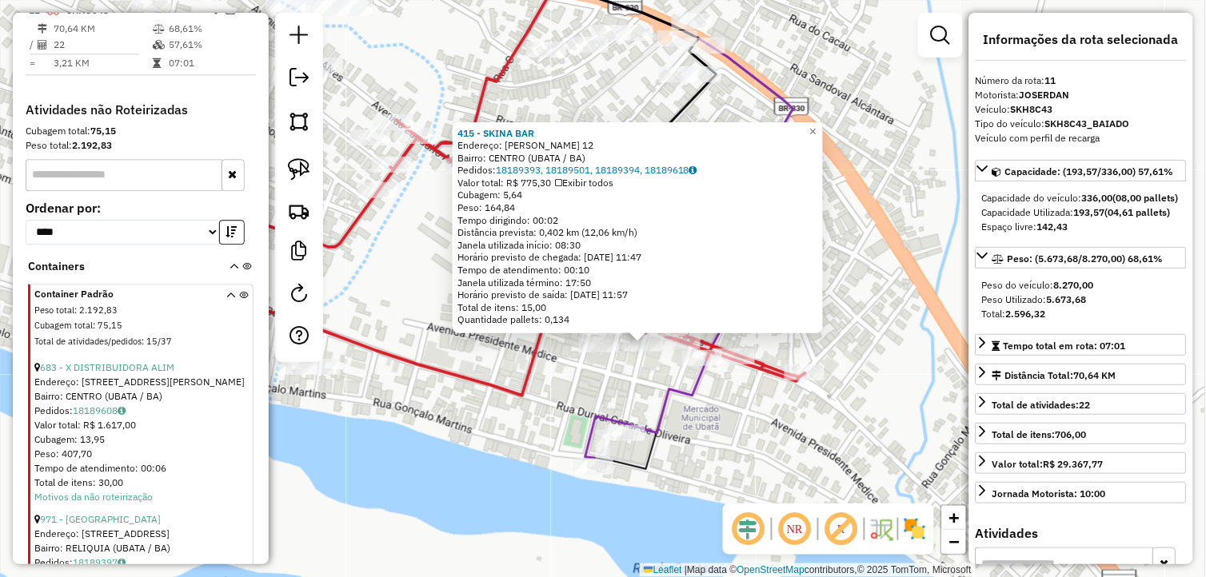
click at [483, 378] on icon at bounding box center [496, 197] width 618 height 398
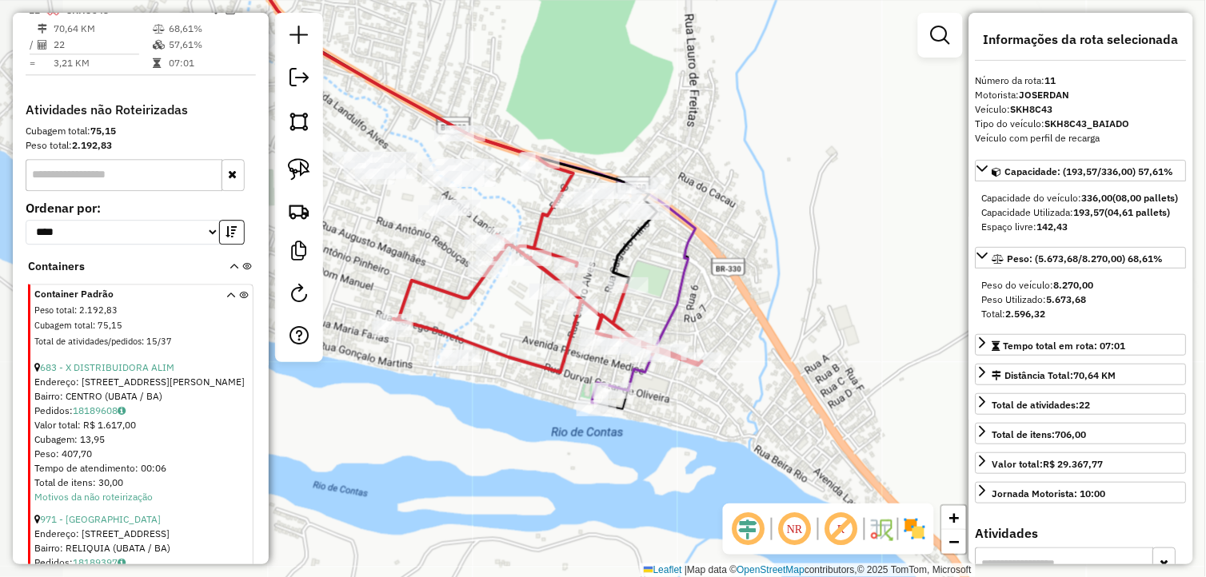
drag, startPoint x: 449, startPoint y: 293, endPoint x: 524, endPoint y: 321, distance: 79.7
click at [524, 321] on div "Janela de atendimento Grade de atendimento Capacidade Transportadoras Veículos …" at bounding box center [603, 288] width 1206 height 577
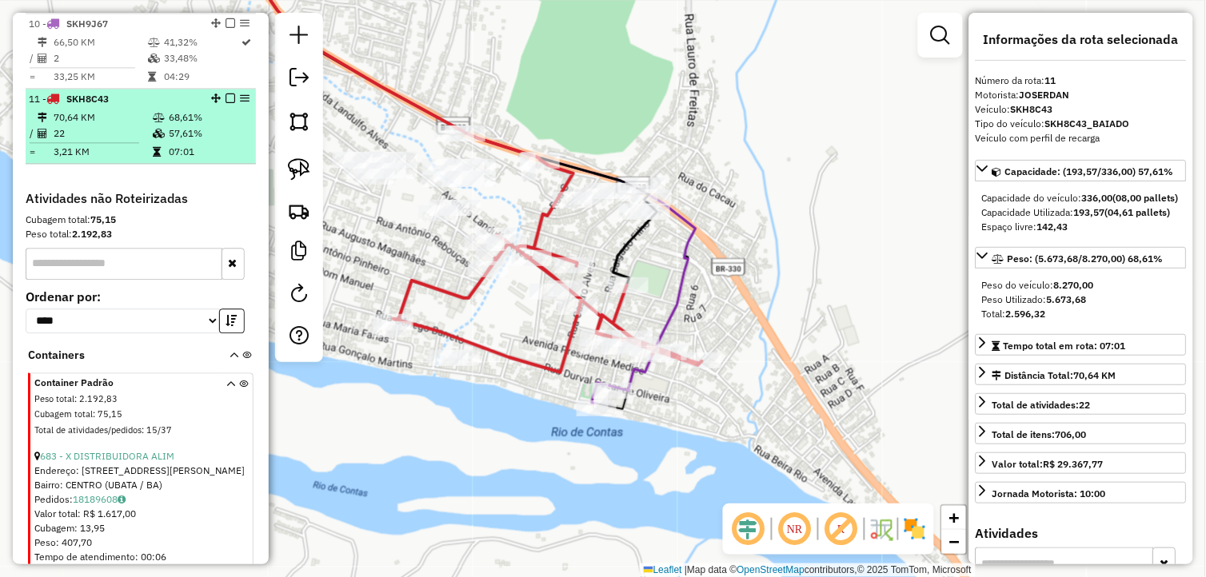
click at [225, 103] on em at bounding box center [230, 99] width 10 height 10
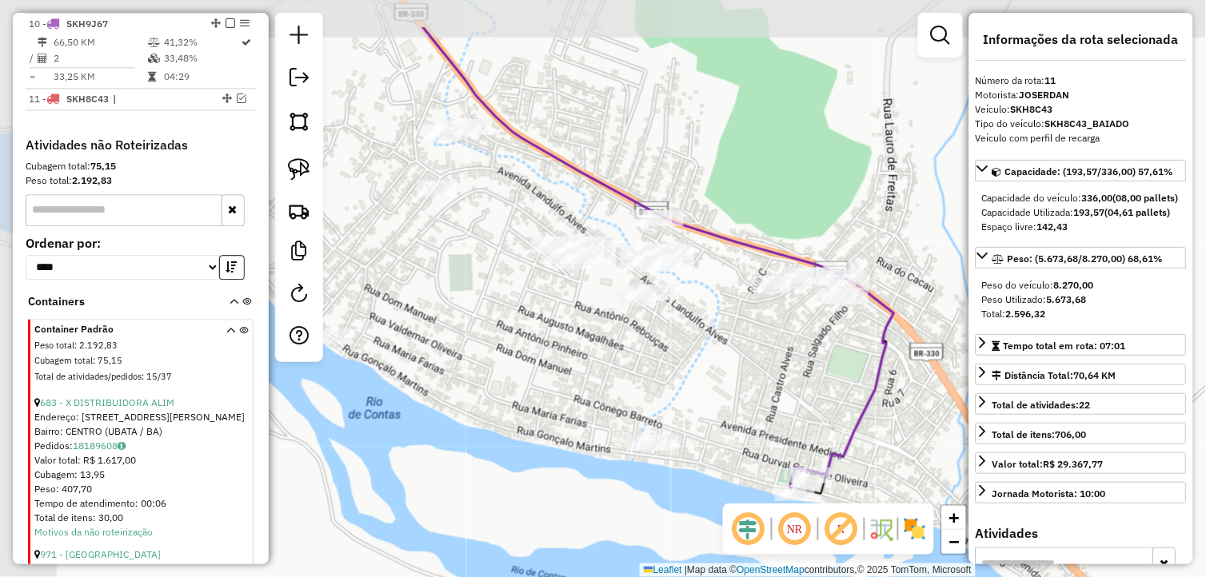
drag, startPoint x: 436, startPoint y: 261, endPoint x: 630, endPoint y: 345, distance: 211.3
click at [630, 345] on div "Janela de atendimento Grade de atendimento Capacidade Transportadoras Veículos …" at bounding box center [603, 288] width 1206 height 577
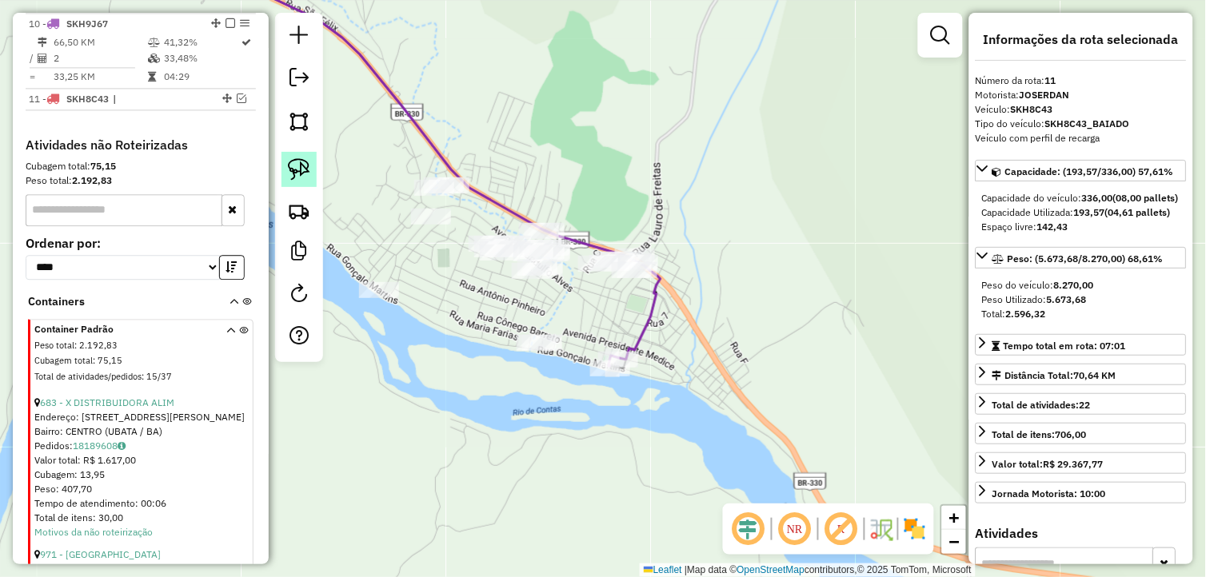
click at [293, 166] on img at bounding box center [299, 169] width 22 height 22
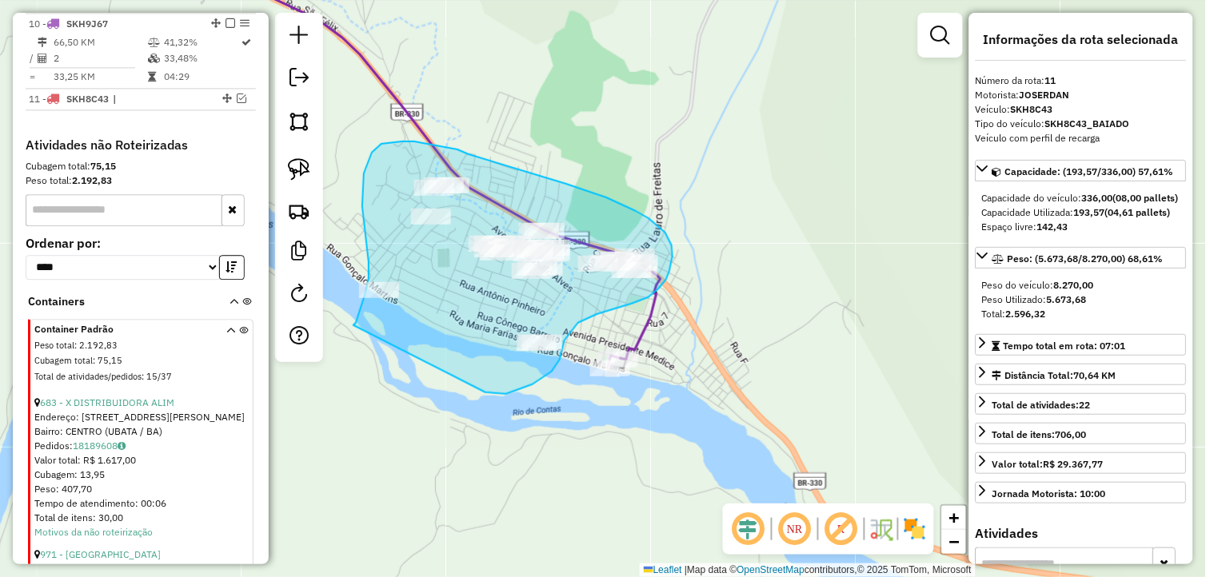
drag, startPoint x: 506, startPoint y: 394, endPoint x: 352, endPoint y: 330, distance: 167.1
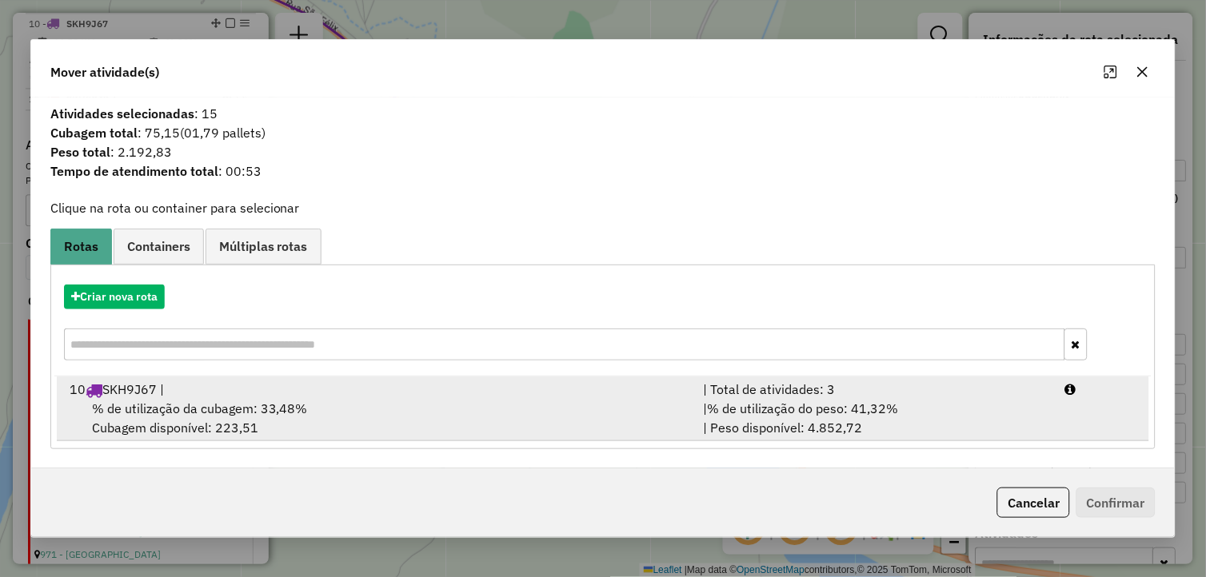
click at [248, 401] on span "% de utilização da cubagem: 33,48%" at bounding box center [200, 409] width 216 height 16
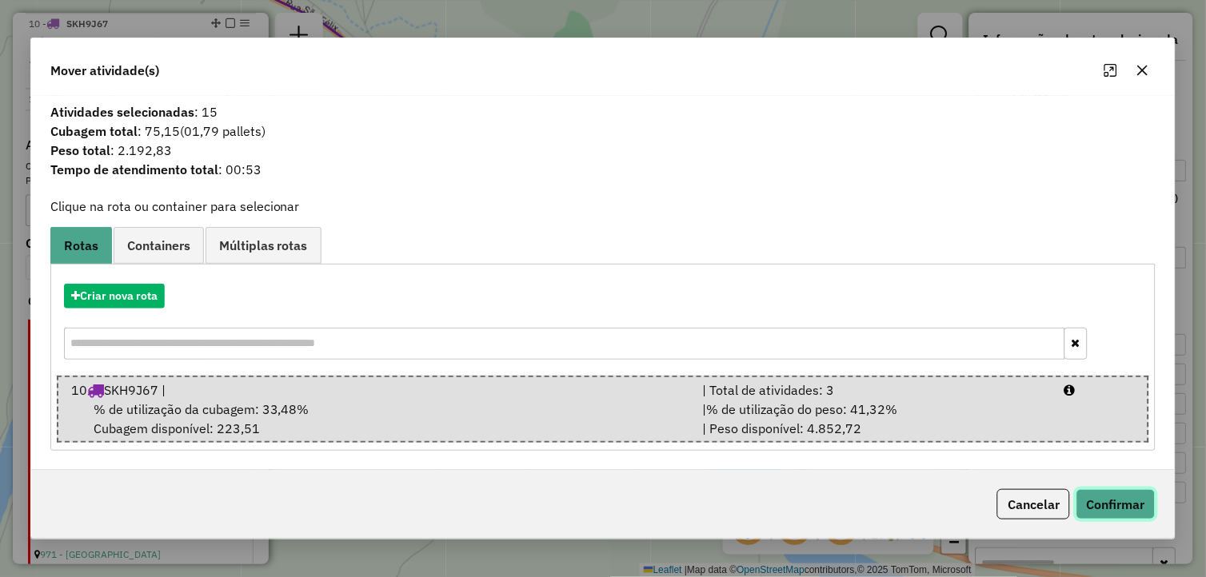
click at [1093, 496] on button "Confirmar" at bounding box center [1115, 504] width 79 height 30
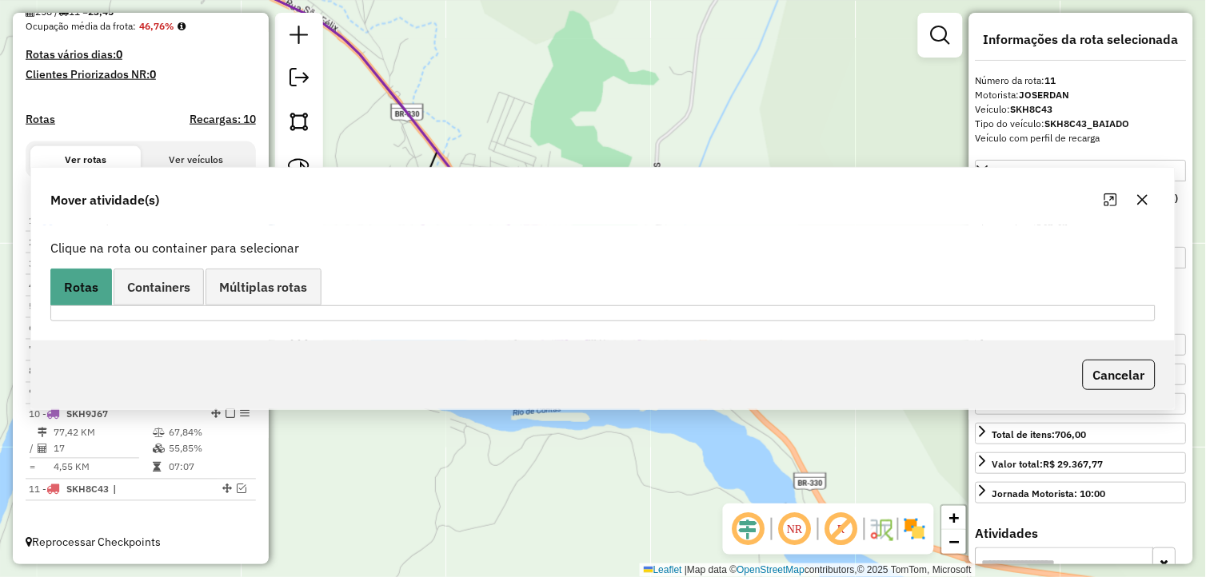
scroll to position [401, 0]
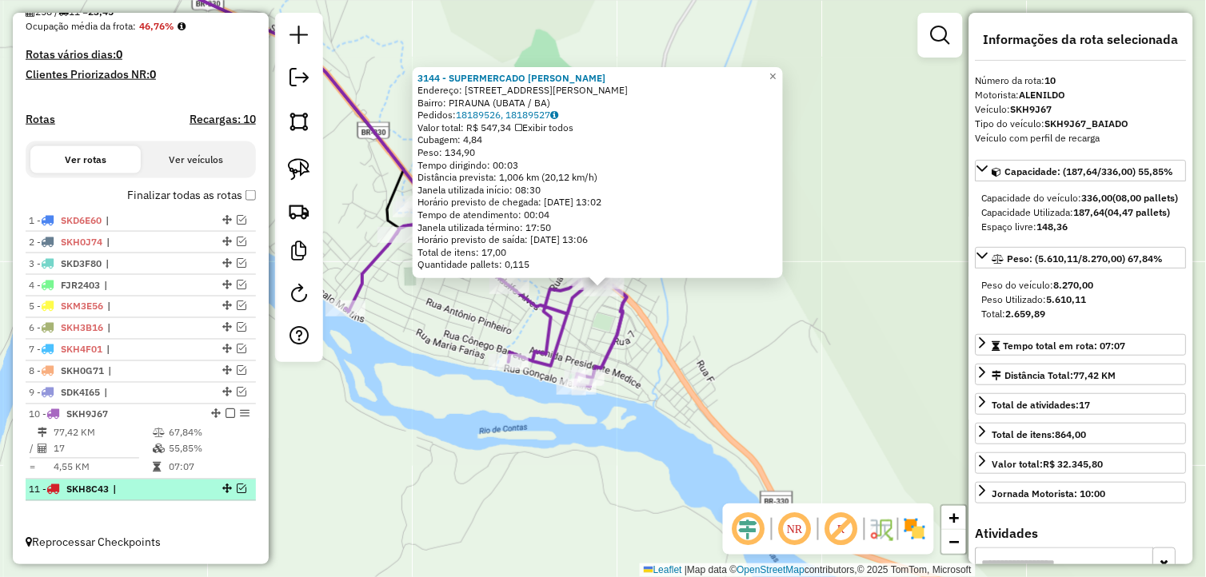
click at [237, 485] on em at bounding box center [242, 490] width 10 height 10
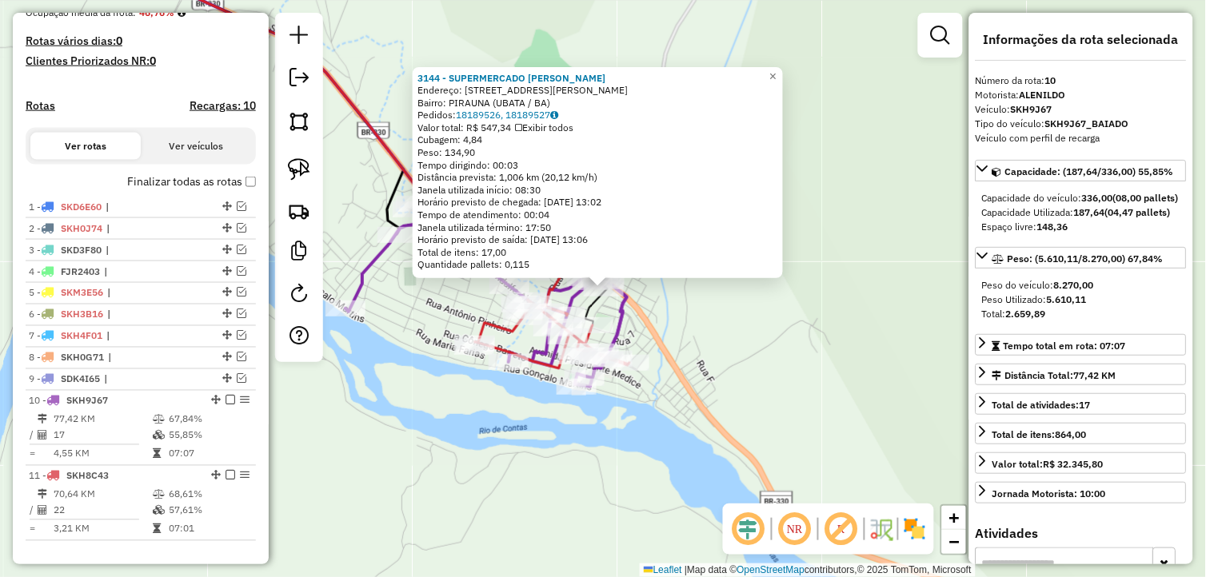
scroll to position [454, 0]
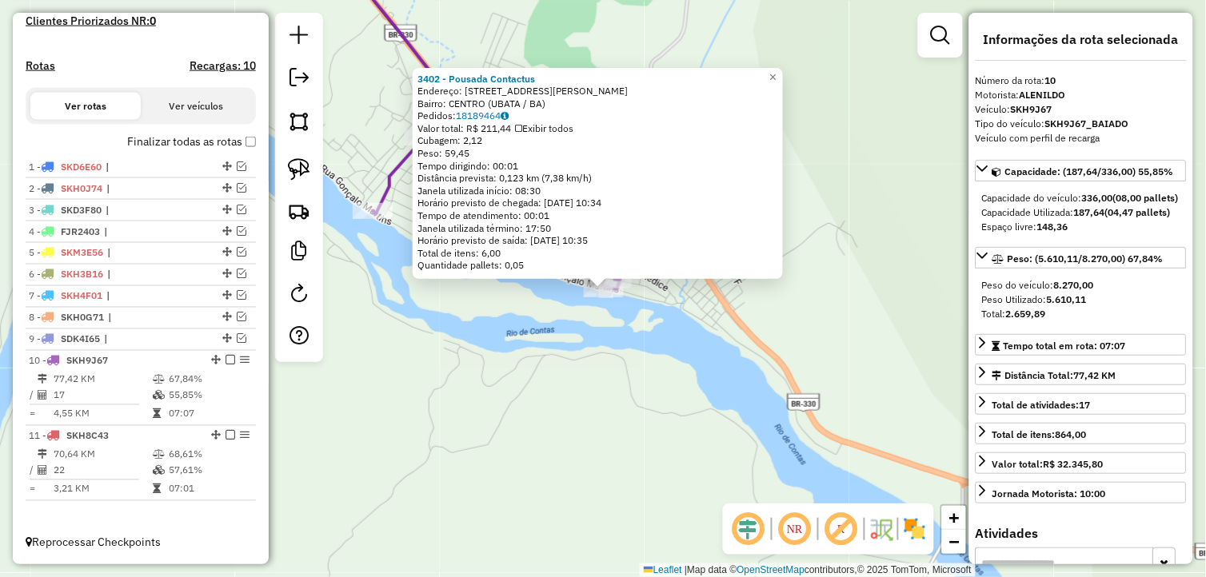
click at [622, 382] on div "3402 - Pousada Contactus Endereço: [STREET_ADDRESS] Pedidos: 18189464 Valor tot…" at bounding box center [603, 288] width 1206 height 577
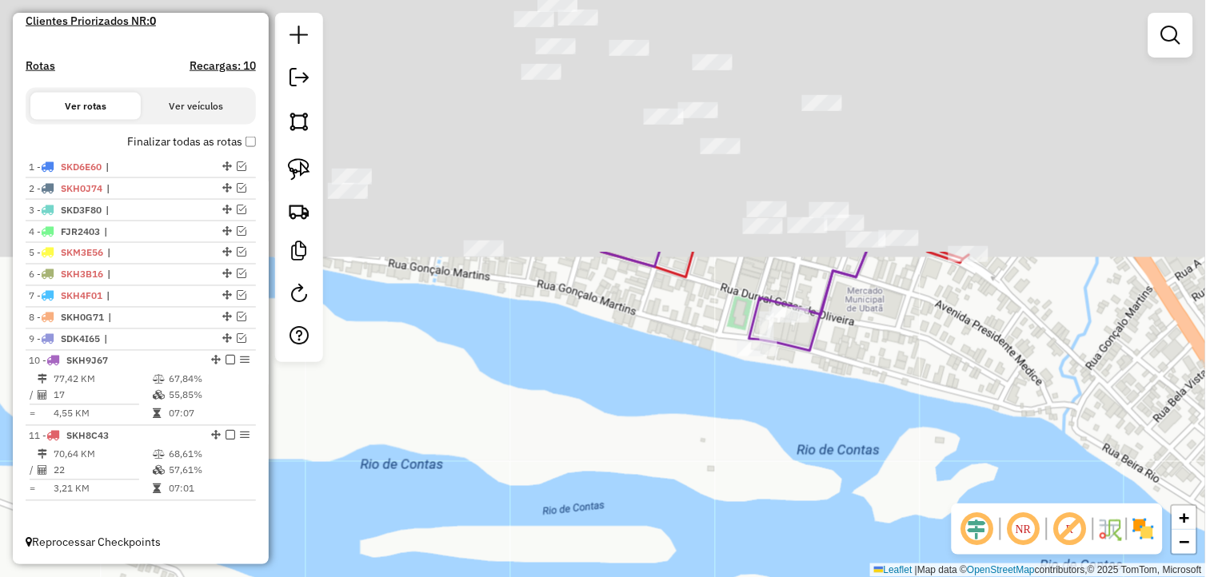
drag, startPoint x: 537, startPoint y: 457, endPoint x: 518, endPoint y: 596, distance: 141.1
click at [518, 577] on html "Aguarde... Pop-up bloqueado! Seu navegador bloqueou automáticamente a abertura …" at bounding box center [603, 288] width 1206 height 577
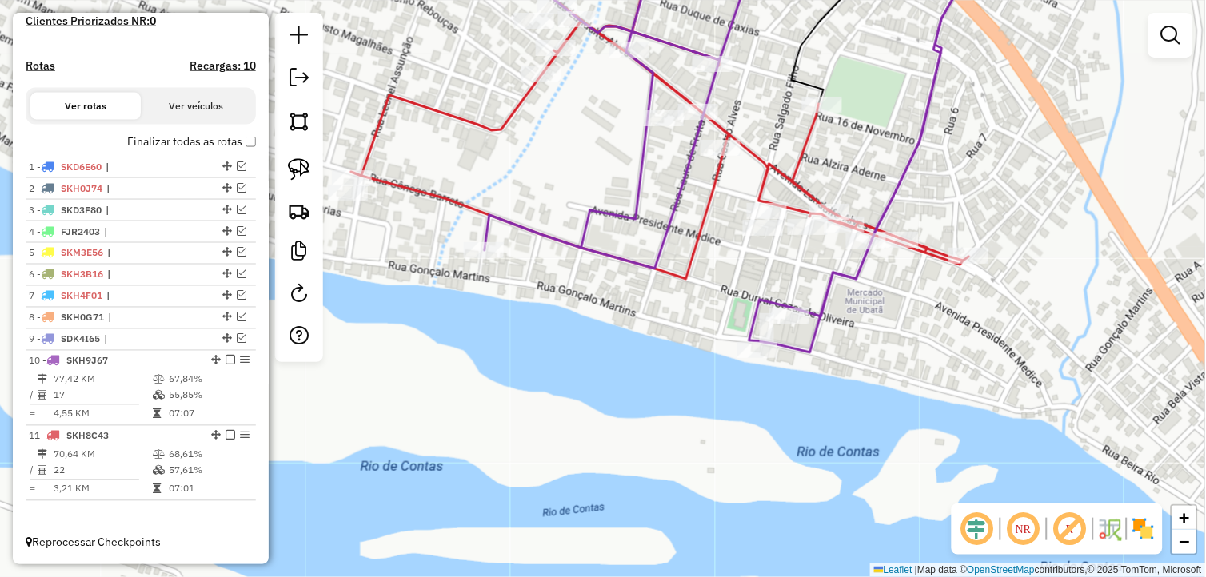
drag, startPoint x: 624, startPoint y: 370, endPoint x: 620, endPoint y: 425, distance: 54.6
click at [620, 425] on div "Janela de atendimento Grade de atendimento Capacidade Transportadoras Veículos …" at bounding box center [603, 288] width 1206 height 577
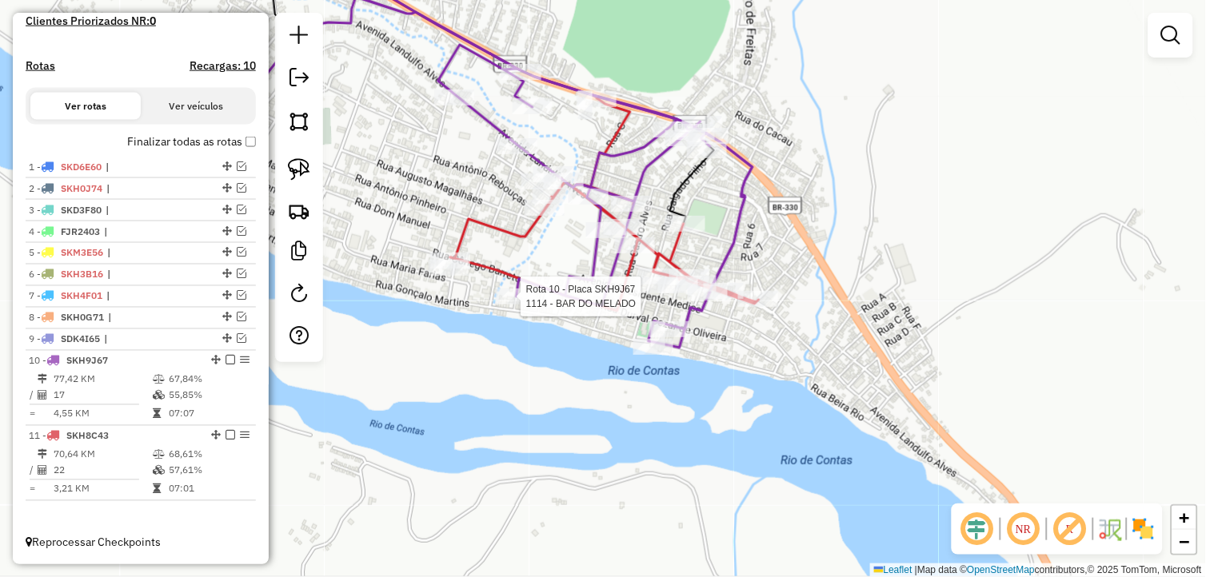
select select "*********"
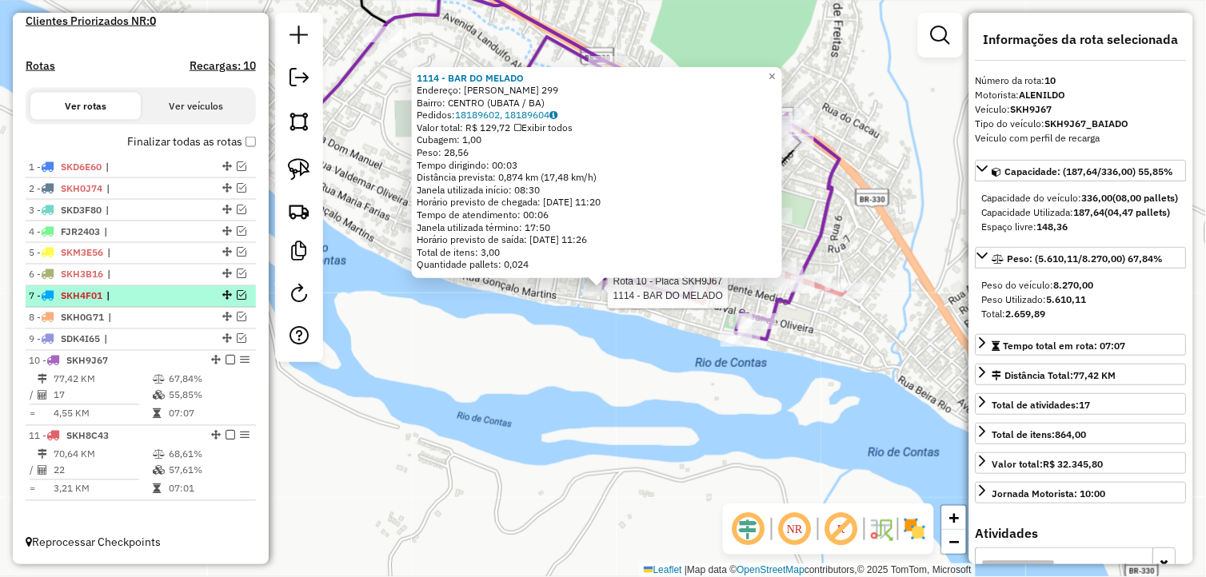
click at [225, 358] on em at bounding box center [230, 361] width 10 height 10
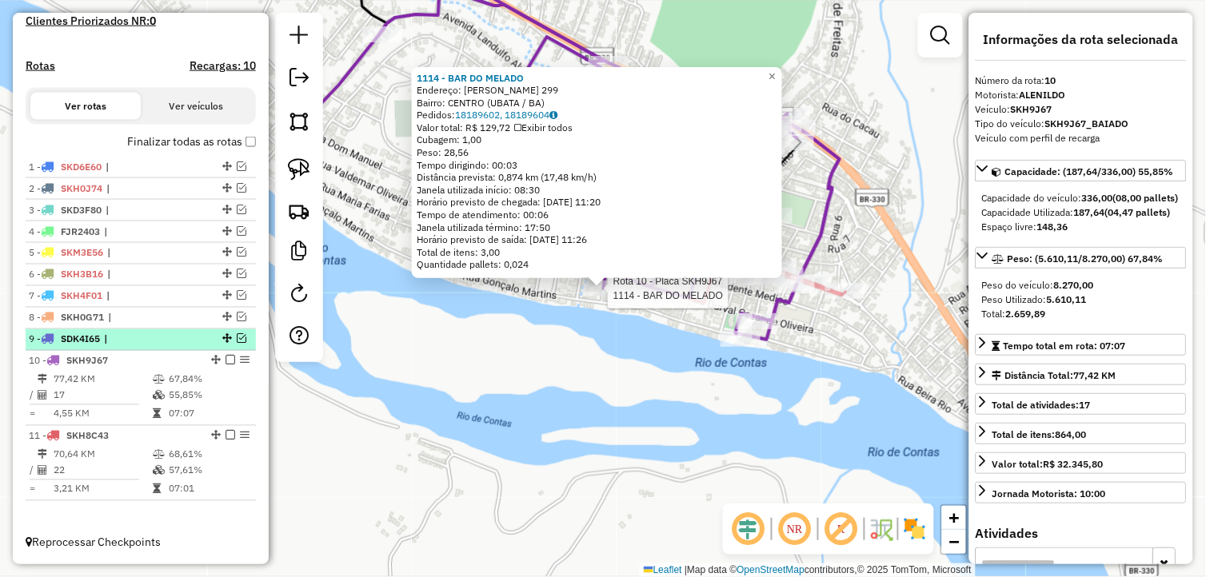
scroll to position [401, 0]
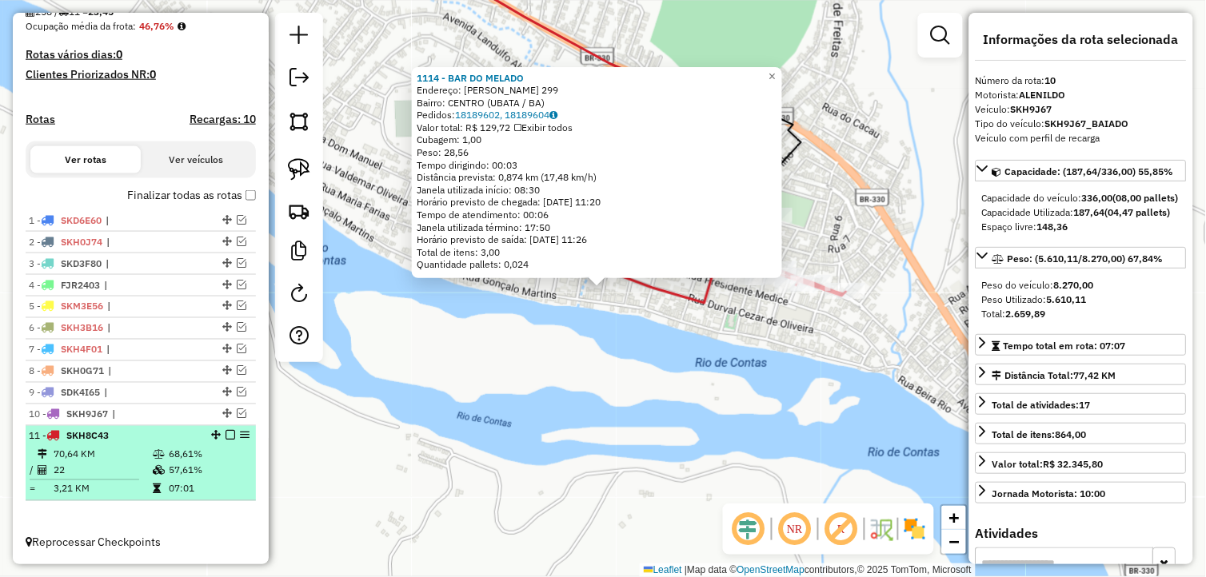
click at [153, 458] on icon at bounding box center [159, 455] width 12 height 10
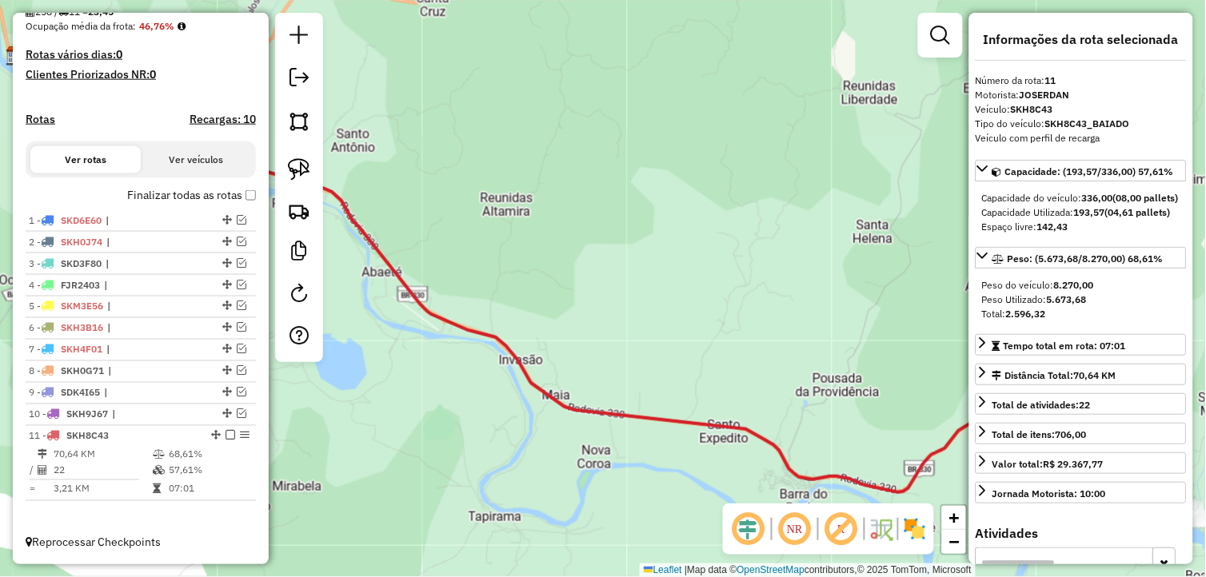
drag, startPoint x: 478, startPoint y: 274, endPoint x: 358, endPoint y: 242, distance: 124.1
click at [358, 242] on div "Janela de atendimento Grade de atendimento Capacidade Transportadoras Veículos …" at bounding box center [603, 288] width 1206 height 577
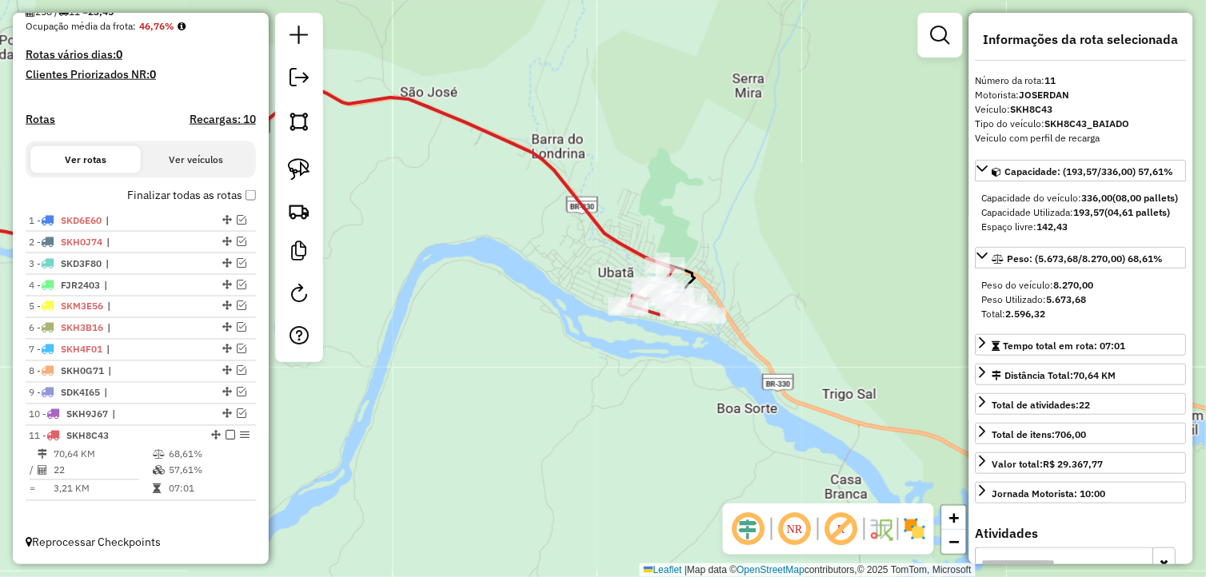
drag, startPoint x: 668, startPoint y: 396, endPoint x: 646, endPoint y: 390, distance: 23.1
click at [634, 403] on div "Janela de atendimento Grade de atendimento Capacidade Transportadoras Veículos …" at bounding box center [603, 288] width 1206 height 577
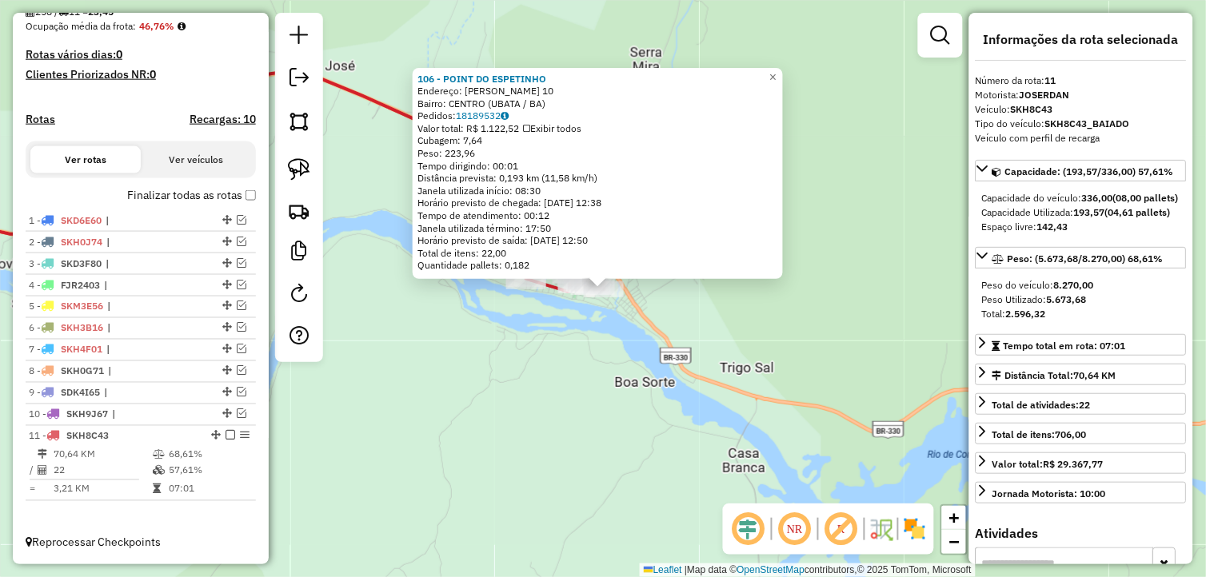
scroll to position [348, 0]
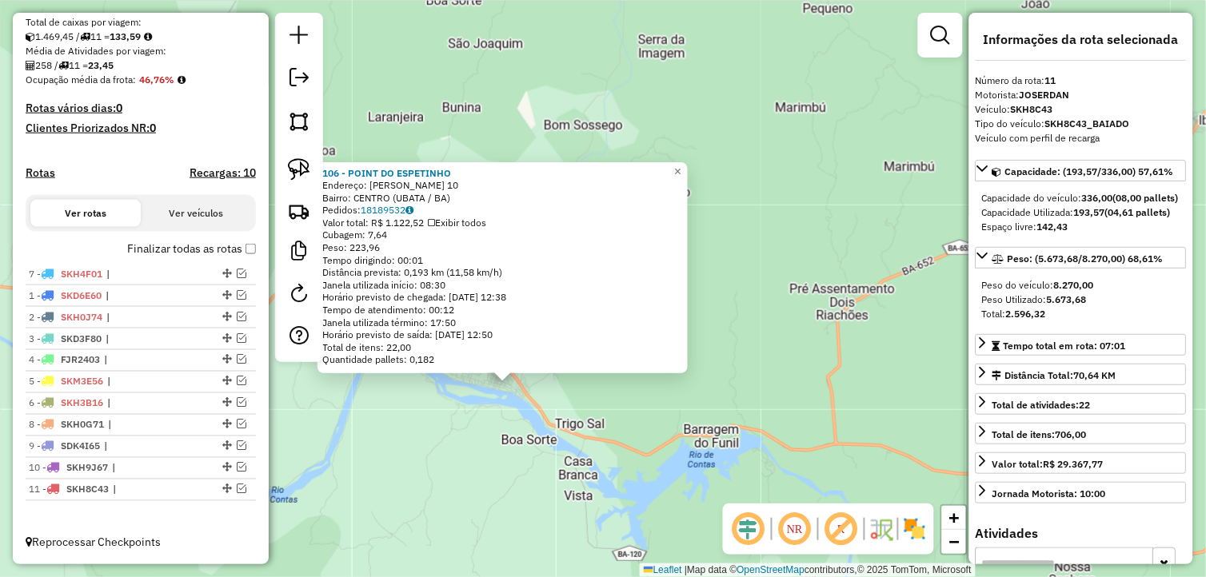
drag, startPoint x: 218, startPoint y: 400, endPoint x: 170, endPoint y: 269, distance: 139.9
drag, startPoint x: 222, startPoint y: 491, endPoint x: 169, endPoint y: 289, distance: 208.5
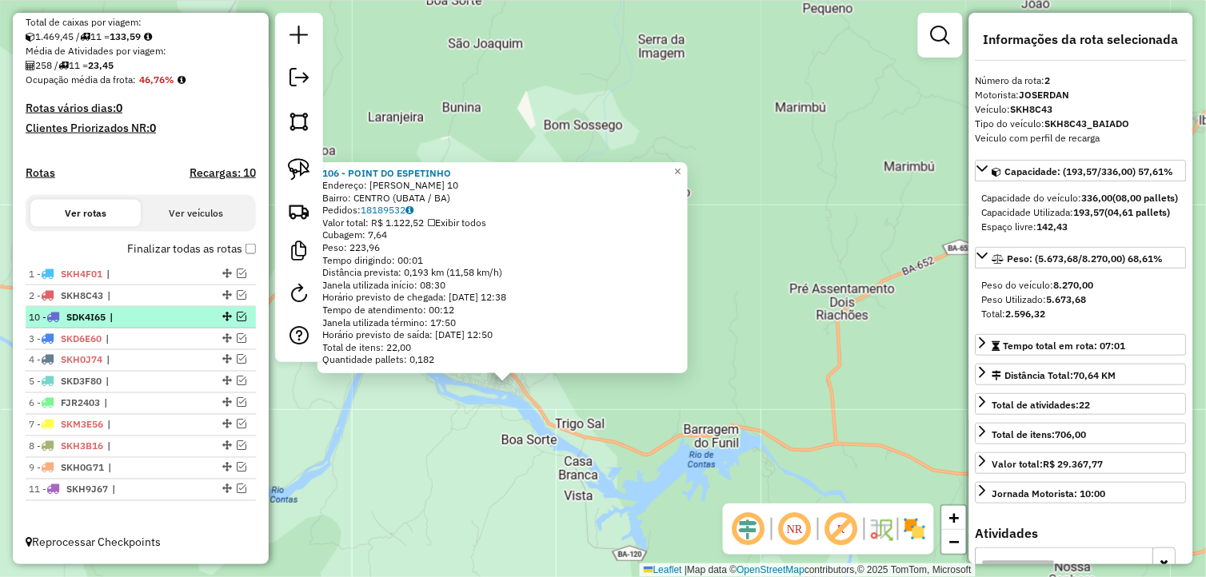
drag, startPoint x: 221, startPoint y: 465, endPoint x: 165, endPoint y: 313, distance: 161.9
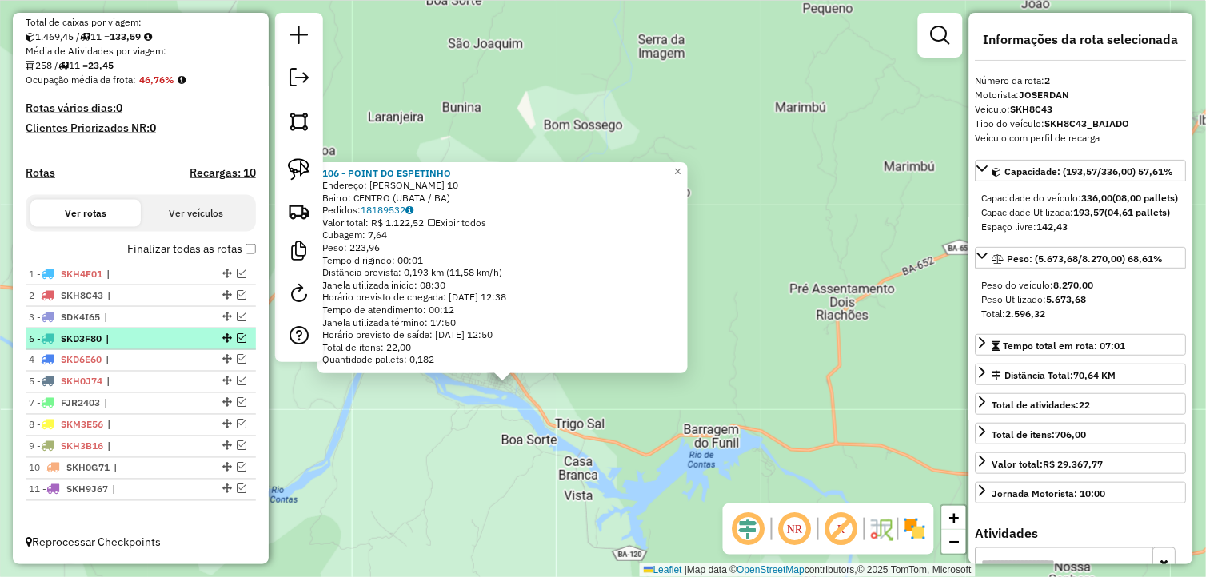
drag, startPoint x: 221, startPoint y: 379, endPoint x: 190, endPoint y: 329, distance: 58.6
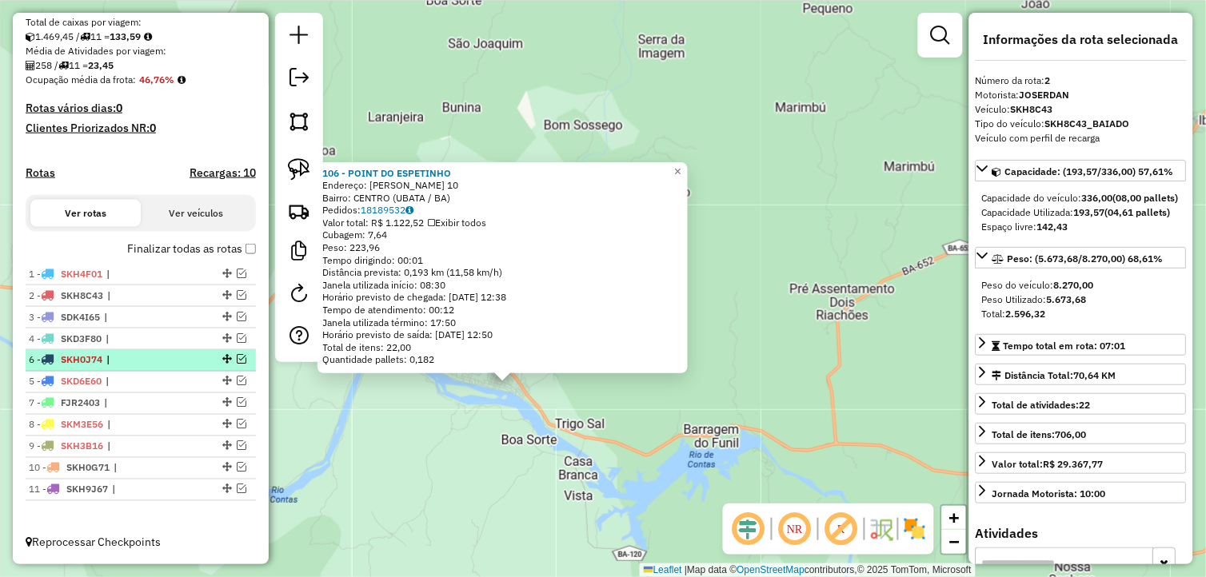
drag, startPoint x: 221, startPoint y: 378, endPoint x: 208, endPoint y: 363, distance: 19.9
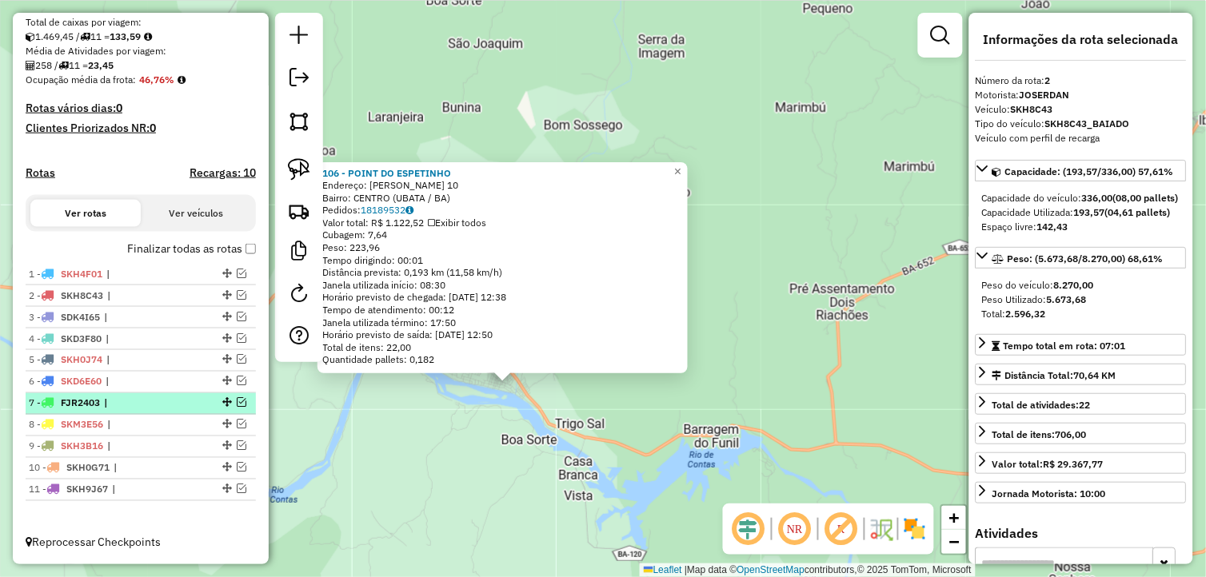
drag, startPoint x: 221, startPoint y: 473, endPoint x: 186, endPoint y: 410, distance: 71.2
click at [186, 410] on ul "1 - SKH4F01 | 2 - SKH8C43 | 3 - SDK4I65 | 4 - SKD3F80 | 5 - SKH0J74 | 6 - SKD6E…" at bounding box center [141, 382] width 230 height 237
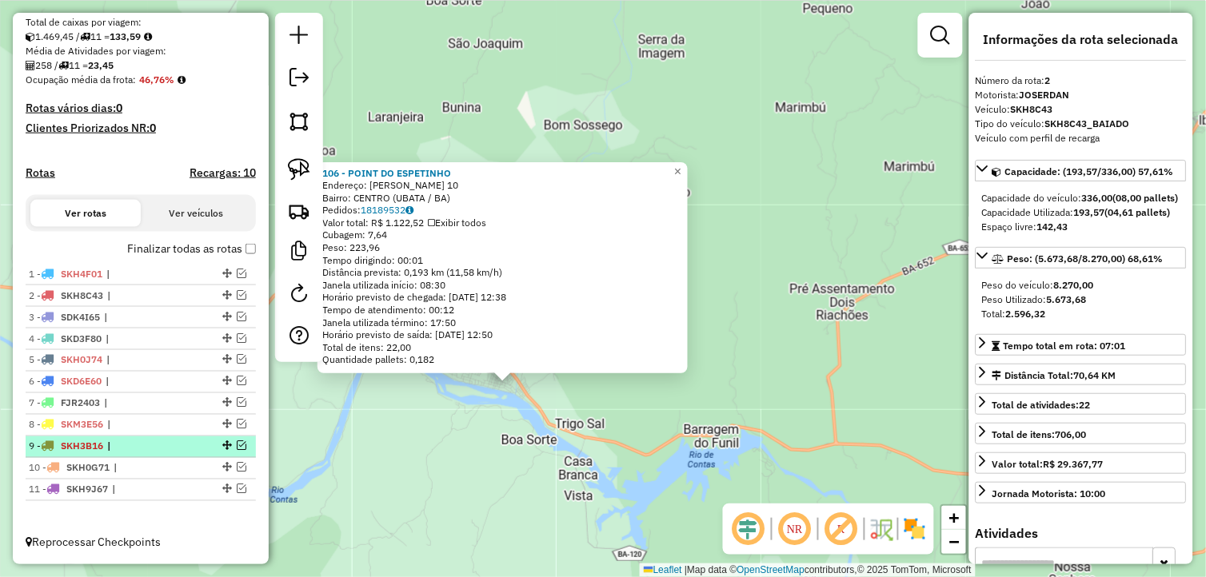
drag, startPoint x: 186, startPoint y: 410, endPoint x: 194, endPoint y: 449, distance: 40.0
click at [194, 448] on div "9 - SKH3B16 |" at bounding box center [141, 447] width 224 height 14
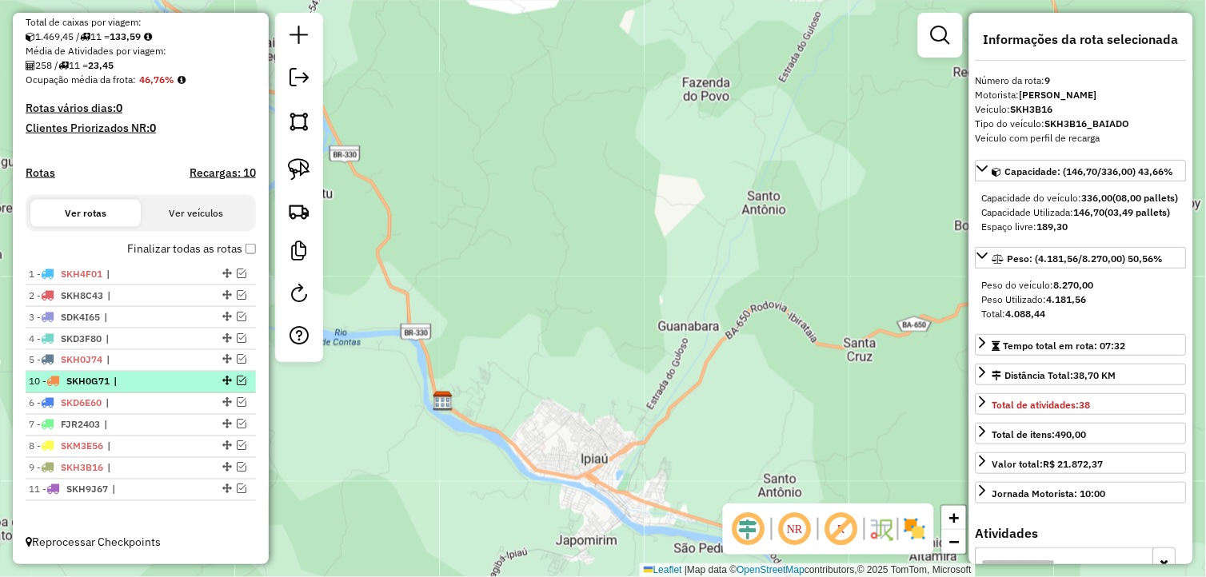
drag, startPoint x: 220, startPoint y: 469, endPoint x: 178, endPoint y: 373, distance: 104.9
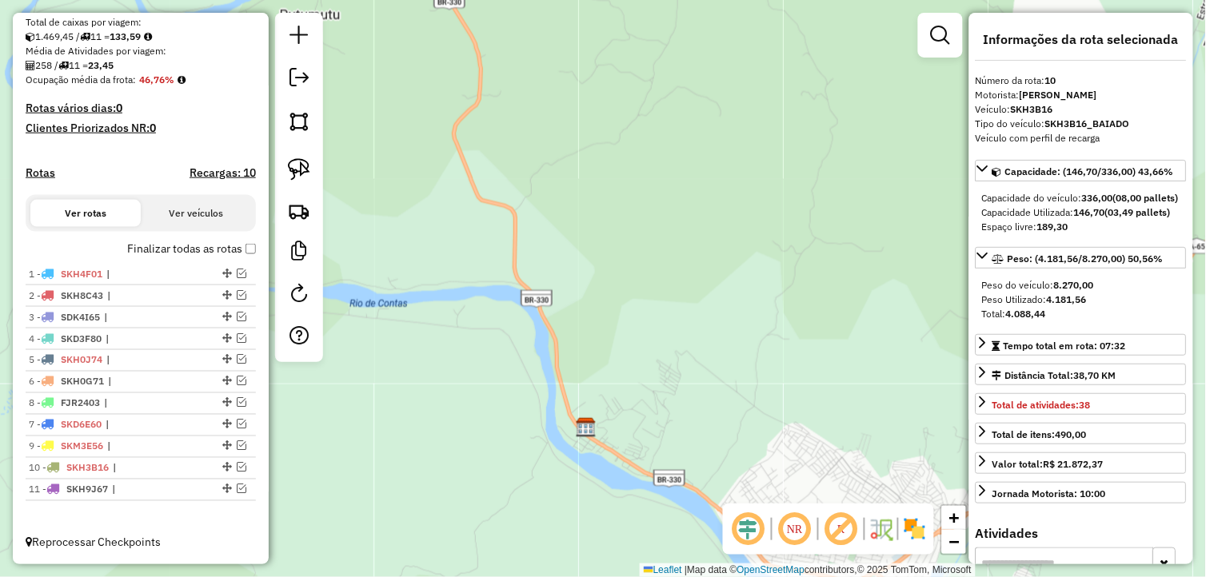
drag, startPoint x: 220, startPoint y: 425, endPoint x: 200, endPoint y: 398, distance: 33.1
drag, startPoint x: 221, startPoint y: 489, endPoint x: 184, endPoint y: 421, distance: 77.0
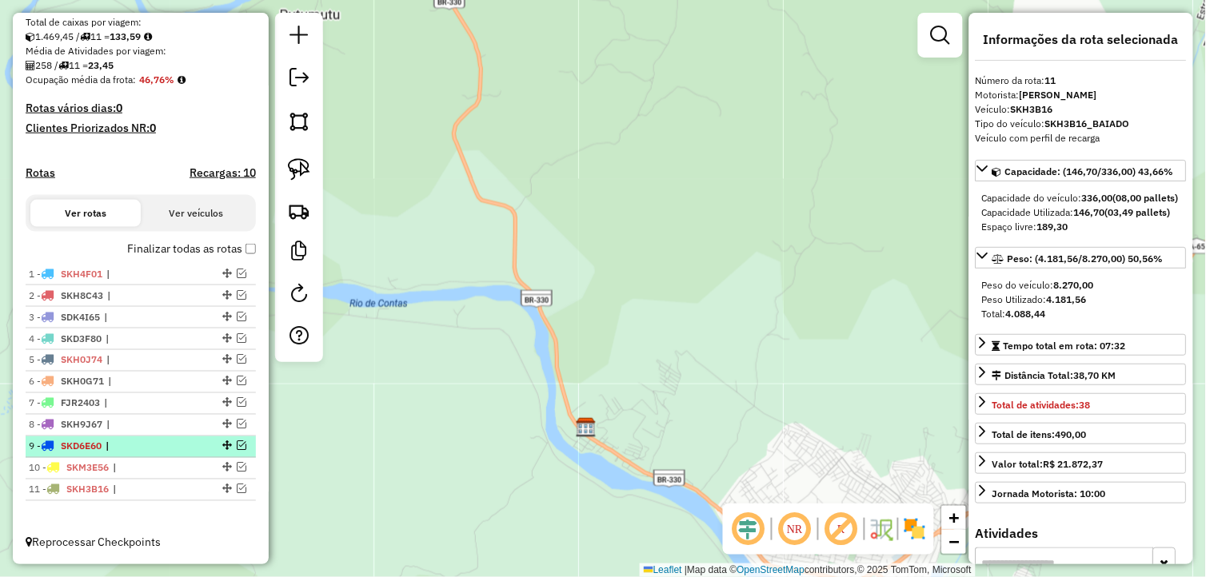
scroll to position [347, 0]
drag, startPoint x: 220, startPoint y: 489, endPoint x: 194, endPoint y: 441, distance: 54.4
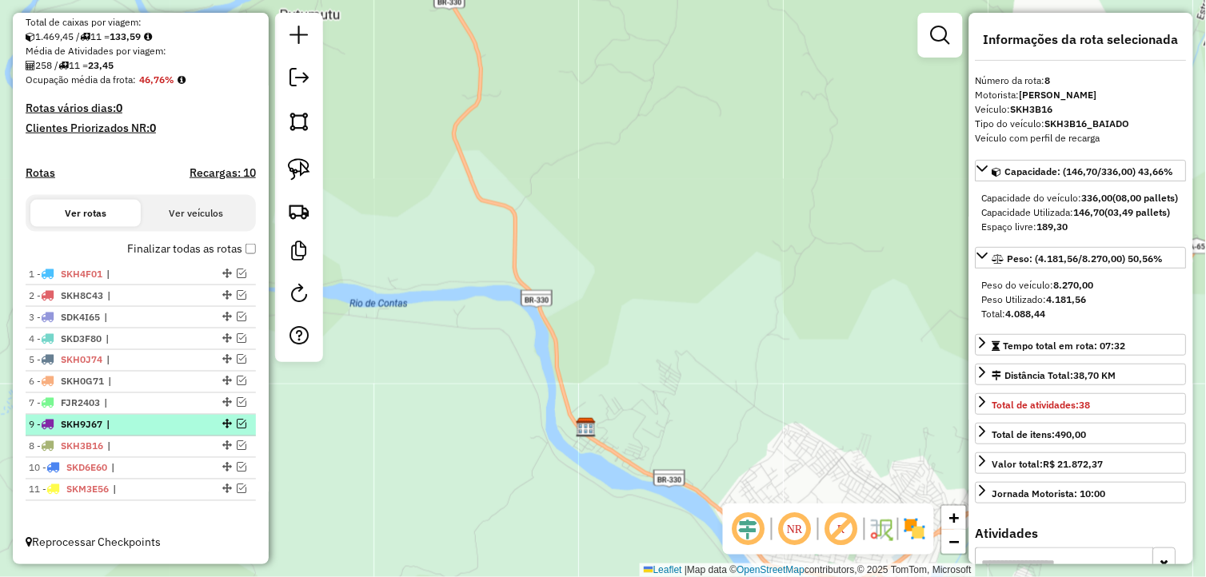
drag, startPoint x: 220, startPoint y: 445, endPoint x: 208, endPoint y: 421, distance: 26.1
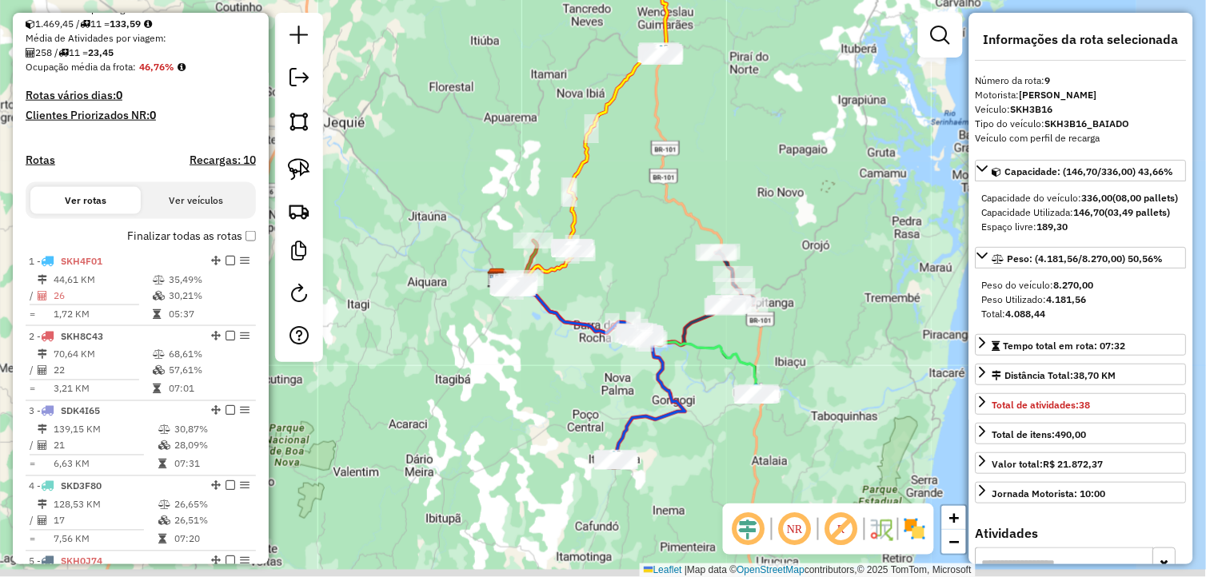
drag, startPoint x: 709, startPoint y: 321, endPoint x: 659, endPoint y: 272, distance: 70.7
click at [659, 272] on div "Janela de atendimento Grade de atendimento Capacidade Transportadoras Veículos …" at bounding box center [603, 288] width 1206 height 577
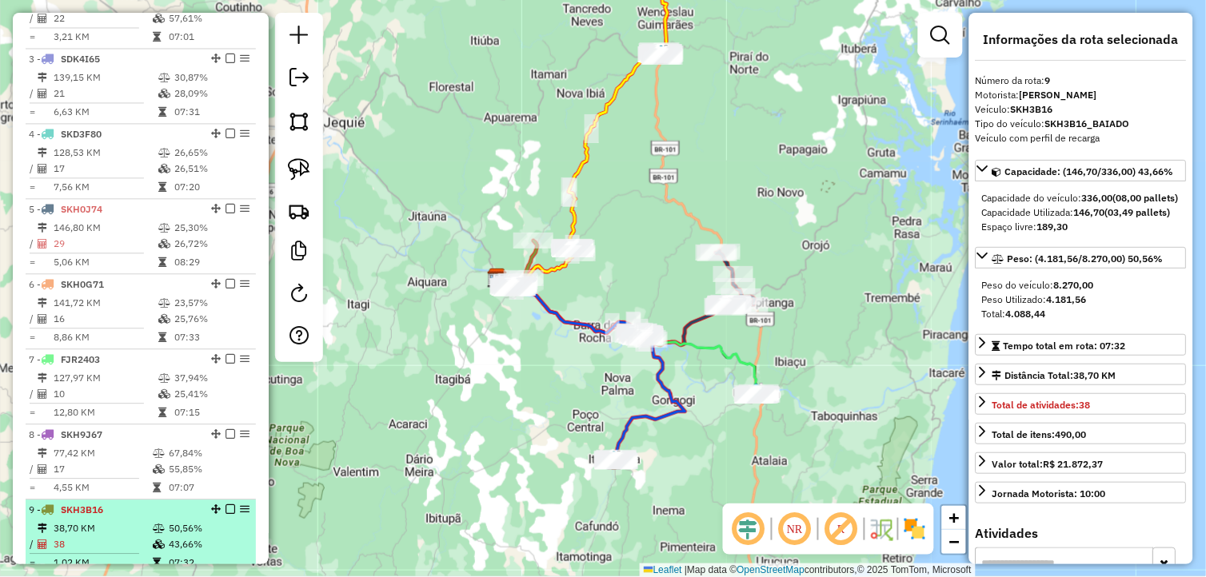
scroll to position [668, 0]
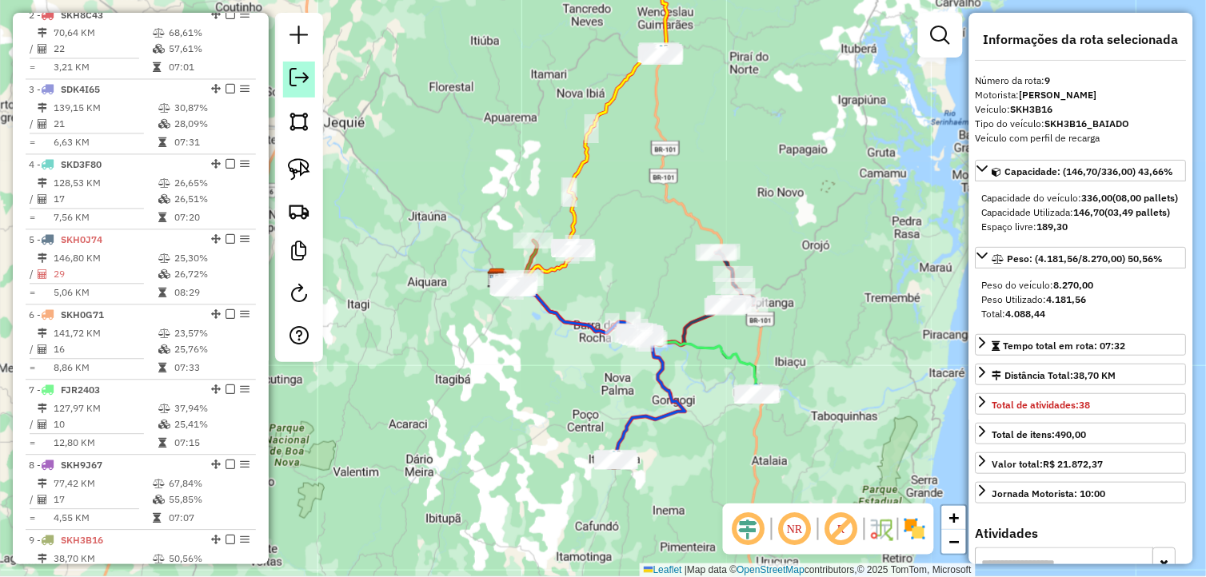
click at [299, 75] on em at bounding box center [298, 77] width 19 height 19
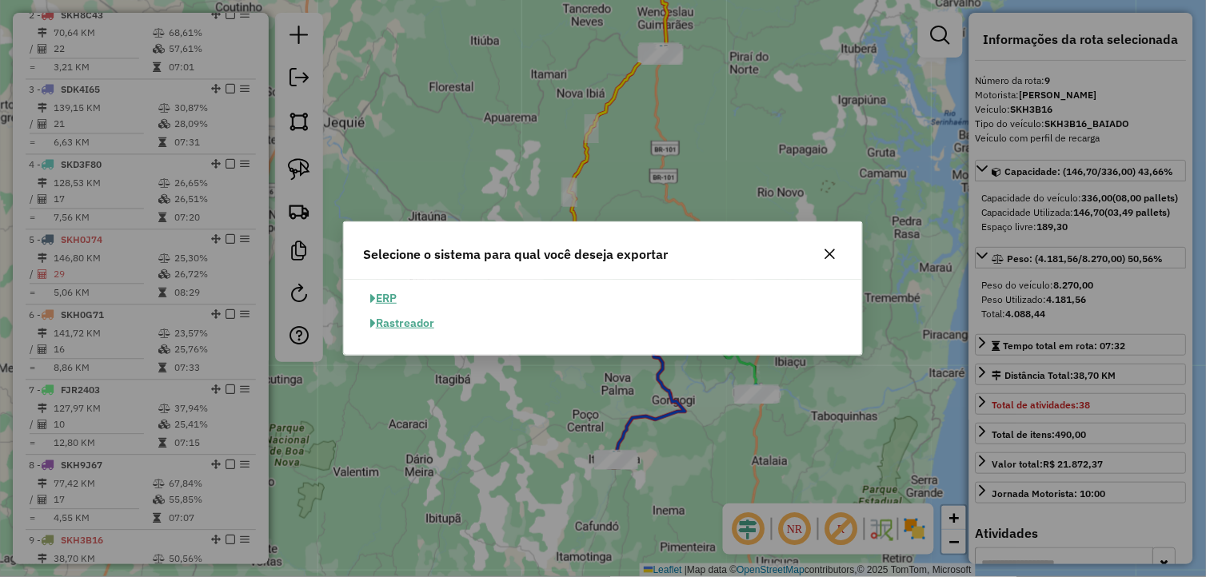
click at [828, 257] on icon "button" at bounding box center [830, 254] width 13 height 13
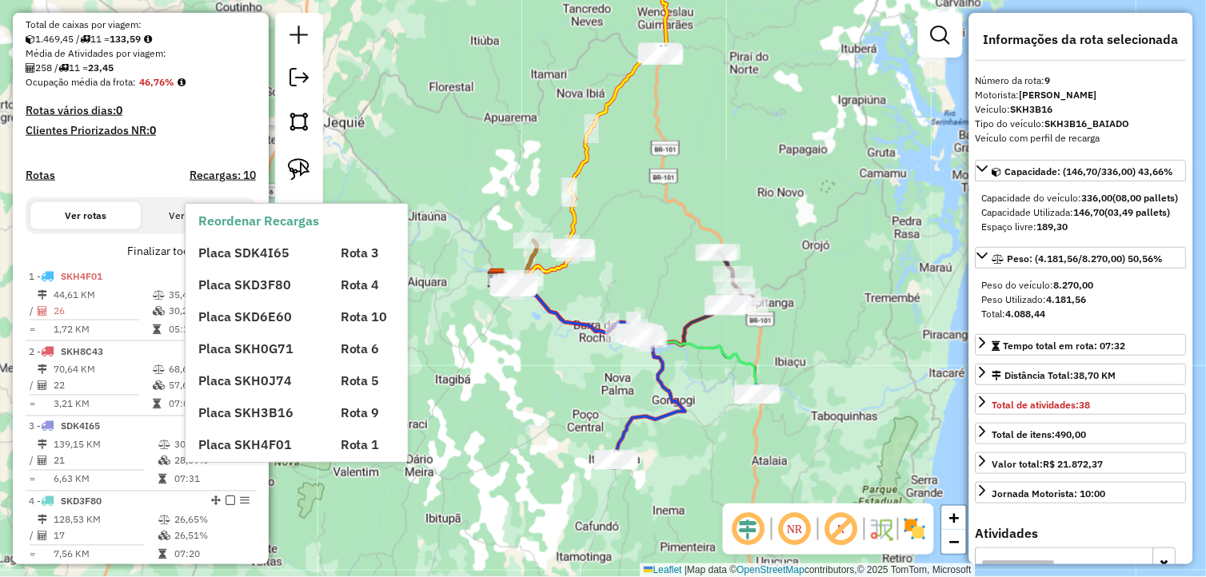
scroll to position [402, 0]
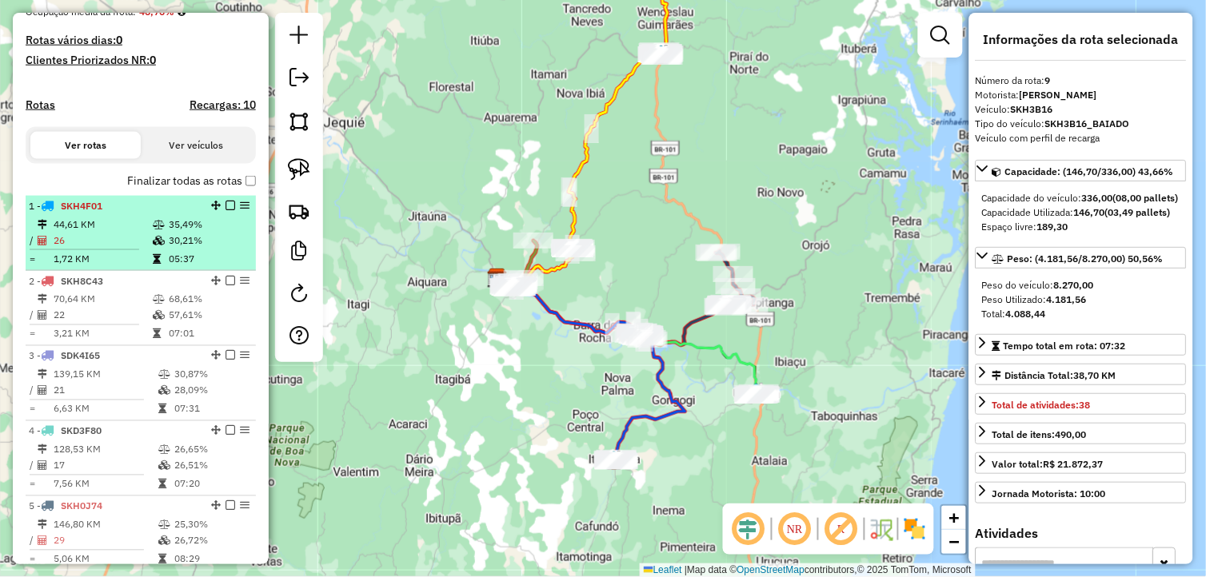
click at [188, 249] on td "30,21%" at bounding box center [208, 241] width 81 height 16
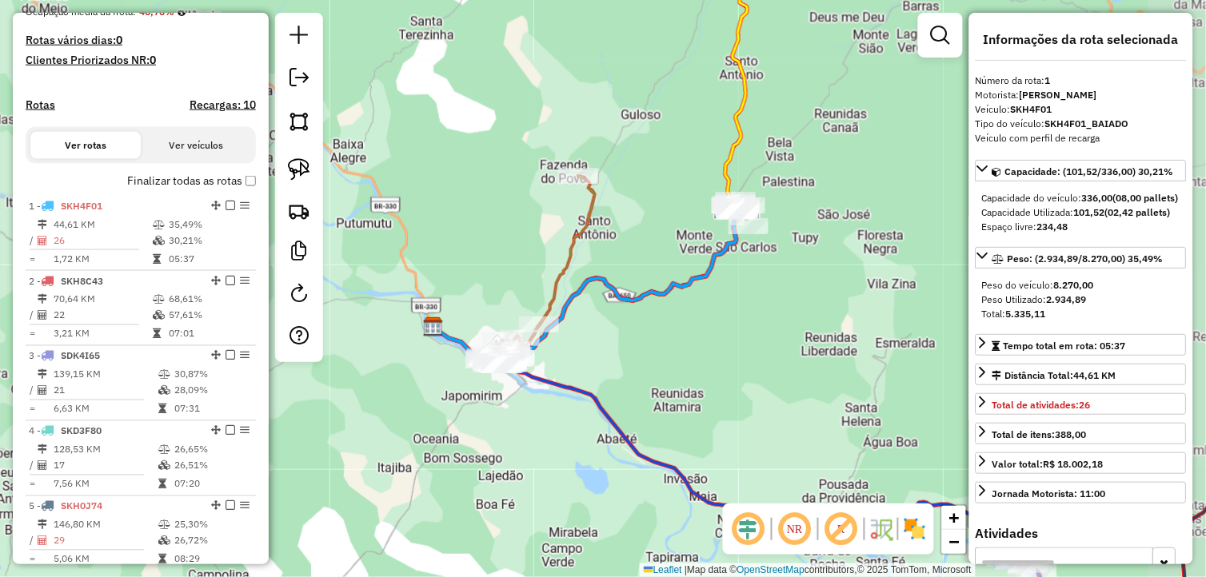
drag, startPoint x: 699, startPoint y: 385, endPoint x: 417, endPoint y: 313, distance: 290.3
click at [572, 341] on div "Janela de atendimento Grade de atendimento Capacidade Transportadoras Veículos …" at bounding box center [603, 288] width 1206 height 577
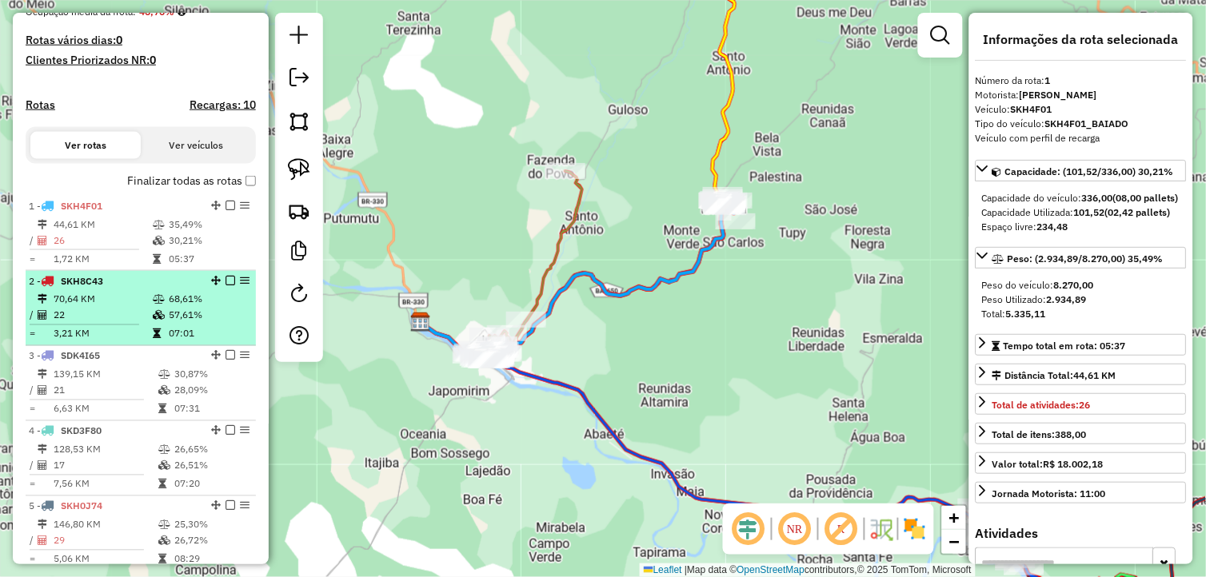
click at [128, 289] on div "2 - SKH8C43" at bounding box center [114, 281] width 170 height 14
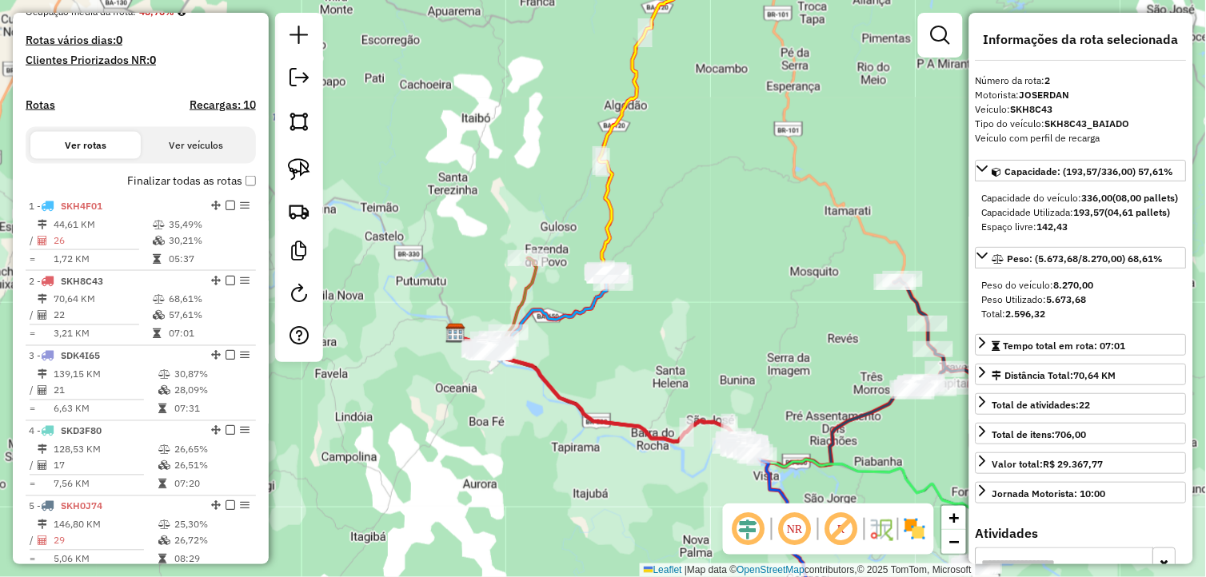
drag, startPoint x: 672, startPoint y: 470, endPoint x: 597, endPoint y: 411, distance: 95.7
click at [602, 417] on div "Janela de atendimento Grade de atendimento Capacidade Transportadoras Veículos …" at bounding box center [603, 288] width 1206 height 577
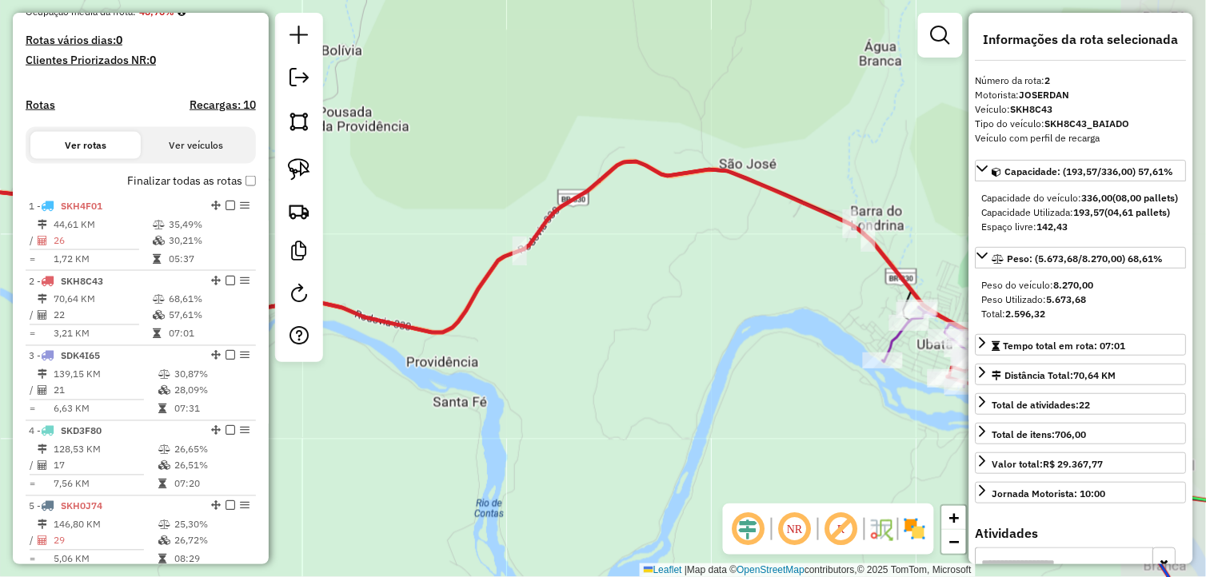
drag, startPoint x: 737, startPoint y: 401, endPoint x: 626, endPoint y: 369, distance: 115.9
click at [626, 369] on div "Janela de atendimento Grade de atendimento Capacidade Transportadoras Veículos …" at bounding box center [603, 288] width 1206 height 577
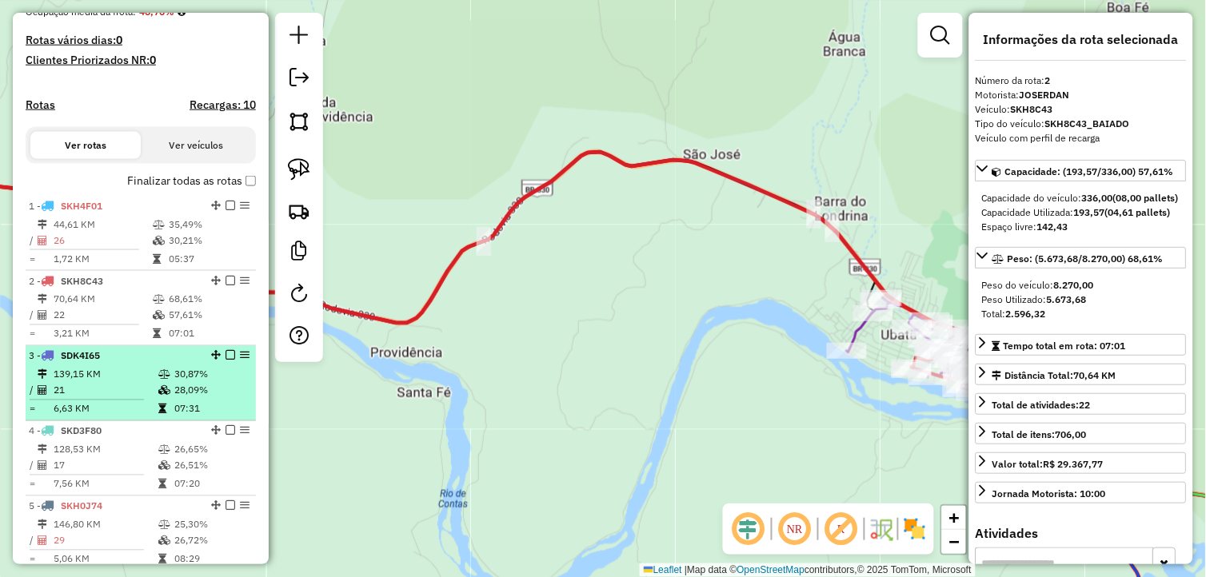
click at [209, 383] on td "30,87%" at bounding box center [212, 375] width 76 height 16
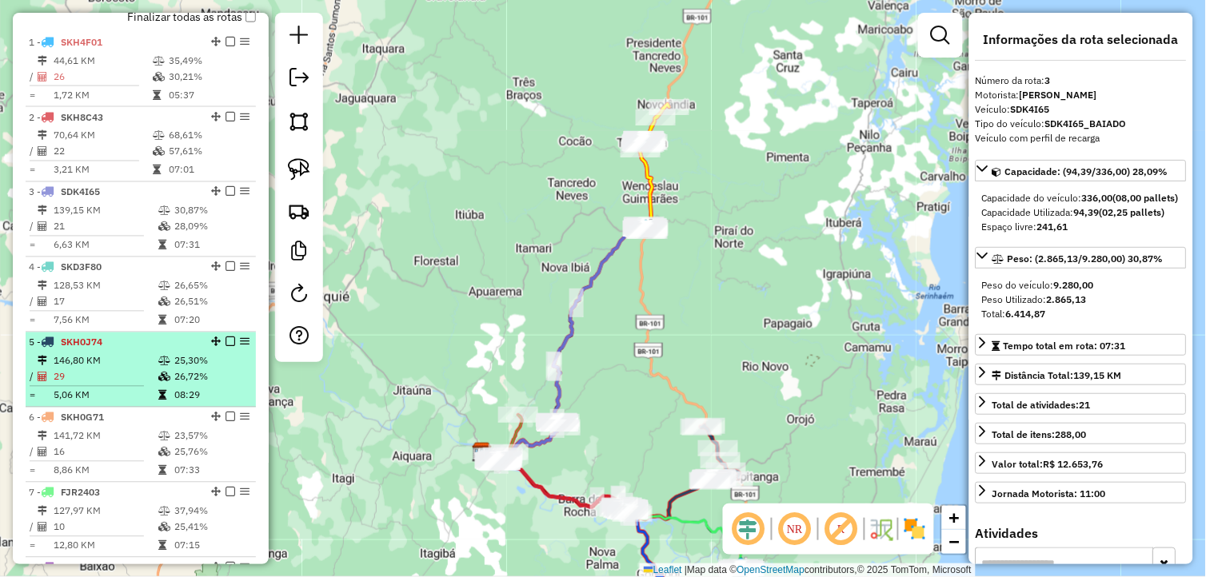
scroll to position [580, 0]
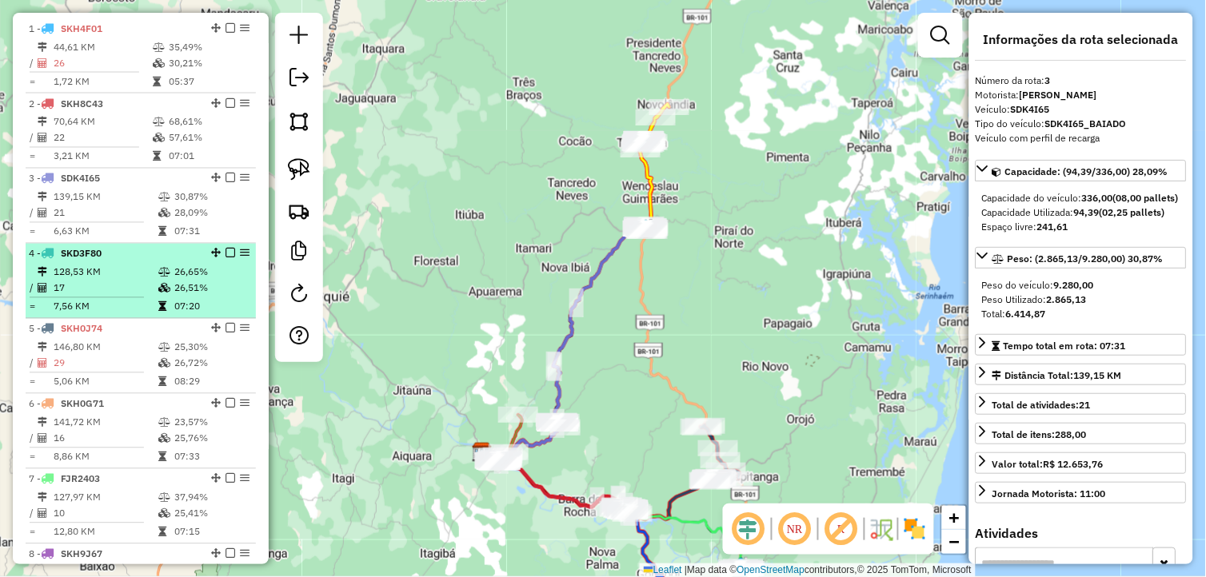
click at [139, 315] on td "7,56 KM" at bounding box center [105, 307] width 105 height 16
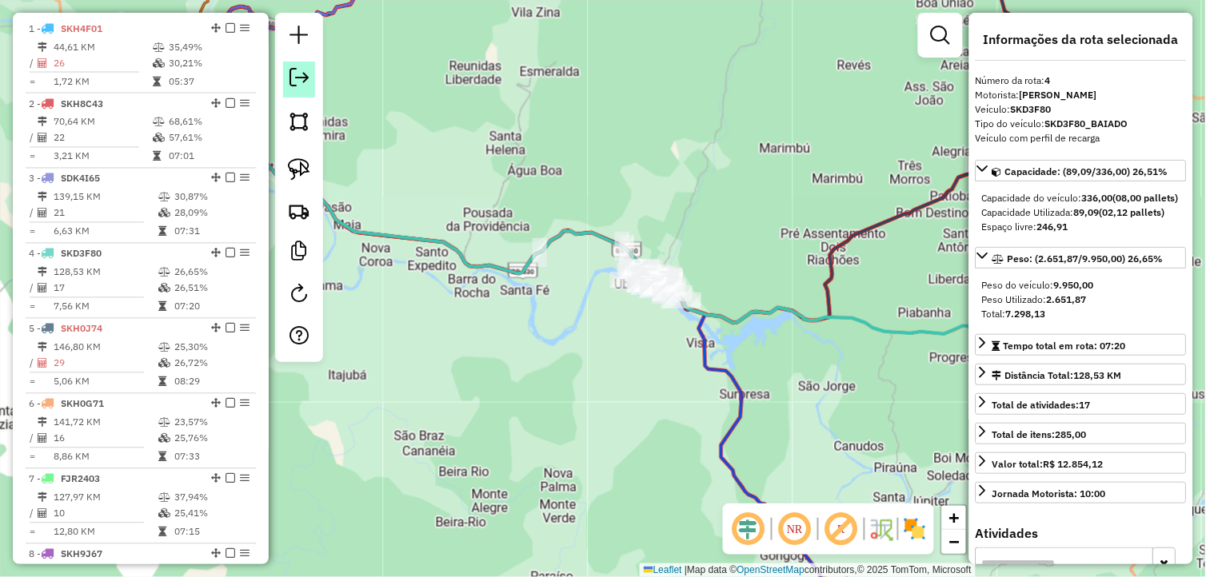
click at [304, 91] on link at bounding box center [299, 80] width 32 height 36
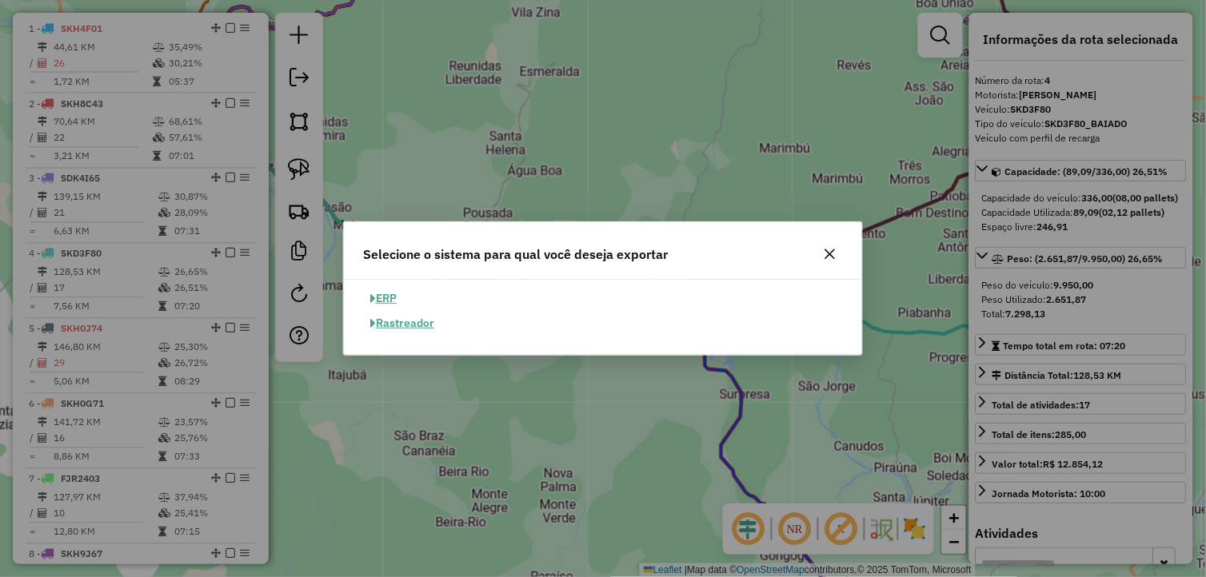
click at [401, 293] on button "ERP" at bounding box center [383, 298] width 41 height 25
select select "**"
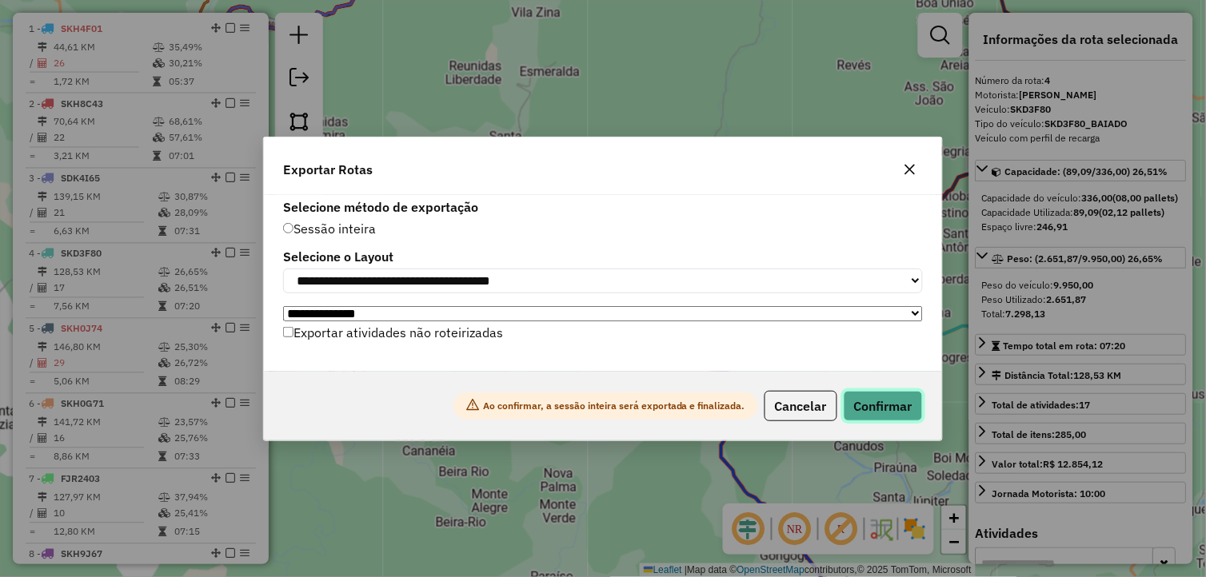
click at [881, 396] on button "Confirmar" at bounding box center [883, 406] width 79 height 30
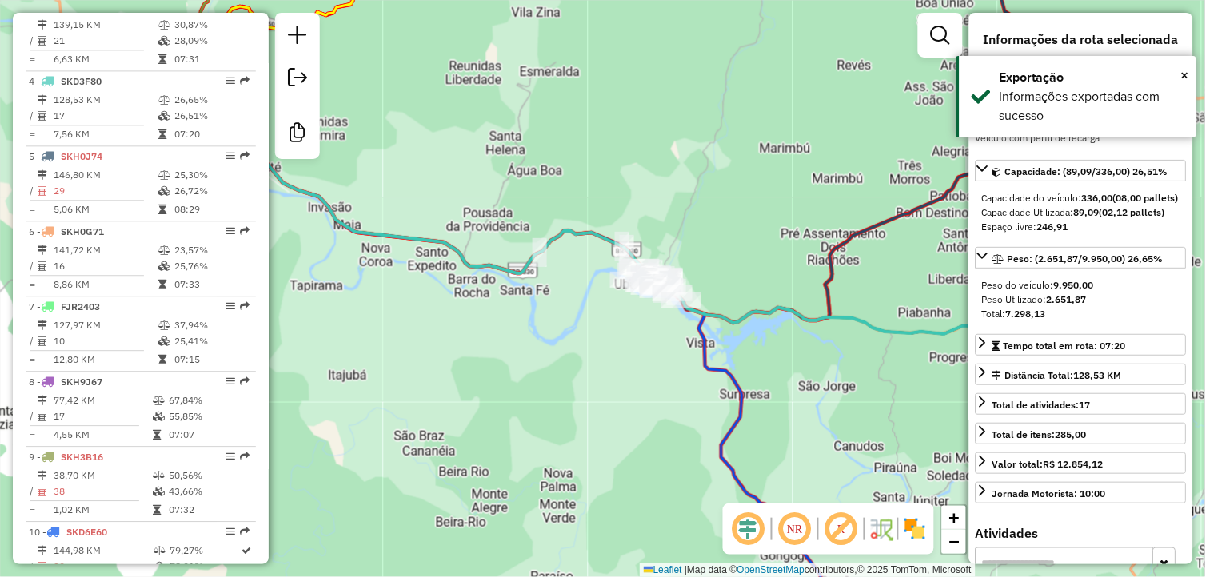
scroll to position [836, 0]
